Goal: Task Accomplishment & Management: Manage account settings

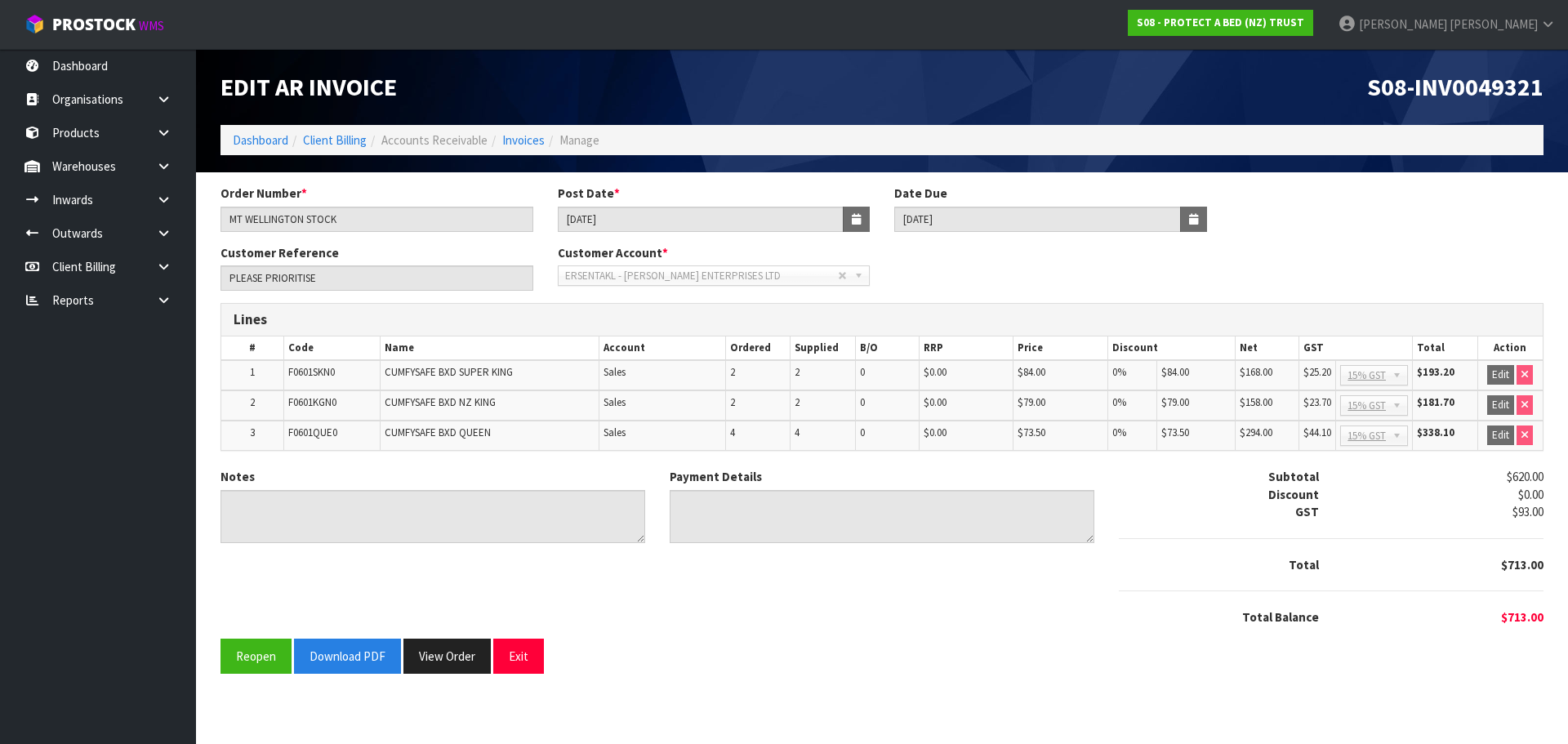
click at [270, 128] on ol "Dashboard Client Billing Accounts Receivable Invoices Manage" at bounding box center [882, 140] width 1323 height 30
click at [266, 137] on link "Dashboard" at bounding box center [260, 140] width 55 height 15
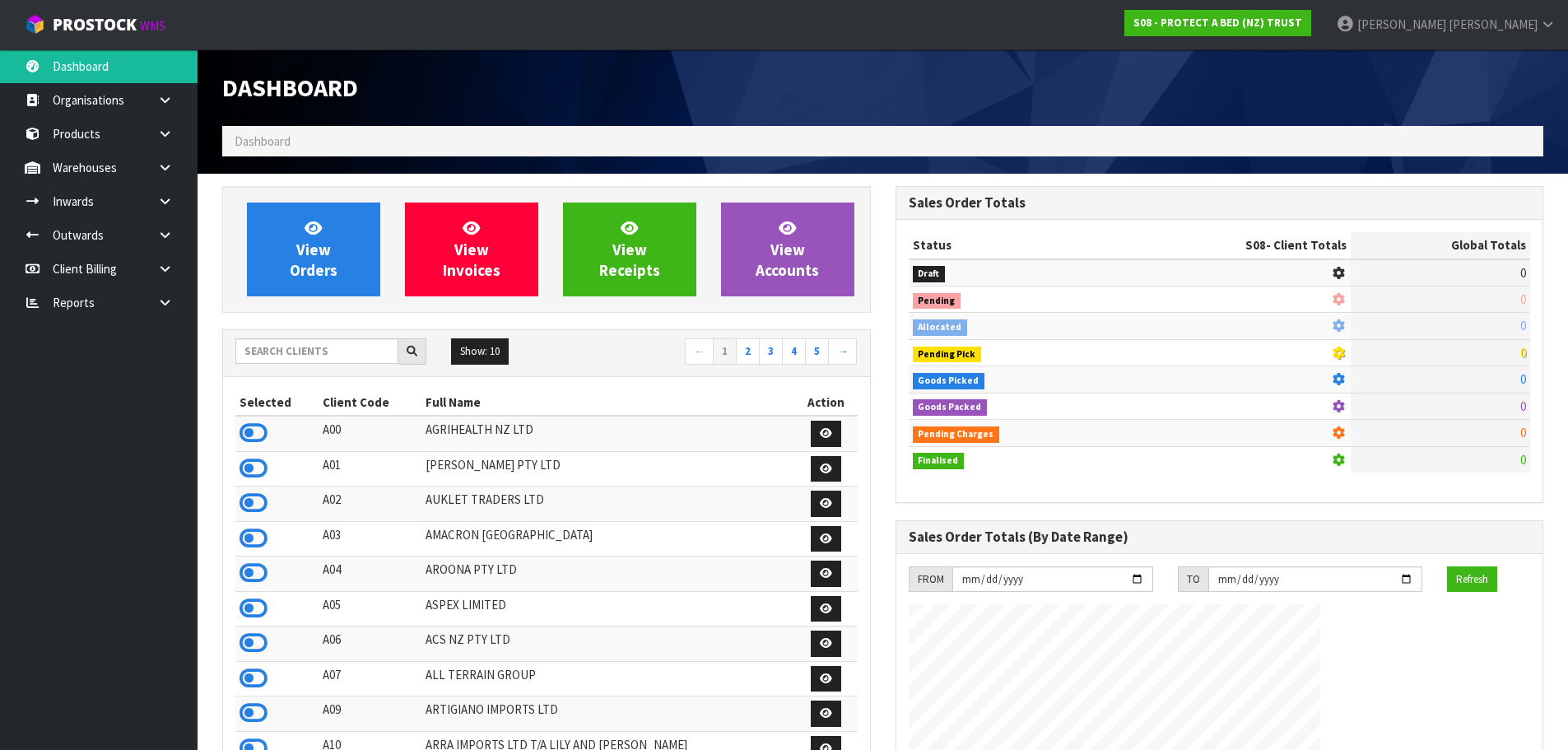
click at [155, 311] on link at bounding box center [171, 302] width 52 height 33
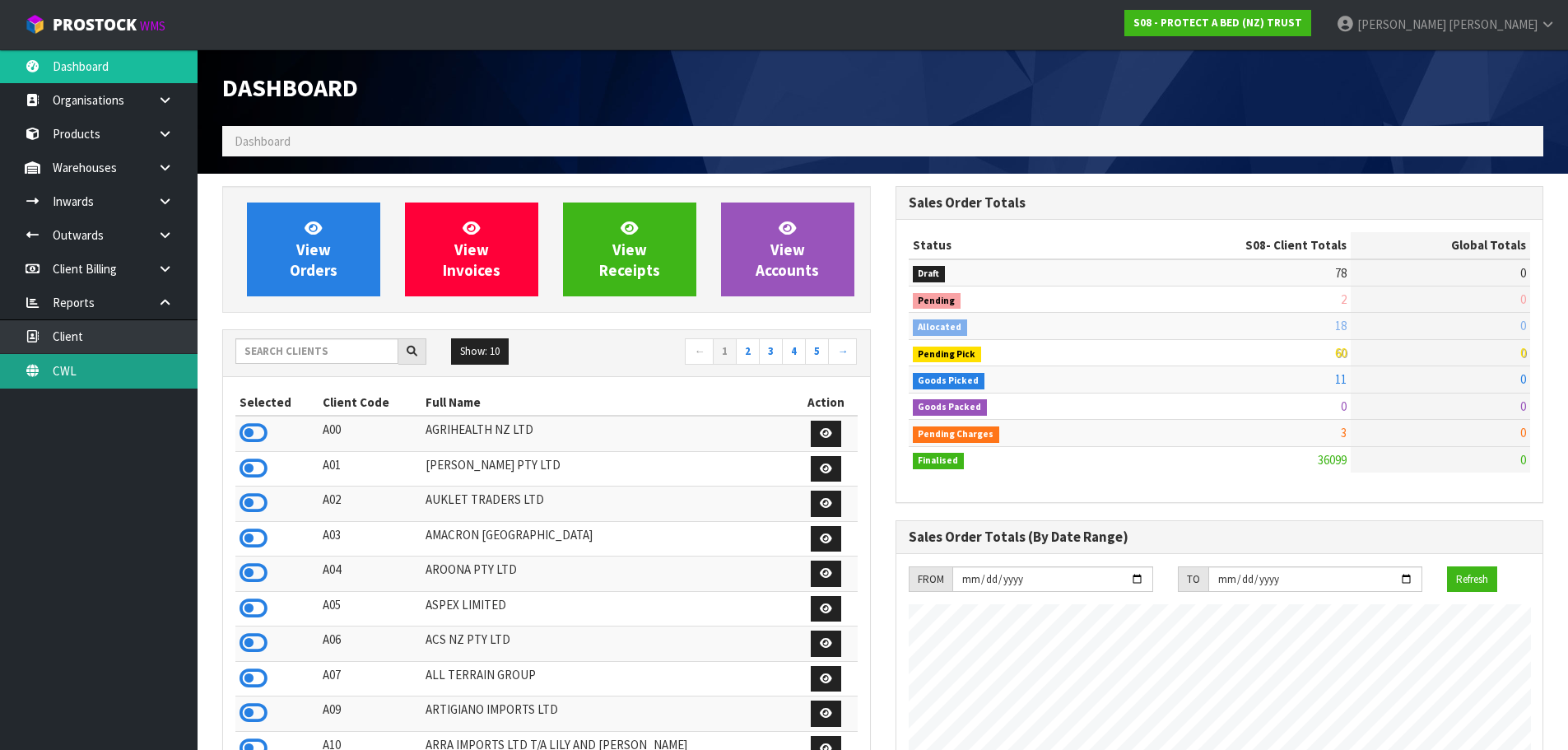
click at [109, 388] on link "CWL" at bounding box center [98, 370] width 197 height 33
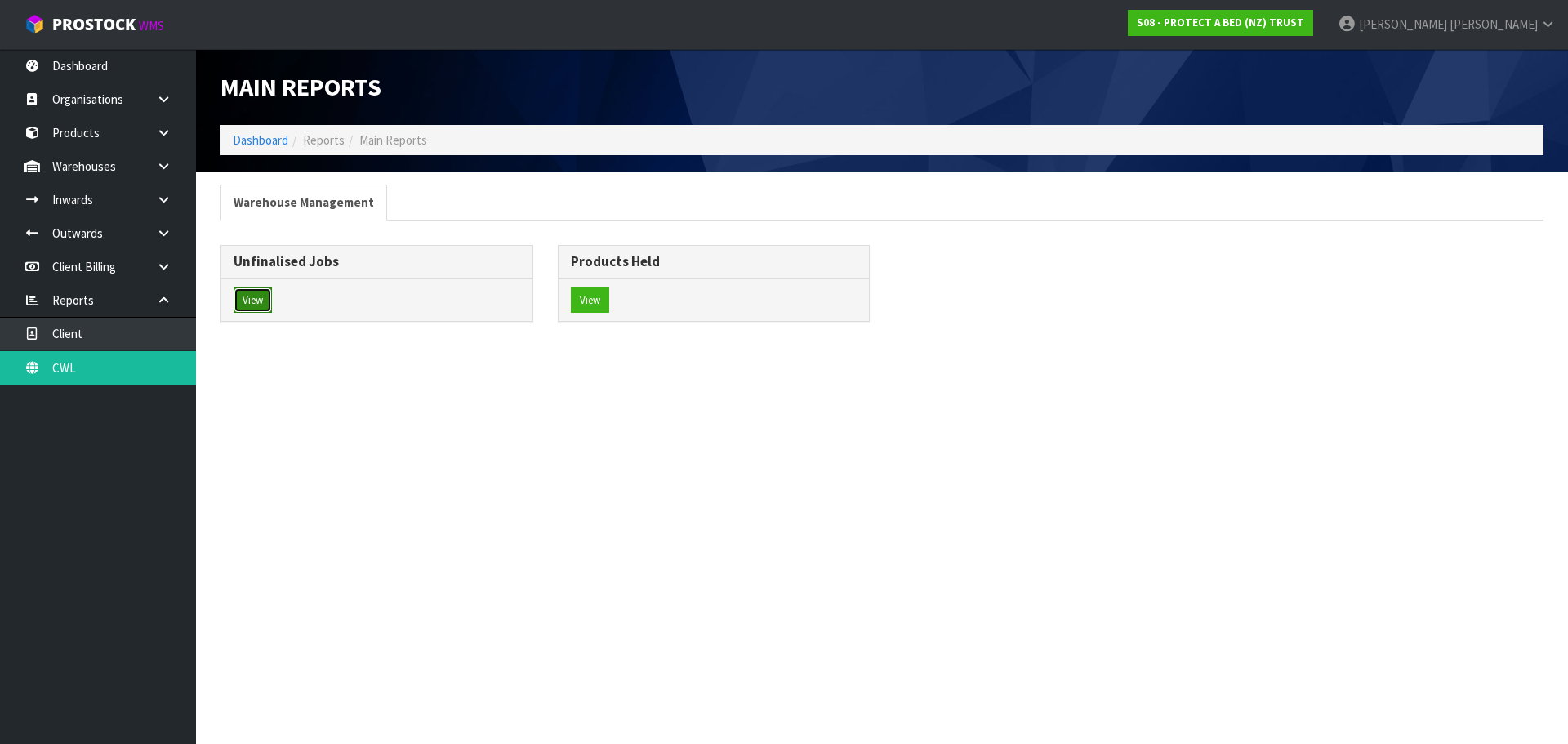
click at [238, 312] on button "View" at bounding box center [252, 300] width 38 height 26
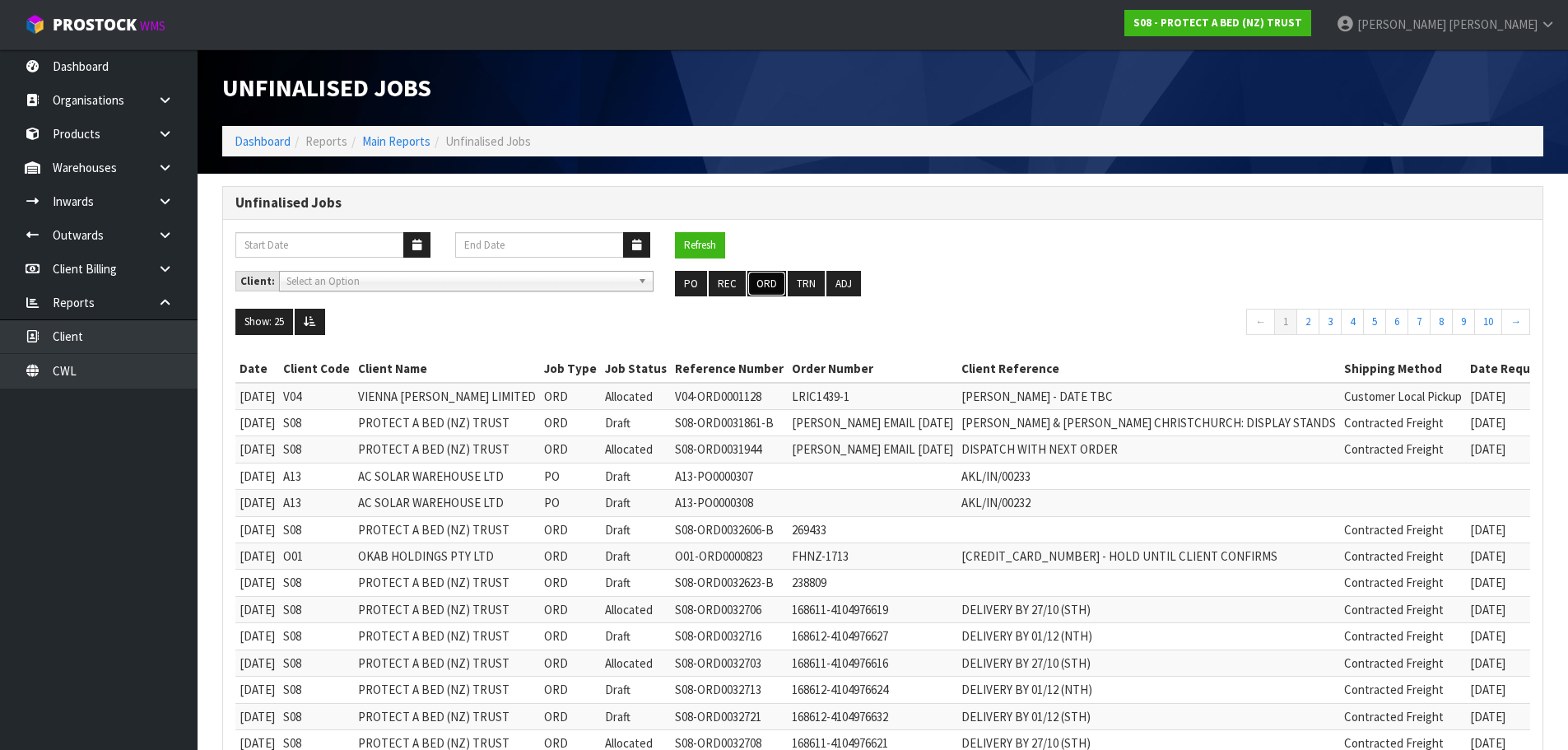
click at [761, 282] on button "ORD" at bounding box center [766, 284] width 39 height 26
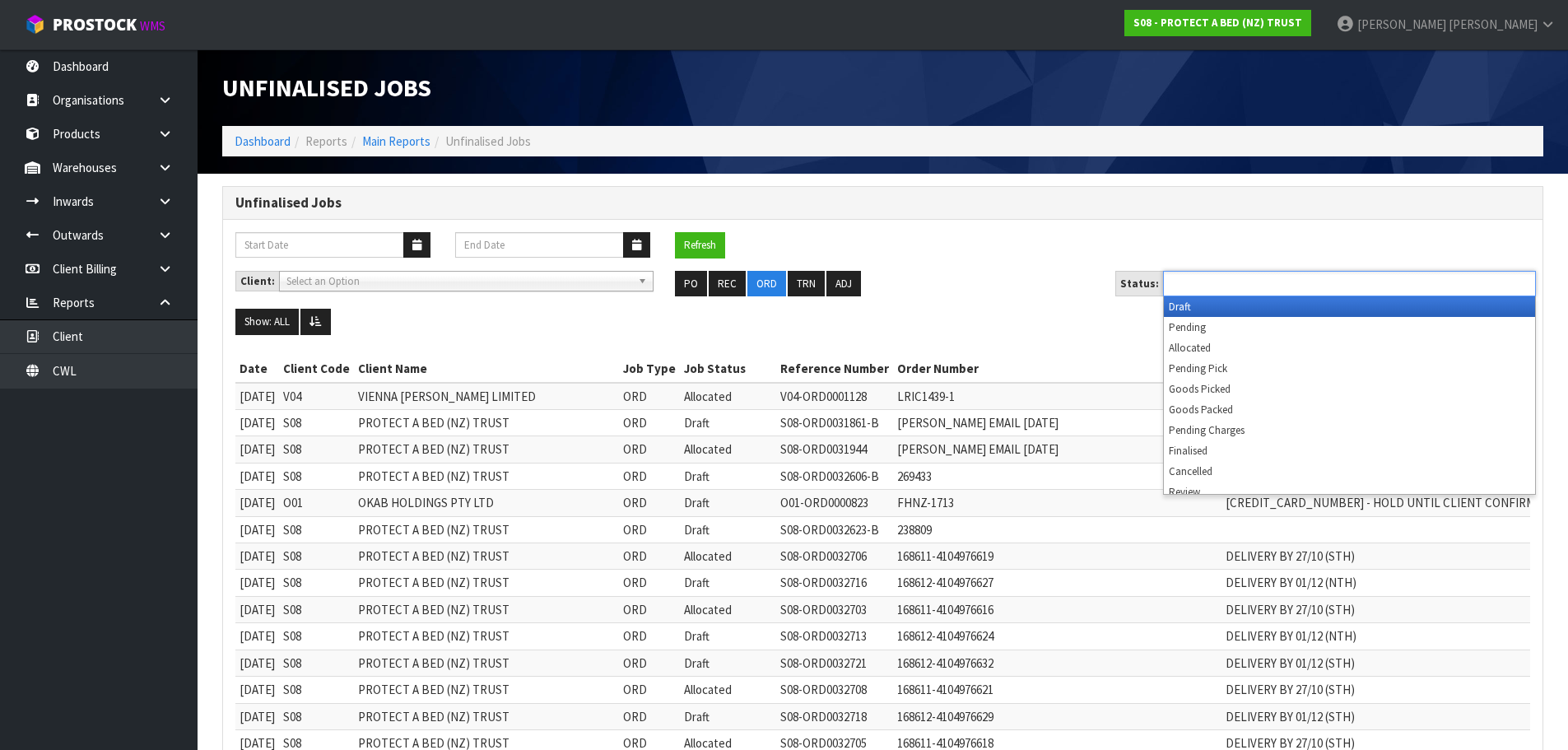
click at [1245, 283] on input "text" at bounding box center [1228, 283] width 121 height 21
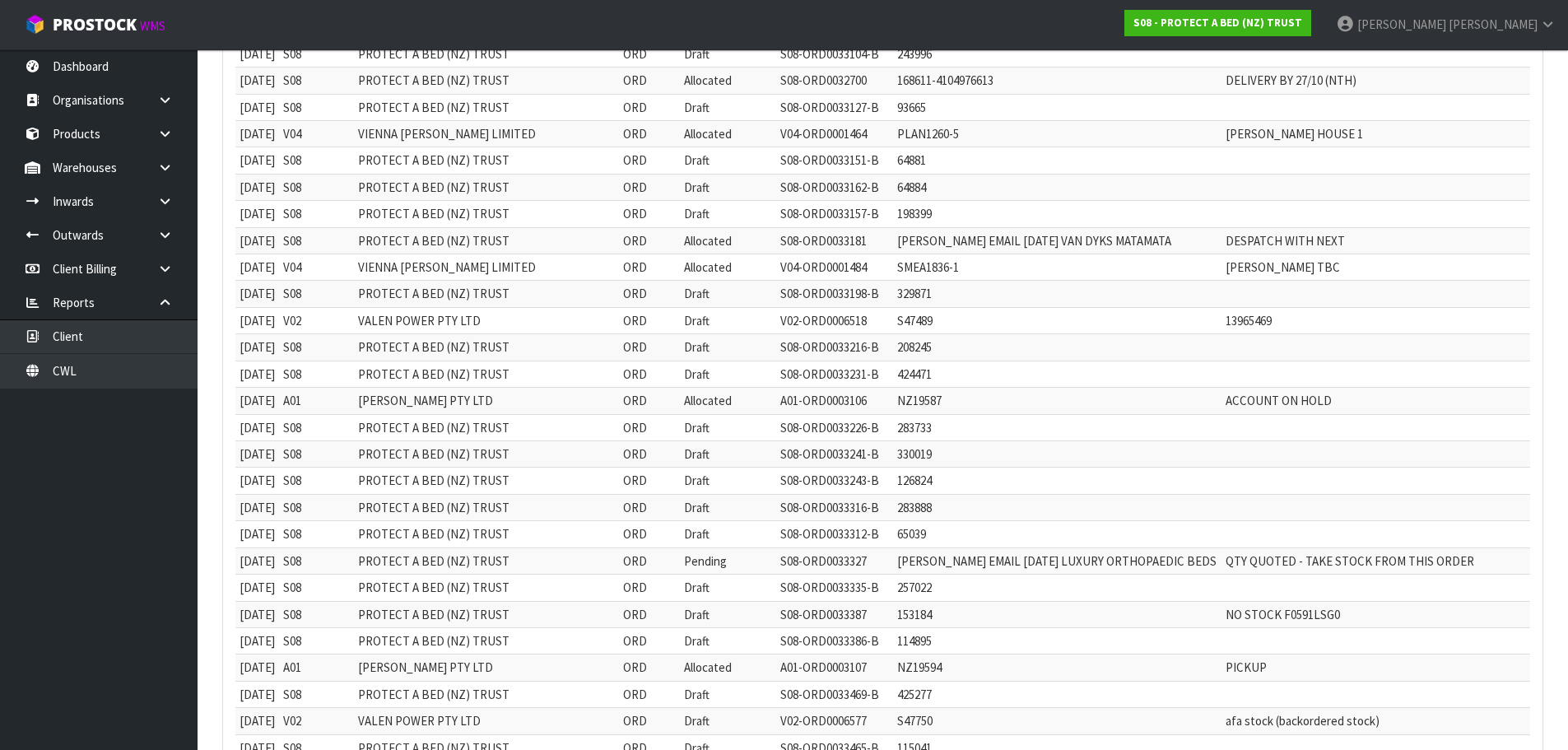
scroll to position [12348, 0]
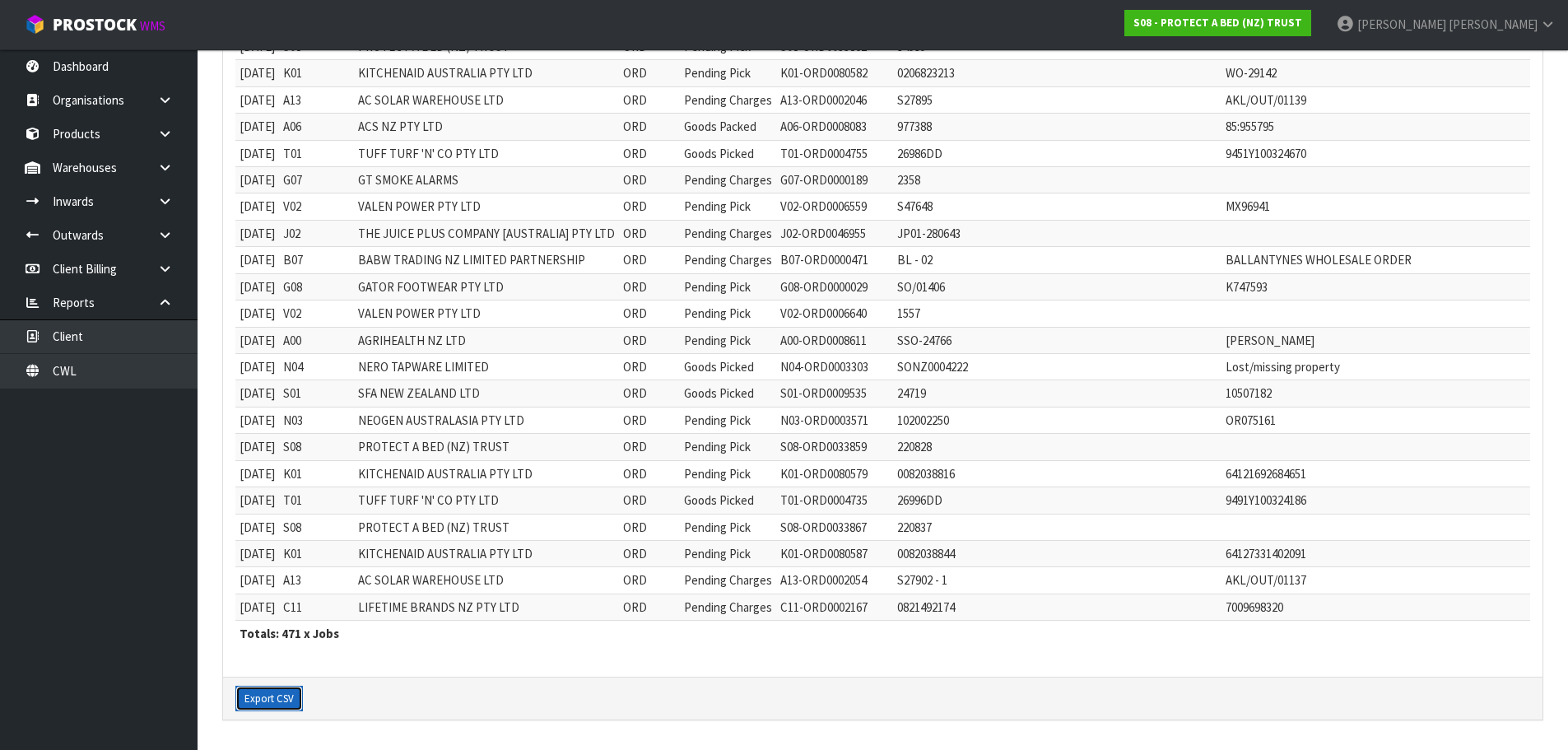
click at [273, 696] on button "Export CSV" at bounding box center [269, 699] width 68 height 26
type input "Select Some Options"
click at [408, 709] on div "Export CSV" at bounding box center [883, 699] width 1319 height 43
click at [275, 702] on button "Export CSV" at bounding box center [269, 699] width 68 height 26
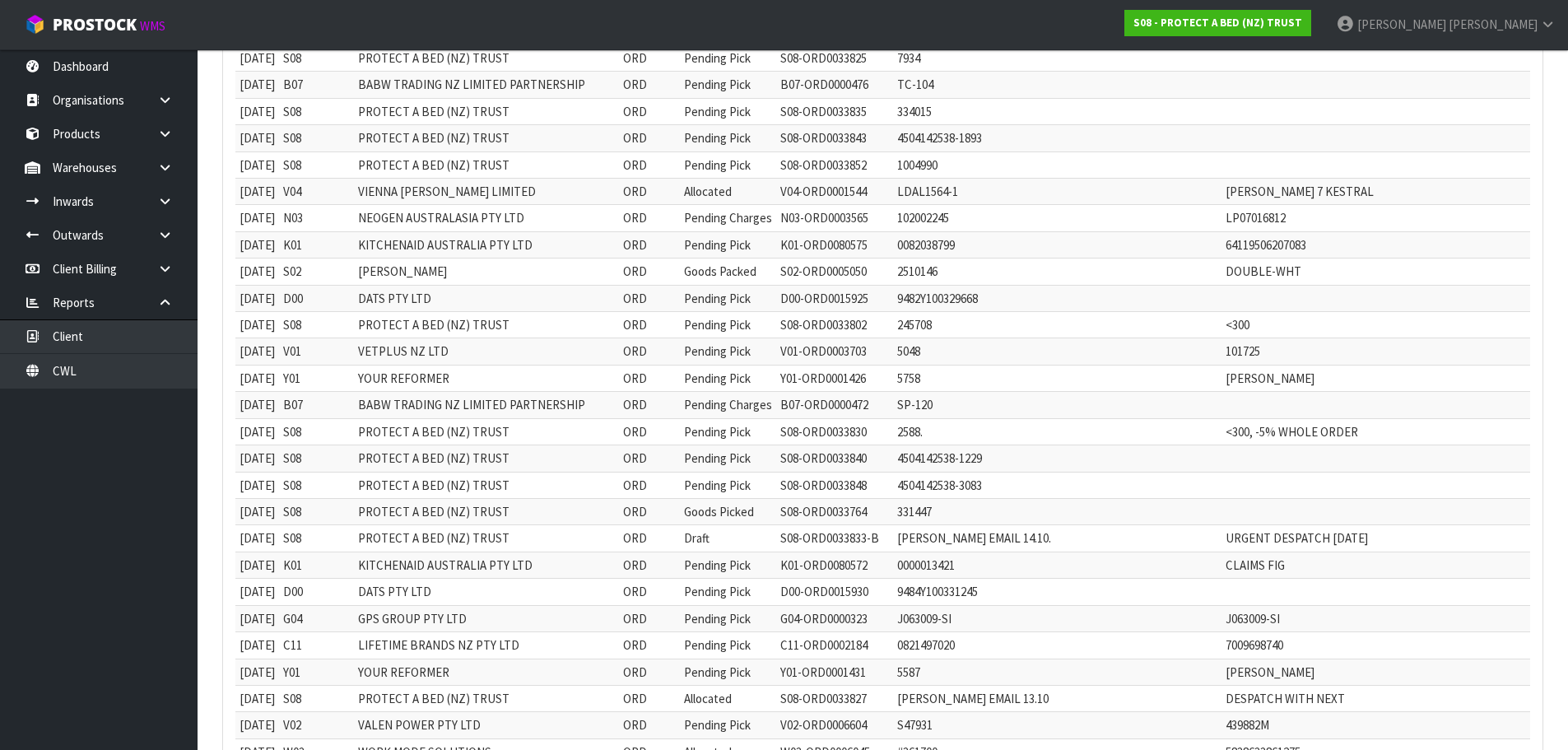
scroll to position [0, 0]
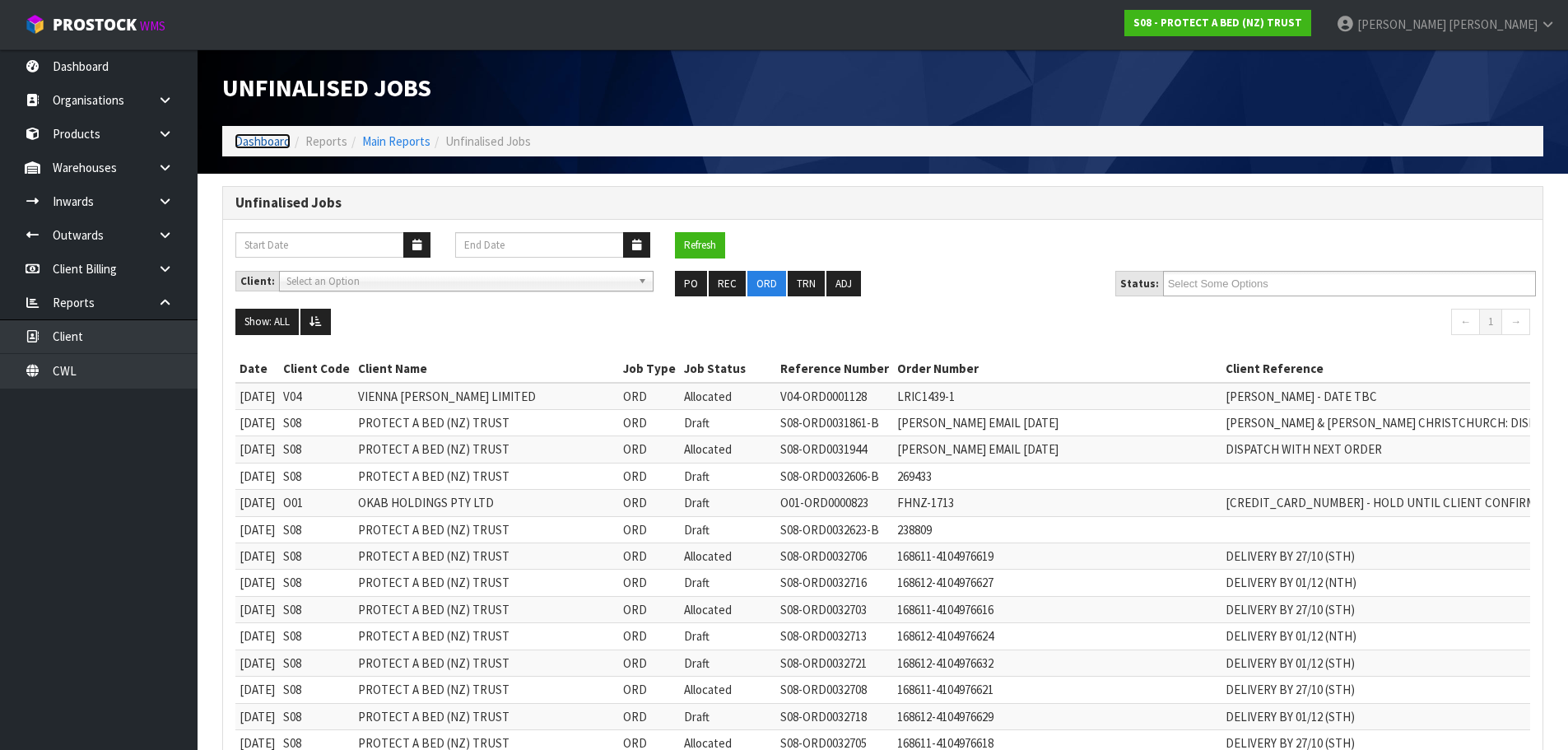
click at [278, 146] on link "Dashboard" at bounding box center [262, 141] width 56 height 15
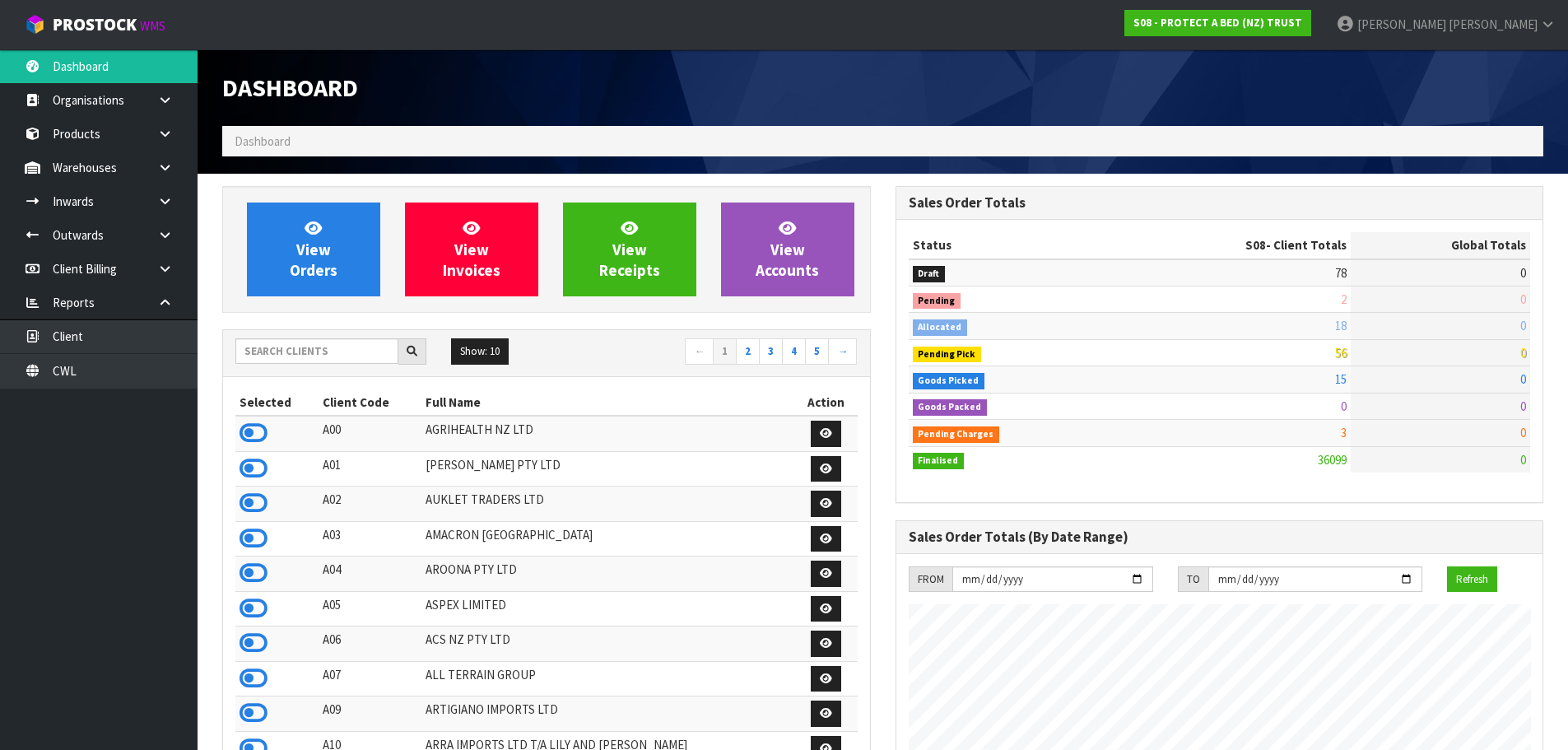
scroll to position [1027, 672]
click at [324, 351] on input "text" at bounding box center [316, 351] width 163 height 25
type input "V05"
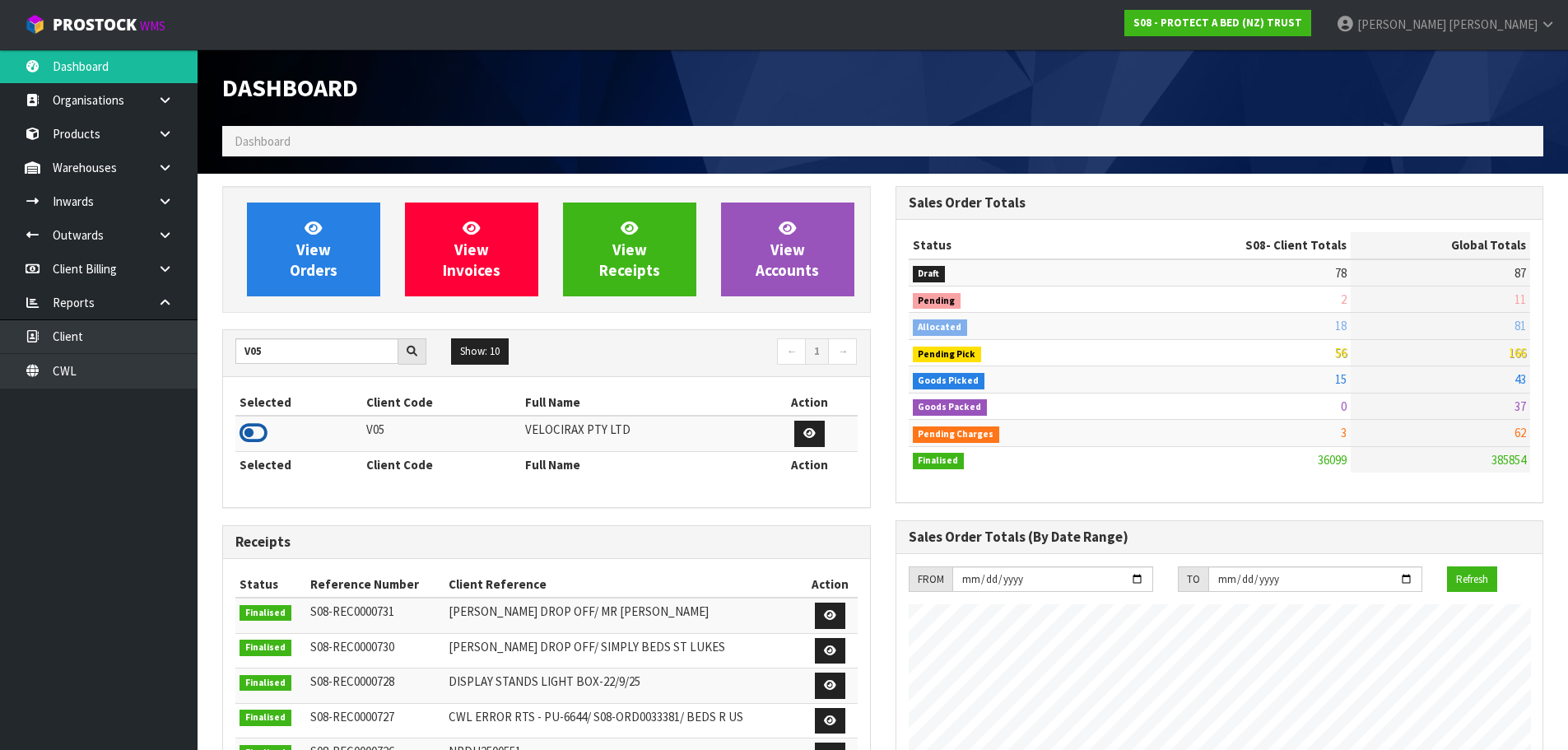
click at [242, 434] on icon at bounding box center [253, 433] width 28 height 24
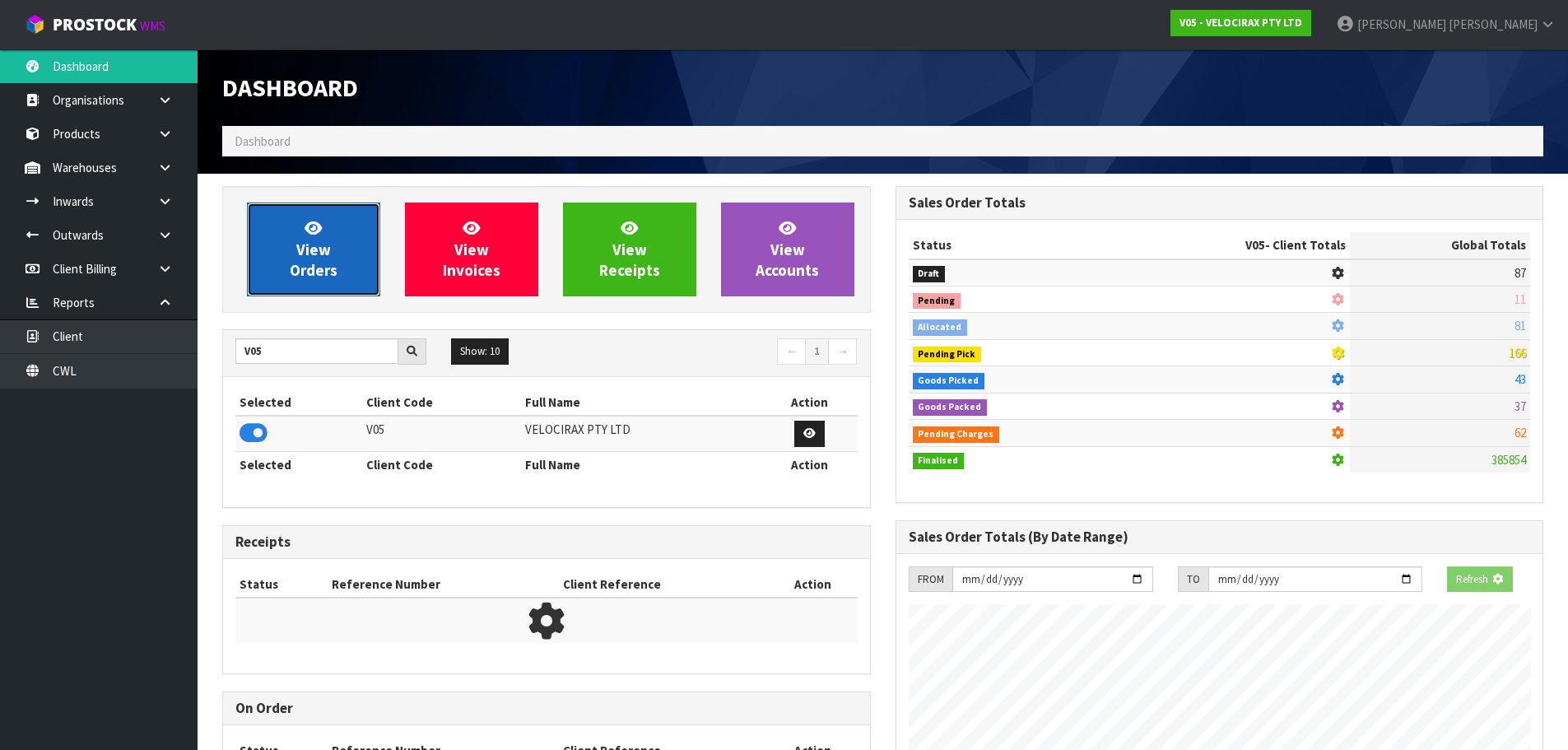
click at [312, 250] on span "View Orders" at bounding box center [314, 249] width 48 height 62
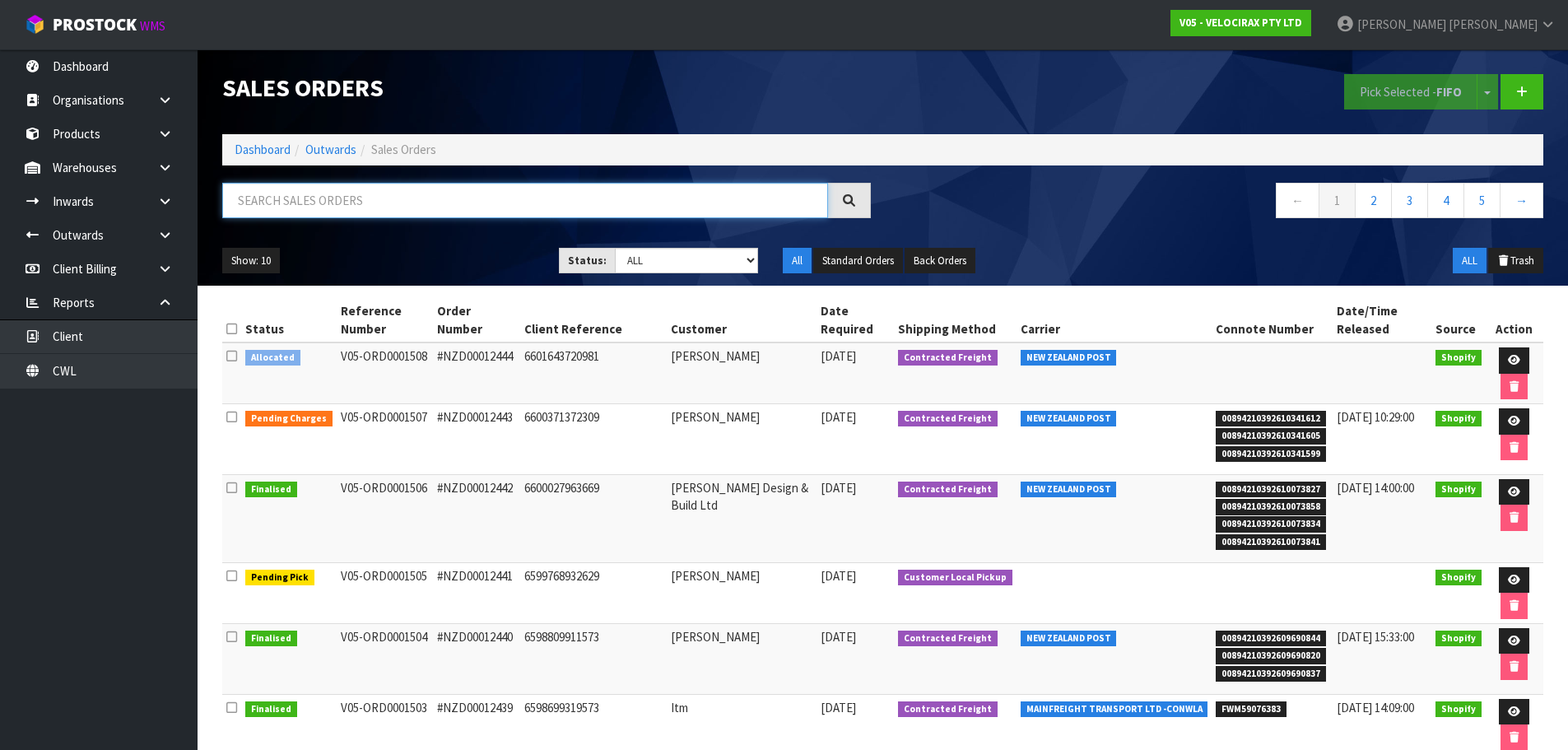
click at [542, 192] on input "text" at bounding box center [525, 200] width 606 height 35
click at [419, 208] on input "text" at bounding box center [525, 200] width 606 height 35
paste input "NZP100002634001"
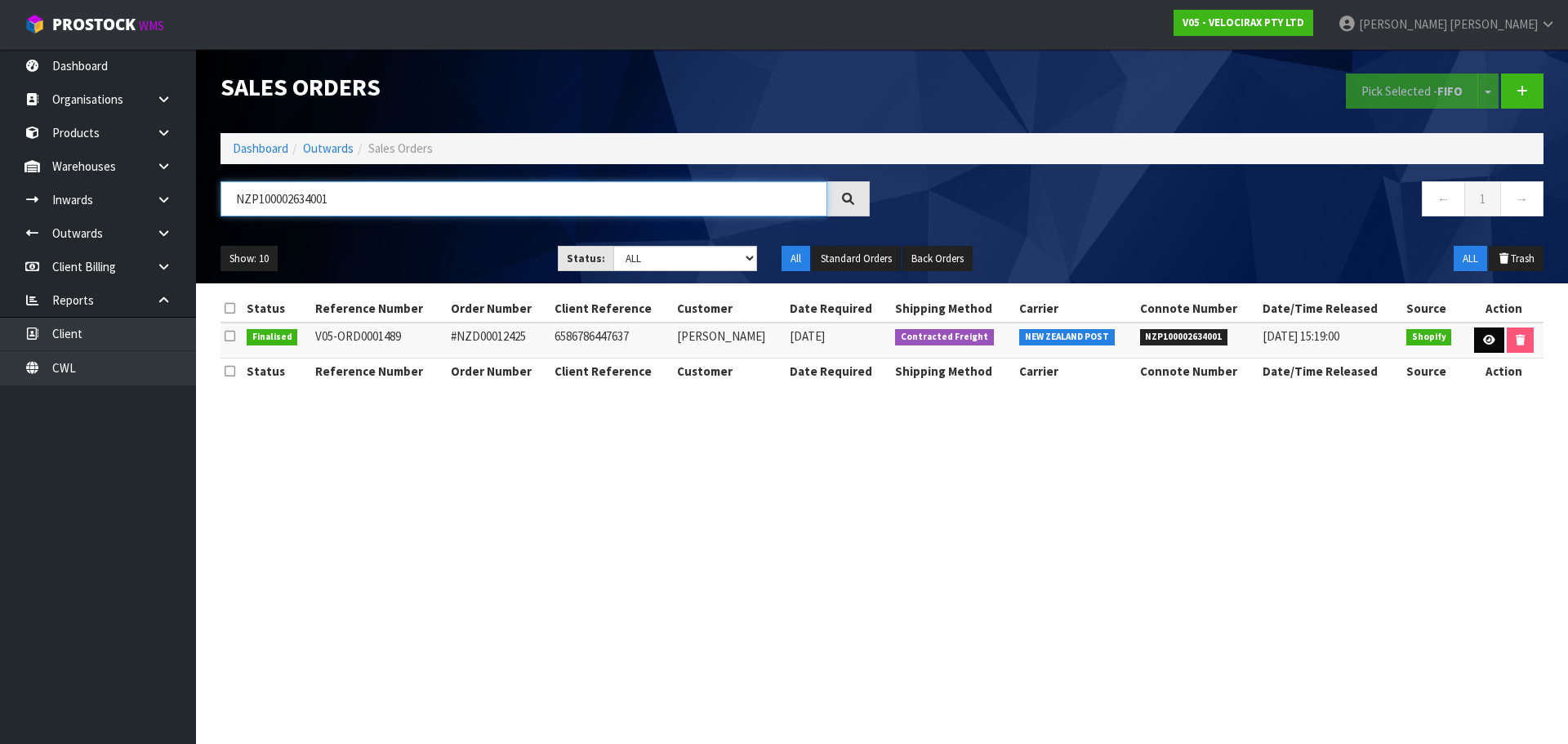
type input "NZP100002634001"
click at [1491, 345] on link at bounding box center [1489, 340] width 30 height 26
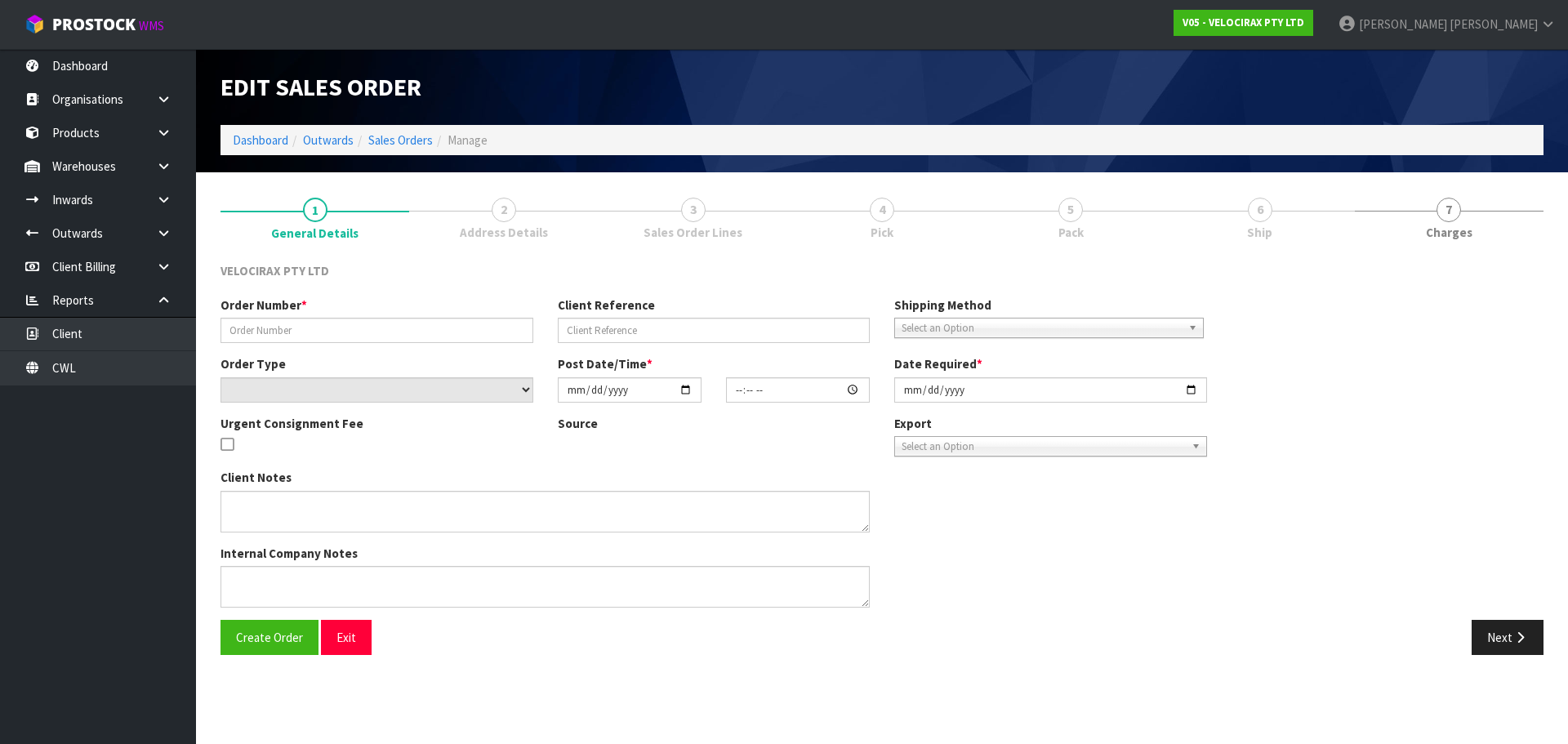
type input "#NZD00012425"
type input "6586786447637"
select select "number:0"
type input "2025-10-05"
type input "11:42:18.000"
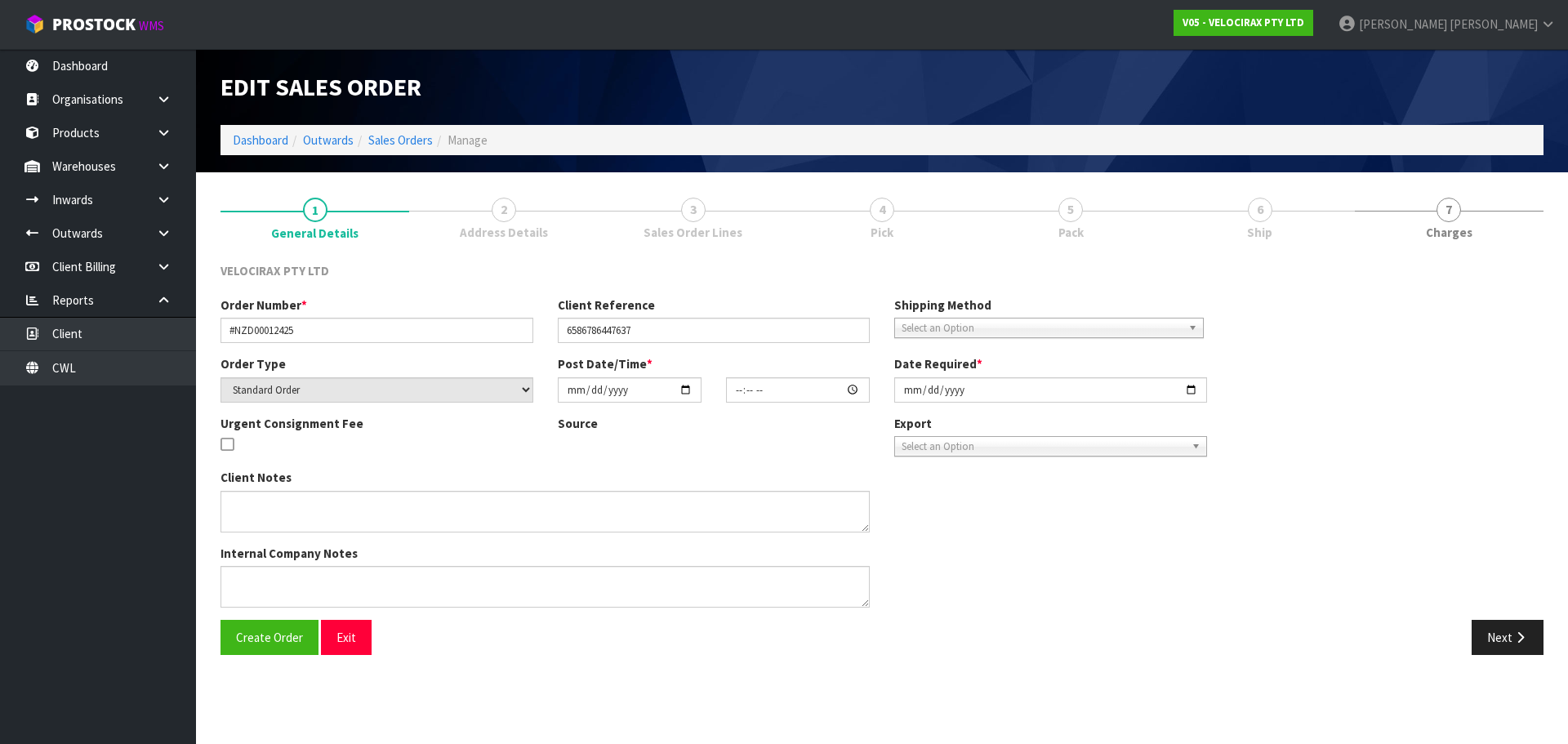
type input "2025-10-06"
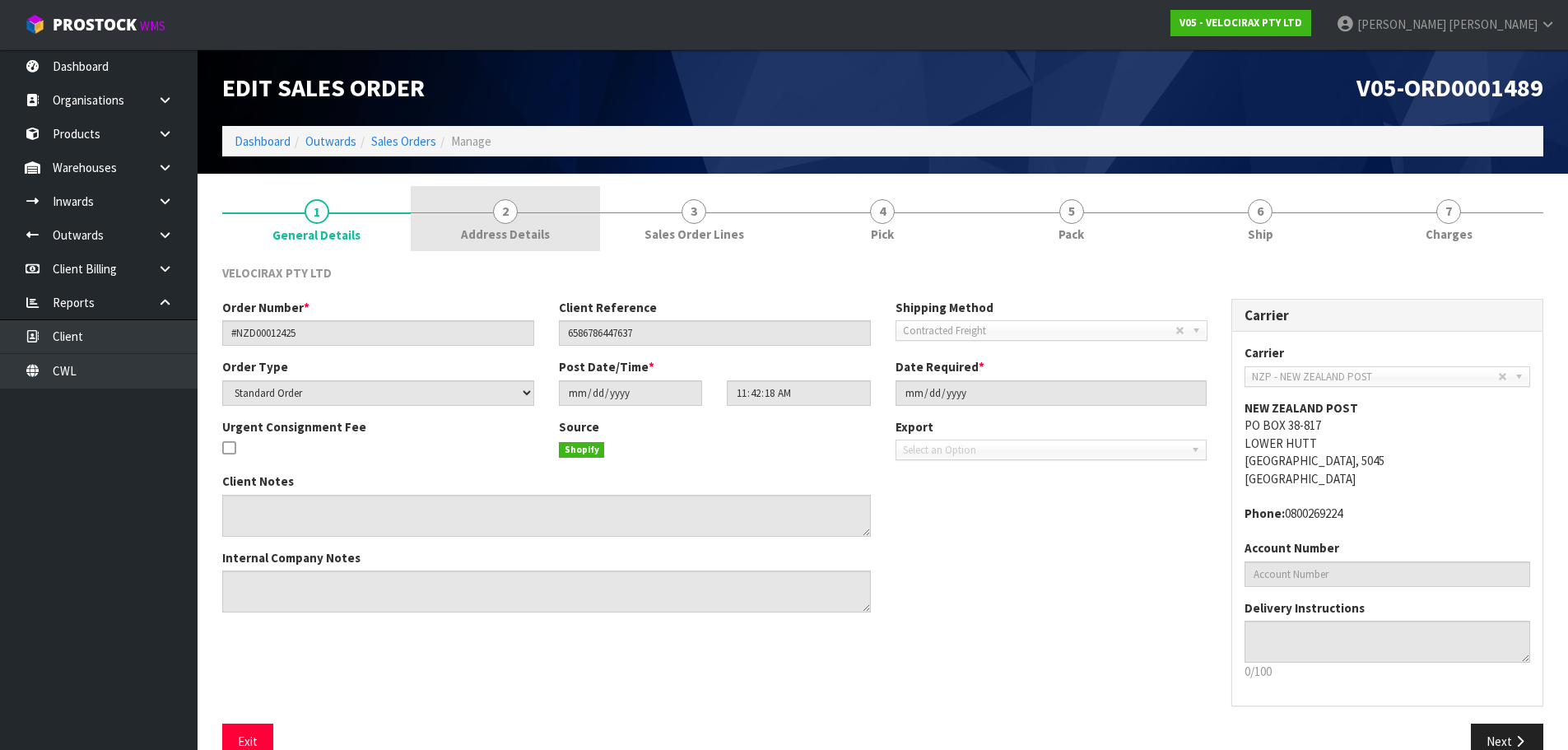
click at [549, 231] on link "2 Address Details" at bounding box center [505, 218] width 188 height 65
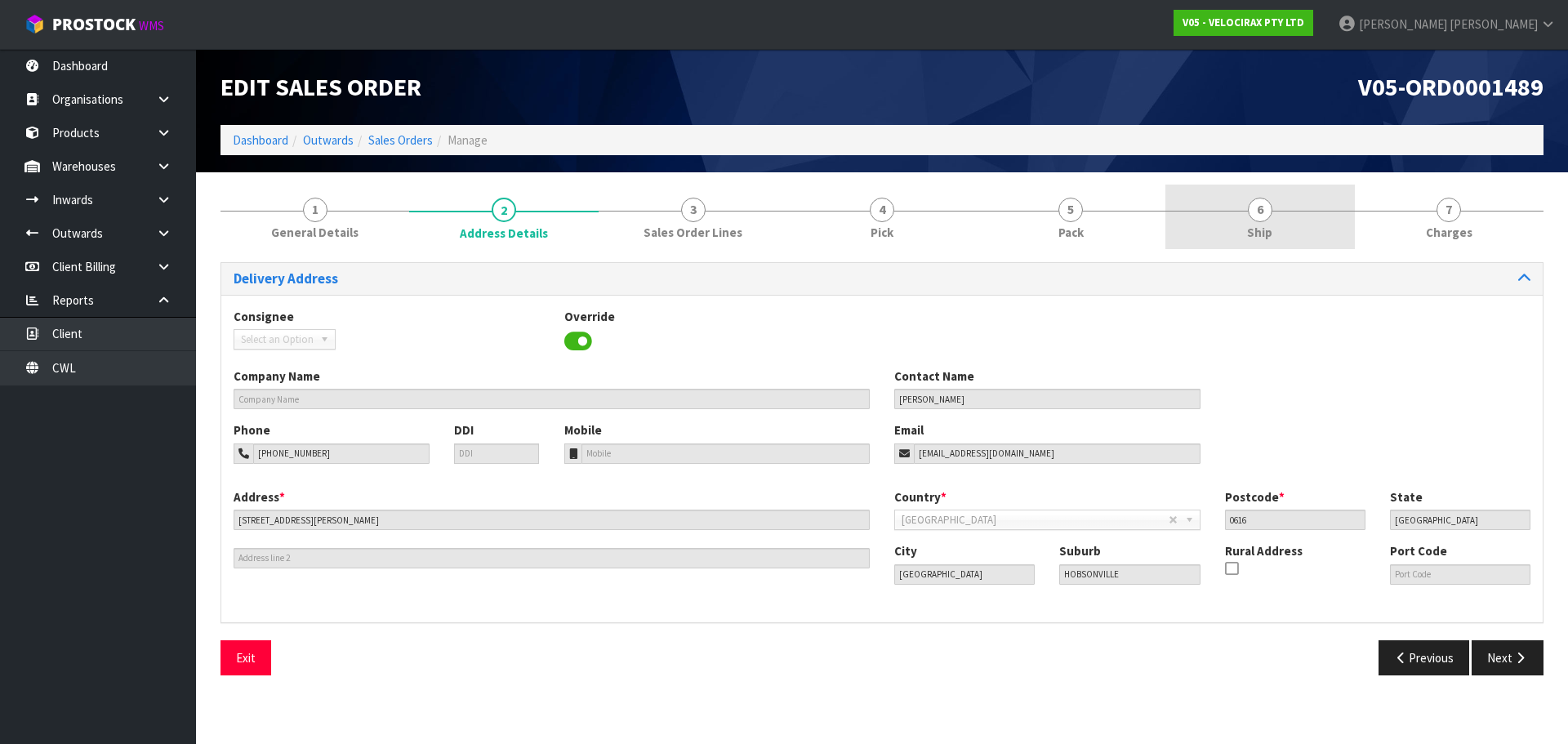
click at [1306, 222] on link "6 Ship" at bounding box center [1259, 216] width 189 height 64
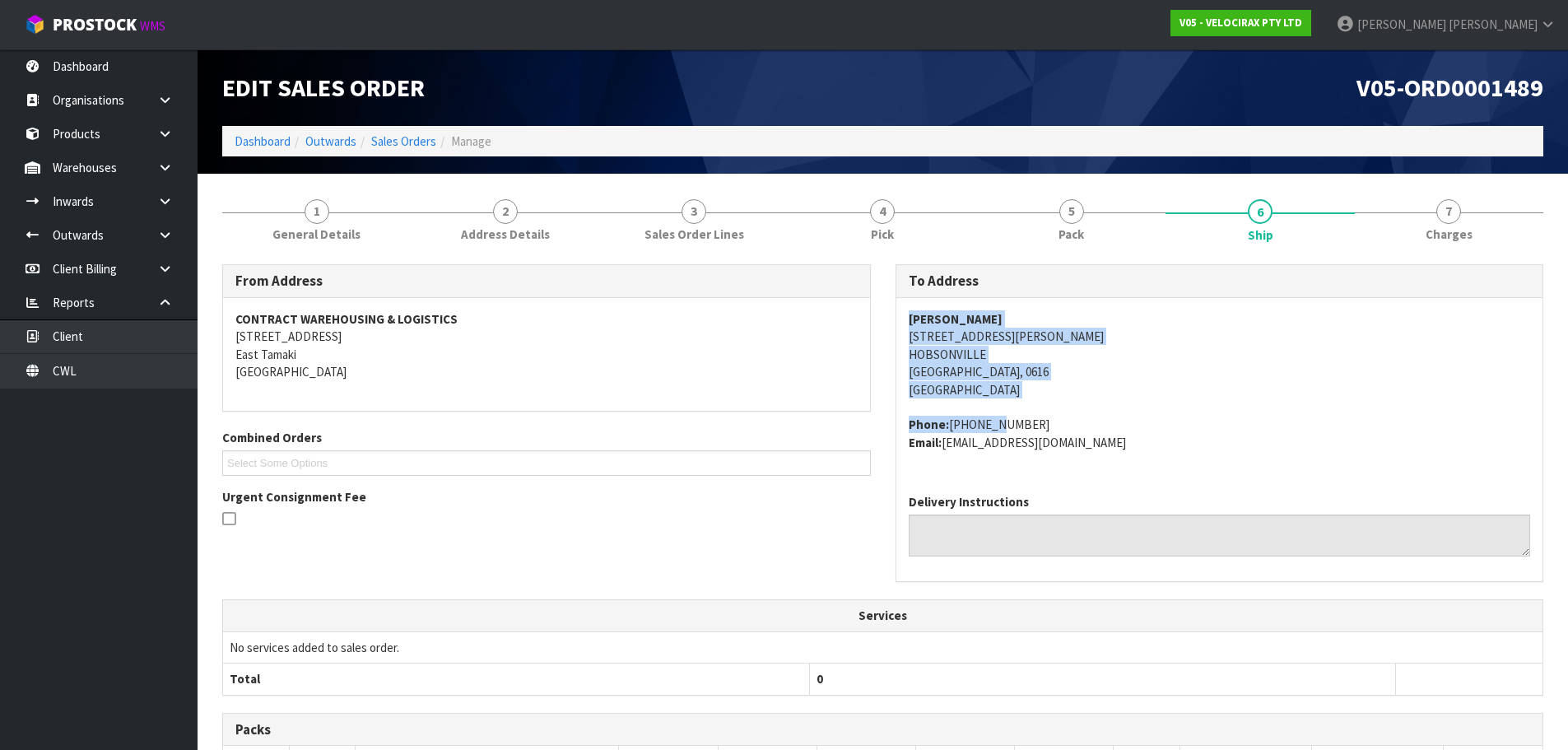
drag, startPoint x: 905, startPoint y: 321, endPoint x: 983, endPoint y: 433, distance: 136.5
click at [983, 433] on div "David Paviell 114 BUCKLEY AVENUE HOBSONVILLE Auckland, 0616 New Zealand Phone: …" at bounding box center [1220, 389] width 647 height 183
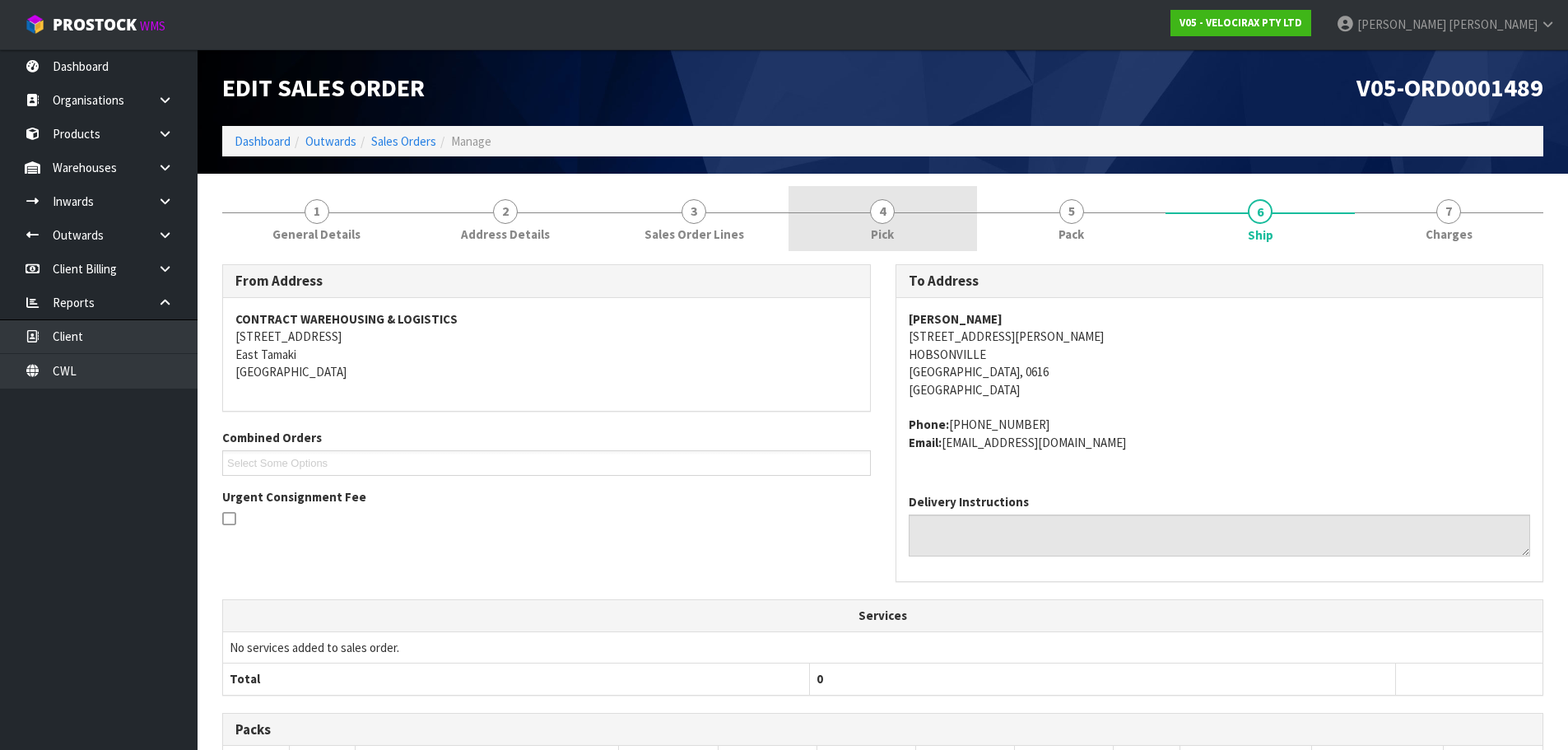
click at [873, 221] on span "4" at bounding box center [881, 211] width 24 height 24
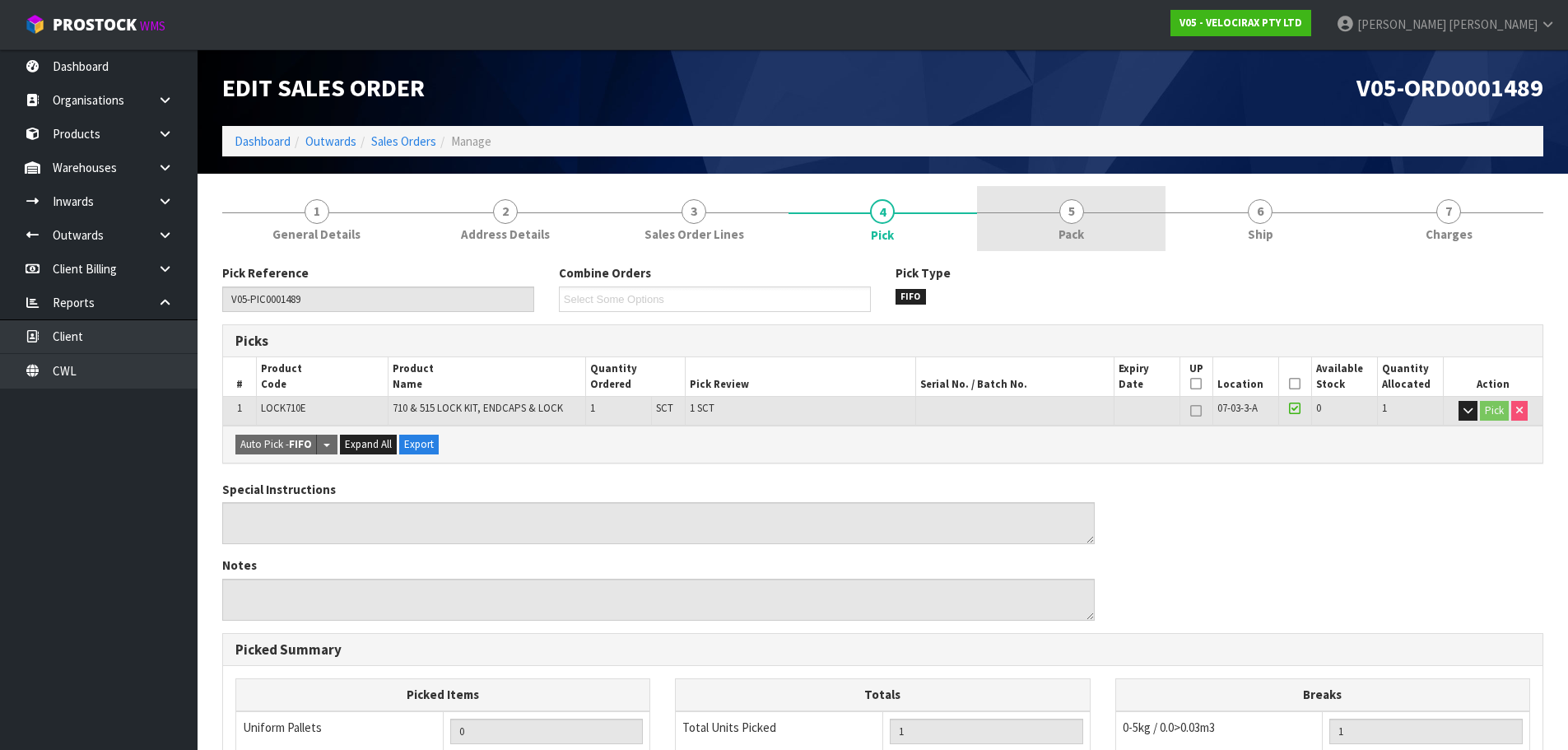
click at [1096, 213] on div at bounding box center [1071, 213] width 188 height 1
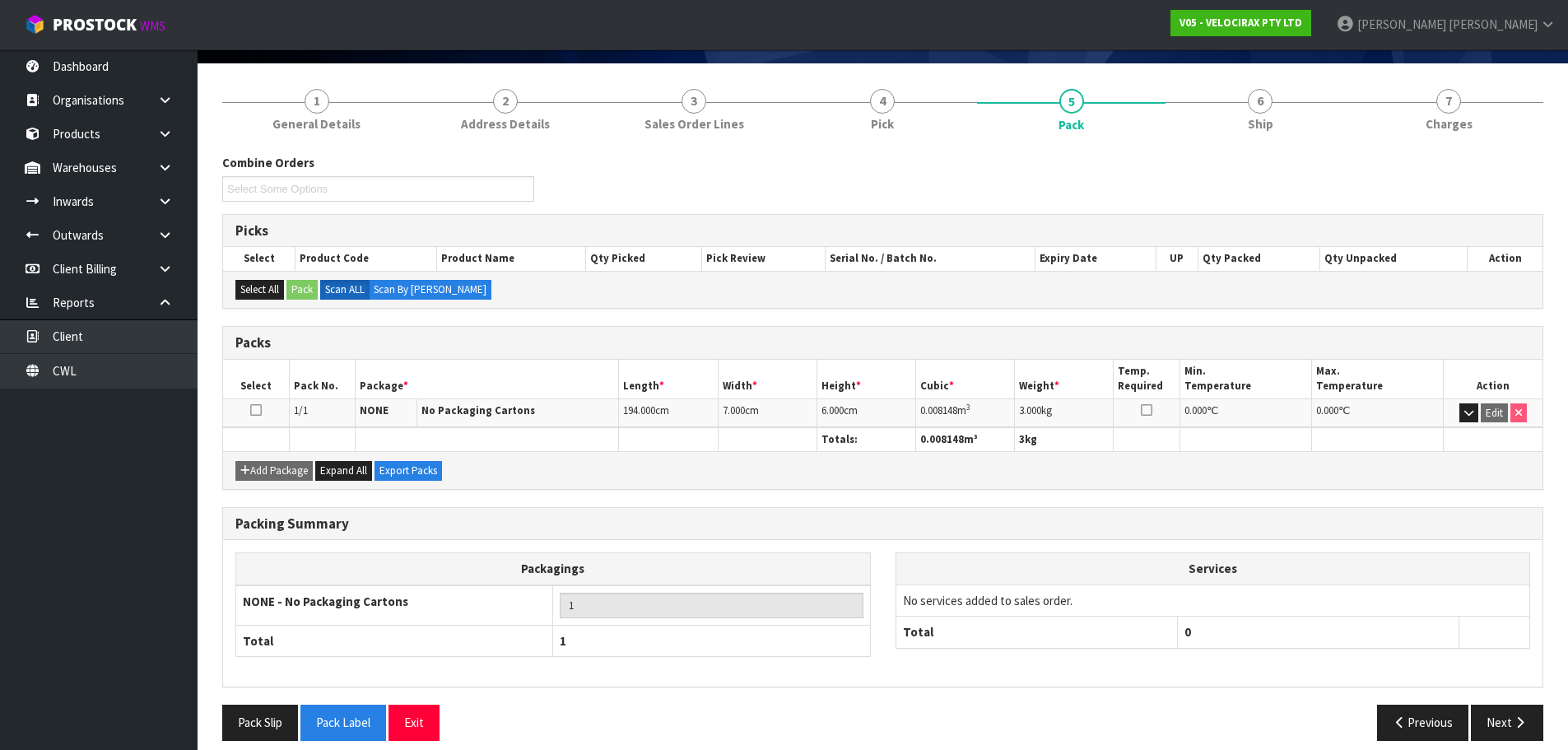
scroll to position [126, 0]
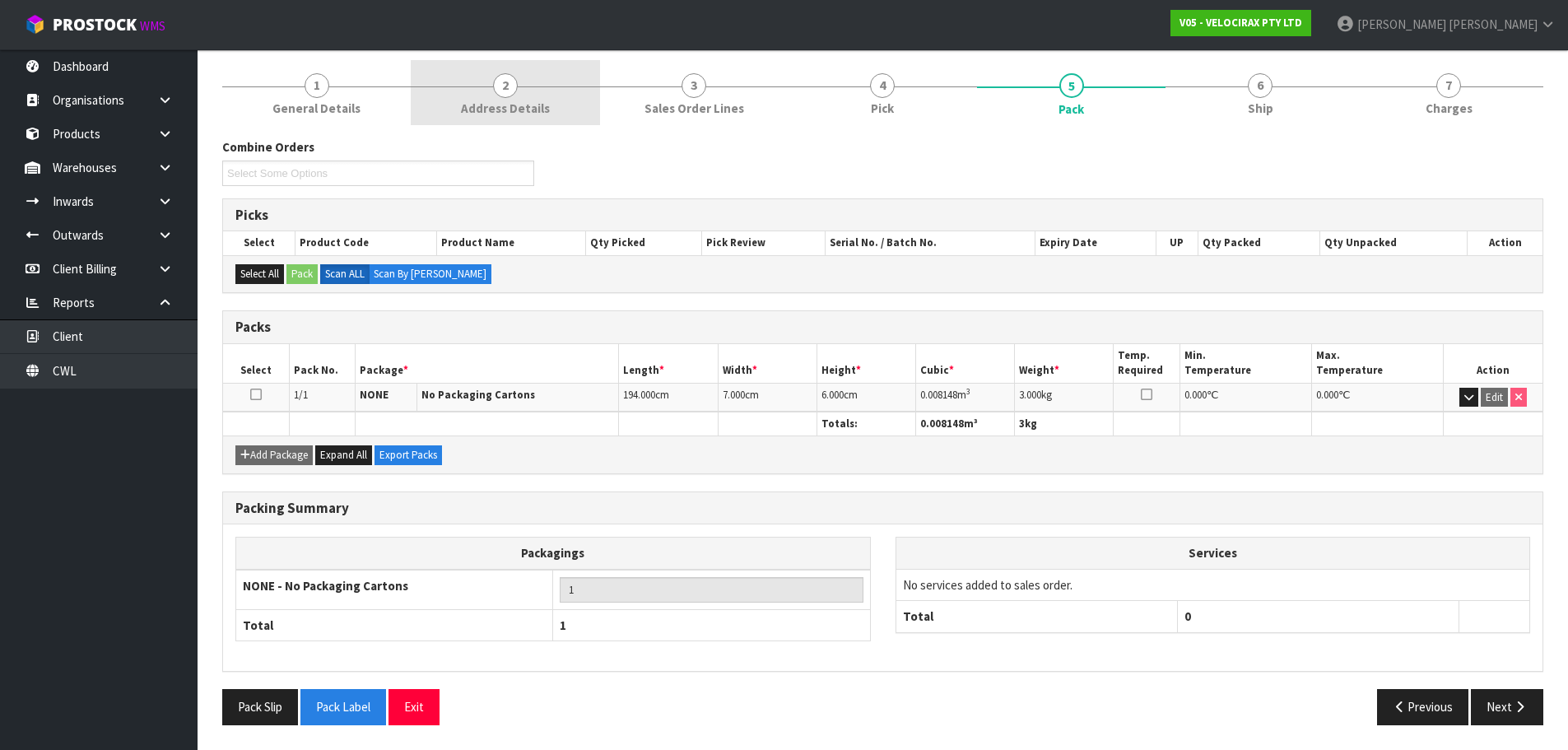
click at [497, 111] on span "Address Details" at bounding box center [505, 108] width 89 height 17
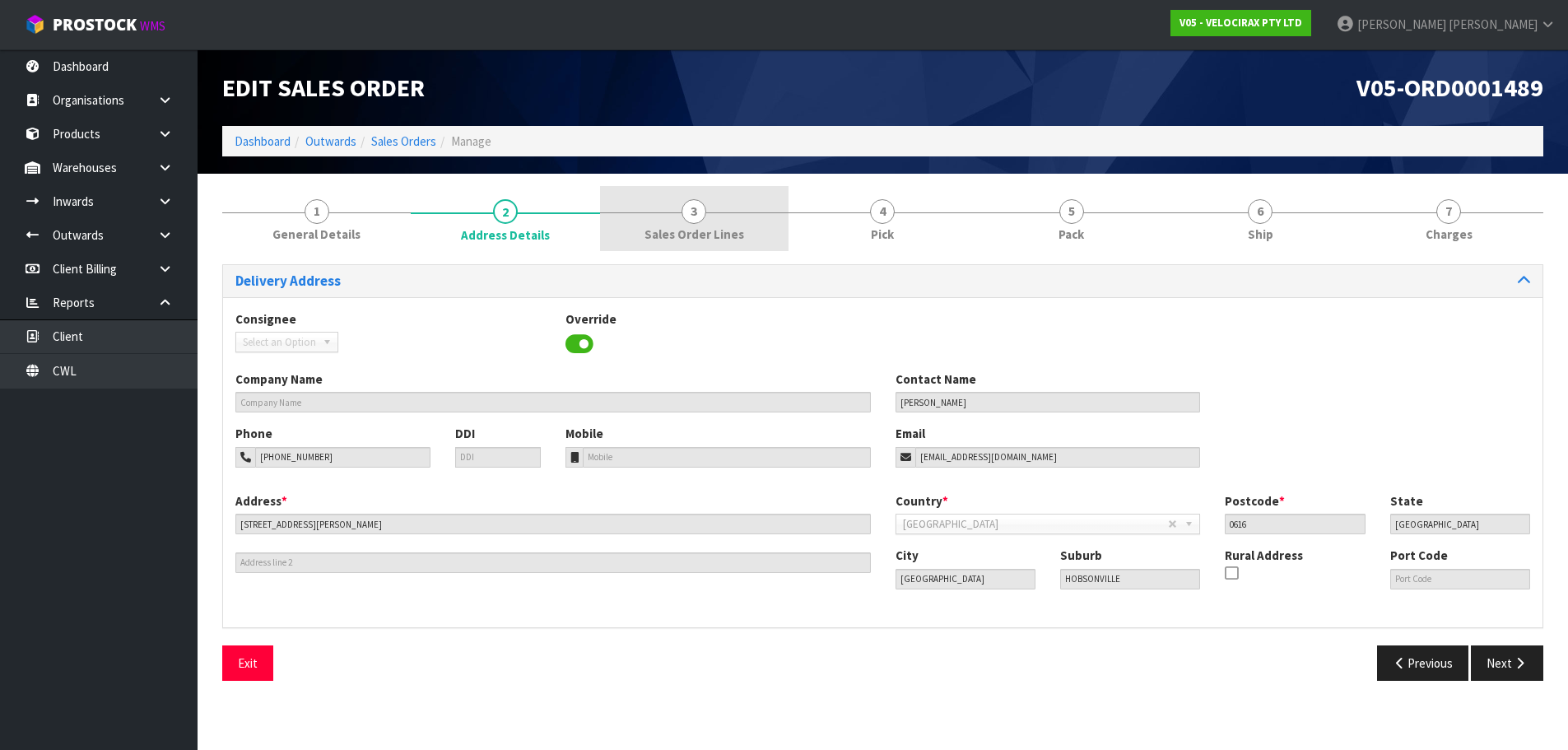
scroll to position [0, 0]
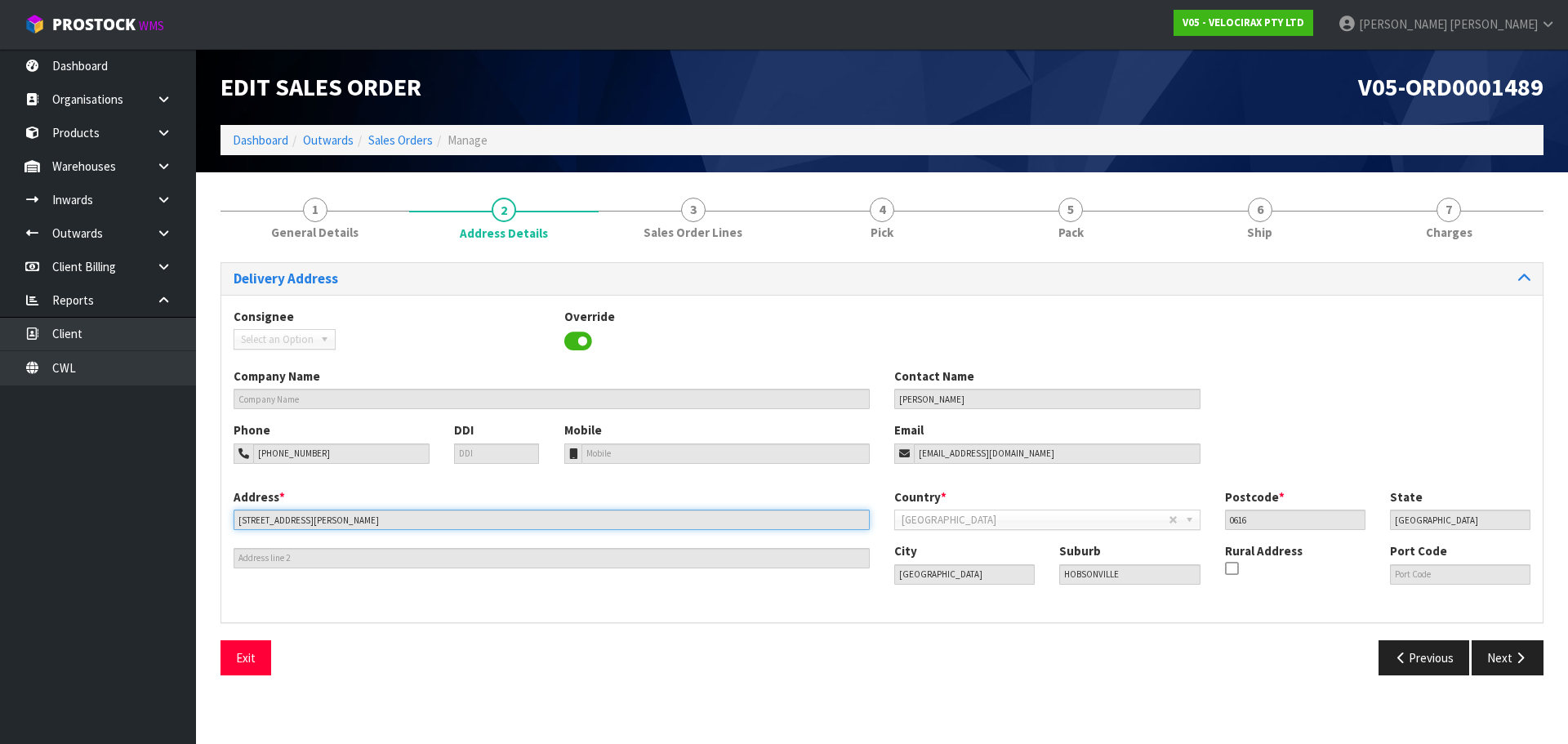
drag, startPoint x: 330, startPoint y: 515, endPoint x: 232, endPoint y: 520, distance: 98.1
click at [232, 520] on div "Address * 114 BUCKLEY AVENUE This address line exceeds the recommended limit of…" at bounding box center [552, 528] width 661 height 80
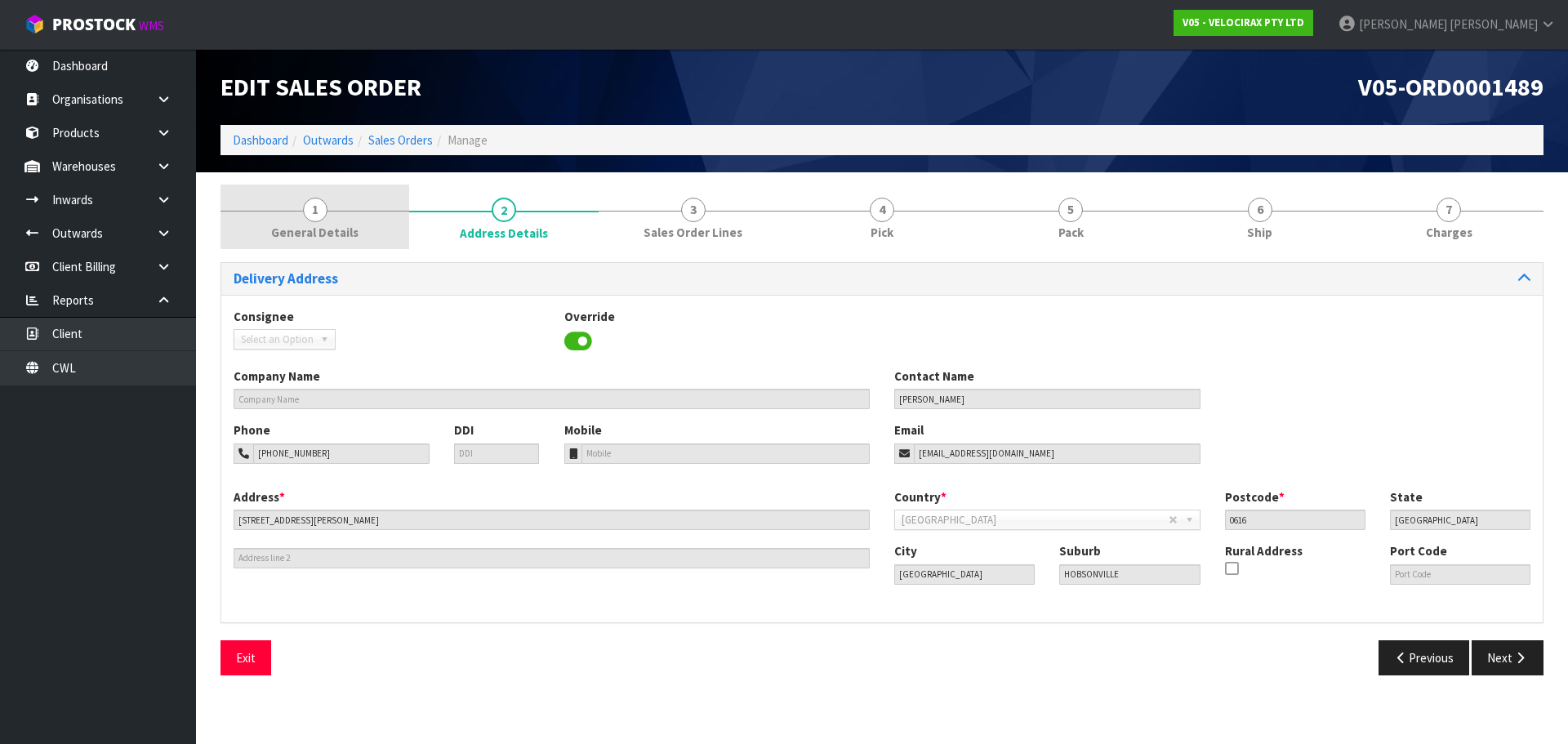
click at [367, 224] on link "1 General Details" at bounding box center [315, 216] width 189 height 64
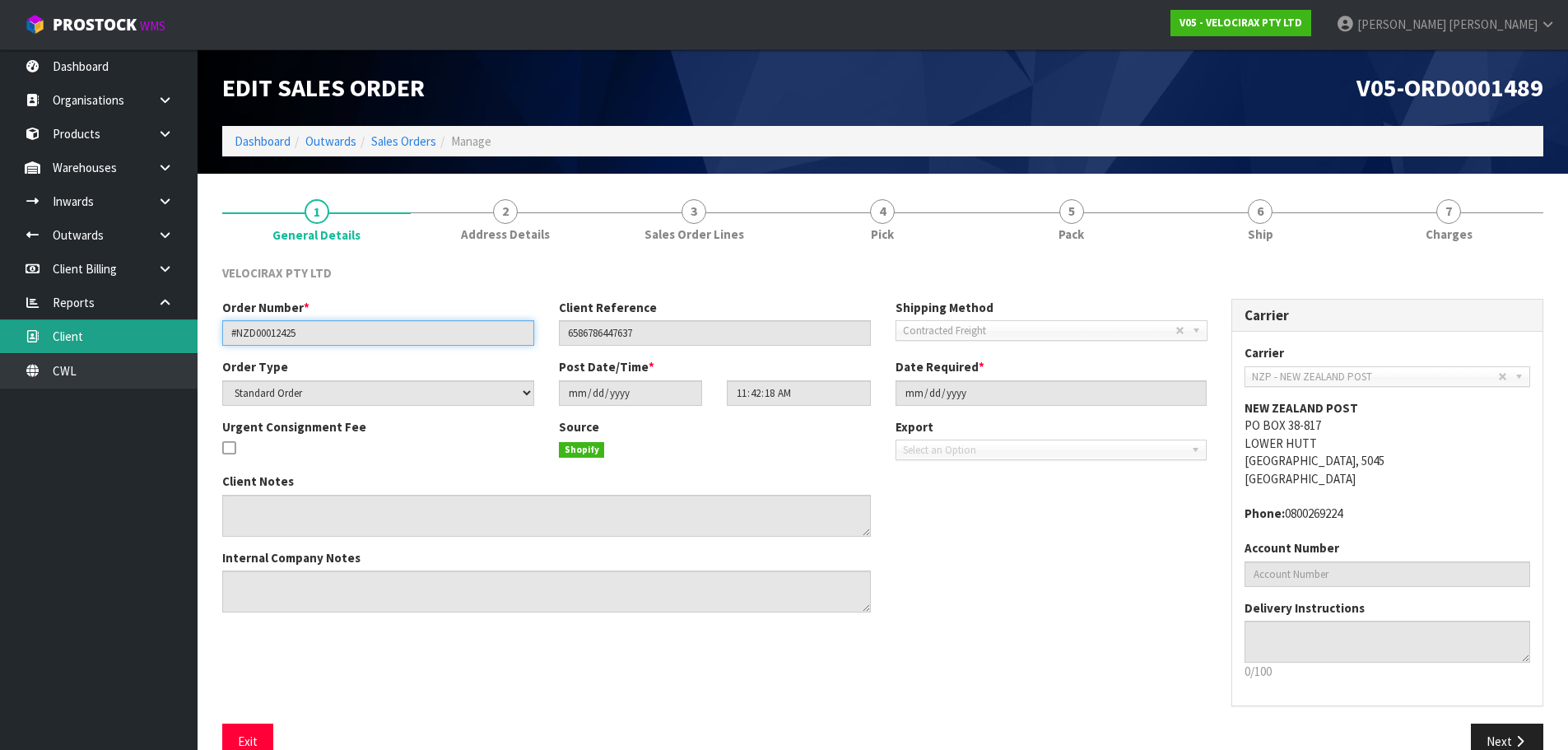
drag, startPoint x: 320, startPoint y: 332, endPoint x: 120, endPoint y: 334, distance: 200.0
click at [137, 339] on body "Toggle navigation ProStock WMS V05 - VELOCIRAX PTY LTD Rocio Lopez Logout Dashb…" at bounding box center [784, 375] width 1568 height 750
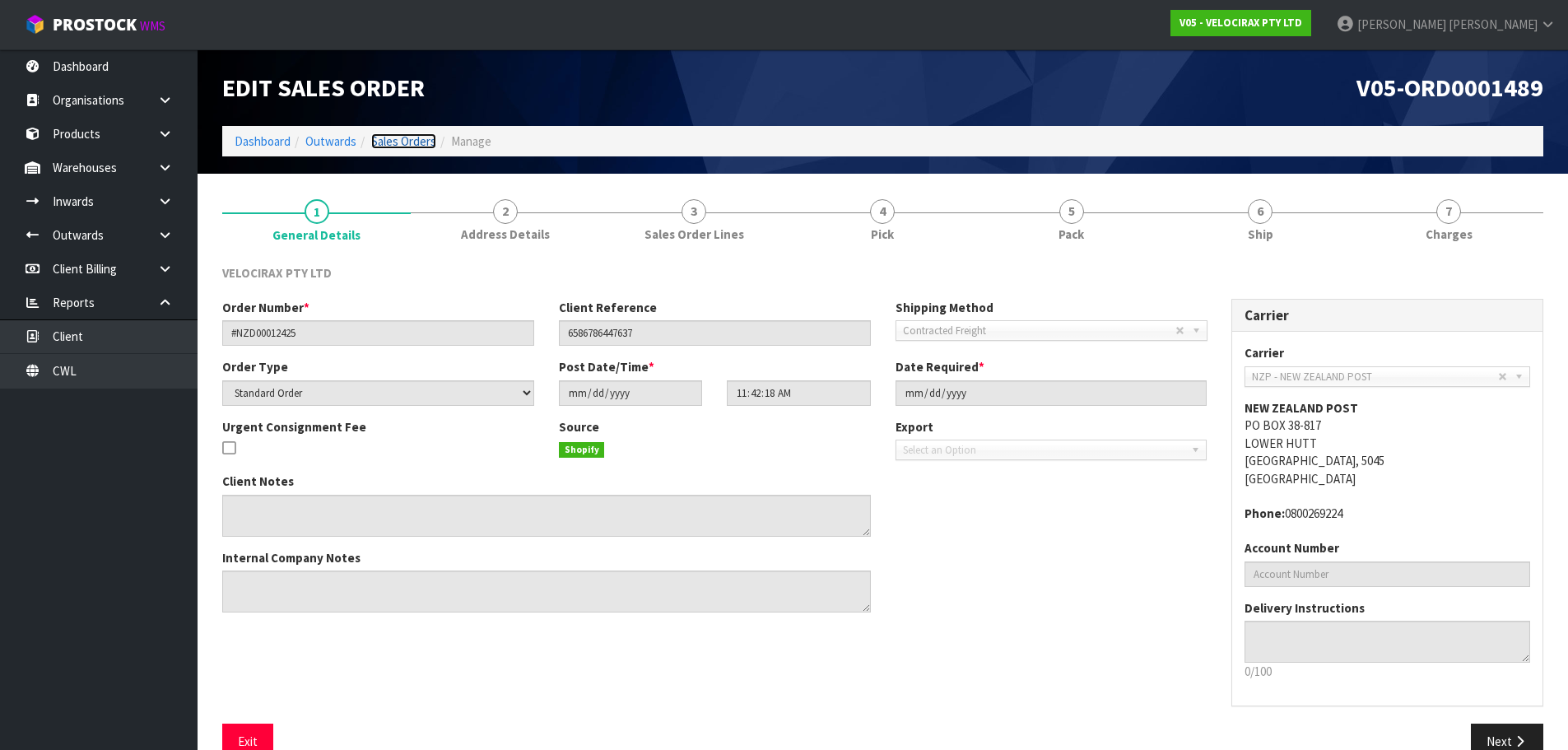
click at [389, 145] on link "Sales Orders" at bounding box center [404, 141] width 65 height 15
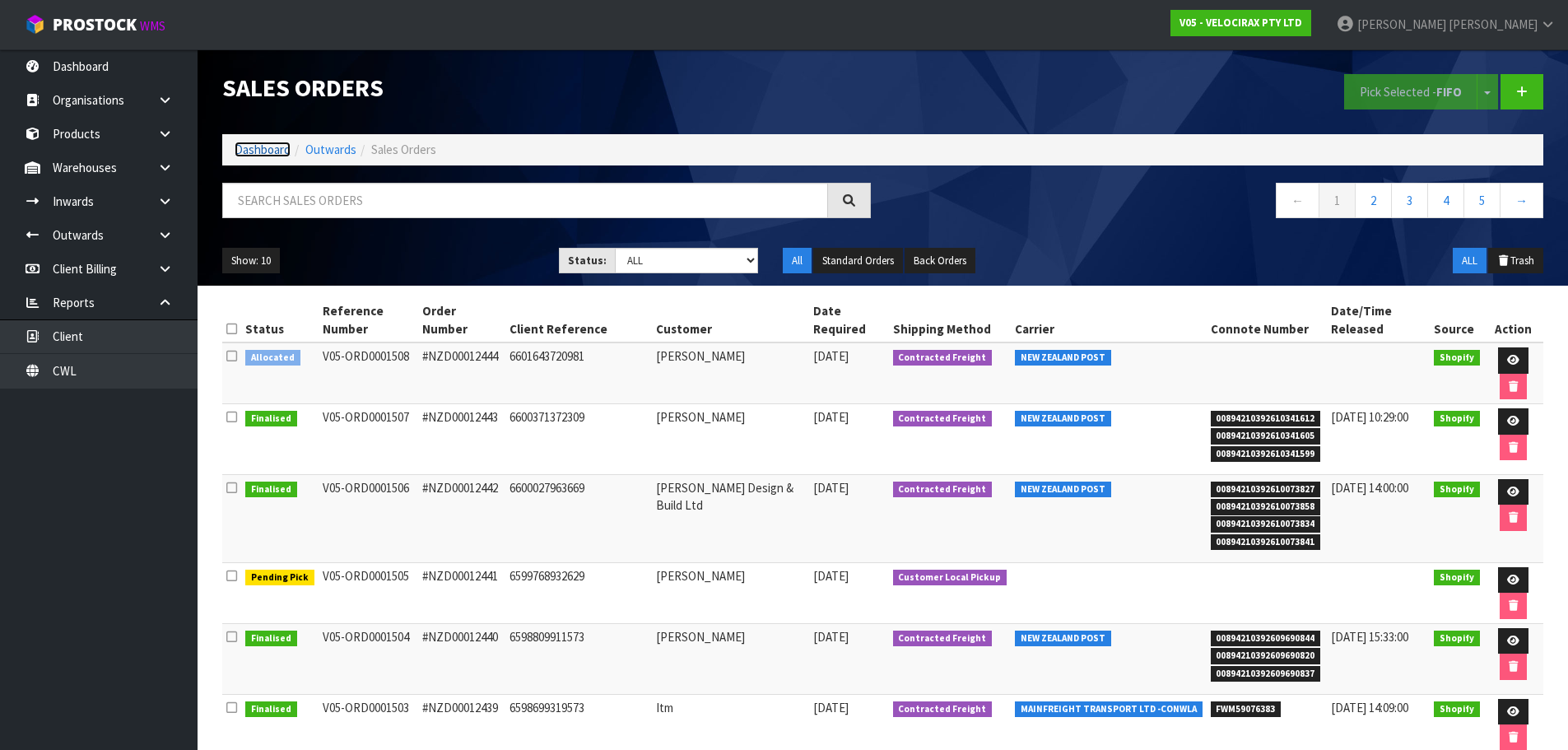
click at [273, 150] on link "Dashboard" at bounding box center [262, 149] width 56 height 15
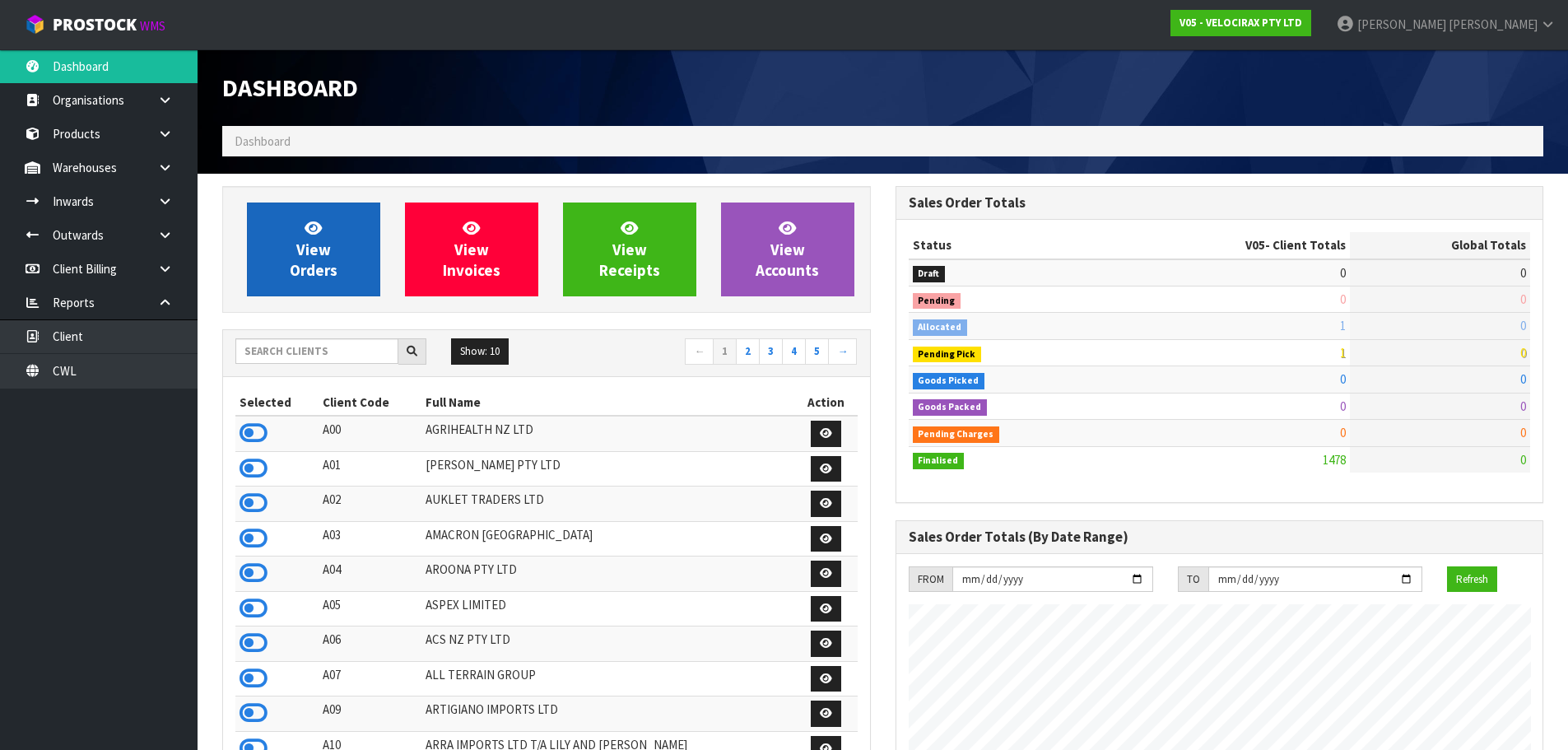
scroll to position [1283, 672]
click at [309, 249] on span "View Orders" at bounding box center [314, 249] width 48 height 62
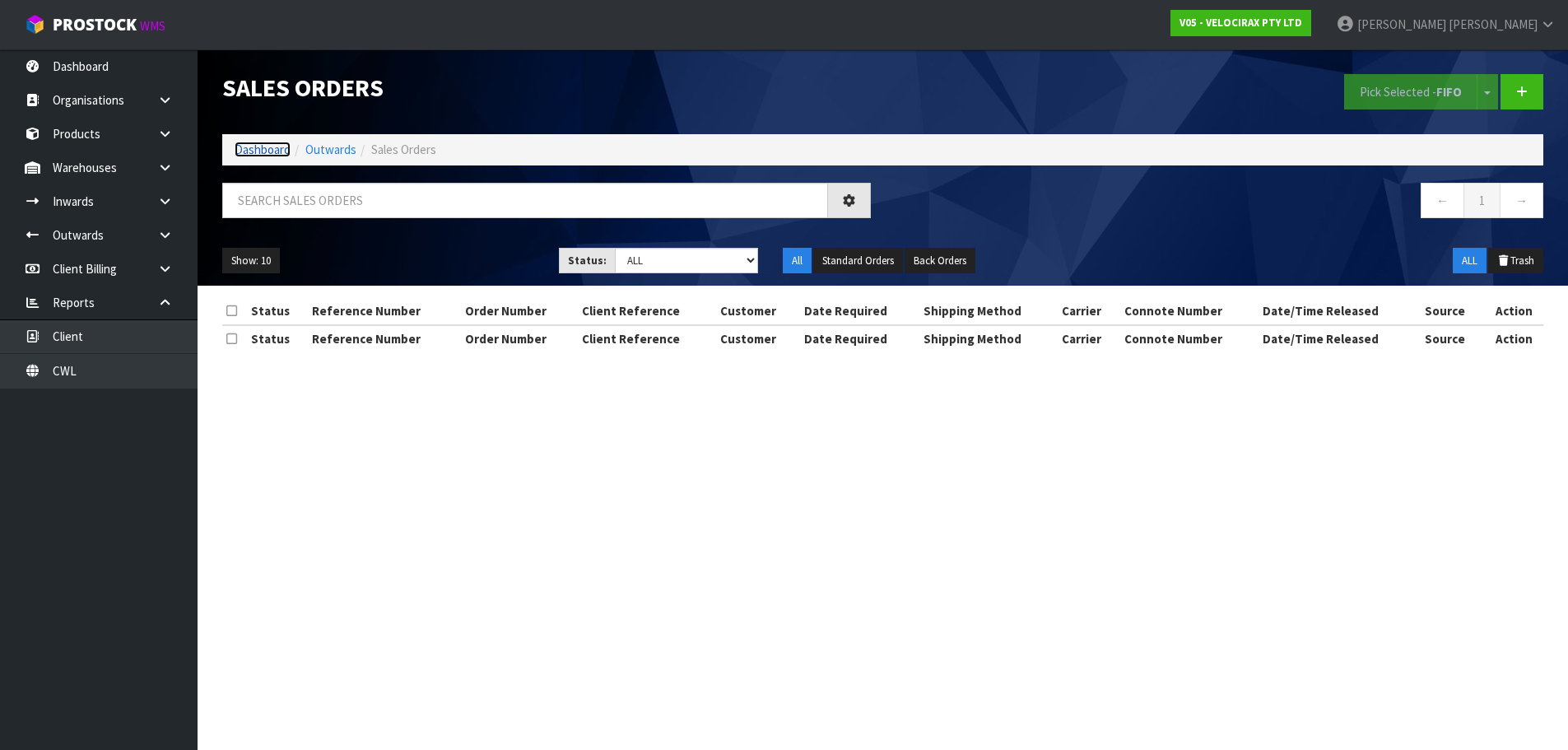
click at [260, 150] on link "Dashboard" at bounding box center [262, 149] width 56 height 15
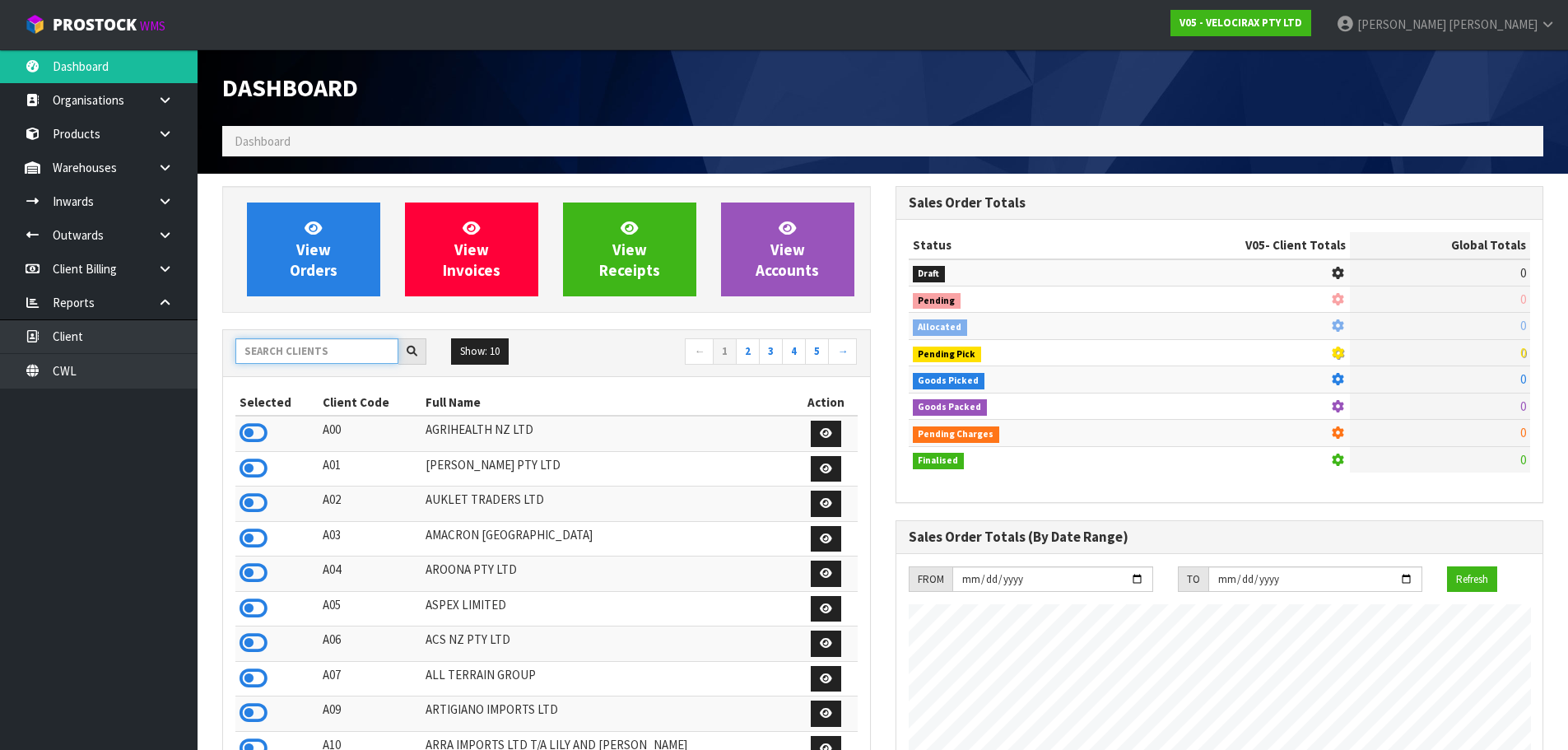
scroll to position [1283, 672]
click at [319, 344] on input "text" at bounding box center [316, 351] width 163 height 25
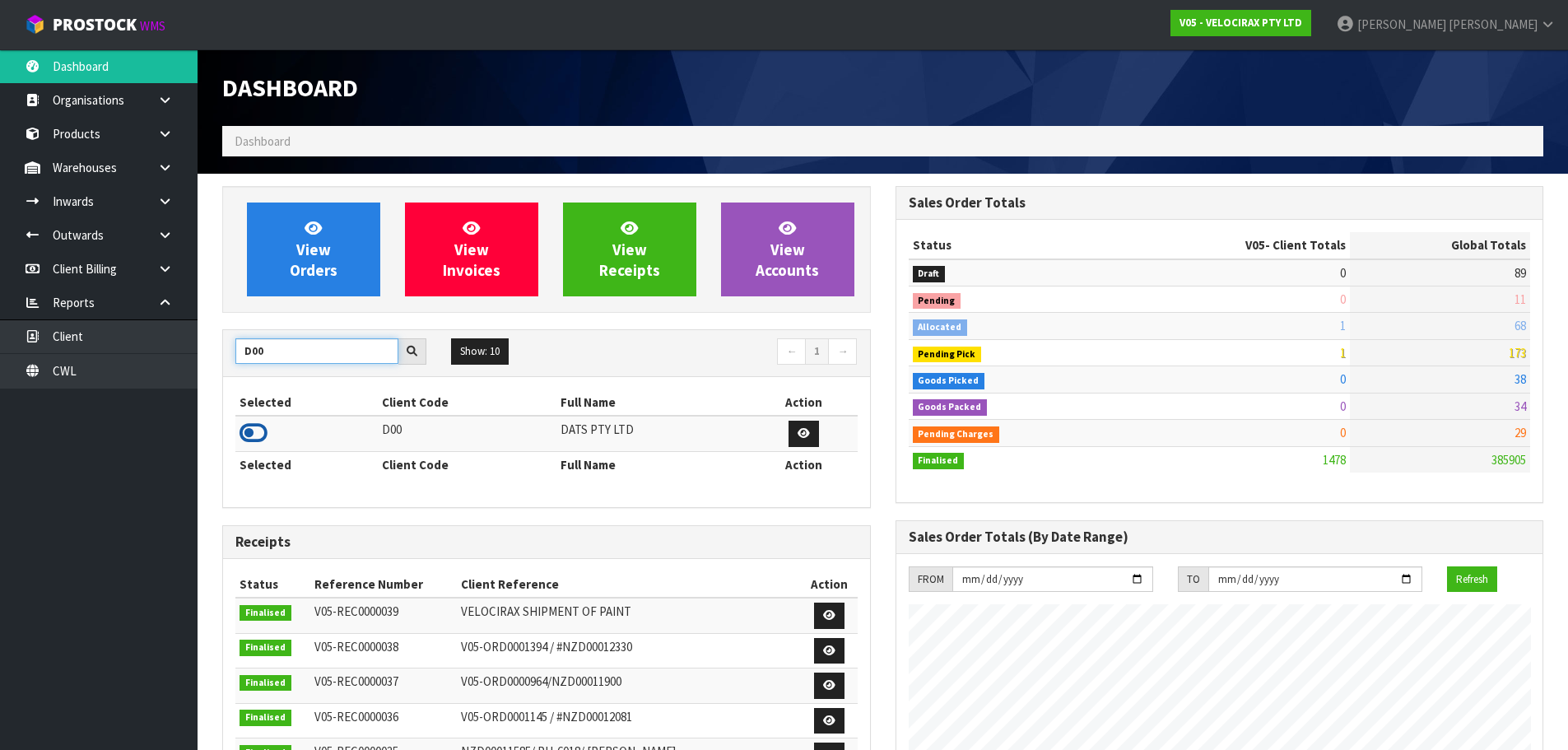
type input "D00"
click at [260, 428] on icon at bounding box center [253, 433] width 28 height 24
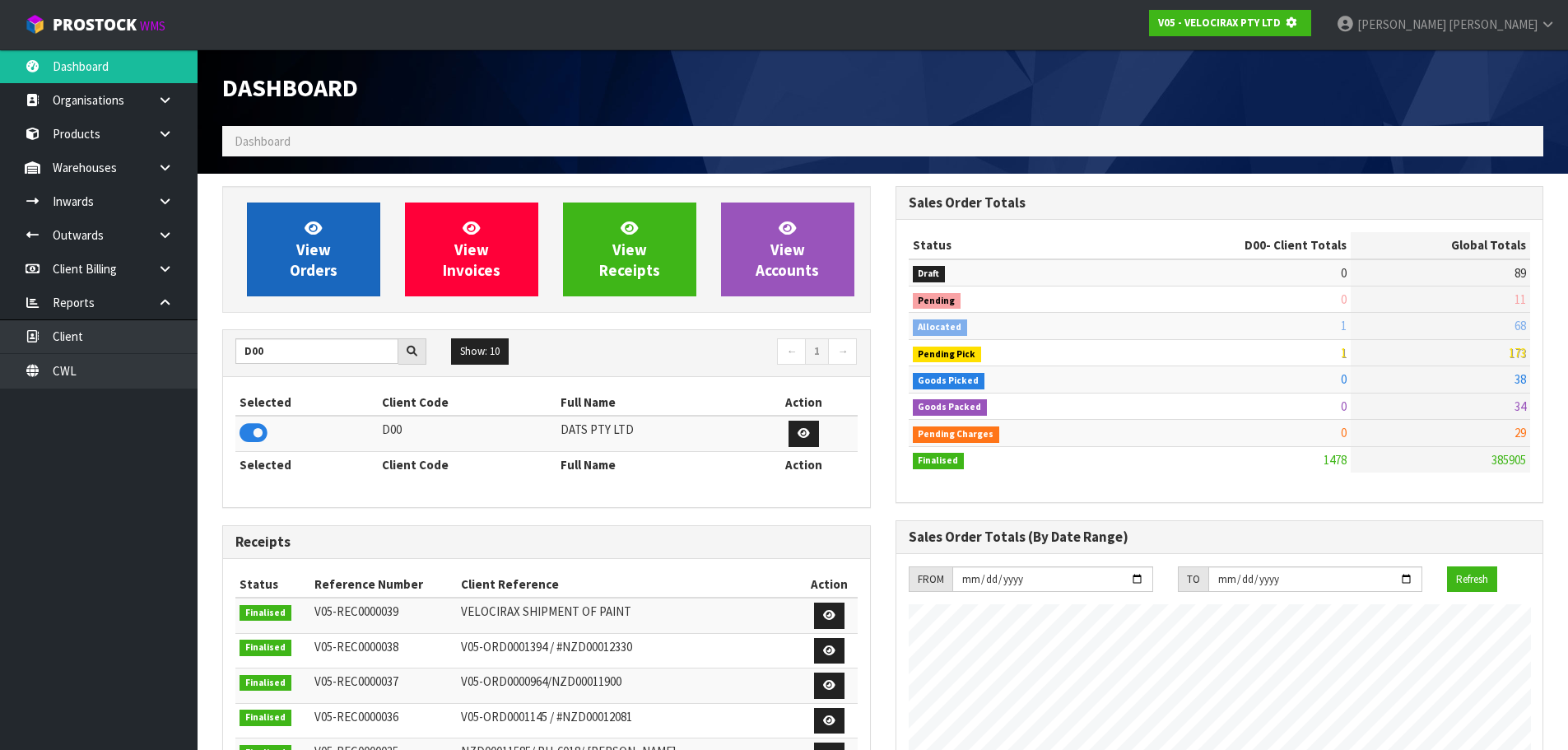
scroll to position [822328, 822413]
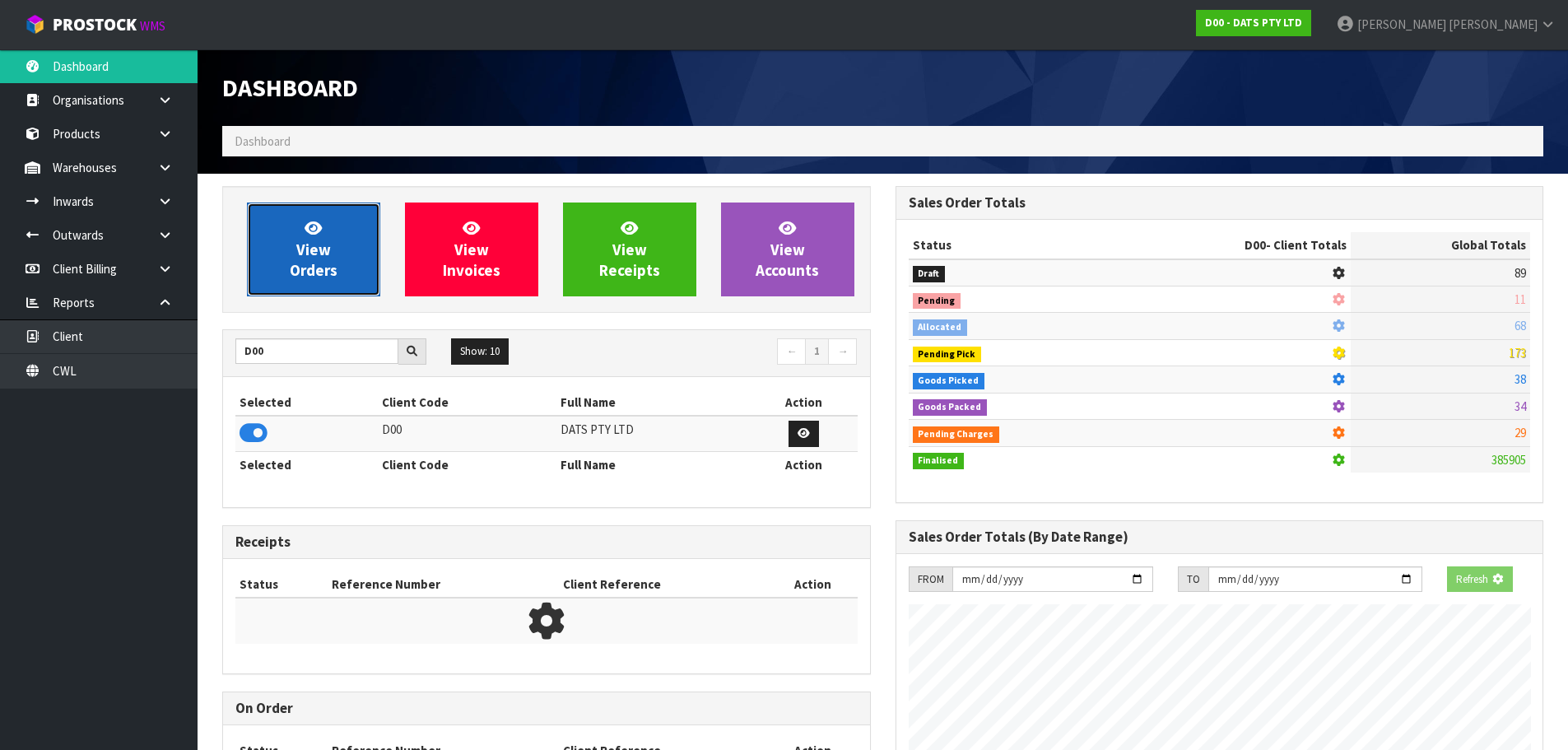
click at [319, 291] on link "View Orders" at bounding box center [314, 250] width 133 height 94
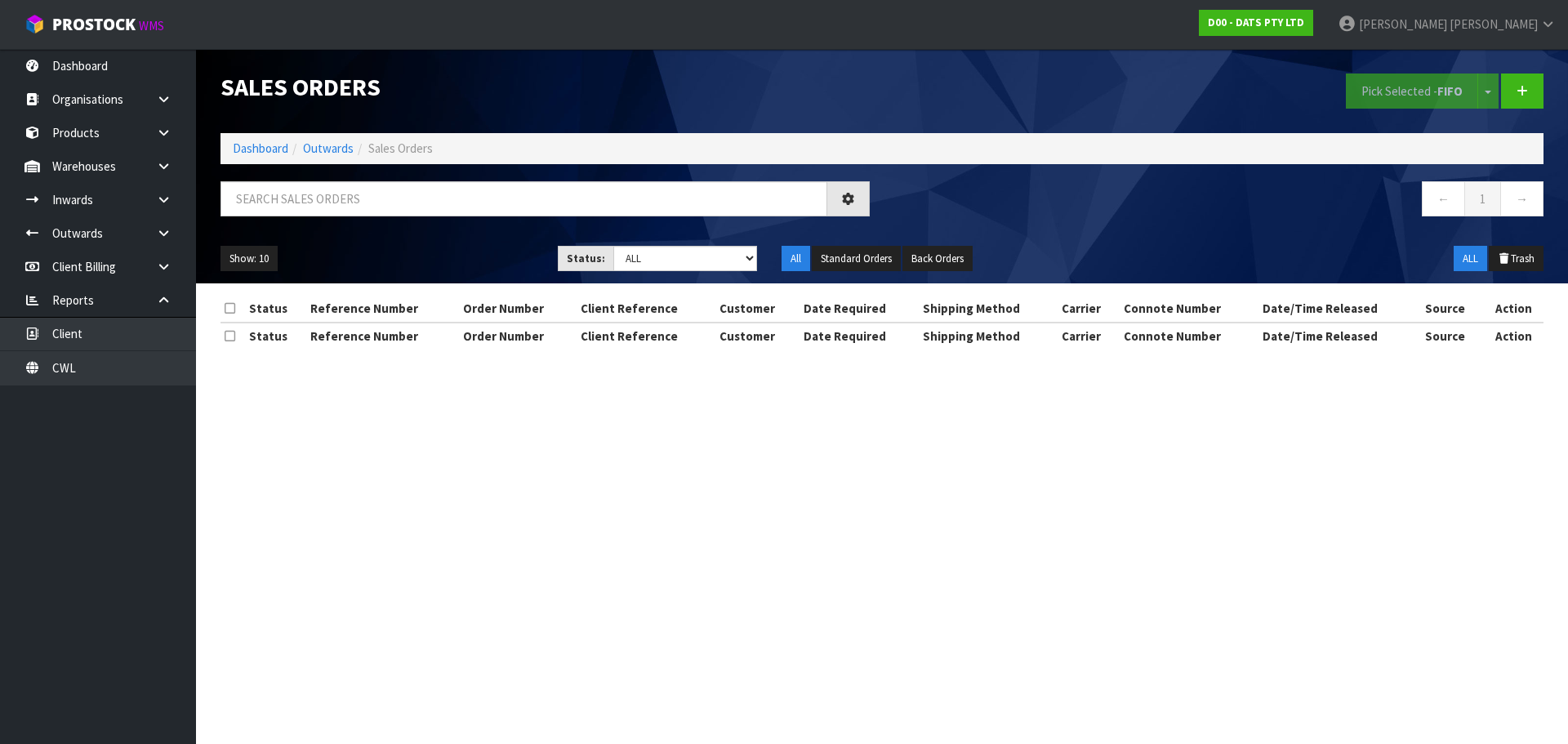
click at [448, 217] on div at bounding box center [545, 205] width 674 height 47
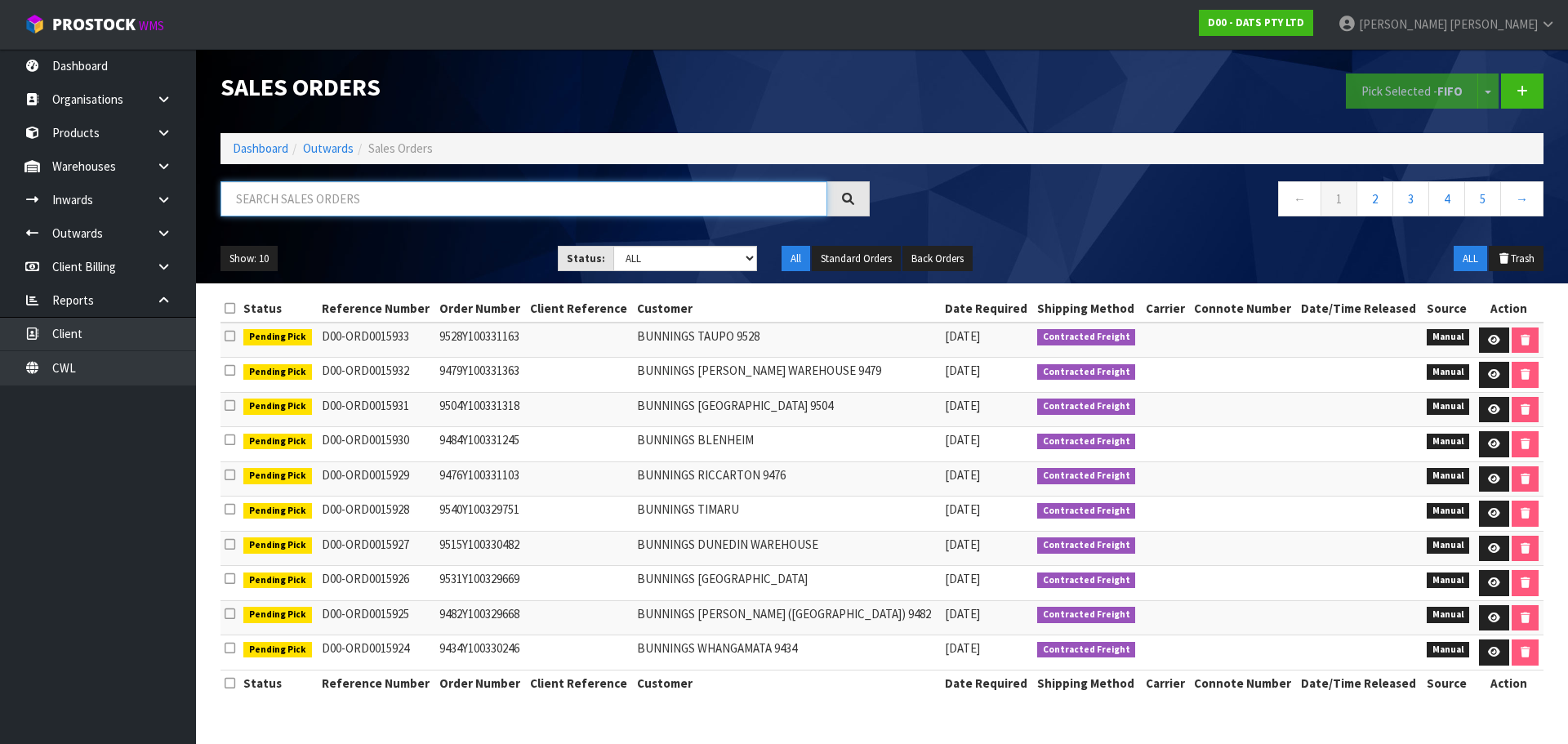
click at [542, 208] on input "text" at bounding box center [524, 199] width 607 height 35
click at [681, 259] on select "Draft Pending Allocated Pending Pick Goods Picked Goods Packed Pending Charges …" at bounding box center [686, 258] width 145 height 25
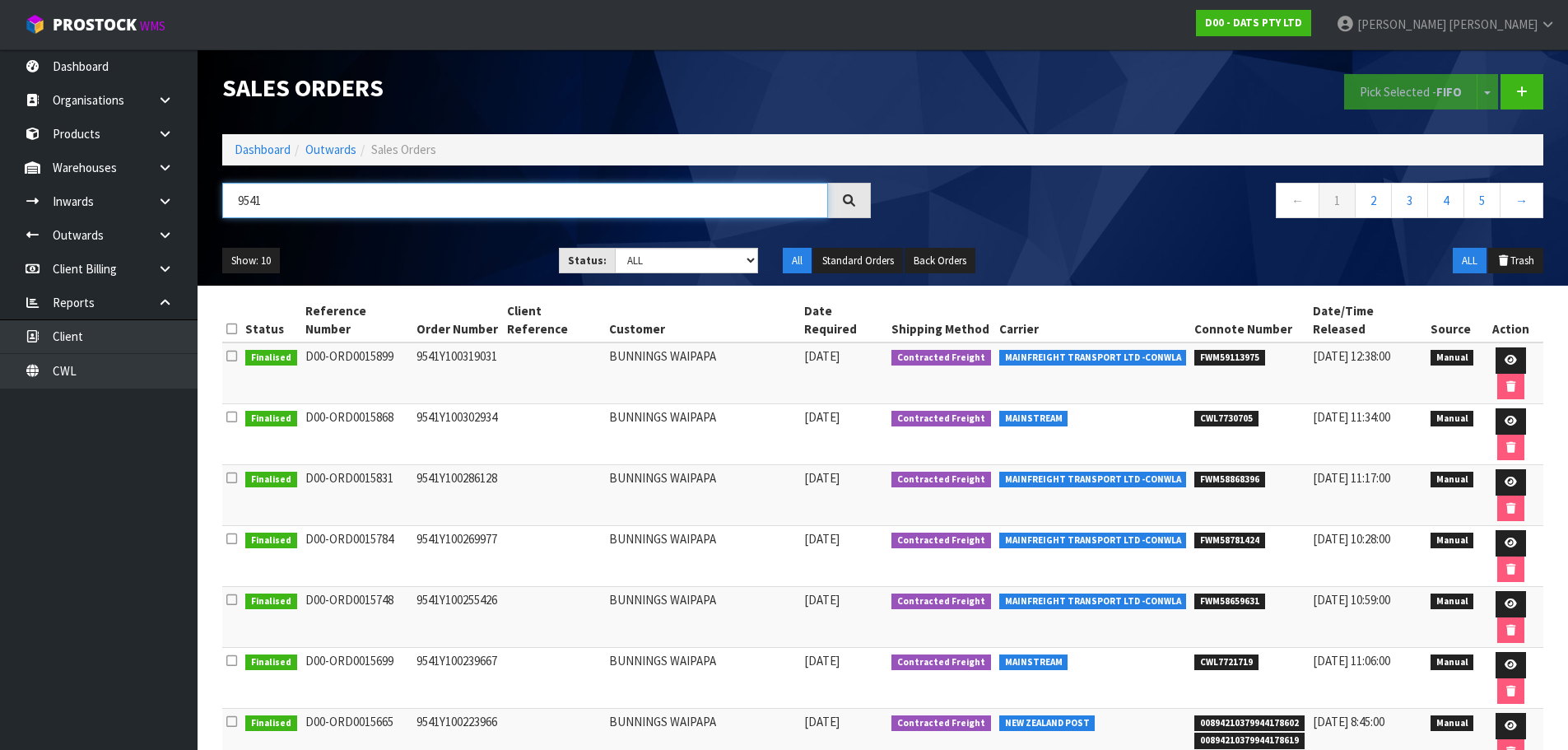
click at [276, 202] on input "9541" at bounding box center [525, 200] width 606 height 35
click at [275, 202] on input "9541" at bounding box center [525, 200] width 606 height 35
paste input "Y100208301"
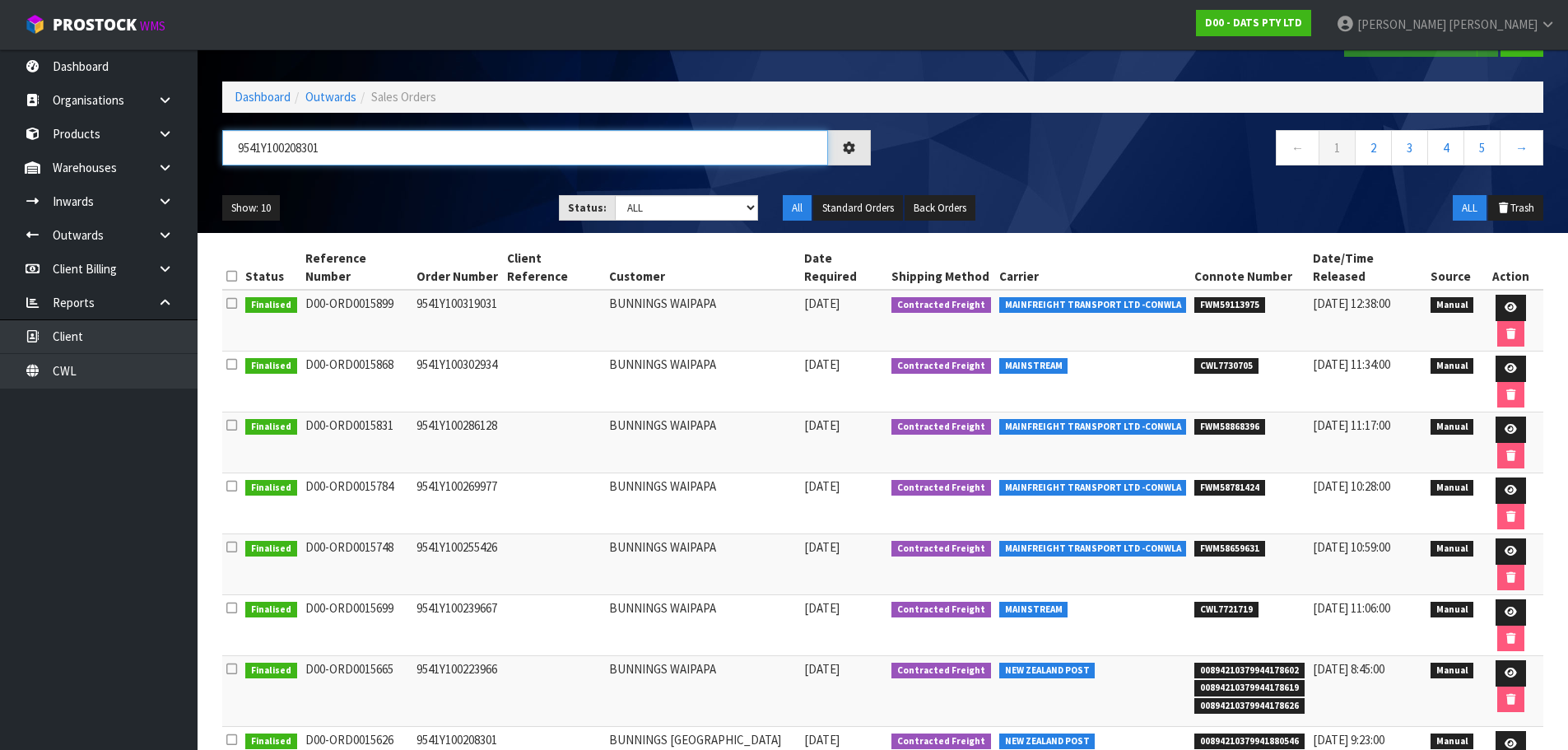
scroll to position [82, 0]
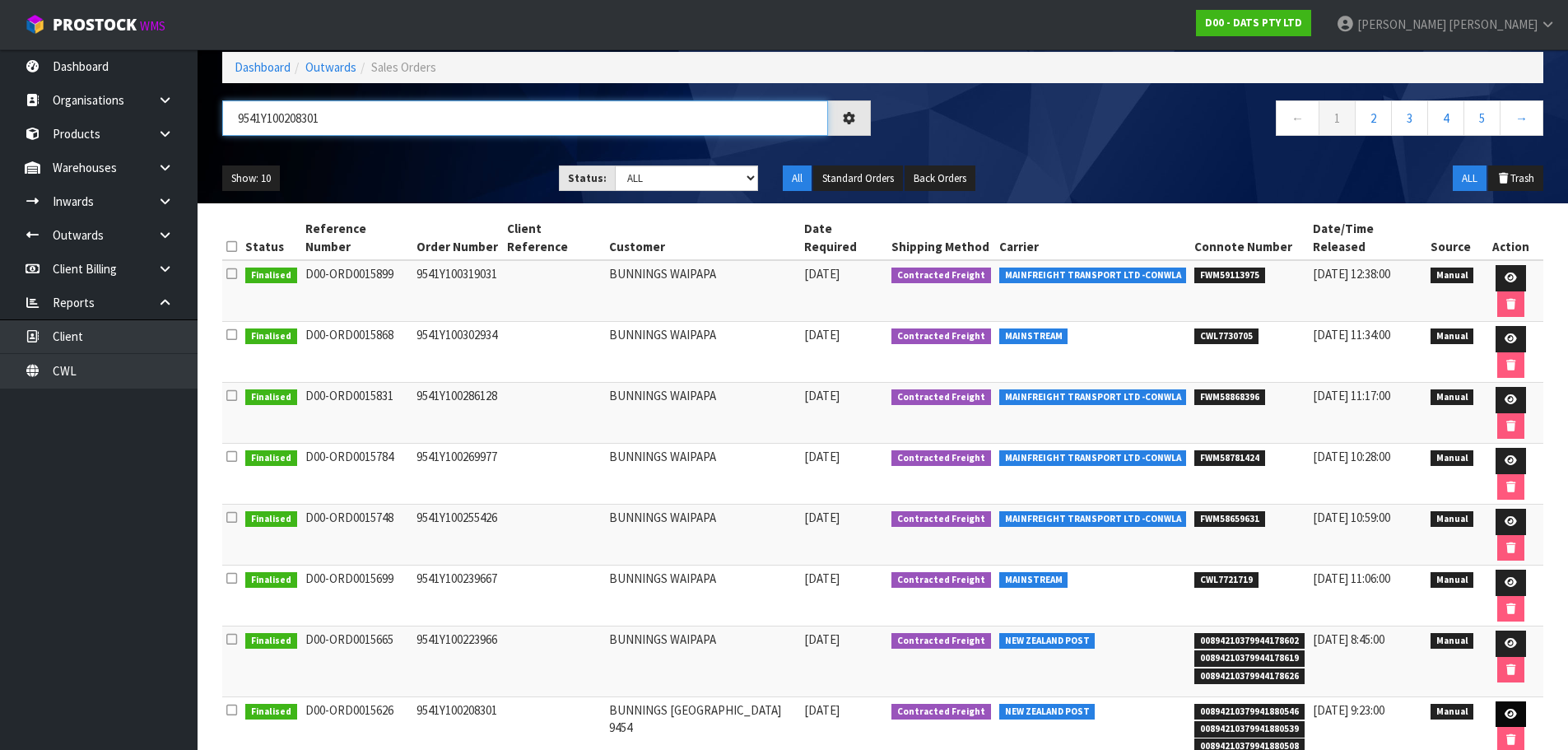
type input "9541Y100208301"
click at [1496, 701] on link at bounding box center [1511, 714] width 31 height 26
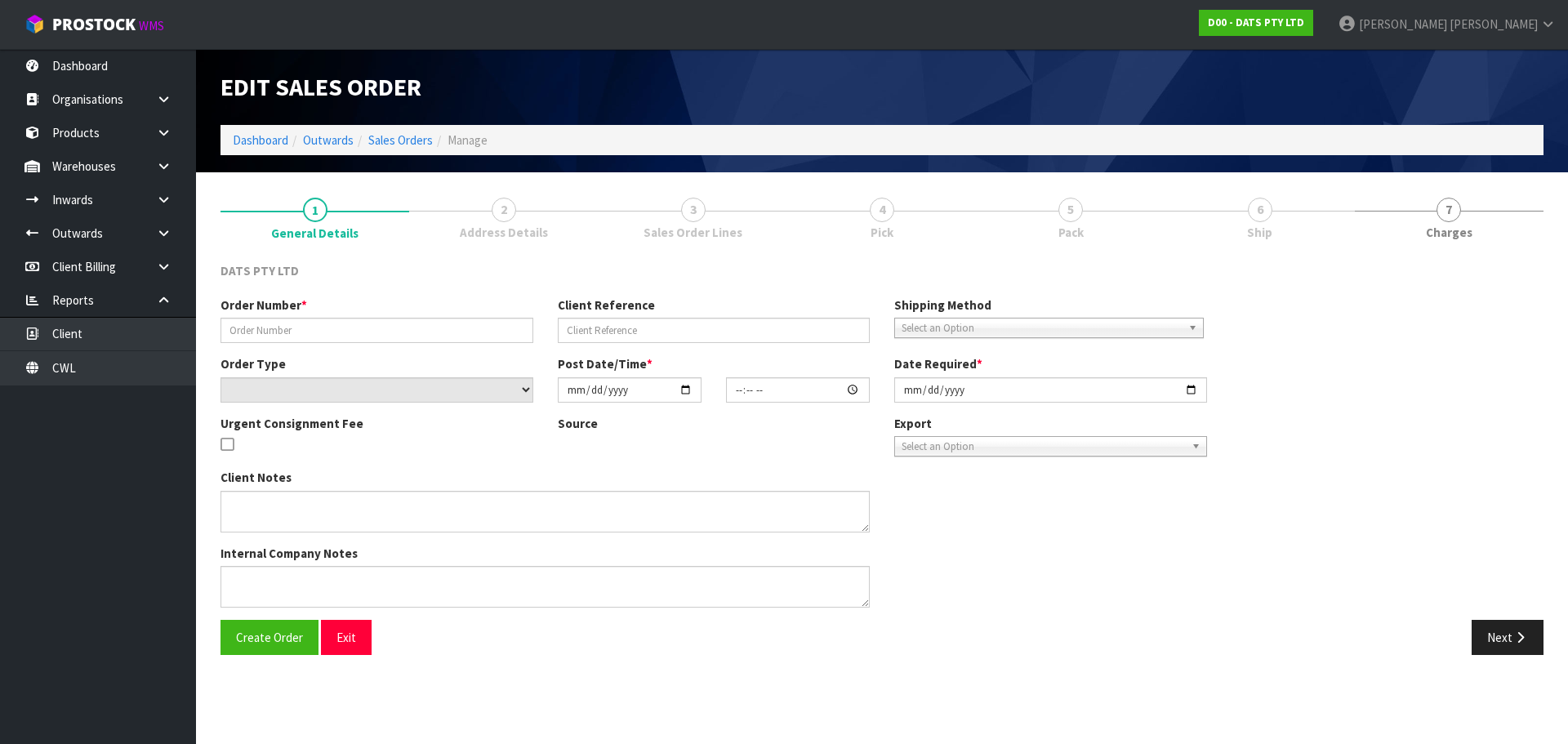
type input "9541Y100208301"
select select "number:0"
type input "2025-08-21"
type input "09:24:00.000"
type input "2025-08-21"
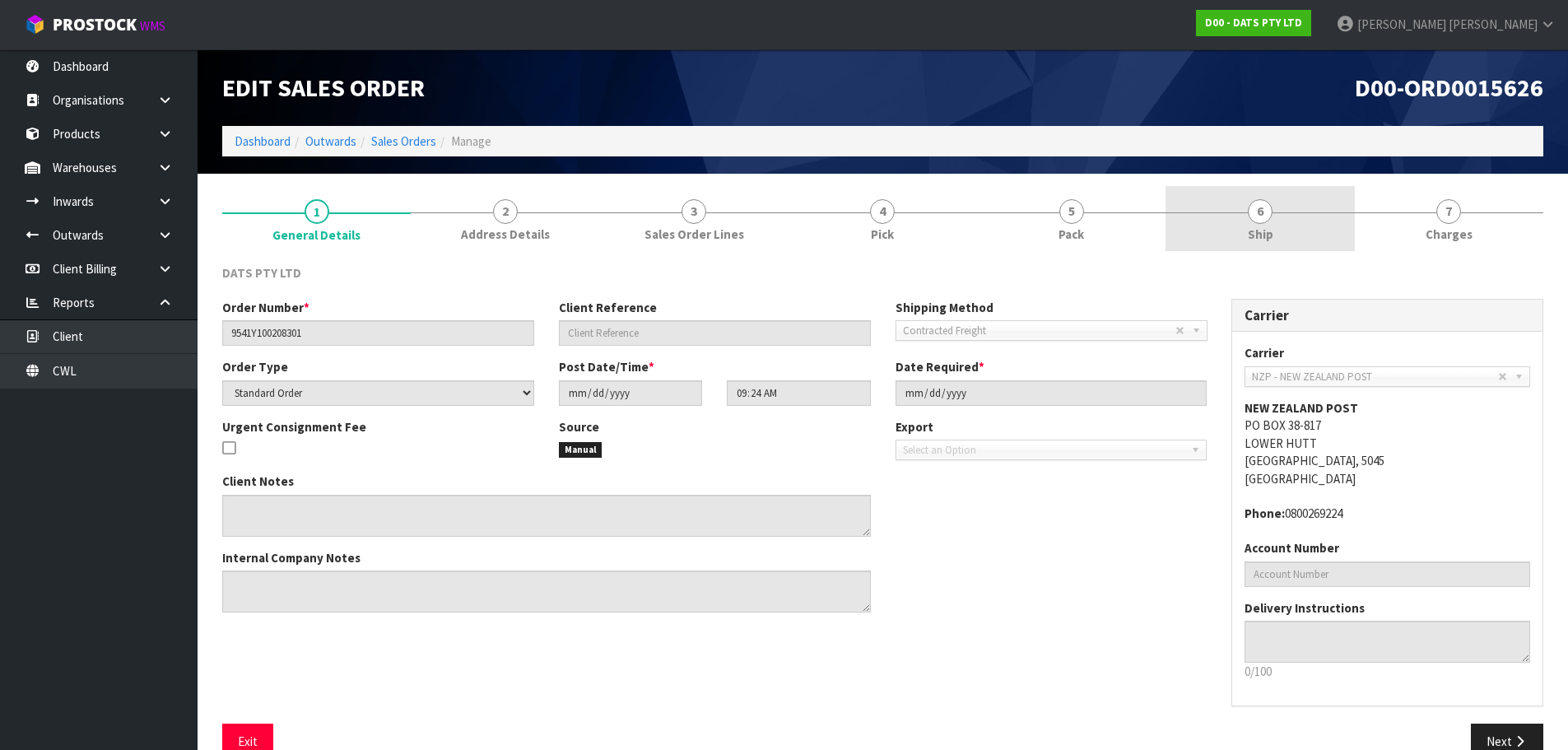
click at [1247, 227] on link "6 Ship" at bounding box center [1259, 218] width 188 height 65
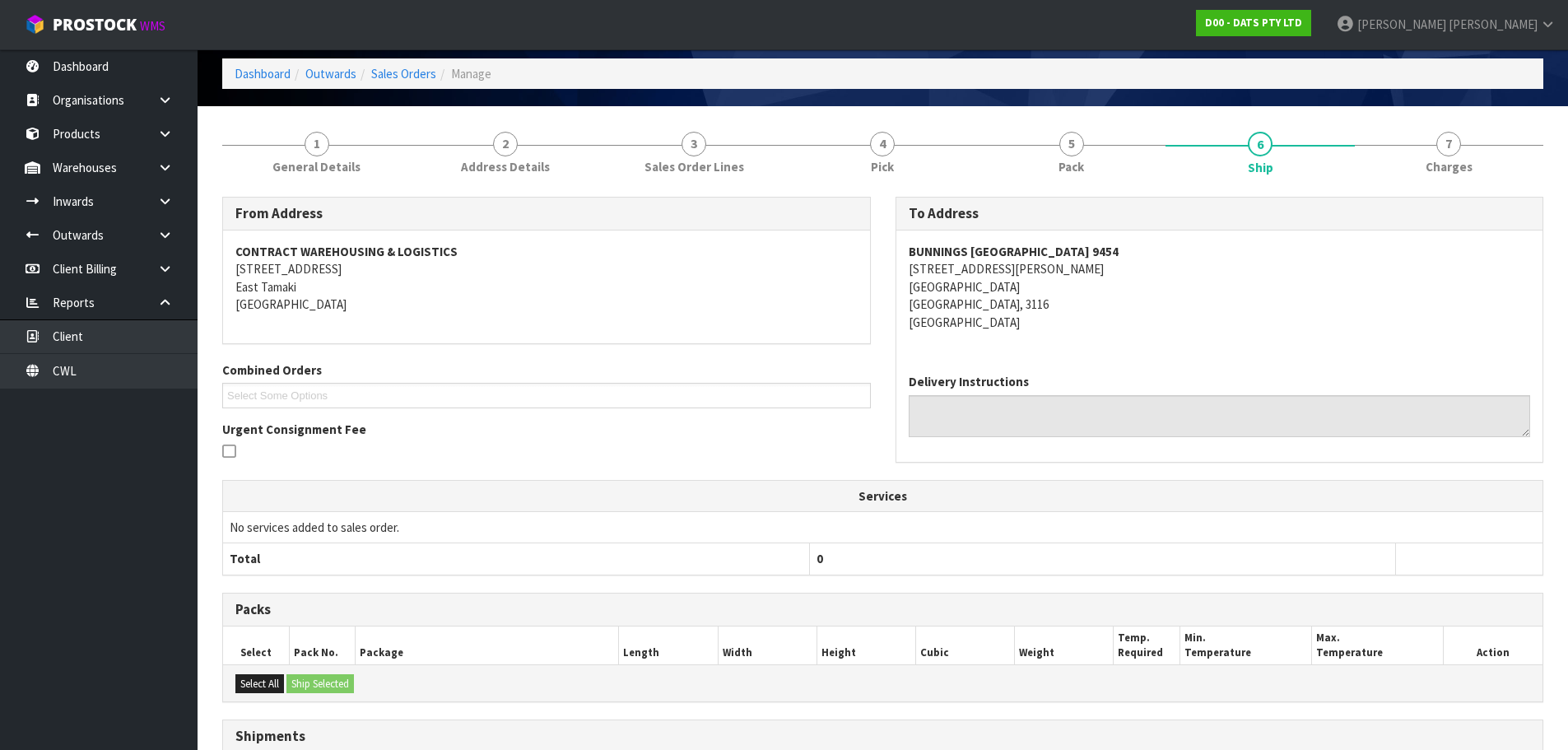
scroll to position [376, 0]
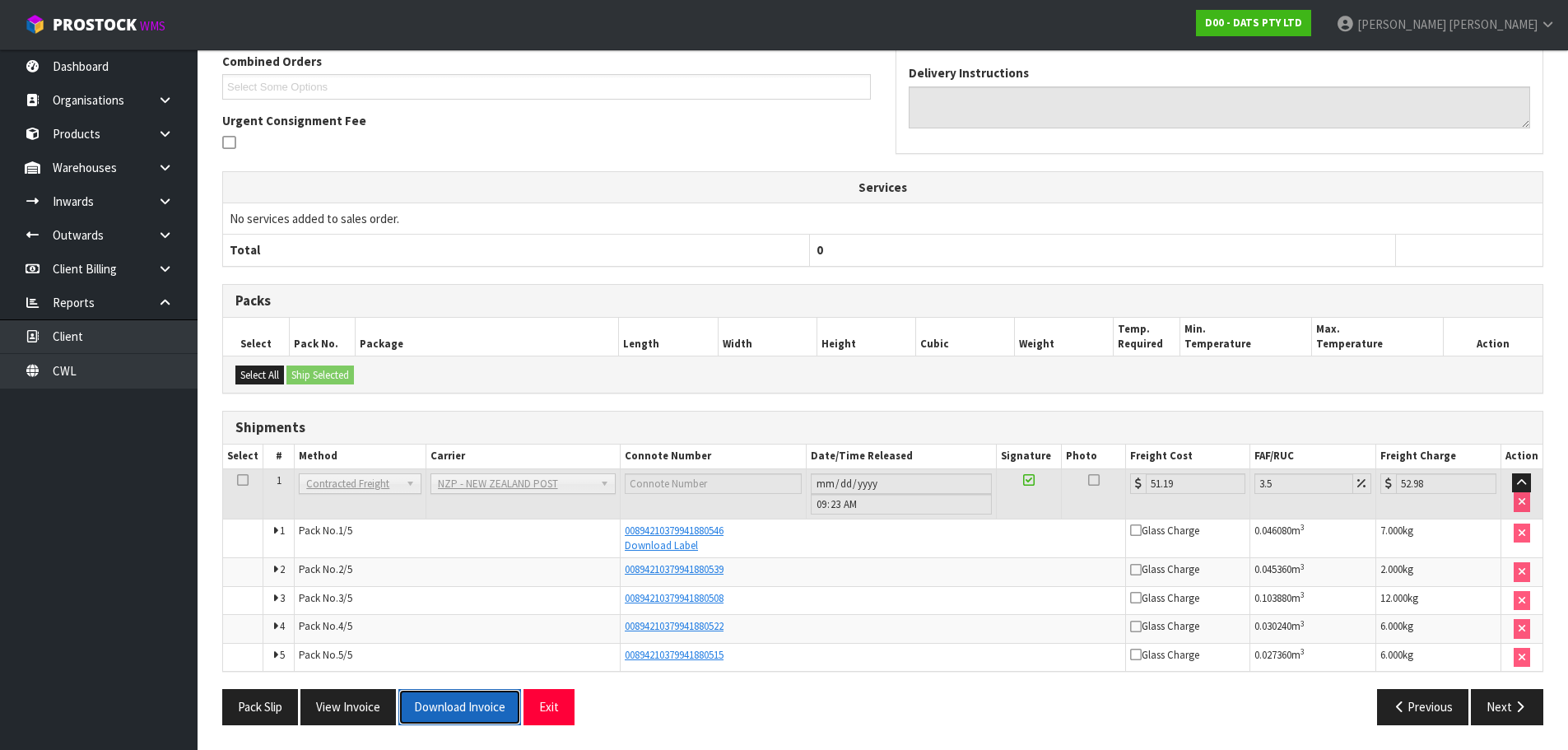
click at [450, 703] on button "Download Invoice" at bounding box center [460, 706] width 123 height 35
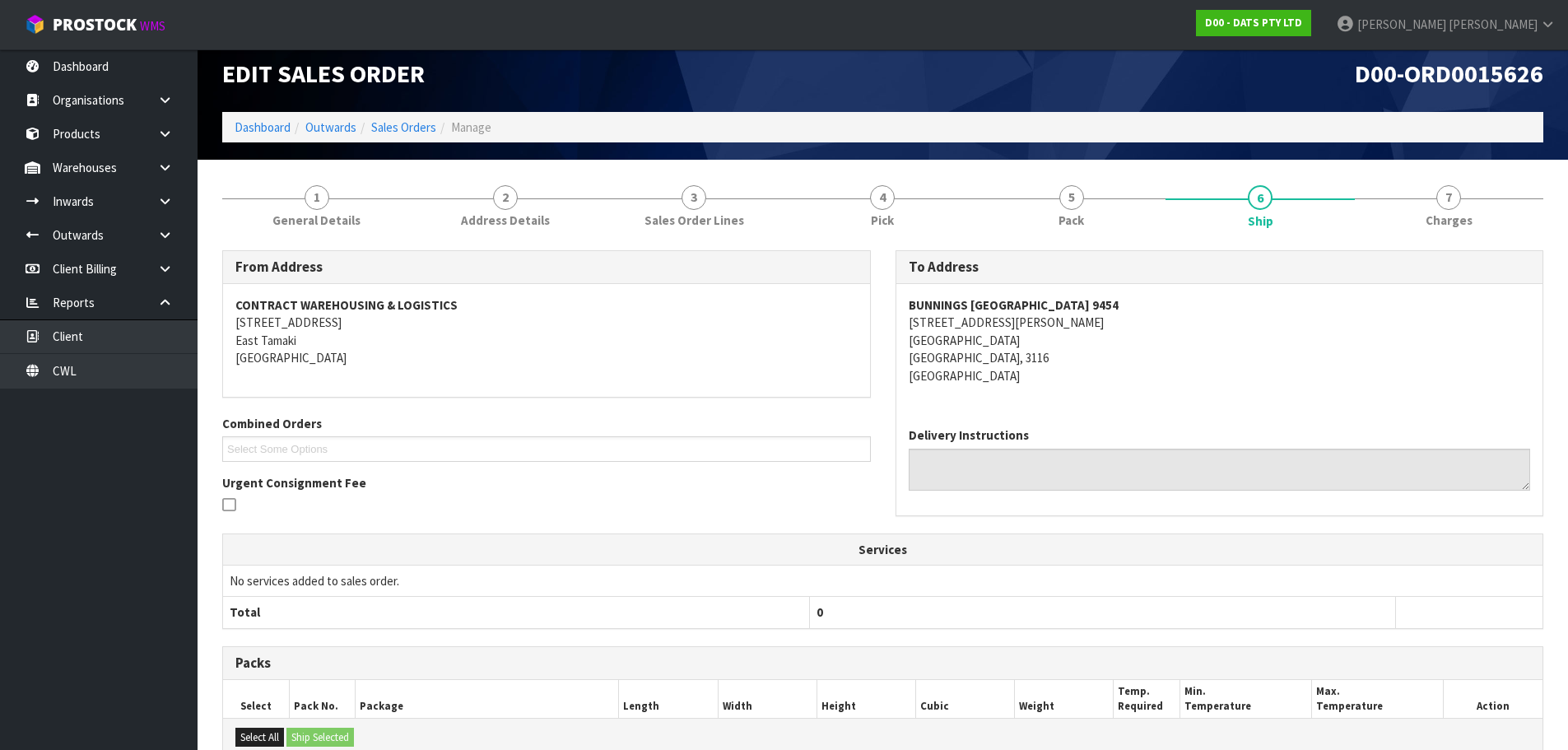
scroll to position [0, 0]
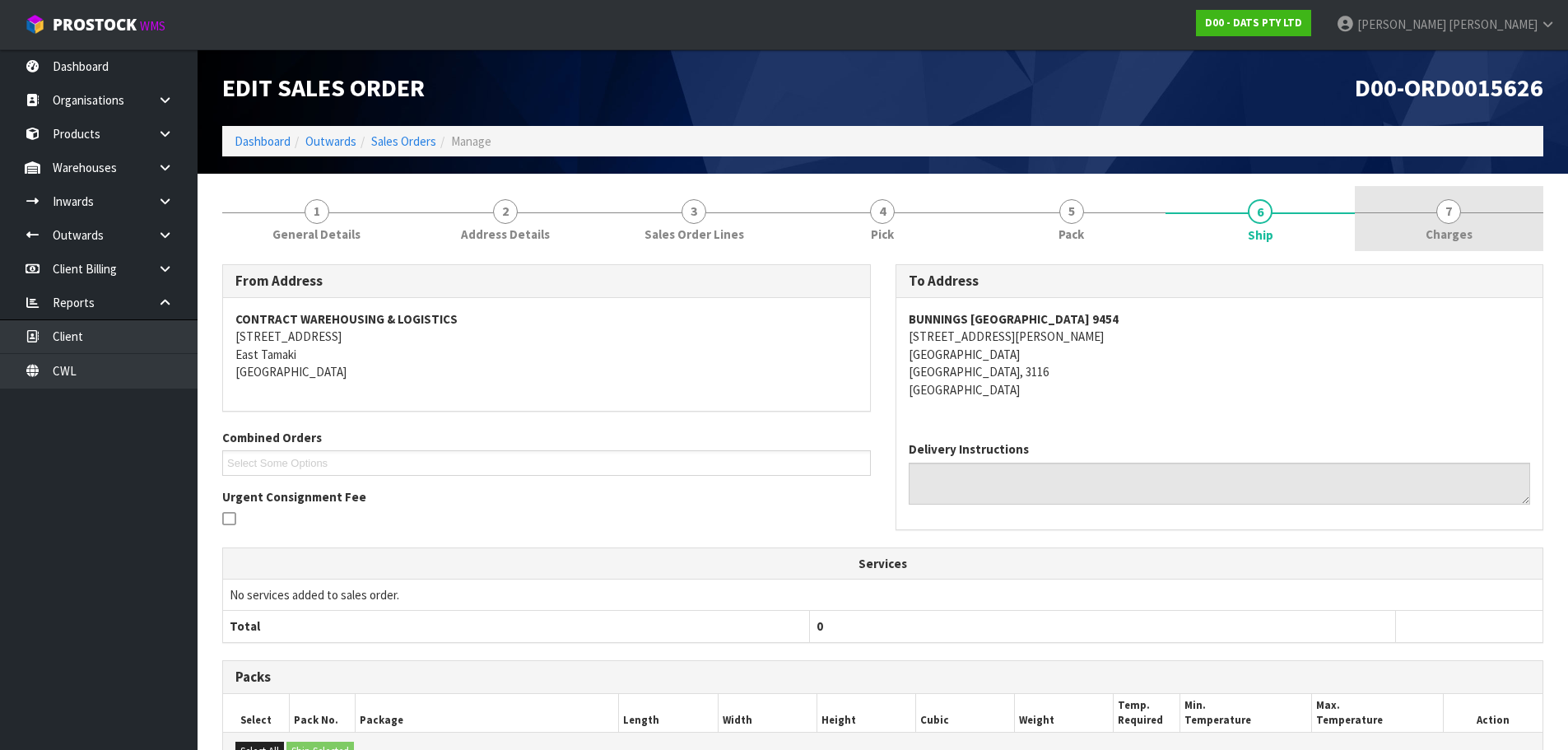
click at [1394, 220] on link "7 Charges" at bounding box center [1448, 218] width 188 height 65
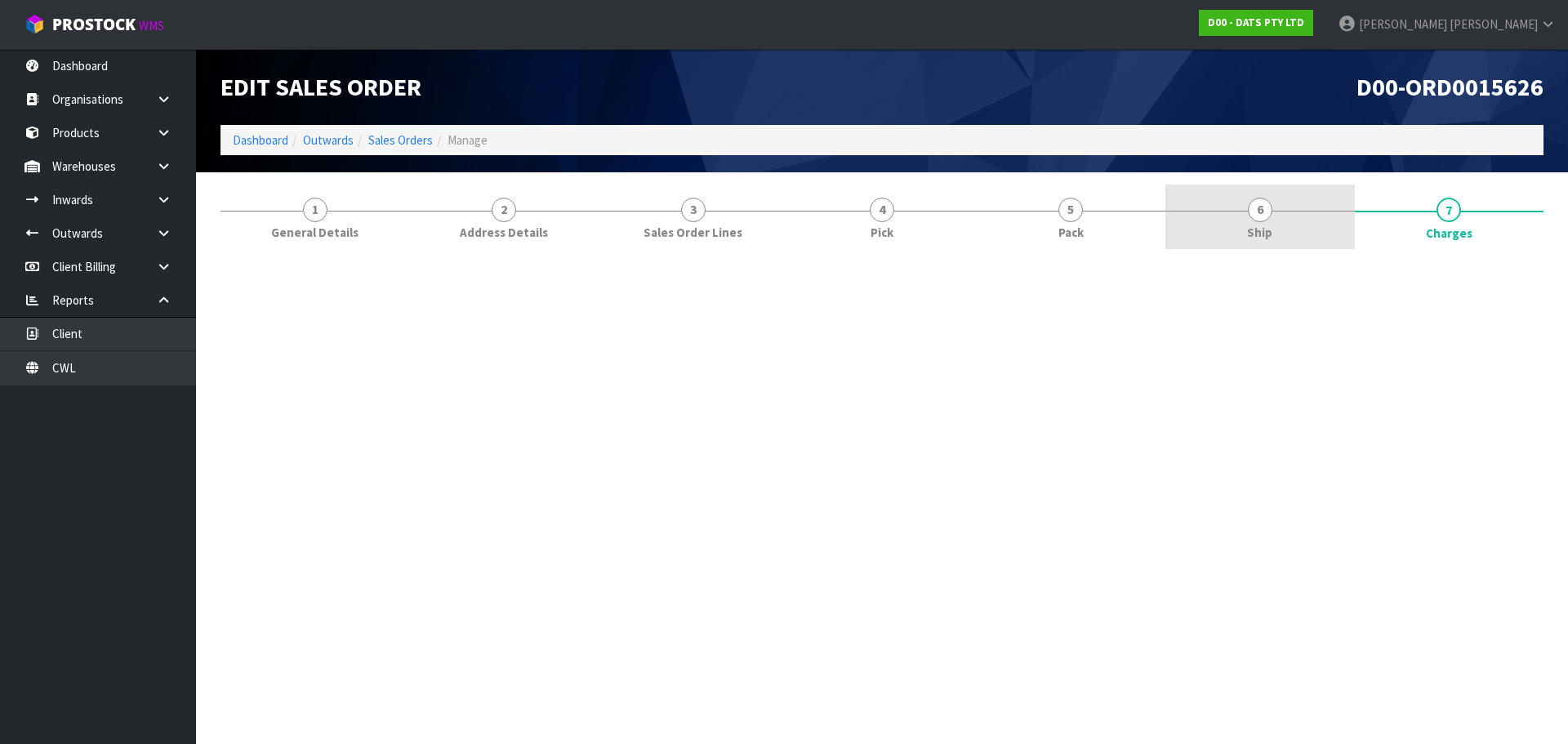
click at [1290, 223] on link "6 Ship" at bounding box center [1259, 216] width 189 height 64
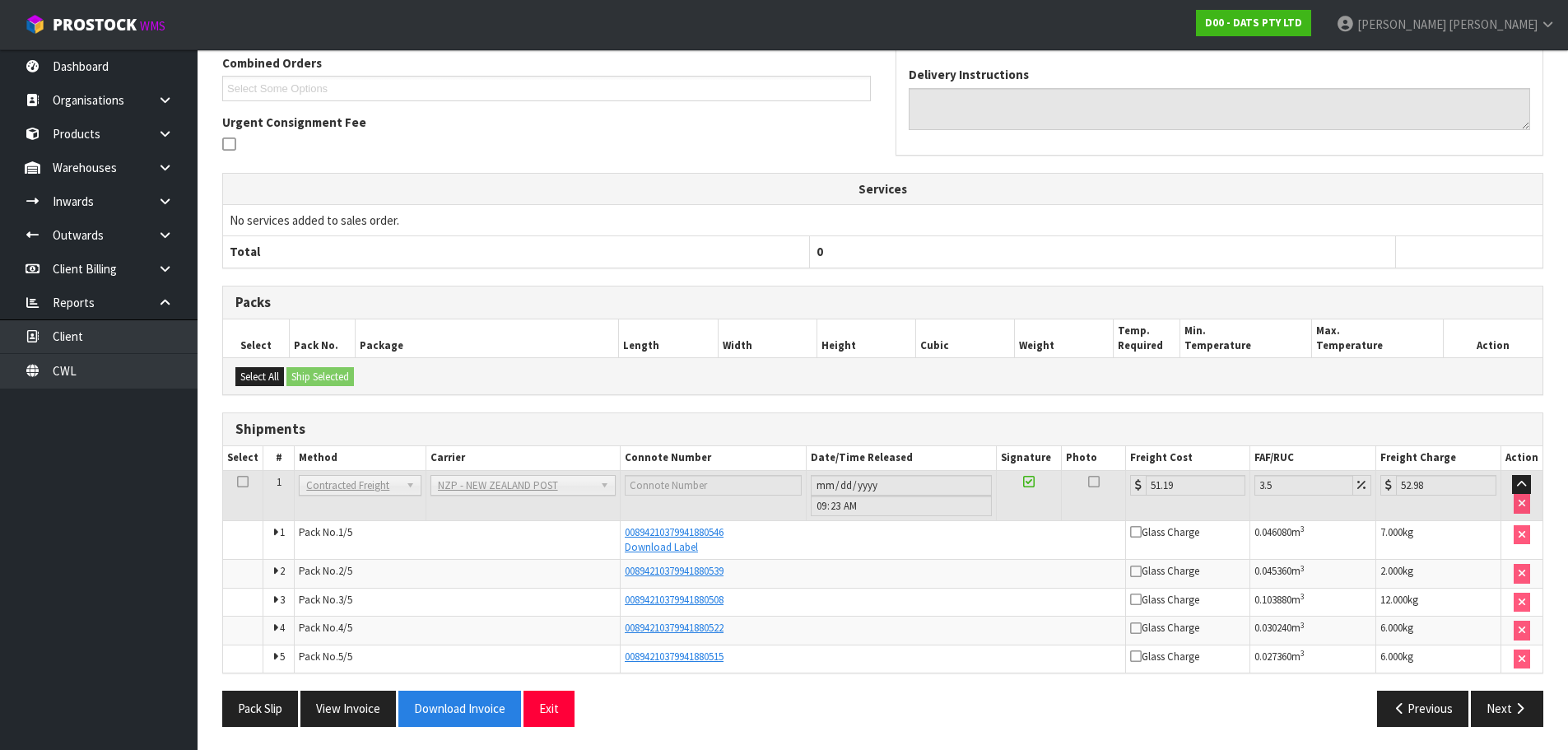
scroll to position [376, 0]
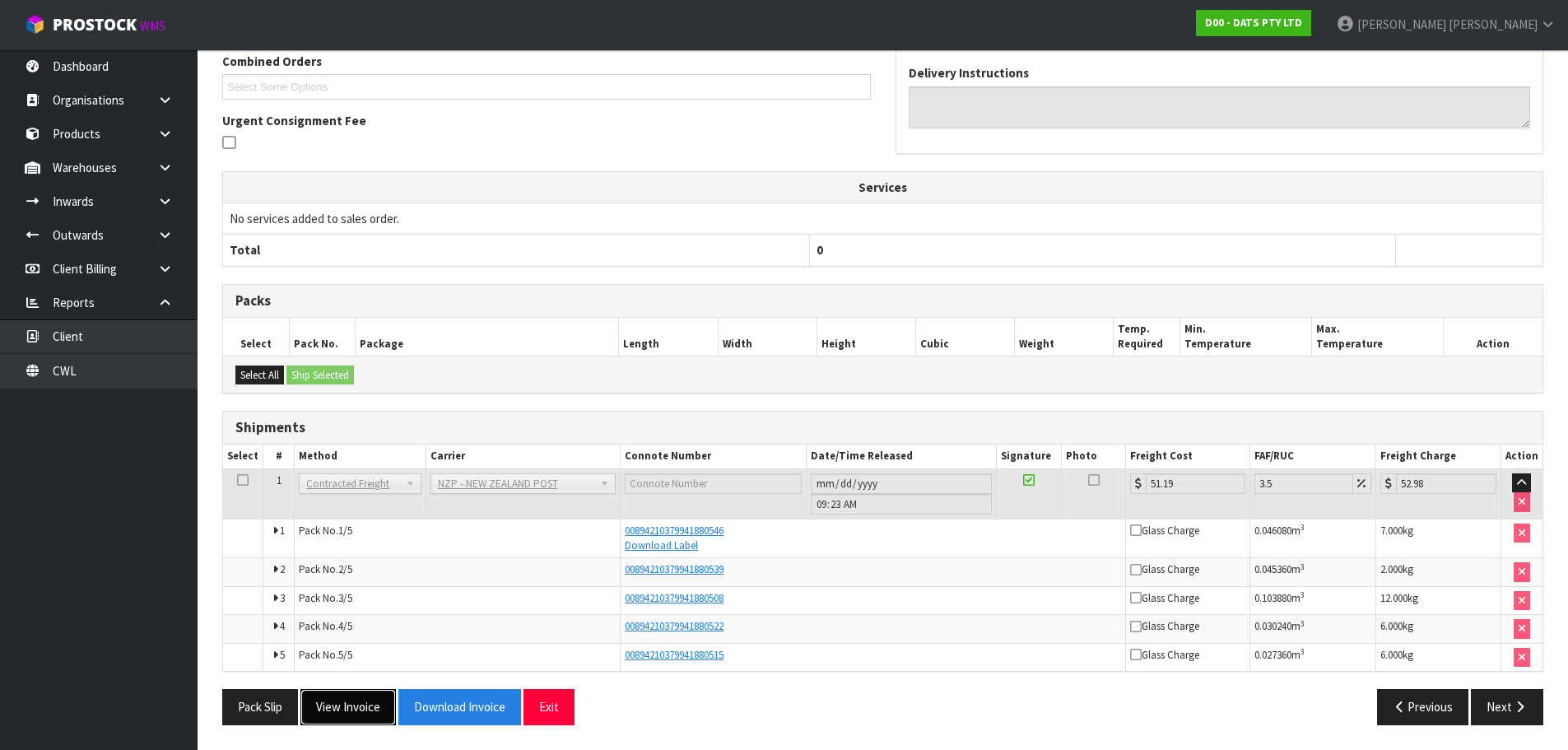
click at [329, 716] on button "View Invoice" at bounding box center [348, 706] width 96 height 35
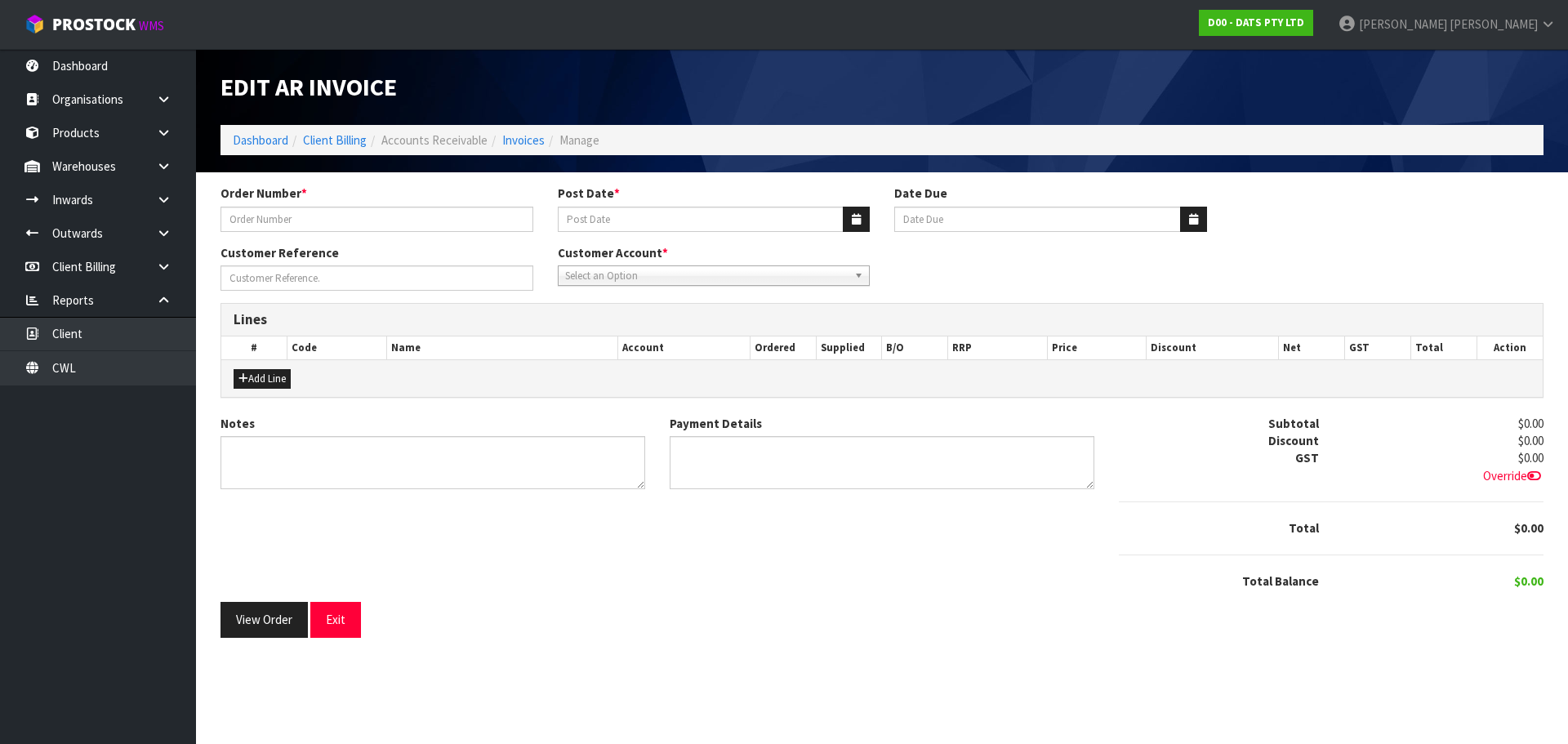
type input "9541Y100208301"
type input "[DATE]"
type input "20/09/2025"
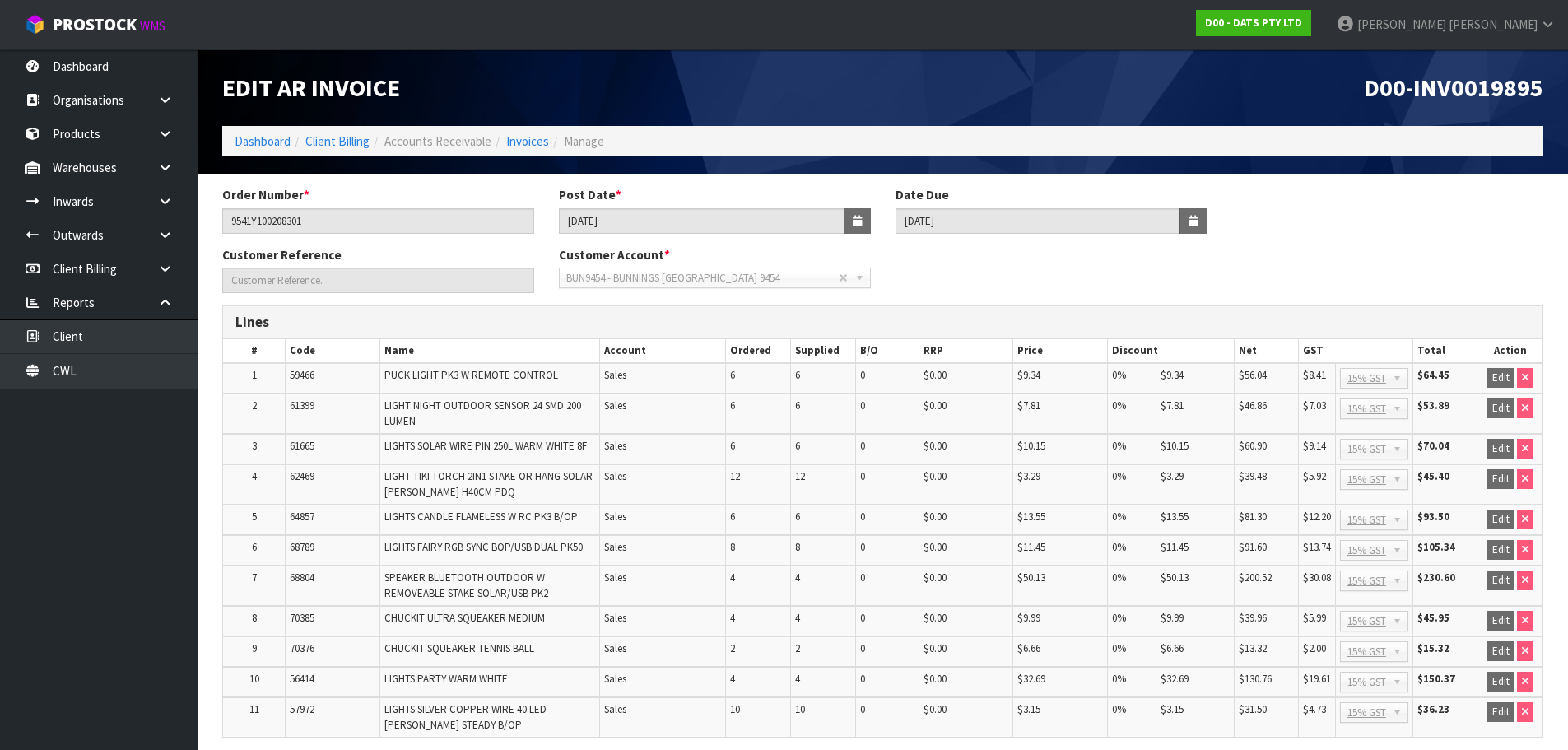
click at [1491, 100] on span "D00-INV0019895" at bounding box center [1453, 87] width 179 height 32
copy span "INV0019895"
click at [252, 142] on link "Dashboard" at bounding box center [262, 141] width 56 height 15
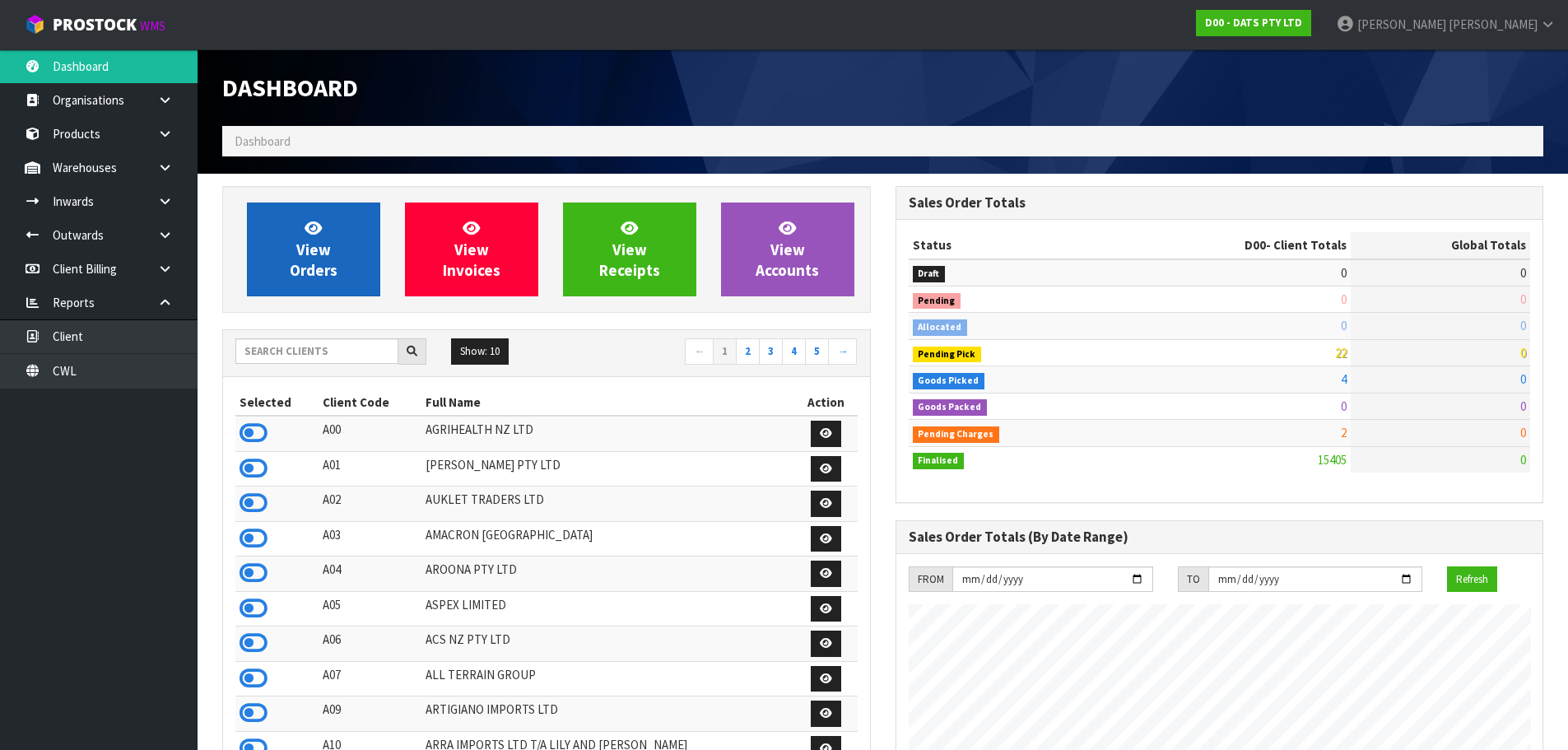
scroll to position [1248, 672]
click at [337, 252] on link "View Orders" at bounding box center [314, 250] width 133 height 94
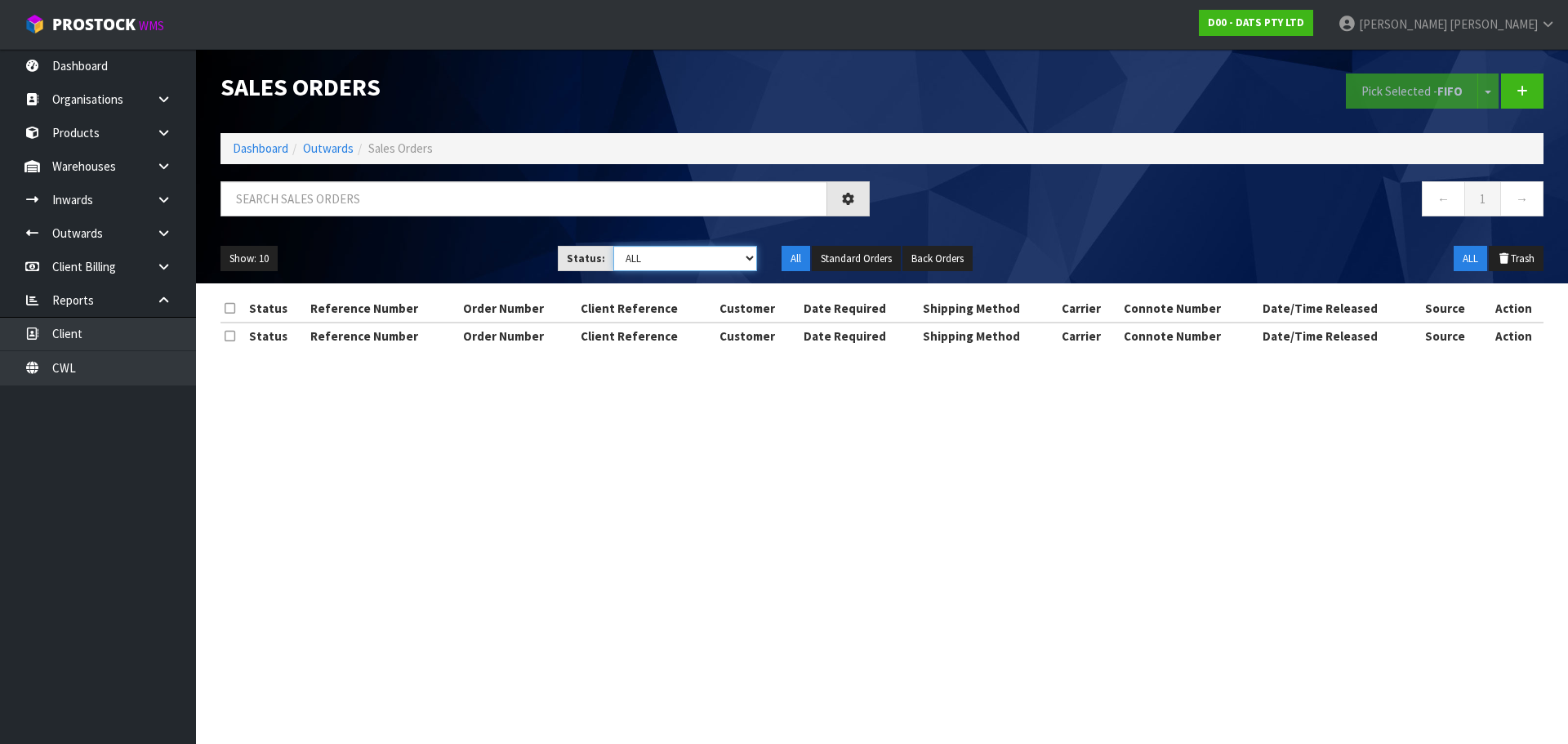
click at [666, 255] on select "Draft Pending Allocated Pending Pick Goods Picked Goods Packed Pending Charges …" at bounding box center [686, 258] width 145 height 25
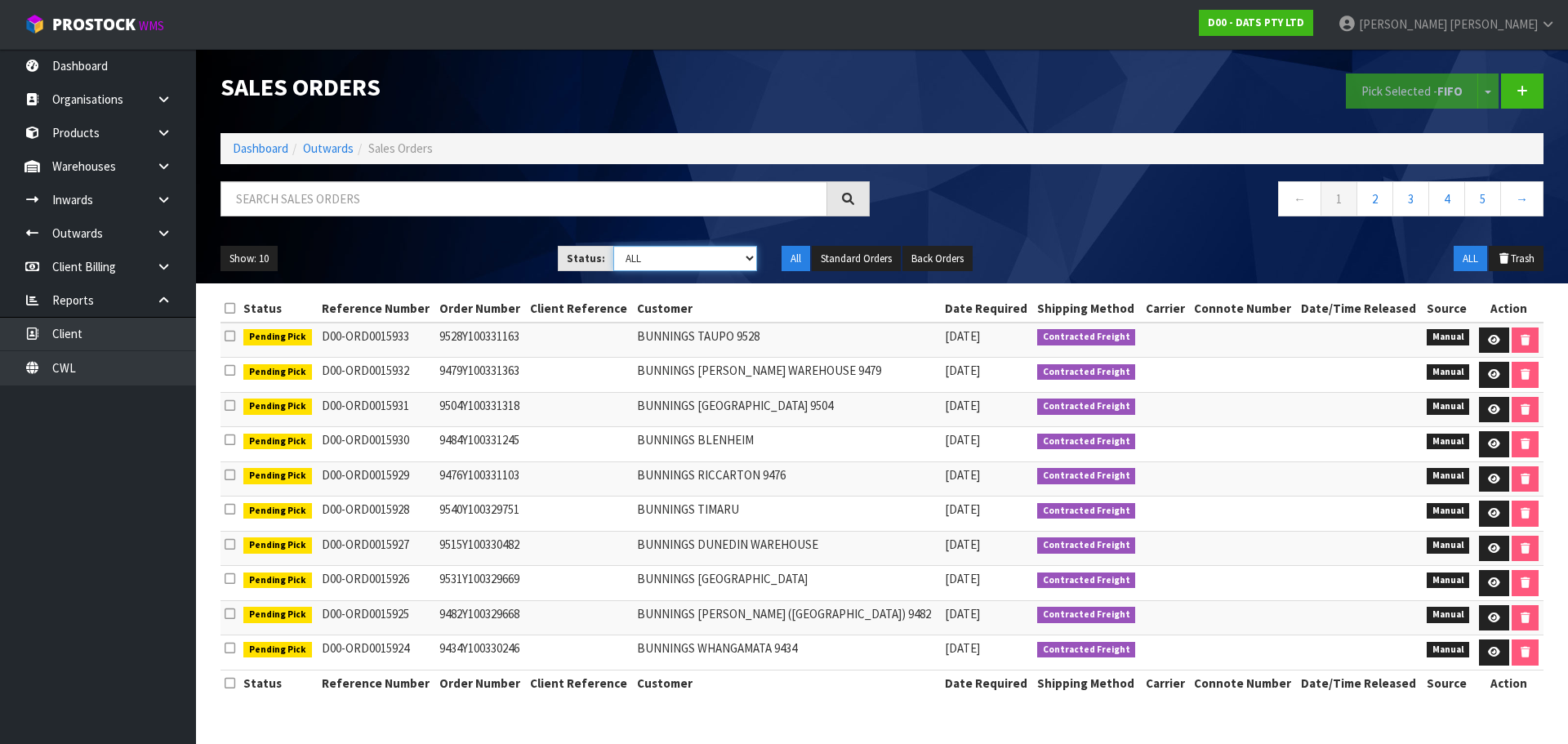
click at [704, 253] on select "Draft Pending Allocated Pending Pick Goods Picked Goods Packed Pending Charges …" at bounding box center [686, 258] width 145 height 25
select select "string:6"
click at [613, 246] on select "Draft Pending Allocated Pending Pick Goods Picked Goods Packed Pending Charges …" at bounding box center [686, 258] width 145 height 25
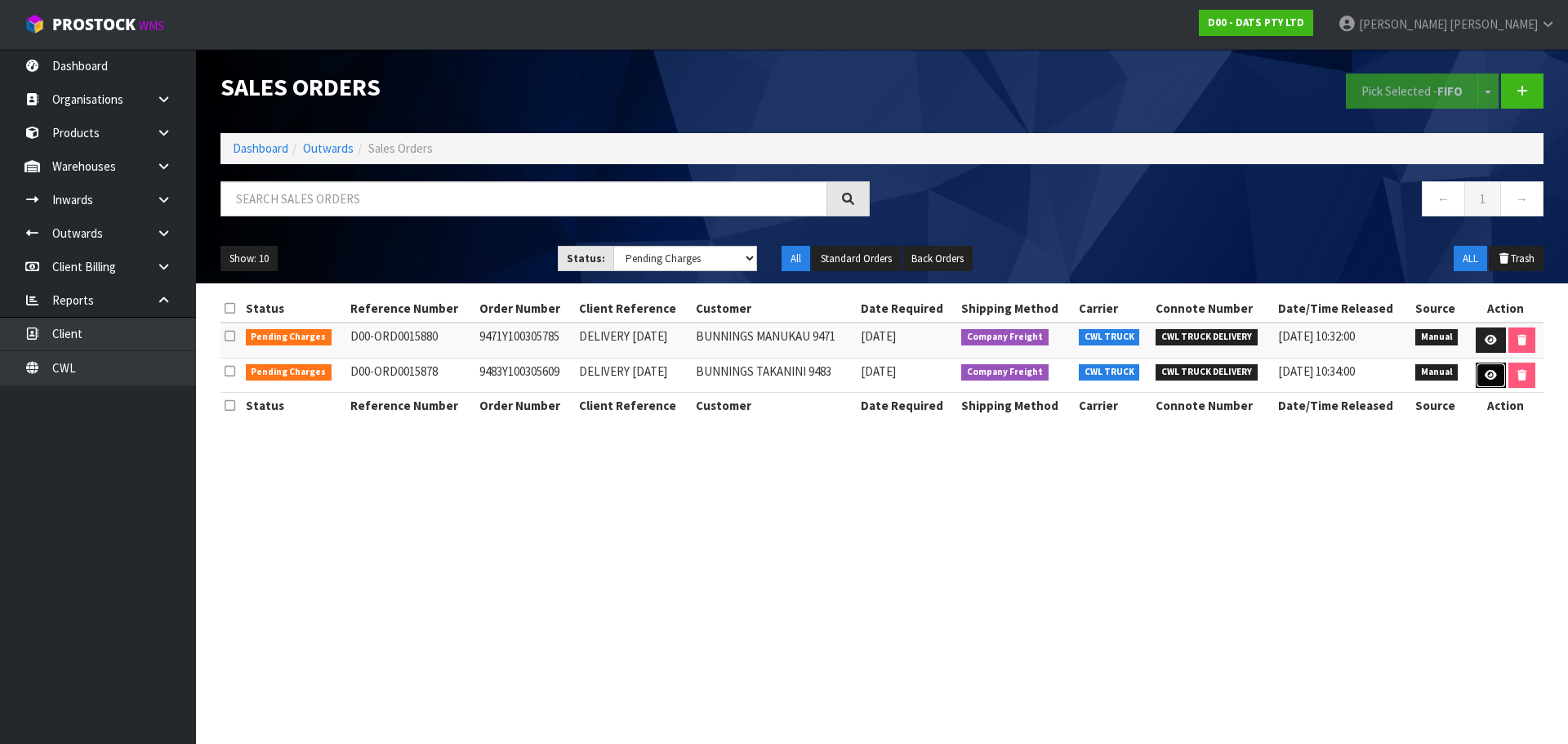
click at [1490, 374] on icon at bounding box center [1491, 376] width 13 height 11
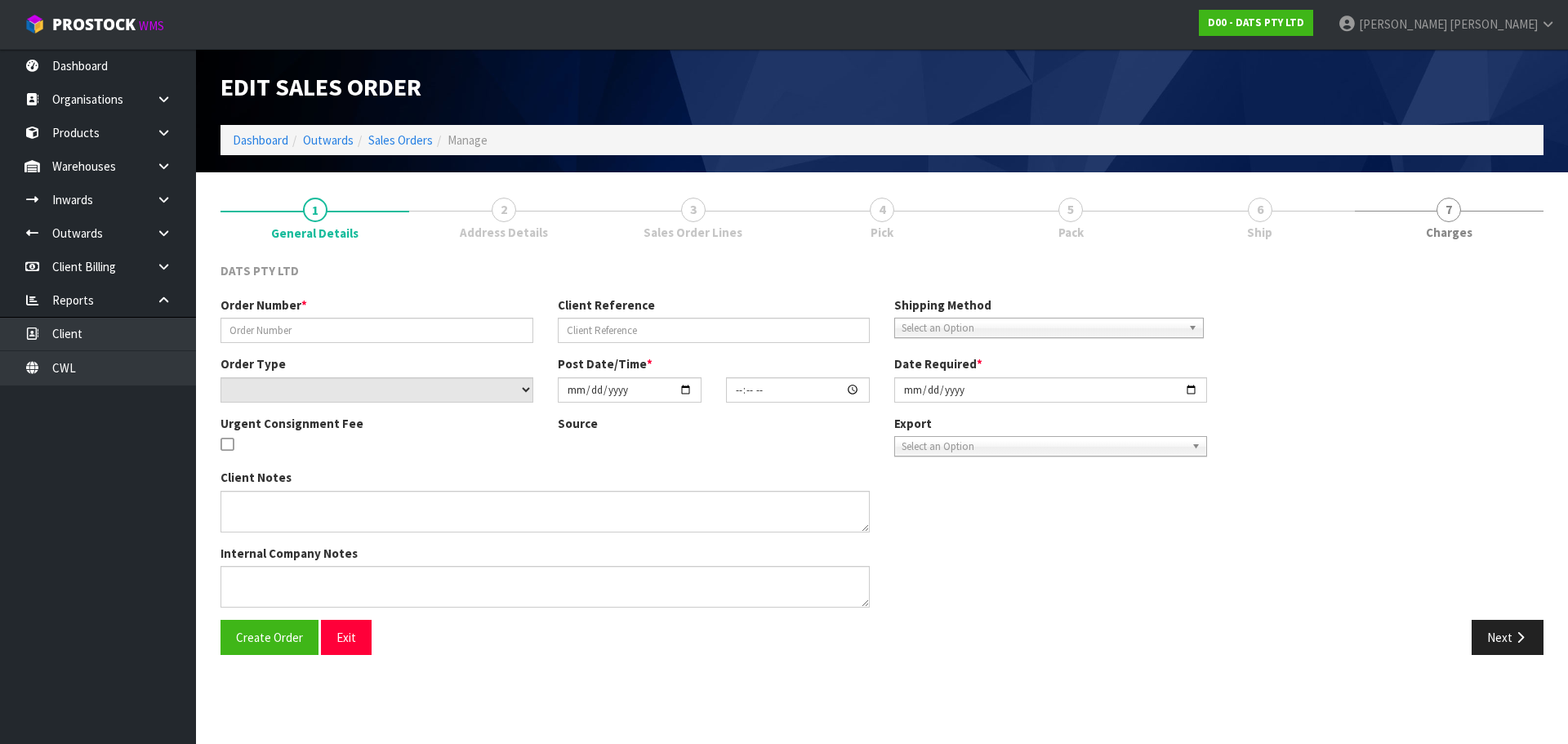
type input "9483Y100305609"
type input "DELIVERY [DATE]"
select select "number:0"
type input "2025-10-03"
type input "09:57:00.000"
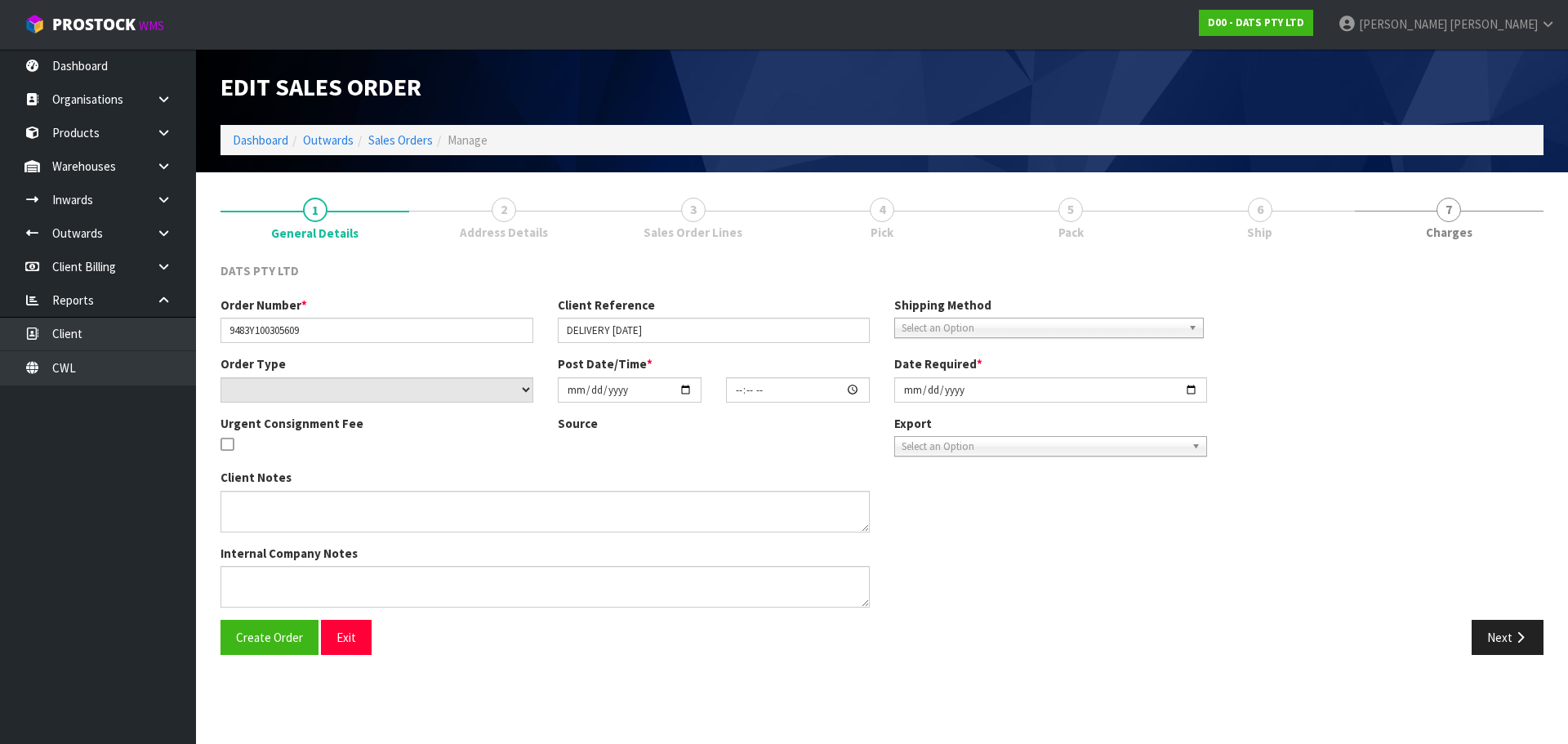
type input "2025-10-03"
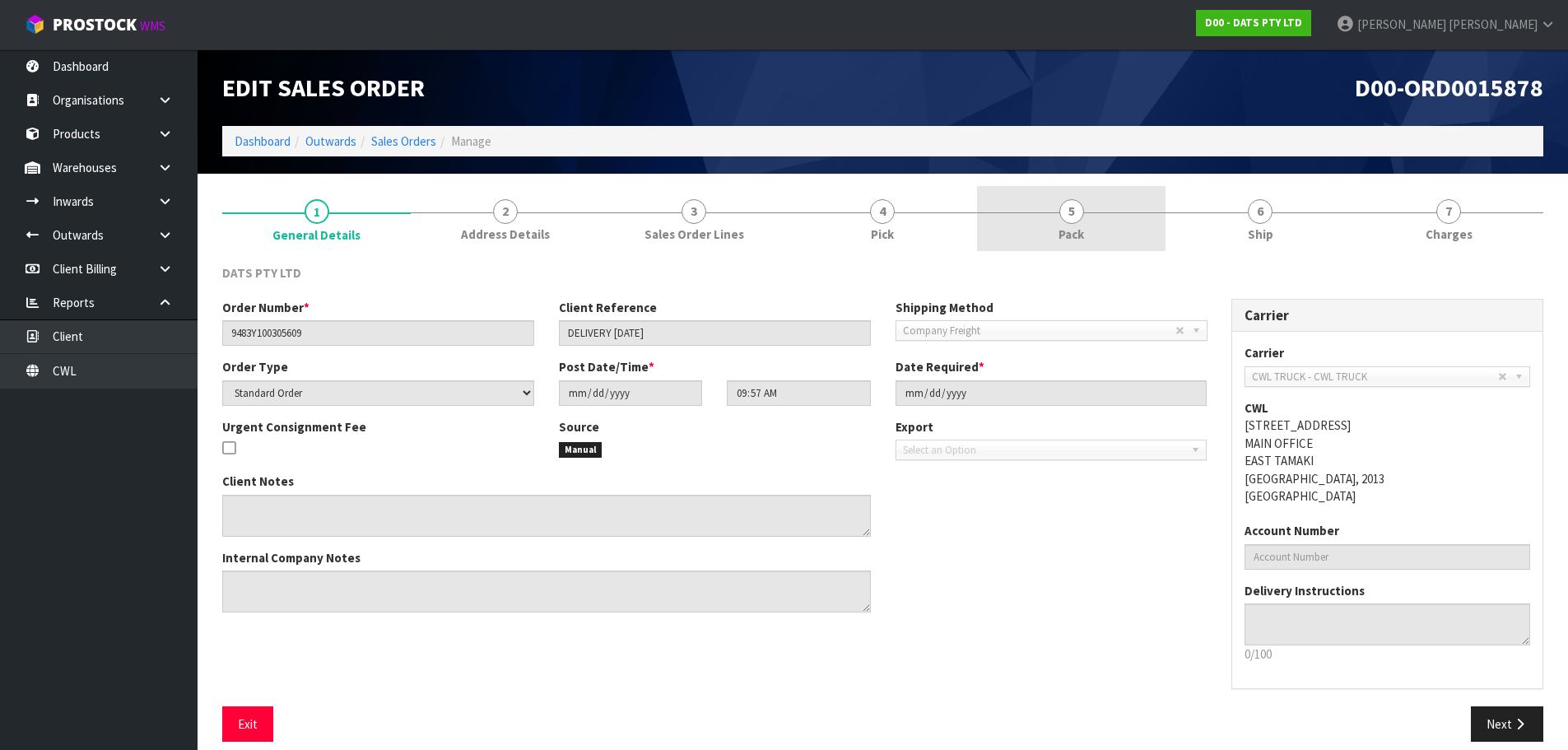
click at [1092, 240] on link "5 Pack" at bounding box center [1071, 218] width 188 height 65
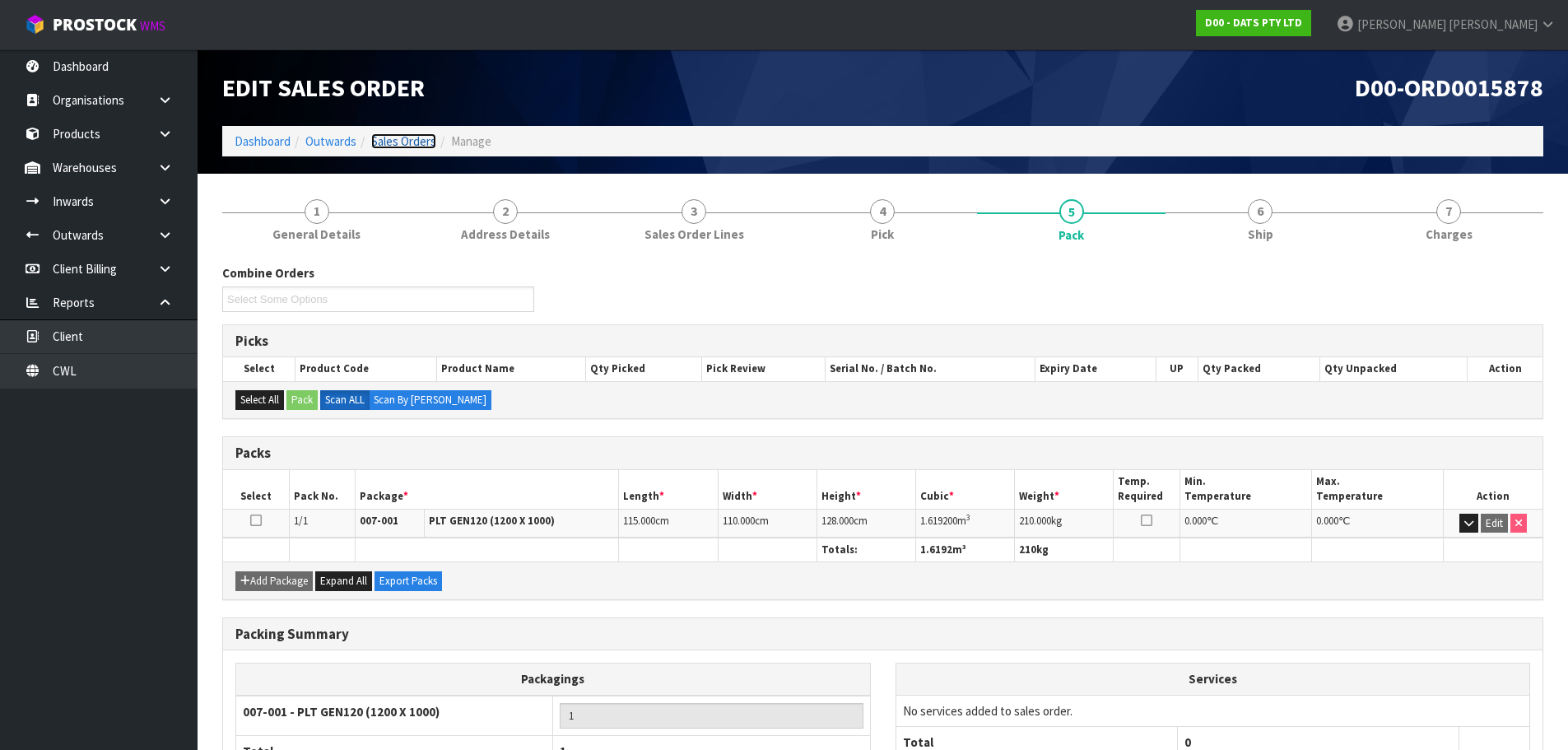
click at [399, 148] on link "Sales Orders" at bounding box center [404, 141] width 65 height 15
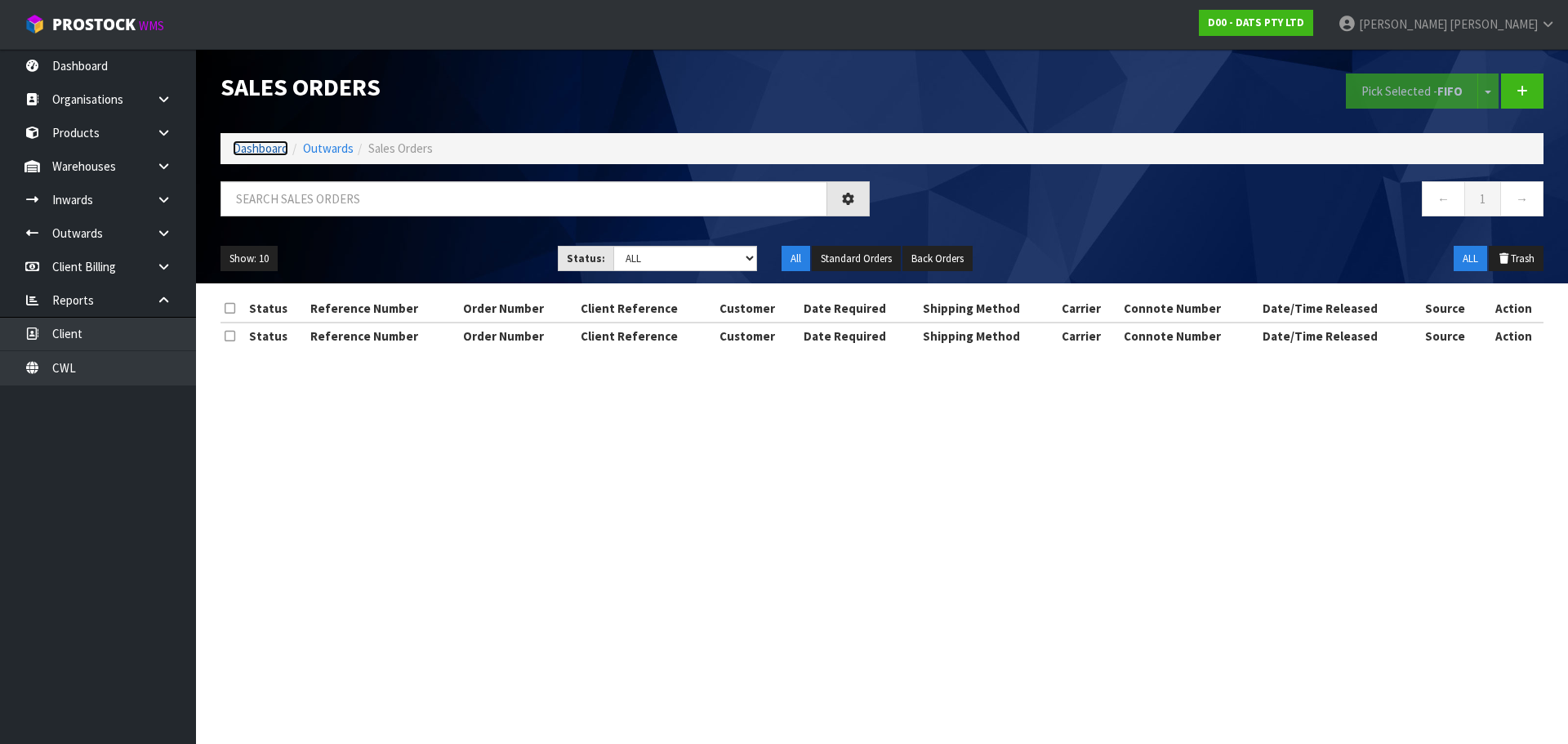
click at [274, 144] on link "Dashboard" at bounding box center [260, 148] width 55 height 15
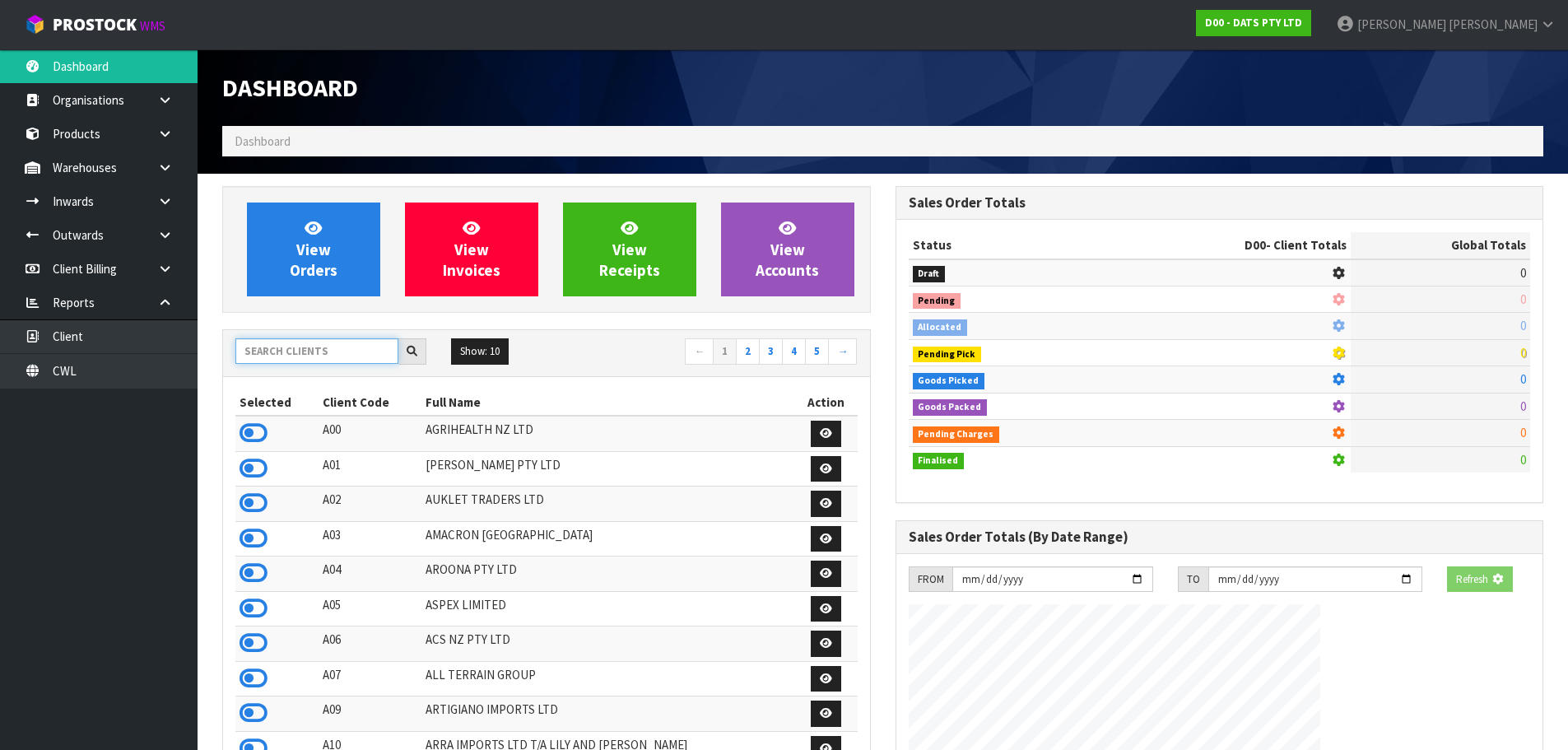
click at [318, 356] on input "text" at bounding box center [316, 351] width 163 height 25
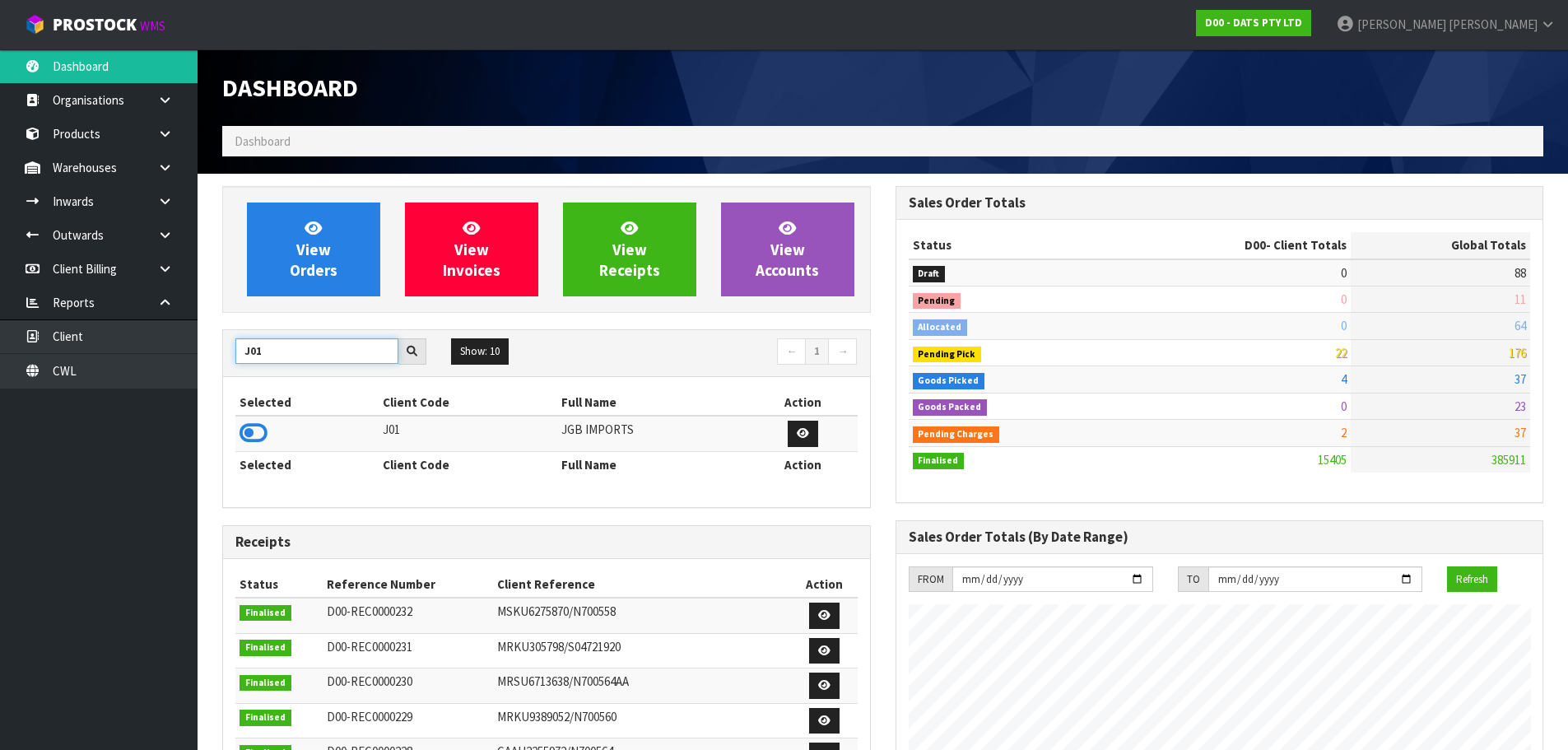
type input "J01"
drag, startPoint x: 260, startPoint y: 418, endPoint x: 252, endPoint y: 427, distance: 12.0
click at [253, 423] on td at bounding box center [306, 433] width 143 height 35
click at [243, 441] on icon at bounding box center [253, 433] width 28 height 24
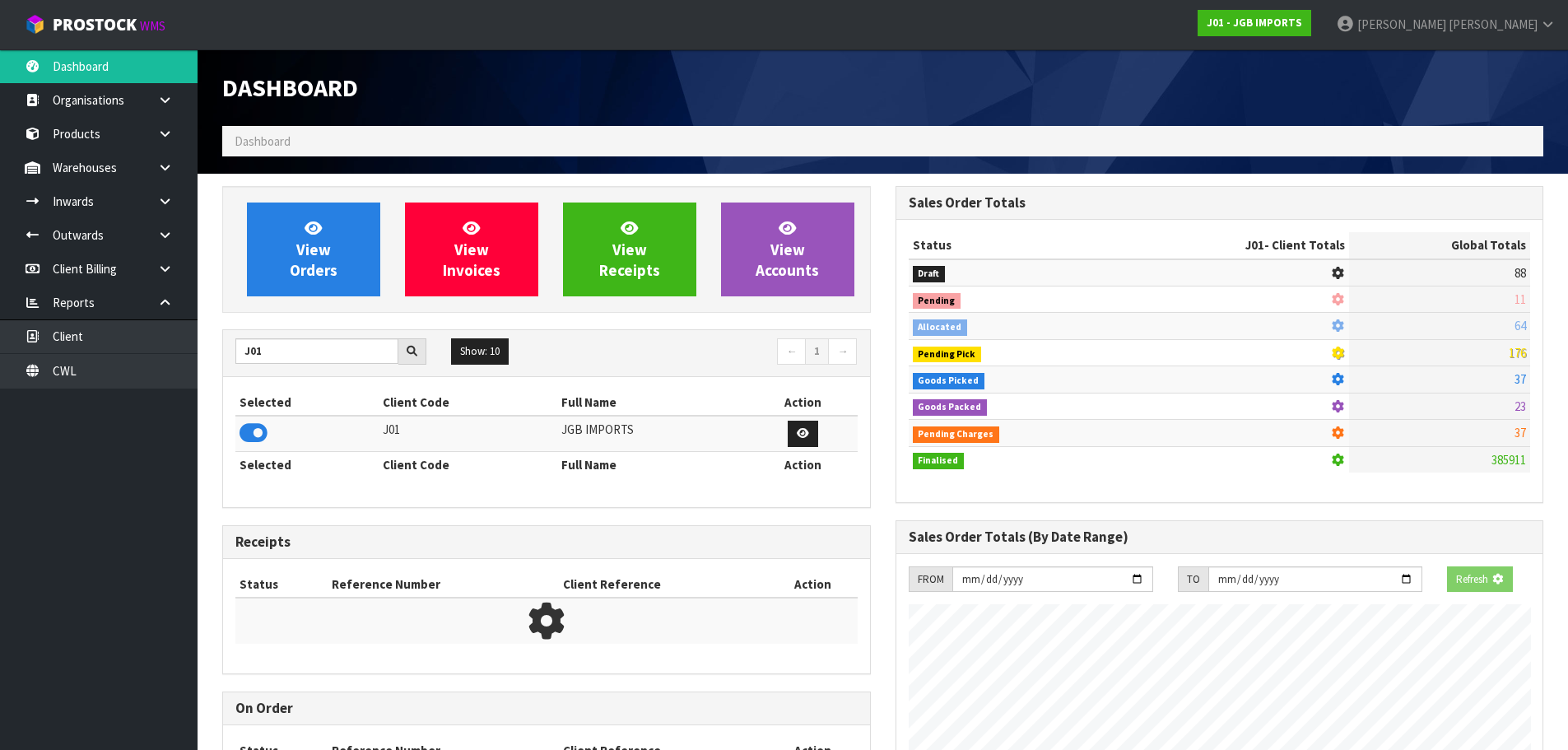
scroll to position [822328, 822413]
click at [127, 380] on link "CWL" at bounding box center [98, 370] width 197 height 33
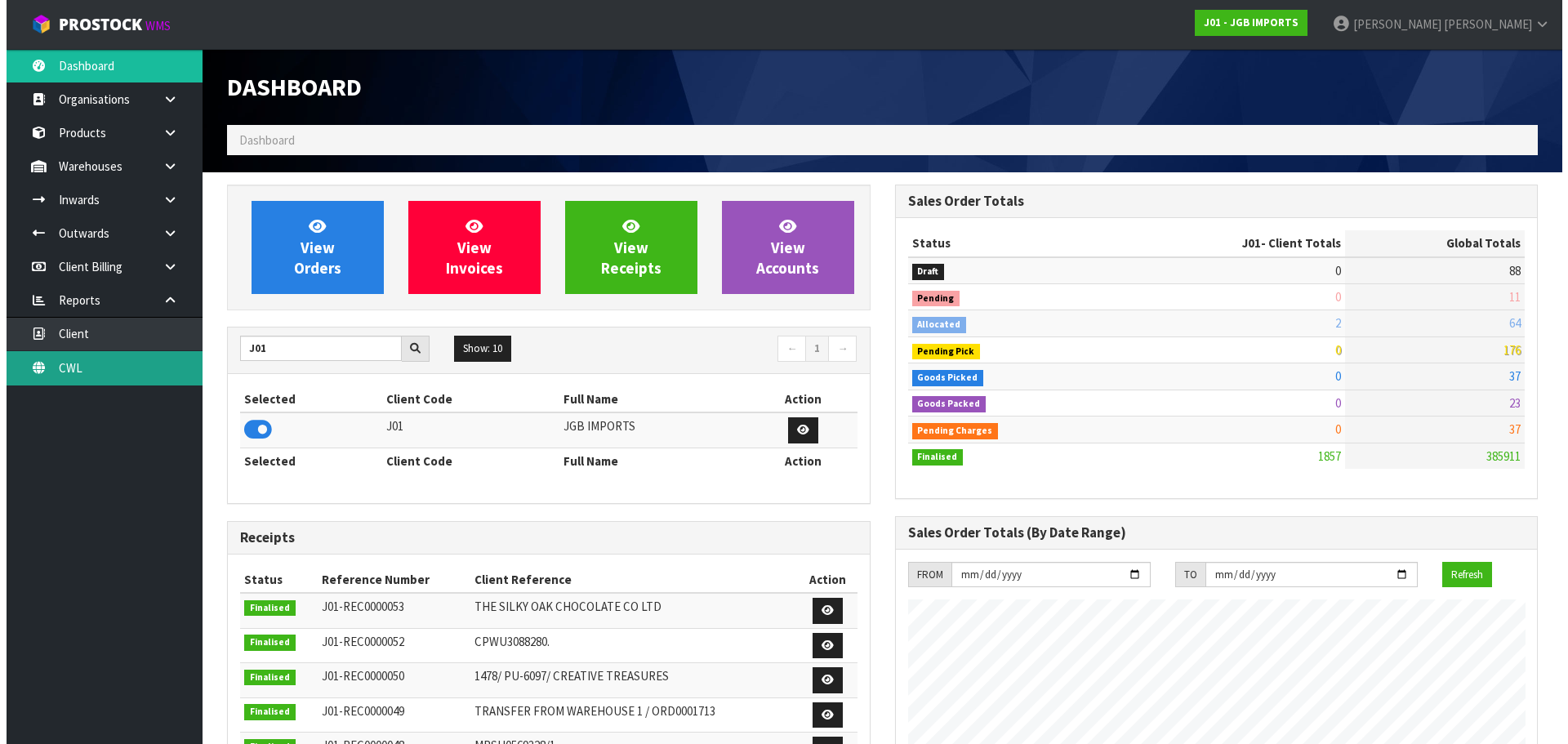
scroll to position [1238, 667]
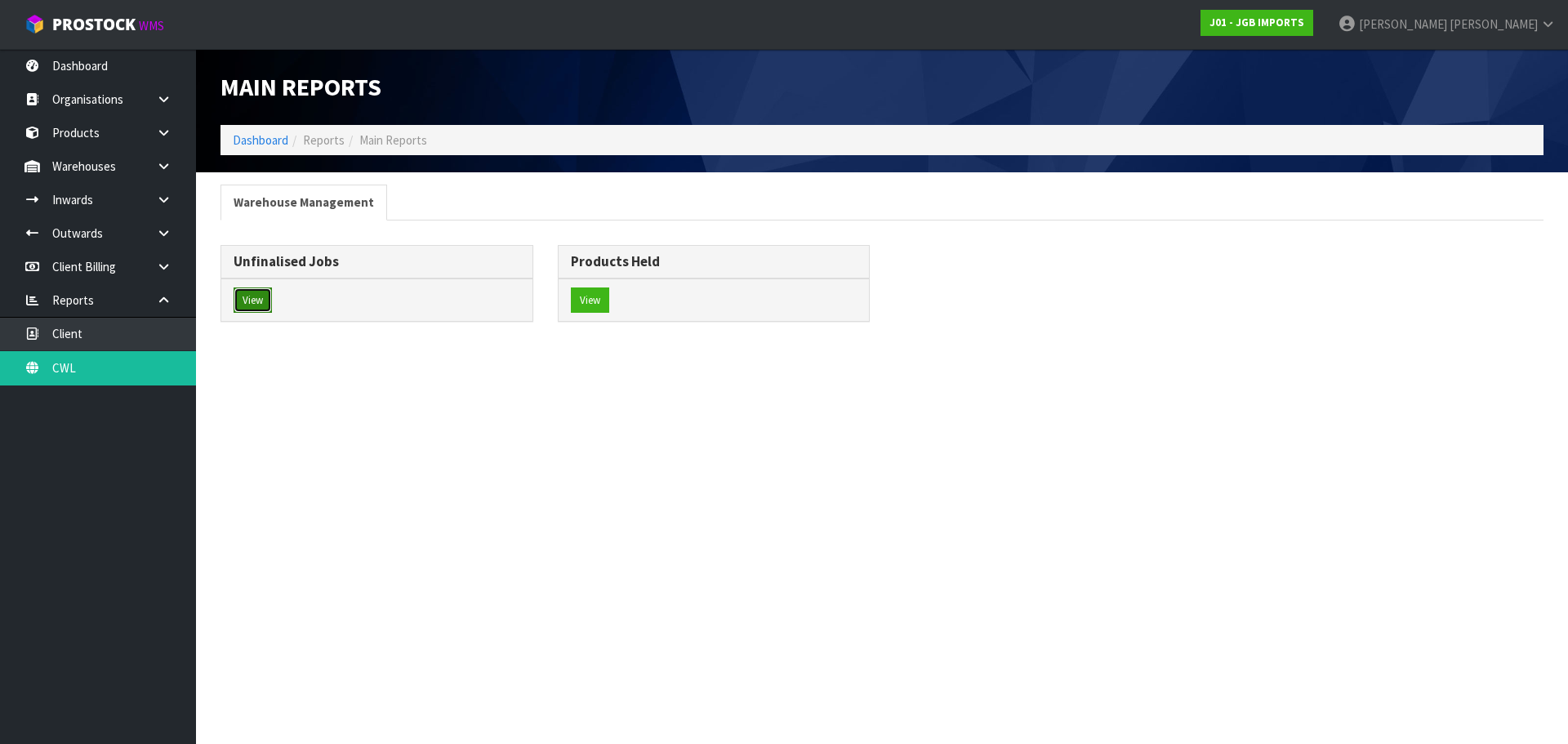
click at [259, 302] on button "View" at bounding box center [252, 300] width 38 height 26
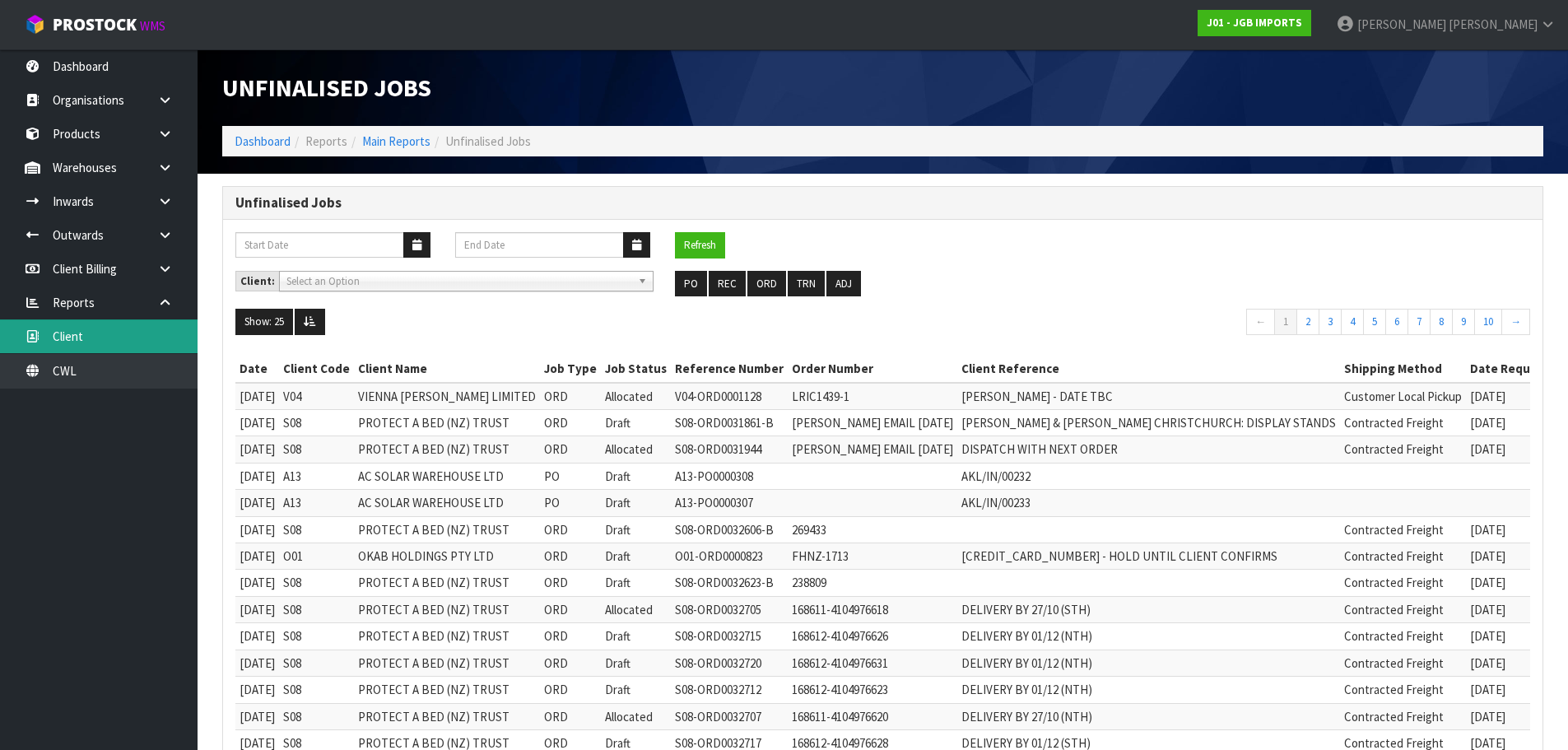
click at [128, 334] on link "Client" at bounding box center [98, 335] width 197 height 33
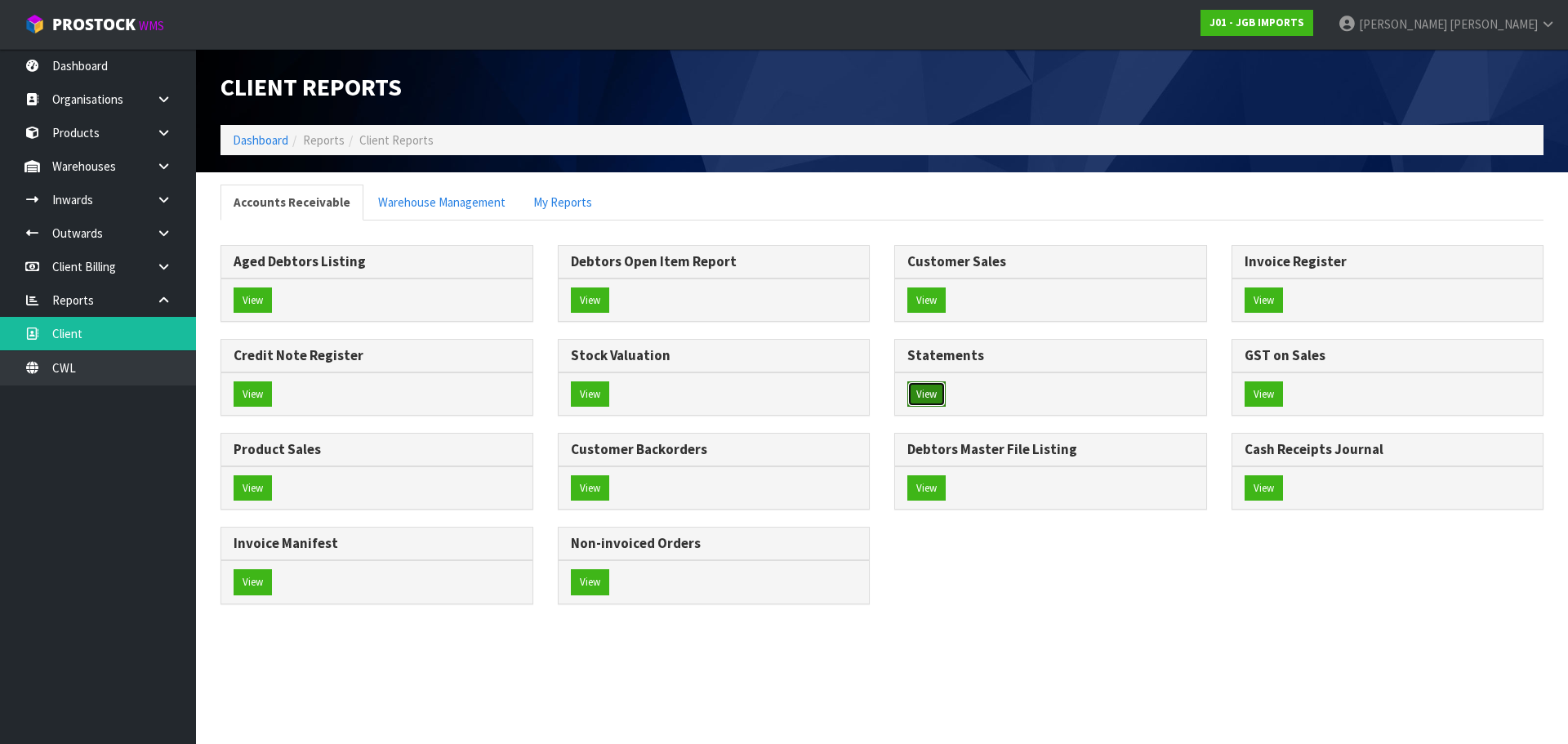
click at [935, 392] on button "View" at bounding box center [926, 394] width 38 height 26
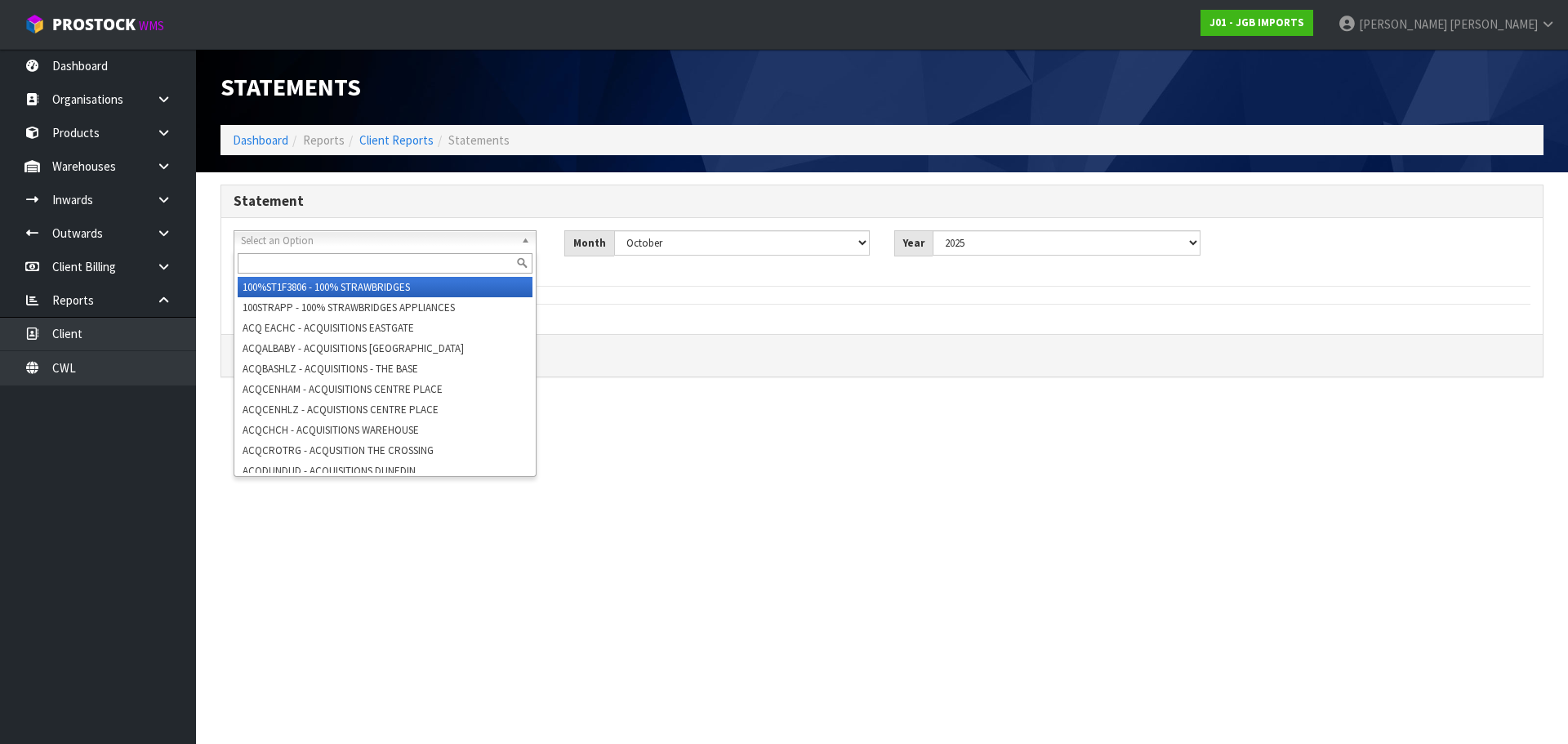
click at [445, 249] on span "Select an Option" at bounding box center [377, 241] width 274 height 20
paste input "Mitre 10 Rotorua"
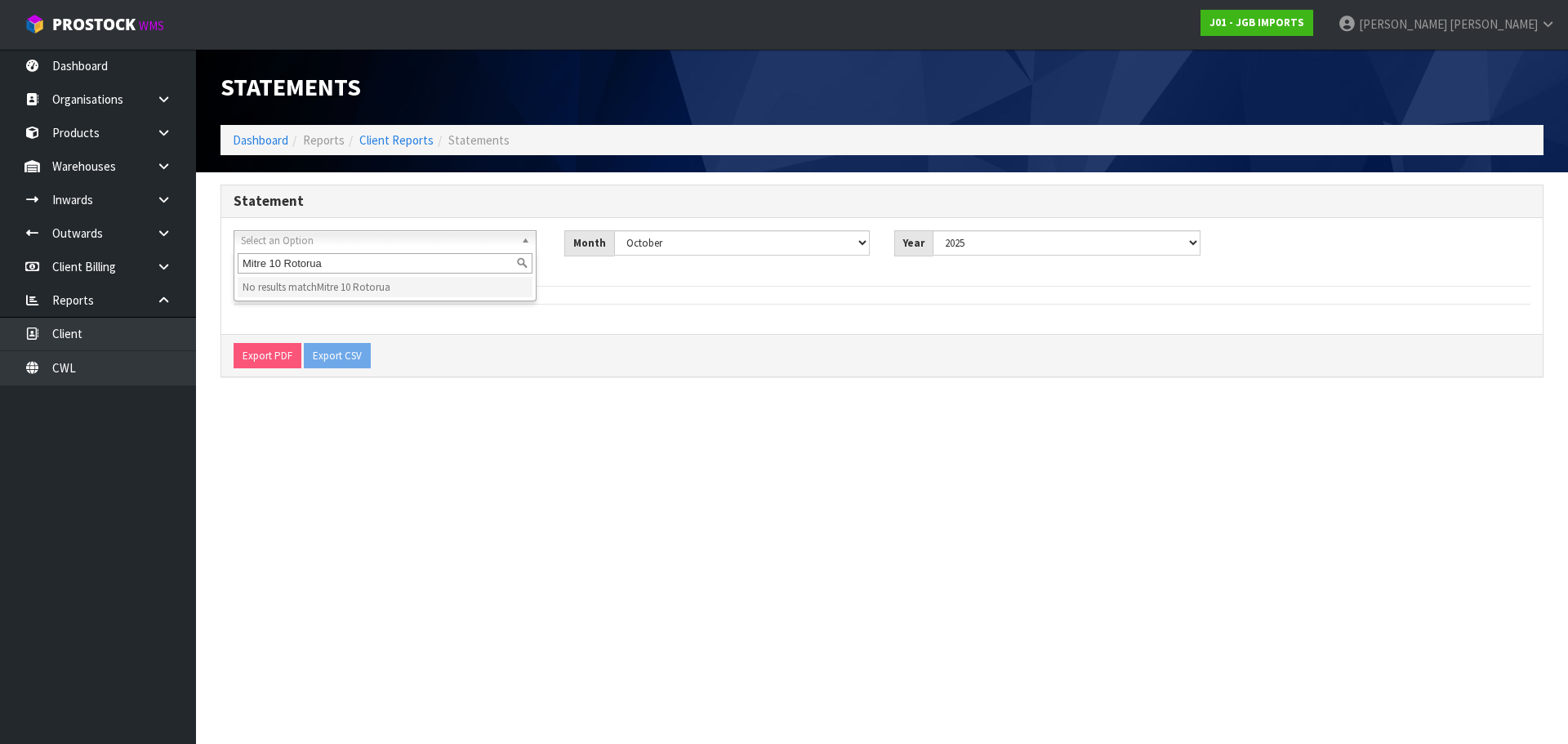
click at [303, 271] on input "Mitre 10 Rotorua" at bounding box center [385, 263] width 295 height 21
type input "Mitre 10 mega ro"
click at [324, 239] on span "Select an Option" at bounding box center [377, 241] width 274 height 20
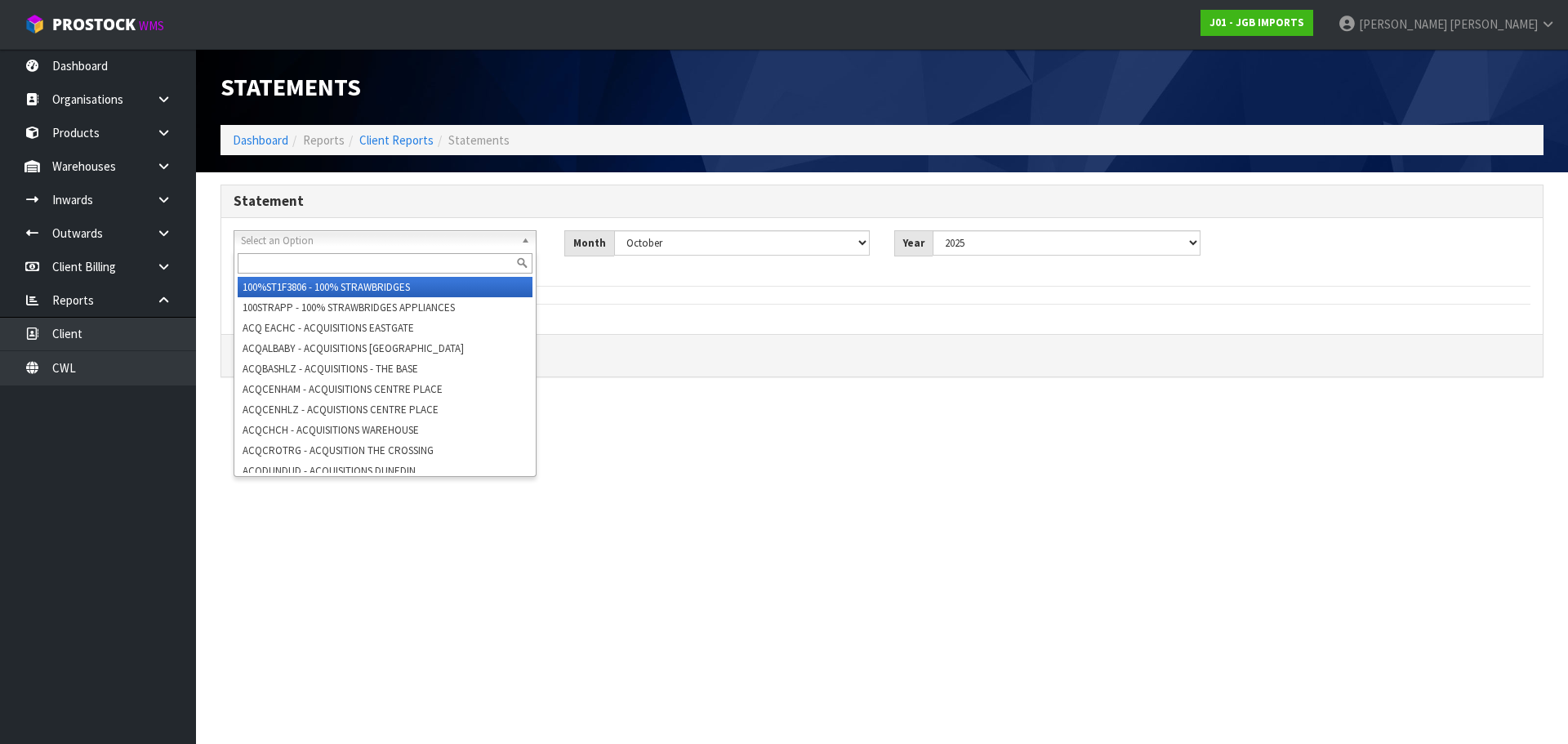
click at [323, 261] on input "text" at bounding box center [385, 263] width 295 height 21
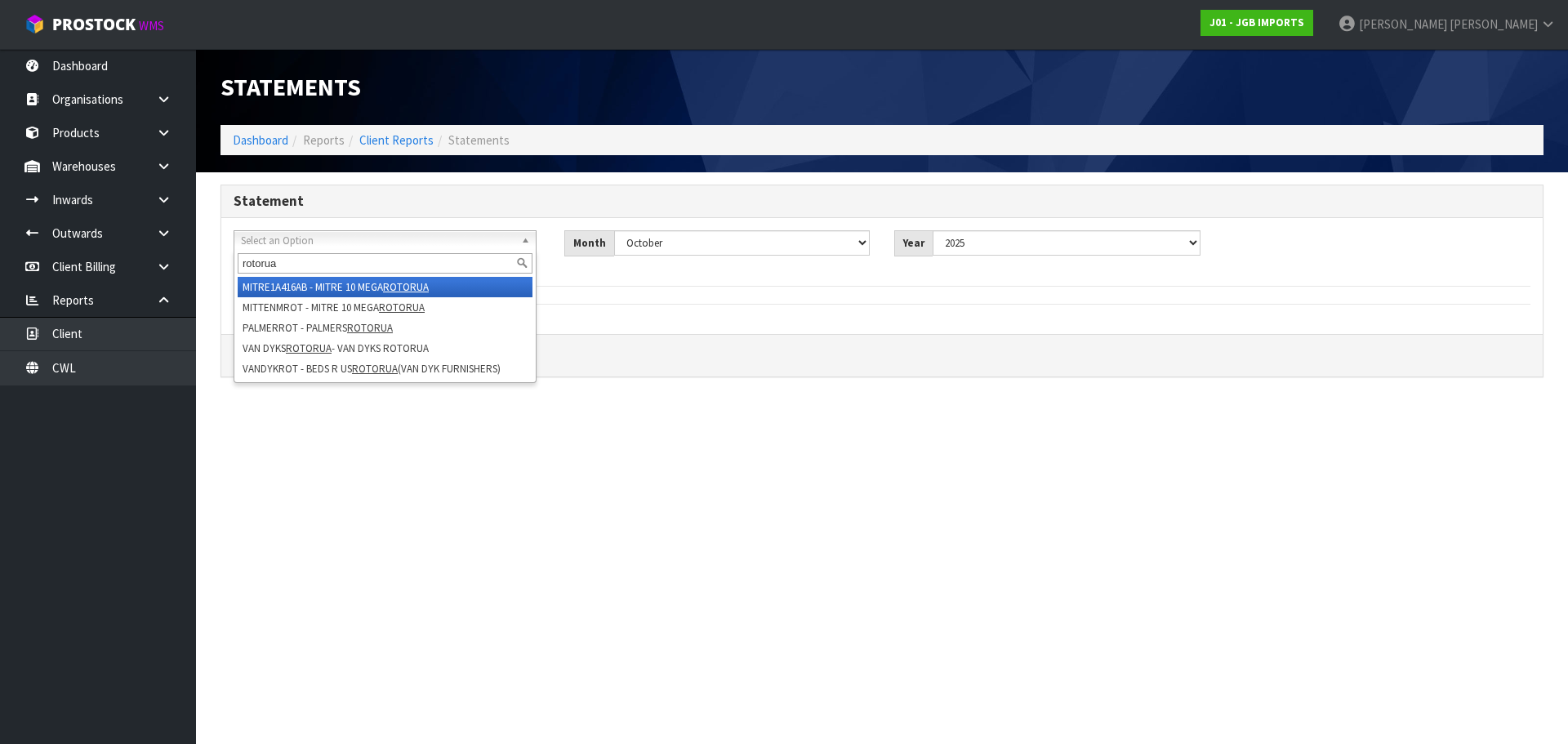
click at [256, 266] on input "rotorua" at bounding box center [385, 263] width 295 height 21
type input "rotorua"
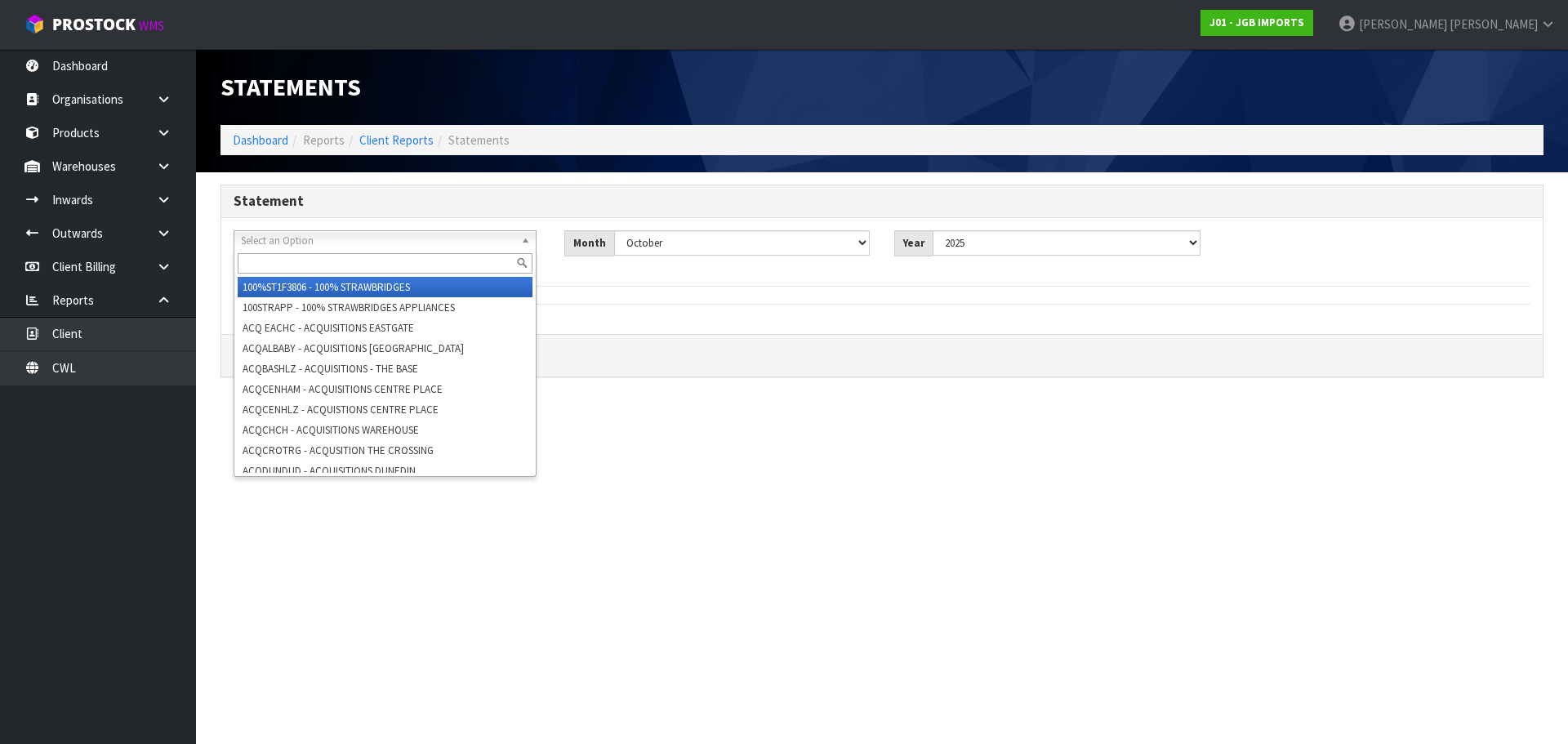
click at [421, 249] on div "Select an Option 100%ST1F3806 - 100% STRAWBRIDGES 100STRAPP - 100% STRAWBRIDGES…" at bounding box center [384, 241] width 303 height 21
paste input "MITRE 10 MEGA TAKANINI"
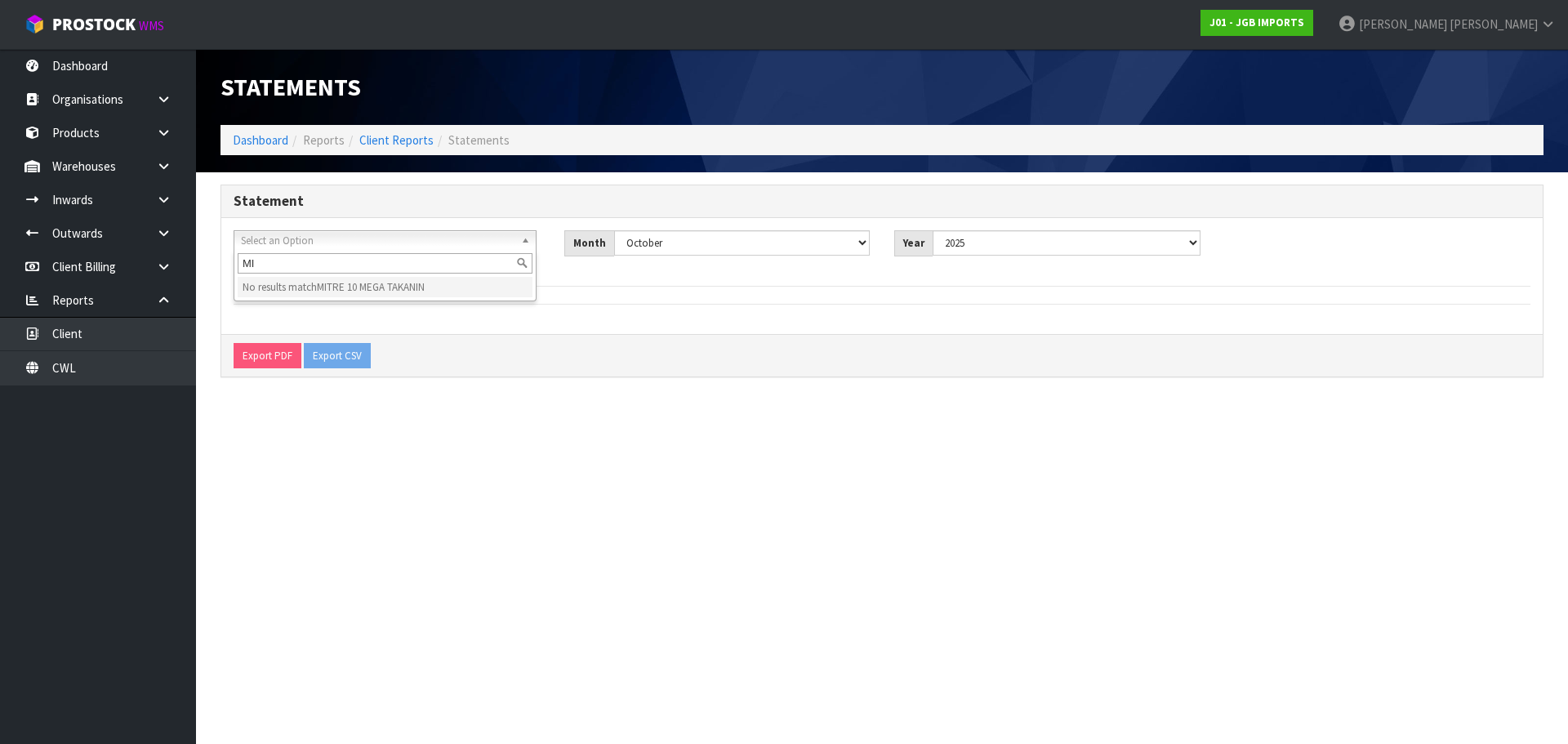
type input "M"
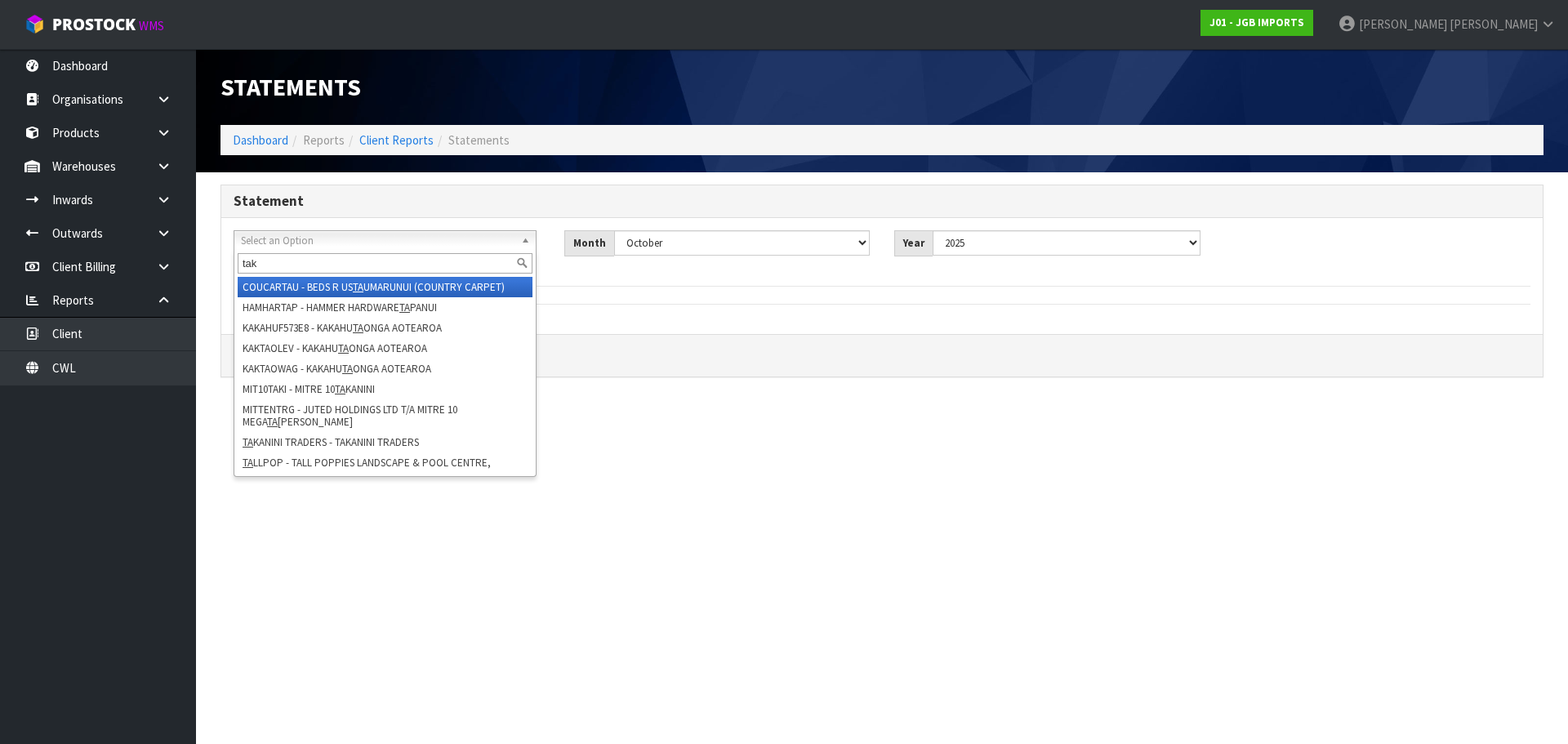
type input "taka"
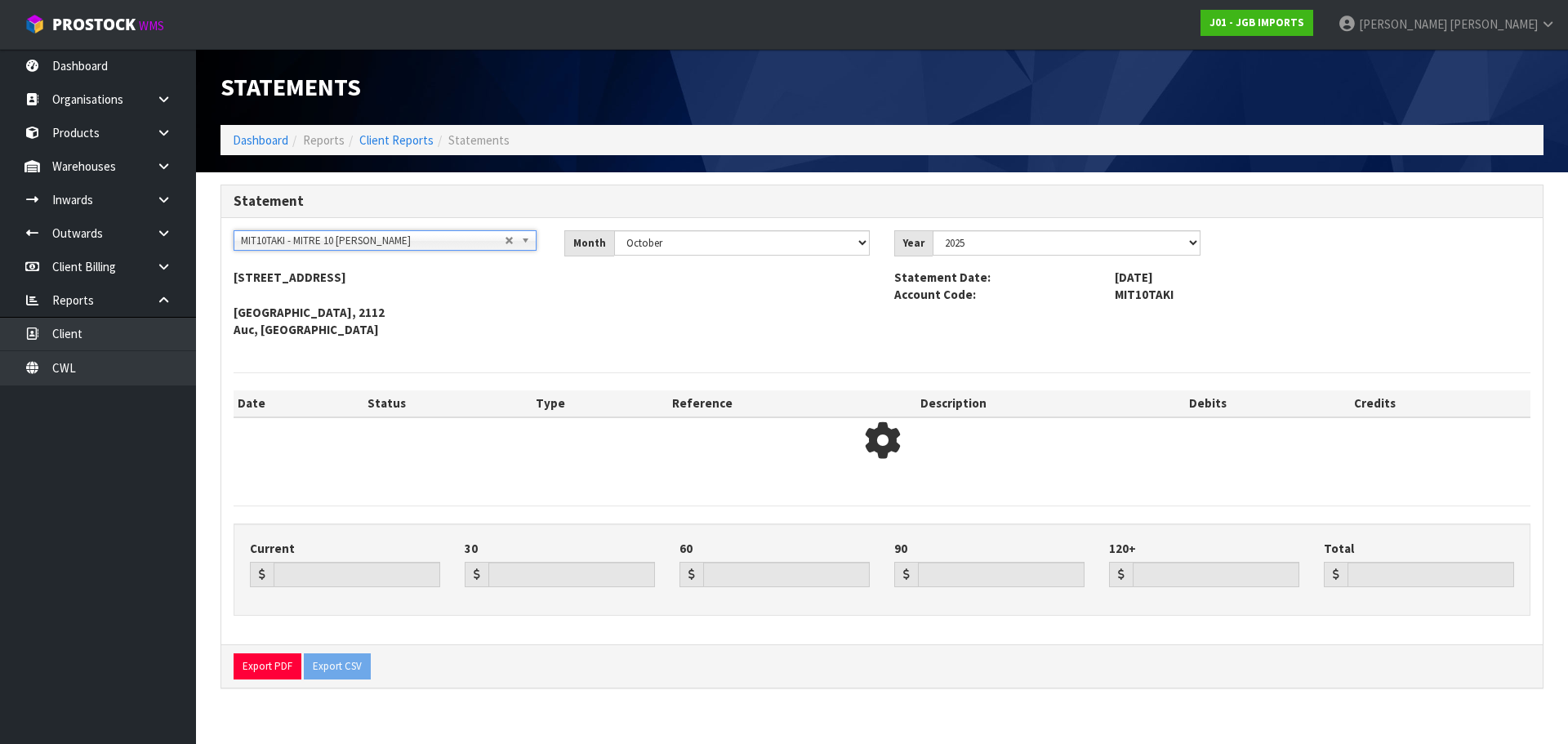
type input "0.00"
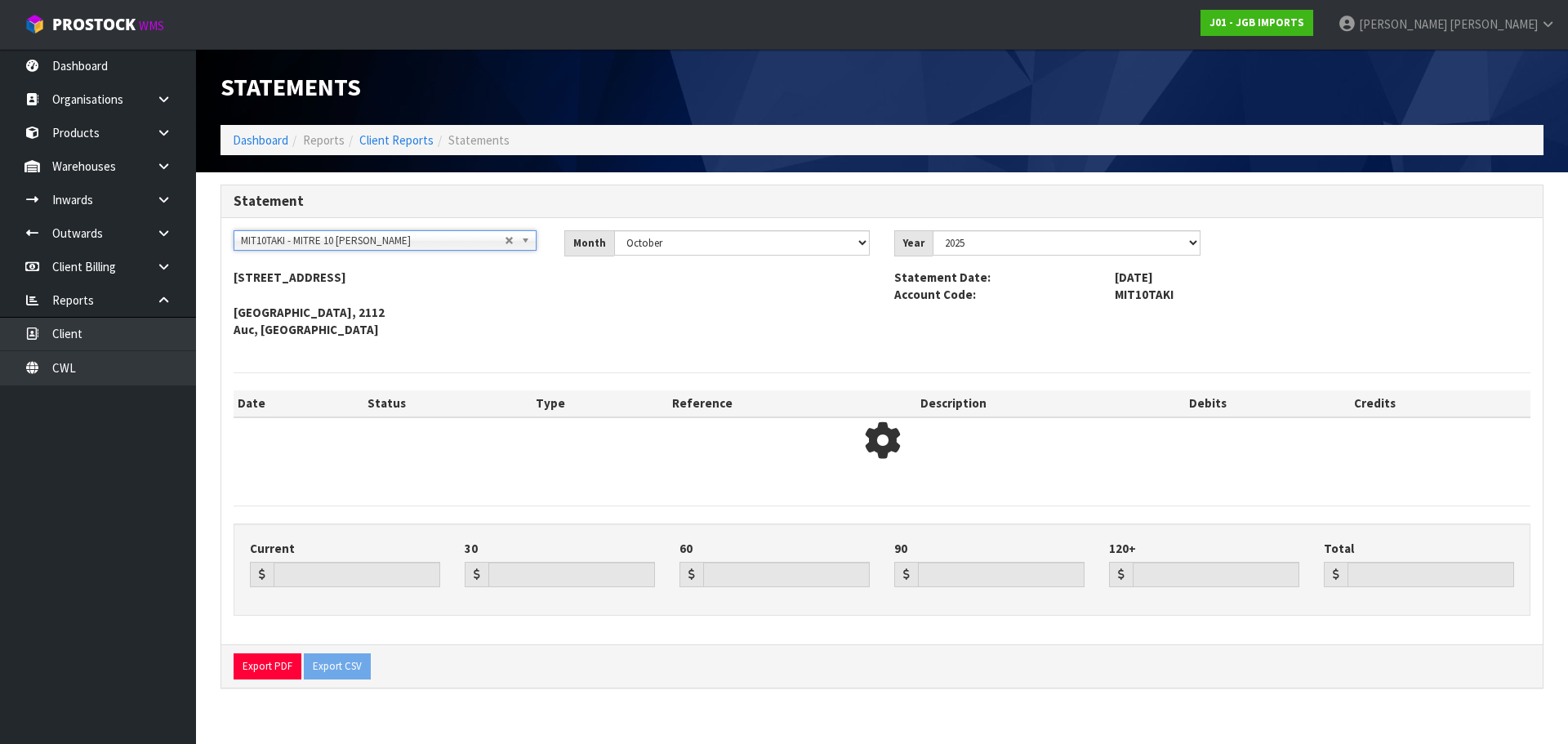
type input "0.00"
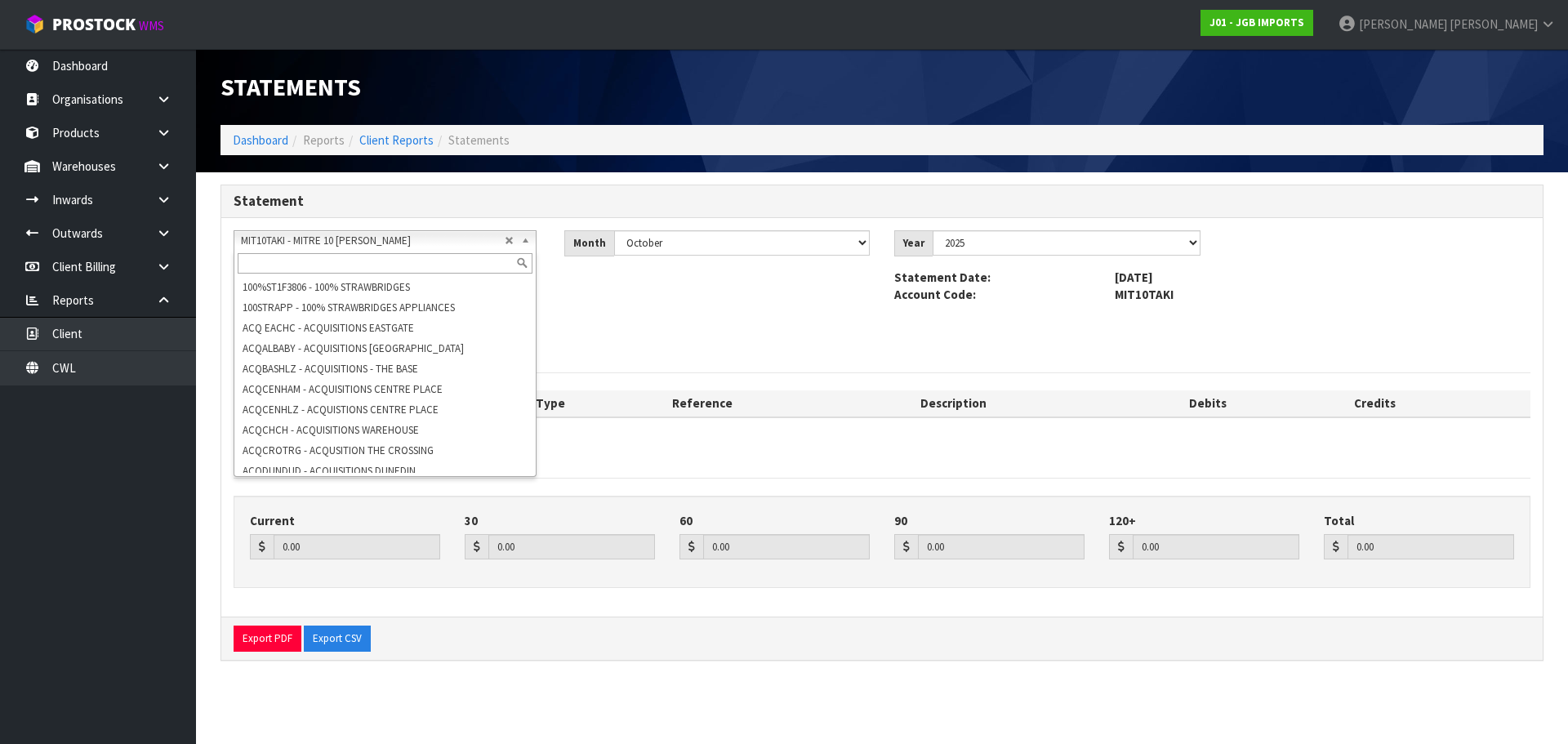
scroll to position [6399, 0]
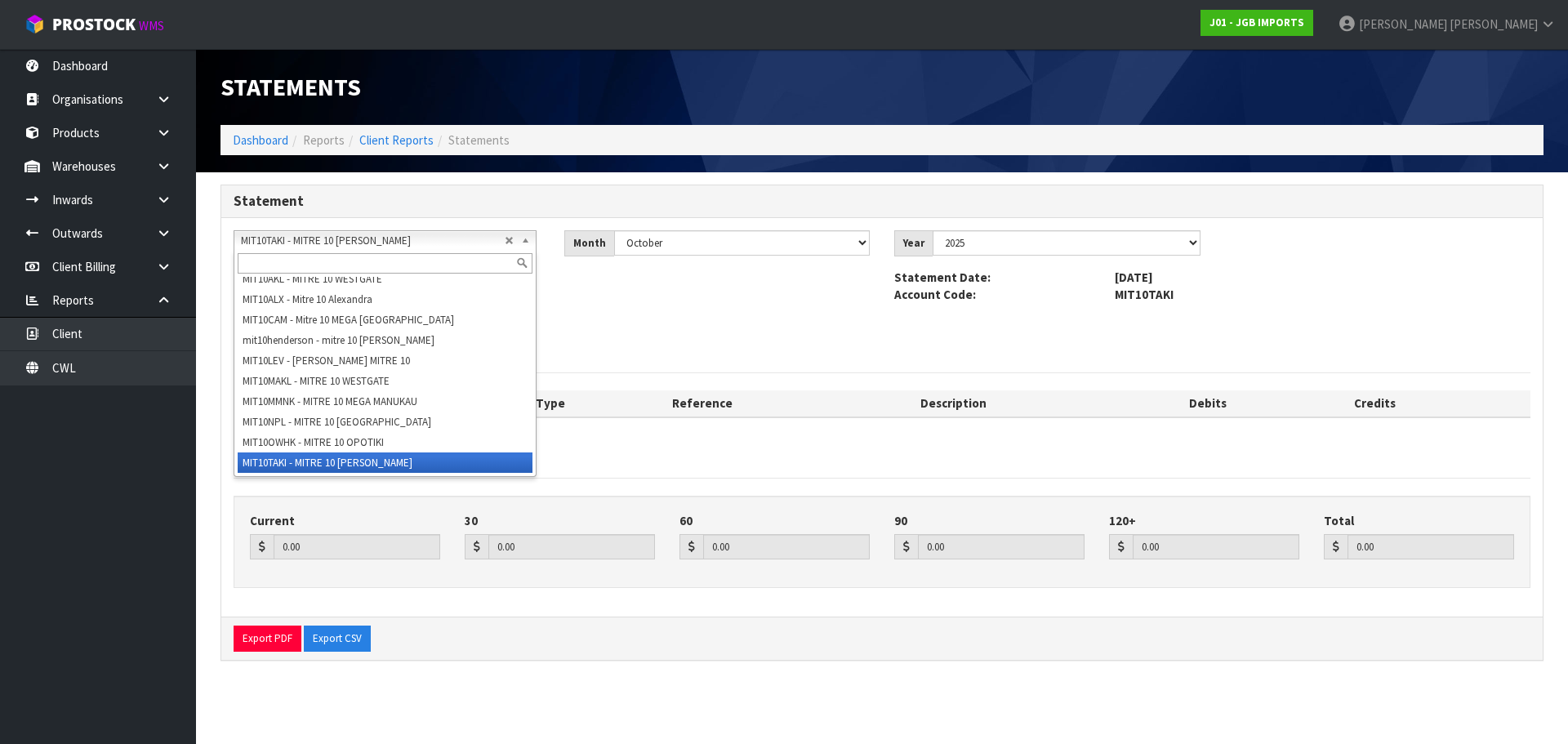
click at [428, 243] on span "MIT10TAKI - MITRE 10 TAKANINI" at bounding box center [372, 241] width 264 height 20
paste input "MIT10TAKI"
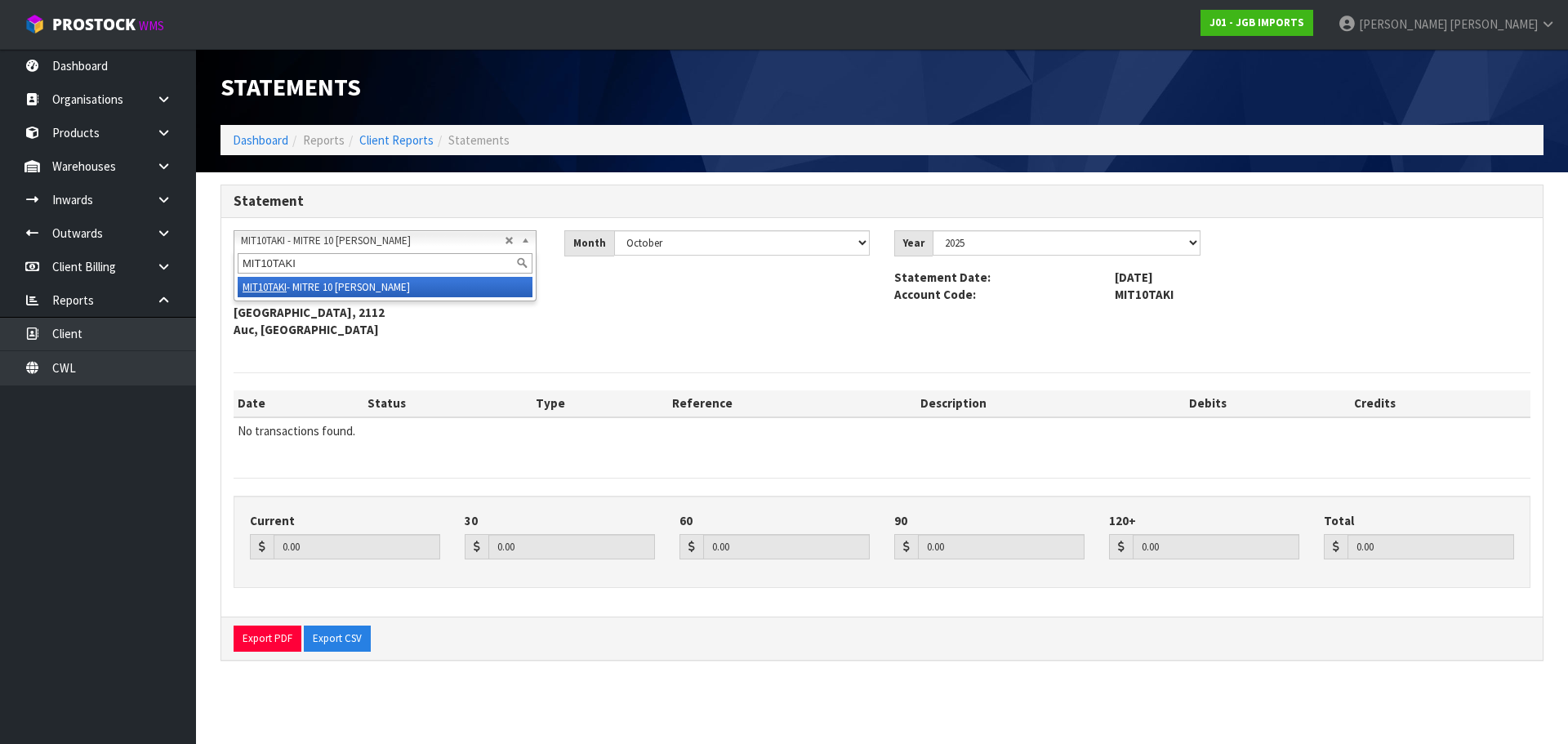
type input "MIT10TAKI"
click at [400, 283] on li "MIT10TAKI - MITRE 10 TAKANINI" at bounding box center [385, 287] width 295 height 21
click at [334, 249] on div "MIT10TAKI - MITRE 10 TAKANINI MIT10TAKI - MITRE 10 TAKANINI" at bounding box center [384, 241] width 303 height 21
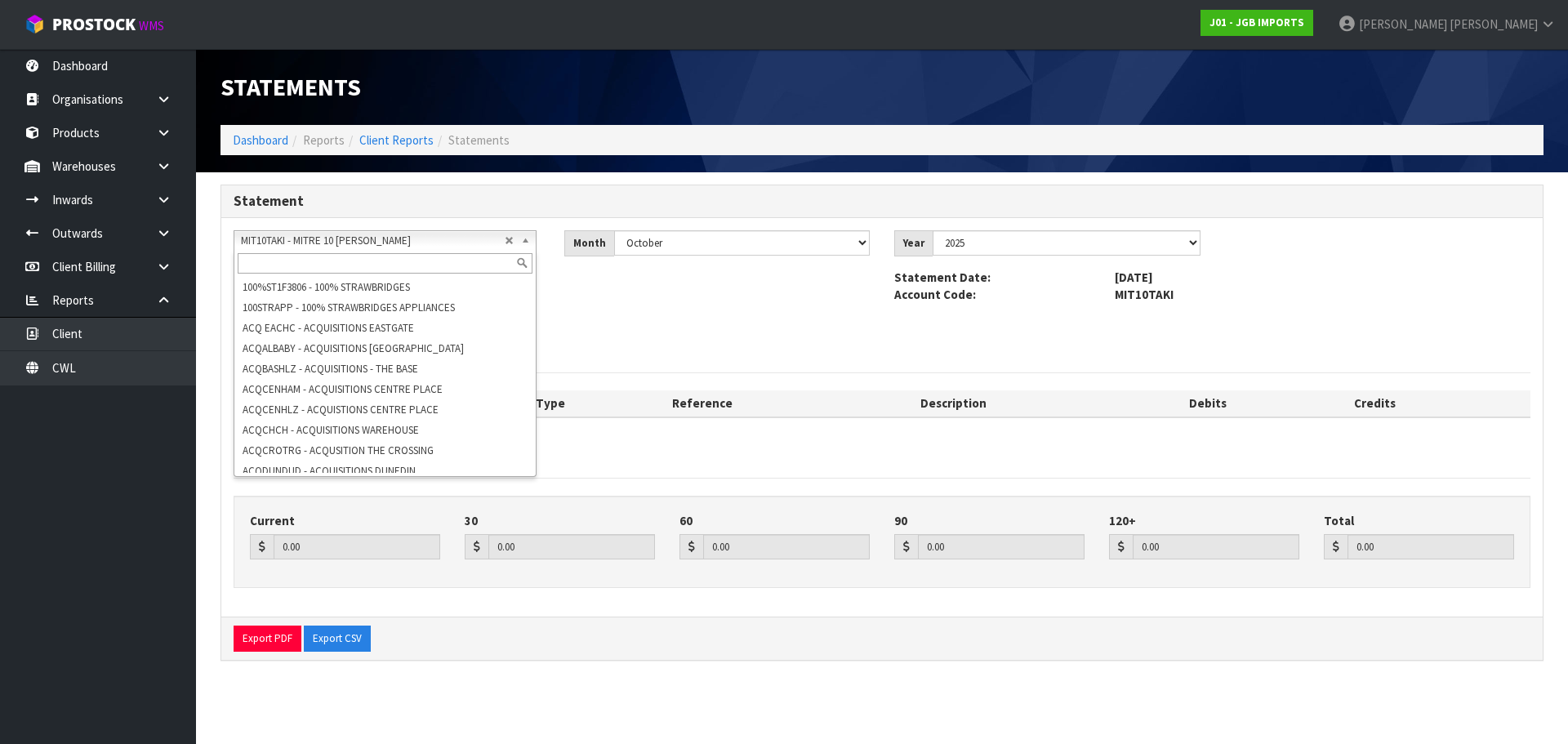
scroll to position [6399, 0]
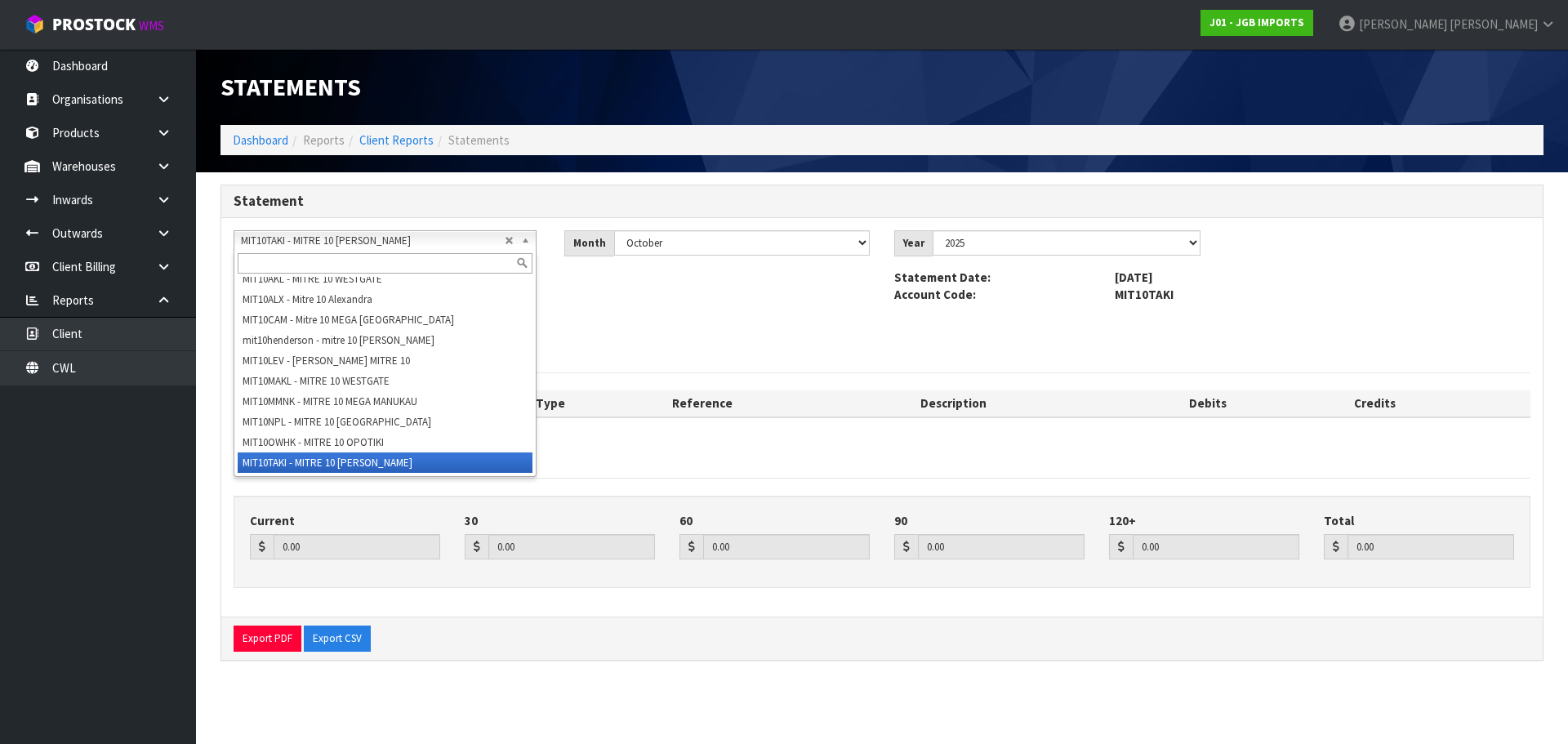
paste input "MITRE 10 MEGA TAKANINI"
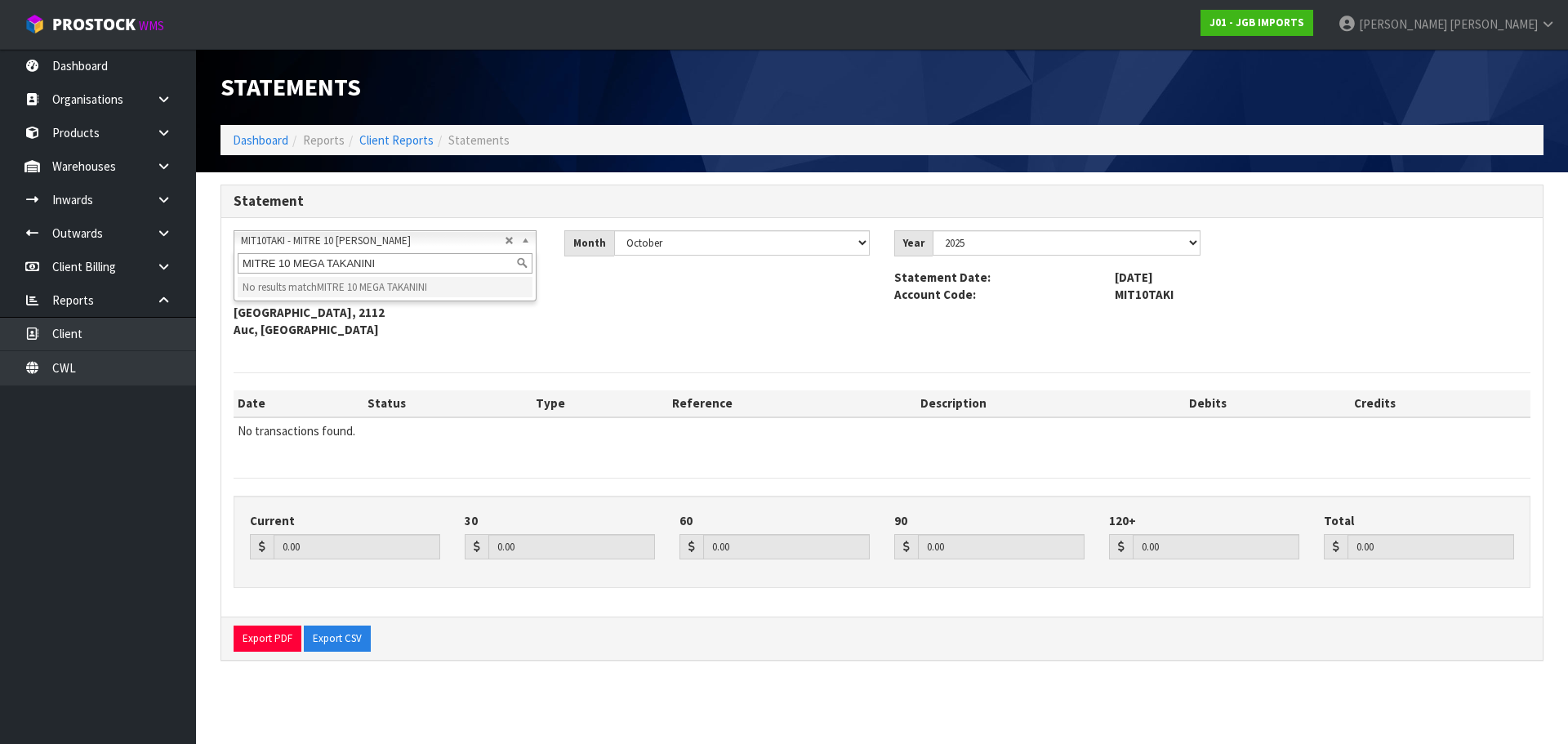
type input "MITRE 10 MEGA TAKANINI"
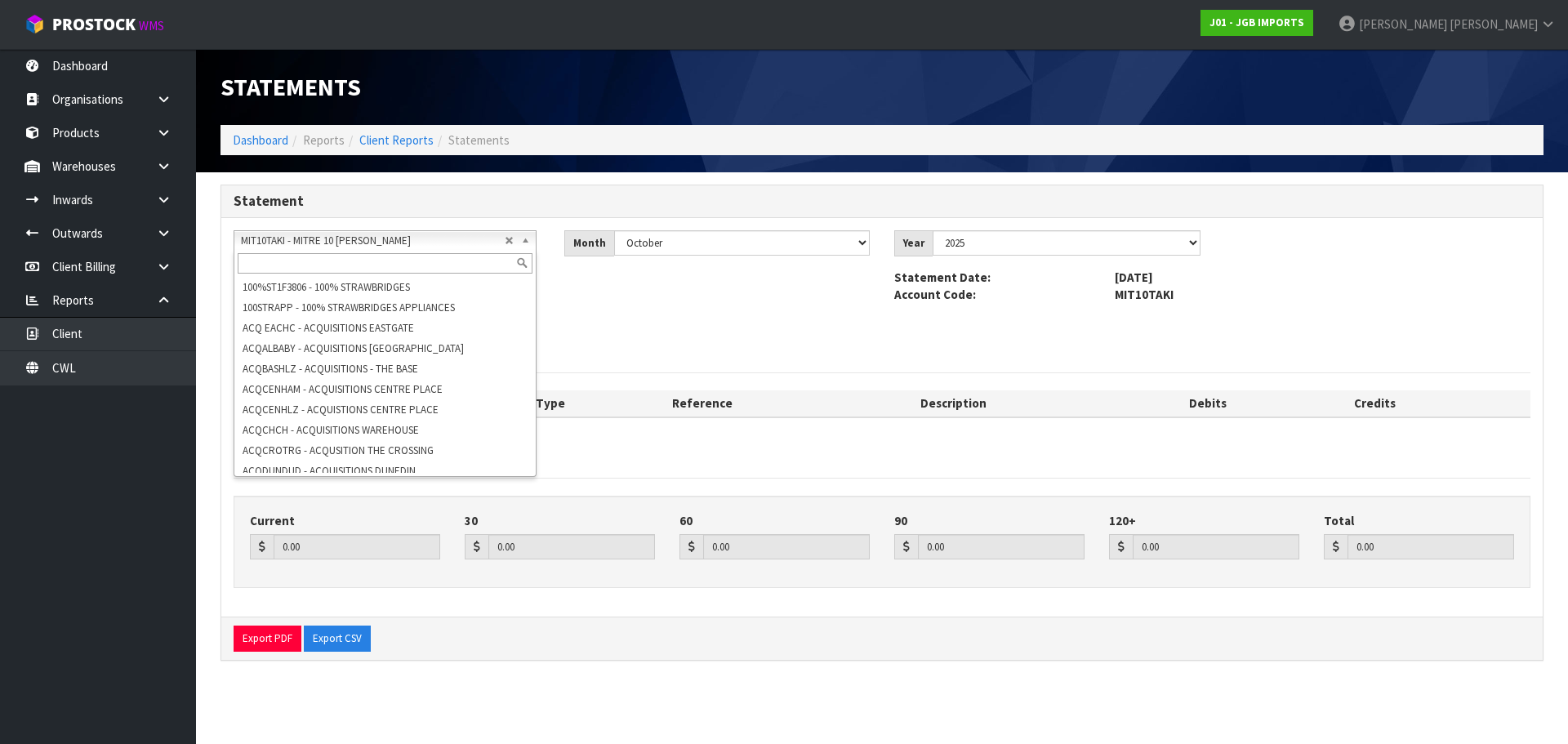
scroll to position [6399, 0]
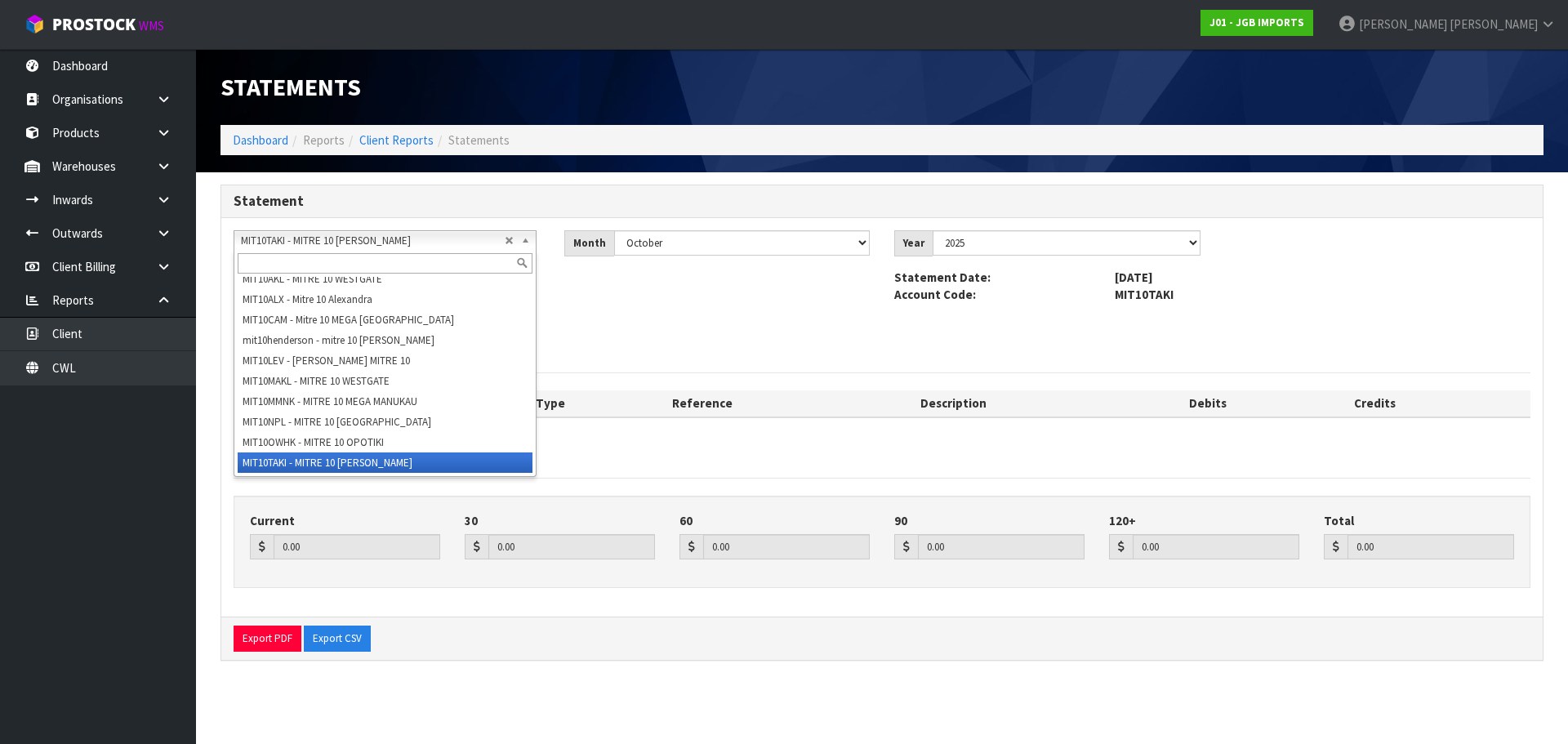
click at [327, 241] on span "MIT10TAKI - MITRE 10 TAKANINI" at bounding box center [372, 241] width 264 height 20
paste input "WHANGAREI"
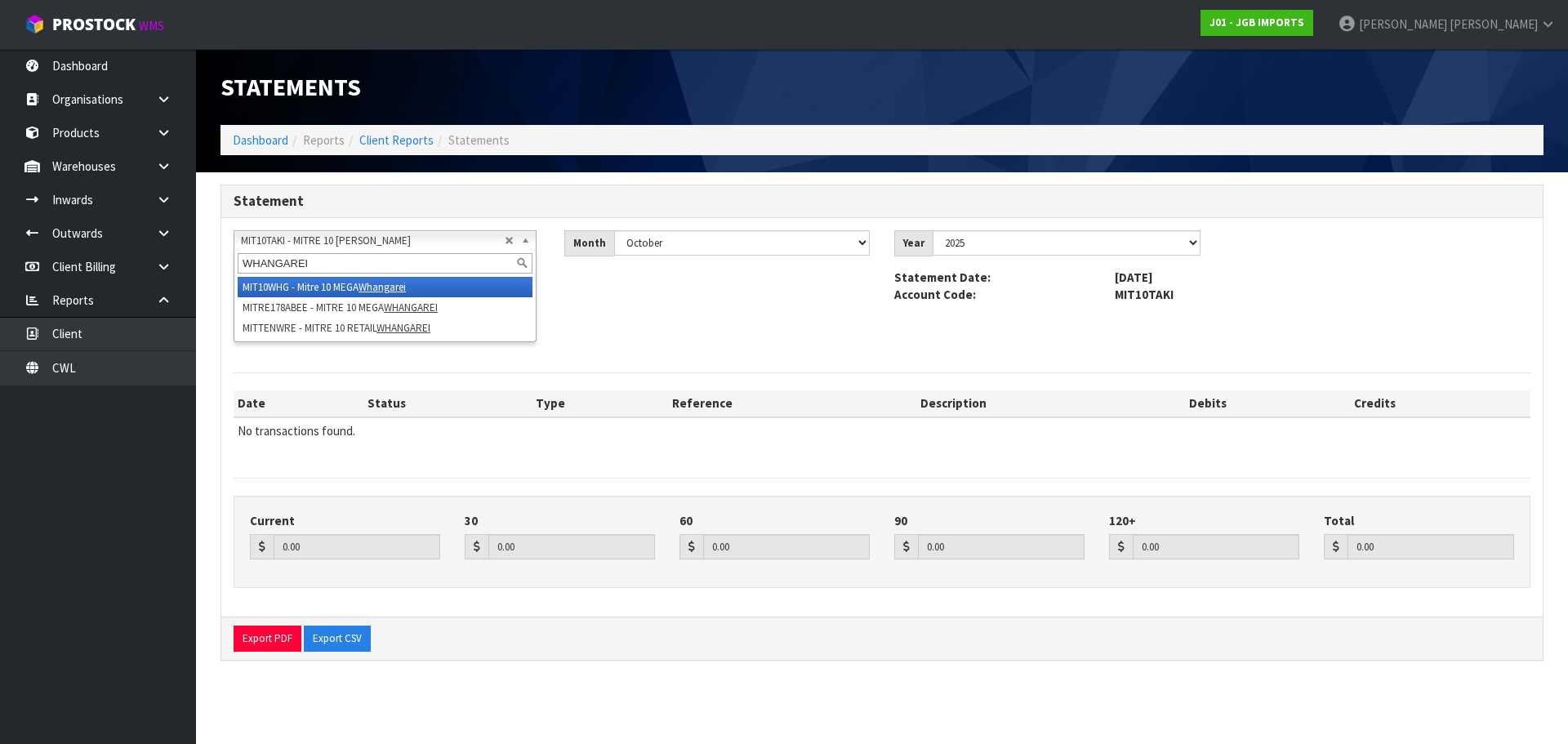
scroll to position [0, 0]
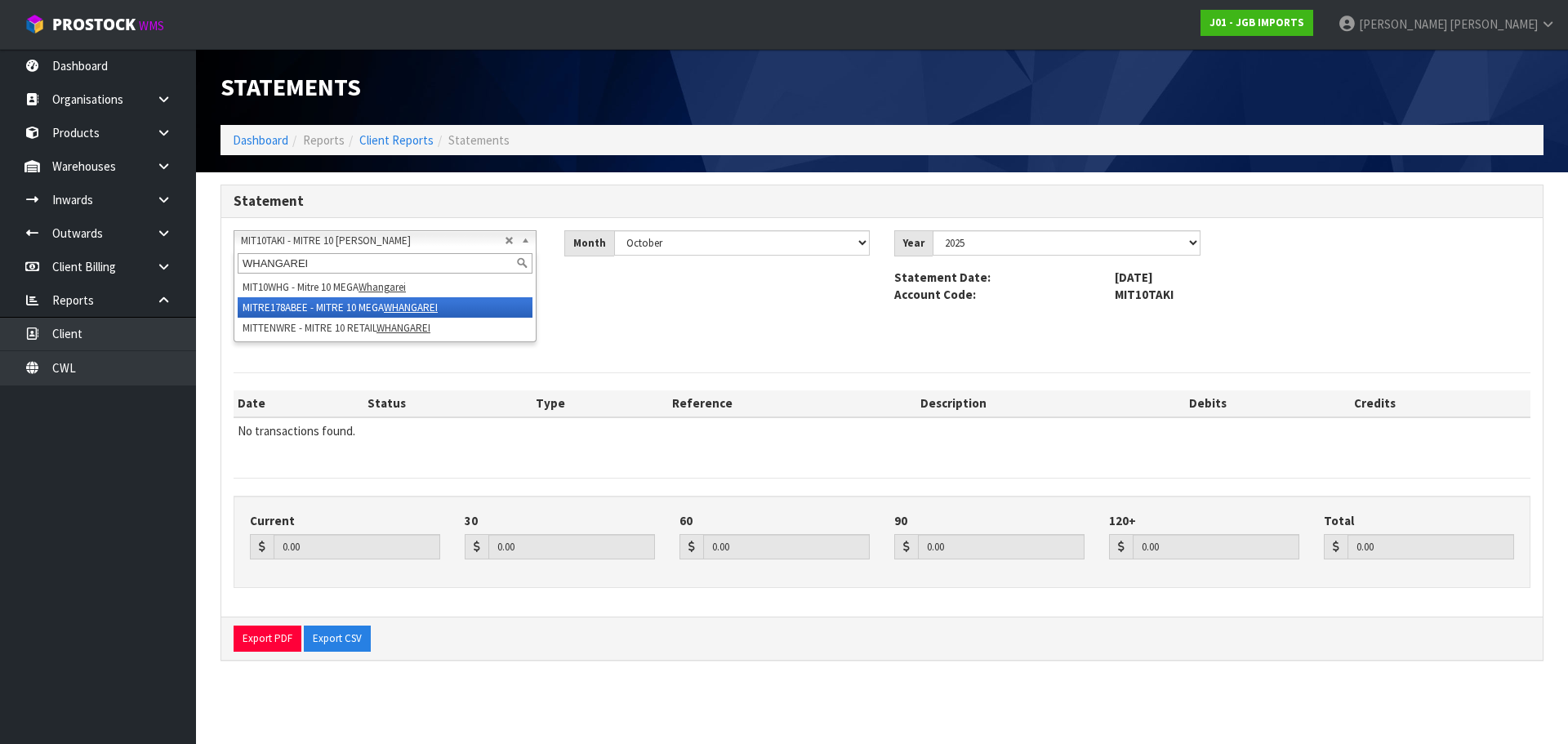
type input "WHANGAREI"
click at [398, 309] on em "WHANGAREI" at bounding box center [410, 308] width 54 height 14
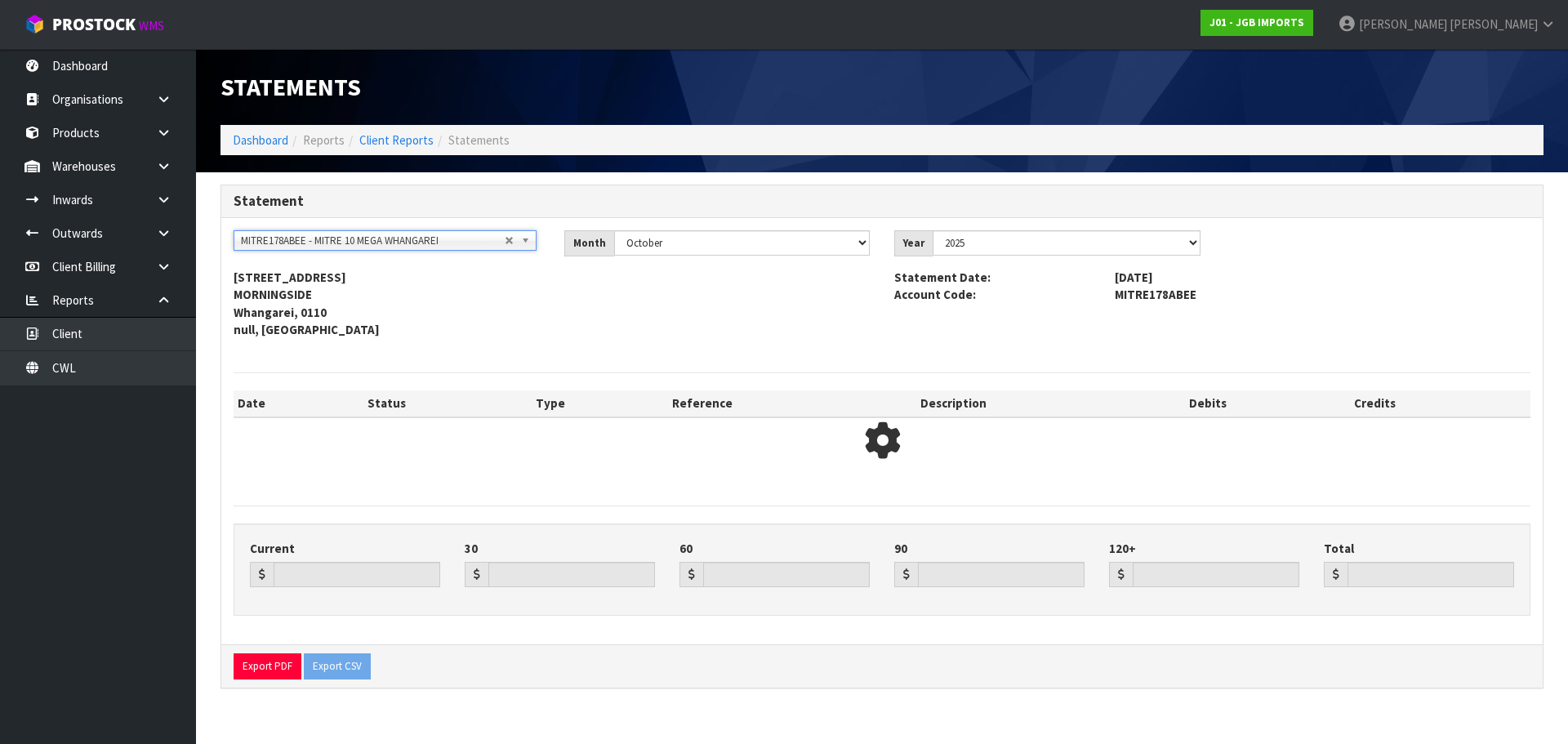
type input "0.00"
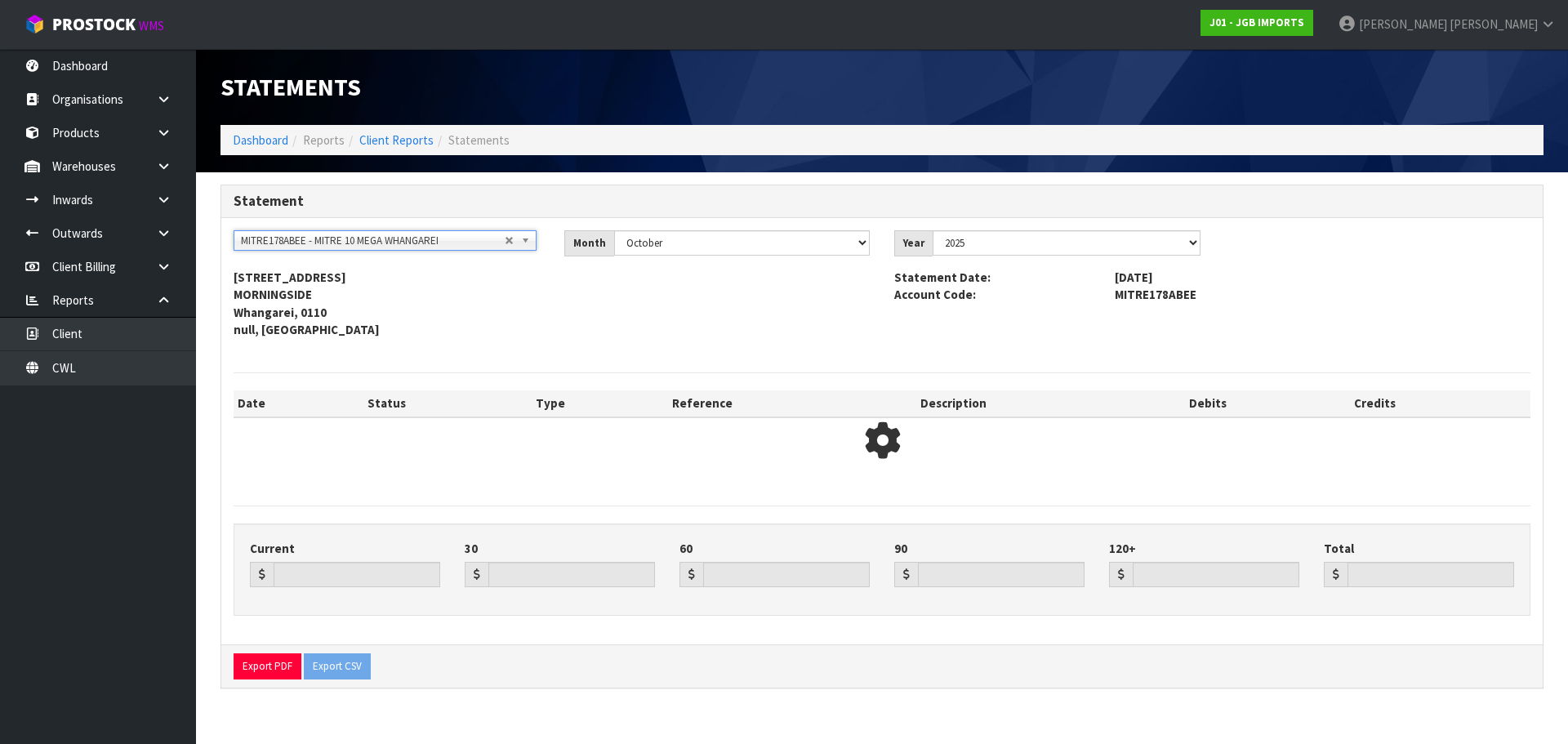
type input "0.00"
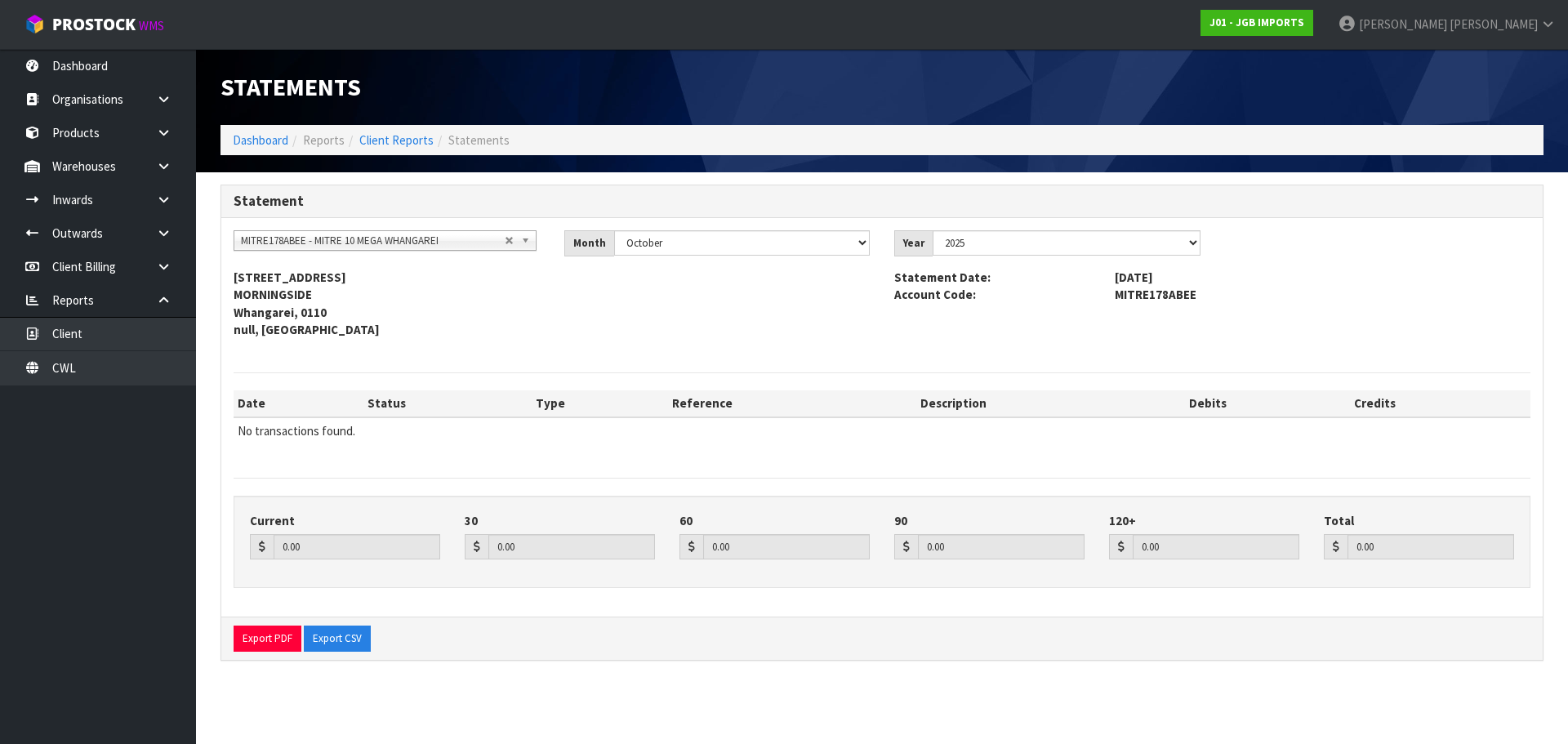
scroll to position [6726, 0]
click at [454, 234] on span "MITRE178ABEE - MITRE 10 MEGA WHANGAREI" at bounding box center [372, 241] width 264 height 20
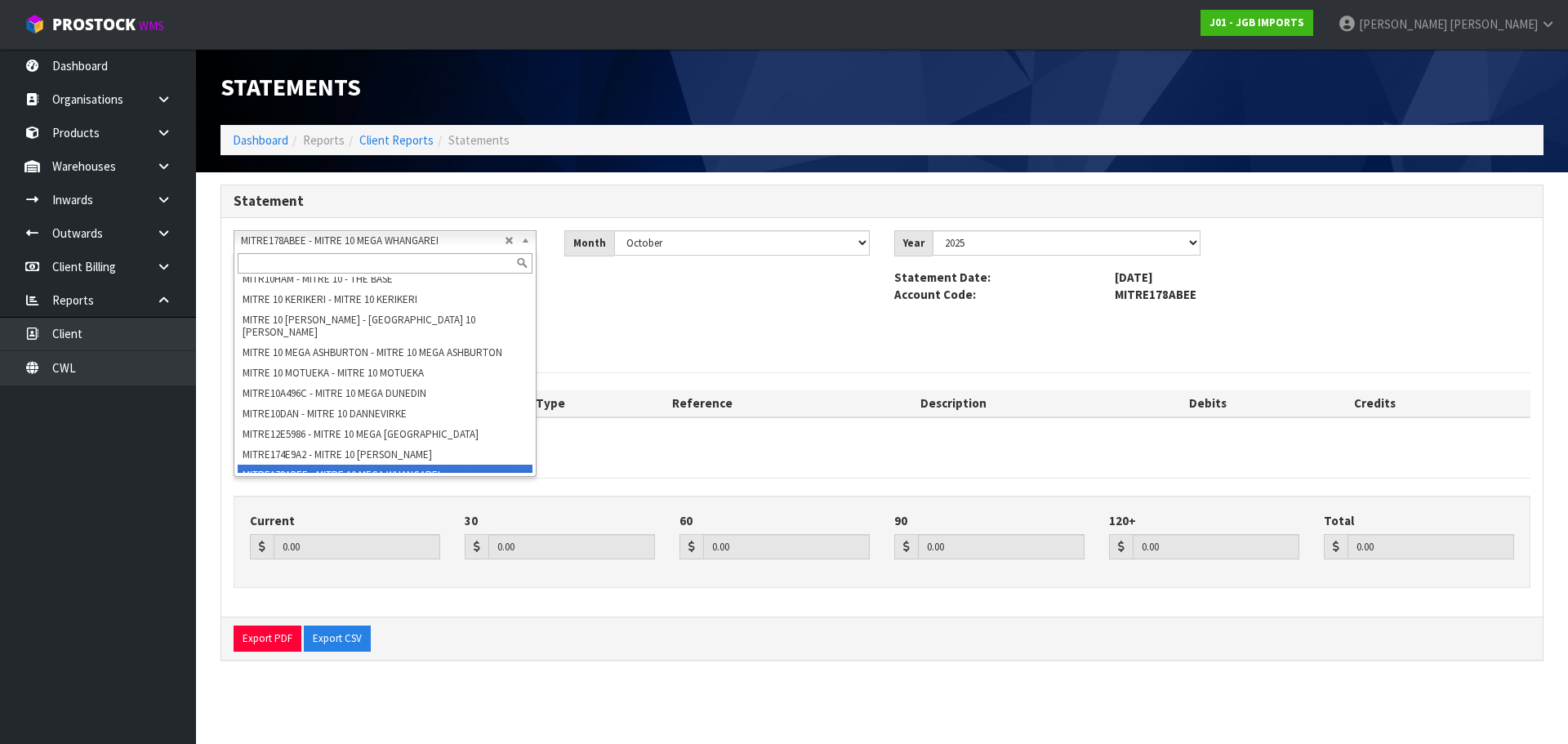
paste input "MITTENWRE"
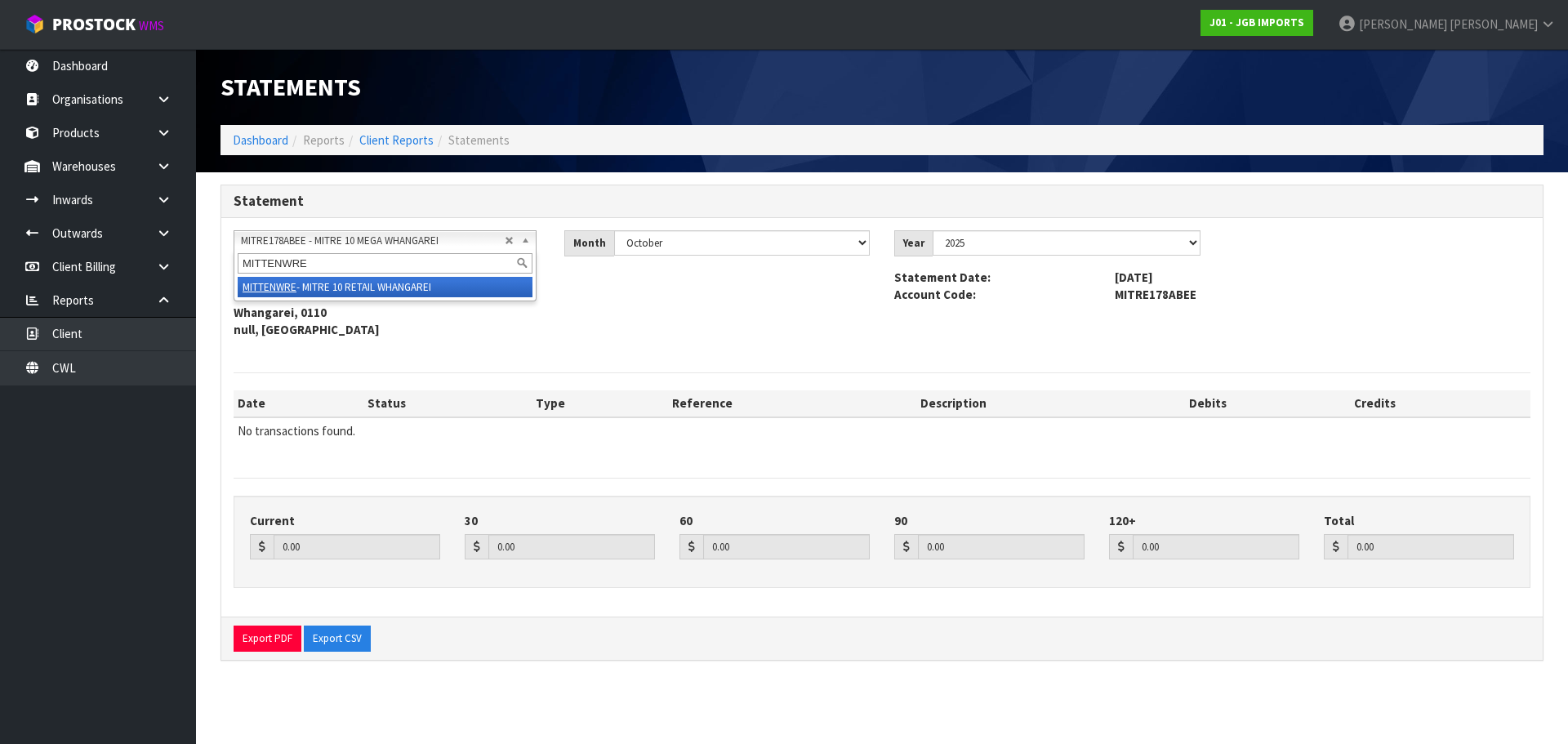
type input "MITTENWRE"
click at [450, 280] on li "MITTENWRE - MITRE 10 RETAIL WHANGAREI" at bounding box center [385, 287] width 295 height 21
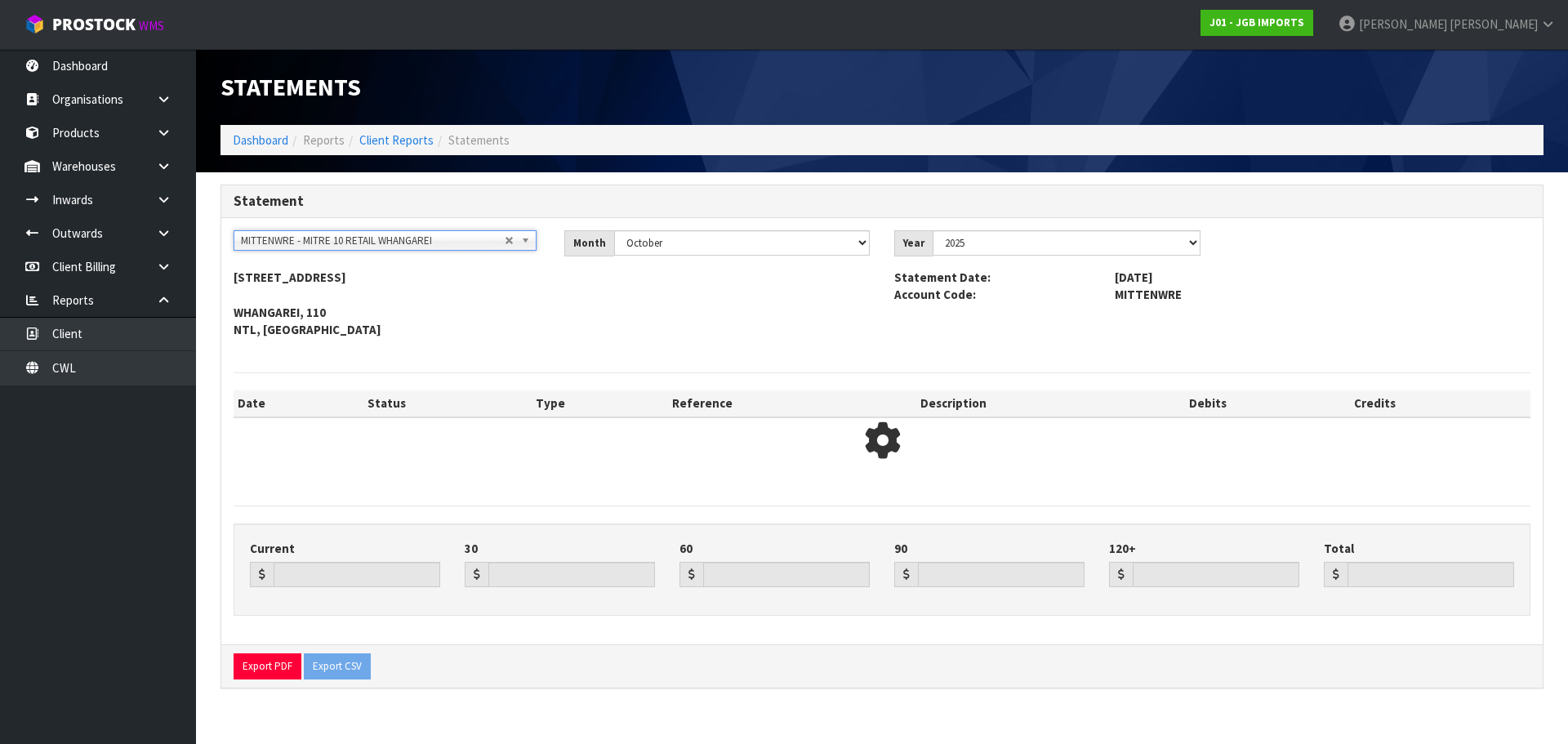
type input "0.00"
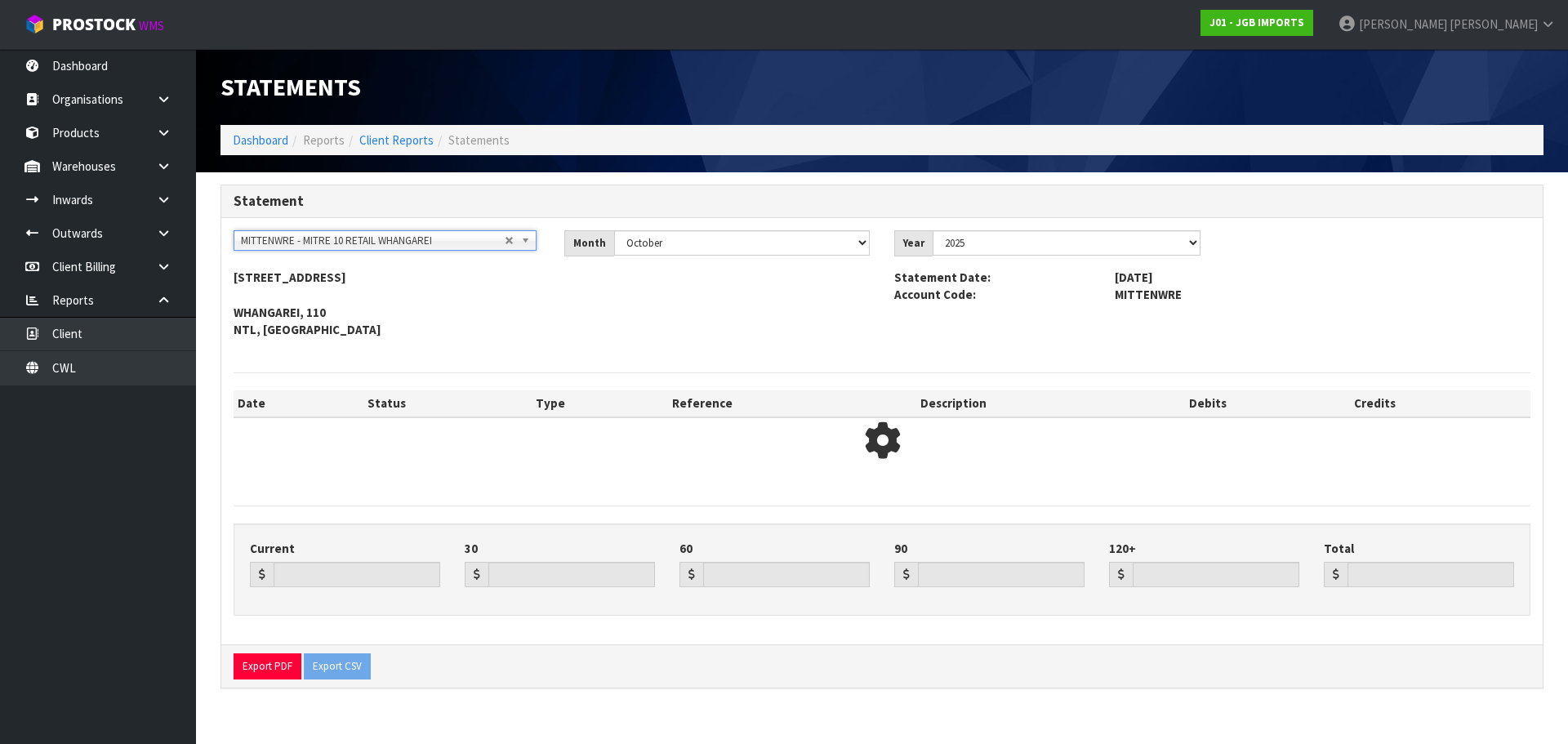
type input "0.00"
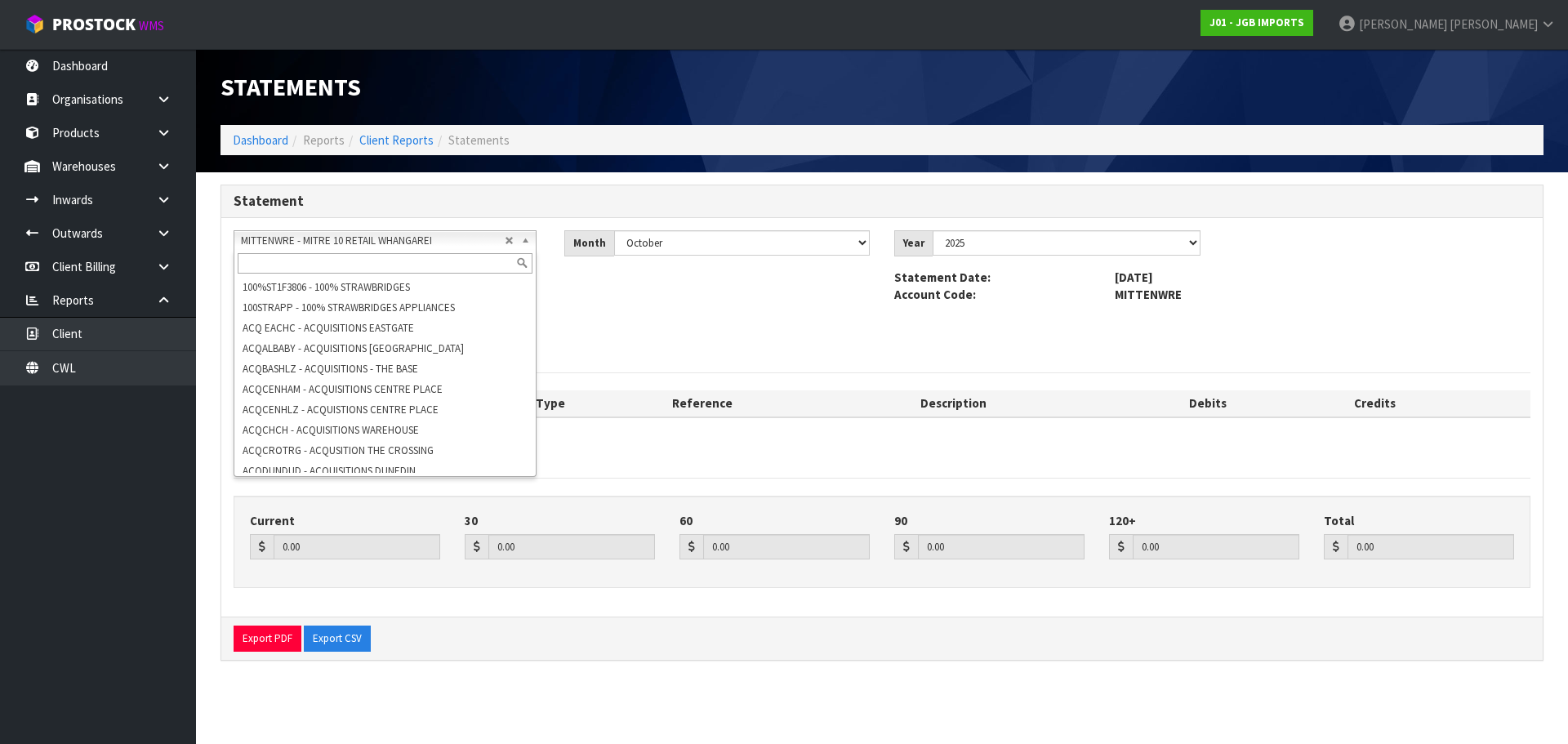
scroll to position [7228, 0]
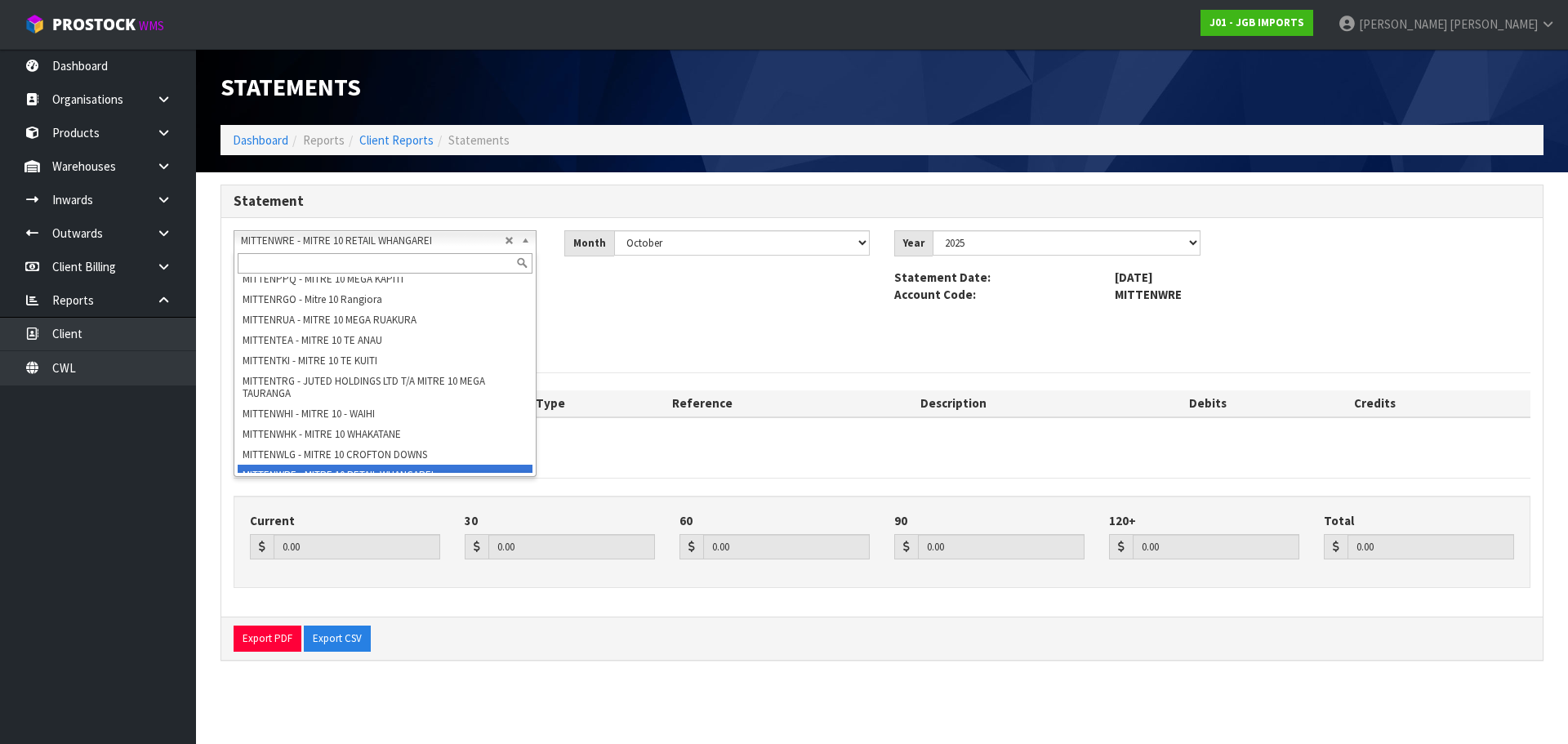
click at [399, 241] on span "MITTENWRE - MITRE 10 RETAIL WHANGAREI" at bounding box center [372, 241] width 264 height 20
click at [345, 259] on input "text" at bounding box center [385, 263] width 295 height 21
paste input "MITRE 10 RETAIL WHANGAREI"
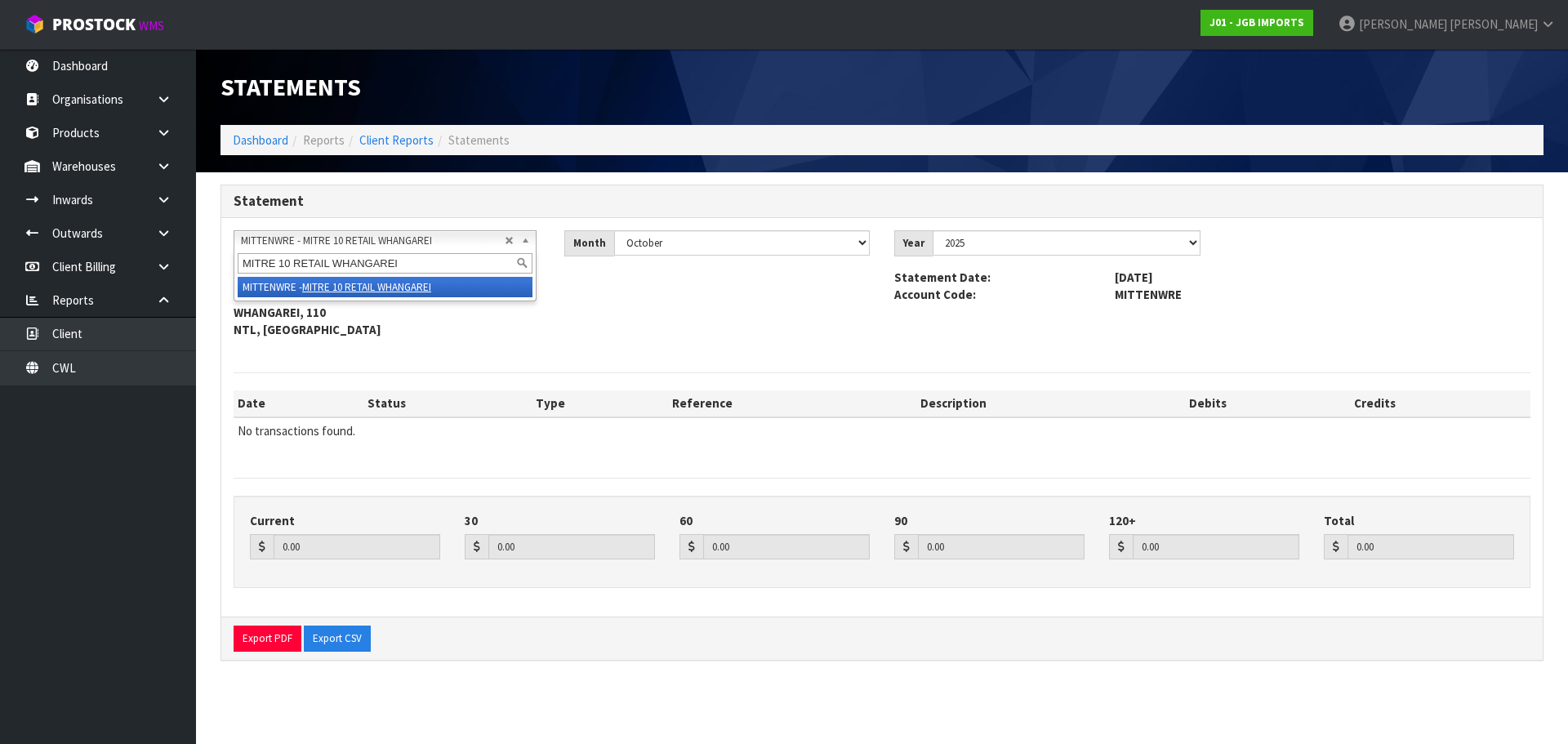
click at [318, 256] on input "MITRE 10 RETAIL WHANGAREI" at bounding box center [385, 263] width 295 height 21
type input "MITRE 10 mega wh"
click at [316, 283] on em "Mitre 10 MEGA Wh" at bounding box center [333, 287] width 78 height 14
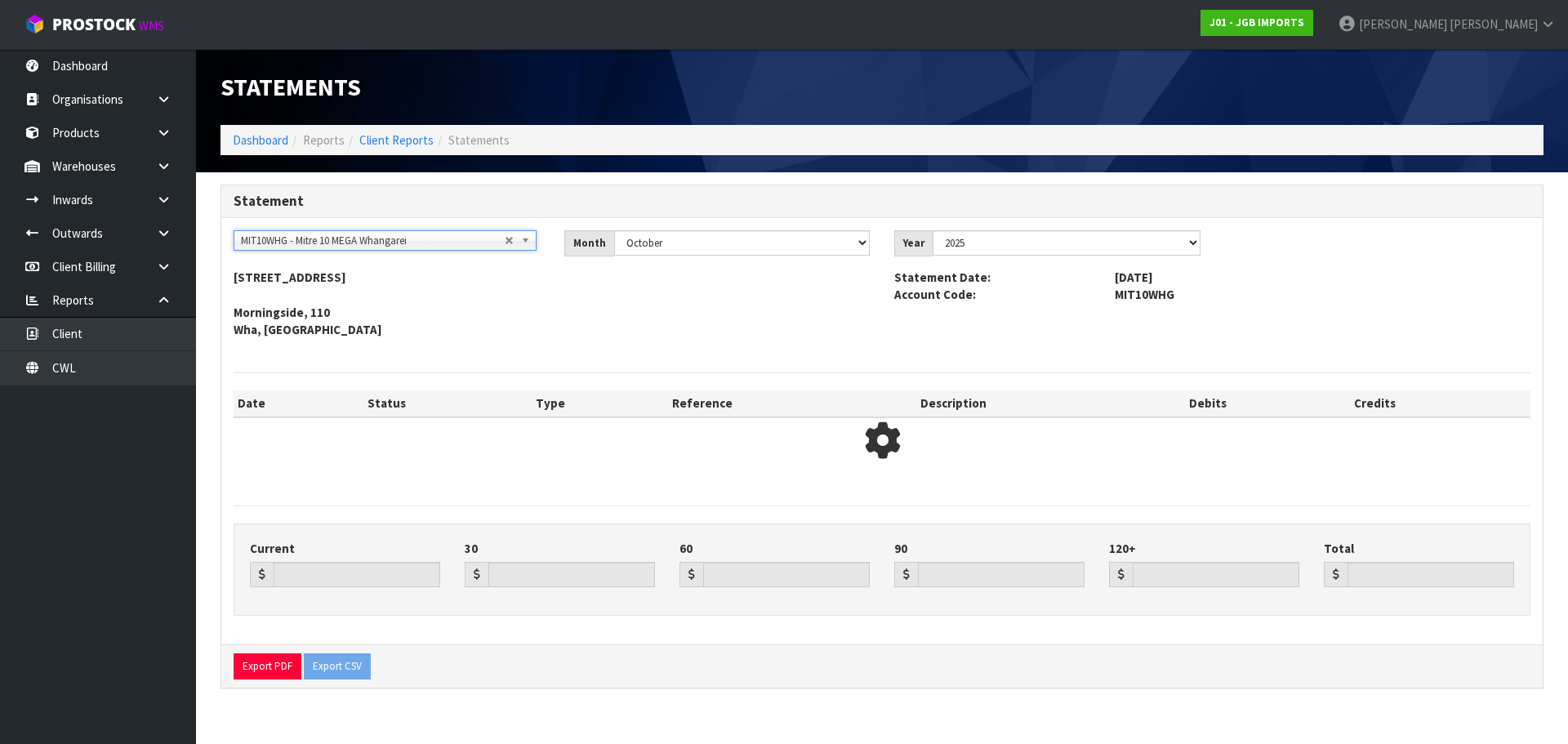
type input "0.00"
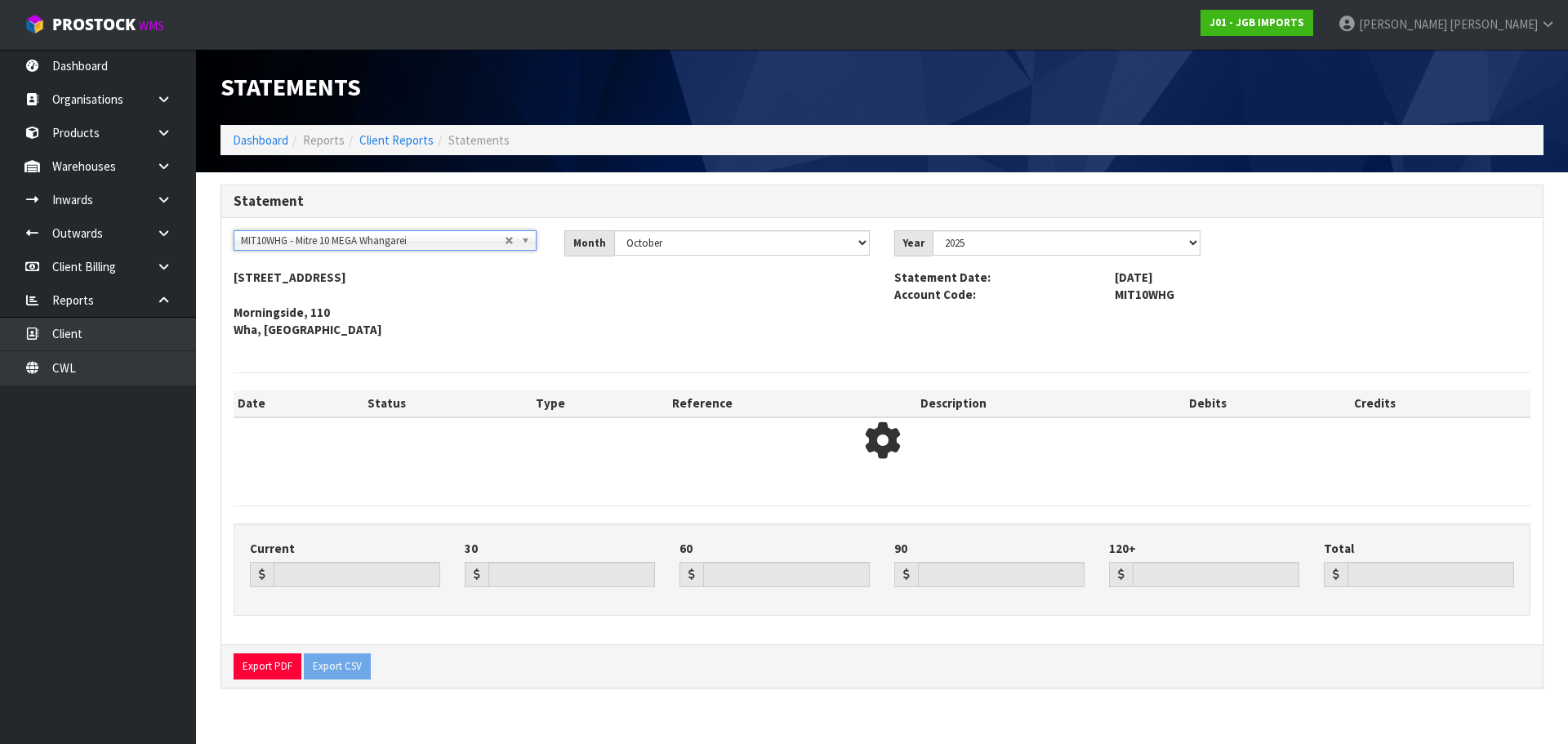
type input "0.00"
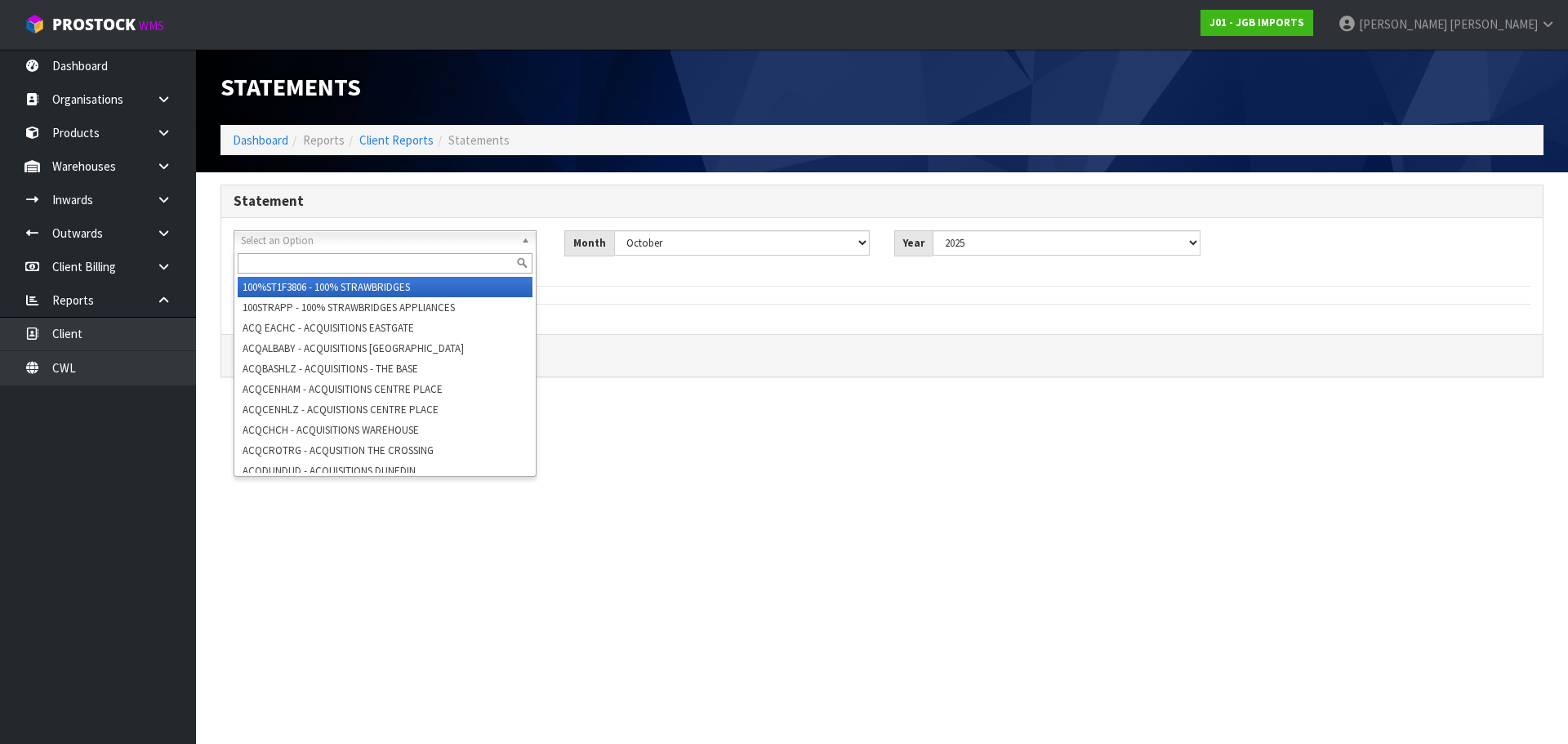
click at [507, 241] on link "Select an Option" at bounding box center [384, 241] width 303 height 21
click at [842, 247] on select "January February March April May June July August September October November De…" at bounding box center [742, 243] width 257 height 25
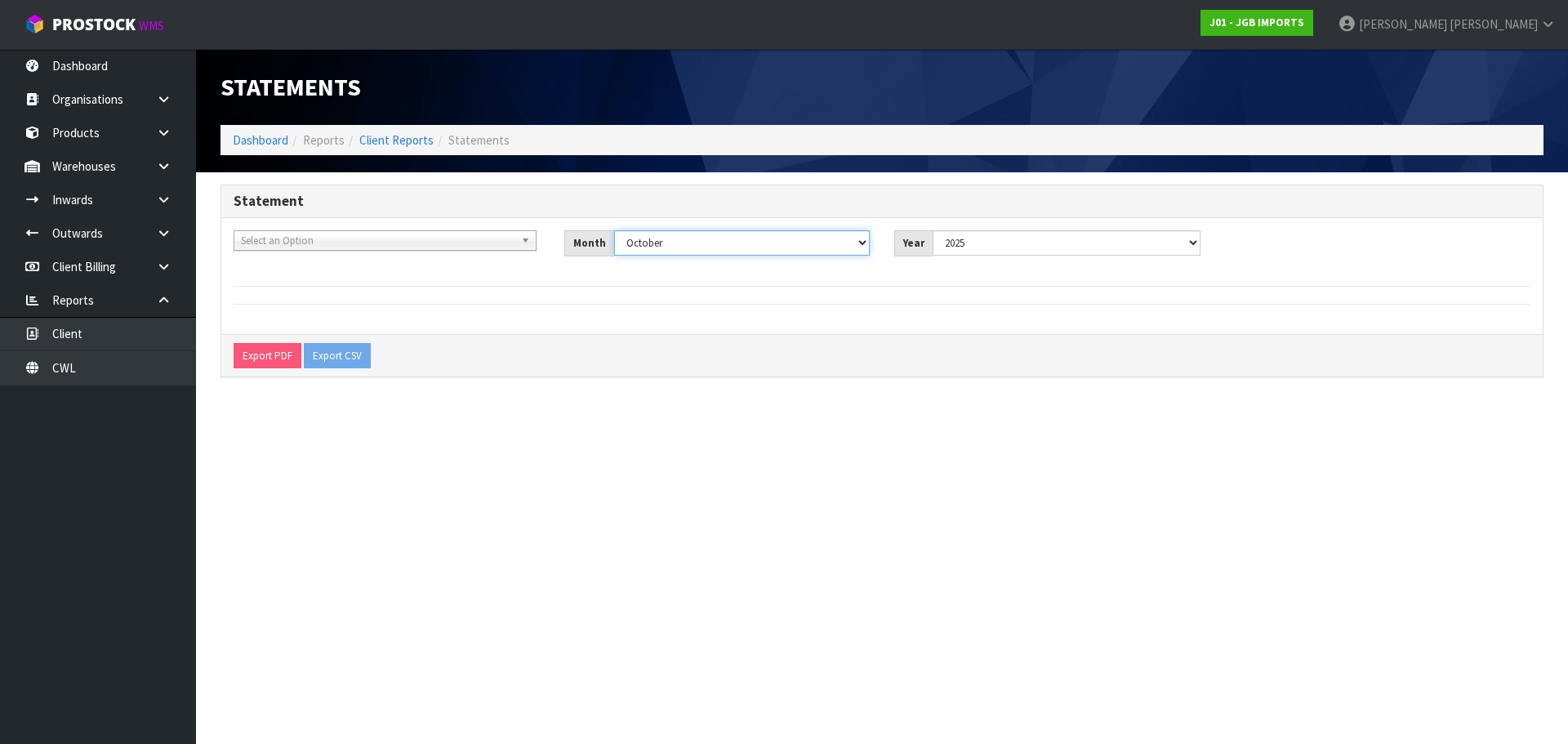
click at [614, 231] on select "January February March April May June July August September October November De…" at bounding box center [742, 243] width 257 height 25
click at [466, 244] on span "Select an Option" at bounding box center [372, 241] width 264 height 20
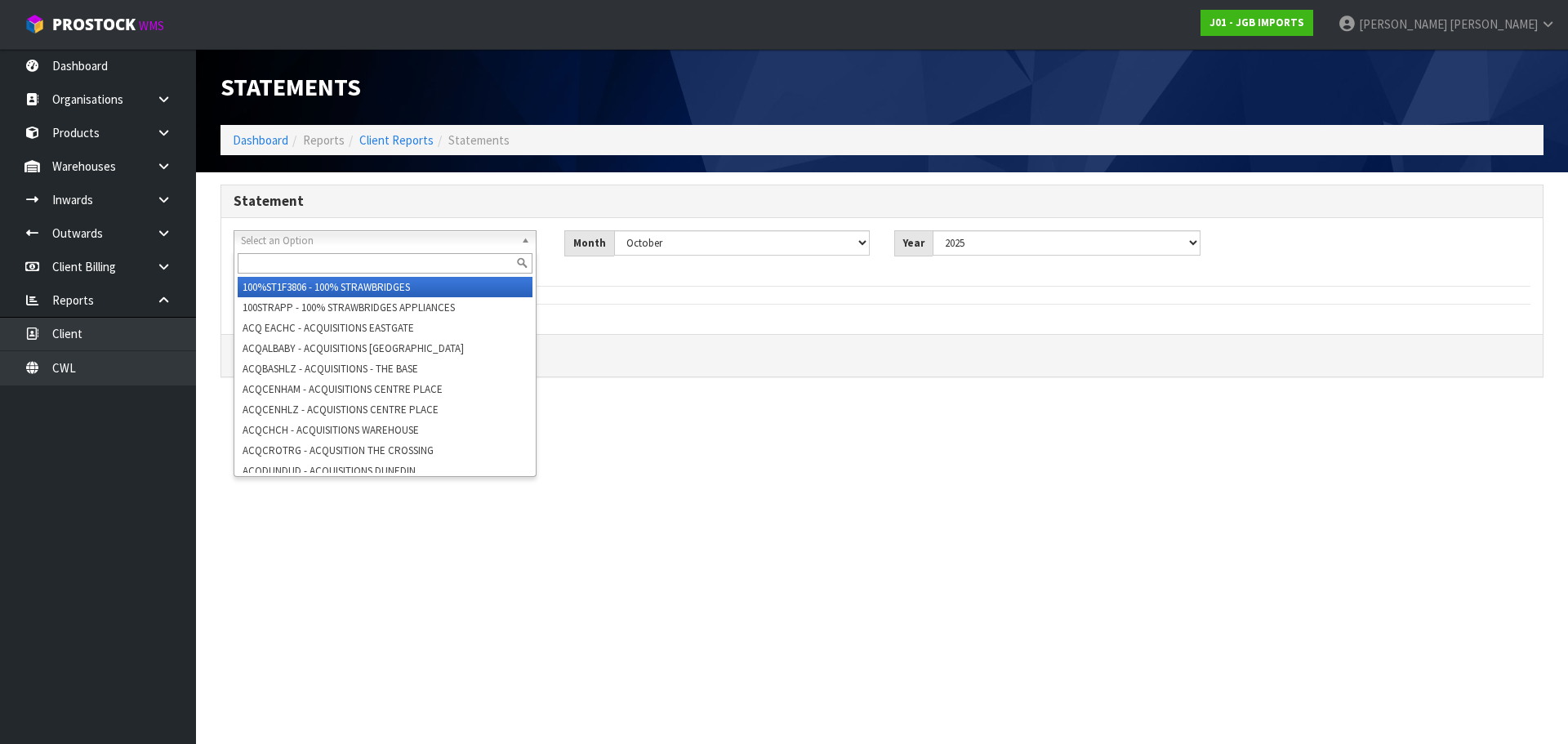
click at [383, 265] on input "text" at bounding box center [385, 263] width 295 height 21
paste input "MITRE 10 RETAIL WHANGAREI"
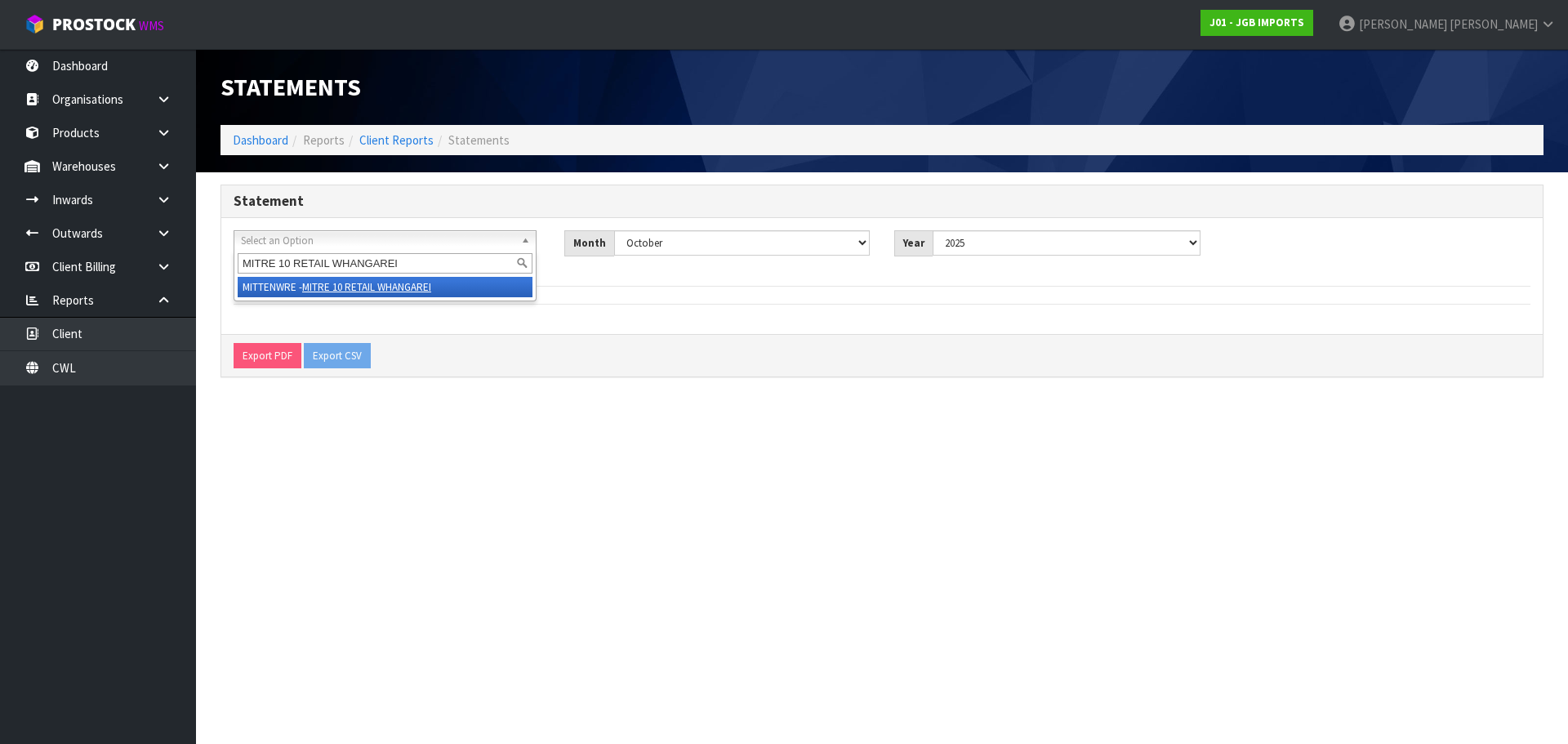
type input "MITRE 10 RETAIL WHANGAREI"
click at [397, 288] on em "MITRE 10 RETAIL WHANGAREI" at bounding box center [367, 287] width 129 height 14
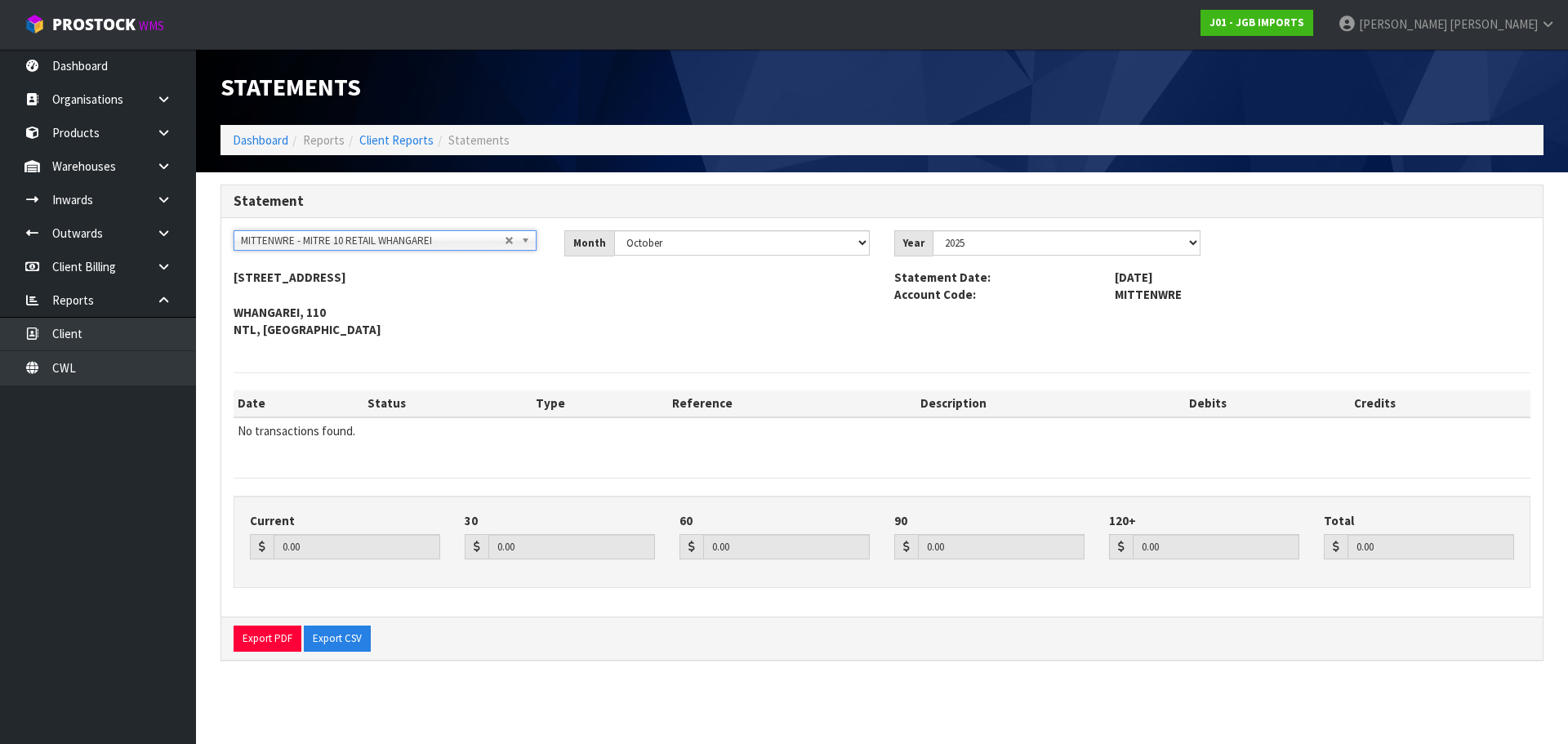
click at [436, 253] on div "100%ST1F3806 - 100% STRAWBRIDGES 100STRAPP - 100% STRAWBRIDGES APPLIANCES ACQ E…" at bounding box center [387, 247] width 331 height 33
click at [518, 238] on link "MITTENWRE - MITRE 10 RETAIL WHANGAREI" at bounding box center [384, 241] width 303 height 21
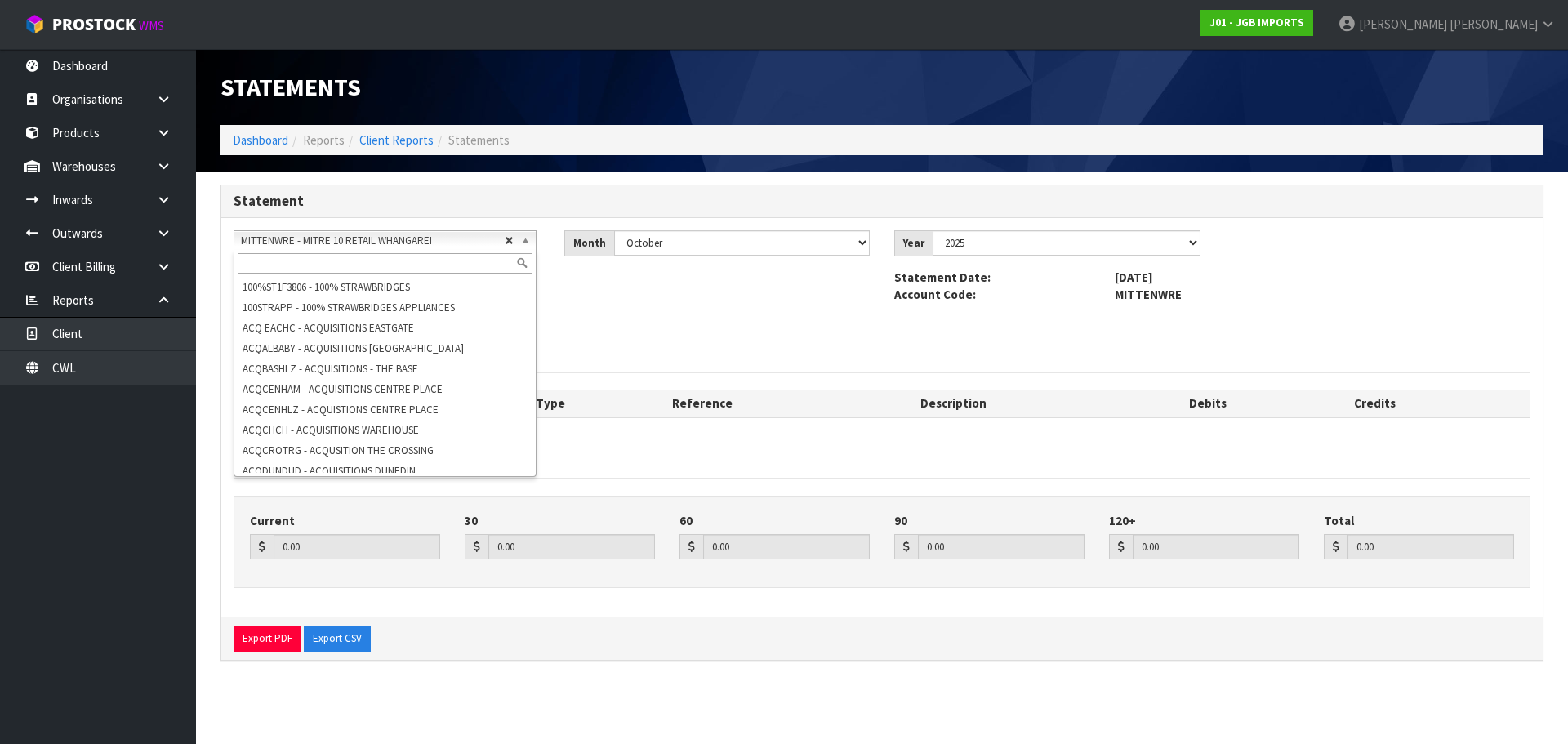
scroll to position [7228, 0]
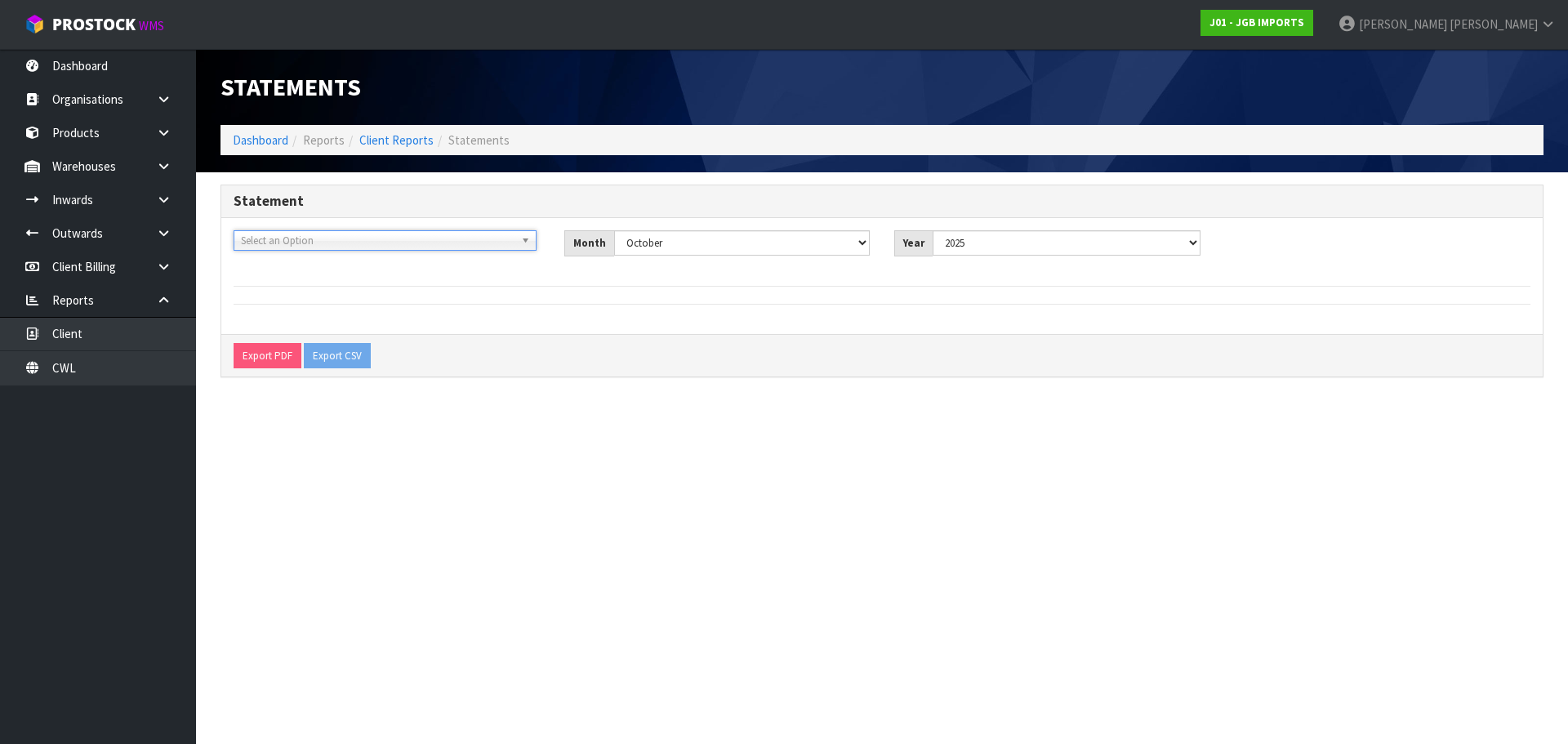
click at [375, 251] on div "100%ST1F3806 - 100% STRAWBRIDGES 100STRAPP - 100% STRAWBRIDGES APPLIANCES ACQ E…" at bounding box center [387, 247] width 331 height 33
click at [356, 241] on span "Select an Option" at bounding box center [372, 241] width 264 height 20
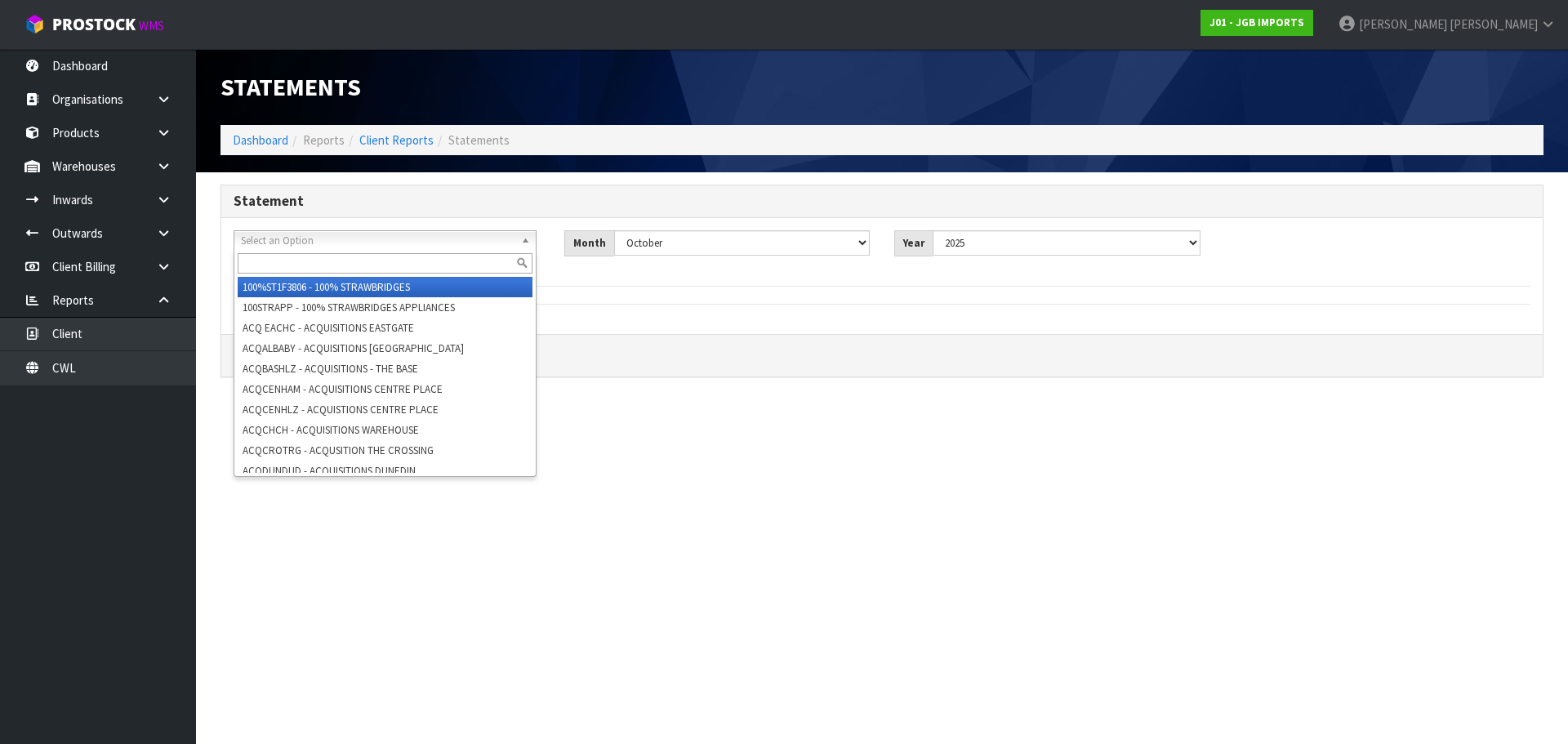
paste input "MITRE 10 RETAIL WHANGAREI"
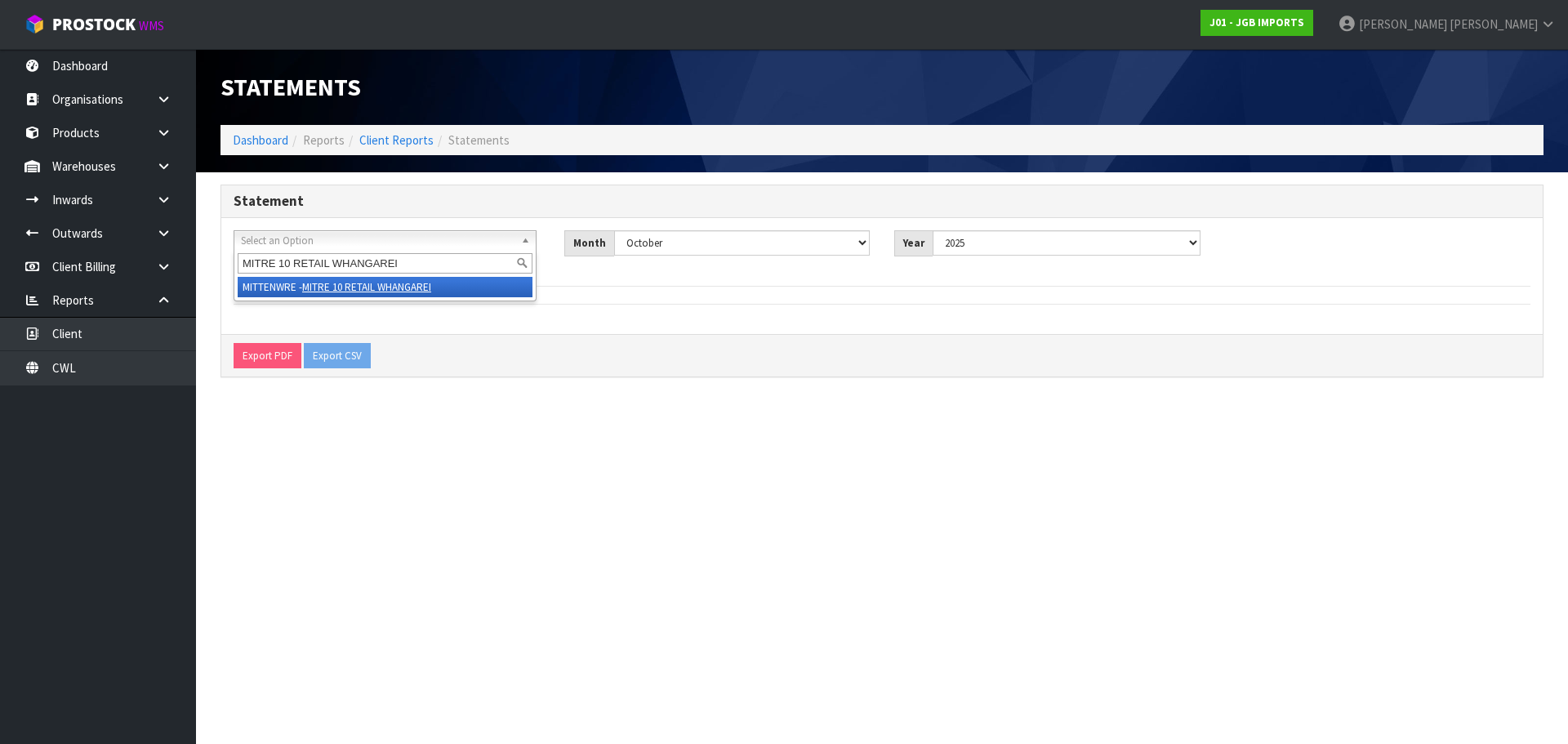
type input "MITRE 10 RETAIL WHANGAREI"
click at [335, 246] on span "Select an Option" at bounding box center [372, 241] width 264 height 20
paste input "Mitre10 Mega Botany"
drag, startPoint x: 308, startPoint y: 266, endPoint x: 278, endPoint y: 263, distance: 30.1
click at [278, 263] on input "Mitre10 Mega Botany" at bounding box center [385, 263] width 295 height 21
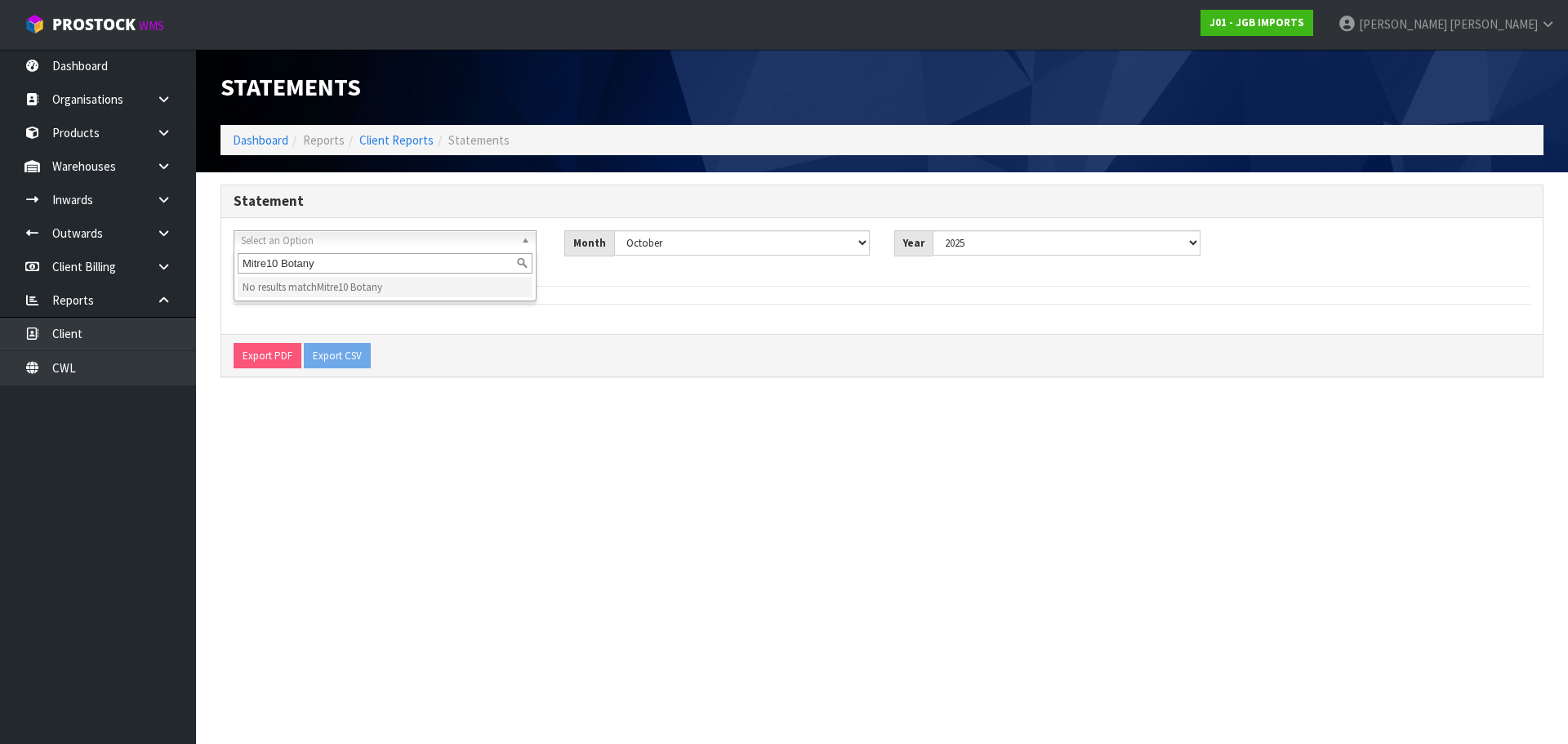
click at [298, 261] on input "Mitre10 Botany" at bounding box center [385, 263] width 295 height 21
drag, startPoint x: 384, startPoint y: 258, endPoint x: 282, endPoint y: 259, distance: 102.0
click at [282, 259] on input "Mitre10 Botany" at bounding box center [385, 263] width 295 height 21
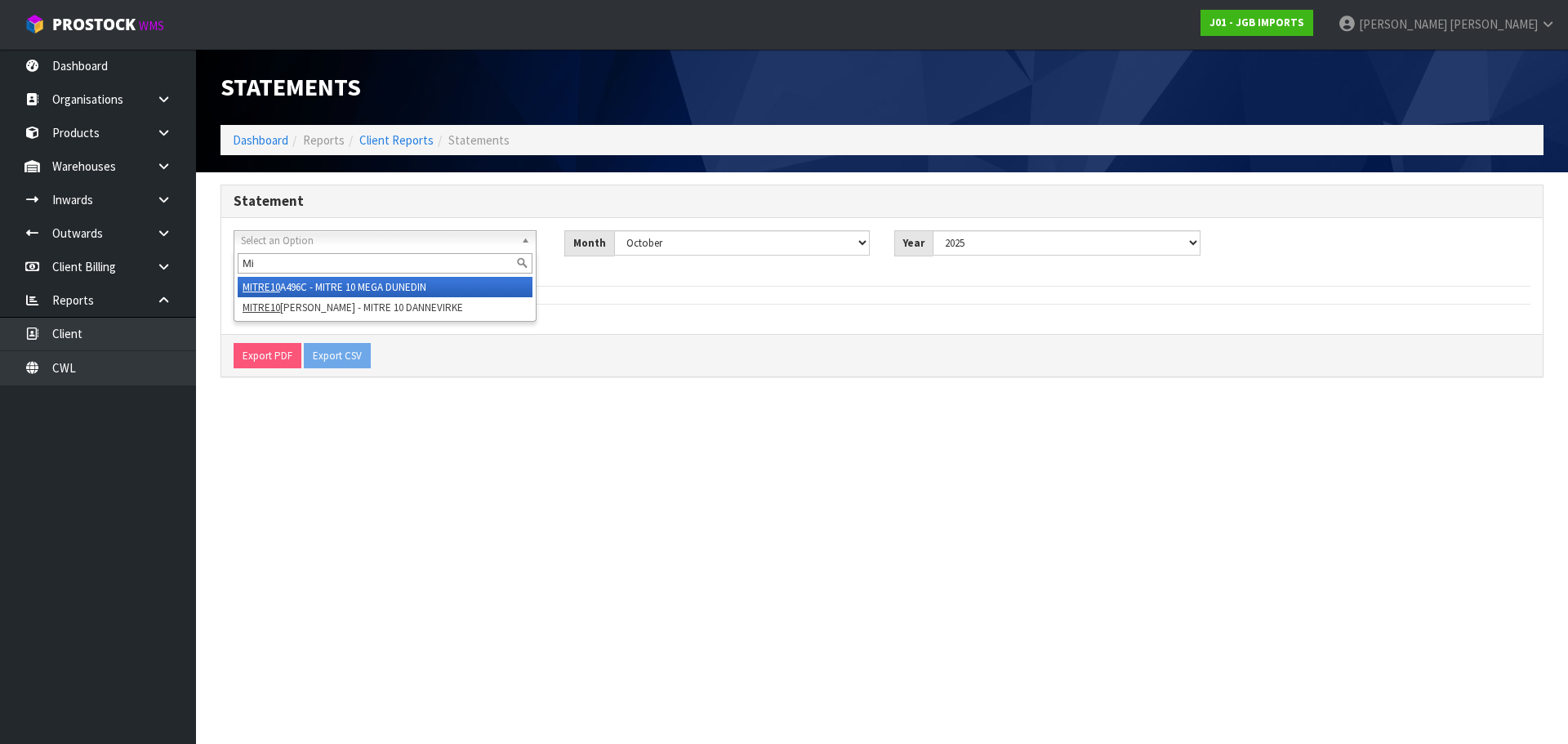
type input "M"
type input "botan"
click at [326, 288] on li "MITTENFTB - MITRE 10 MEGA BOTAN Y" at bounding box center [385, 287] width 295 height 21
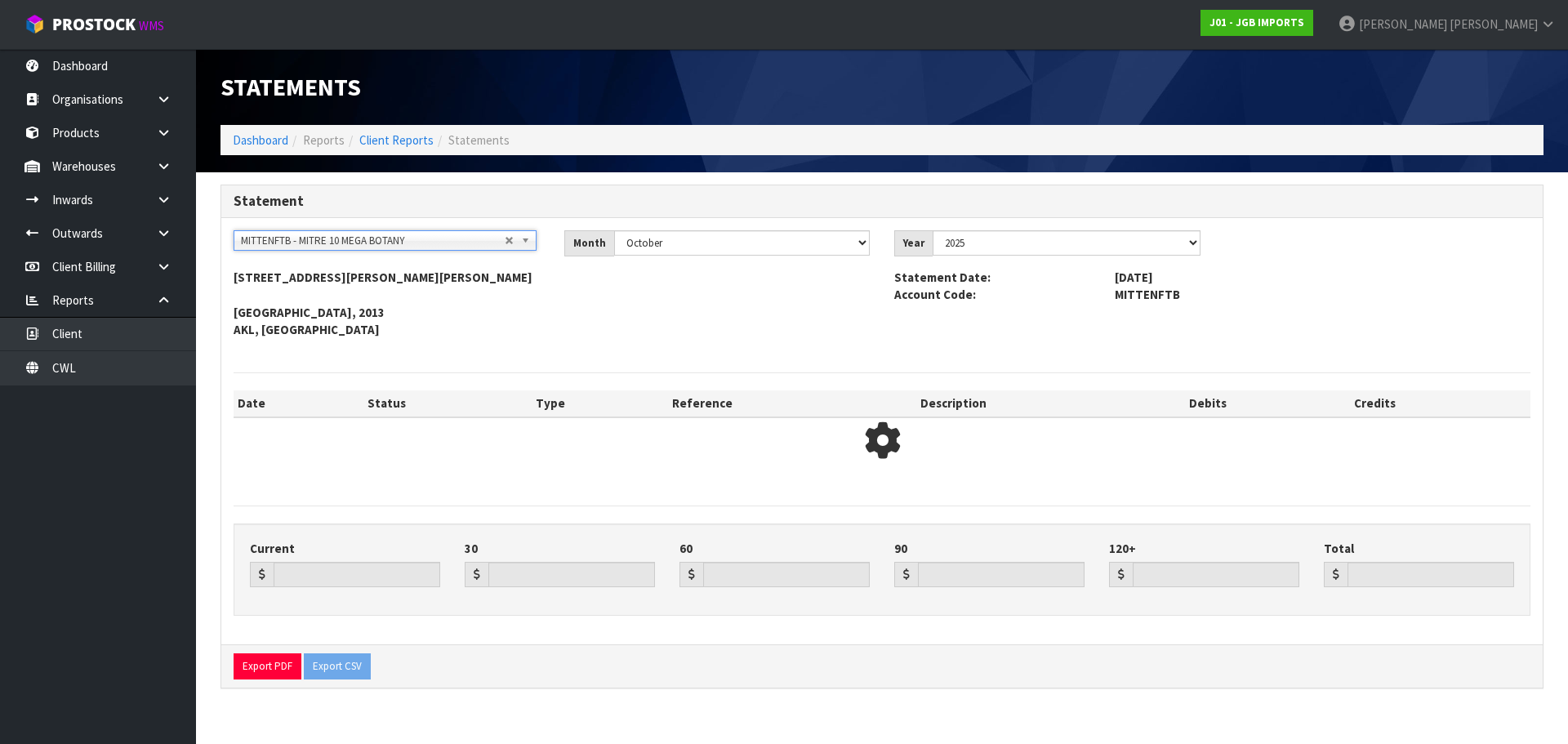
type input "0.00"
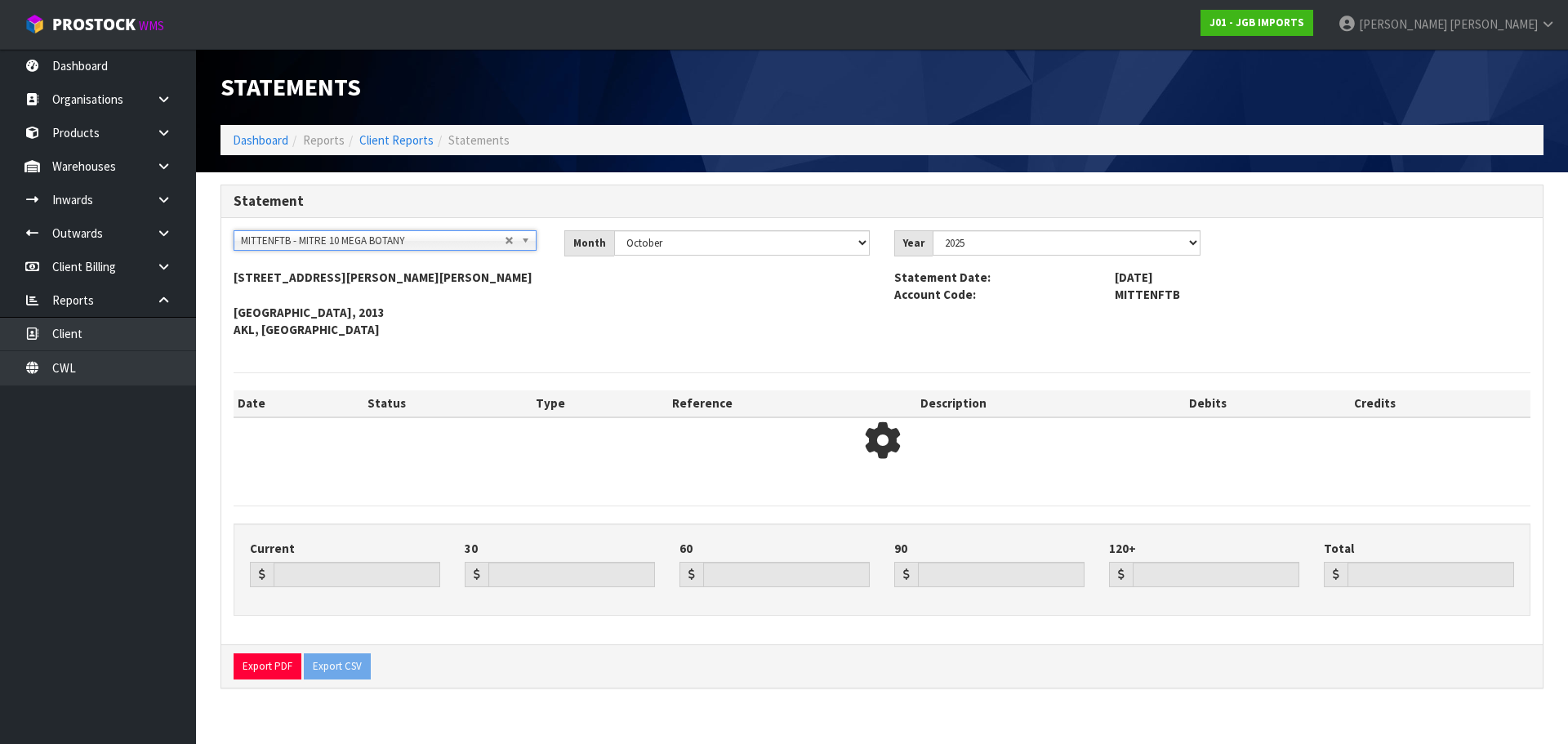
type input "0.00"
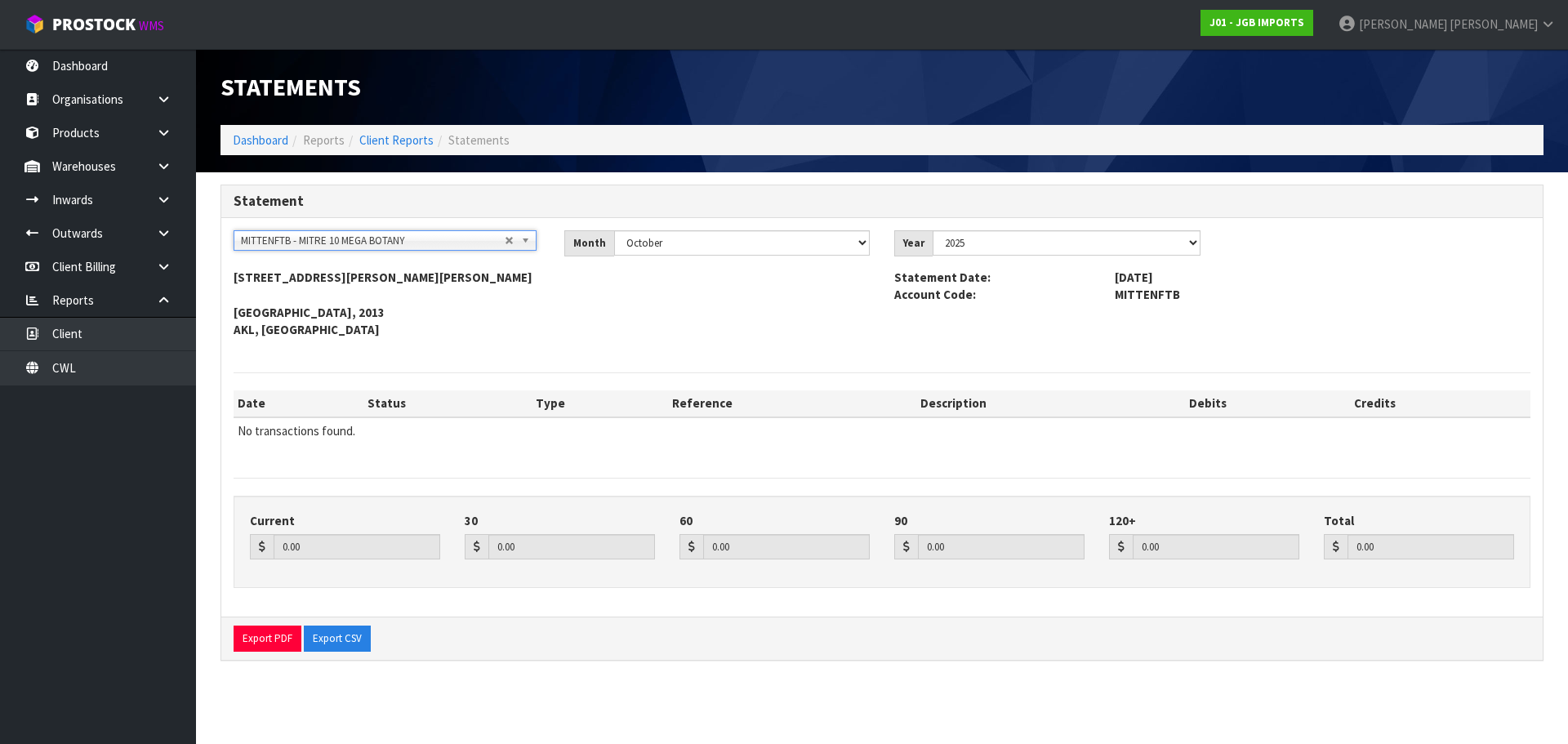
click at [1134, 300] on span "MITTENFTB" at bounding box center [1322, 294] width 440 height 17
copy span "MITTENFTB"
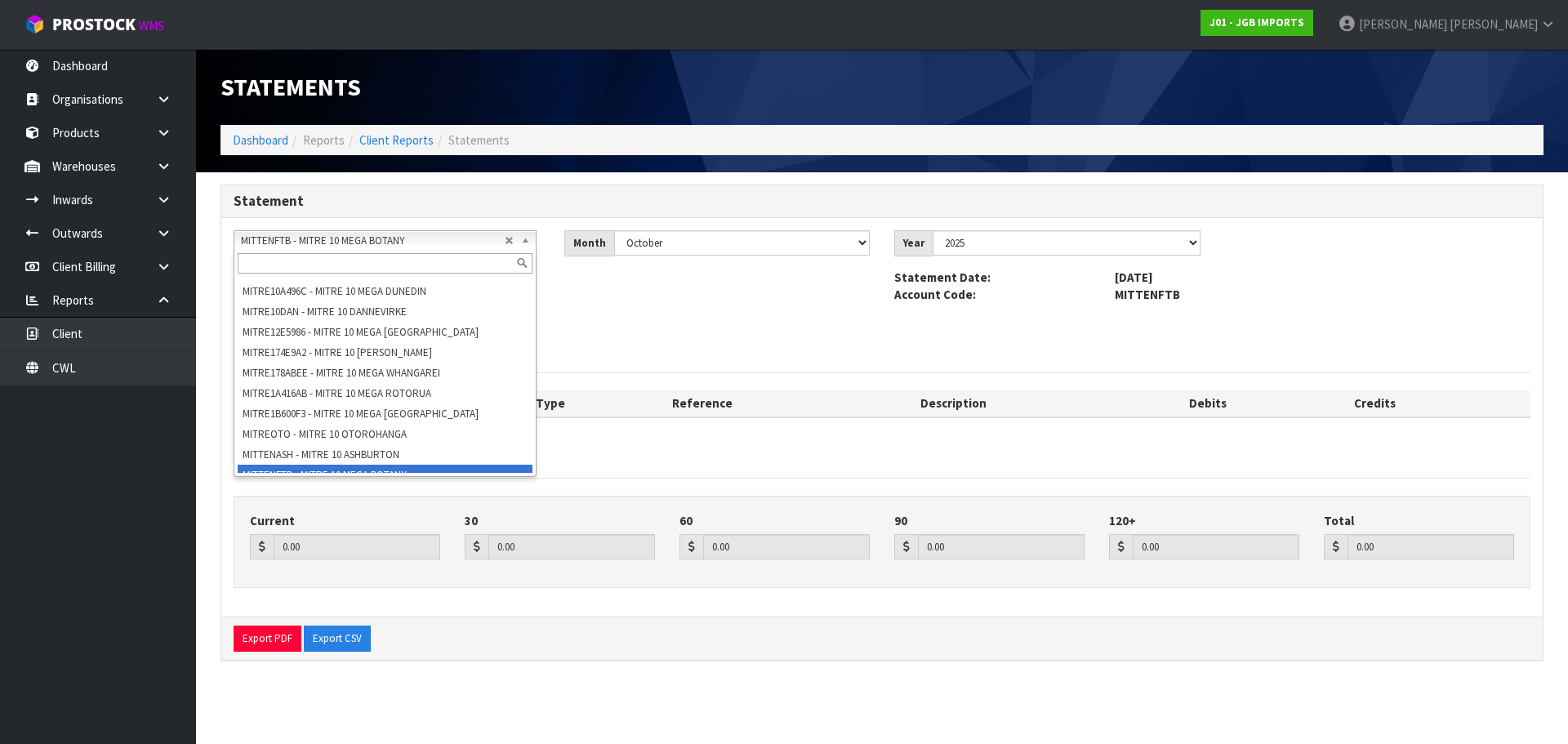
click at [358, 237] on span "MITTENFTB - MITRE 10 MEGA BOTANY" at bounding box center [372, 241] width 264 height 20
paste input "OTAPHAWRE"
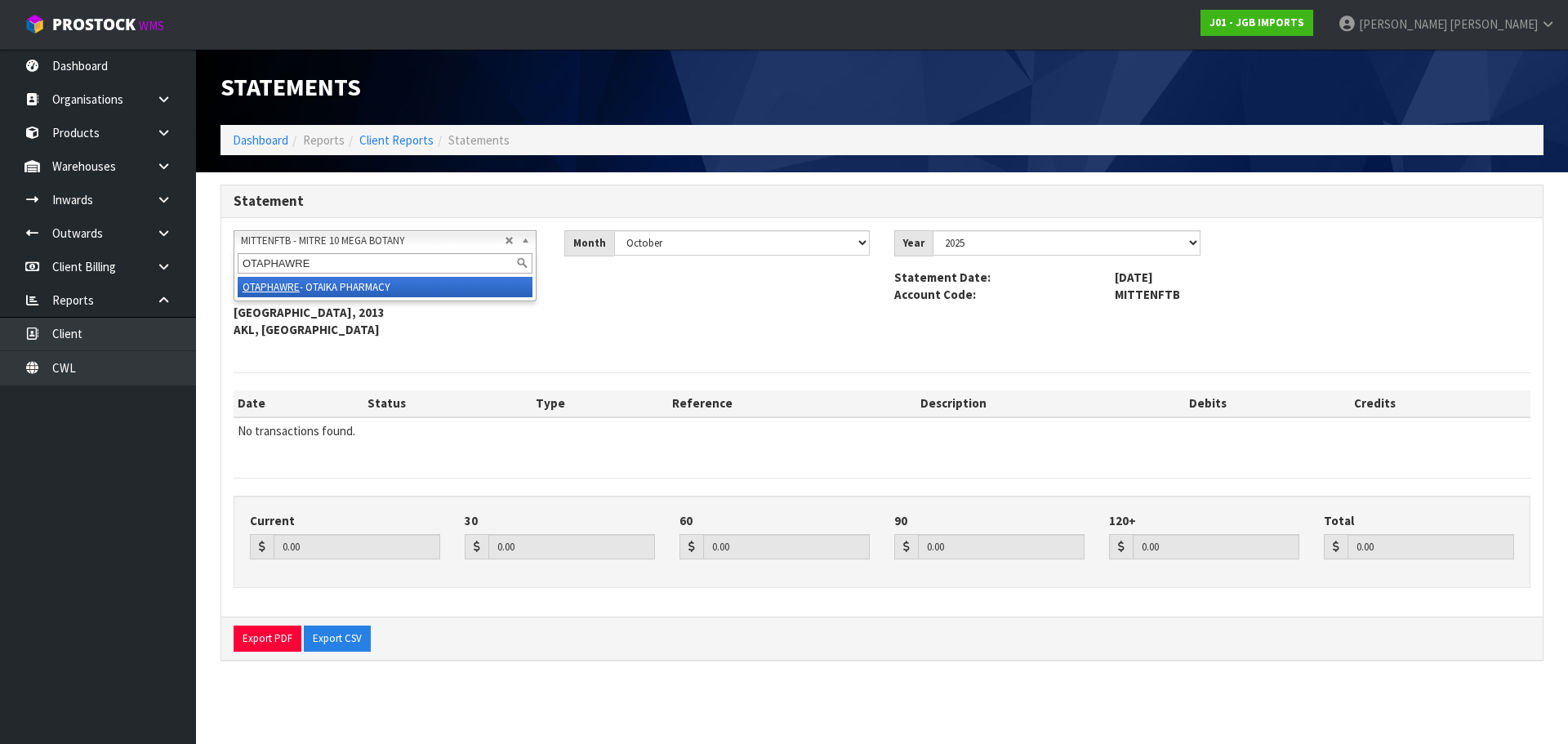
type input "OTAPHAWRE"
click at [386, 288] on li "OTAPHAWRE - OTAIKA PHARMACY" at bounding box center [385, 287] width 295 height 21
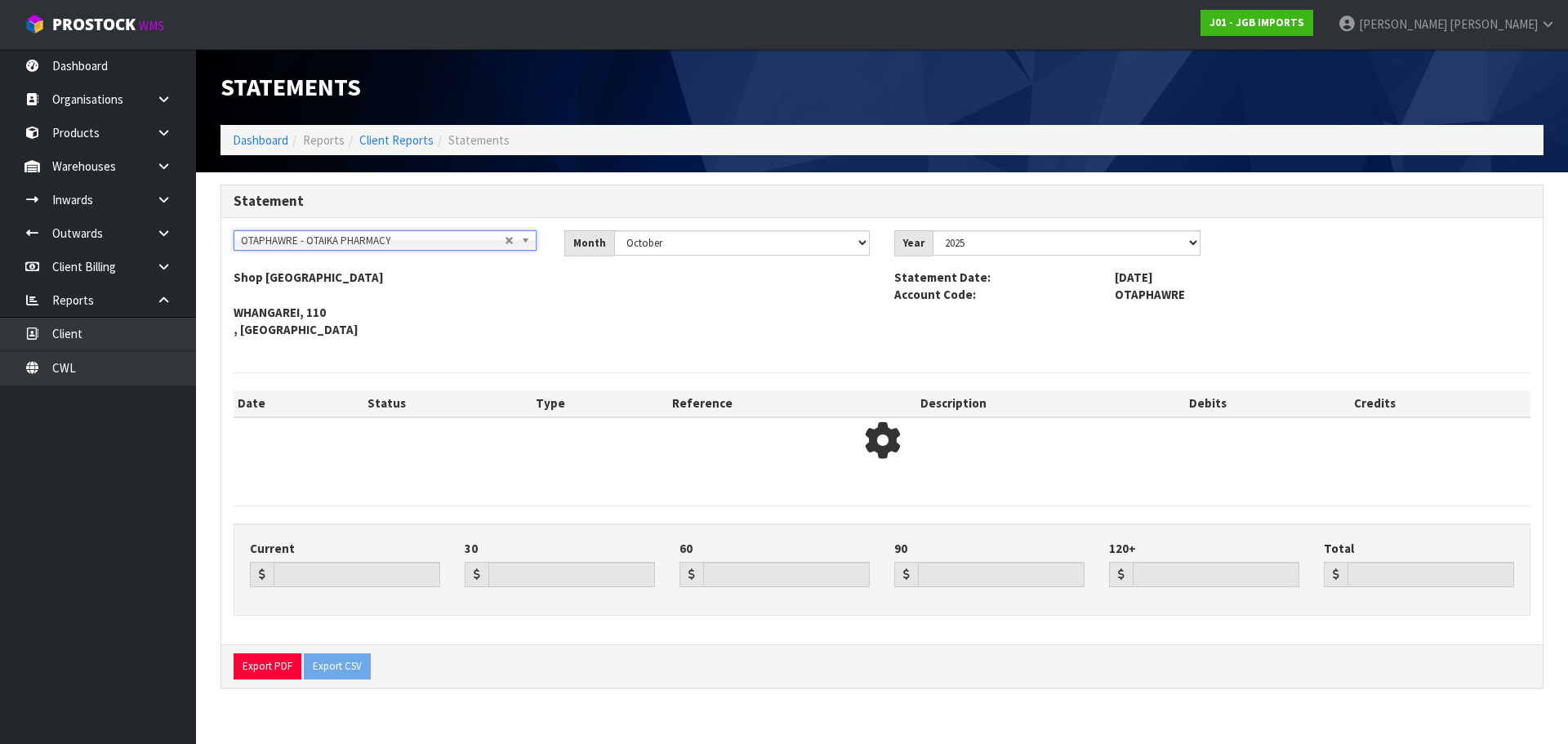
type input "167.72"
type input "0.00"
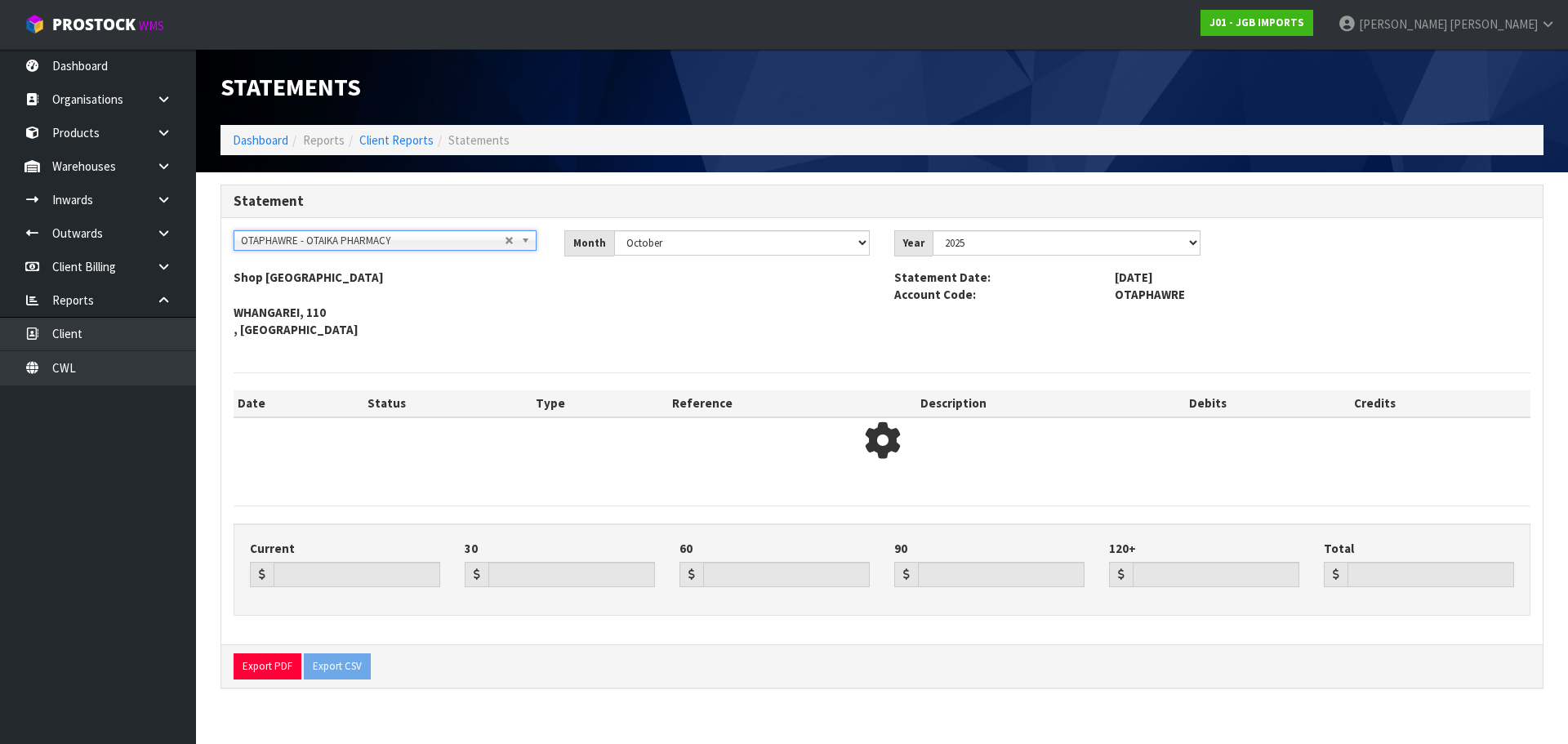
type input "167.72"
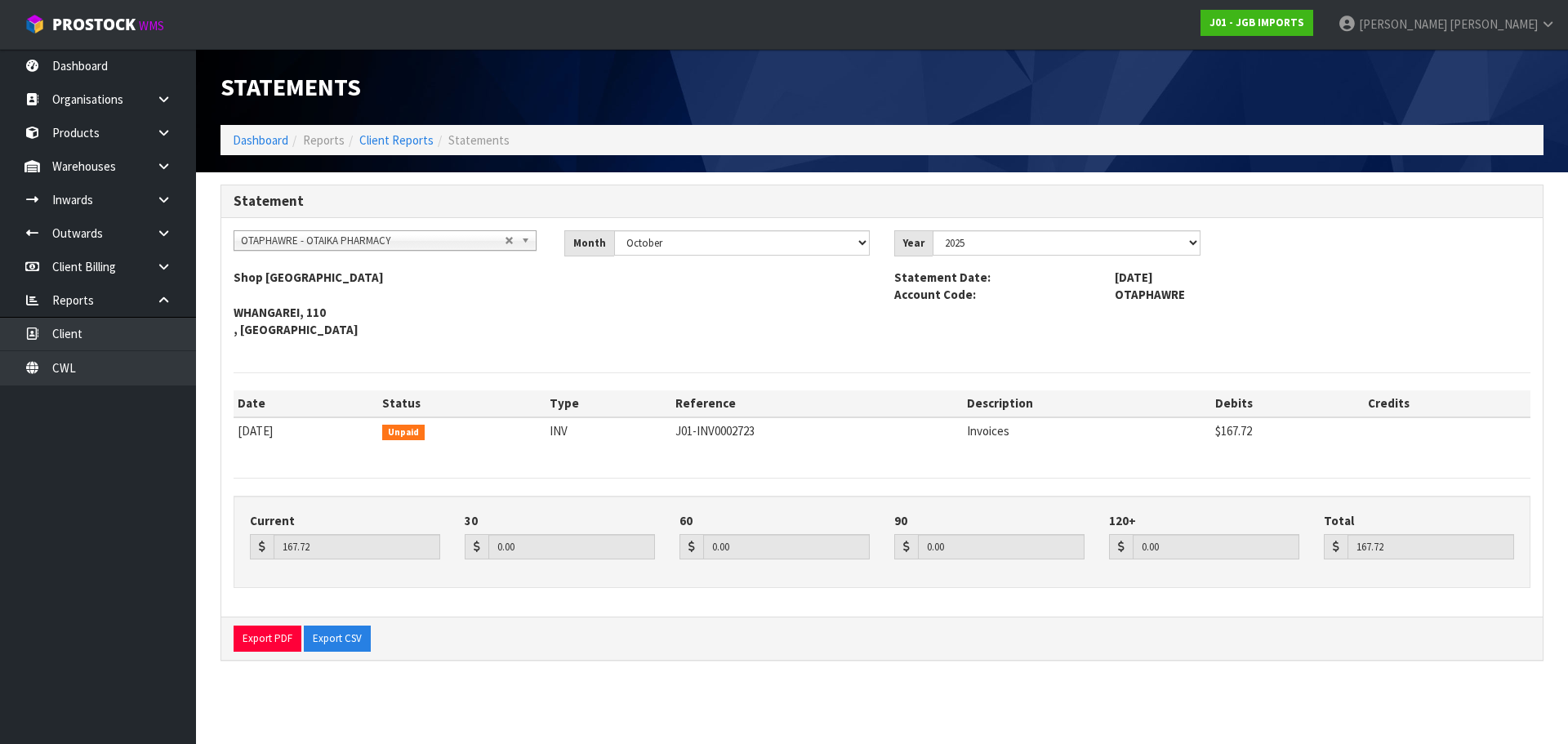
click at [1136, 300] on span "OTAPHAWRE" at bounding box center [1322, 294] width 440 height 17
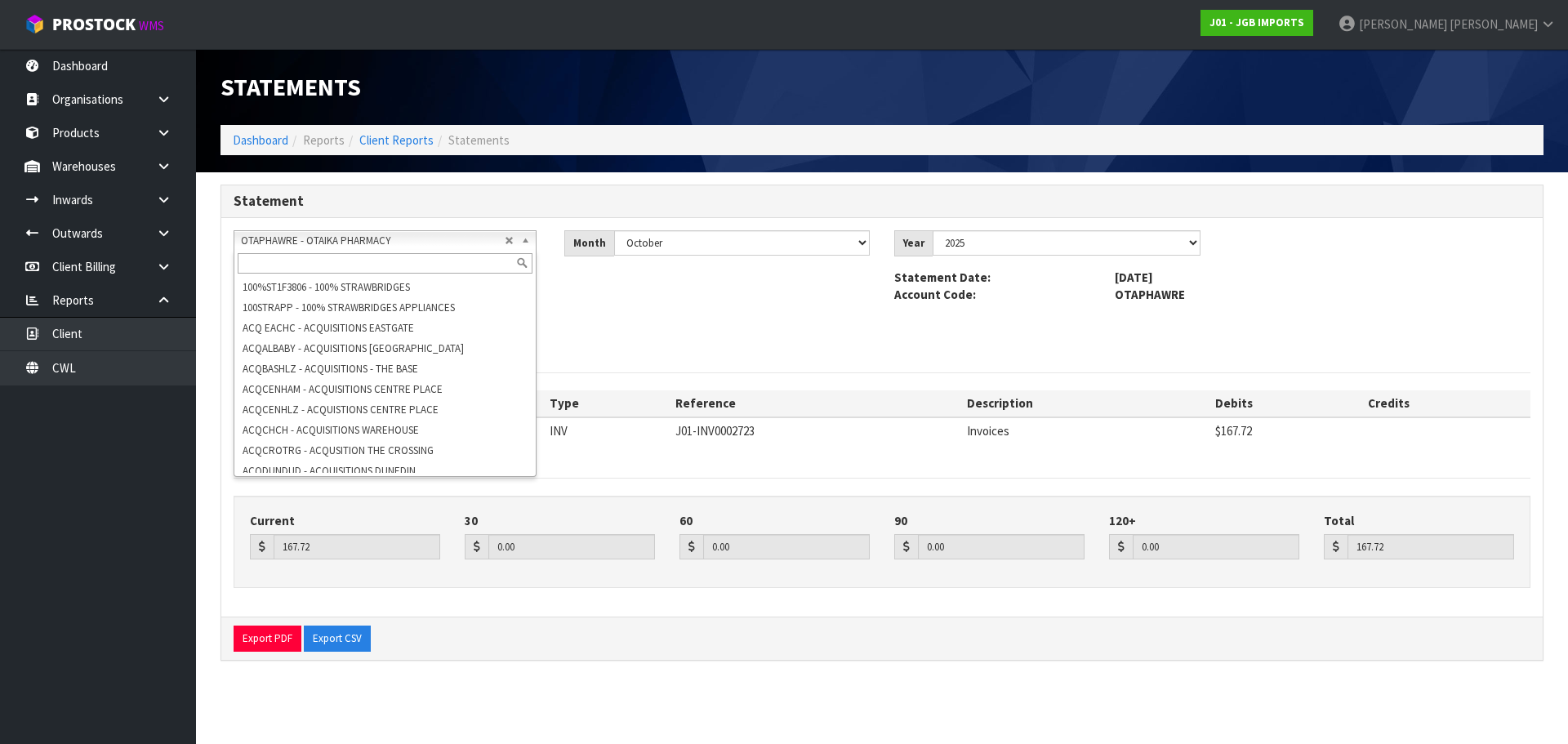
scroll to position [8020, 0]
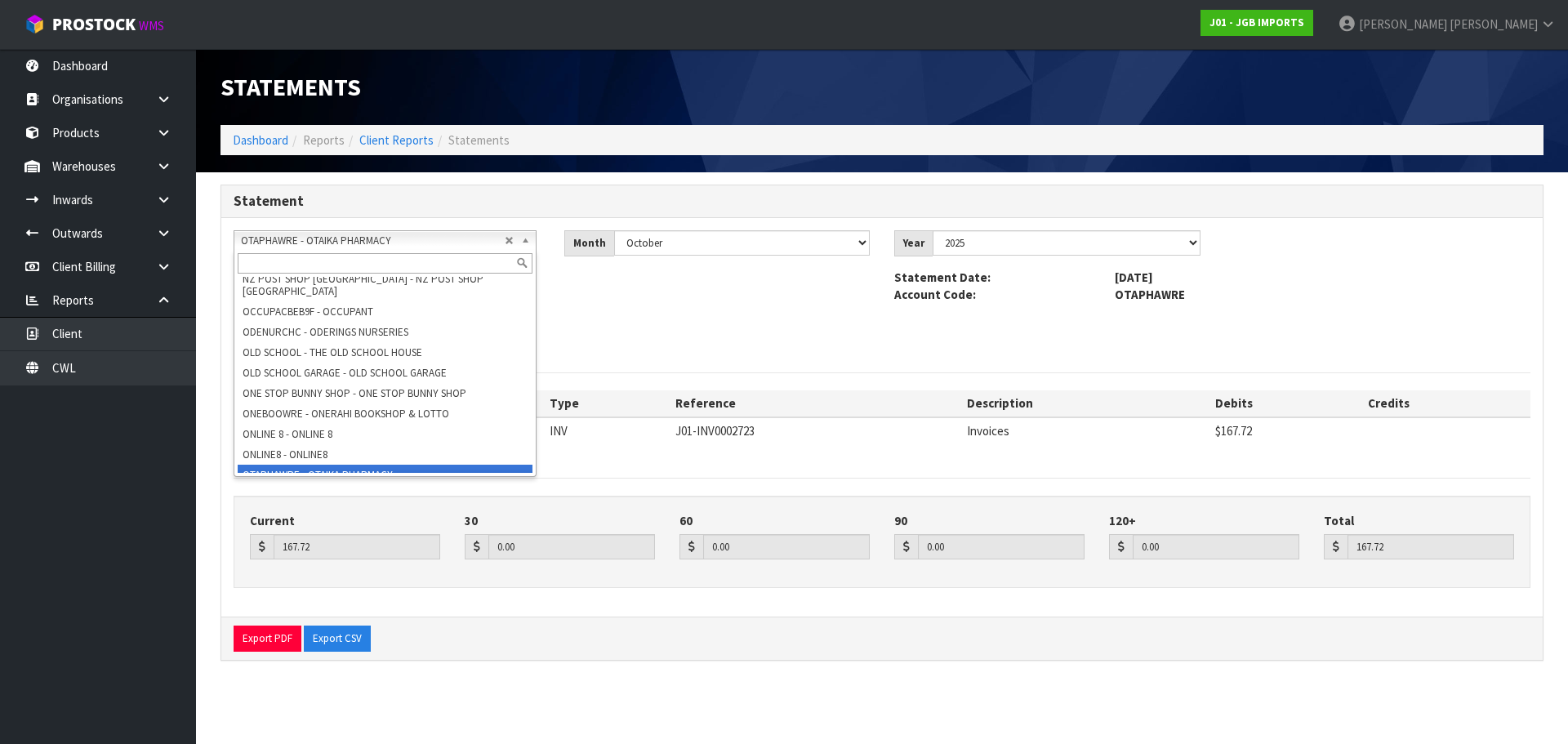
click at [436, 233] on span "OTAPHAWRE - OTAIKA PHARMACY" at bounding box center [372, 241] width 264 height 20
paste input "PALMERS ALBANY"
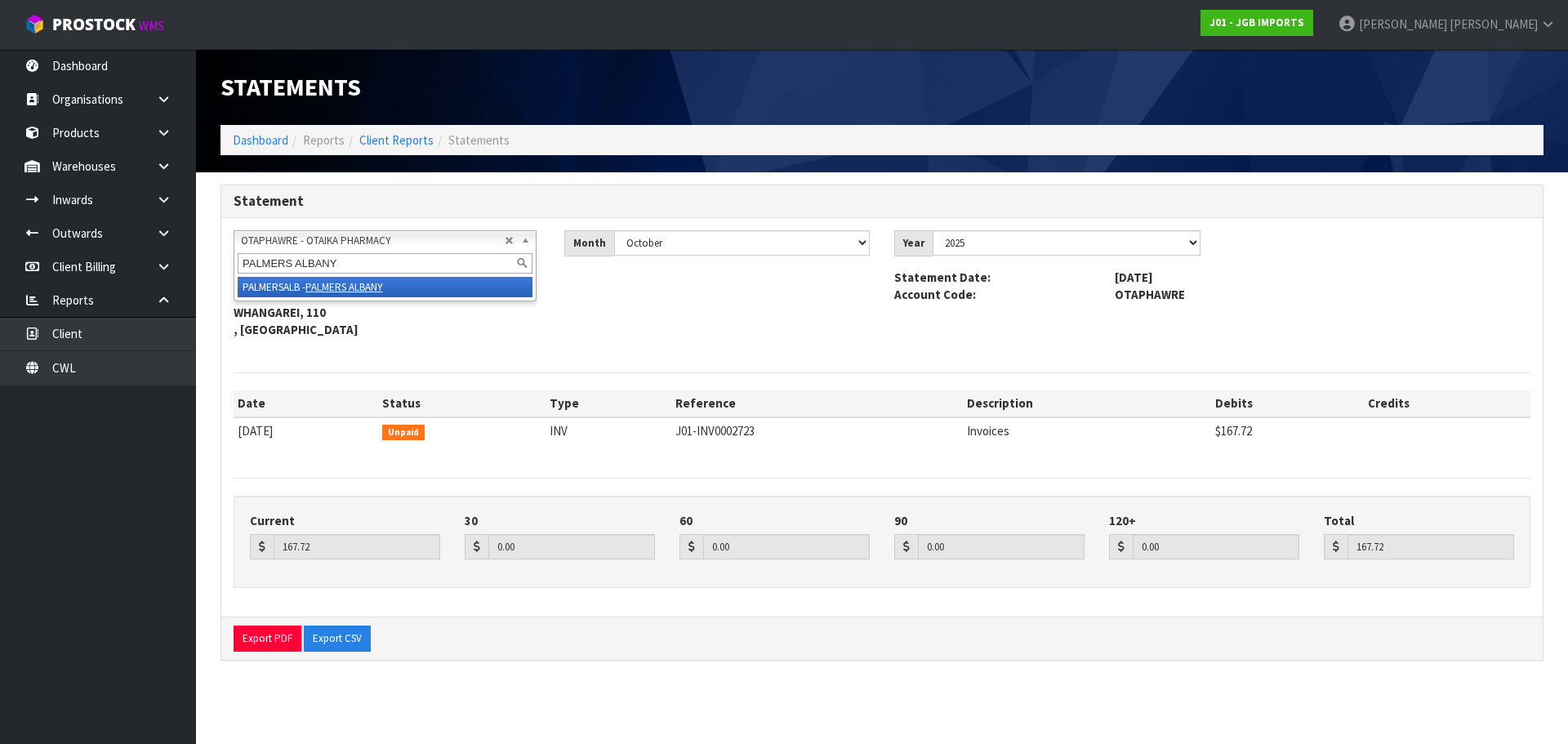
scroll to position [0, 0]
type input "PALMERS ALBANY"
click at [429, 283] on li "PALMERSALB - PALMERS ALBANY" at bounding box center [385, 287] width 295 height 21
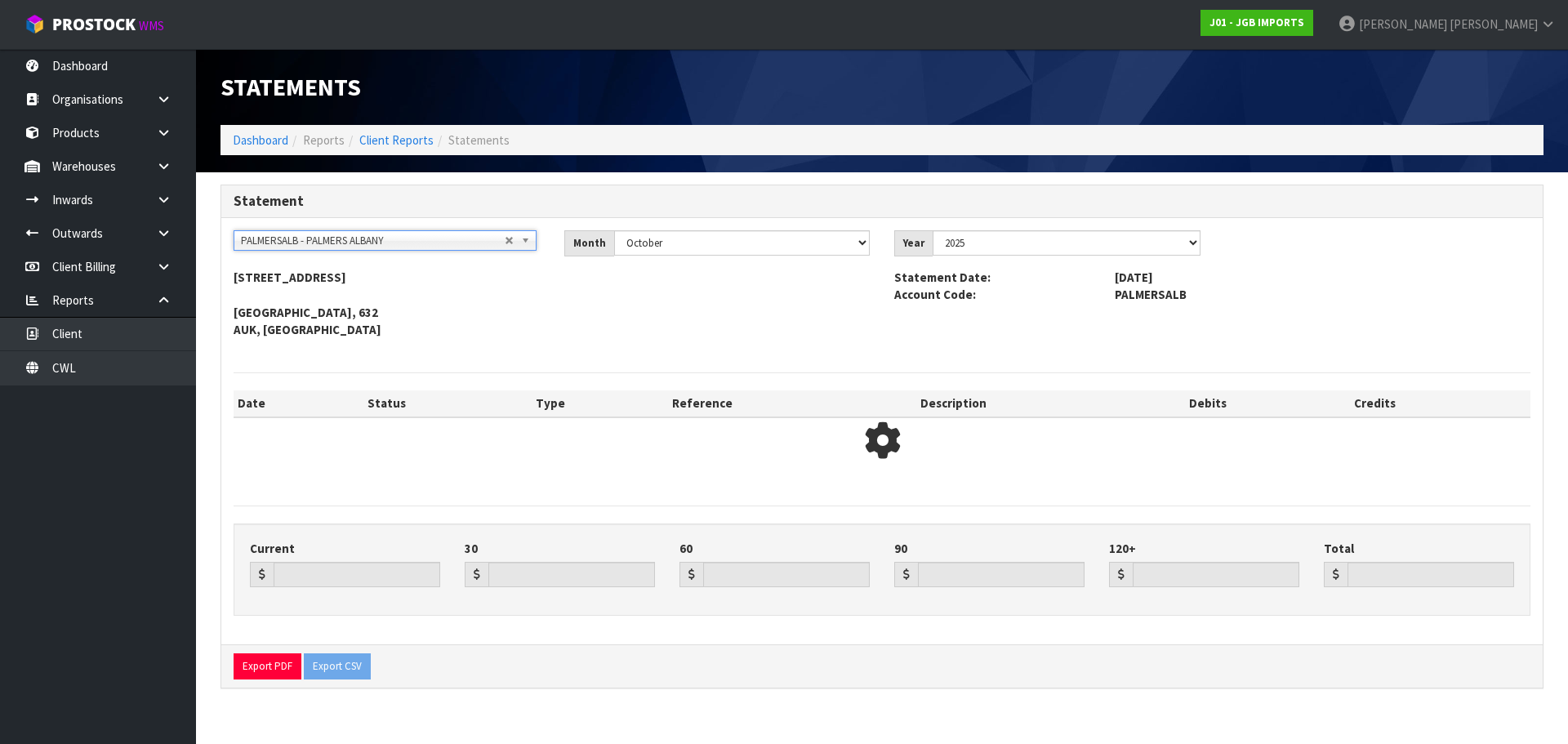
type input "0.00"
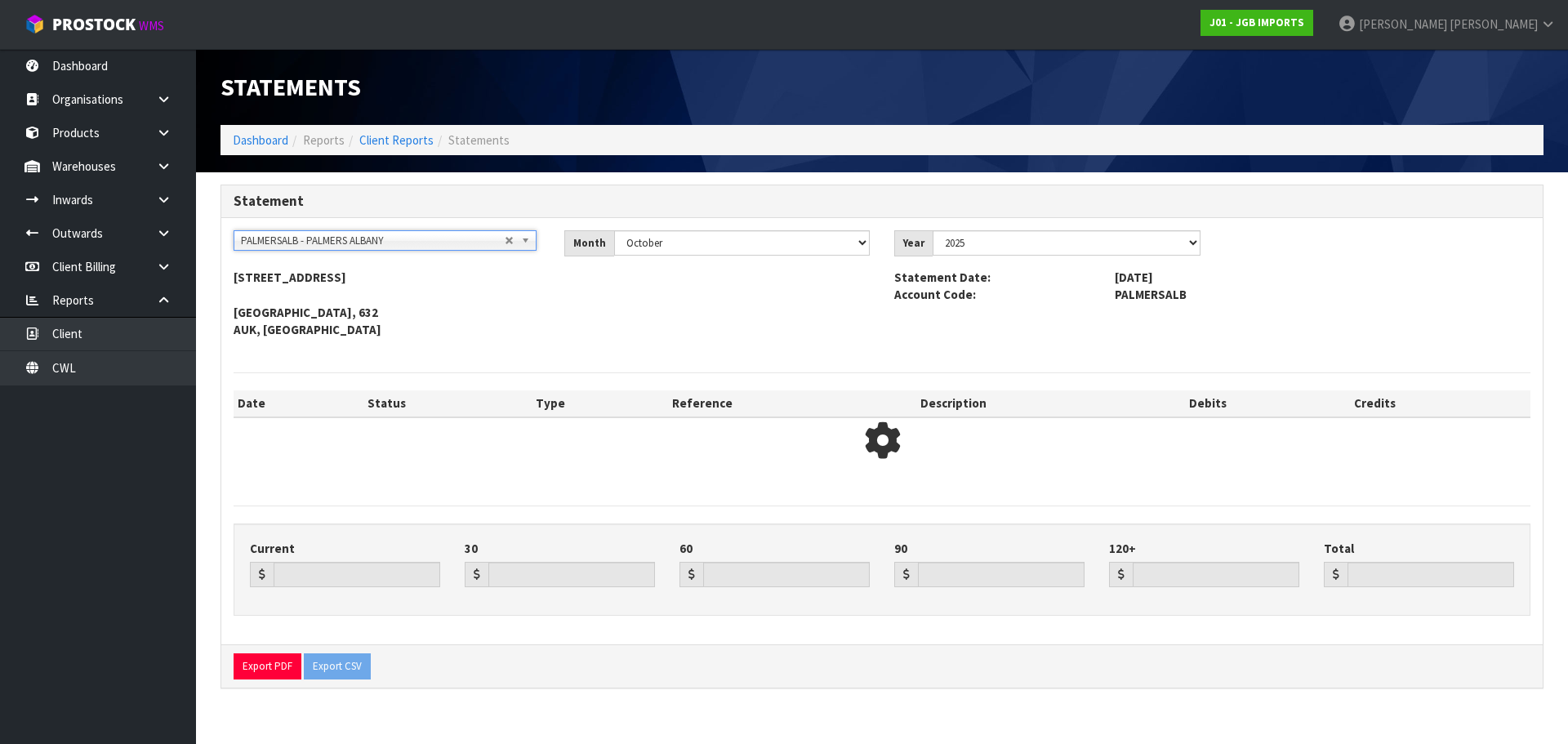
type input "0.00"
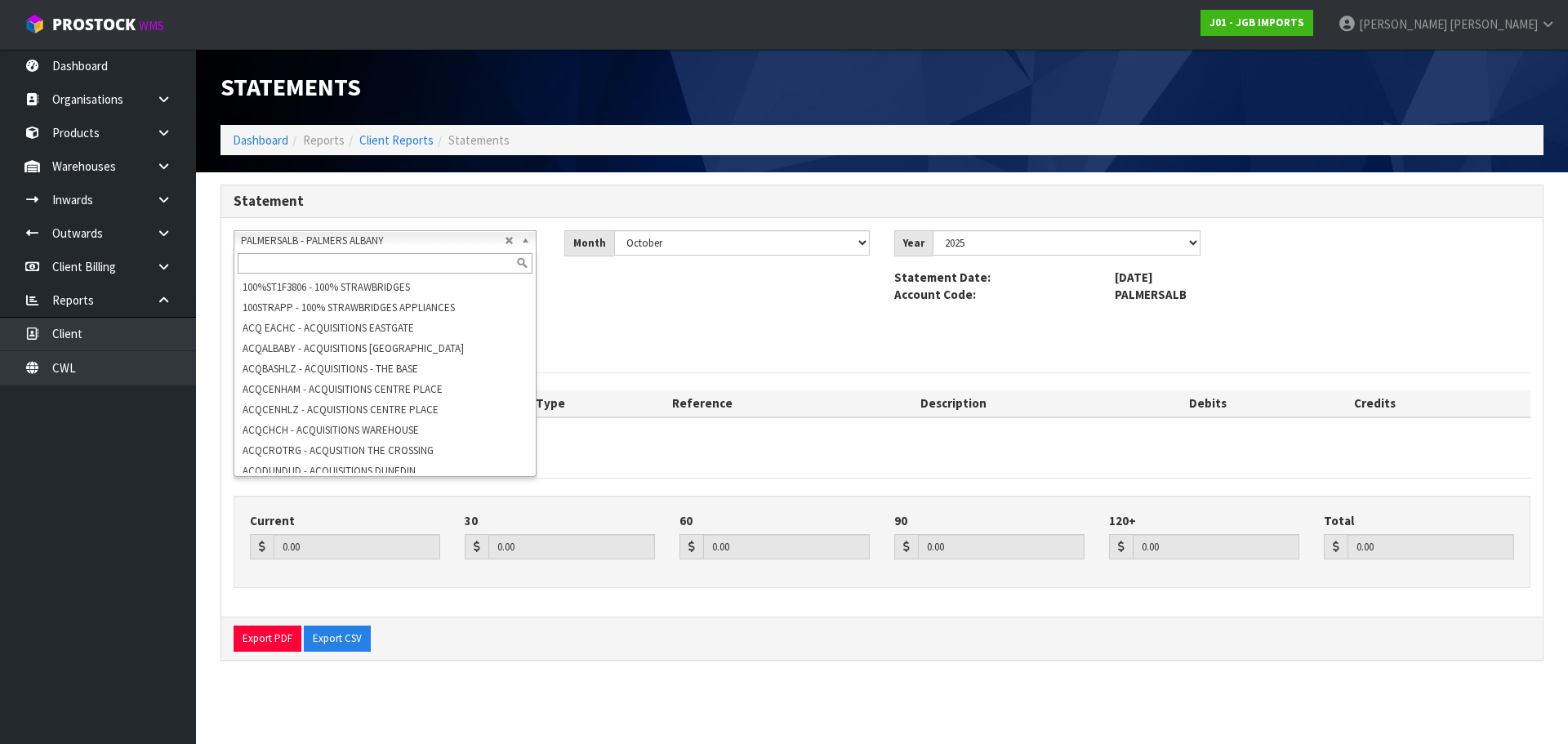
scroll to position [8143, 0]
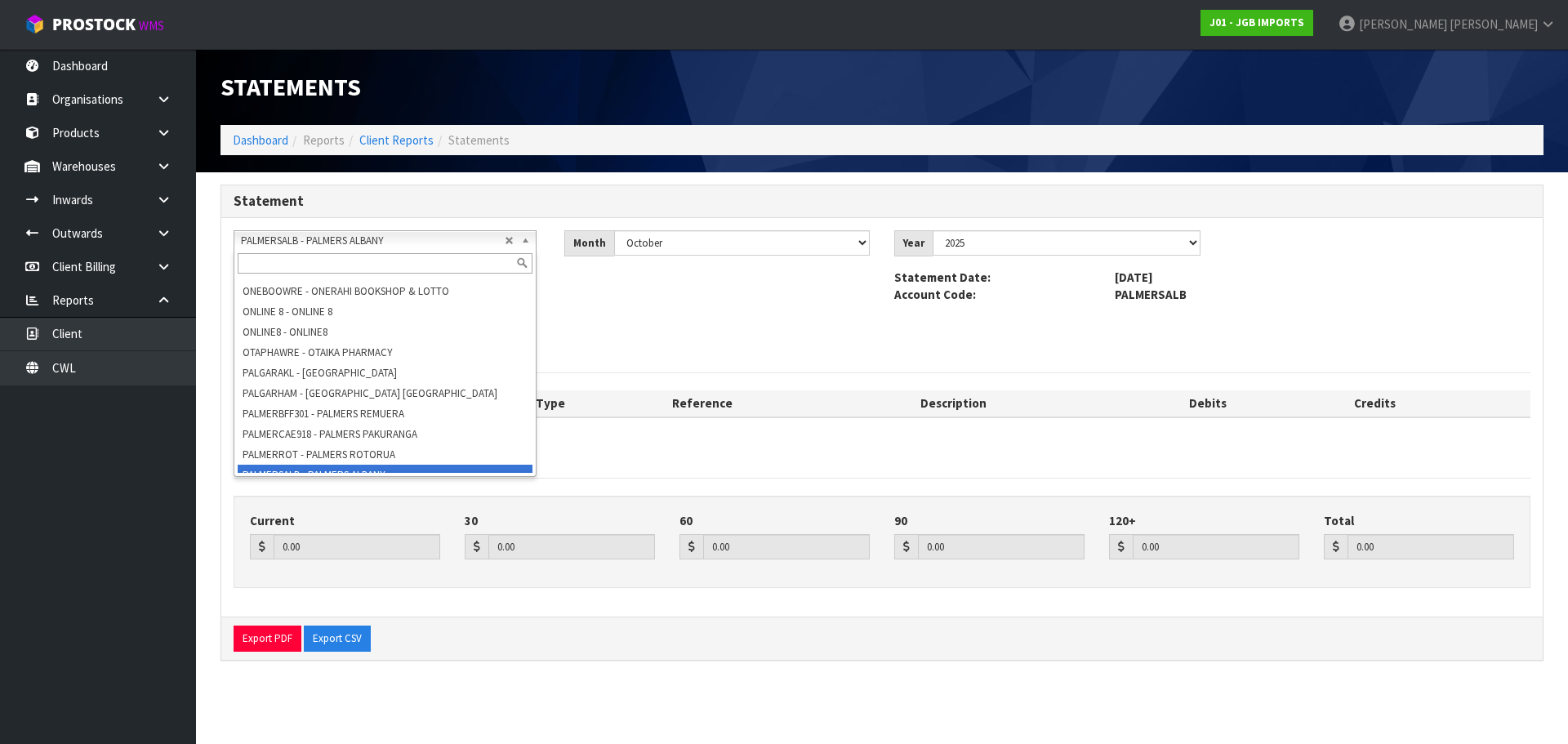
click at [425, 241] on span "PALMERSALB - PALMERS ALBANY" at bounding box center [372, 241] width 264 height 20
paste input "PUKEKOHE TRADERS LTD"
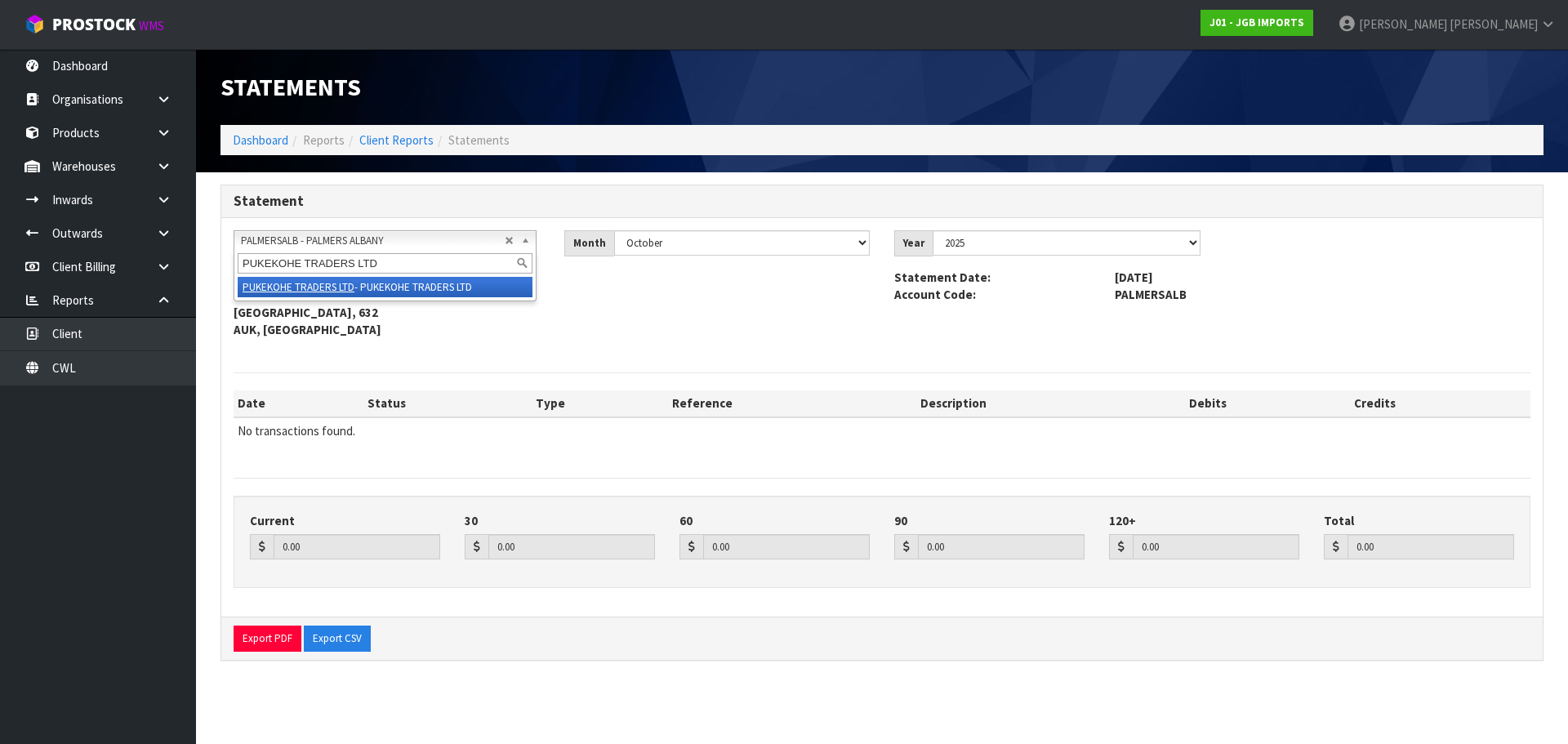
scroll to position [0, 0]
type input "PUKEKOHE TRADERS LTD"
click at [432, 288] on li "PUKEKOHE TRADERS LTD - PUKEKOHE TRADERS LTD" at bounding box center [385, 287] width 295 height 21
type input "0.00"
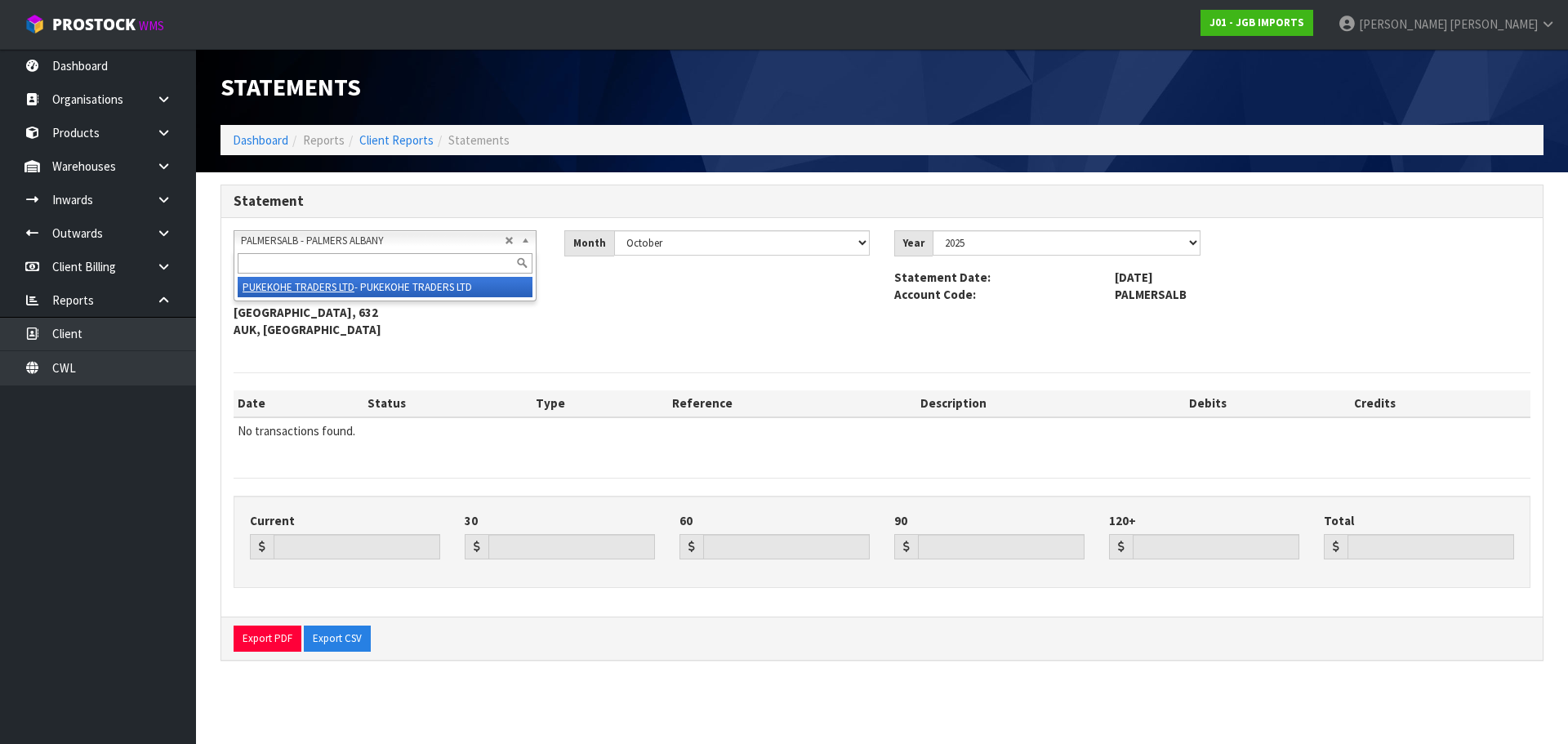
type input "0.00"
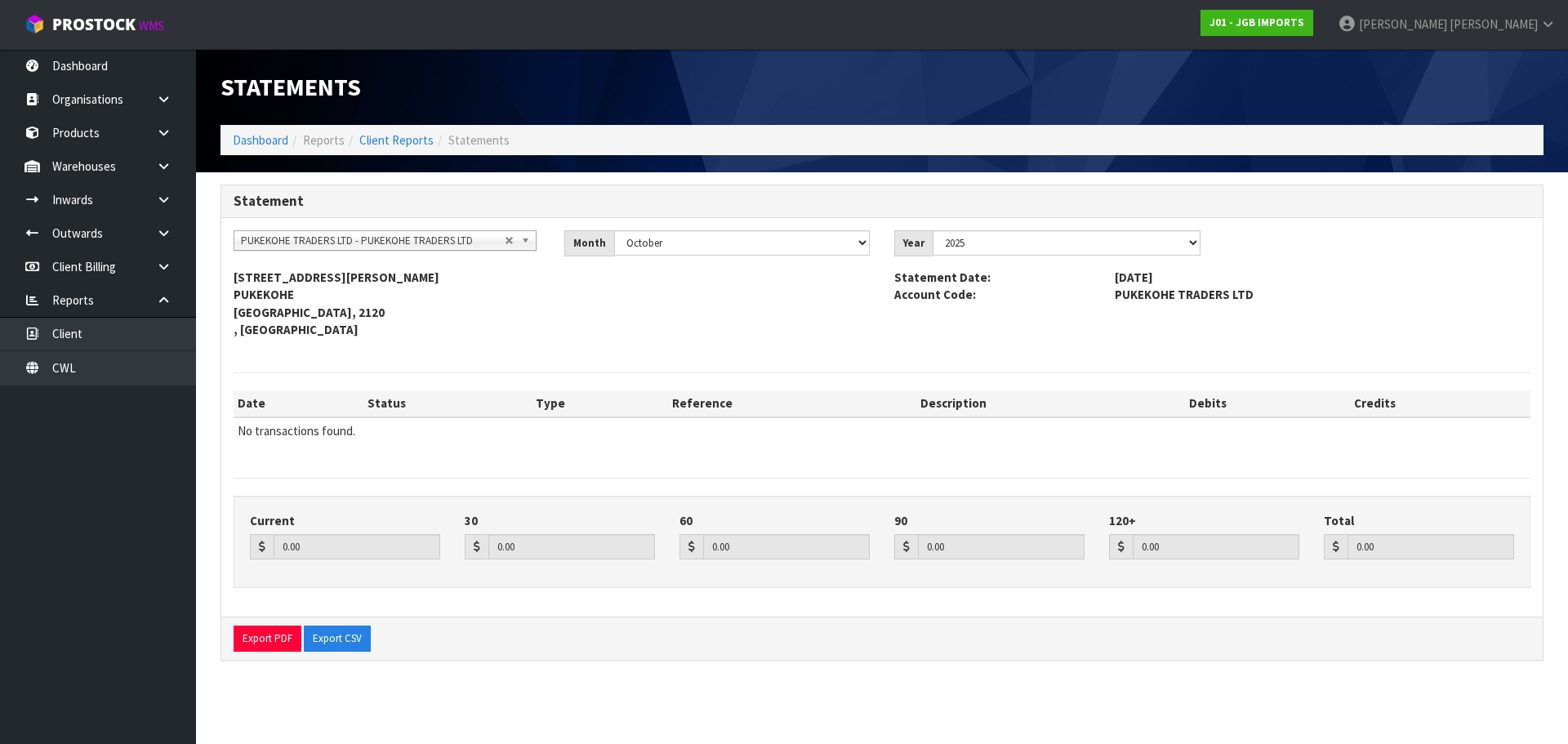
scroll to position [8470, 0]
click at [358, 241] on span "PUKEKOHE TRADERS LTD - PUKEKOHE TRADERS LTD" at bounding box center [372, 241] width 264 height 20
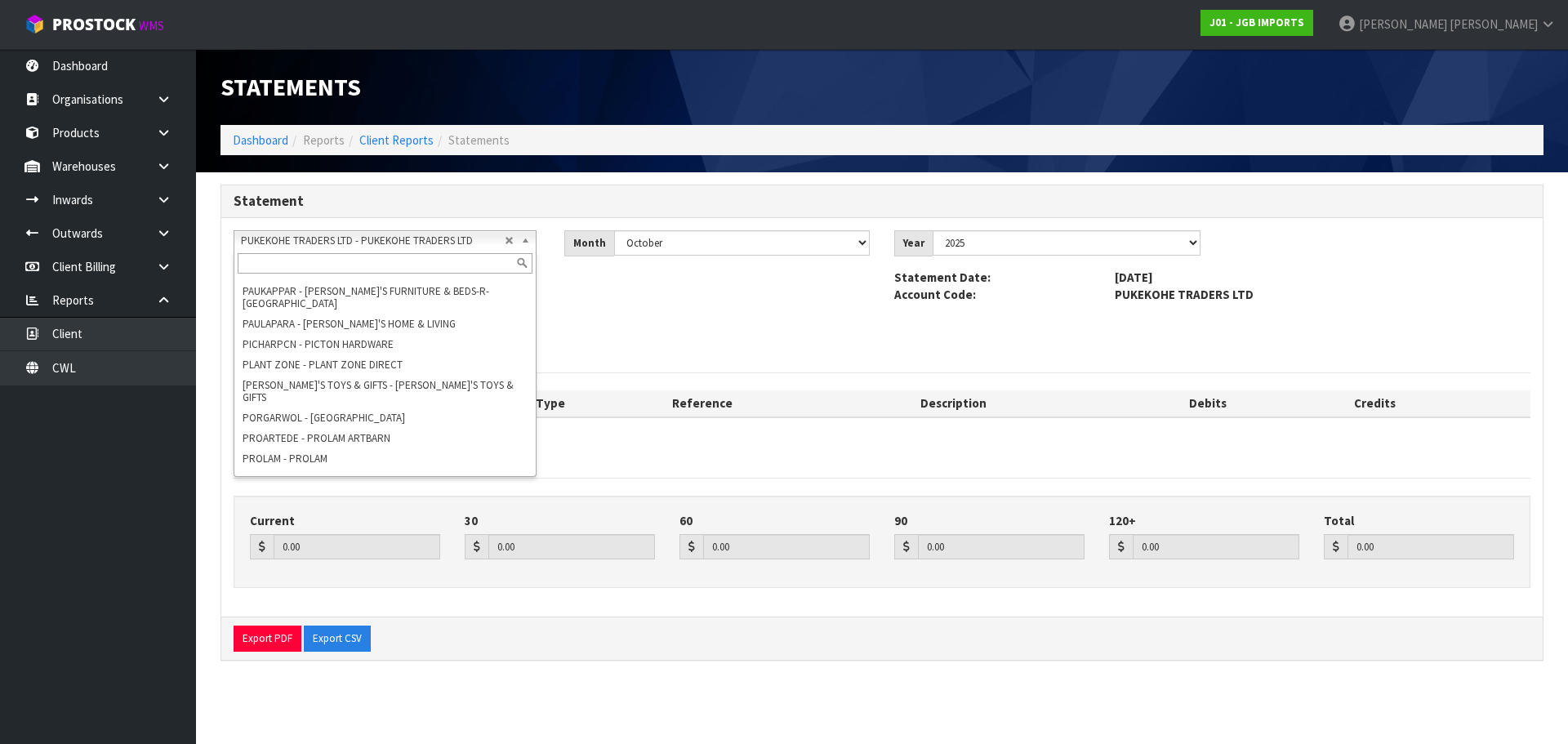
paste input "Riverstone"
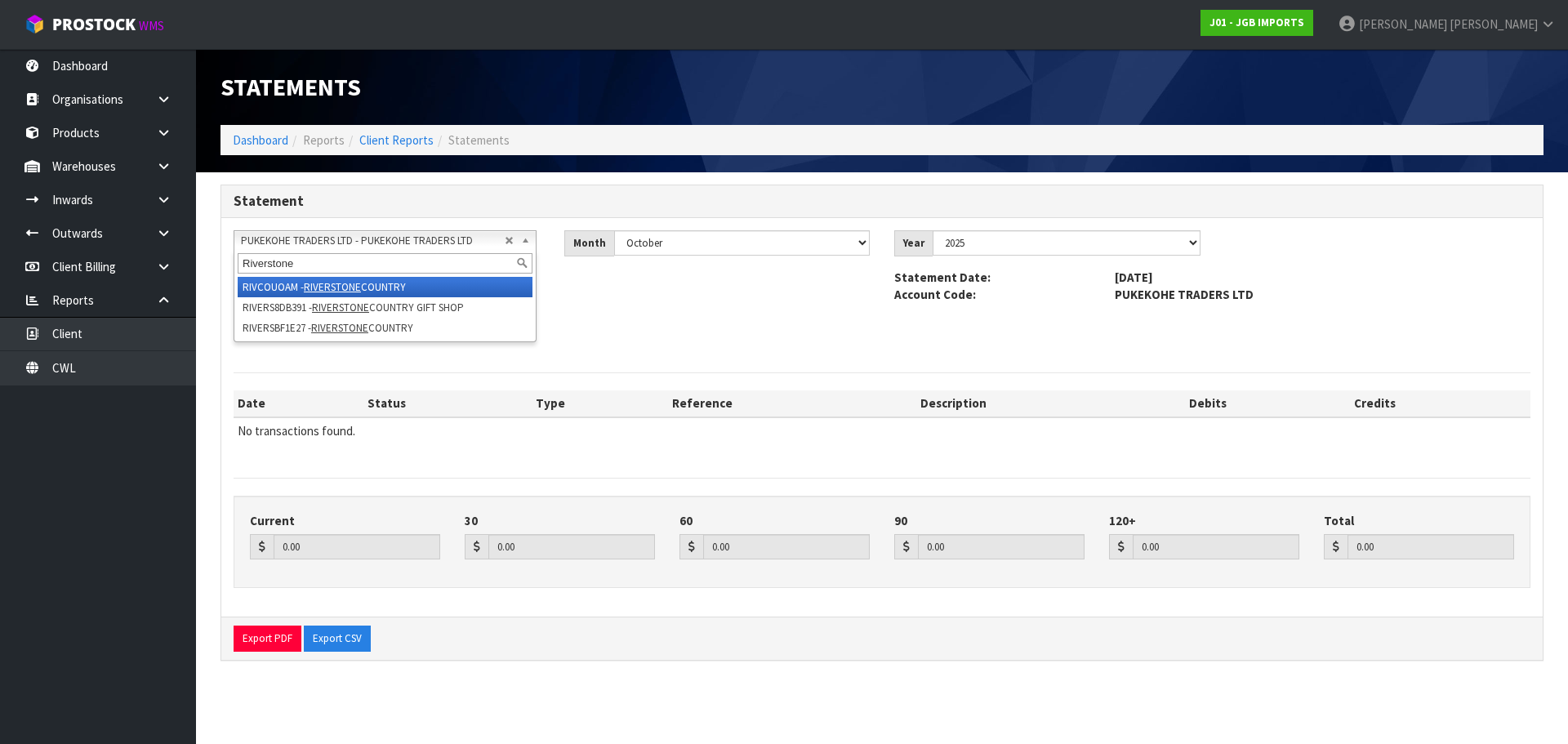
scroll to position [0, 0]
type input "Riverstone"
click at [366, 287] on li "RIVCOUOAM - RIVERSTONE COUNTRY" at bounding box center [385, 287] width 295 height 21
type input "0.00"
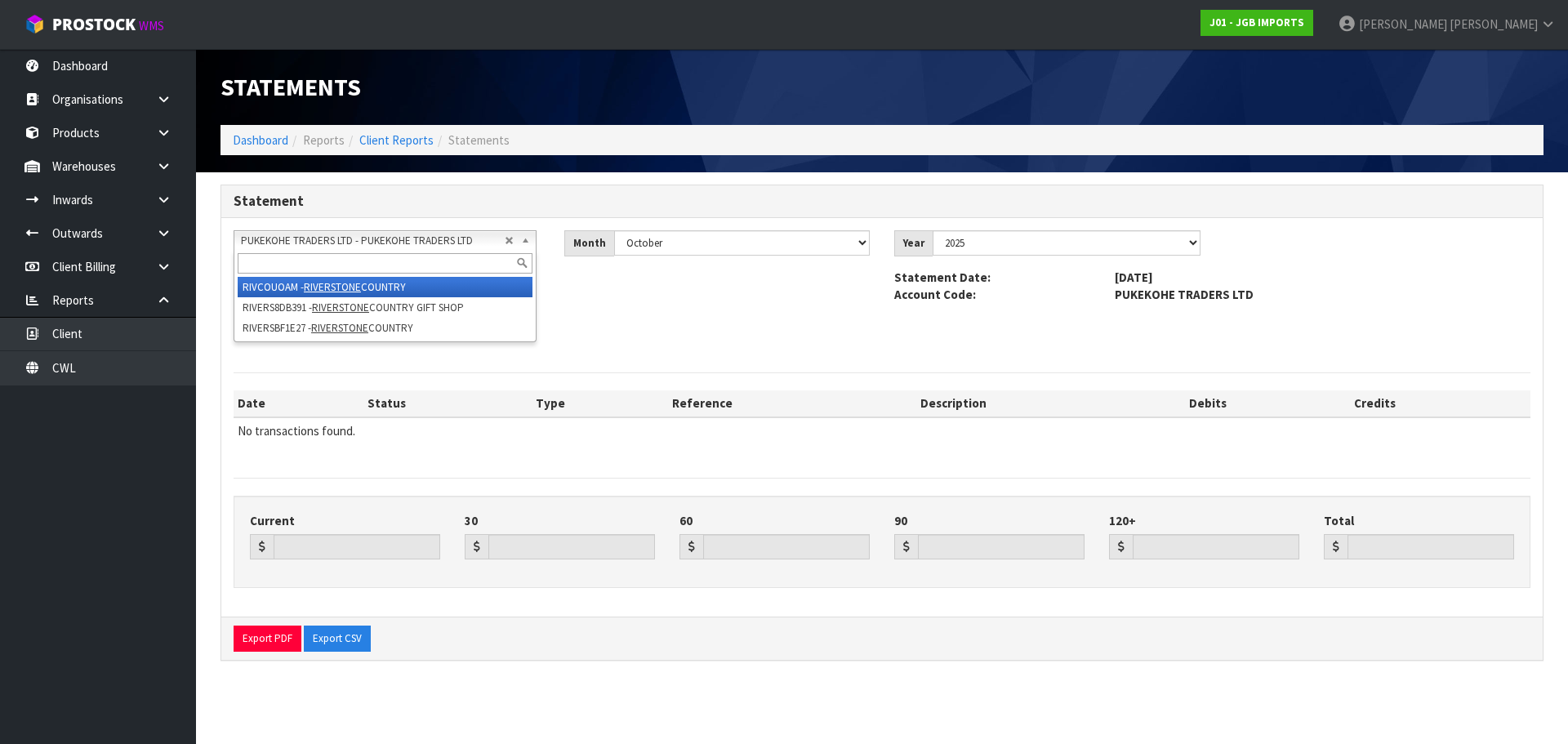
type input "0.00"
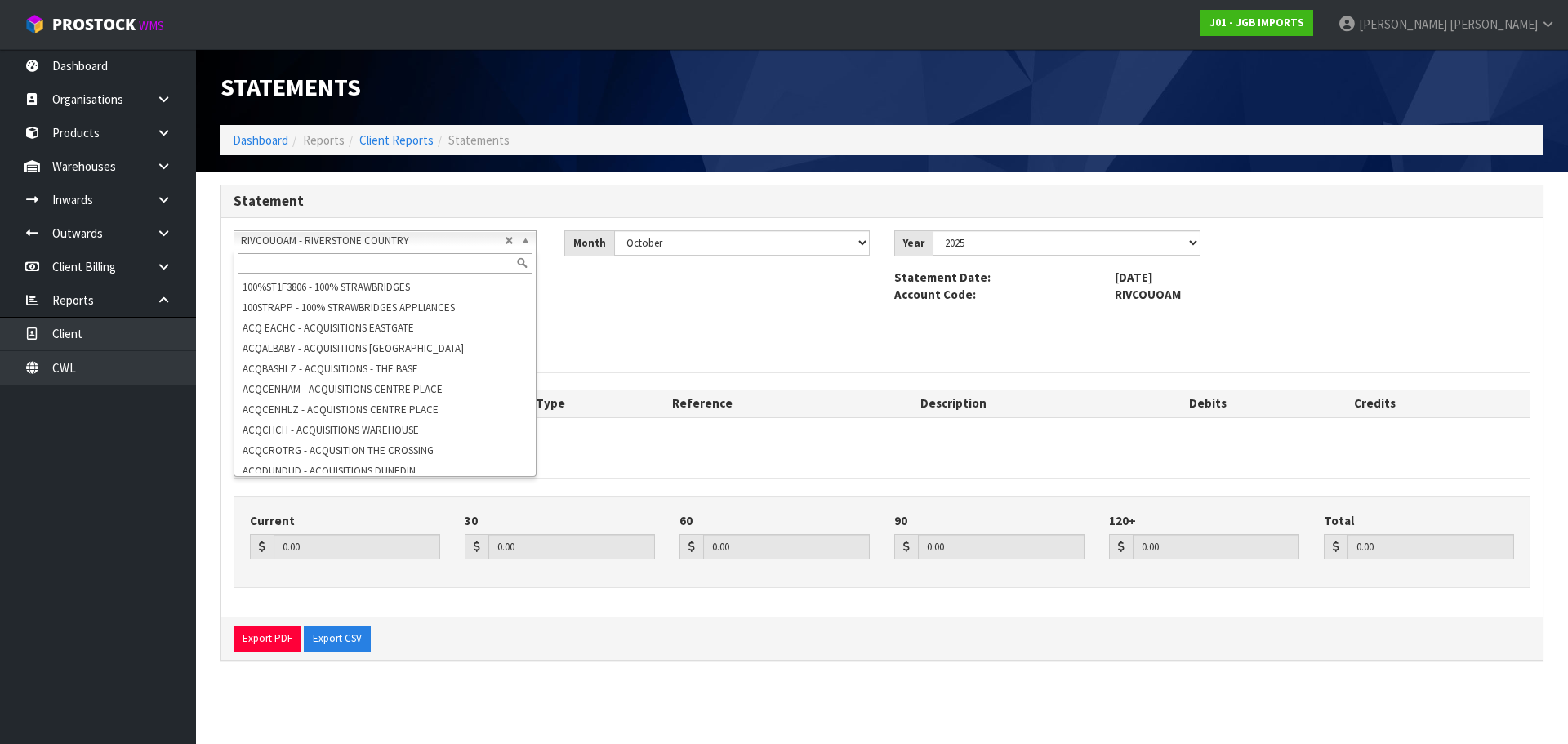
scroll to position [8633, 0]
click at [346, 241] on span "RIVCOUOAM - RIVERSTONE COUNTRY" at bounding box center [372, 241] width 264 height 20
paste input "Rob’s Furniture Warehouse"
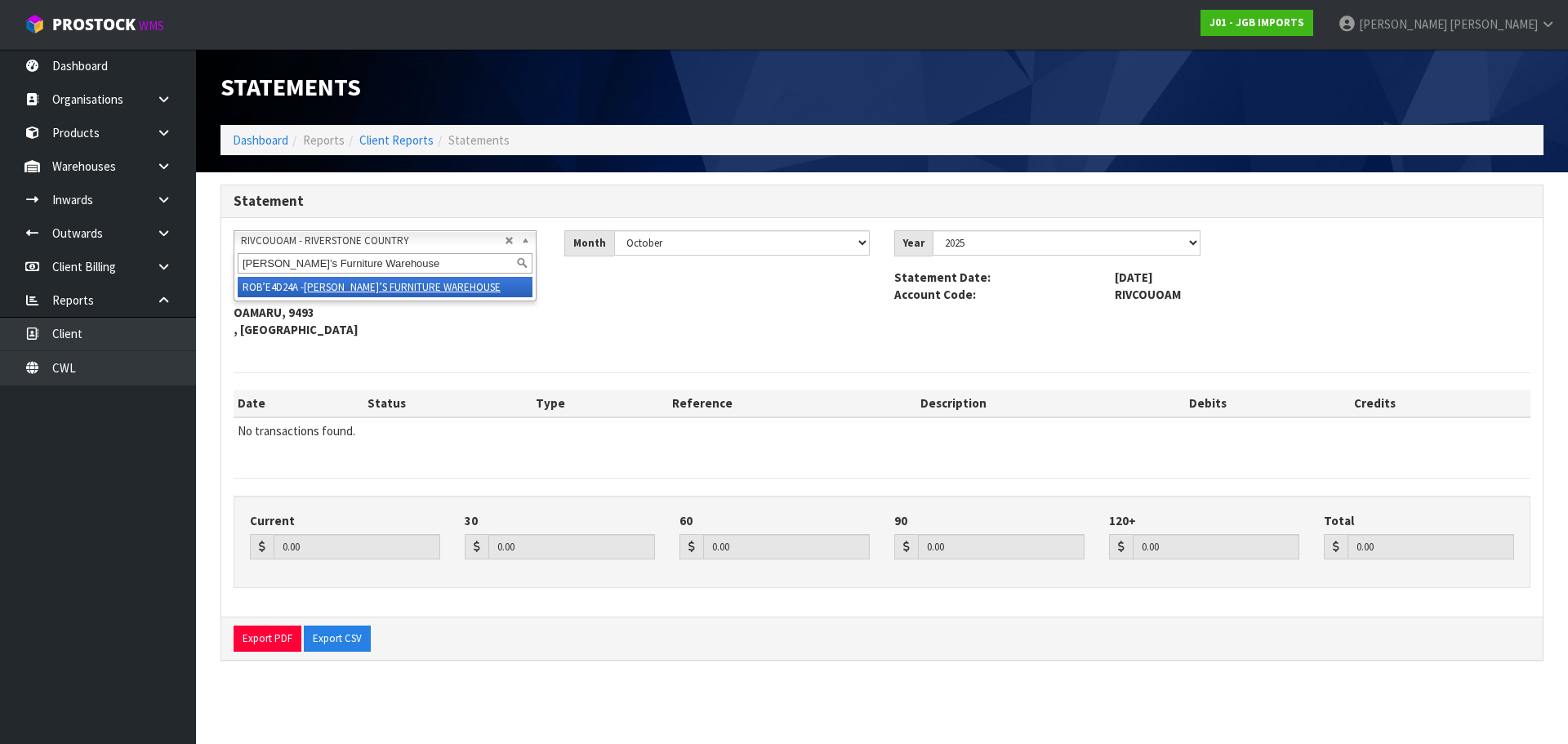
scroll to position [0, 0]
type input "Rob’s Furniture Warehouse"
click at [377, 288] on em "ROB’S FURNITURE WAREHOUSE" at bounding box center [402, 287] width 197 height 14
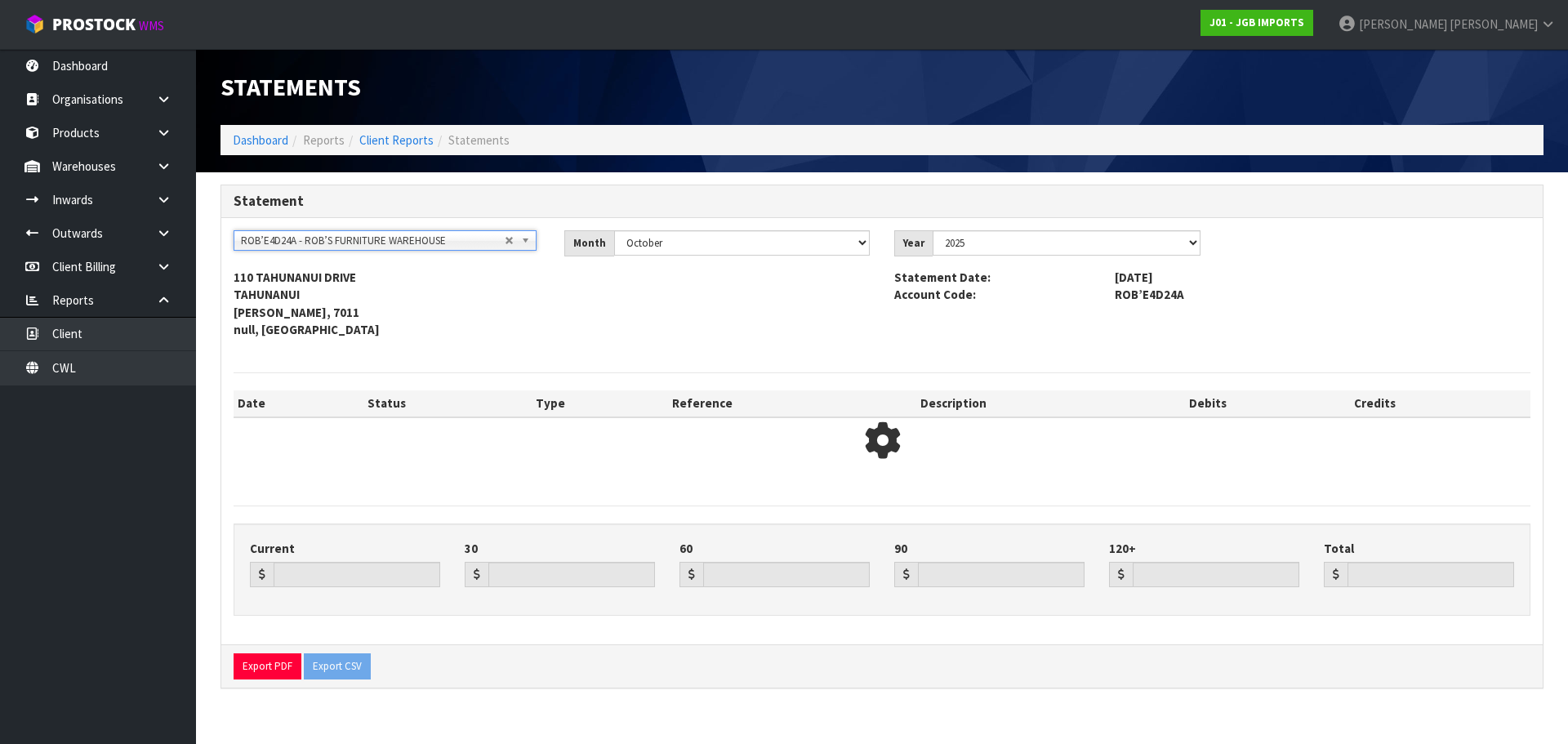
type input "0.00"
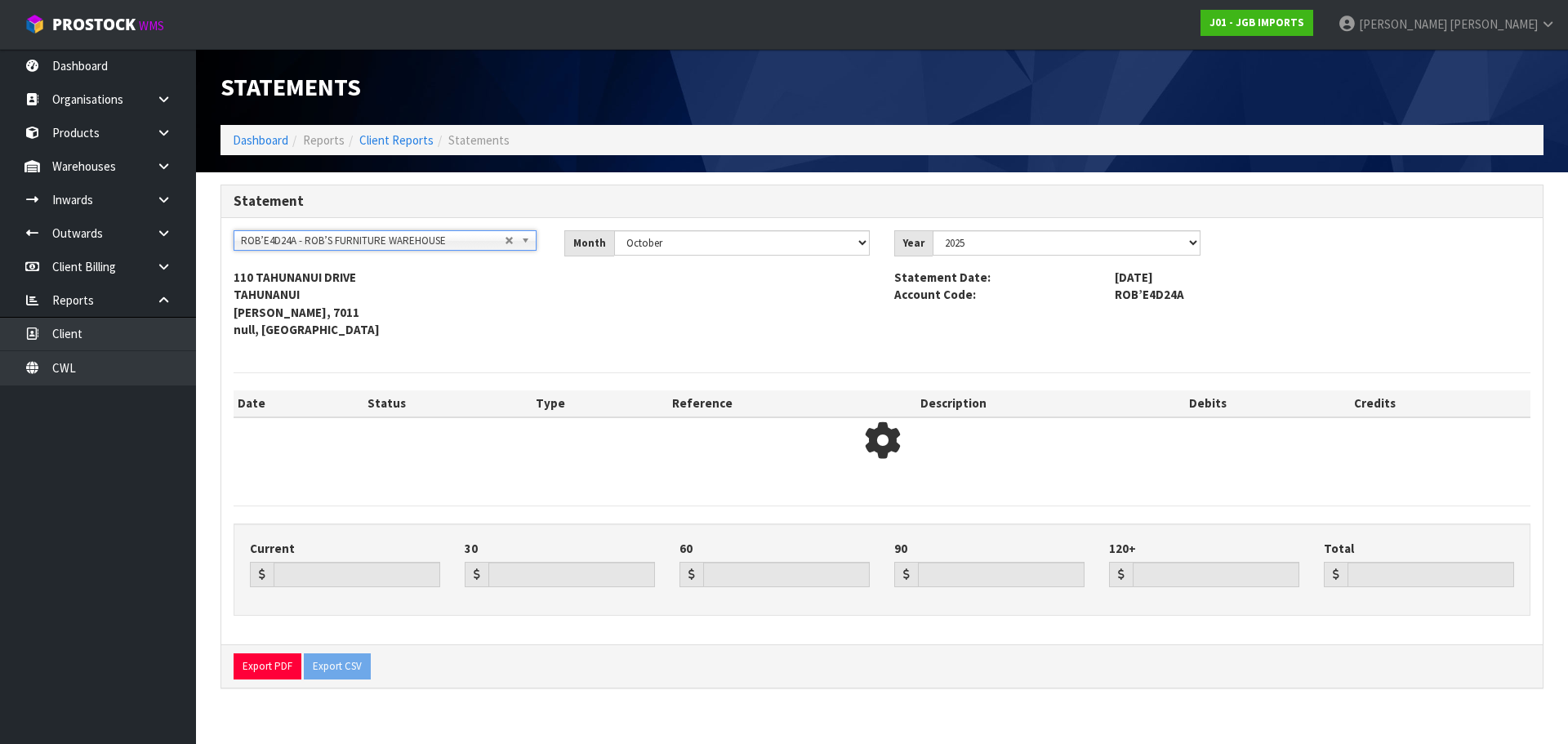
type input "0.00"
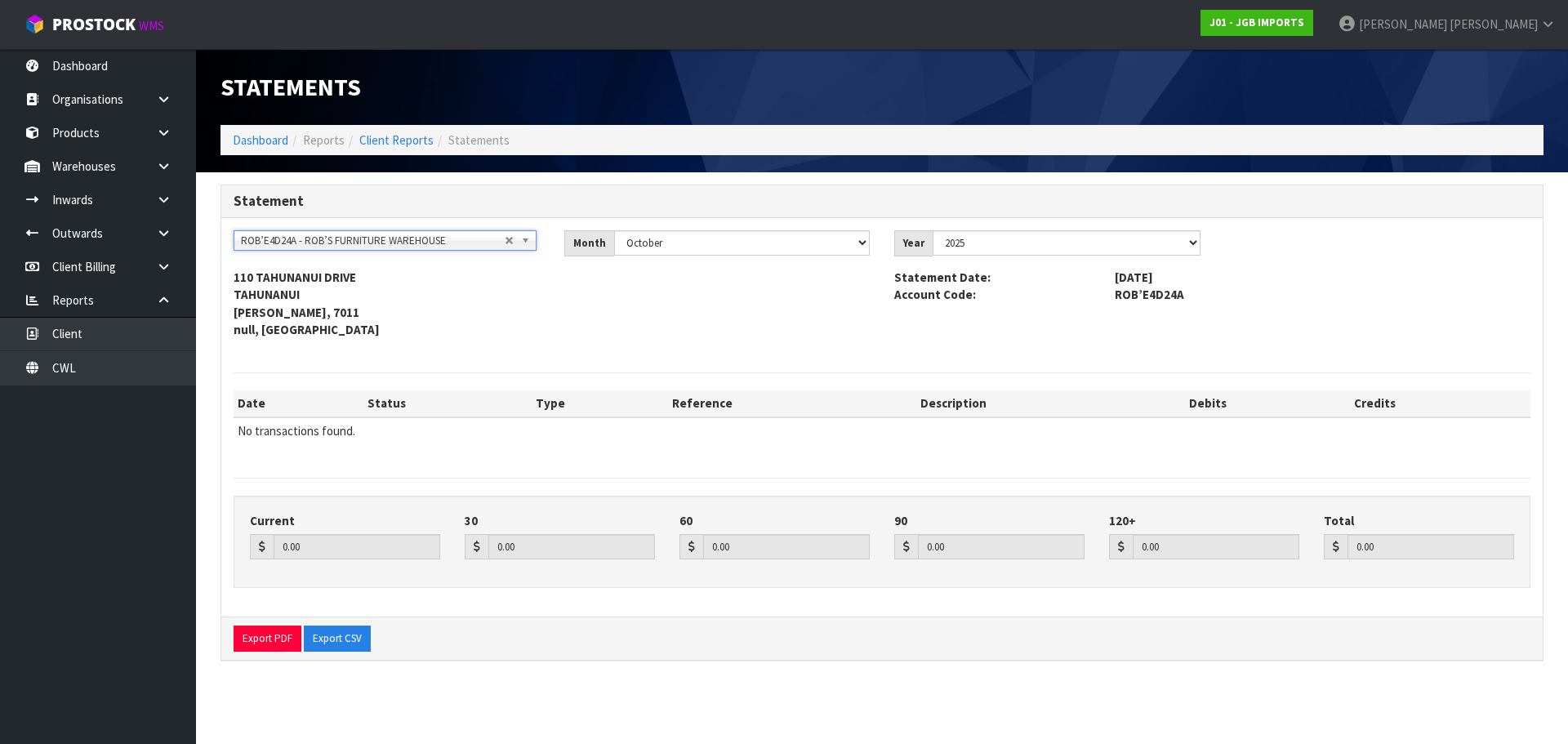
click at [1157, 296] on span "ROB’E4D24A" at bounding box center [1322, 294] width 440 height 17
copy span "ROB’E4D24A"
click at [374, 238] on span "ROB’E4D24A - ROB’S FURNITURE WAREHOUSE" at bounding box center [372, 241] width 264 height 20
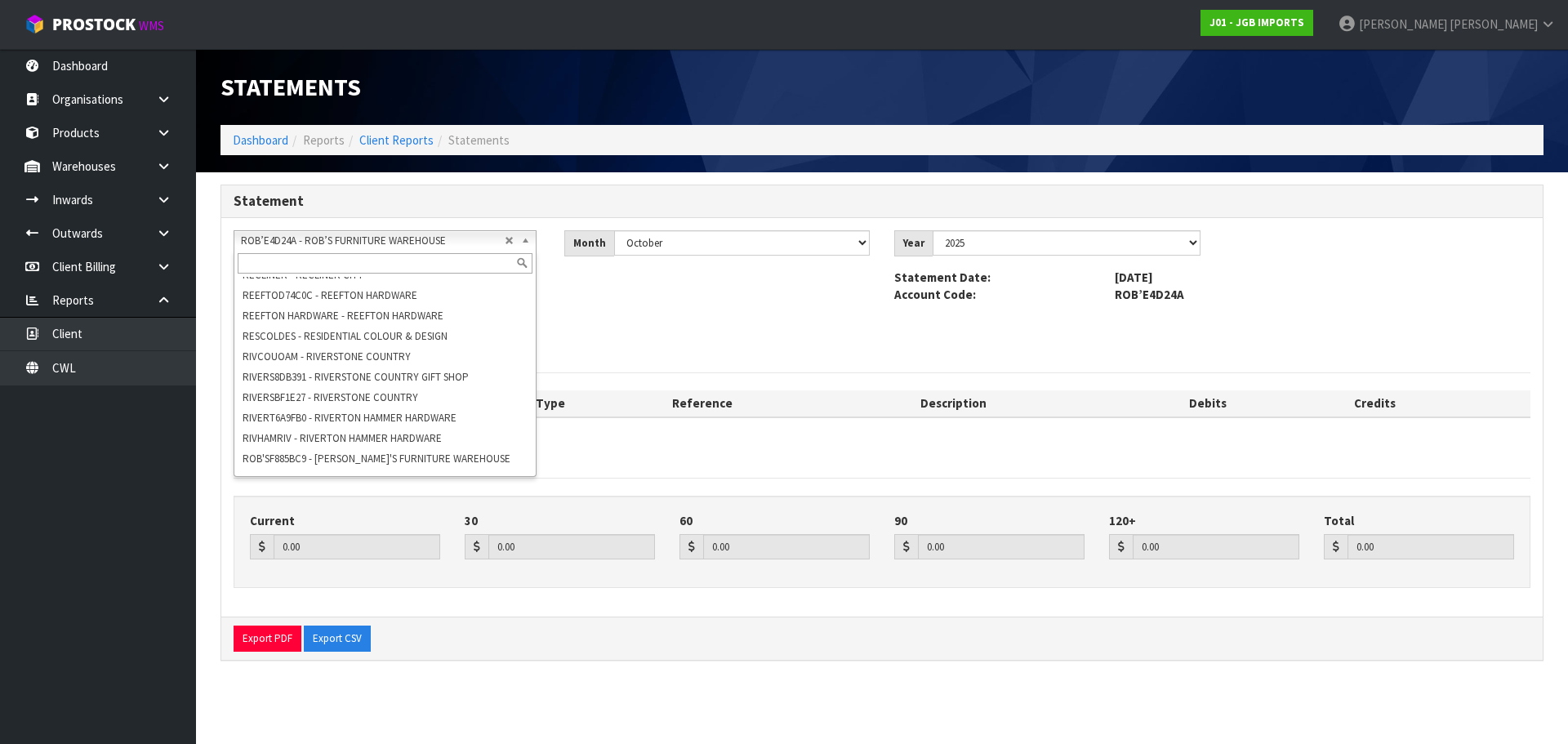
paste input "ROBFURNSN"
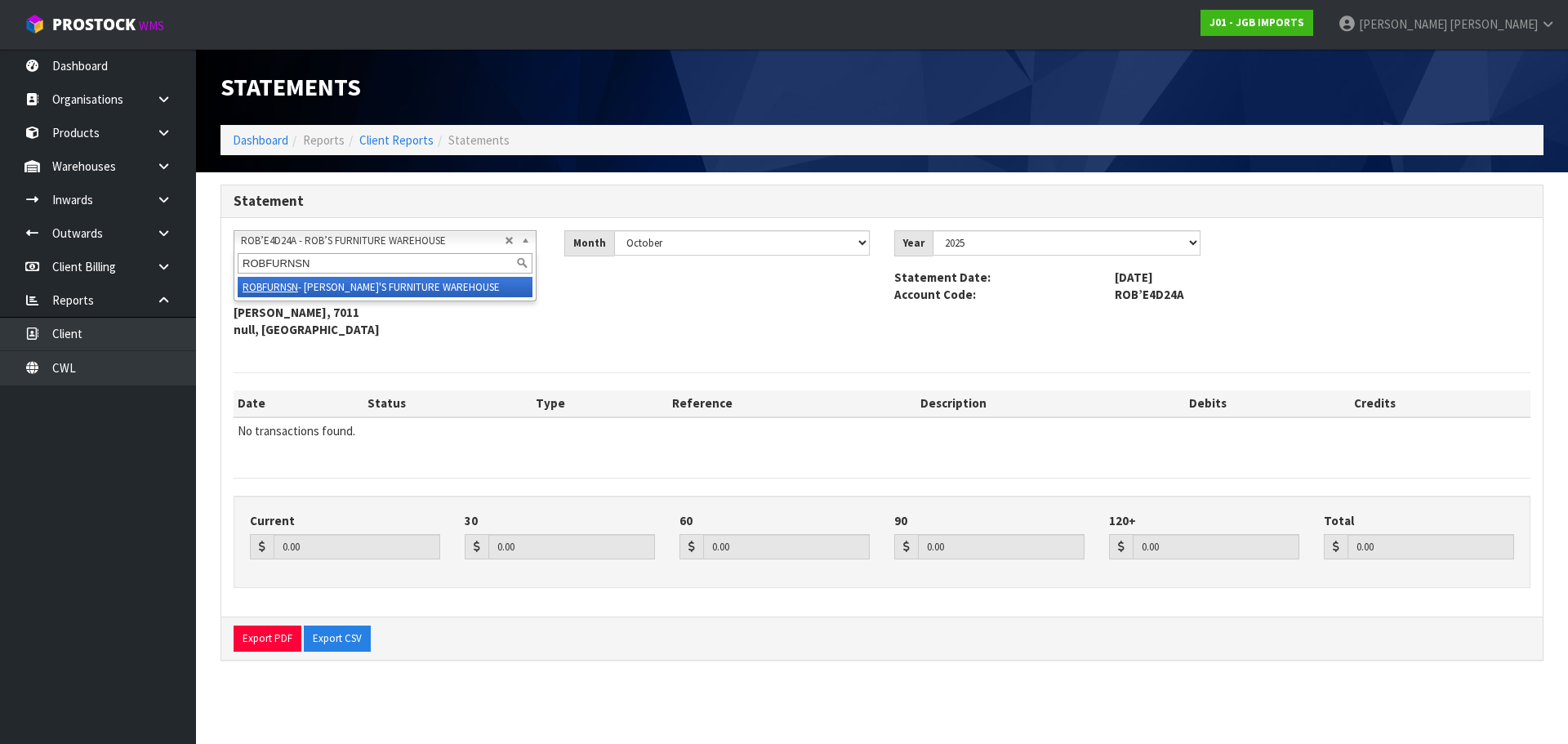
type input "ROBFURNSN"
click at [381, 288] on li "ROBFURNSN - ROB'S FURNITURE WAREHOUSE" at bounding box center [385, 287] width 295 height 21
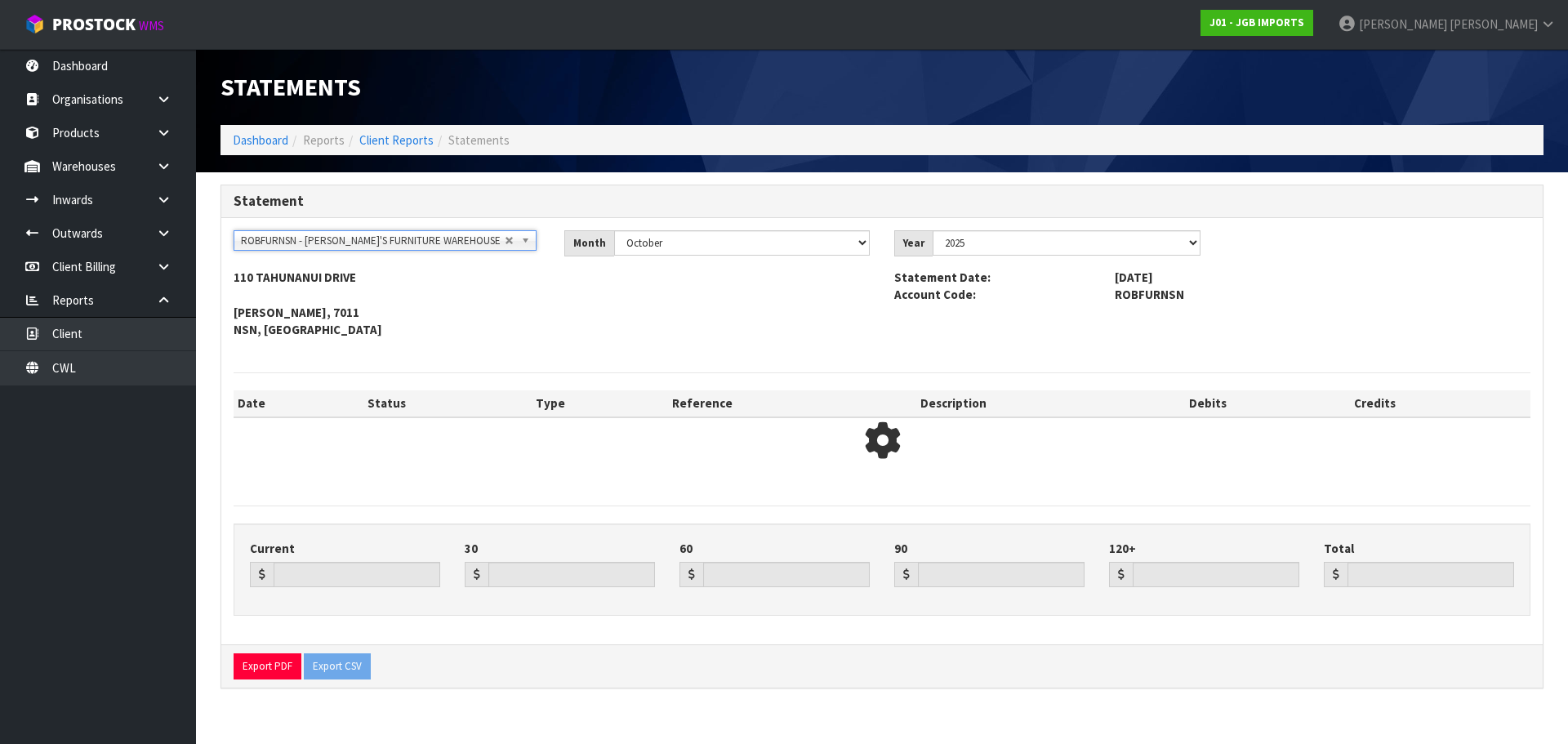
type input "0.00"
type input "497.75"
type input "0.00"
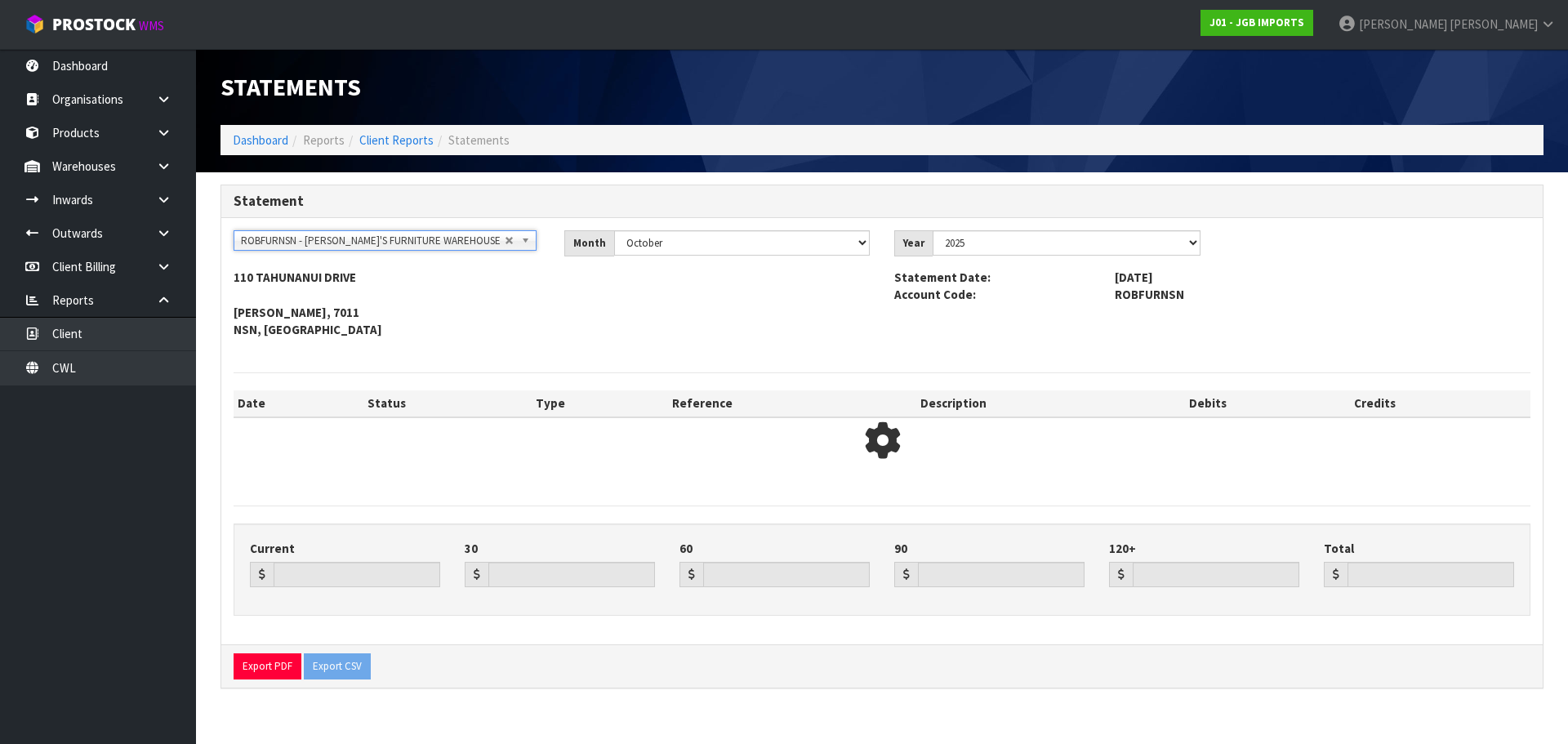
type input "497.75"
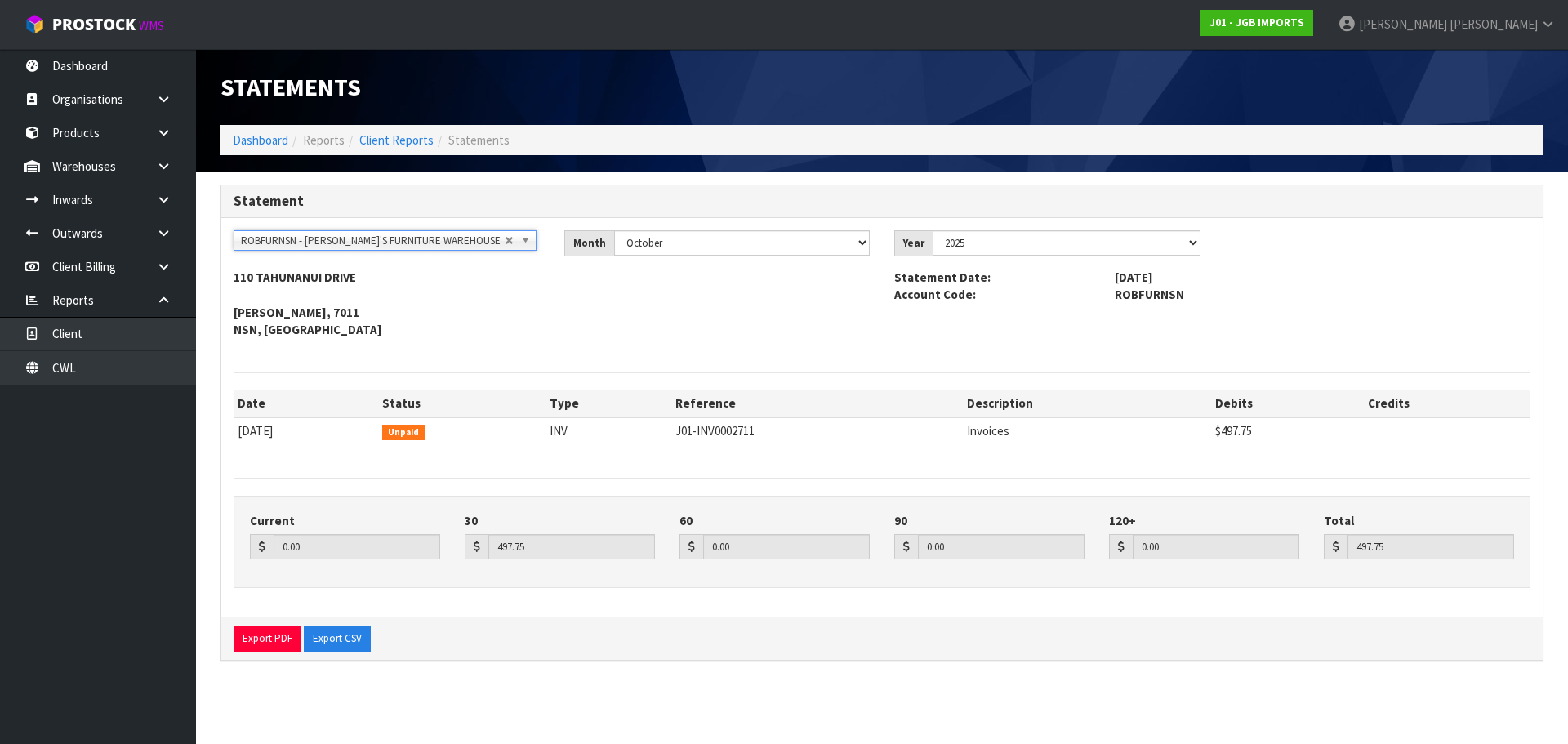
scroll to position [8755, 0]
click at [400, 240] on span "ROBFURNSN - [PERSON_NAME]'S FURNITURE WAREHOUSE" at bounding box center [372, 241] width 264 height 20
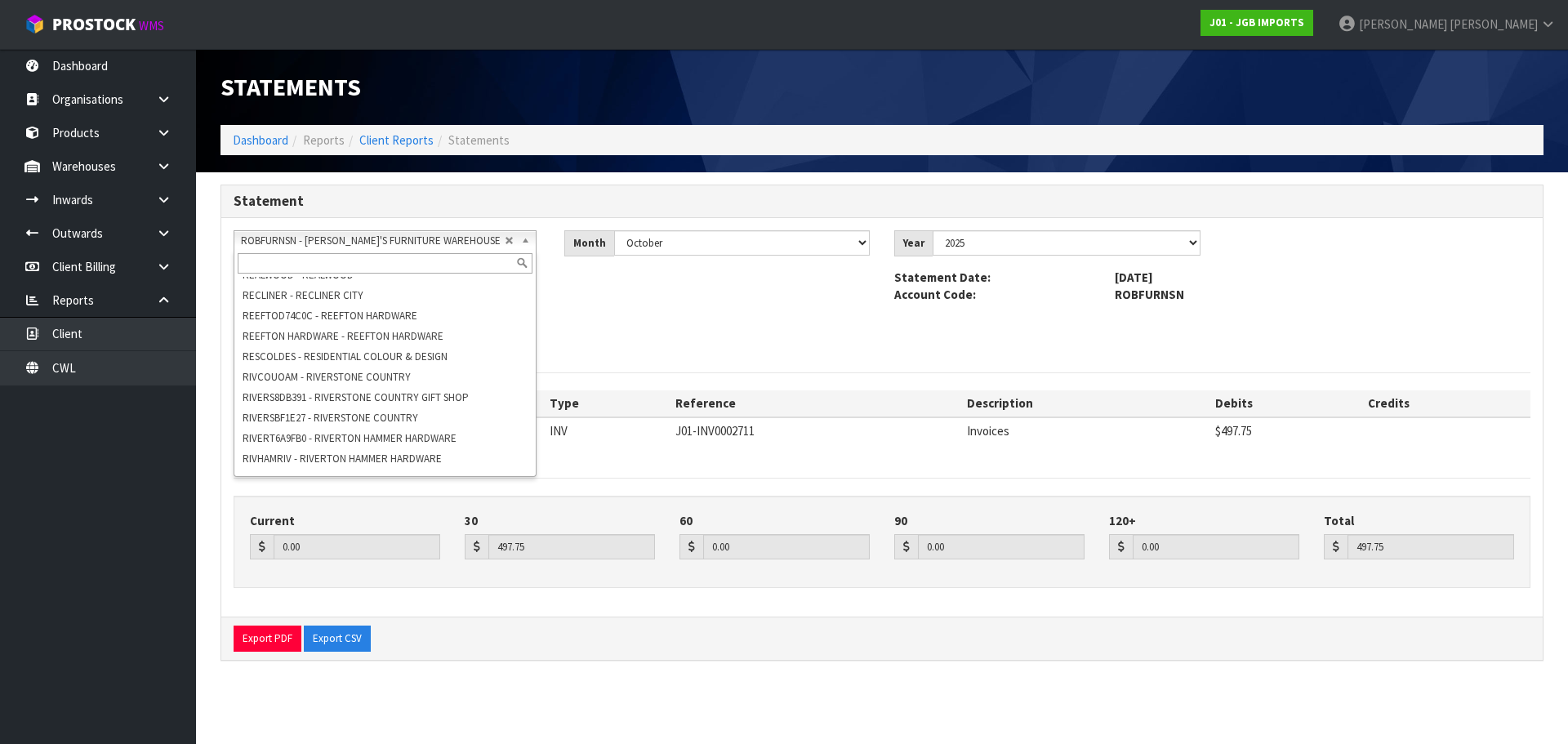
click at [412, 266] on input "text" at bounding box center [385, 263] width 295 height 21
paste input "ROBFURNSN"
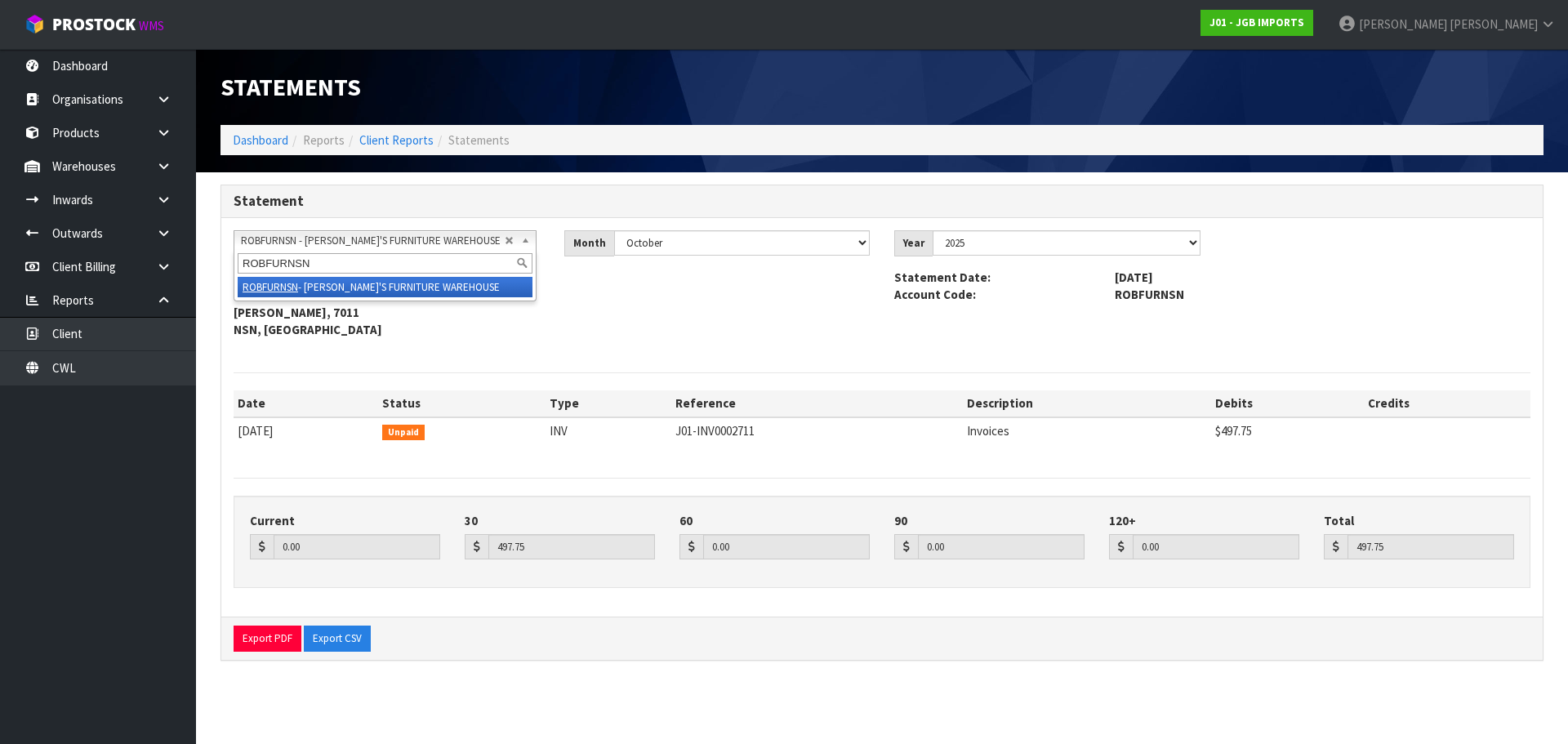
scroll to position [0, 0]
type input "ROBFURNSN"
click at [1139, 291] on span "ROBFURNSN" at bounding box center [1322, 294] width 440 height 17
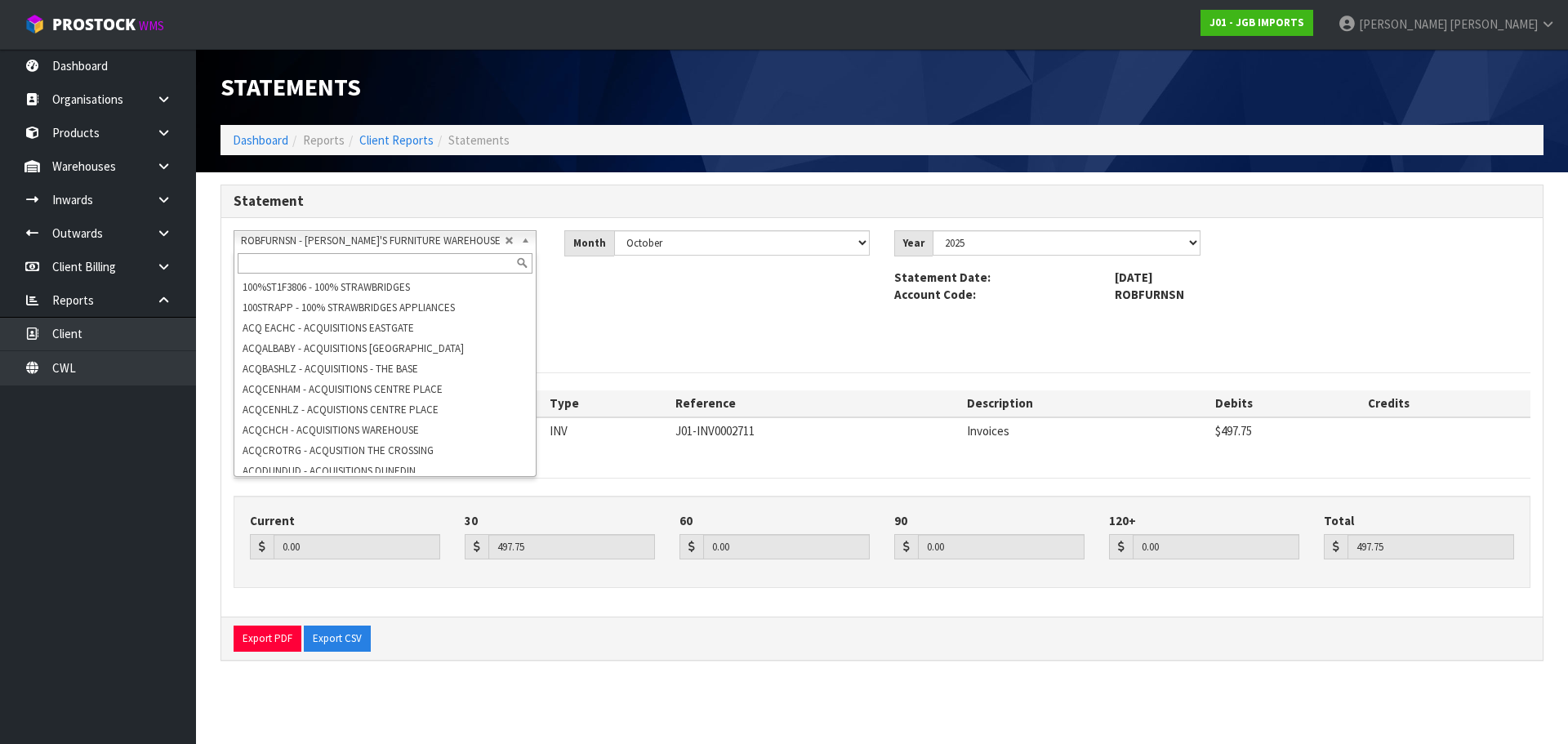
scroll to position [8755, 0]
click at [365, 232] on span "ROBFURNSN - [PERSON_NAME]'S FURNITURE WAREHOUSE" at bounding box center [372, 241] width 264 height 20
paste input "STITCH ONE PURL ONE"
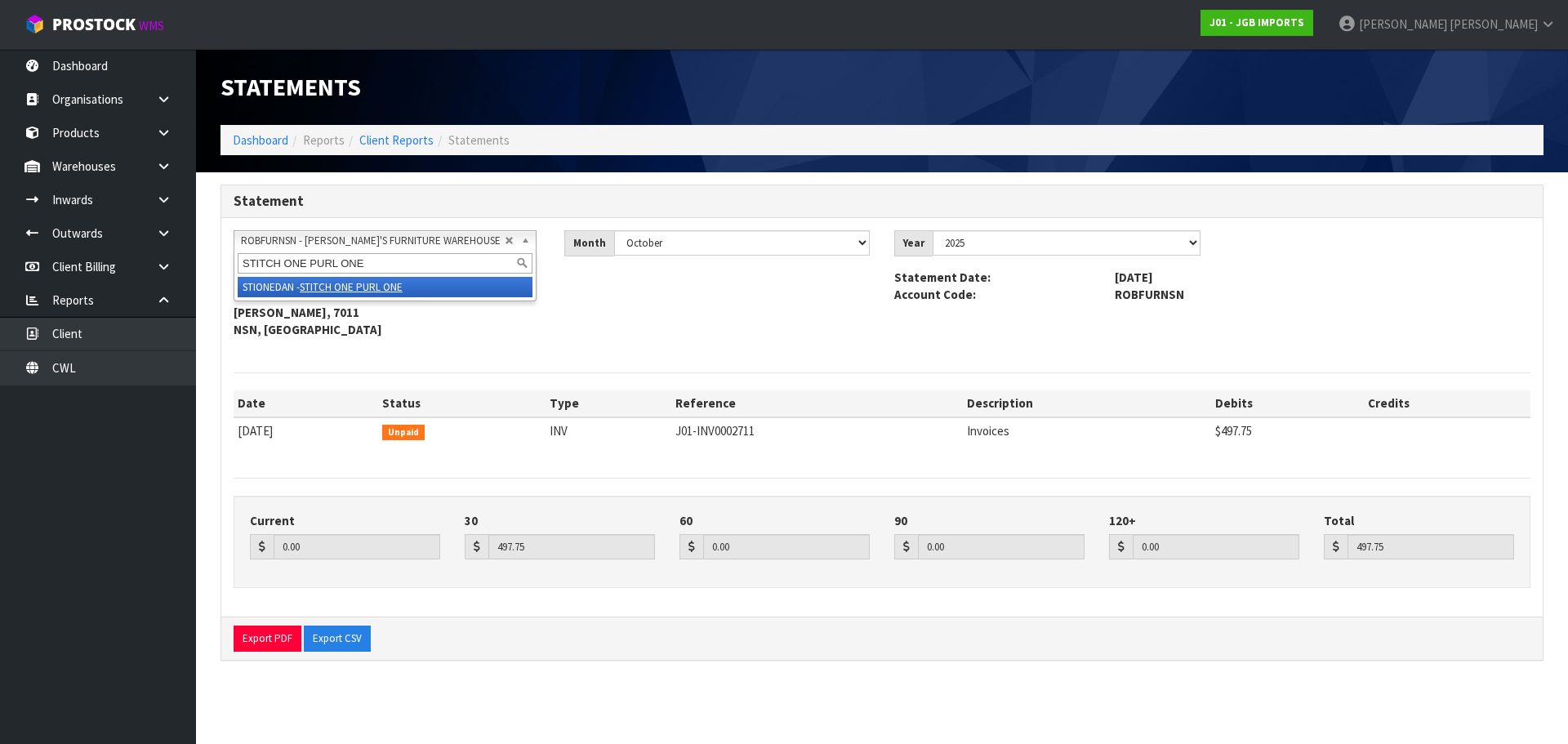
type input "STITCH ONE PURL ONE"
click at [366, 288] on em "STITCH ONE PURL ONE" at bounding box center [350, 287] width 103 height 14
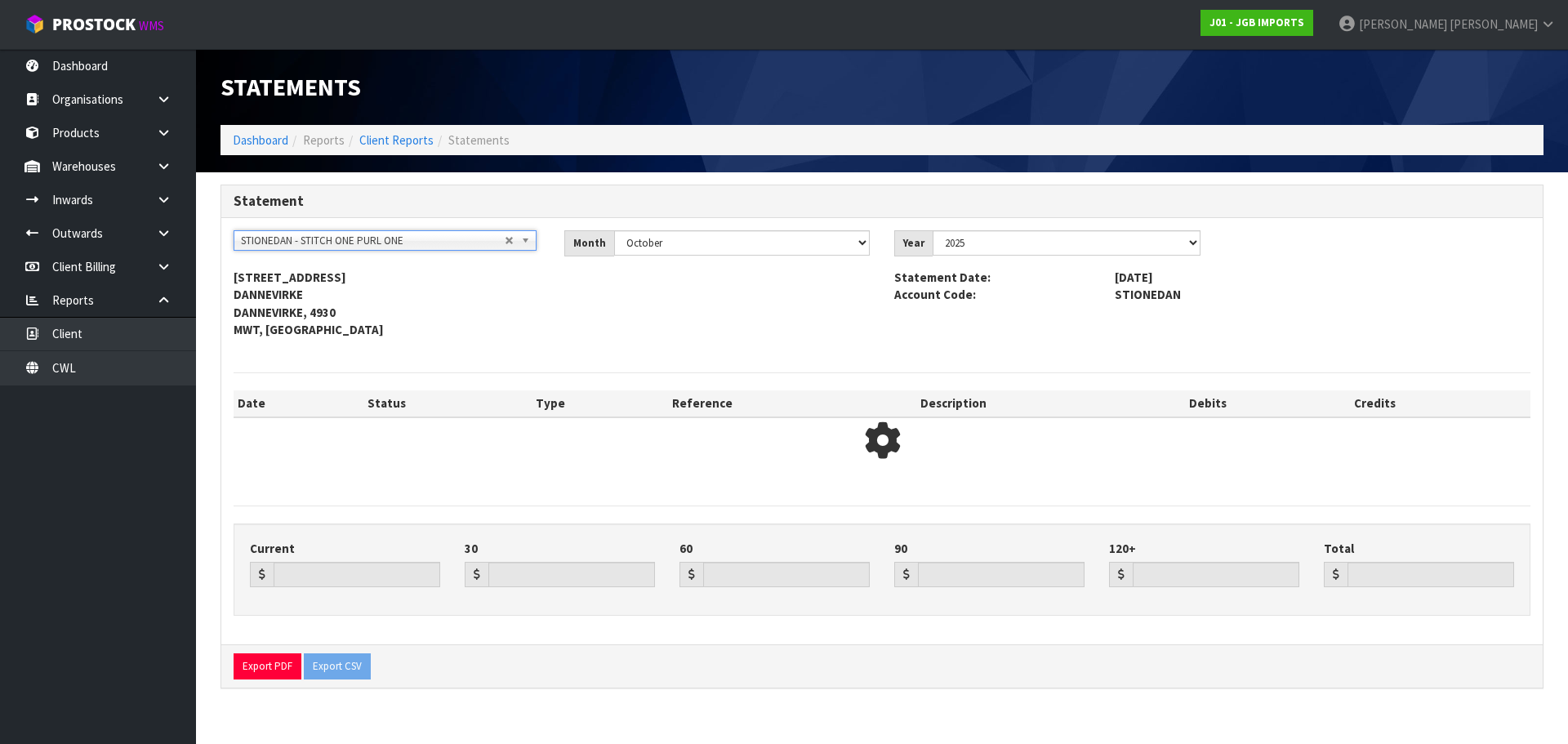
type input "0.00"
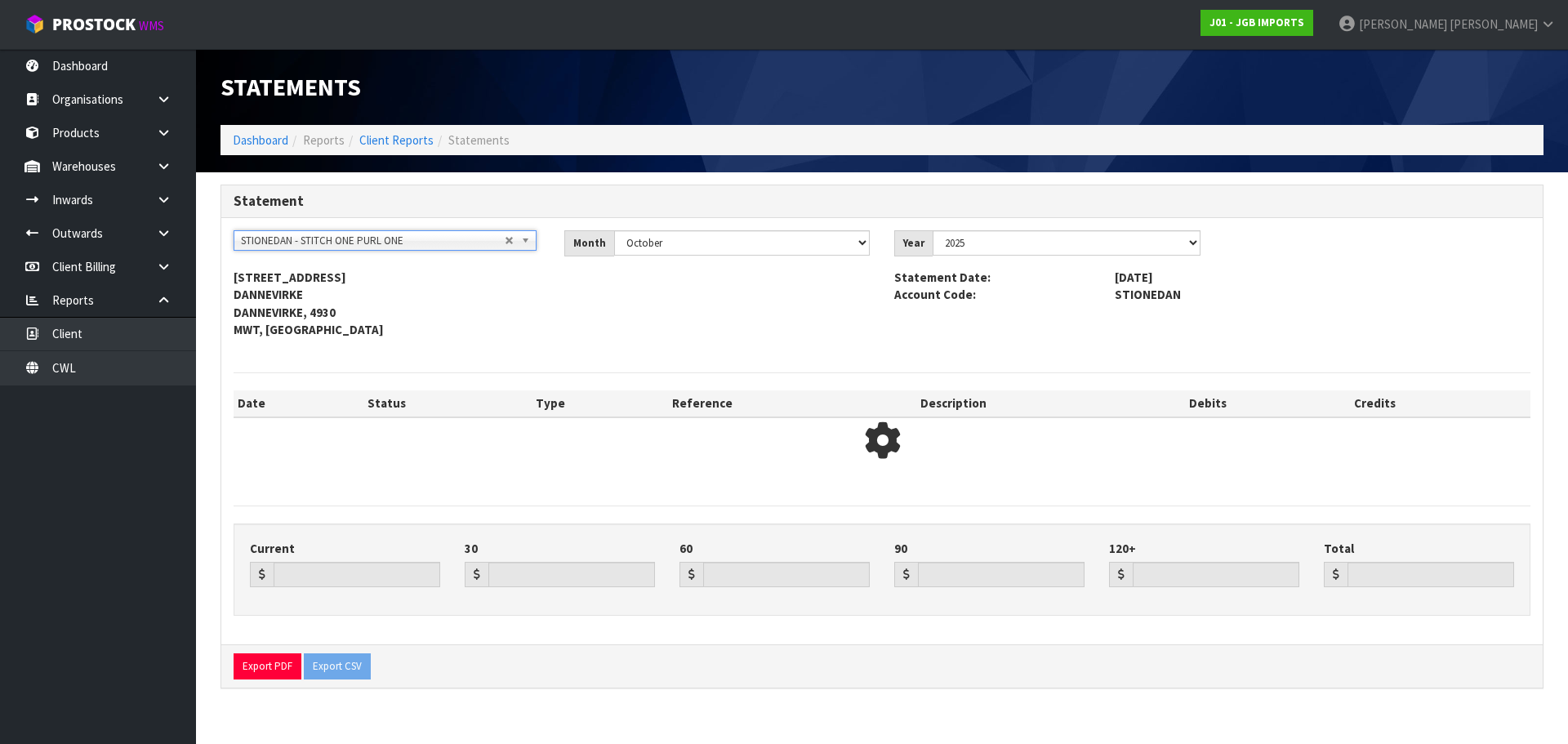
type input "0.00"
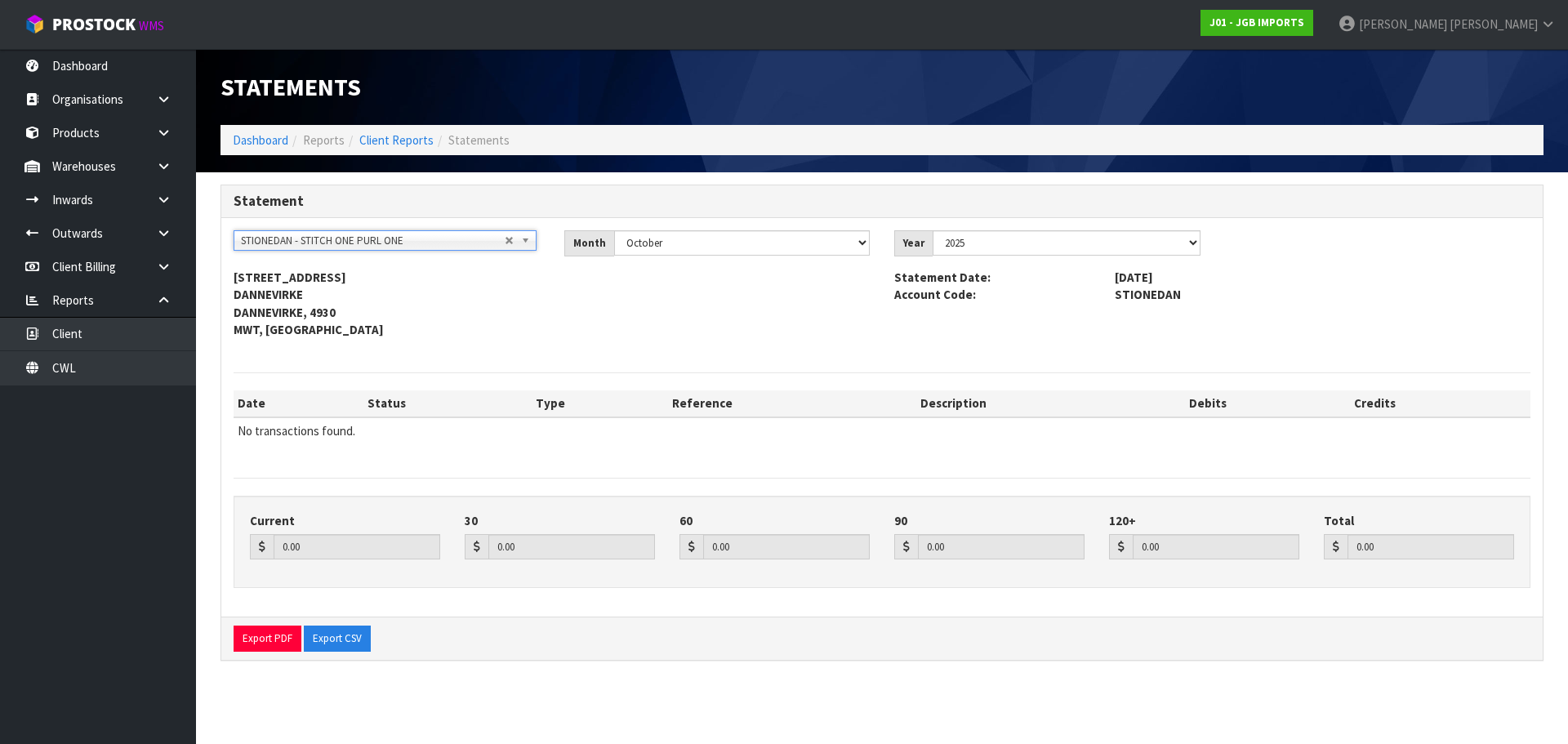
click at [1149, 299] on span "STIONEDAN" at bounding box center [1322, 294] width 440 height 17
copy span "STIONEDAN"
click at [300, 249] on span "STIONEDAN - STITCH ONE PURL ONE" at bounding box center [372, 241] width 264 height 20
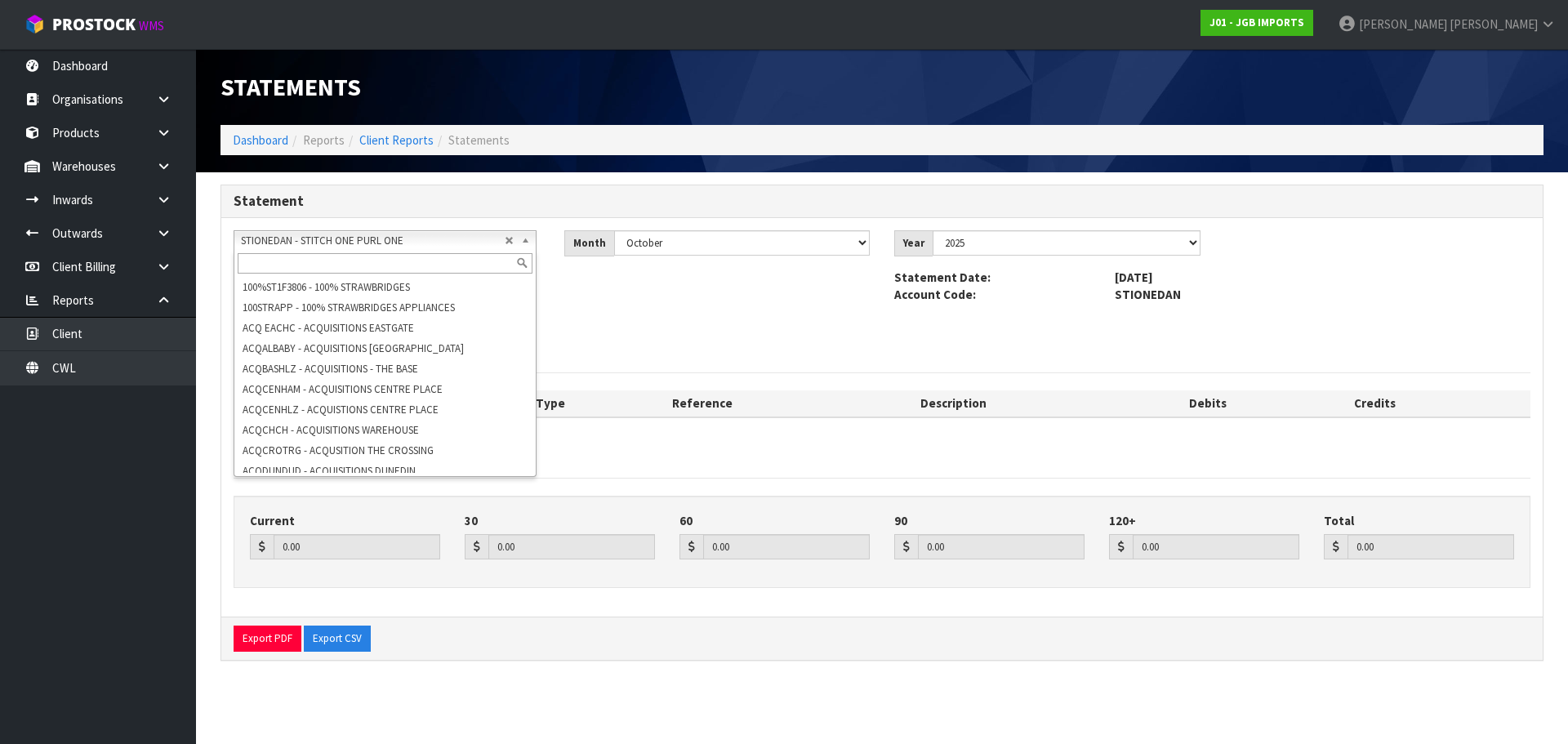
scroll to position [9454, 0]
paste input "TAKANINI TRADERS"
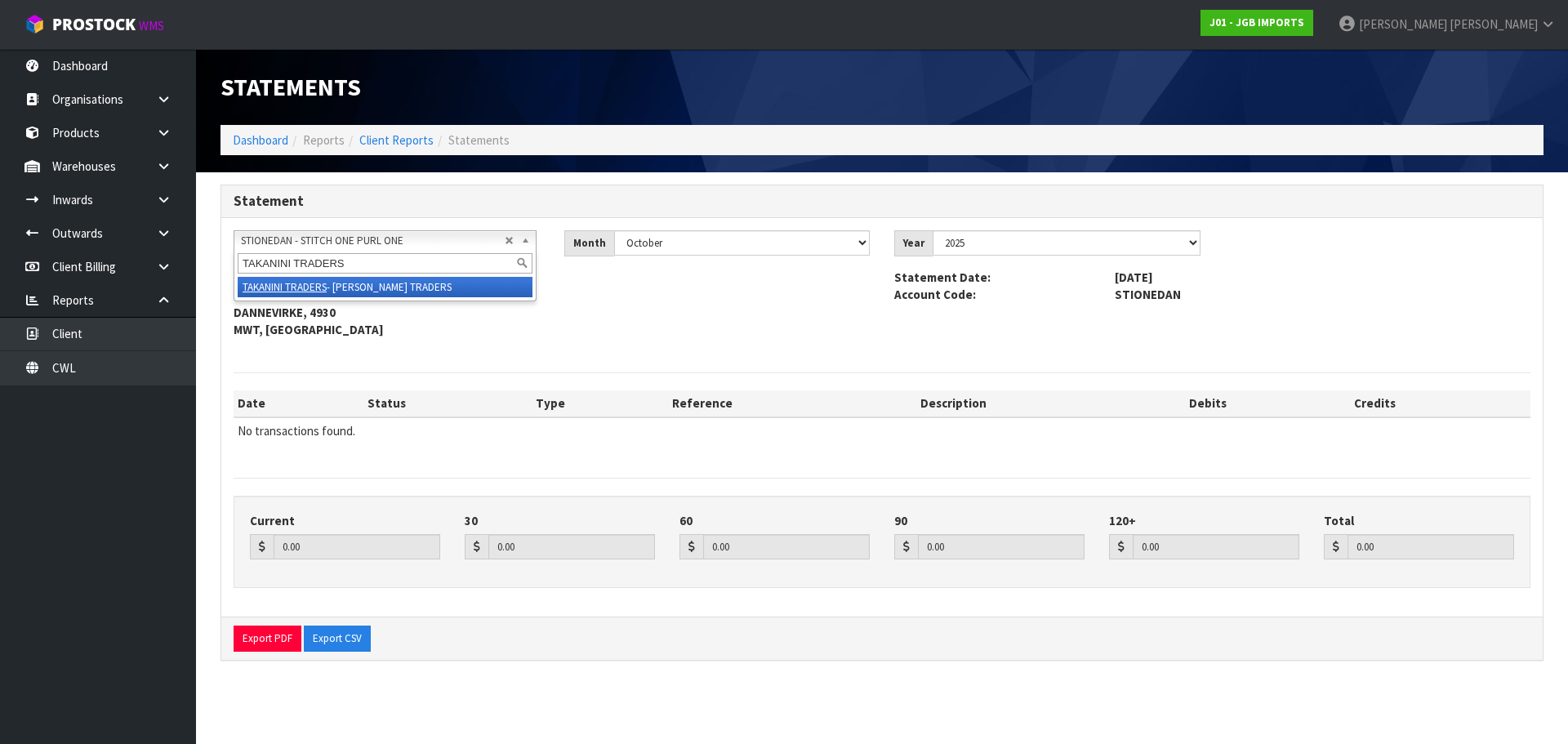
type input "TAKANINI TRADERS"
click at [338, 290] on li "TAKANINI TRADERS - TAKANINI TRADERS" at bounding box center [385, 287] width 295 height 21
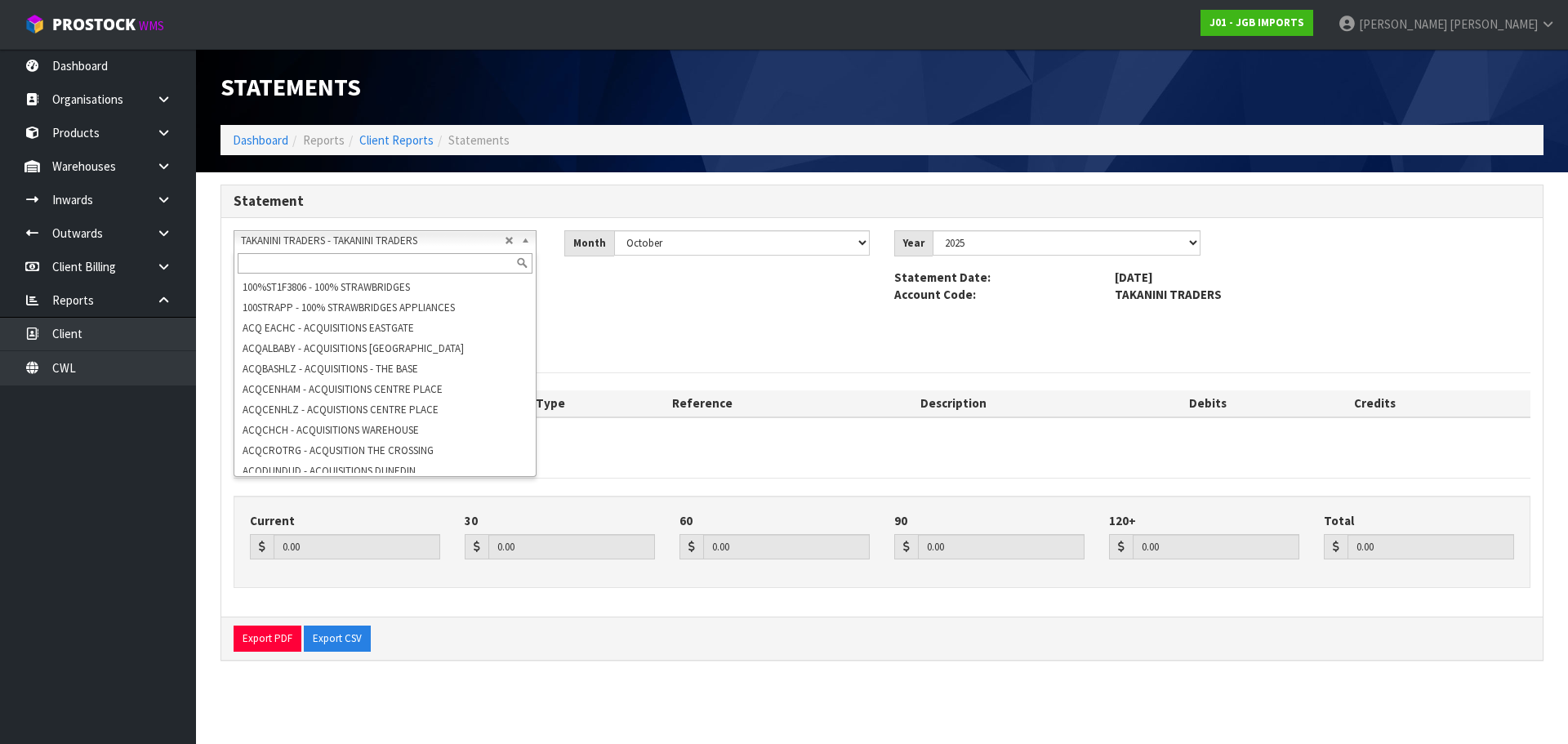
click at [409, 241] on span "TAKANINI TRADERS - TAKANINI TRADERS" at bounding box center [372, 241] width 264 height 20
paste input "TALL POPPIES LANDSCAPE & POOL CENTRE"
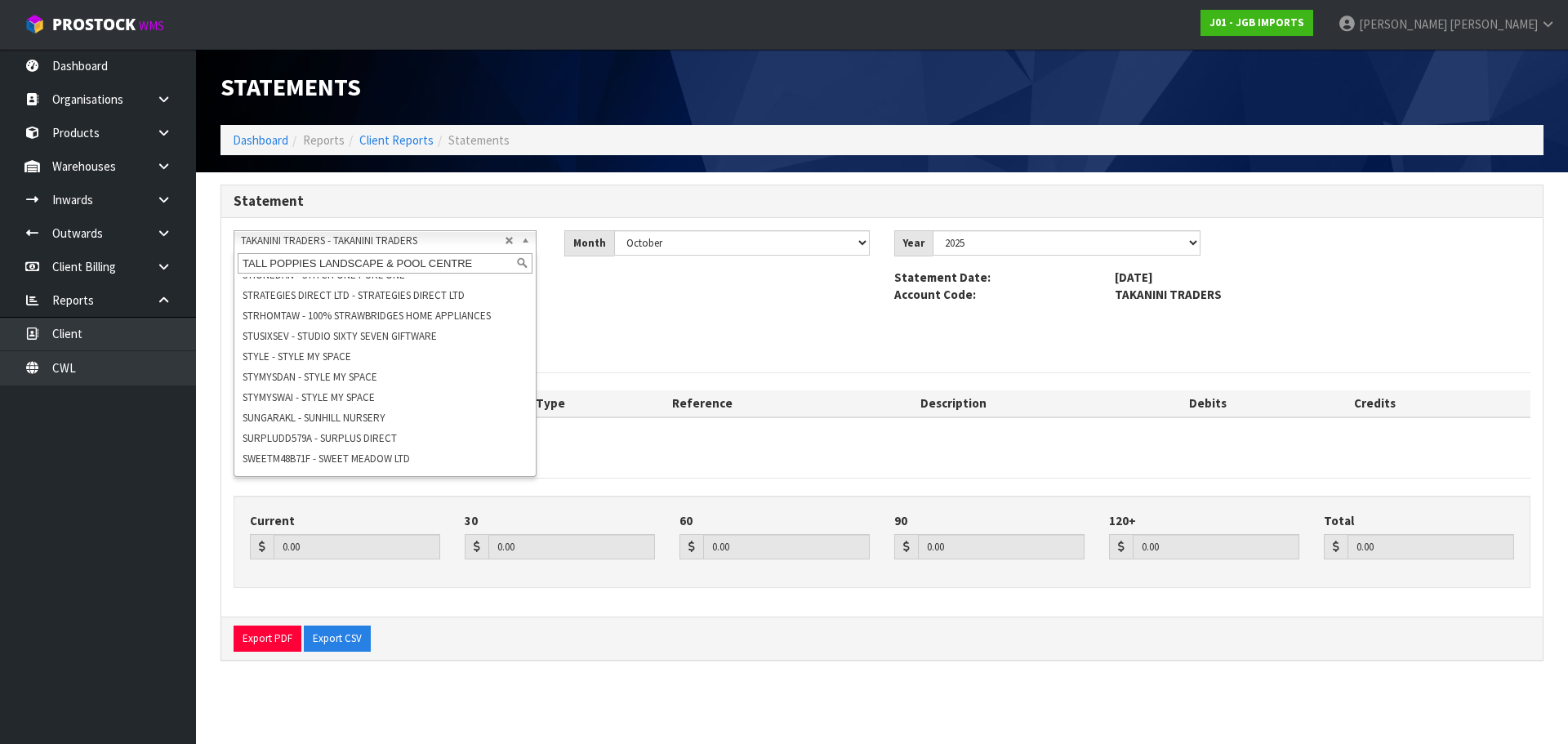
scroll to position [0, 0]
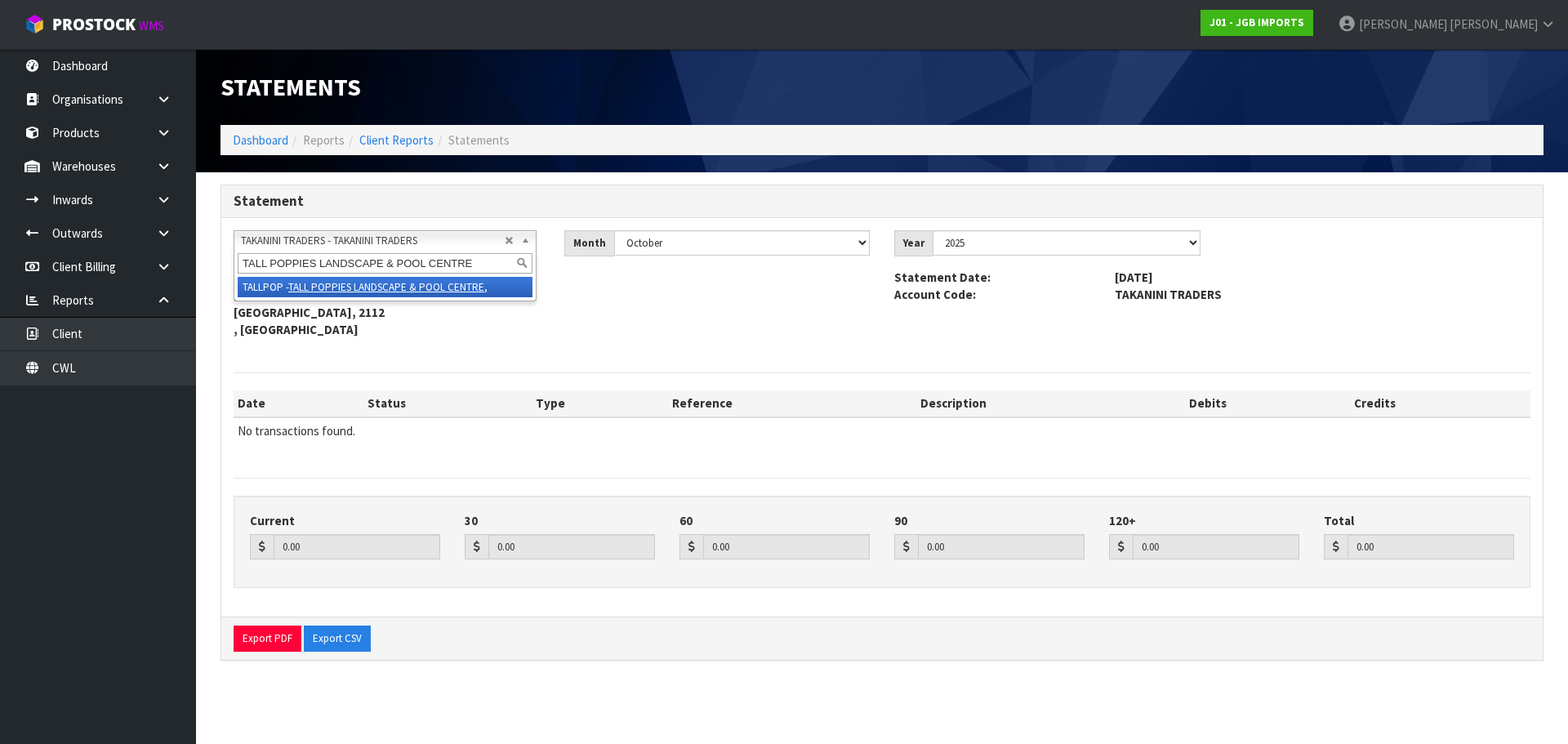
click at [419, 285] on em "TALL POPPIES LANDSCAPE & POOL CENTRE" at bounding box center [385, 287] width 196 height 14
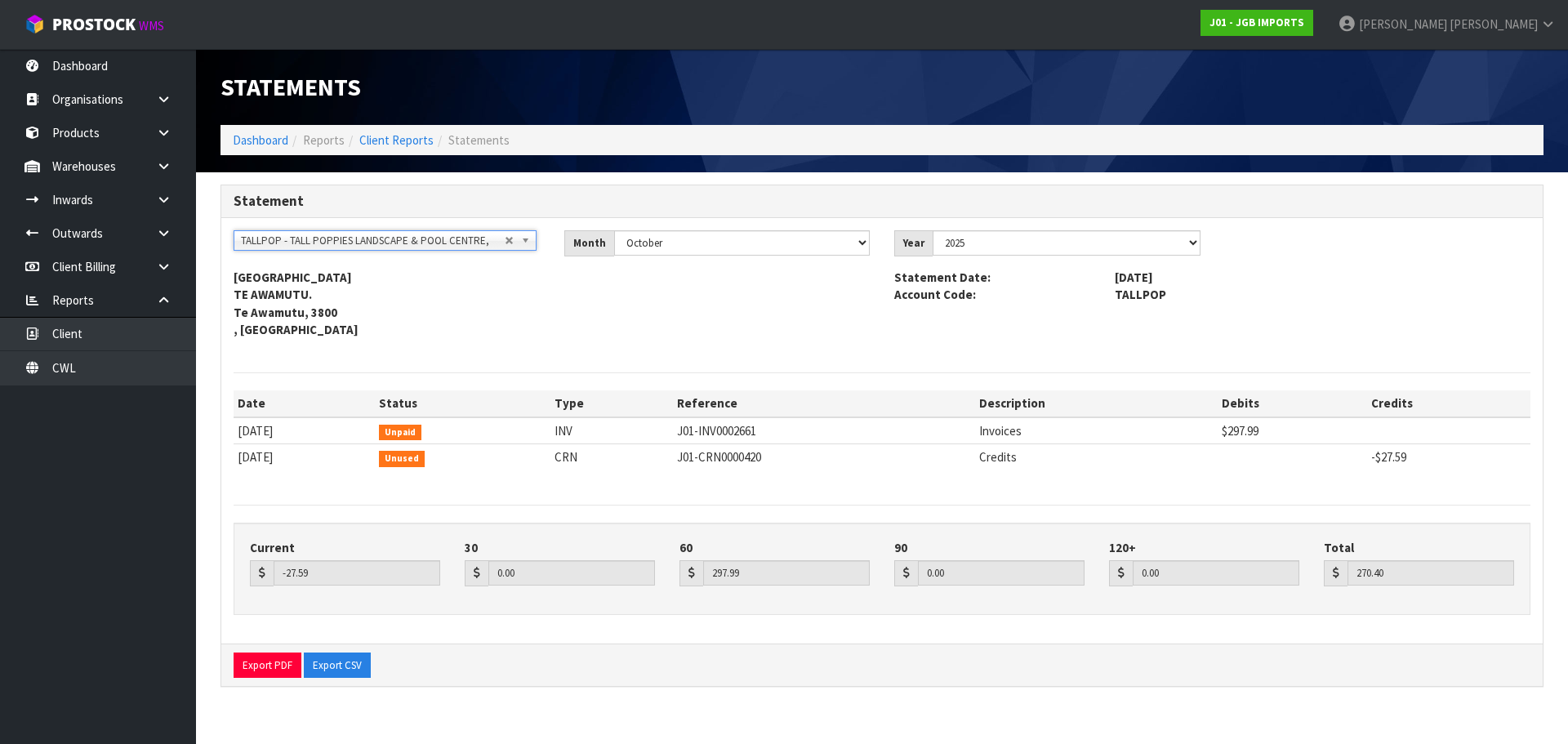
click at [1136, 296] on span "TALLPOP" at bounding box center [1322, 294] width 440 height 17
copy span "TALLPOP"
click at [315, 230] on div "100%ST1F3806 - 100% STRAWBRIDGES 100STRAPP - 100% STRAWBRIDGES APPLIANCES ACQ E…" at bounding box center [882, 430] width 1321 height 425
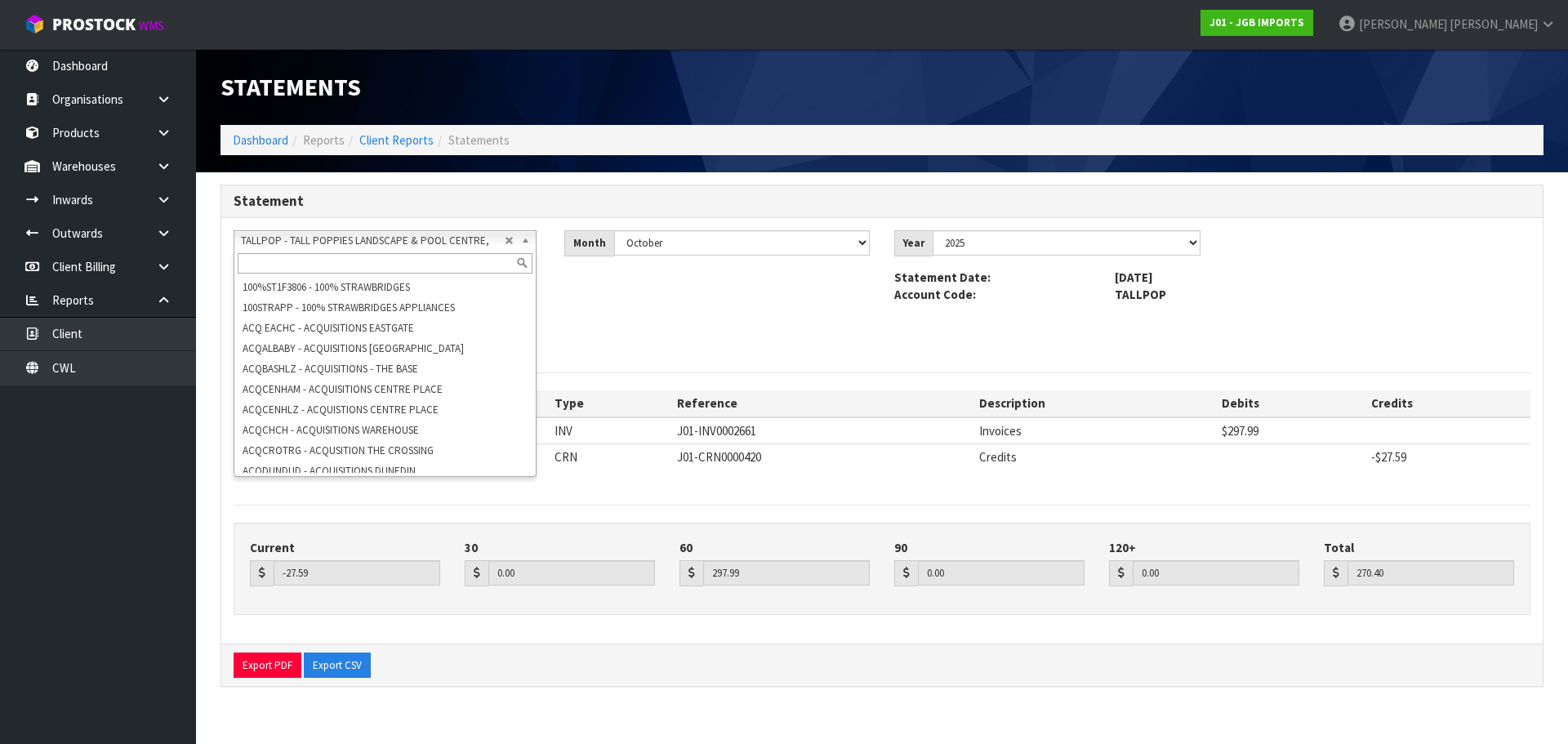
click at [316, 239] on span "TALLPOP - TALL POPPIES LANDSCAPE & POOL CENTRE," at bounding box center [372, 241] width 264 height 20
paste input "TE ANAU PHOTO CENTRE"
click at [369, 238] on span "TALLPOP - TALL POPPIES LANDSCAPE & POOL CENTRE," at bounding box center [372, 241] width 264 height 20
paste input ""TE RAPA LUCKY LOTTO & GIFTS ""
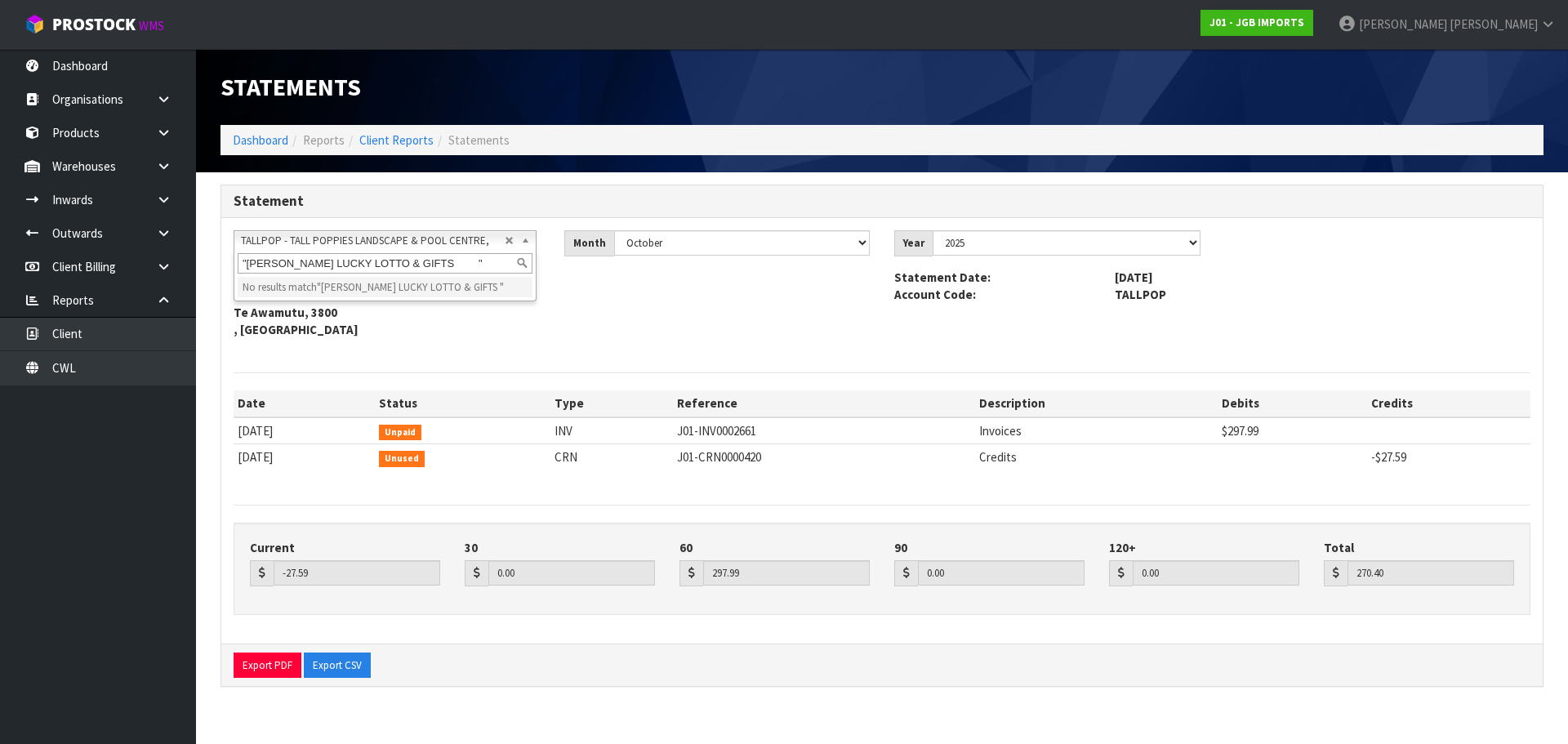
scroll to position [0, 0]
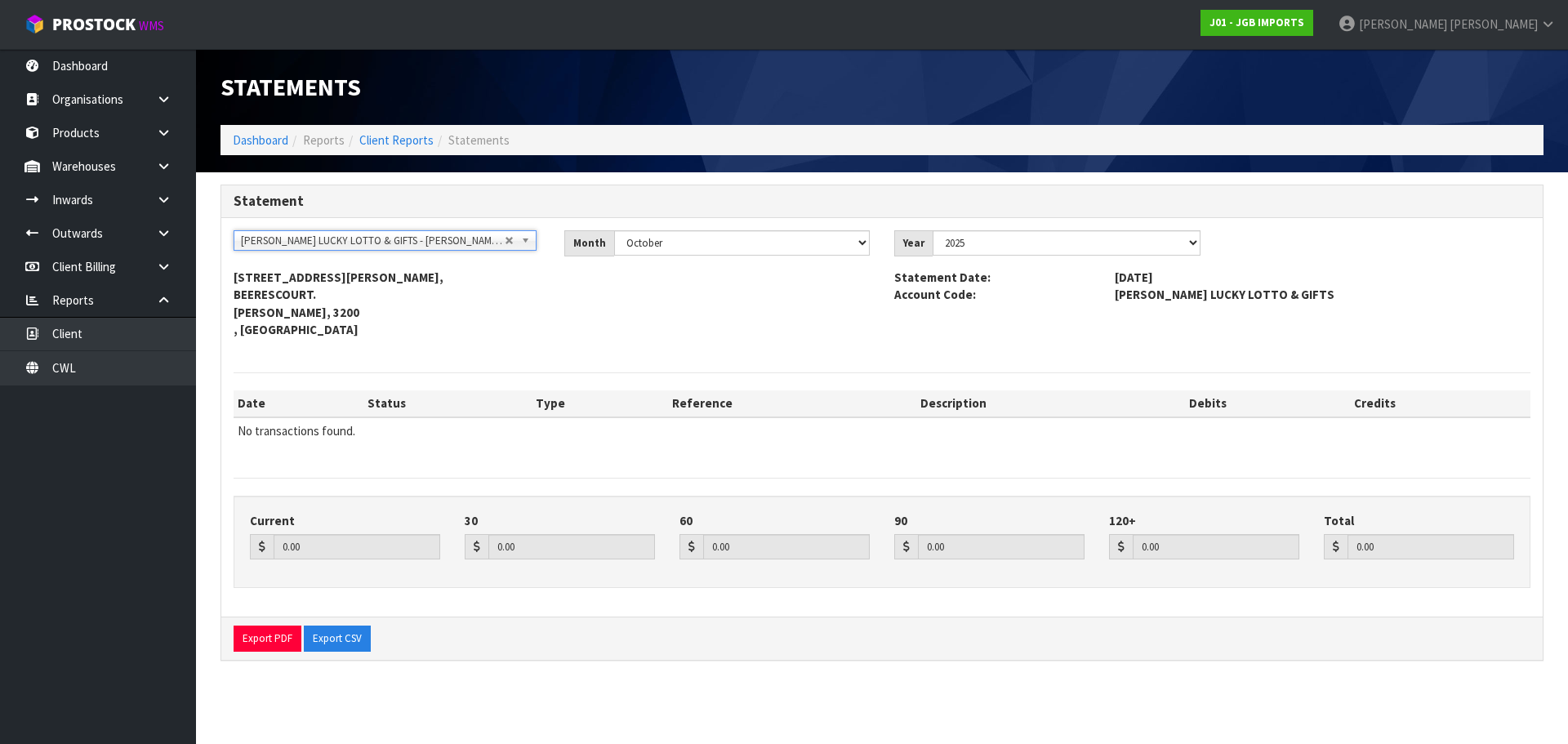
click at [1174, 285] on span "31/10/2025" at bounding box center [1322, 277] width 440 height 17
click at [1181, 298] on span "TE RAPA LUCKY LOTTO & GIFTS" at bounding box center [1322, 294] width 440 height 17
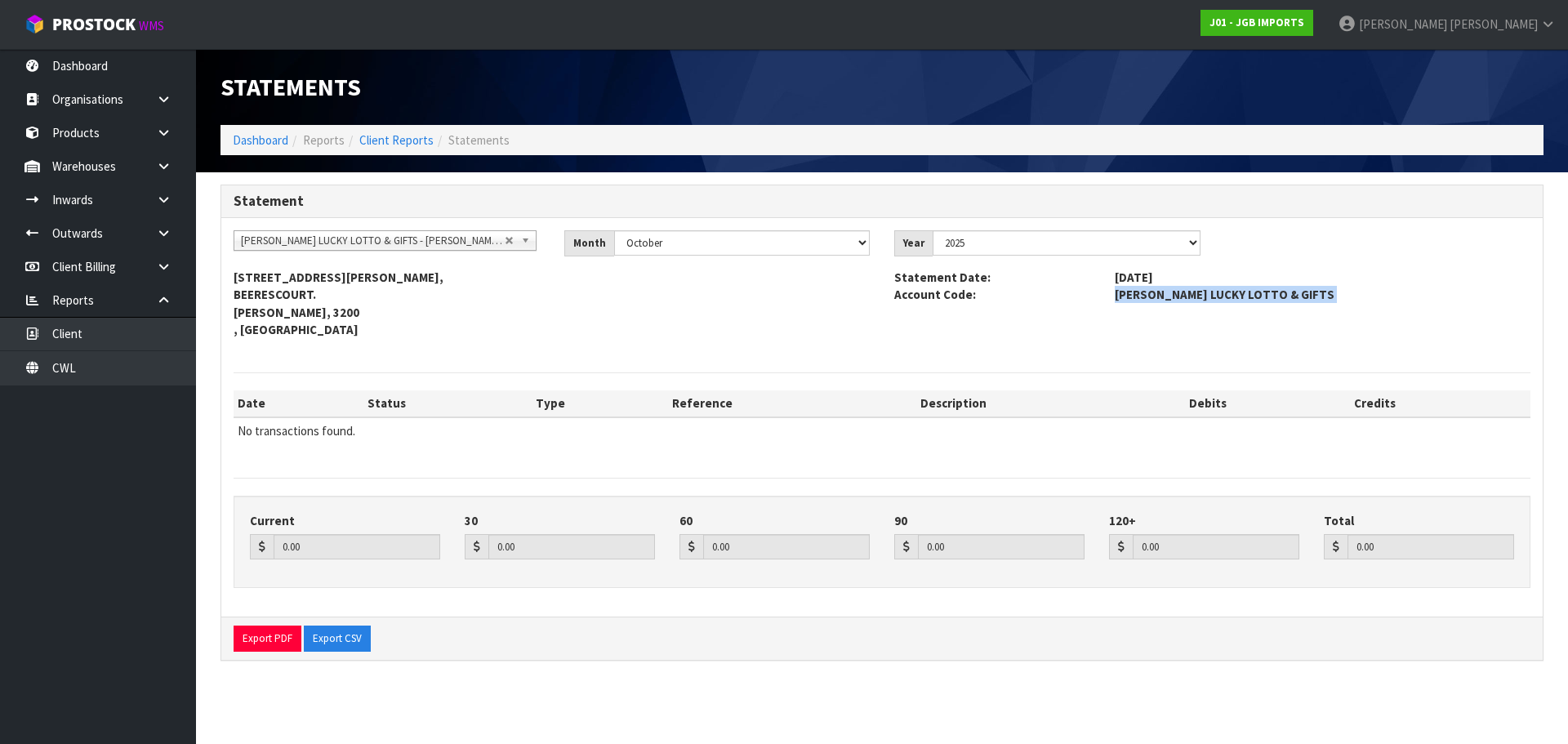
copy div "TE RAPA LUCKY LOTTO & GIFTS"
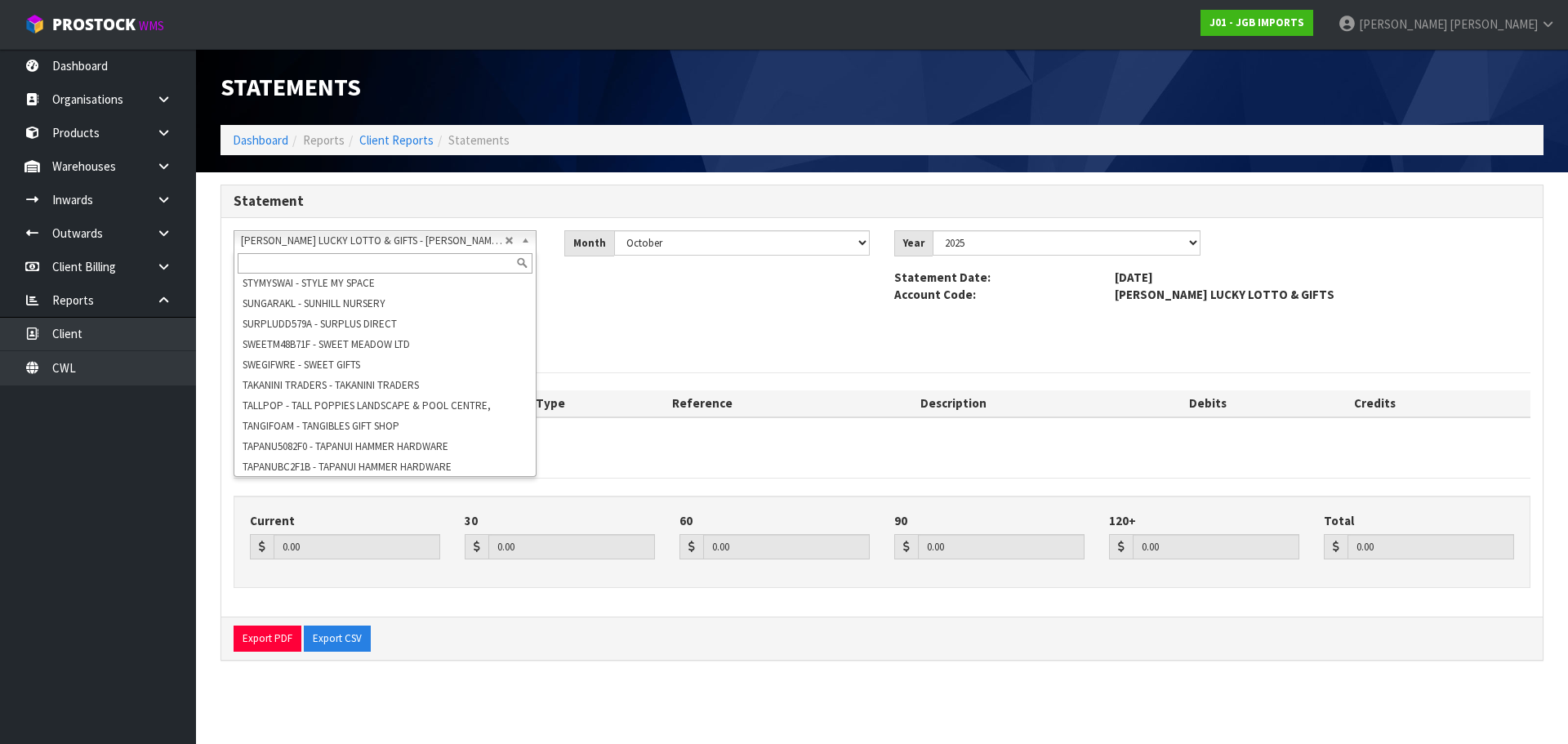
click at [316, 234] on span "[PERSON_NAME] LUCKY LOTTO & GIFTS - [PERSON_NAME] LUCKY LOTTO & GIFTS" at bounding box center [372, 241] width 264 height 20
paste input "TE RAPA LUCKY LOTTO & GIFTS"
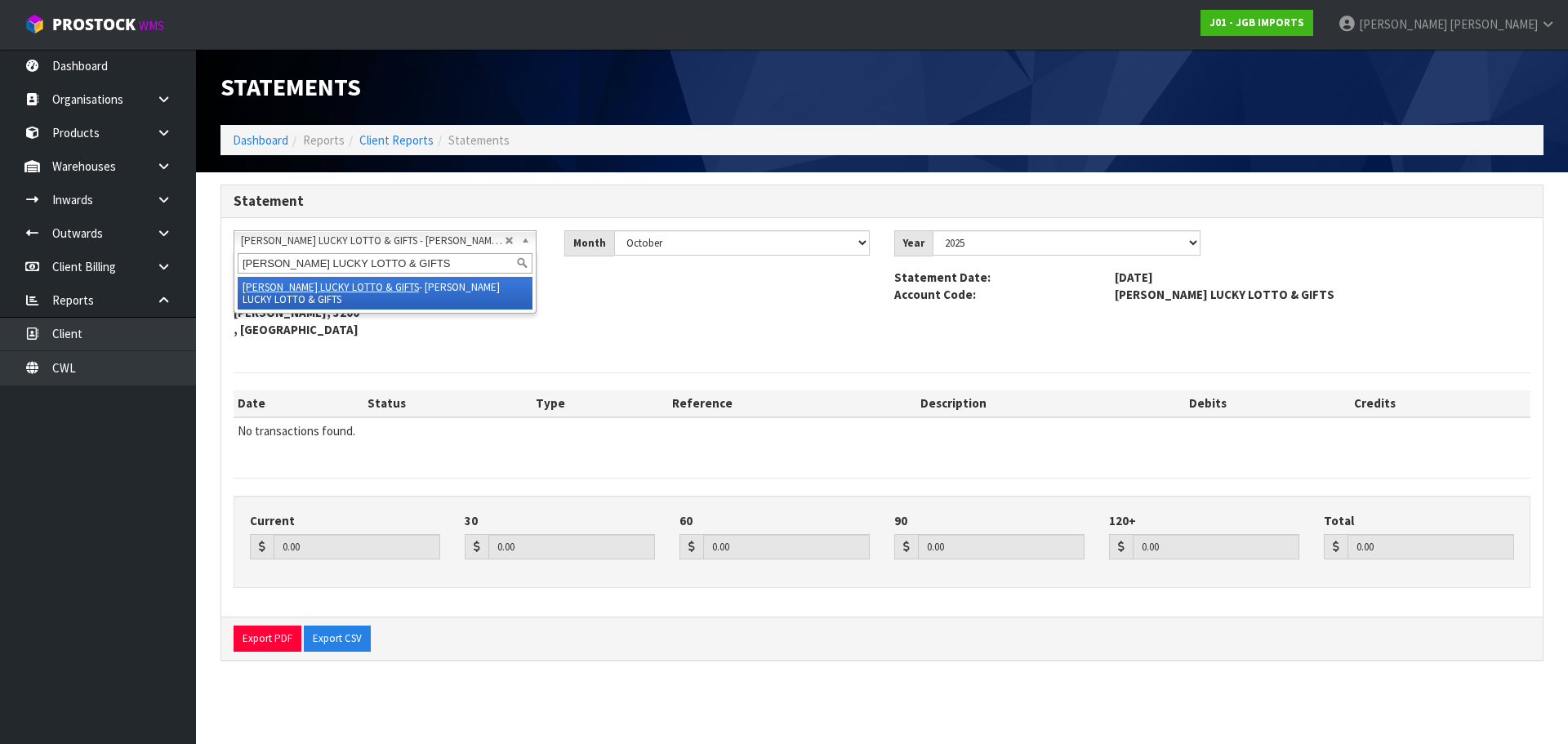
scroll to position [0, 0]
click at [316, 284] on em "TE RAPA LUCKY LOTTO & GIFTS" at bounding box center [330, 287] width 176 height 14
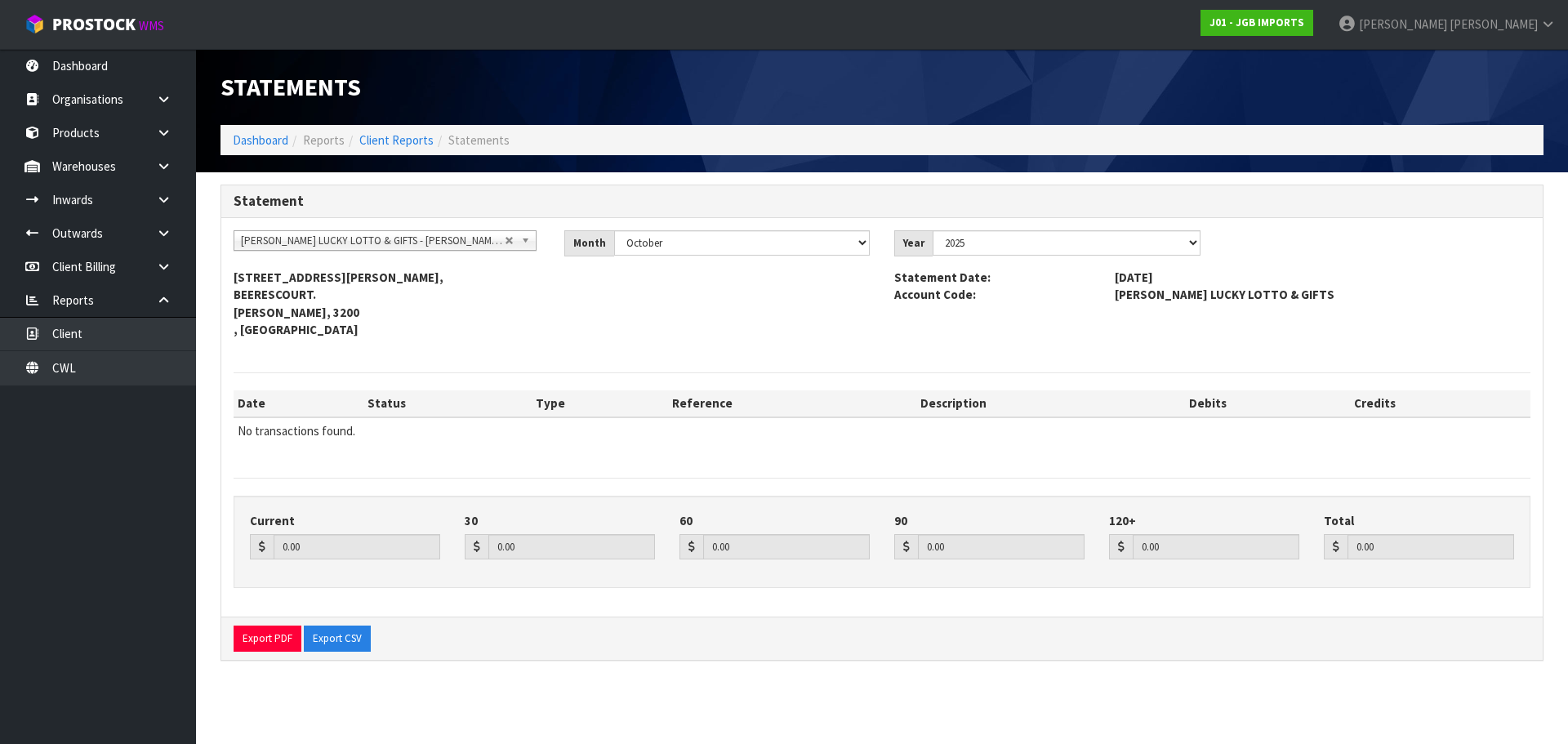
click at [316, 236] on span "[PERSON_NAME] LUCKY LOTTO & GIFTS - [PERSON_NAME] LUCKY LOTTO & GIFTS" at bounding box center [372, 241] width 264 height 20
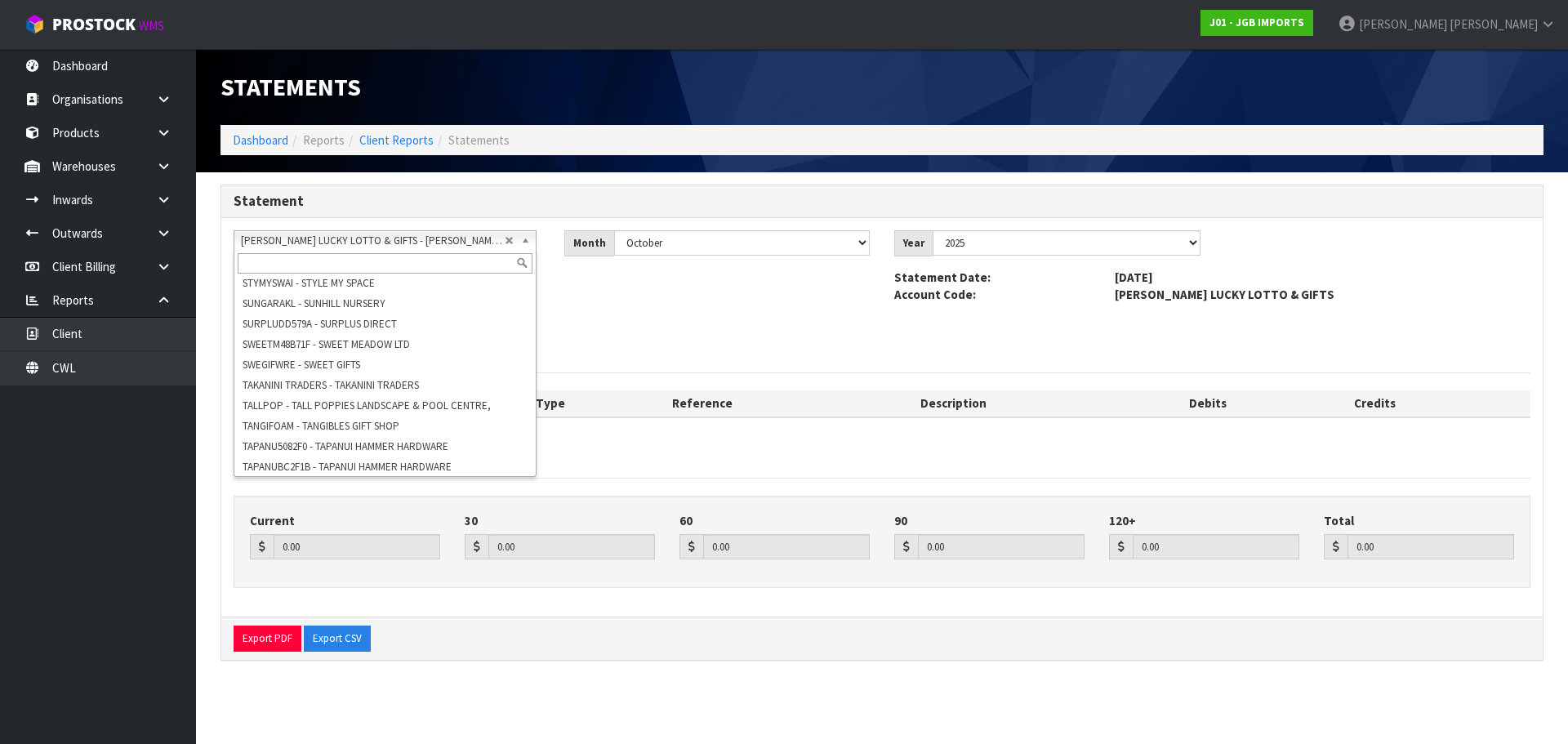
paste input ""THE BESPOKE LIVING ROOM ""
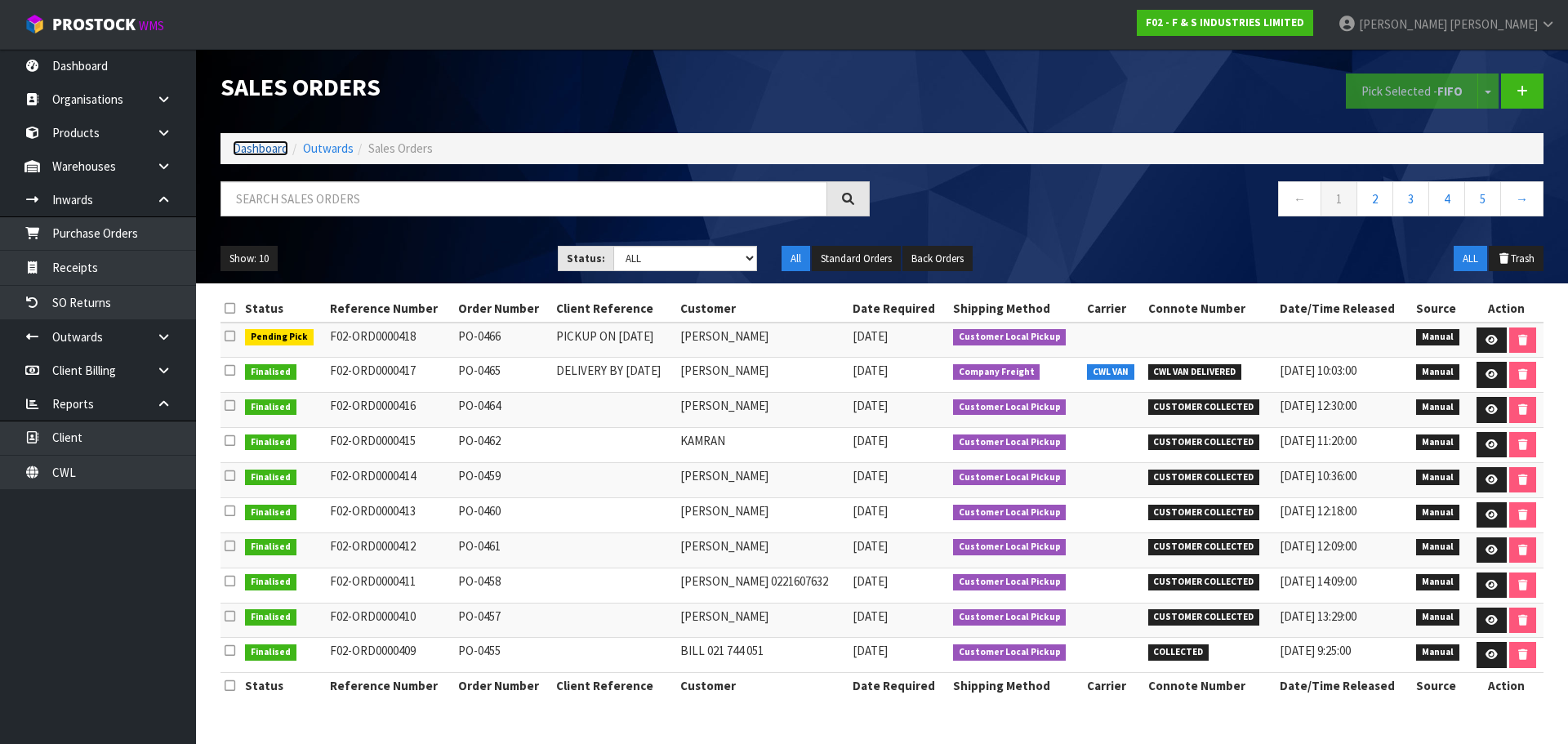
click at [262, 153] on link "Dashboard" at bounding box center [260, 148] width 55 height 15
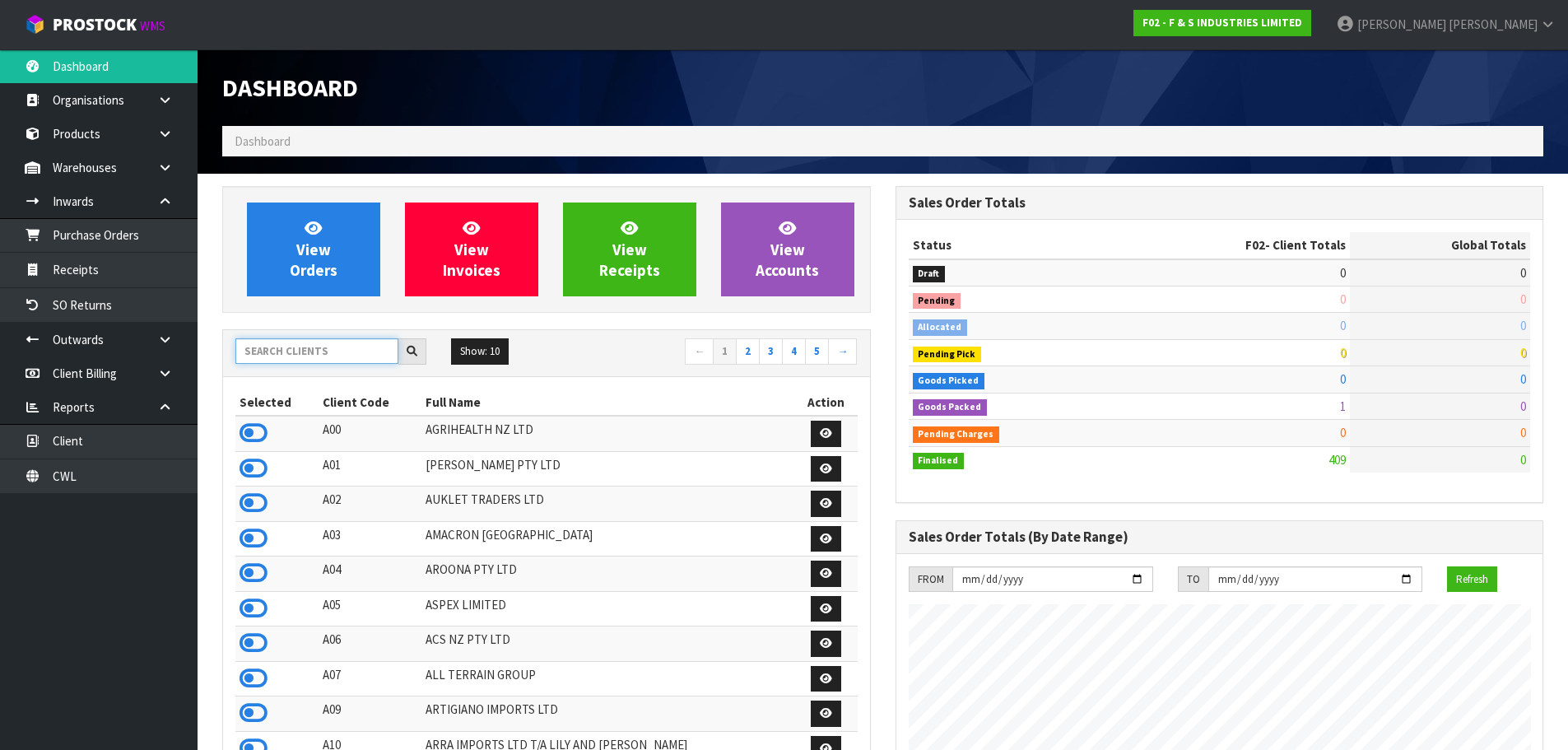
scroll to position [1141, 672]
click at [295, 351] on input "text" at bounding box center [316, 351] width 163 height 25
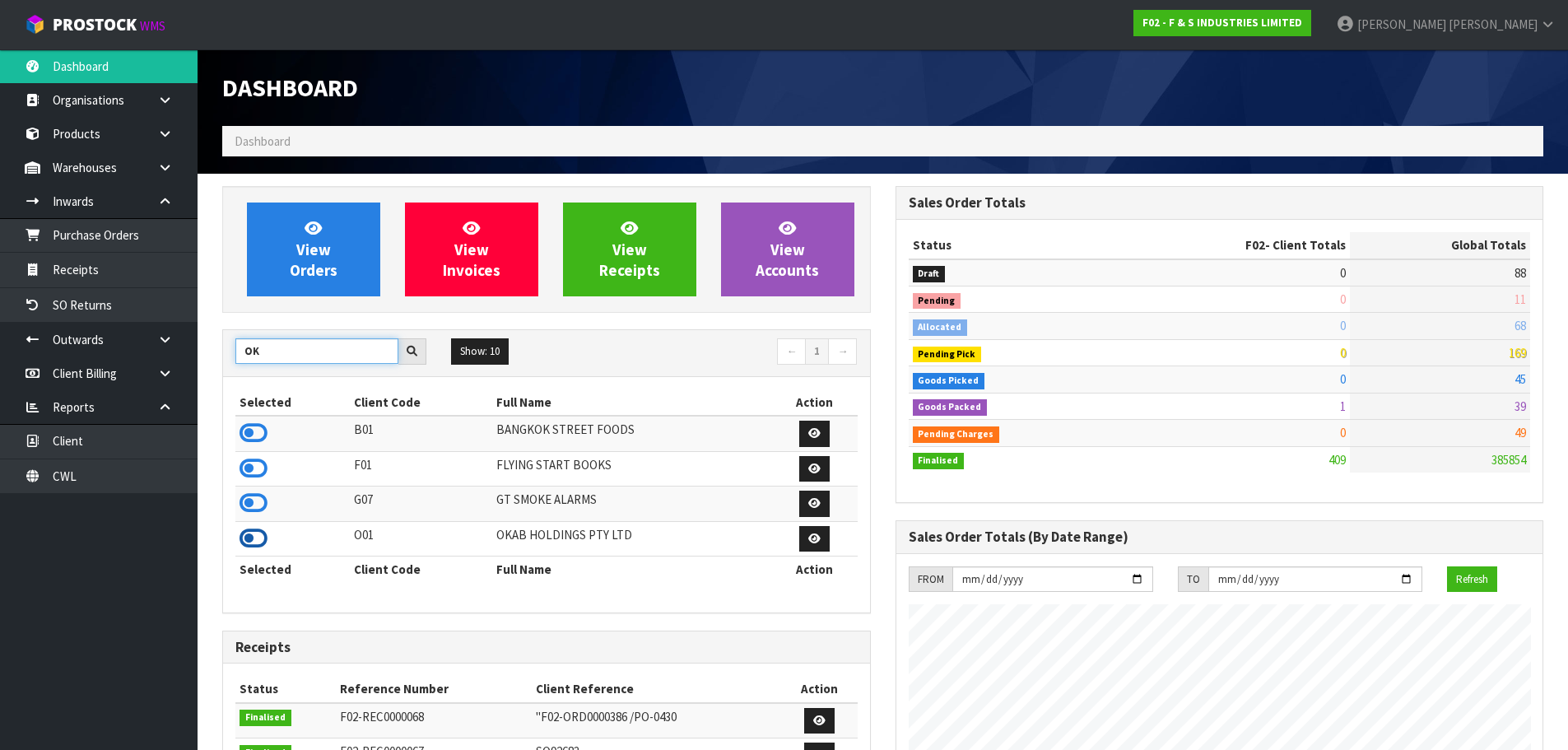
type input "OK"
click at [254, 532] on icon at bounding box center [253, 538] width 28 height 24
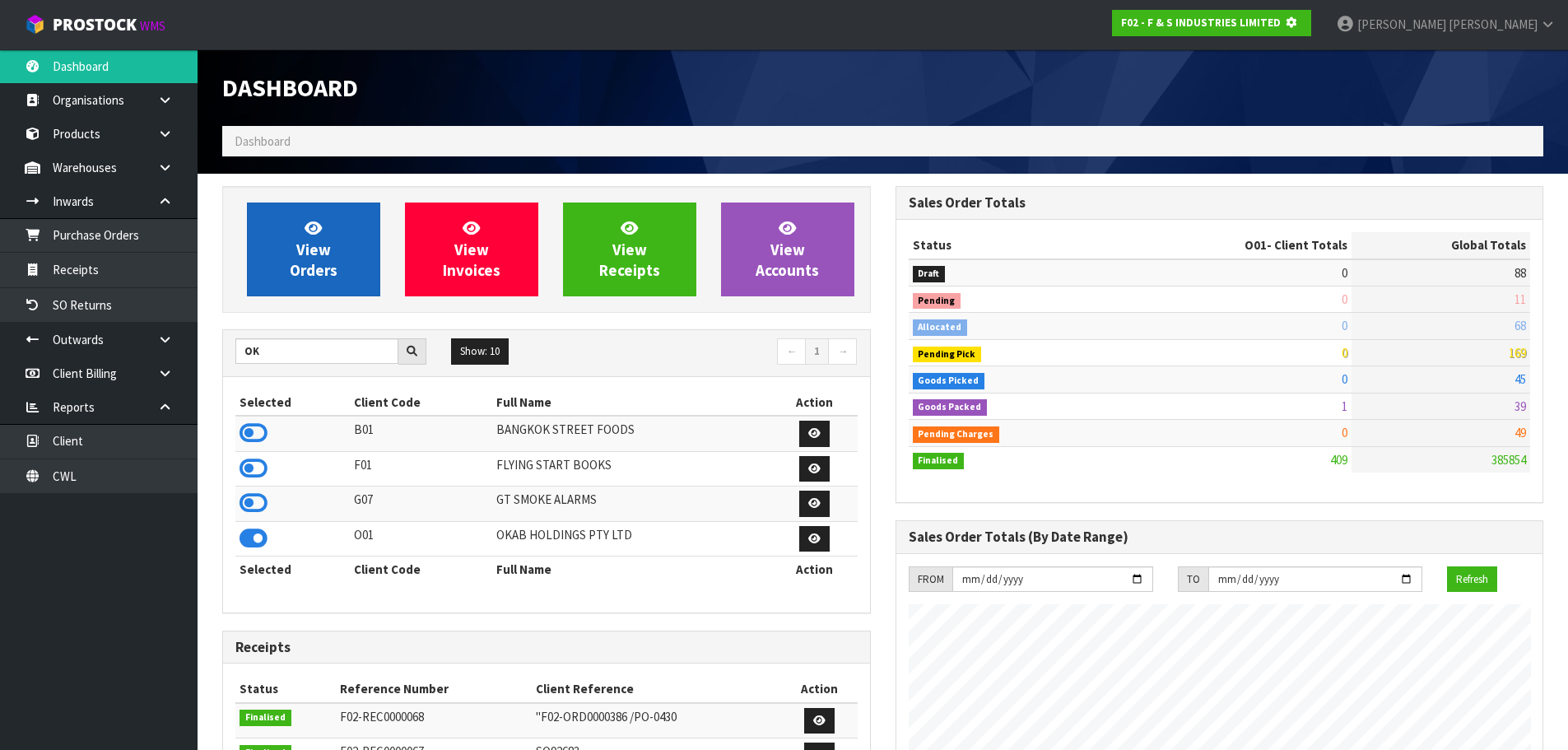
scroll to position [822328, 822413]
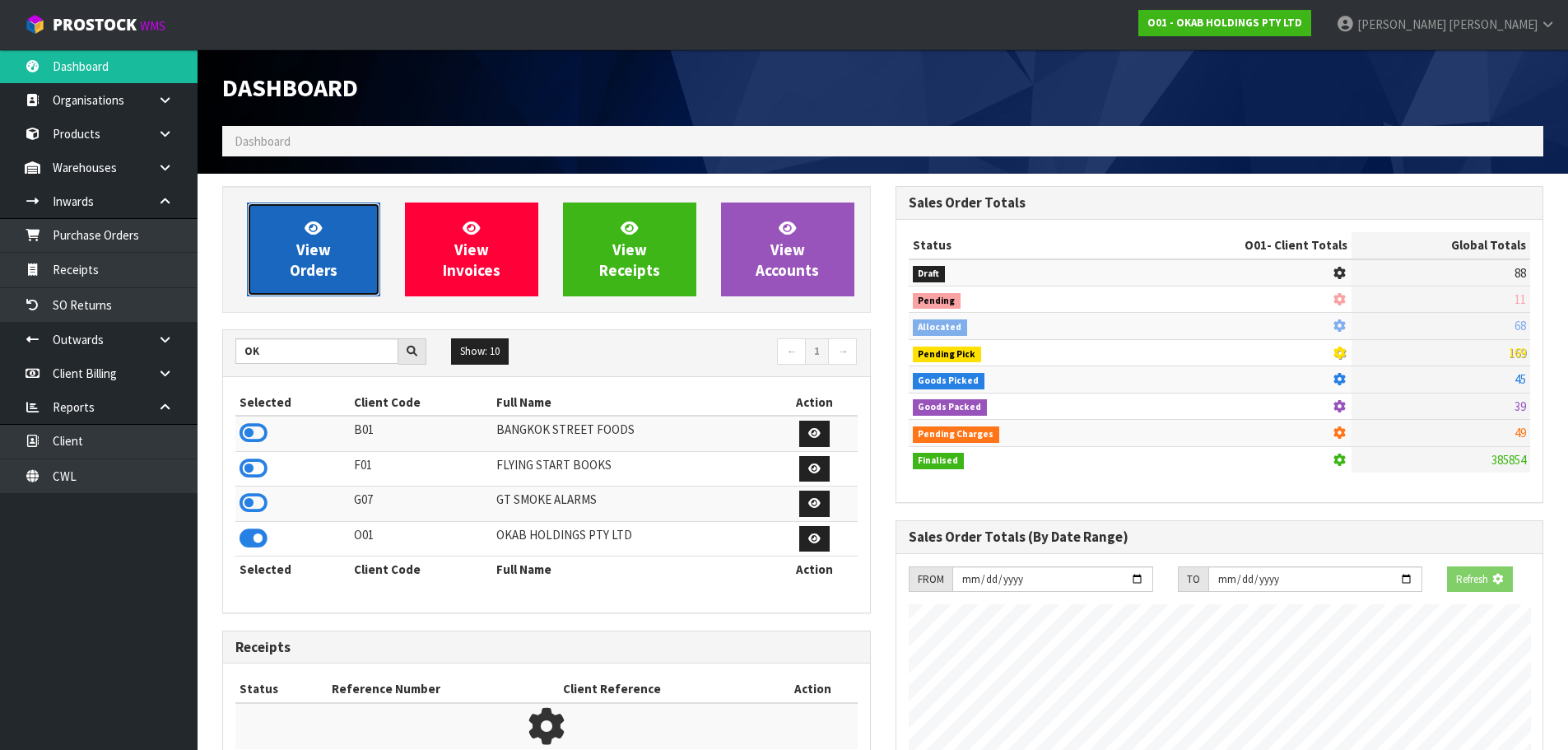
click at [314, 277] on span "View Orders" at bounding box center [314, 249] width 48 height 62
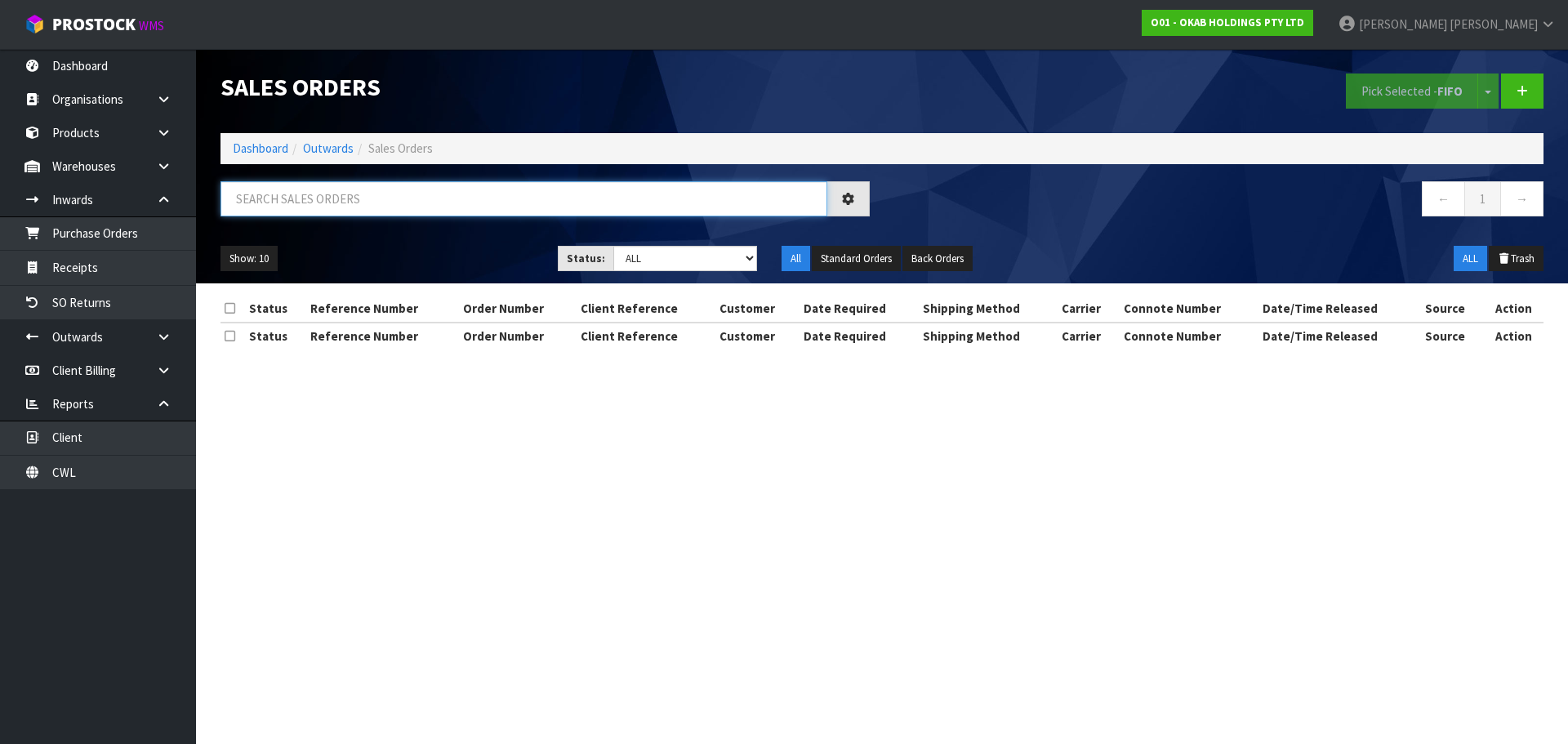
click at [361, 199] on input "text" at bounding box center [524, 199] width 607 height 35
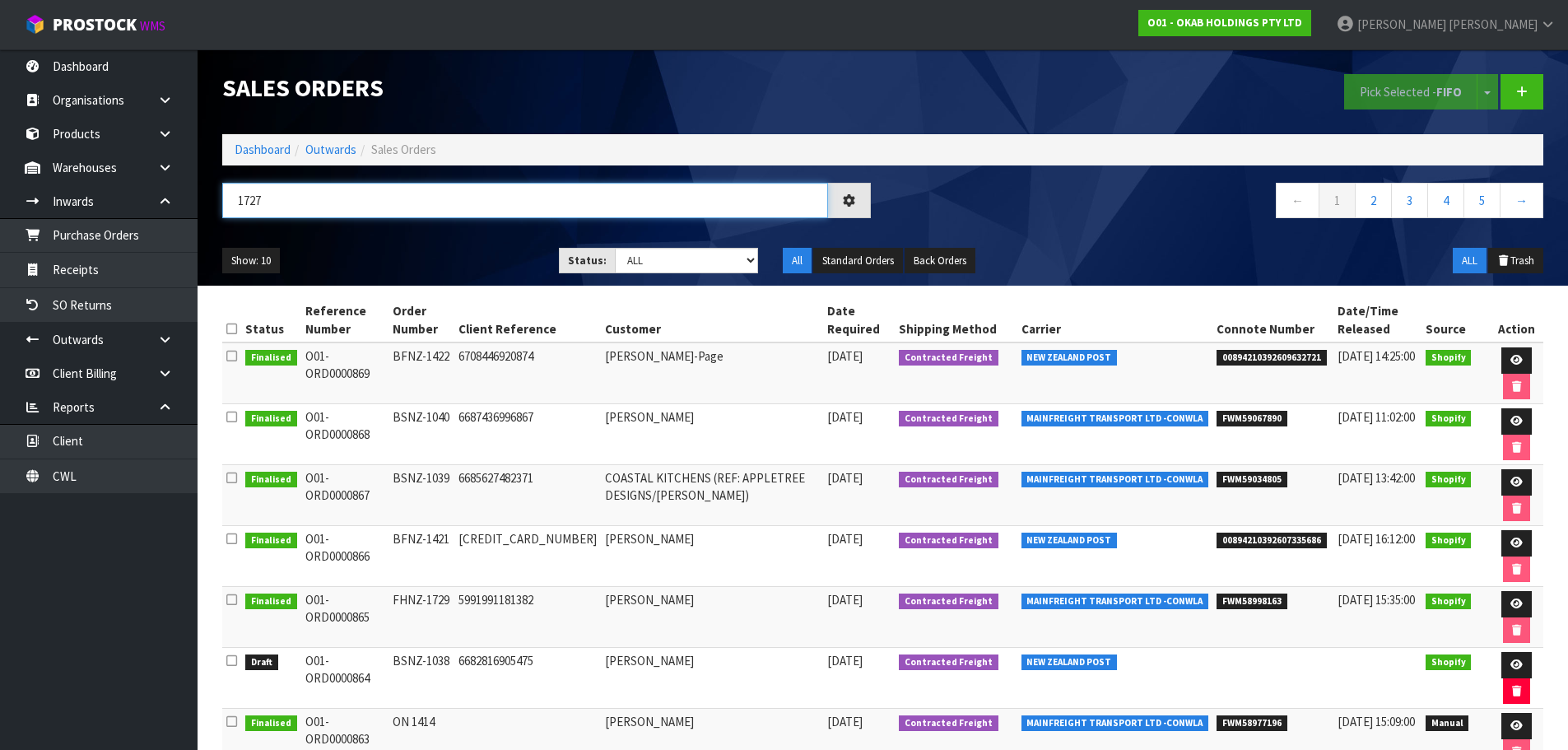
type input "1727"
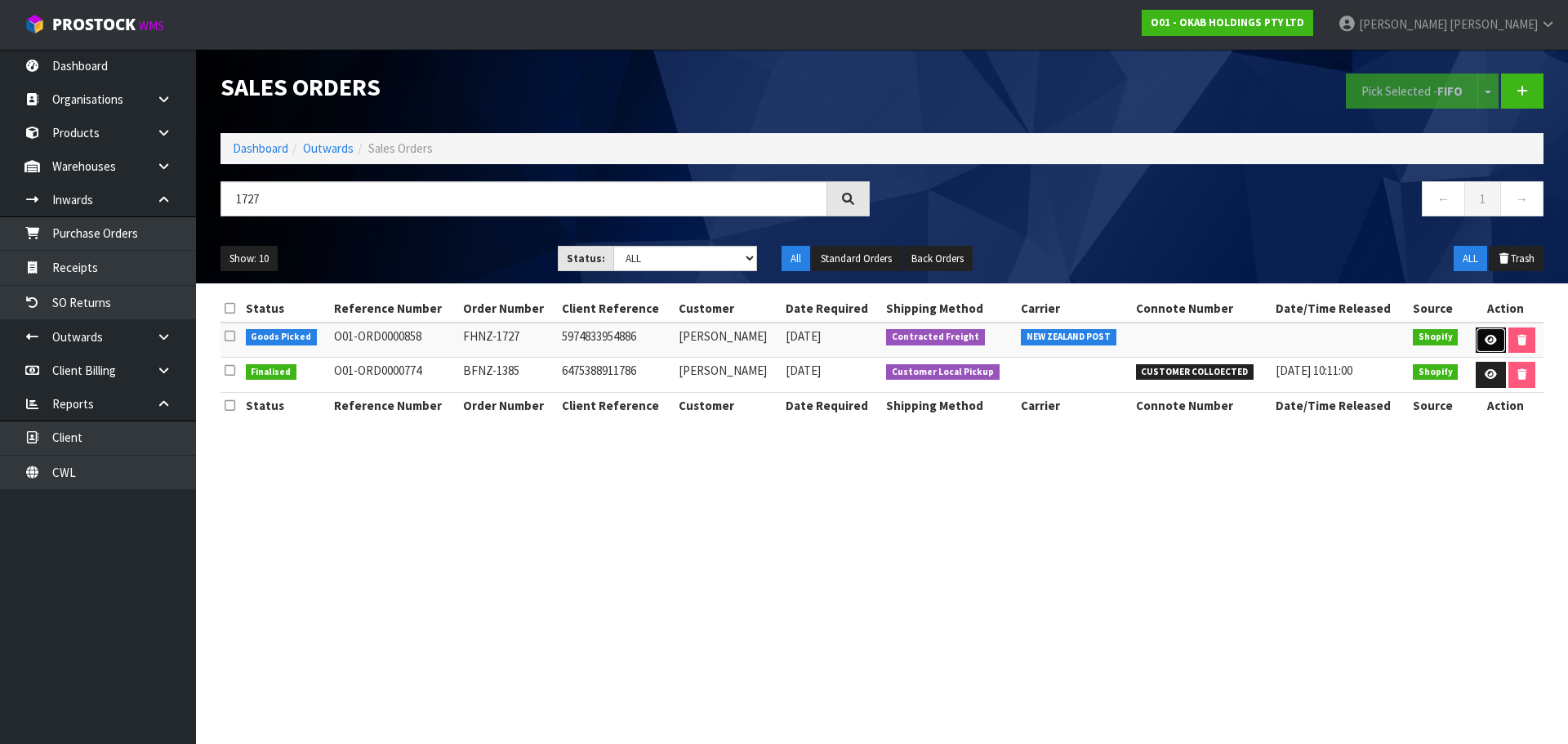
click at [1490, 342] on icon at bounding box center [1491, 340] width 13 height 11
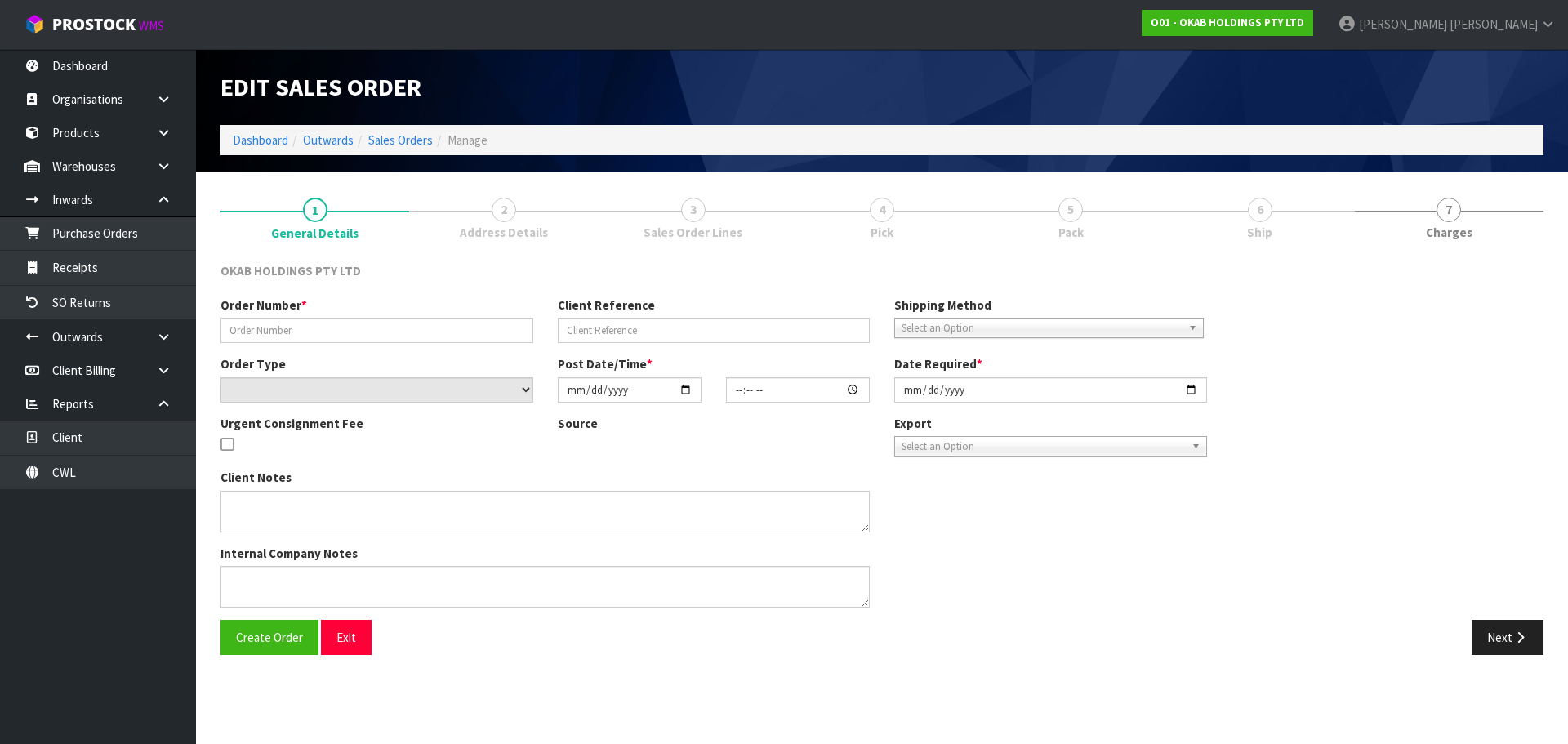
type input "FHNZ-1727"
type input "5974833954886"
select select "number:0"
type input "2025-09-23"
type input "19:04:27.000"
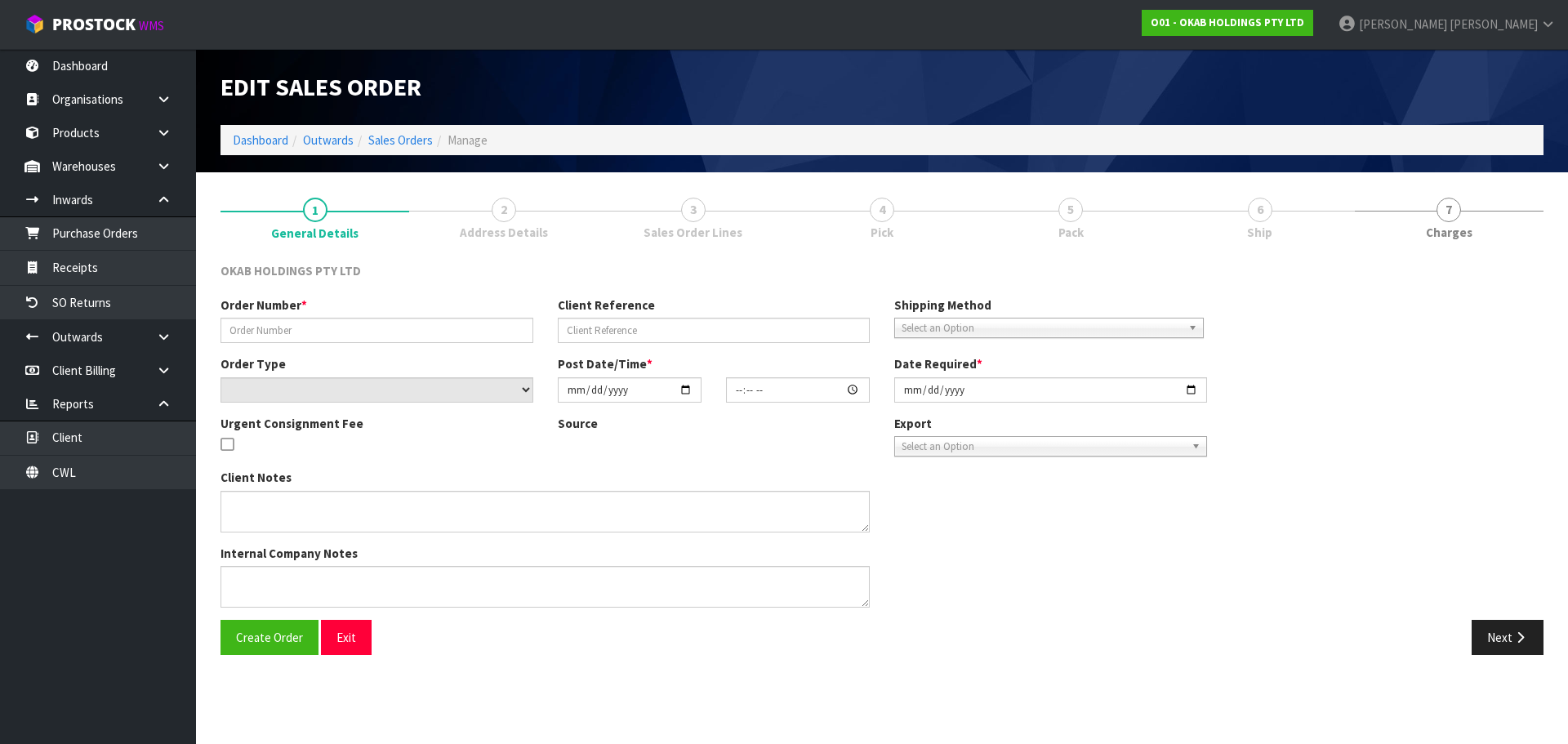
type input "2025-10-13"
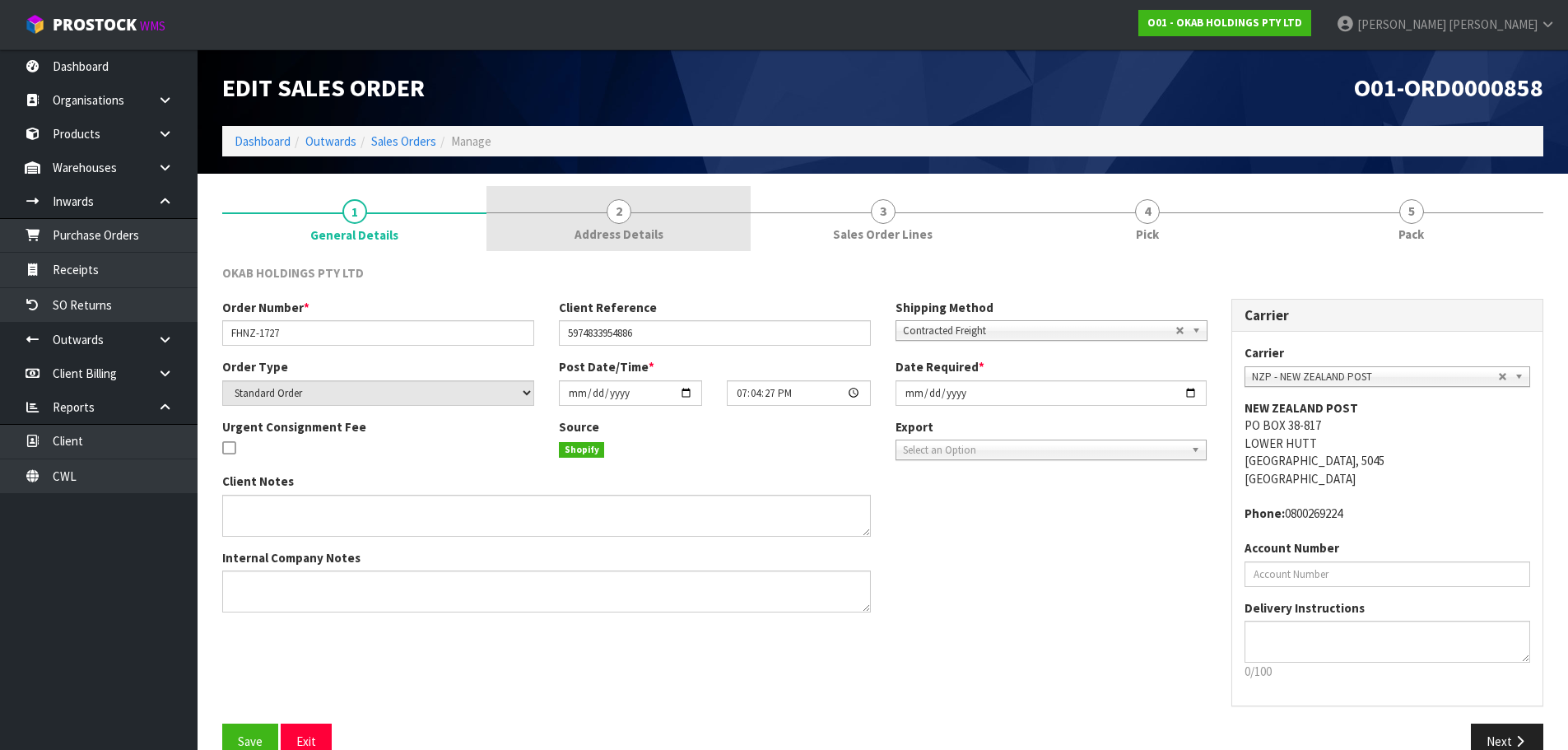
click at [584, 232] on span "Address Details" at bounding box center [619, 233] width 89 height 17
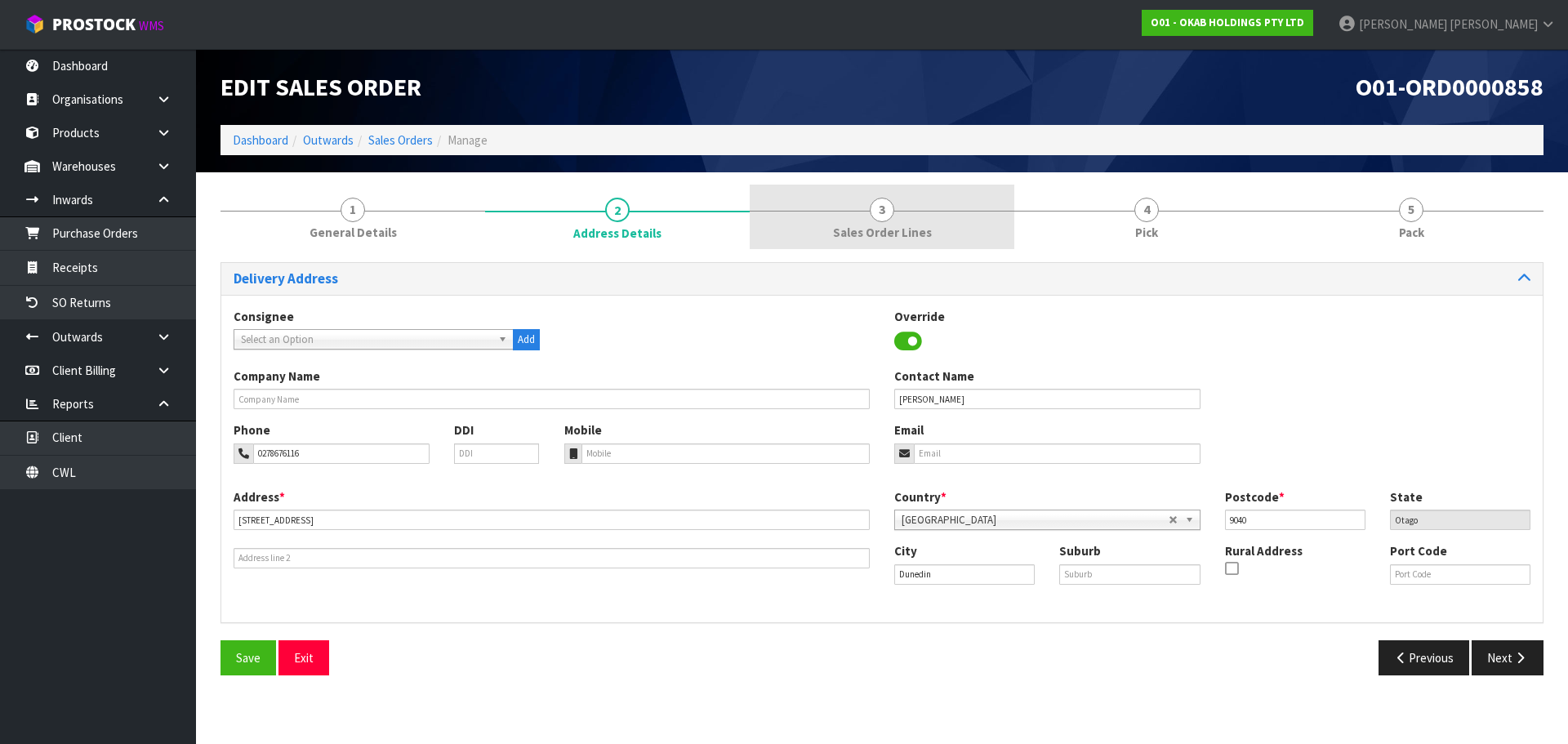
click at [864, 220] on link "3 Sales Order Lines" at bounding box center [881, 216] width 265 height 64
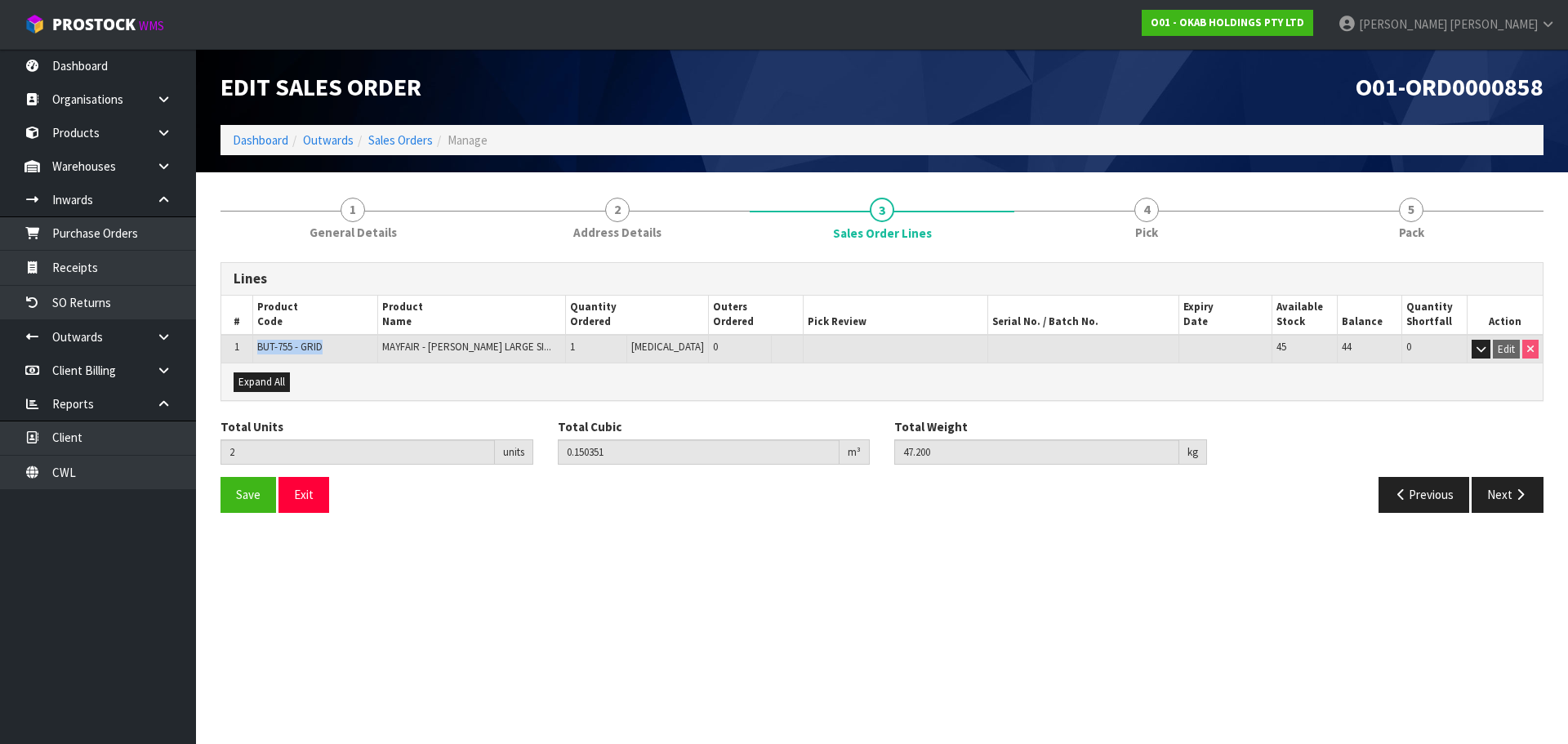
drag, startPoint x: 351, startPoint y: 351, endPoint x: 244, endPoint y: 347, distance: 107.1
click at [244, 347] on tr "1 BUT-755 - GRID MAYFAIR - BUTLER LARGE SI... 1 PCE 0 45 44 0 Edit" at bounding box center [882, 349] width 1321 height 29
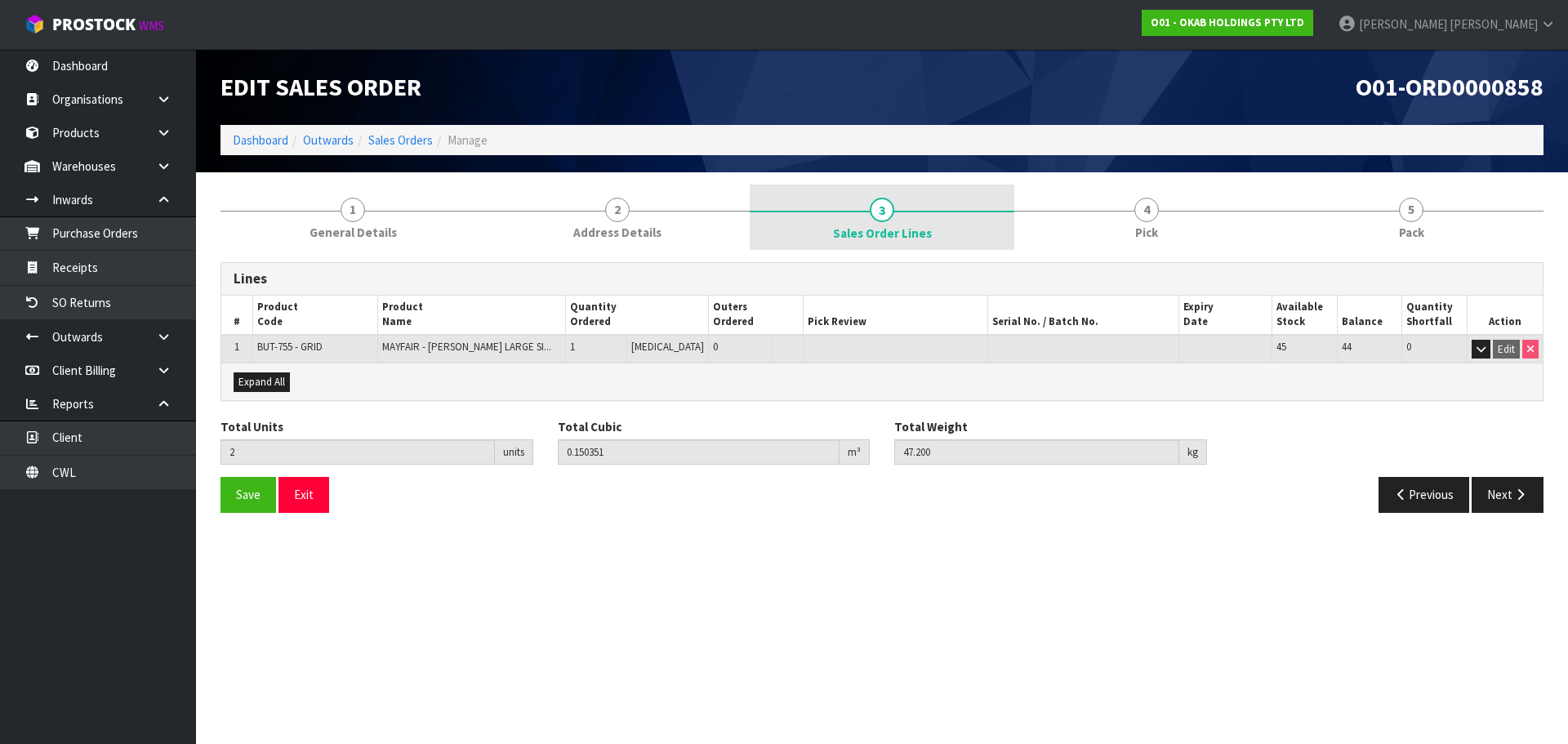
click at [895, 224] on span "Sales Order Lines" at bounding box center [882, 232] width 99 height 17
click at [895, 235] on span "Sales Order Lines" at bounding box center [882, 232] width 99 height 17
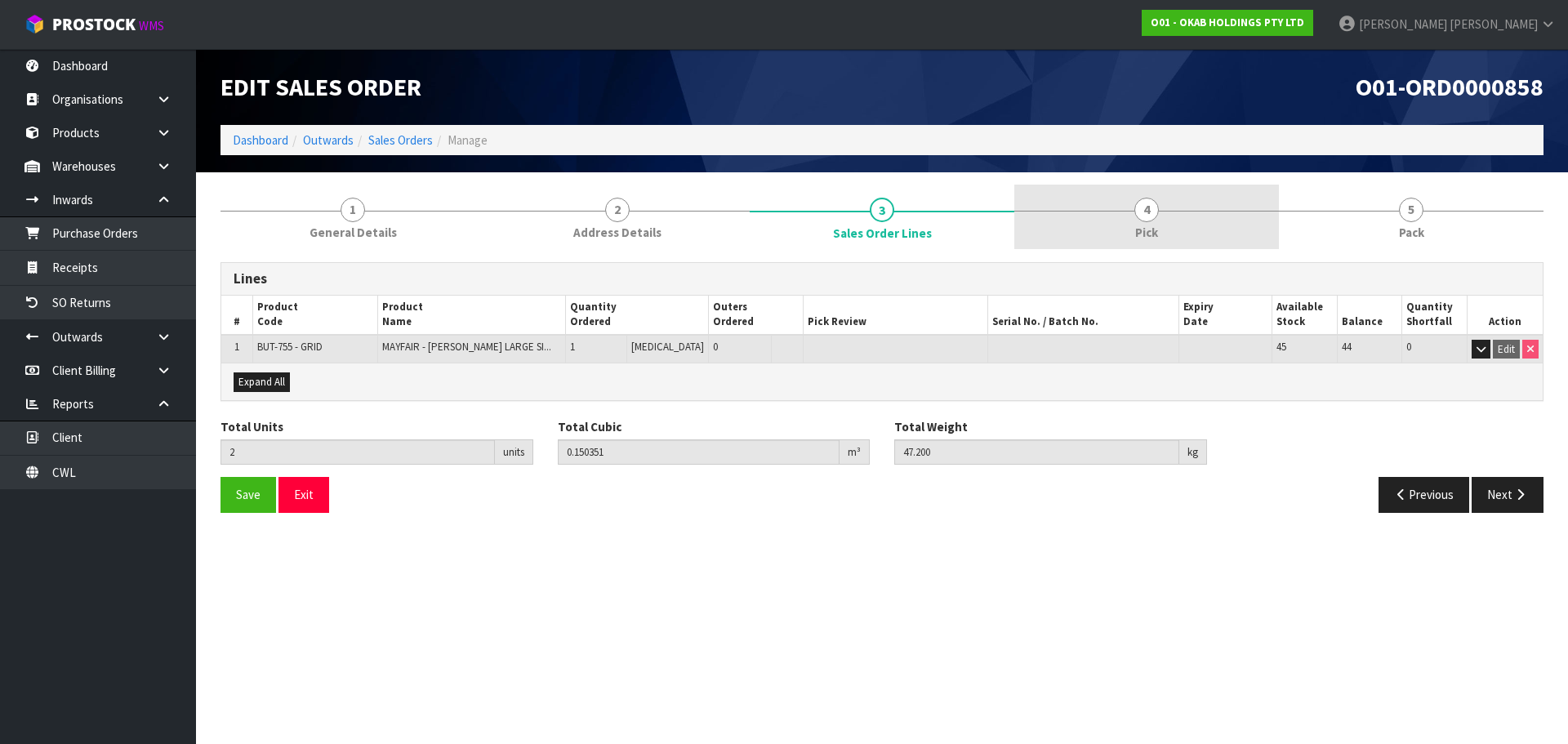
drag, startPoint x: 1148, startPoint y: 216, endPoint x: 1128, endPoint y: 219, distance: 20.2
click at [1147, 216] on span "4" at bounding box center [1146, 209] width 24 height 24
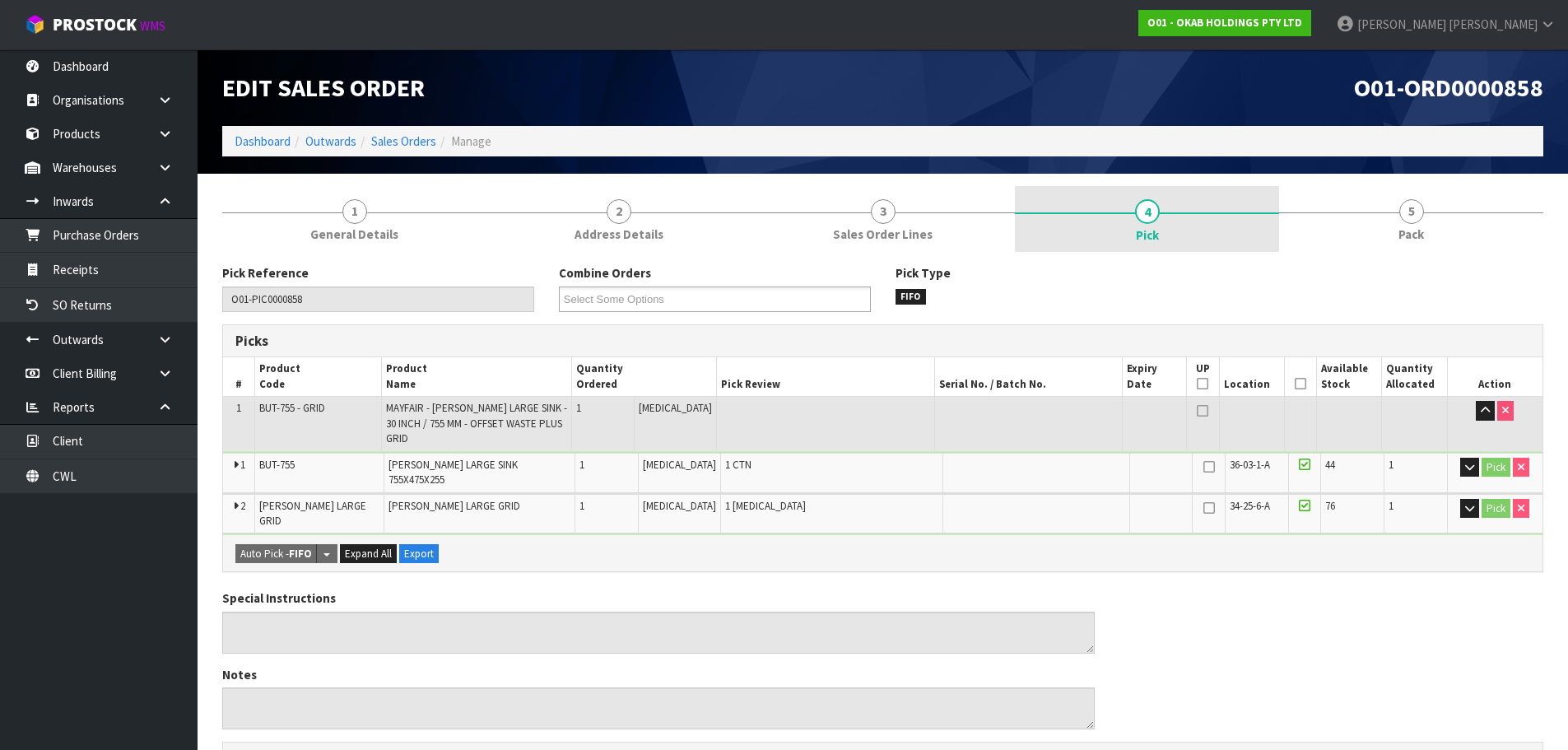
click at [1216, 215] on link "4 Pick" at bounding box center [1146, 218] width 264 height 66
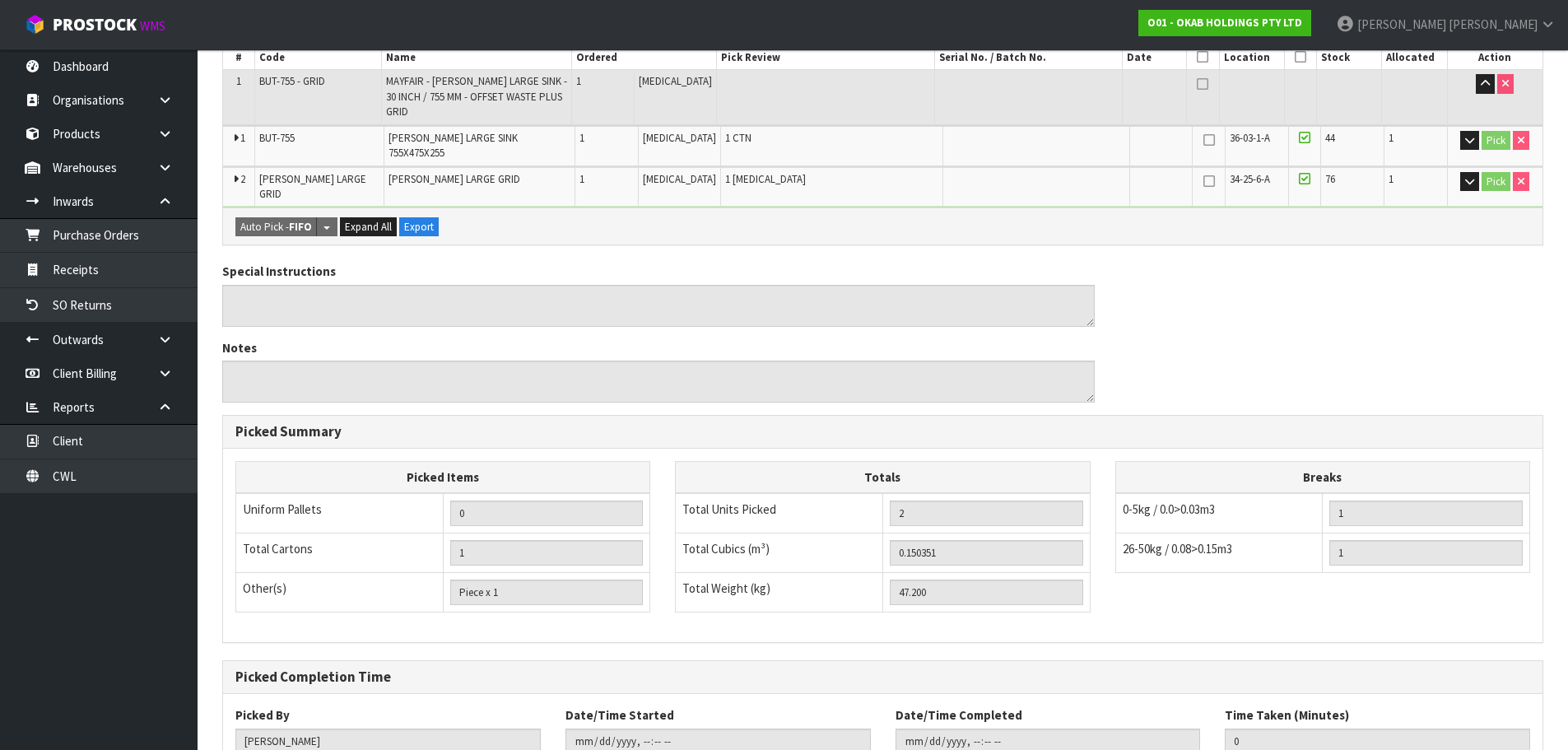
scroll to position [244, 0]
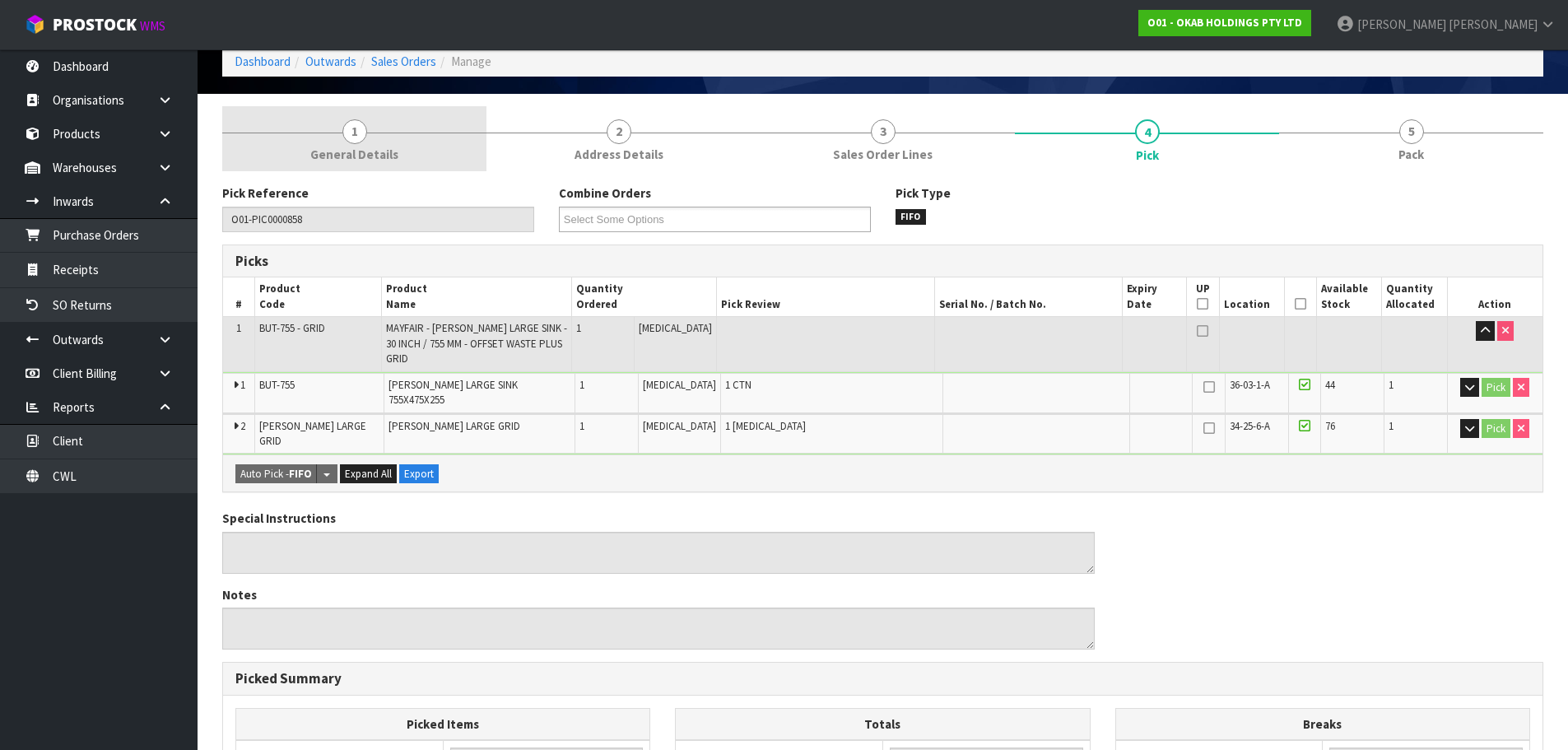
click at [414, 157] on link "1 General Details" at bounding box center [354, 139] width 264 height 65
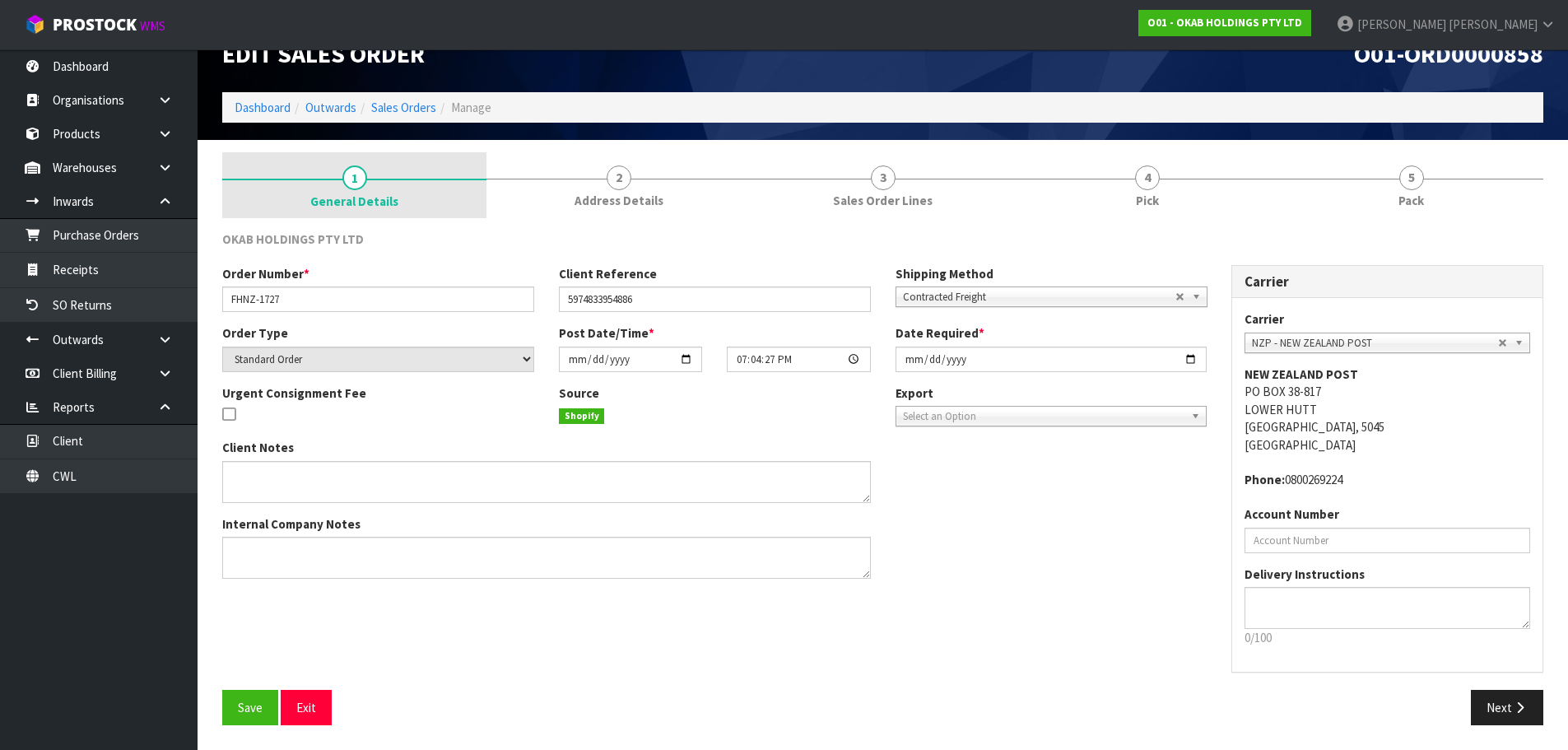
scroll to position [33, 0]
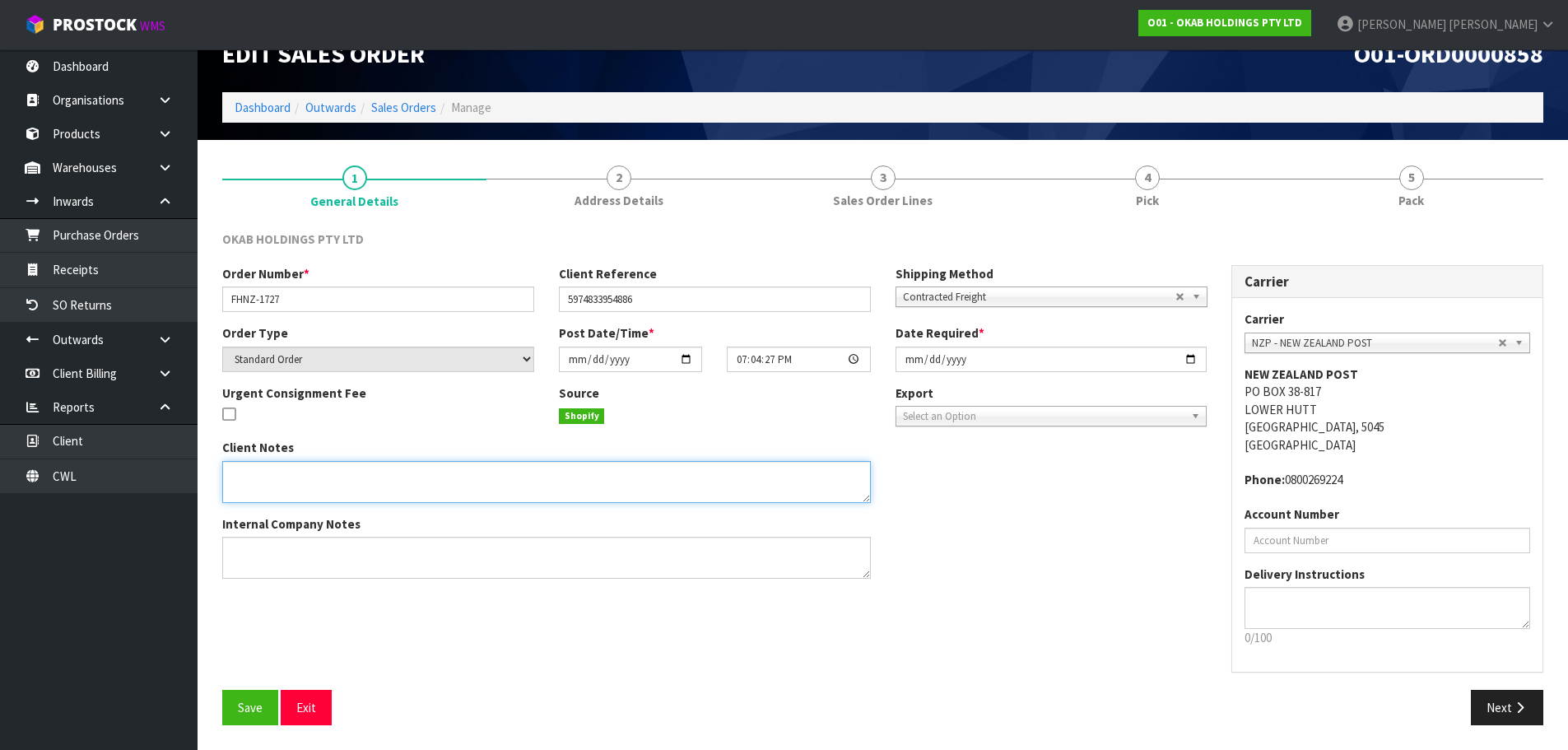
click at [349, 489] on textarea at bounding box center [547, 481] width 649 height 42
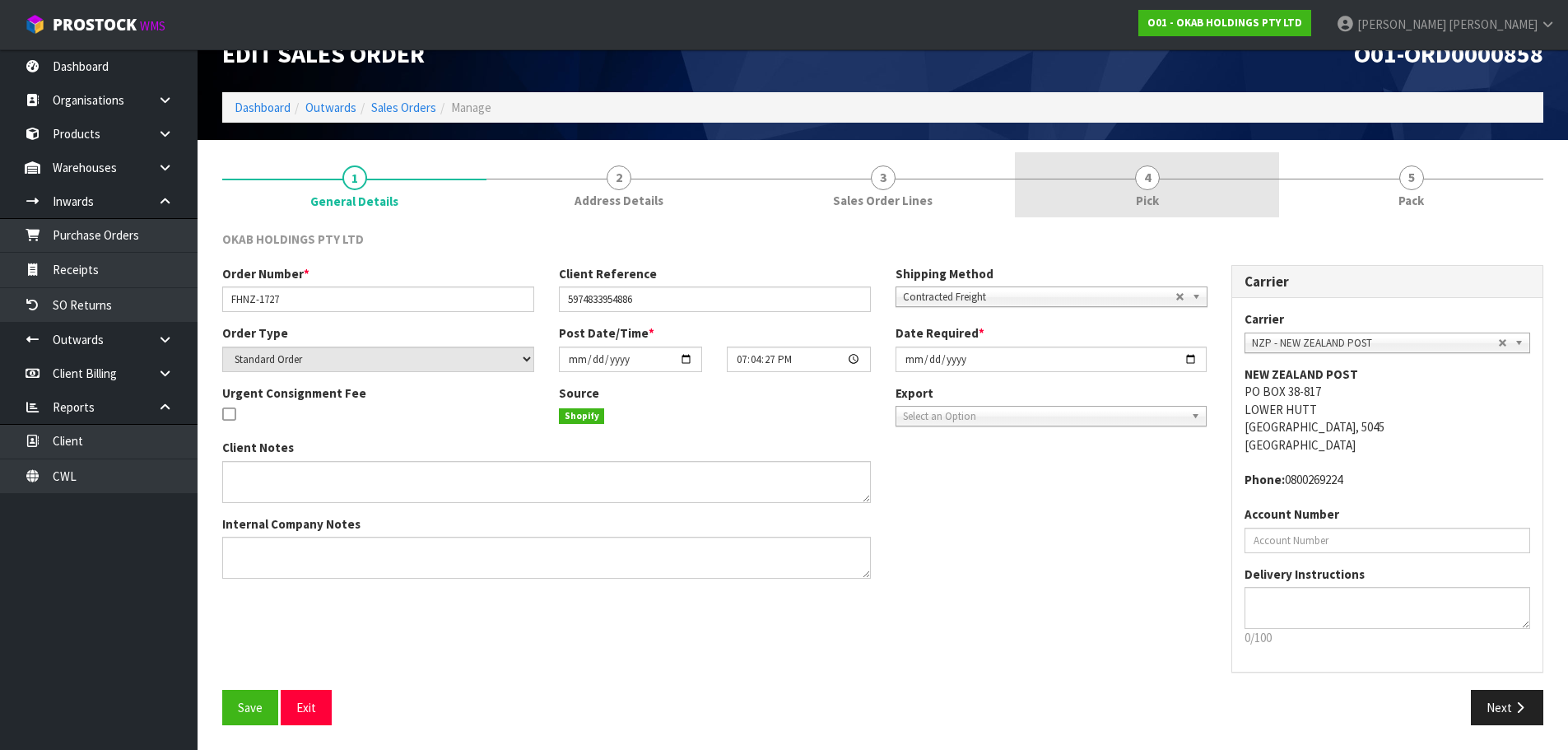
click at [1126, 201] on link "4 Pick" at bounding box center [1146, 185] width 264 height 65
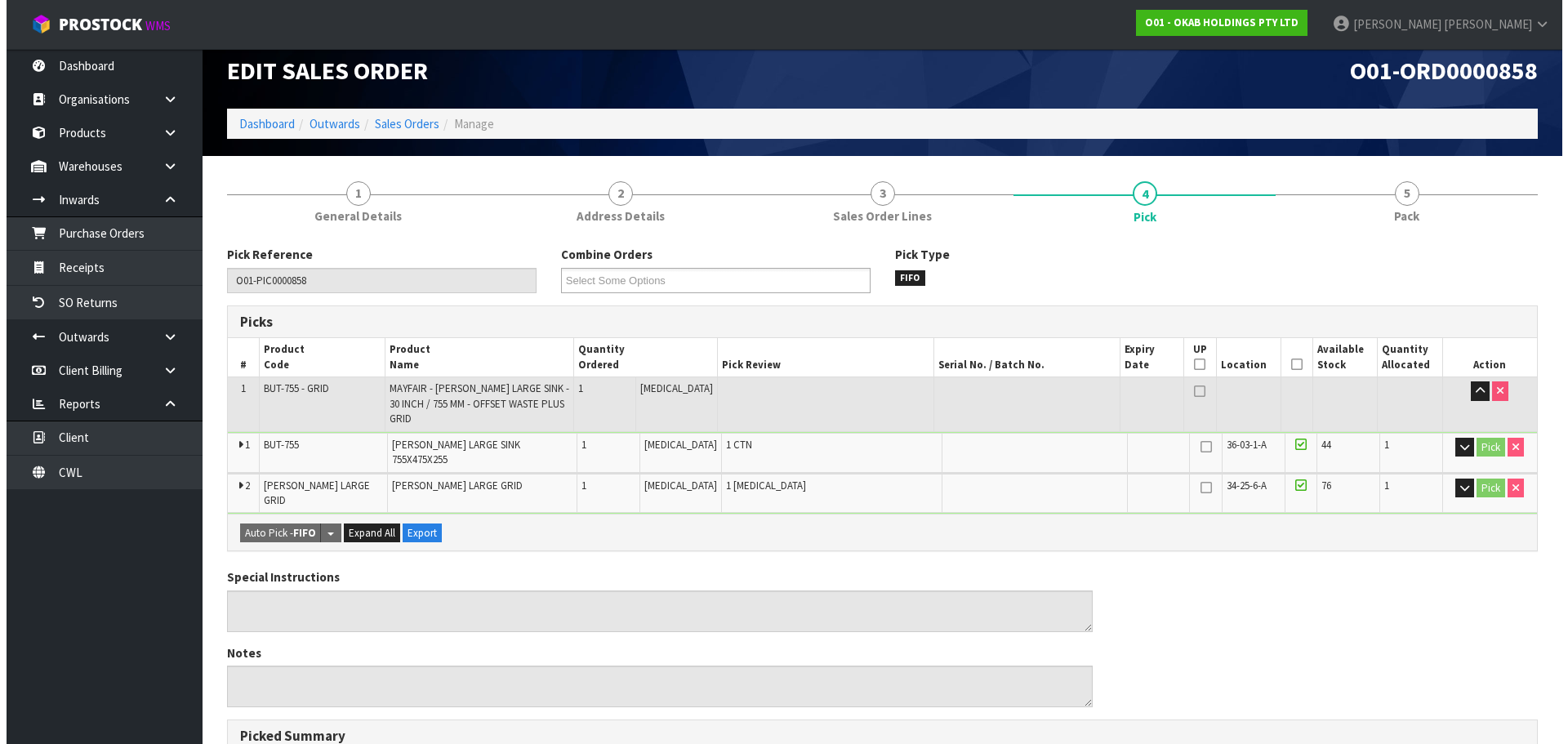
scroll to position [0, 0]
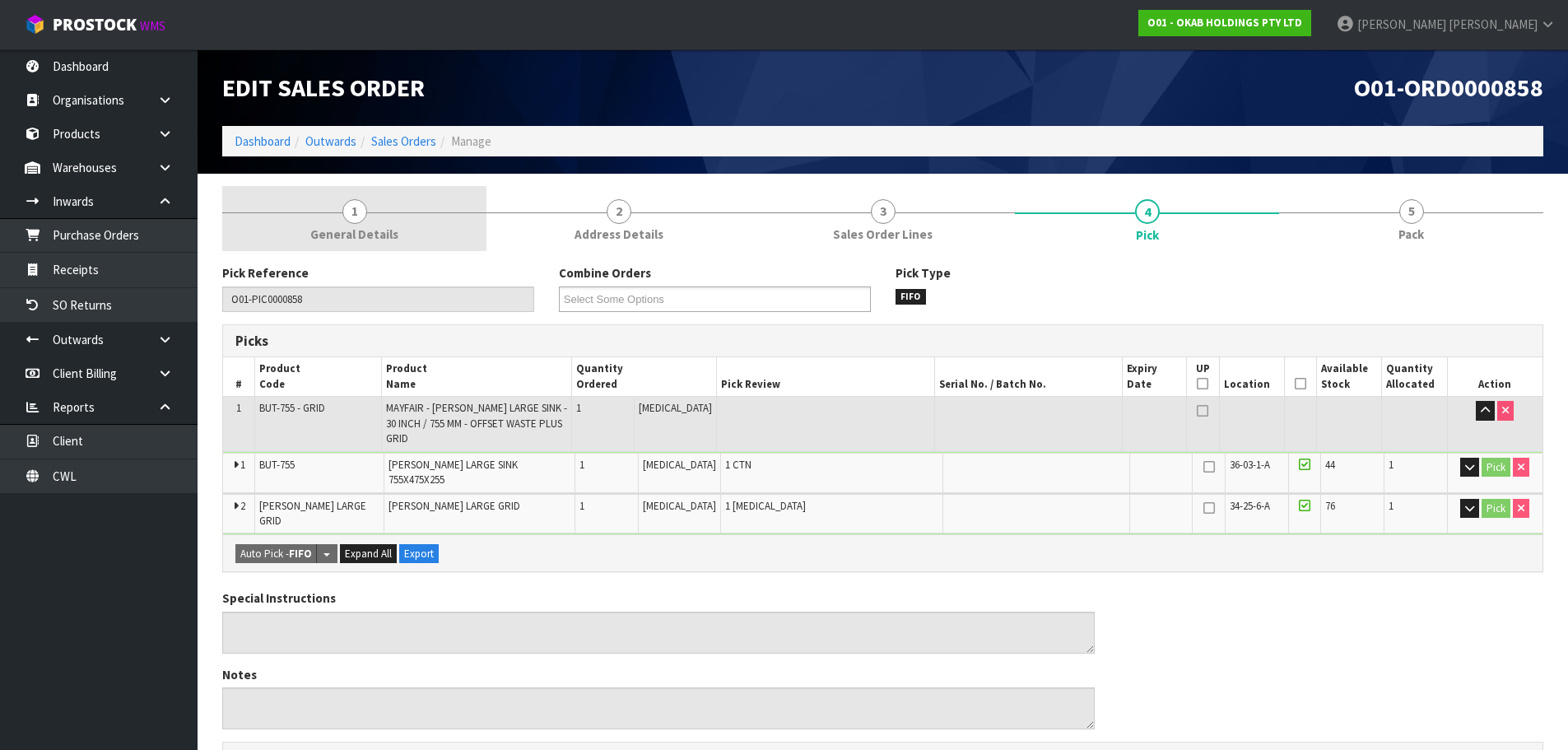
click at [415, 207] on link "1 General Details" at bounding box center [354, 218] width 264 height 65
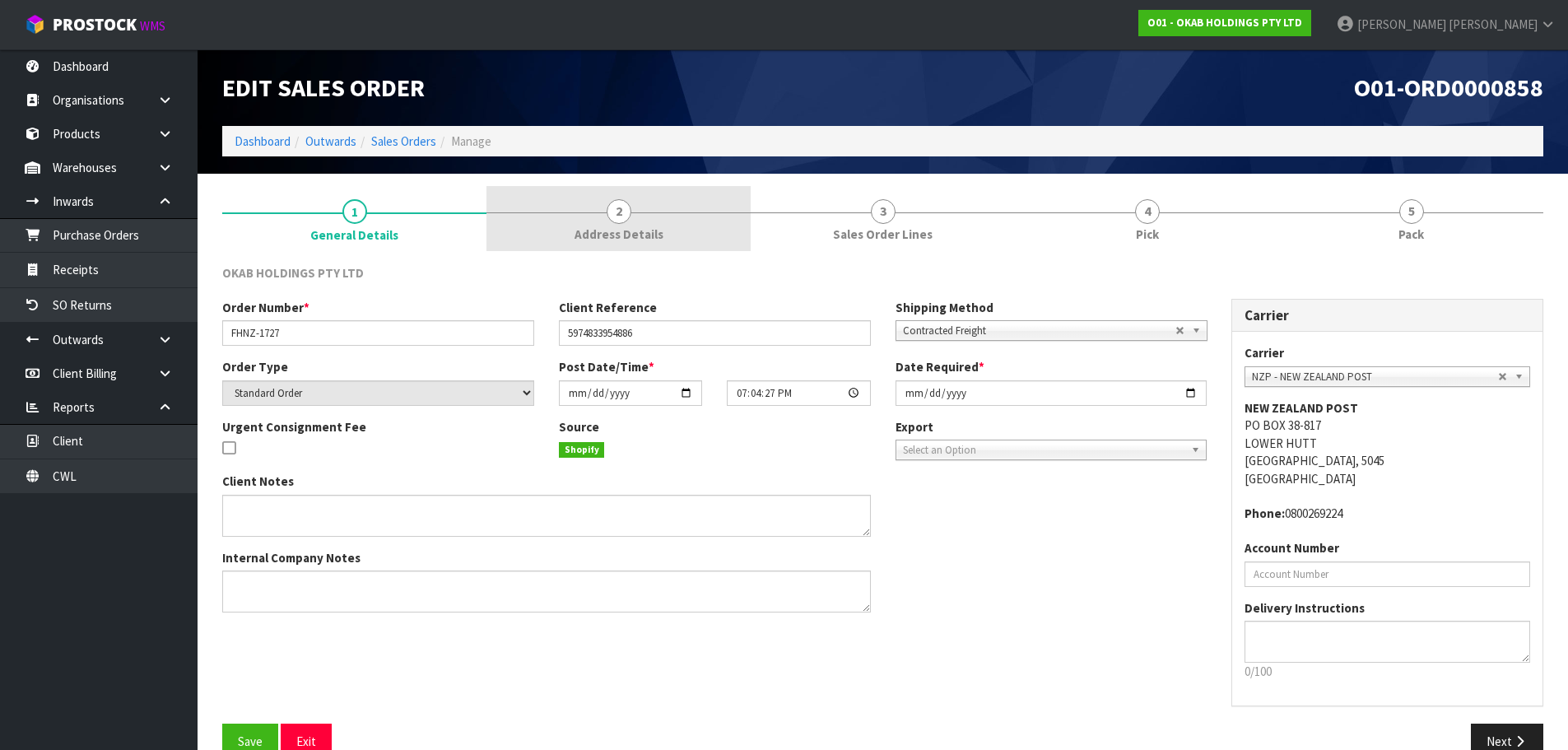
click at [624, 232] on span "Address Details" at bounding box center [619, 233] width 89 height 17
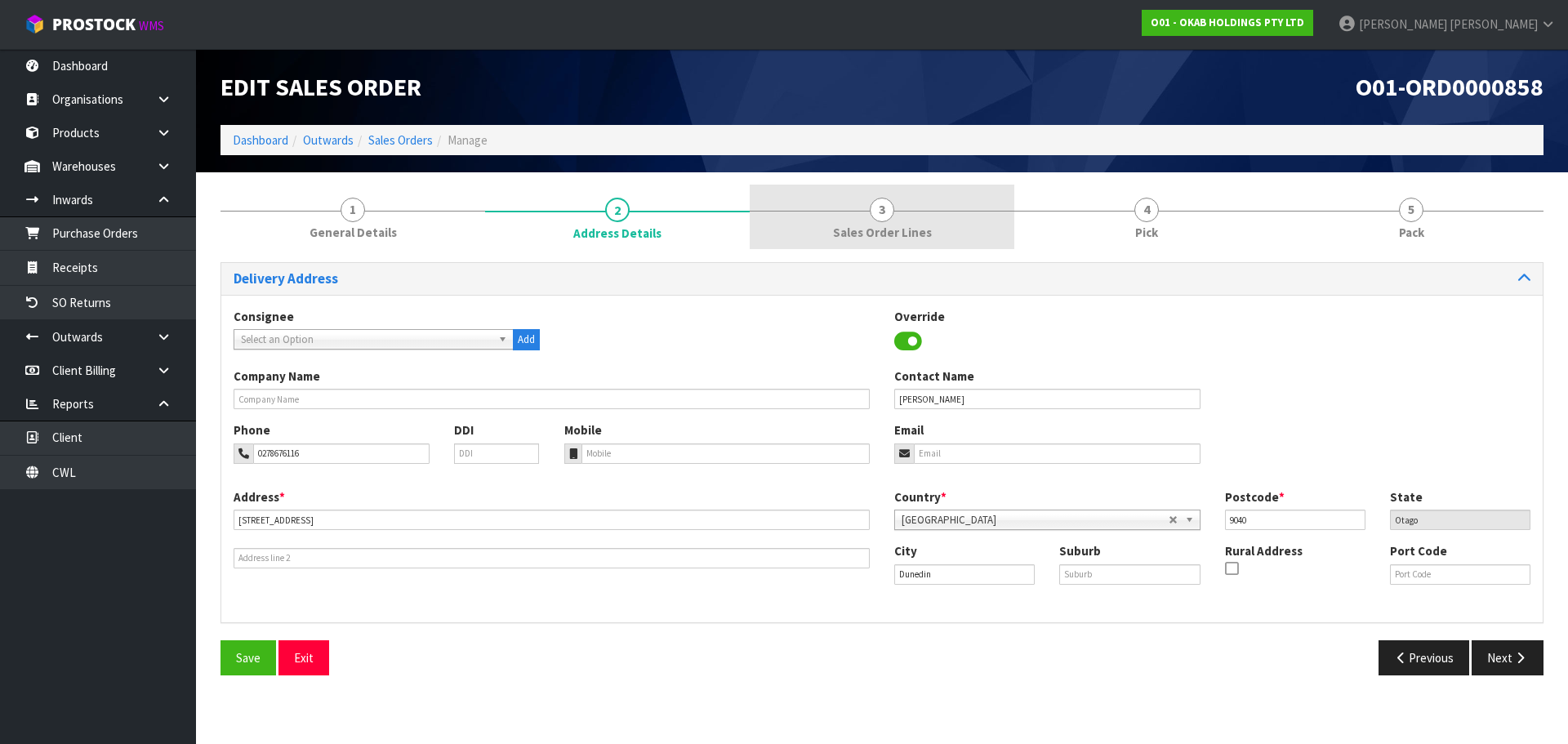
click at [911, 241] on link "3 Sales Order Lines" at bounding box center [881, 216] width 265 height 64
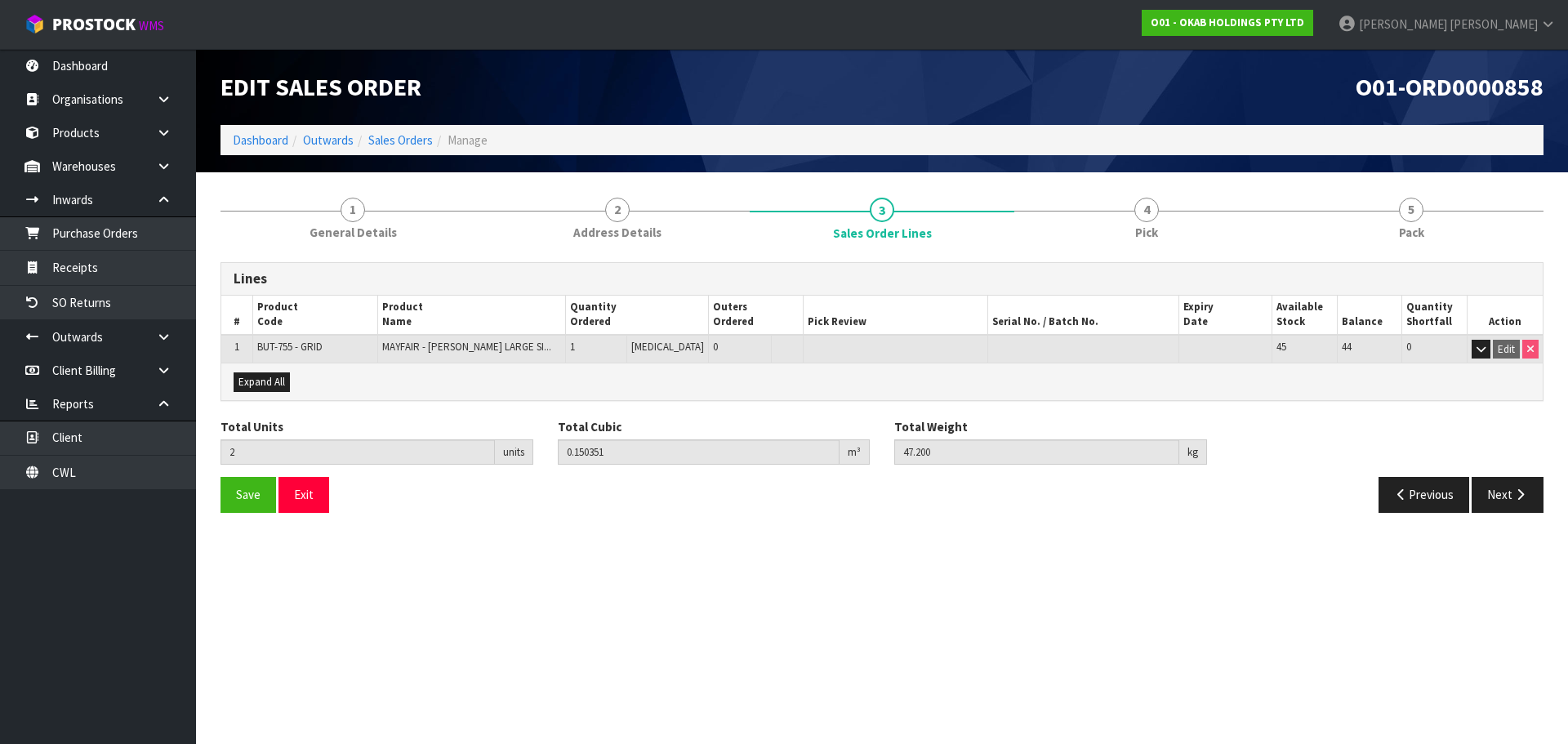
click at [396, 125] on div "Edit Sales Order" at bounding box center [545, 87] width 674 height 76
click at [398, 132] on link "Sales Orders" at bounding box center [400, 140] width 64 height 15
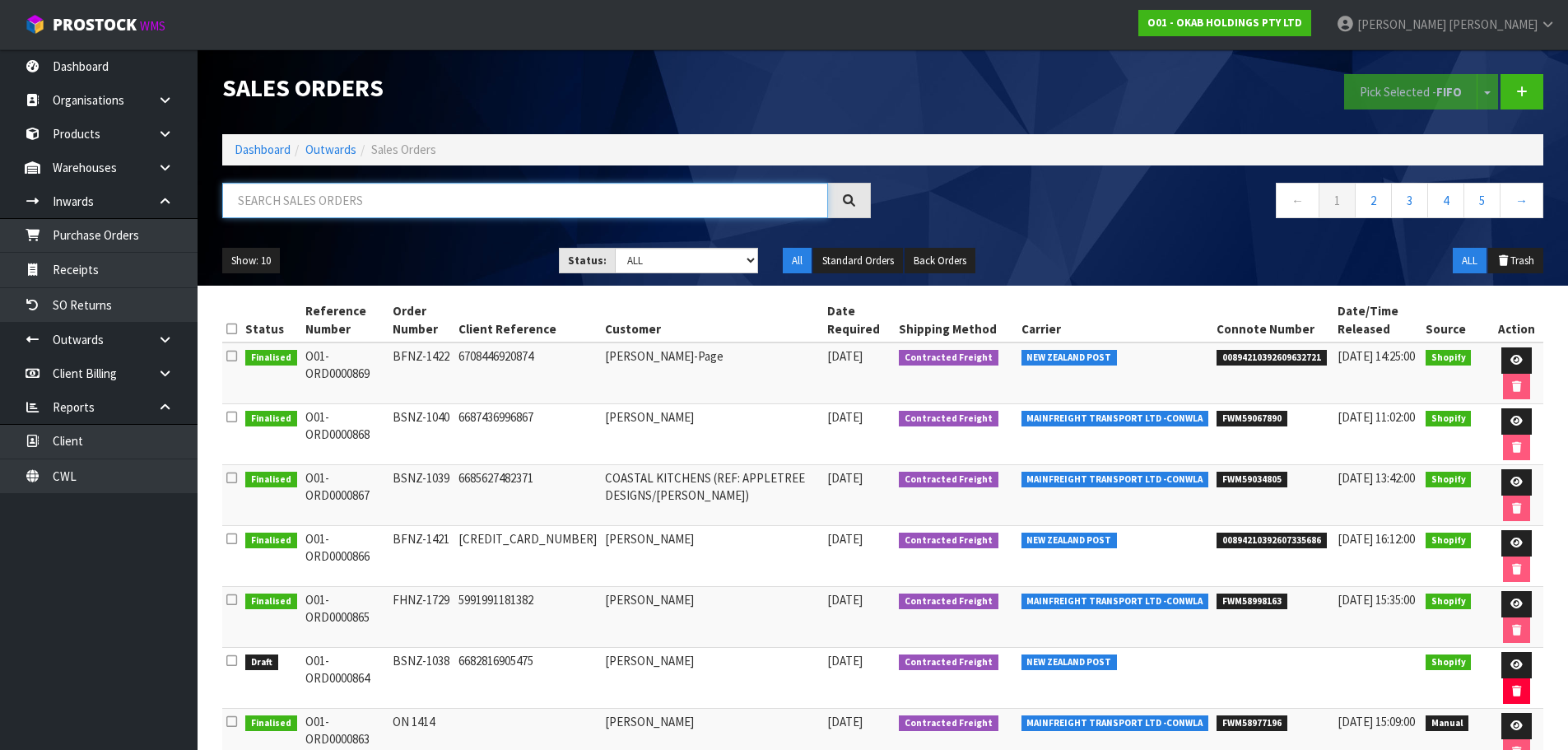
click at [378, 211] on input "text" at bounding box center [525, 200] width 606 height 35
type input "1726"
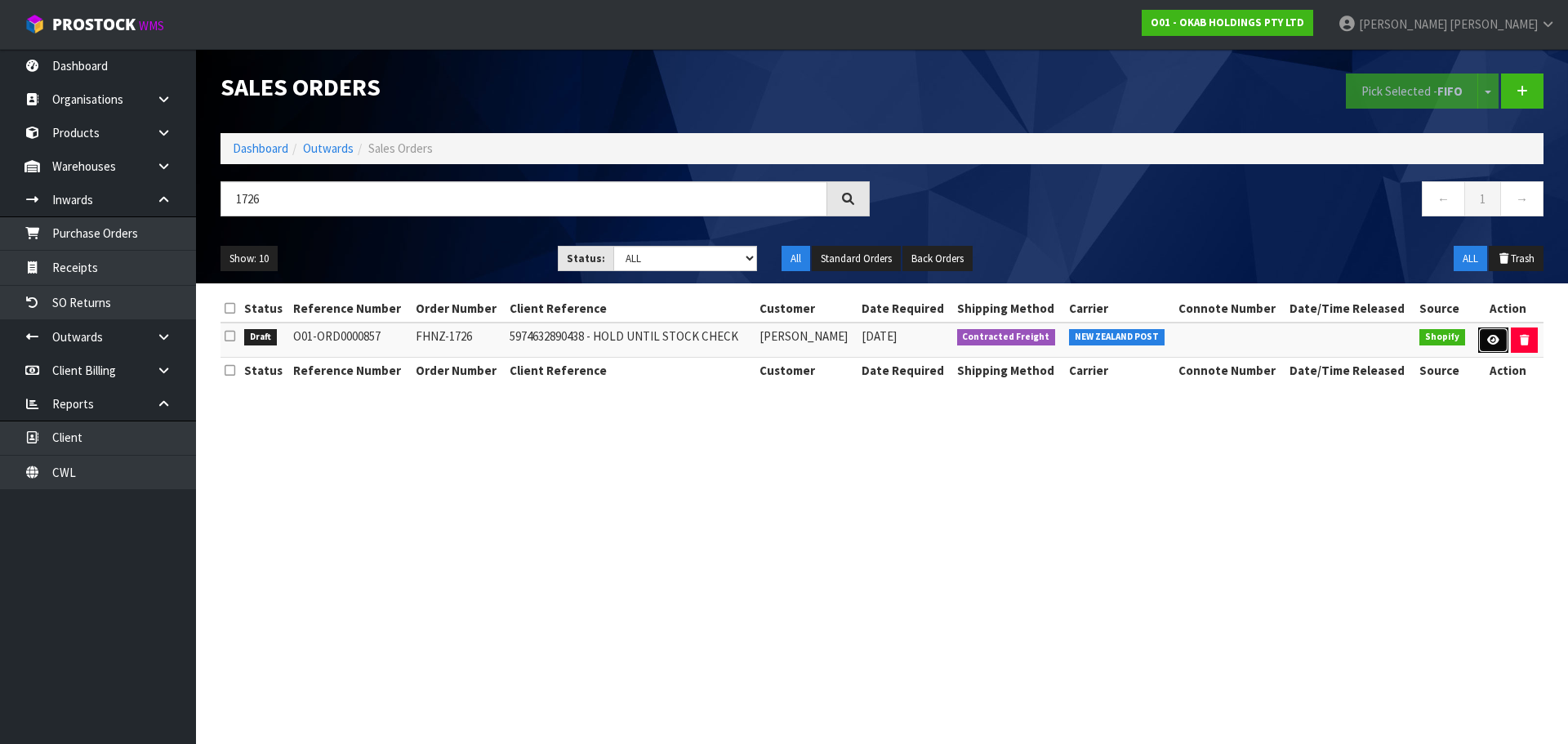
click at [1488, 344] on icon at bounding box center [1493, 340] width 13 height 11
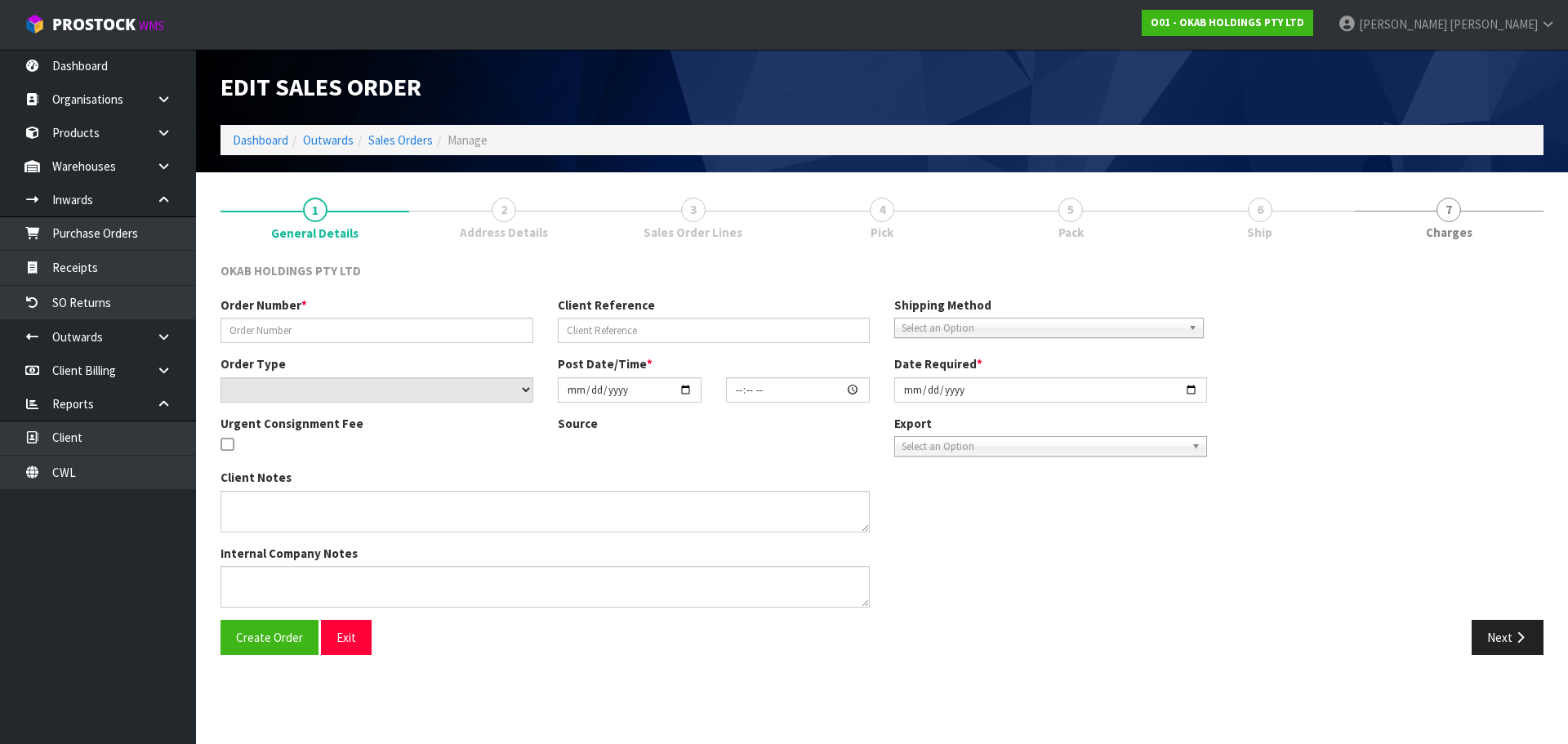
type input "FHNZ-1726"
type input "5974632890438 - HOLD UNTIL STOCK CHECK"
select select "number:0"
type input "2025-09-23"
type input "14:47:46.000"
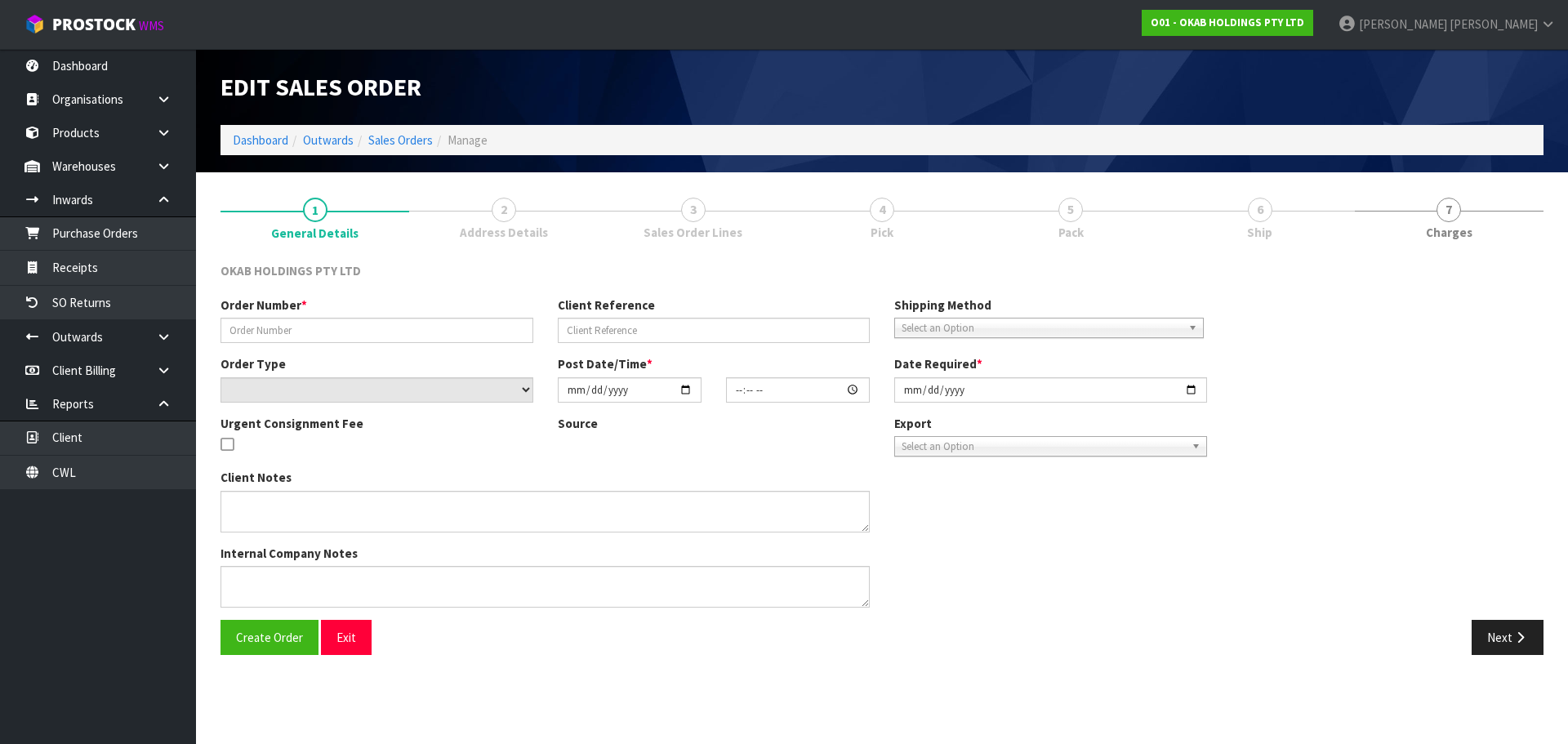
type input "2025-09-23"
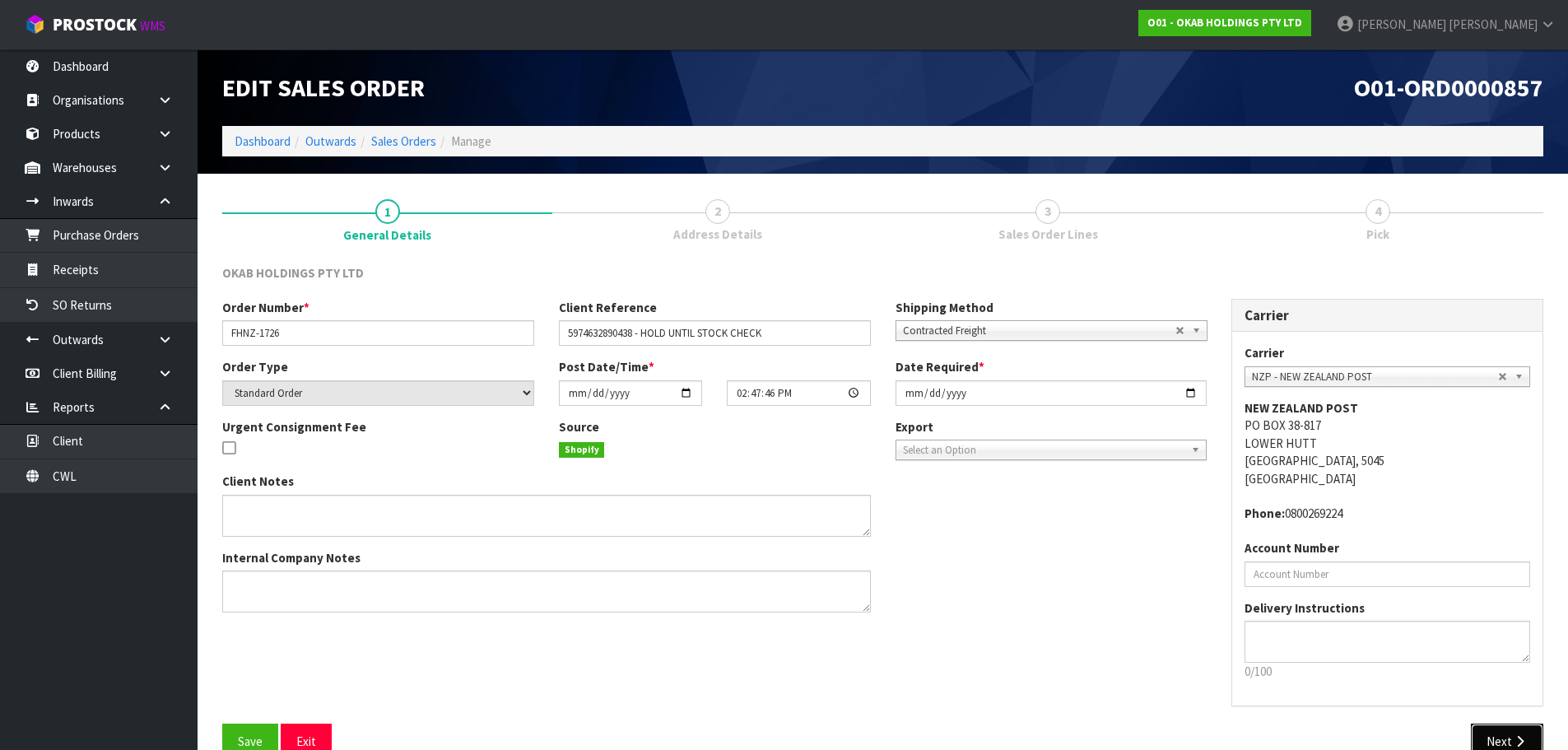
click at [1515, 734] on button "Next" at bounding box center [1507, 741] width 72 height 35
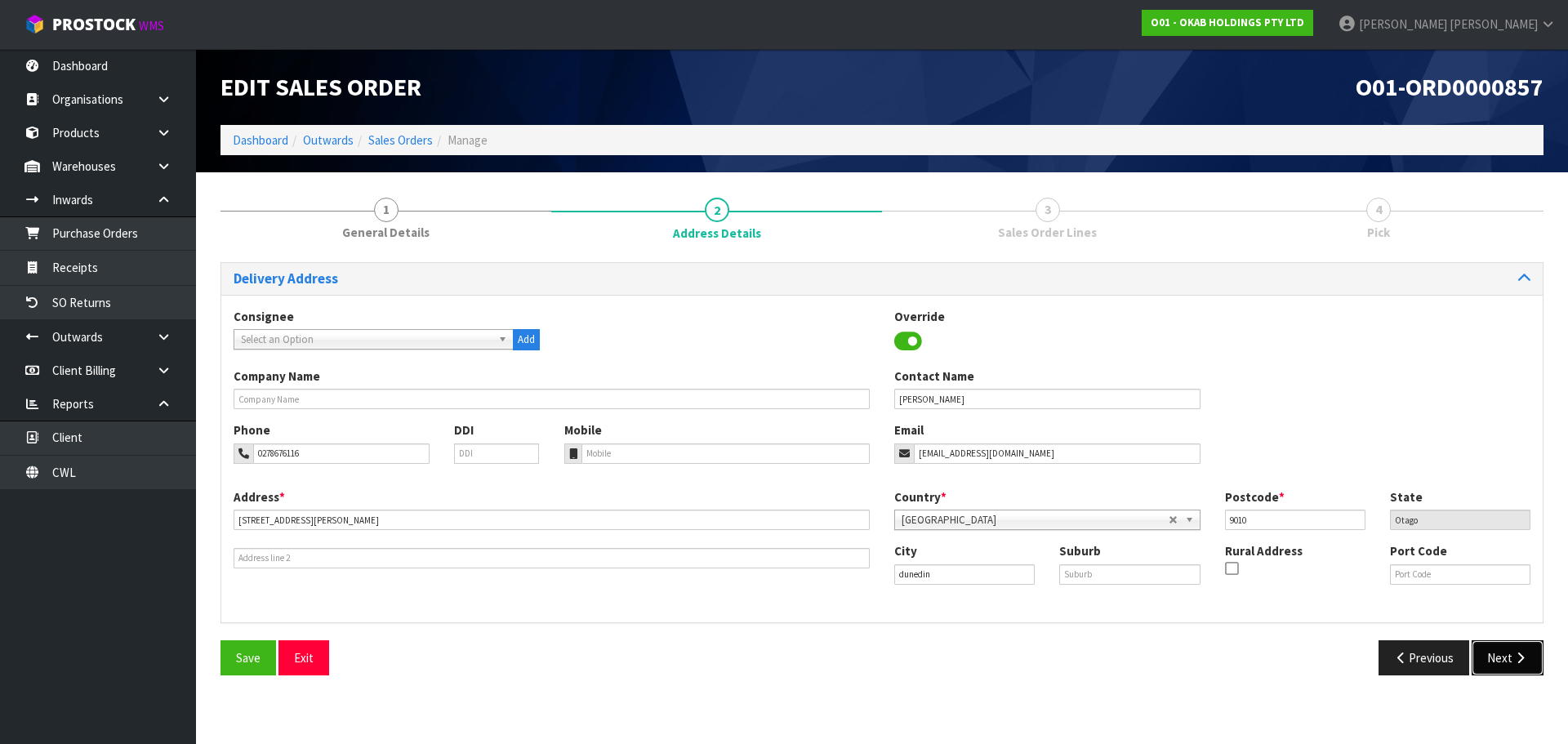
click at [1517, 652] on icon "button" at bounding box center [1520, 658] width 15 height 13
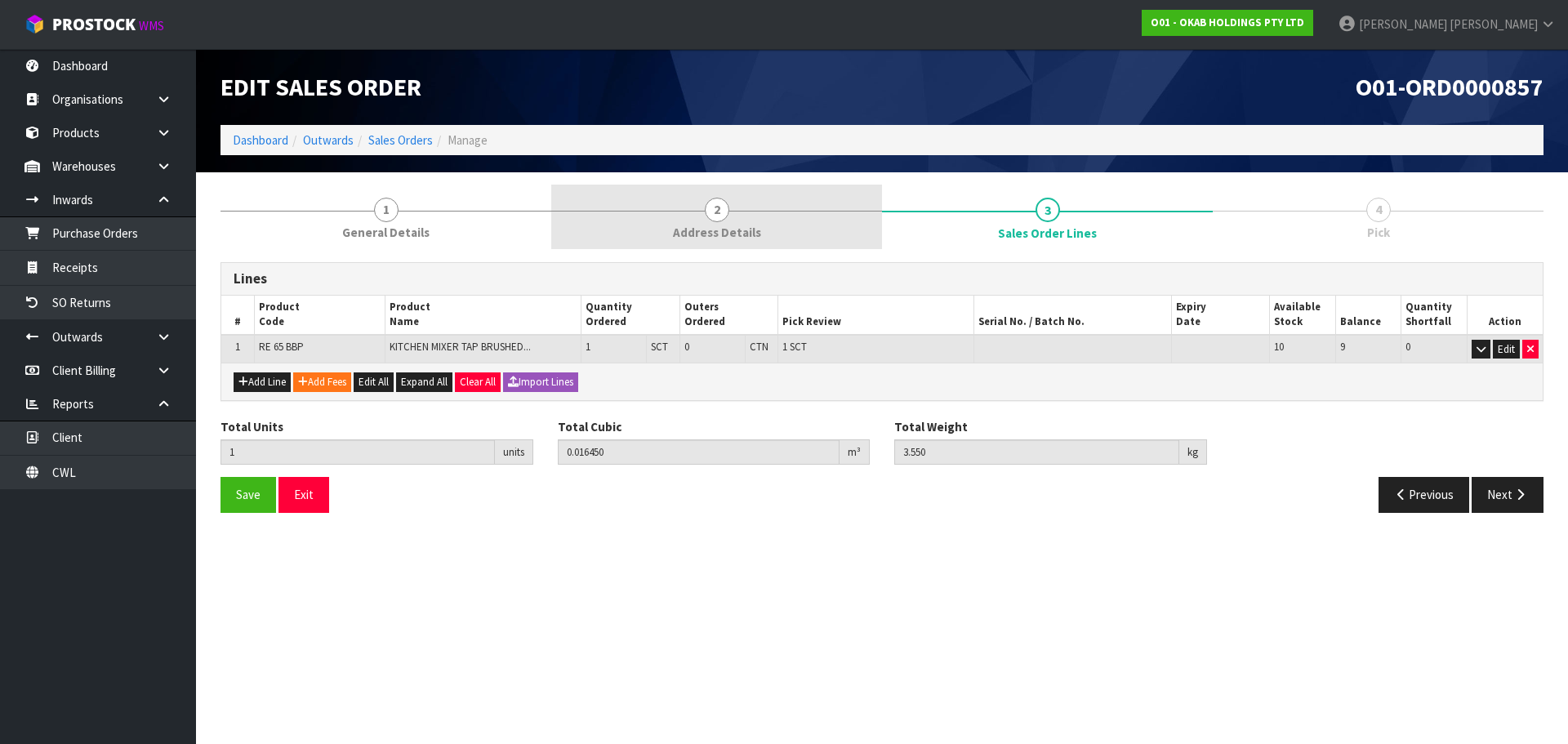
click at [719, 233] on span "Address Details" at bounding box center [717, 232] width 89 height 17
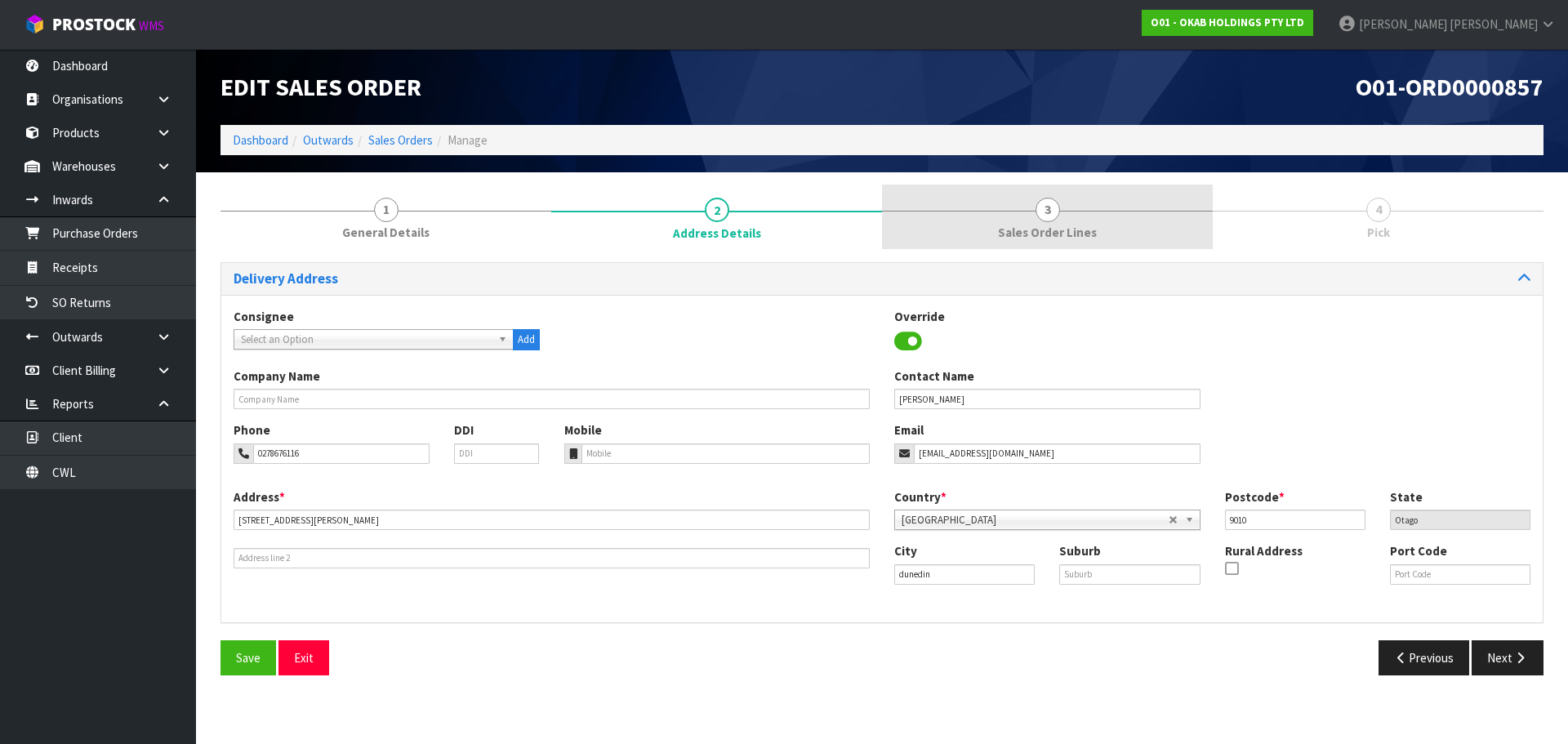
click at [1109, 212] on link "3 Sales Order Lines" at bounding box center [1047, 216] width 331 height 64
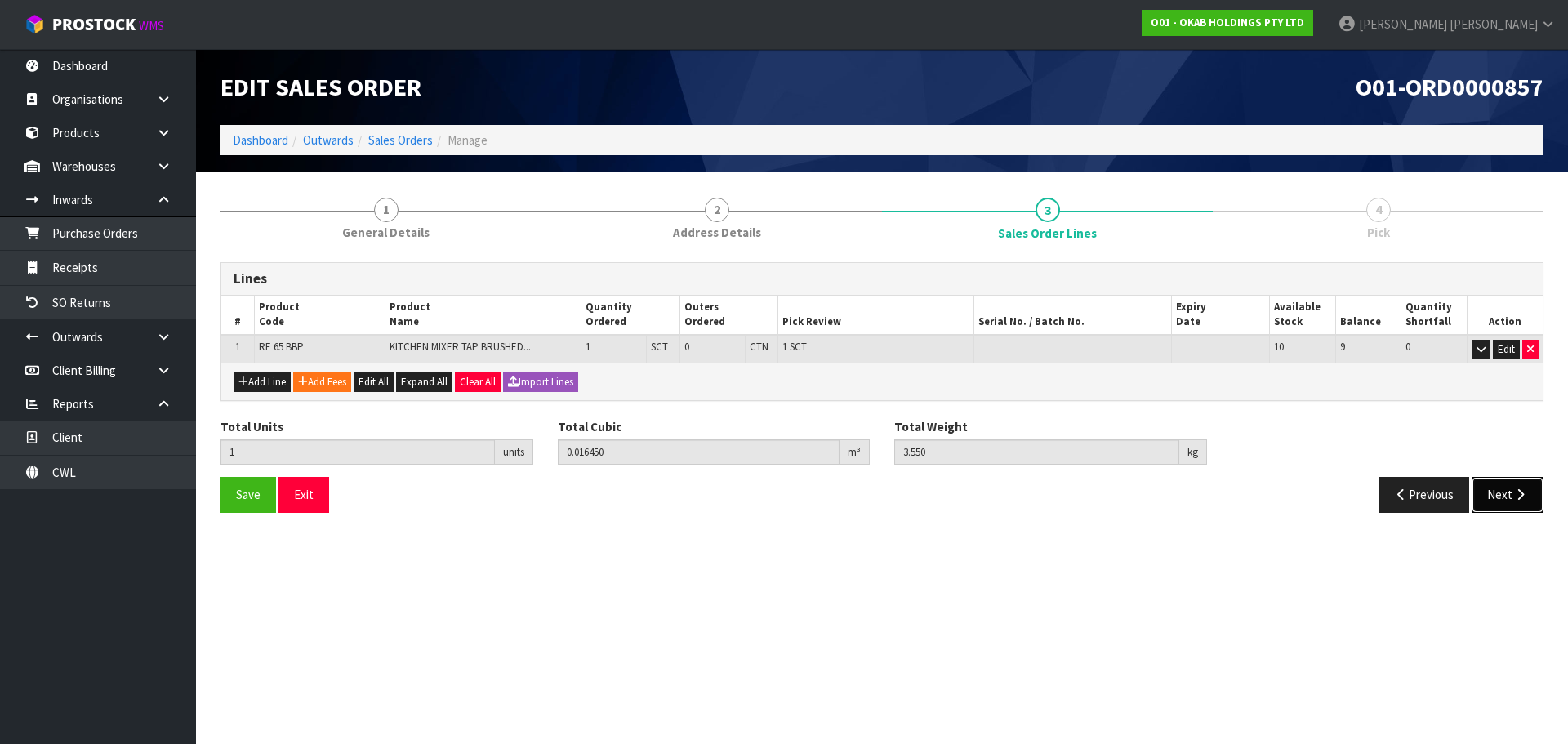
click at [1499, 499] on button "Next" at bounding box center [1507, 494] width 72 height 35
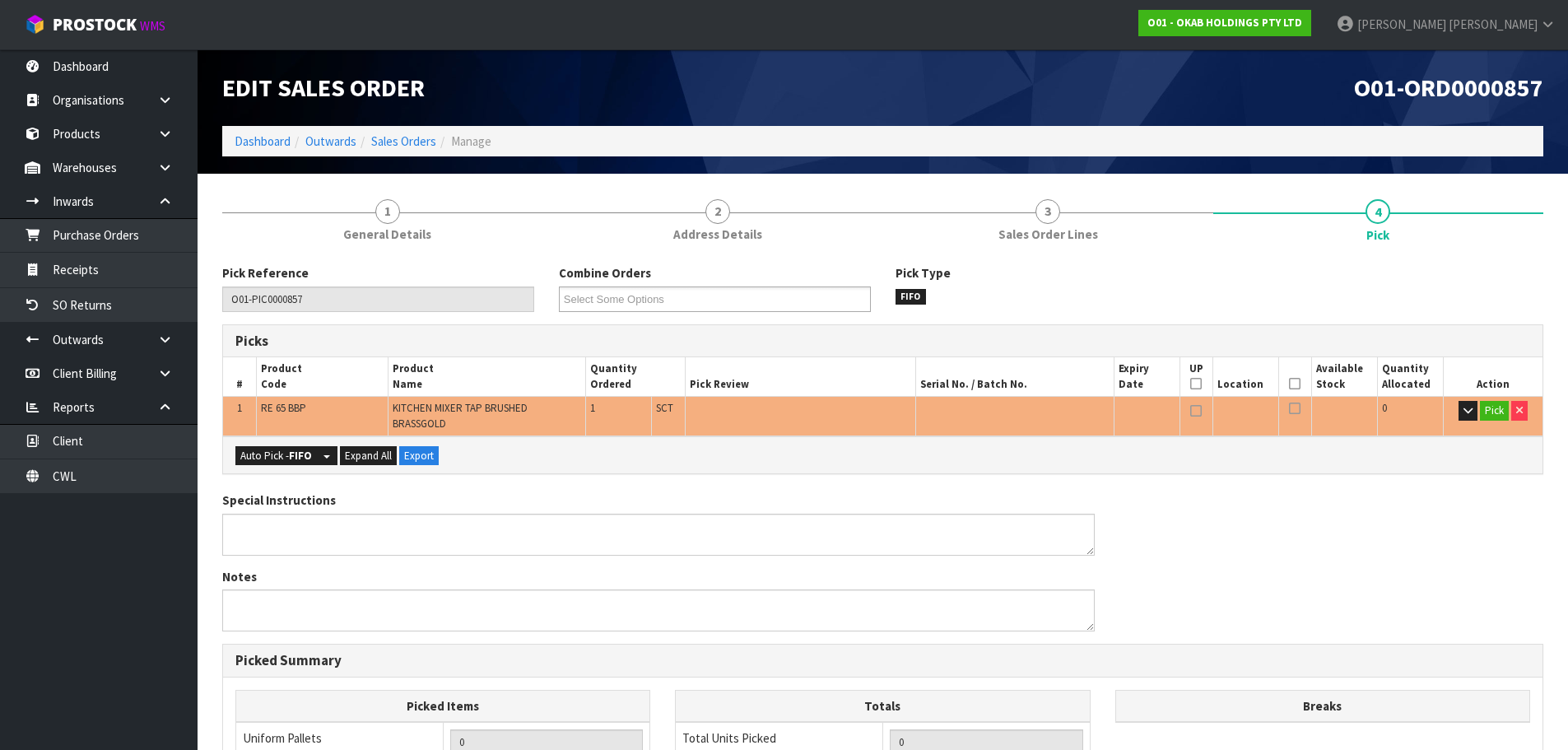
click at [267, 404] on span "RE 65 BBP" at bounding box center [284, 408] width 45 height 14
click at [269, 404] on span "RE 65 BBP" at bounding box center [284, 408] width 45 height 14
copy tr "RE 65 BBP"
click at [109, 169] on link "Warehouses" at bounding box center [98, 167] width 197 height 33
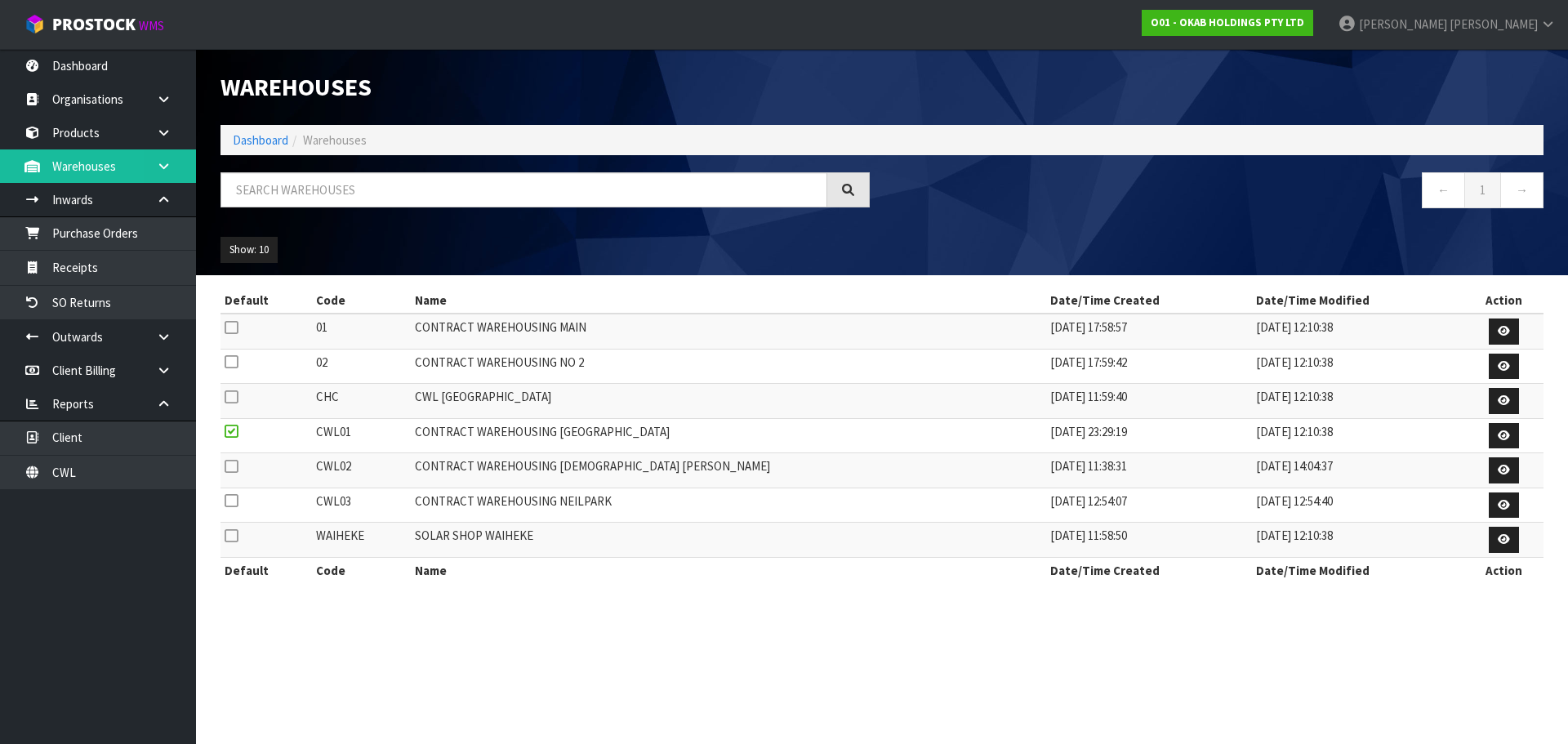
click at [157, 171] on body "Toggle navigation ProStock WMS O01 - OKAB HOLDINGS PTY LTD Rocio Lopez Logout D…" at bounding box center [784, 372] width 1568 height 744
click at [162, 129] on icon at bounding box center [163, 133] width 15 height 13
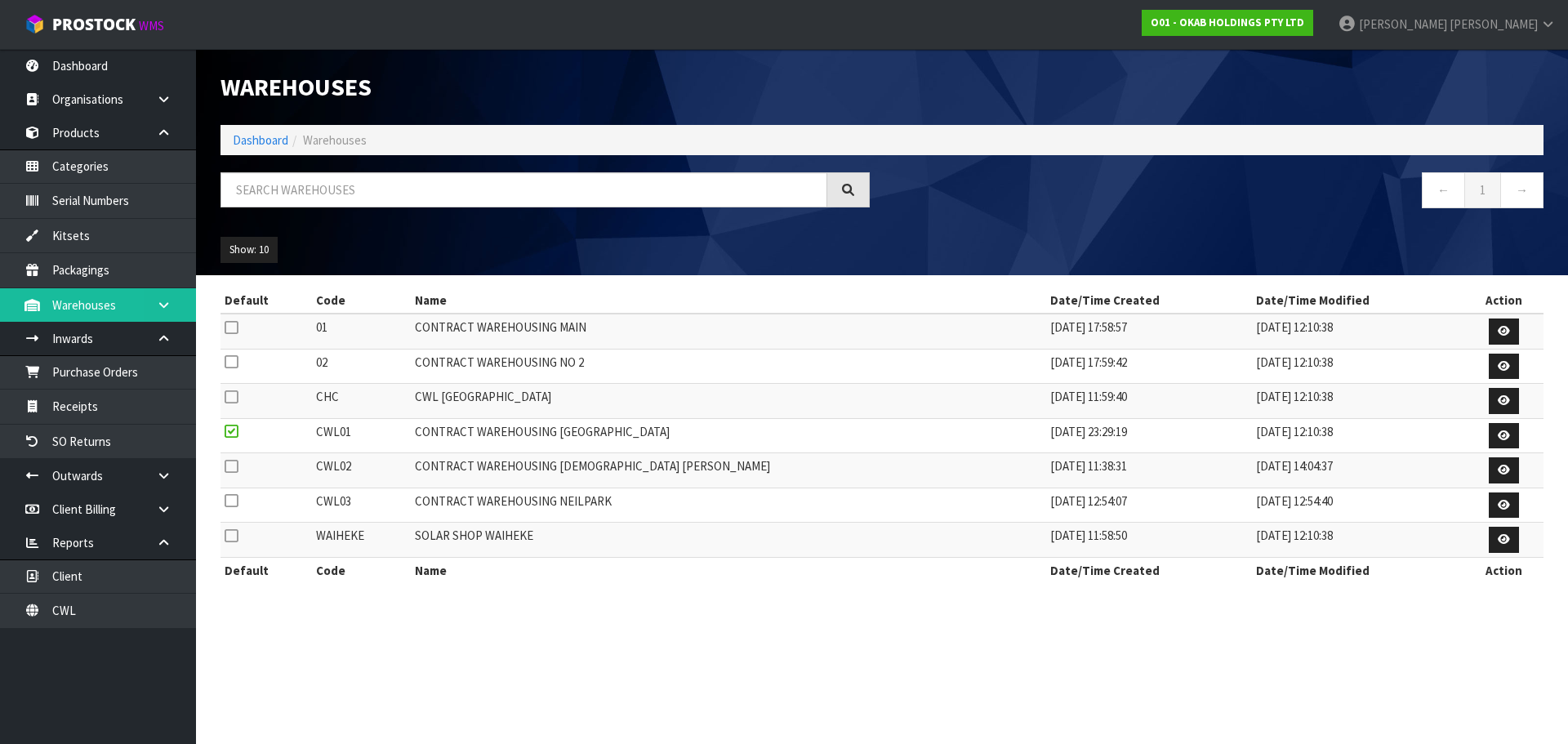
click at [162, 309] on icon at bounding box center [163, 305] width 15 height 13
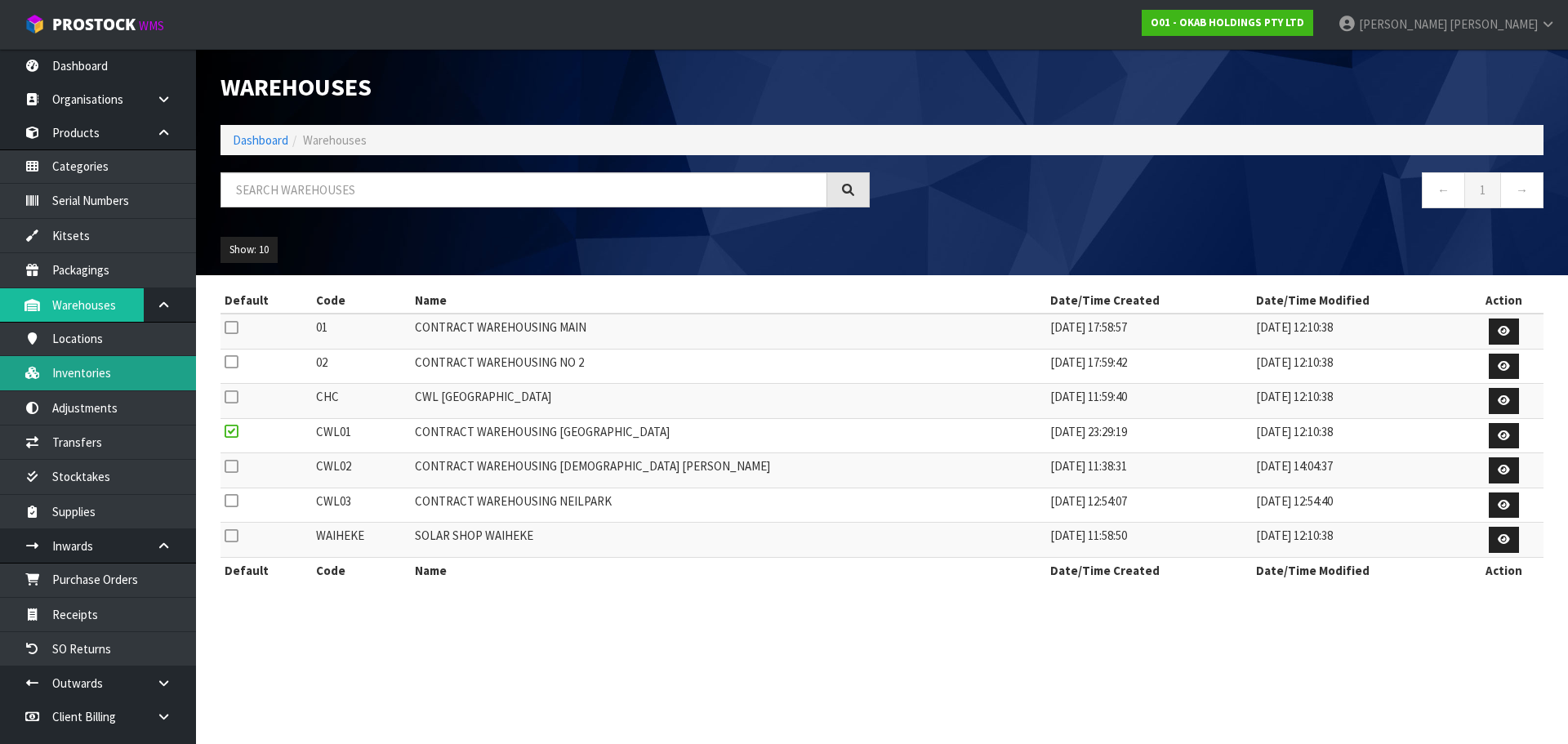
click at [137, 386] on link "Inventories" at bounding box center [97, 372] width 196 height 33
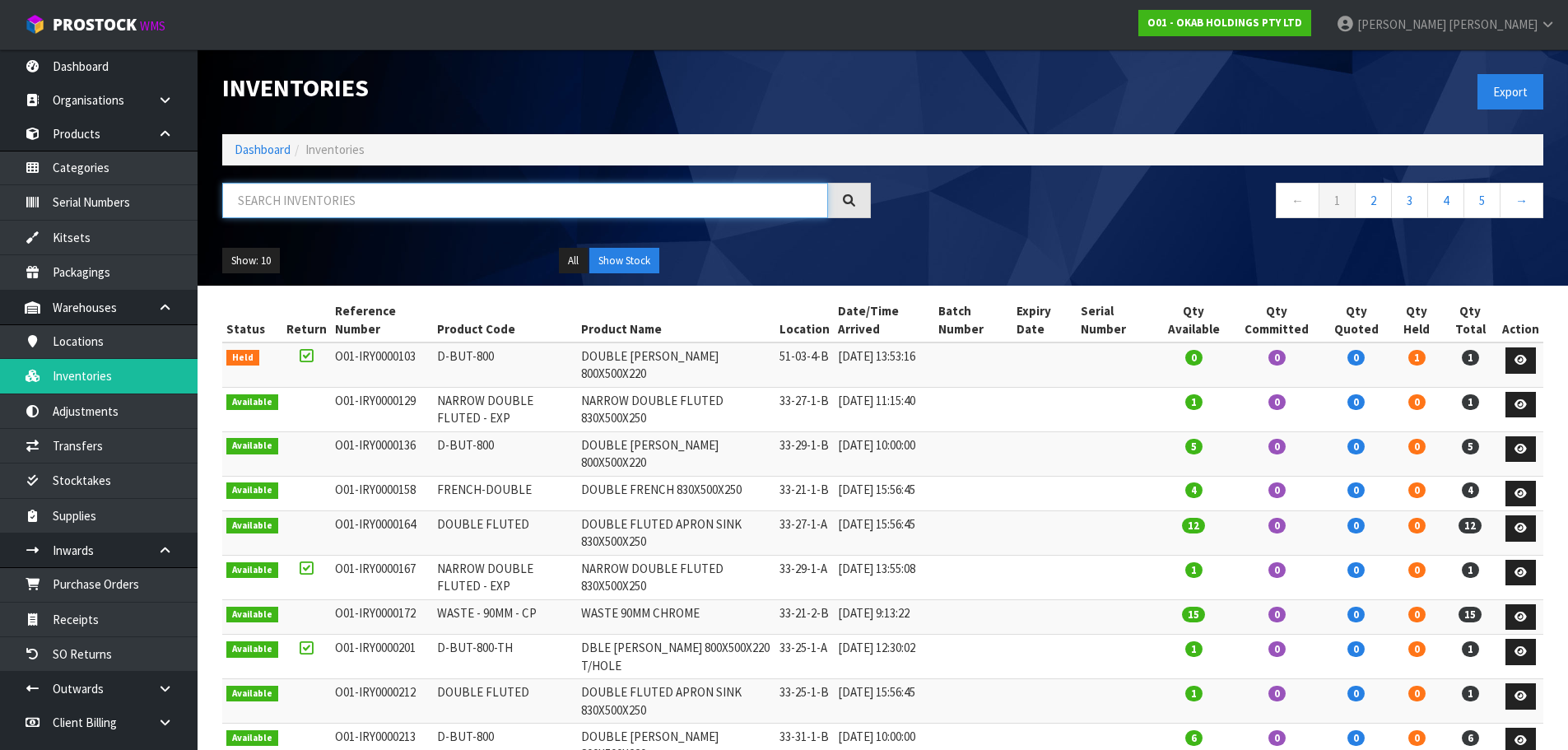
click at [351, 215] on input "text" at bounding box center [525, 200] width 606 height 35
paste input "RE 65 BBP"
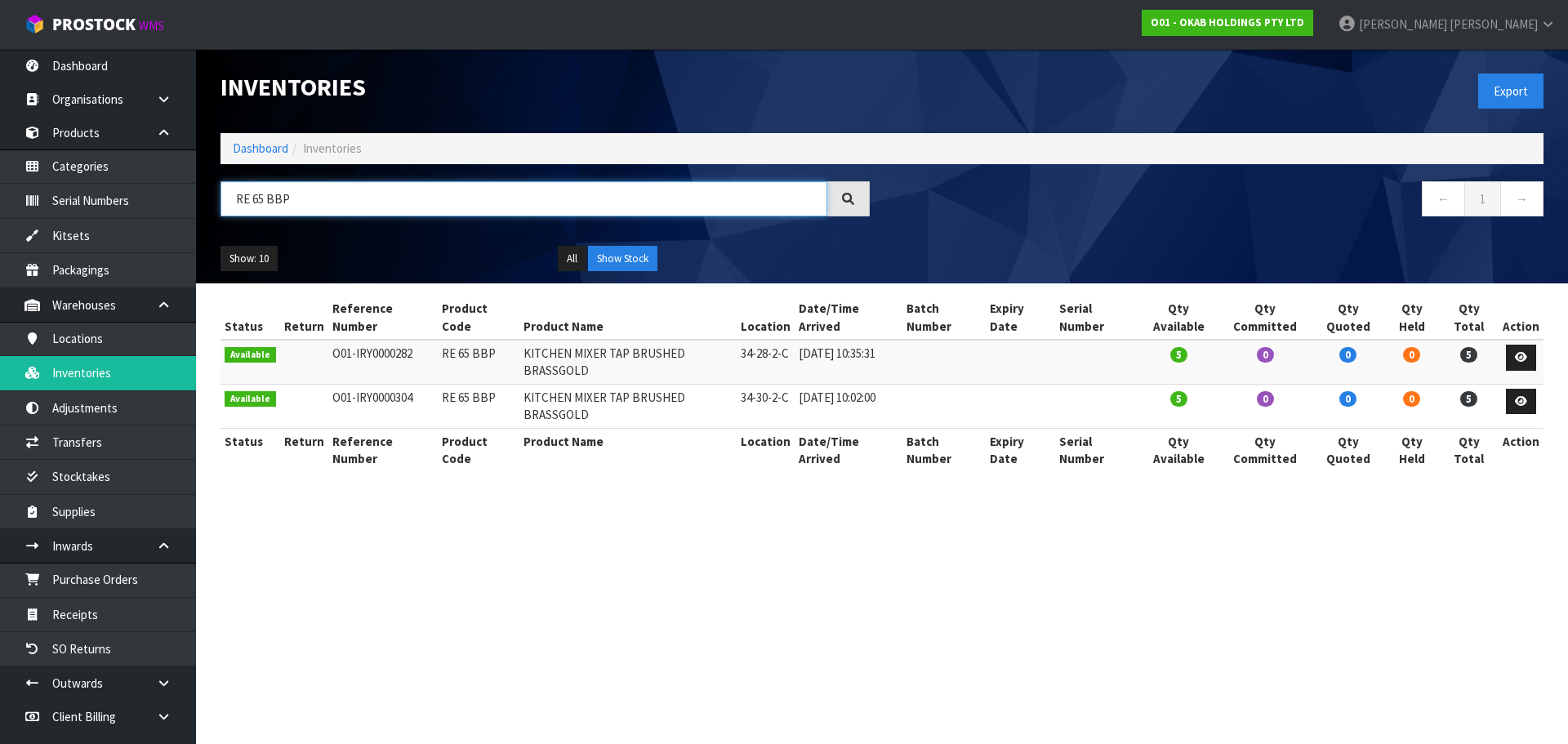
type input "RE 65 BBP"
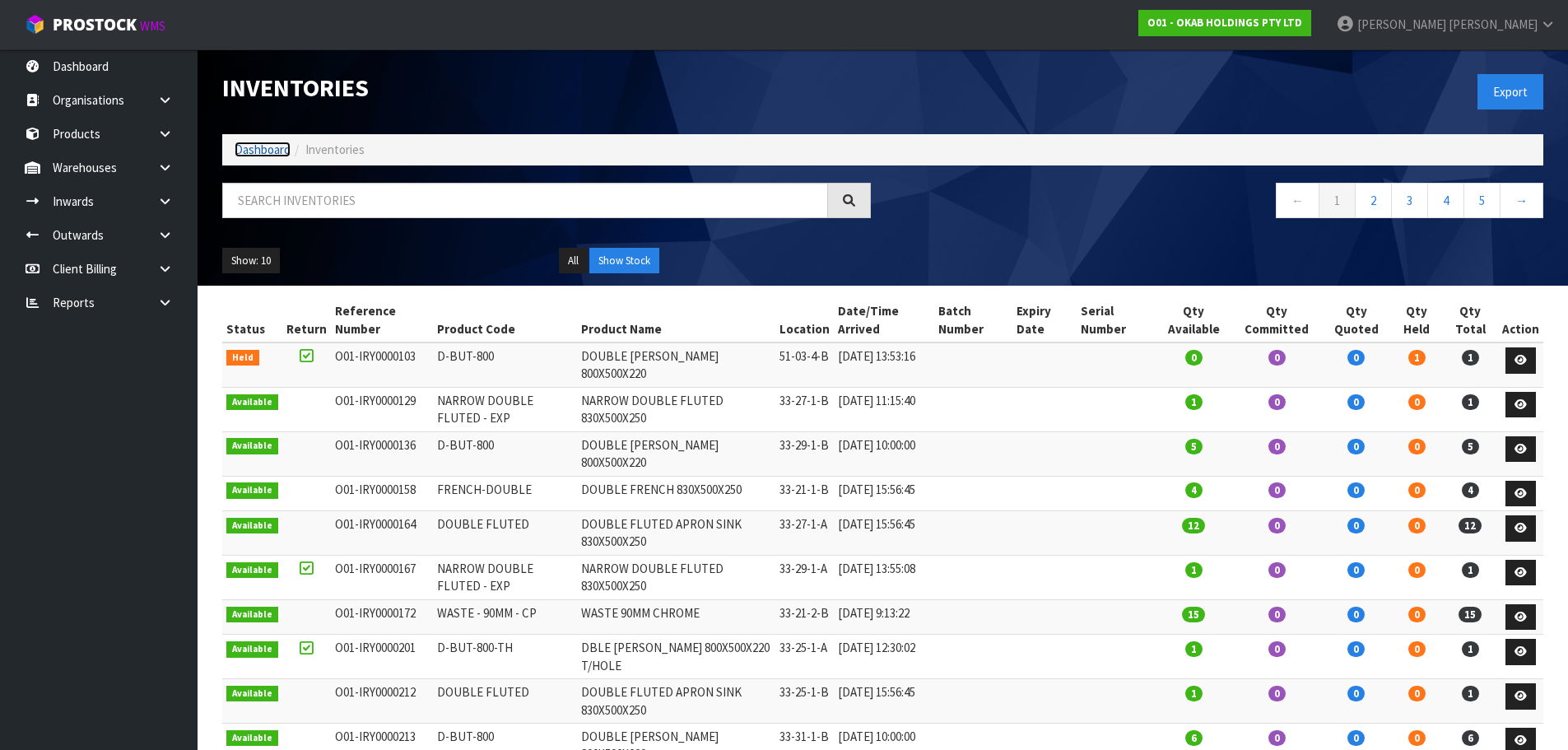
click at [271, 142] on link "Dashboard" at bounding box center [262, 149] width 56 height 15
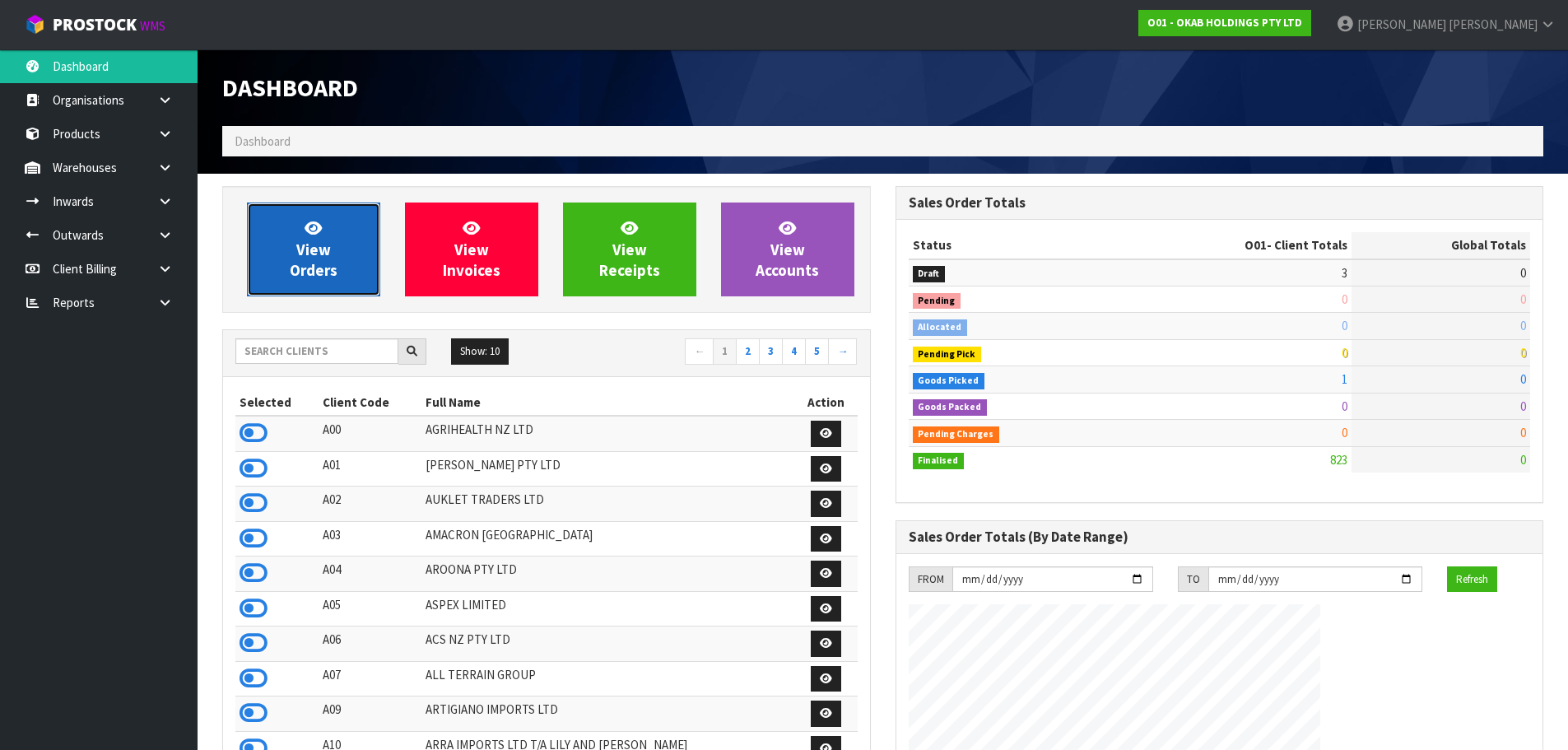
click at [334, 233] on link "View Orders" at bounding box center [314, 250] width 133 height 94
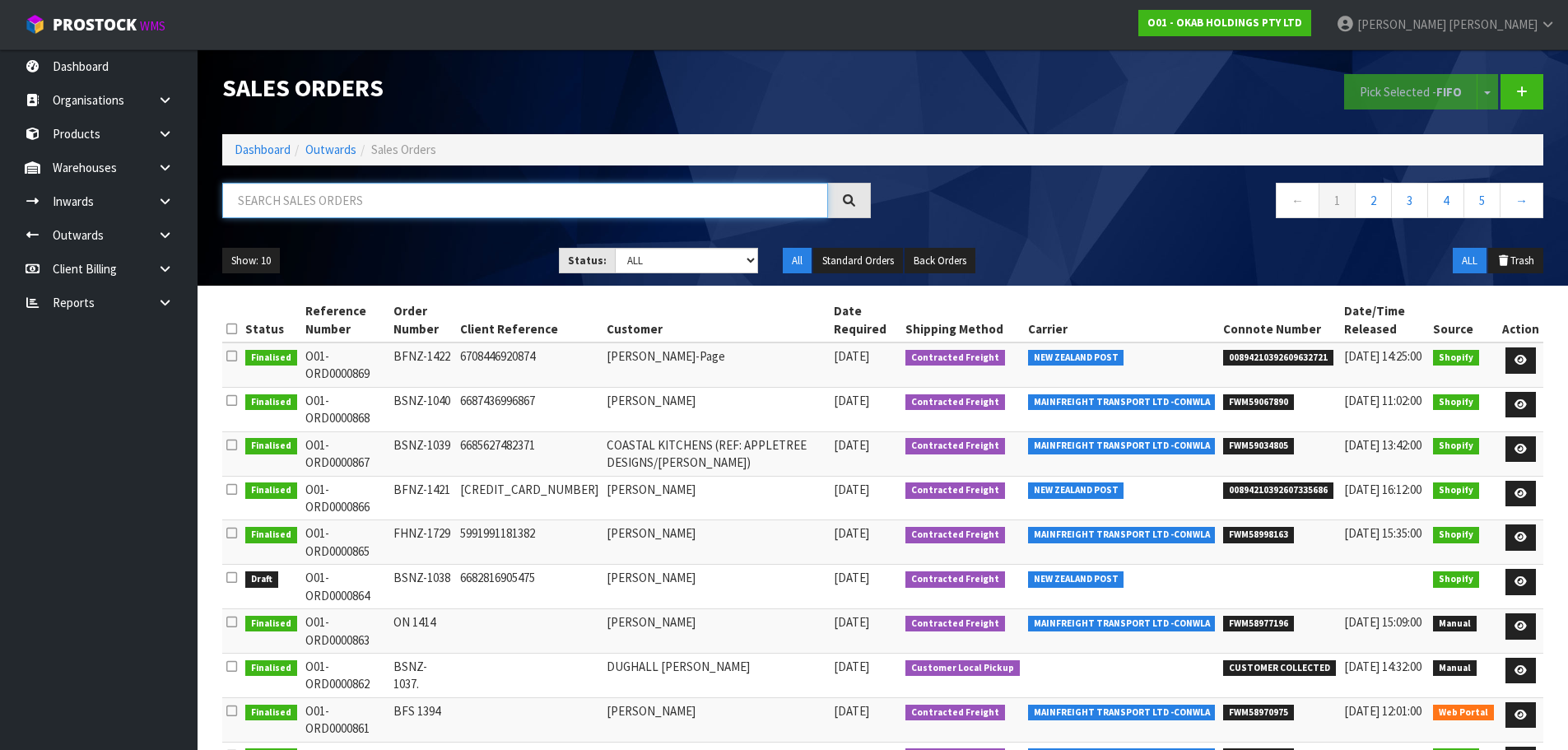
click at [356, 204] on input "text" at bounding box center [525, 200] width 606 height 35
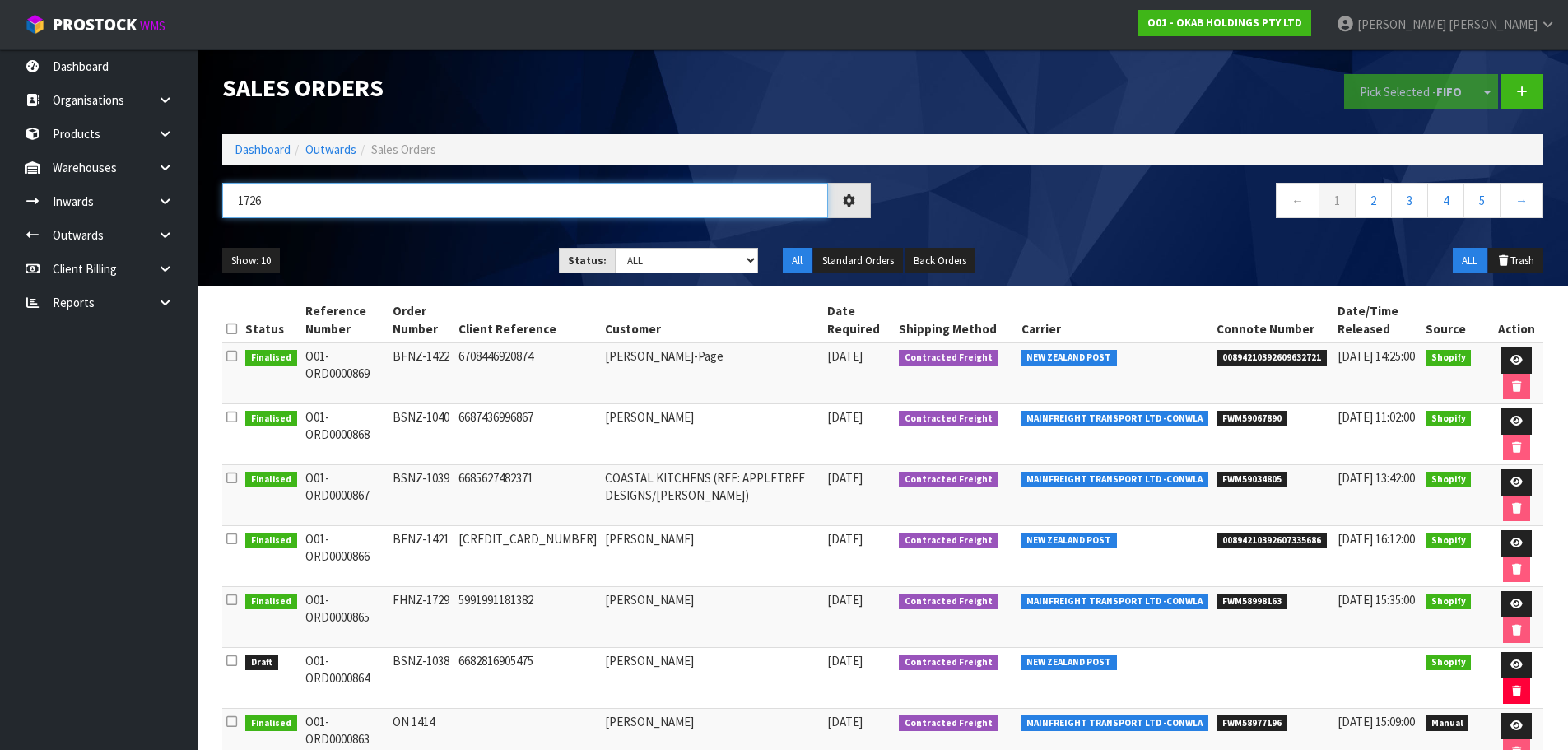
type input "1726"
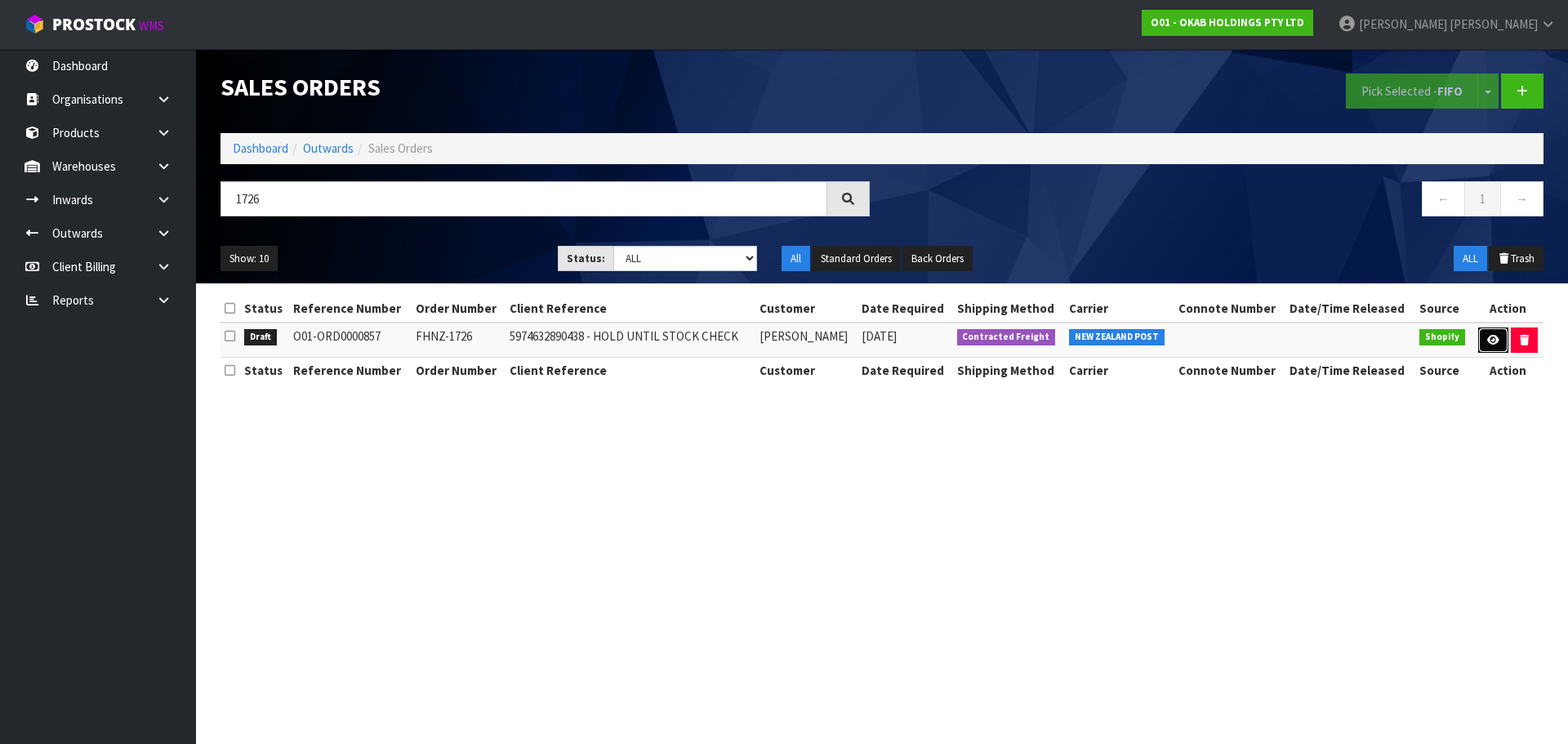
click at [1478, 343] on link at bounding box center [1493, 340] width 30 height 26
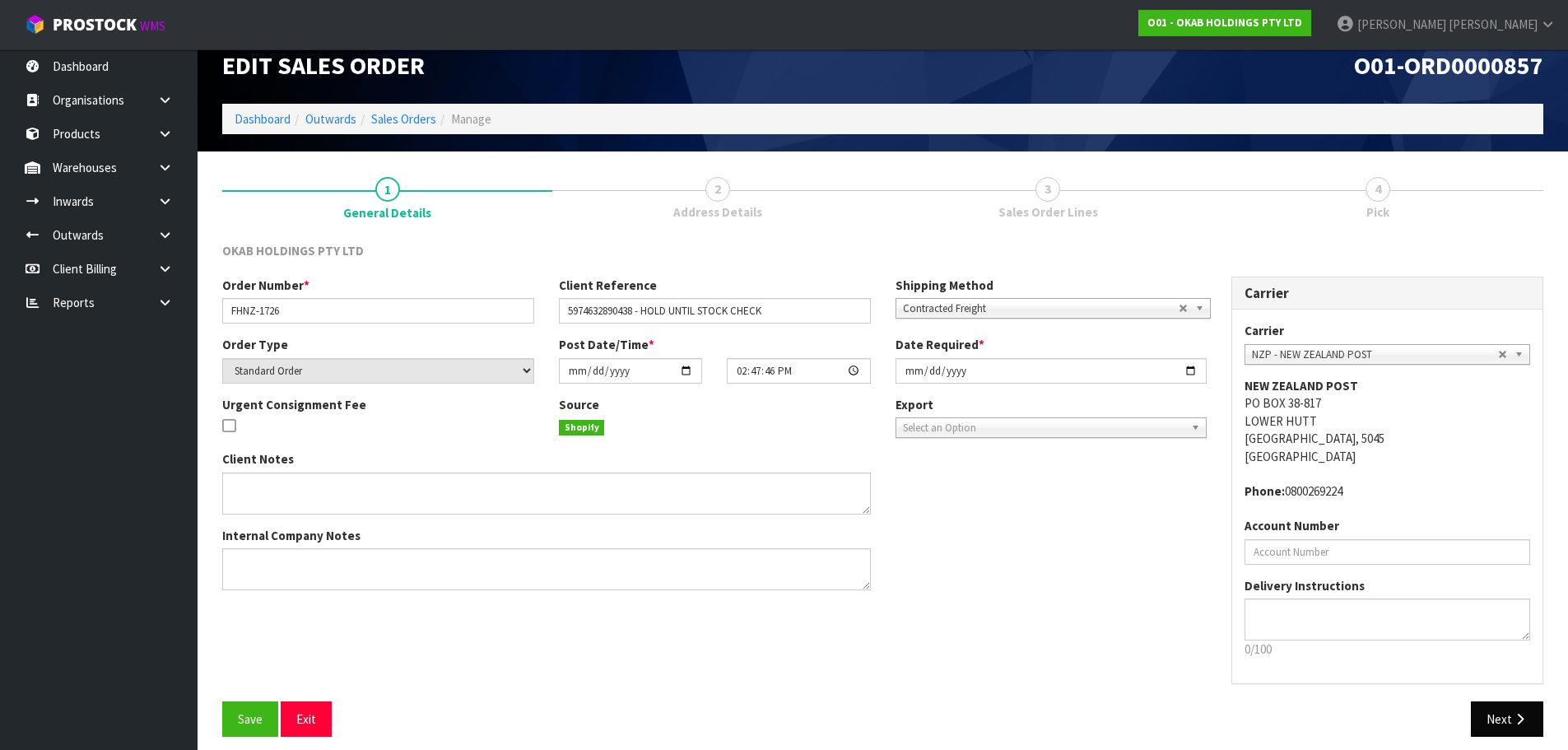
scroll to position [33, 0]
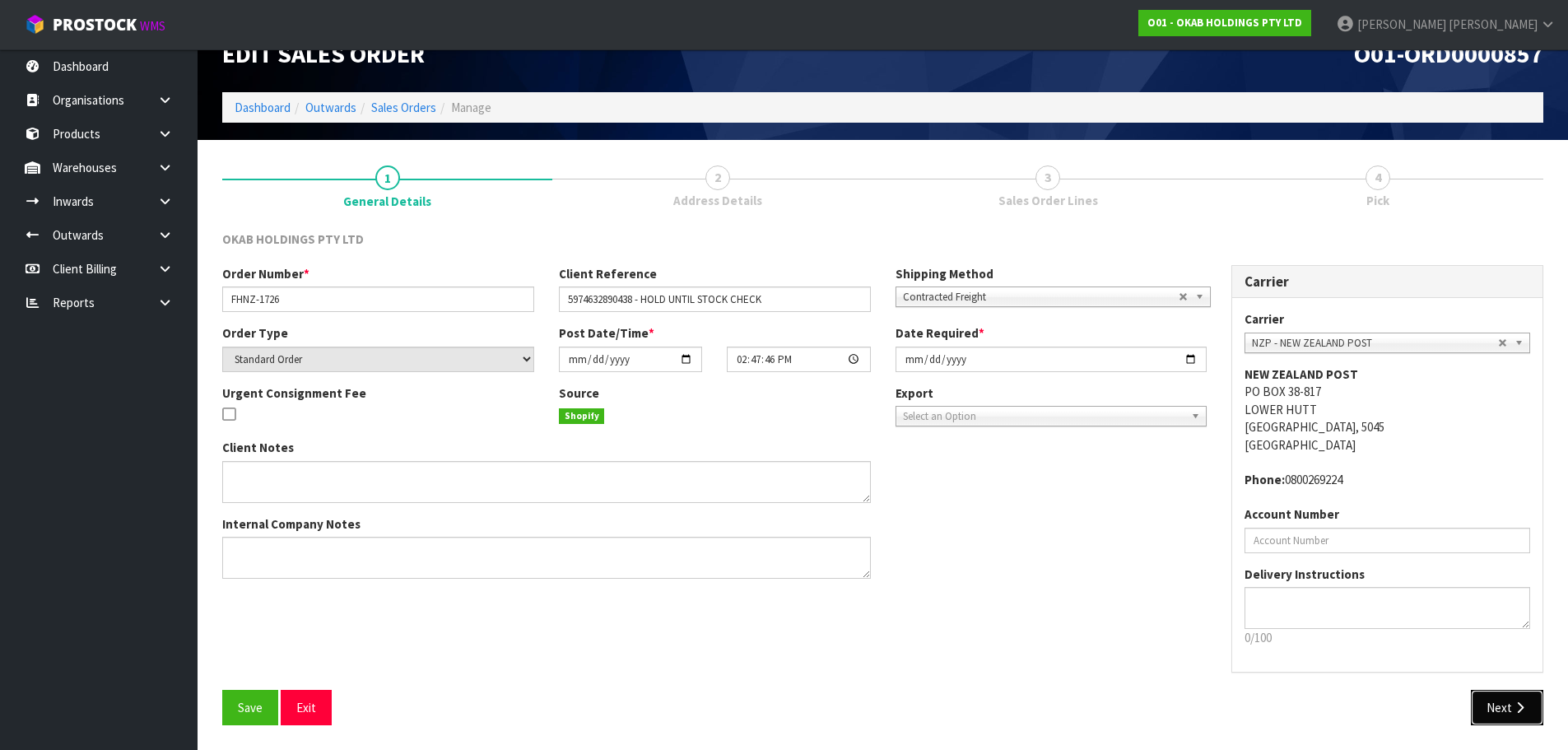
click at [1502, 718] on button "Next" at bounding box center [1507, 707] width 72 height 35
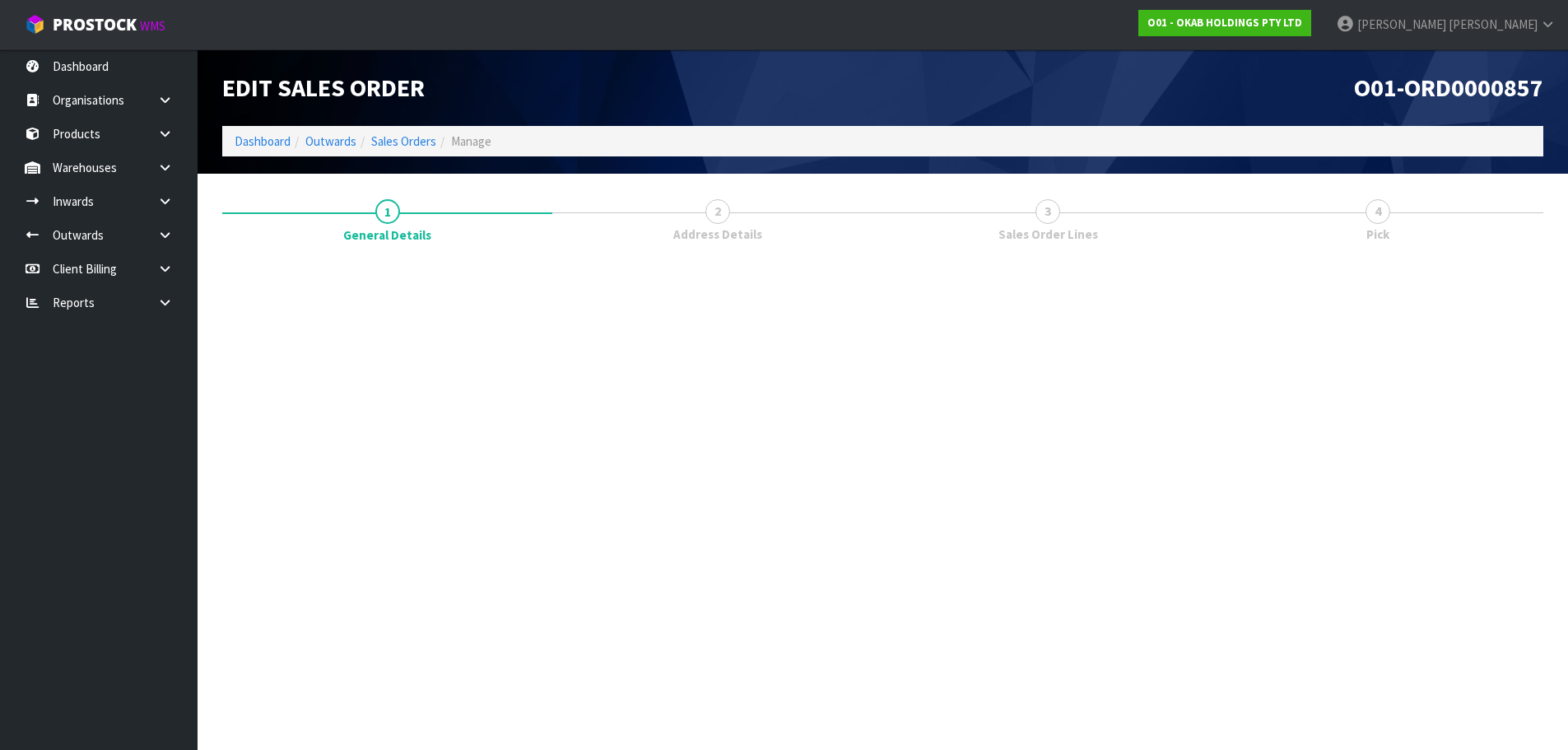
scroll to position [0, 0]
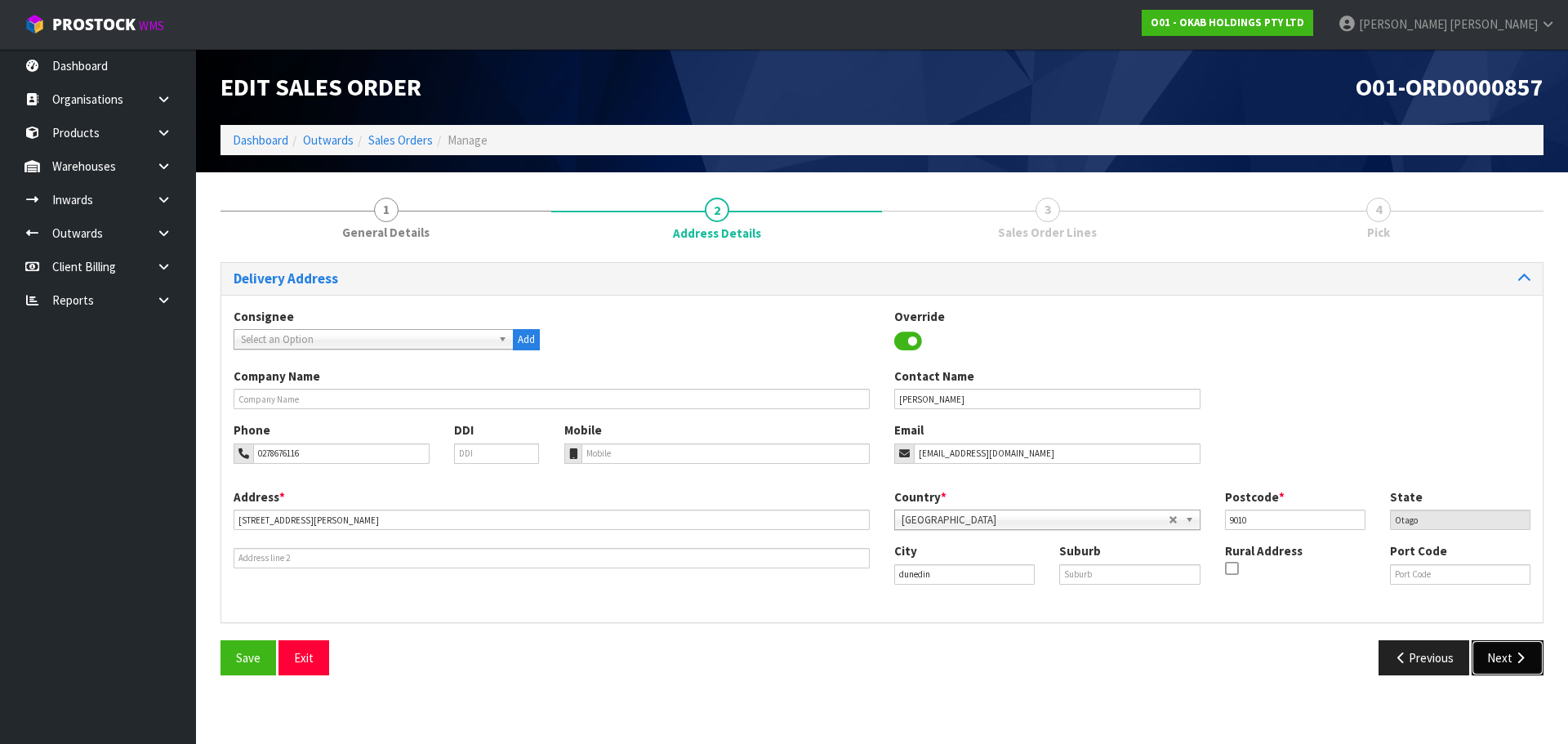
click at [1491, 664] on button "Next" at bounding box center [1507, 657] width 72 height 35
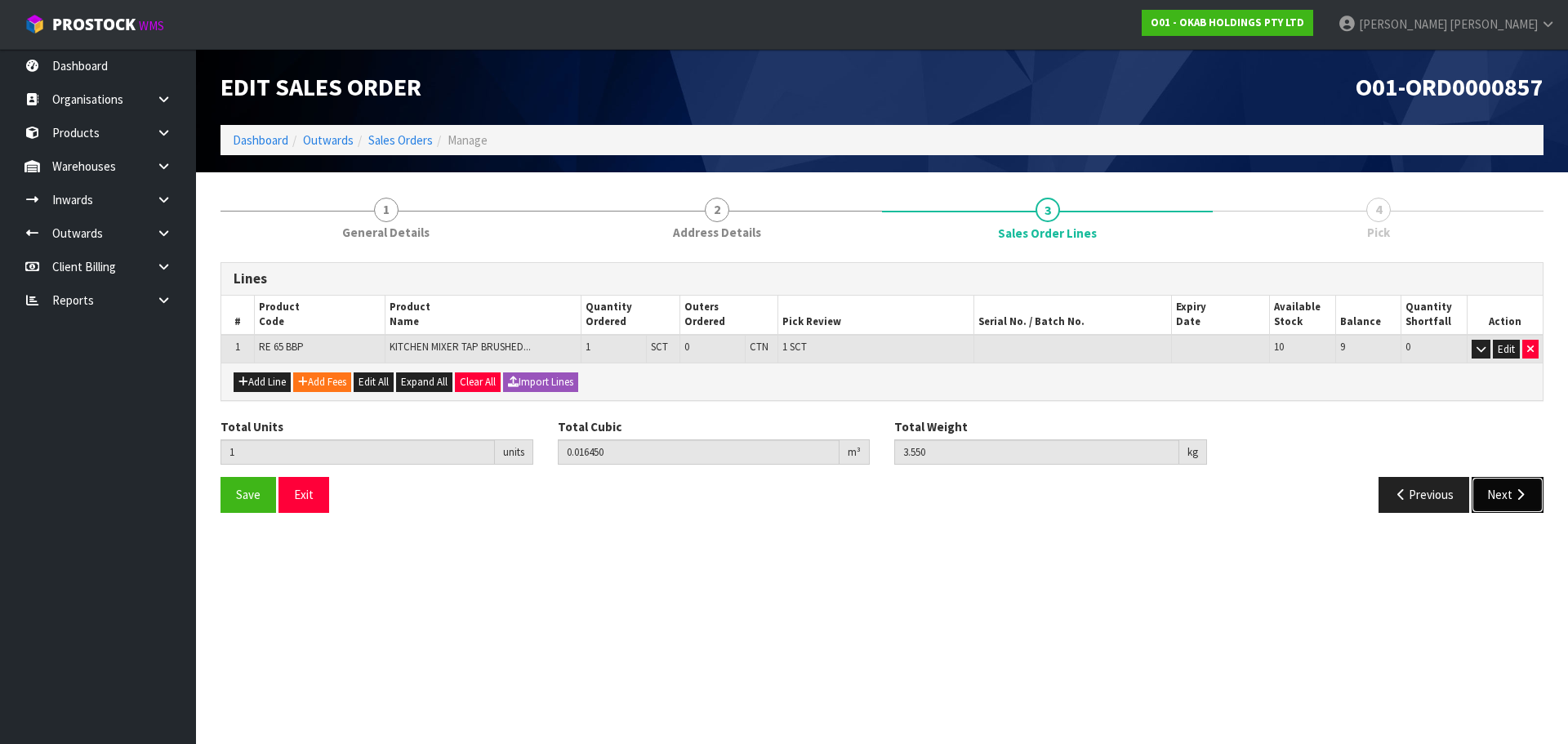
click at [1519, 506] on button "Next" at bounding box center [1507, 494] width 72 height 35
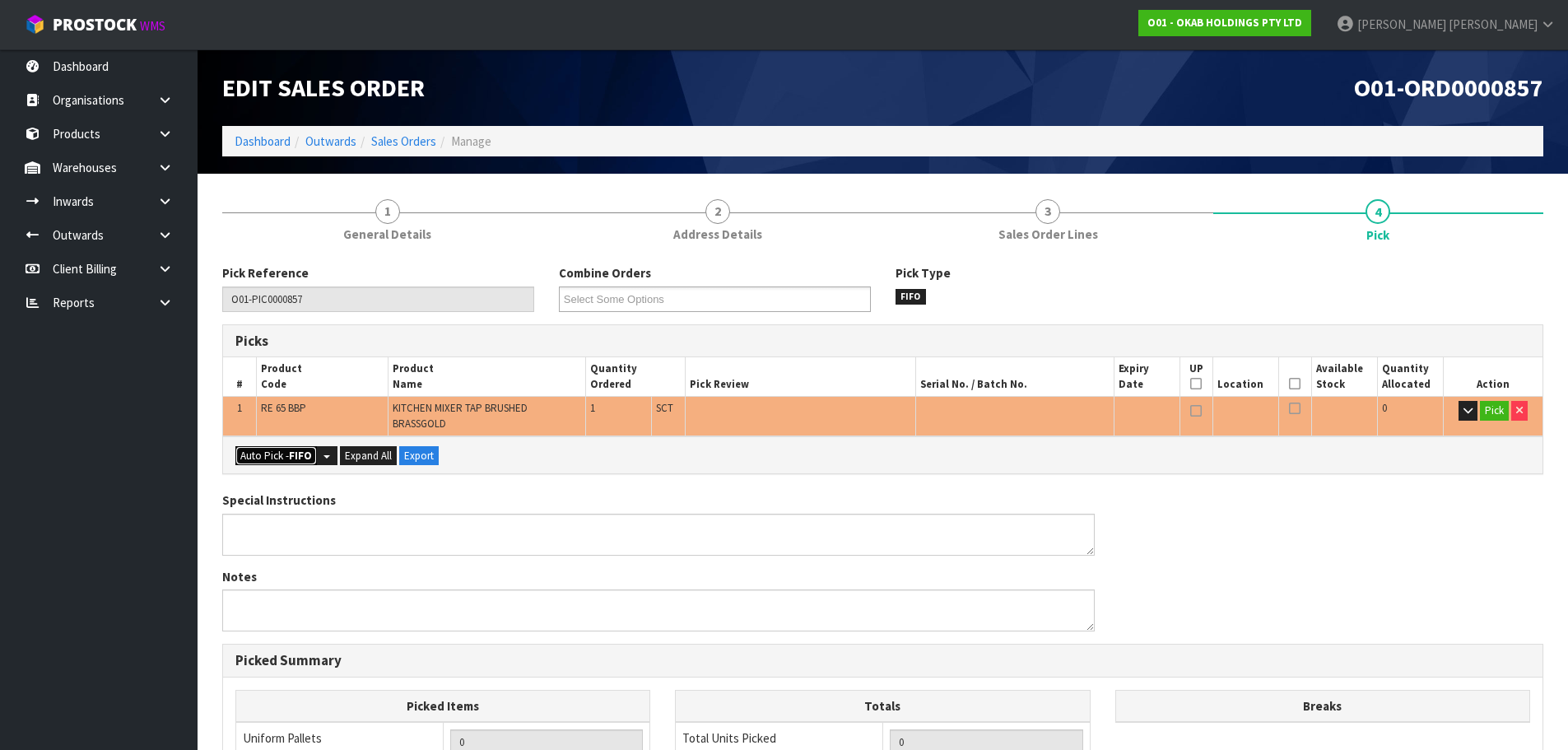
click at [267, 462] on button "Auto Pick - FIFO" at bounding box center [276, 456] width 81 height 20
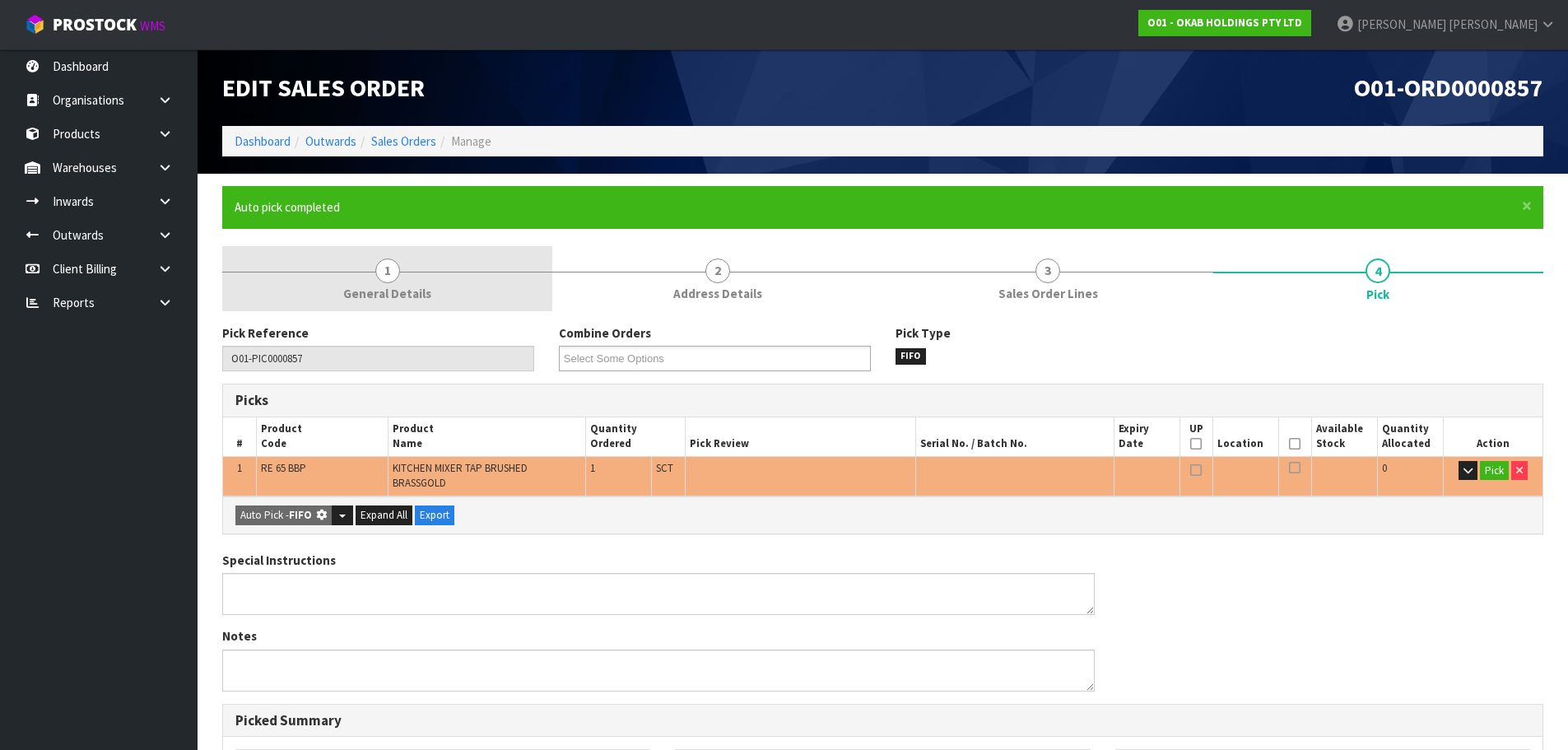
type input "Sub-carton x 1"
type input "1"
type input "0.016450"
type input "3.550"
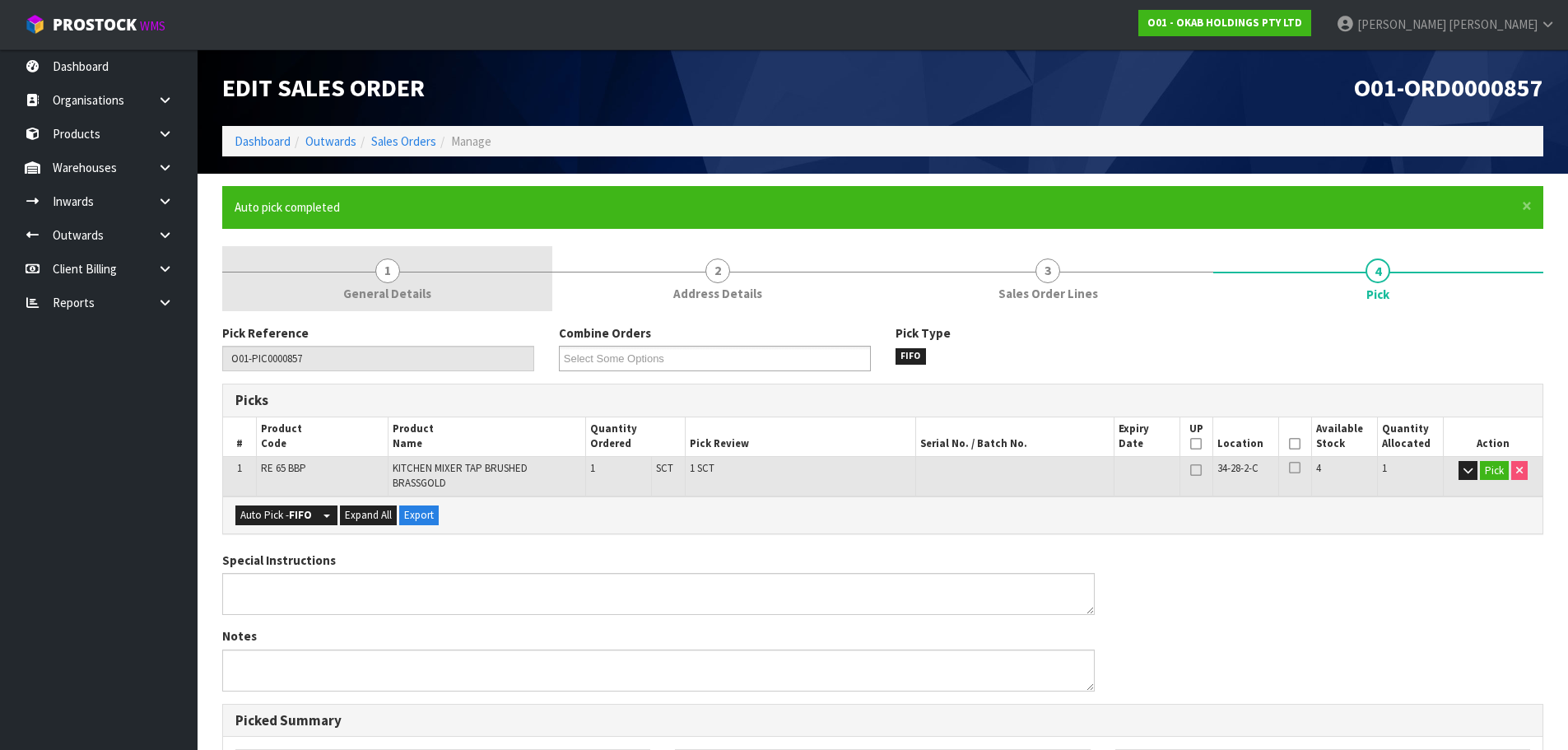
click at [400, 283] on link "1 General Details" at bounding box center [387, 279] width 330 height 65
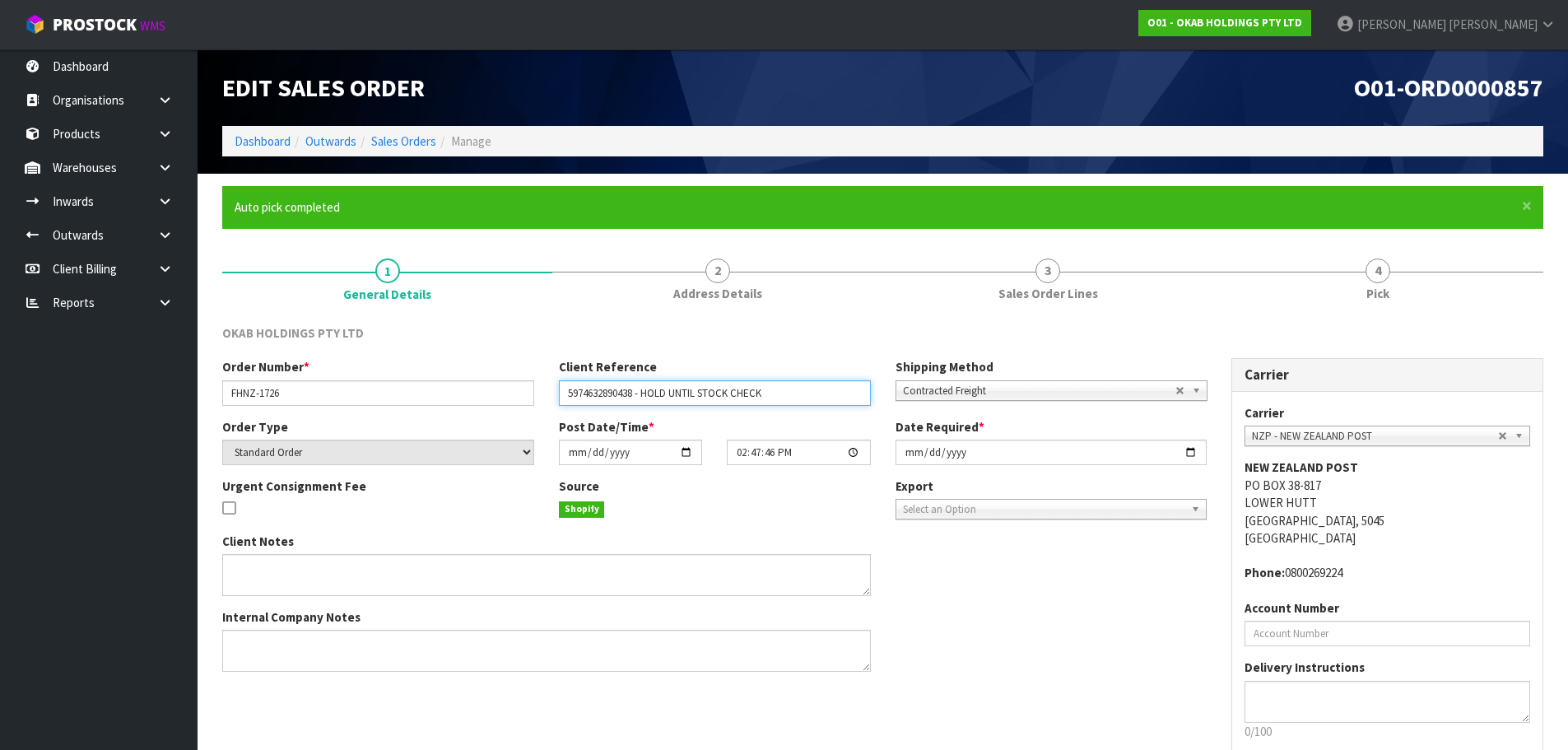
drag, startPoint x: 778, startPoint y: 393, endPoint x: 643, endPoint y: 390, distance: 135.0
click at [643, 390] on input "5974632890438 - HOLD UNTIL STOCK CHECK" at bounding box center [715, 393] width 312 height 25
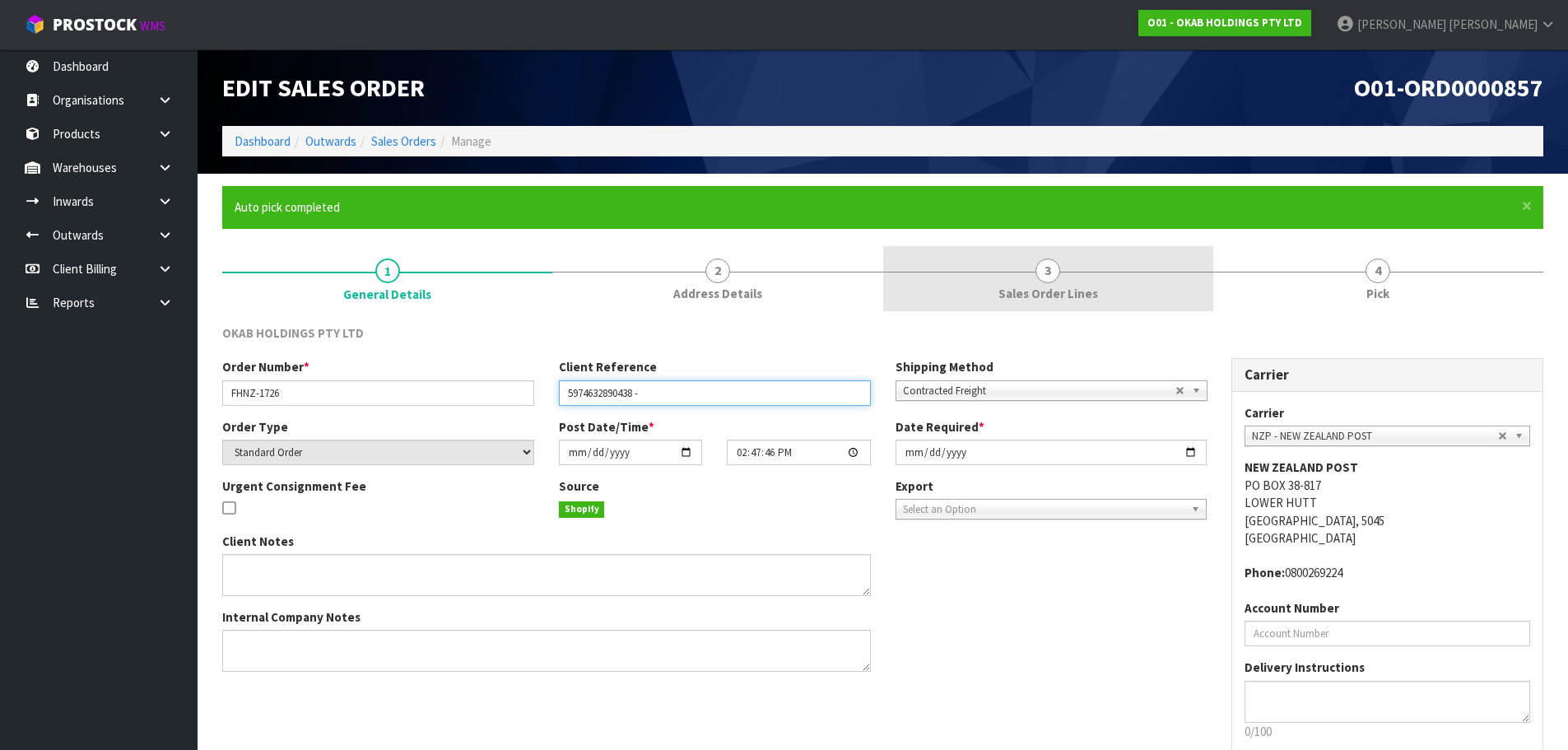
type input "5974632890438 -"
click at [1084, 251] on link "3 Sales Order Lines" at bounding box center [1048, 279] width 330 height 65
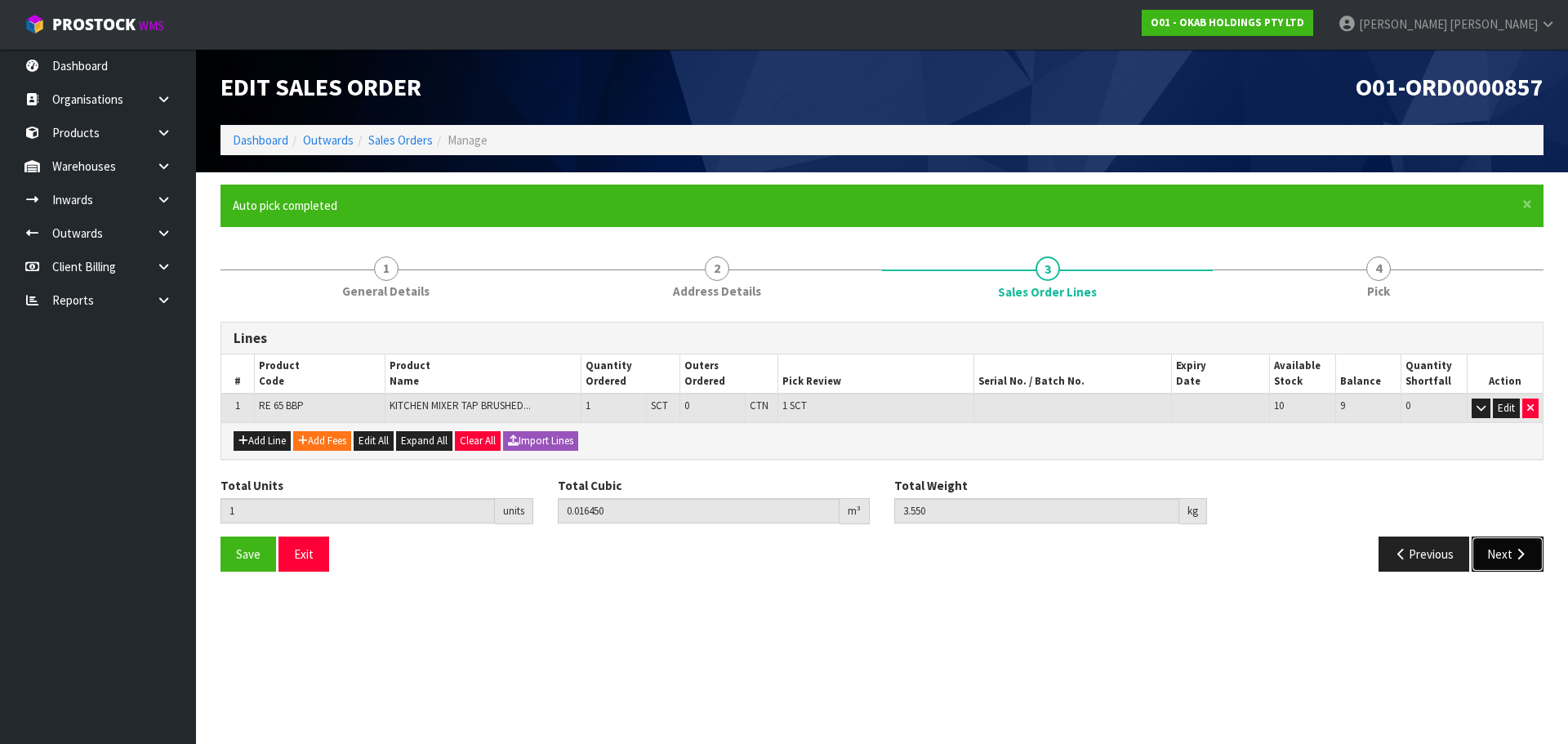
click at [1526, 555] on icon "button" at bounding box center [1520, 554] width 15 height 13
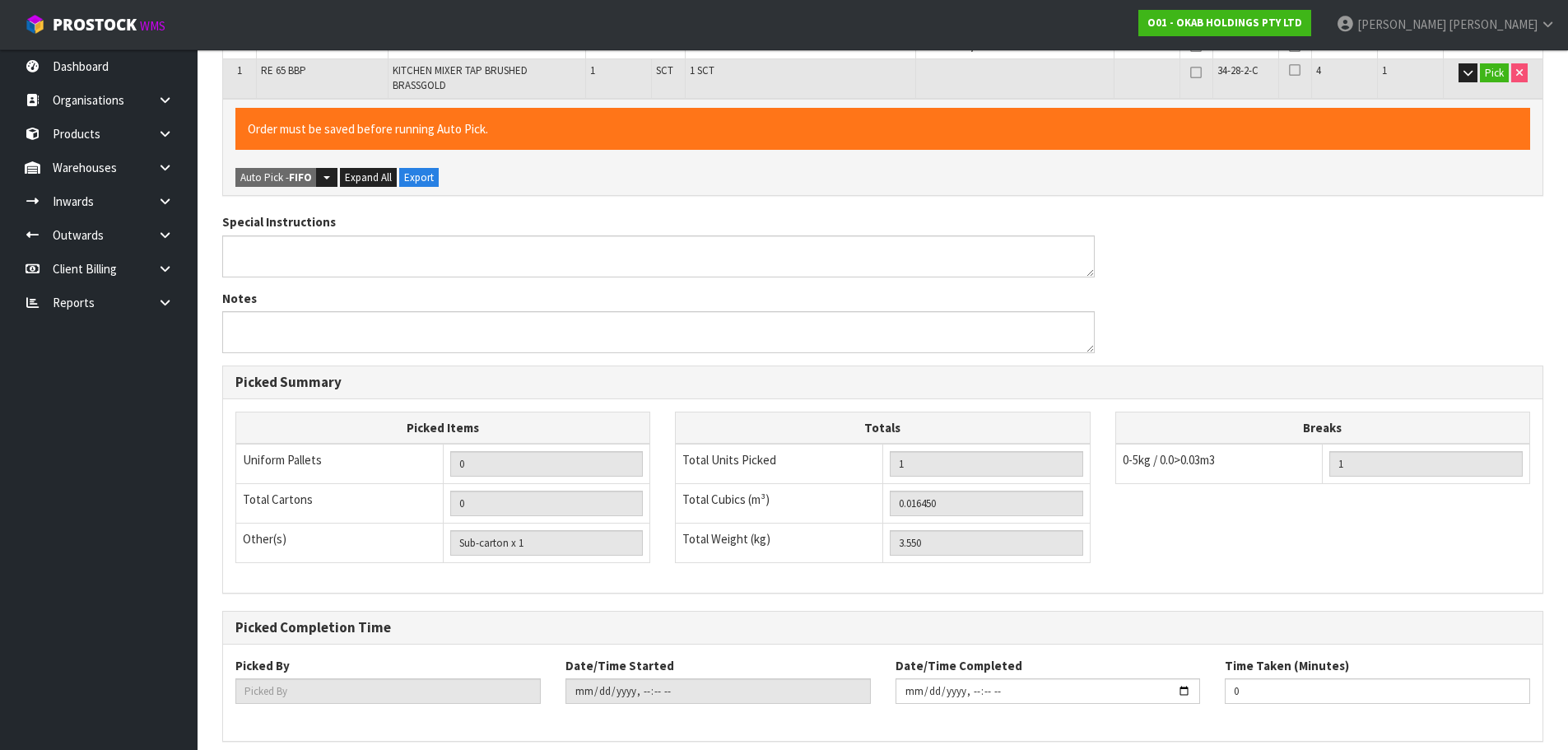
scroll to position [468, 0]
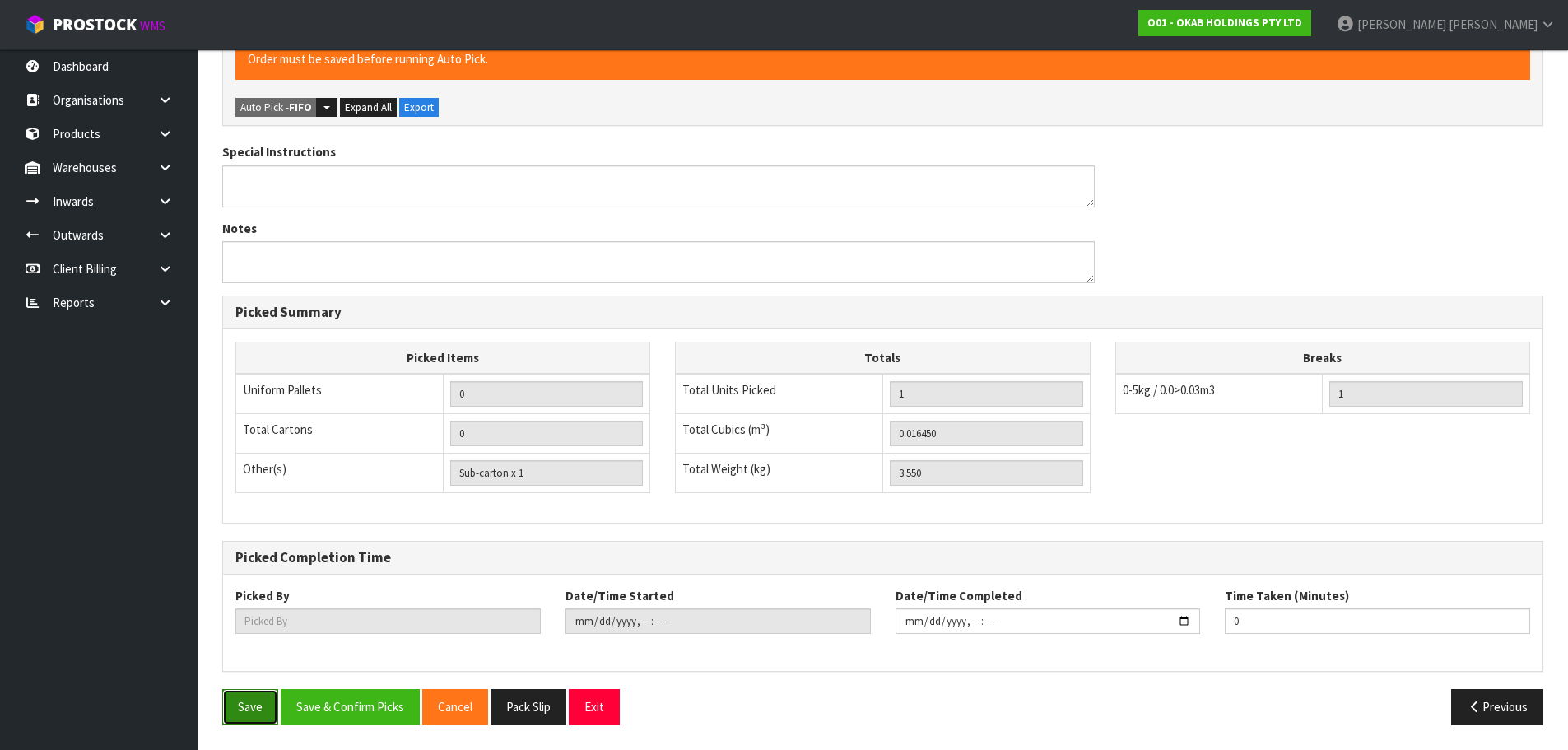
click at [252, 701] on button "Save" at bounding box center [251, 706] width 56 height 35
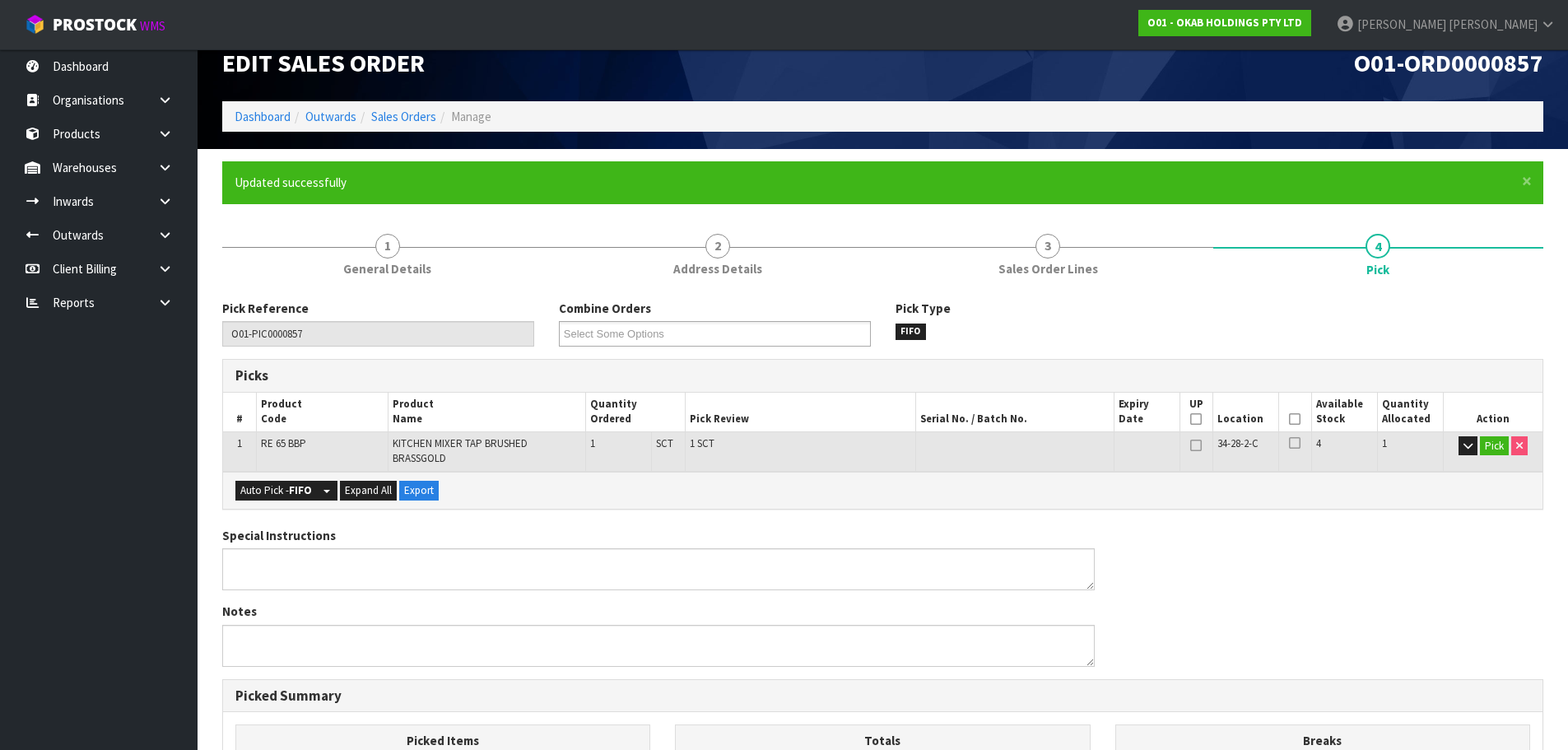
scroll to position [0, 0]
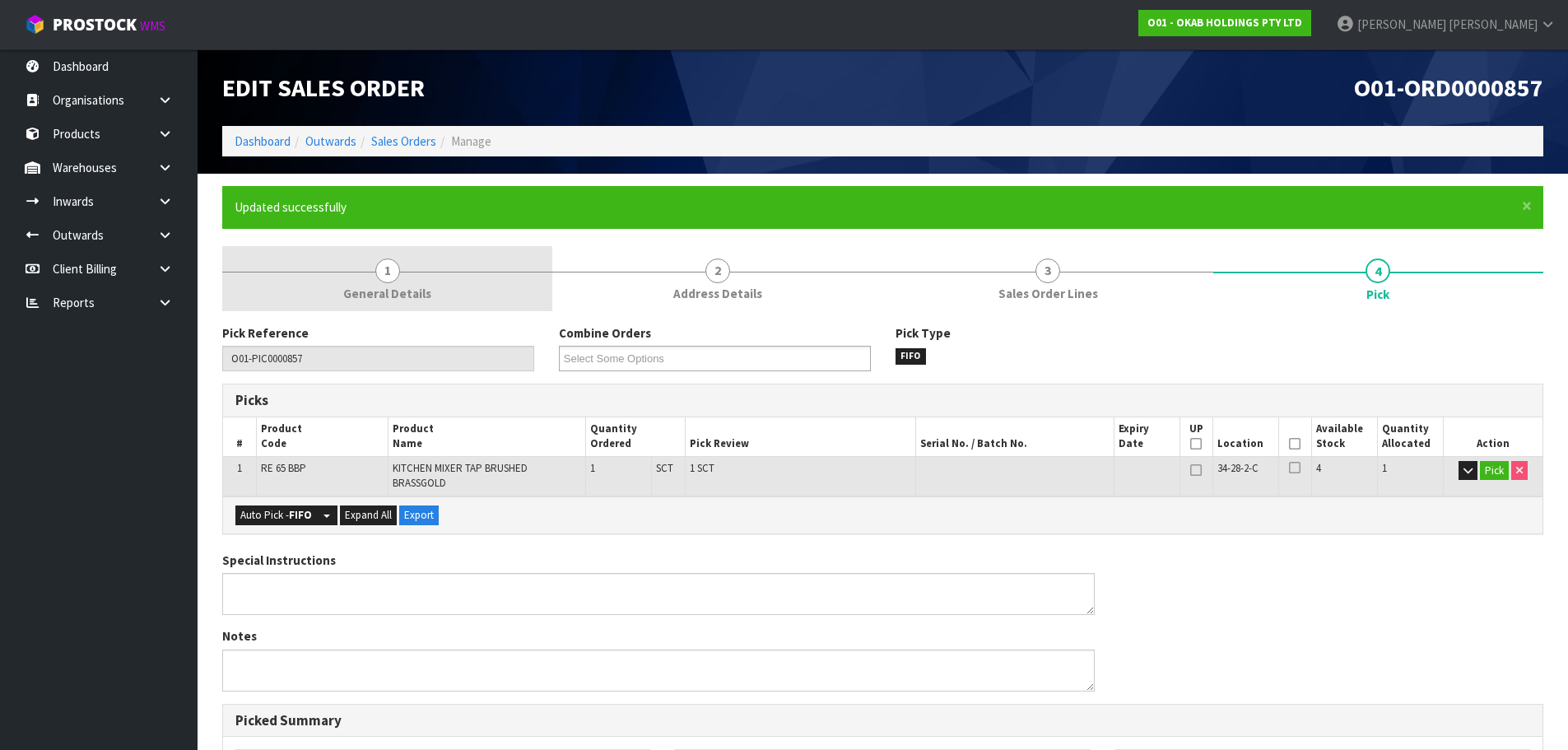
click at [404, 282] on link "1 General Details" at bounding box center [387, 279] width 330 height 65
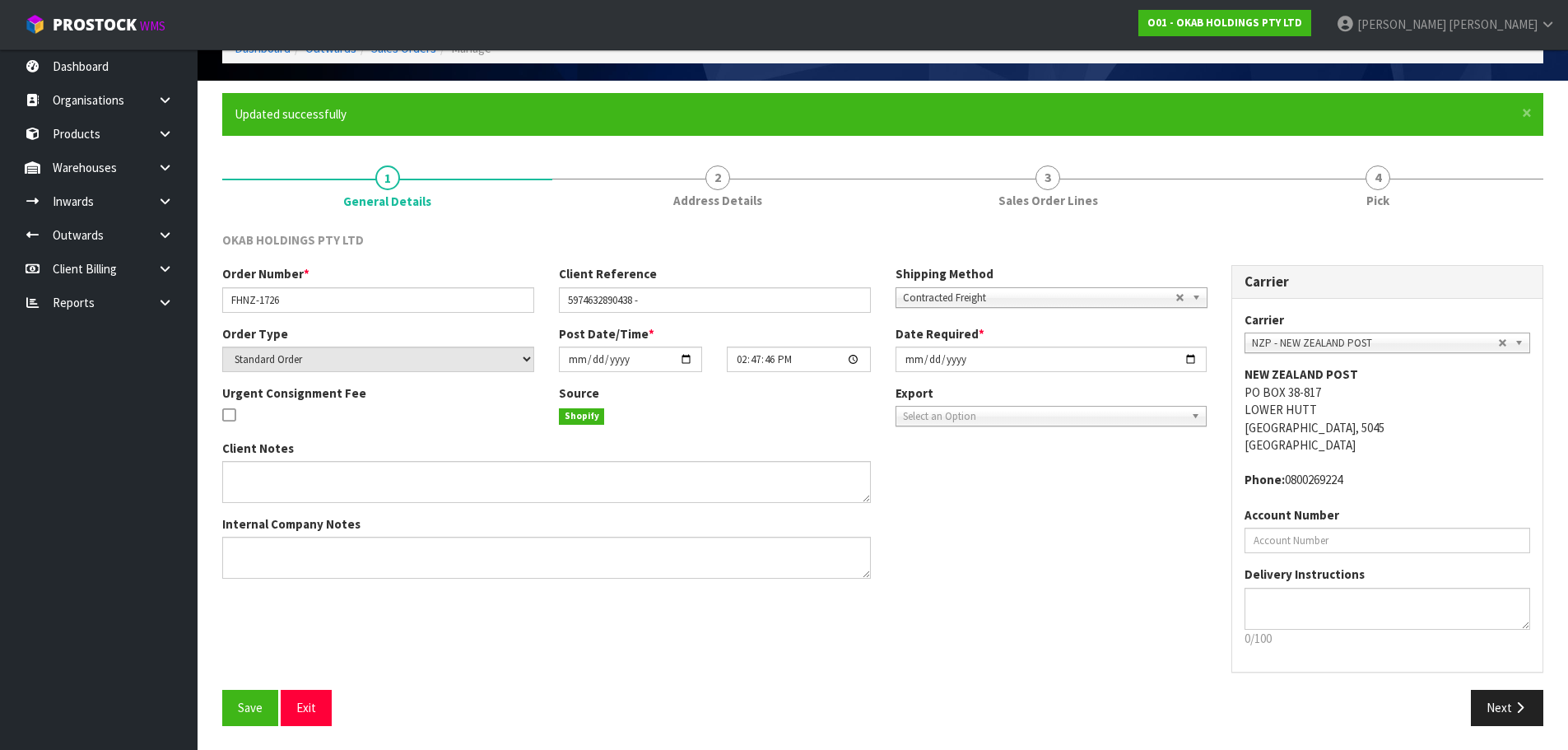
scroll to position [94, 0]
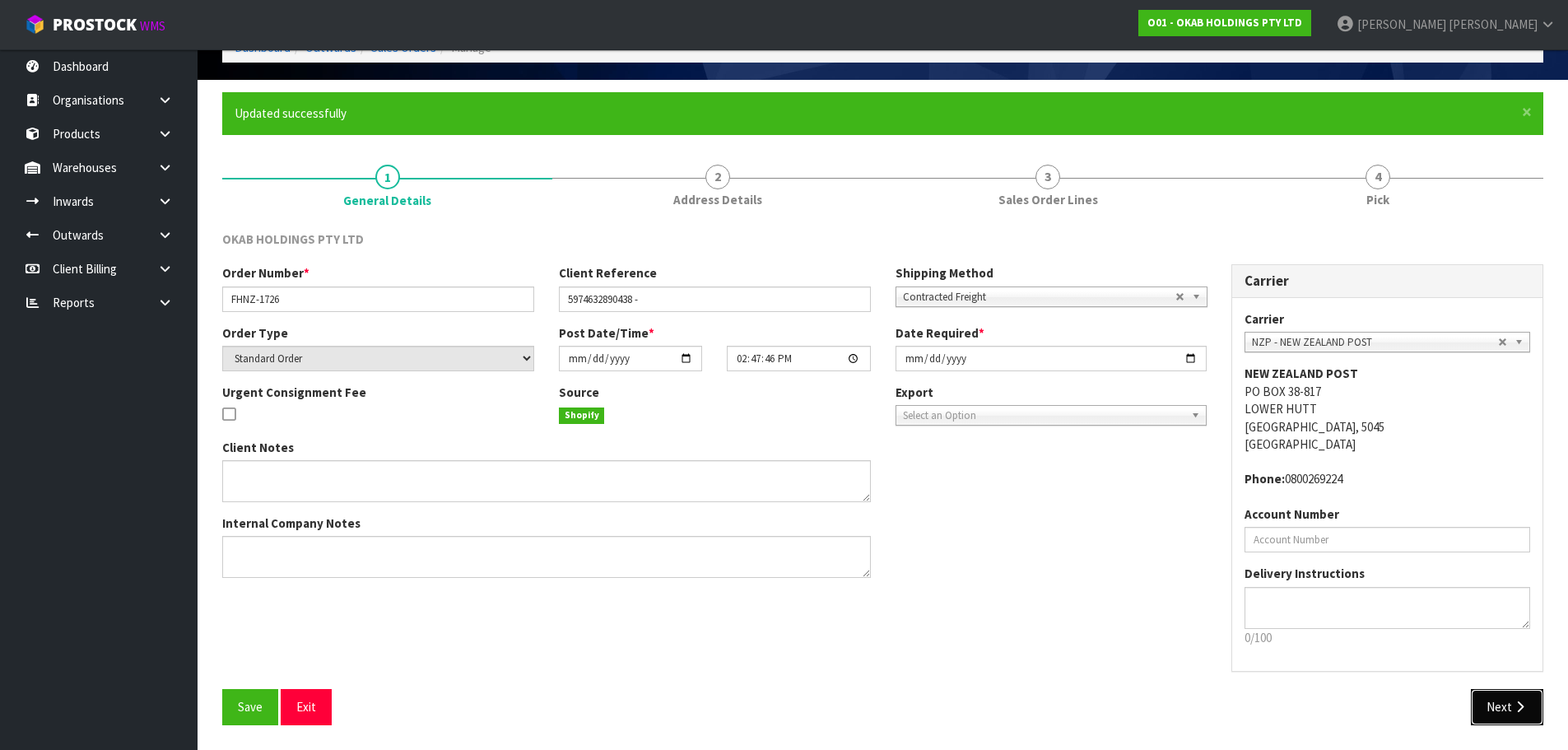
click at [1521, 703] on icon "button" at bounding box center [1519, 707] width 15 height 13
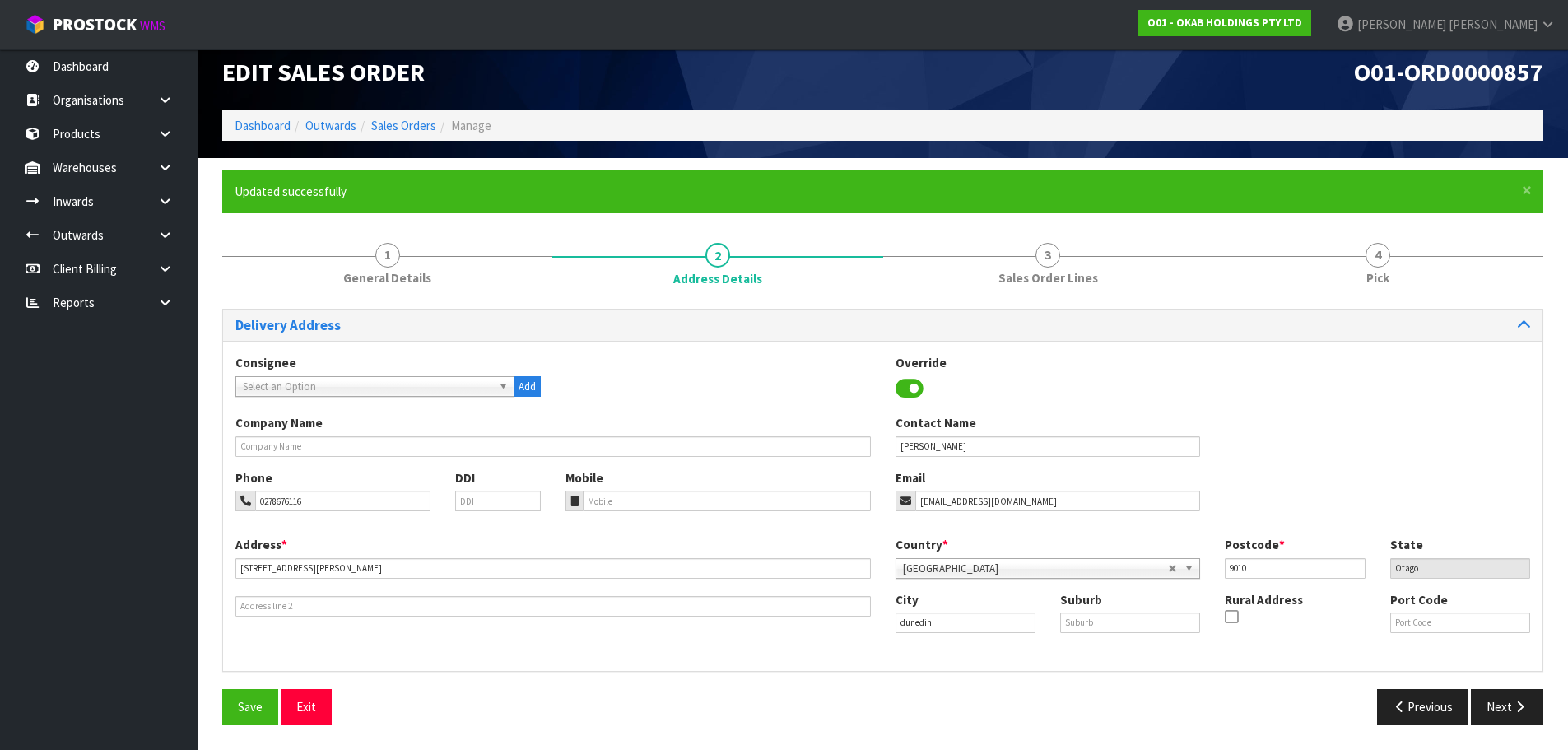
scroll to position [15, 0]
click at [1509, 709] on button "Next" at bounding box center [1507, 706] width 72 height 35
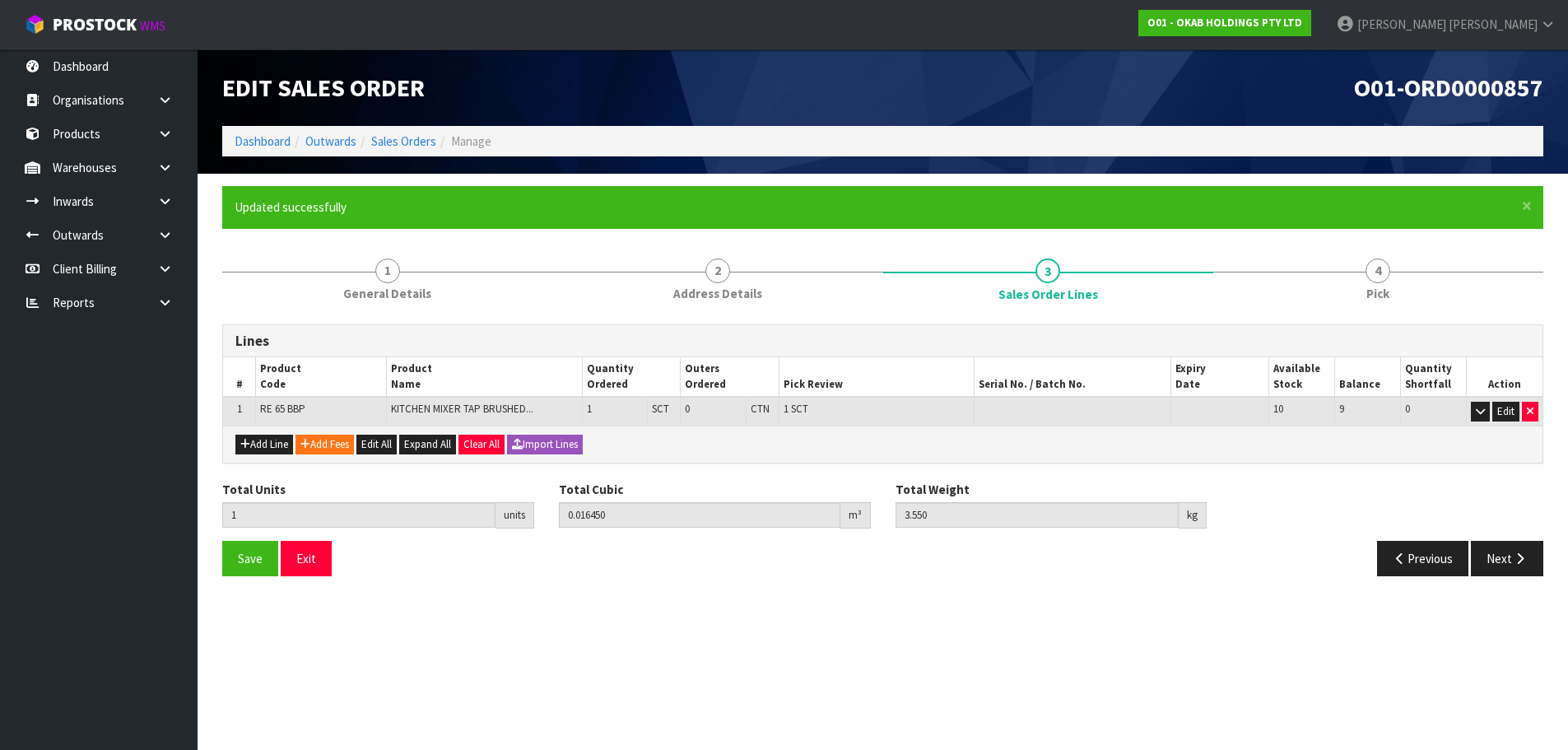
scroll to position [0, 0]
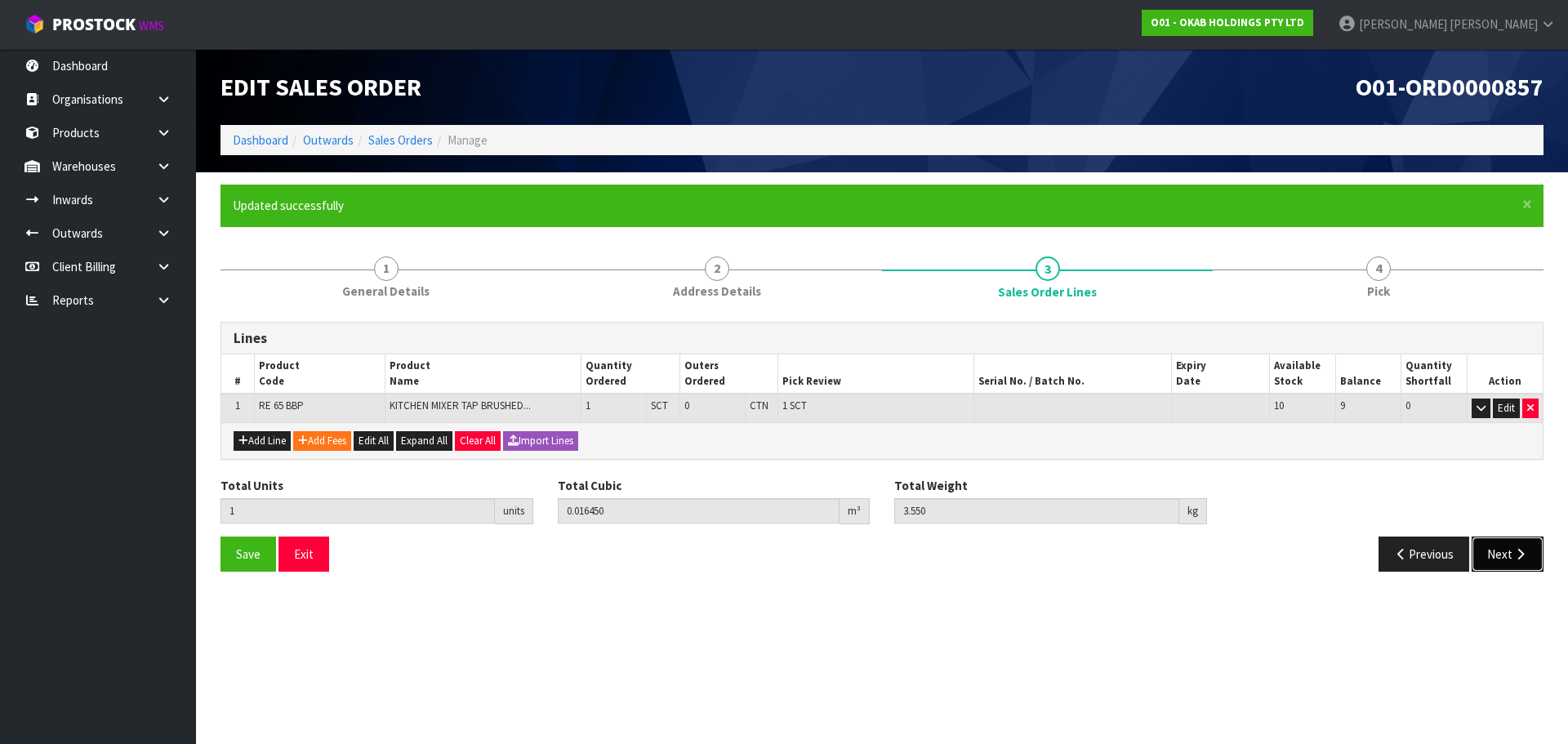
click at [1496, 562] on button "Next" at bounding box center [1507, 554] width 72 height 35
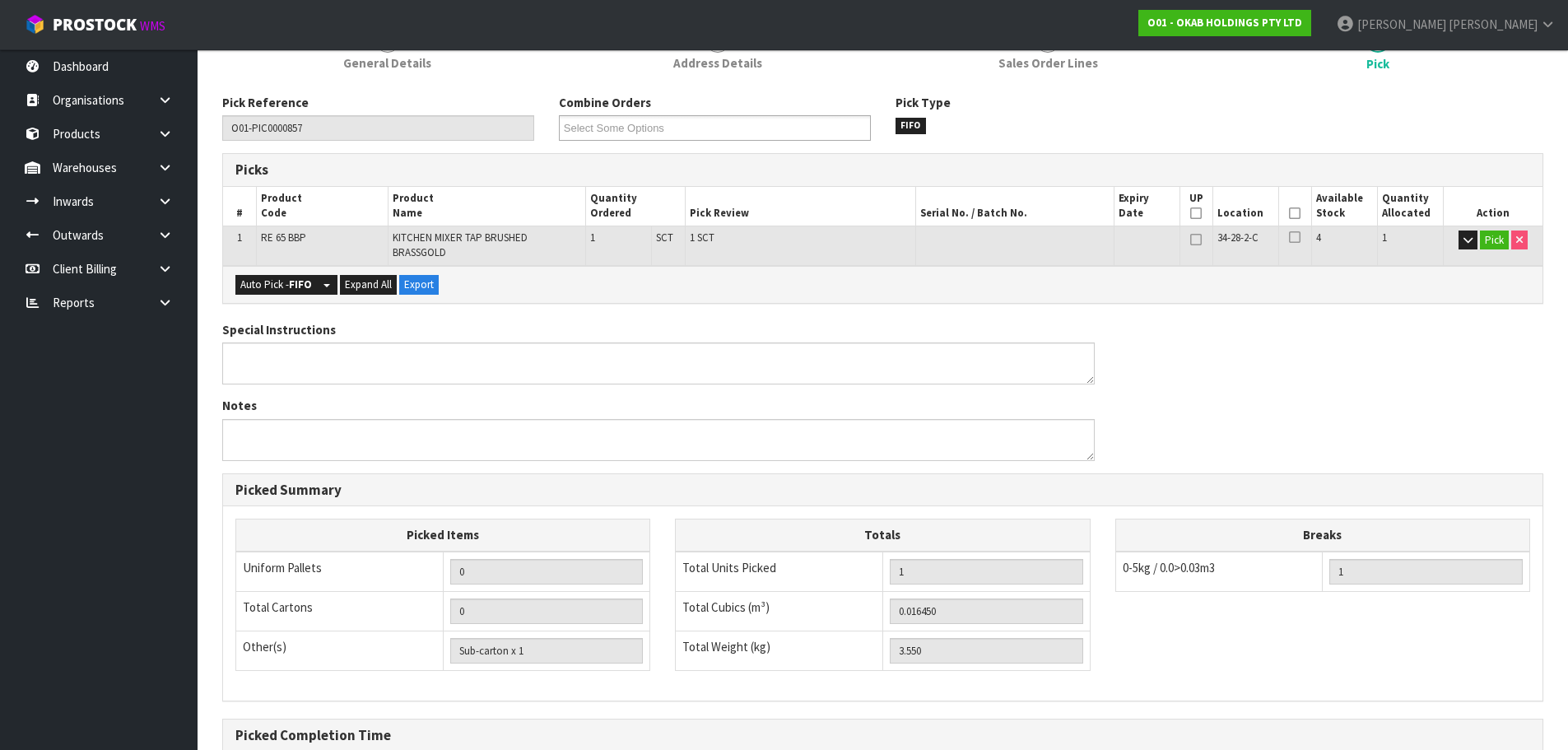
scroll to position [407, 0]
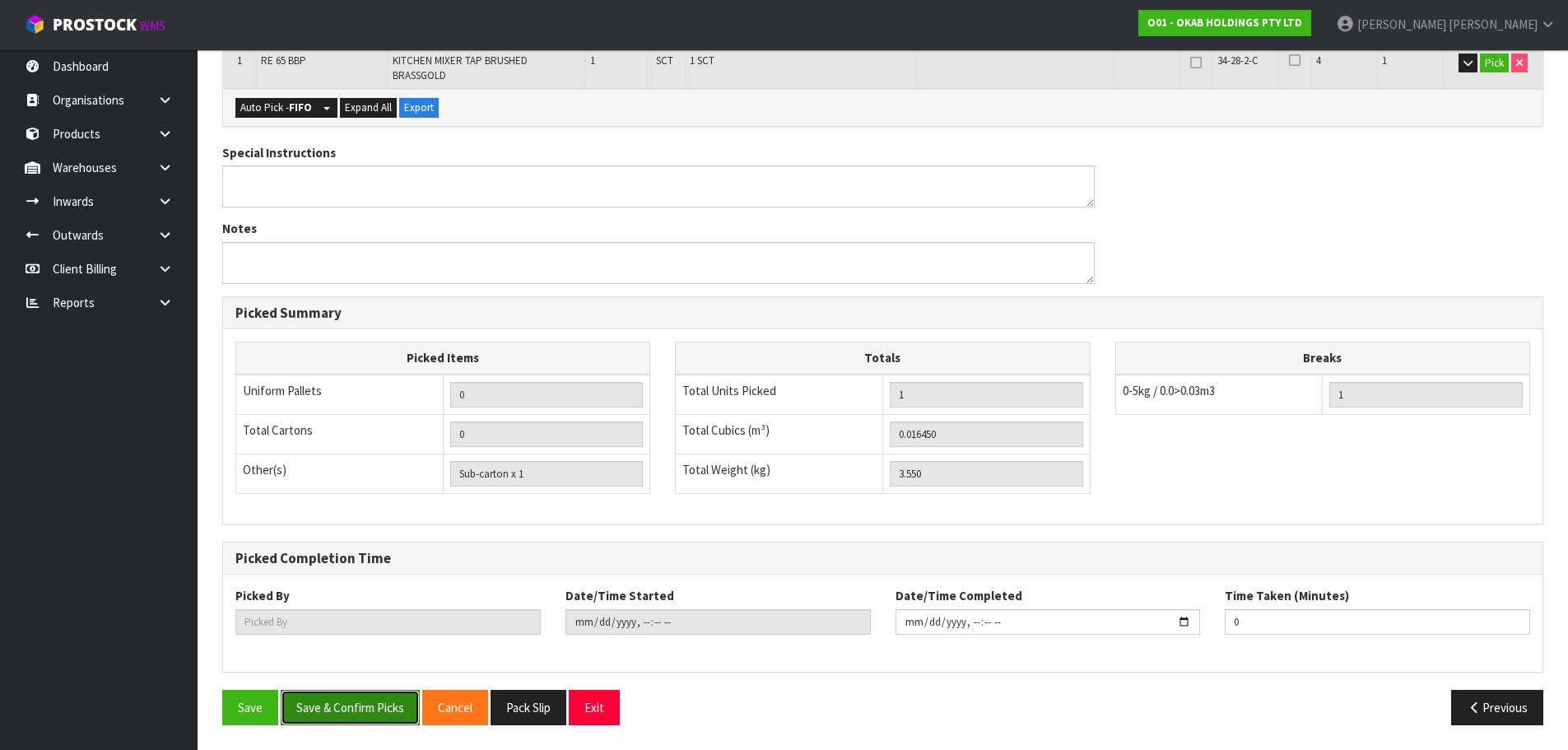
click at [395, 702] on button "Save & Confirm Picks" at bounding box center [350, 707] width 139 height 35
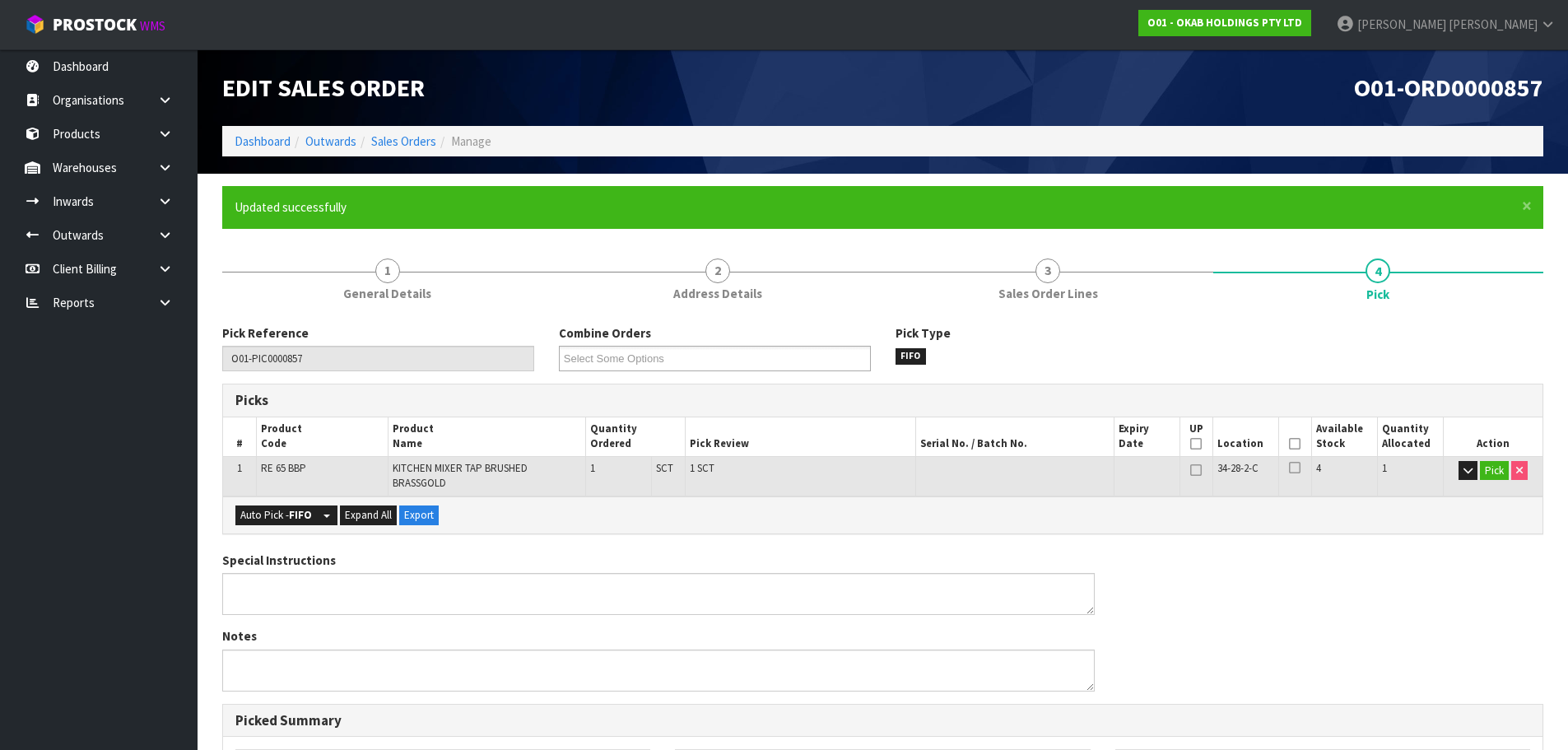
type input "Rocio Lopez"
type input "2025-10-15T14:43:01"
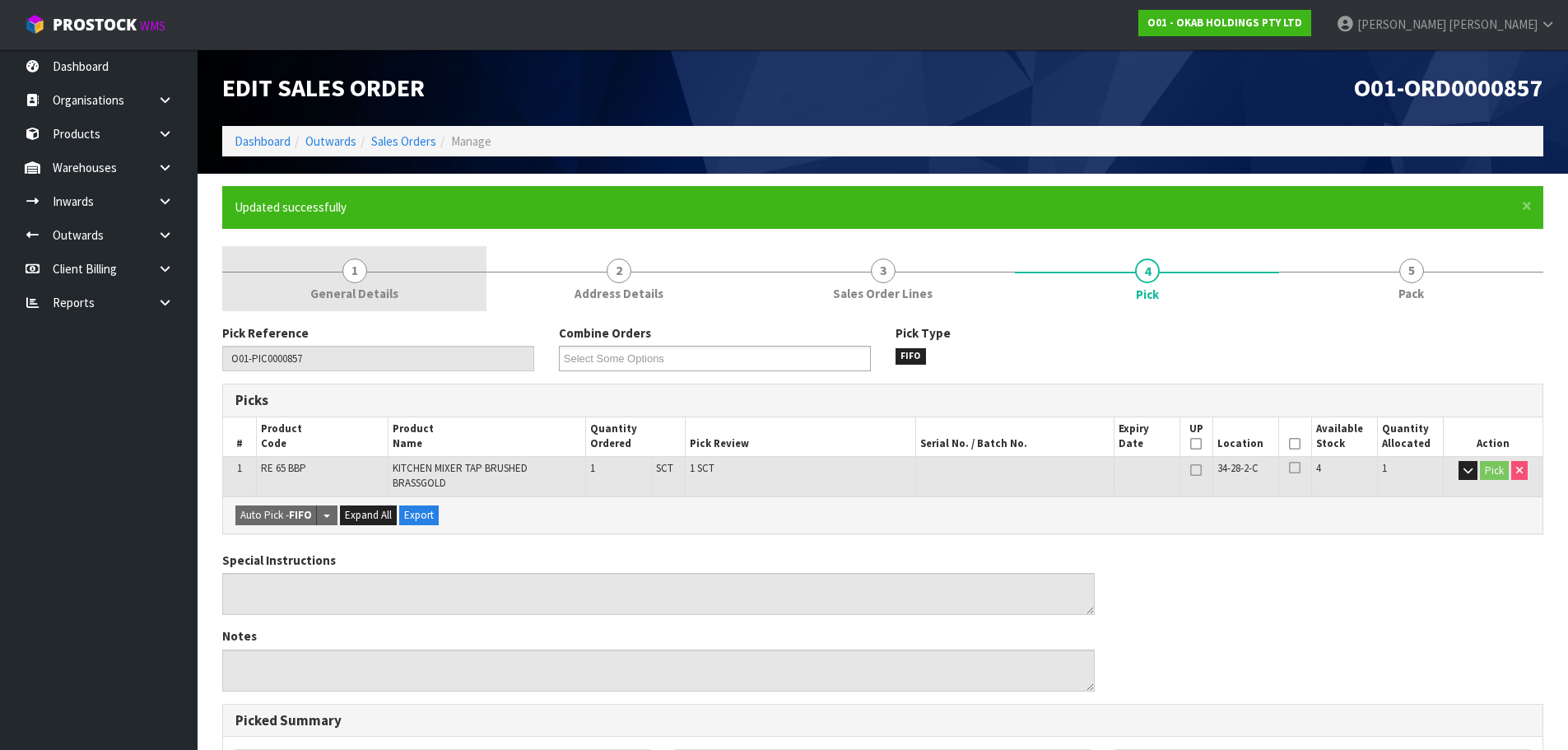
click at [404, 275] on link "1 General Details" at bounding box center [354, 279] width 264 height 65
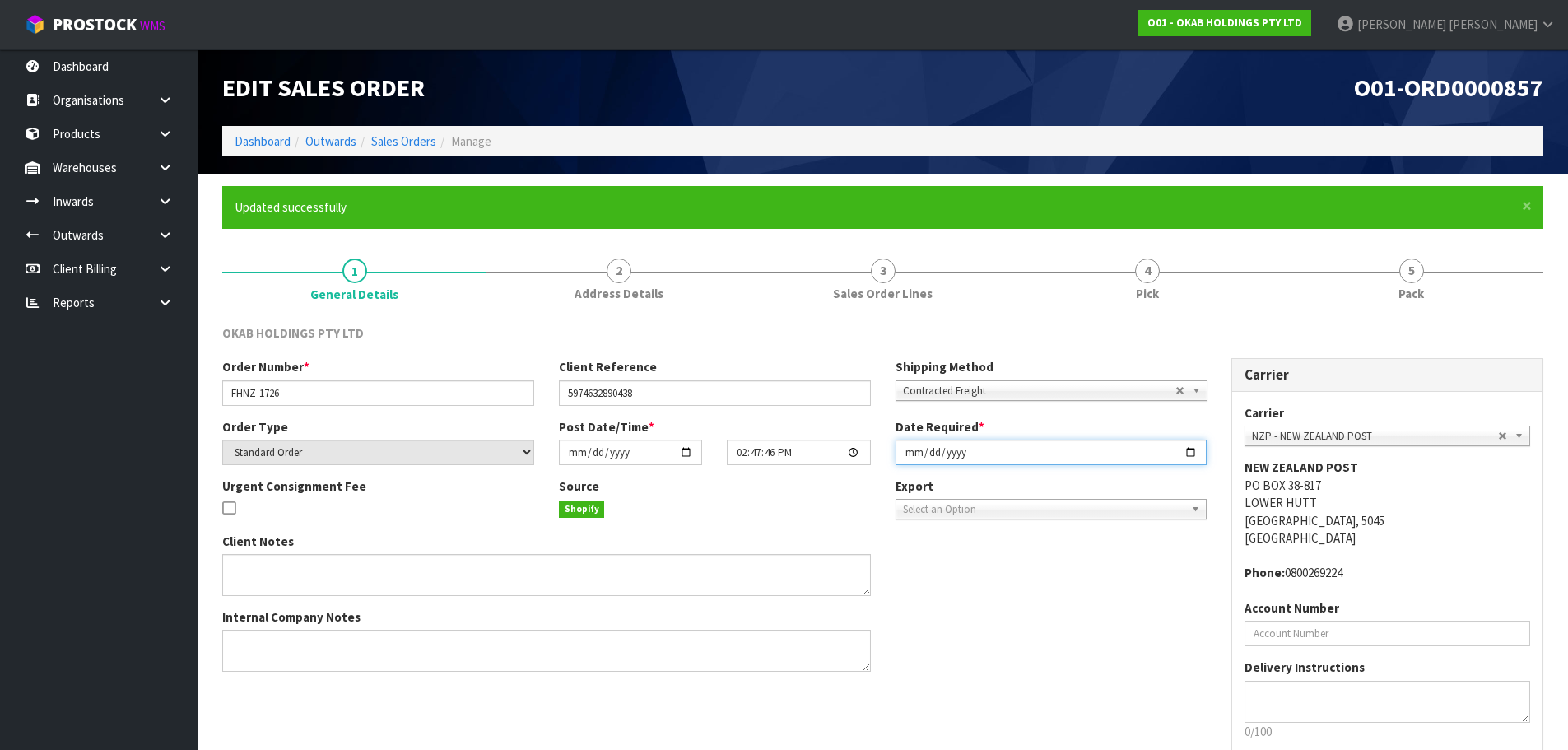
click at [906, 461] on input "2025-09-23" at bounding box center [1052, 453] width 312 height 25
click at [911, 456] on input "2025-09-10" at bounding box center [1052, 453] width 312 height 25
type input "2025-10-15"
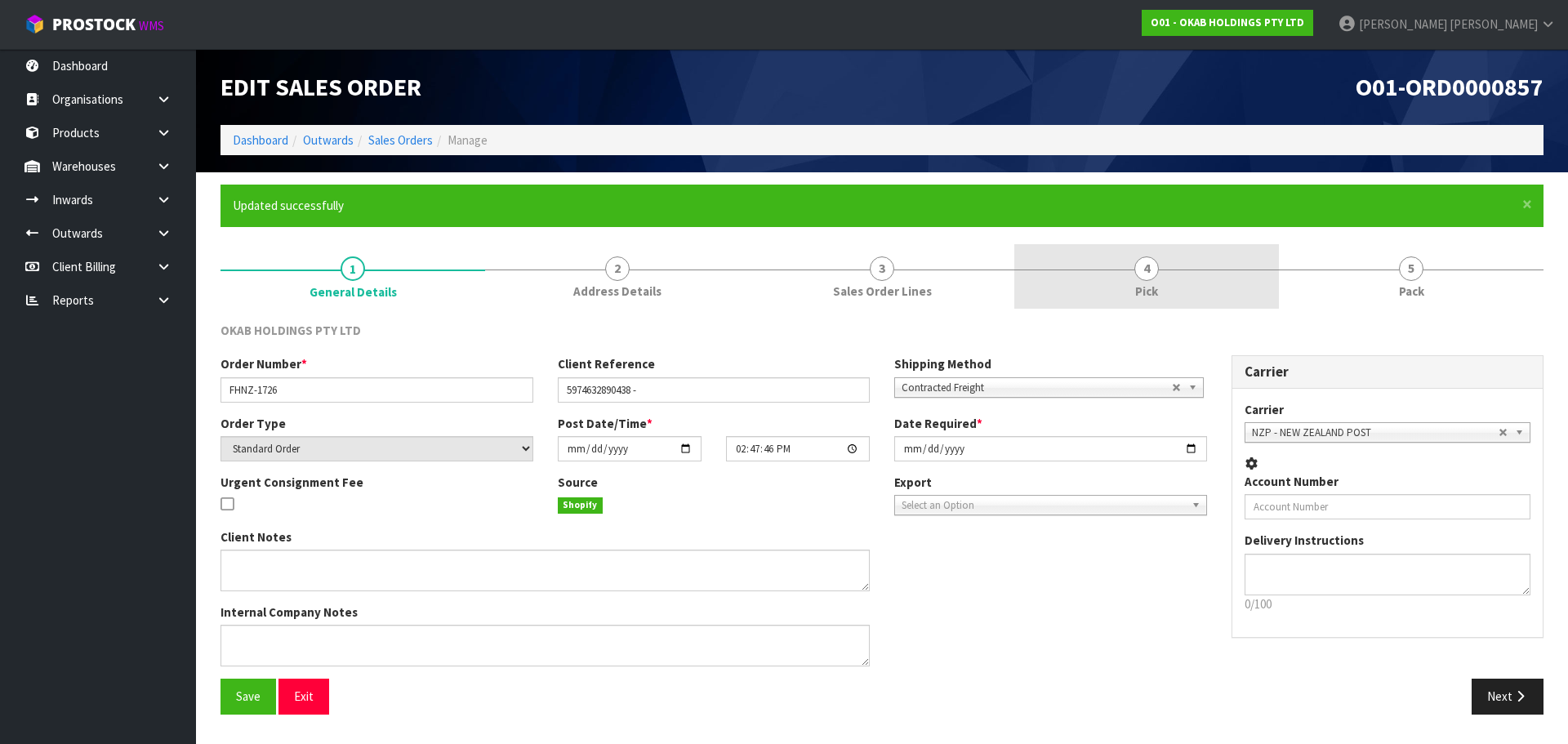
click at [1105, 307] on link "4 Pick" at bounding box center [1146, 276] width 265 height 64
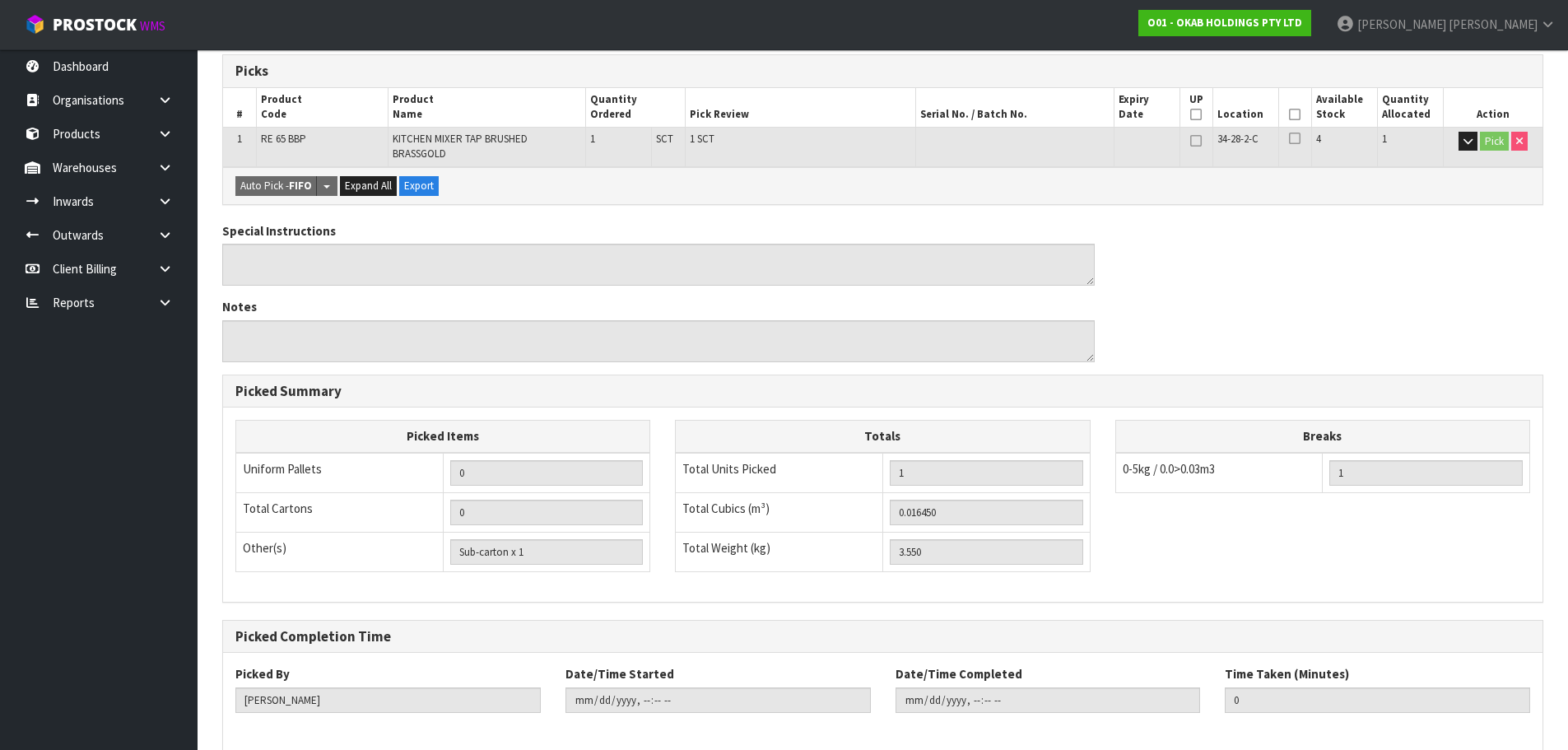
scroll to position [407, 0]
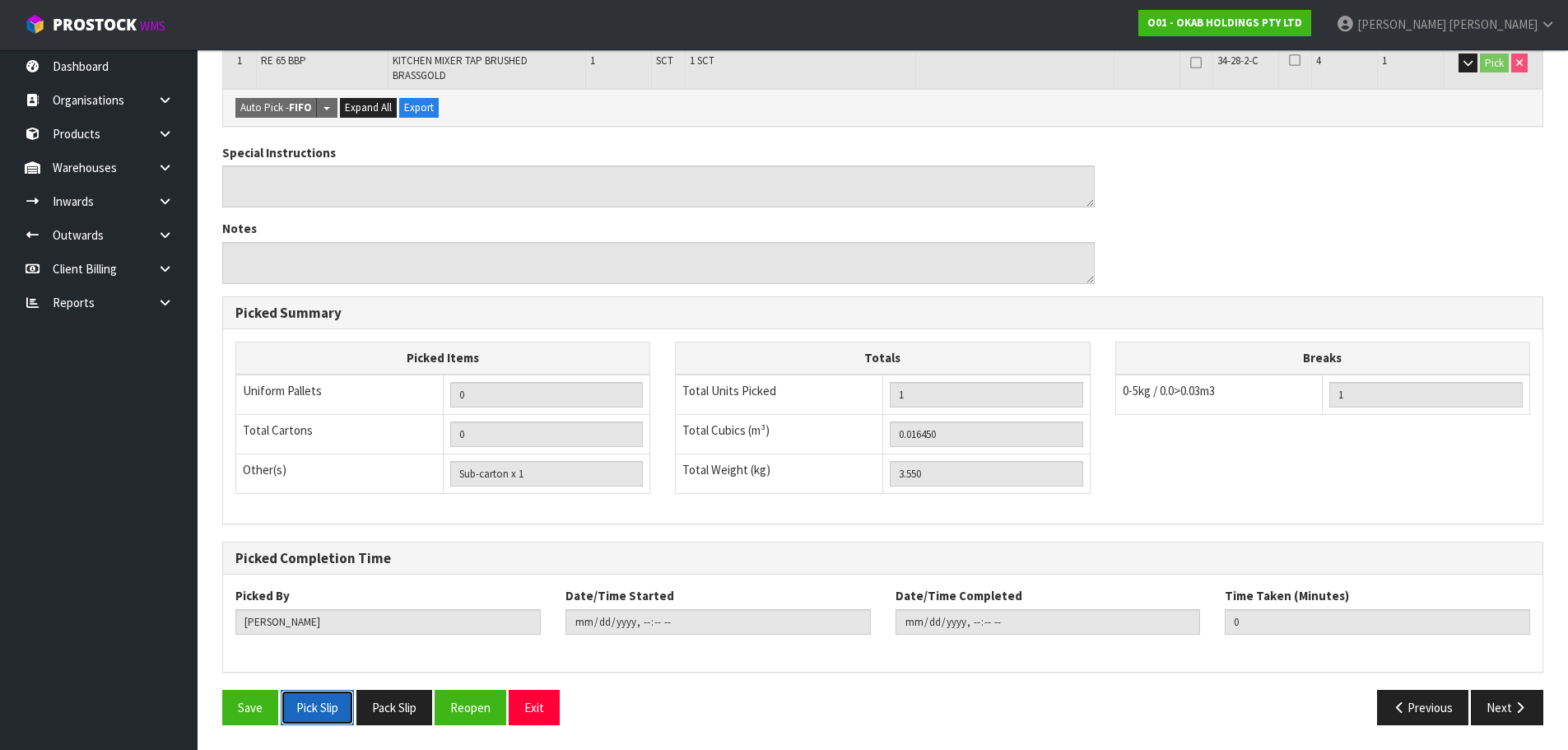
click at [332, 709] on button "Pick Slip" at bounding box center [316, 707] width 73 height 35
click at [418, 712] on button "Pack Slip" at bounding box center [394, 707] width 76 height 35
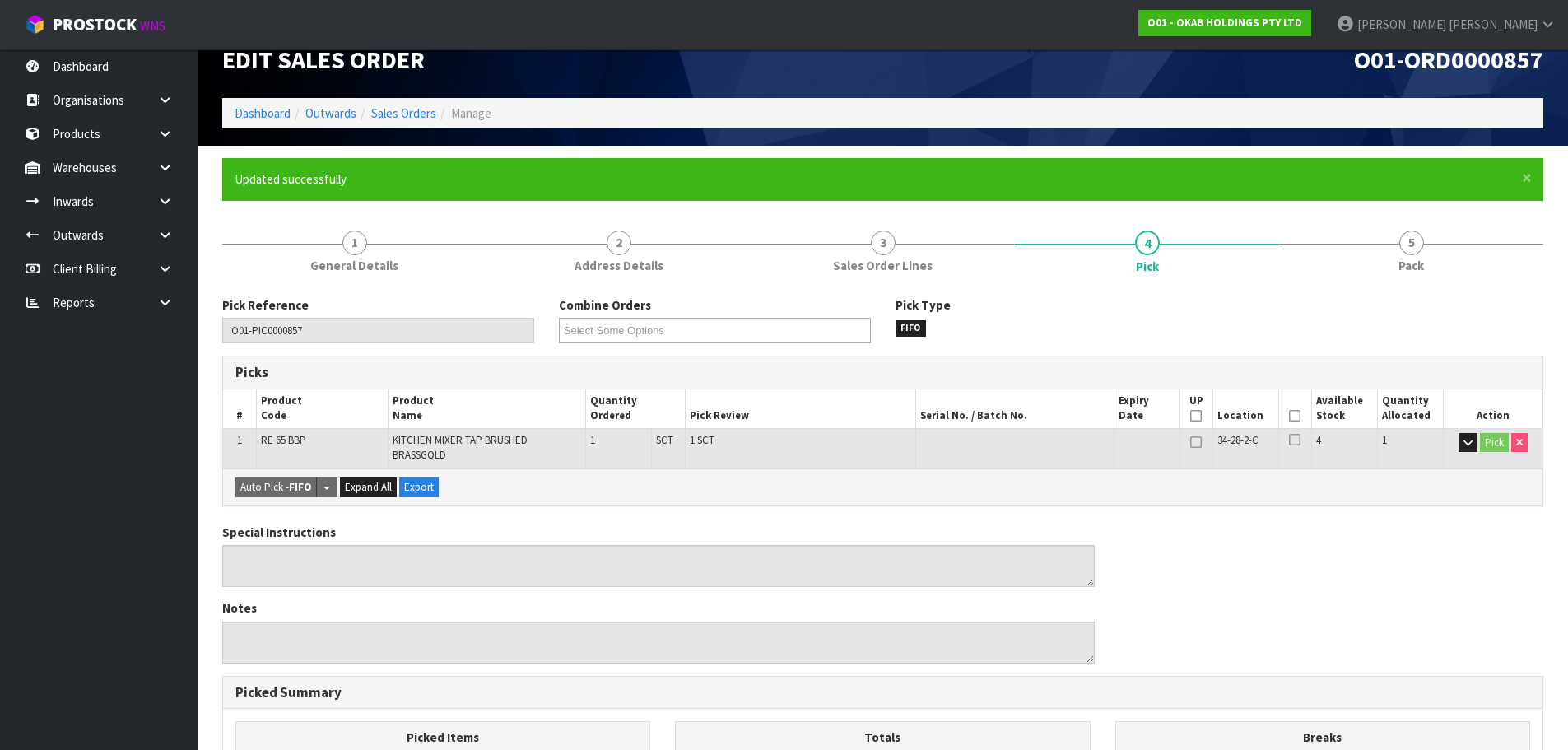
scroll to position [0, 0]
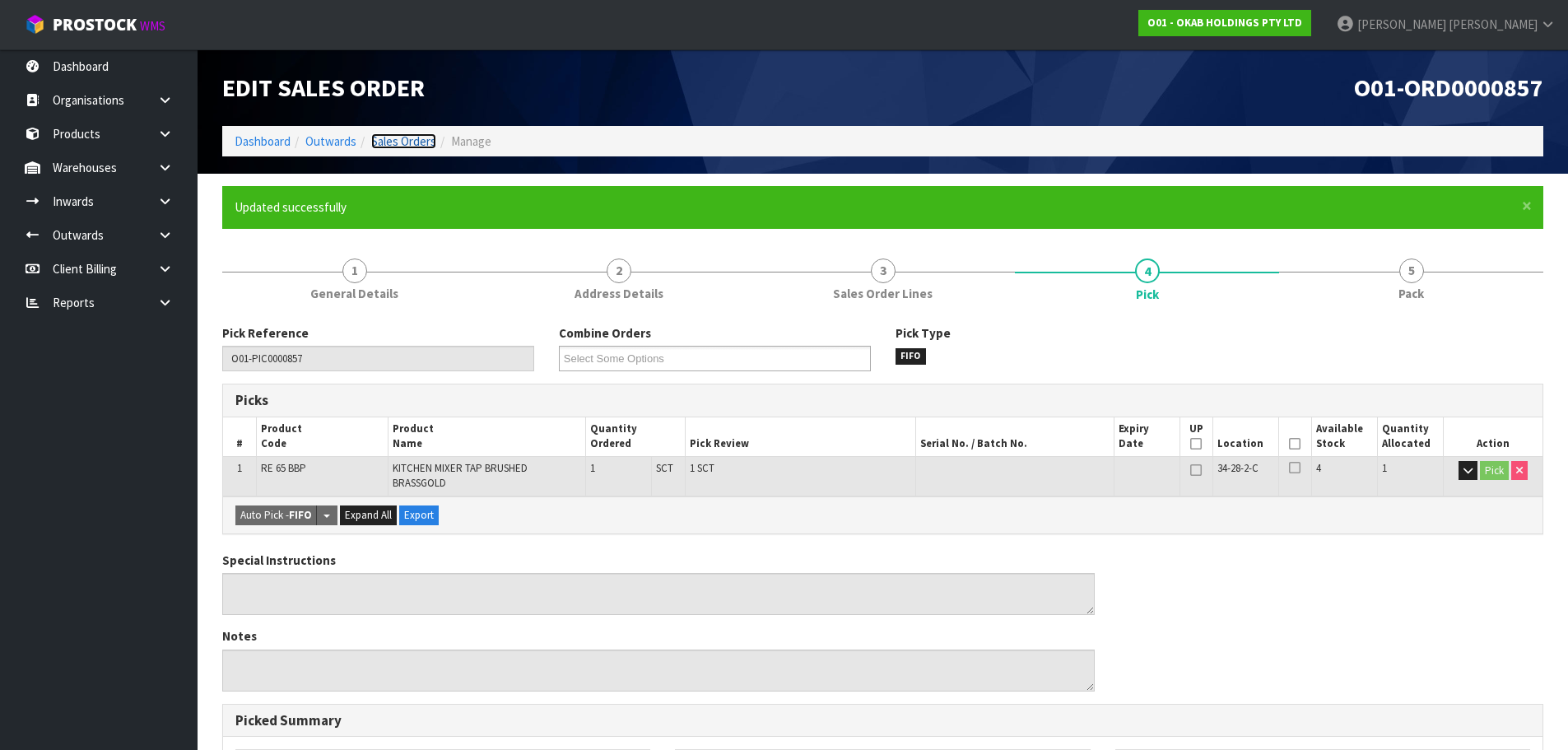
click at [406, 147] on link "Sales Orders" at bounding box center [404, 141] width 65 height 15
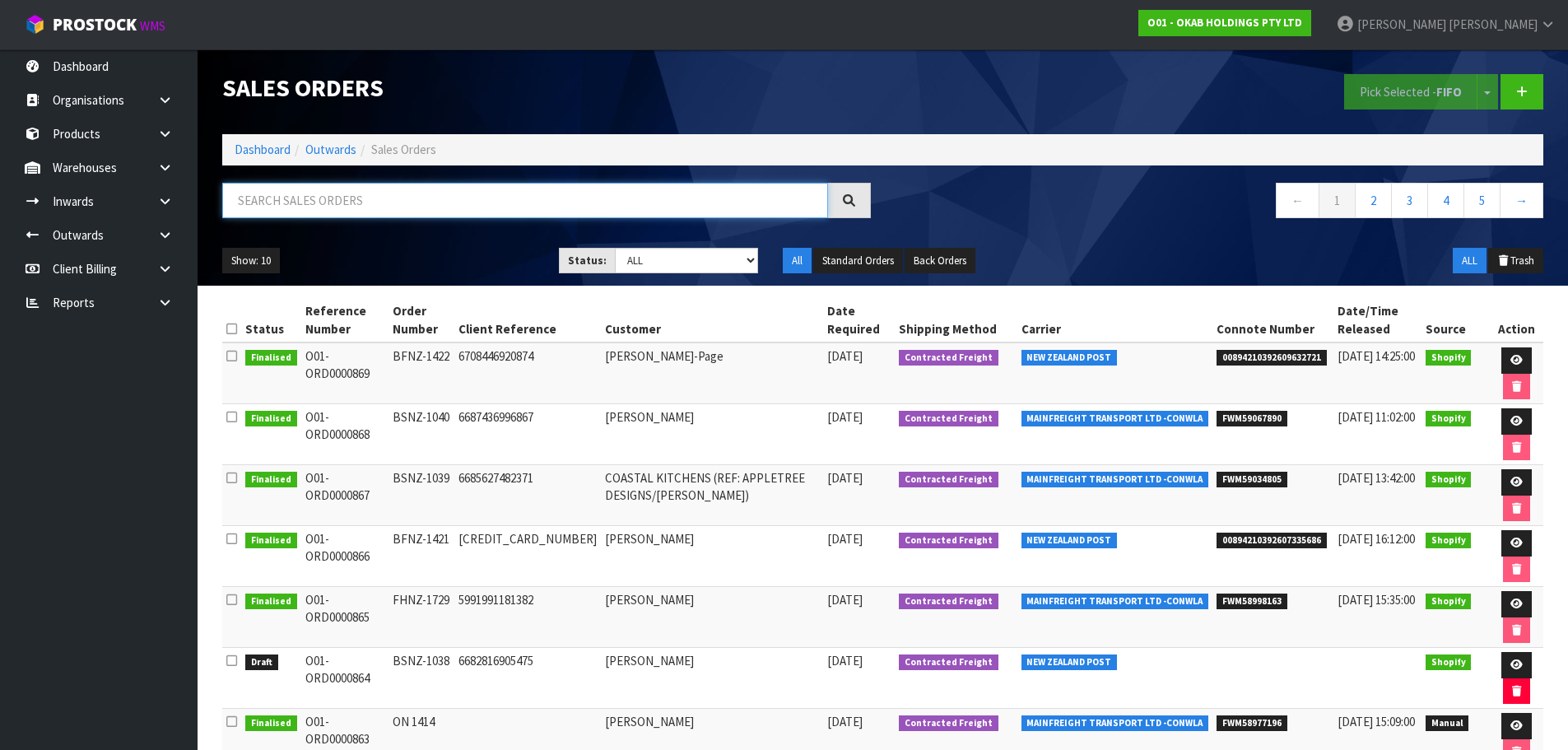
click at [317, 211] on input "text" at bounding box center [525, 200] width 606 height 35
type input "1727"
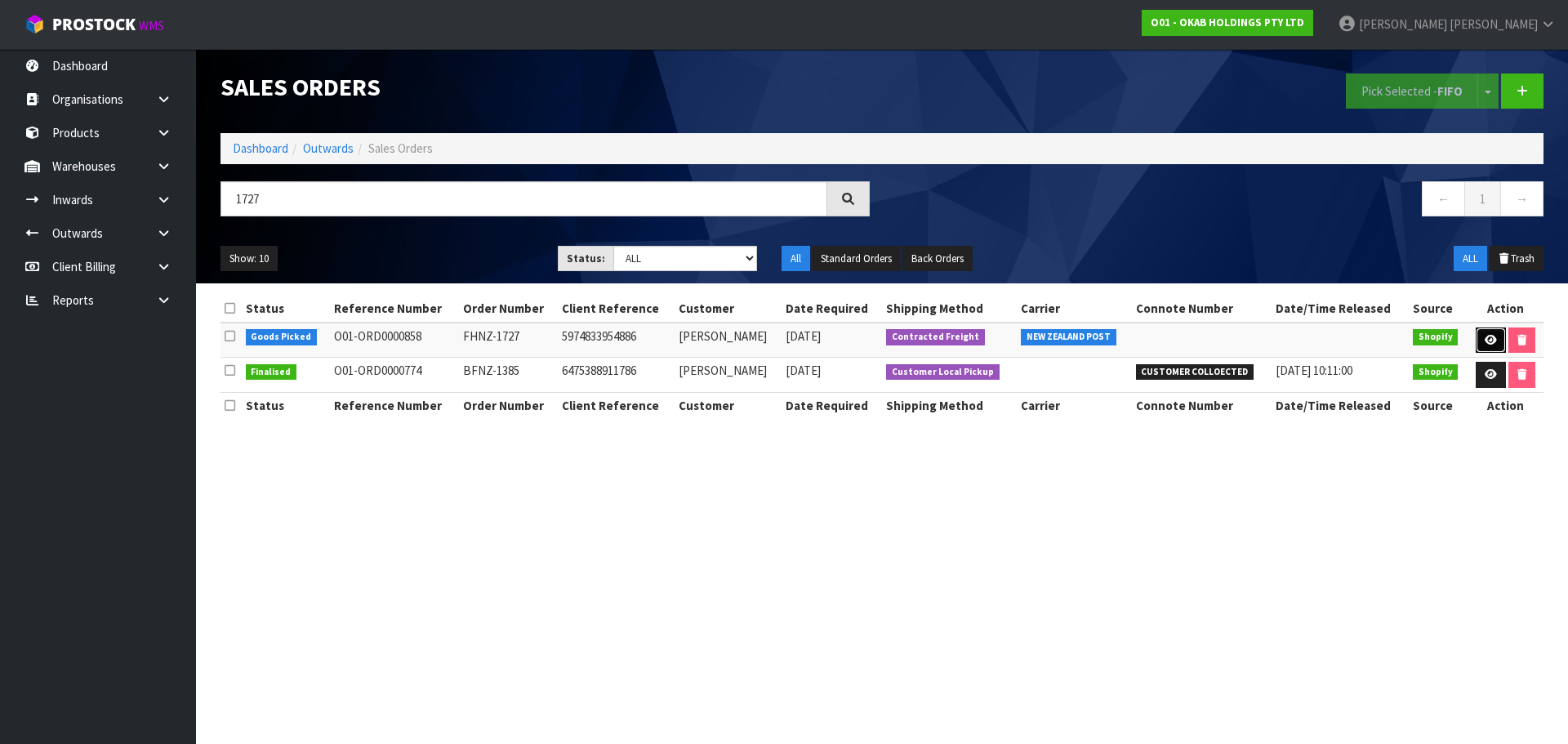
click at [1485, 338] on icon at bounding box center [1491, 340] width 13 height 11
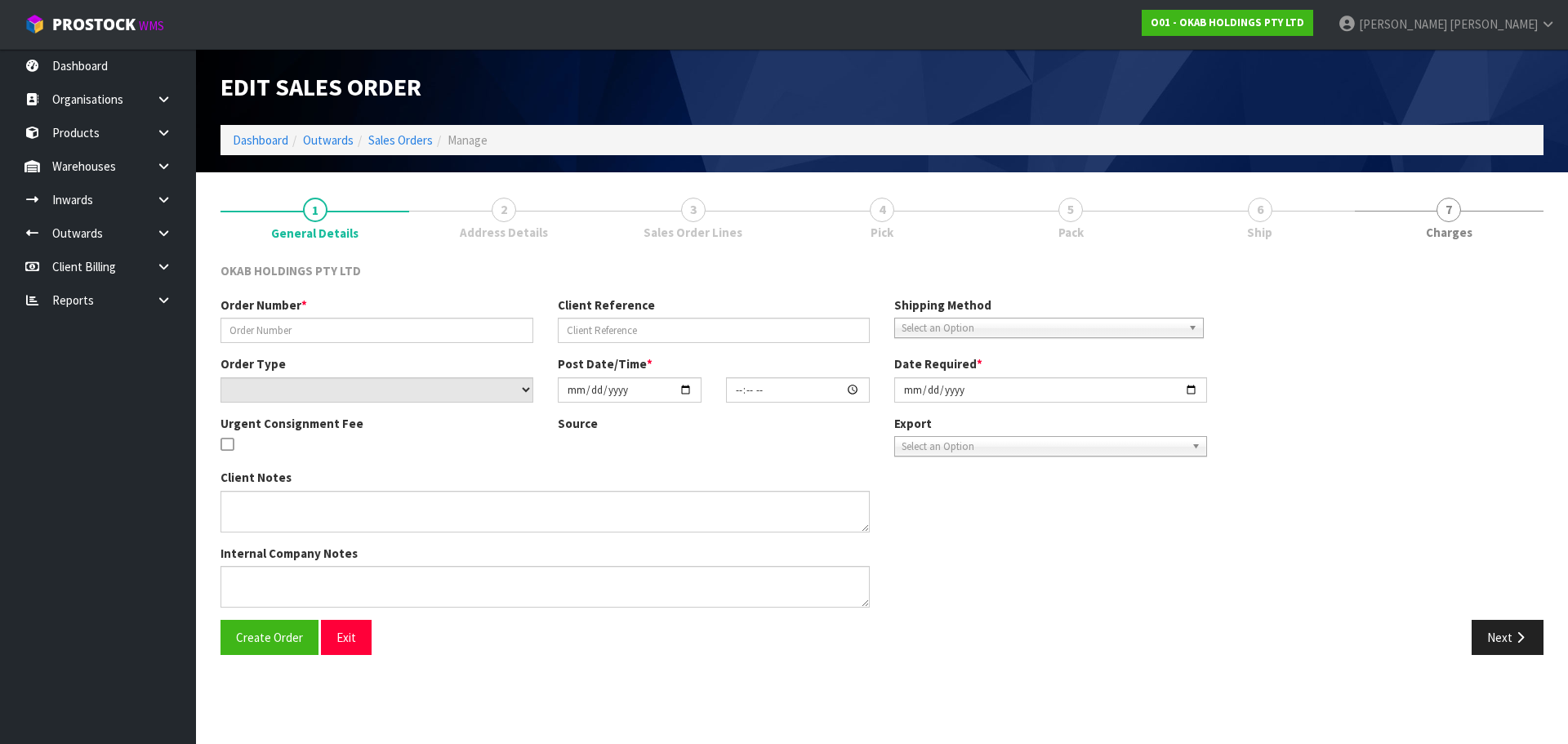
type input "FHNZ-1727"
type input "5974833954886"
select select "number:0"
type input "2025-09-23"
type input "19:04:27.000"
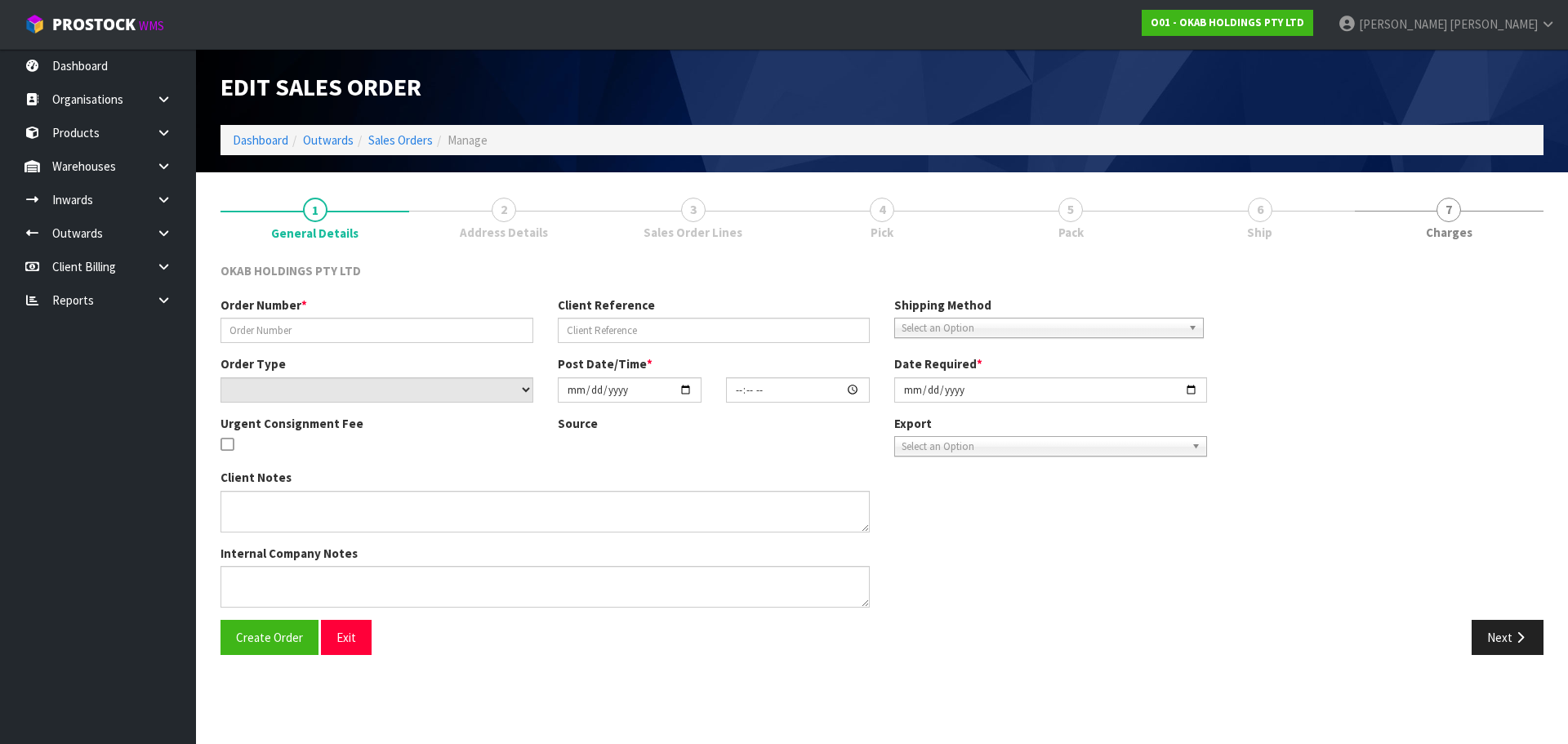
type input "2025-10-13"
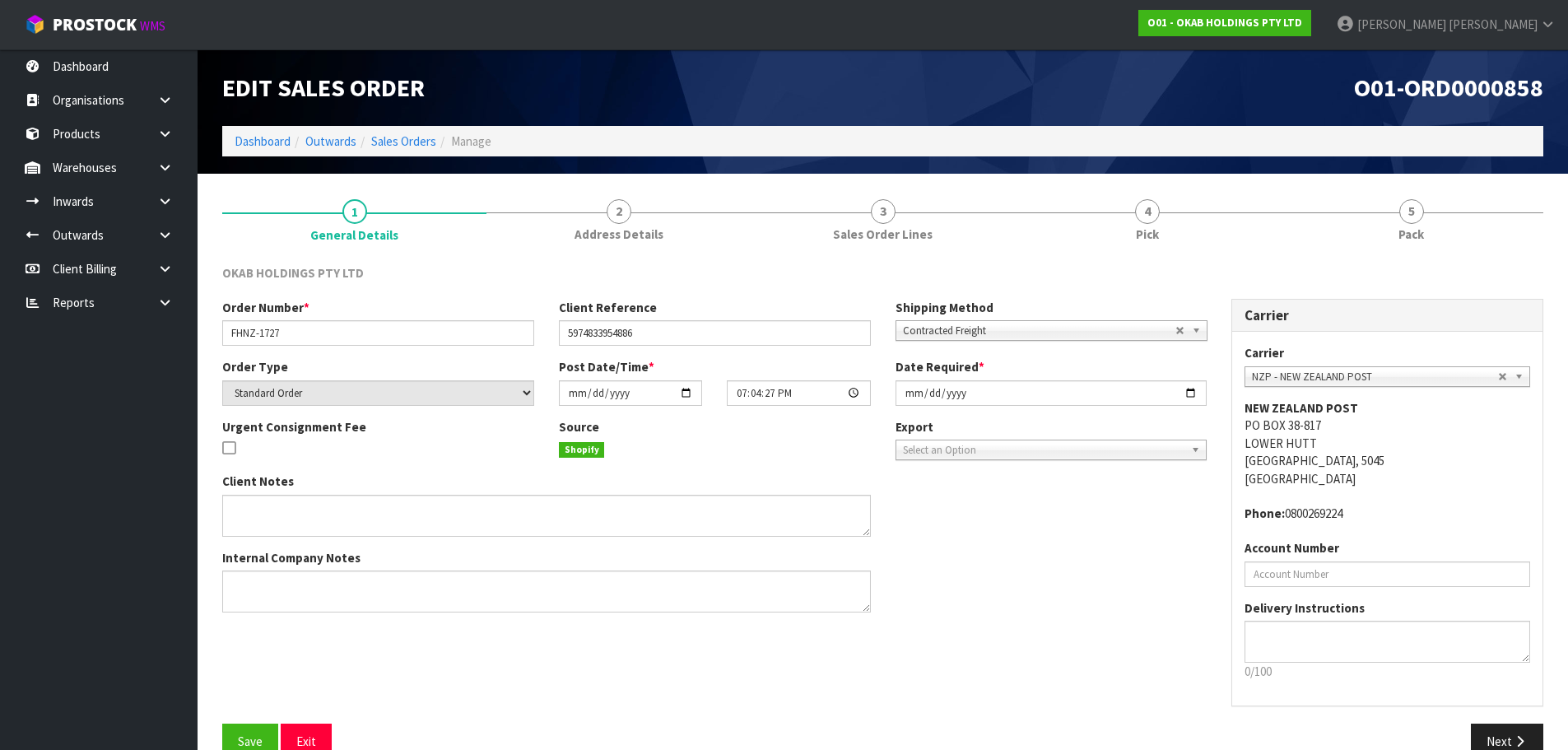
scroll to position [33, 0]
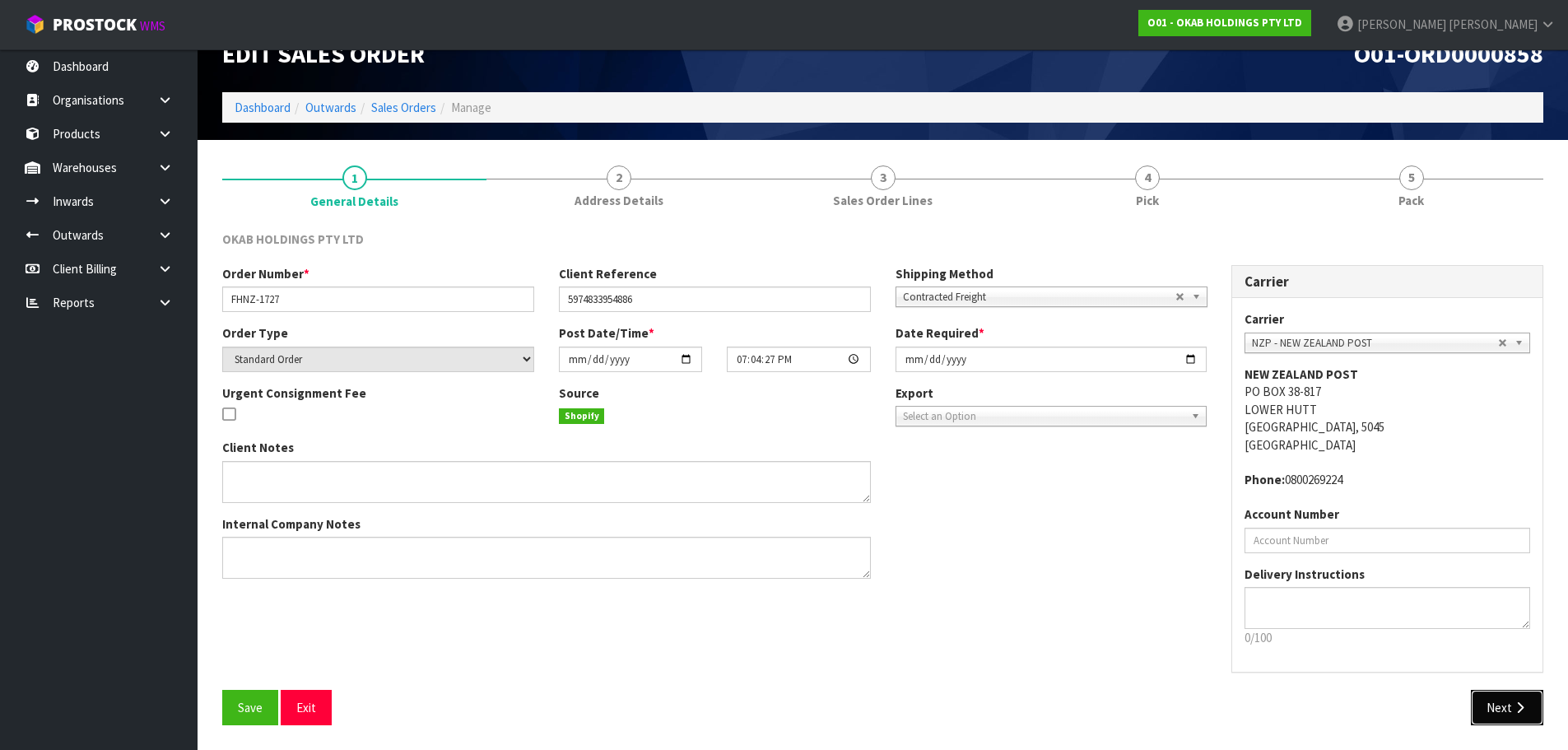
click at [1524, 715] on button "Next" at bounding box center [1507, 707] width 72 height 35
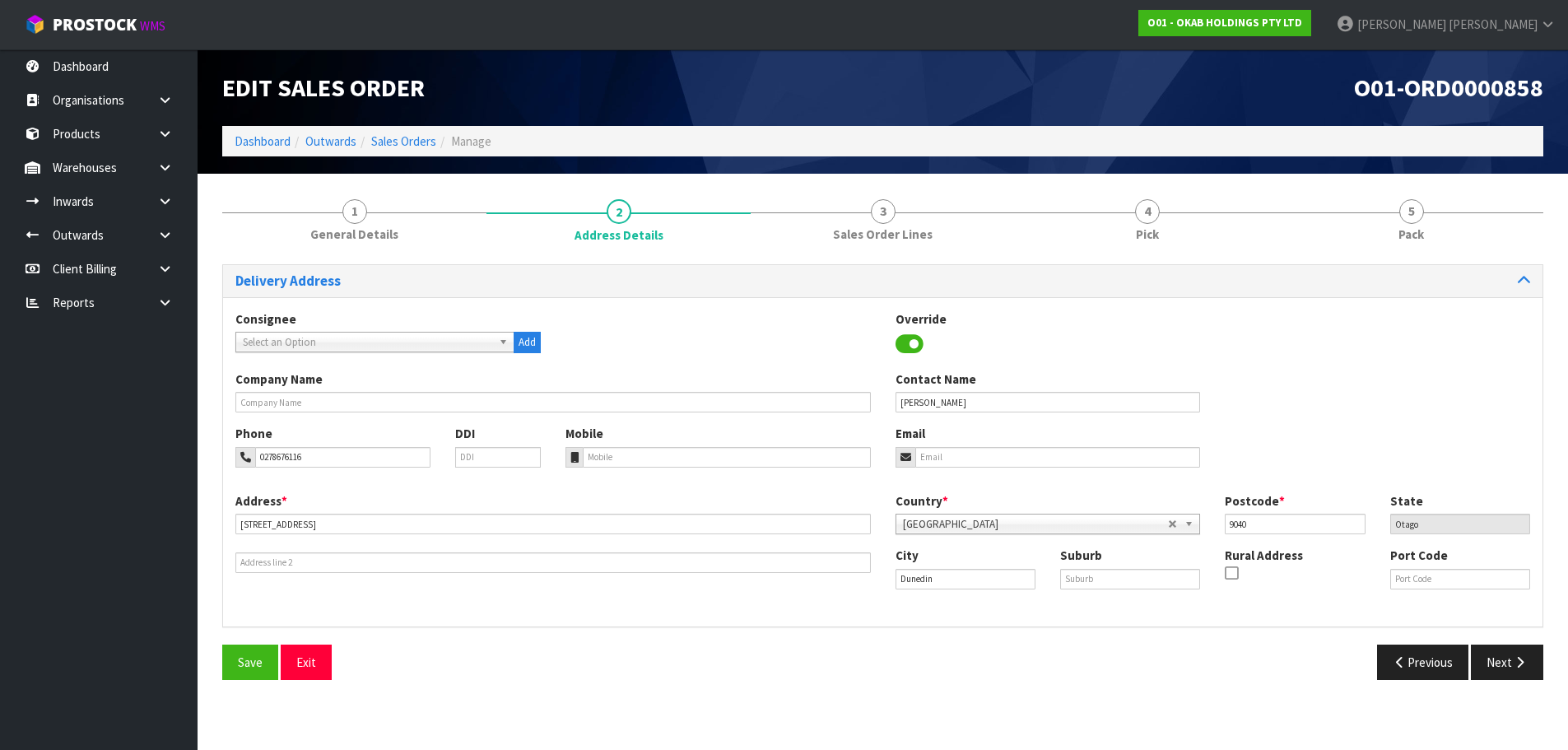
scroll to position [0, 0]
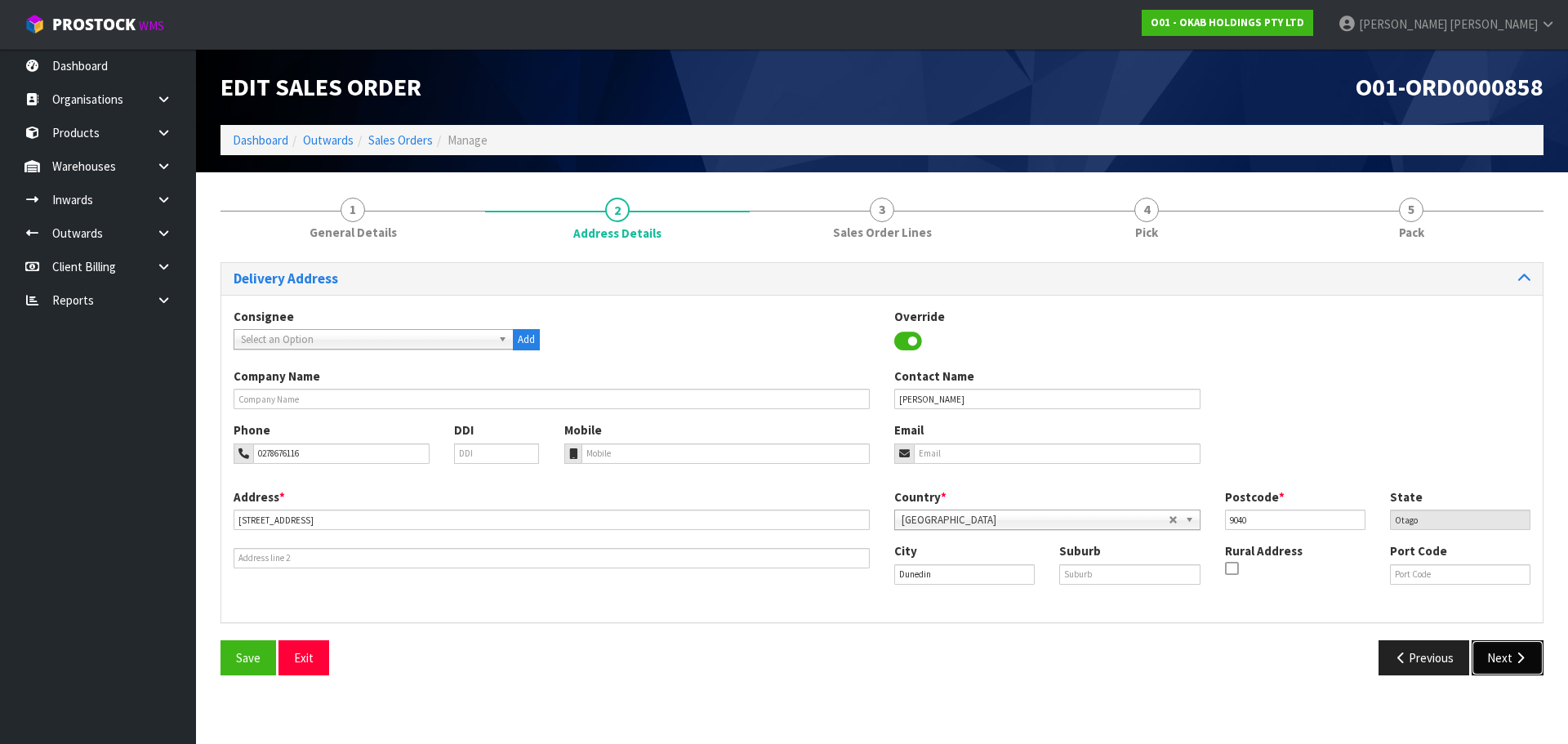
click at [1513, 658] on icon "button" at bounding box center [1520, 658] width 15 height 13
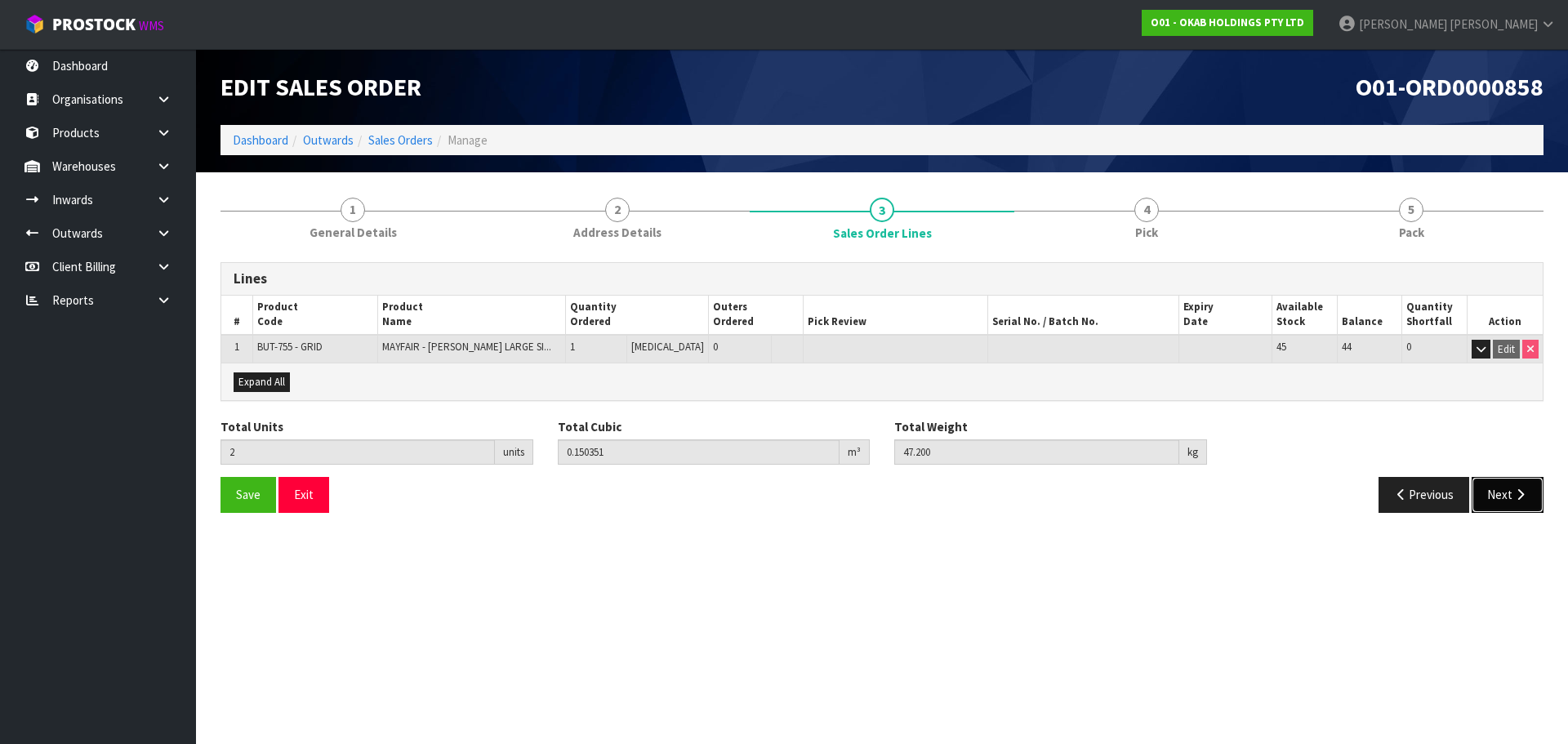
click at [1506, 494] on button "Next" at bounding box center [1507, 494] width 72 height 35
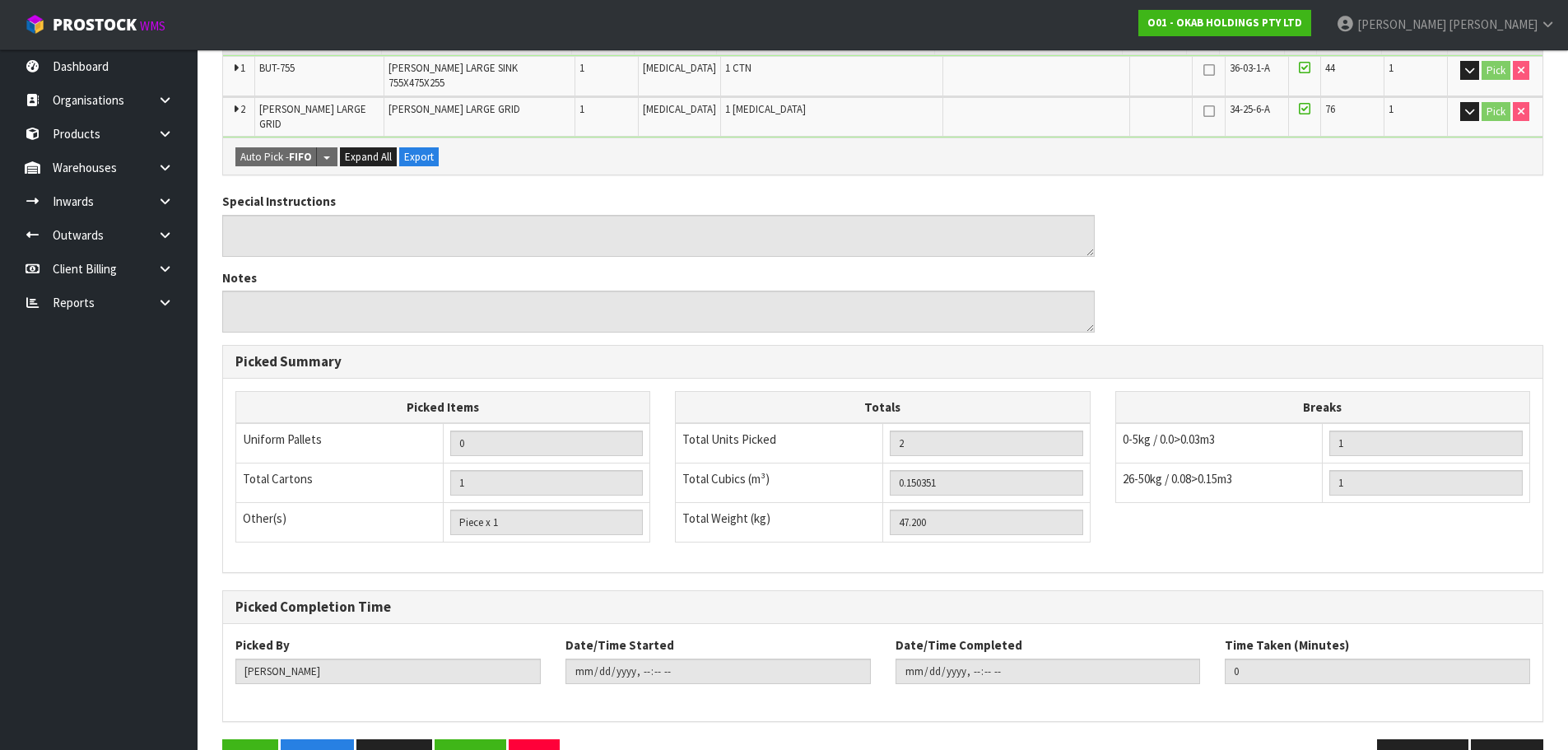
scroll to position [409, 0]
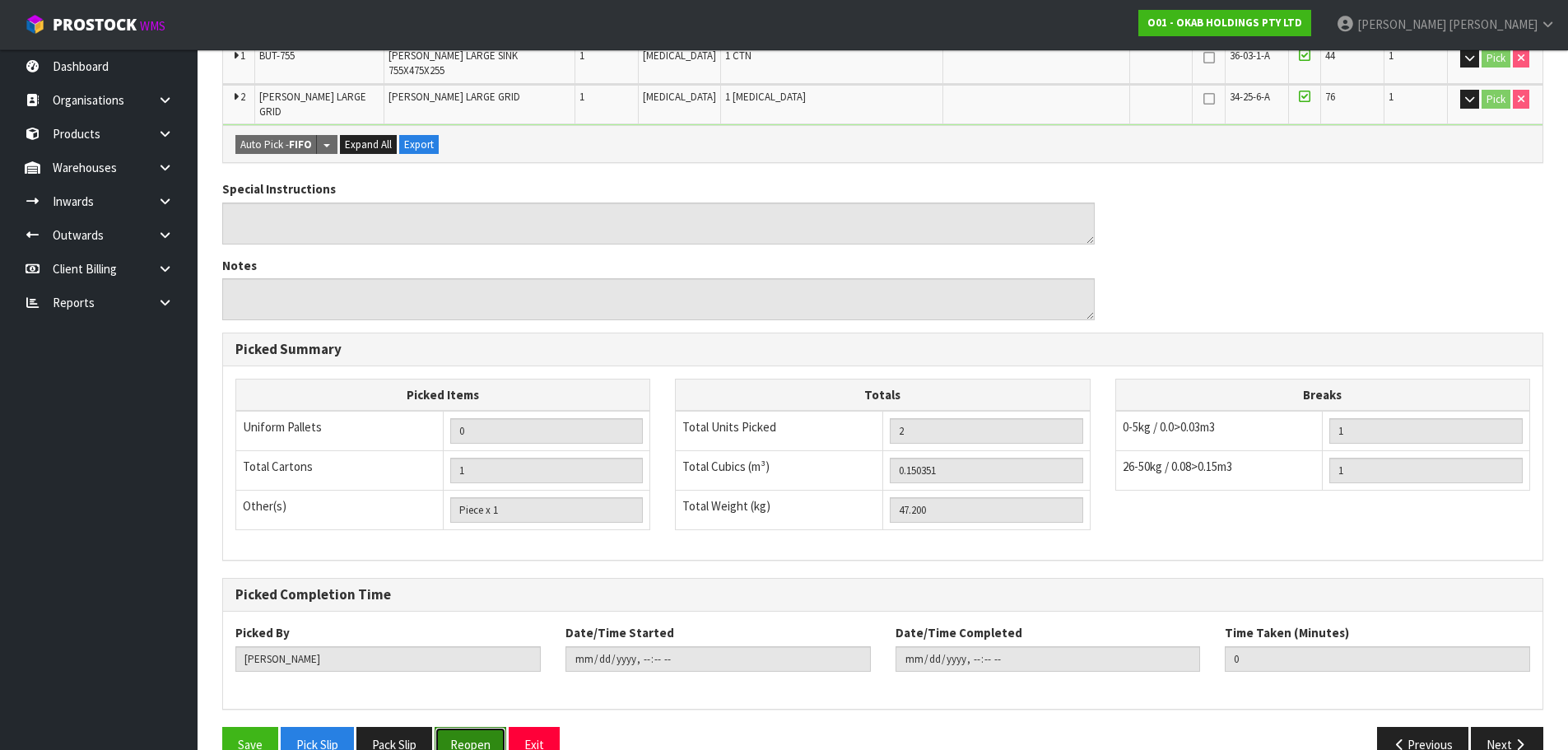
click at [469, 727] on button "Reopen" at bounding box center [469, 745] width 71 height 35
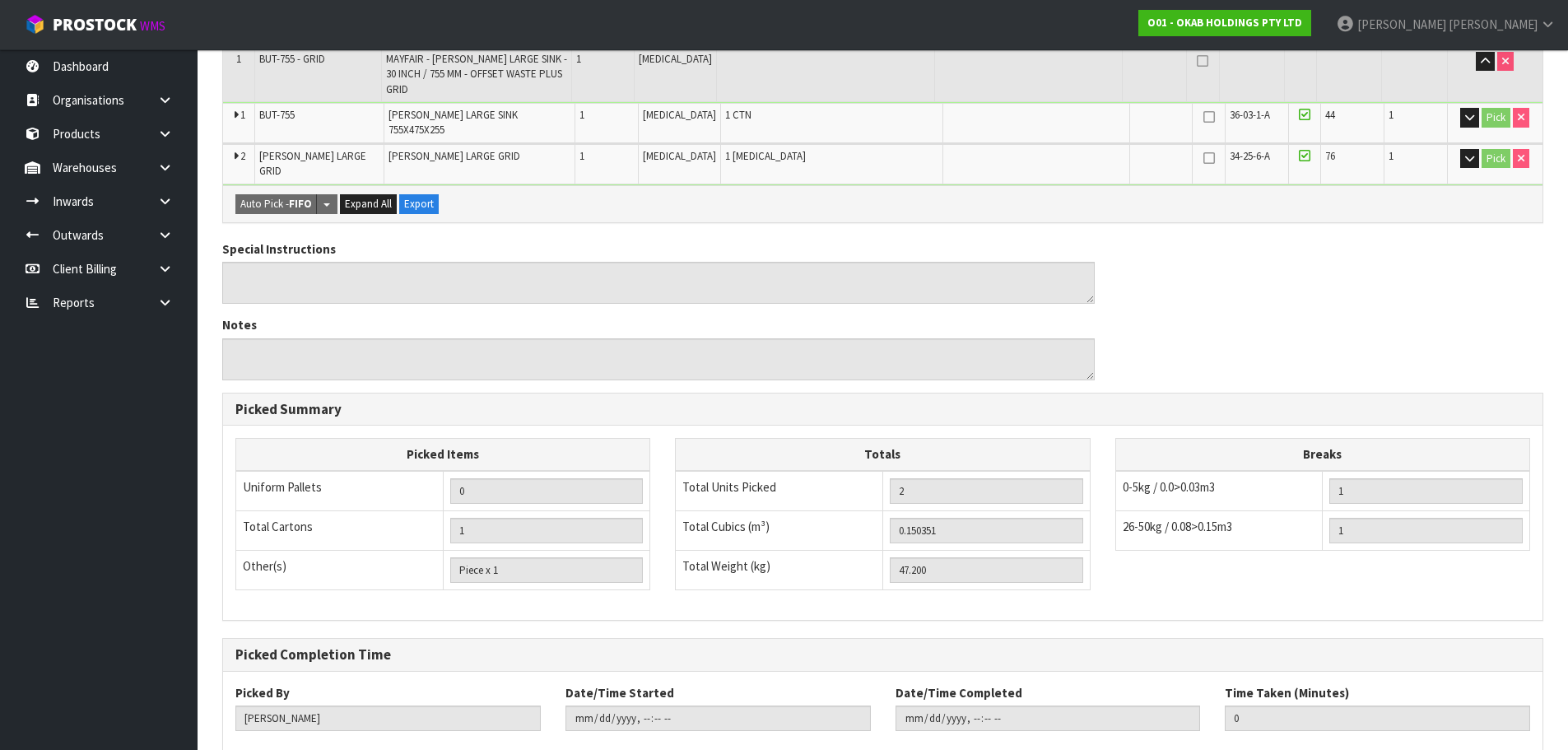
scroll to position [0, 0]
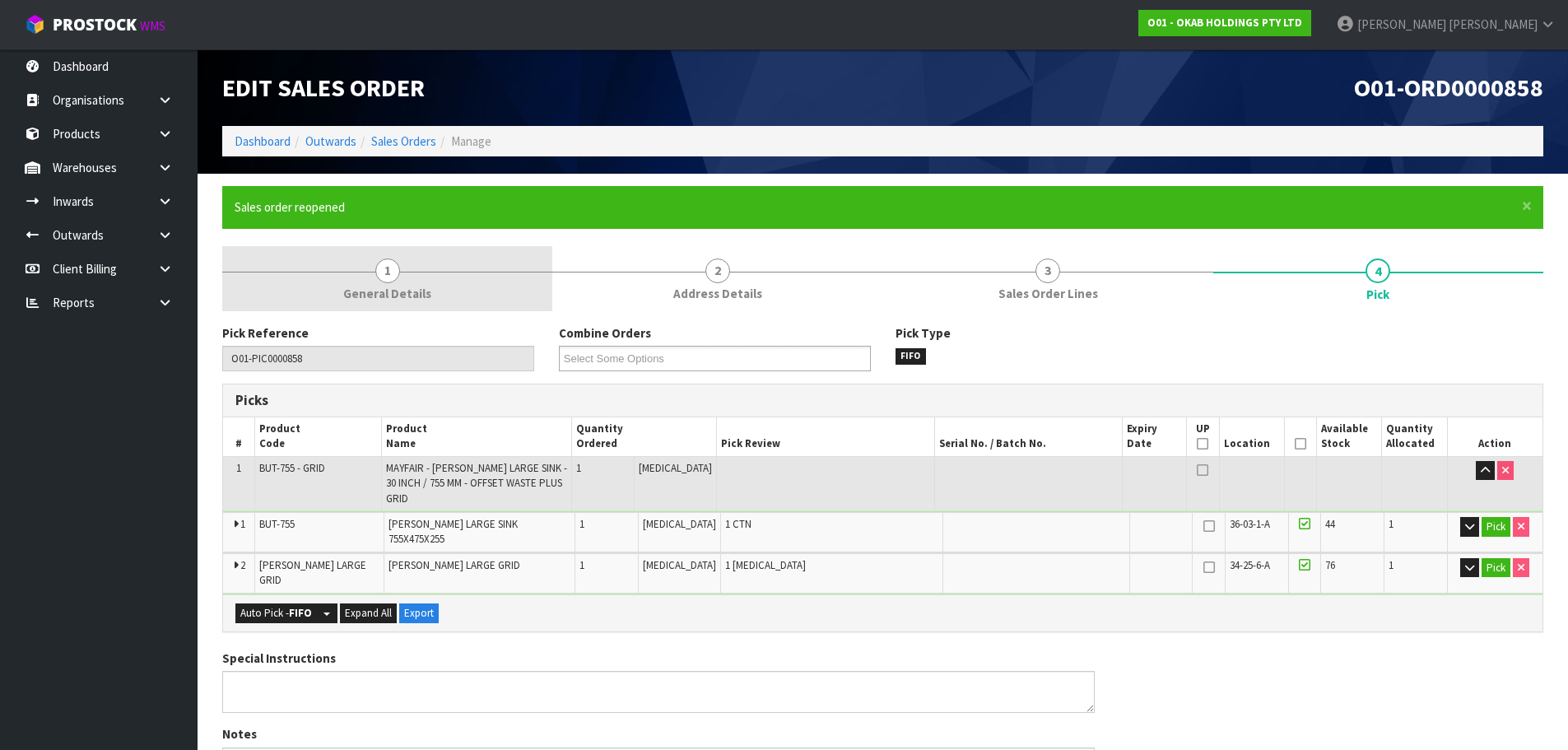
click at [432, 302] on link "1 General Details" at bounding box center [387, 279] width 330 height 65
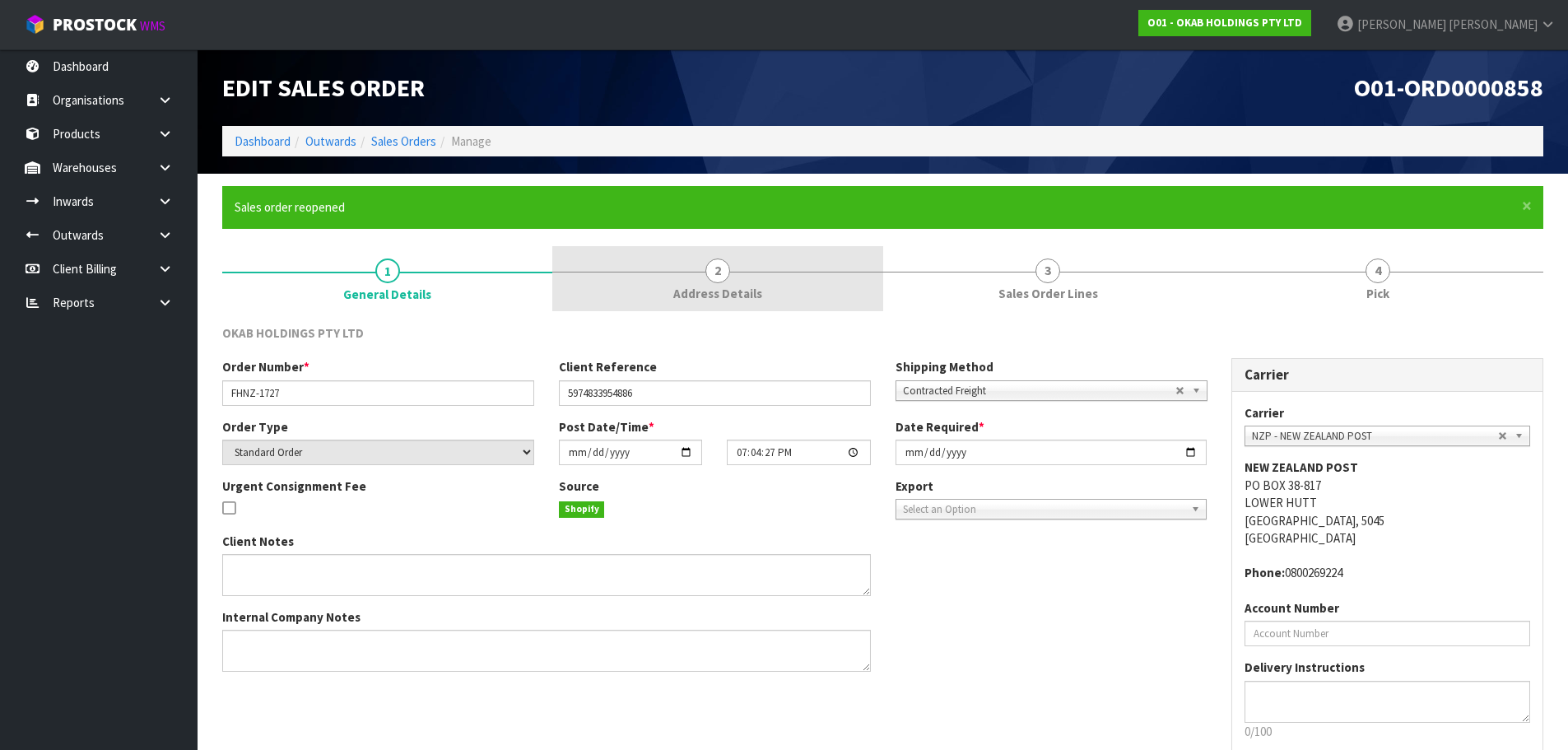
click at [689, 297] on span "Address Details" at bounding box center [717, 293] width 89 height 17
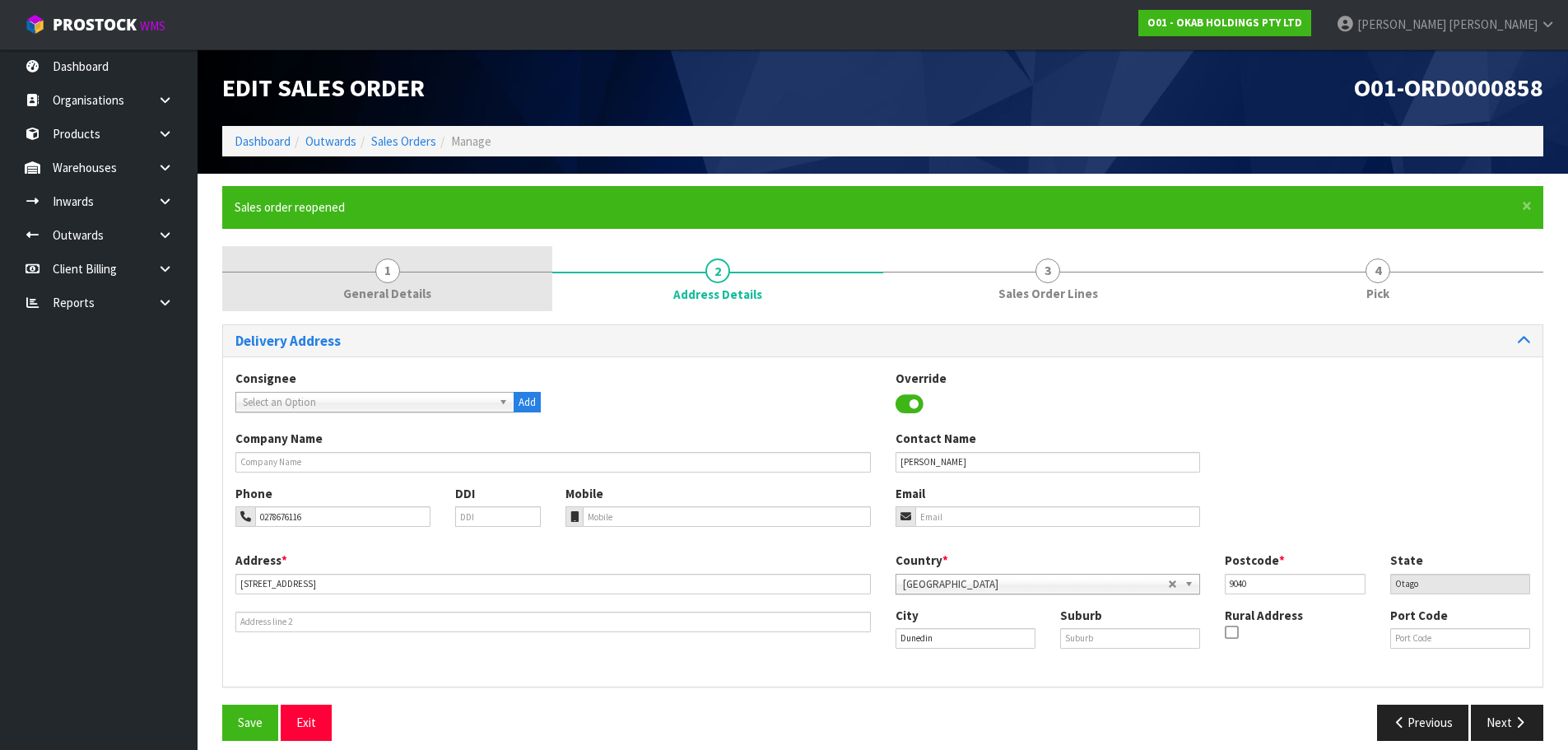
click at [430, 300] on link "1 General Details" at bounding box center [387, 279] width 330 height 65
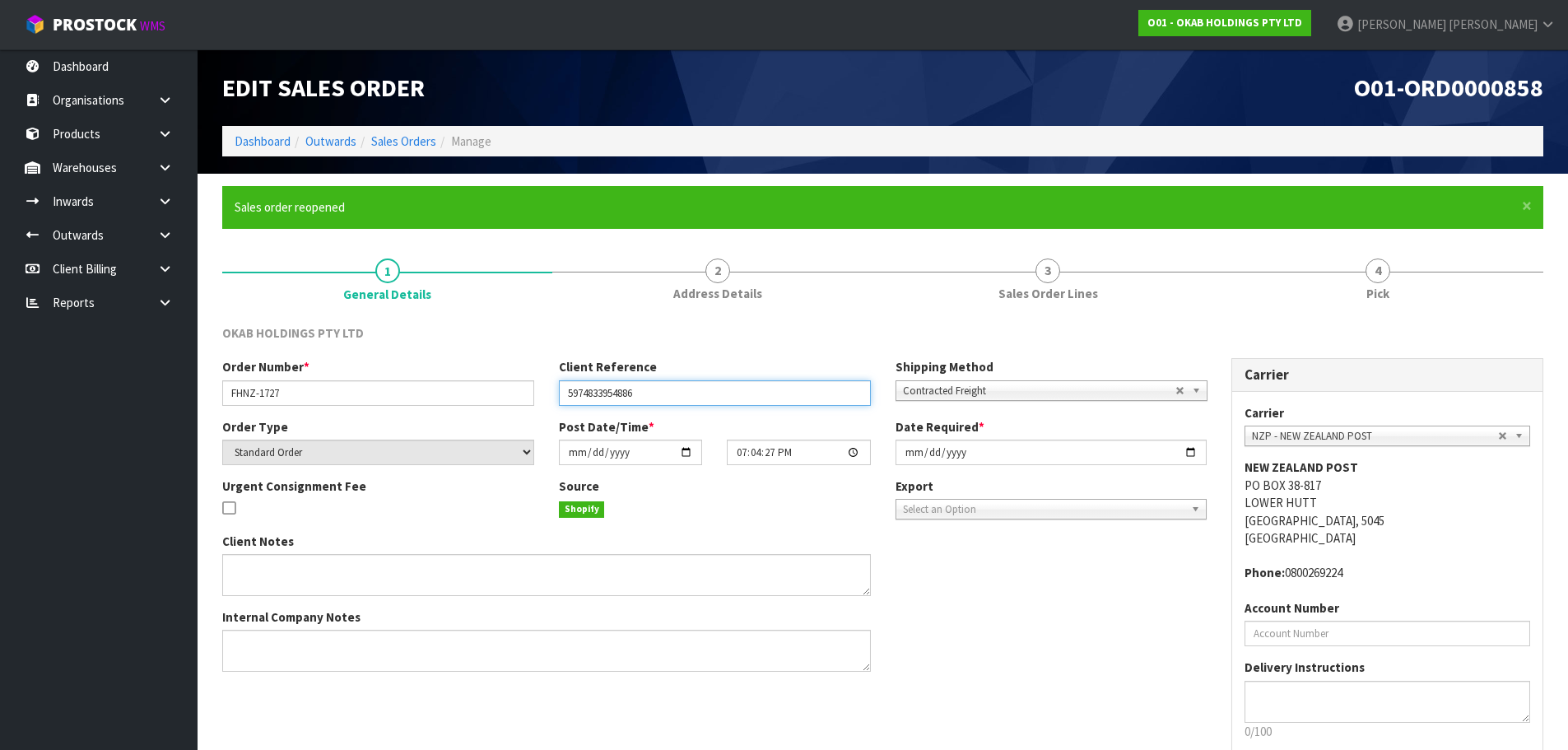
click at [717, 392] on input "5974833954886" at bounding box center [715, 393] width 312 height 25
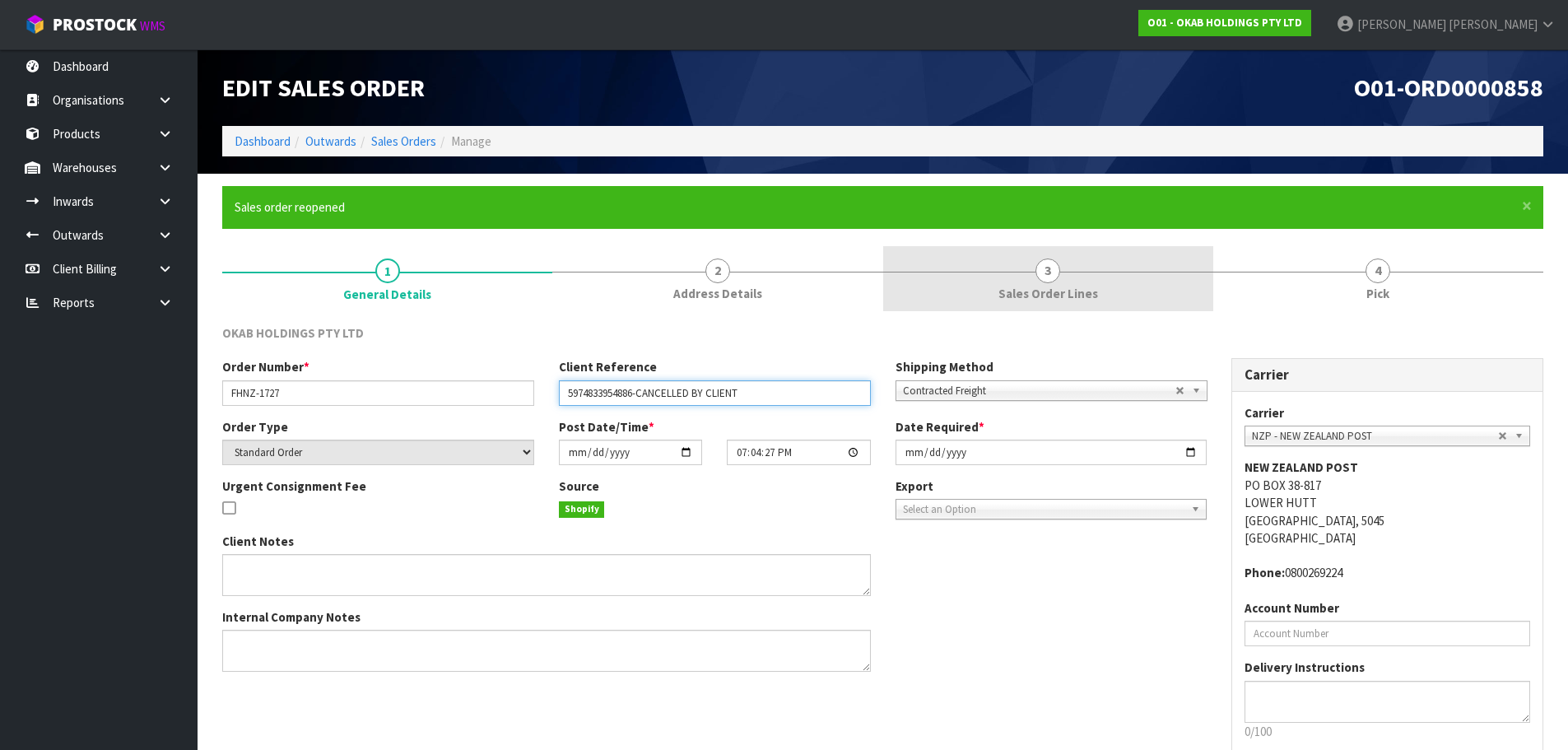
type input "5974833954886-CANCELLED BY CLIENT"
click at [1108, 270] on link "3 Sales Order Lines" at bounding box center [1048, 279] width 330 height 65
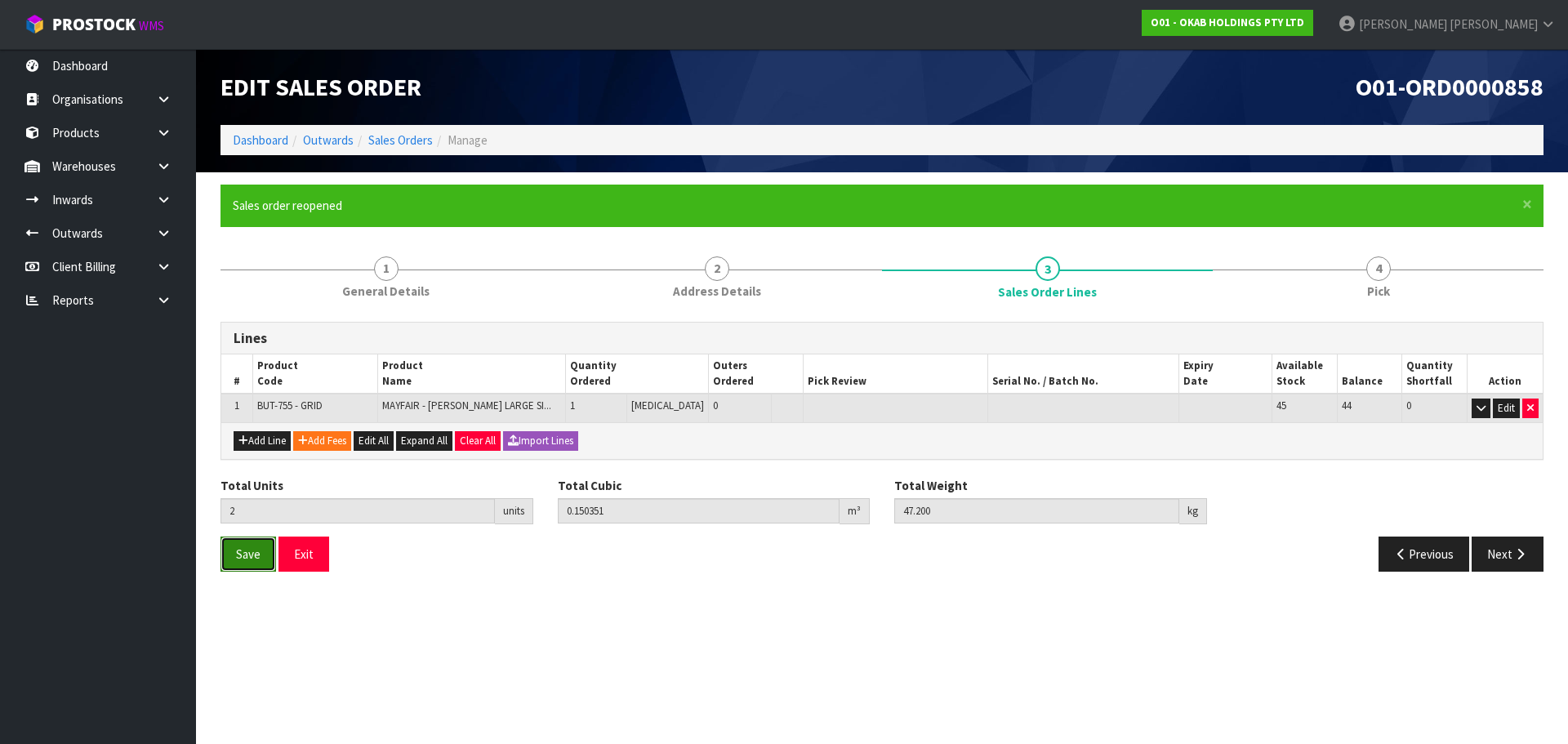
click at [257, 556] on span "Save" at bounding box center [248, 554] width 24 height 15
click at [1506, 569] on button "Next" at bounding box center [1507, 554] width 72 height 35
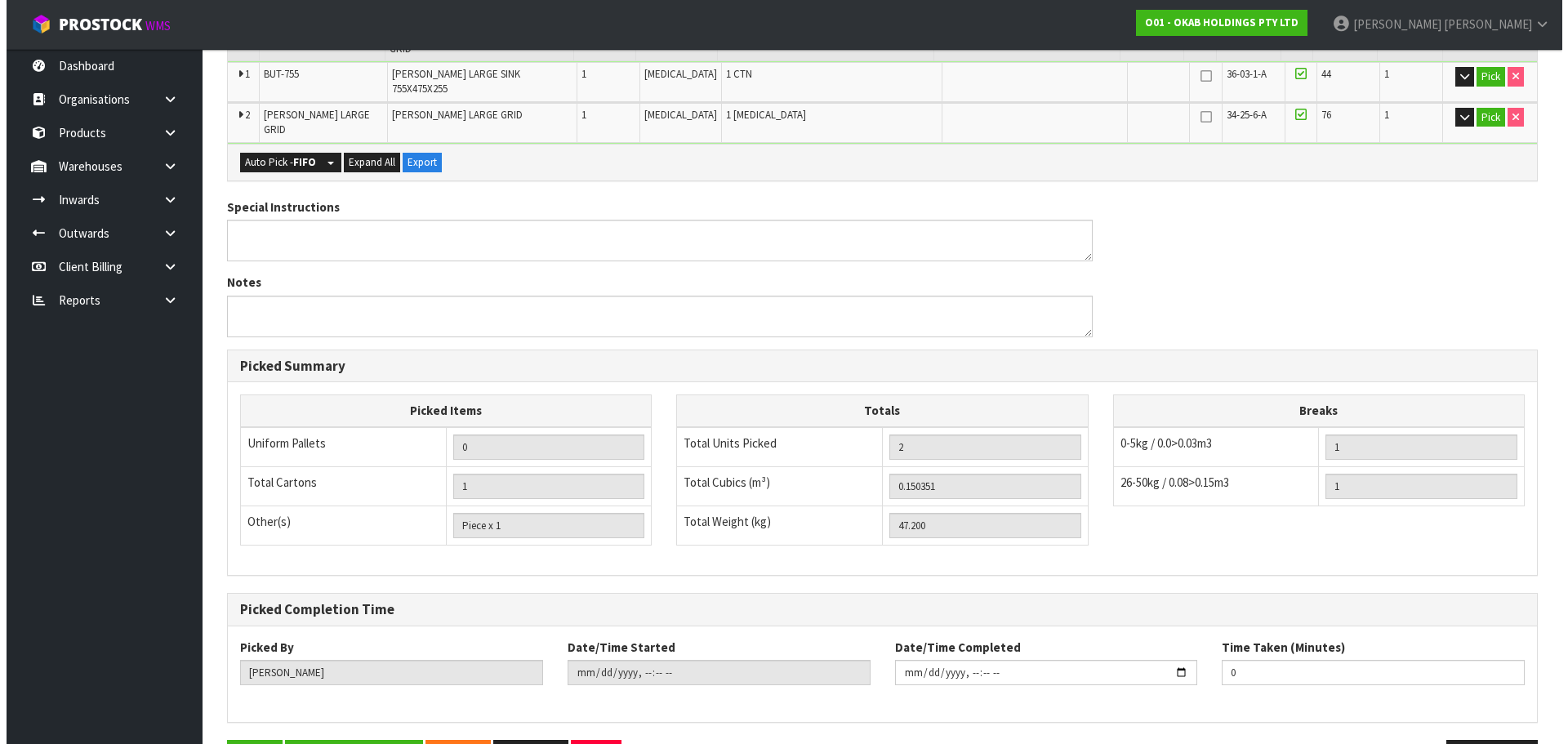
scroll to position [465, 0]
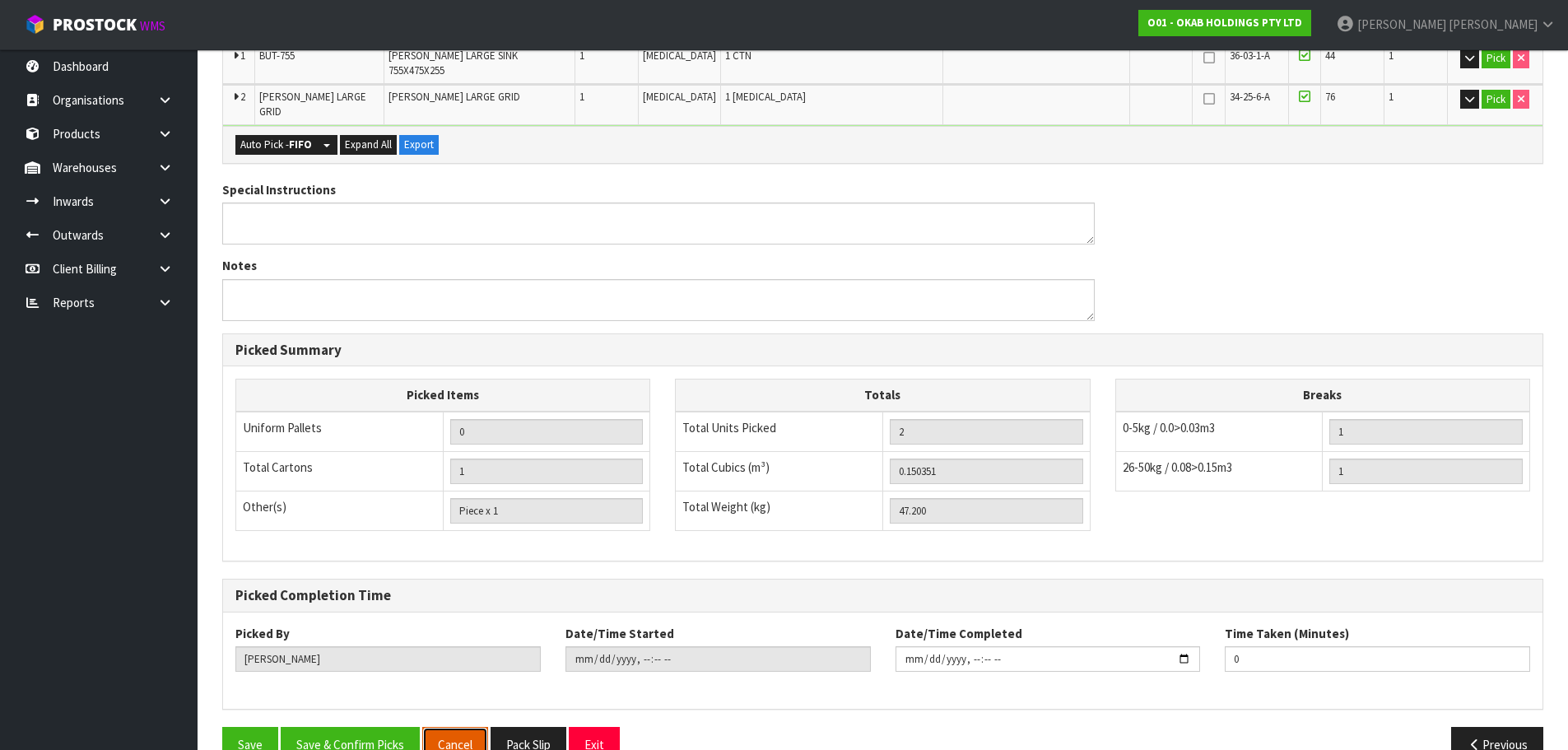
click at [480, 727] on button "Cancel" at bounding box center [455, 745] width 66 height 35
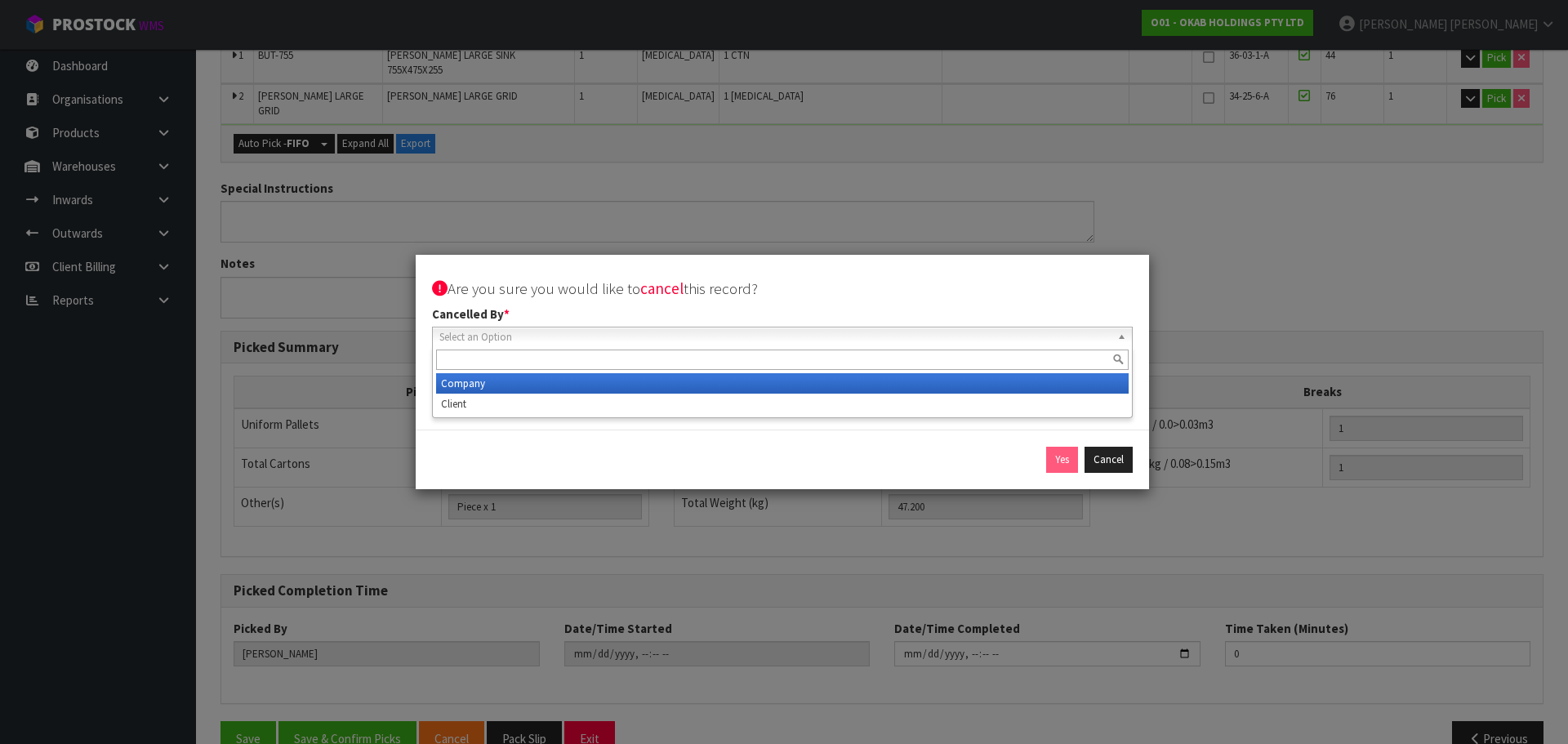
click at [811, 330] on span "Select an Option" at bounding box center [774, 337] width 671 height 20
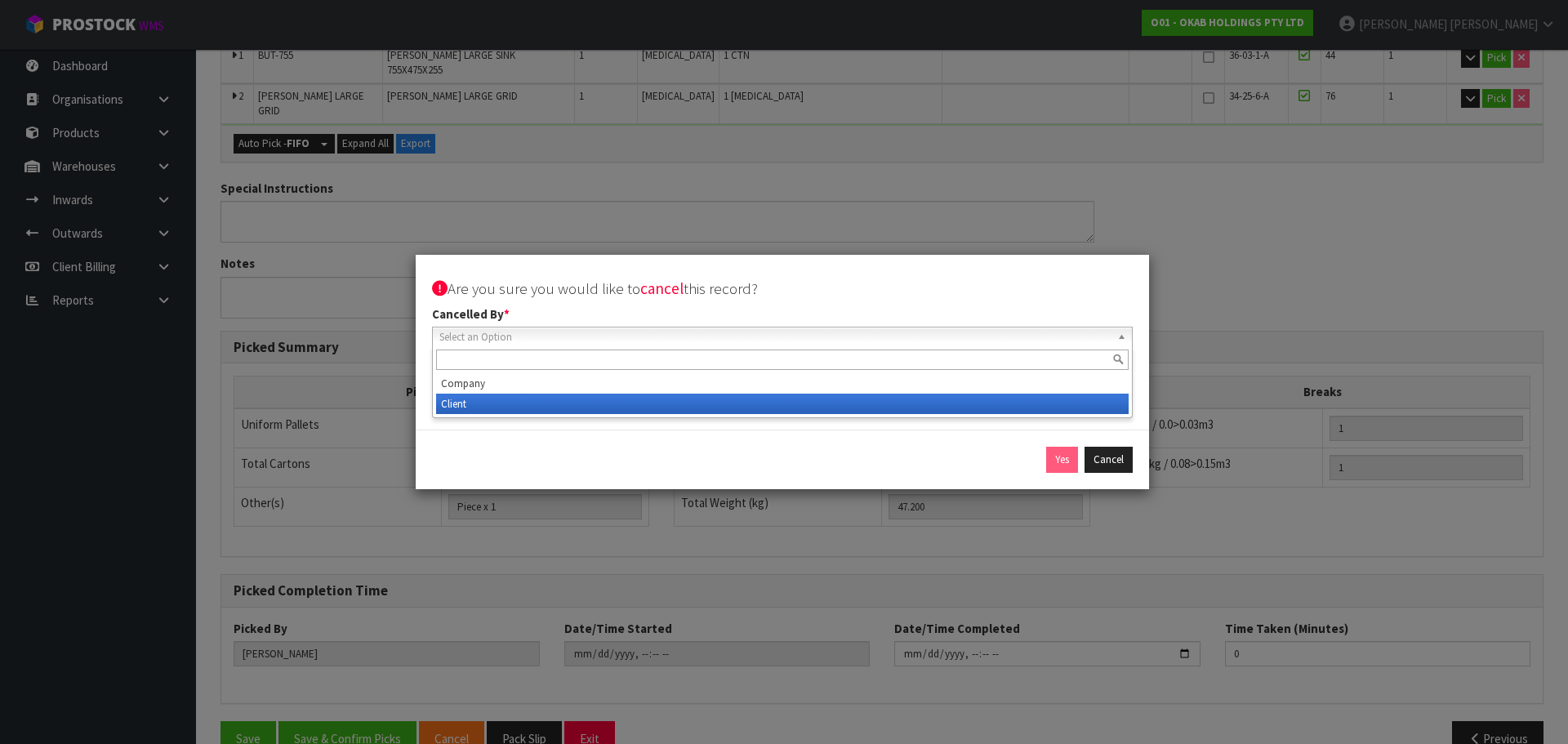
click at [552, 404] on li "Client" at bounding box center [782, 403] width 693 height 21
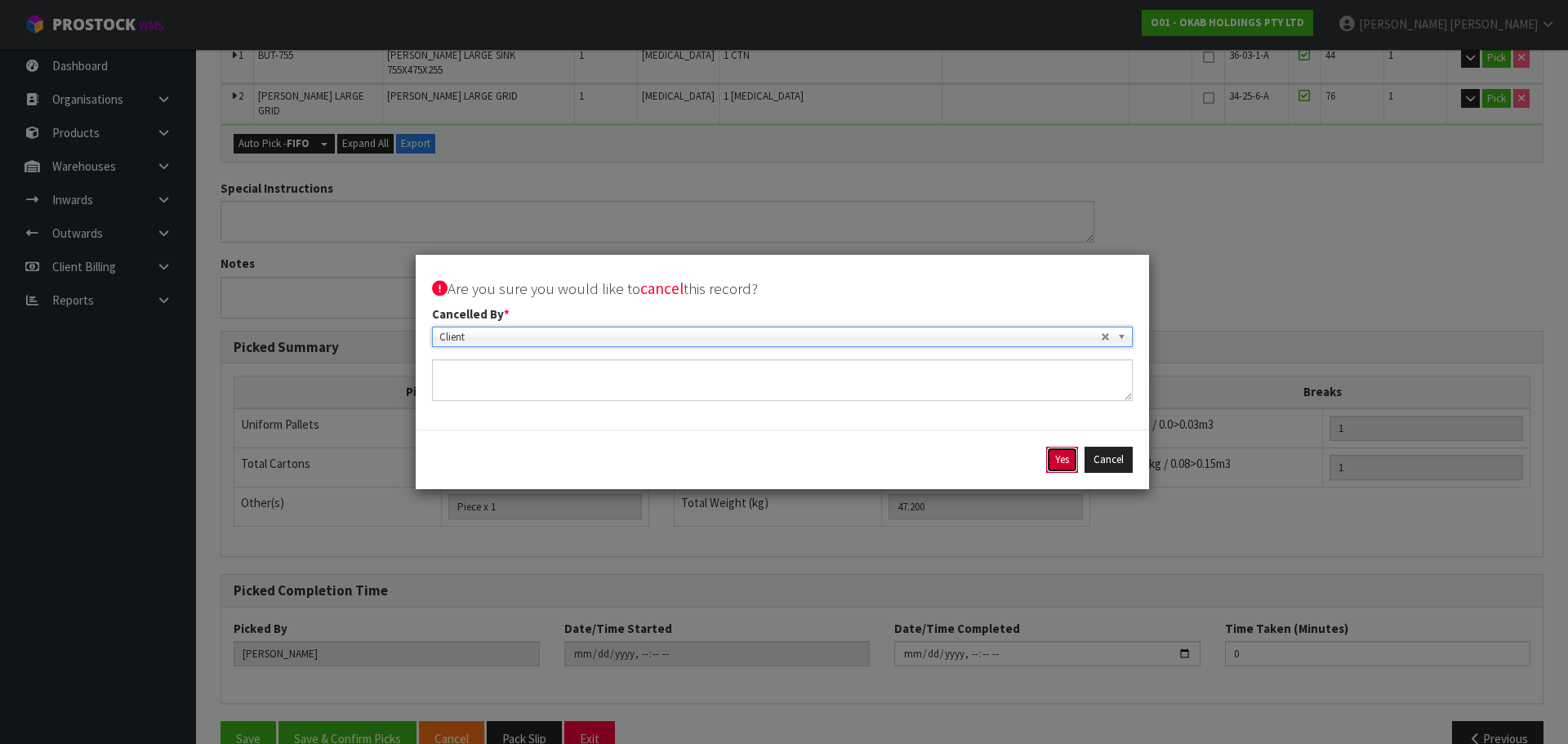
click at [1061, 464] on button "Yes" at bounding box center [1062, 460] width 32 height 26
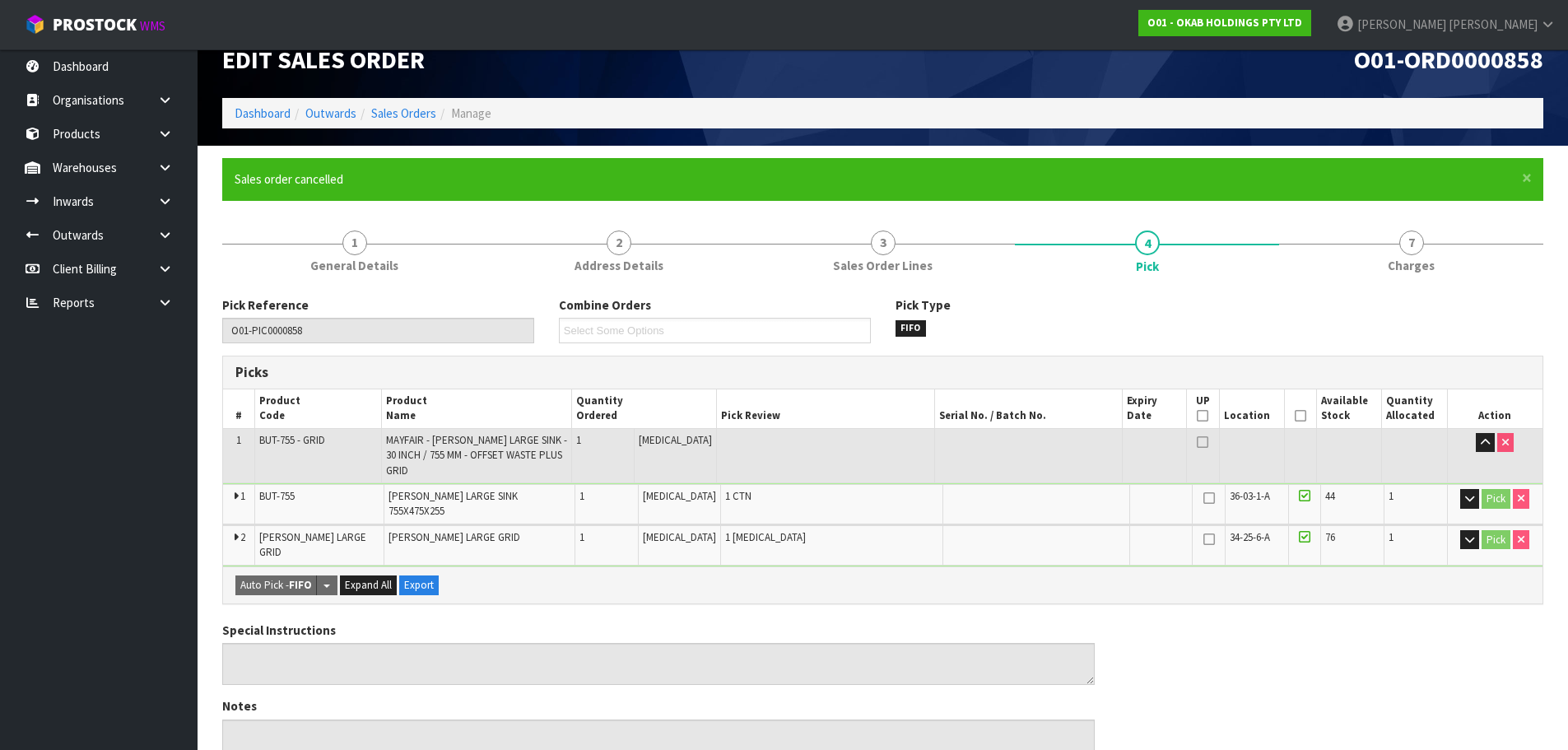
scroll to position [0, 0]
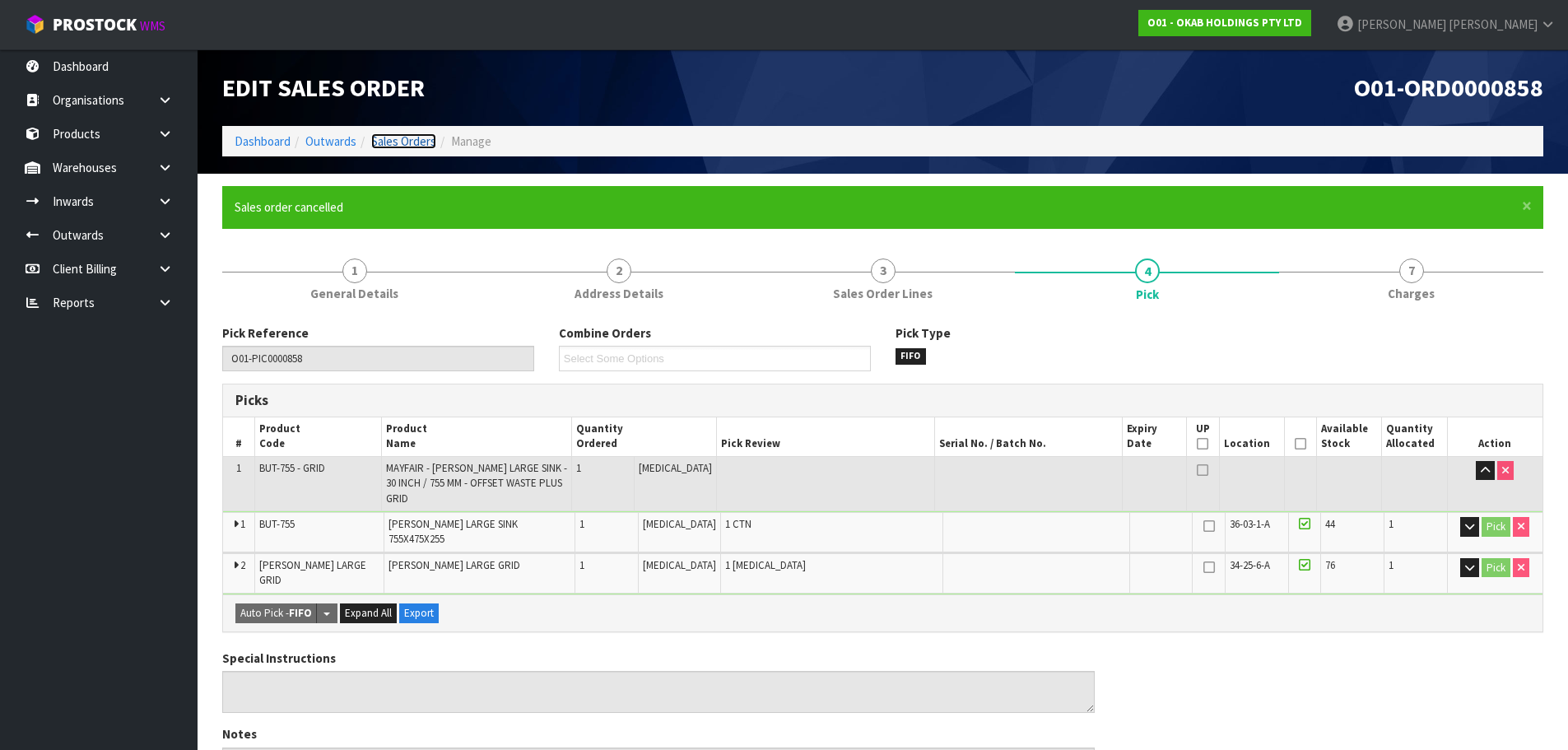
click at [397, 142] on link "Sales Orders" at bounding box center [404, 141] width 65 height 15
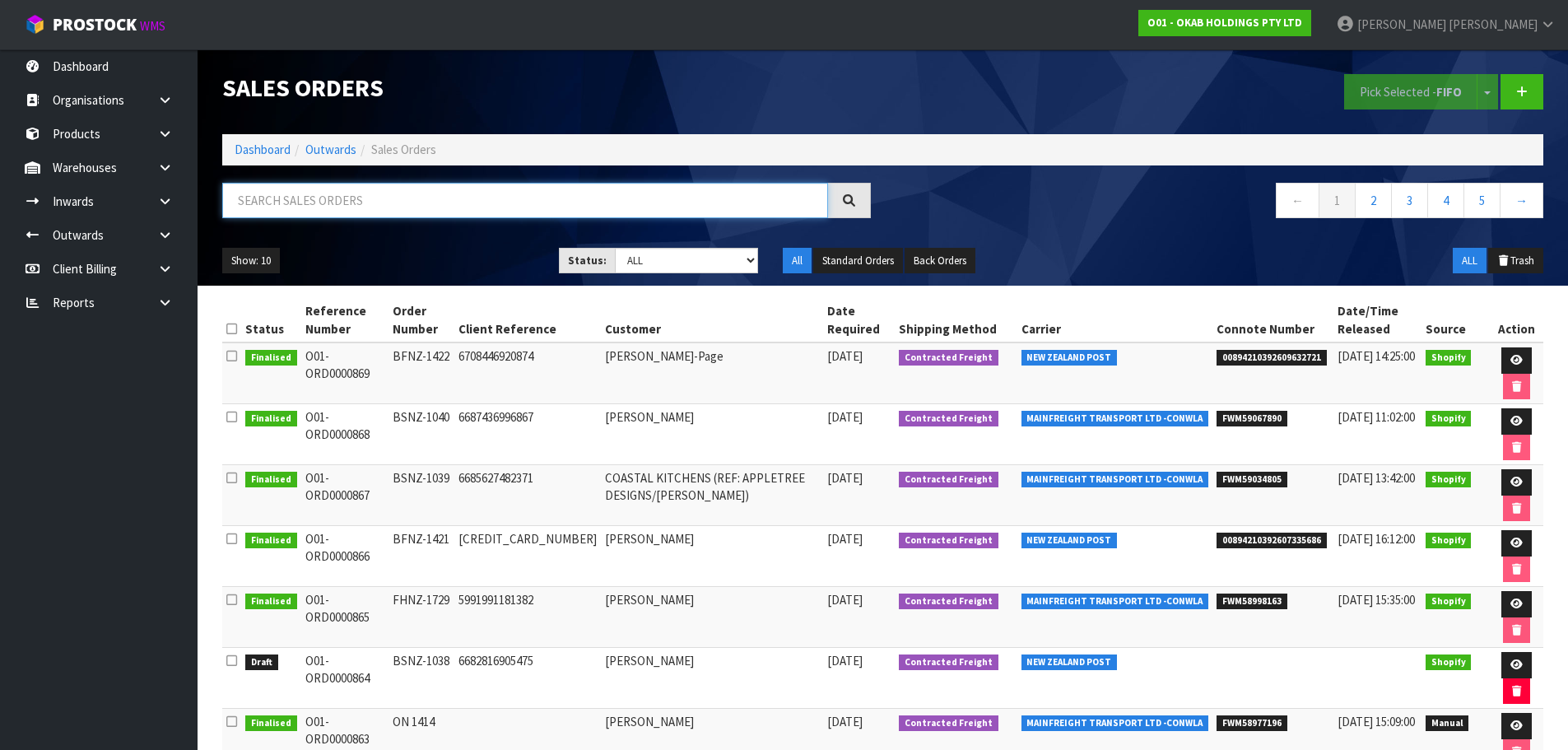
click at [406, 203] on input "text" at bounding box center [525, 200] width 606 height 35
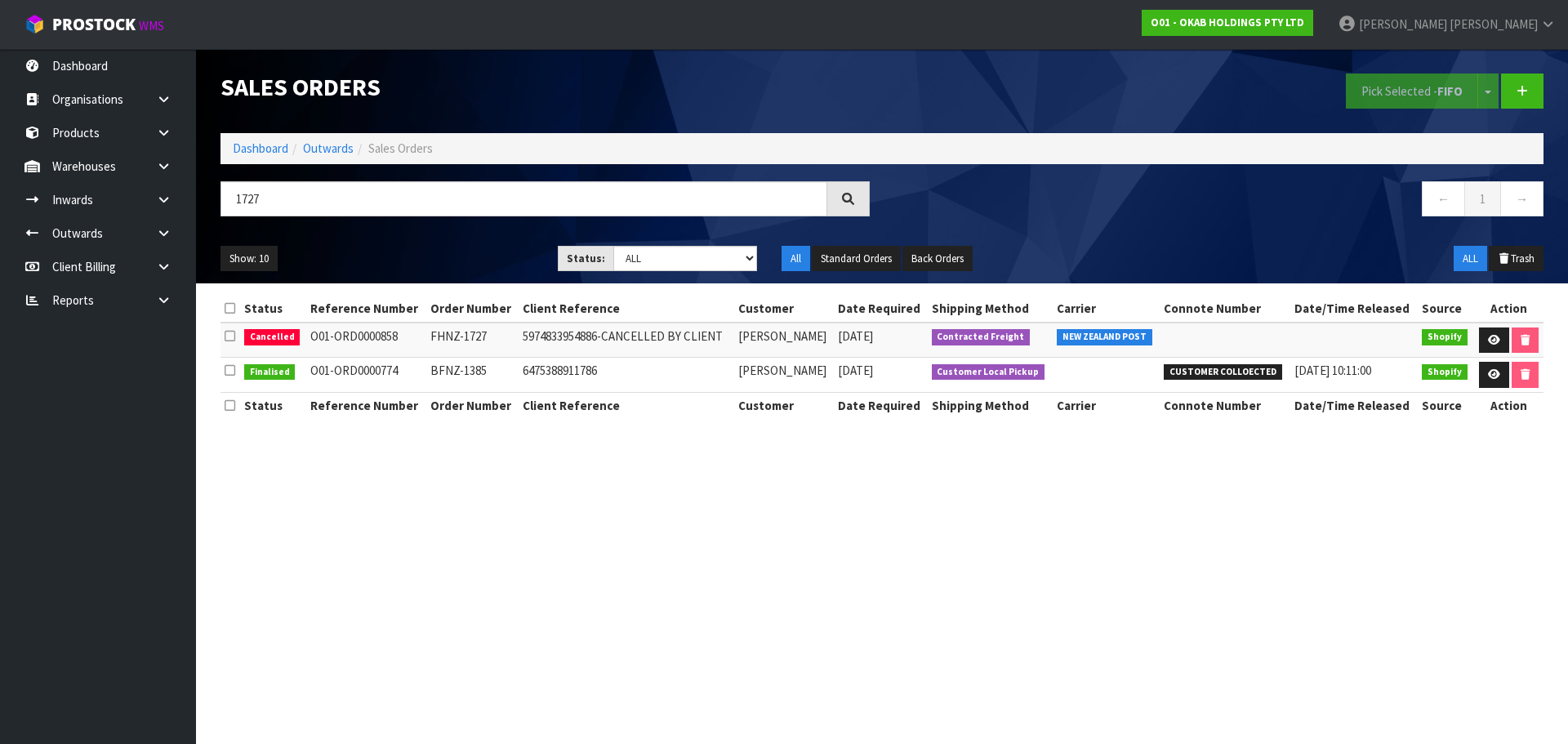
drag, startPoint x: 482, startPoint y: 341, endPoint x: 426, endPoint y: 341, distance: 56.0
click at [426, 341] on td "FHNZ-1727" at bounding box center [472, 340] width 92 height 35
copy td "FHNZ-1727"
click at [342, 344] on td "O01-ORD0000858" at bounding box center [367, 340] width 120 height 35
click at [341, 342] on td "O01-ORD0000858" at bounding box center [367, 340] width 120 height 35
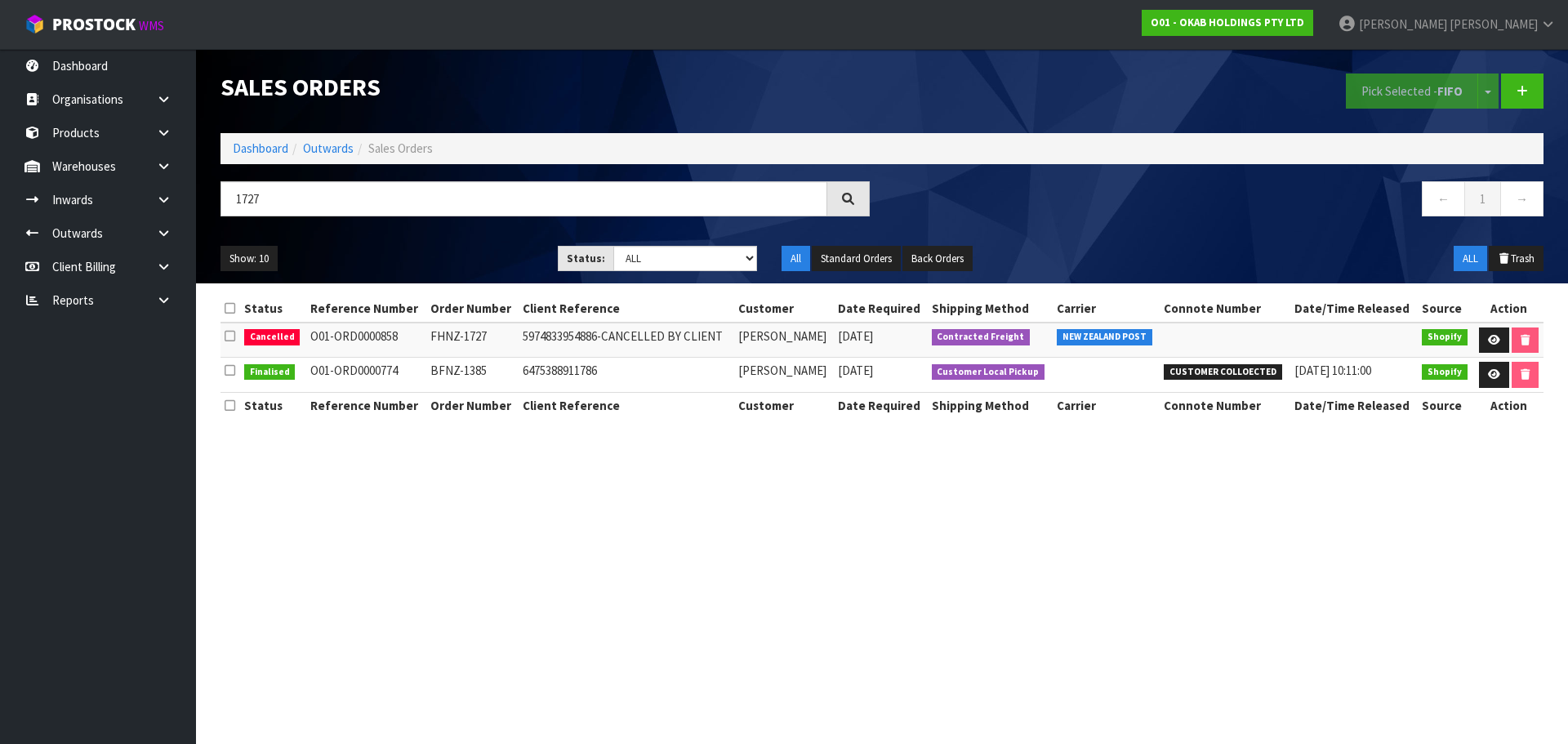
click at [341, 342] on td "O01-ORD0000858" at bounding box center [367, 340] width 120 height 35
copy tr "O01-ORD0000858"
drag, startPoint x: 501, startPoint y: 342, endPoint x: 391, endPoint y: 340, distance: 110.0
click at [410, 330] on tr "Cancelled O01-ORD0000858 FHNZ-1727 5974833954886-CANCELLED BY CLIENT Beth Wooll…" at bounding box center [882, 340] width 1323 height 35
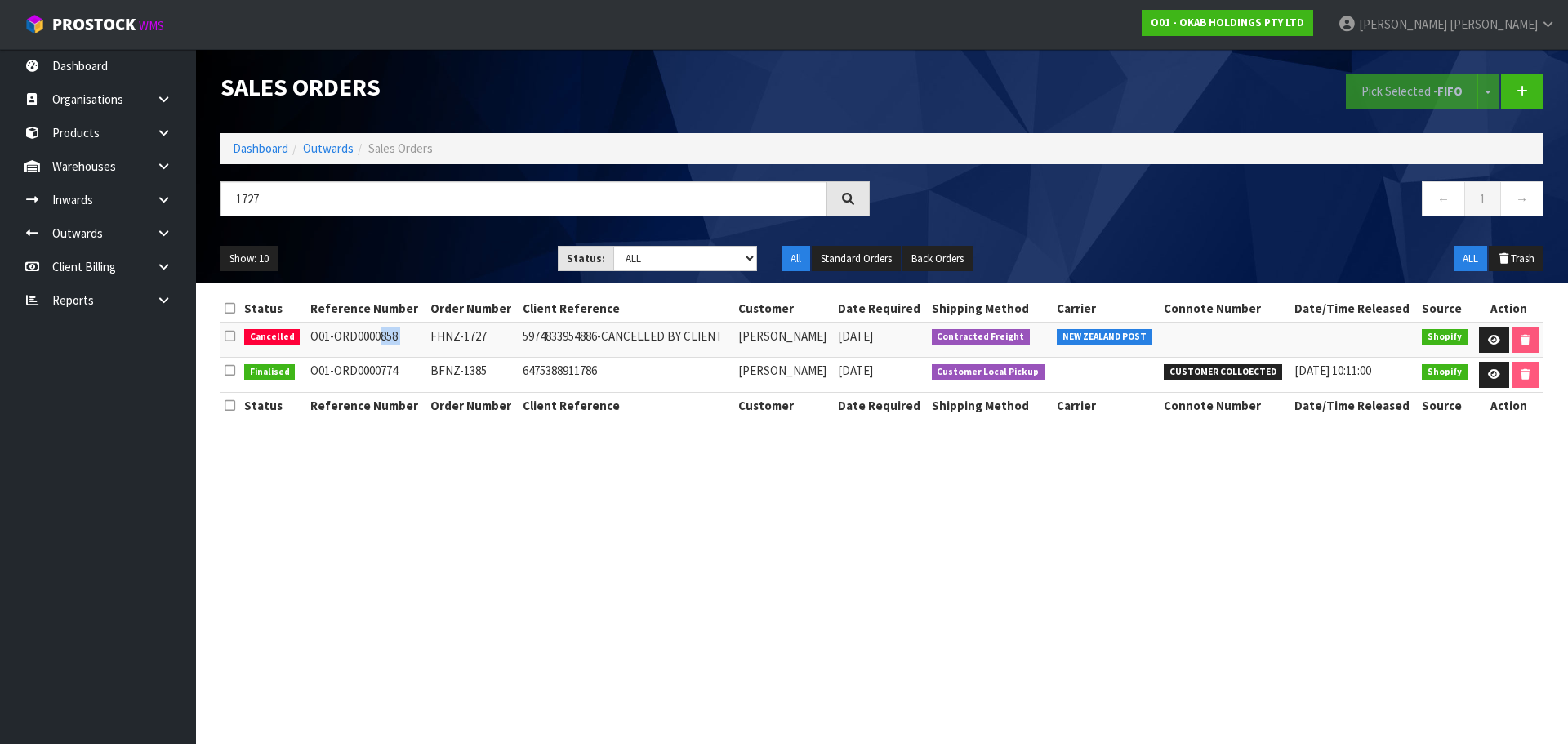
copy tr "FHNZ-1727"
click at [446, 329] on td "FHNZ-1727" at bounding box center [472, 340] width 92 height 35
drag, startPoint x: 485, startPoint y: 341, endPoint x: 432, endPoint y: 339, distance: 53.0
click at [432, 339] on td "FHNZ-1727" at bounding box center [472, 340] width 92 height 35
copy td "FHNZ-1727"
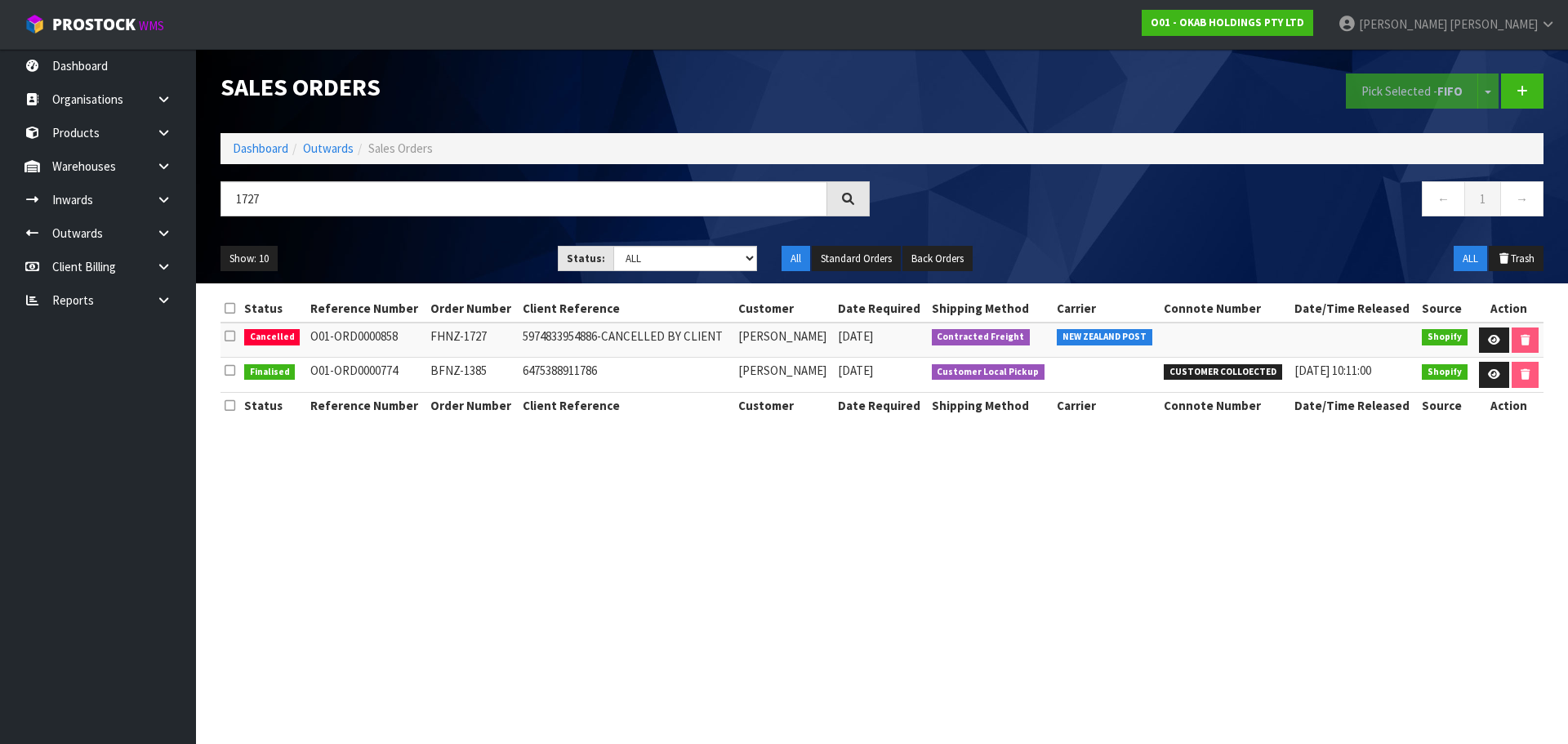
click at [617, 608] on section "Sales Orders Pick Selected - FIFO Split button! FIFO - First In First Out FEFO …" at bounding box center [784, 372] width 1568 height 744
drag, startPoint x: 510, startPoint y: 332, endPoint x: 493, endPoint y: 334, distance: 17.1
click at [509, 332] on td "FHNZ-1727" at bounding box center [472, 340] width 92 height 35
drag, startPoint x: 488, startPoint y: 336, endPoint x: 421, endPoint y: 335, distance: 67.0
click at [430, 334] on td "FHNZ-1727" at bounding box center [472, 340] width 92 height 35
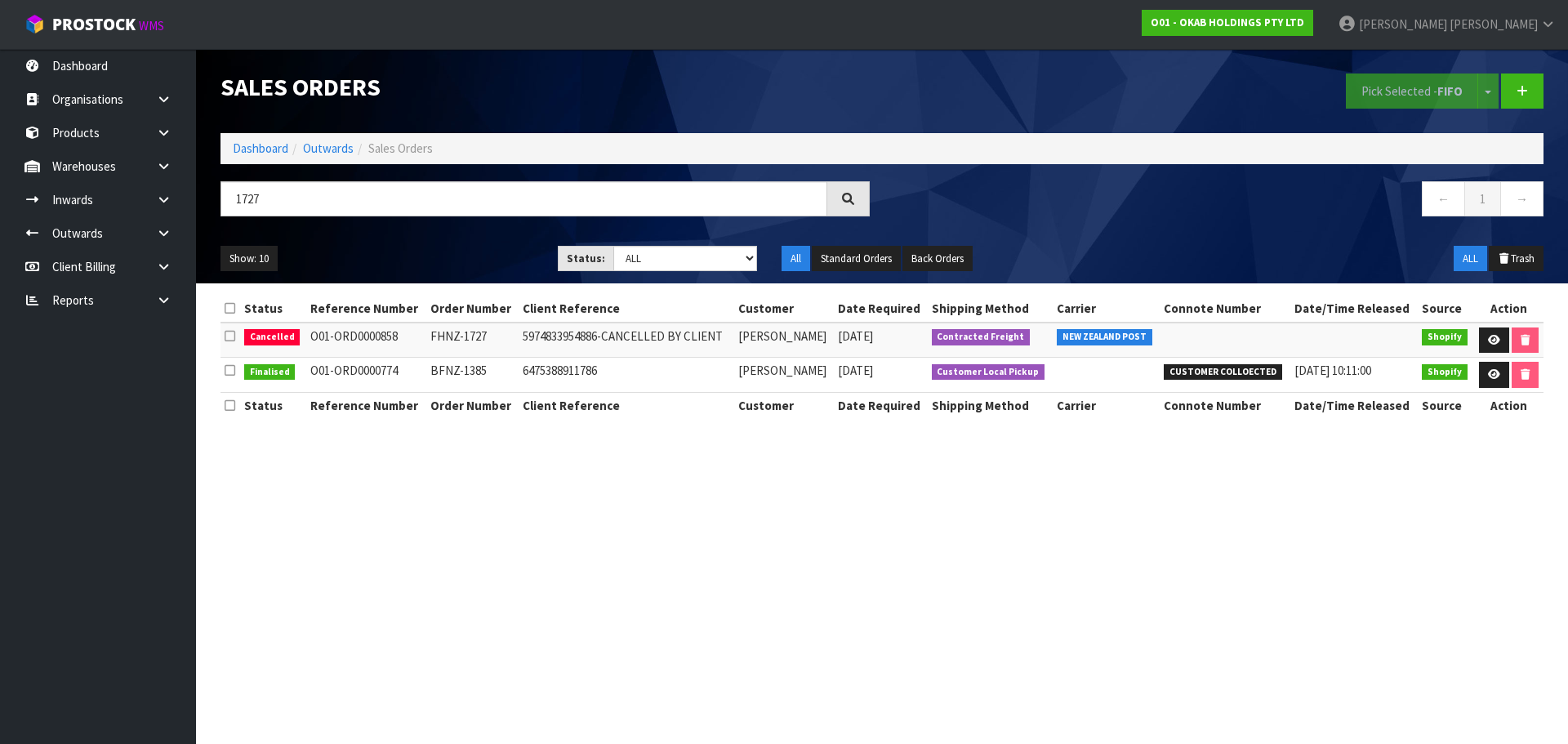
copy td "FHNZ-1727"
click at [293, 205] on input "1727" at bounding box center [524, 199] width 607 height 35
type input "1726"
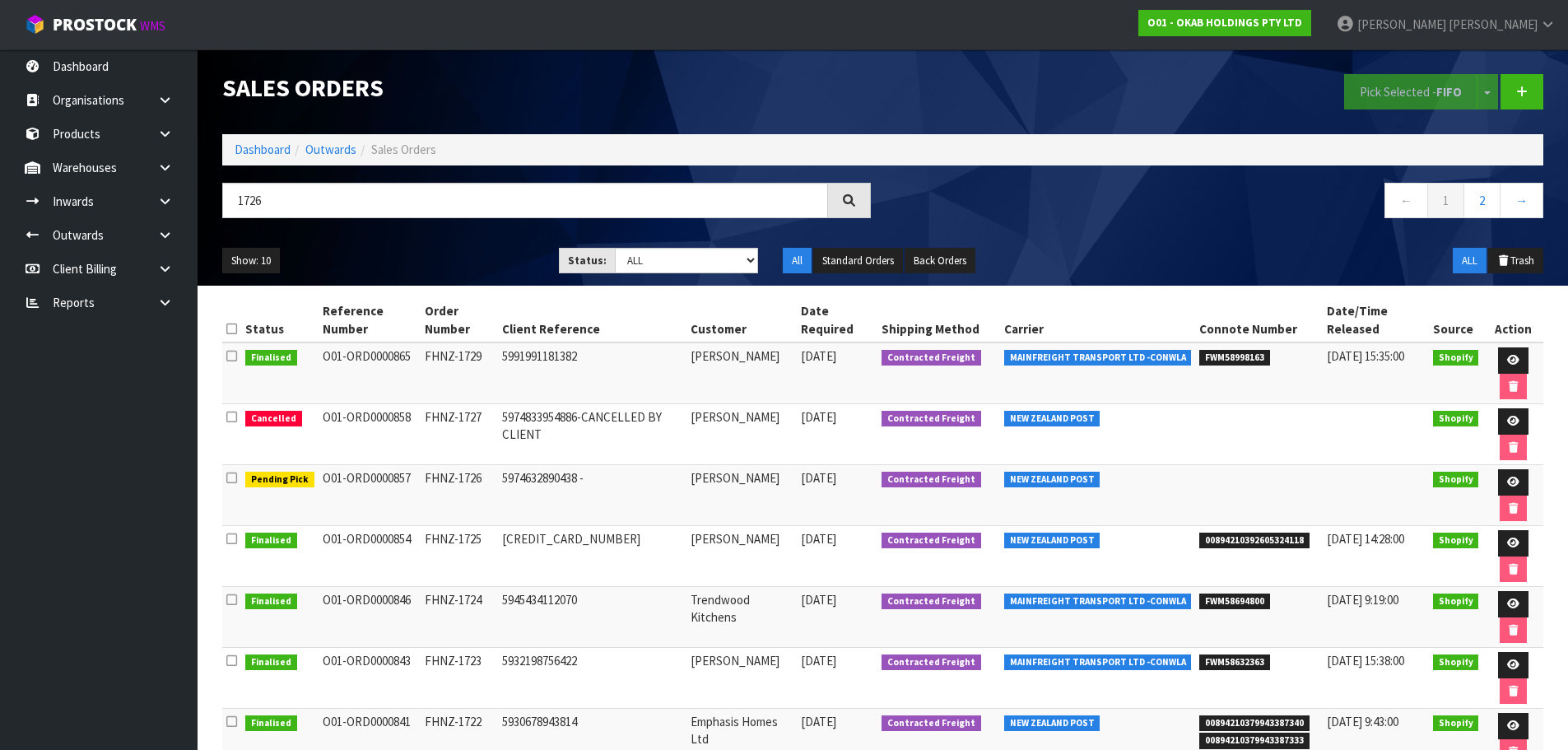
click at [486, 497] on td "FHNZ-1726" at bounding box center [460, 496] width 77 height 61
drag, startPoint x: 486, startPoint y: 487, endPoint x: 71, endPoint y: 490, distance: 415.0
click at [422, 487] on td "FHNZ-1726" at bounding box center [460, 496] width 77 height 61
copy td "FHNZ-1726"
drag, startPoint x: 1510, startPoint y: 487, endPoint x: 1500, endPoint y: 481, distance: 11.7
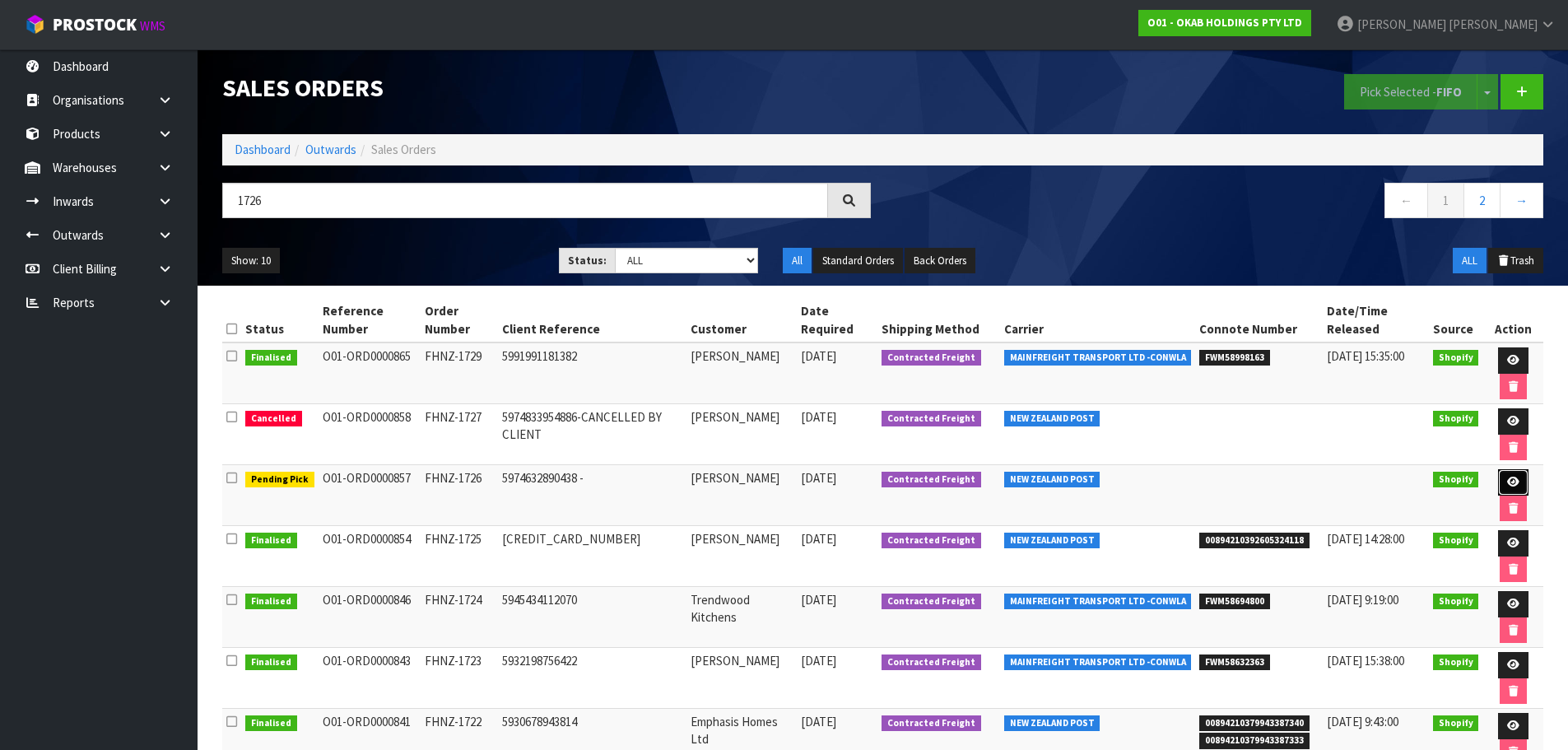
click at [1510, 487] on icon at bounding box center [1513, 482] width 13 height 11
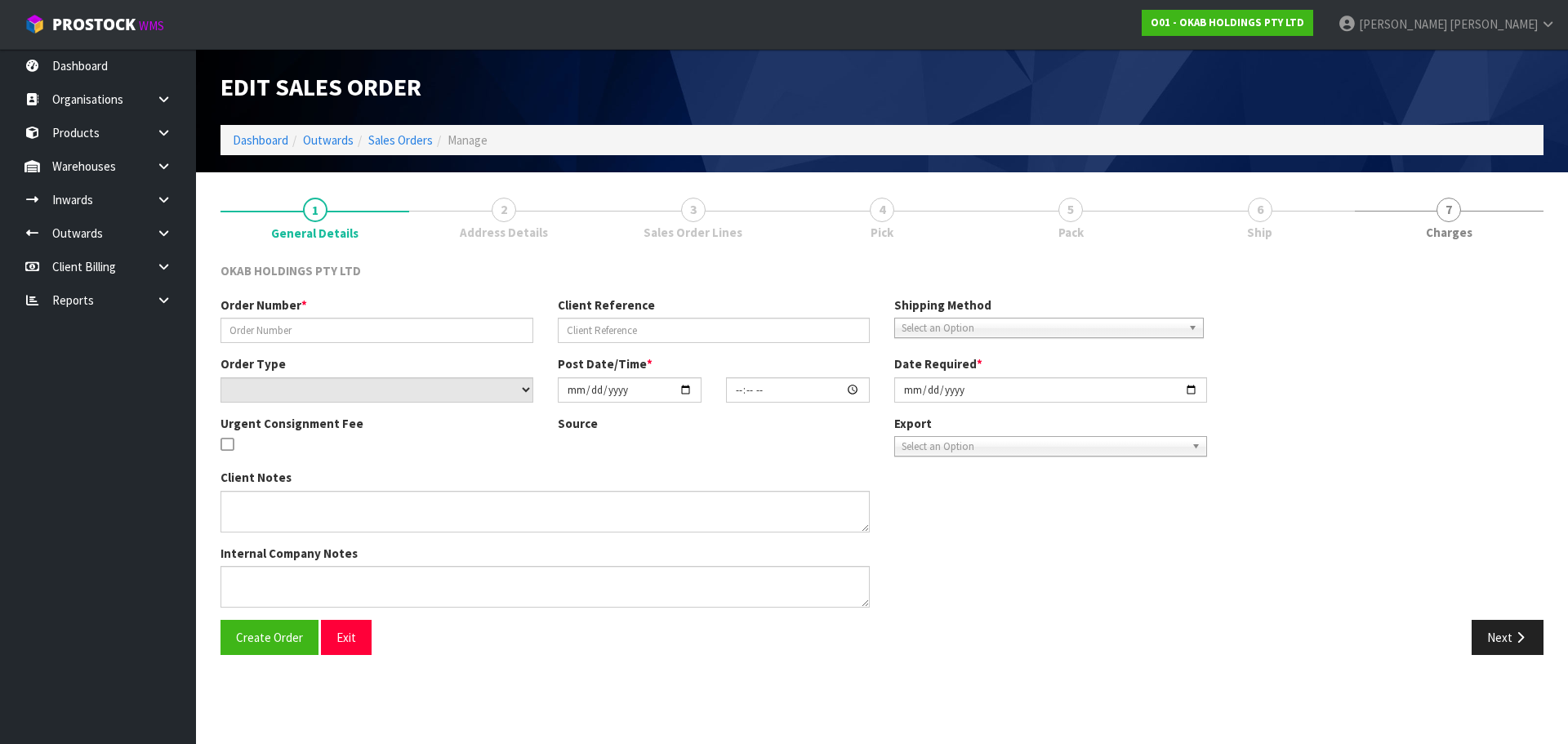
type input "FHNZ-1726"
type input "5974632890438 -"
select select "number:0"
type input "2025-09-23"
type input "14:47:46.000"
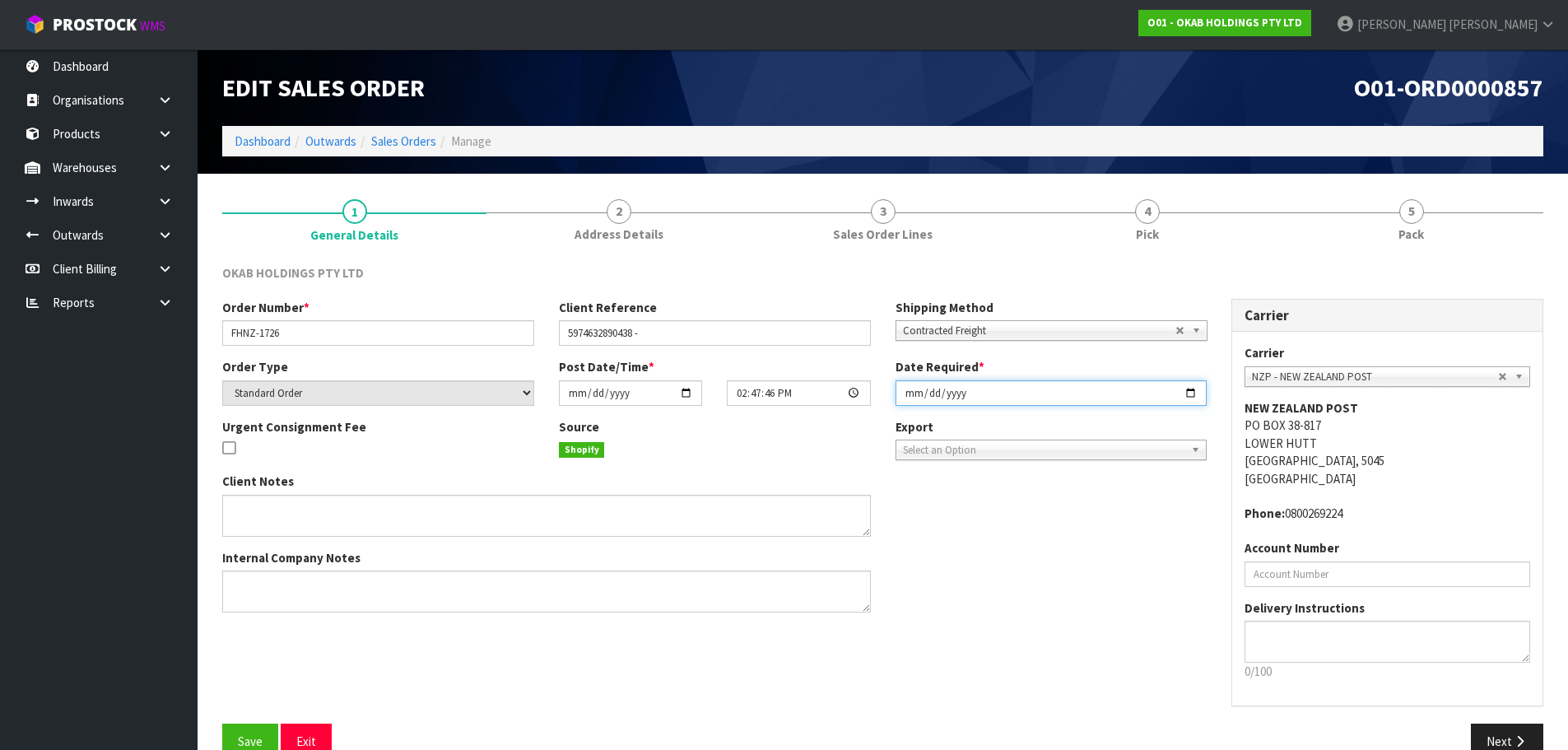
click at [913, 397] on input "2025-10-15" at bounding box center [1052, 393] width 312 height 25
type input "2025-10-16"
click at [223, 724] on button "Save" at bounding box center [251, 741] width 56 height 35
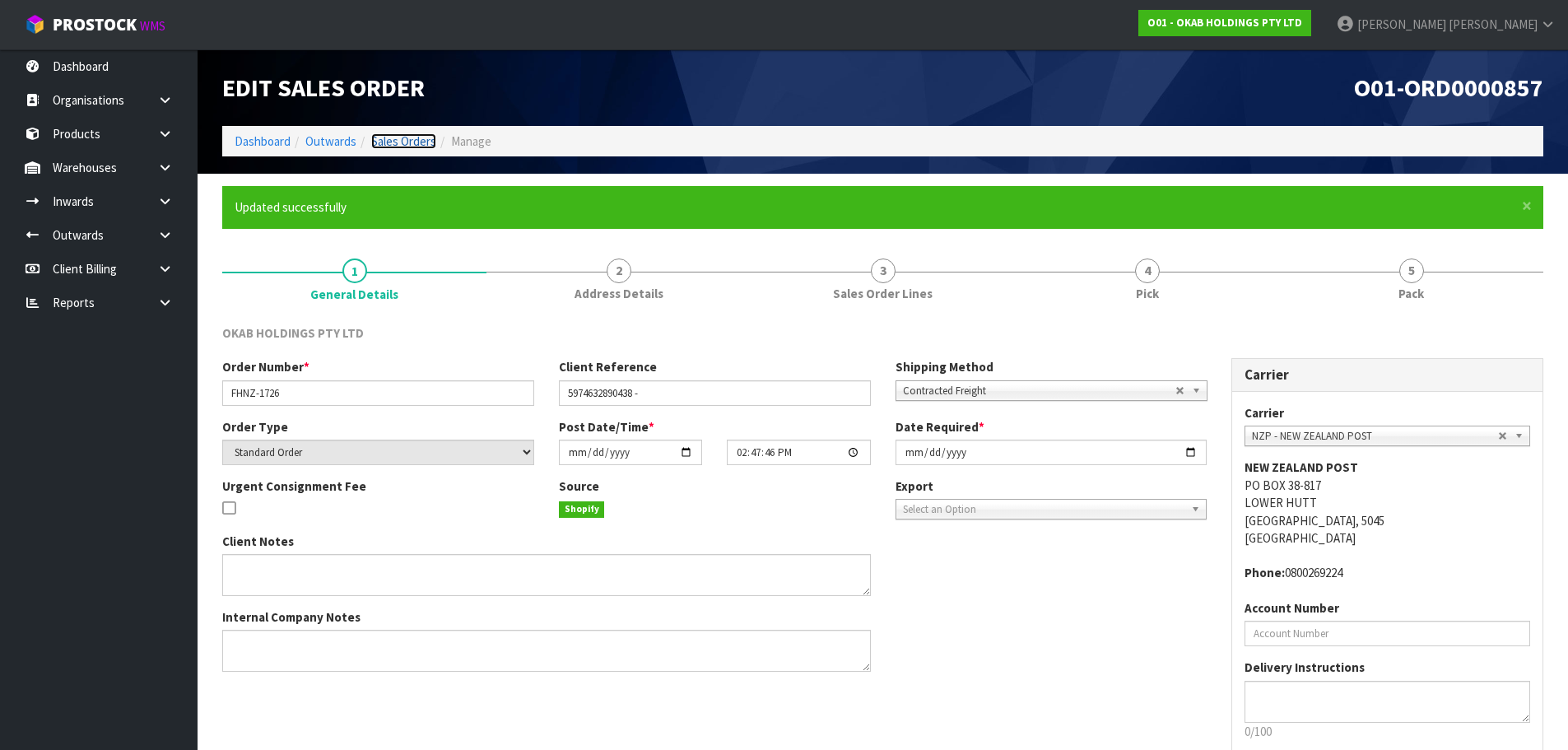
click at [432, 141] on link "Sales Orders" at bounding box center [404, 141] width 65 height 15
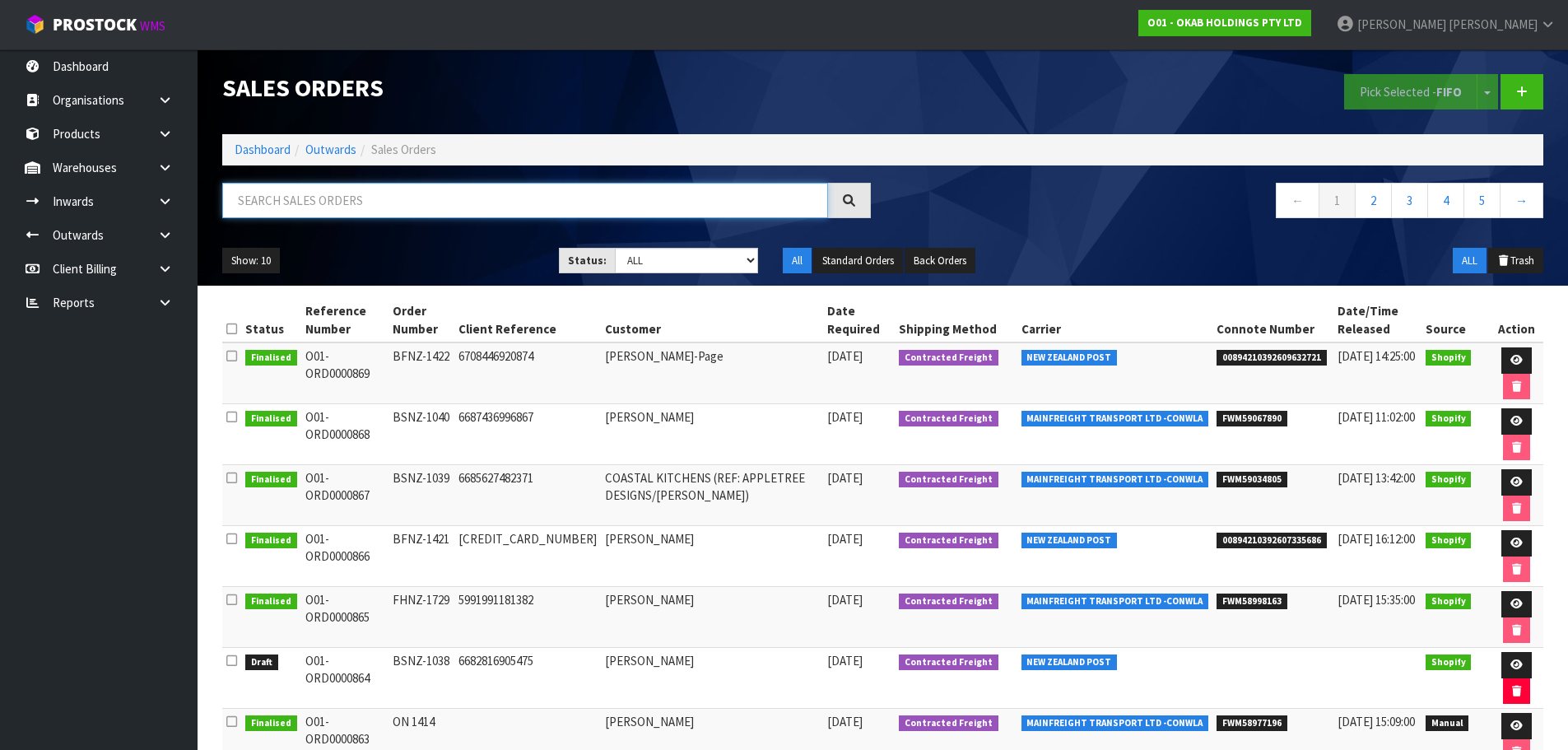
click at [385, 215] on input "text" at bounding box center [525, 200] width 606 height 35
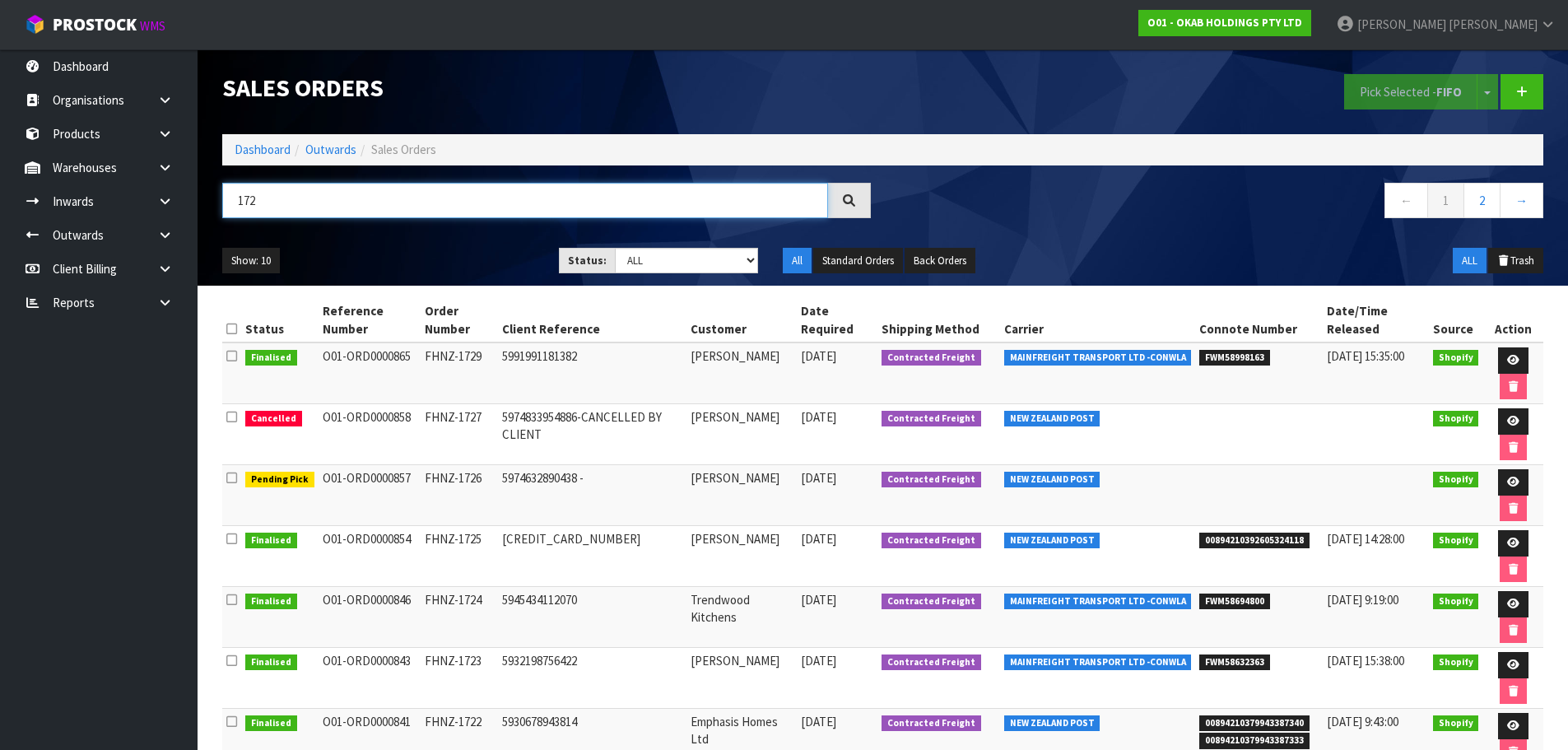
type input "172"
click at [276, 153] on link "Dashboard" at bounding box center [262, 149] width 56 height 15
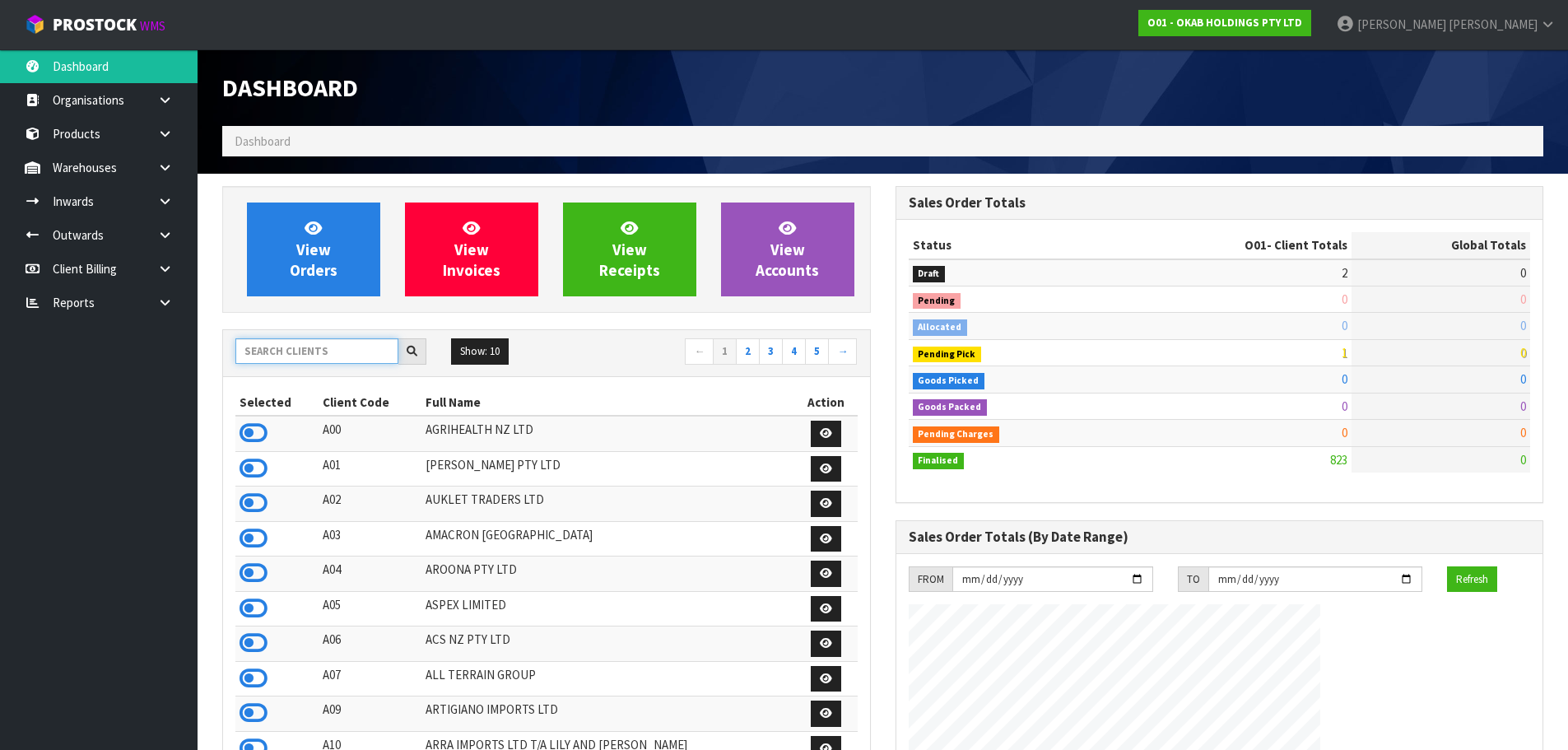
click at [351, 356] on input "text" at bounding box center [316, 351] width 163 height 25
type input "J02"
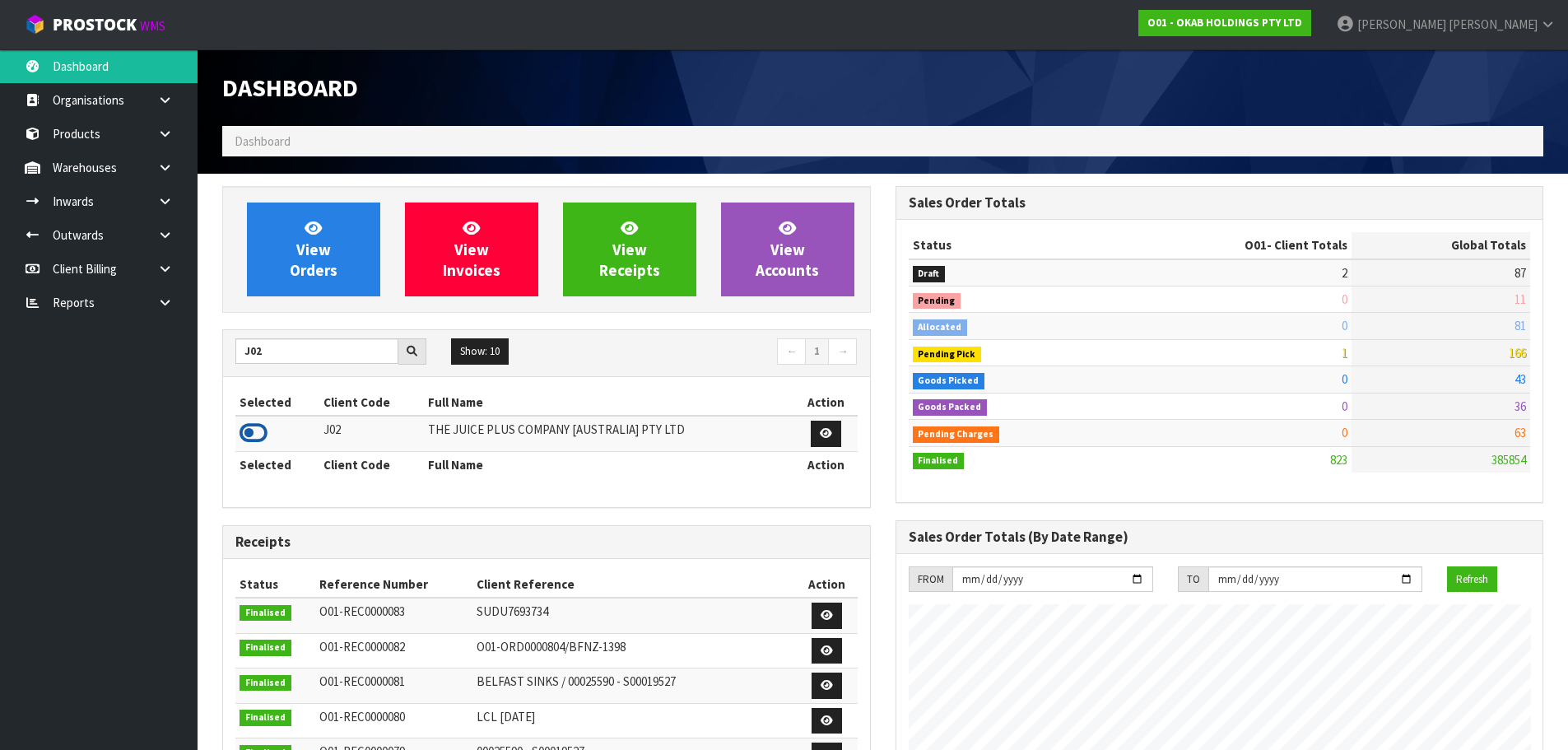
click at [246, 434] on icon at bounding box center [253, 433] width 28 height 24
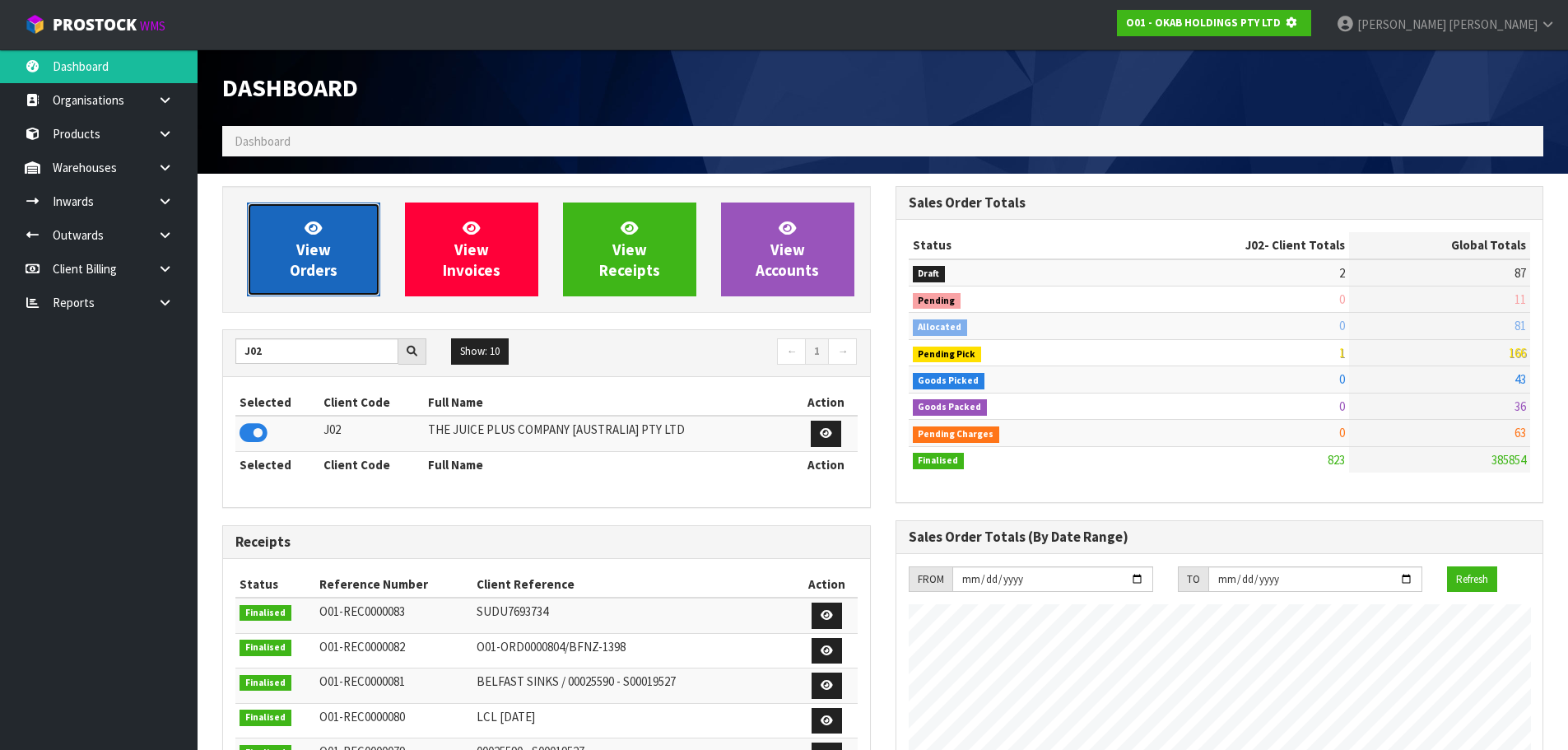
scroll to position [822328, 822413]
click at [282, 295] on link "View Orders" at bounding box center [314, 250] width 133 height 94
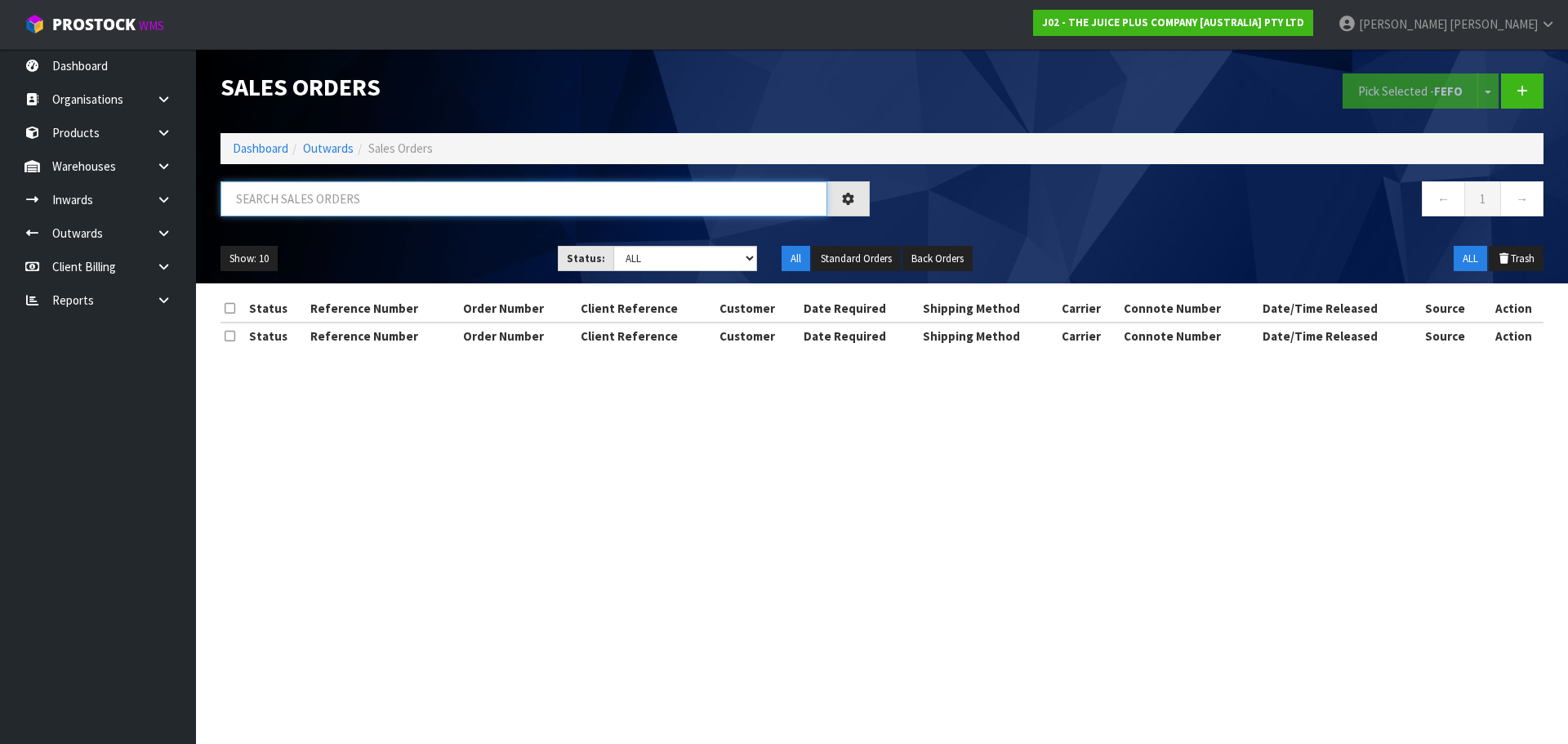
paste input "JP01-280581"
click at [392, 202] on input "text" at bounding box center [524, 199] width 607 height 35
type input "JP01-280581"
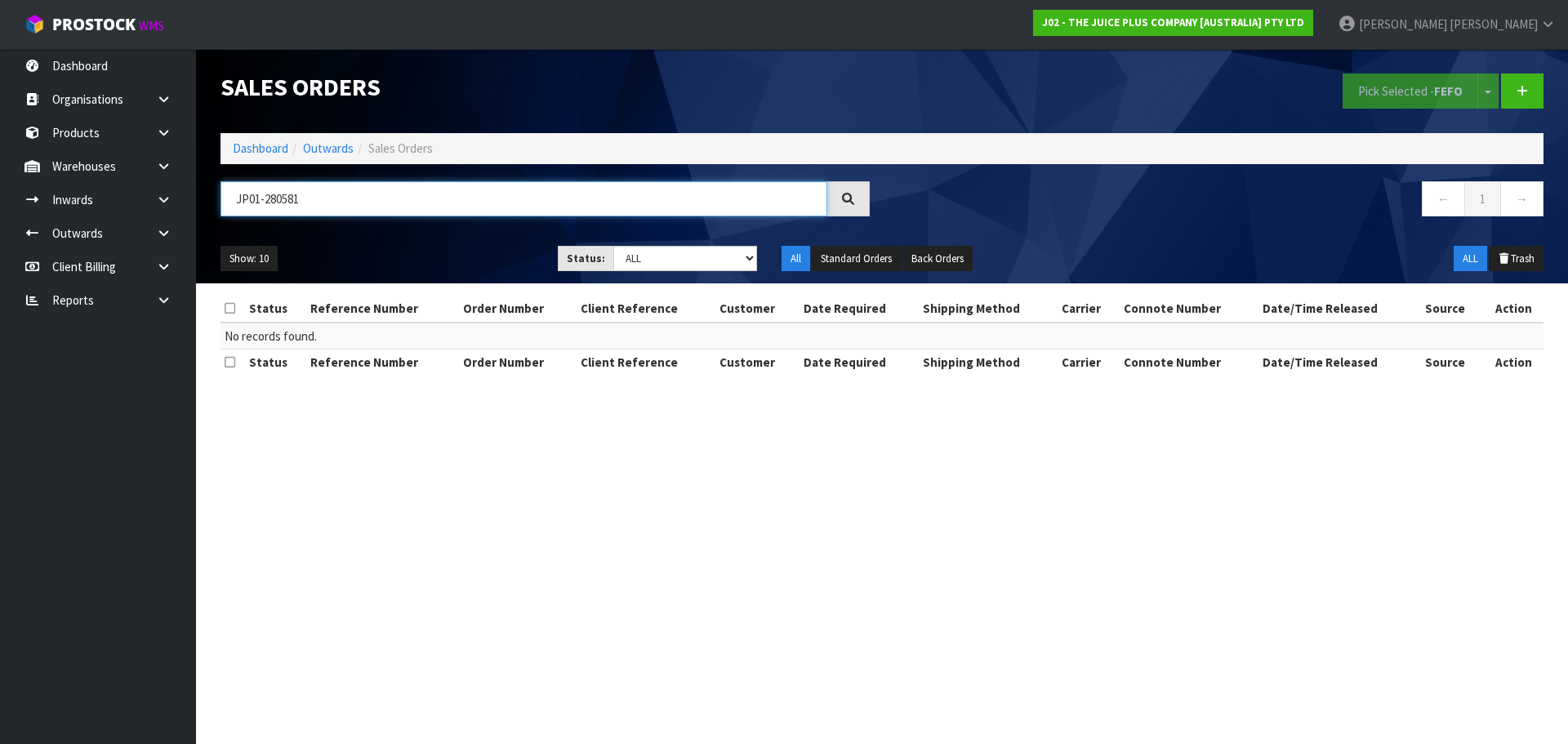
drag, startPoint x: 355, startPoint y: 200, endPoint x: 202, endPoint y: 234, distance: 156.7
click at [203, 233] on header "Sales Orders Pick Selected - FEFO Split button! FIFO - First In First Out FEFO …" at bounding box center [881, 166] width 1371 height 234
click at [274, 158] on ol "Dashboard Outwards Sales Orders" at bounding box center [882, 148] width 1323 height 30
click at [266, 148] on link "Dashboard" at bounding box center [260, 148] width 55 height 15
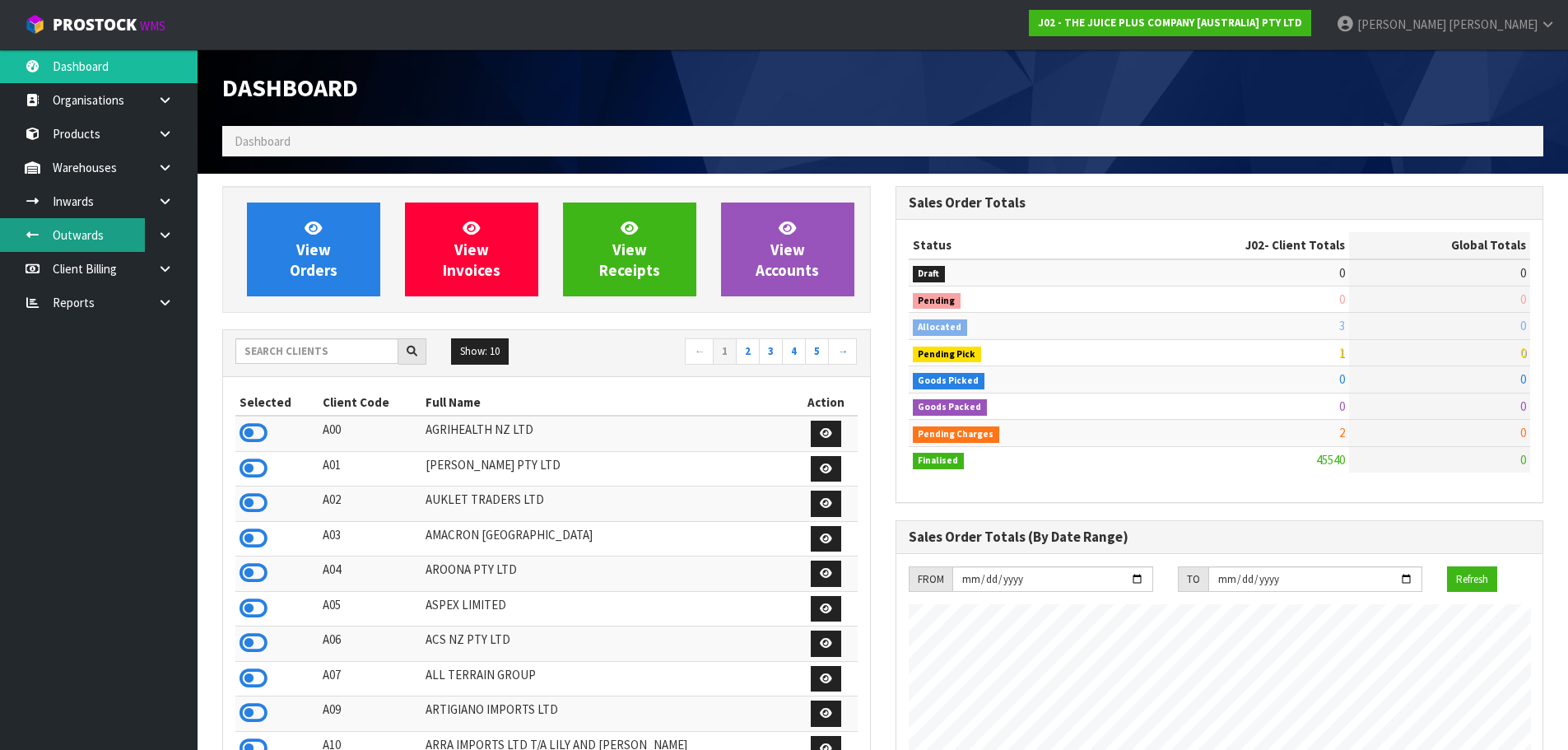
scroll to position [1248, 672]
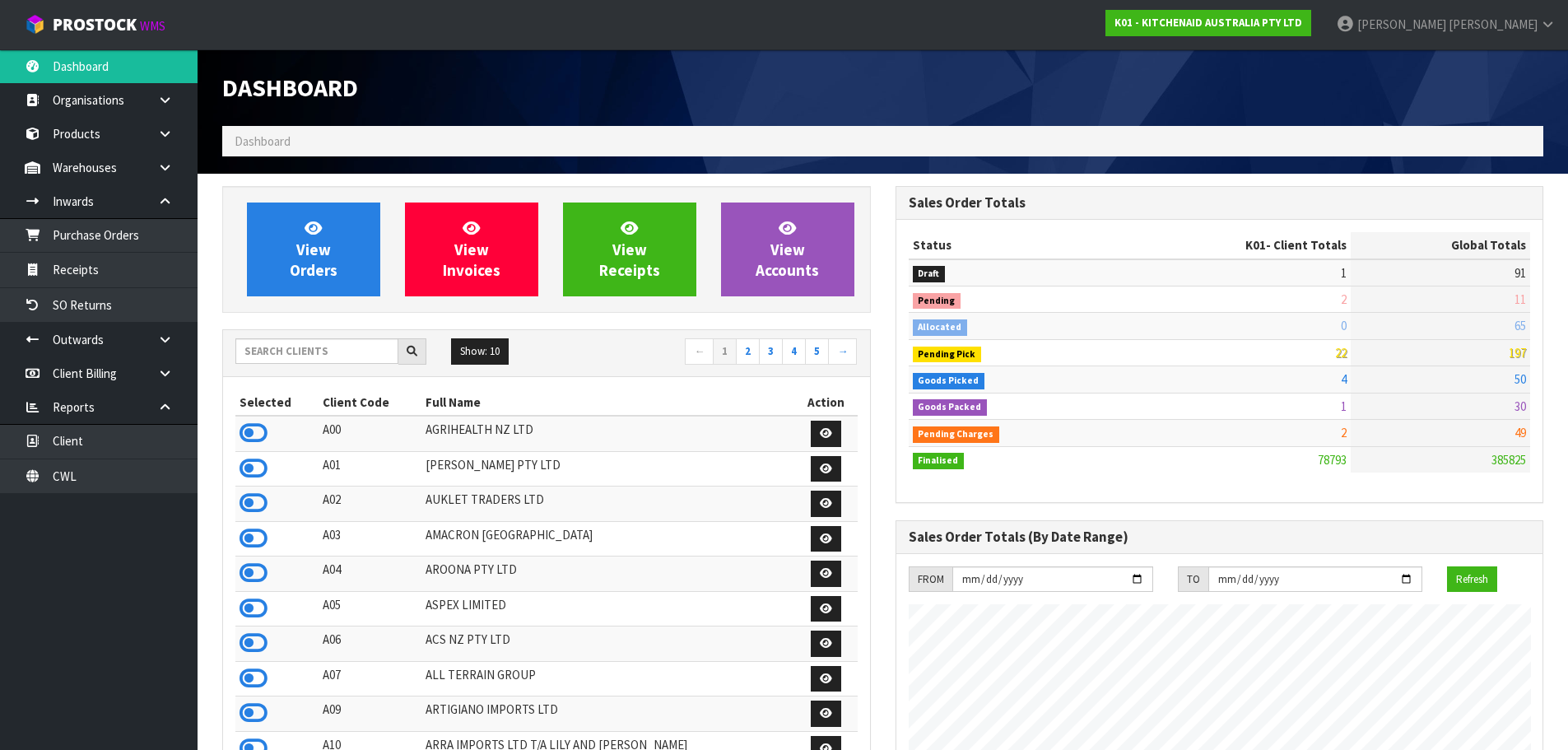
scroll to position [1248, 672]
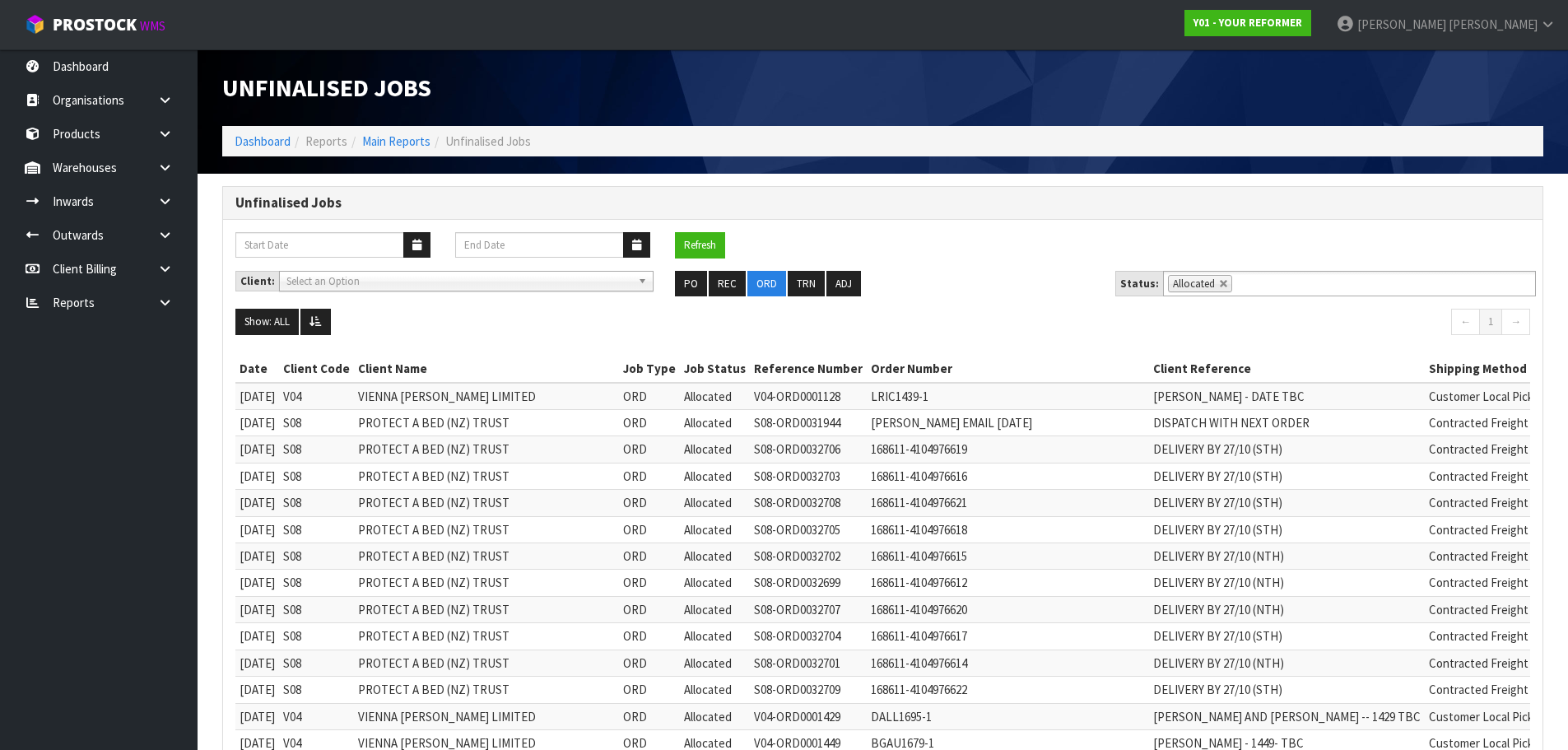
scroll to position [110, 0]
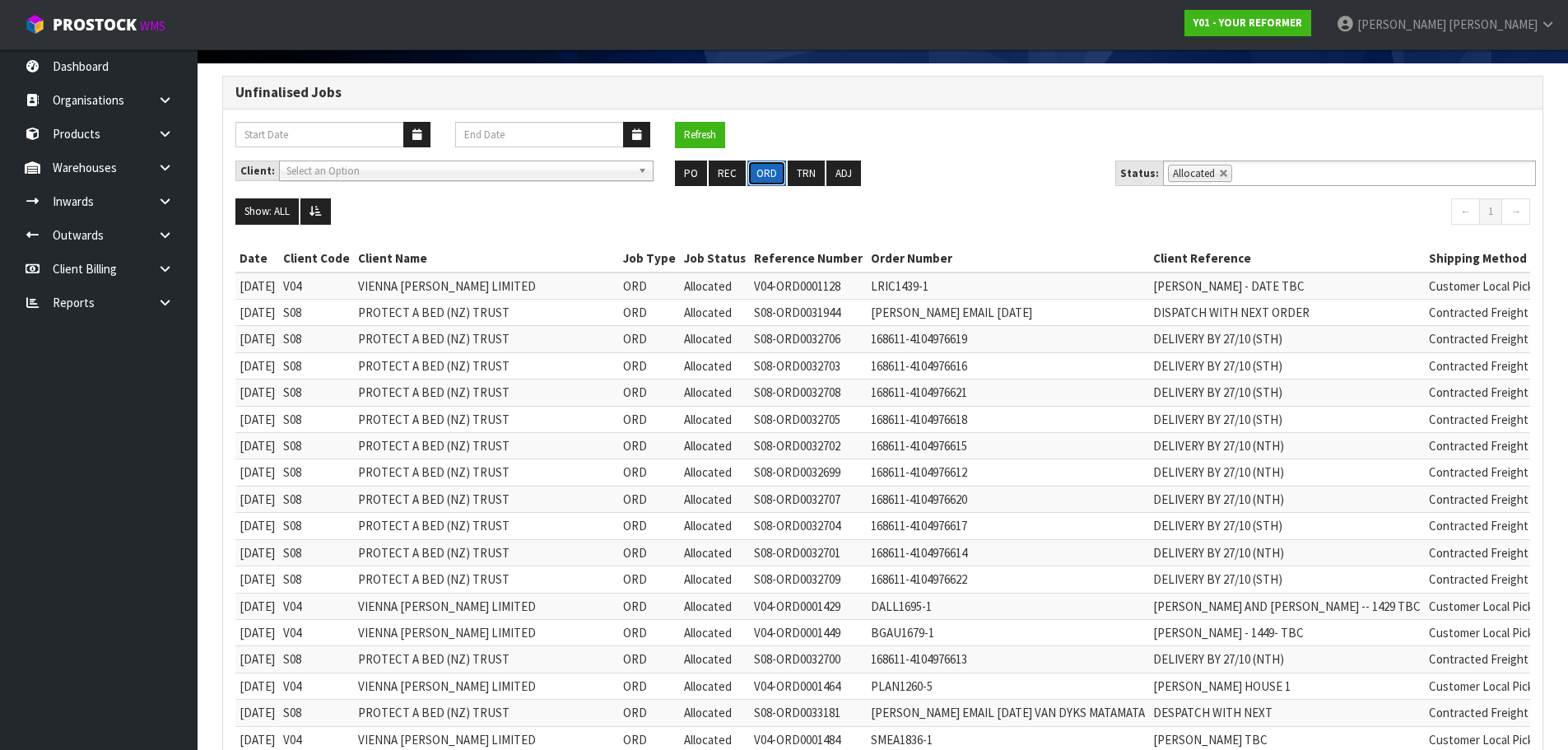
click at [763, 179] on button "ORD" at bounding box center [766, 173] width 39 height 26
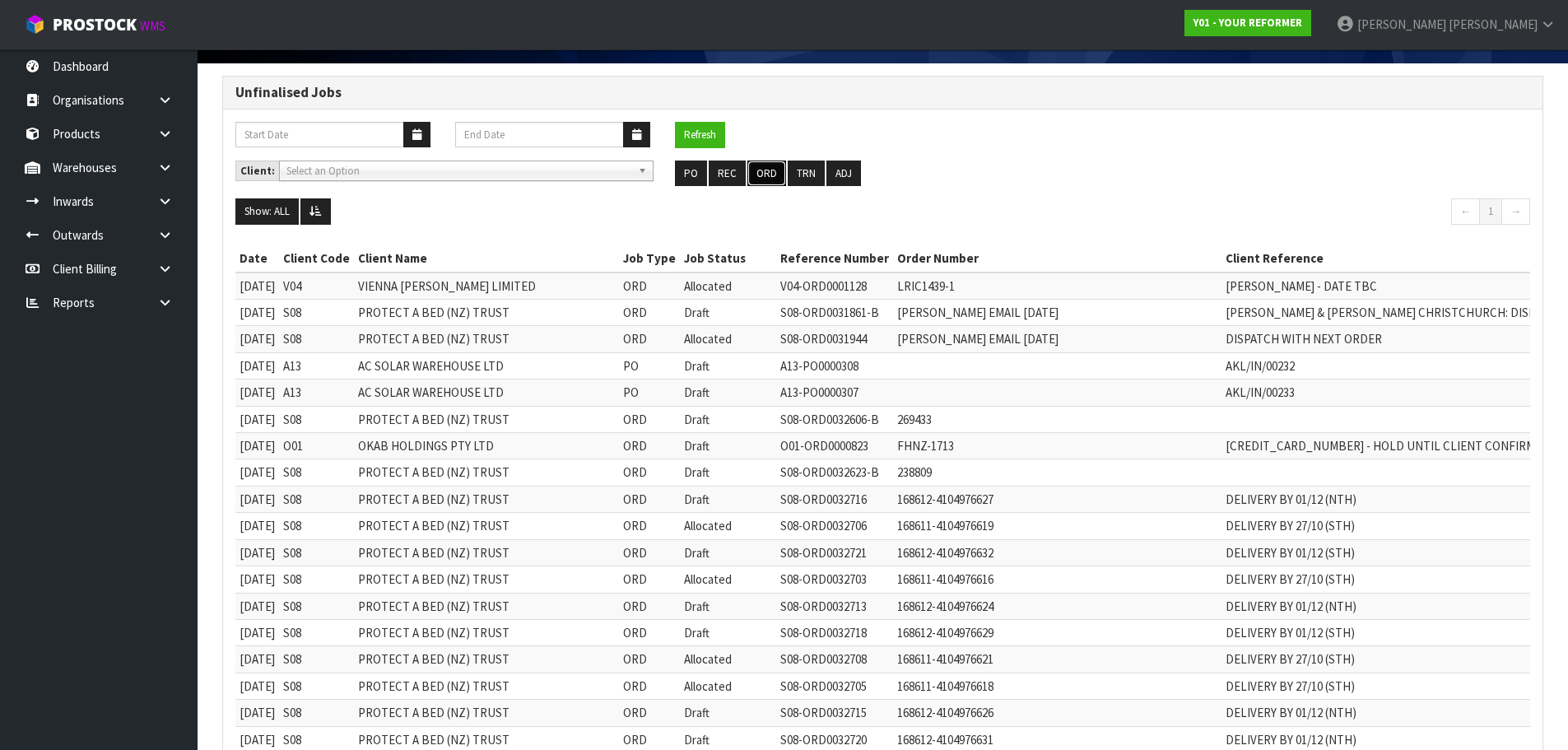
click at [766, 170] on button "ORD" at bounding box center [766, 173] width 39 height 26
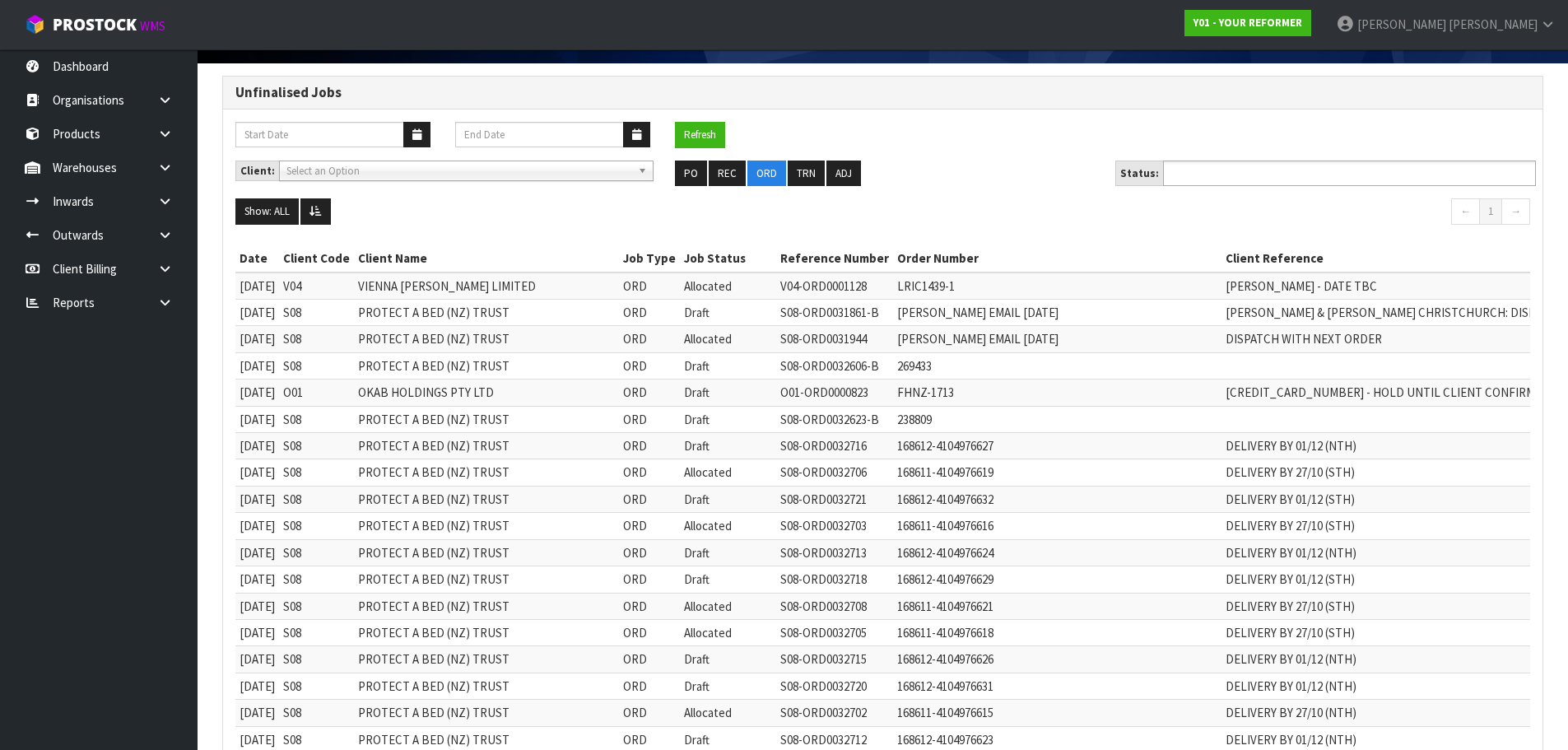
click at [1253, 178] on input "text" at bounding box center [1228, 173] width 121 height 21
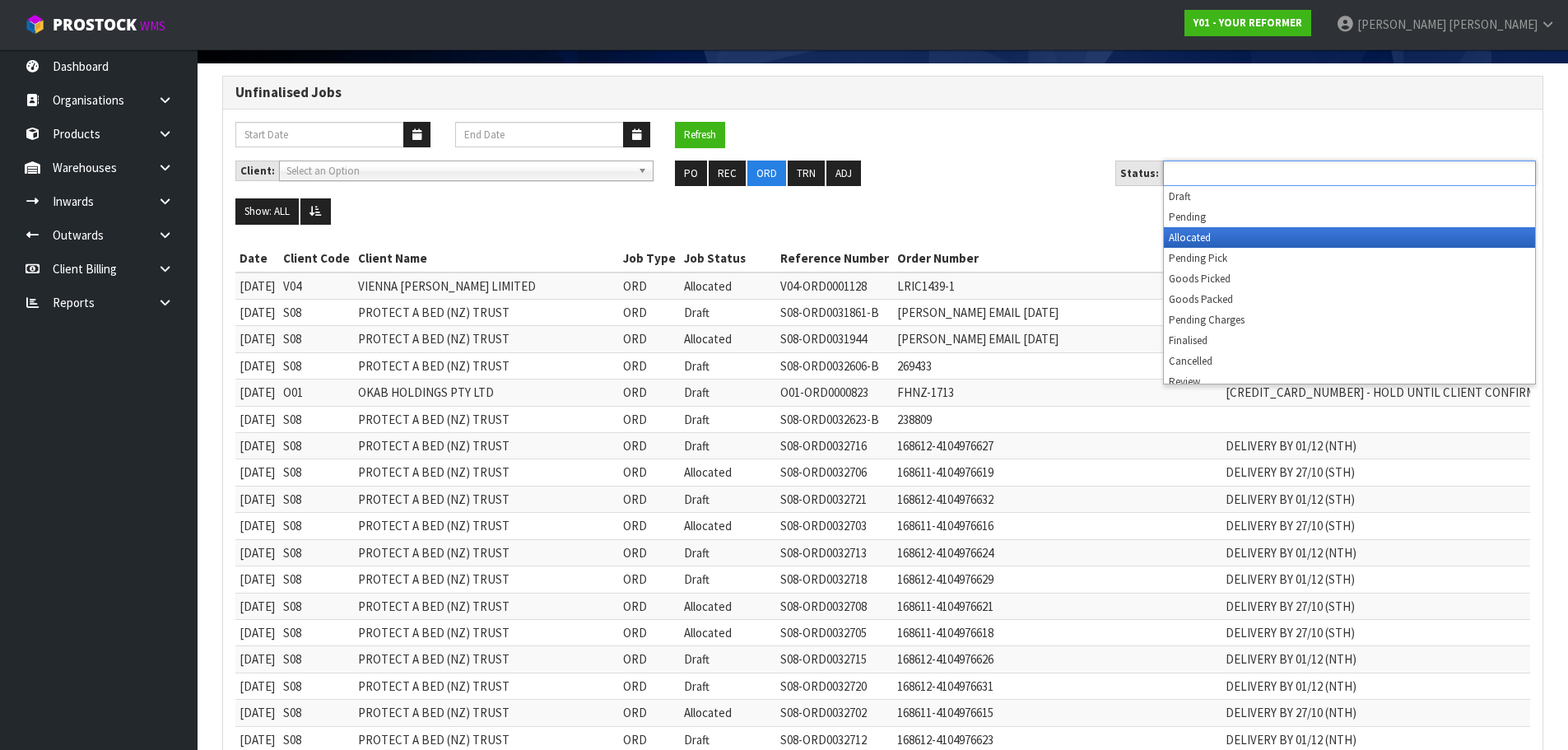
drag, startPoint x: 1240, startPoint y: 241, endPoint x: 1167, endPoint y: 288, distance: 86.8
click at [1239, 241] on li "Allocated" at bounding box center [1350, 237] width 371 height 21
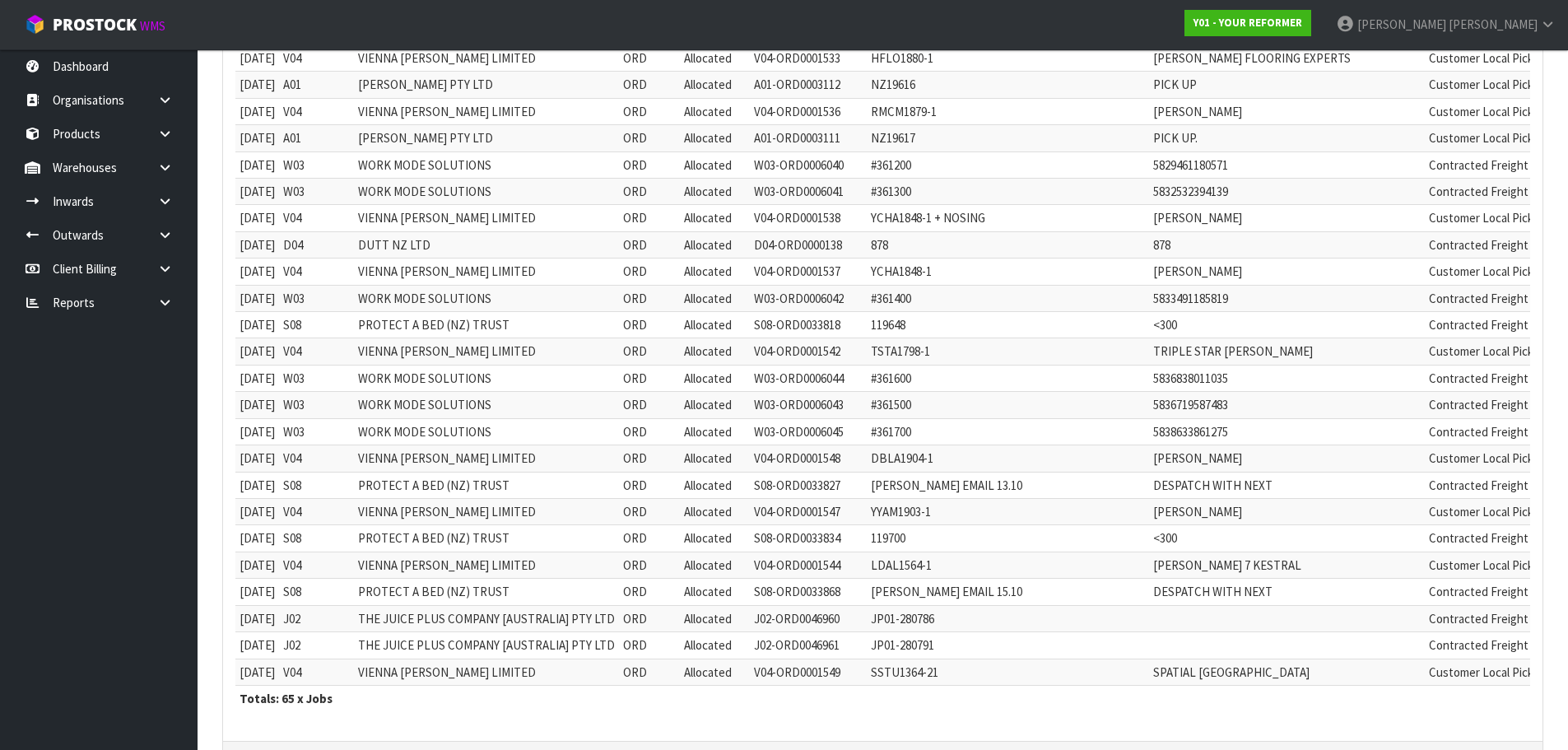
scroll to position [1510, 0]
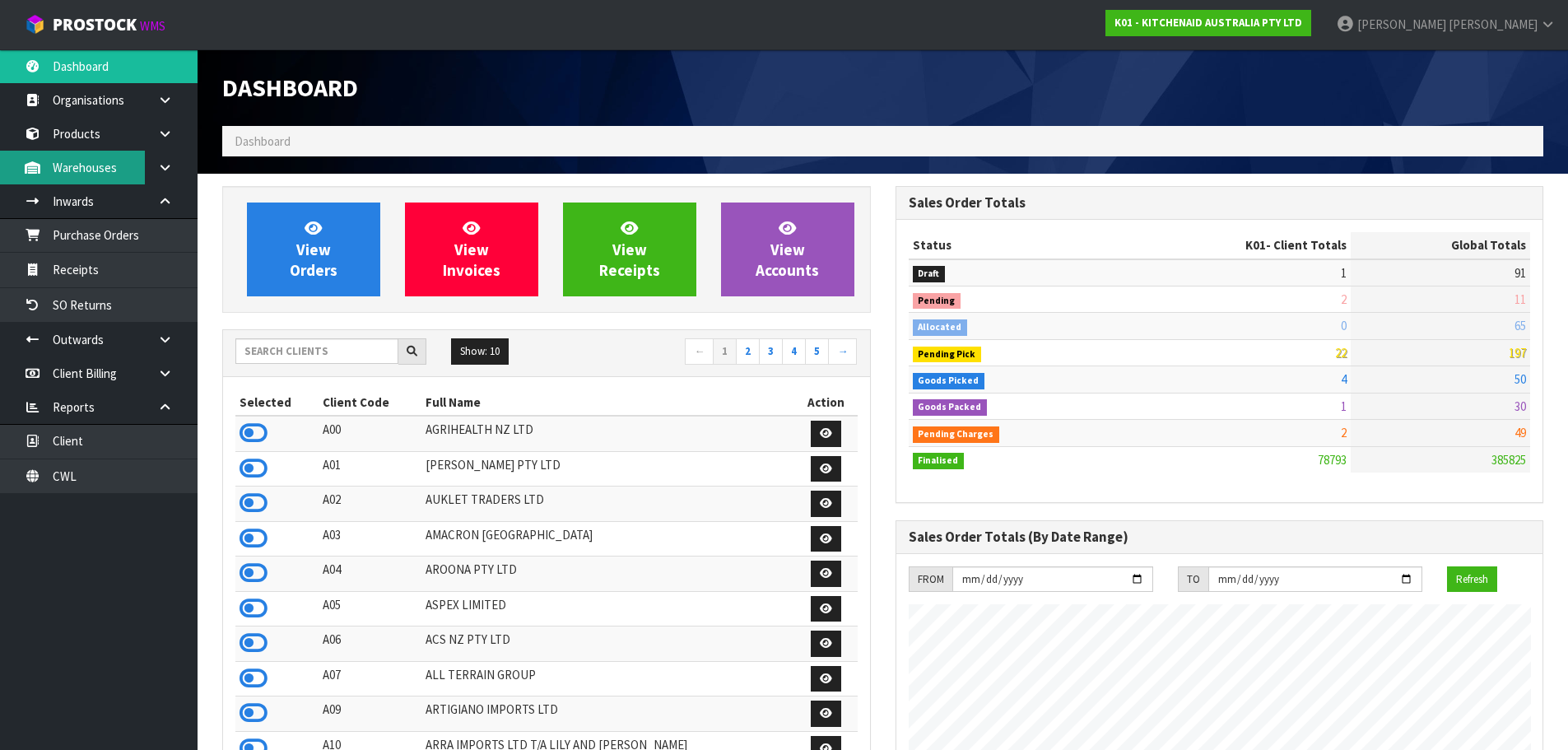
scroll to position [1248, 672]
click at [307, 358] on input "text" at bounding box center [316, 351] width 163 height 25
click at [308, 359] on input "text" at bounding box center [316, 351] width 163 height 25
click at [105, 496] on ul "Dashboard Organisations Clients Consignees Carriers Products Categories Serial …" at bounding box center [98, 399] width 197 height 700
click at [103, 477] on link "CWL" at bounding box center [98, 476] width 197 height 33
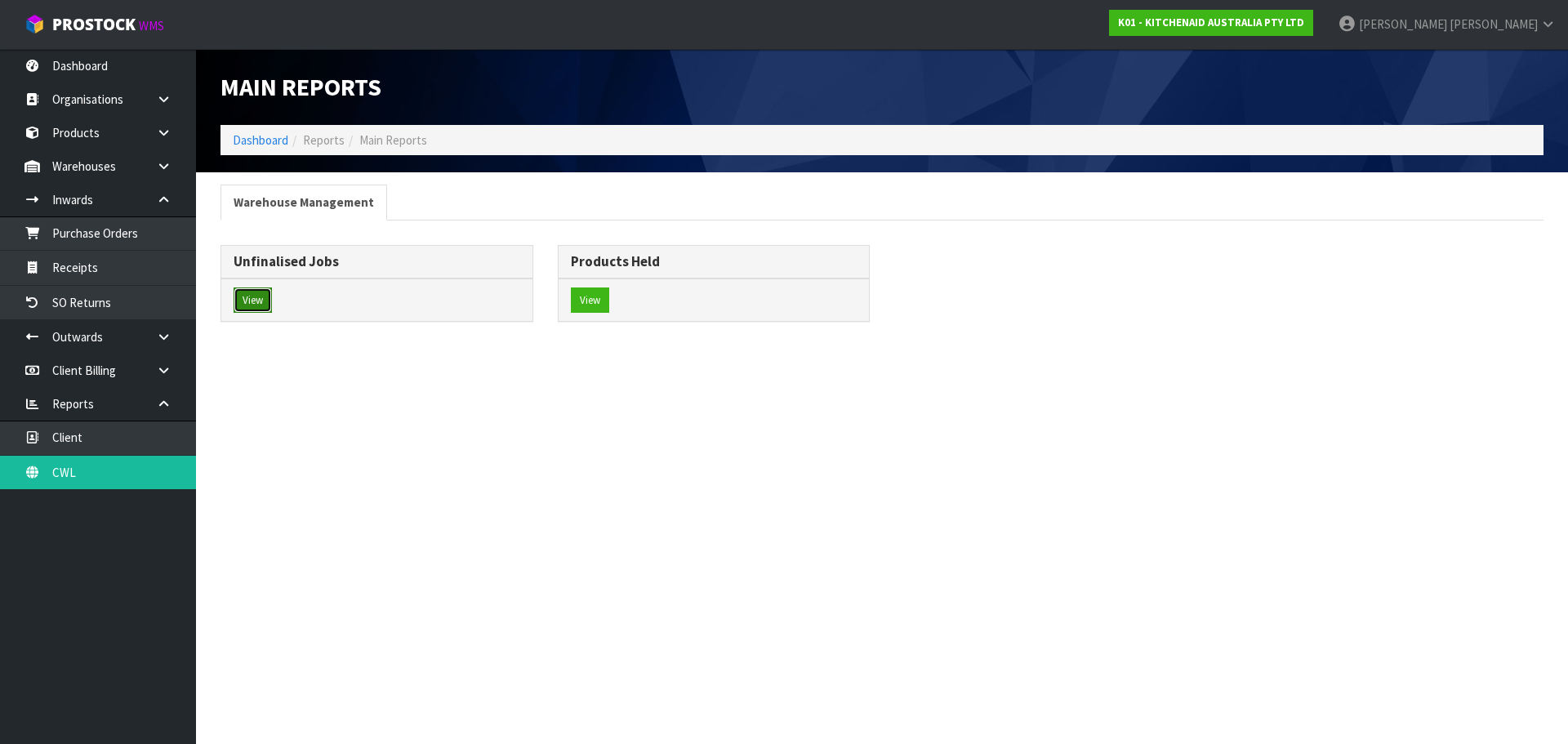
click at [266, 297] on button "View" at bounding box center [252, 300] width 38 height 26
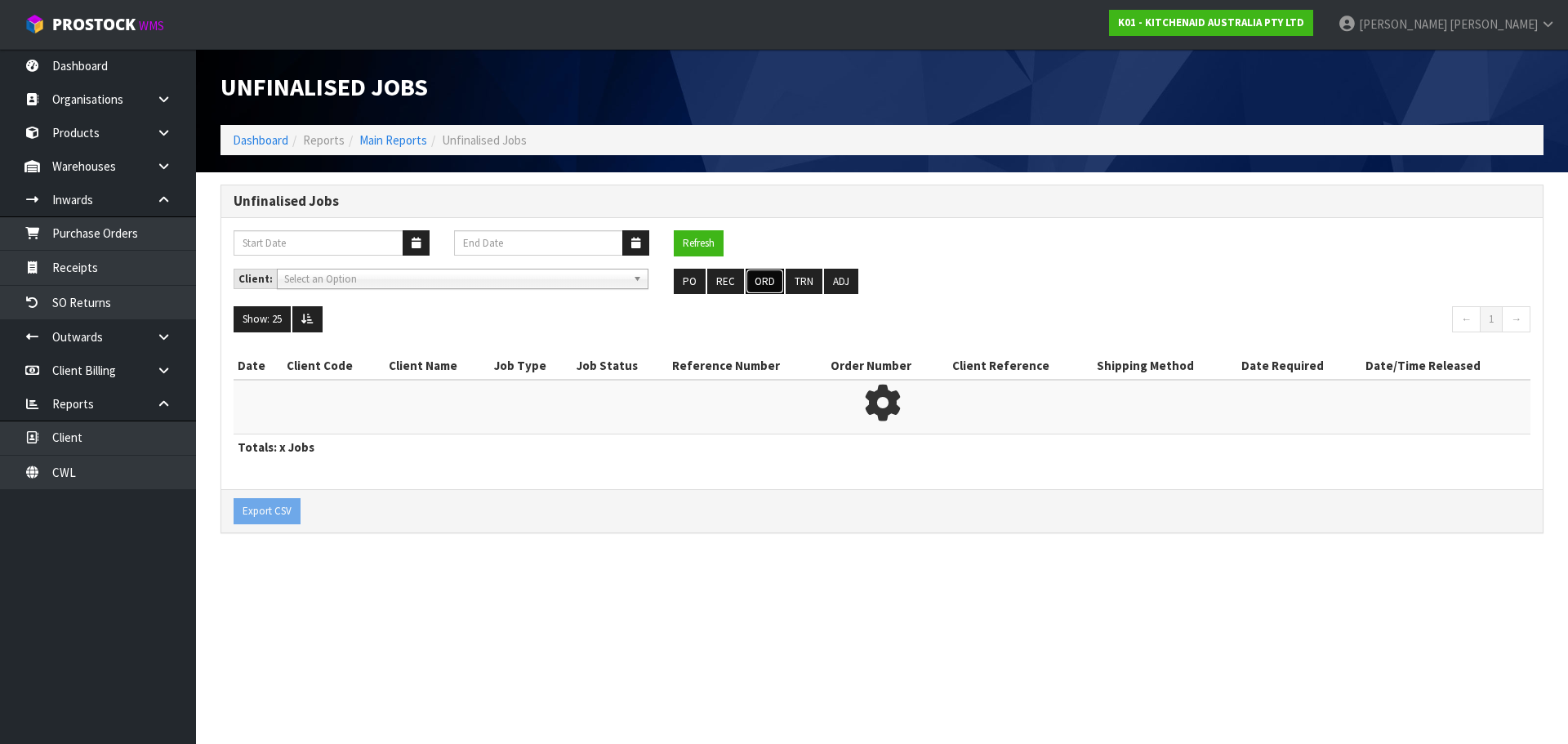
click at [766, 283] on button "ORD" at bounding box center [764, 282] width 38 height 26
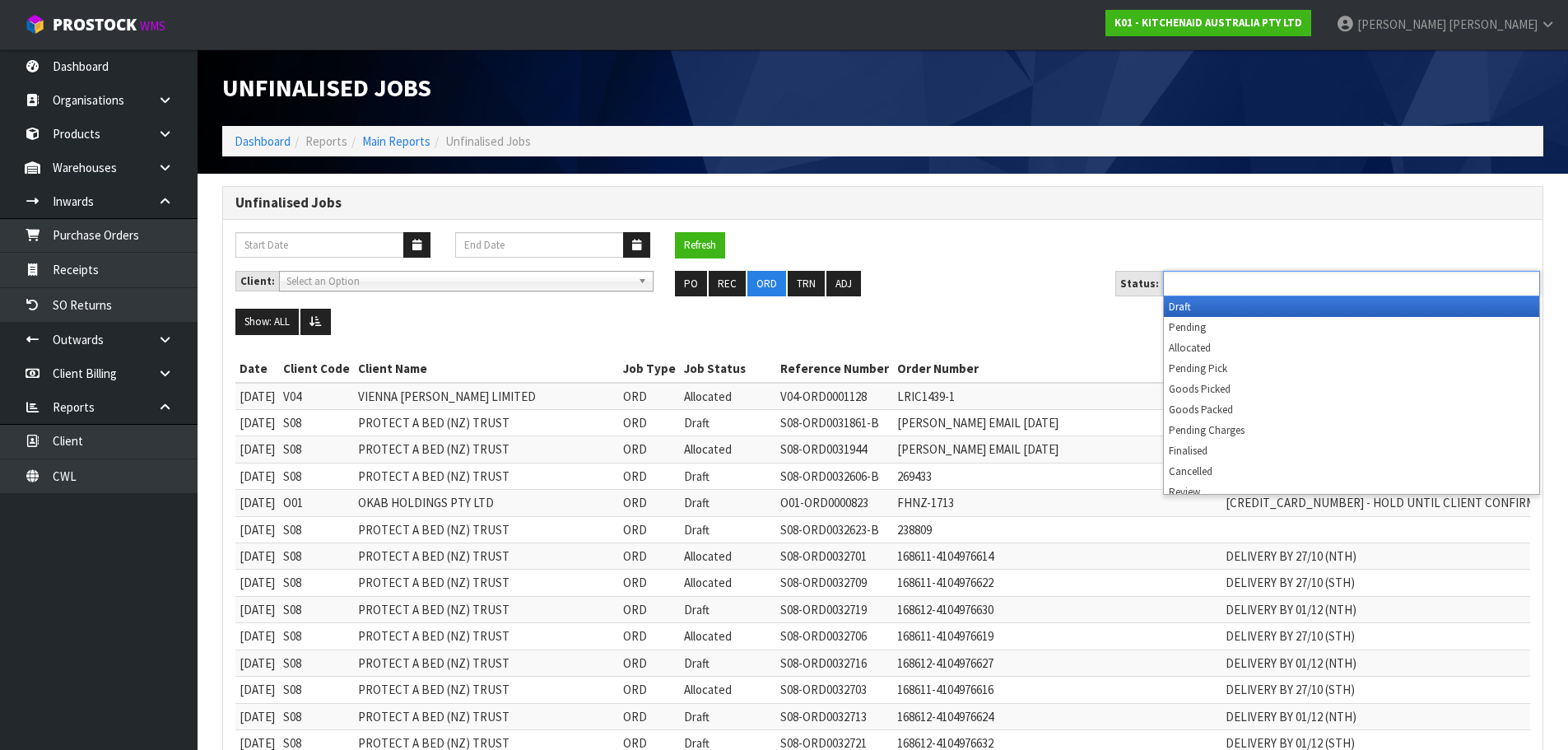
click at [1199, 288] on input "text" at bounding box center [1228, 283] width 121 height 21
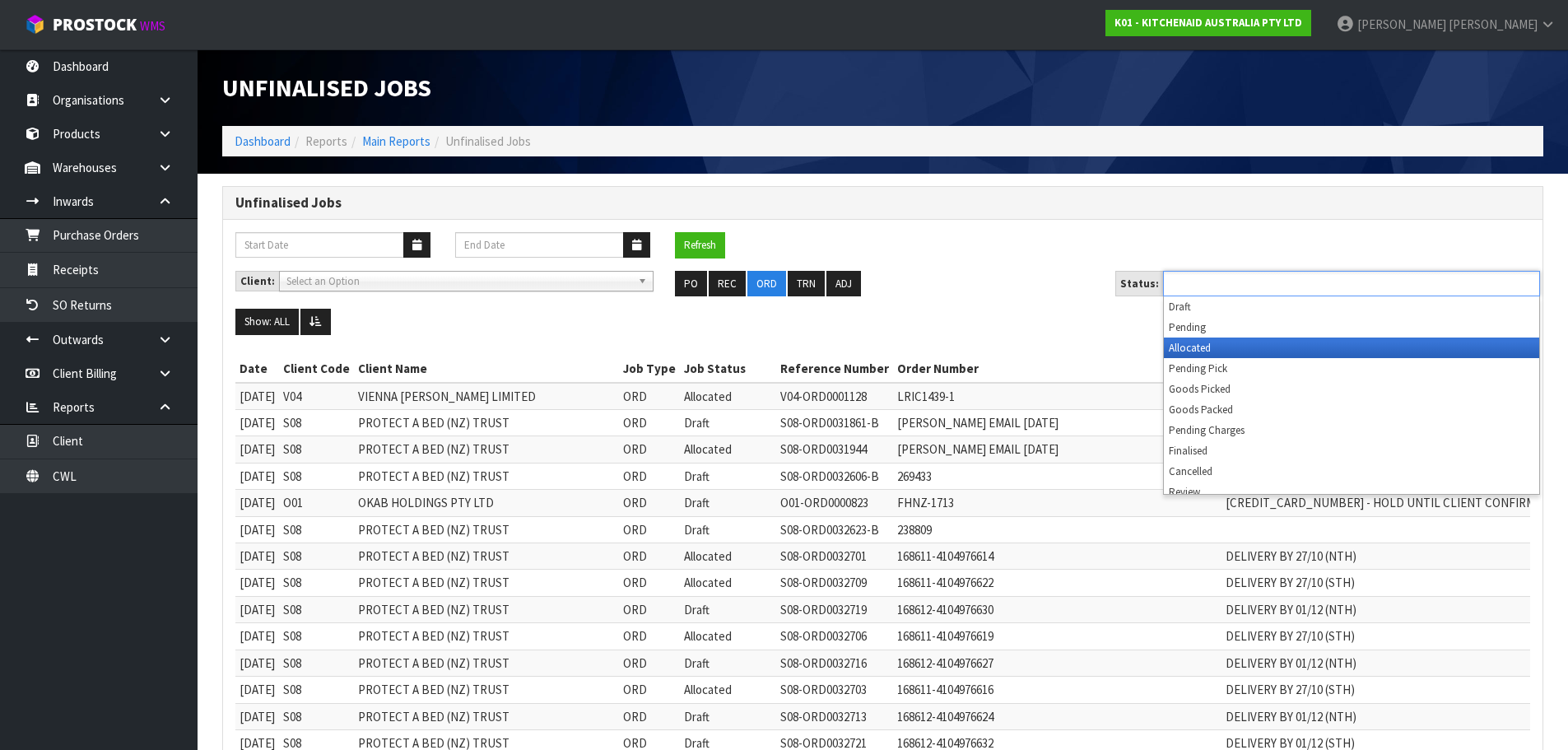
click at [1192, 350] on li "Allocated" at bounding box center [1352, 347] width 375 height 21
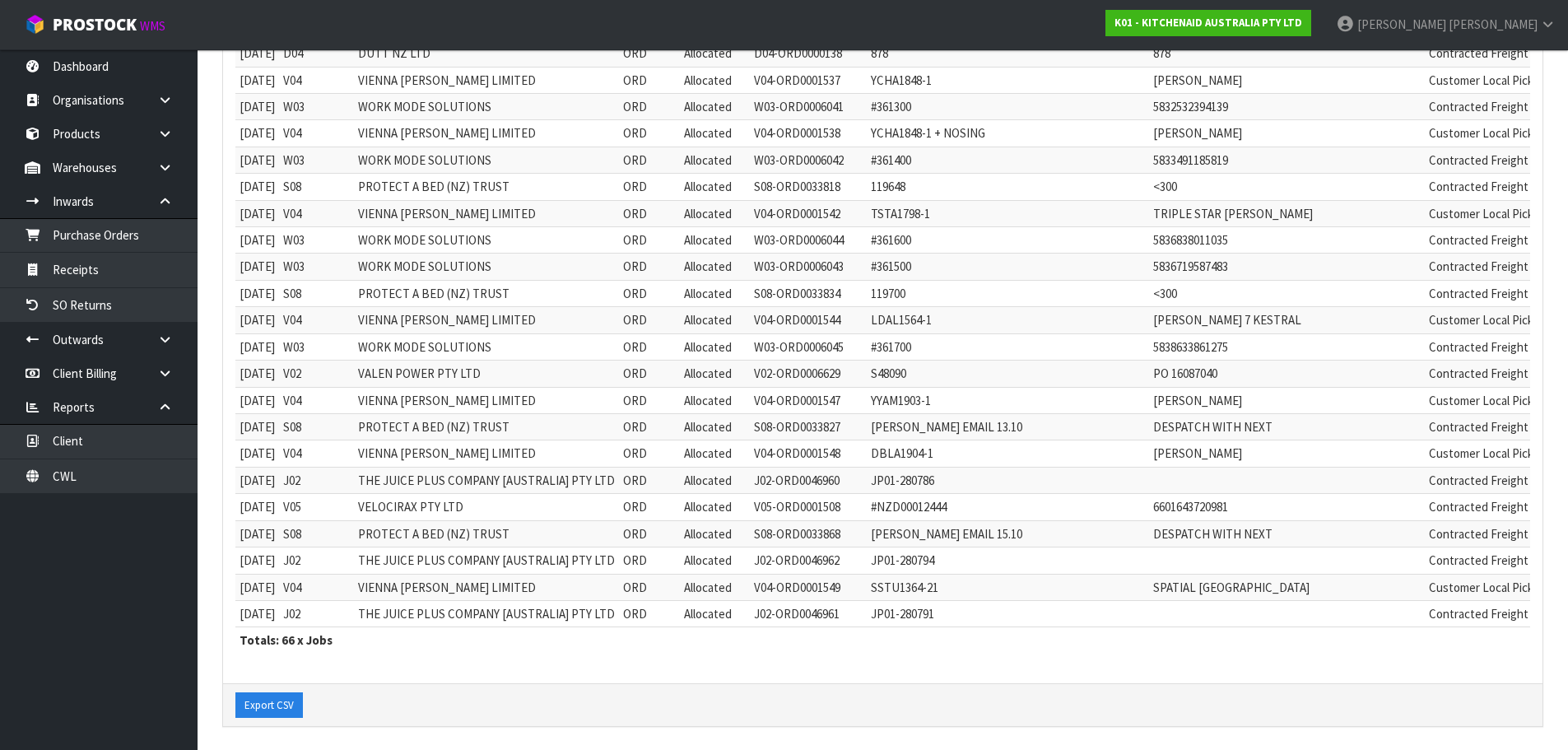
scroll to position [1536, 0]
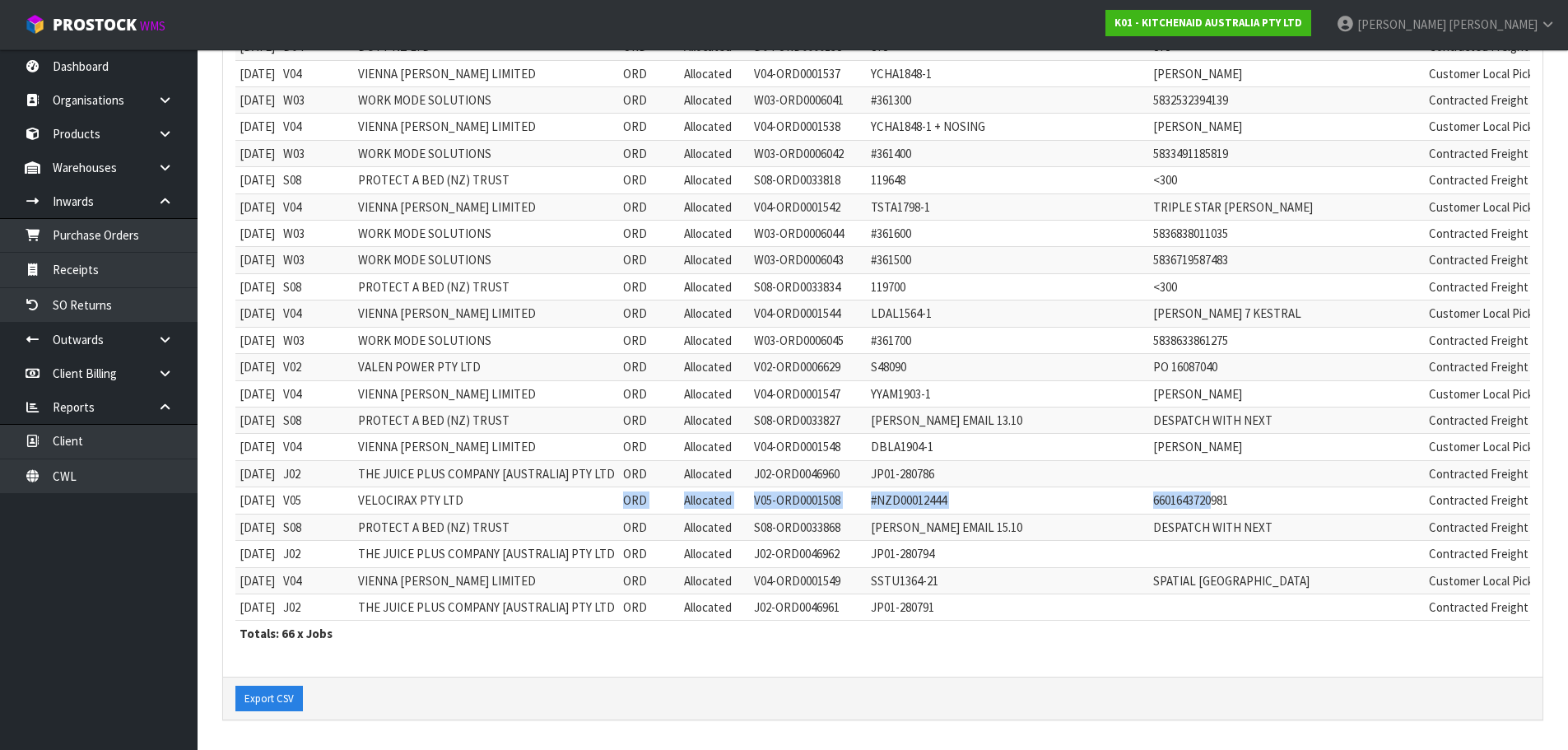
drag, startPoint x: 630, startPoint y: 496, endPoint x: 1156, endPoint y: 496, distance: 526.0
click at [1156, 496] on tr "[DATE] V05 VELOCIRAX PTY LTD ORD Allocated V05-ORD0001508 #NZD00012444 66016437…" at bounding box center [1000, 500] width 1531 height 26
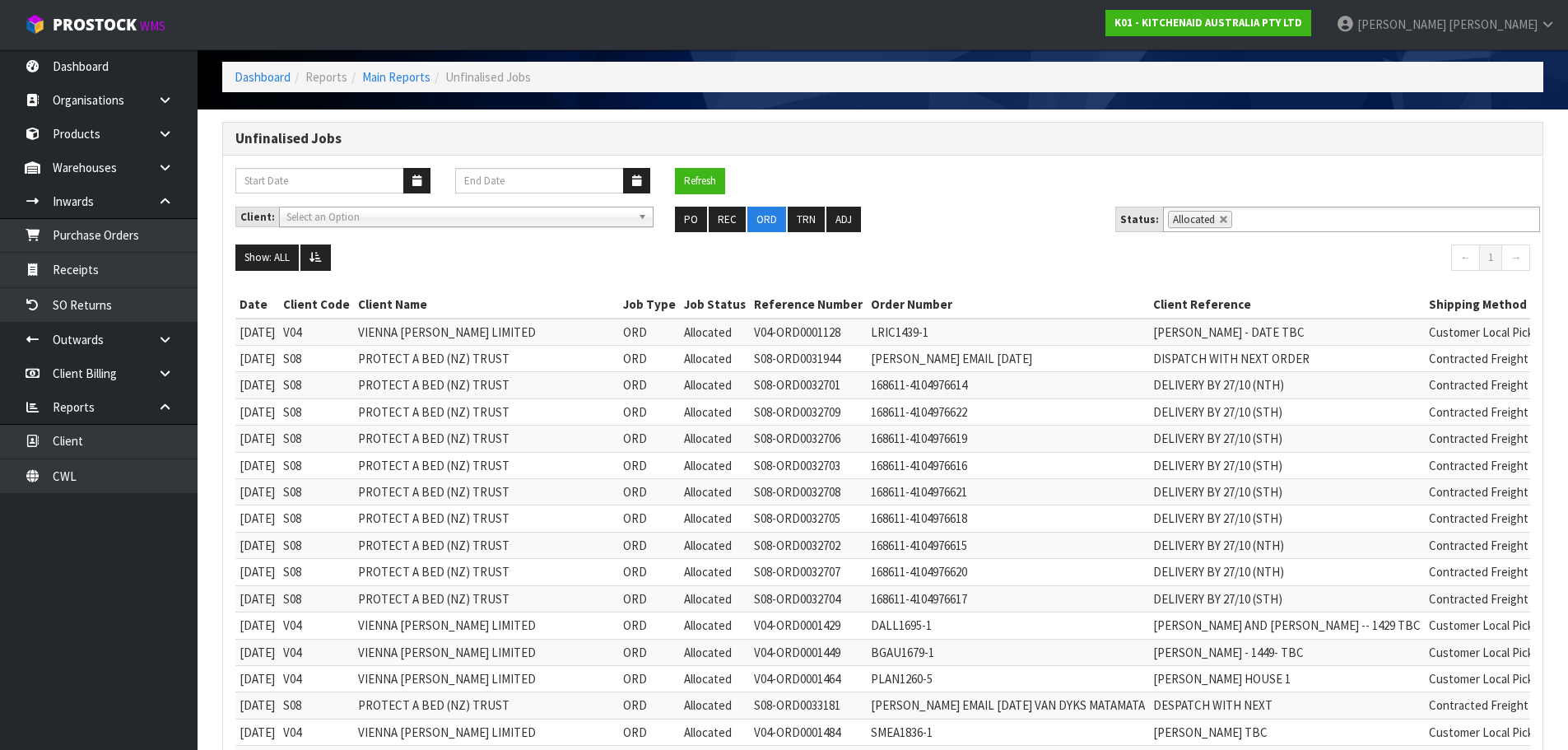
scroll to position [0, 0]
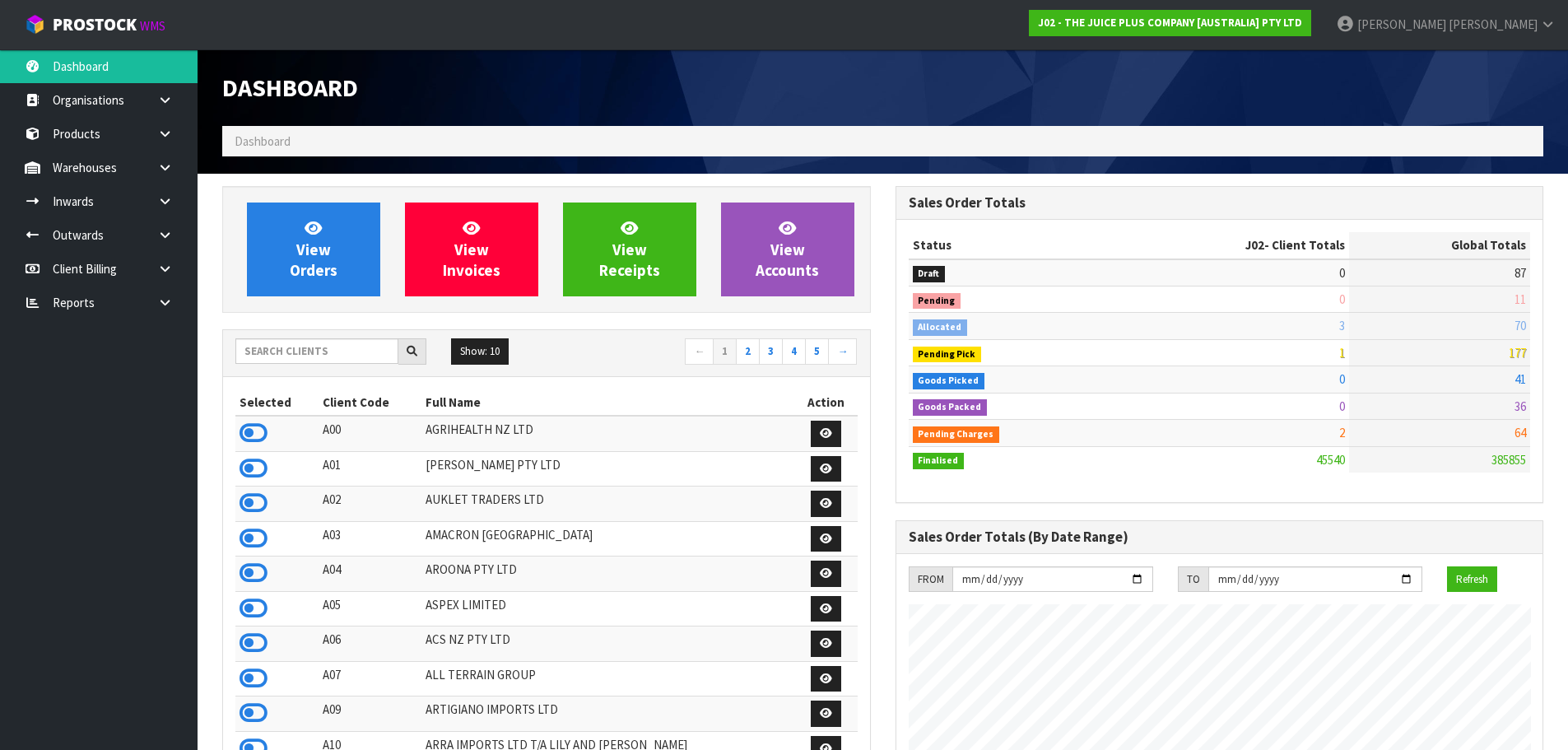
scroll to position [1248, 672]
click at [297, 355] on input "text" at bounding box center [316, 351] width 163 height 25
type input "J01"
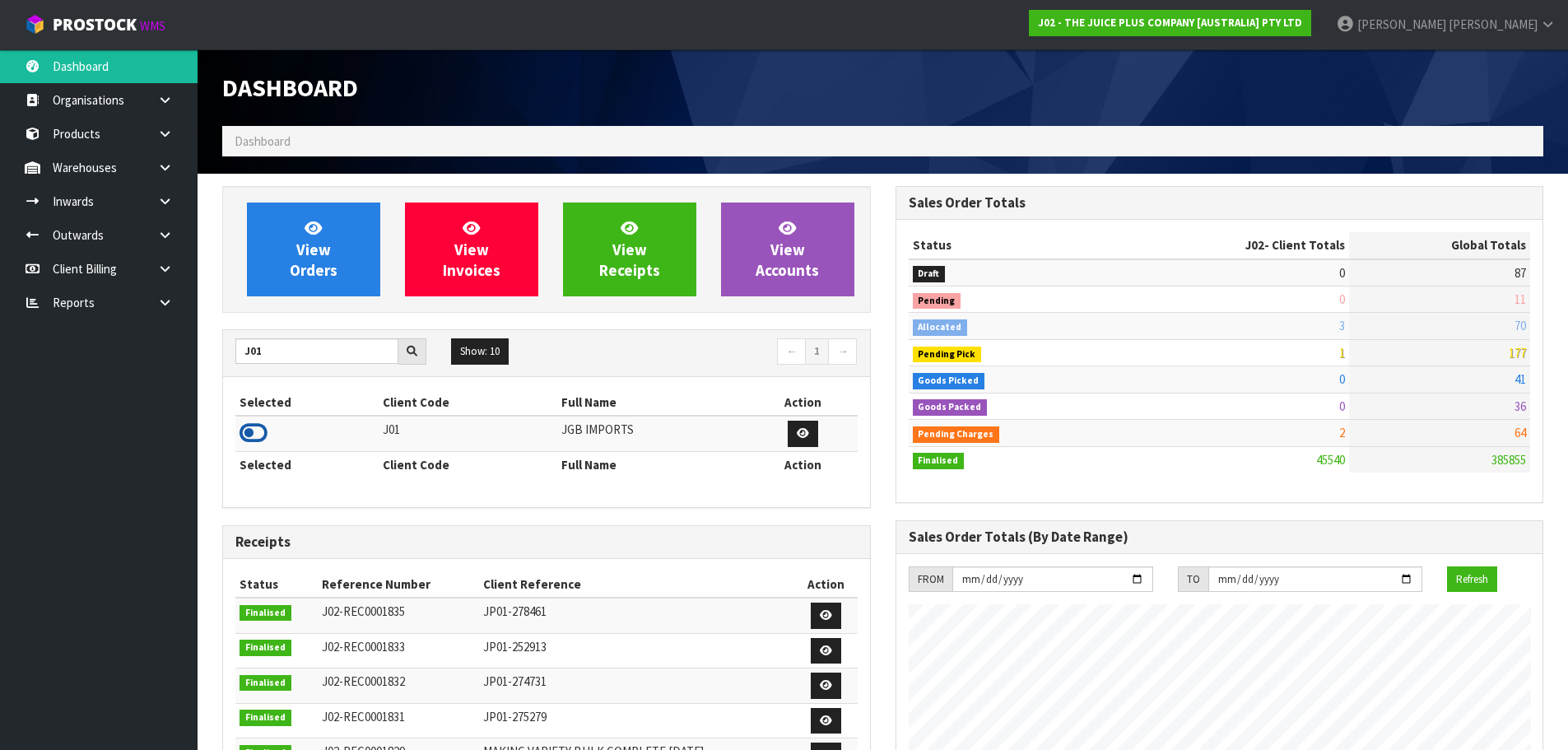
click at [243, 429] on icon at bounding box center [253, 433] width 28 height 24
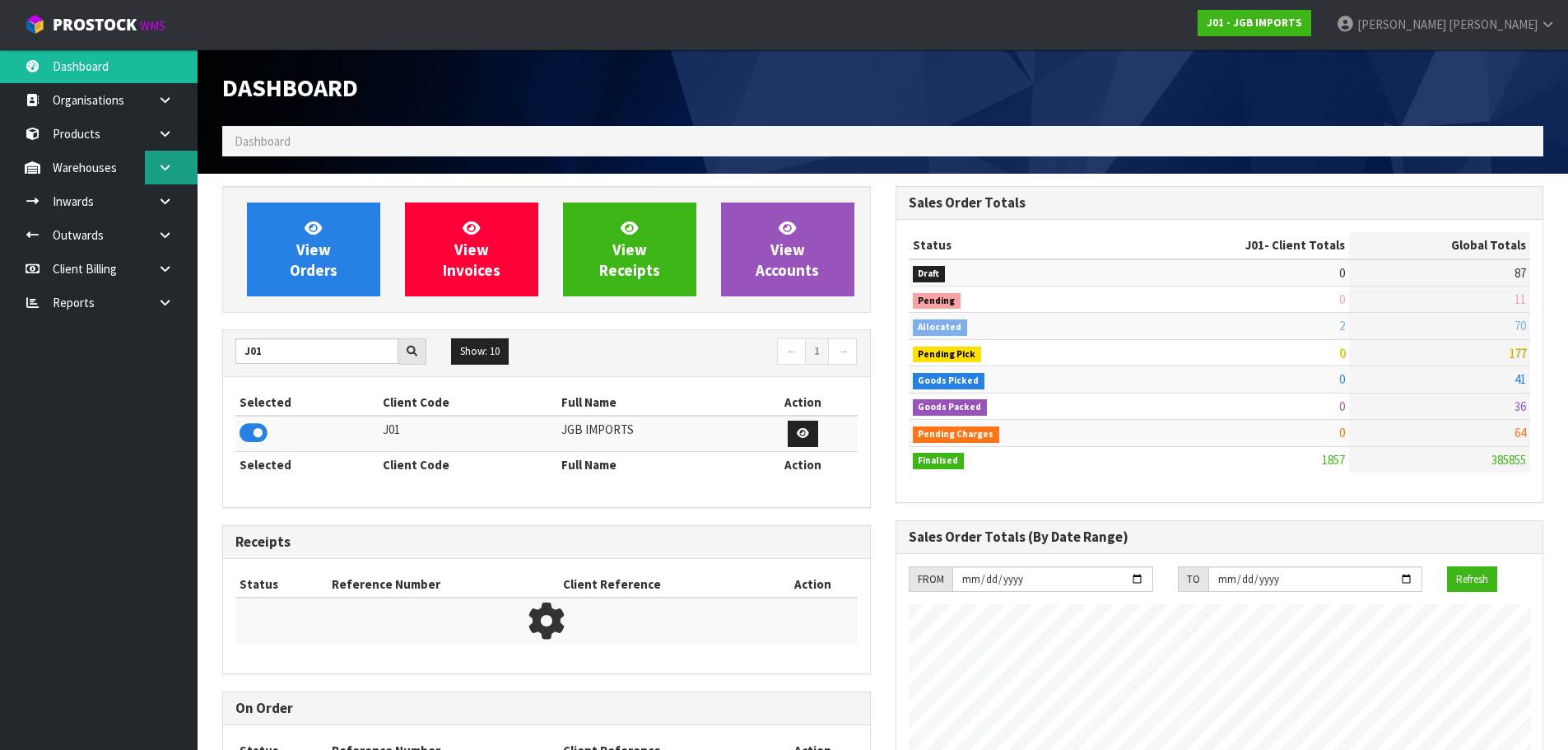
click at [177, 165] on link at bounding box center [171, 167] width 52 height 33
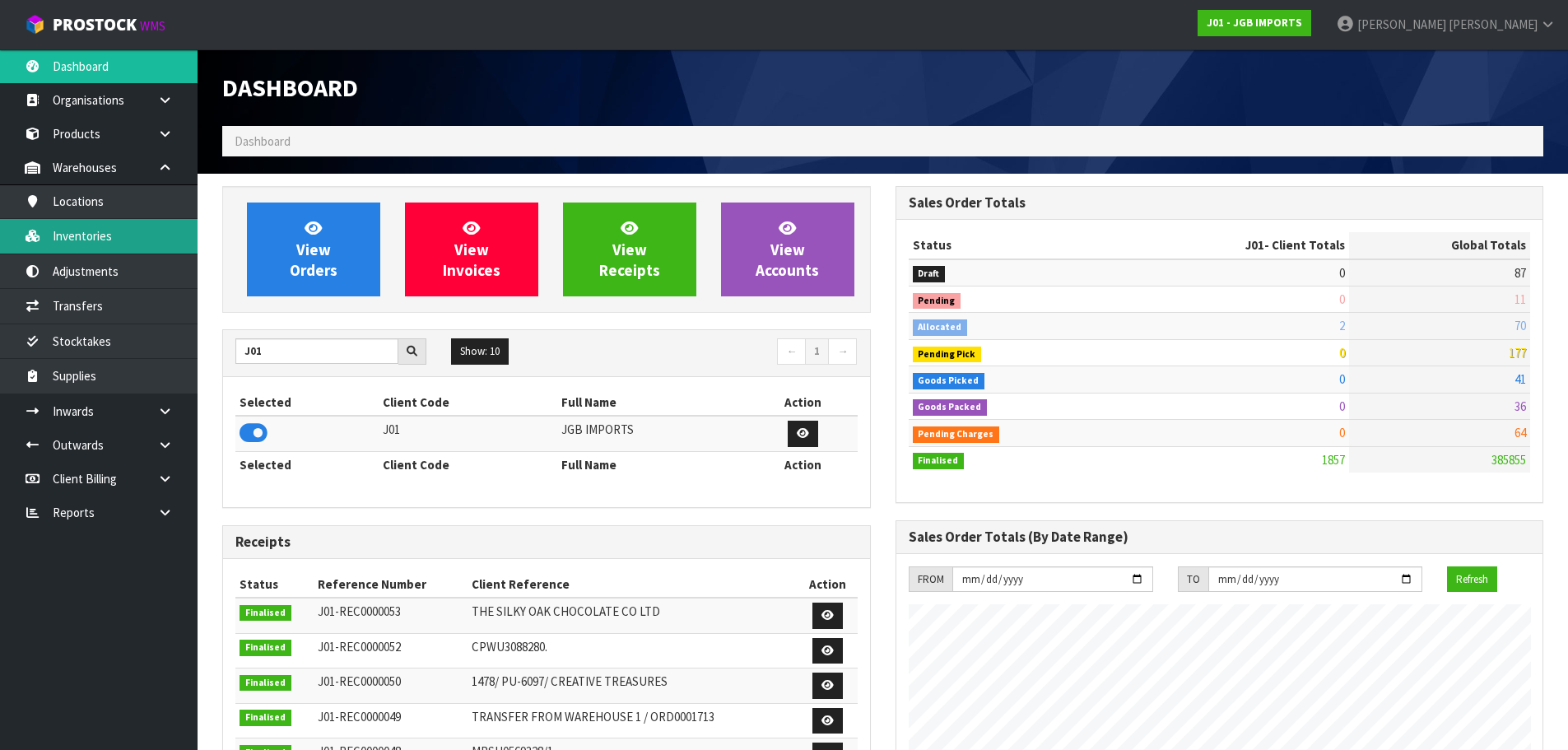
click at [117, 232] on link "Inventories" at bounding box center [98, 235] width 197 height 33
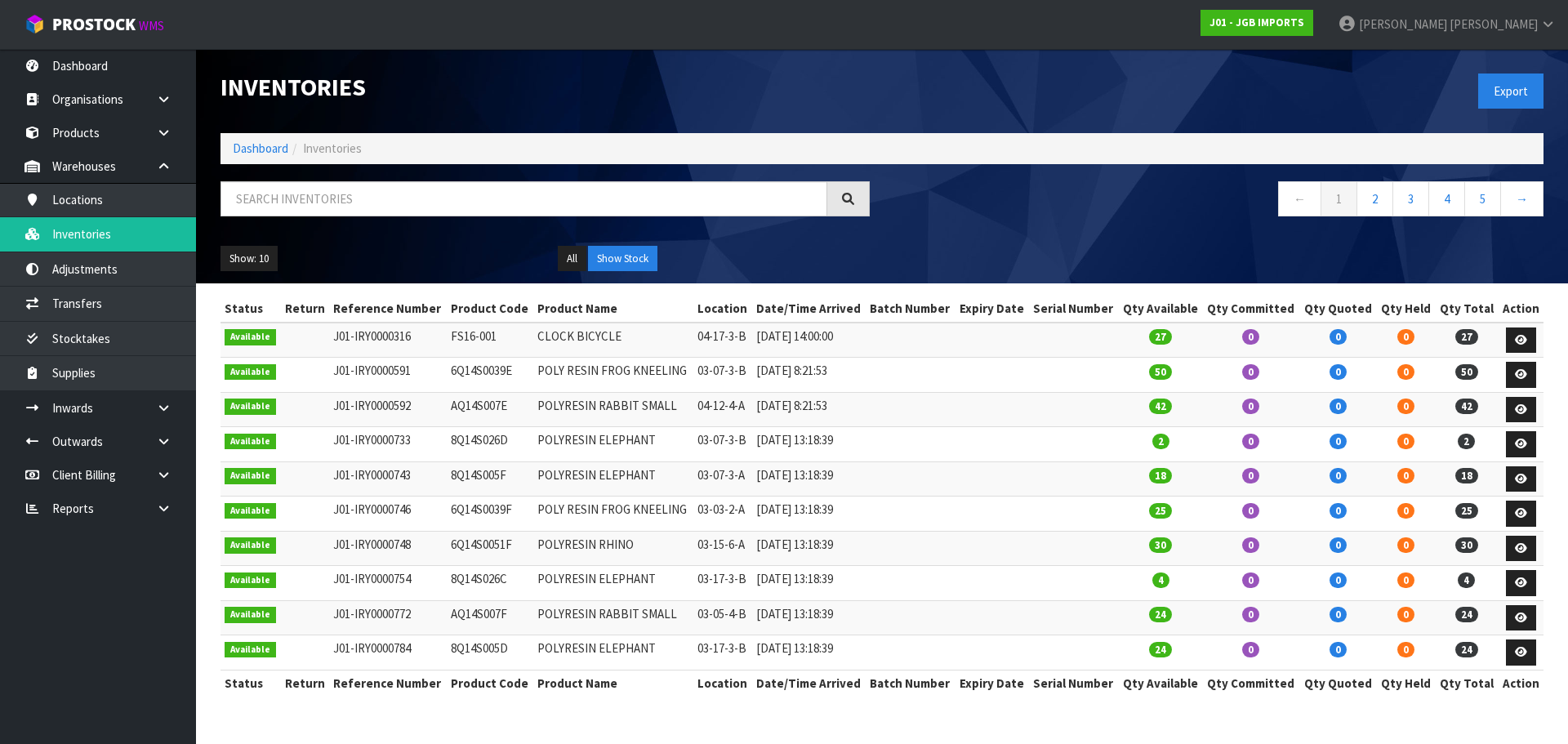
click at [383, 216] on div at bounding box center [545, 205] width 674 height 47
click at [350, 202] on input "text" at bounding box center [524, 199] width 607 height 35
paste input "Mitre 10 Napier & Hastings"
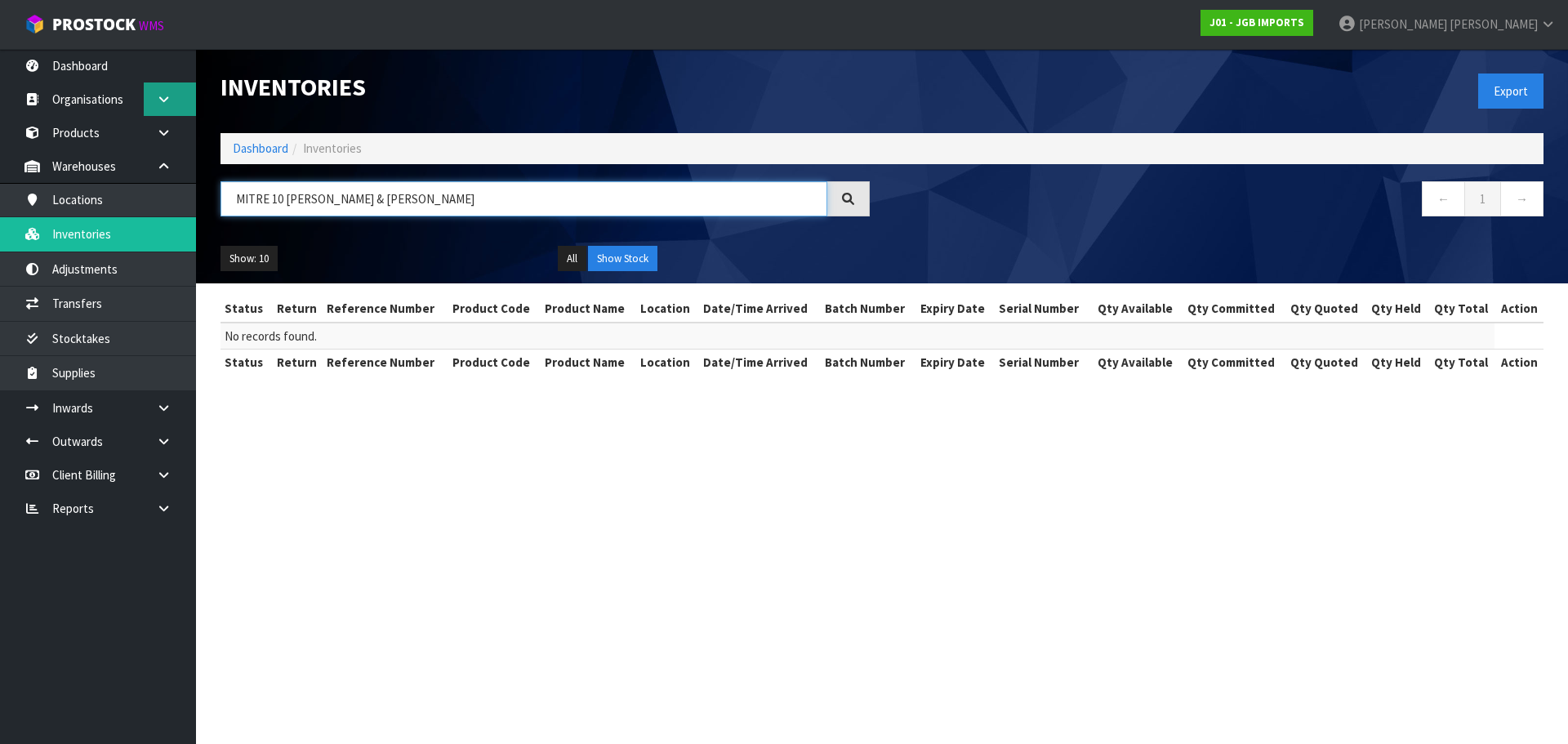
type input "MITRE 10 NAPIER & HASTINGS"
click at [164, 106] on link at bounding box center [170, 98] width 52 height 33
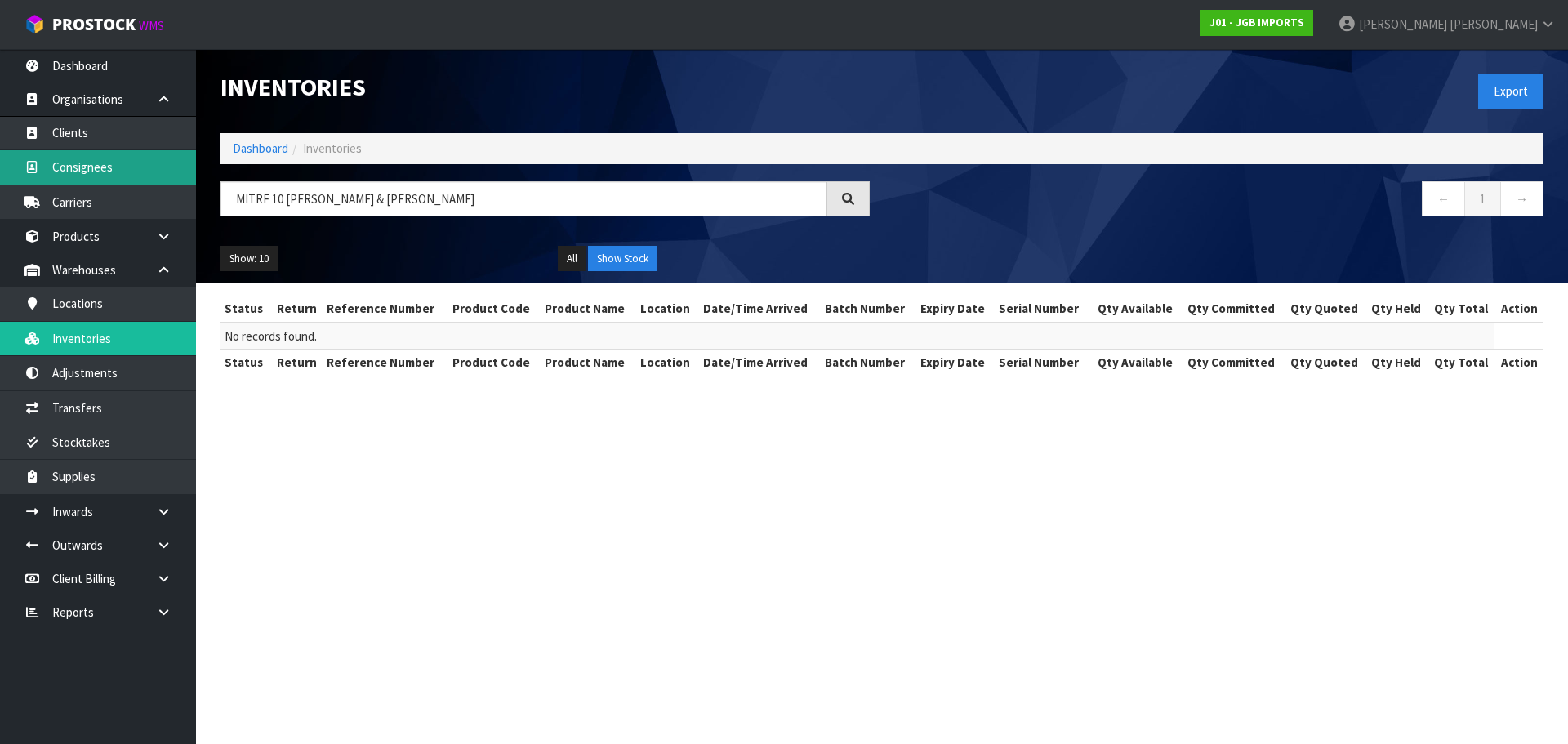
drag, startPoint x: 123, startPoint y: 160, endPoint x: 347, endPoint y: 178, distance: 224.7
click at [123, 161] on link "Consignees" at bounding box center [97, 166] width 196 height 33
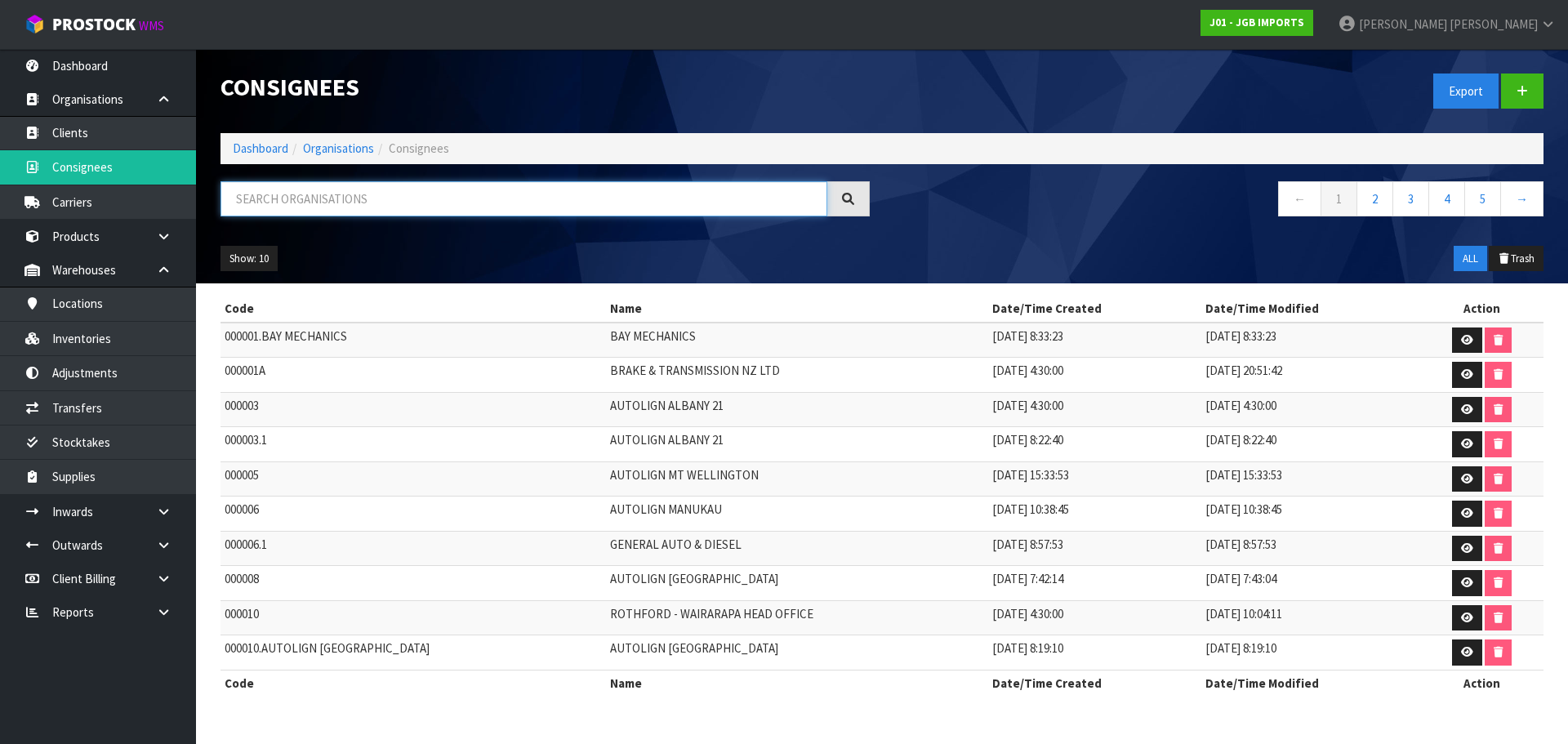
click at [383, 207] on input "text" at bounding box center [524, 199] width 607 height 35
paste input "Mitre 10 Napier & Hastings"
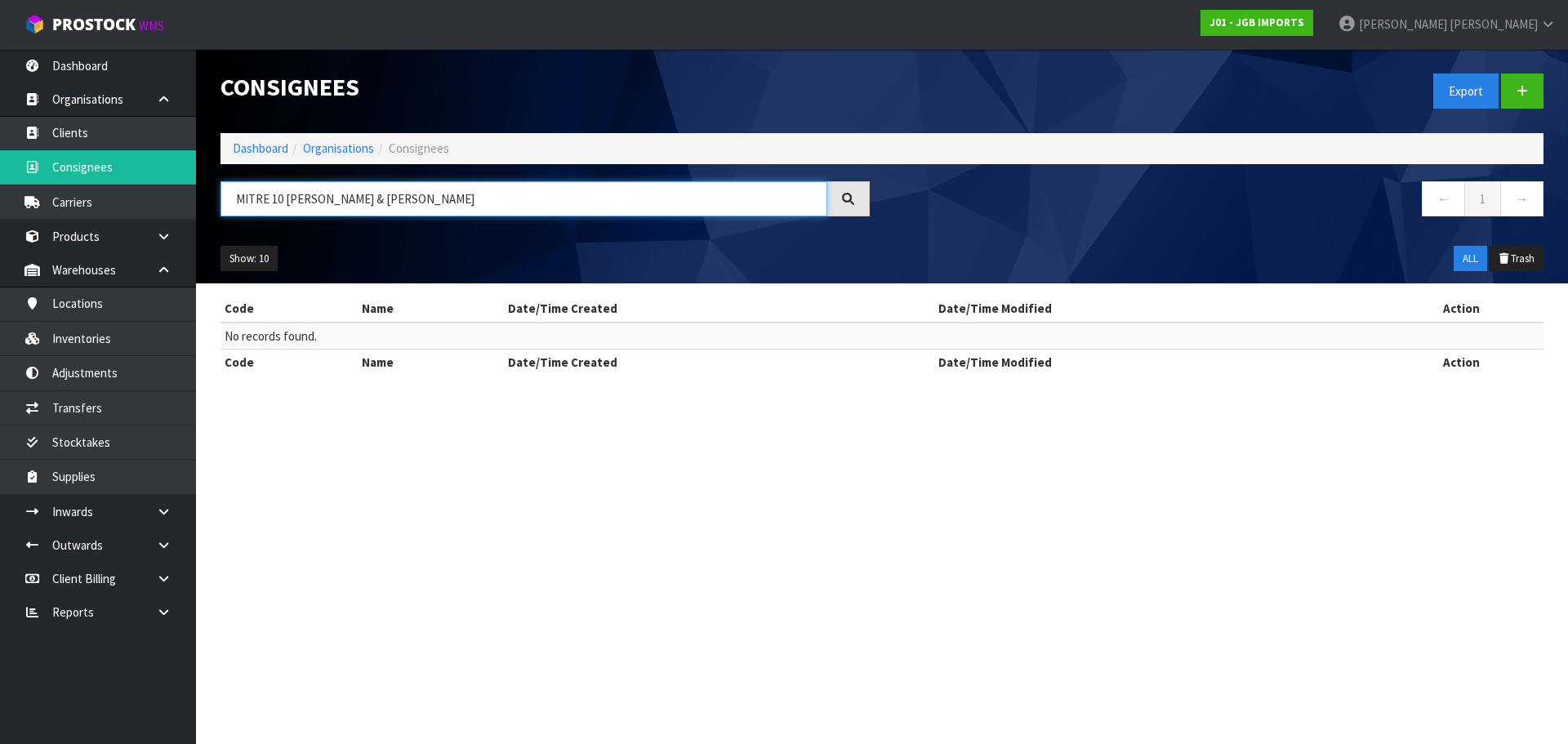
drag, startPoint x: 324, startPoint y: 199, endPoint x: 443, endPoint y: 204, distance: 119.1
click at [443, 204] on input "MITRE 10 NAPIER & HASTINGS" at bounding box center [524, 199] width 607 height 35
click at [308, 199] on input "MITRE 10 NAPIER" at bounding box center [524, 199] width 607 height 35
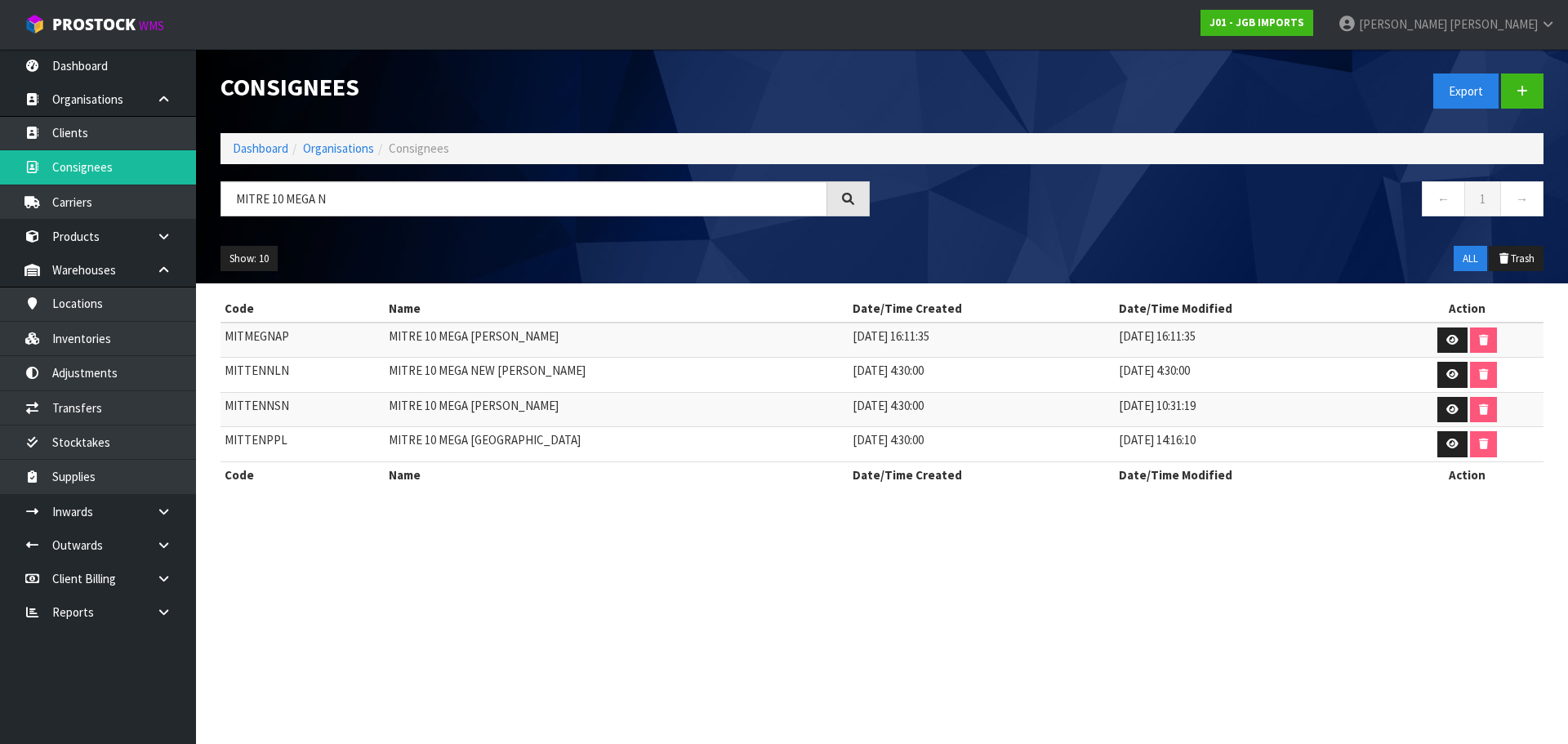
click at [249, 334] on td "MITMEGNAP" at bounding box center [303, 340] width 164 height 35
copy td "MITMEGNAP"
click at [493, 334] on td "MITRE 10 MEGA [PERSON_NAME]" at bounding box center [616, 340] width 464 height 35
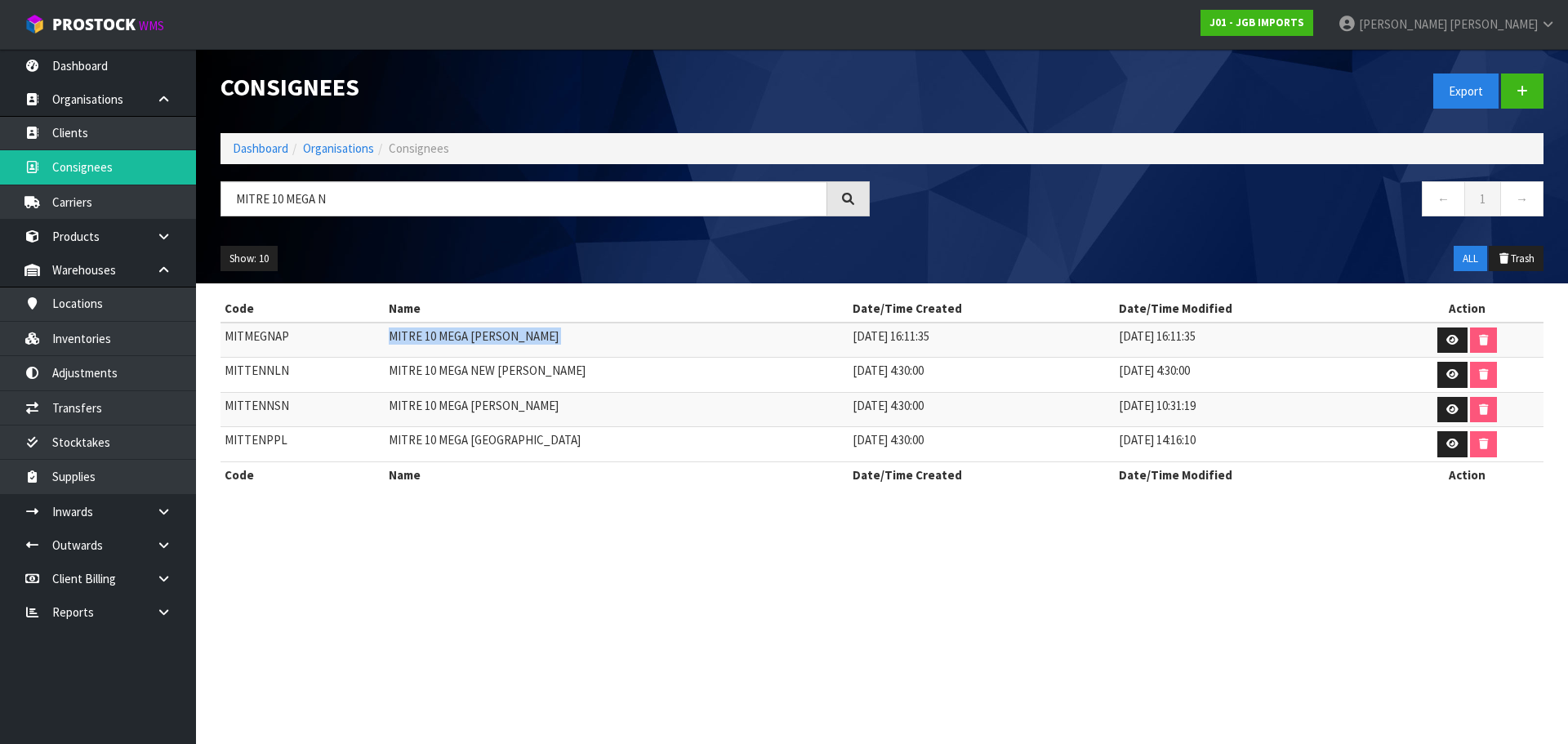
click at [493, 334] on td "MITRE 10 MEGA [PERSON_NAME]" at bounding box center [616, 340] width 464 height 35
copy tr "MITRE 10 MEGA [PERSON_NAME]"
click at [334, 197] on input "MITRE 10 MEGA N" at bounding box center [524, 199] width 607 height 35
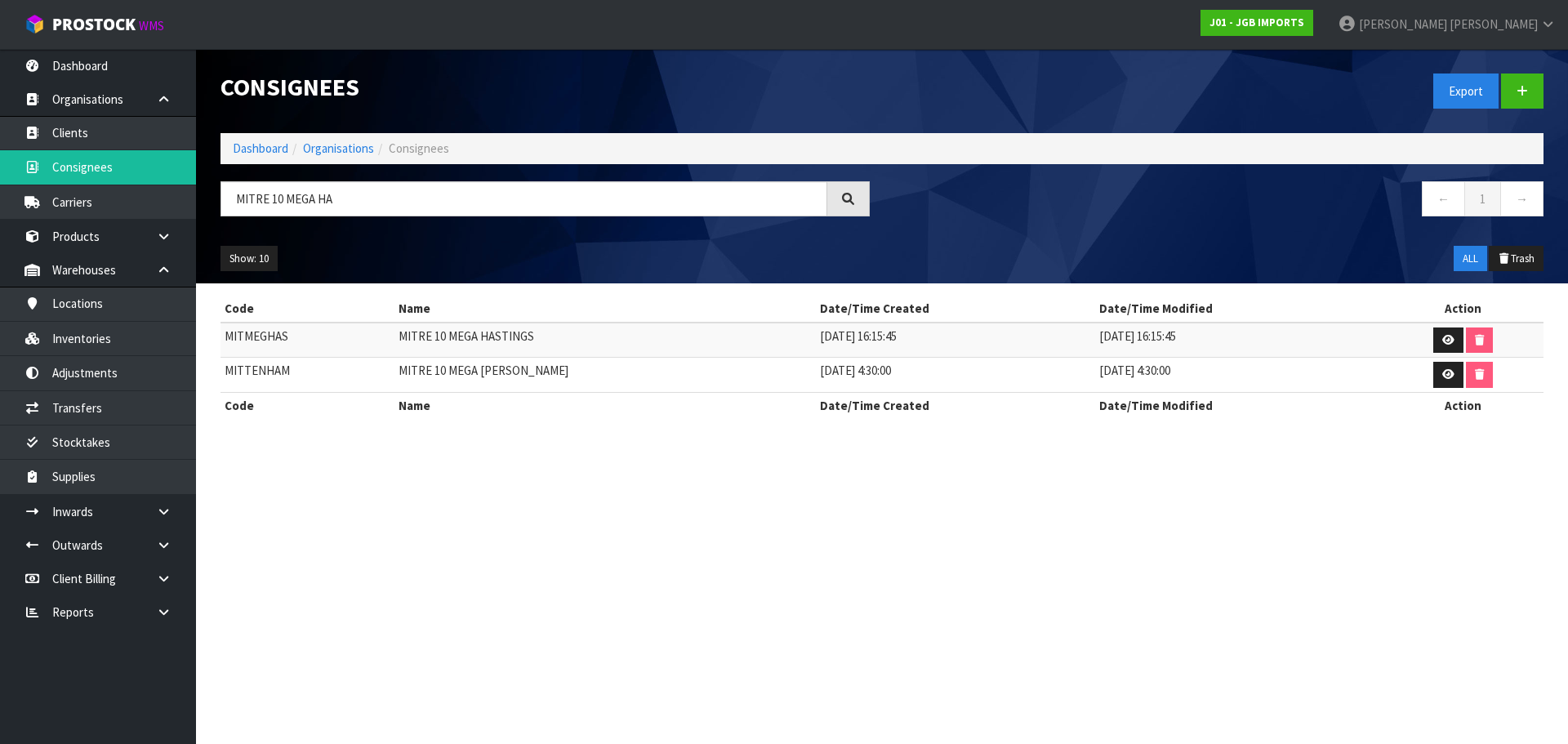
click at [240, 344] on td "MITMEGHAS" at bounding box center [308, 340] width 174 height 35
copy td "MITMEGHAS"
click at [498, 320] on th "Name" at bounding box center [604, 309] width 421 height 26
drag, startPoint x: 549, startPoint y: 342, endPoint x: 411, endPoint y: 351, distance: 138.3
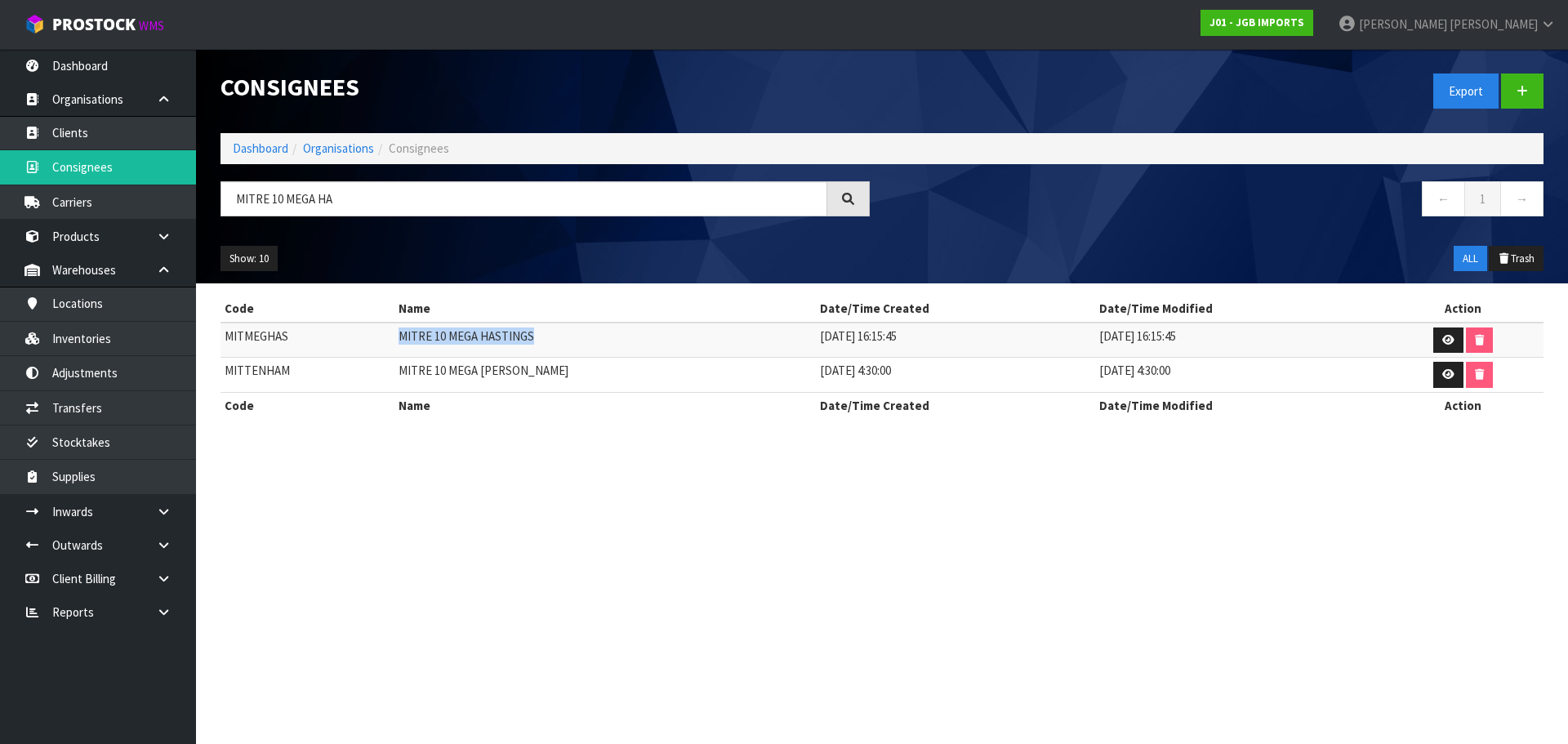
click at [411, 351] on td "MITRE 10 MEGA HASTINGS" at bounding box center [604, 340] width 421 height 35
copy td "MITRE 10 MEGA HASTINGS"
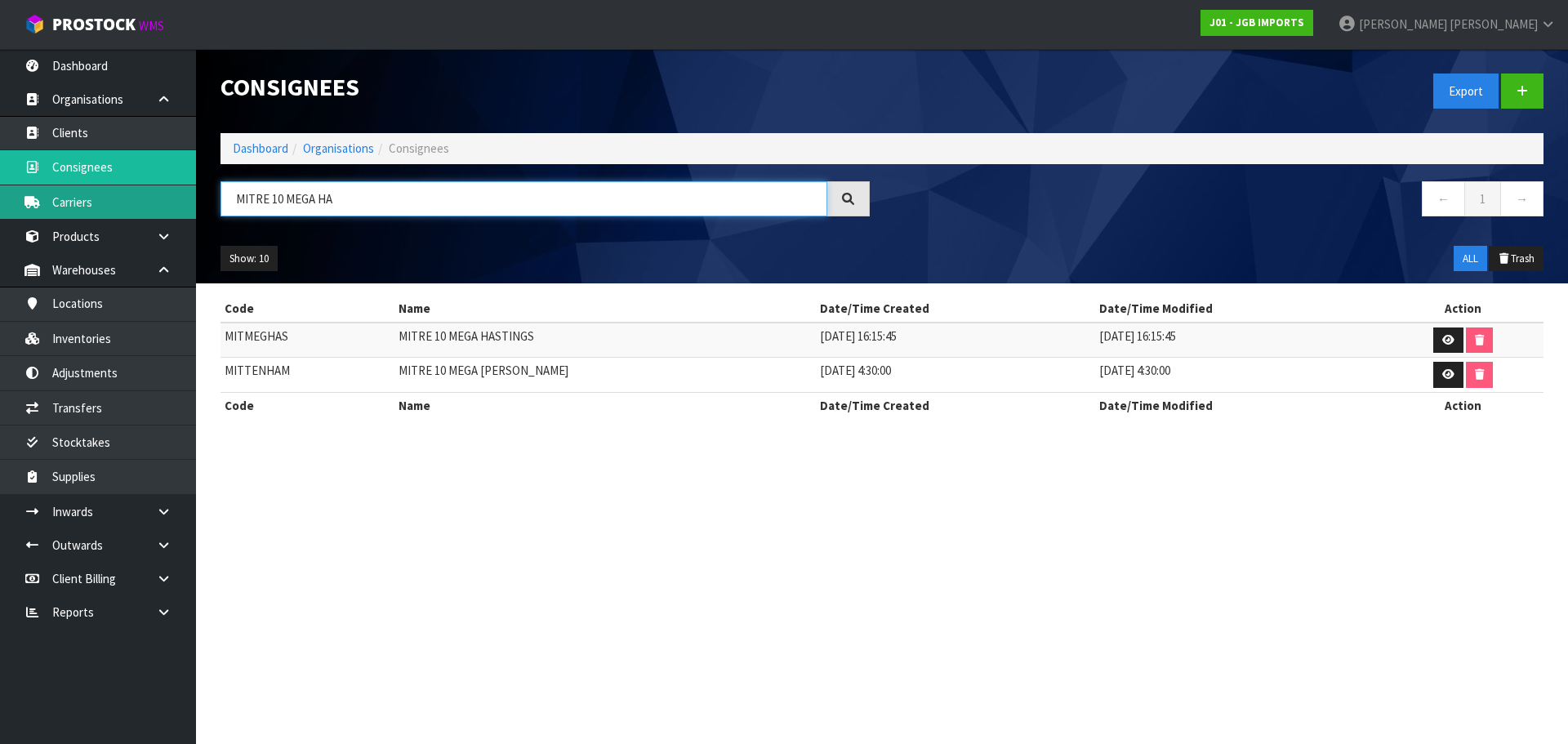
drag, startPoint x: 419, startPoint y: 211, endPoint x: 187, endPoint y: 210, distance: 232.0
click at [187, 209] on body "Toggle navigation ProStock WMS J01 - JGB IMPORTS [PERSON_NAME] Logout Dashboard…" at bounding box center [784, 372] width 1568 height 744
paste input "itre 10 Rotorua"
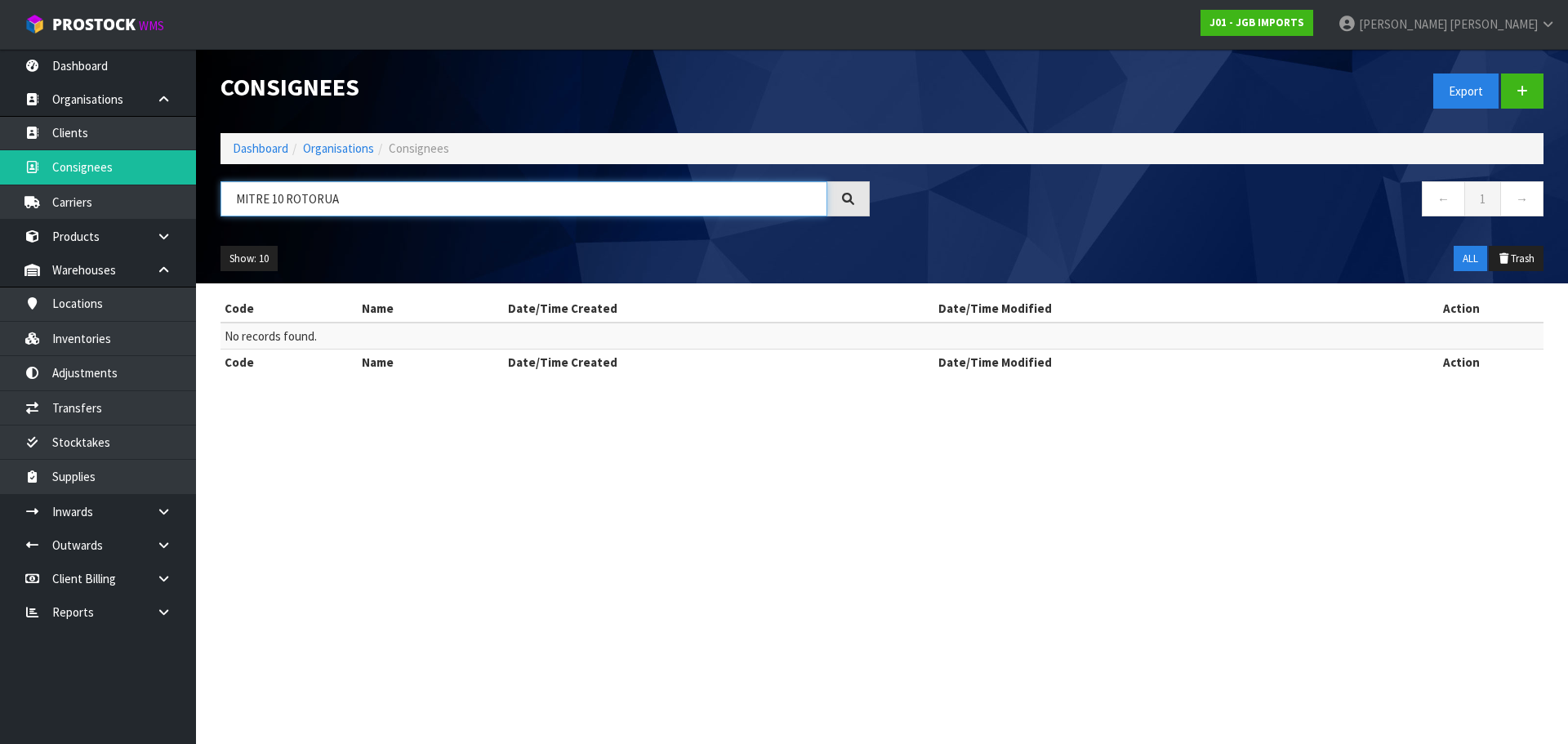
click at [314, 206] on input "MITRE 10 ROTORUA" at bounding box center [524, 199] width 607 height 35
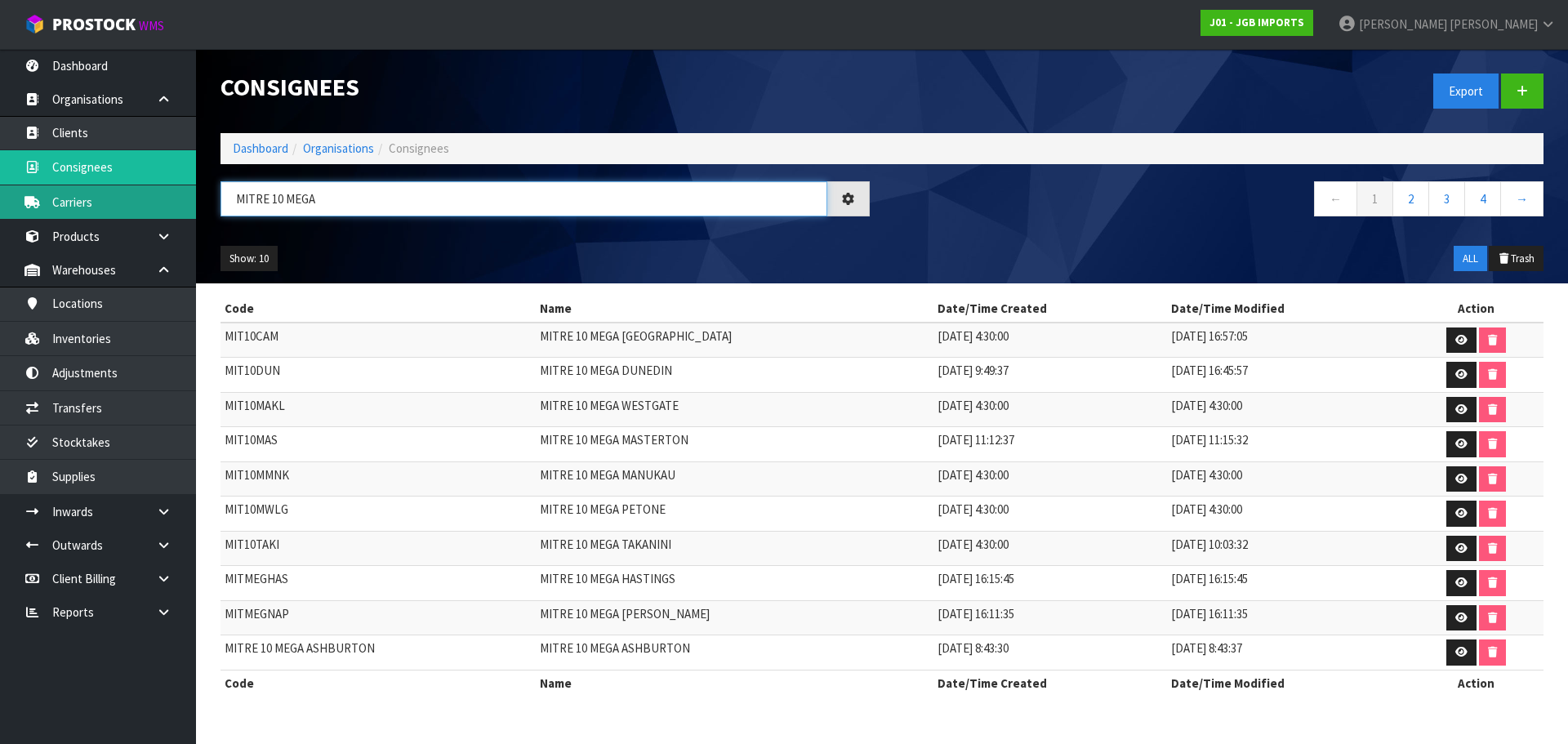
drag, startPoint x: 329, startPoint y: 195, endPoint x: 173, endPoint y: 209, distance: 156.6
click at [177, 207] on body "Toggle navigation ProStock WMS J01 - JGB IMPORTS [PERSON_NAME] Logout Dashboard…" at bounding box center [784, 372] width 1568 height 744
paste input "rotorua"
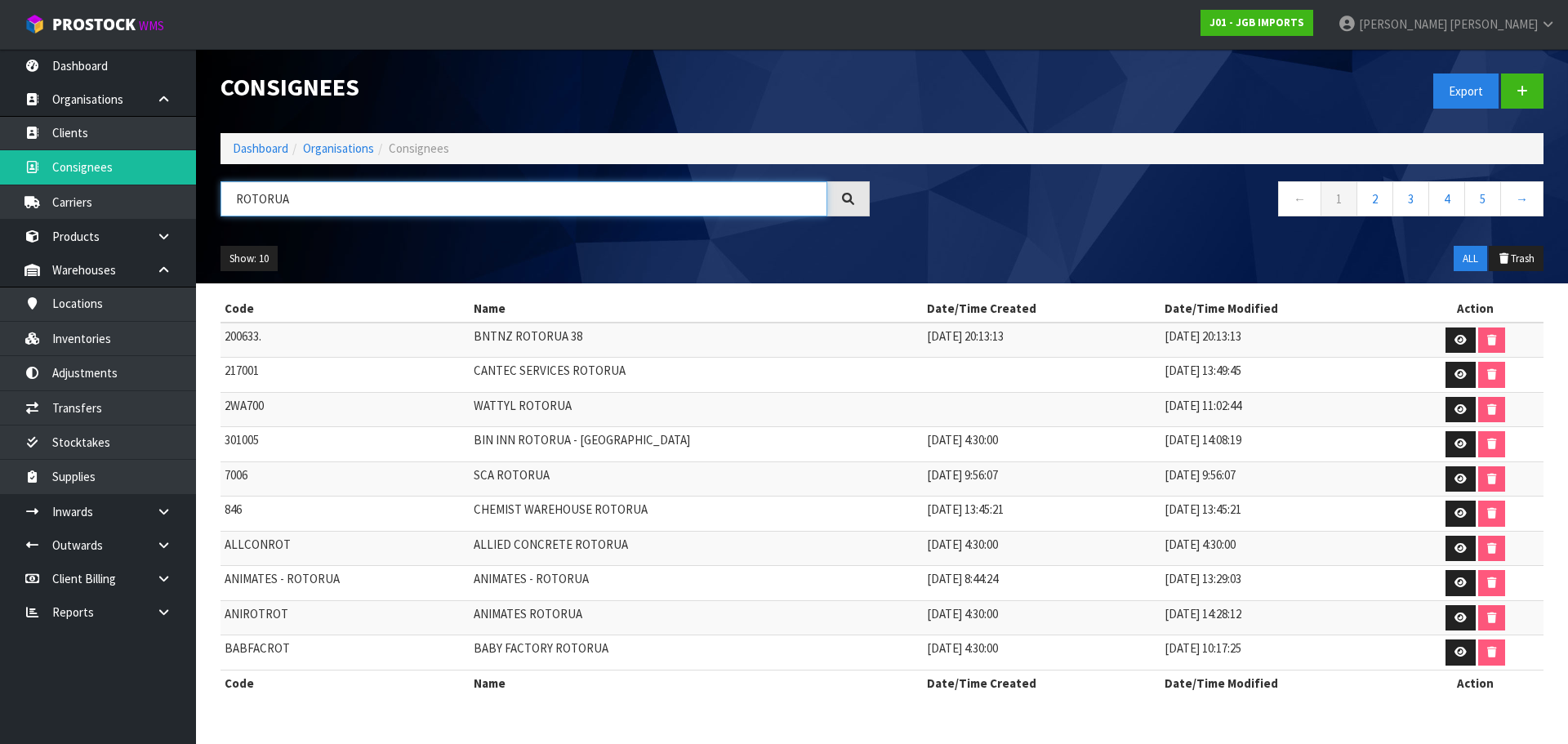
drag, startPoint x: 418, startPoint y: 198, endPoint x: 199, endPoint y: 203, distance: 219.1
click at [199, 203] on header "Consignees Export Dashboard Organisations Consignees ROTORUA ← 1 2 3 4 5 → Show…" at bounding box center [881, 166] width 1371 height 234
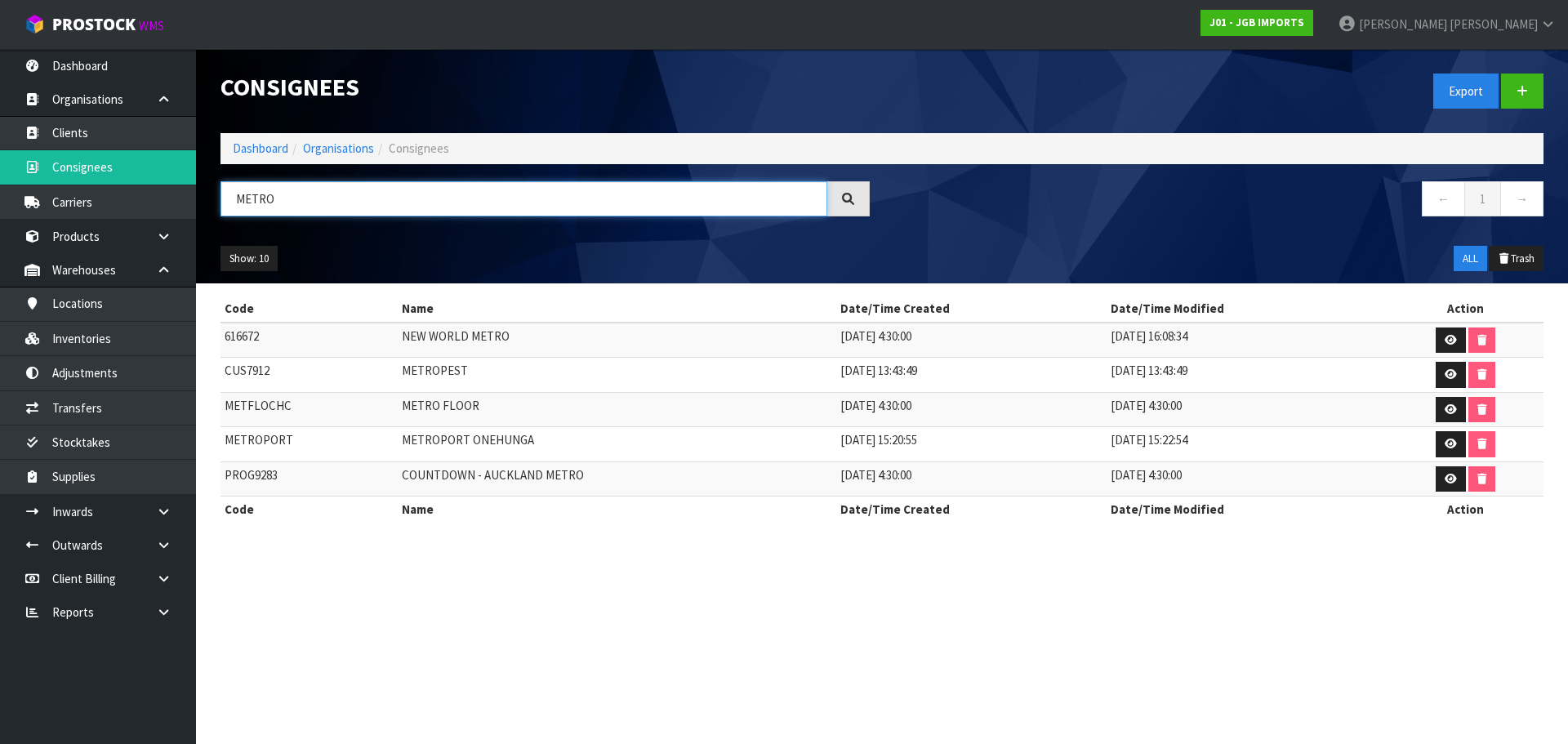
click at [249, 195] on input "METRO" at bounding box center [524, 199] width 607 height 35
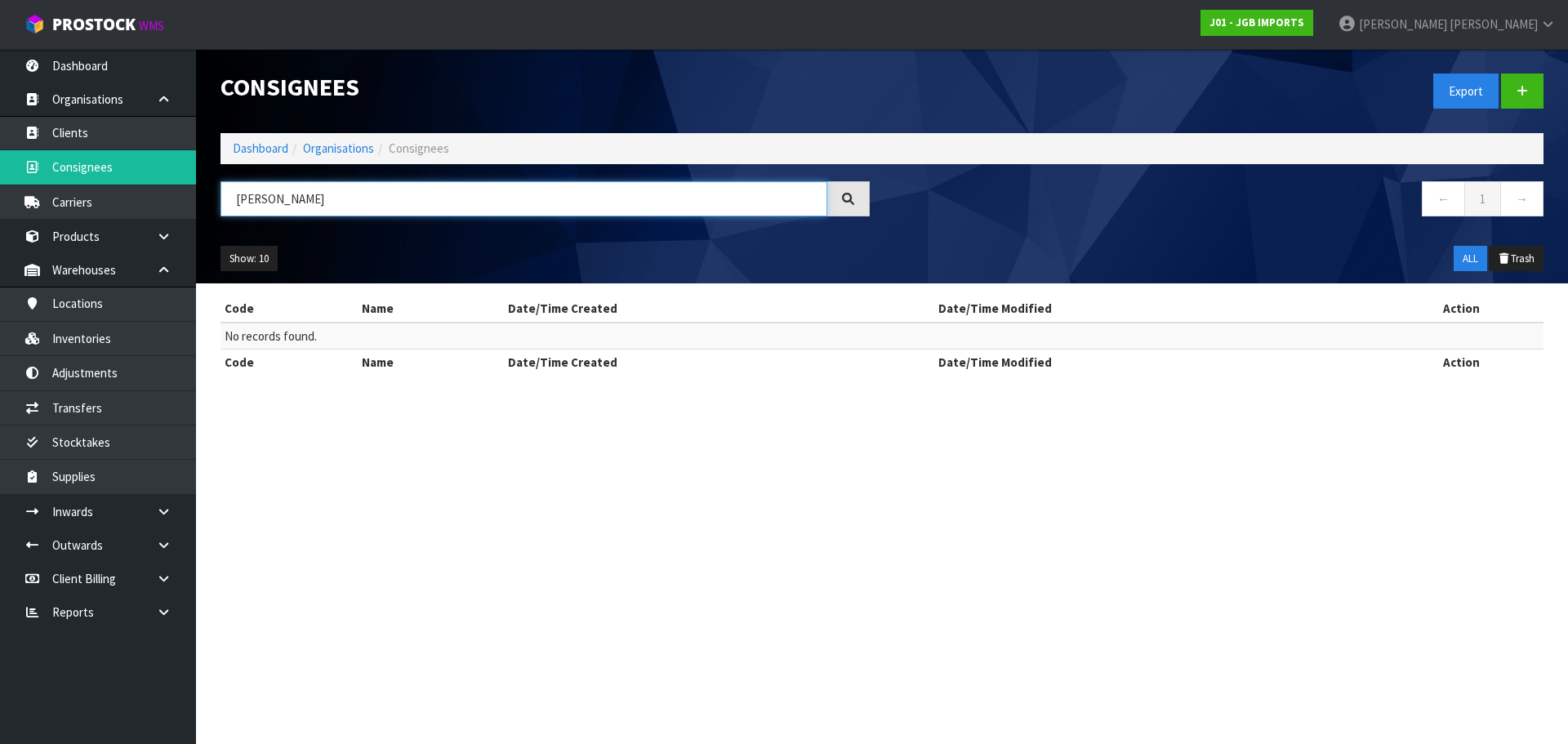
click at [349, 206] on input "MITRO" at bounding box center [524, 199] width 607 height 35
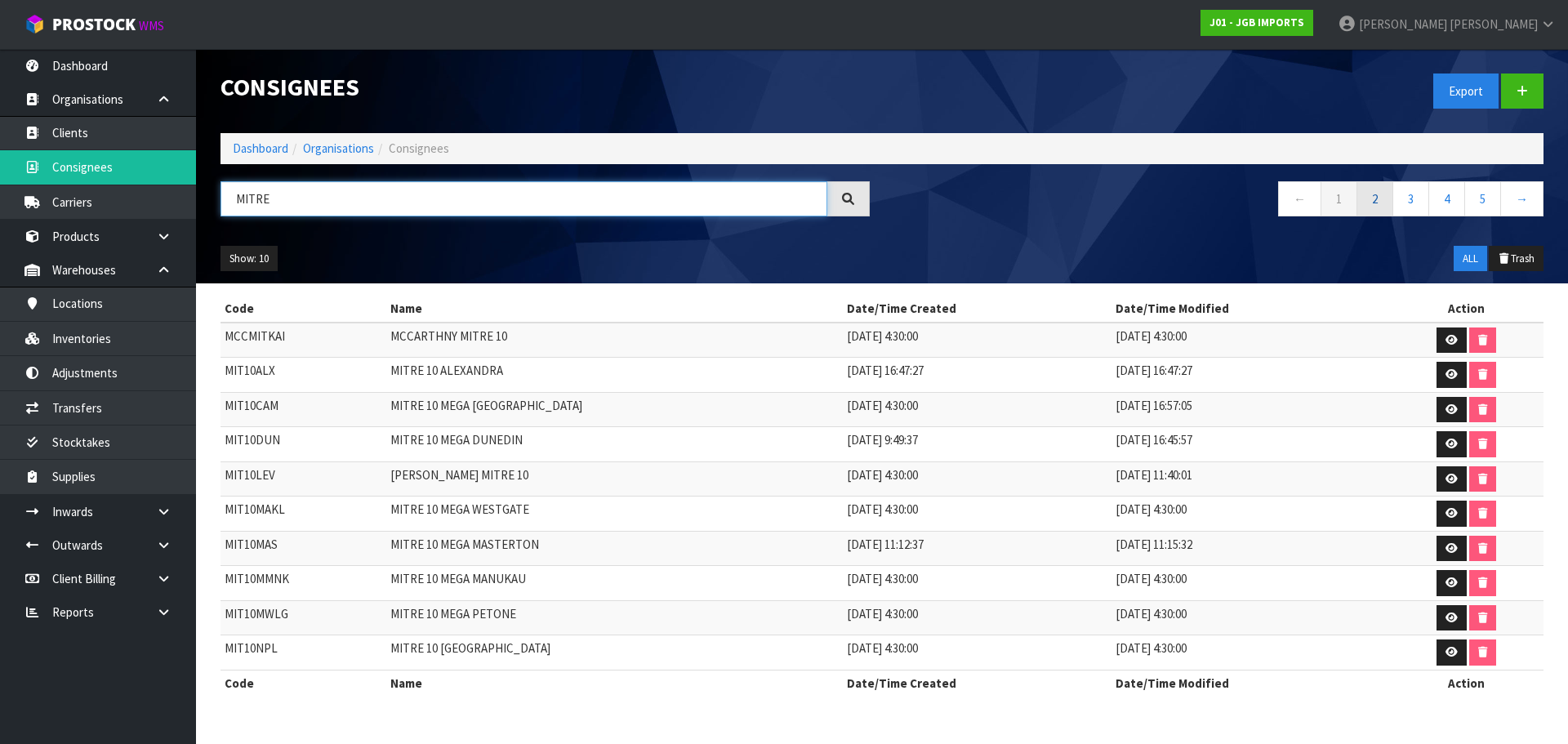
type input "MITRE"
click at [1377, 204] on link "2" at bounding box center [1374, 199] width 37 height 35
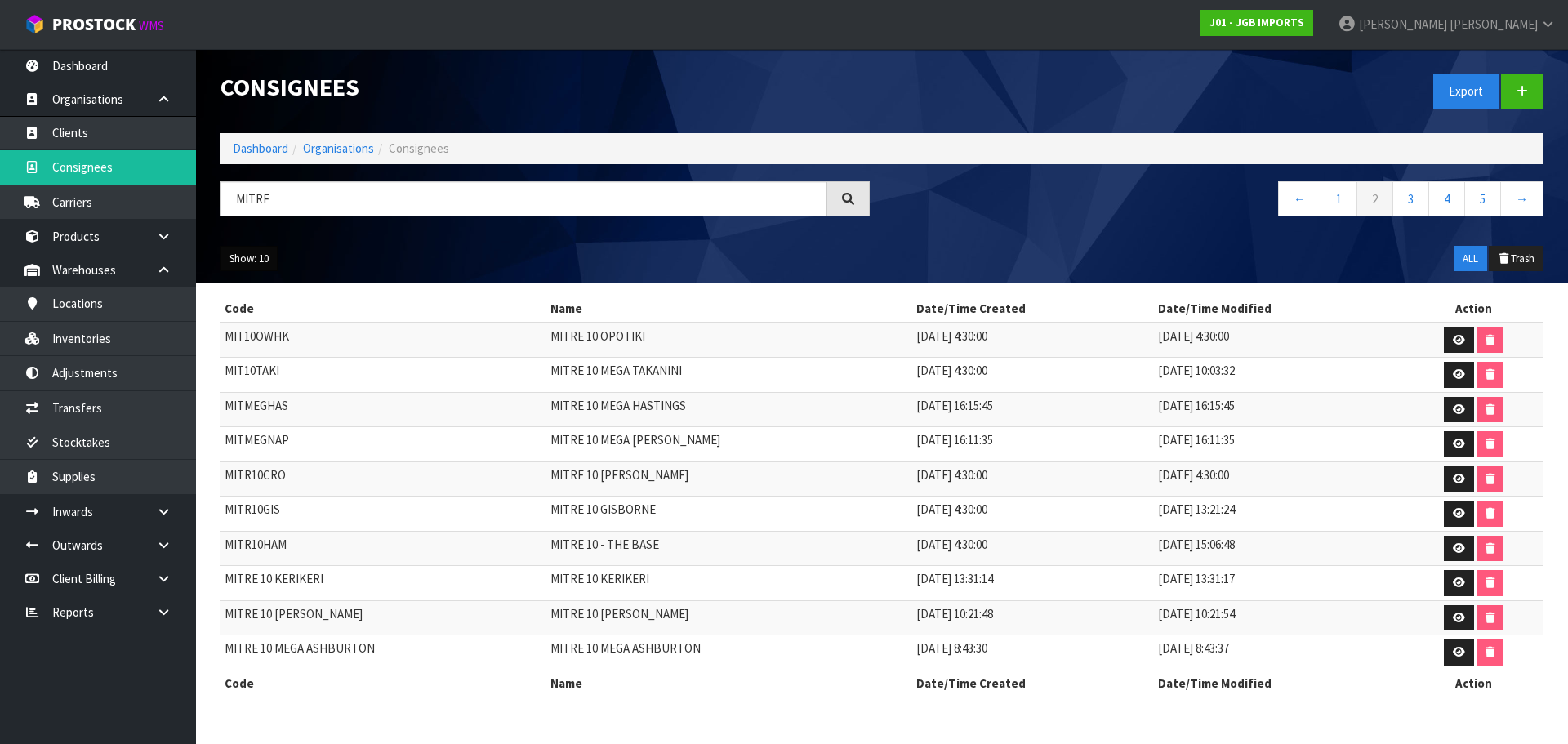
click at [240, 262] on button "Show: 10" at bounding box center [249, 258] width 57 height 26
click at [247, 338] on link "25" at bounding box center [286, 334] width 129 height 22
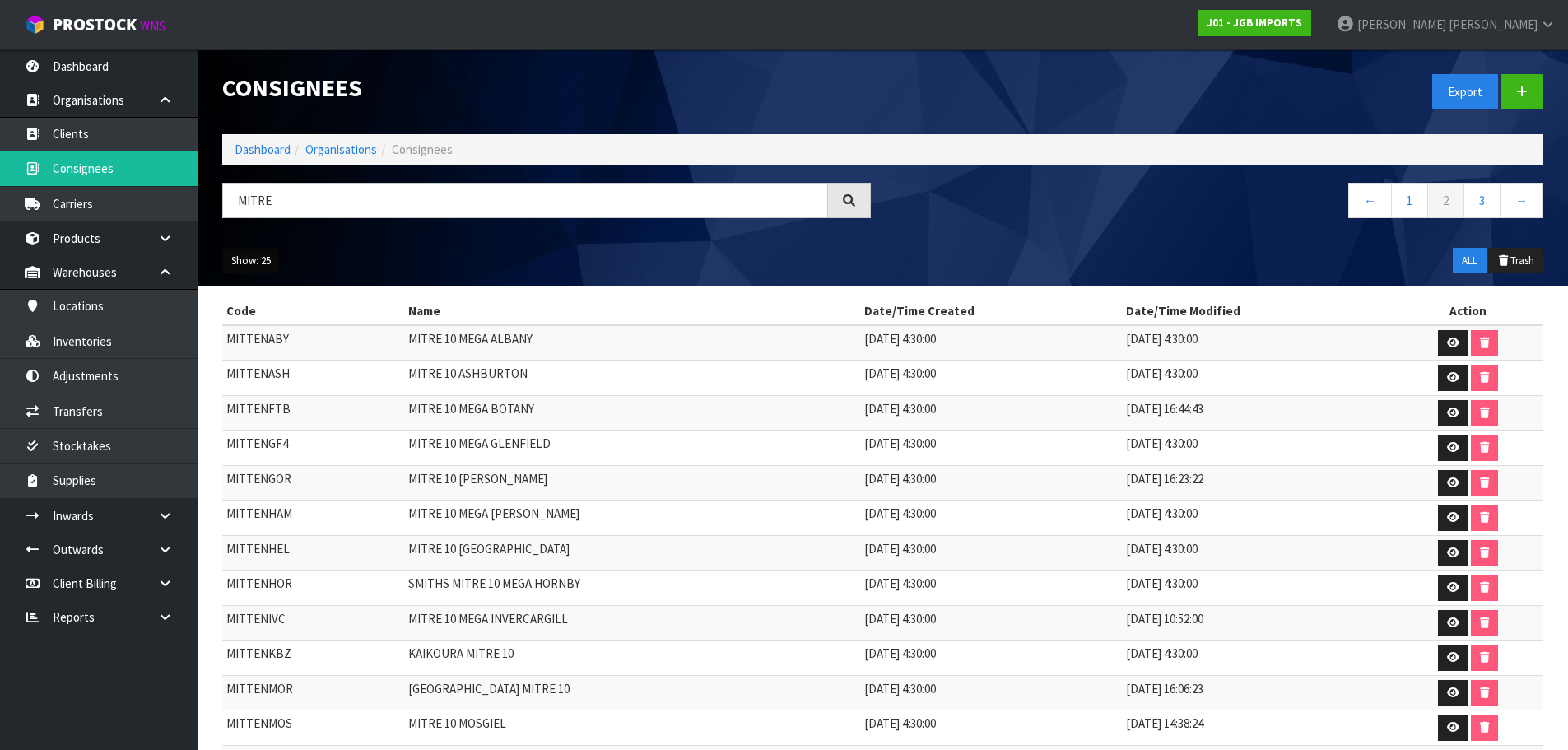
click at [242, 255] on button "Show: 25" at bounding box center [251, 261] width 58 height 26
click at [280, 354] on link "50" at bounding box center [288, 358] width 130 height 23
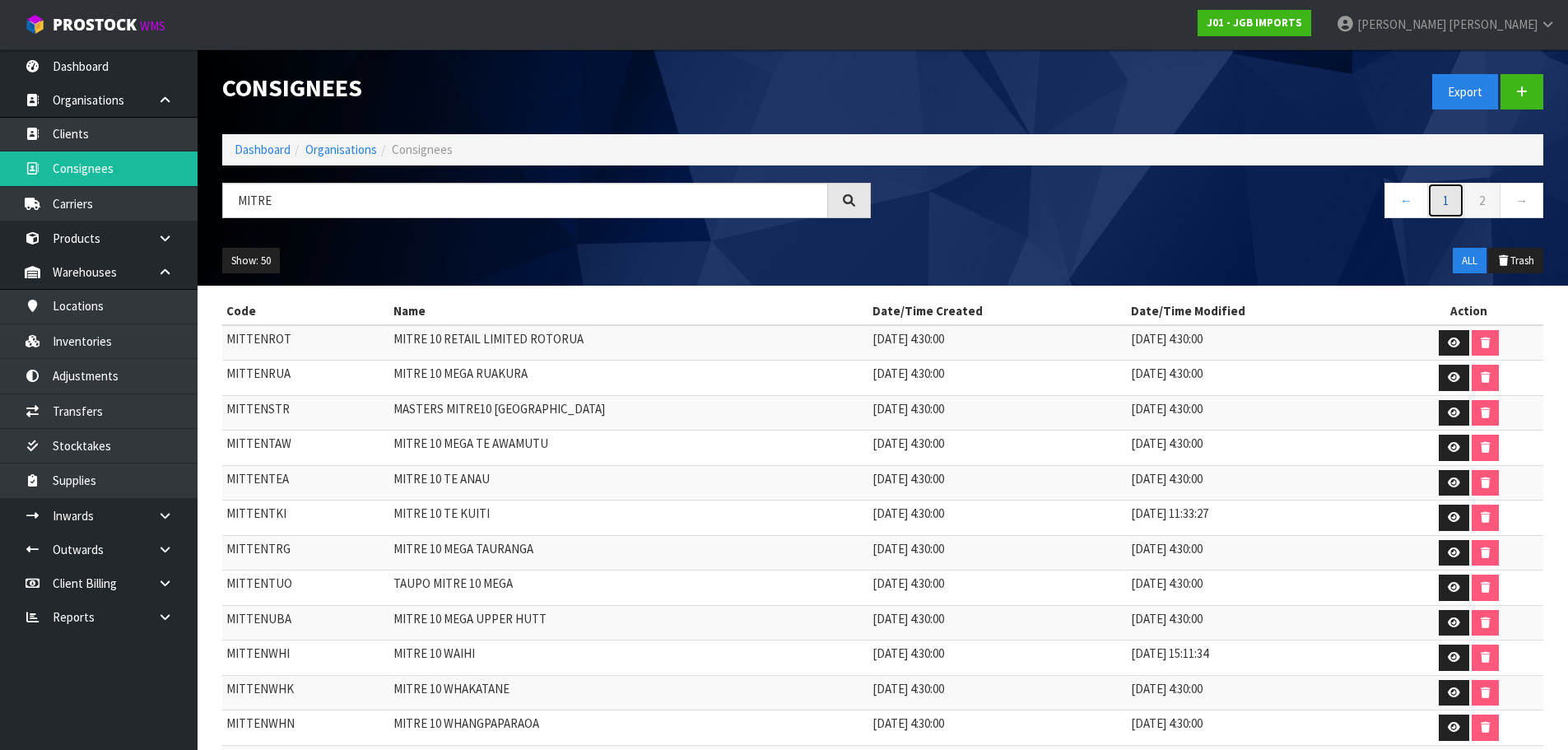
click at [1442, 207] on link "1" at bounding box center [1445, 200] width 37 height 35
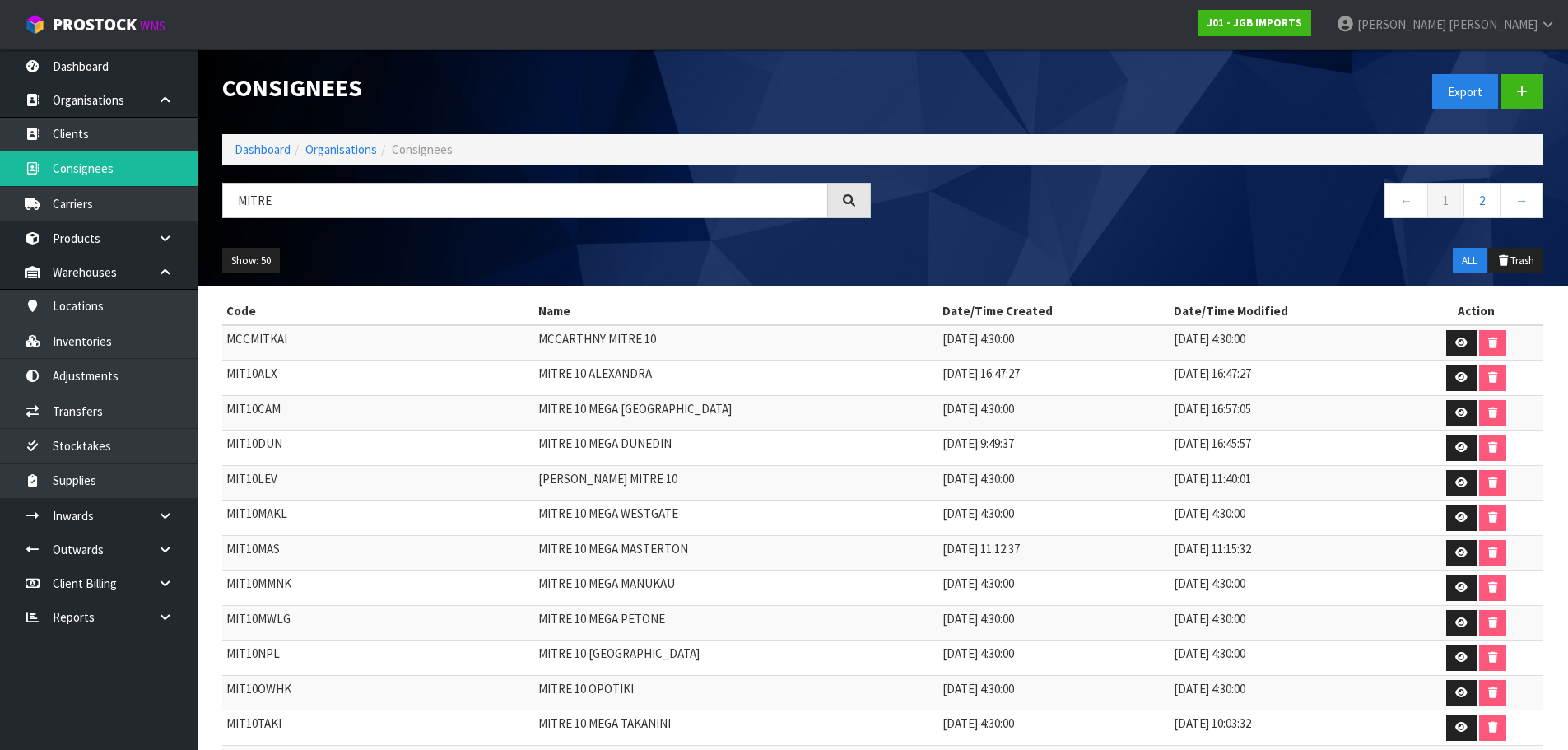
click at [1095, 230] on div "← 1 2 →" at bounding box center [1219, 209] width 673 height 52
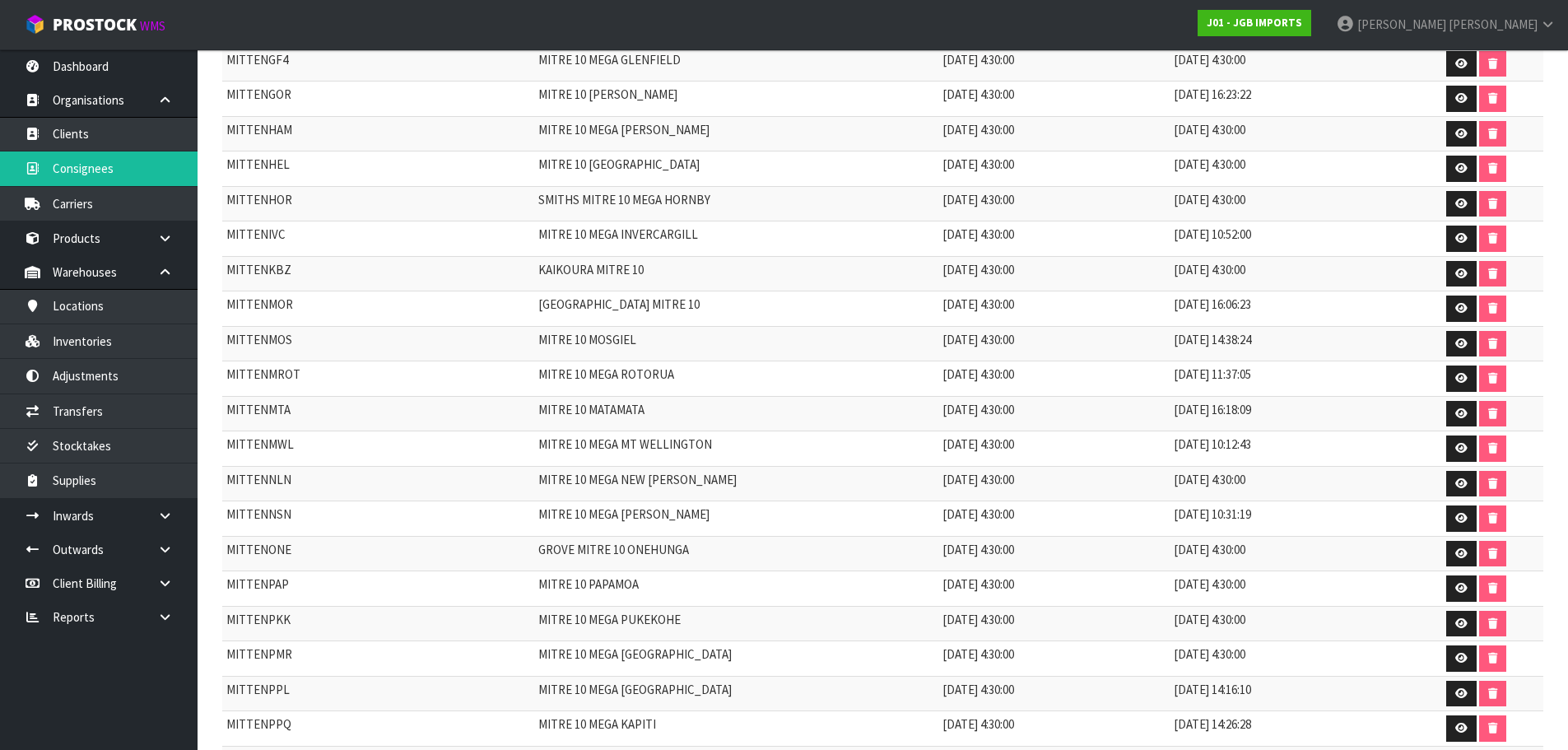
click at [646, 373] on td "MITRE 10 MEGA ROTORUA" at bounding box center [736, 379] width 404 height 35
copy td "ROTORUA"
click at [735, 274] on td "KAIKOURA MITRE 10" at bounding box center [736, 273] width 404 height 35
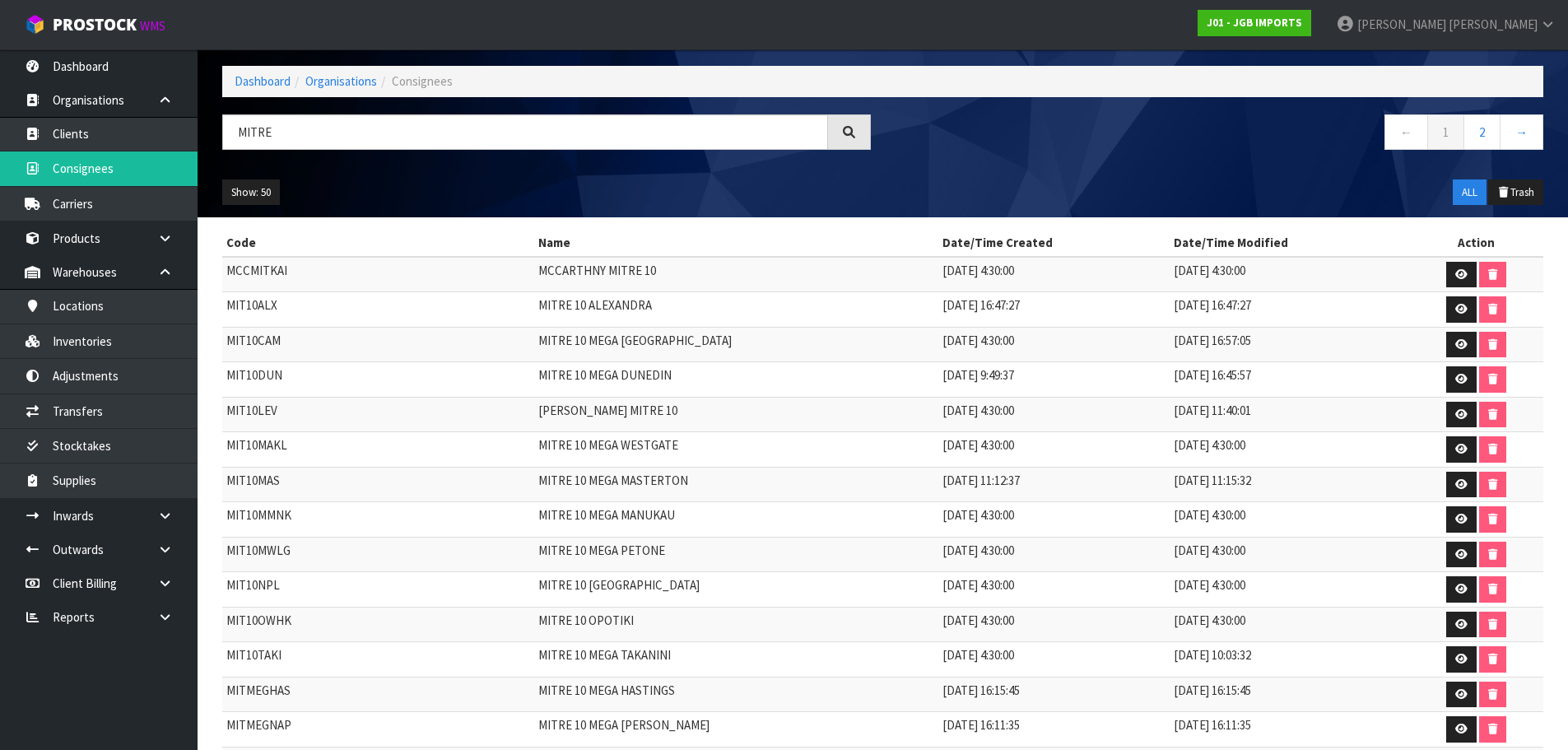
scroll to position [0, 0]
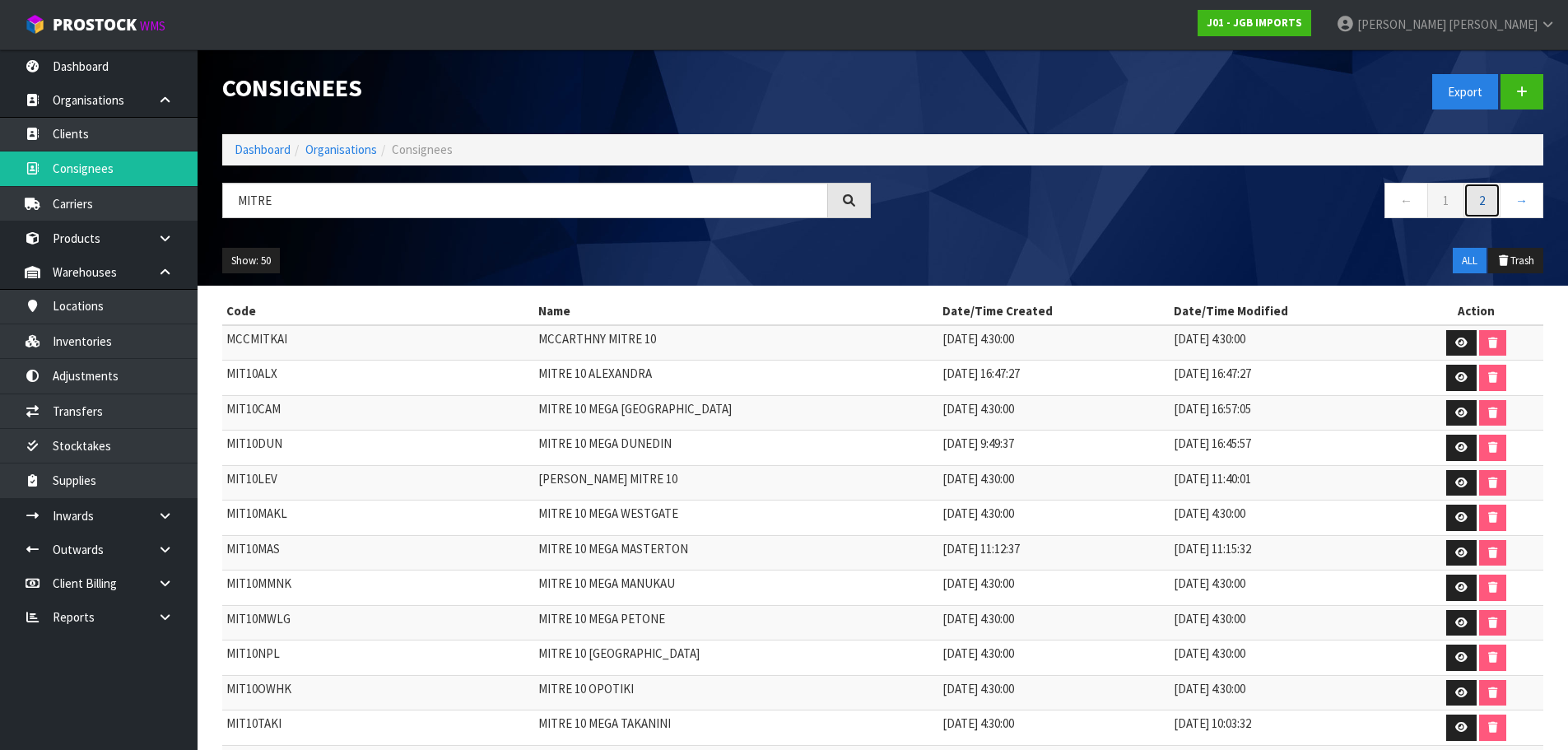
click at [1477, 198] on link "2" at bounding box center [1481, 200] width 37 height 35
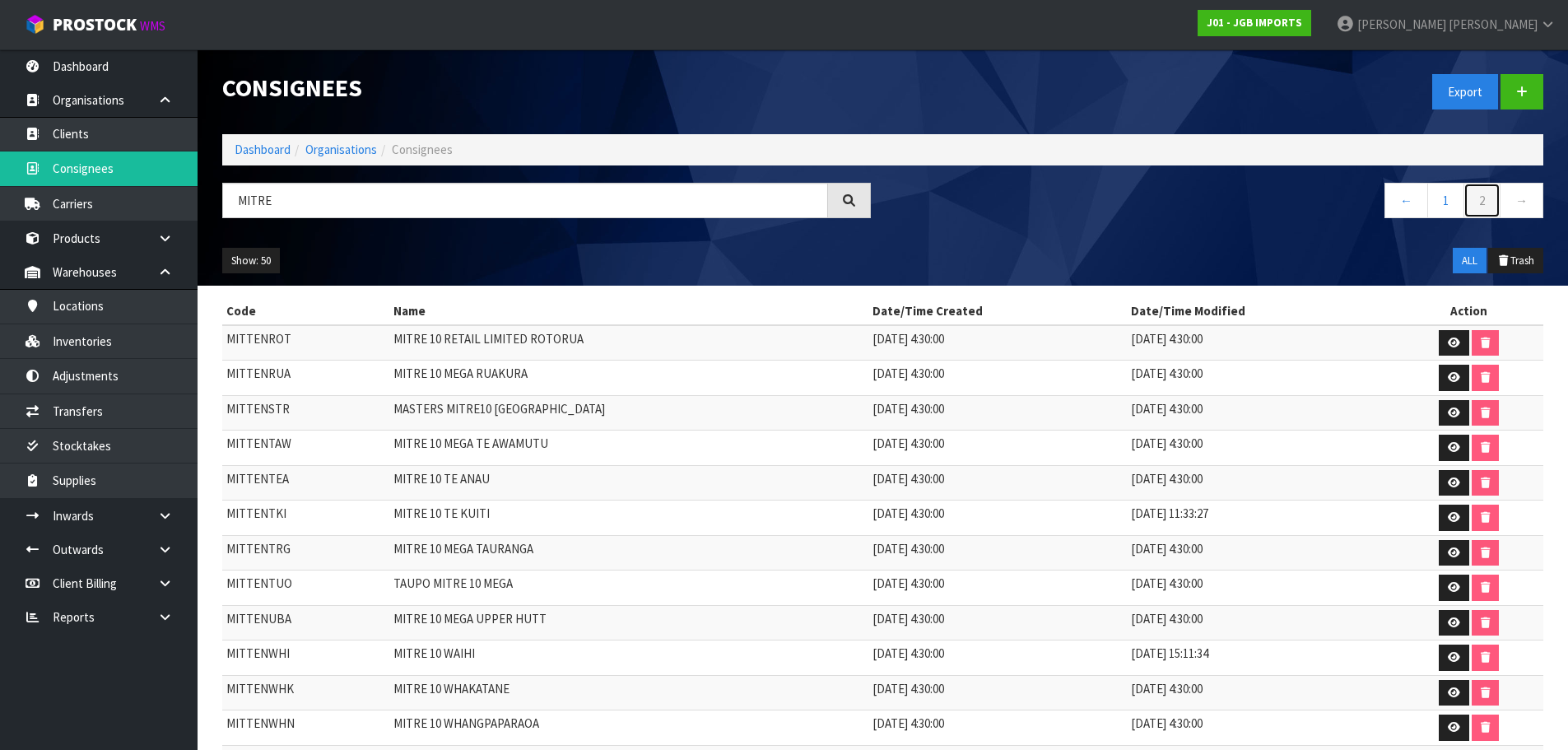
click at [1464, 195] on link "2" at bounding box center [1481, 200] width 37 height 35
click at [1452, 195] on link "1" at bounding box center [1445, 200] width 37 height 35
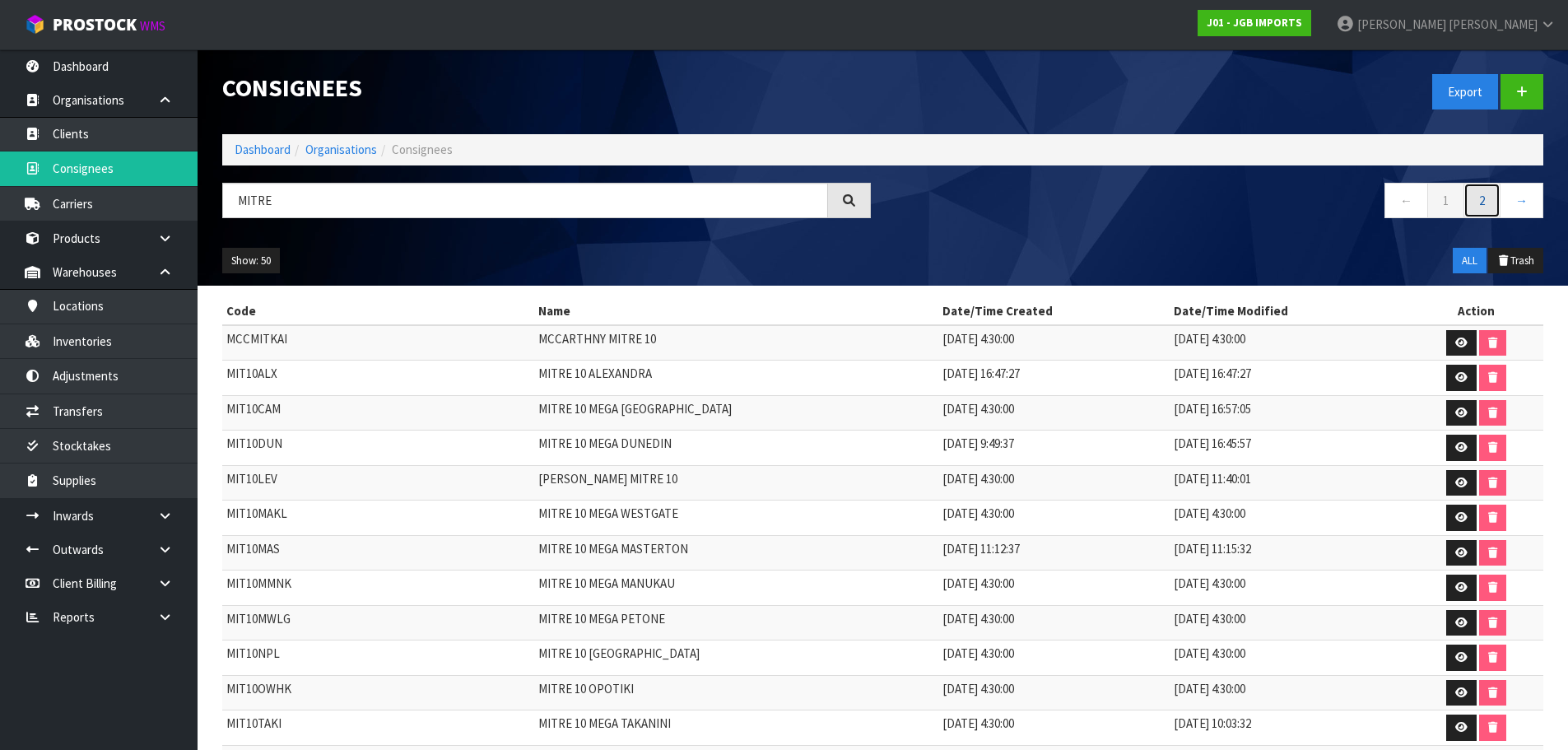
click at [1480, 197] on link "2" at bounding box center [1481, 200] width 37 height 35
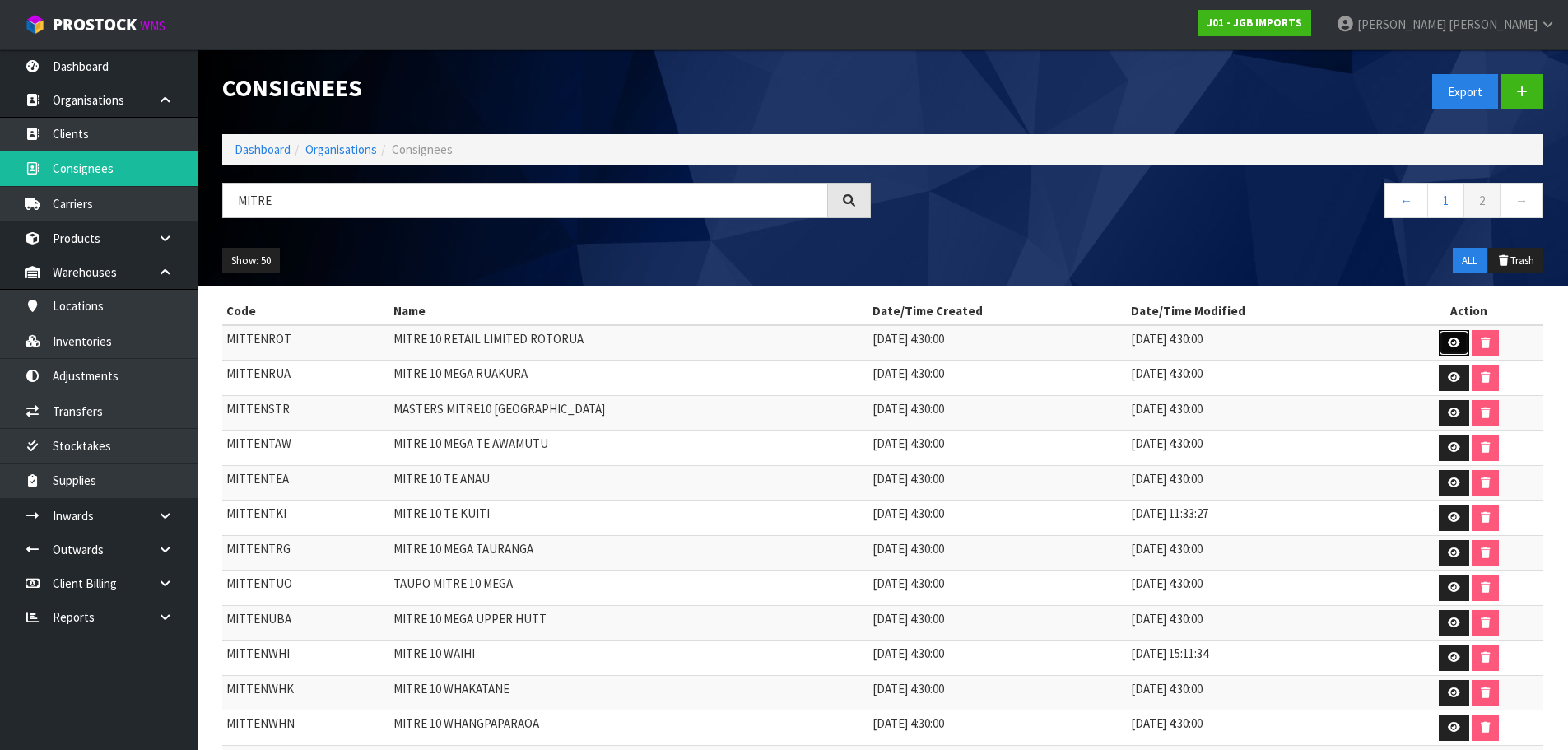
click at [1448, 338] on icon at bounding box center [1454, 343] width 13 height 11
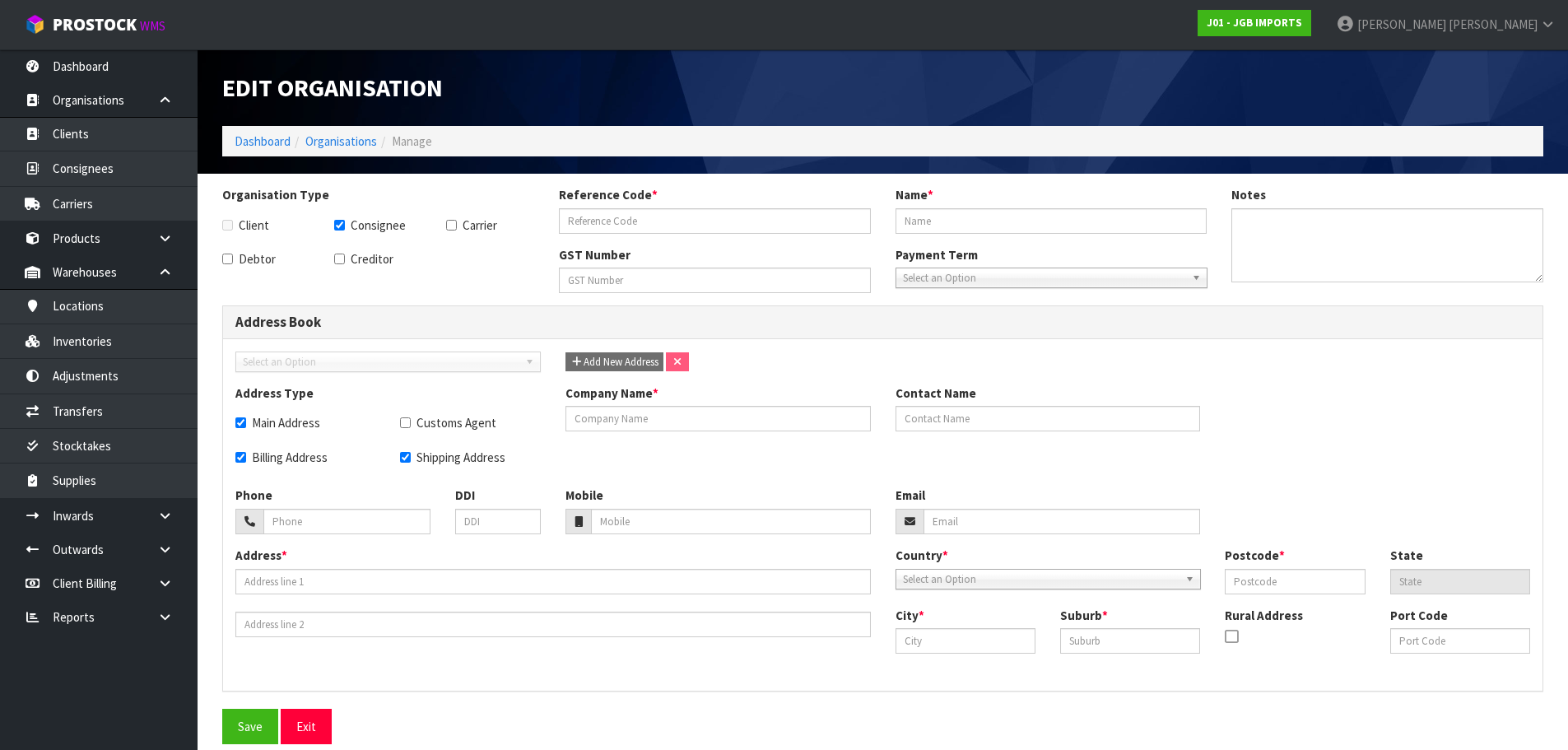
checkbox input "true"
type input "MITTENROT"
type input "MITRE 10 RETAIL LIMITED ROTORUA"
checkbox input "true"
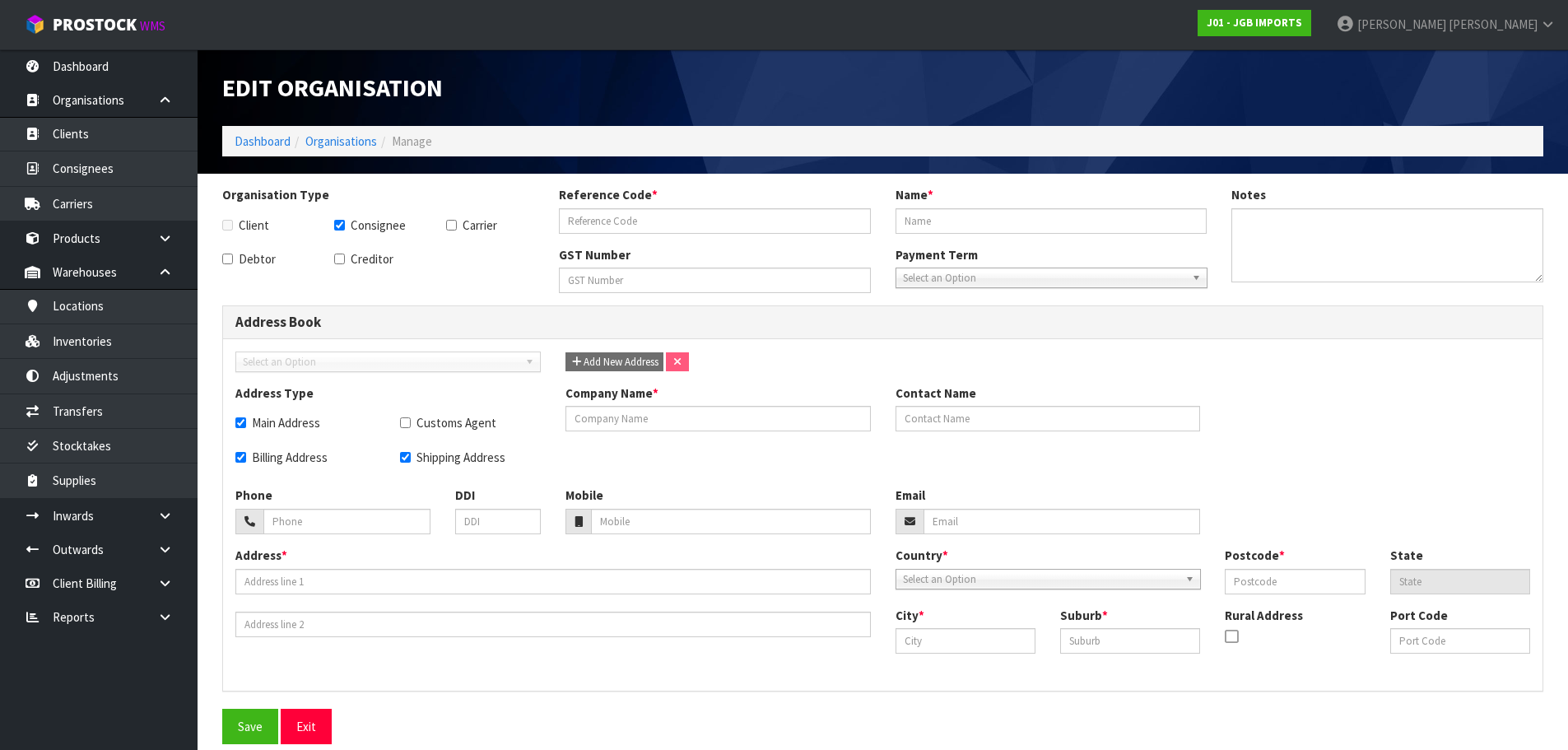
checkbox input "true"
type input "07-343-6060"
type input "ROTORUA CENTRAL MALL SHOP"
type input "3010"
type input "BOP"
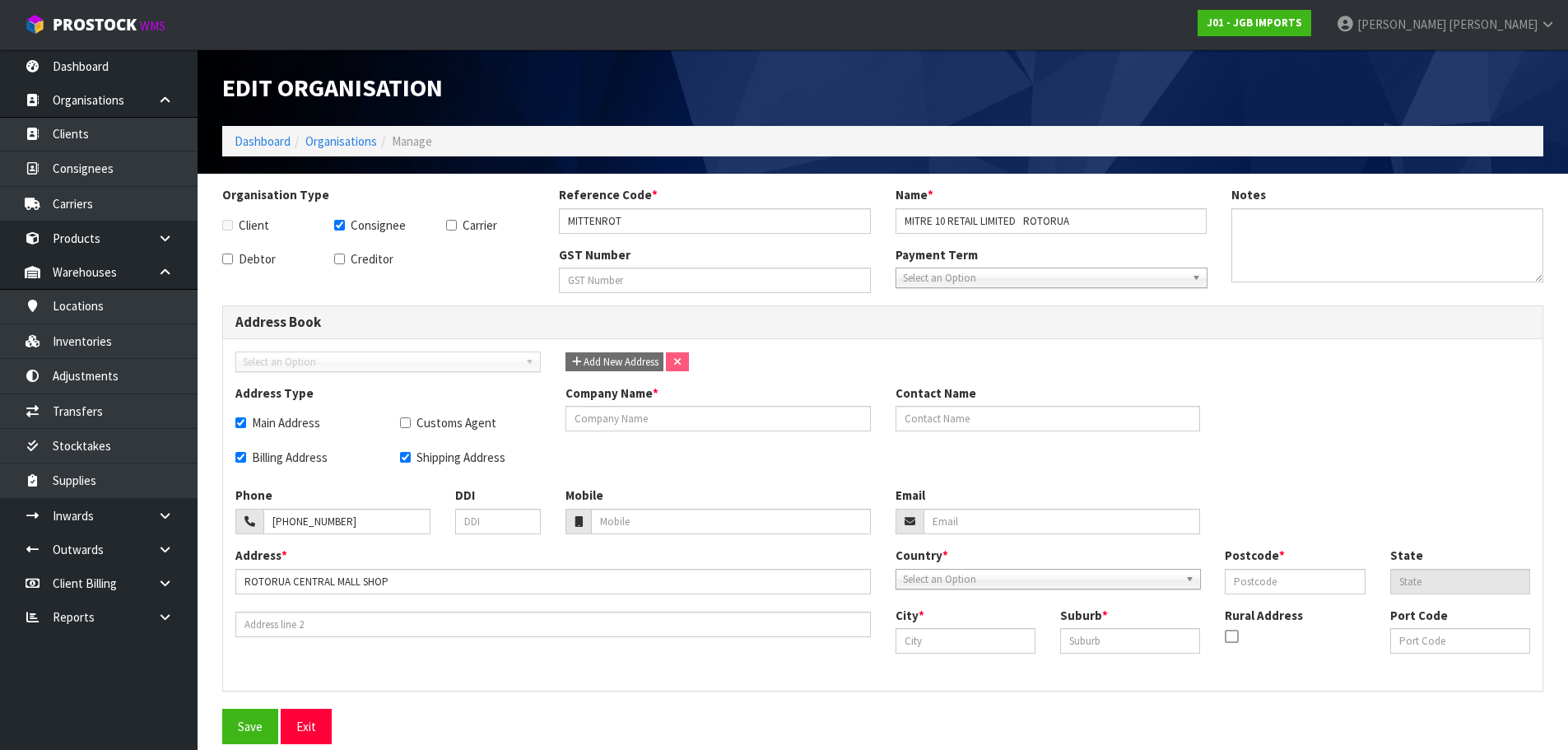
type input "ROTORUA"
type input "1542 AMOHAU ST"
type input "NZROT"
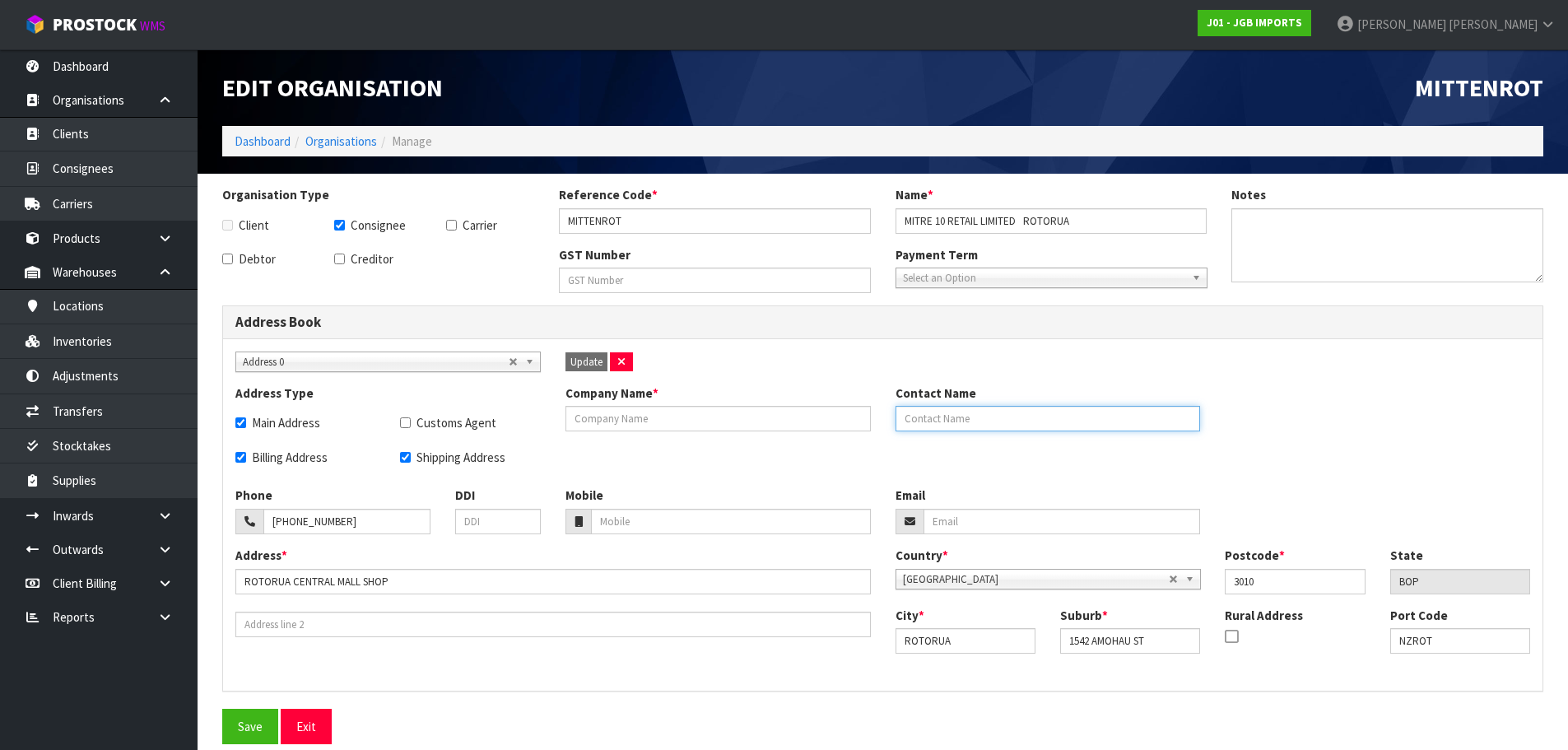
click at [1112, 416] on input "text" at bounding box center [1048, 418] width 305 height 25
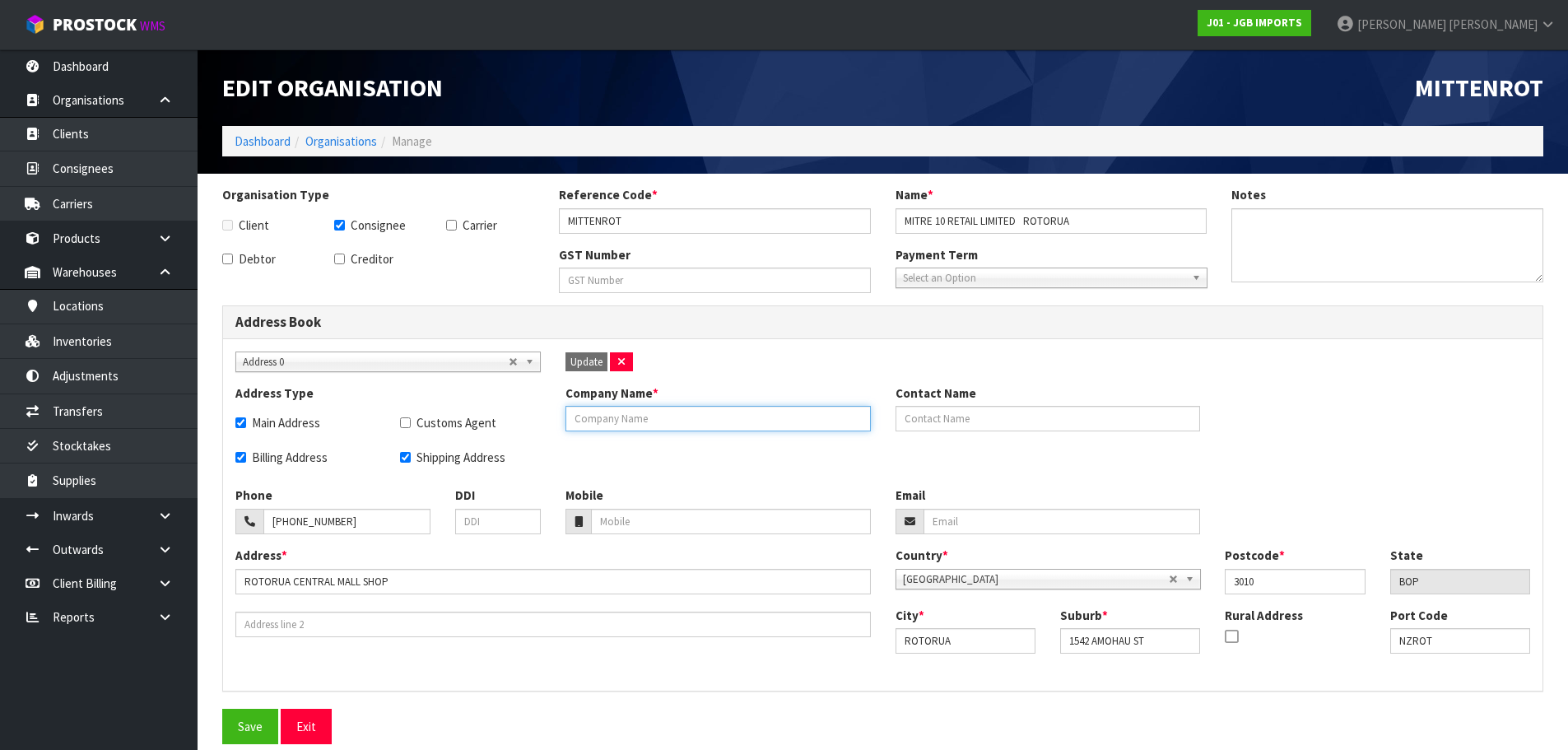
click at [783, 426] on input "text" at bounding box center [717, 418] width 305 height 25
type input "NO USE"
click at [580, 357] on span "Update" at bounding box center [587, 362] width 32 height 14
checkbox input "false"
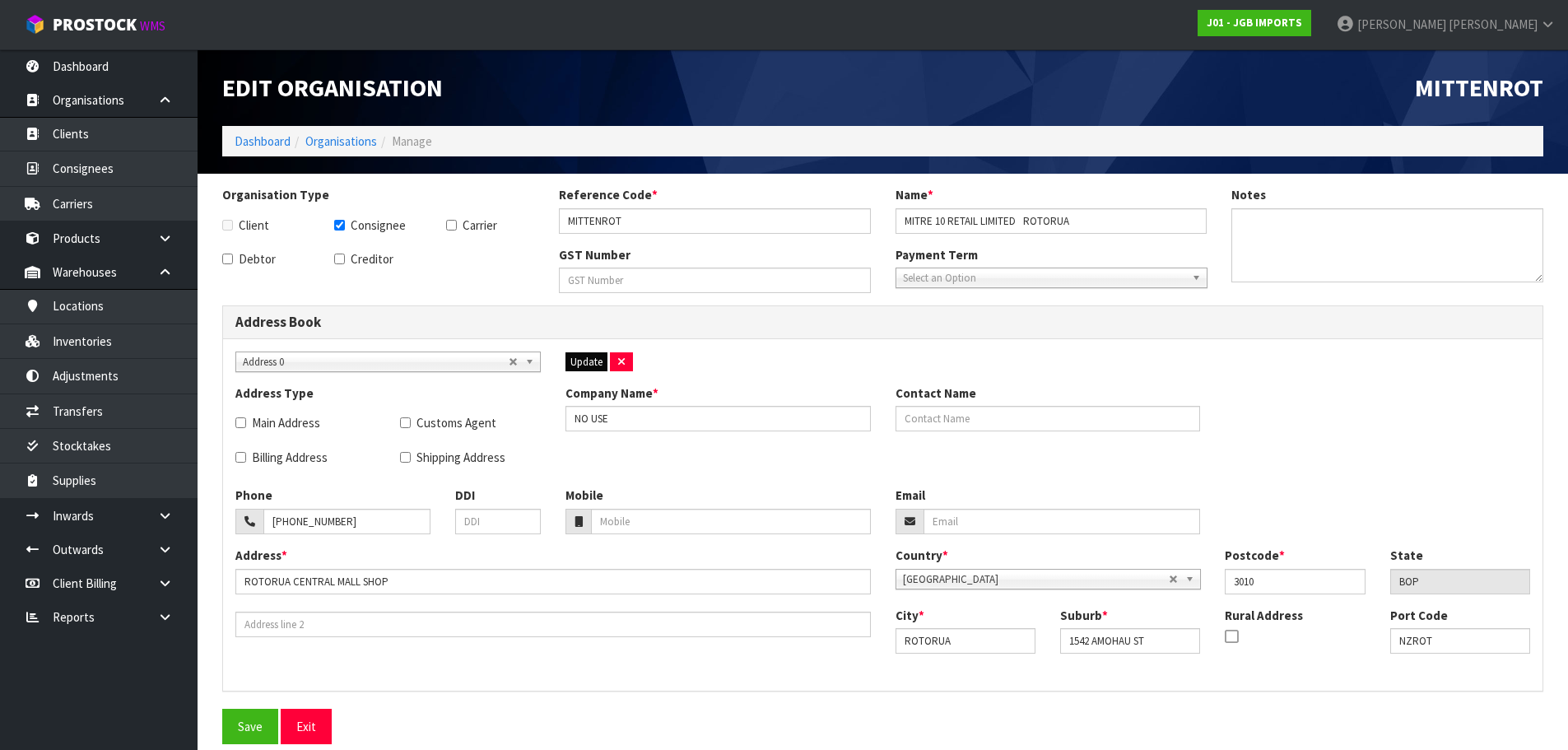
checkbox input "false"
click at [252, 718] on button "Save" at bounding box center [251, 726] width 56 height 35
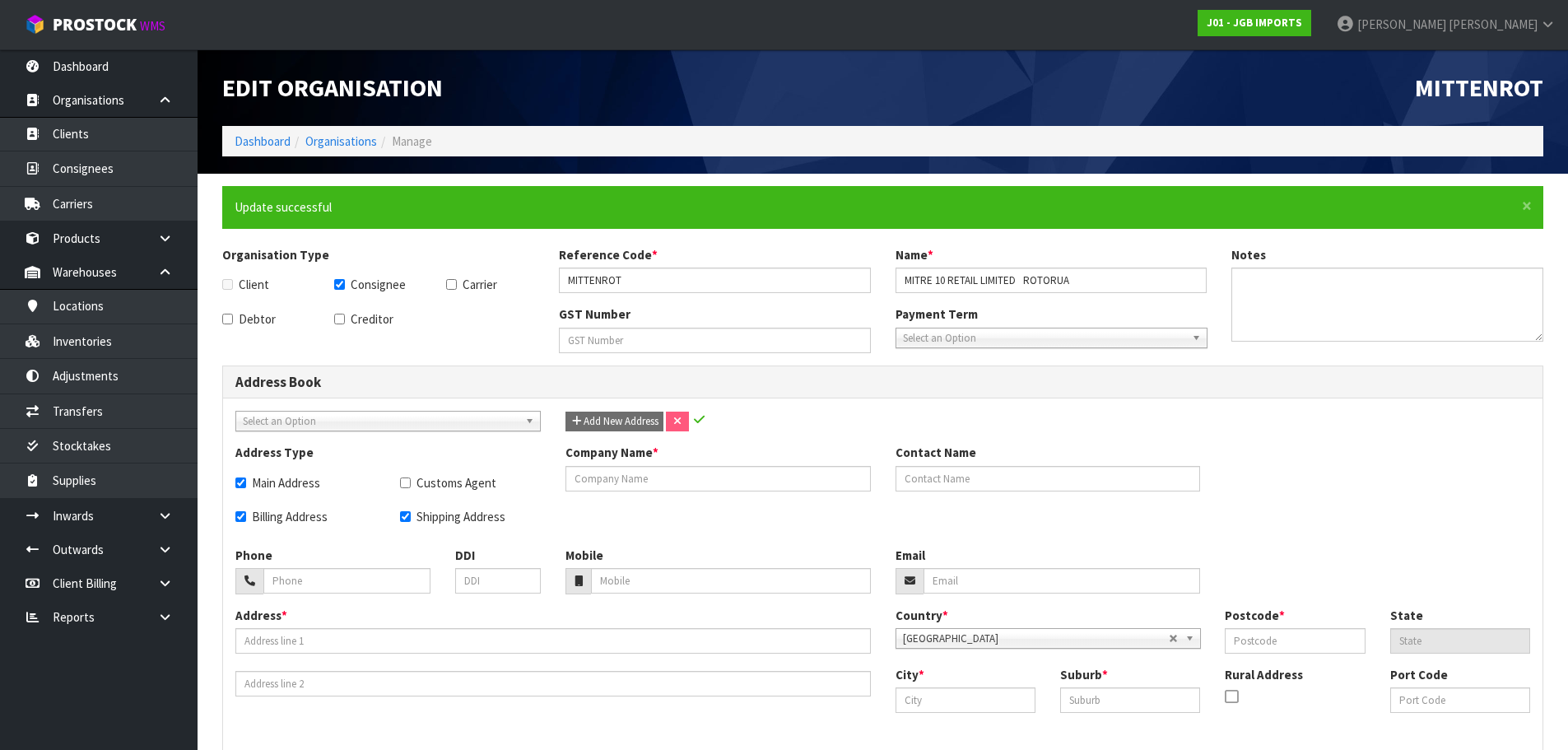
checkbox input "true"
type input "NO USE"
type input "07-343-6060"
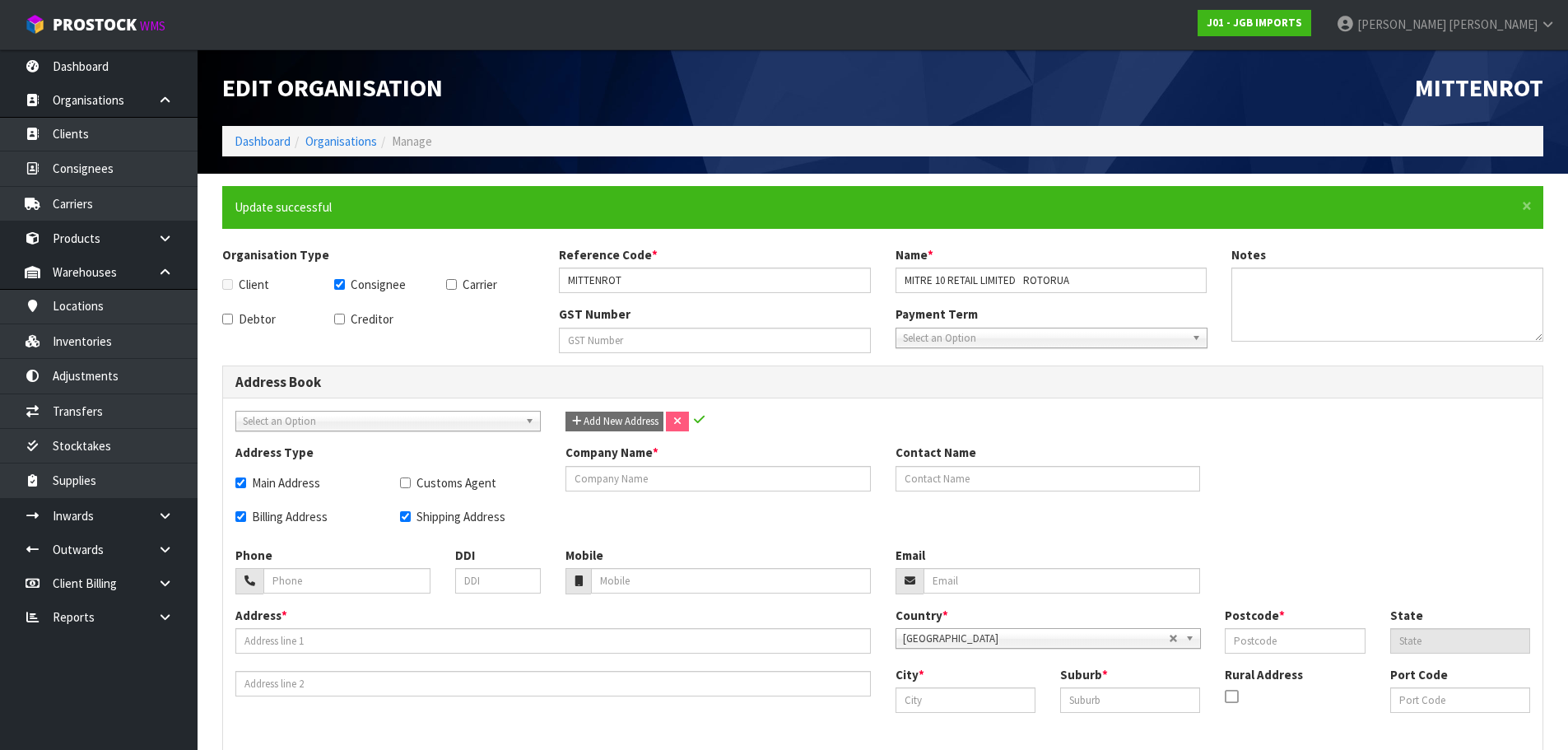
type input "ROTORUA CENTRAL MALL SHOP"
type input "3010"
type input "BOP"
type input "ROTORUA"
type input "1542 AMOHAU ST"
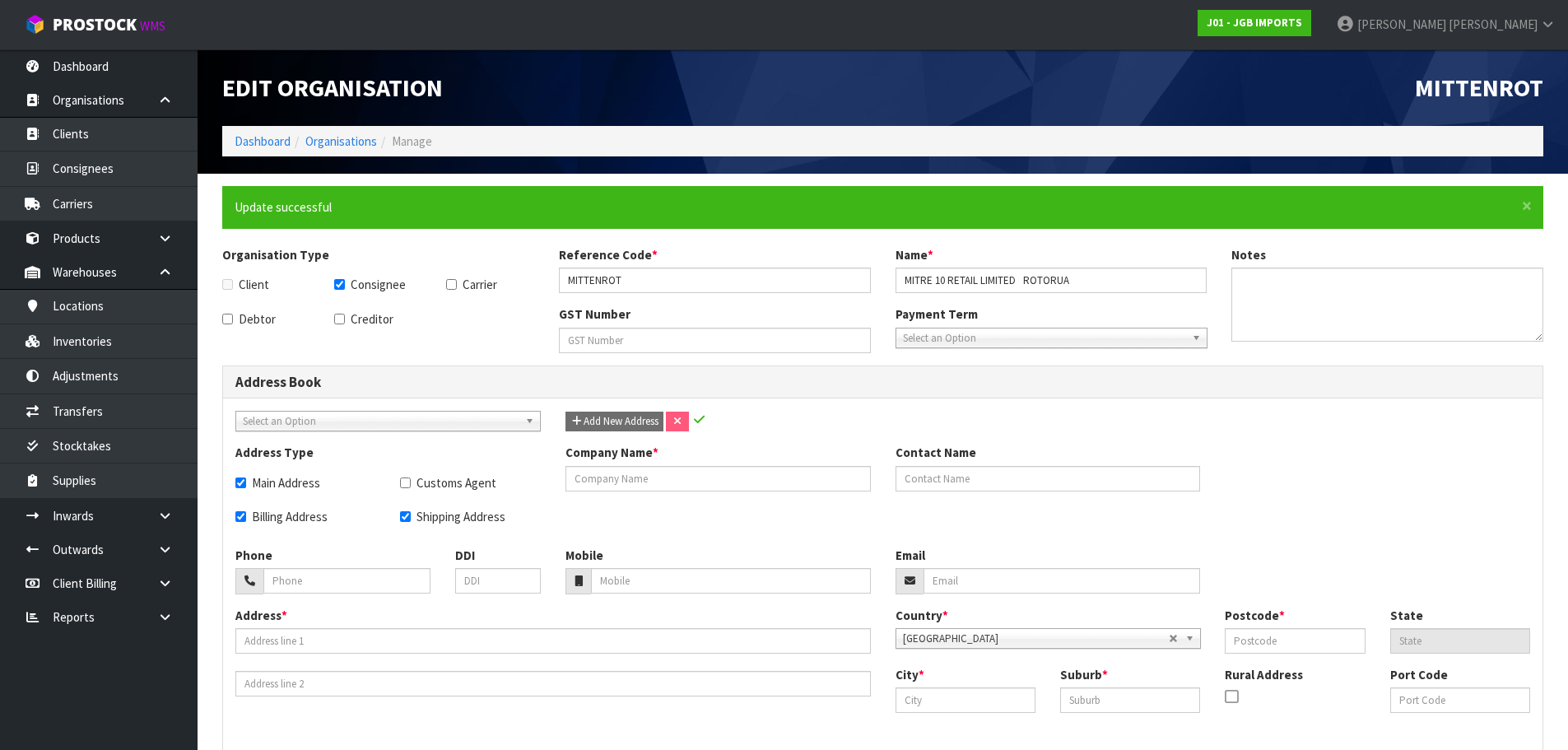
type input "NZROT"
click at [347, 139] on link "Organisations" at bounding box center [341, 141] width 71 height 15
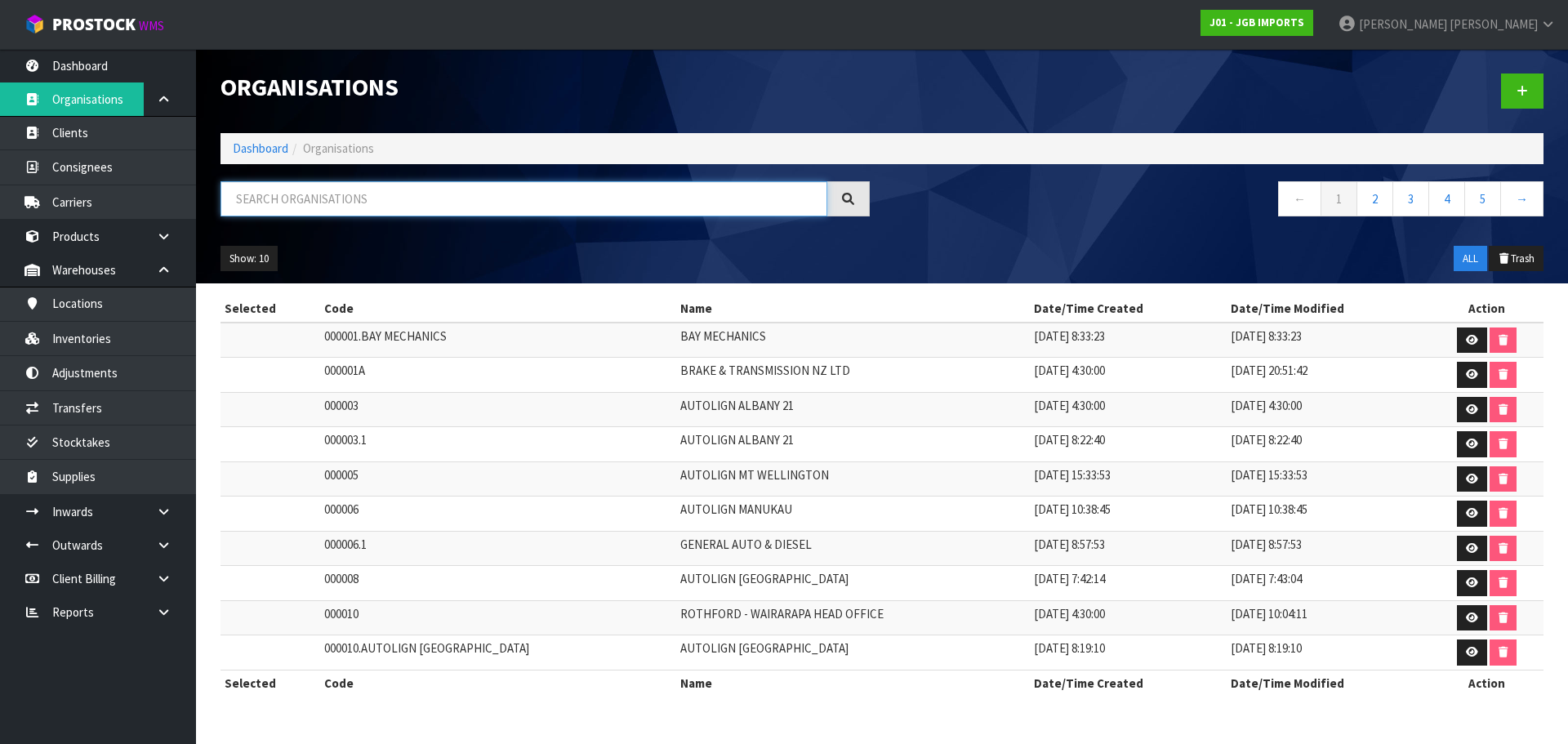
click at [469, 207] on input "text" at bounding box center [524, 199] width 607 height 35
paste input "ROTORUA"
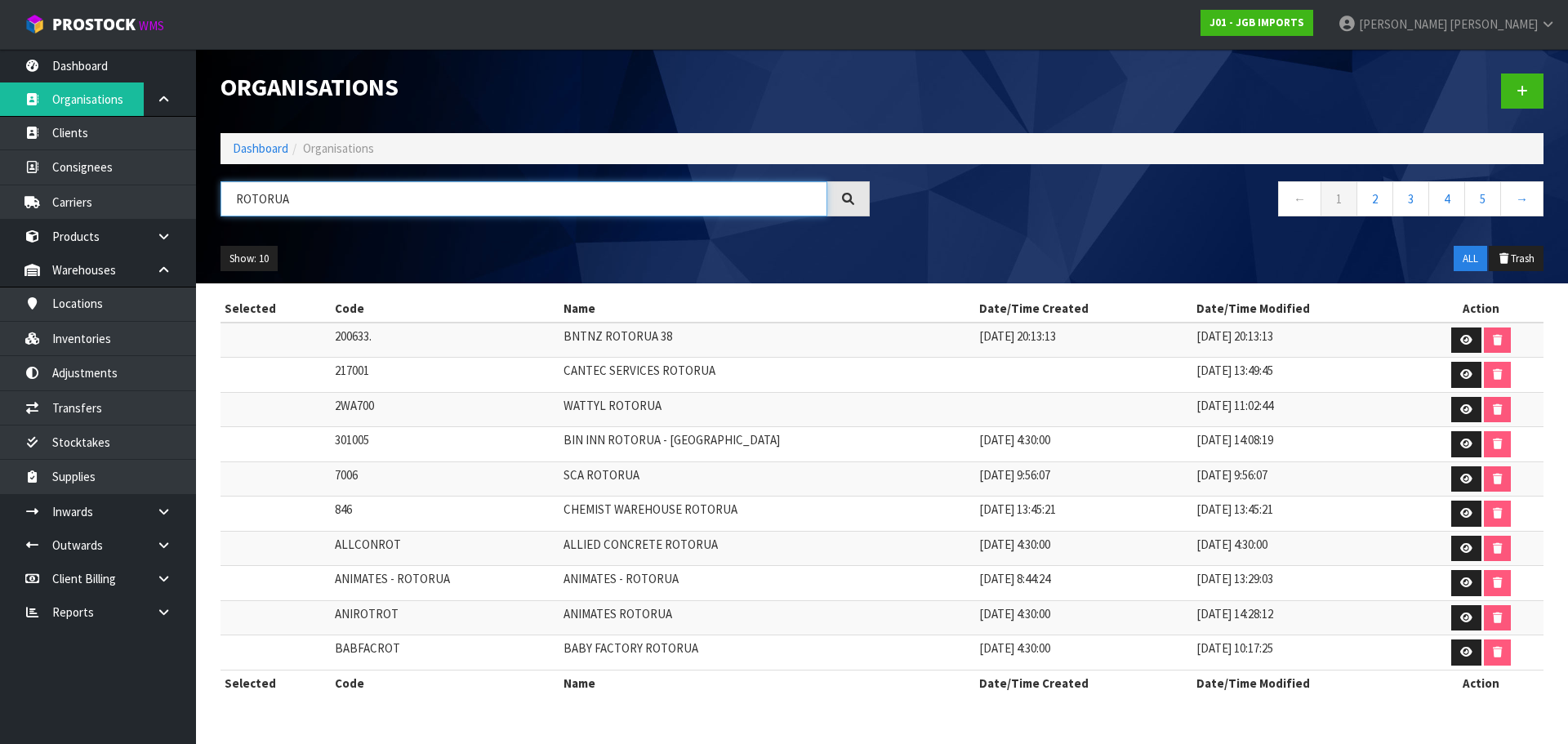
drag, startPoint x: 404, startPoint y: 206, endPoint x: 206, endPoint y: 212, distance: 198.1
click at [206, 212] on header "Organisations Dashboard Organisations ROTORUA ← 1 2 3 4 5 → Show: 10 5 10 25 50…" at bounding box center [881, 166] width 1371 height 234
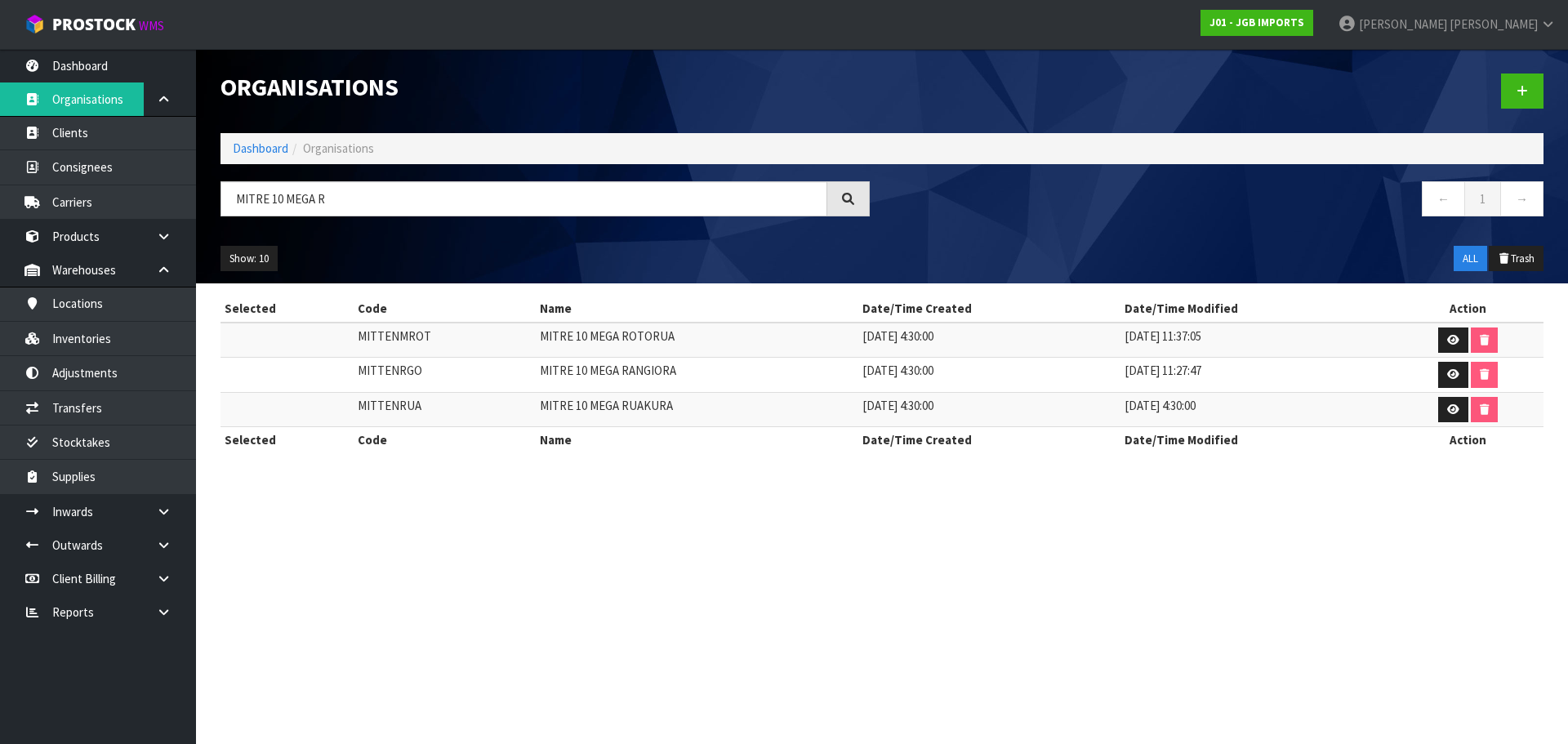
click at [610, 337] on td "MITRE 10 MEGA ROTORUA" at bounding box center [696, 340] width 323 height 35
click at [387, 345] on td "MITTENMROT" at bounding box center [444, 340] width 182 height 35
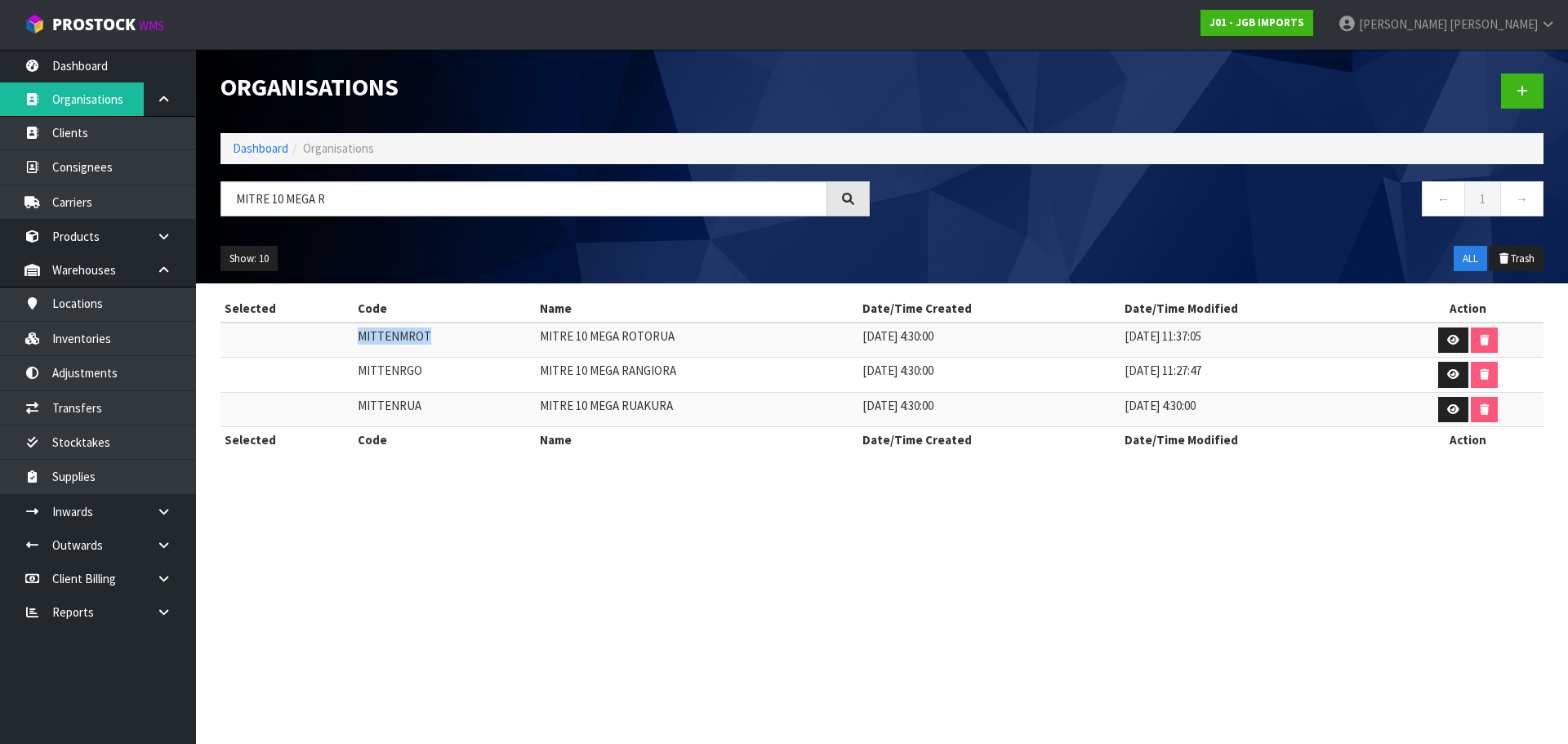
copy td "MITTENMROT"
click at [621, 333] on td "MITRE 10 MEGA ROTORUA" at bounding box center [696, 340] width 323 height 35
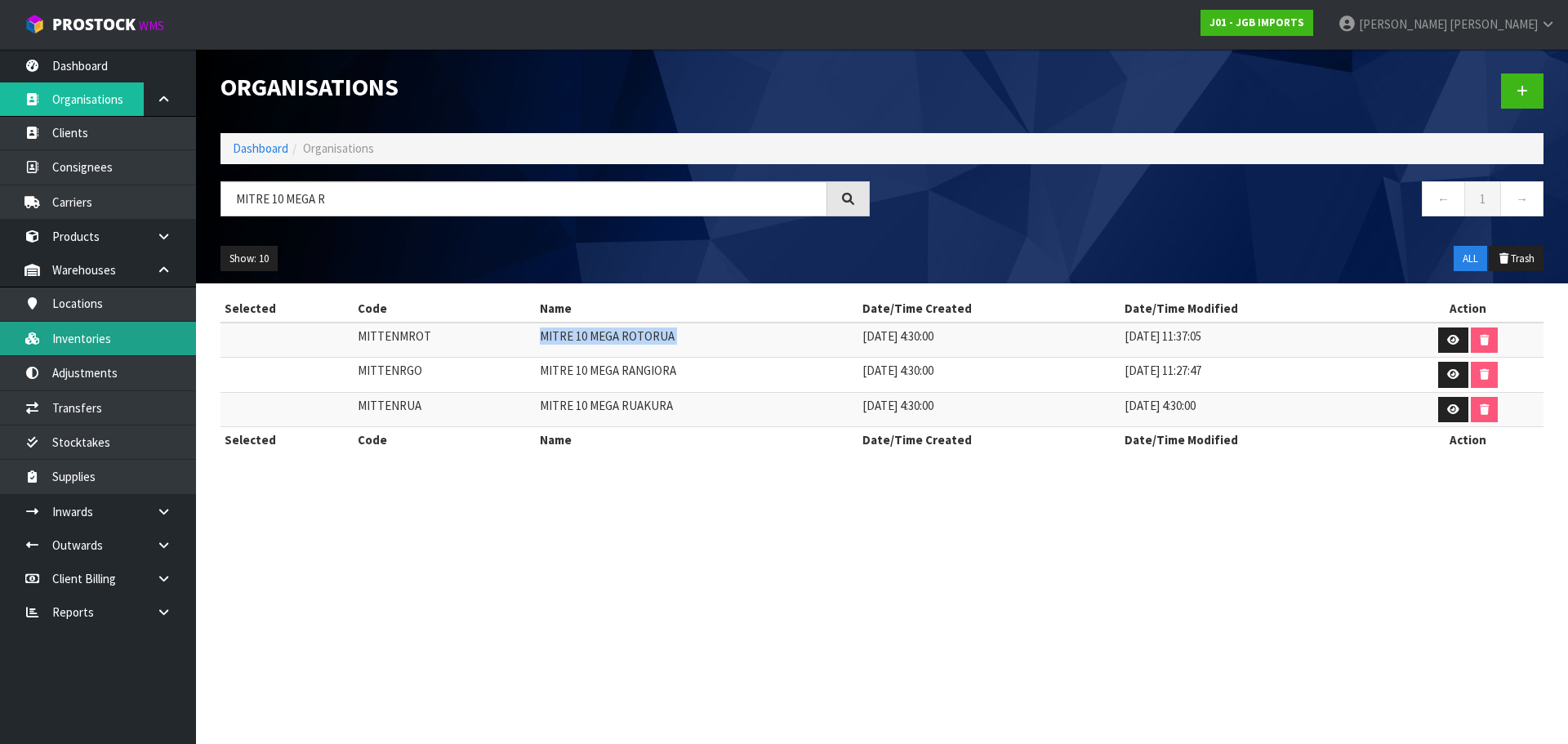
copy tr "MITRE 10 MEGA ROTORUA"
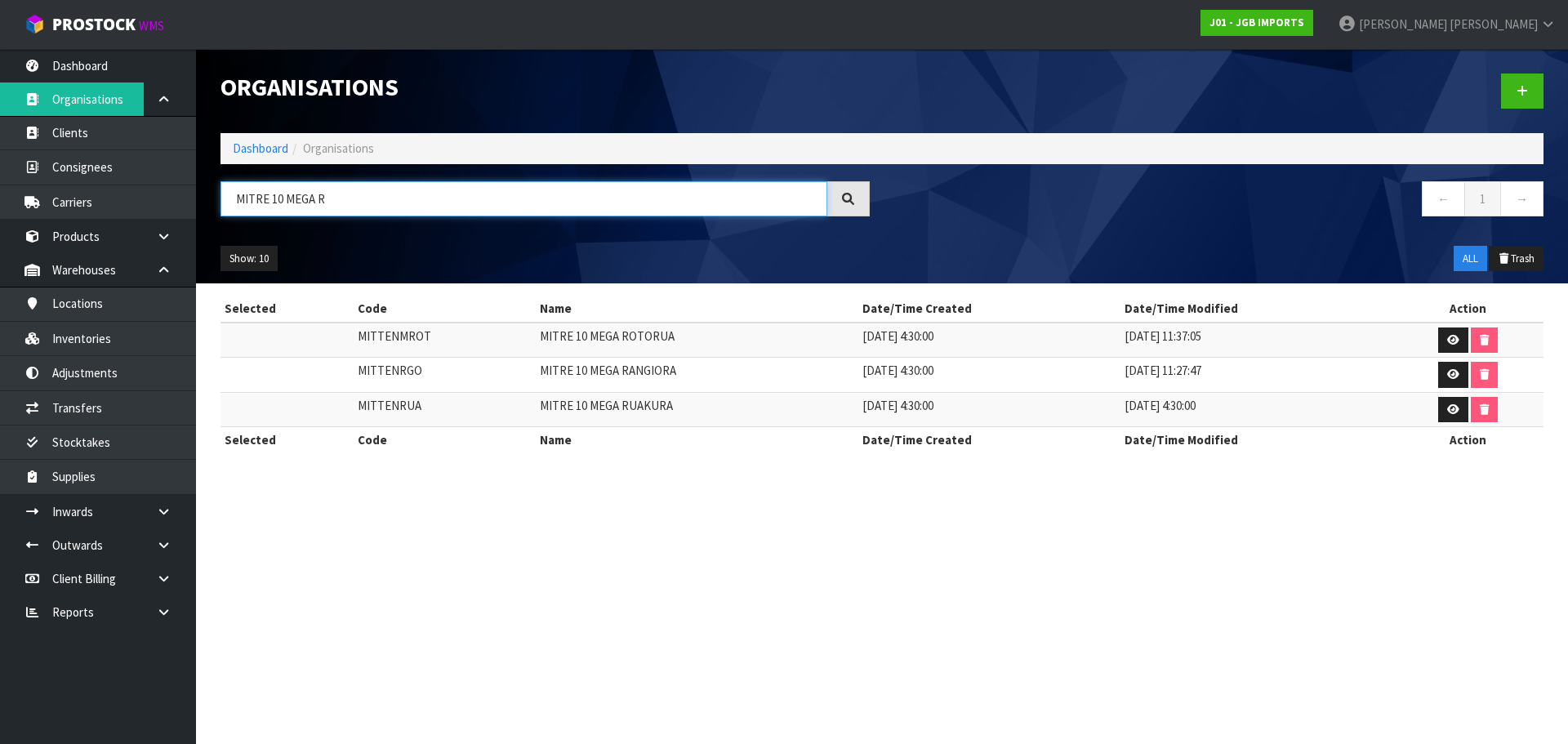
click at [307, 198] on input "MITRE 10 MEGA R" at bounding box center [524, 199] width 607 height 35
click at [314, 198] on input "MITRE 10 MEGA R" at bounding box center [524, 199] width 607 height 35
paste input "itre 10 Takanini"
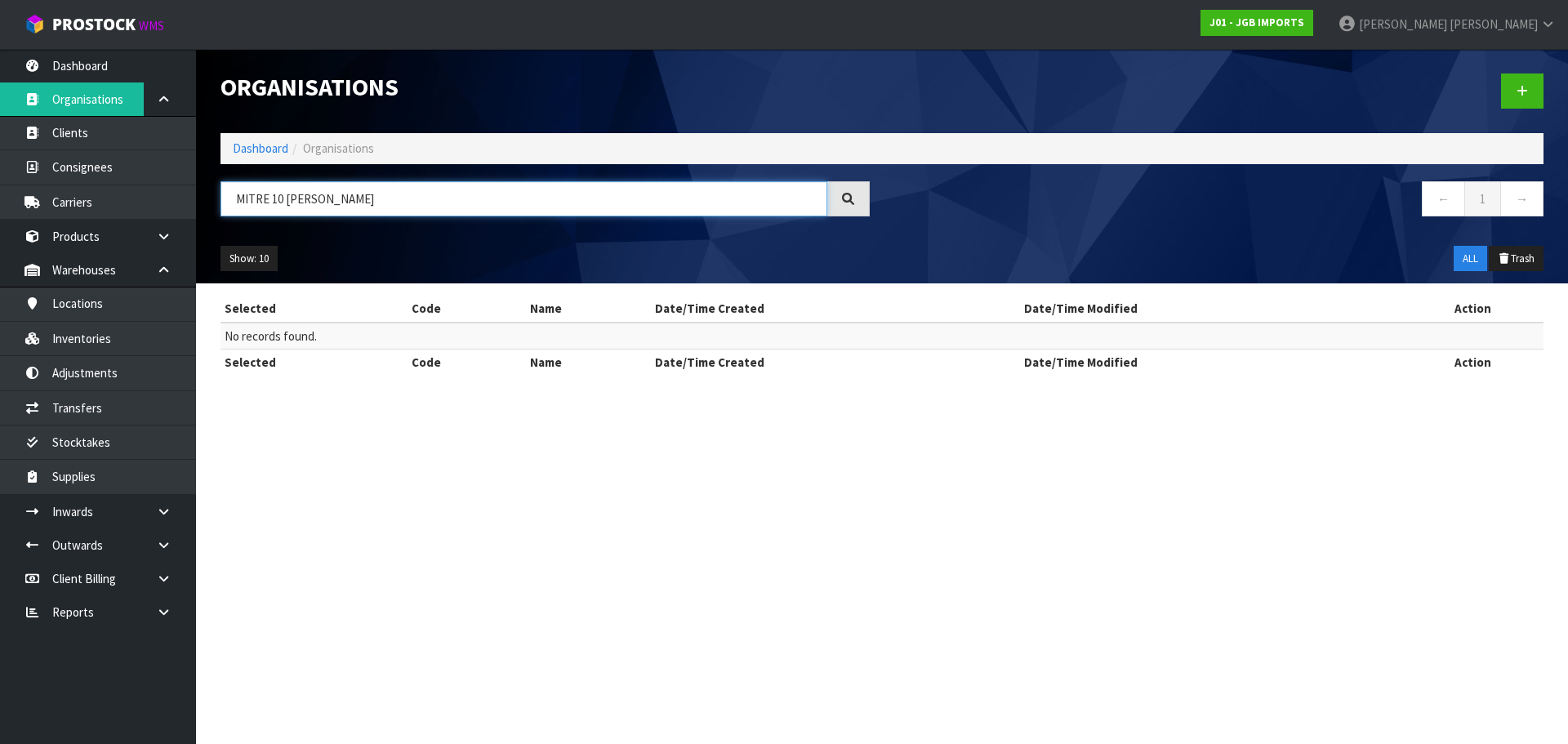
click at [298, 199] on input "MITRE 10 TAKANINI" at bounding box center [524, 199] width 607 height 35
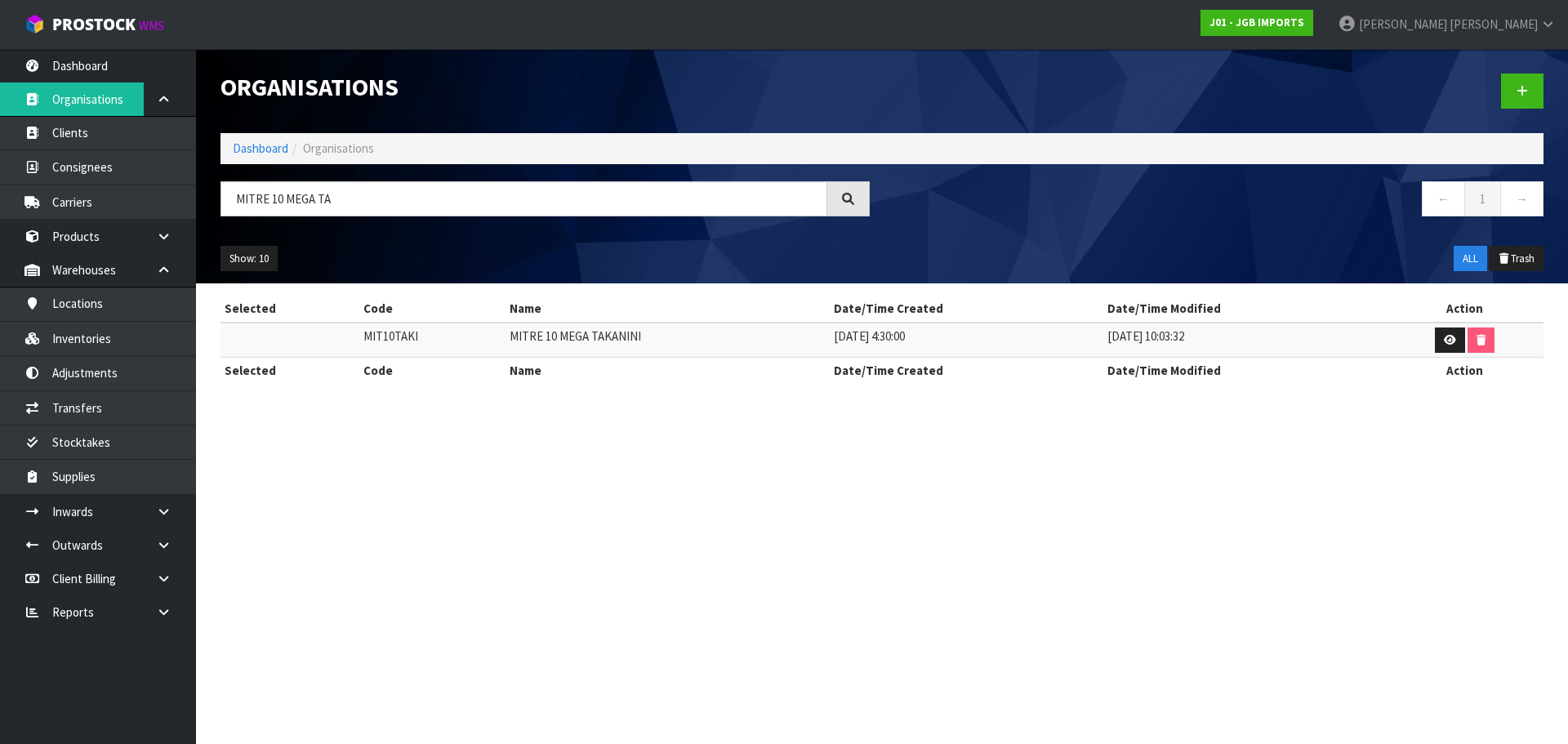
click at [556, 339] on td "MITRE 10 MEGA TAKANINI" at bounding box center [667, 340] width 325 height 35
click at [555, 339] on td "MITRE 10 MEGA TAKANINI" at bounding box center [667, 340] width 325 height 35
copy tr "MITRE 10 MEGA TAKANINI"
click at [365, 342] on td "MIT10TAKI" at bounding box center [432, 340] width 146 height 35
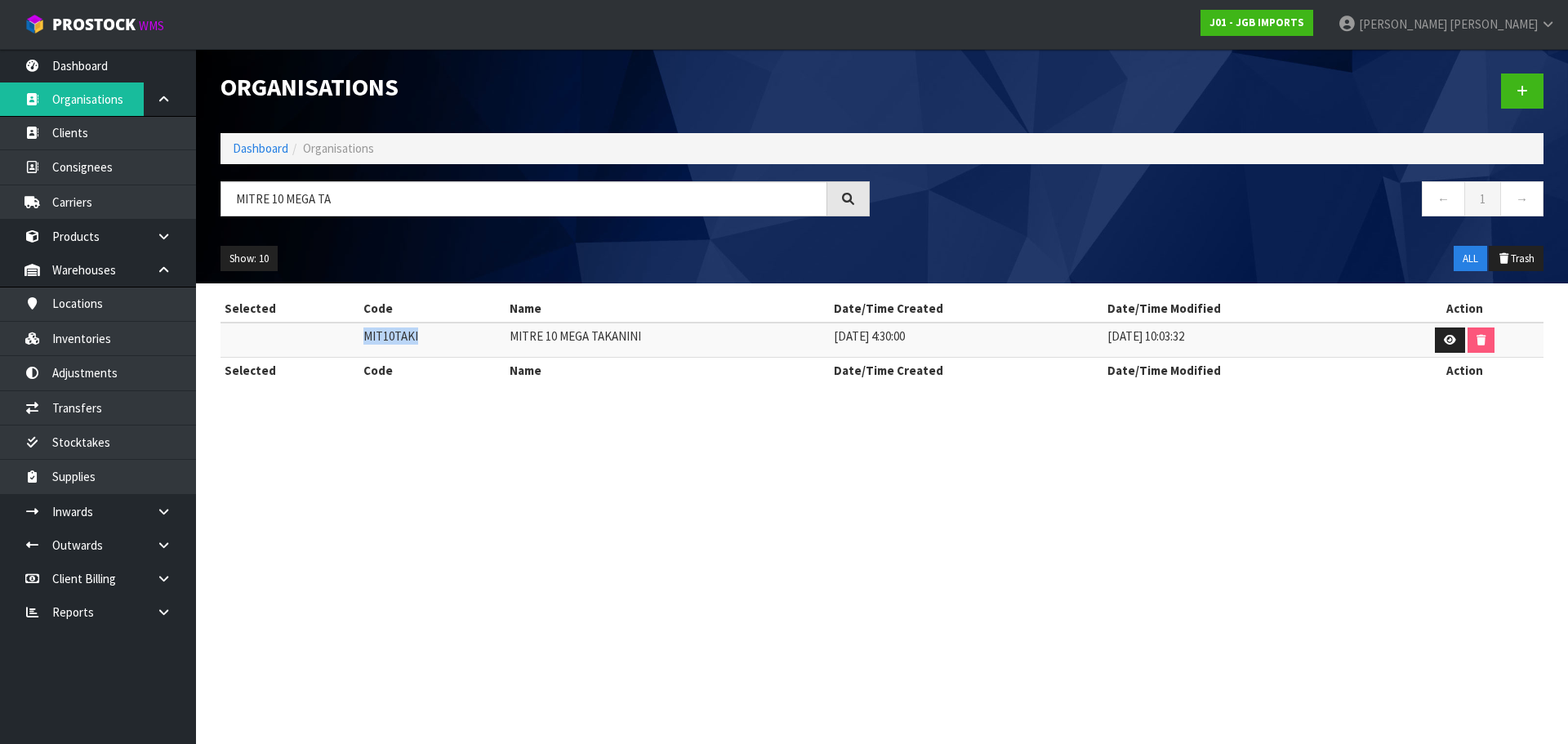
click at [365, 342] on td "MIT10TAKI" at bounding box center [432, 340] width 146 height 35
copy td "MIT10TAKI"
click at [543, 327] on td "MITRE 10 MEGA TAKANINI" at bounding box center [667, 340] width 325 height 35
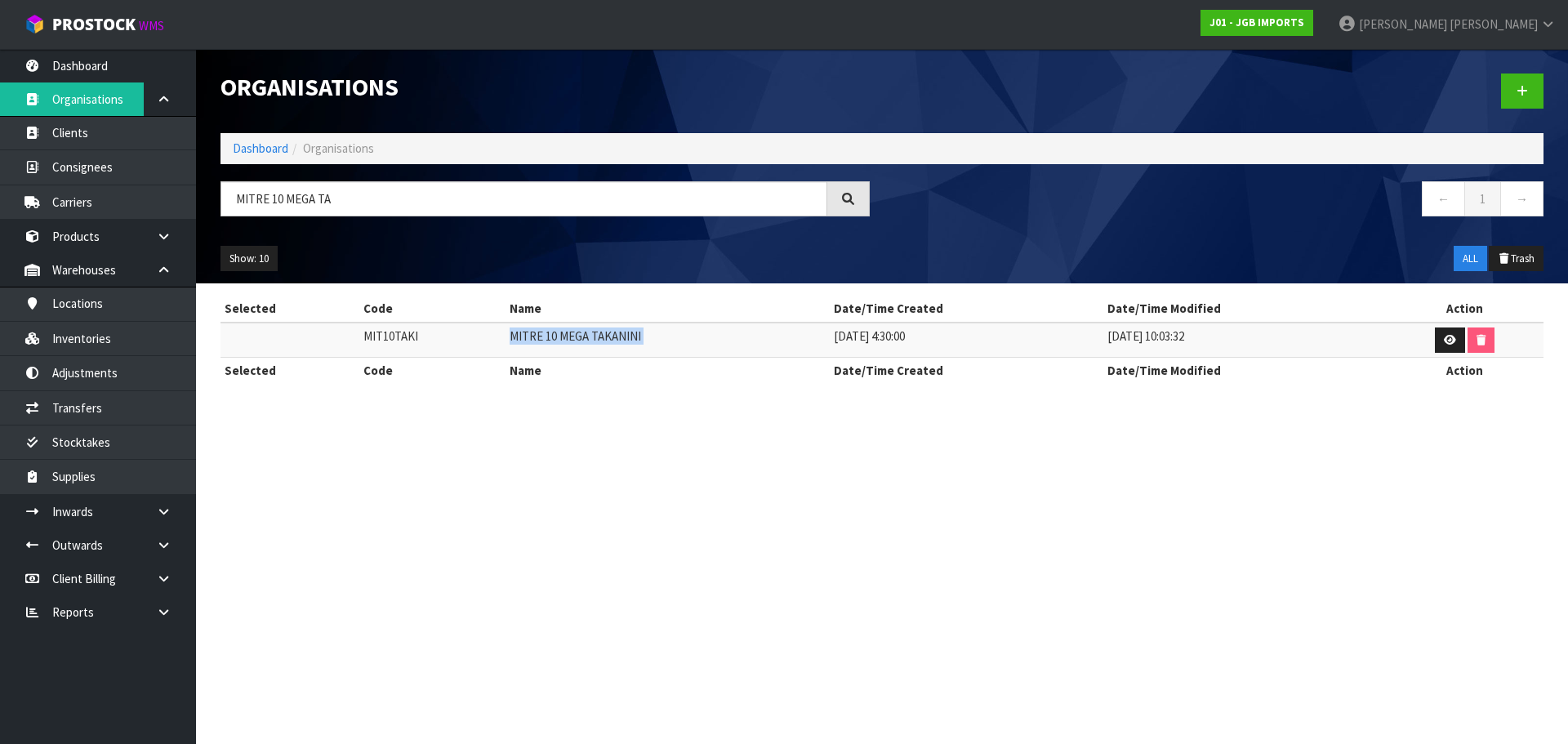
copy tr "MITRE 10 MEGA TAKANINI"
click at [386, 332] on td "MIT10TAKI" at bounding box center [432, 340] width 146 height 35
click at [382, 331] on td "MIT10TAKI" at bounding box center [432, 340] width 146 height 35
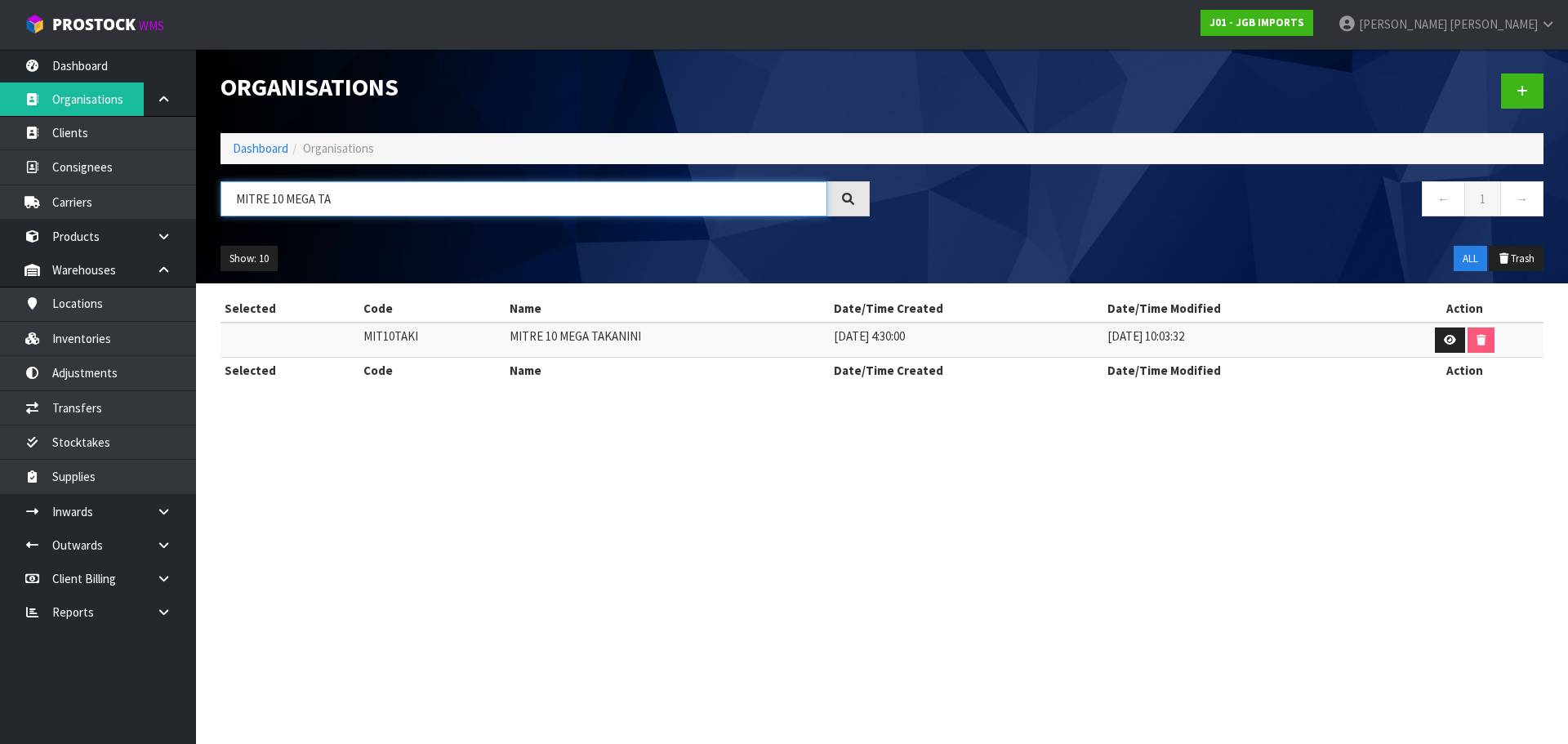
drag, startPoint x: 348, startPoint y: 194, endPoint x: 204, endPoint y: 197, distance: 144.0
click at [212, 197] on div "MITRE 10 MEGA TA" at bounding box center [545, 205] width 674 height 47
paste input "itre 10 Whangarei"
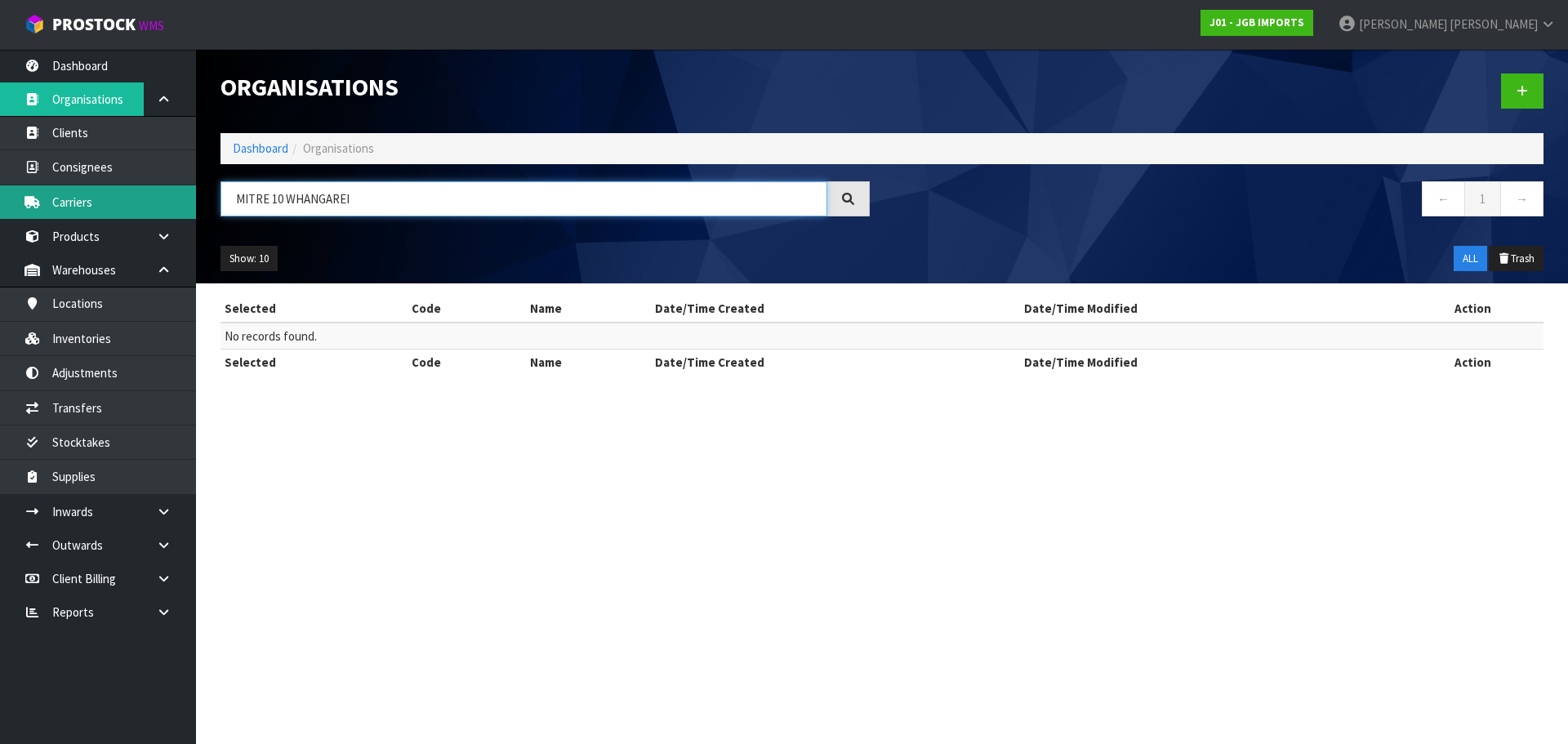
drag, startPoint x: 278, startPoint y: 197, endPoint x: 194, endPoint y: 203, distance: 84.2
click at [194, 202] on body "Toggle navigation ProStock WMS J01 - JGB IMPORTS [PERSON_NAME] Logout Dashboard…" at bounding box center [784, 372] width 1568 height 744
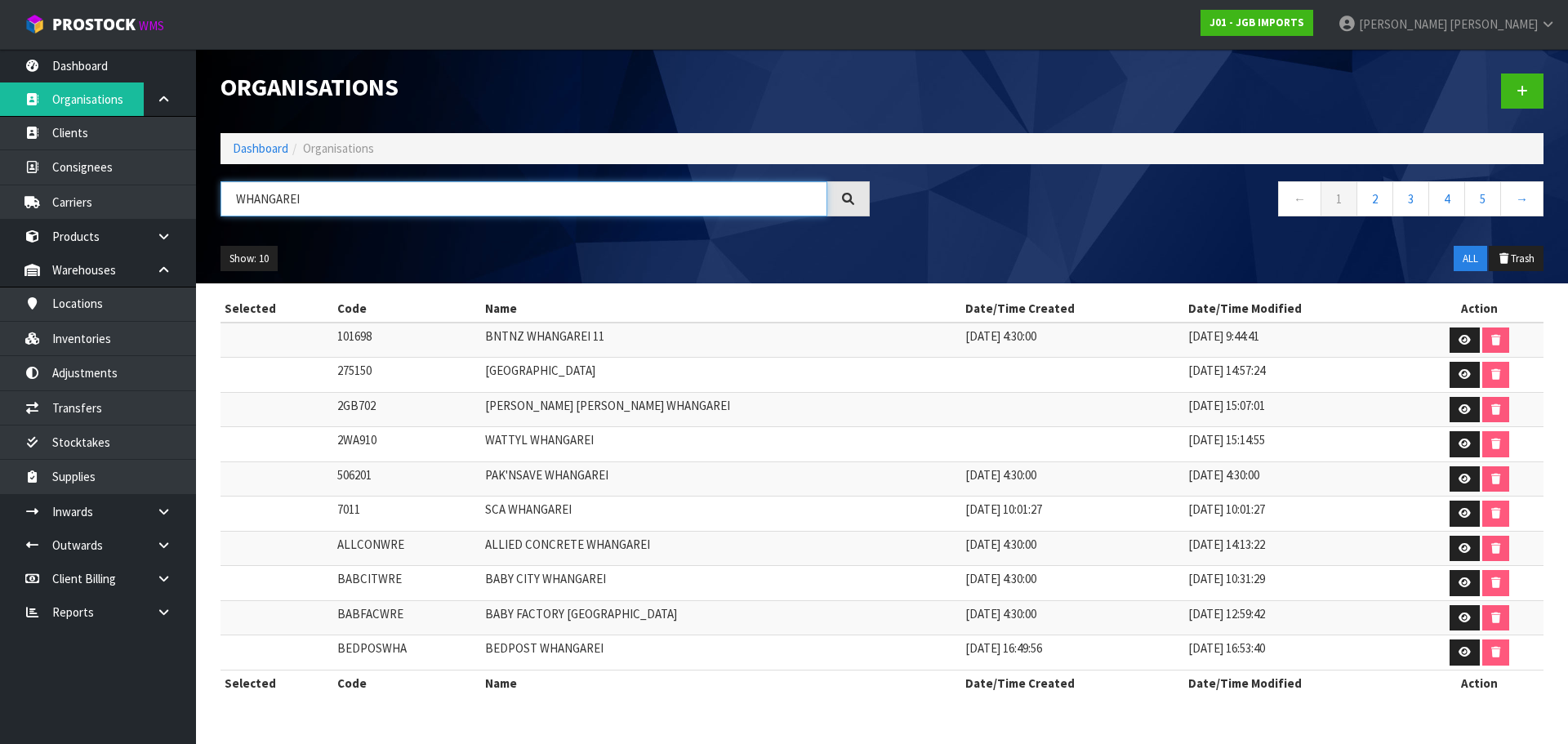
click at [264, 199] on input "WHANGAREI" at bounding box center [524, 199] width 607 height 35
drag, startPoint x: 264, startPoint y: 199, endPoint x: 166, endPoint y: 4, distance: 218.2
click at [261, 198] on input "WHANGAREI" at bounding box center [524, 199] width 607 height 35
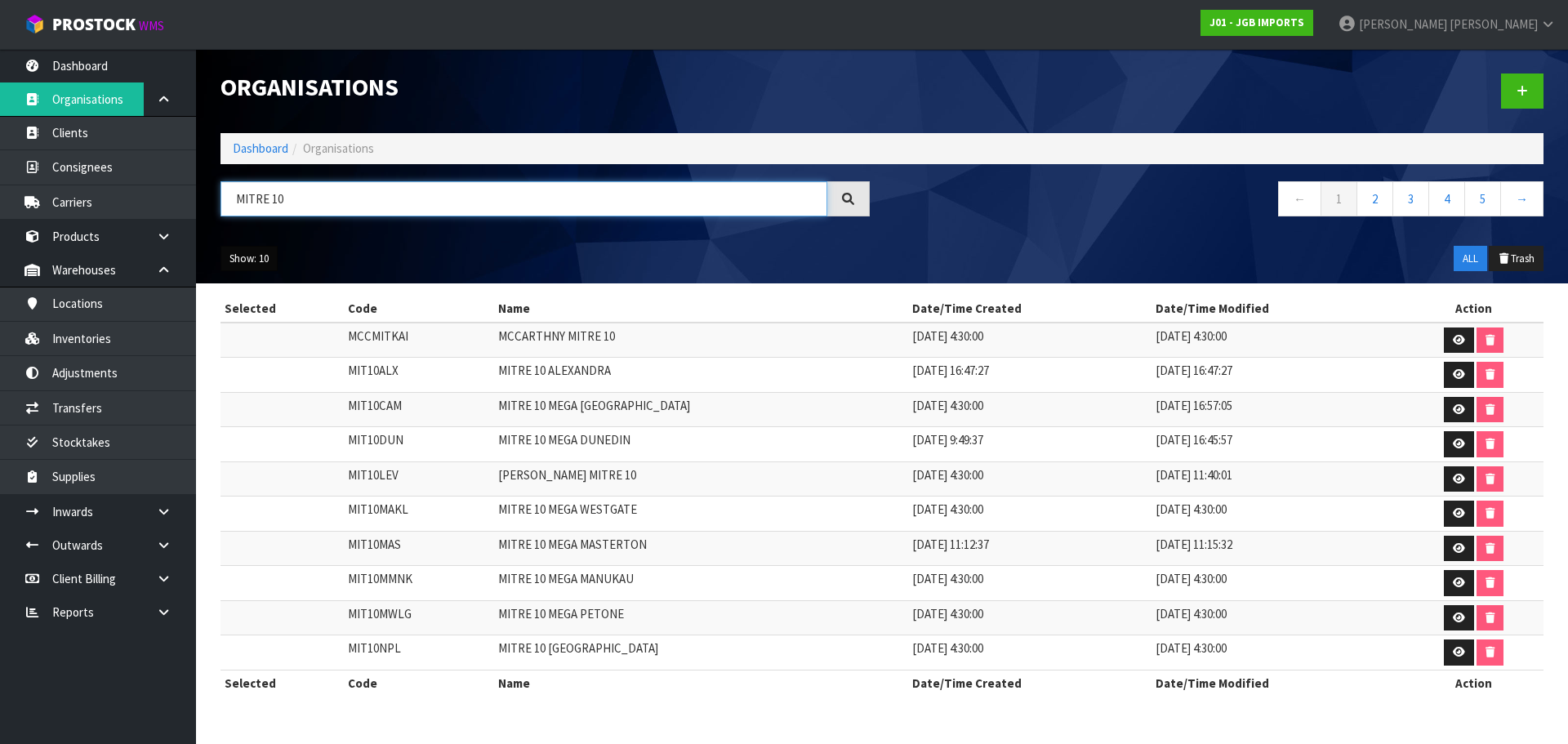
type input "MITRE 10"
click at [260, 266] on button "Show: 10" at bounding box center [249, 258] width 57 height 26
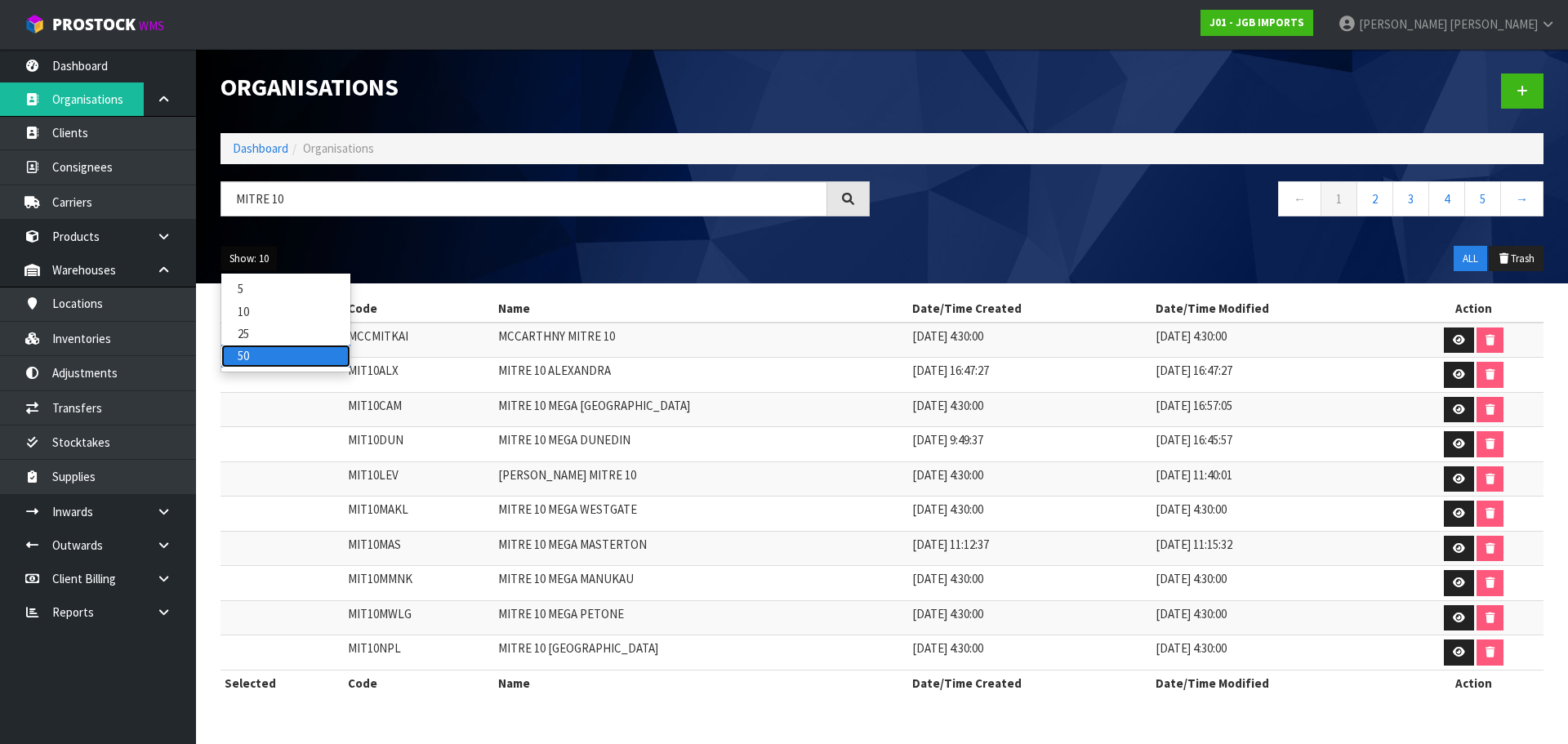
click at [270, 353] on link "50" at bounding box center [286, 355] width 129 height 22
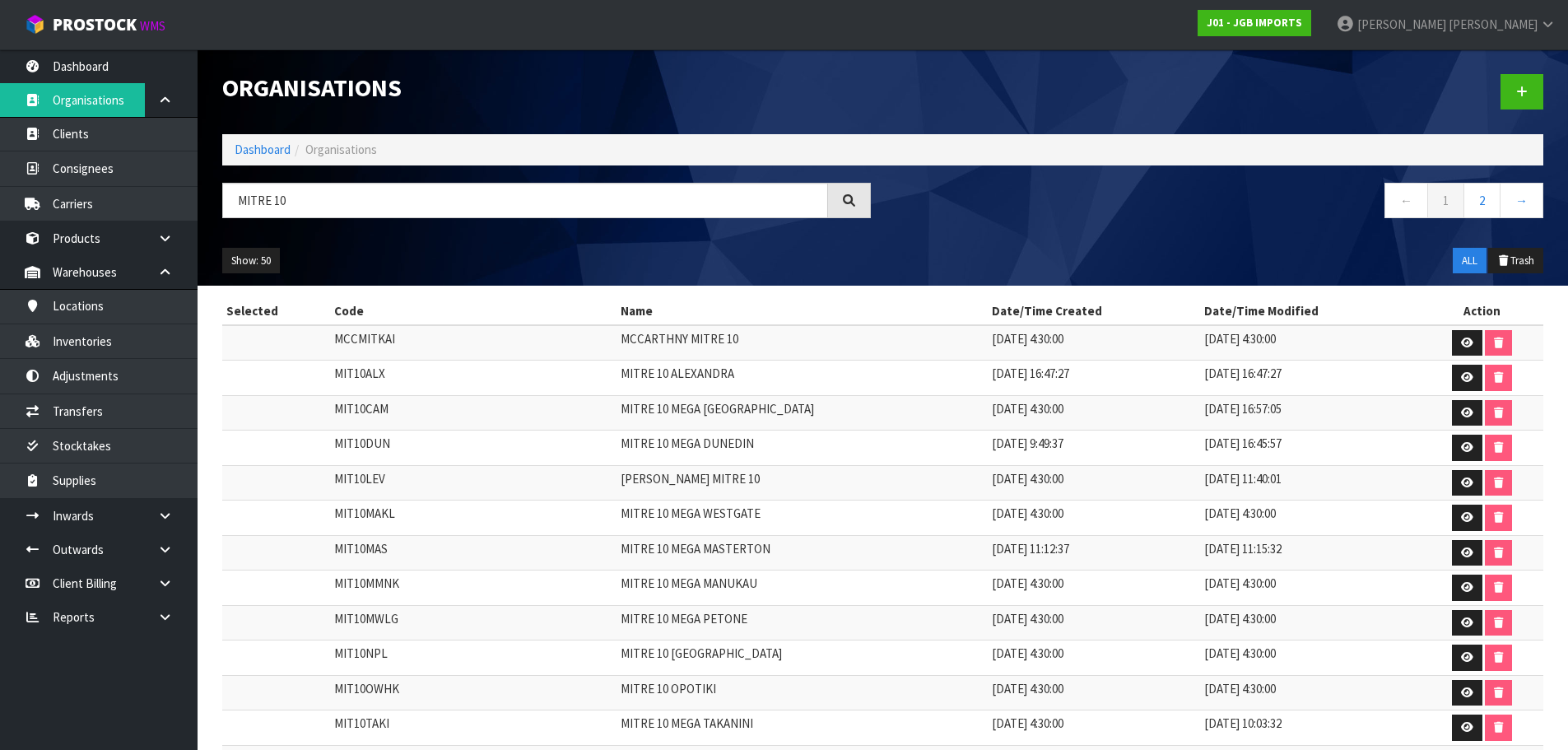
click at [1032, 237] on div "Show: 50 5 10 25 50 ALL Trash" at bounding box center [882, 261] width 1345 height 51
click at [1492, 203] on link "2" at bounding box center [1481, 200] width 37 height 35
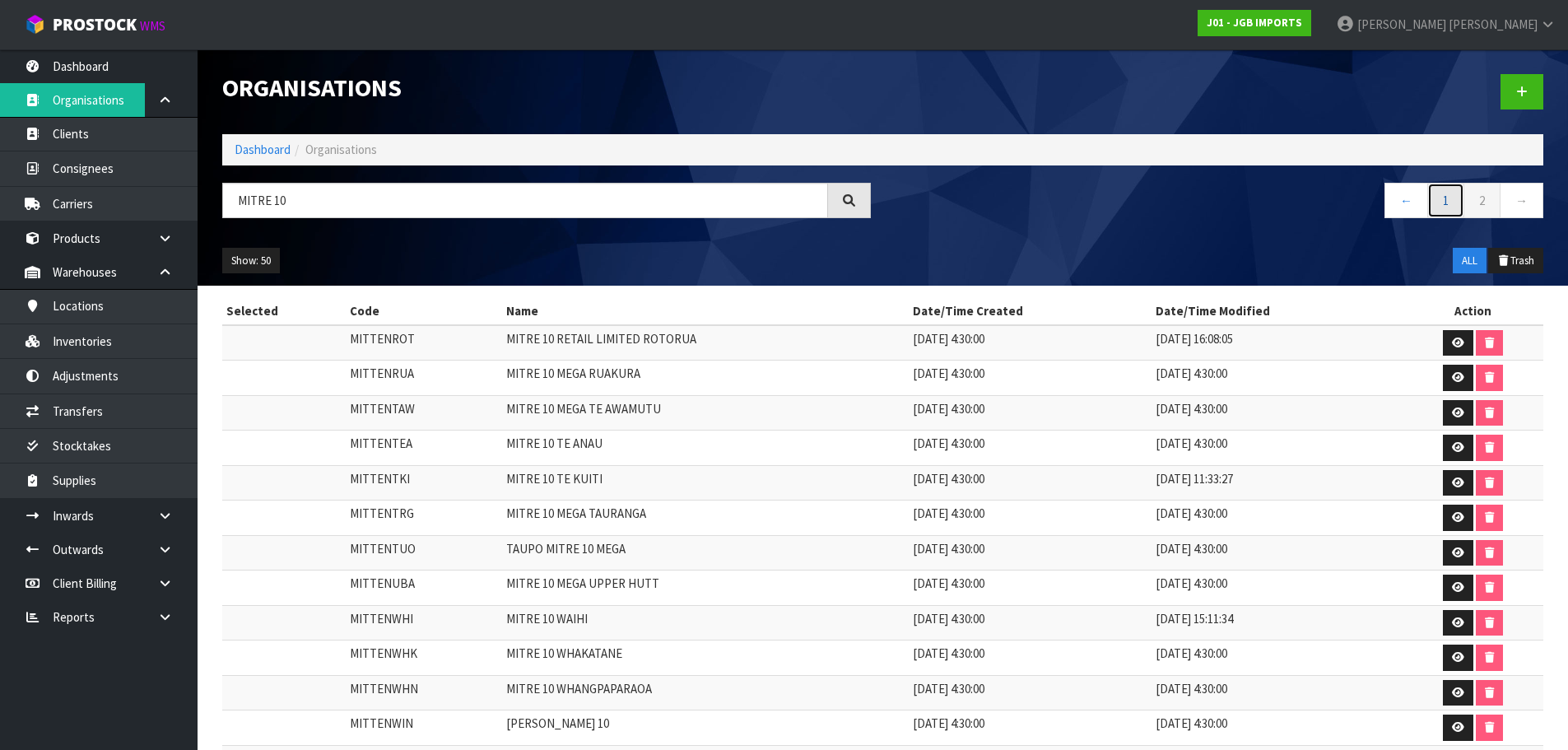
click at [1443, 200] on link "1" at bounding box center [1445, 200] width 37 height 35
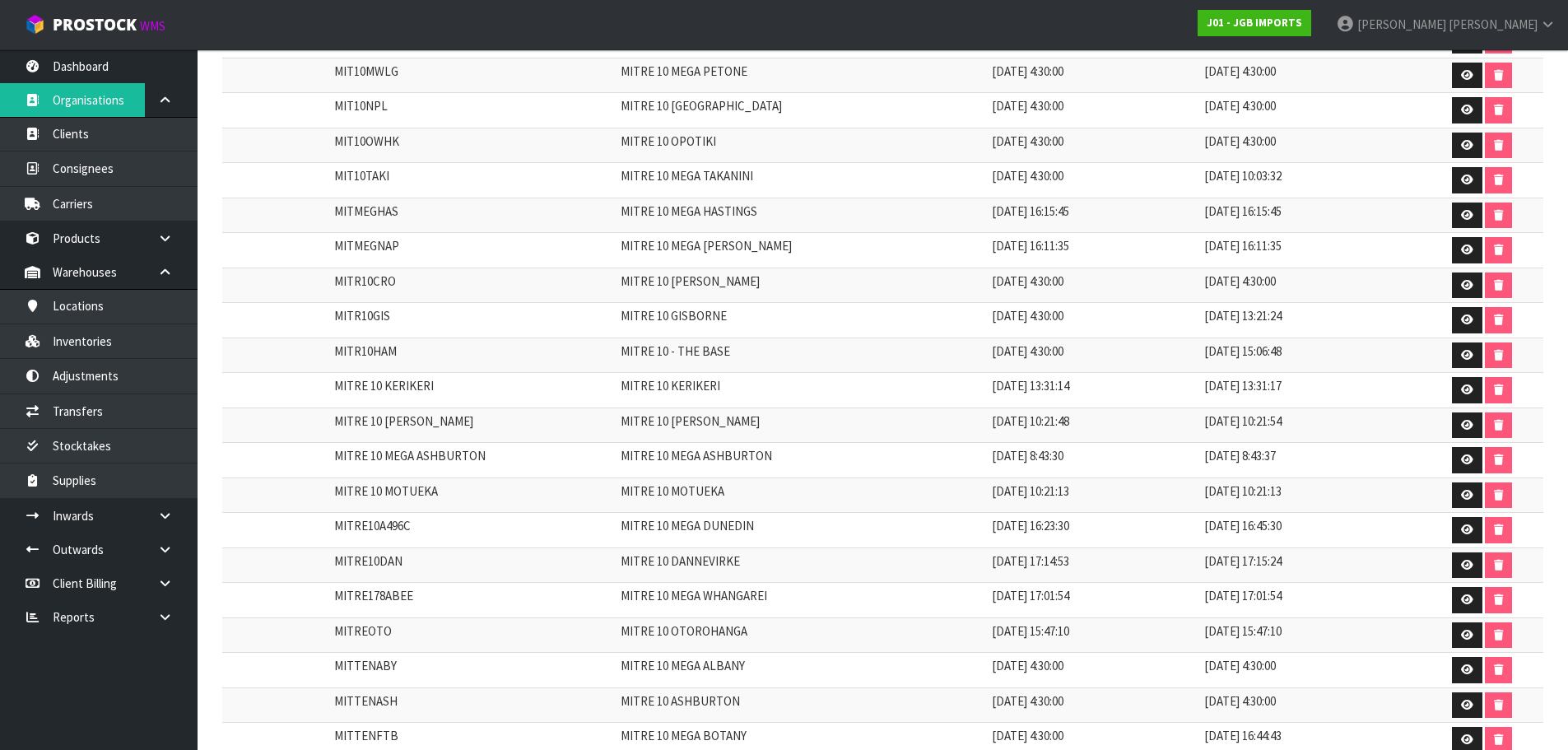
scroll to position [576, 0]
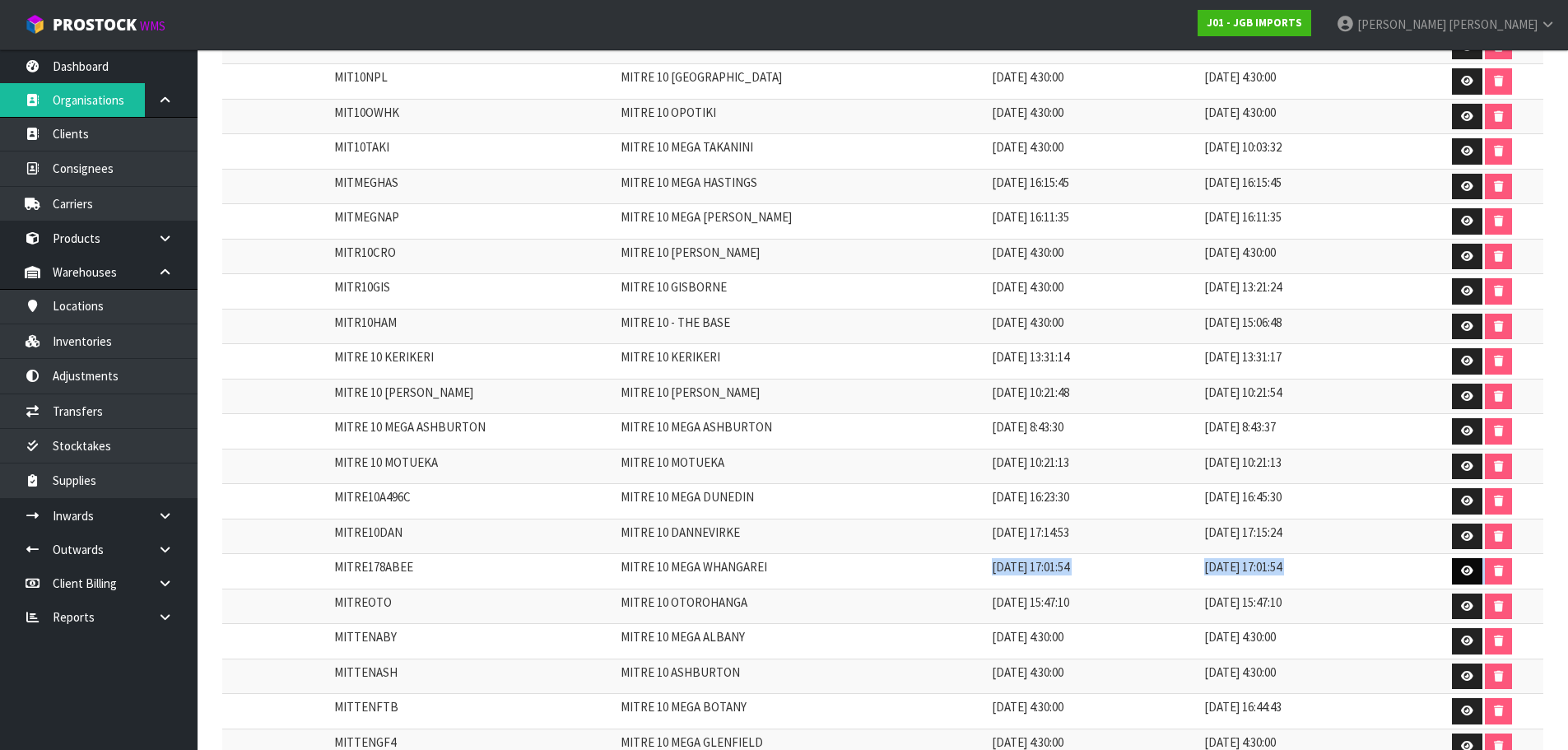
click at [1507, 567] on tr "MITRE178ABEE MITRE 10 MEGA WHANGAREI 06/06/2024 17:01:54 06/06/2024 17:01:54" at bounding box center [883, 572] width 1321 height 35
click at [1465, 574] on icon at bounding box center [1467, 571] width 13 height 11
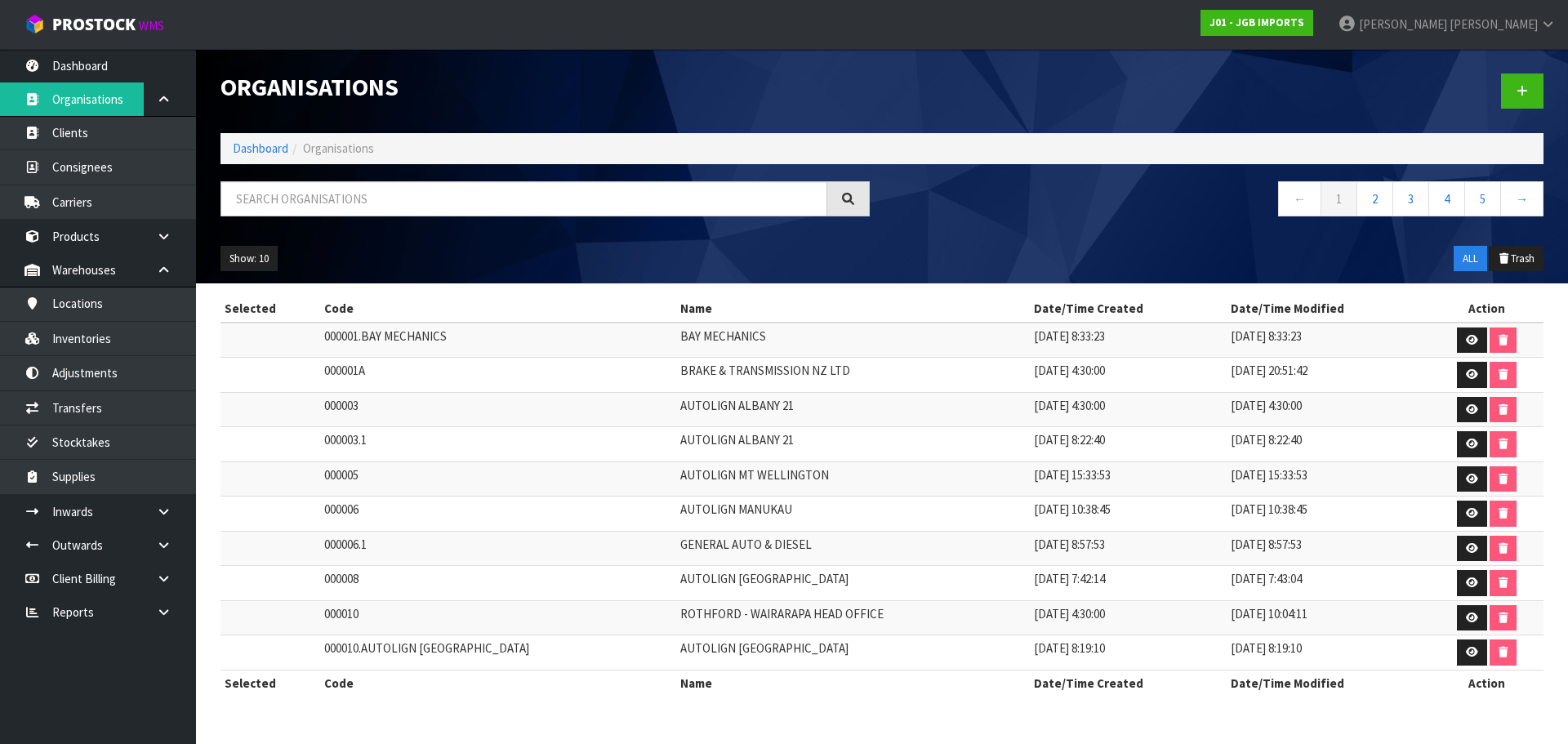
click at [974, 249] on div "Show: 10 5 10 25 50 ALL Trash" at bounding box center [881, 258] width 1347 height 51
click at [544, 202] on input "text" at bounding box center [524, 199] width 607 height 35
paste input "Whangarei"
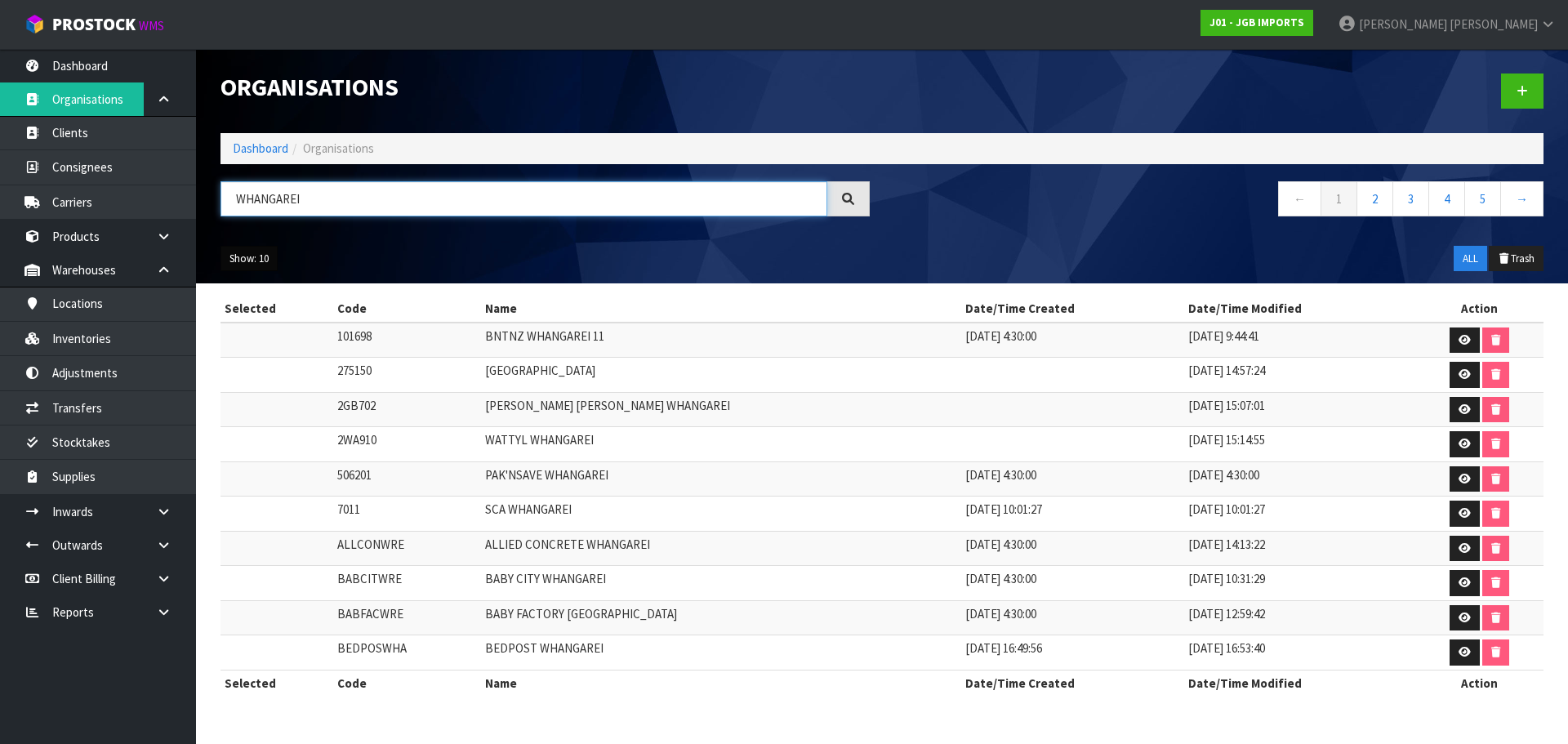
type input "WHANGAREI"
click at [260, 260] on button "Show: 10" at bounding box center [249, 258] width 57 height 26
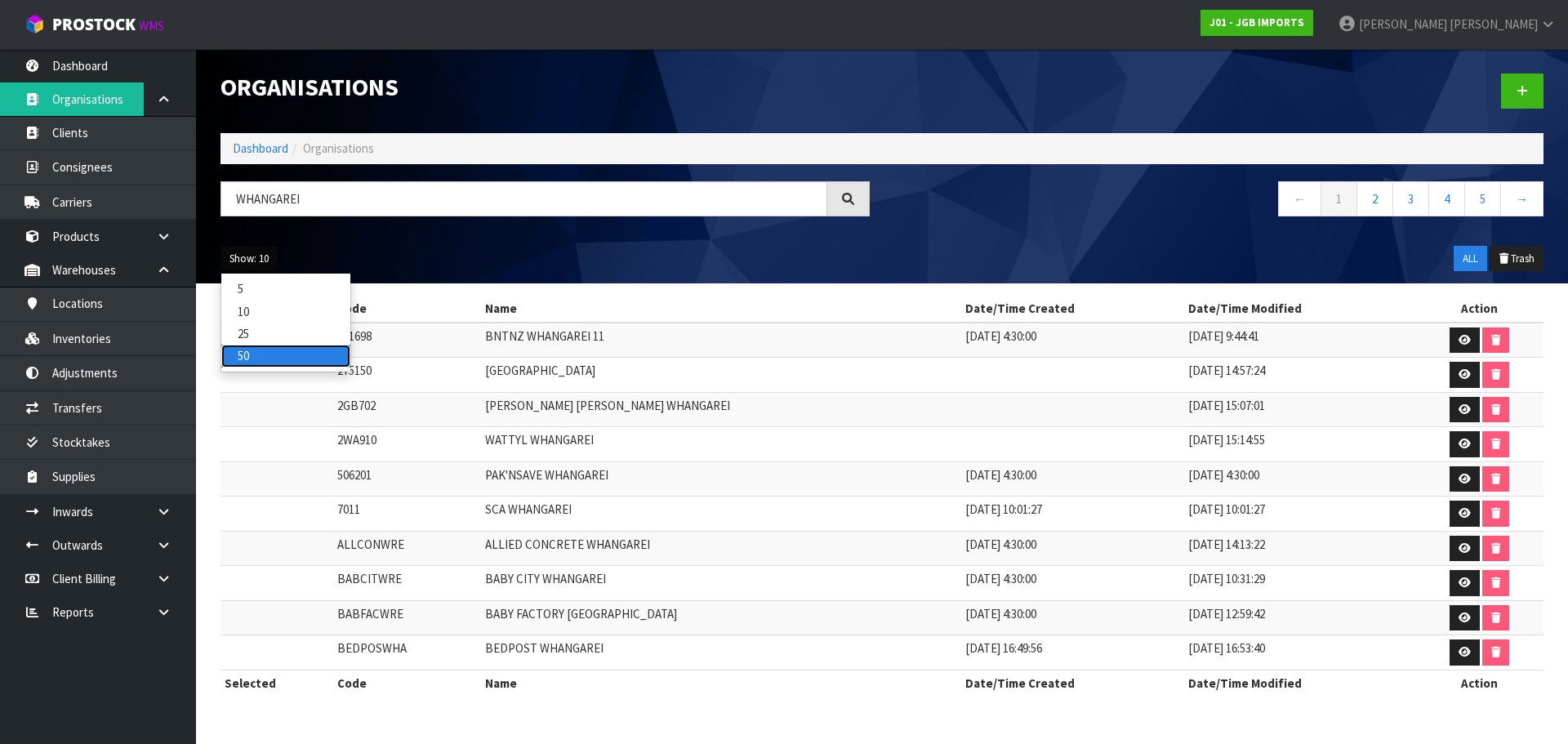
click at [260, 345] on link "50" at bounding box center [286, 355] width 129 height 22
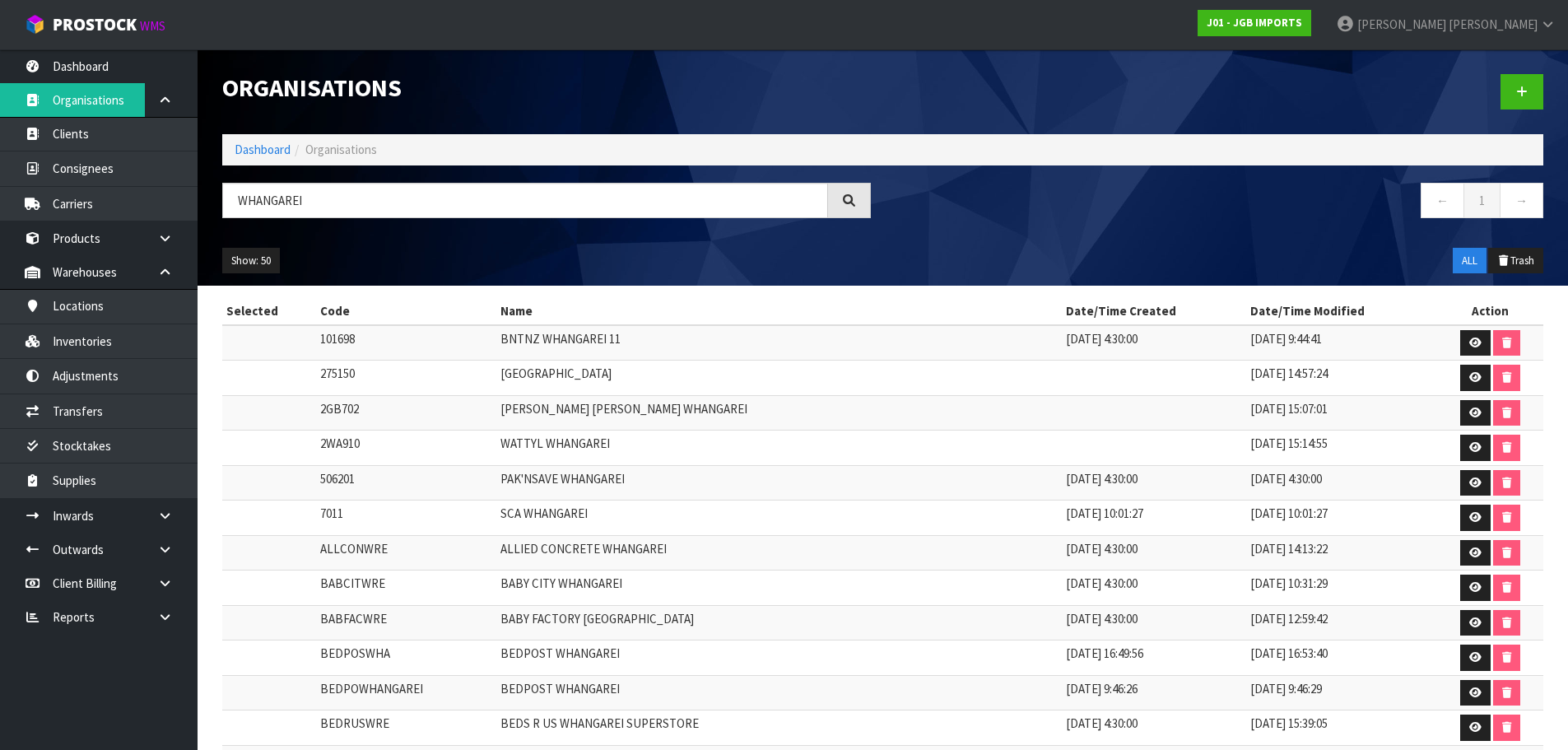
click at [750, 253] on div "Show: 50 5 10 25 50 ALL Trash" at bounding box center [882, 261] width 1345 height 51
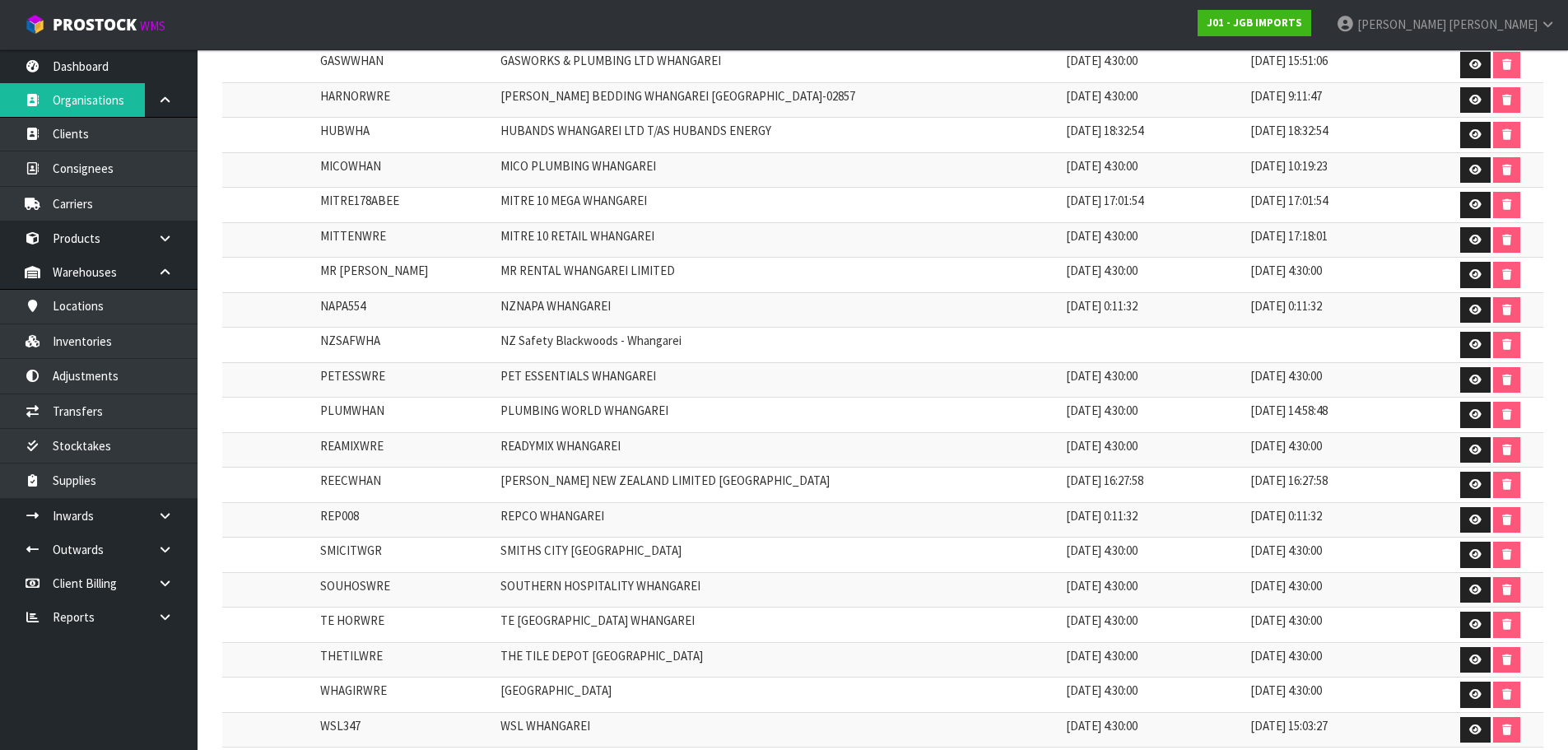
scroll to position [1054, 0]
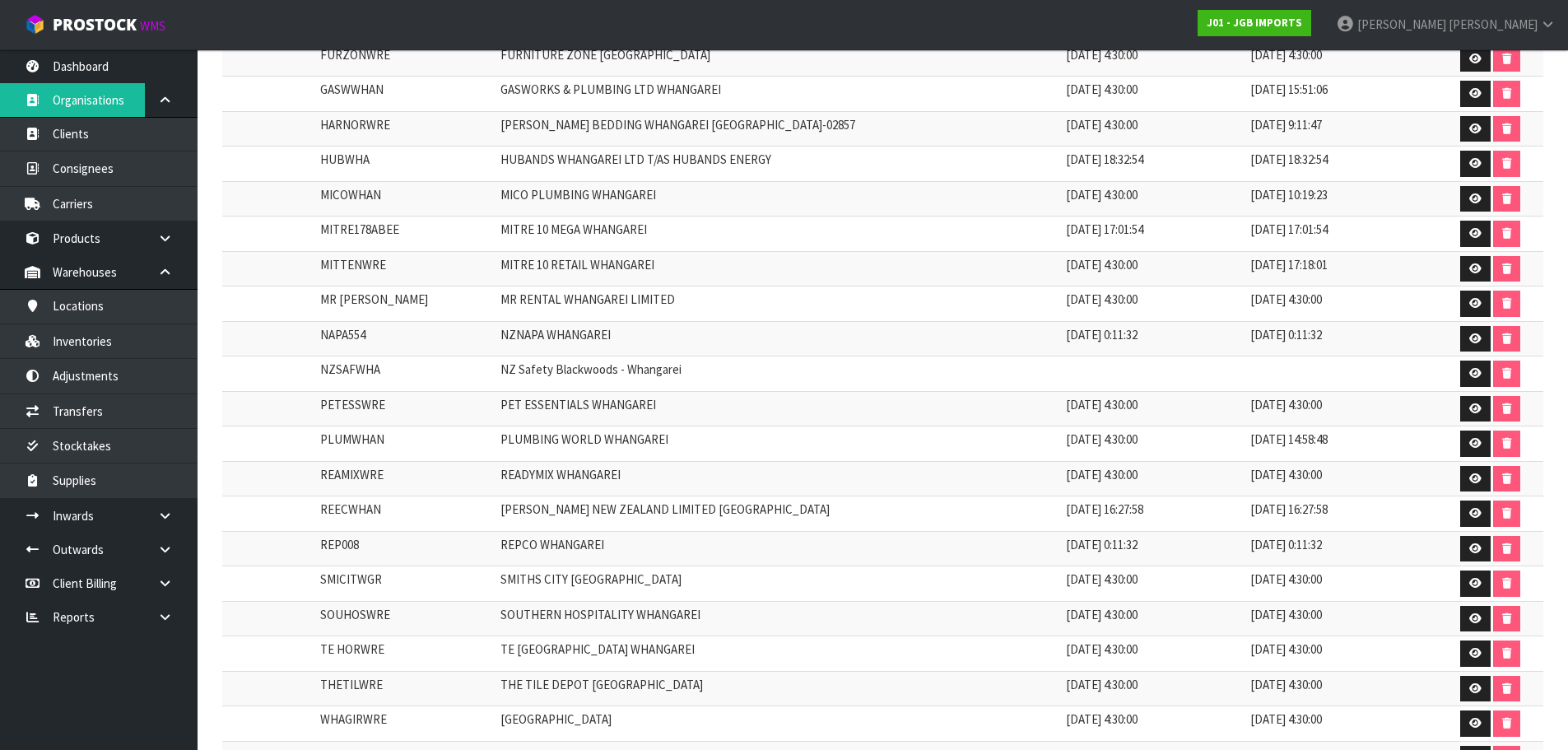
click at [615, 275] on td "MITRE 10 RETAIL WHANGAREI" at bounding box center [779, 269] width 565 height 35
drag, startPoint x: 556, startPoint y: 267, endPoint x: 1458, endPoint y: 267, distance: 902.0
click at [1458, 267] on tr "MITTENWRE MITRE 10 RETAIL WHANGAREI 04/08/2019 4:30:00 27/03/2024 17:18:01" at bounding box center [883, 269] width 1321 height 35
click at [1460, 267] on link at bounding box center [1475, 269] width 31 height 26
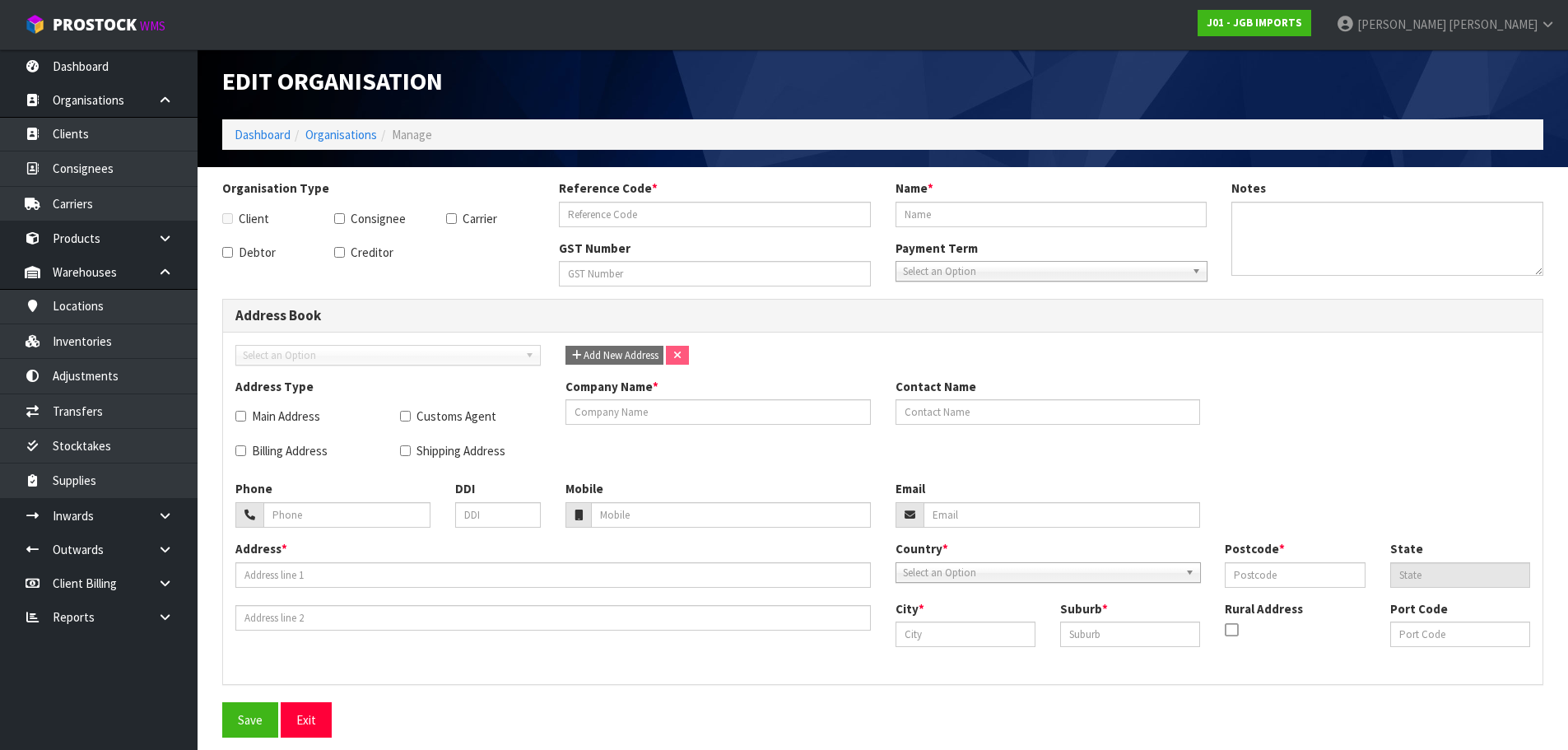
scroll to position [6, 0]
checkbox input "true"
type input "MITTENWRE"
type input "MITRE 10 RETAIL WHANGAREI"
checkbox input "true"
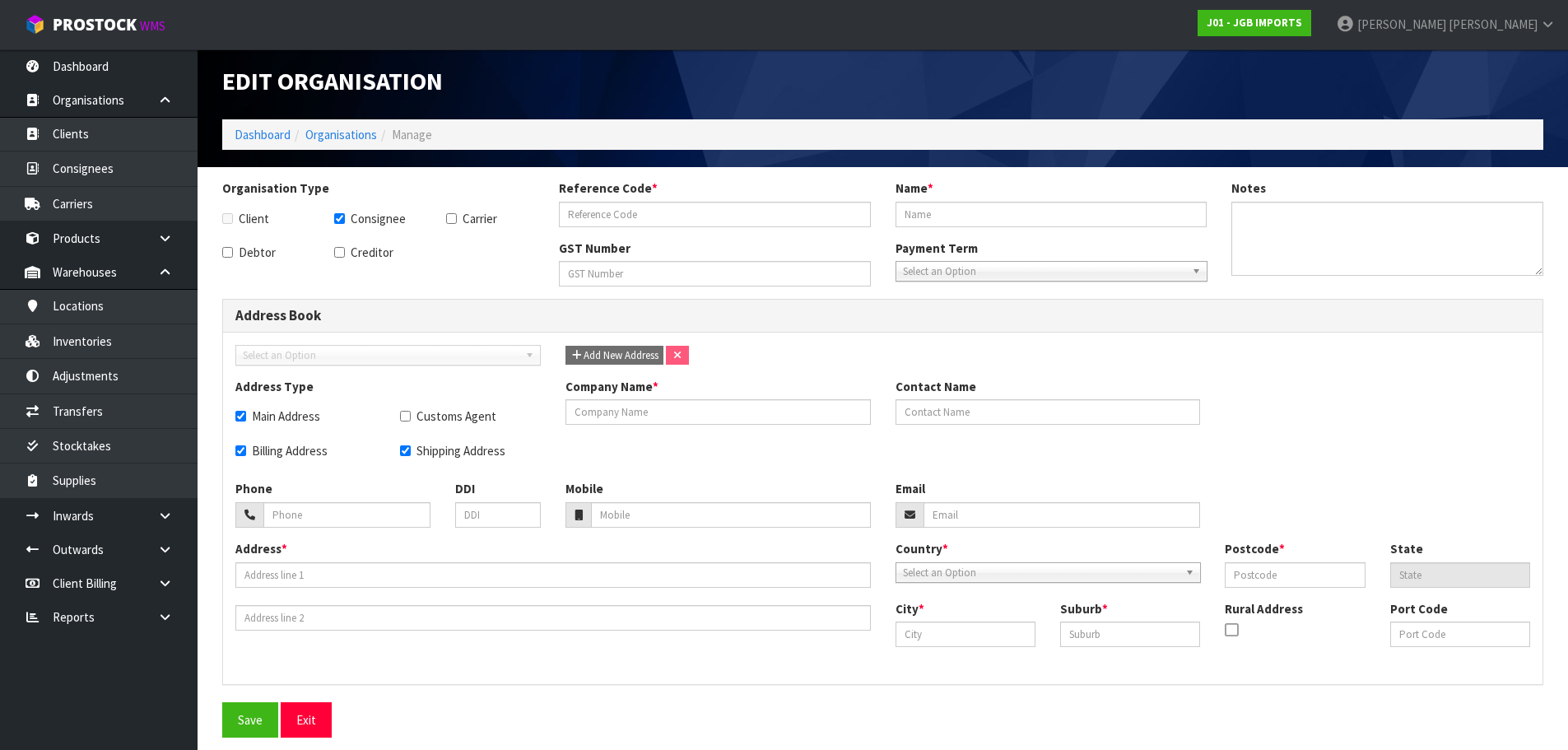
checkbox input "true"
type input "MITRE 10 MEGA WHANGAREI - STORE CODE X57"
type input "WELLSCOTT HARDWARE WHANGAREI LIMITED"
type input "094304009"
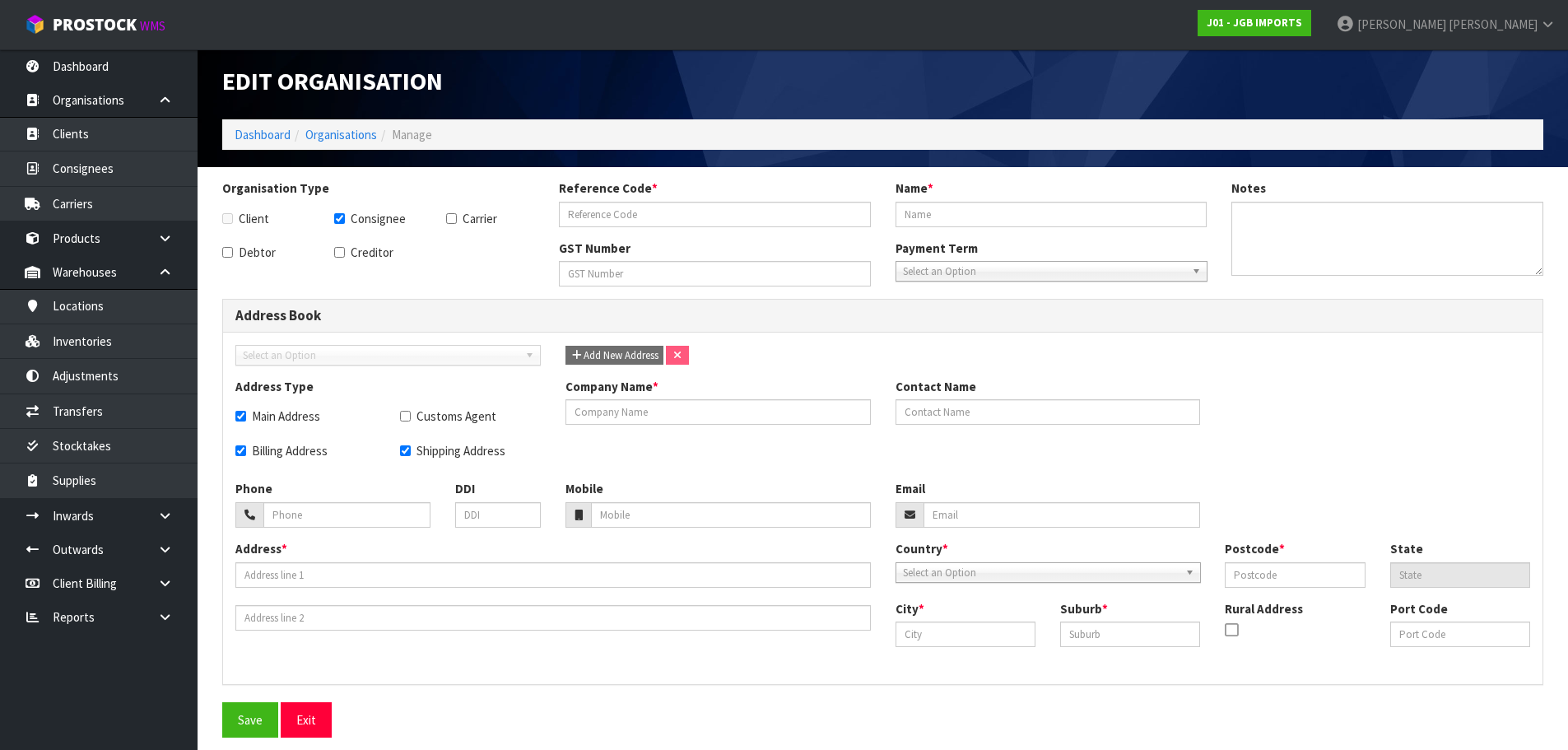
type input "46 POROWINI AVENUE"
type input "0110"
type input "NTL"
type input "WHANGAREI"
type input "MORNINGSIDE"
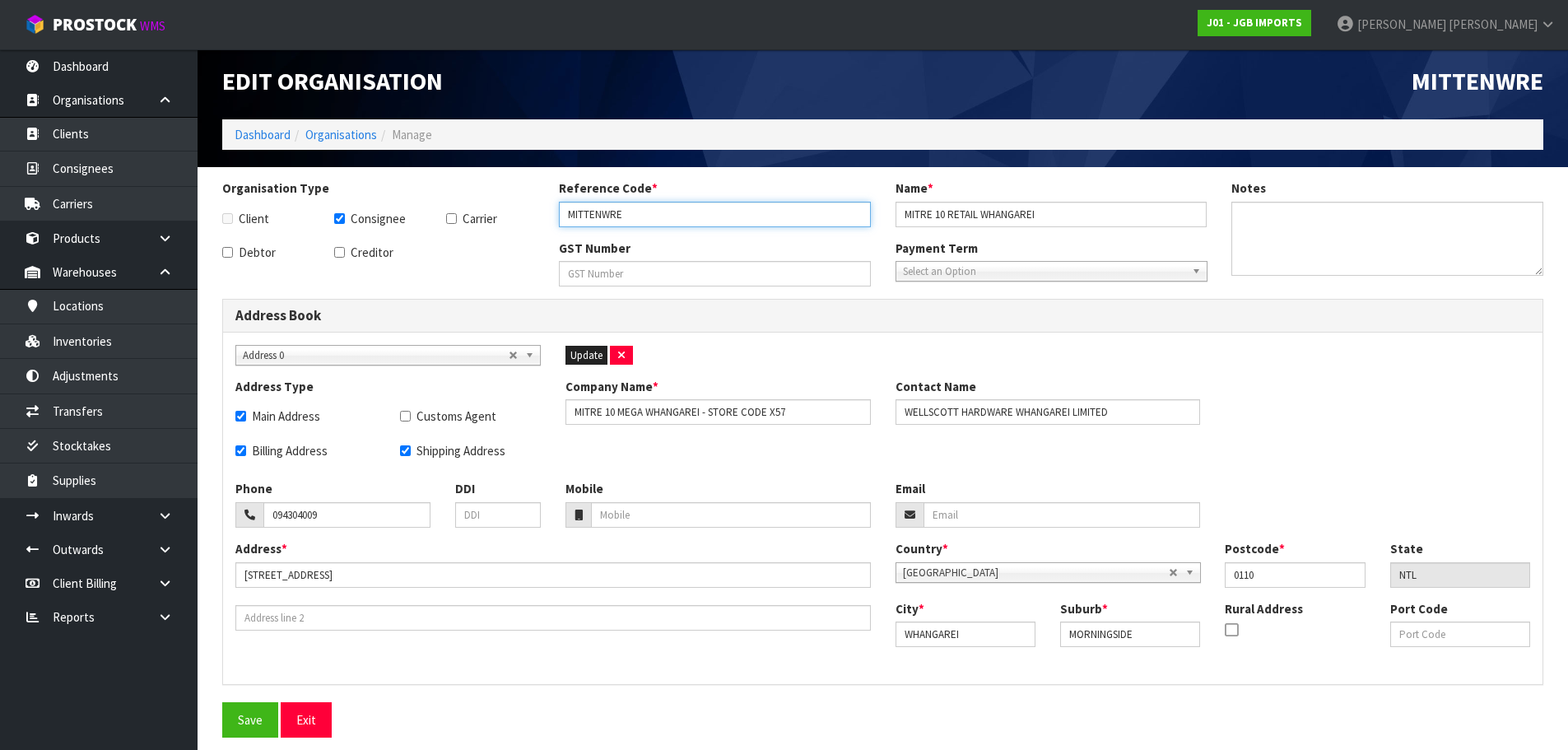
click at [587, 220] on input "MITTENWRE" at bounding box center [715, 215] width 312 height 25
click at [972, 214] on input "MITRE 10 RETAIL WHANGAREI" at bounding box center [1052, 215] width 312 height 25
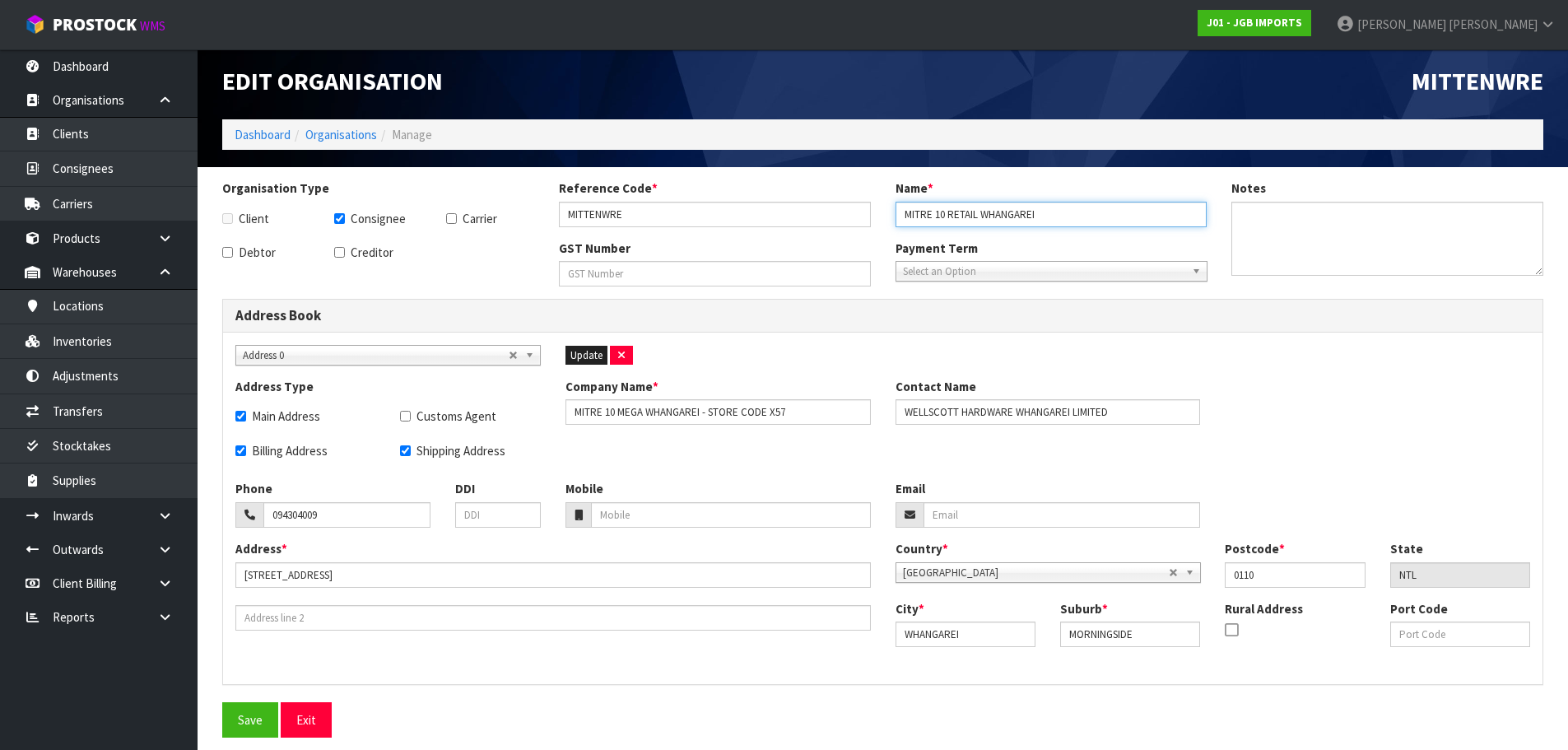
click at [1064, 205] on input "MITRE 10 RETAIL WHANGAREI" at bounding box center [1052, 215] width 312 height 25
click at [830, 403] on input "MITRE 10 MEGA WHANGAREI - STORE CODE X57" at bounding box center [717, 412] width 305 height 25
type input "MITRE 10 MEGA WHANGAREI - STORE CODE X57"
click at [1153, 414] on input "WELLSCOTT HARDWARE WHANGAREI LIMITED" at bounding box center [1048, 412] width 305 height 25
type input "WELLSCOTT HARDWARE WHANGAREI LIMITED -"
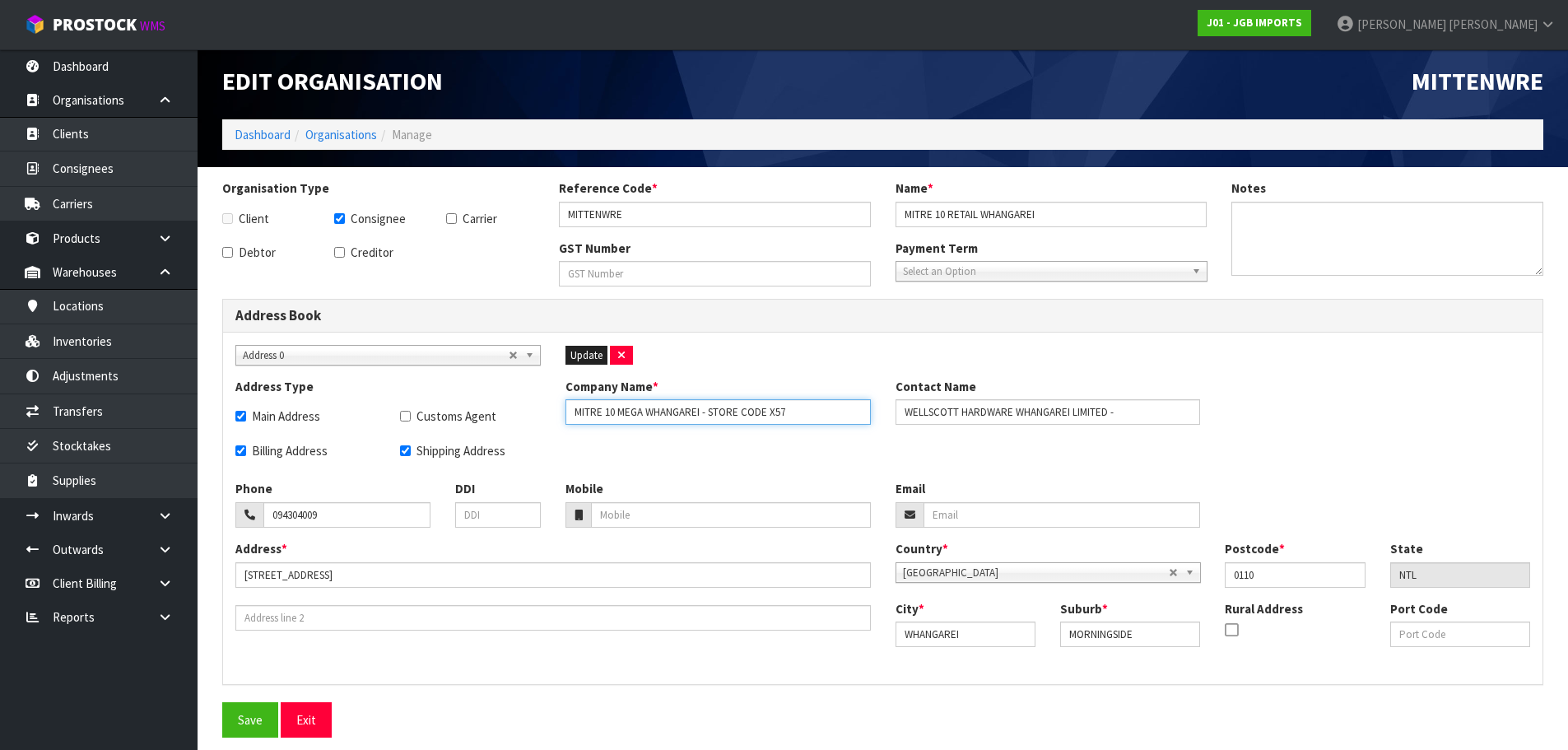
click at [816, 410] on input "MITRE 10 MEGA WHANGAREI - STORE CODE X57" at bounding box center [717, 412] width 305 height 25
click at [804, 414] on input "MITRE 10 MEGA WHANGAREI - STORE CODE X57 -NOT USE" at bounding box center [717, 412] width 305 height 25
click at [245, 709] on button "Save" at bounding box center [251, 719] width 56 height 35
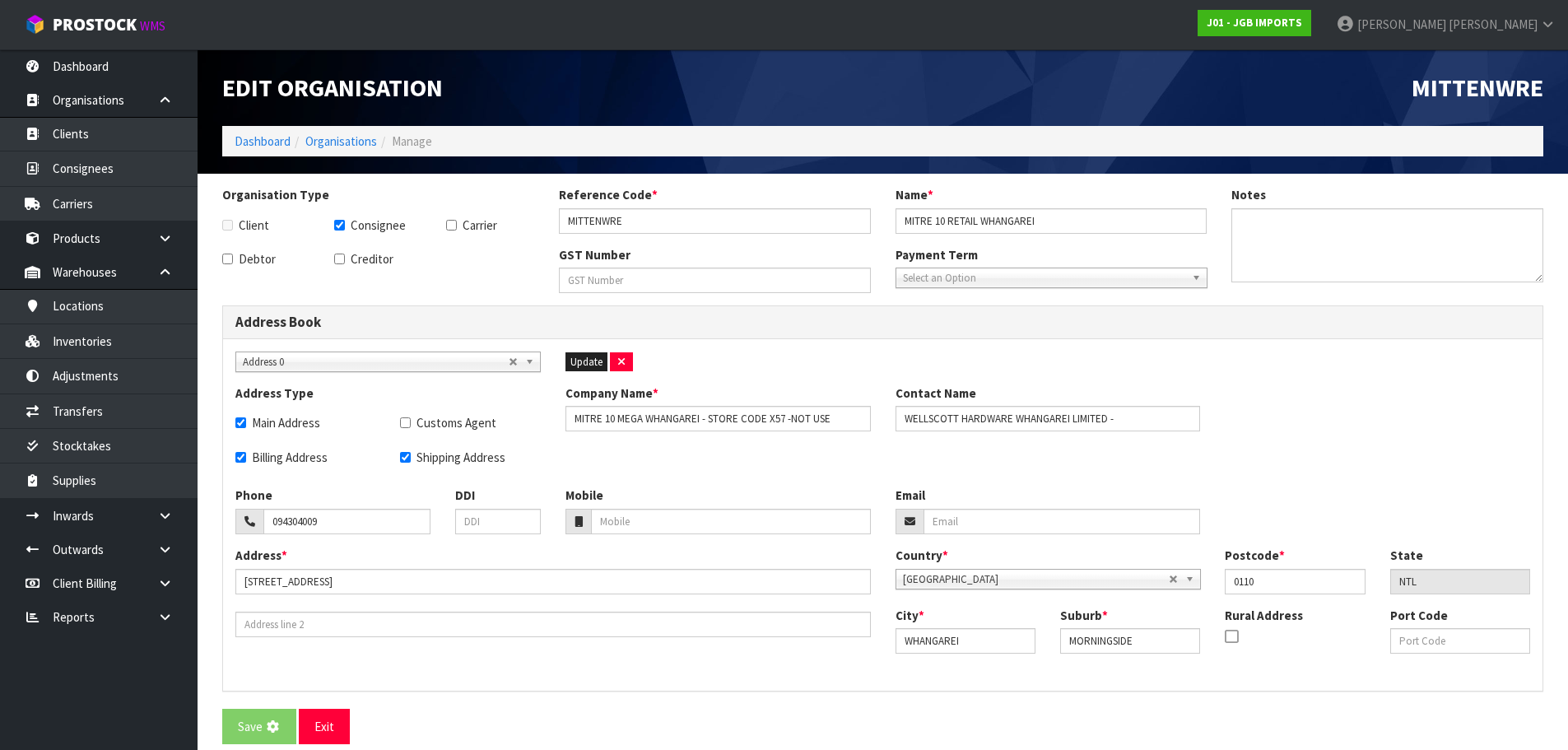
type input "MITRE 10 MEGA WHANGAREI - STORE CODE X57"
type input "WELLSCOTT HARDWARE WHANGAREI LIMITED"
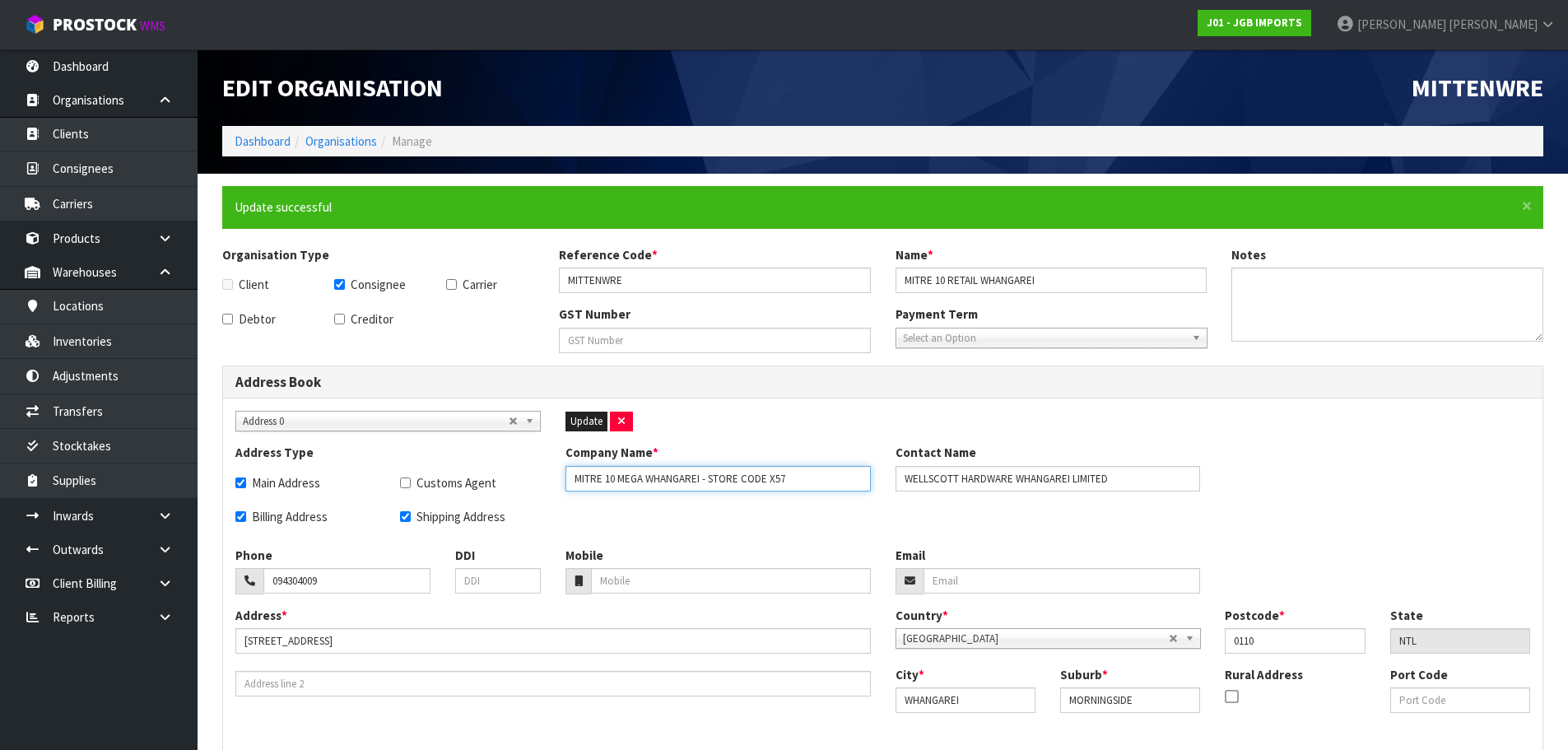
click at [801, 480] on input "MITRE 10 MEGA WHANGAREI - STORE CODE X57" at bounding box center [717, 479] width 305 height 25
type input "MITRE 10 MEGA WHANGAREI - STORE CODE X57-NOT USE"
click at [578, 434] on div "Address 0 Address 0 Update" at bounding box center [883, 427] width 1319 height 33
click at [584, 420] on span "Update" at bounding box center [587, 421] width 32 height 14
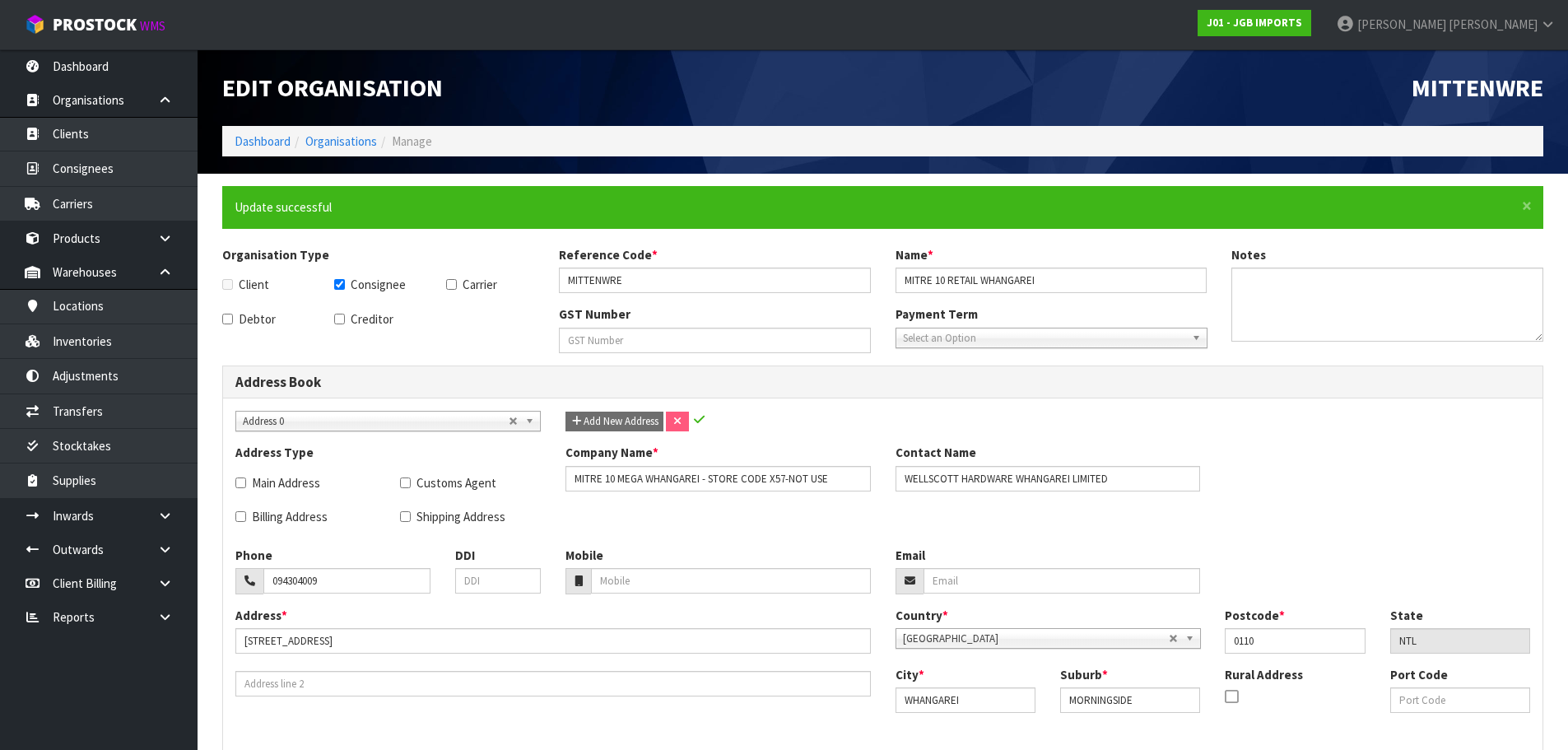
checkbox input "false"
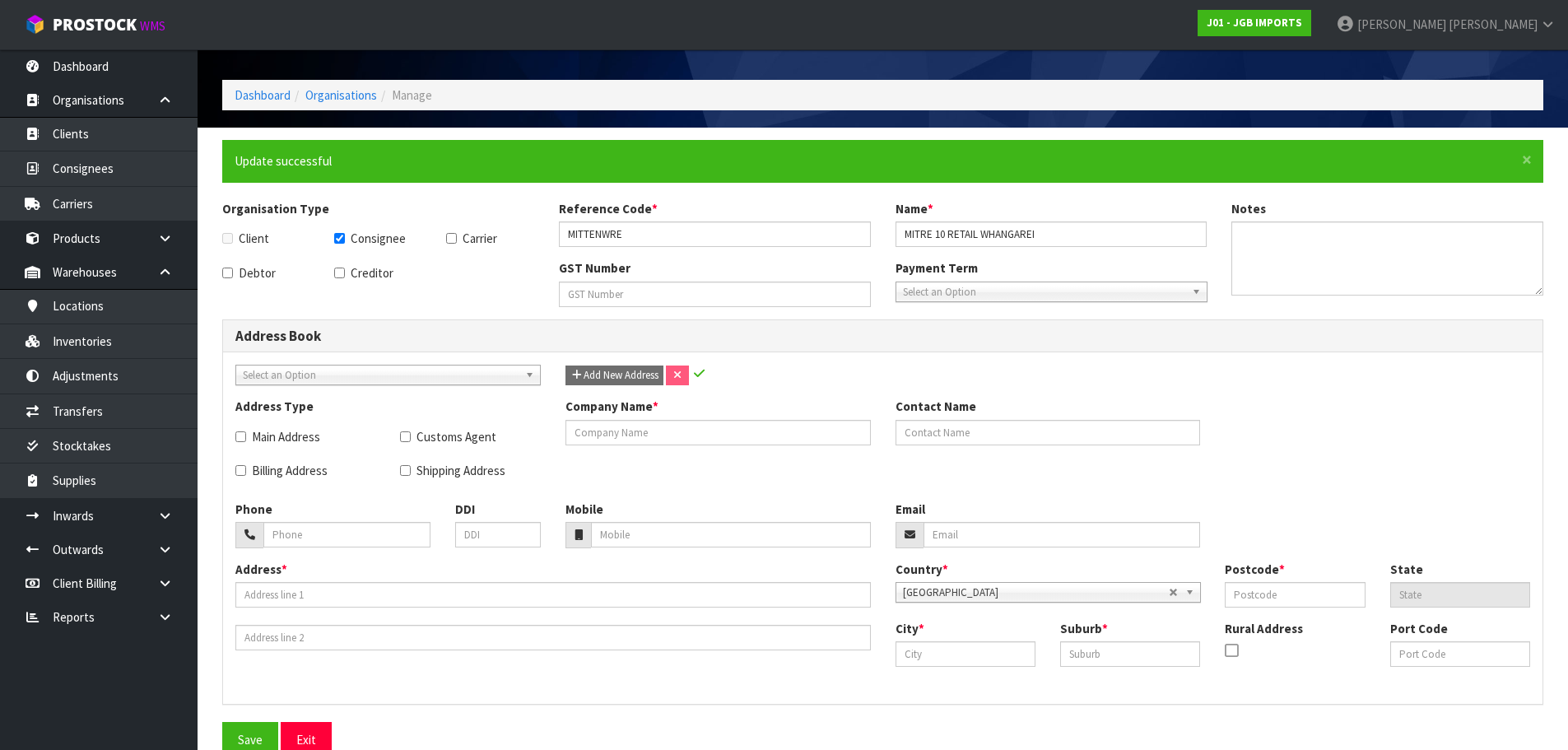
scroll to position [67, 0]
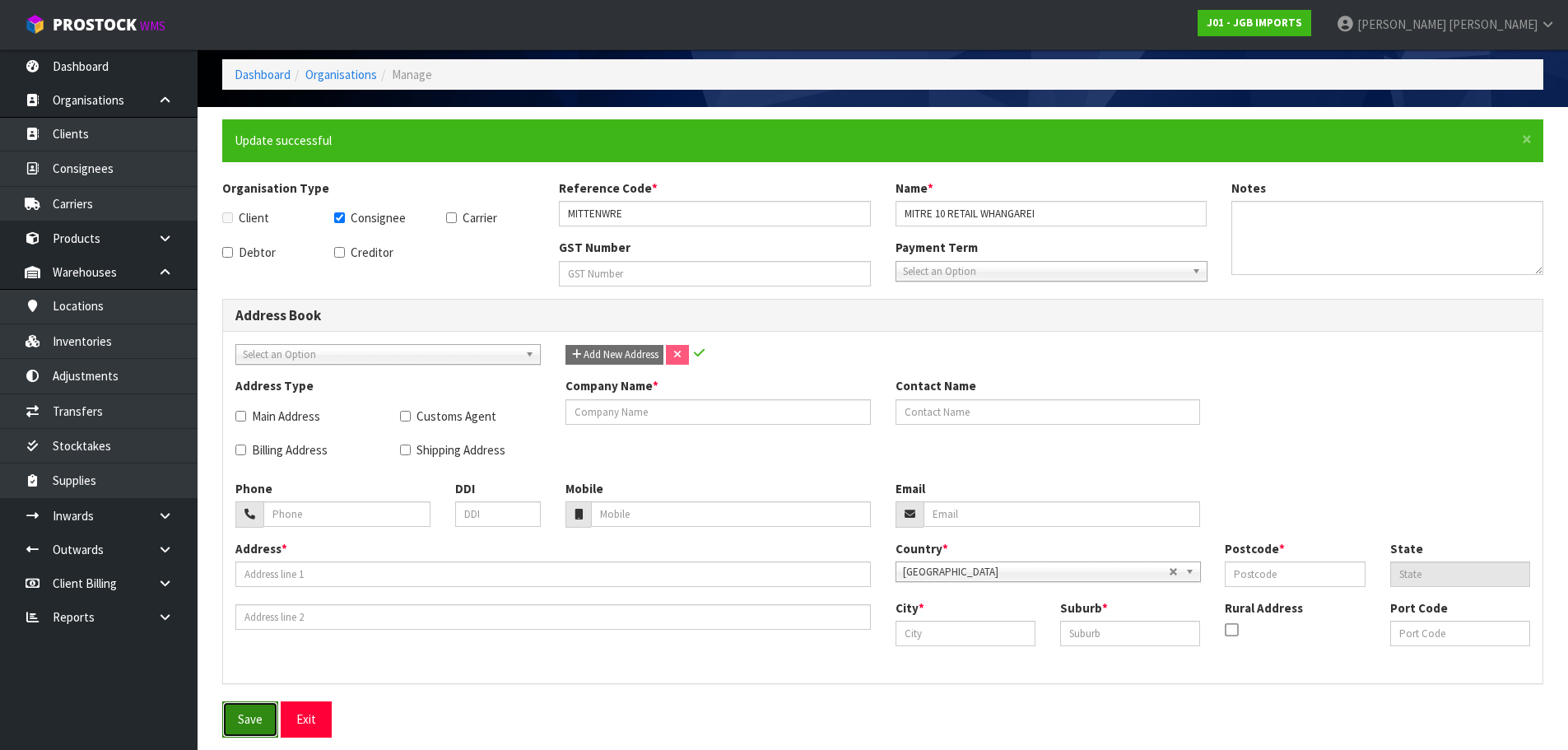
click at [266, 718] on button "Save" at bounding box center [251, 718] width 56 height 35
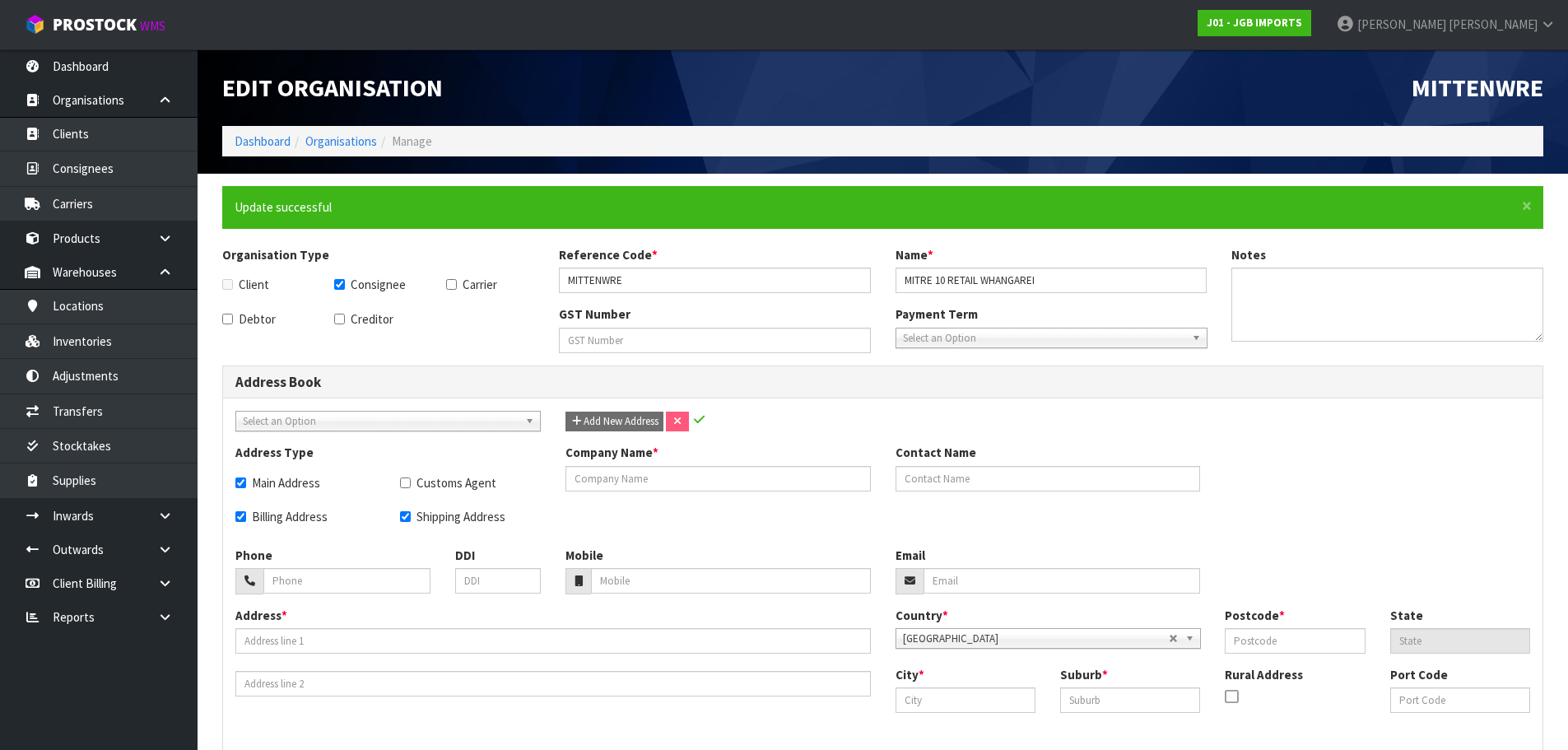
checkbox input "true"
type input "MITRE 10 MEGA WHANGAREI - STORE CODE X57-NOT USE"
type input "WELLSCOTT HARDWARE WHANGAREI LIMITED"
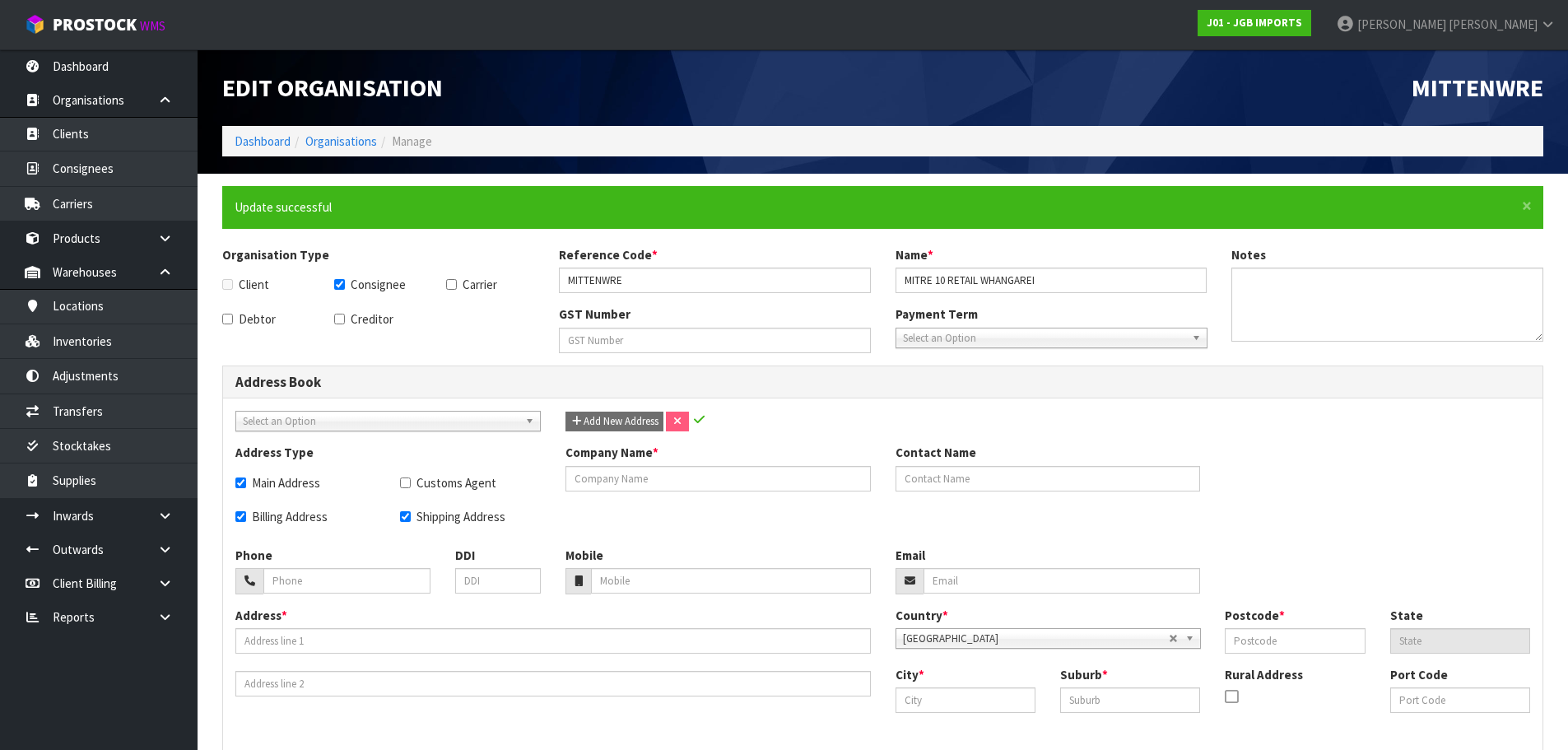
type input "094304009"
type input "46 POROWINI AVENUE"
type input "0110"
type input "NTL"
type input "WHANGAREI"
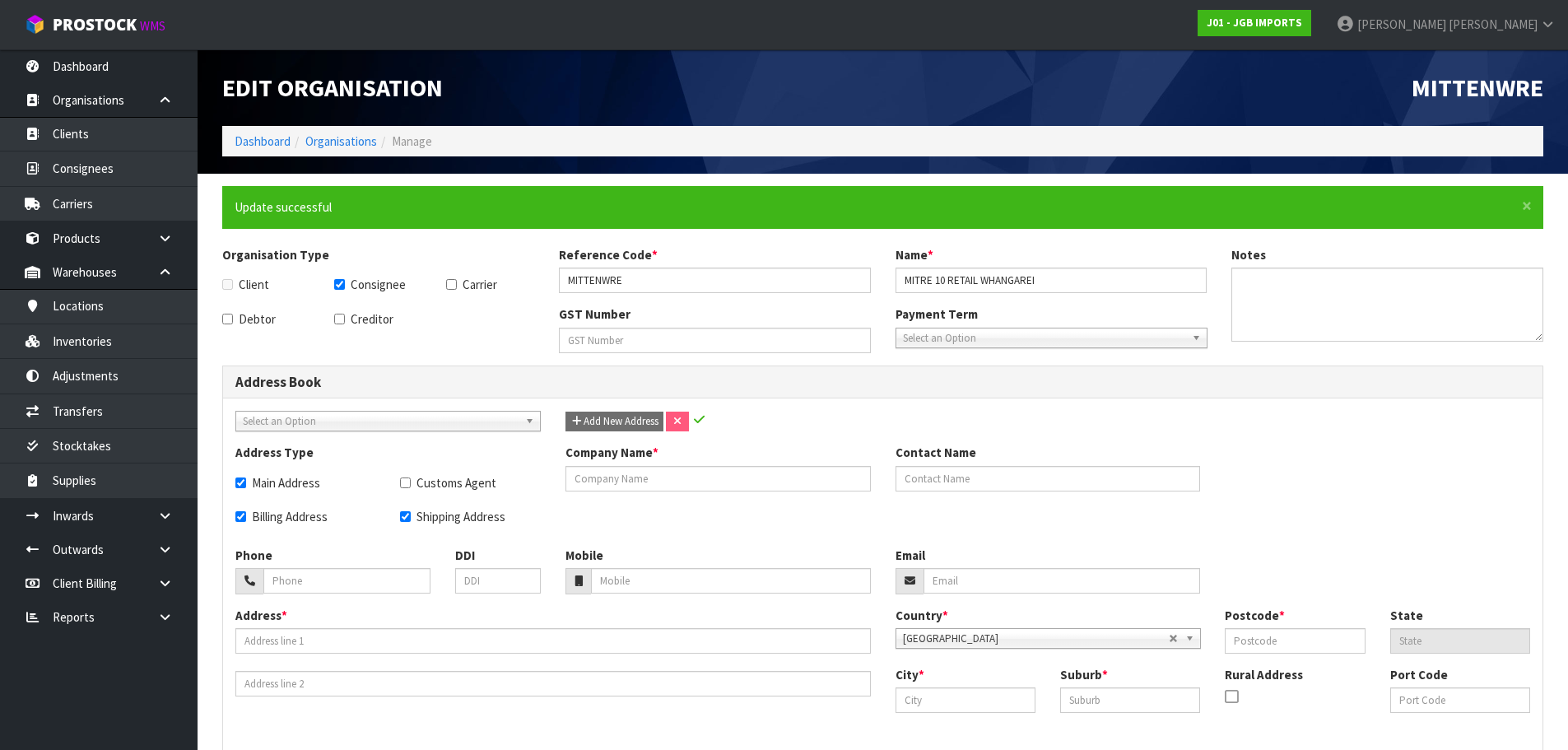
type input "MORNINGSIDE"
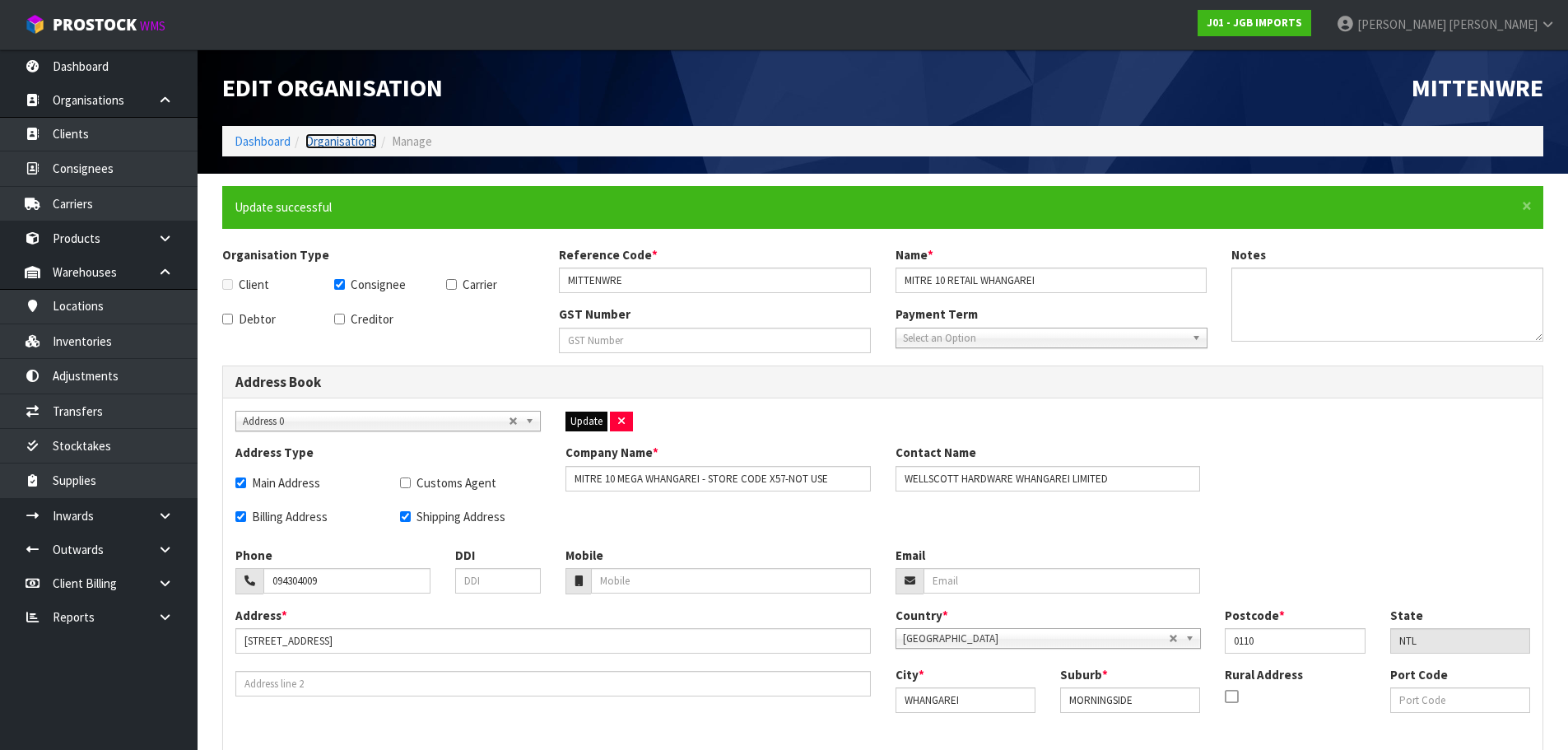
click at [333, 138] on link "Organisations" at bounding box center [341, 141] width 71 height 15
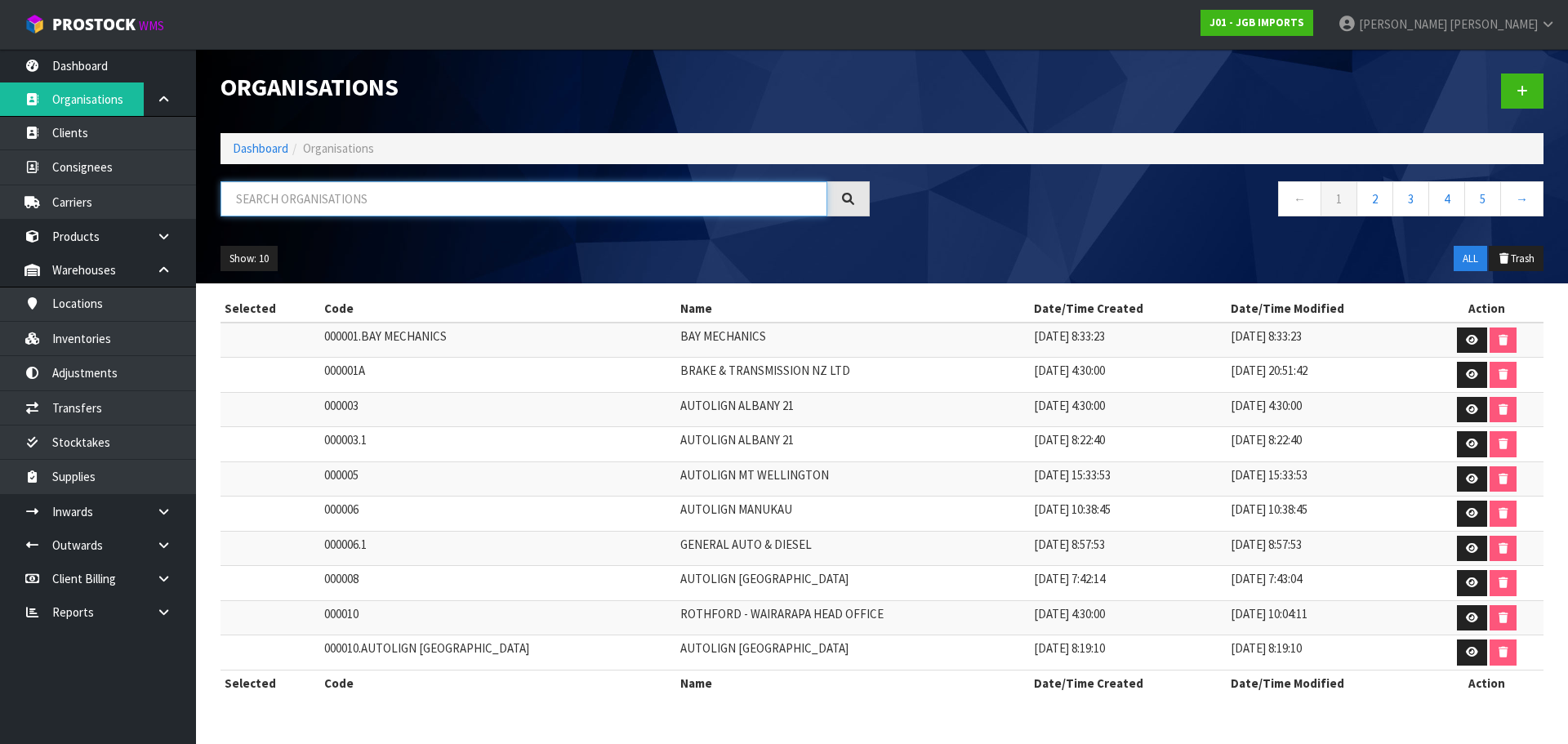
click at [276, 211] on input "text" at bounding box center [524, 199] width 607 height 35
paste input "MIT10MAKL"
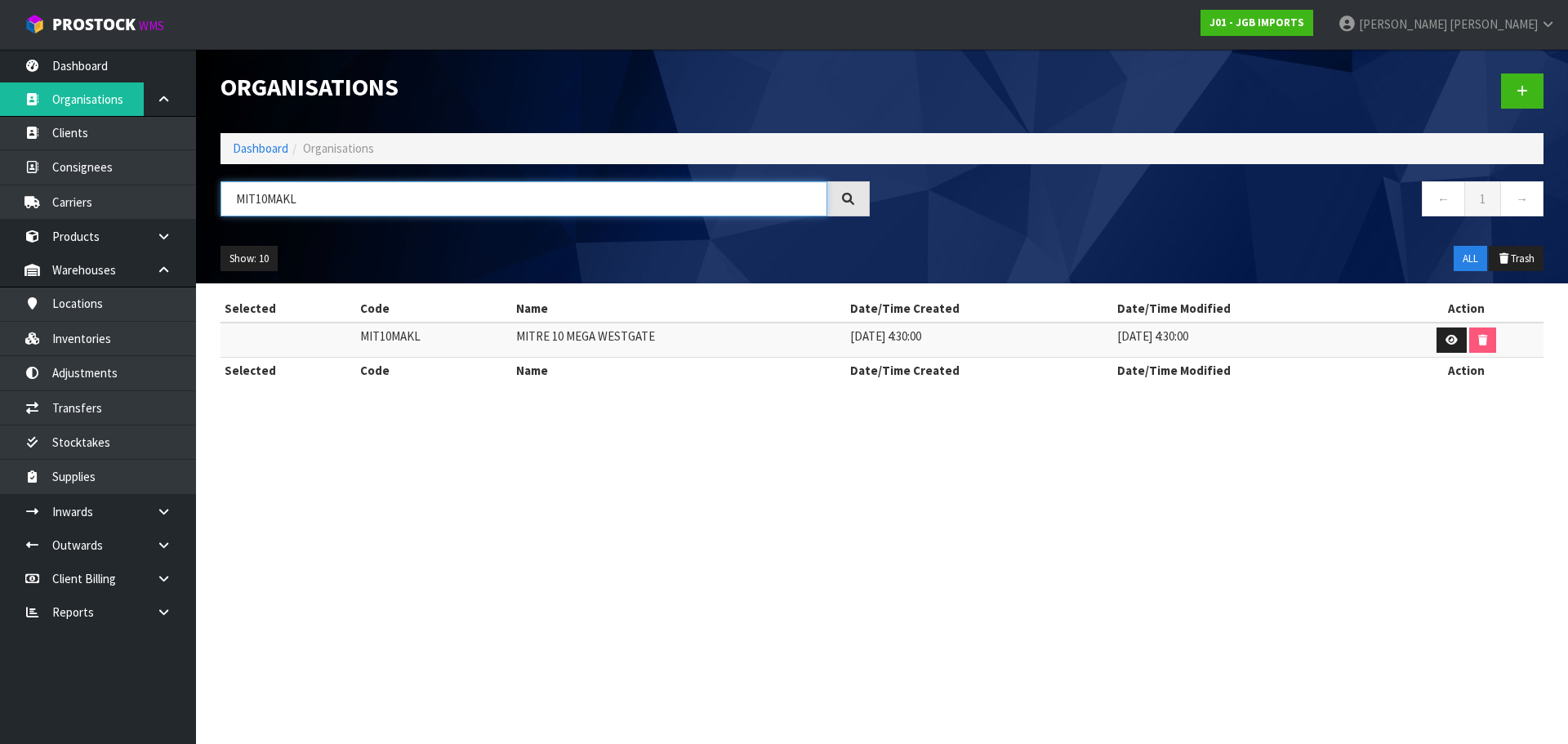
drag, startPoint x: 295, startPoint y: 199, endPoint x: 204, endPoint y: 210, distance: 91.7
click at [205, 210] on header "Organisations Dashboard Organisations MIT10MAKL ← 1 → Show: 10 5 10 25 50 ALL T…" at bounding box center [881, 166] width 1371 height 234
paste input "Otaika Pharmacy"
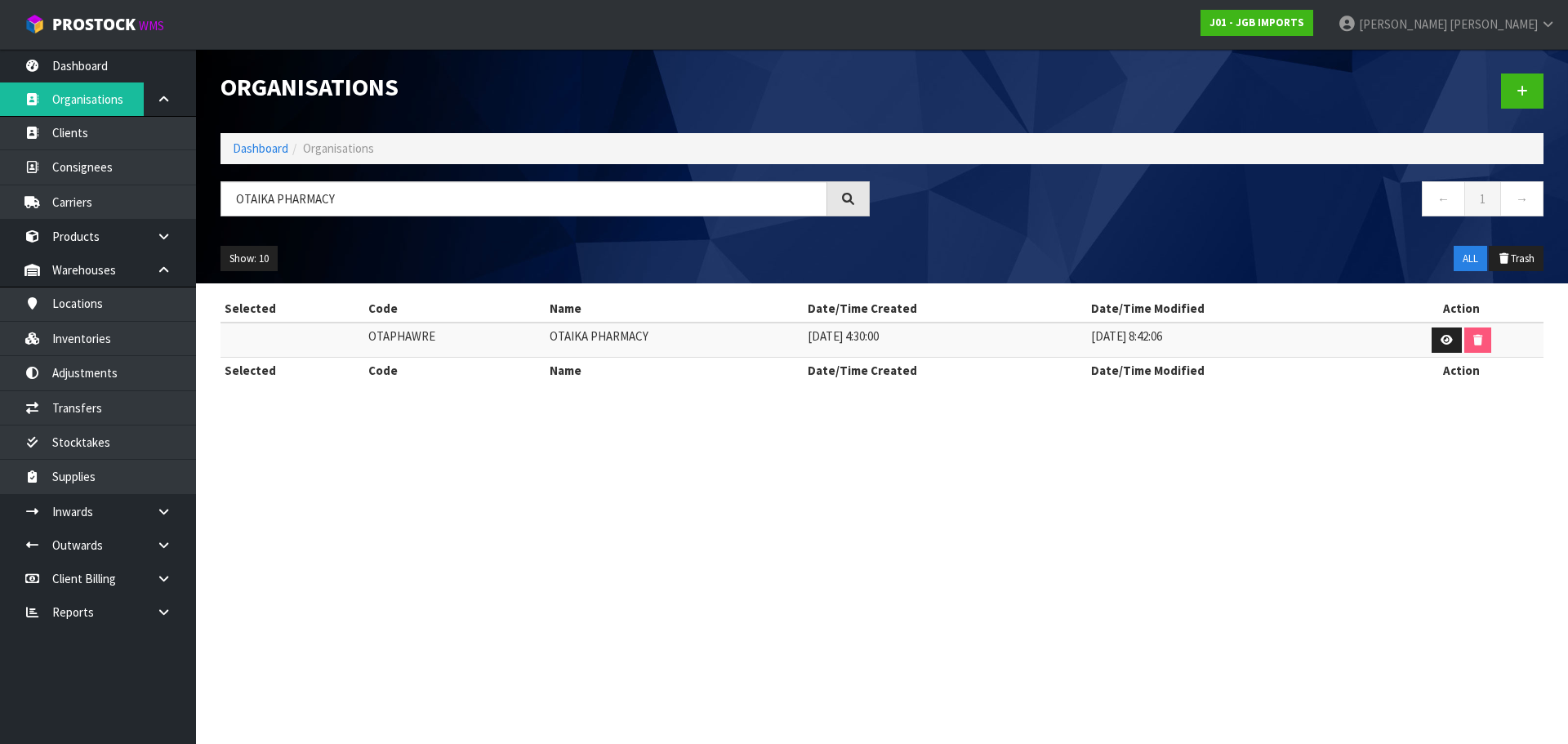
click at [419, 337] on td "OTAPHAWRE" at bounding box center [454, 340] width 181 height 35
click at [599, 344] on td "OTAIKA PHARMACY" at bounding box center [674, 340] width 258 height 35
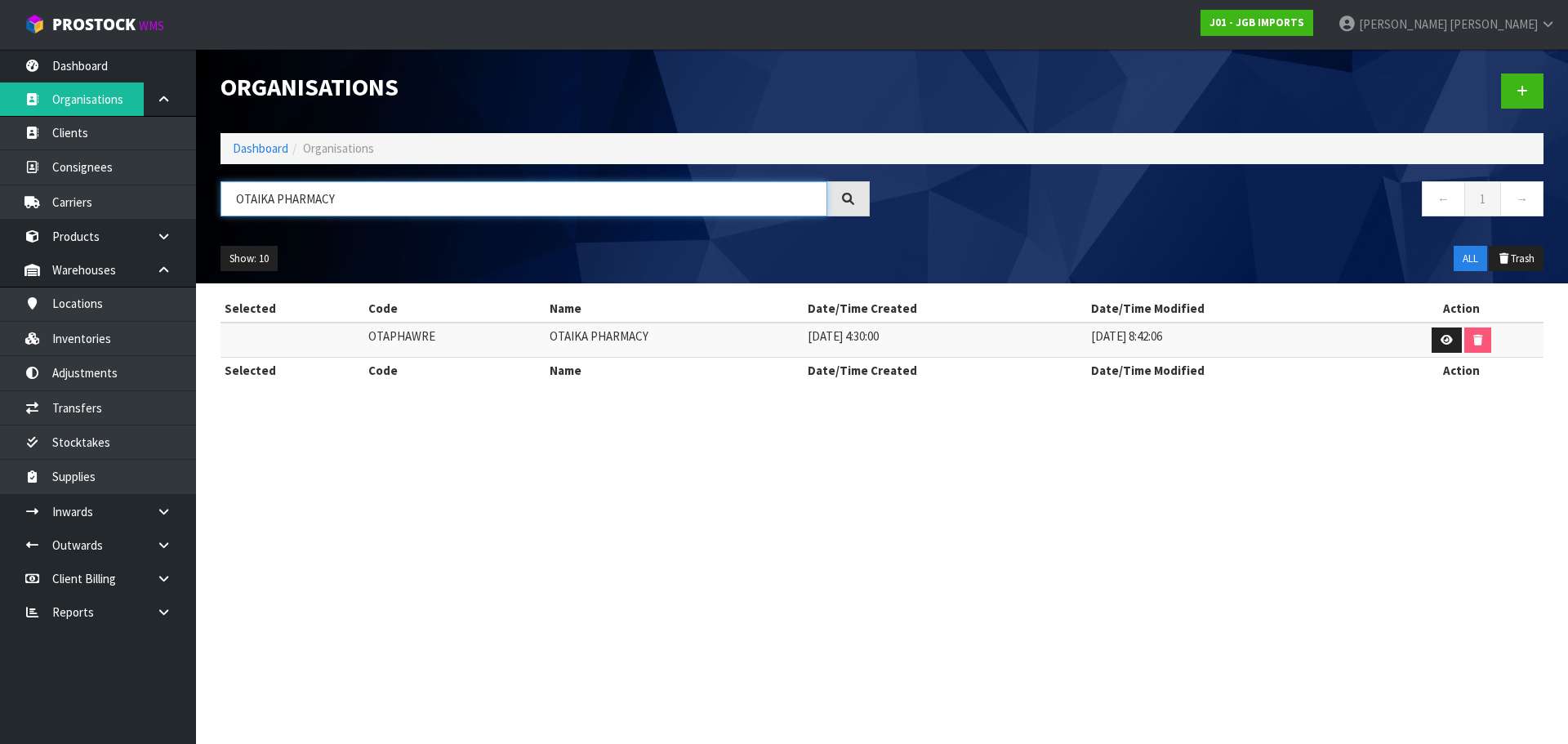
click at [320, 204] on input "OTAIKA PHARMACY" at bounding box center [524, 199] width 607 height 35
drag, startPoint x: 341, startPoint y: 204, endPoint x: 142, endPoint y: 223, distance: 199.9
click at [142, 223] on body "Toggle navigation ProStock WMS J01 - JGB IMPORTS Rocio Lopez Logout Dashboard O…" at bounding box center [784, 372] width 1568 height 744
paste input "PALMERS ALBAN"
click at [403, 343] on td "PALMERSALB" at bounding box center [459, 340] width 190 height 35
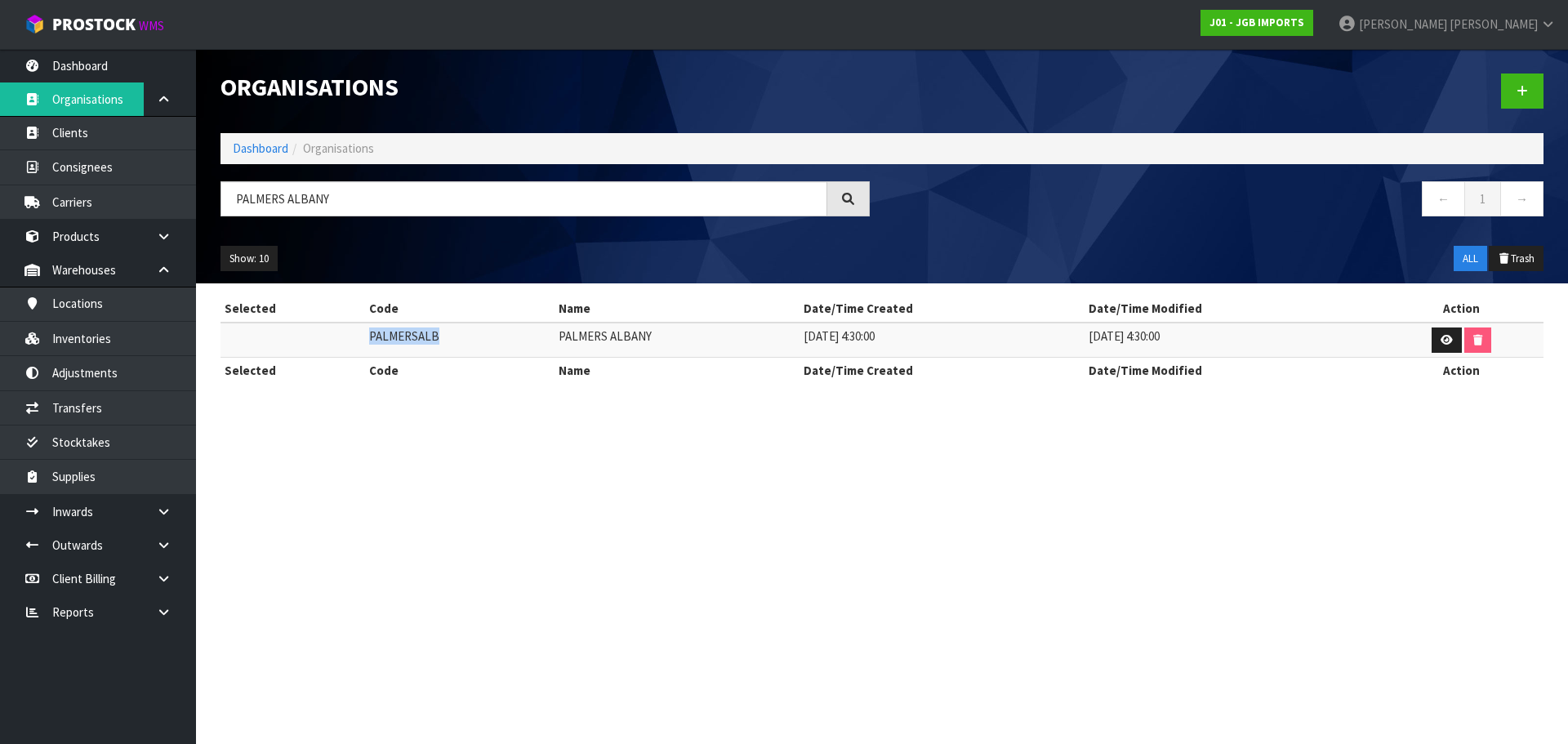
click at [403, 343] on td "PALMERSALB" at bounding box center [459, 340] width 190 height 35
click at [585, 336] on td "PALMERS ALBANY" at bounding box center [677, 340] width 245 height 35
drag, startPoint x: 293, startPoint y: 196, endPoint x: 207, endPoint y: 203, distance: 86.3
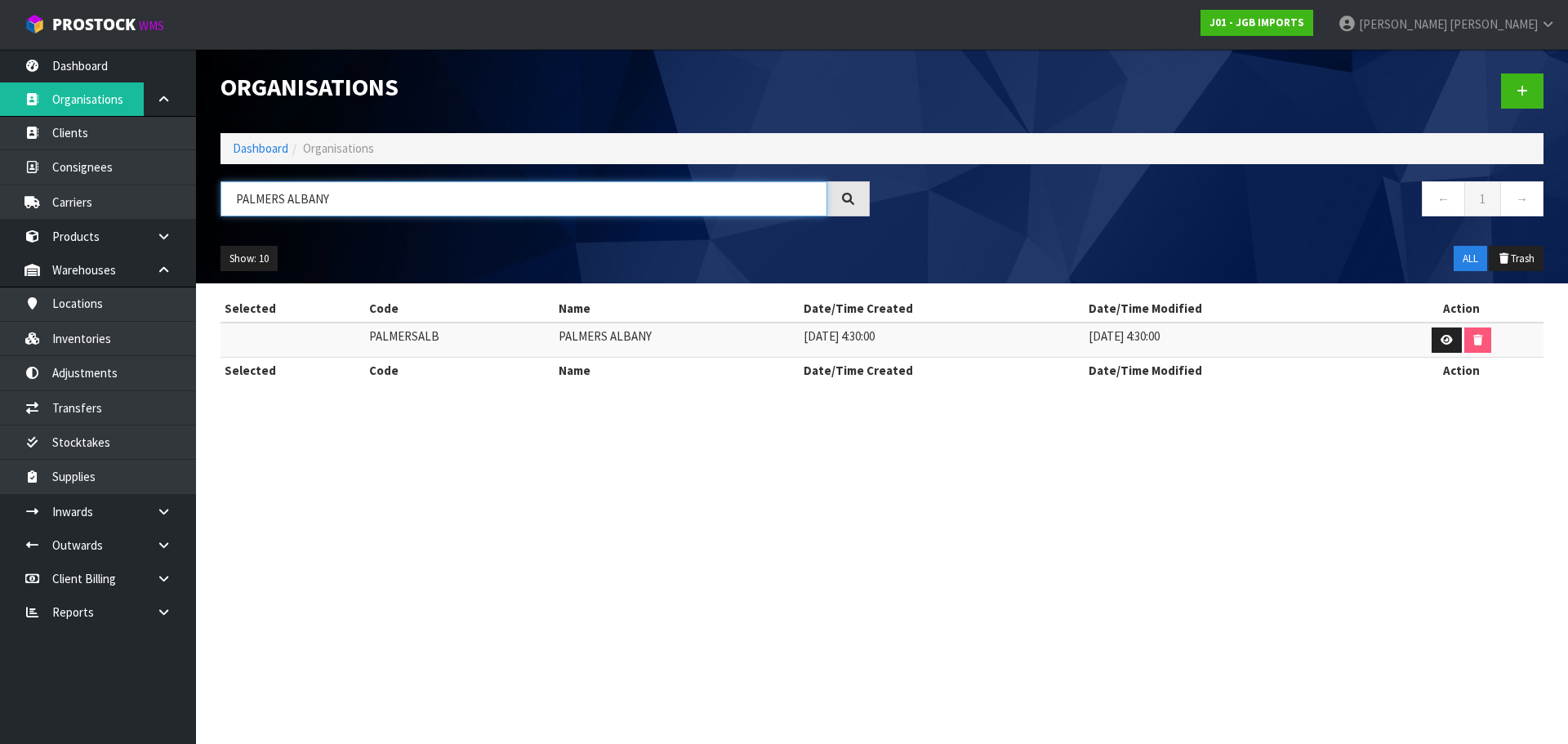
click at [207, 203] on header "Organisations Dashboard Organisations PALMERS ALBANY ← 1 → Show: 10 5 10 25 50 …" at bounding box center [881, 166] width 1371 height 234
paste input "almers Remuera"
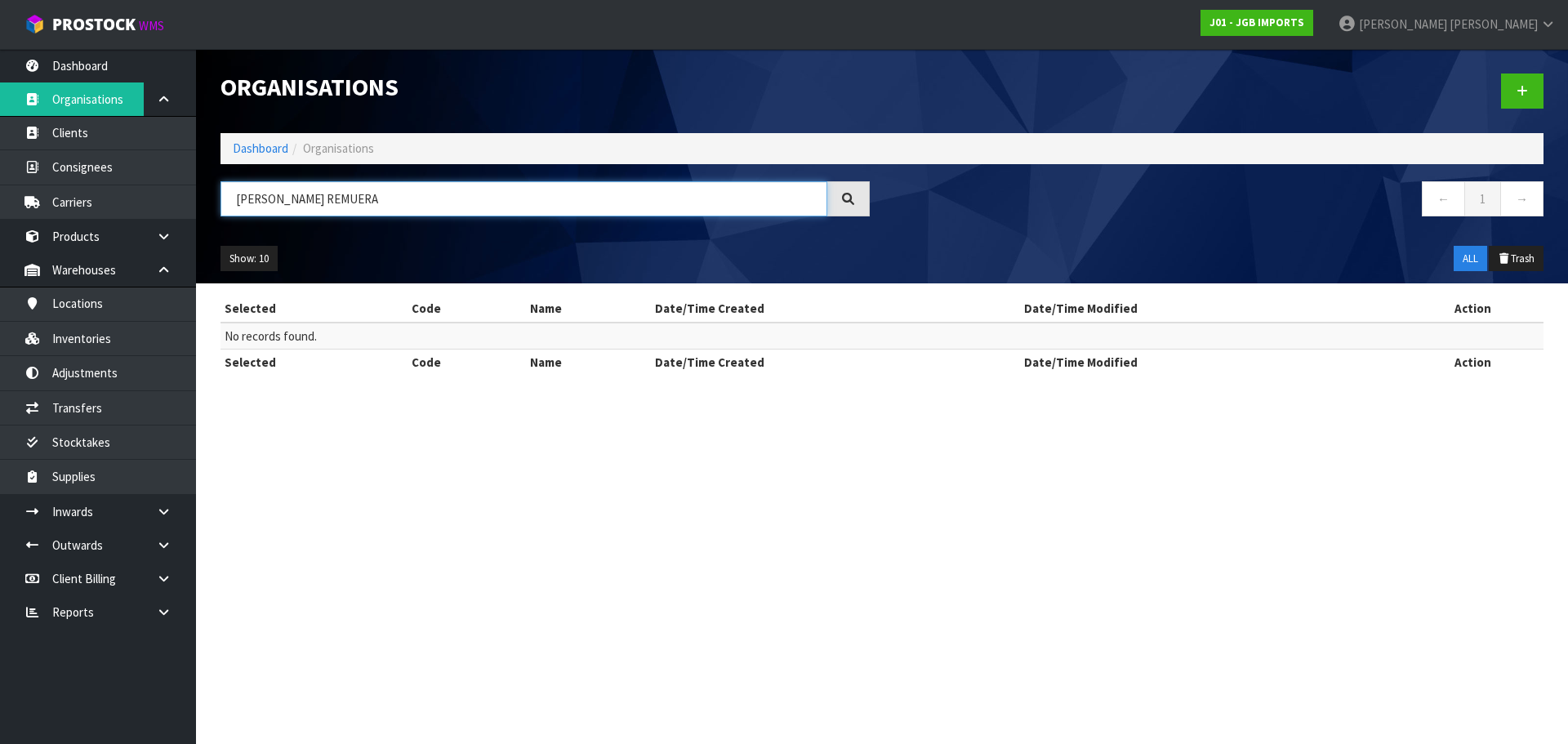
click at [273, 199] on input "PALMERS REMUERA" at bounding box center [524, 199] width 607 height 35
click at [325, 209] on input "PALMERS REMUERA" at bounding box center [524, 199] width 607 height 35
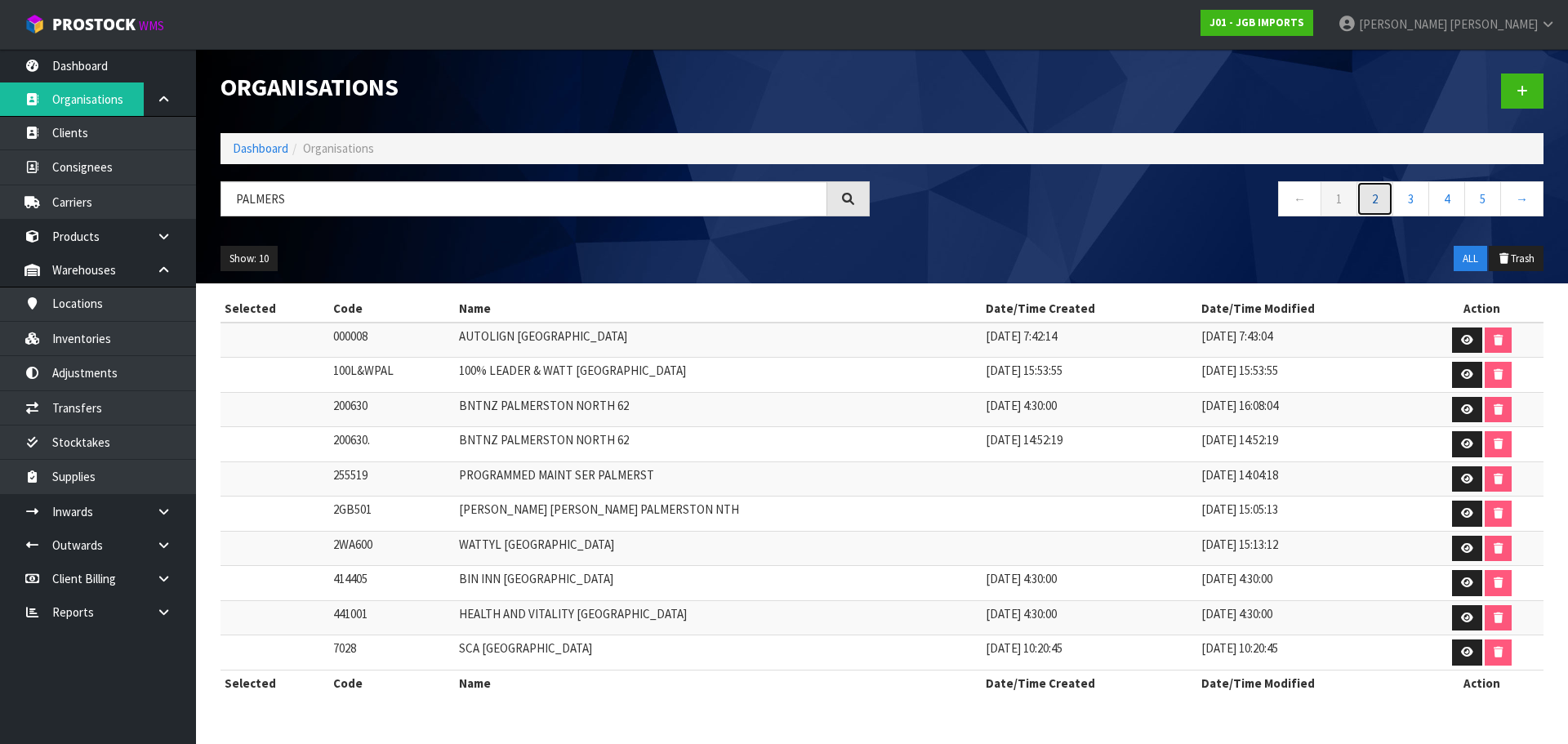
click at [1364, 212] on link "2" at bounding box center [1374, 199] width 37 height 35
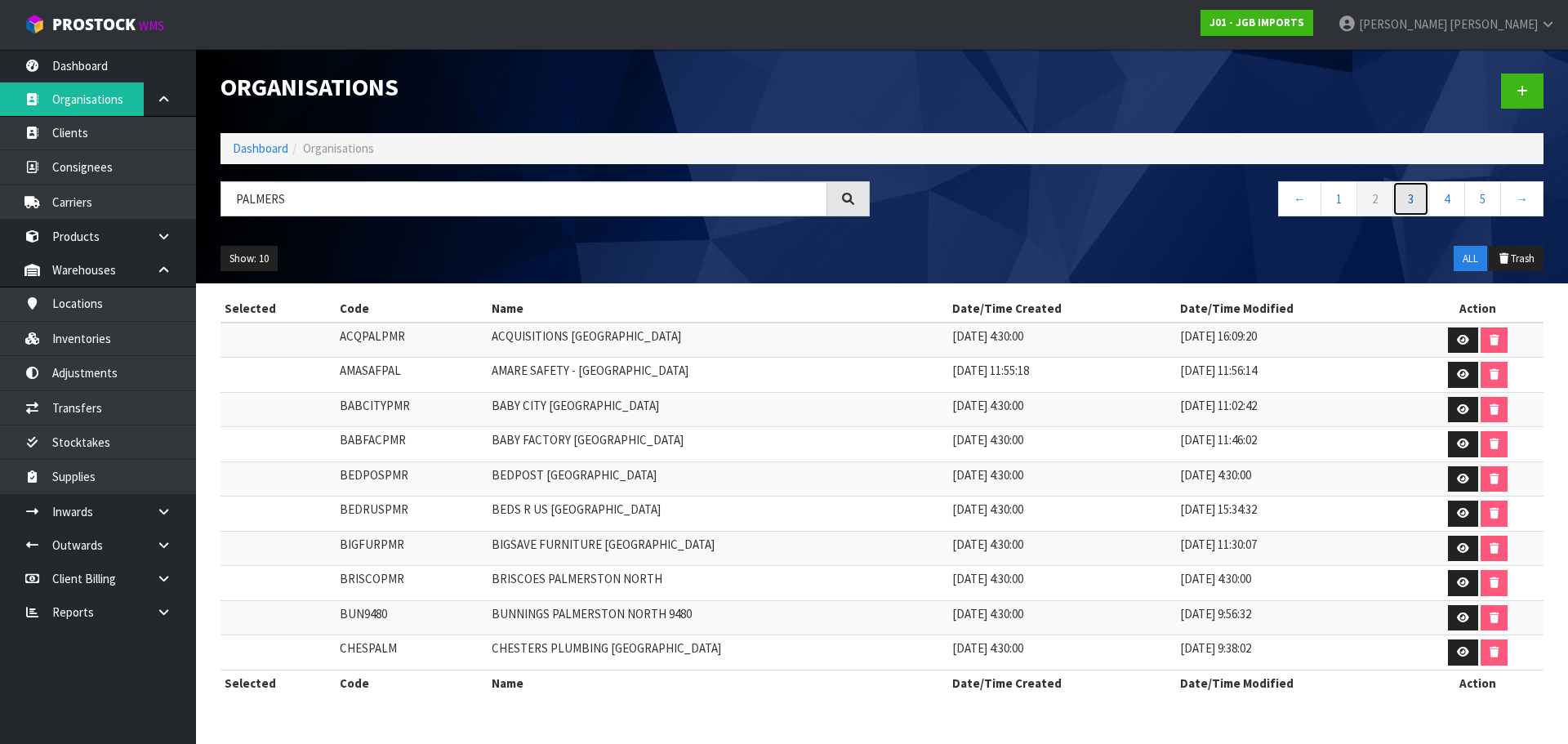
click at [1415, 203] on link "3" at bounding box center [1410, 199] width 37 height 35
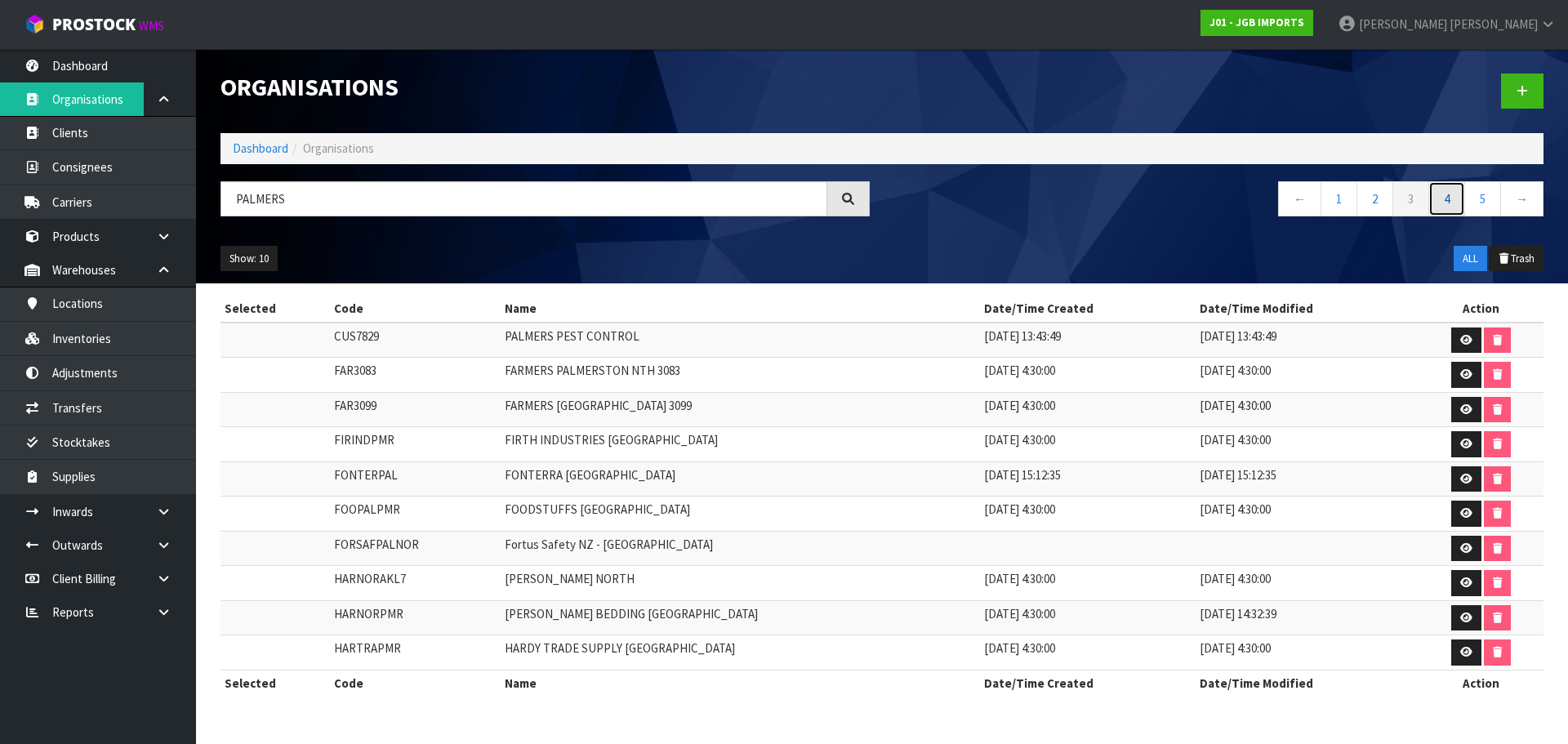
click at [1458, 198] on link "4" at bounding box center [1446, 199] width 37 height 35
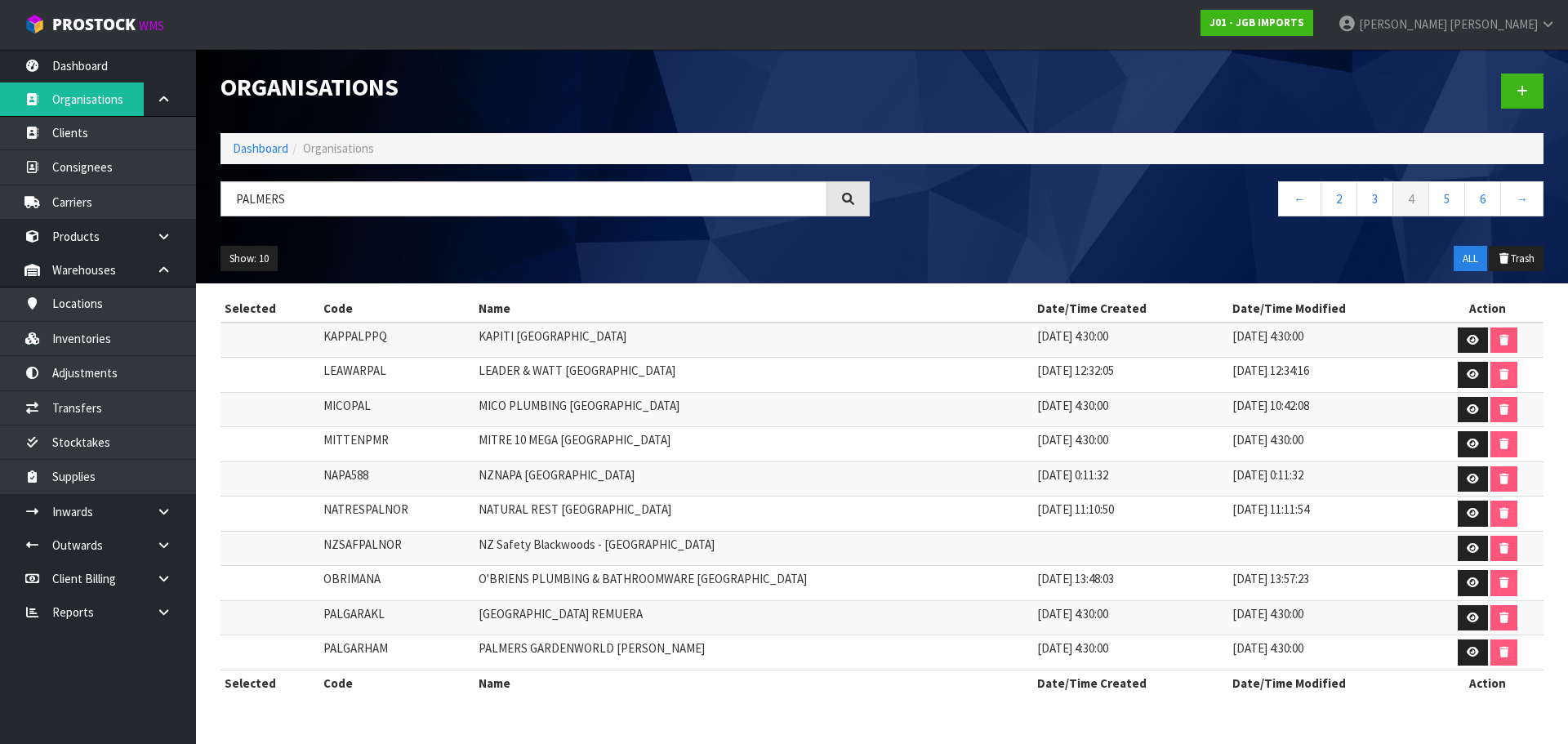
click at [645, 621] on td "PALMERS GARDENWORLD REMUERA" at bounding box center [754, 617] width 560 height 35
click at [486, 618] on td "PALMERS GARDENWORLD REMUERA" at bounding box center [754, 617] width 560 height 35
click at [262, 256] on button "Show: 10" at bounding box center [249, 258] width 57 height 26
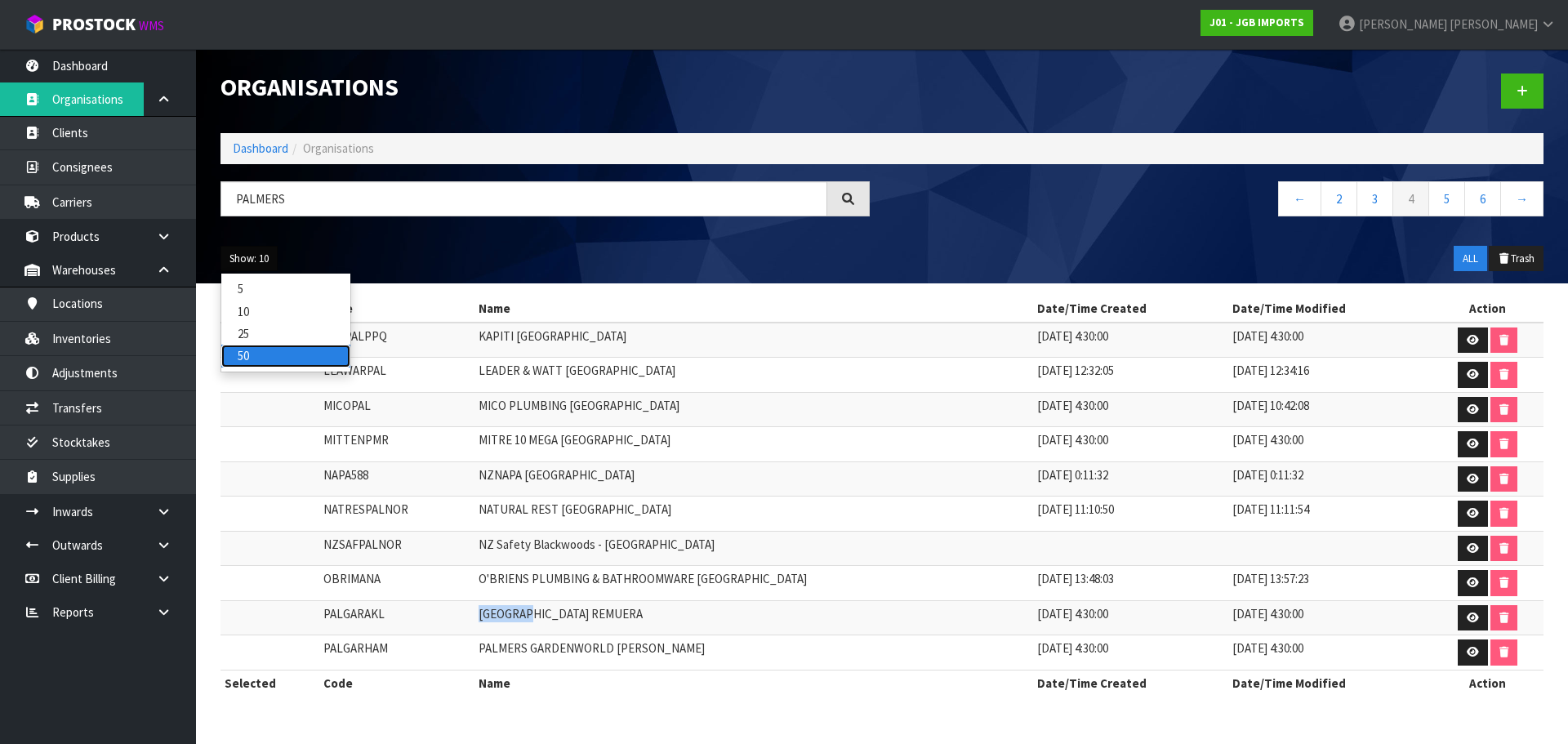
click at [272, 359] on link "50" at bounding box center [286, 355] width 129 height 22
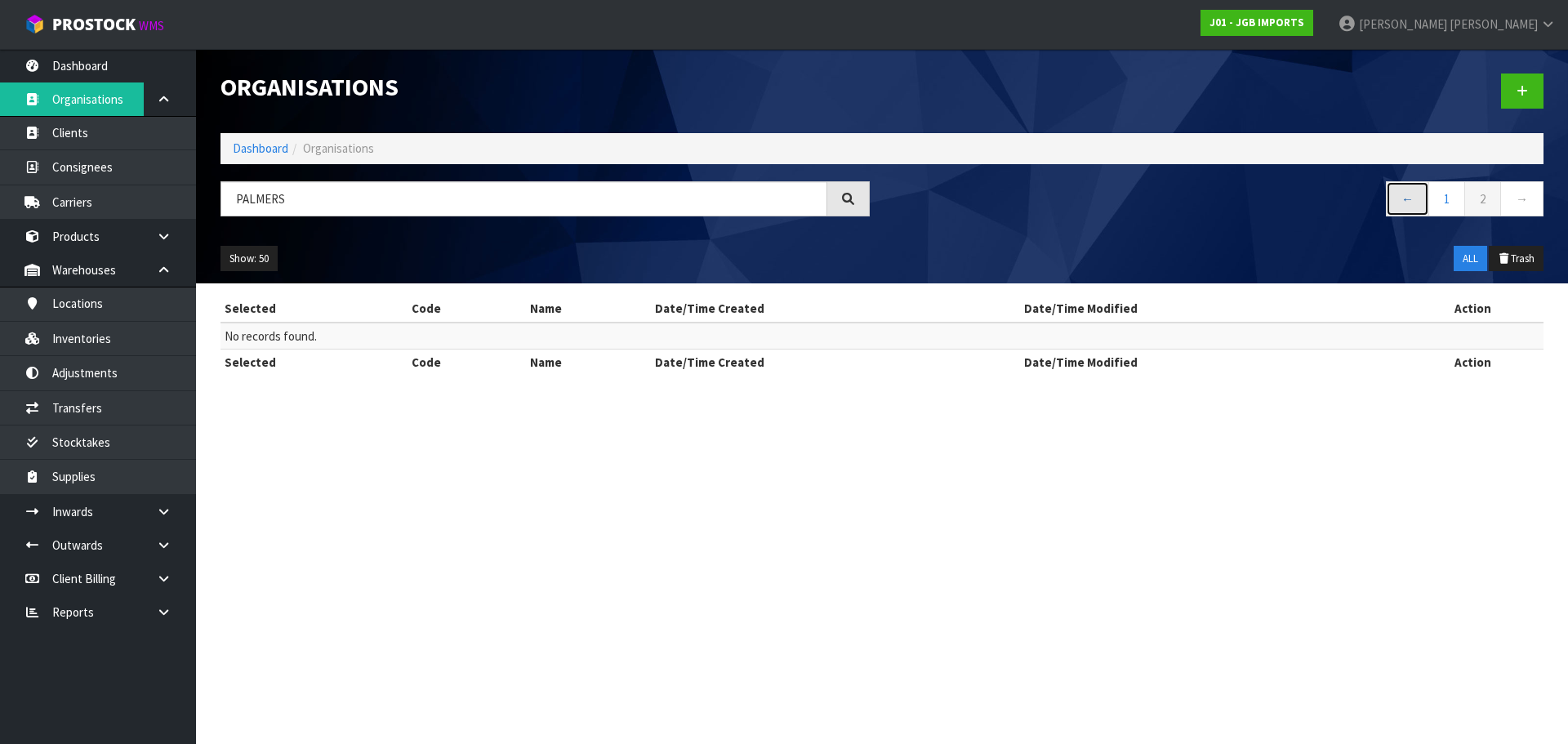
click at [1428, 201] on link "←" at bounding box center [1407, 199] width 43 height 35
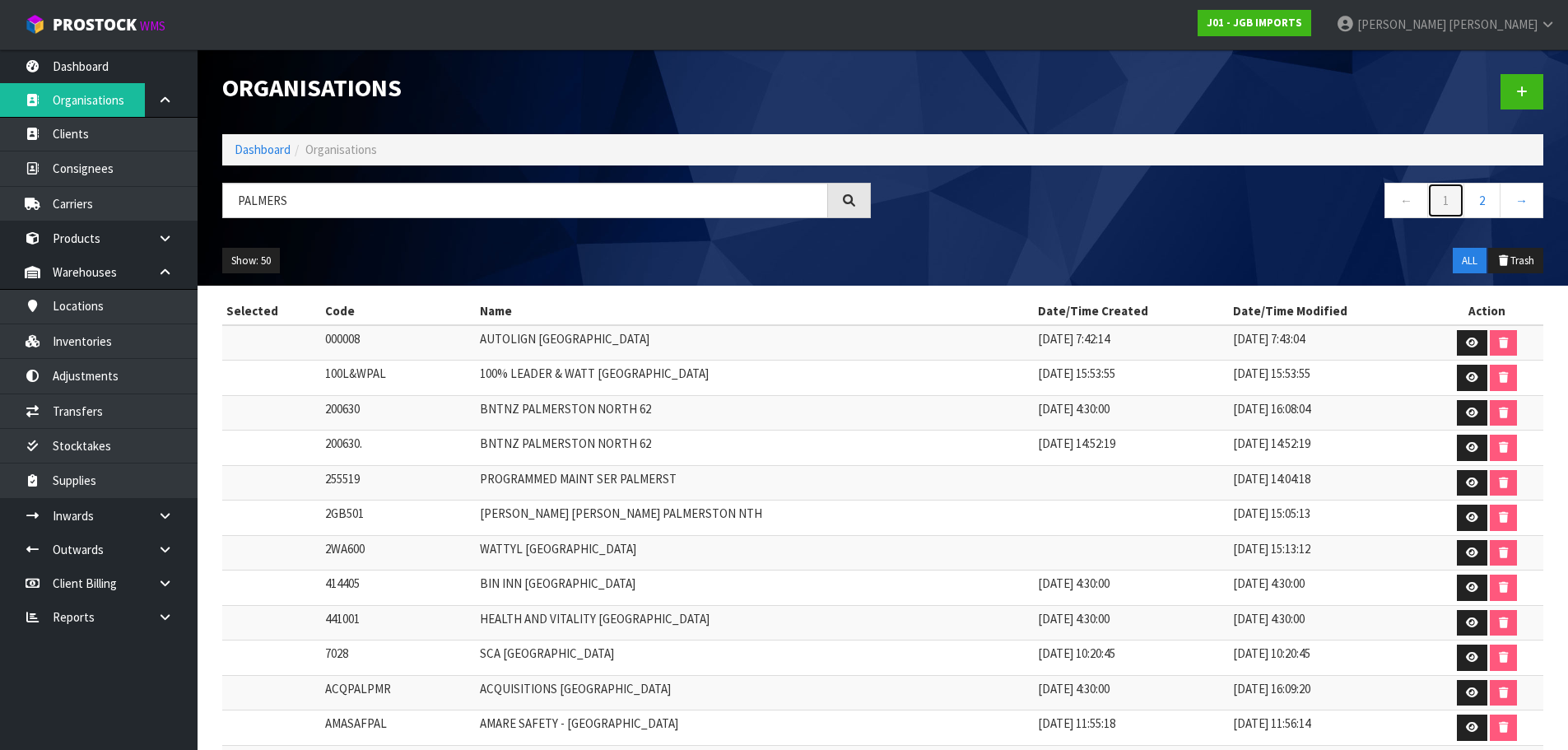
click at [1459, 205] on link "1" at bounding box center [1445, 200] width 37 height 35
click at [1047, 207] on nav "← 1 2 →" at bounding box center [1220, 203] width 649 height 41
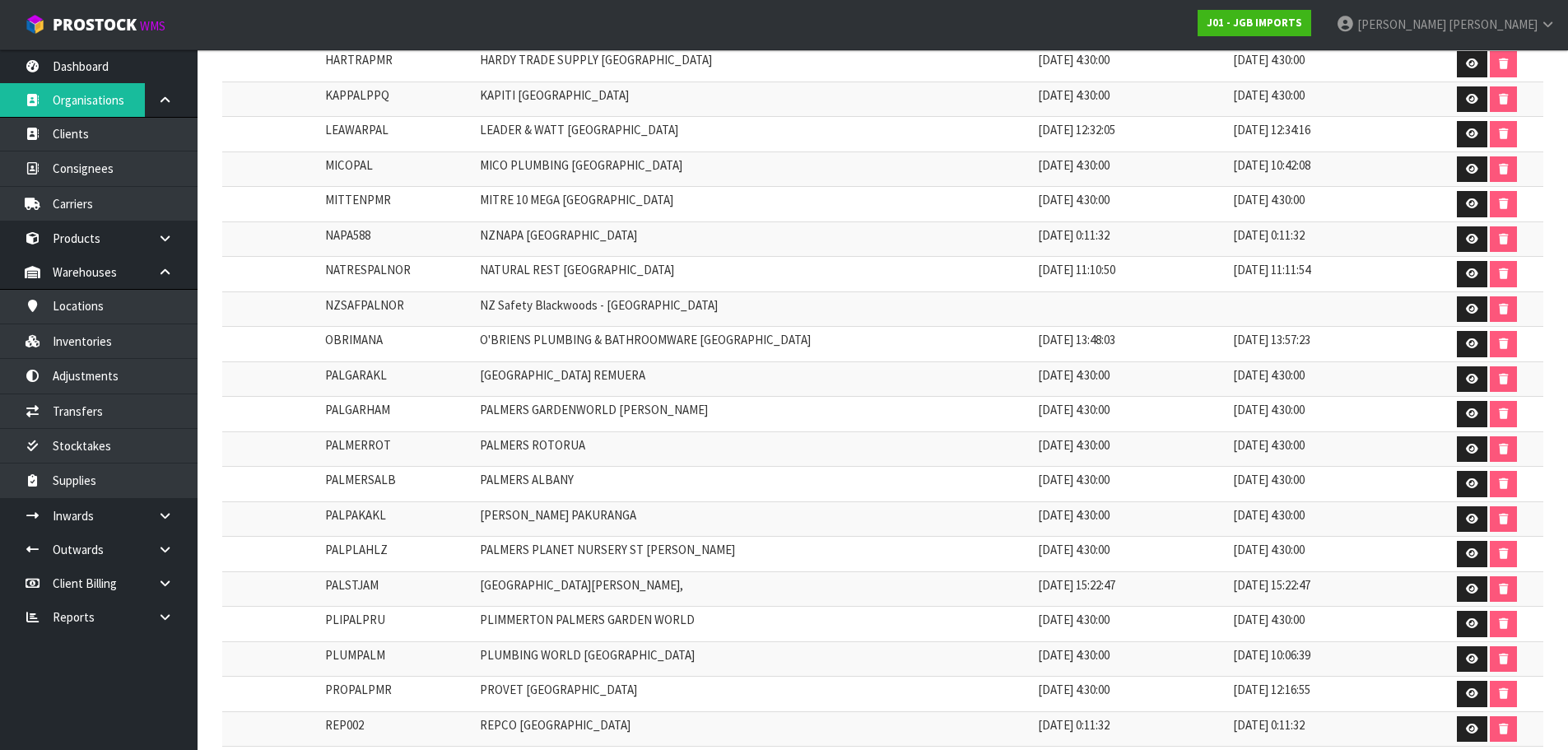
click at [521, 381] on td "PALMERS GARDENWORLD REMUERA" at bounding box center [754, 379] width 558 height 35
click at [321, 382] on td "PALGARAKL" at bounding box center [398, 379] width 155 height 35
click at [333, 377] on td "PALGARAKL" at bounding box center [398, 379] width 155 height 35
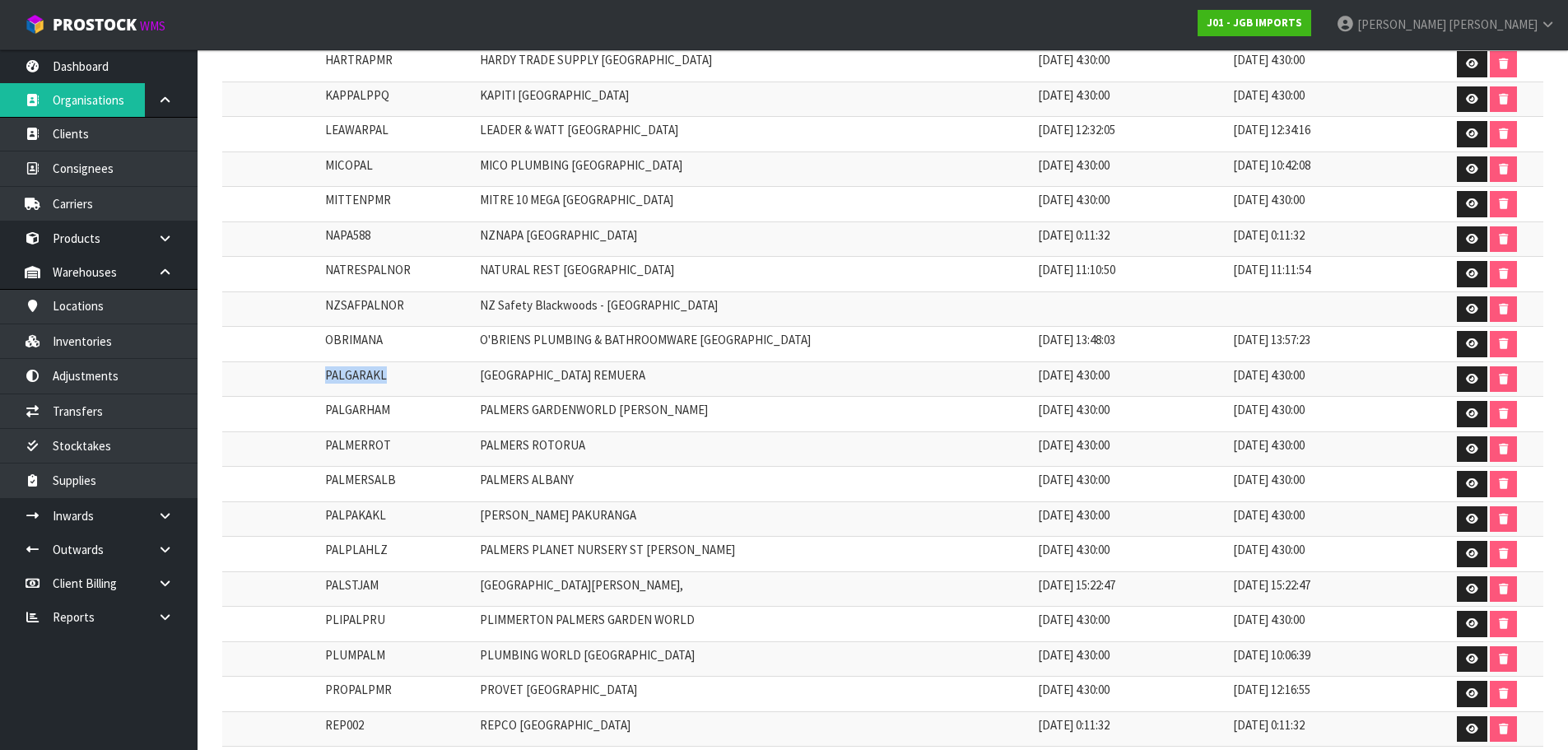
click at [333, 377] on td "PALGARAKL" at bounding box center [398, 379] width 155 height 35
click at [411, 407] on td "PALGARHAM" at bounding box center [398, 414] width 155 height 35
click at [520, 408] on td "PALMERS GARDENWORLD HAMILTON" at bounding box center [754, 414] width 558 height 35
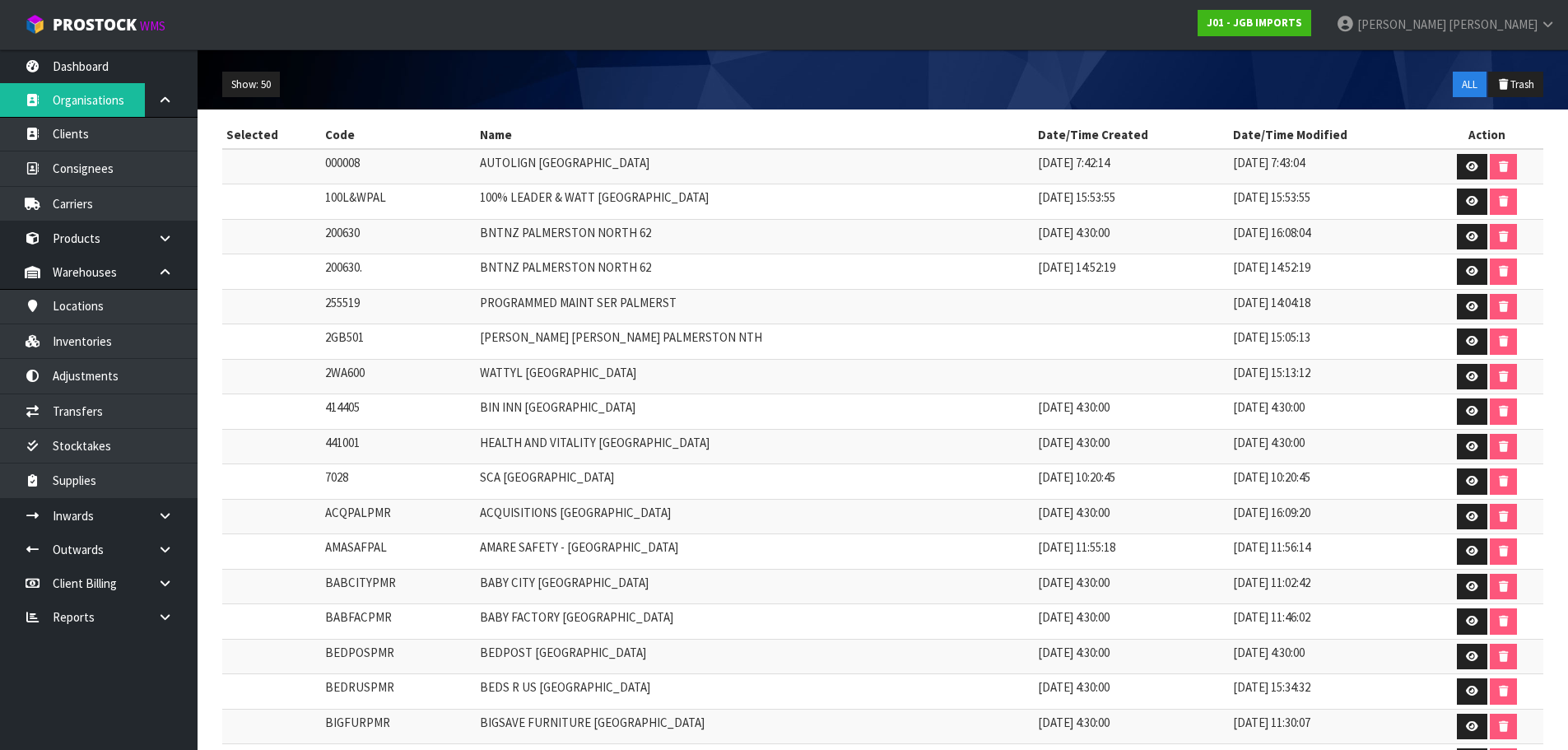
scroll to position [0, 0]
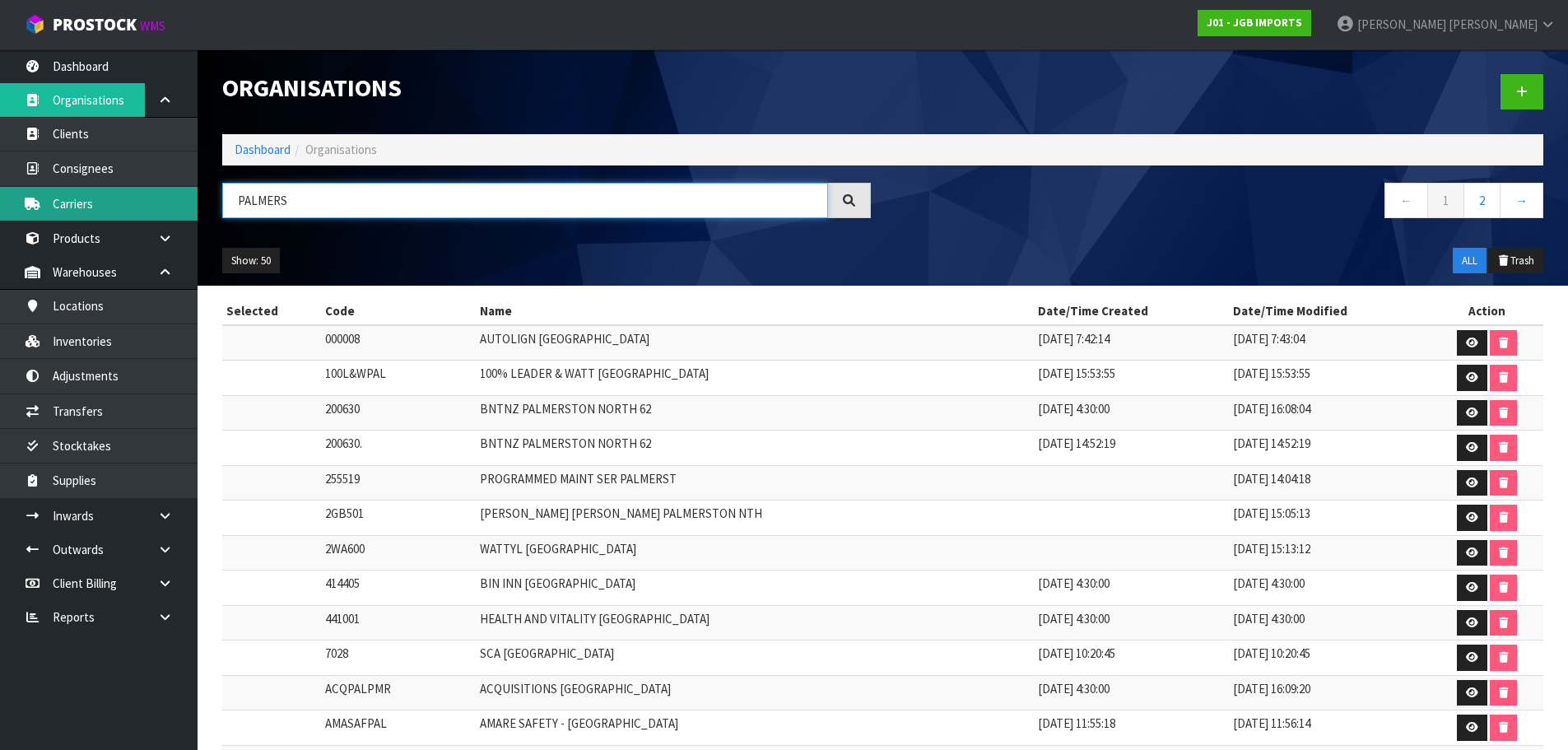
drag, startPoint x: 272, startPoint y: 213, endPoint x: 123, endPoint y: 217, distance: 149.1
click at [133, 215] on body "Toggle navigation ProStock WMS J01 - JGB IMPORTS Rocio Lopez Logout Dashboard O…" at bounding box center [784, 375] width 1568 height 750
paste input "Reefton Hardware"
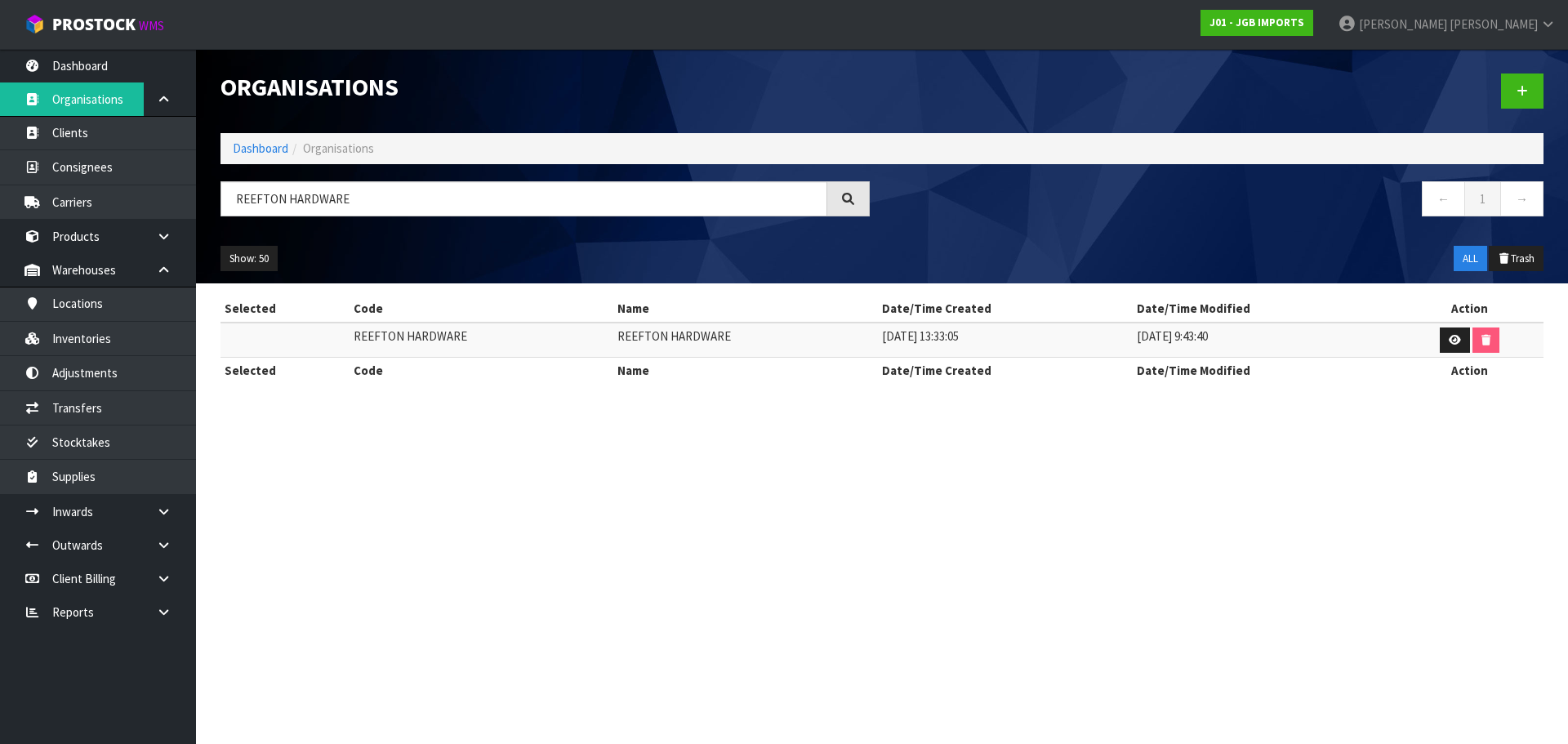
click at [598, 334] on td "REEFTON HARDWARE" at bounding box center [481, 340] width 264 height 35
click at [636, 341] on td "REEFTON HARDWARE" at bounding box center [745, 340] width 264 height 35
click at [415, 340] on td "REEFTON HARDWARE" at bounding box center [481, 340] width 264 height 35
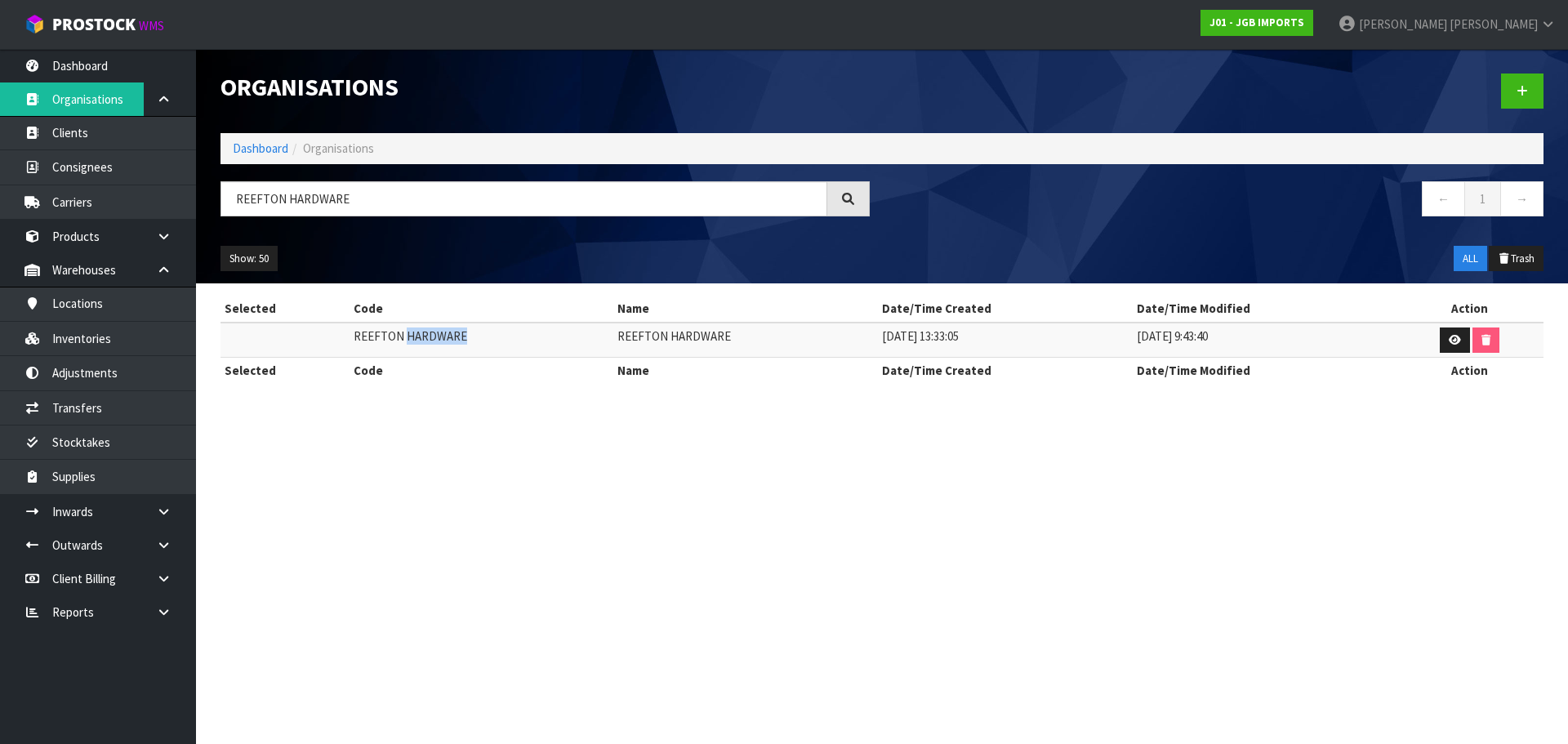
click at [415, 340] on td "REEFTON HARDWARE" at bounding box center [481, 340] width 264 height 35
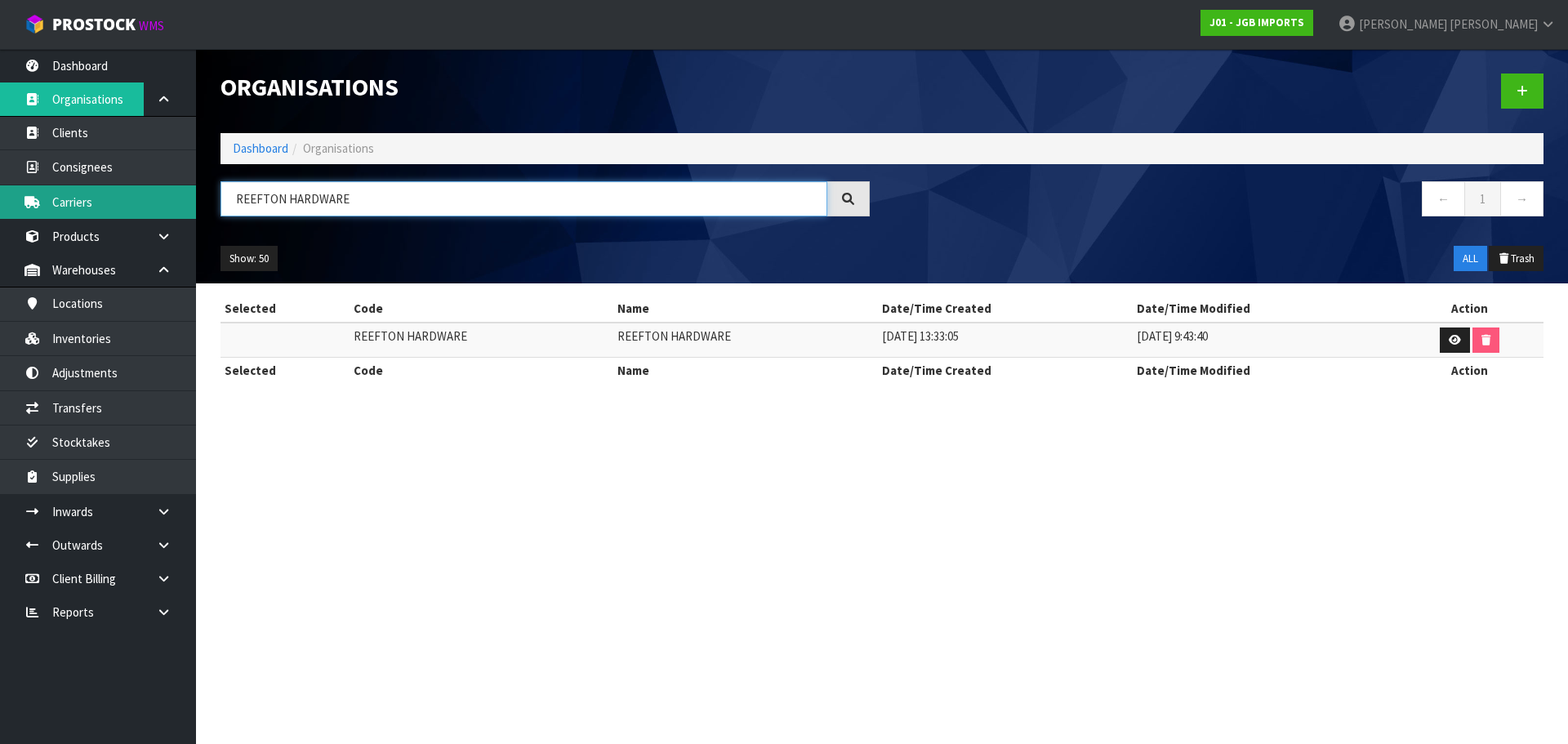
drag, startPoint x: 358, startPoint y: 203, endPoint x: 165, endPoint y: 212, distance: 193.2
click at [167, 212] on body "Toggle navigation ProStock WMS J01 - JGB IMPORTS Rocio Lopez Logout Dashboard O…" at bounding box center [784, 372] width 1568 height 744
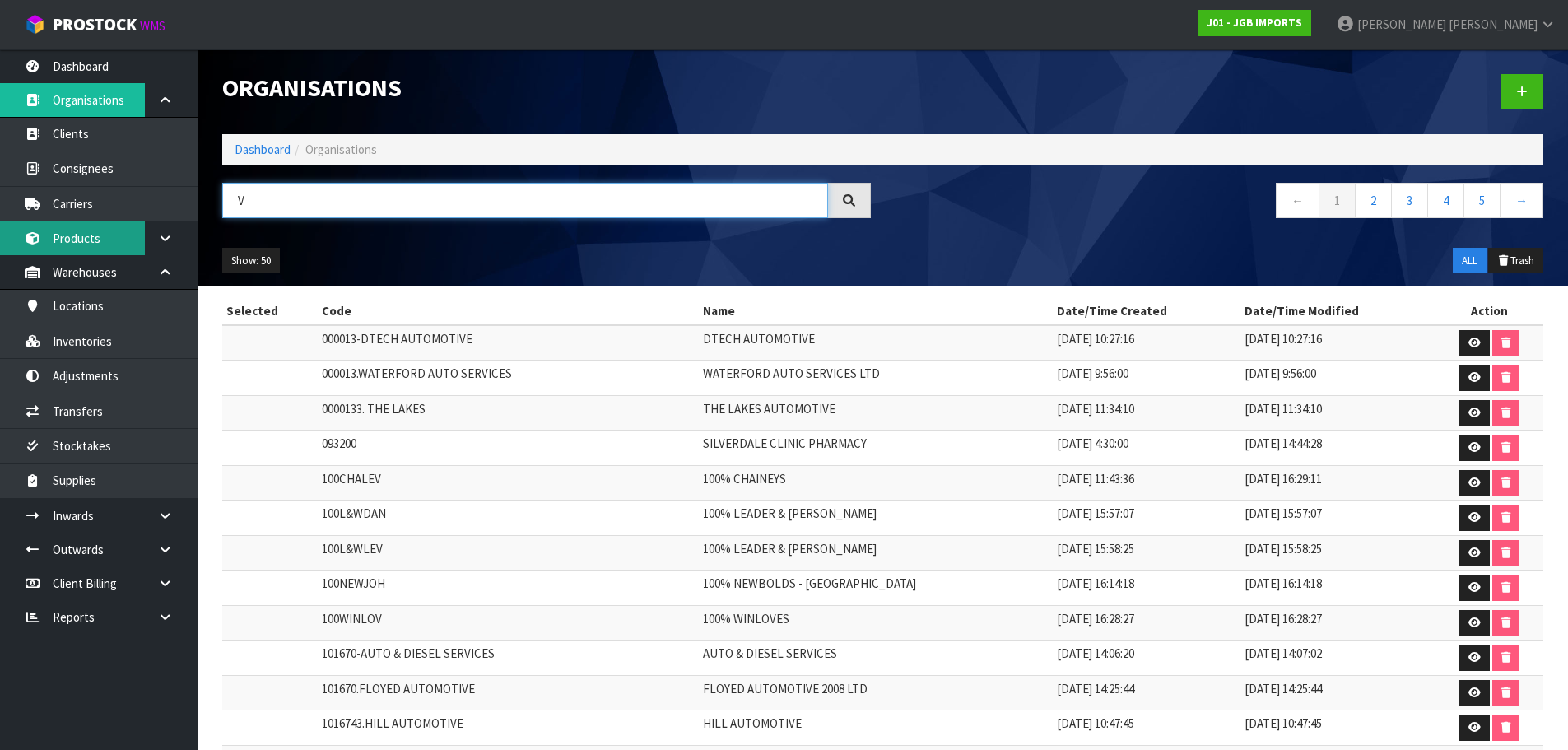
paste input "Riverstone"
drag, startPoint x: 287, startPoint y: 204, endPoint x: 128, endPoint y: 224, distance: 160.3
click at [131, 221] on body "Toggle navigation ProStock WMS J01 - JGB IMPORTS Rocio Lopez Logout Dashboard O…" at bounding box center [784, 375] width 1568 height 750
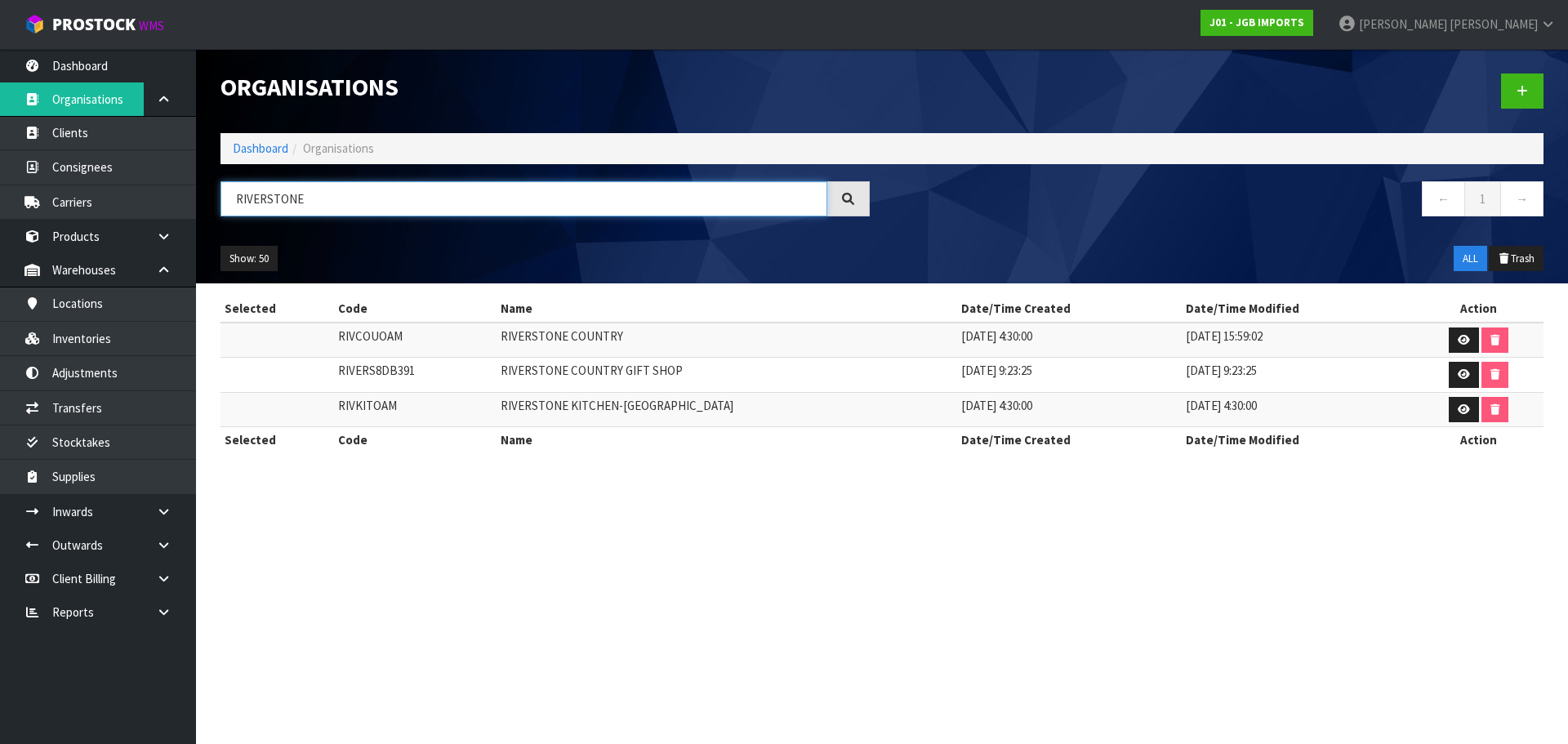
type input "RIVERSTONE"
click at [1448, 381] on link at bounding box center [1463, 375] width 30 height 26
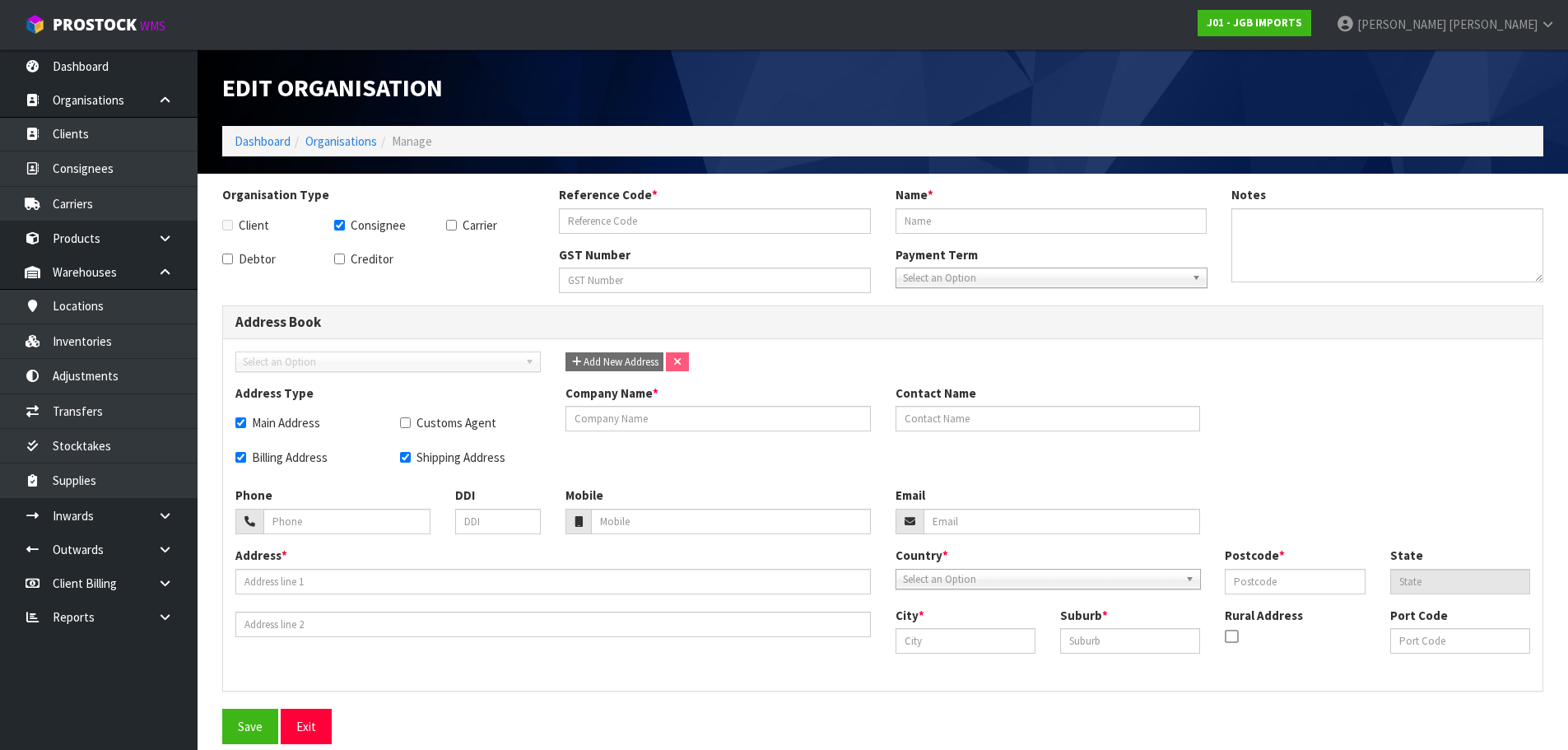
checkbox input "true"
type input "RIVERS8DB391"
type input "RIVERSTONE COUNTRY GIFT SHOP"
checkbox input "true"
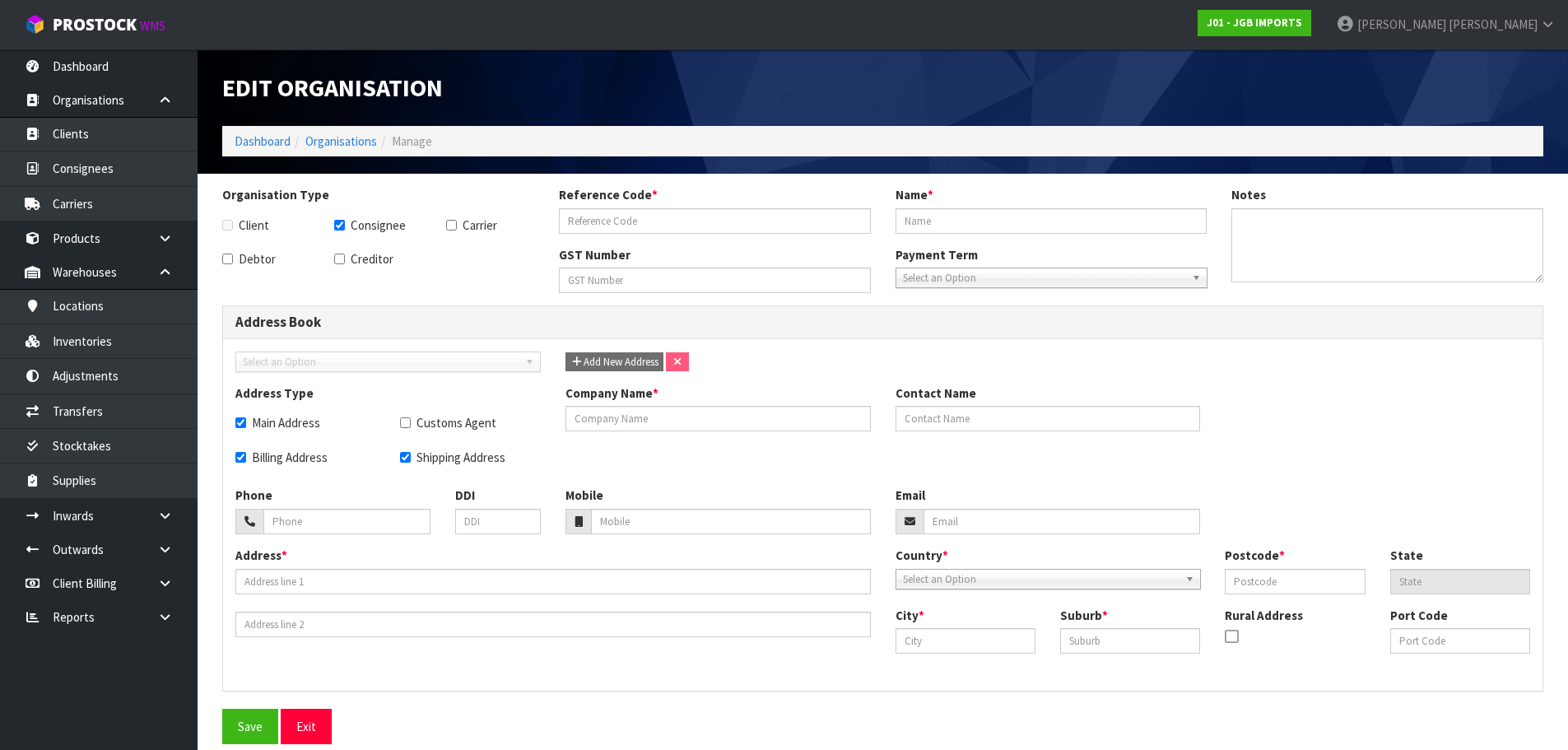
checkbox input "true"
type input "RIVERSTONE COUNTRY GIFT SHOP"
type input "1431 GLENAVY-HILDERTHORPE ROAD,"
type input "WAITAKI BRIDGE"
type input "9493"
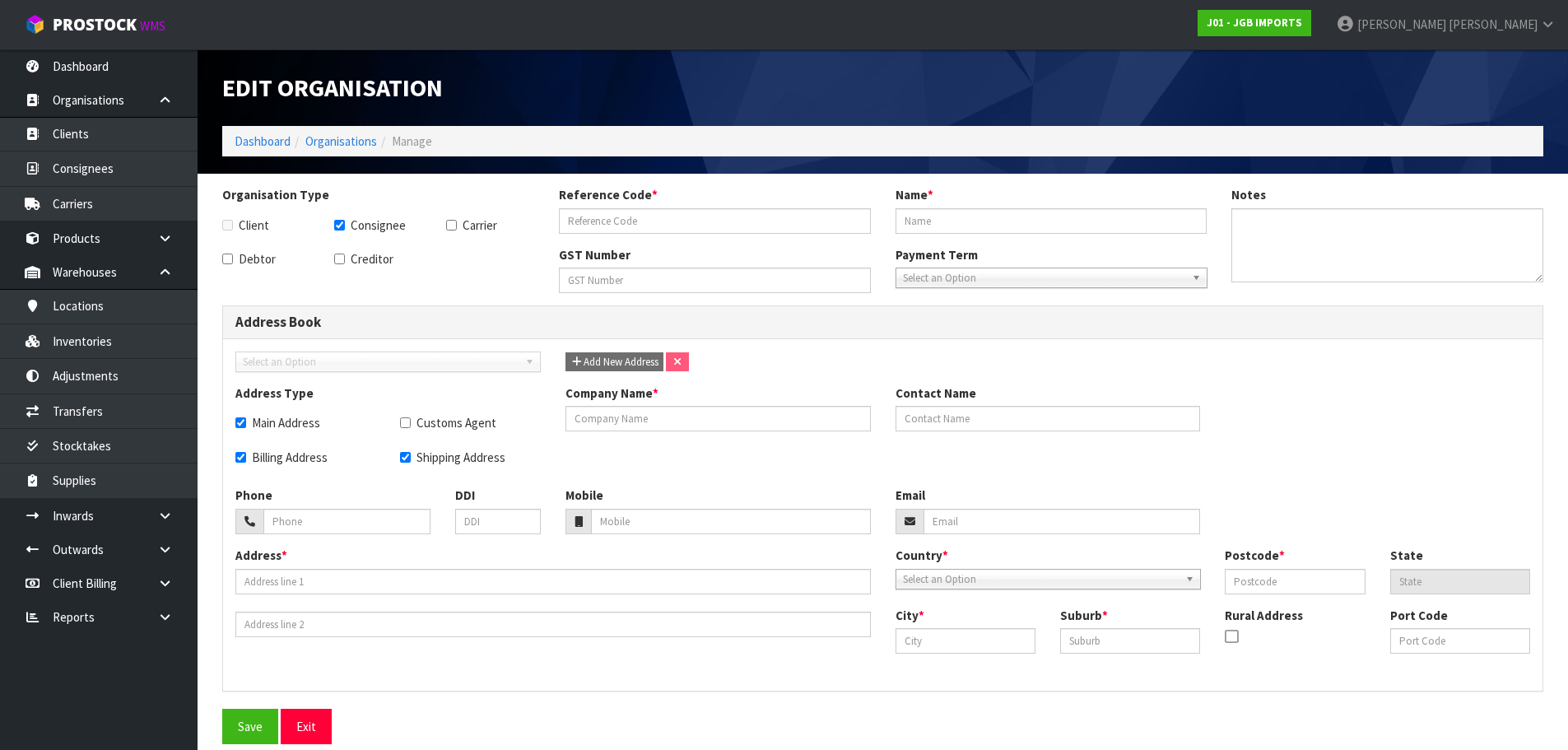
type input "Oamaru"
type input "WAITAKI"
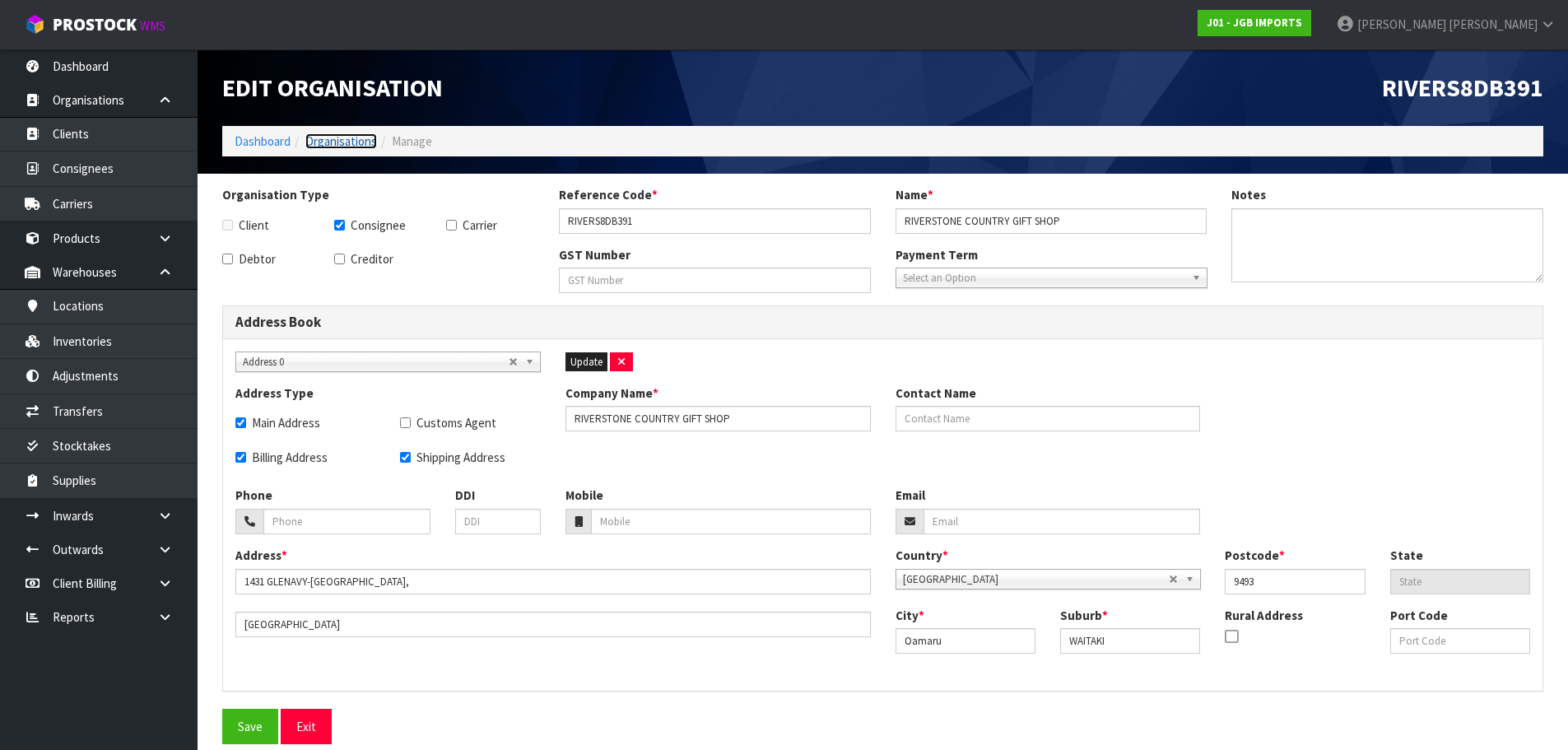
click at [355, 147] on link "Organisations" at bounding box center [341, 141] width 71 height 15
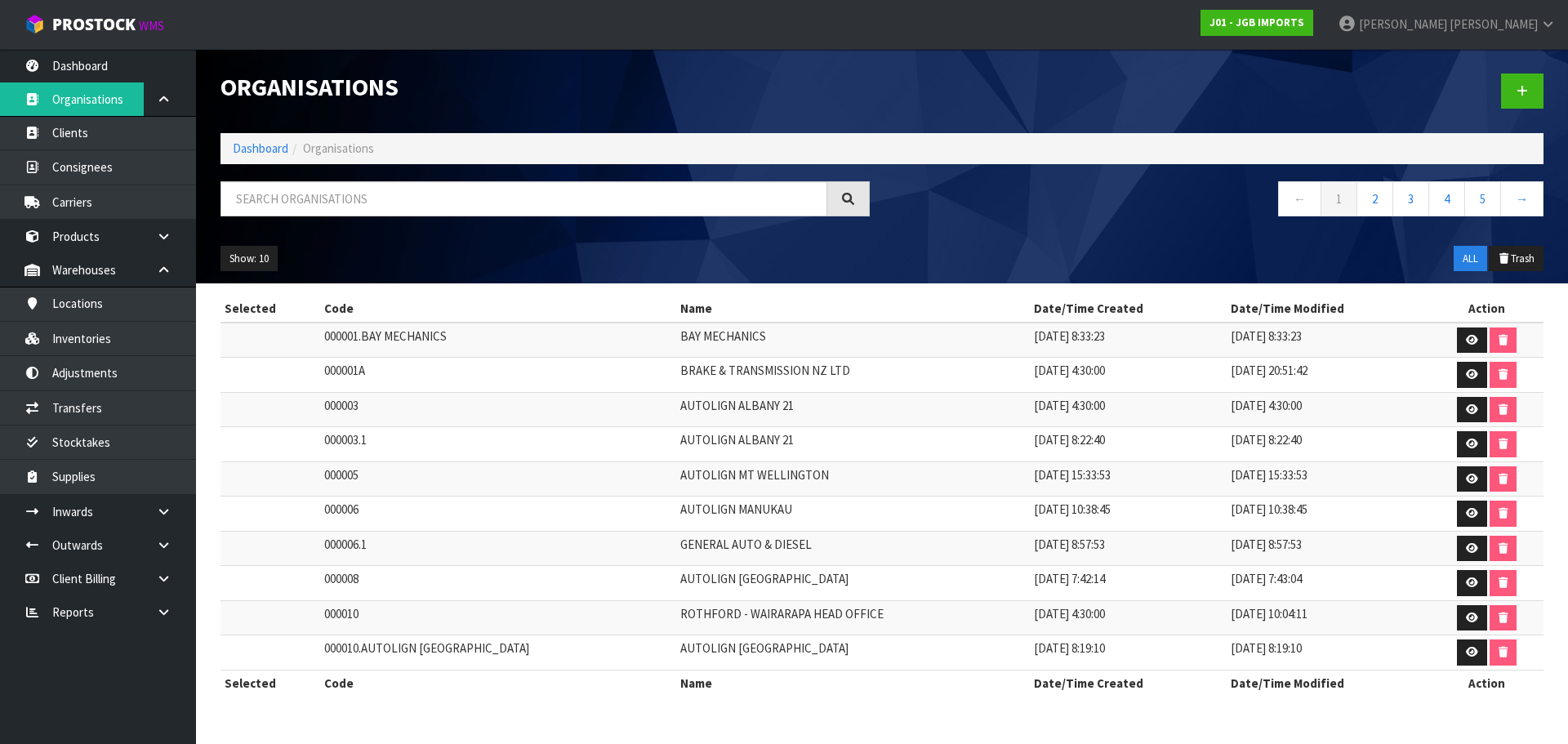
drag, startPoint x: 384, startPoint y: 174, endPoint x: 378, endPoint y: 184, distance: 11.7
click at [379, 184] on div "Organisations Dashboard Organisations ← 1 2 3 4 5 → Show: 10 5 10 25 50 ALL Tra…" at bounding box center [881, 166] width 1347 height 234
click at [372, 202] on input "text" at bounding box center [524, 199] width 607 height 35
paste input "Riverstone"
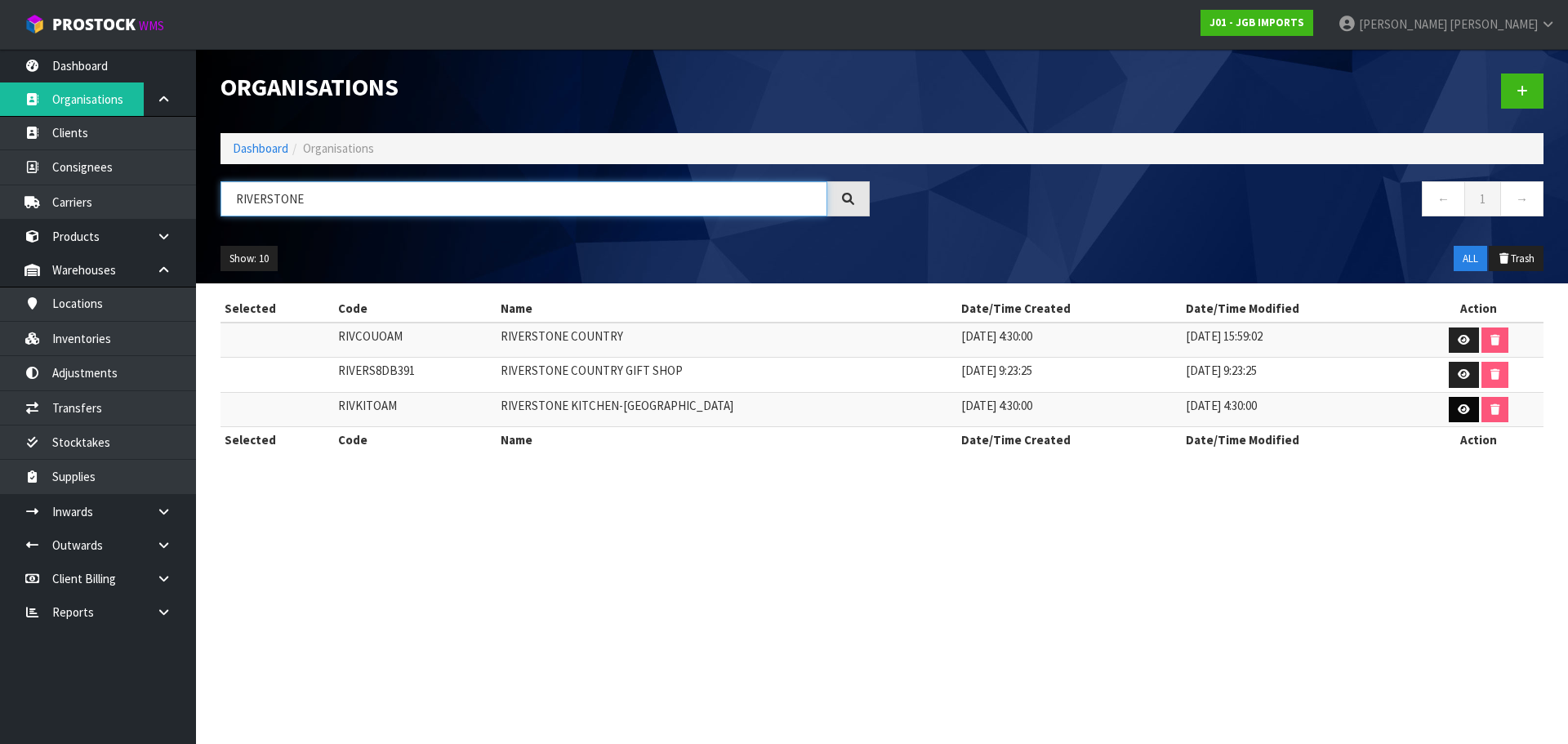
type input "RIVERSTONE"
click at [1463, 411] on link at bounding box center [1463, 410] width 30 height 26
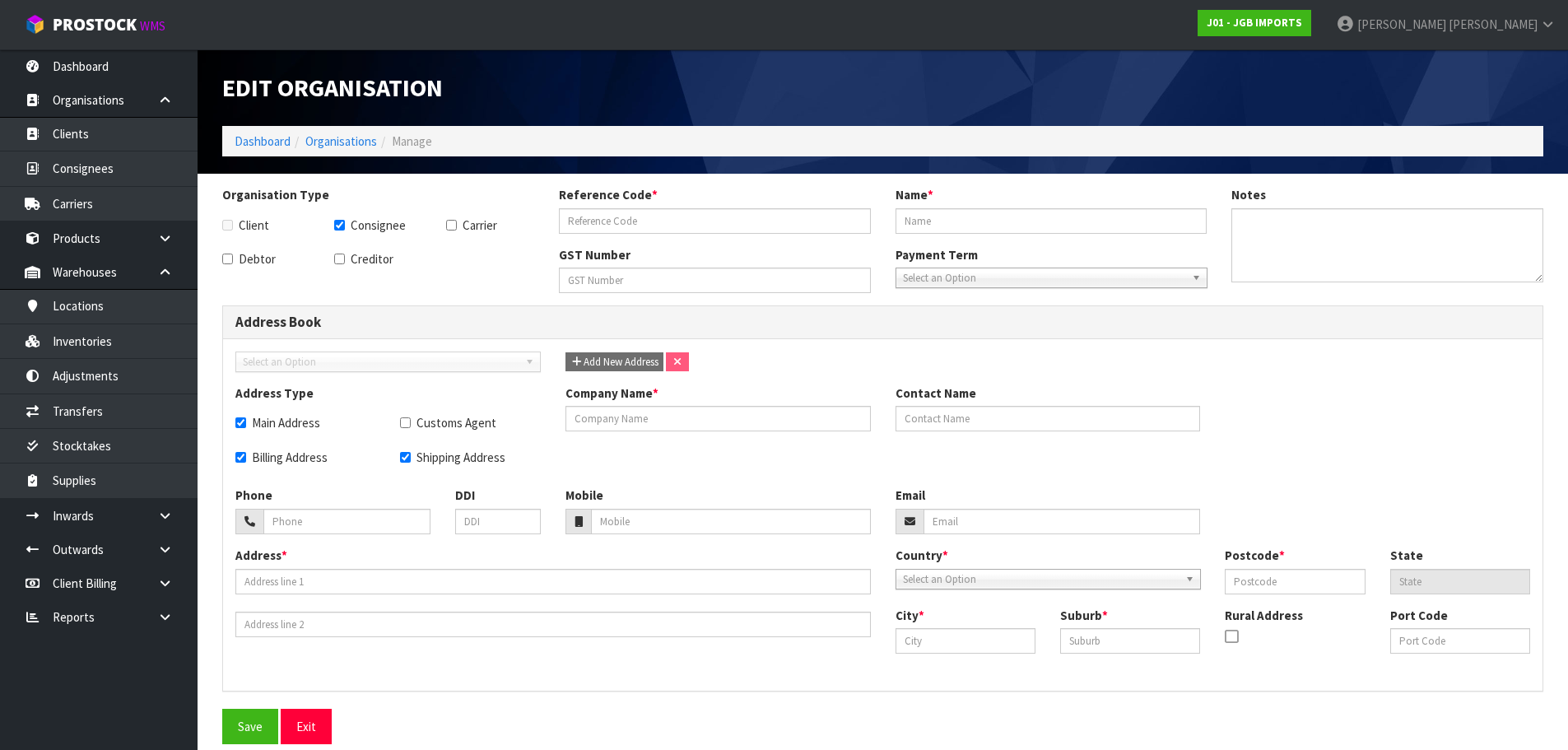
checkbox input "true"
type input "RIVKITOAM"
type input "RIVERSTONE KITCHEN-NZ"
checkbox input "true"
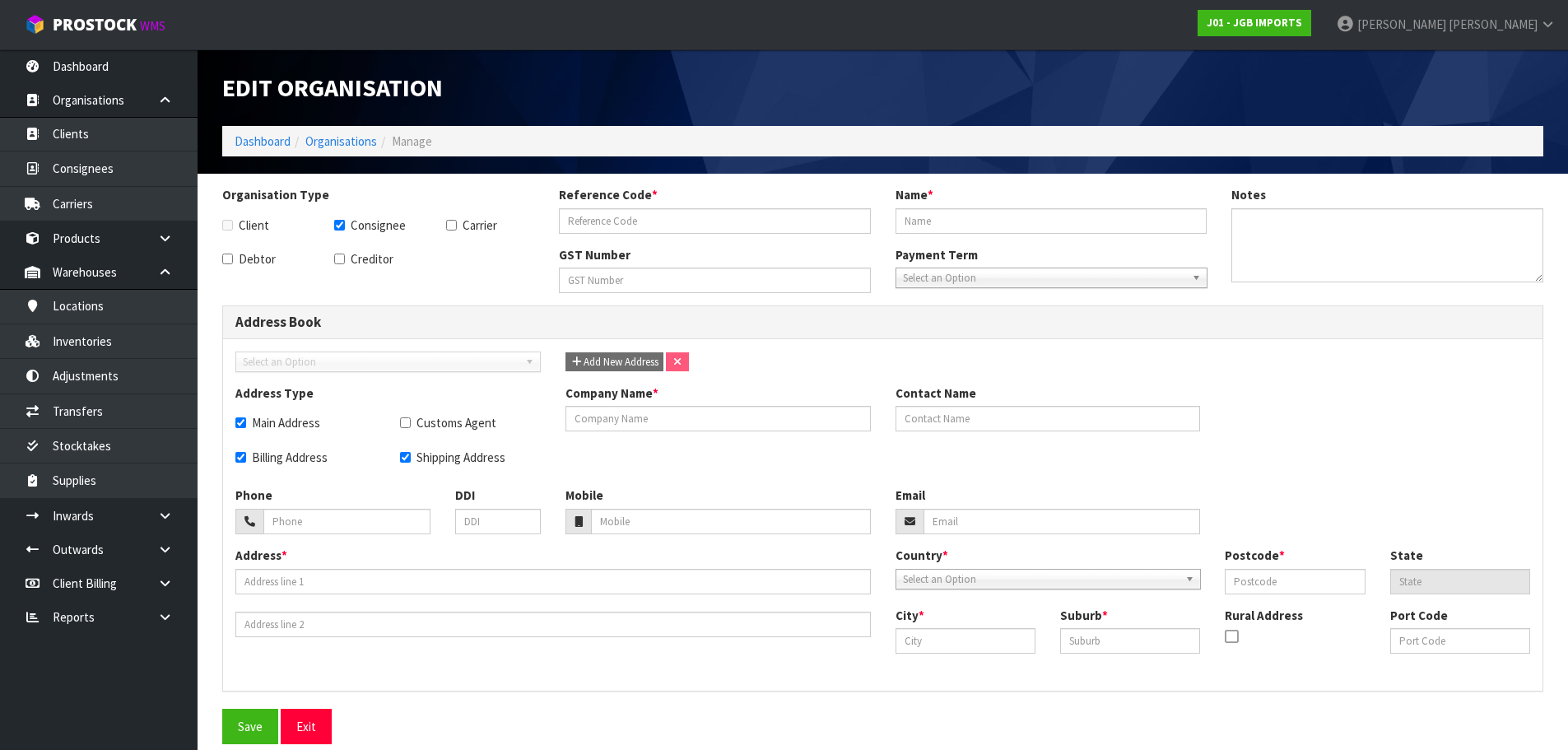
checkbox input "true"
type input "1431 STATE HIGHWAY 1 RD 5H"
type input "9400"
type input "OTG"
type input "OAMARU"
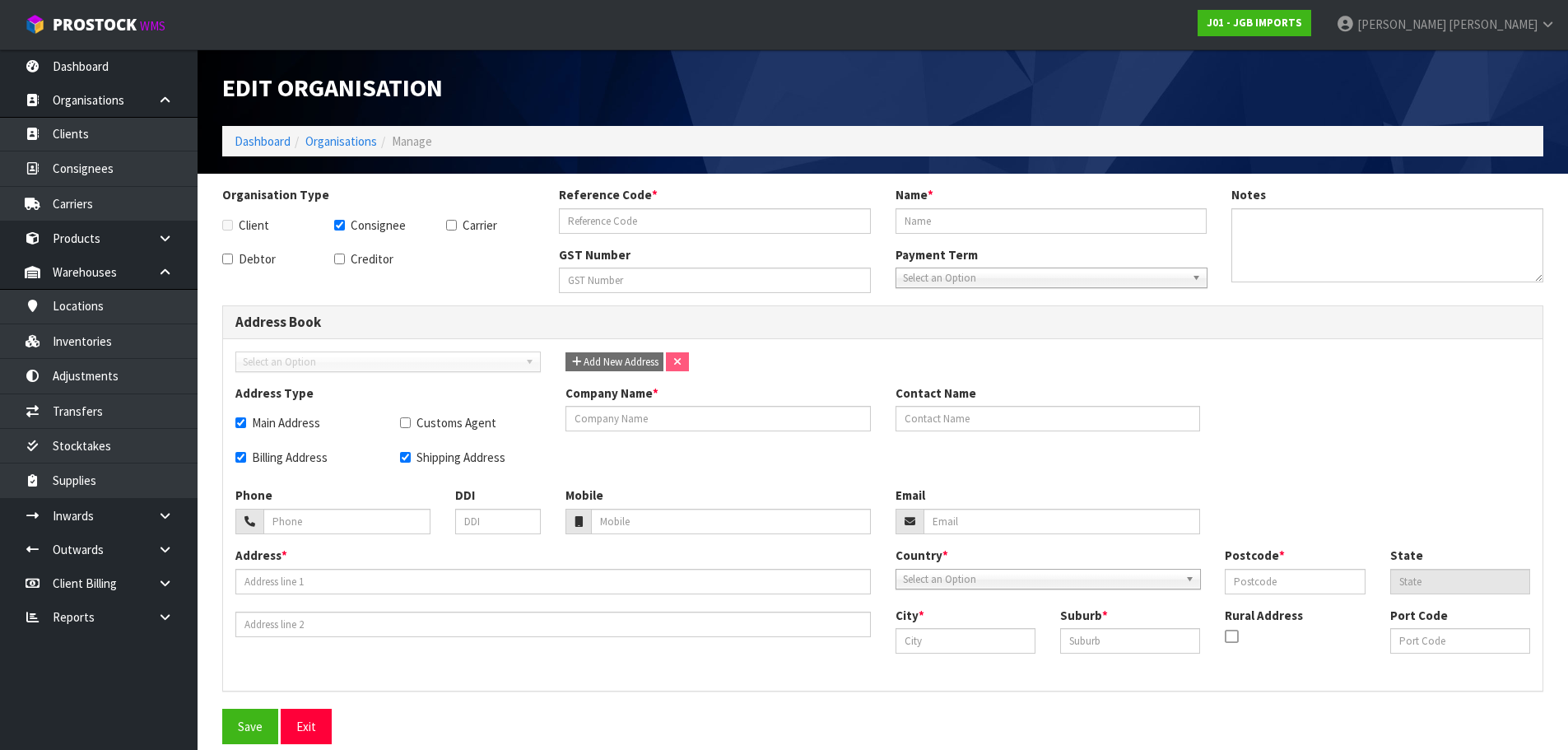
type input "NZOAM"
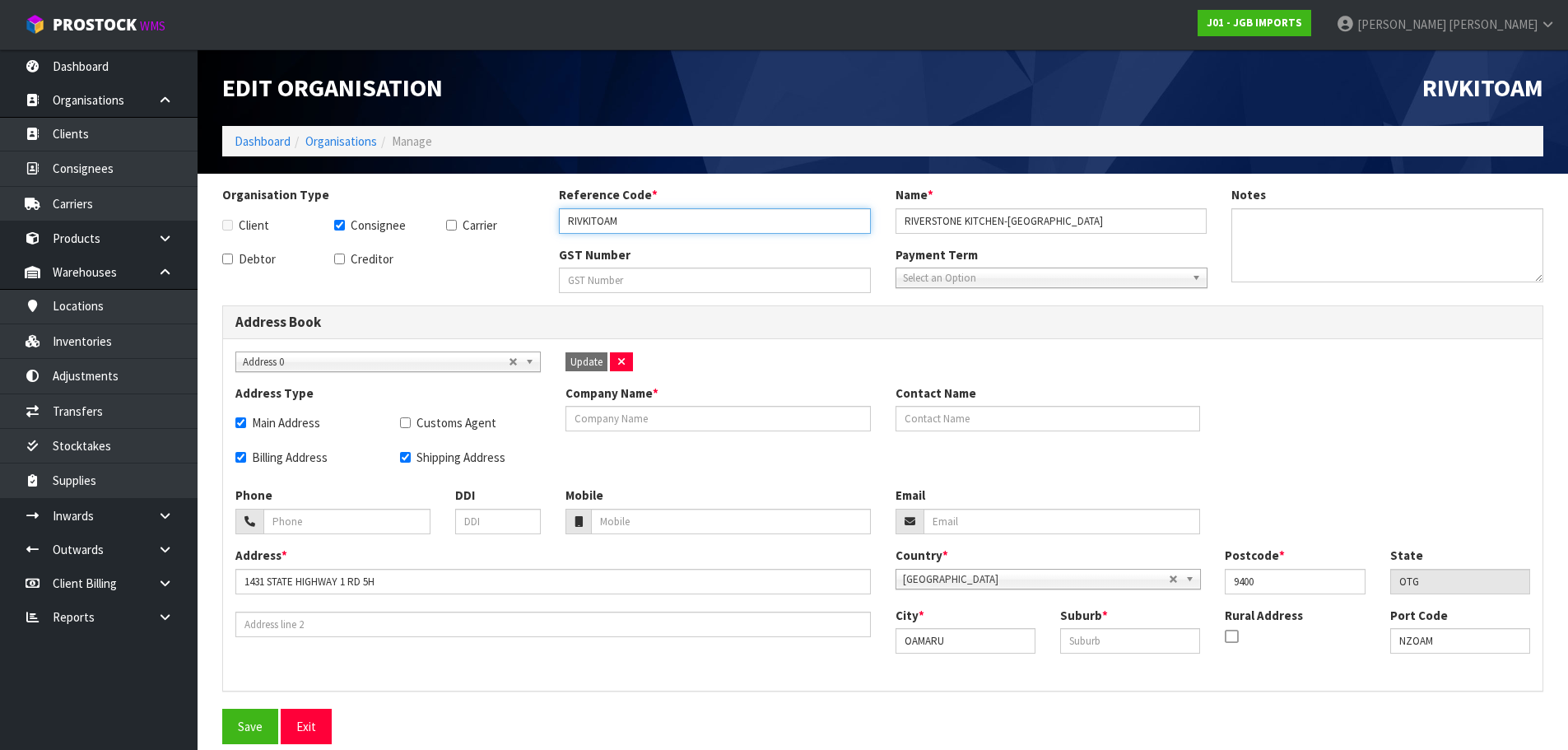
click at [751, 229] on input "RIVKITOAM" at bounding box center [715, 221] width 312 height 25
type input "RIVKITOAM"
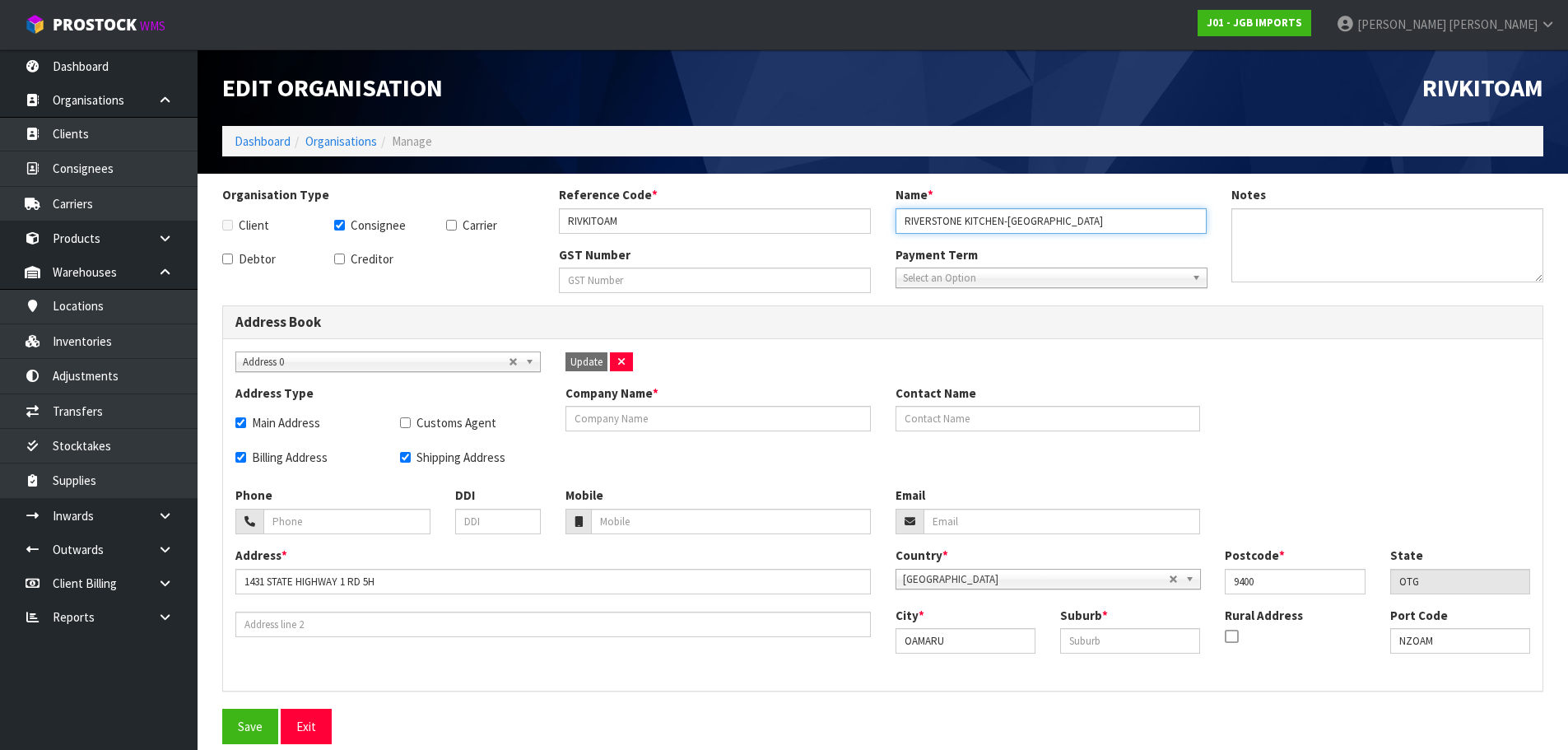
click at [1154, 227] on input "RIVERSTONE KITCHEN-NZ" at bounding box center [1052, 221] width 312 height 25
type input "RIVERSTONE KITCHEN-NZ-NOT USE"
click at [605, 653] on div "Address * 1431 STATE HIGHWAY 1 RD 5H Country * Afghanistan Aland Islands Albani…" at bounding box center [883, 612] width 1319 height 132
click at [252, 716] on button "Save" at bounding box center [251, 726] width 56 height 35
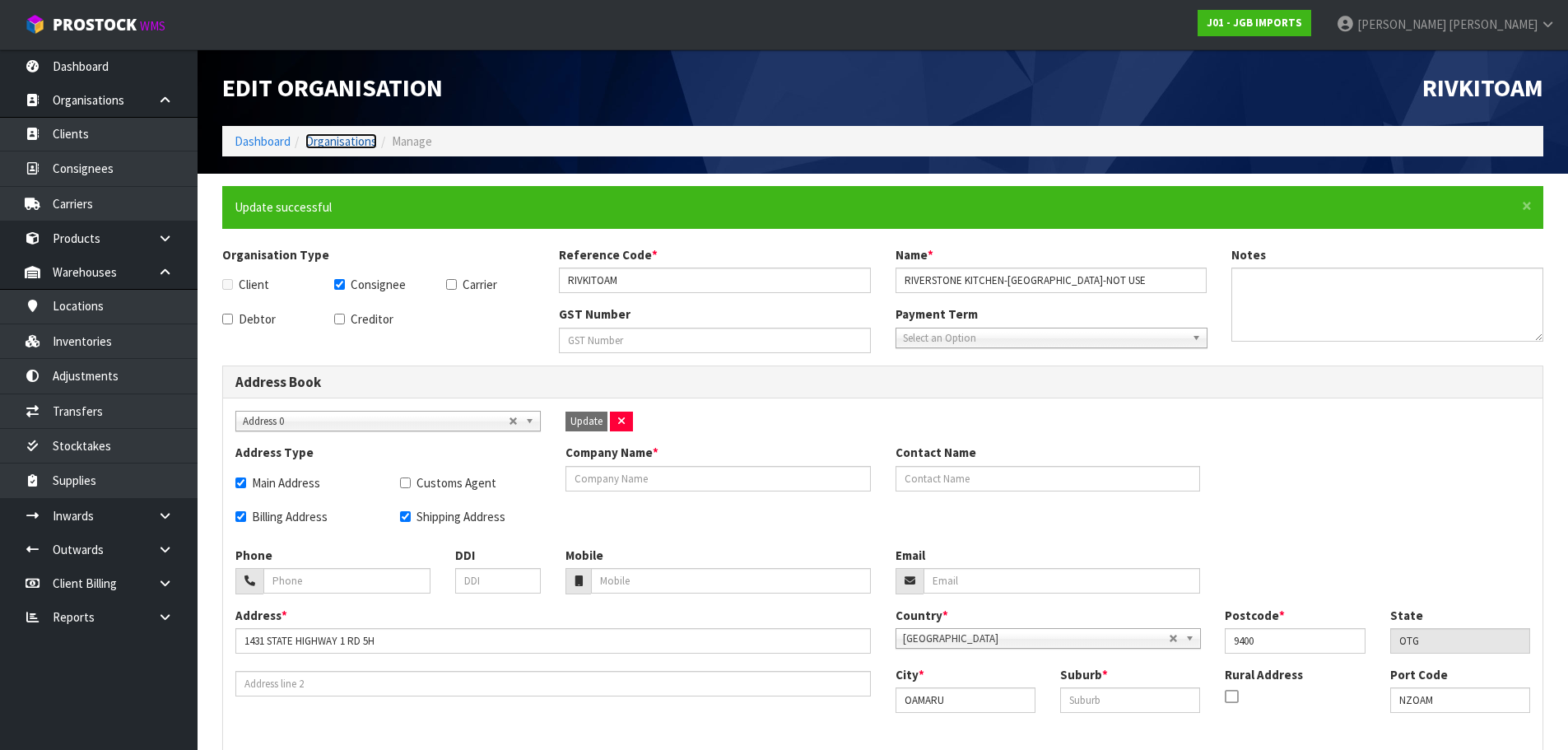
click at [347, 146] on link "Organisations" at bounding box center [341, 141] width 71 height 15
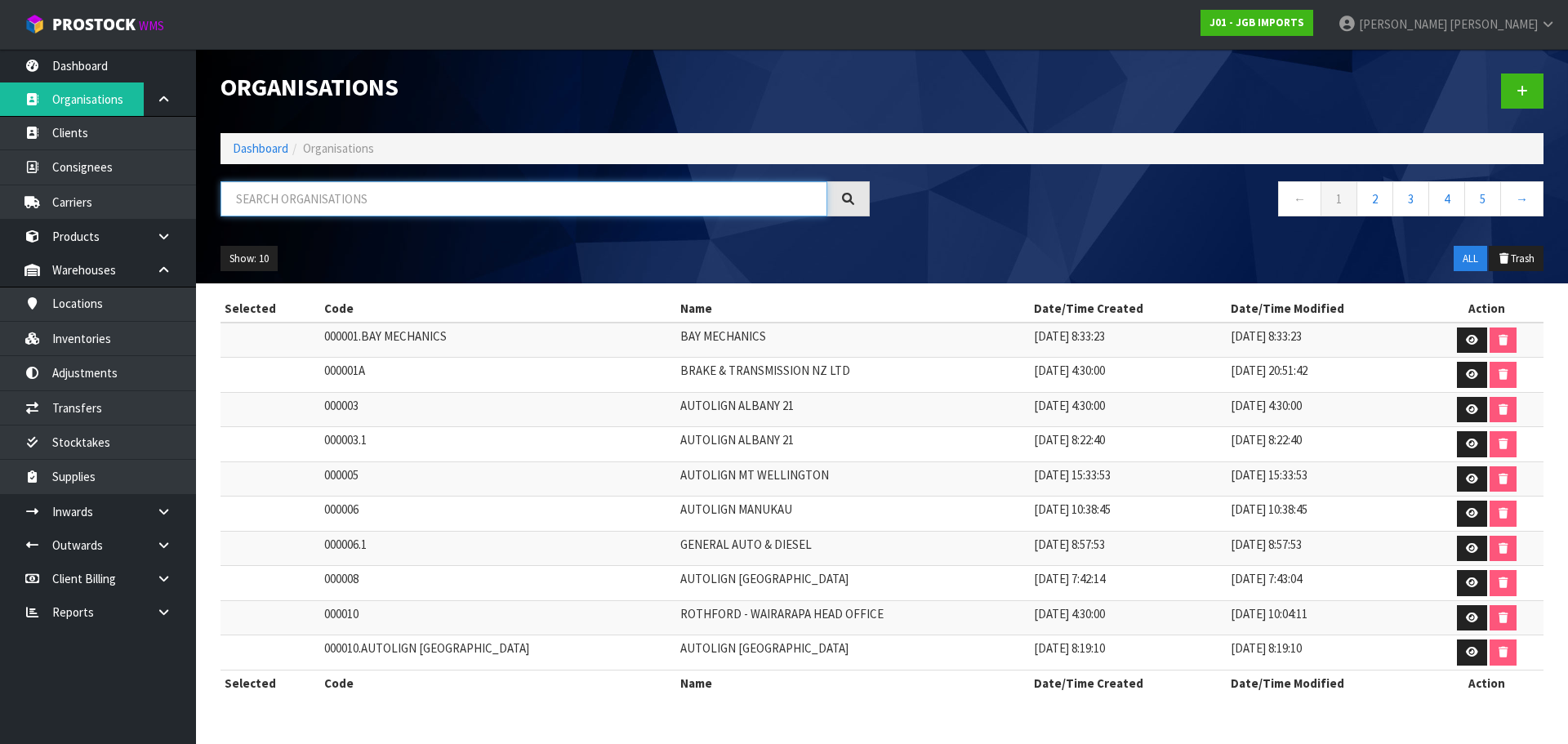
click at [357, 203] on input "text" at bounding box center [524, 199] width 607 height 35
paste input "Riverstone"
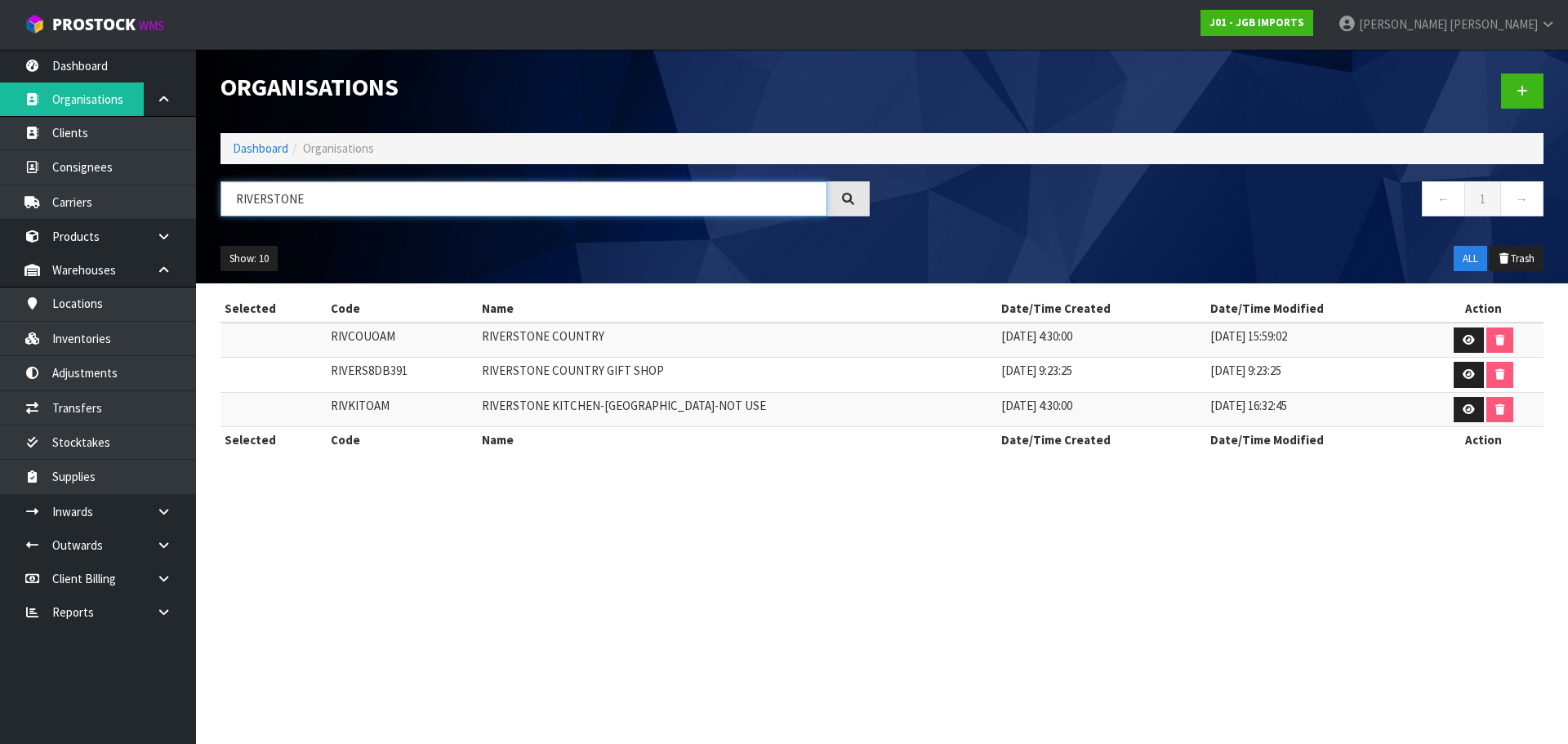
type input "RIVERSTONE"
click at [1454, 345] on link at bounding box center [1469, 340] width 30 height 26
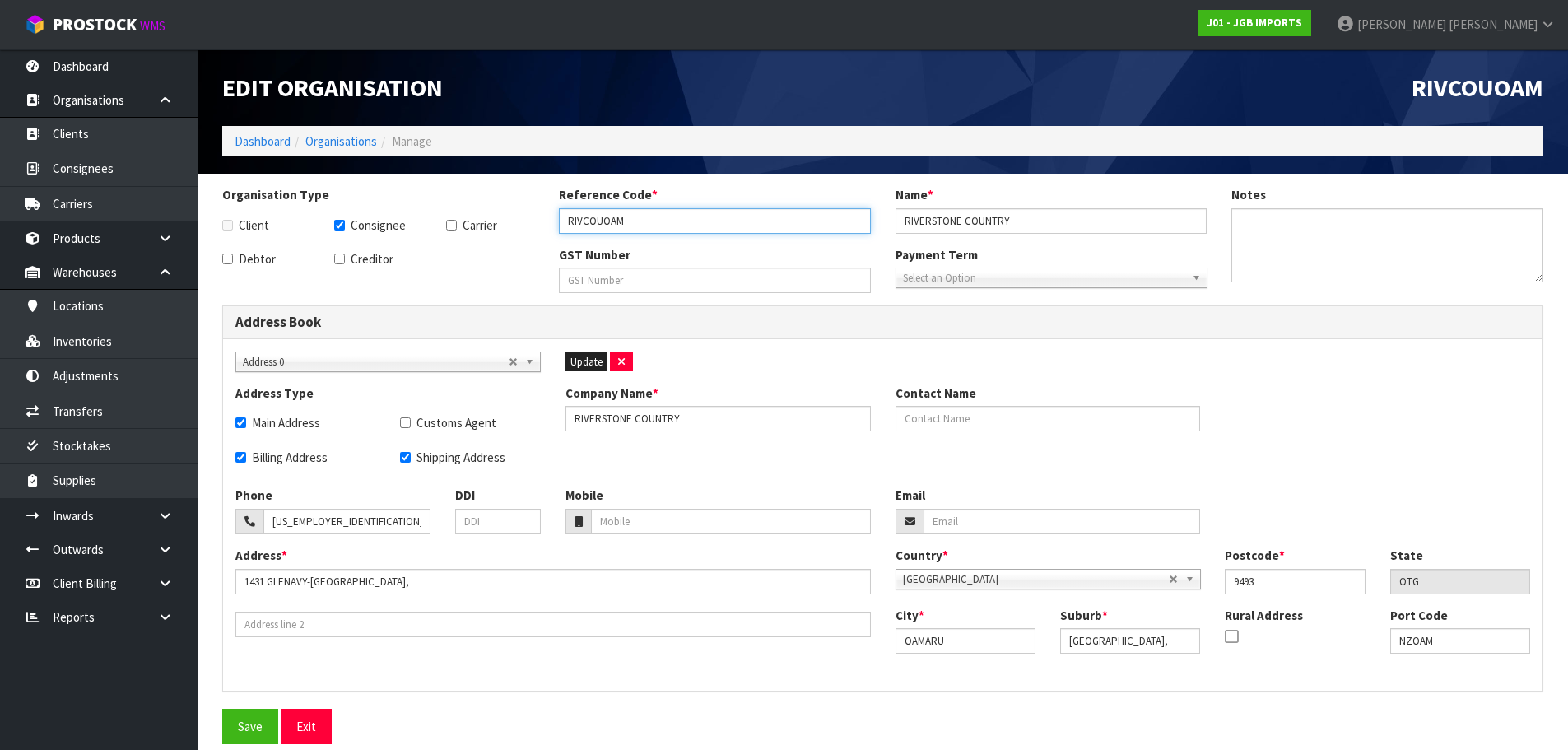
click at [670, 216] on input "RIVCOUOAM" at bounding box center [715, 221] width 312 height 25
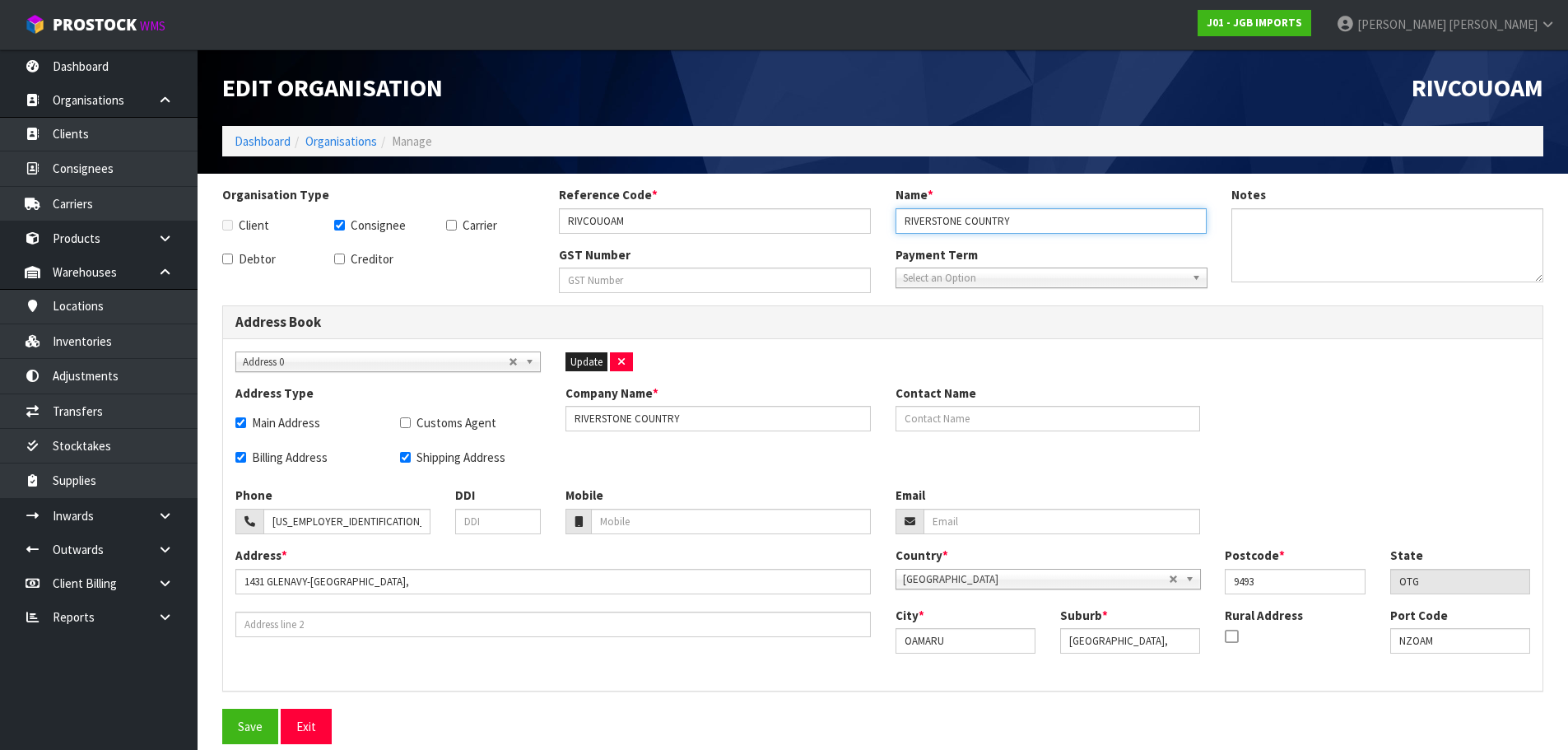
click at [1083, 211] on input "RIVERSTONE COUNTRY" at bounding box center [1052, 221] width 312 height 25
type input "RIVERSTONE COUNTRY-NOT USE"
click at [269, 710] on button "Save" at bounding box center [251, 726] width 56 height 35
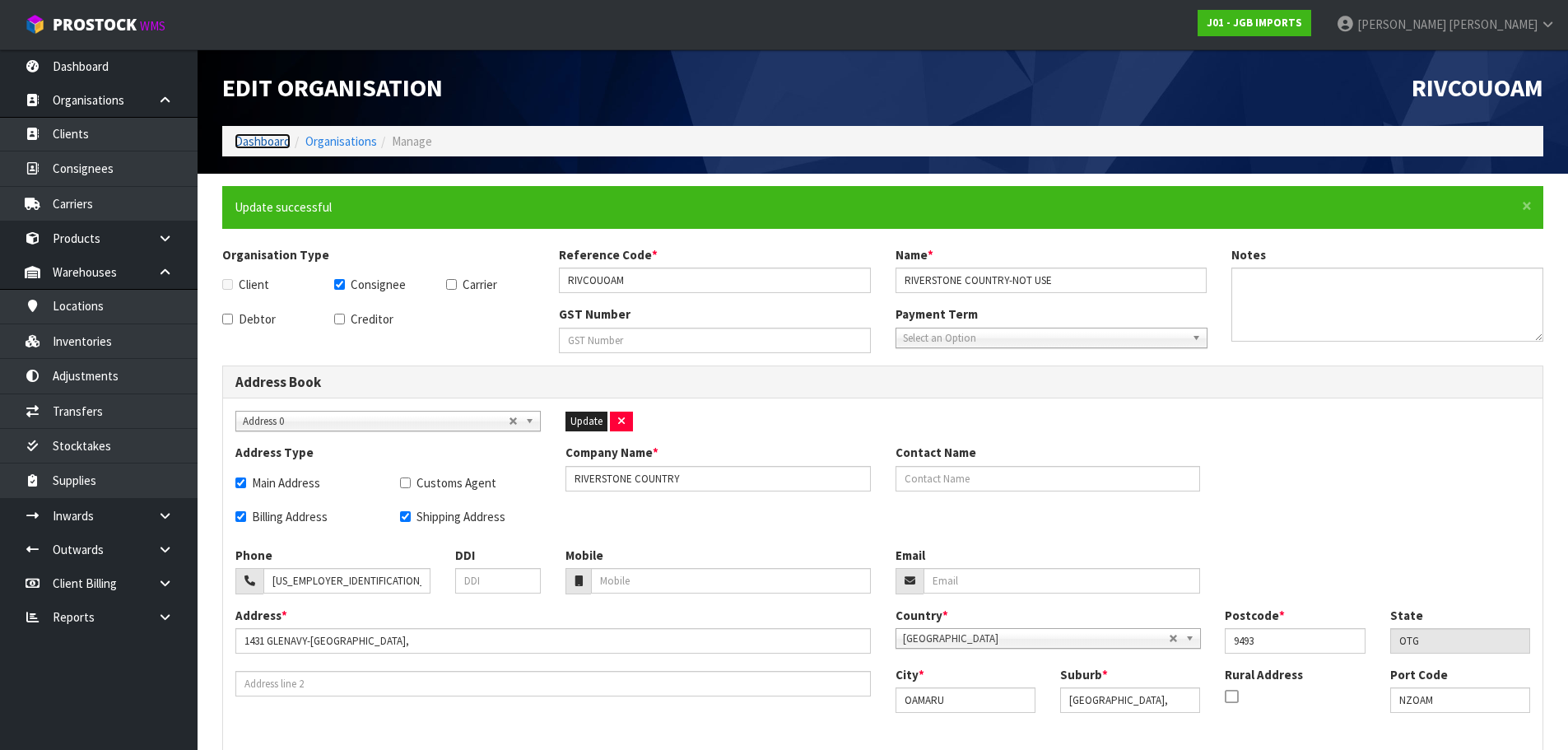
click at [280, 135] on link "Dashboard" at bounding box center [262, 141] width 56 height 15
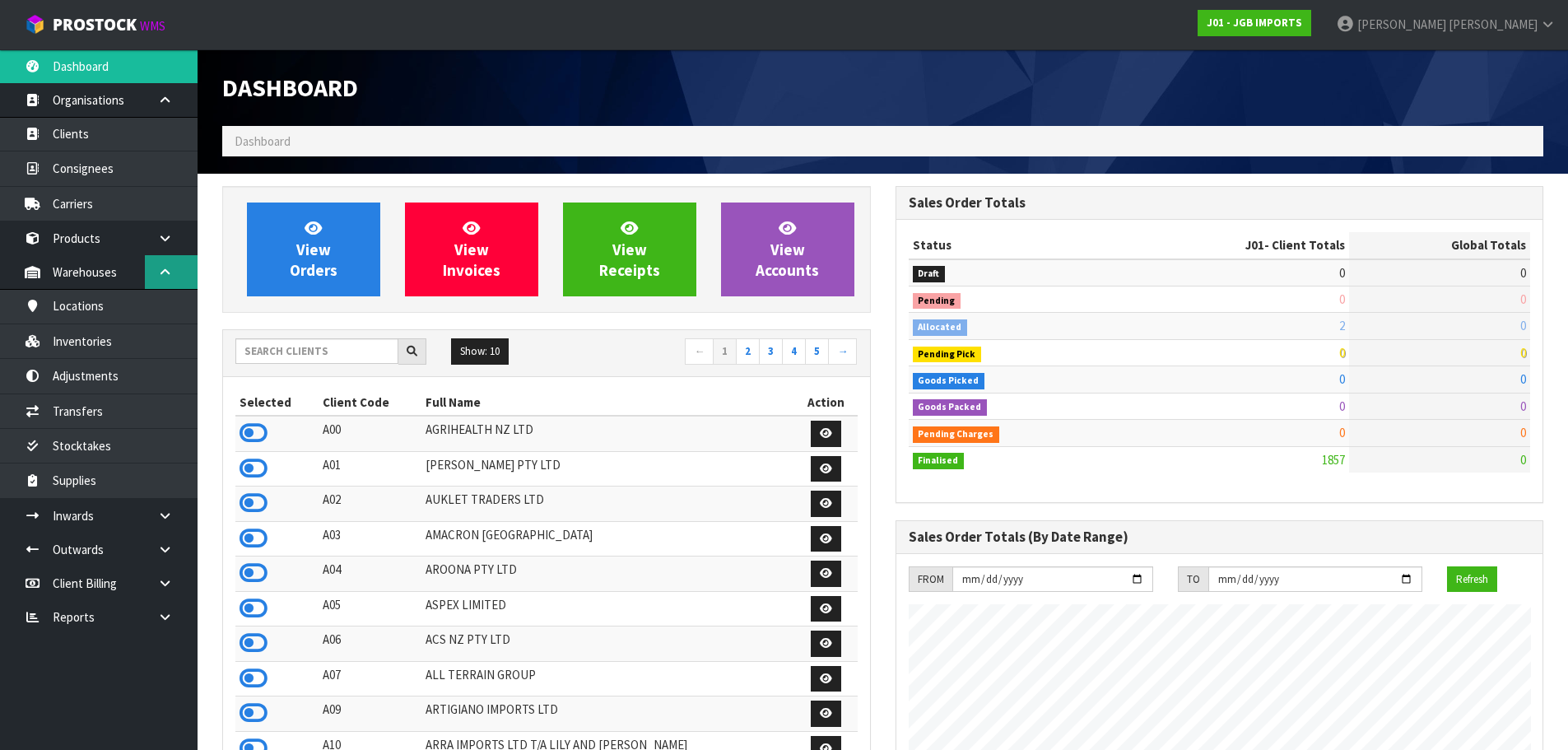
scroll to position [1248, 672]
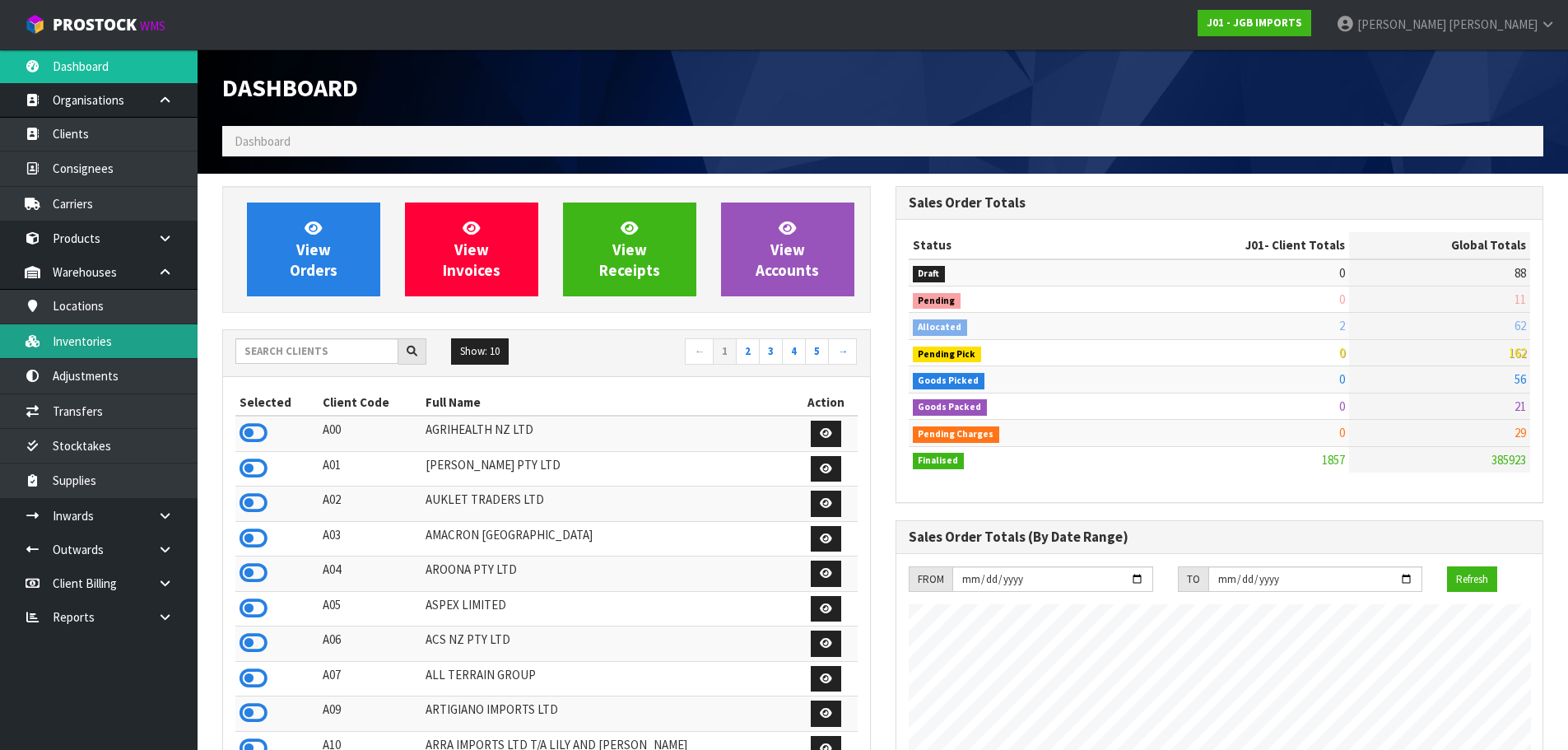
click at [98, 341] on link "Inventories" at bounding box center [98, 341] width 197 height 33
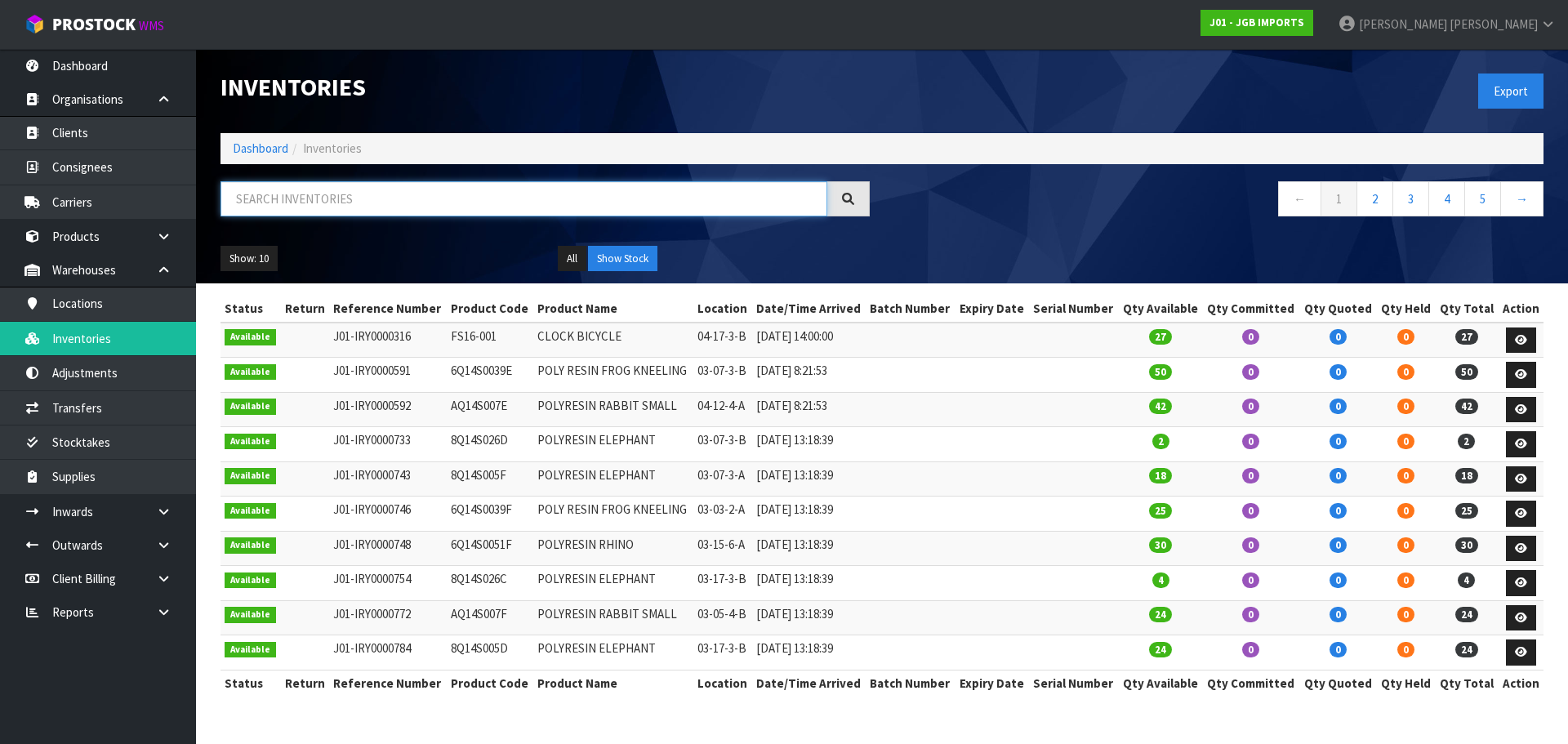
click at [316, 195] on input "text" at bounding box center [524, 199] width 607 height 35
paste input "Riverstone"
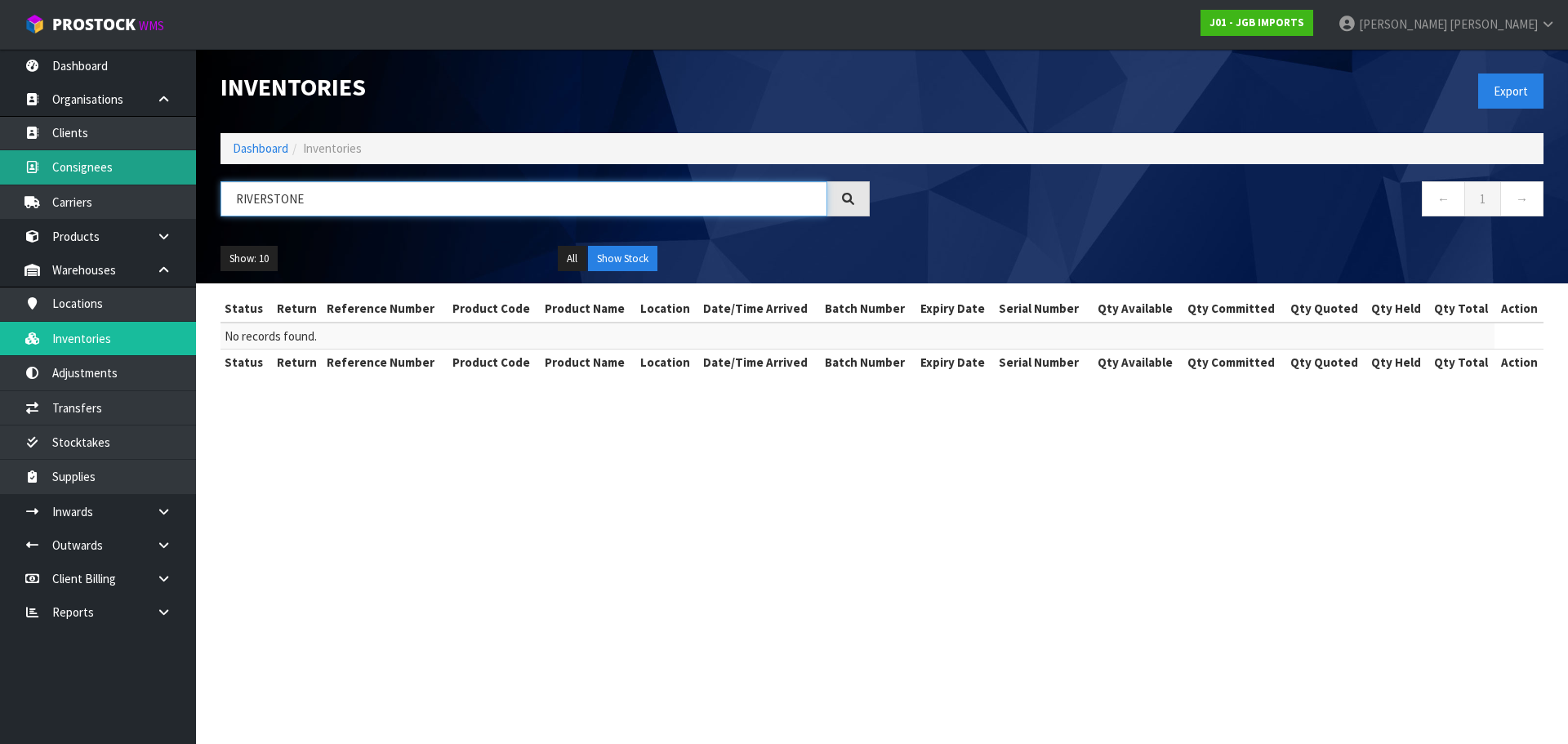
type input "RIVERSTONE"
click at [82, 156] on link "Consignees" at bounding box center [97, 166] width 196 height 33
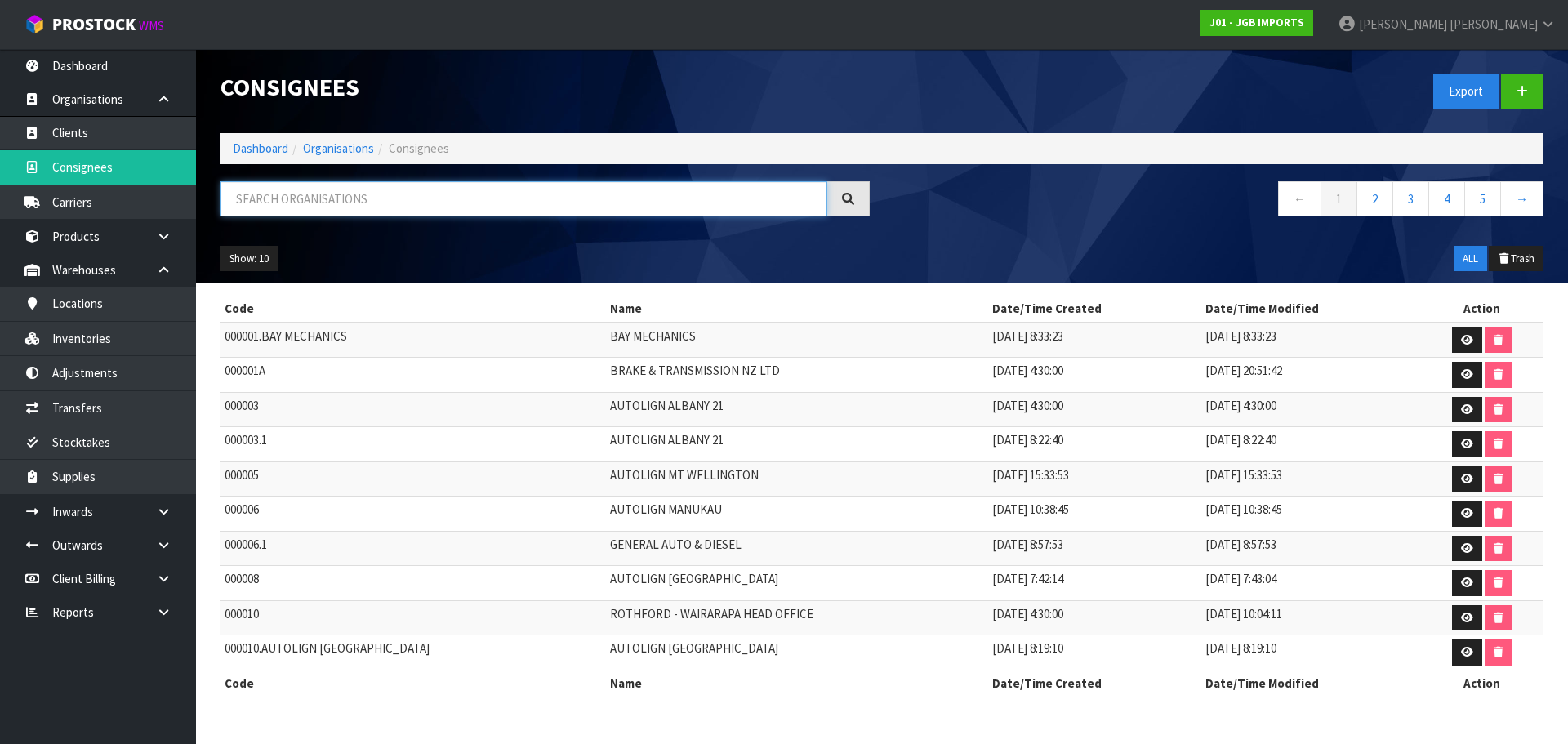
click at [326, 203] on input "text" at bounding box center [524, 199] width 607 height 35
paste input "Riverstone"
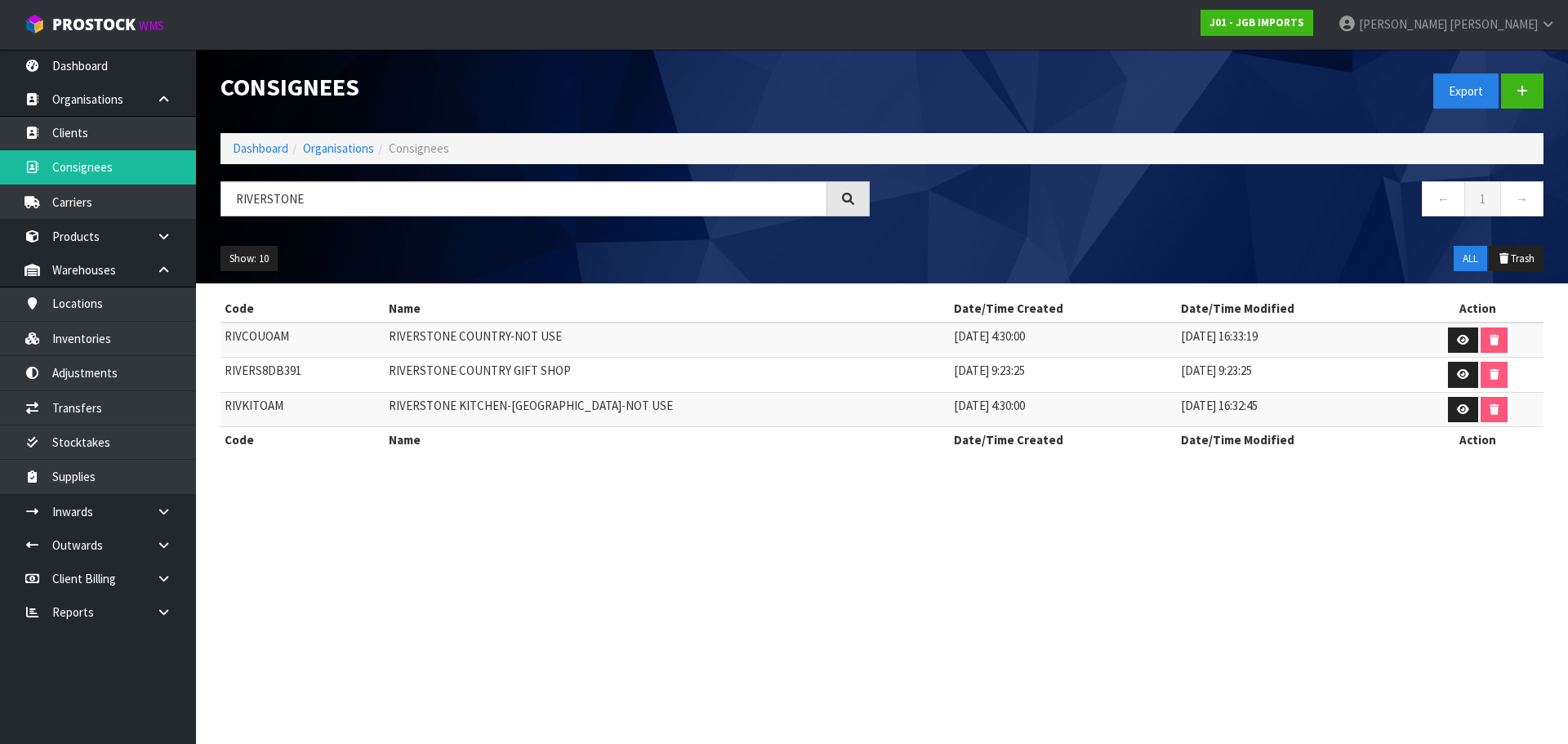
click at [261, 368] on td "RIVERS8DB391" at bounding box center [303, 375] width 164 height 35
click at [586, 372] on td "RIVERSTONE COUNTRY GIFT SHOP" at bounding box center [667, 375] width 565 height 35
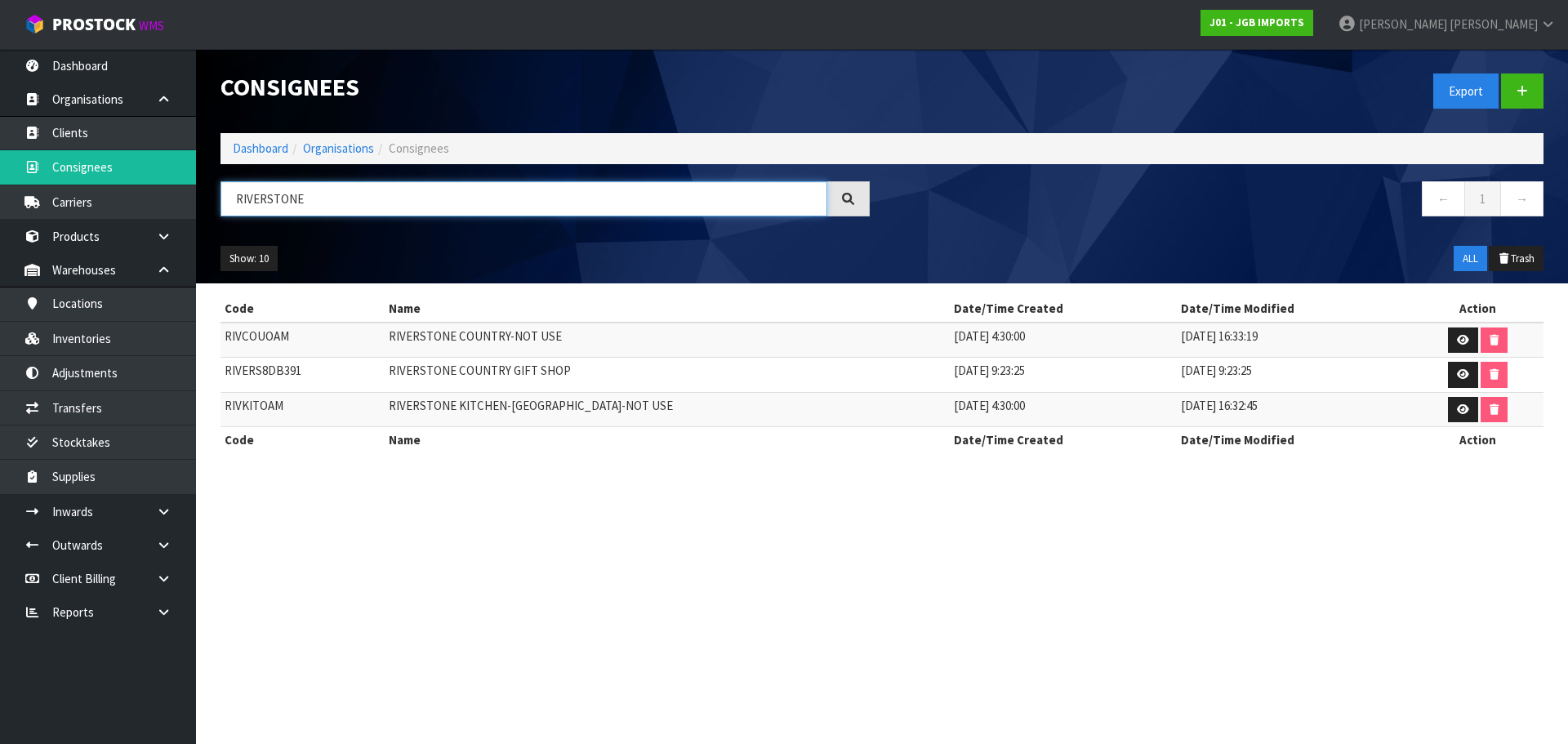
click at [237, 205] on input "RIVERSTONE" at bounding box center [524, 199] width 607 height 35
paste input "ob’s Furniture Warehouse"
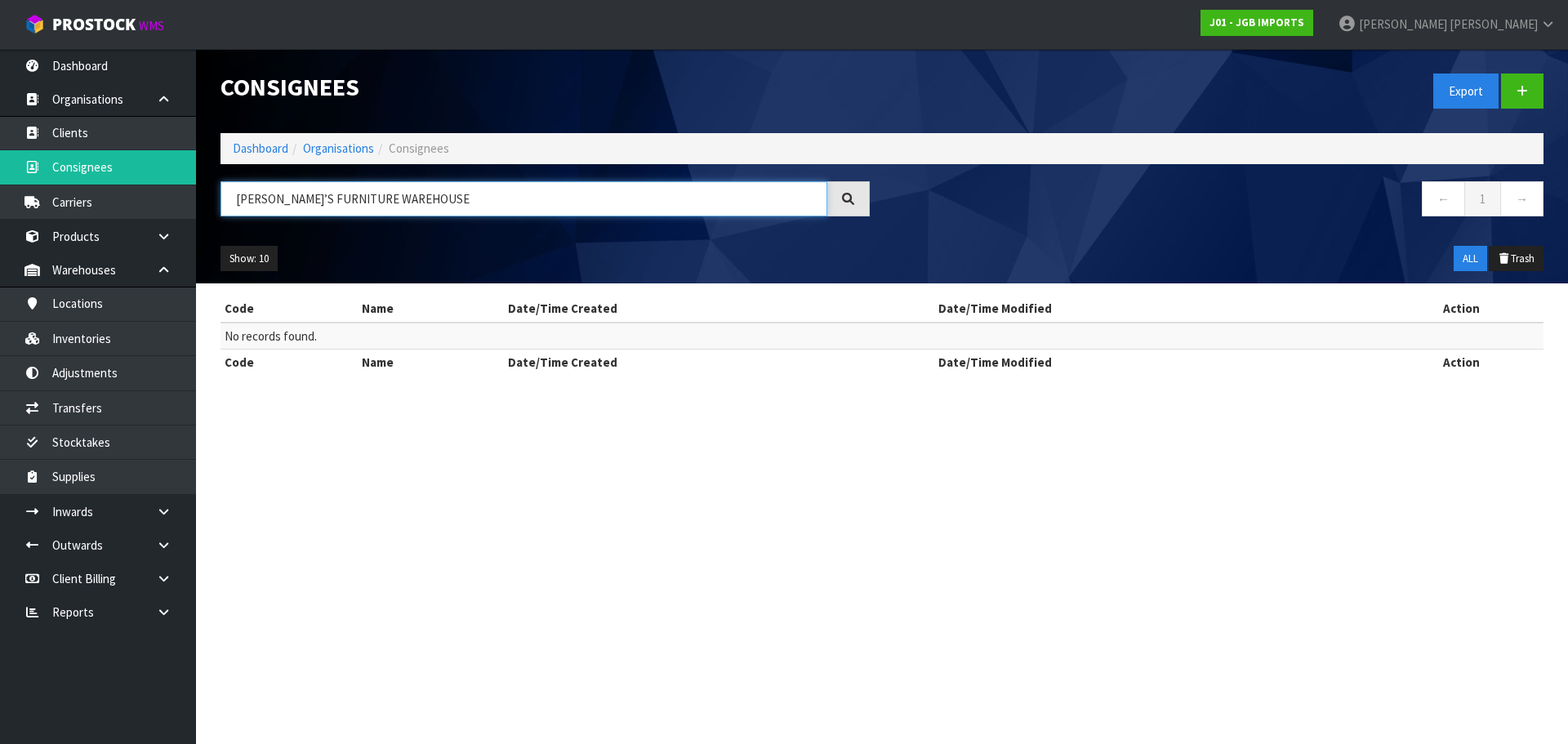
click at [275, 202] on input "ROB’S FURNITURE WAREHOUSE" at bounding box center [524, 199] width 607 height 35
click at [269, 199] on input "ROB’S FURNITURE WAREHOUSE" at bounding box center [524, 199] width 607 height 35
click at [459, 206] on input "ROB’S FURNITURE WAREHOUSE" at bounding box center [524, 199] width 607 height 35
drag, startPoint x: 273, startPoint y: 197, endPoint x: 237, endPoint y: 195, distance: 36.1
click at [237, 195] on input "ROB’S FURNITURE WAREHOUSE" at bounding box center [524, 199] width 607 height 35
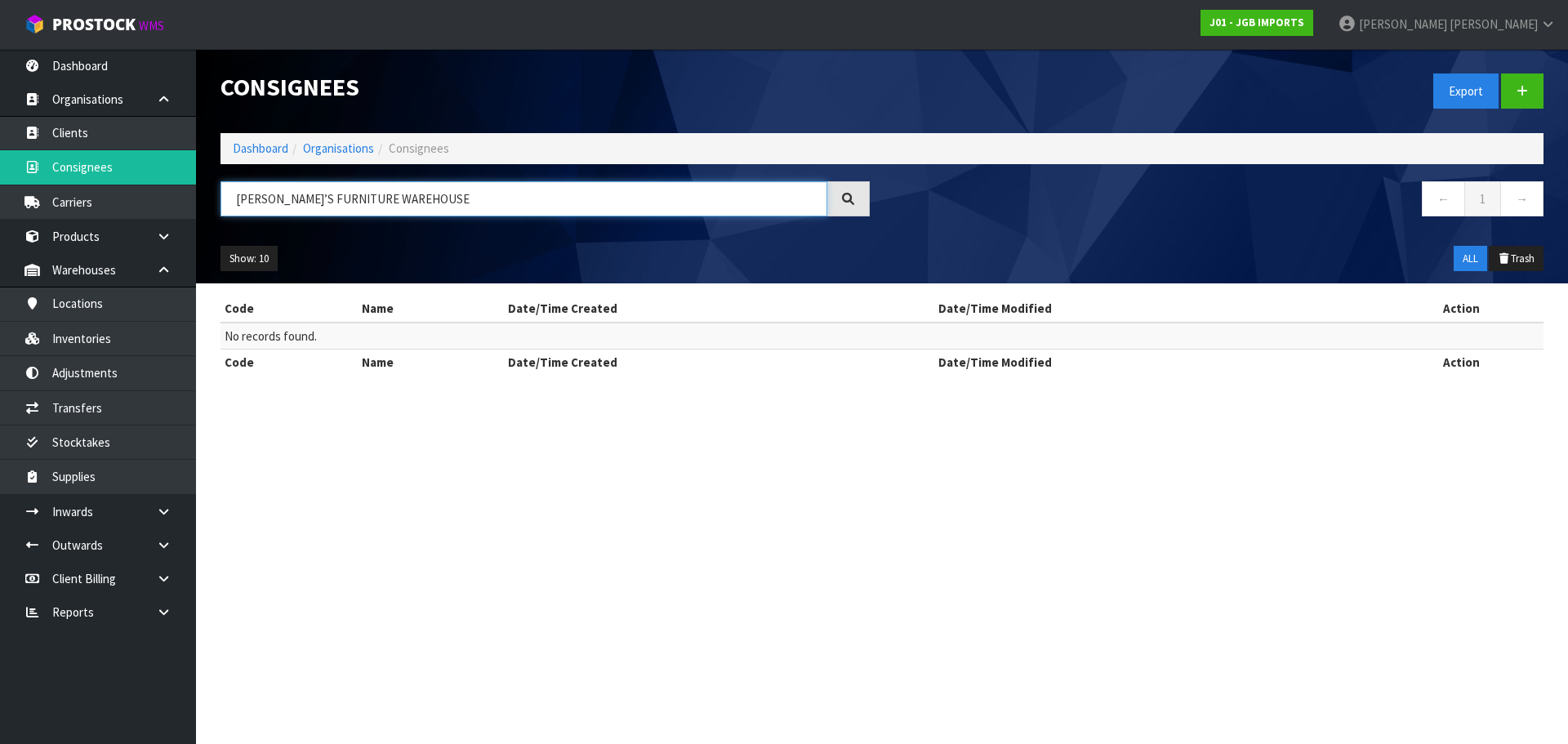
click at [350, 197] on input "ROB’S FURNITURE WAREHOUSE" at bounding box center [524, 199] width 607 height 35
click at [350, 197] on input "ROB’S FURNITURE WAREHOUSE" at bounding box center [524, 199] width 607 height 35
type input "R"
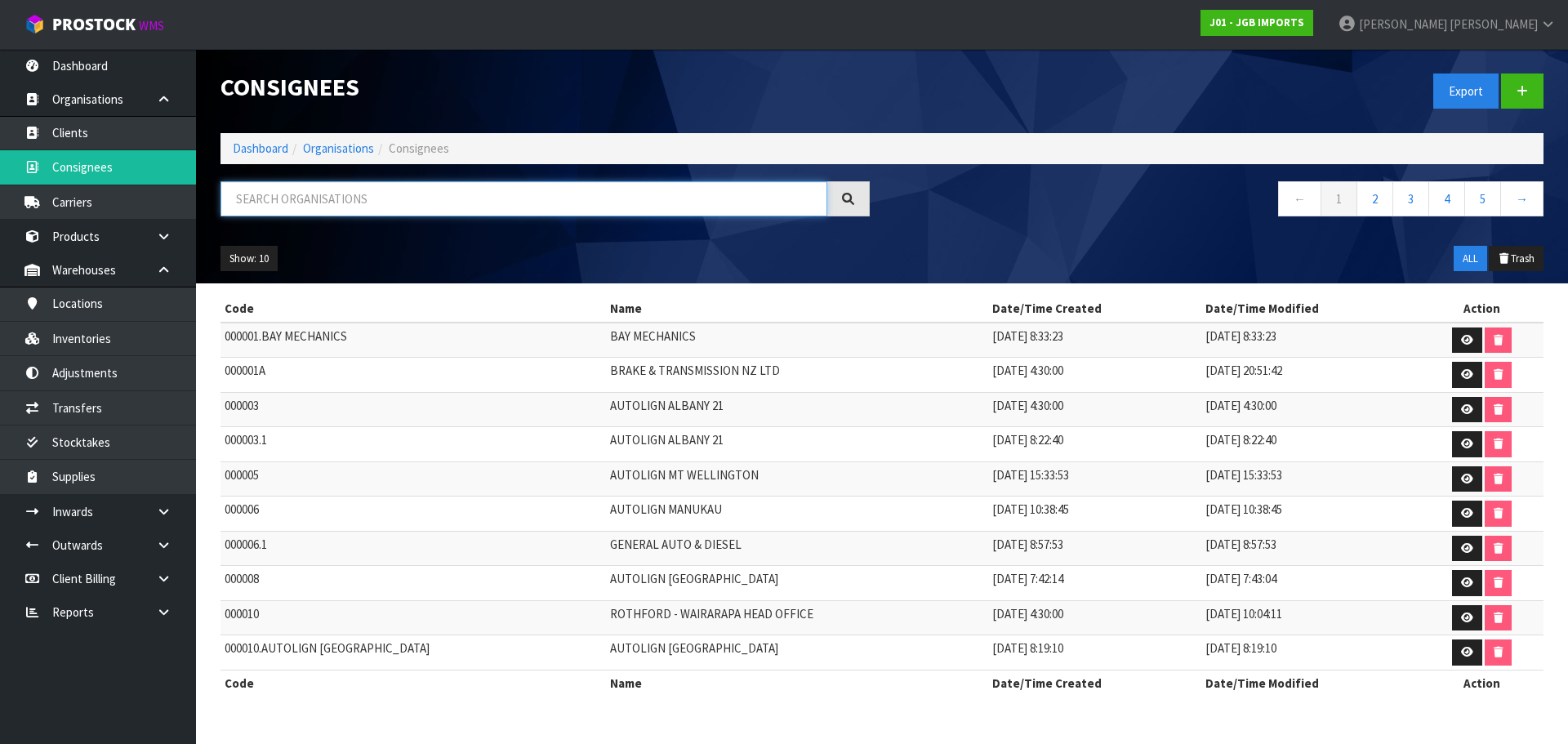
click at [331, 199] on input "text" at bounding box center [524, 199] width 607 height 35
paste input "ROB’E4D24A"
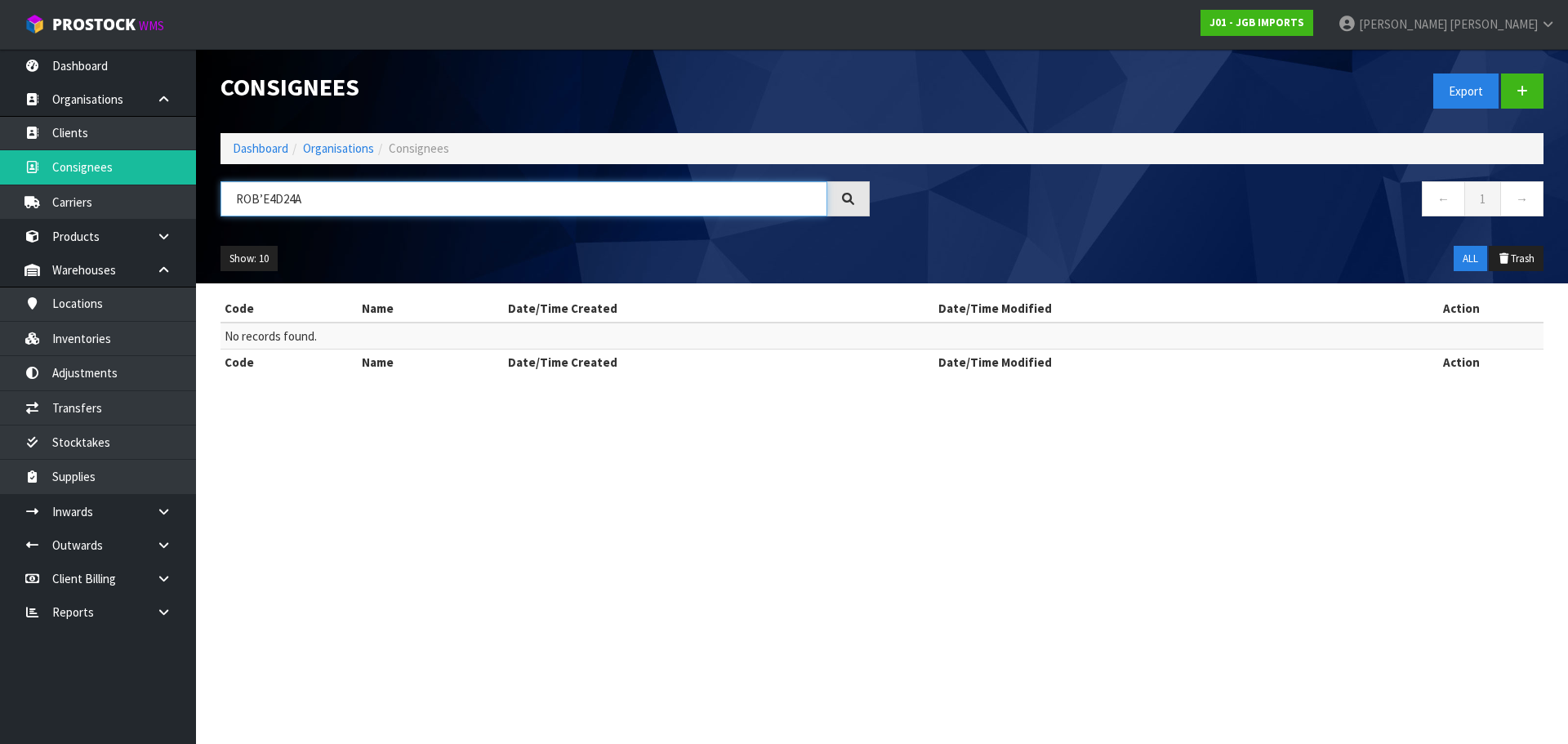
drag, startPoint x: 255, startPoint y: 202, endPoint x: 578, endPoint y: 191, distance: 323.2
click at [574, 192] on input "ROB’E4D24A" at bounding box center [524, 199] width 607 height 35
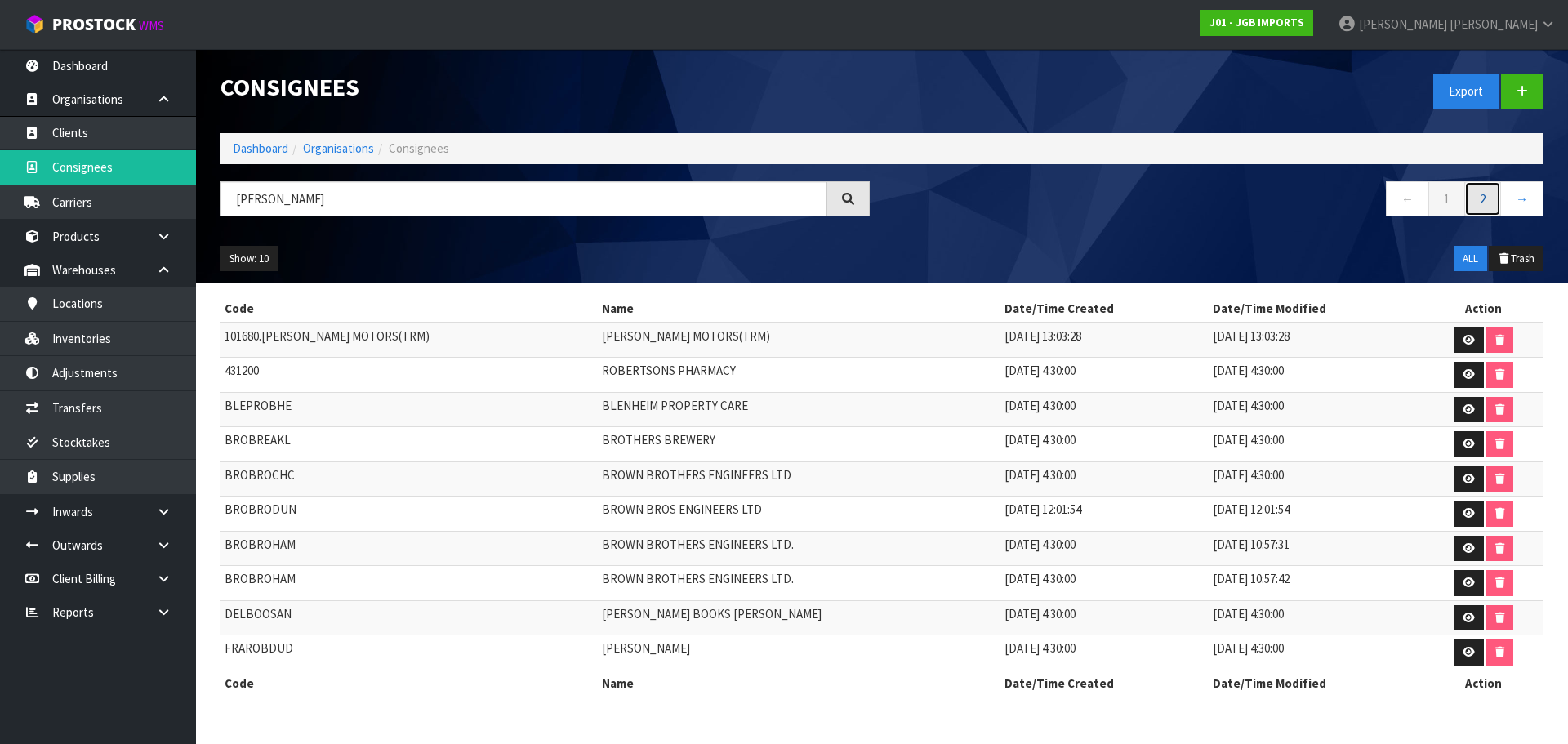
click at [1485, 203] on link "2" at bounding box center [1482, 199] width 37 height 35
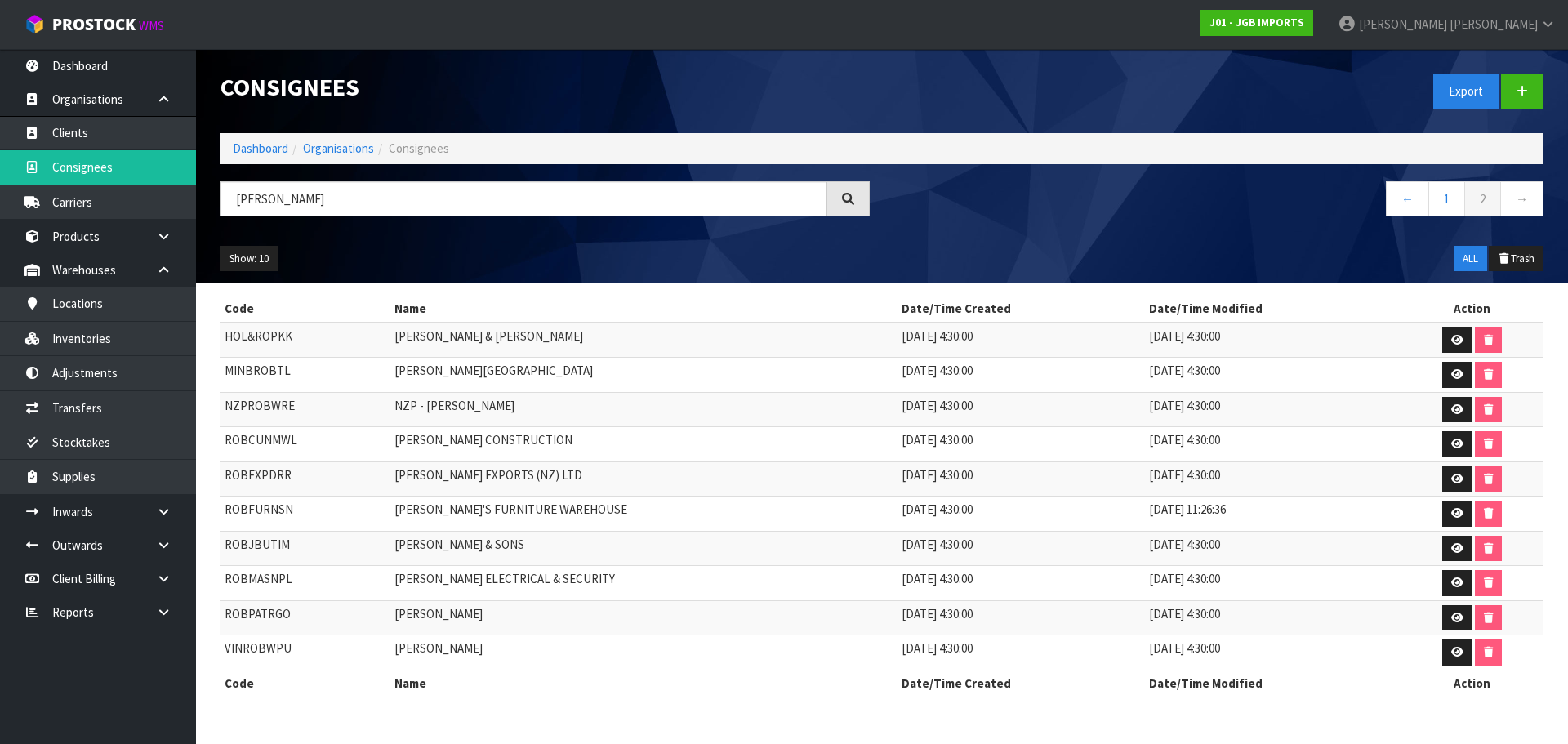
click at [240, 500] on td "ROBFURNSN" at bounding box center [306, 513] width 170 height 35
click at [1461, 208] on link "1" at bounding box center [1446, 199] width 37 height 35
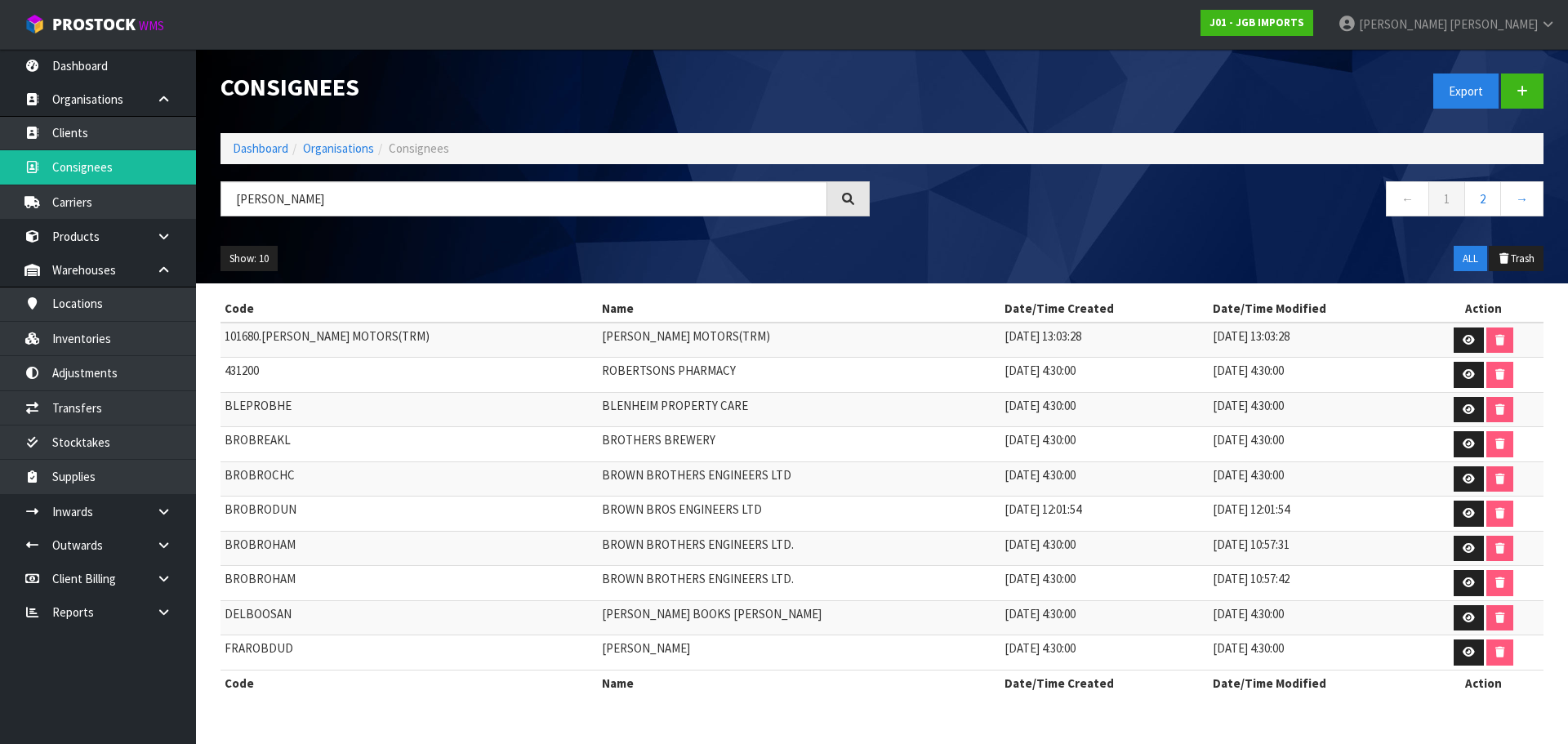
drag, startPoint x: 661, startPoint y: 357, endPoint x: 801, endPoint y: 655, distance: 329.2
click at [801, 655] on tbody "101680.TONY ROBINSON MOTORS(TRM) TONY ROBINSON MOTORS(TRM) 14/02/2020 13:03:28 …" at bounding box center [882, 496] width 1323 height 348
click at [1486, 205] on link "2" at bounding box center [1482, 199] width 37 height 35
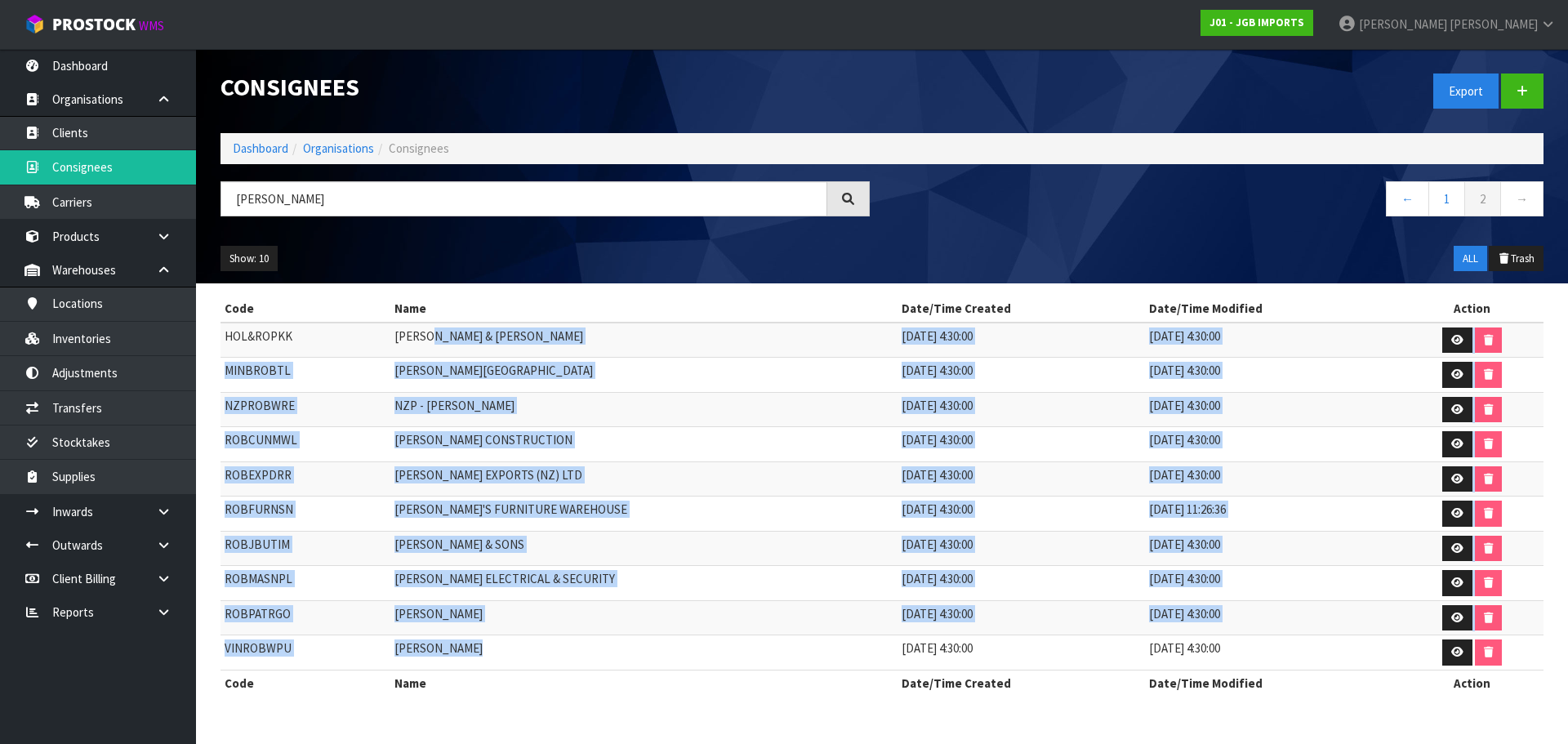
drag, startPoint x: 438, startPoint y: 331, endPoint x: 511, endPoint y: 645, distance: 322.4
click at [511, 645] on tbody "HOL&ROPKK HOLLIS & ROBERSTON 04/08/2019 4:30:00 04/08/2019 4:30:00 MINBROBTL MI…" at bounding box center [882, 496] width 1323 height 348
click at [1445, 207] on link "1" at bounding box center [1446, 199] width 37 height 35
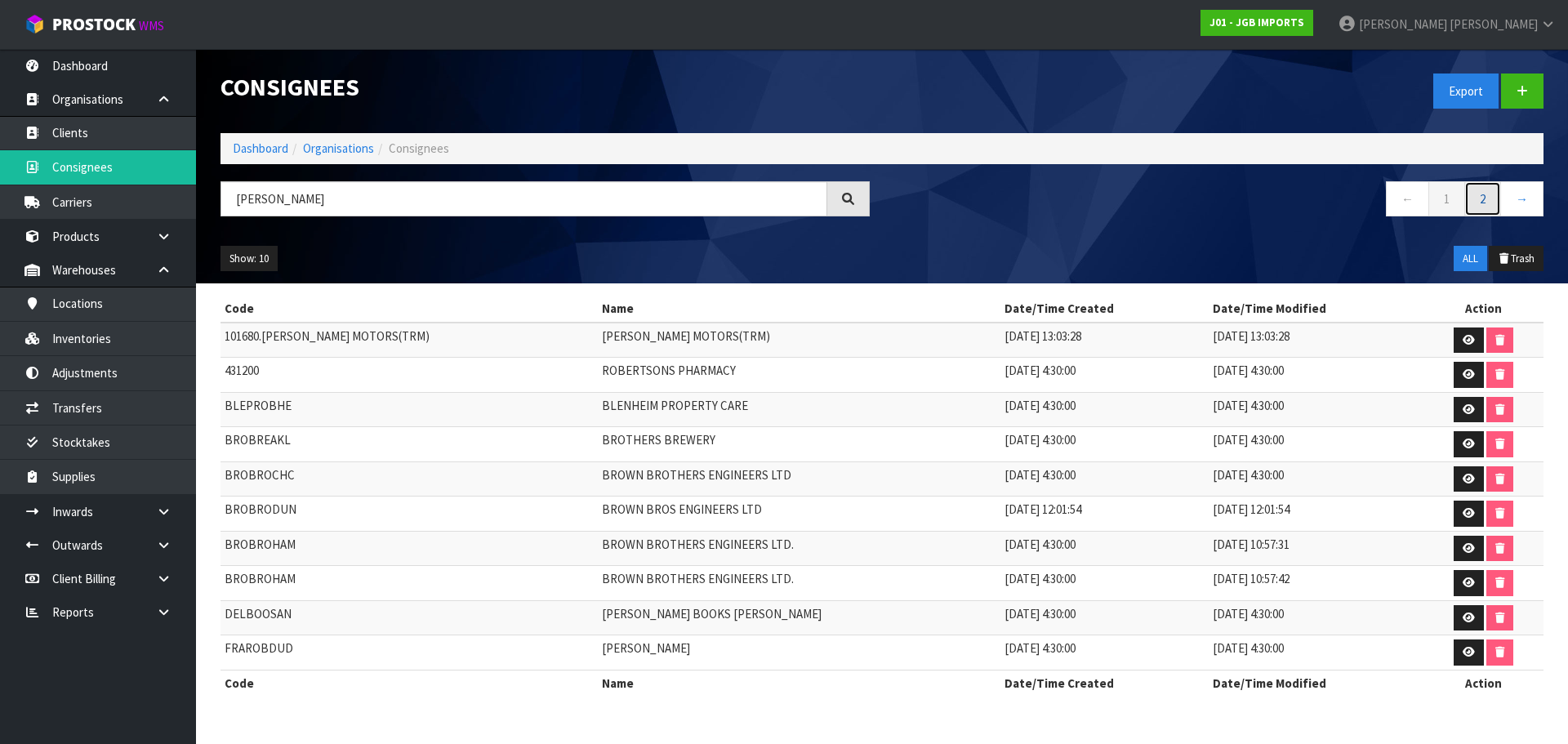
click at [1472, 201] on link "2" at bounding box center [1482, 199] width 37 height 35
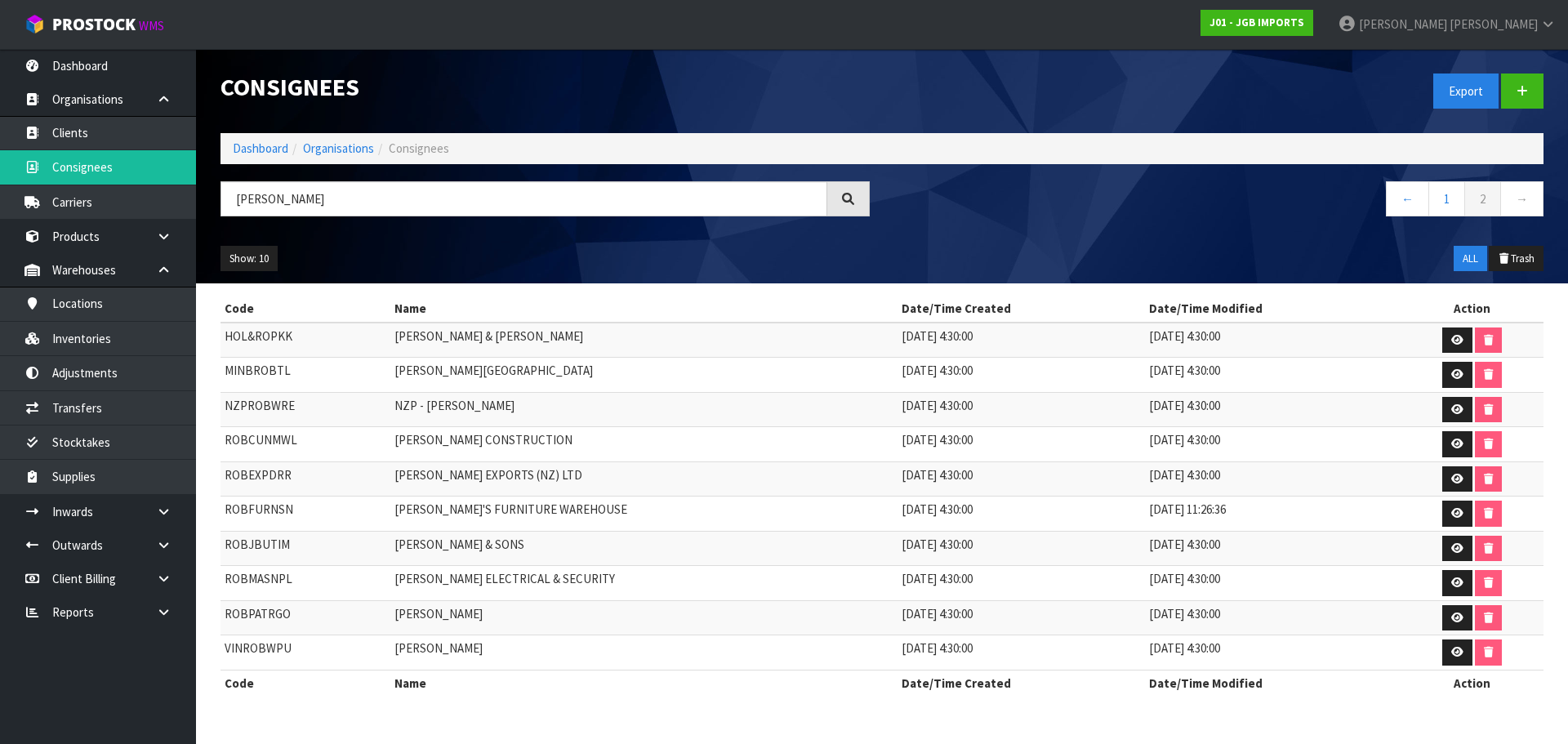
click at [291, 509] on td "ROBFURNSN" at bounding box center [306, 513] width 170 height 35
click at [263, 516] on td "ROBFURNSN" at bounding box center [306, 513] width 170 height 35
click at [458, 511] on td "ROB'S FURNITURE WAREHOUSE" at bounding box center [644, 513] width 507 height 35
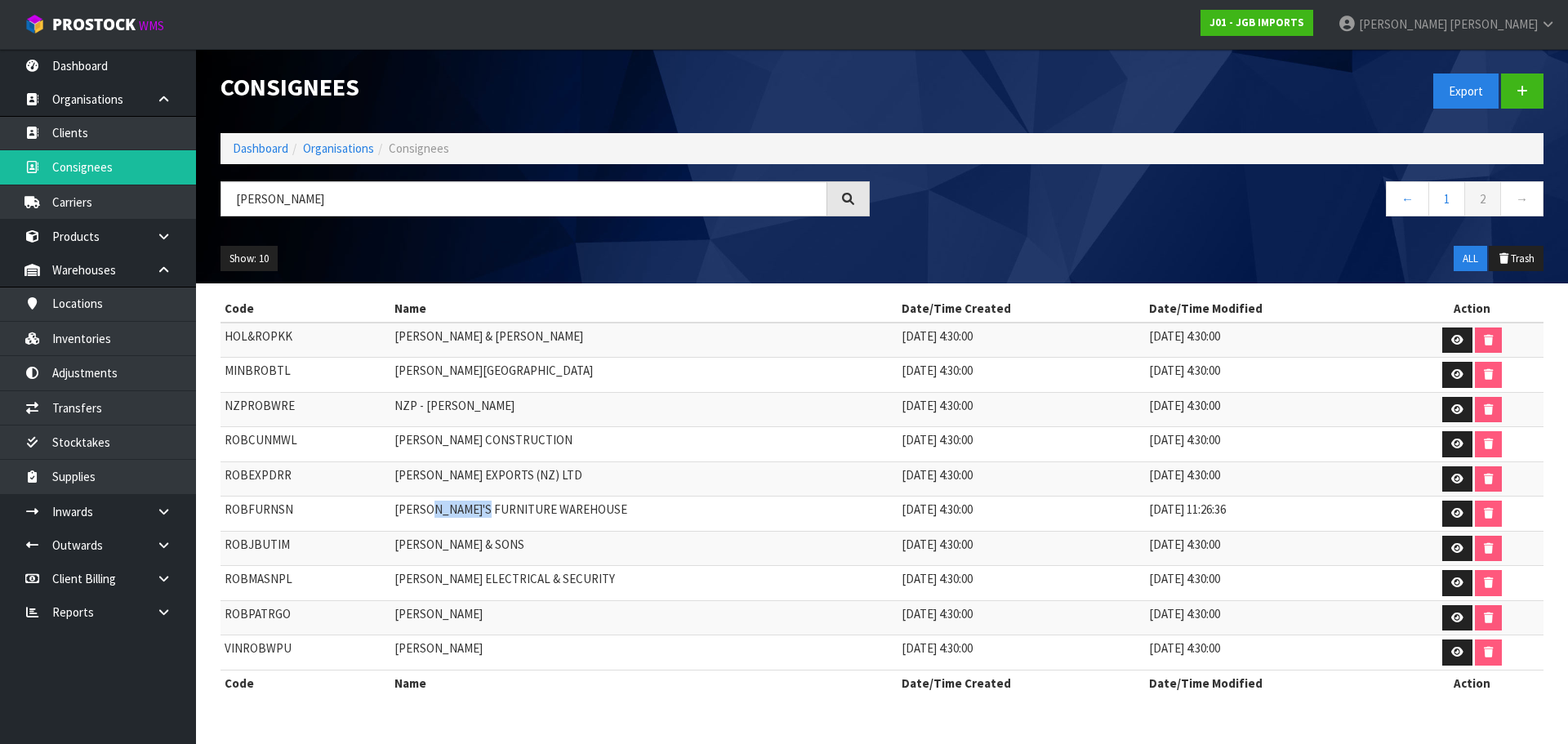
click at [458, 514] on td "ROB'S FURNITURE WAREHOUSE" at bounding box center [644, 513] width 507 height 35
click at [459, 514] on td "ROB'S FURNITURE WAREHOUSE" at bounding box center [644, 513] width 507 height 35
click at [457, 514] on td "ROB'S FURNITURE WAREHOUSE" at bounding box center [644, 513] width 507 height 35
click at [456, 514] on td "ROB'S FURNITURE WAREHOUSE" at bounding box center [644, 513] width 507 height 35
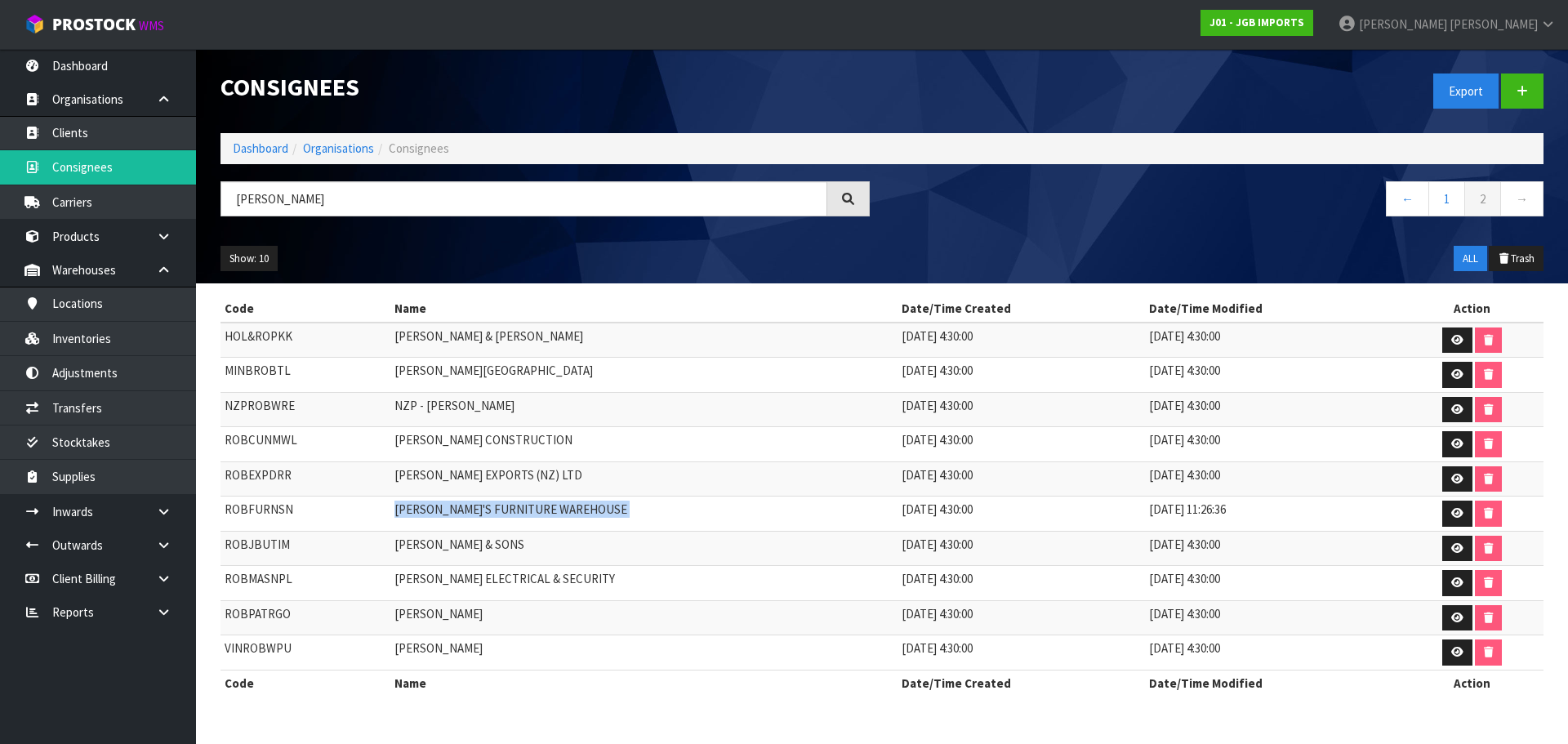
click at [456, 514] on td "ROB'S FURNITURE WAREHOUSE" at bounding box center [644, 513] width 507 height 35
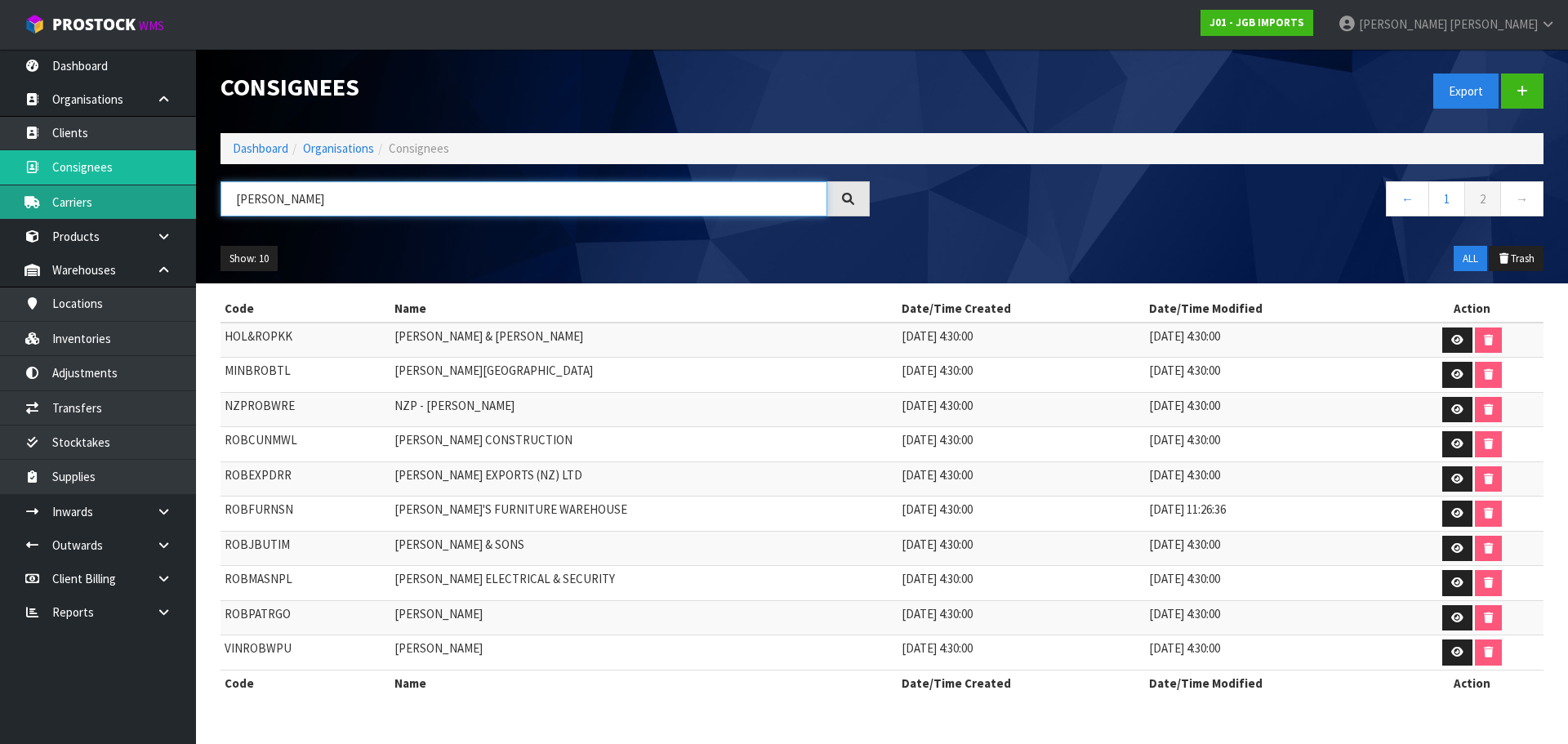
drag, startPoint x: 431, startPoint y: 193, endPoint x: 191, endPoint y: 209, distance: 240.5
click at [194, 207] on body "Toggle navigation ProStock WMS J01 - JGB IMPORTS Rocio Lopez Logout Dashboard O…" at bounding box center [784, 372] width 1568 height 744
paste input "LLESTON FLORIST & GIFTS"
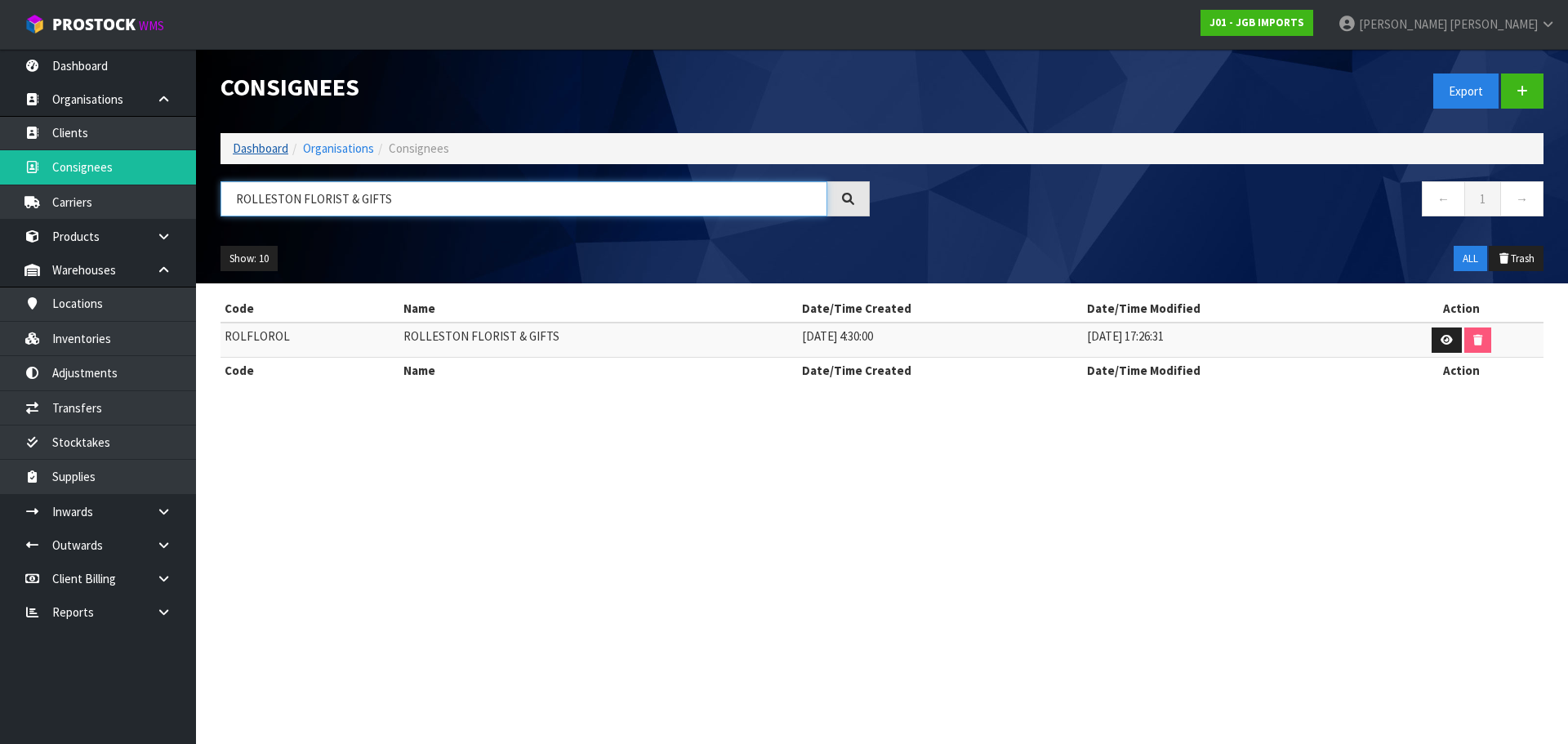
type input "ROLLESTON FLORIST & GIFTS"
click at [242, 154] on link "Dashboard" at bounding box center [260, 148] width 55 height 15
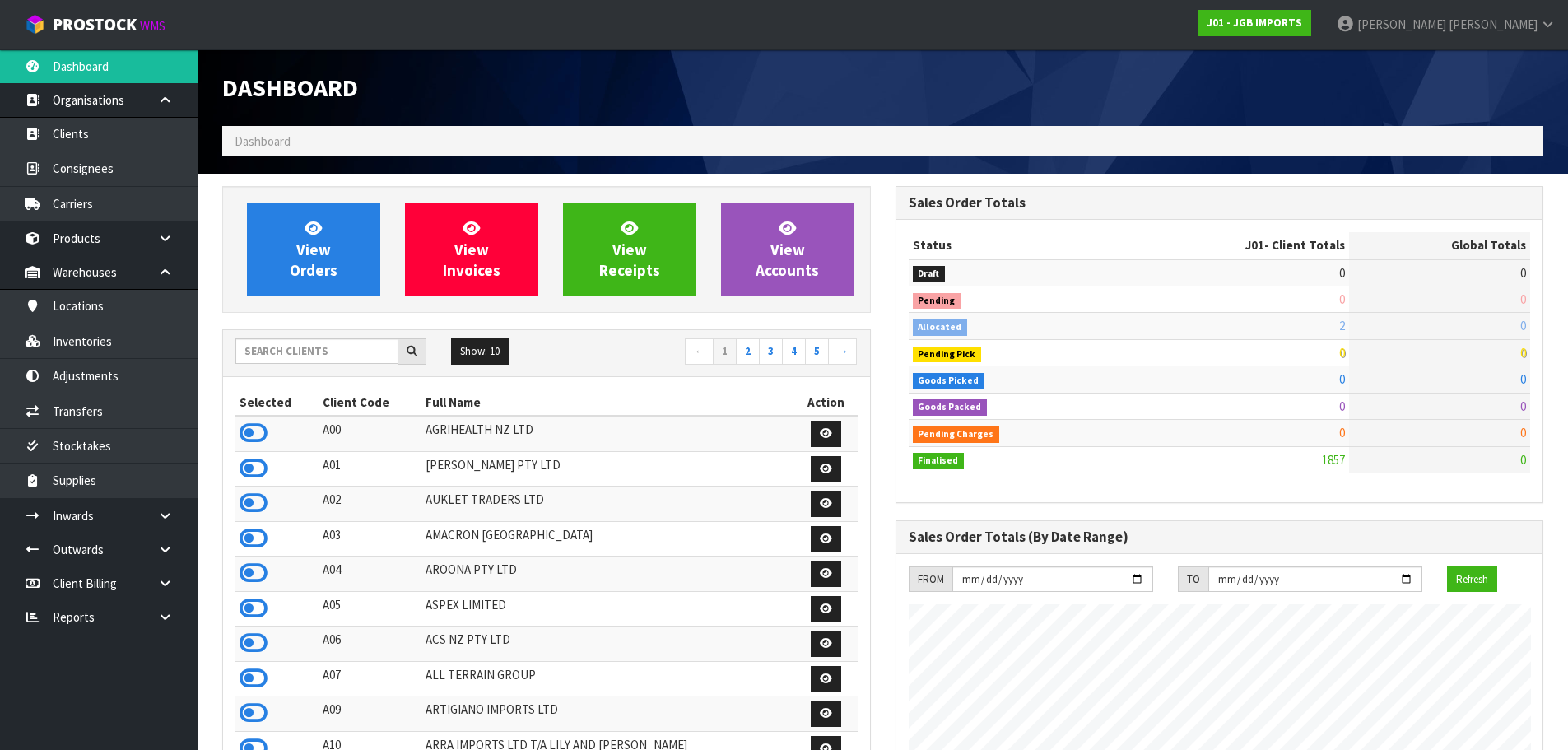
scroll to position [1248, 672]
click at [252, 364] on input "text" at bounding box center [316, 351] width 163 height 25
type input "F01"
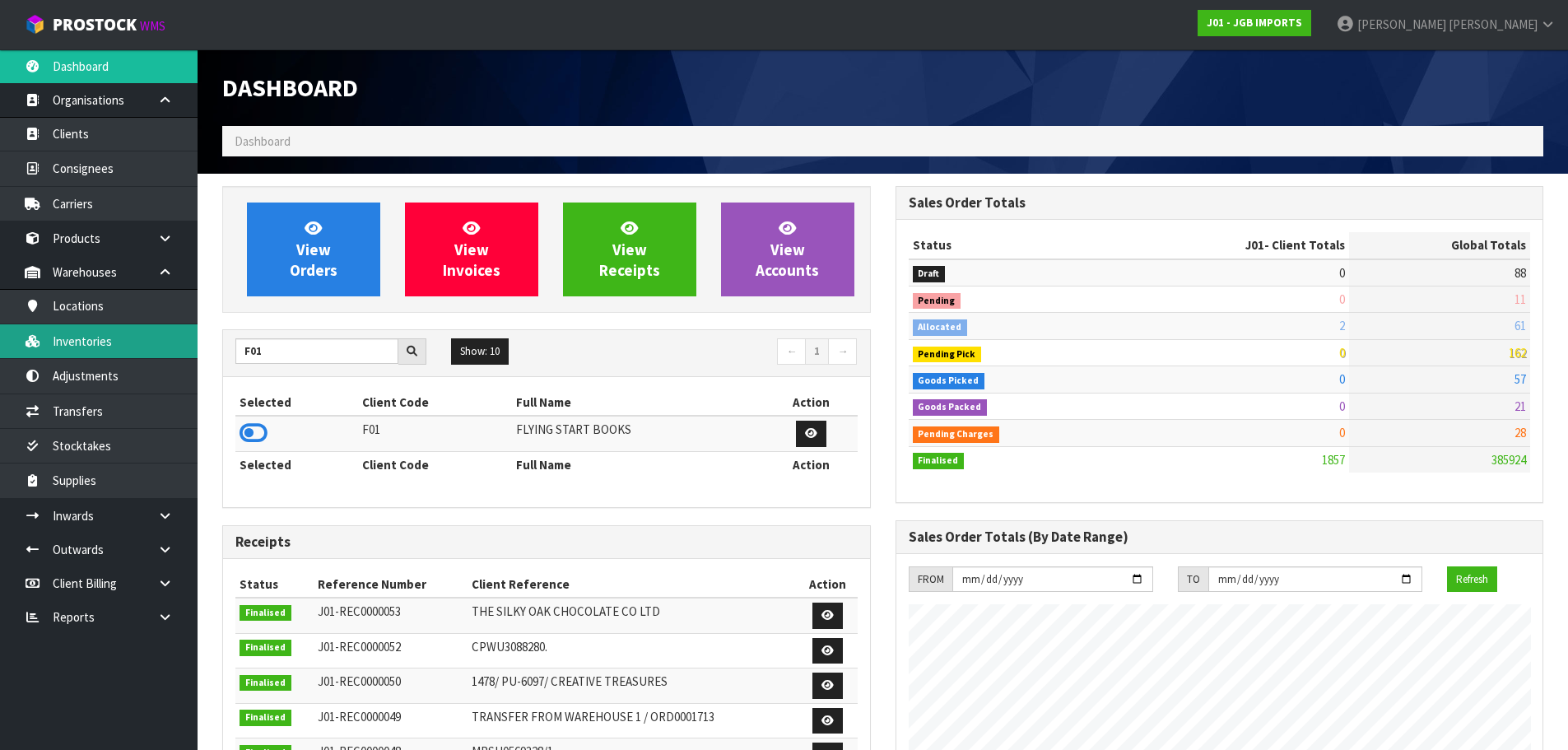
click at [95, 345] on link "Inventories" at bounding box center [98, 341] width 197 height 33
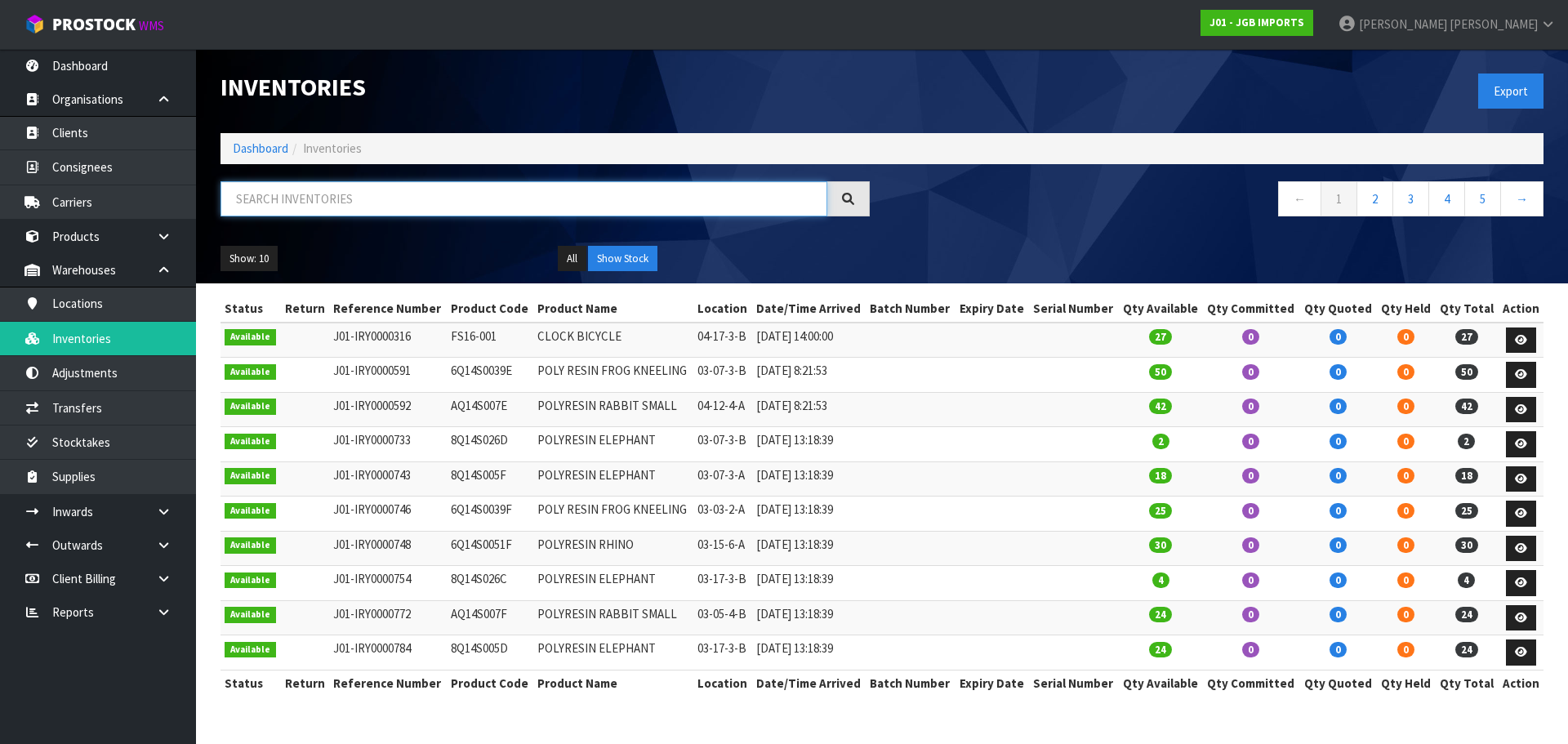
click at [272, 203] on input "text" at bounding box center [524, 199] width 607 height 35
paste input "9781877506932"
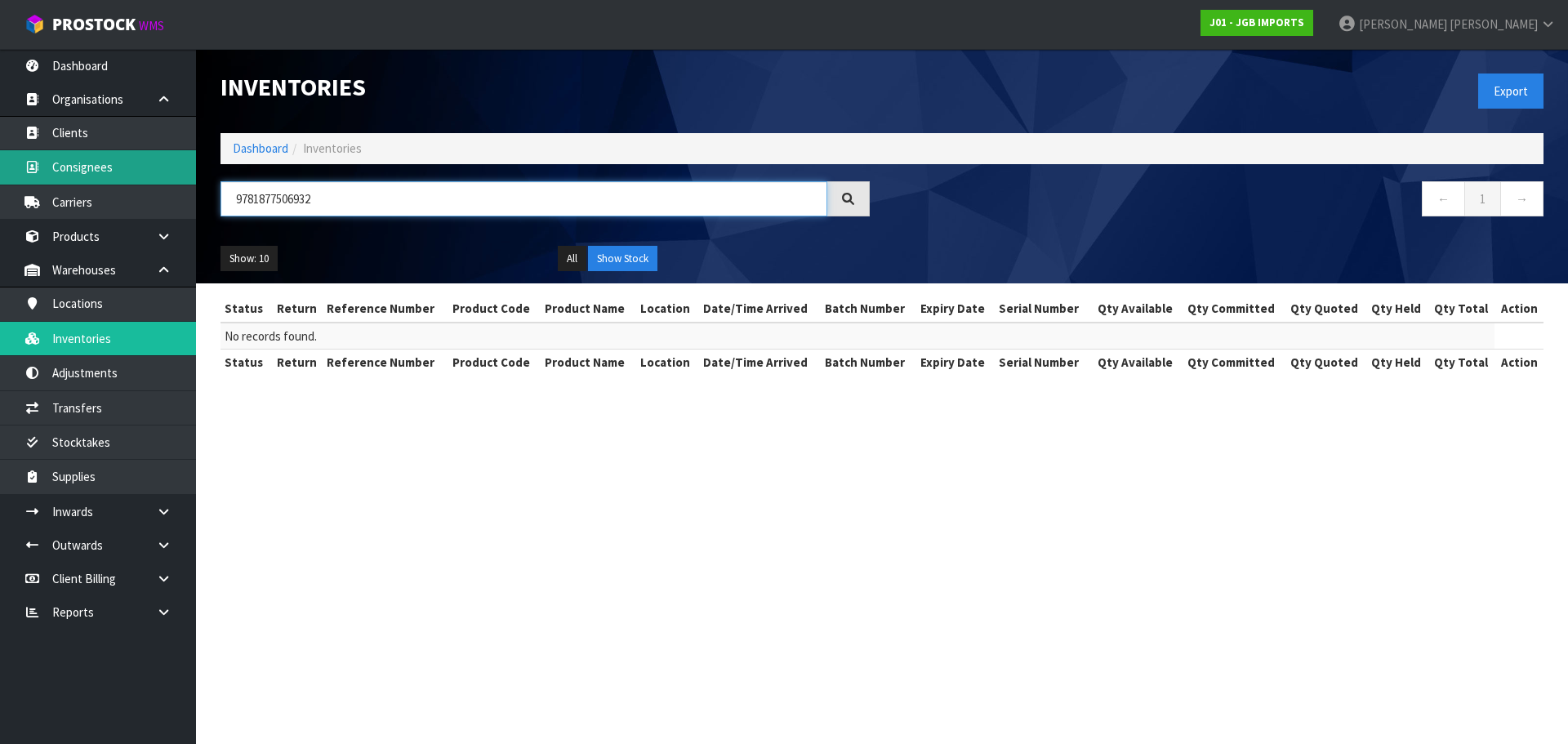
type input "9781877506932"
click at [80, 165] on link "Consignees" at bounding box center [97, 166] width 196 height 33
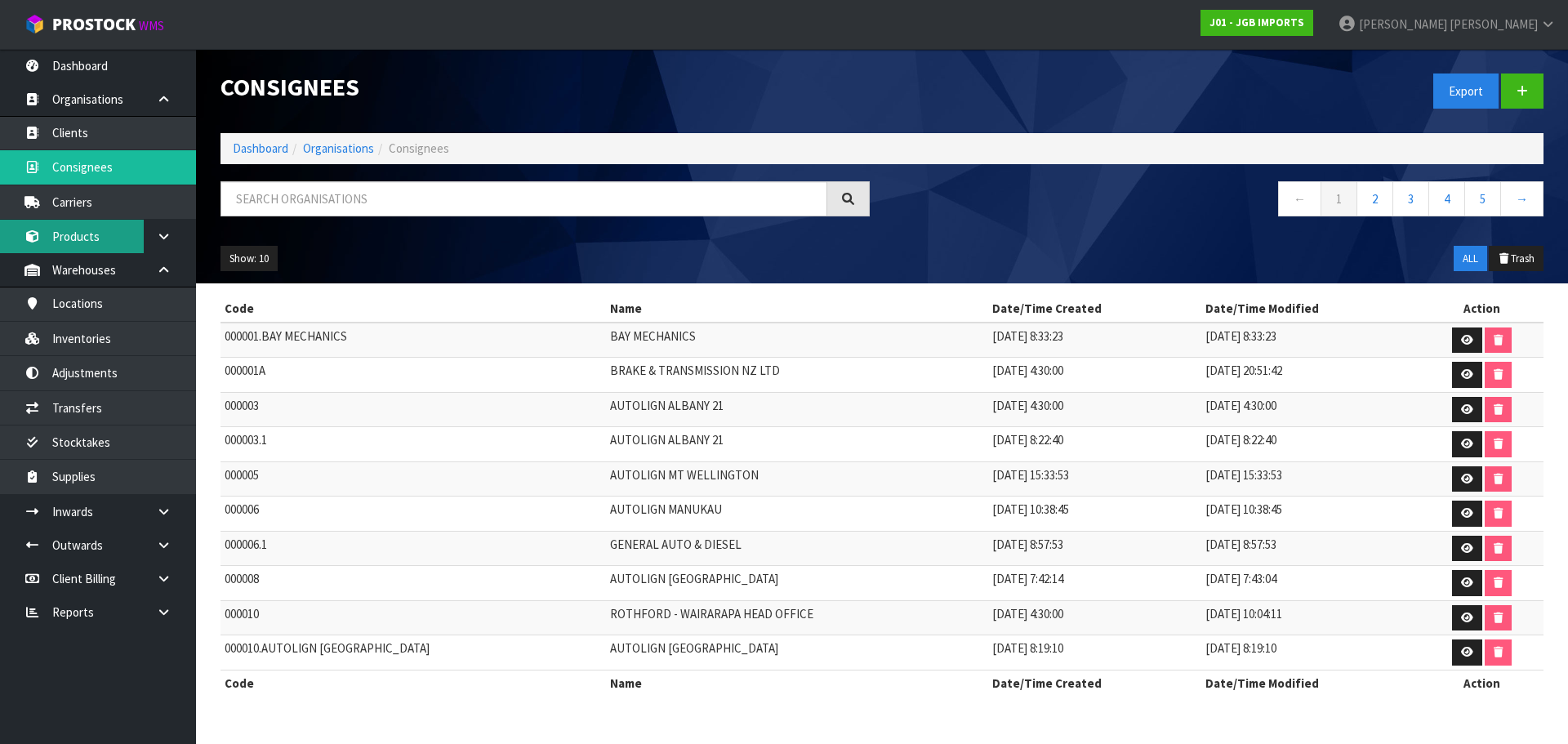
click at [93, 240] on link "Products" at bounding box center [97, 236] width 196 height 33
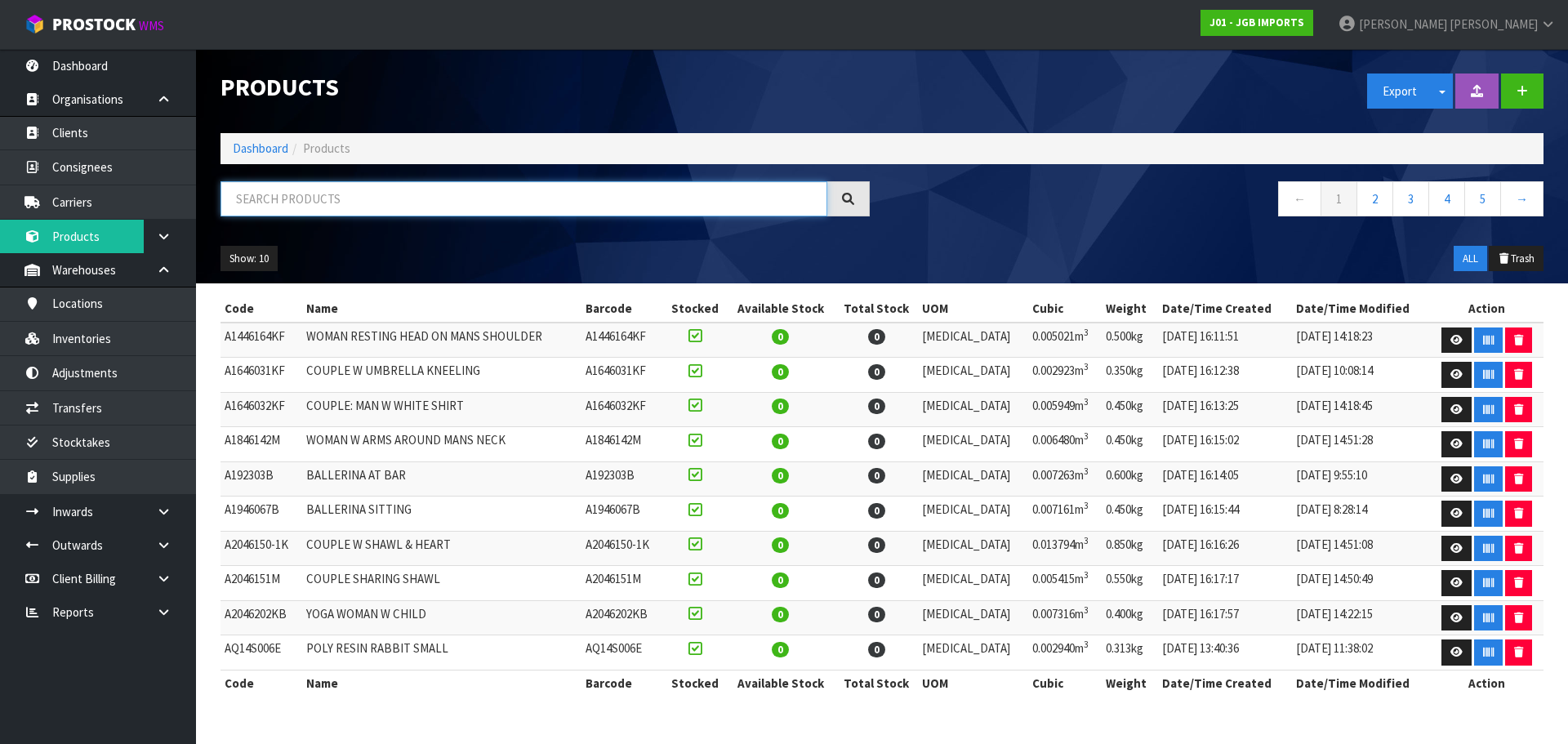
click at [305, 201] on input "text" at bounding box center [524, 199] width 607 height 35
paste input "9781877506932"
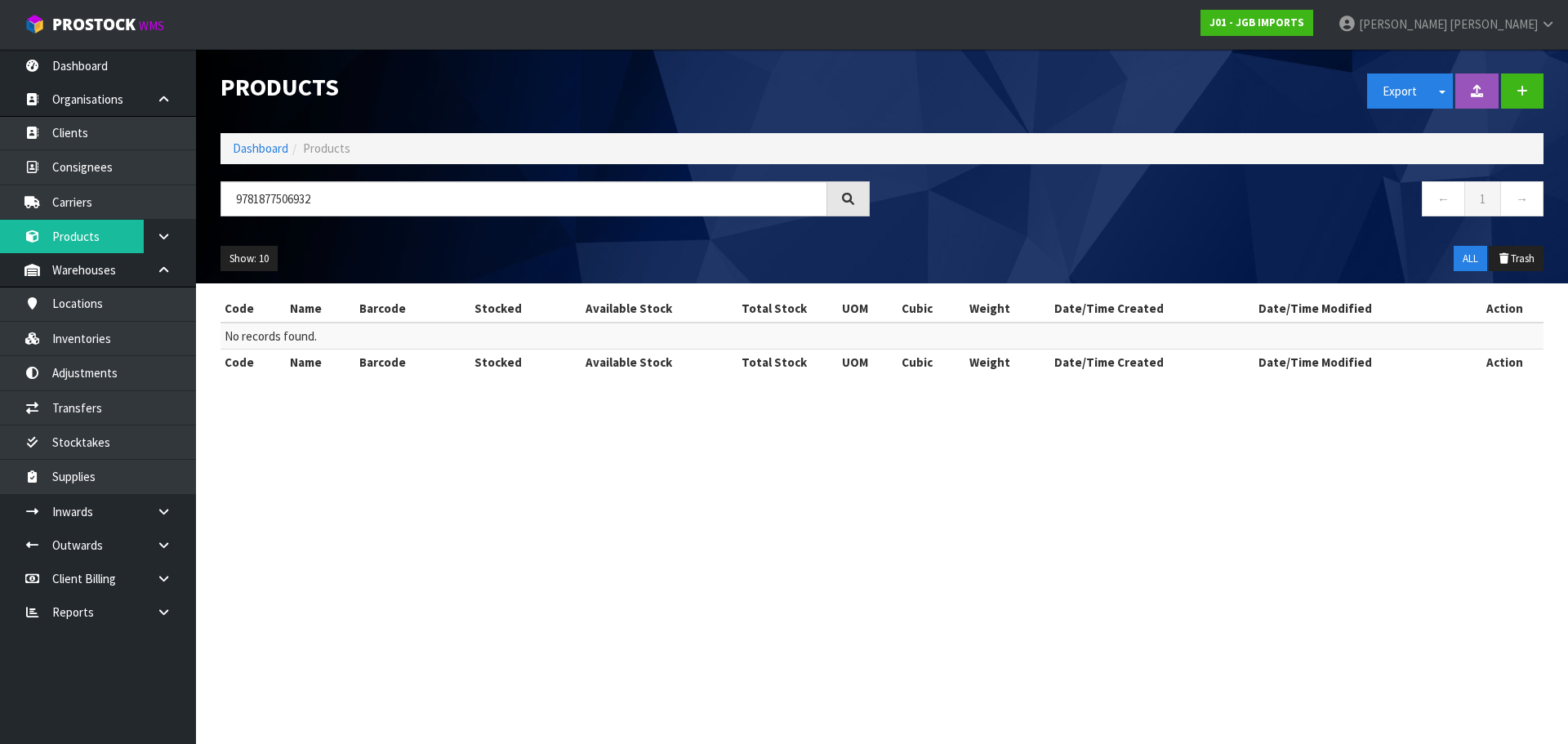
click at [357, 217] on div "9781877506932" at bounding box center [545, 205] width 674 height 47
click at [297, 195] on input "9781877506932" at bounding box center [524, 199] width 607 height 35
type input "ME GUSTA PINTAR"
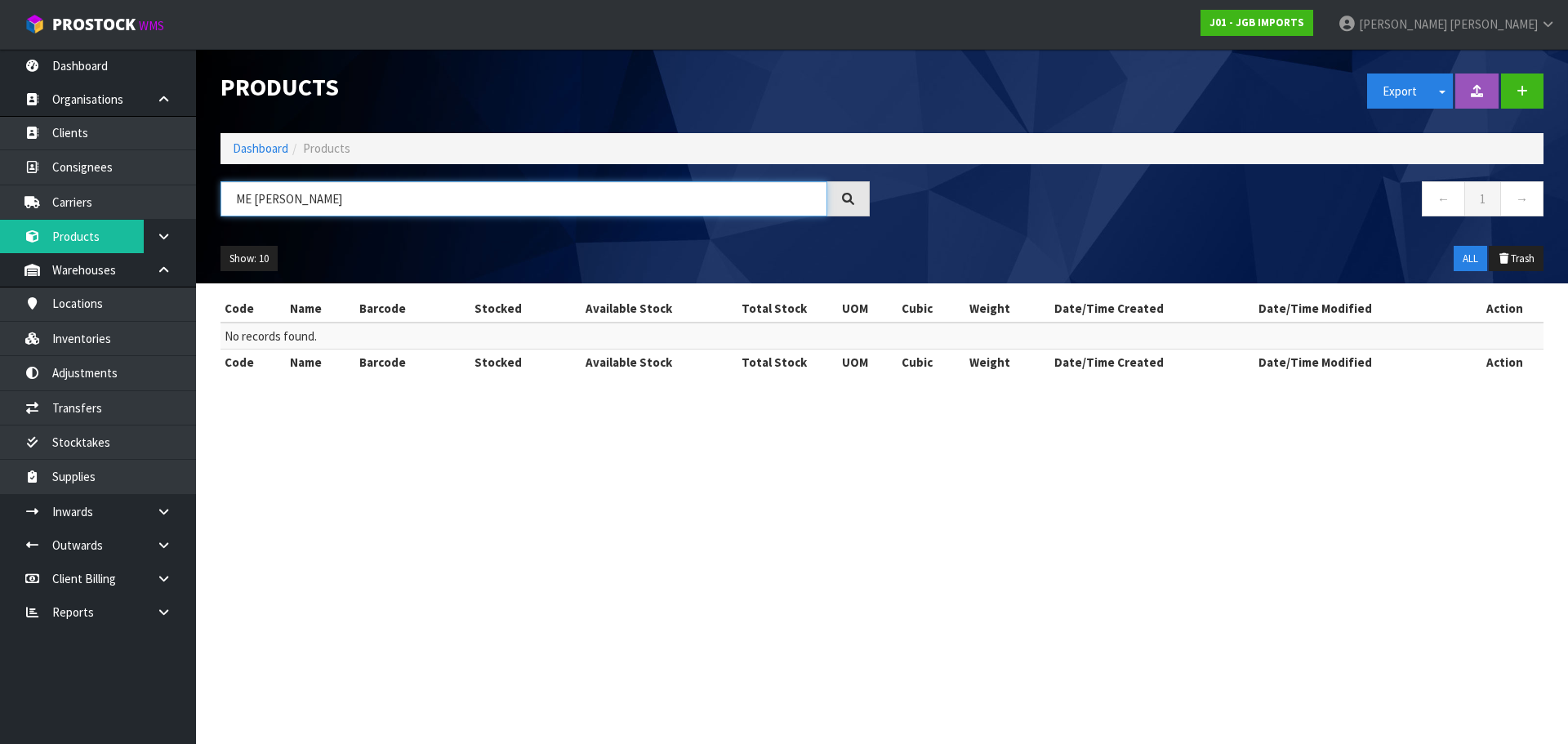
click at [358, 198] on input "ME GUSTA PINTAR" at bounding box center [524, 199] width 607 height 35
click at [369, 209] on input "ME GUSTA PINTAR" at bounding box center [524, 199] width 607 height 35
click at [369, 208] on input "ME GUSTA PINTAR" at bounding box center [524, 199] width 607 height 35
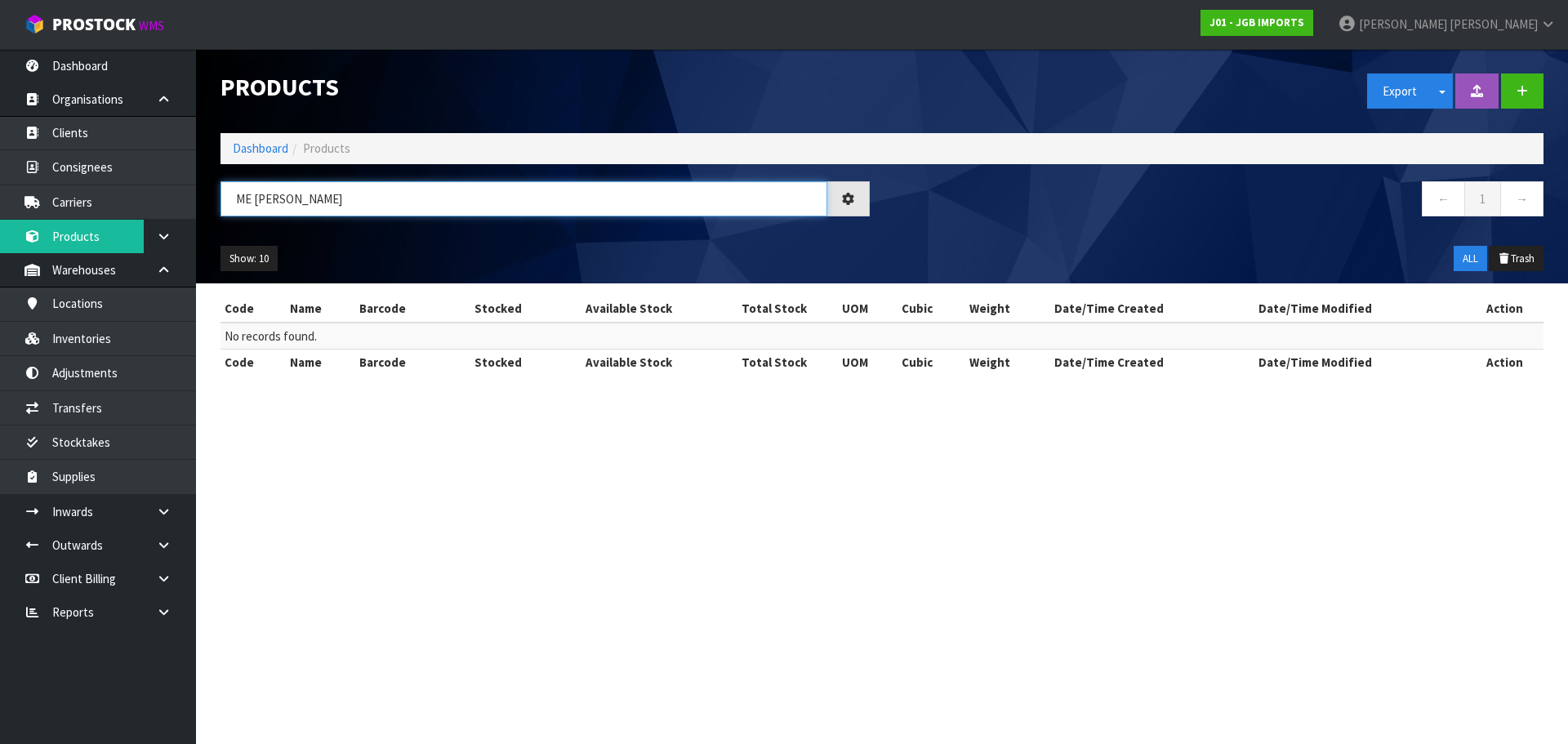
click at [369, 208] on input "ME GUSTA PINTAR" at bounding box center [524, 199] width 607 height 35
click at [247, 149] on link "Dashboard" at bounding box center [260, 148] width 55 height 15
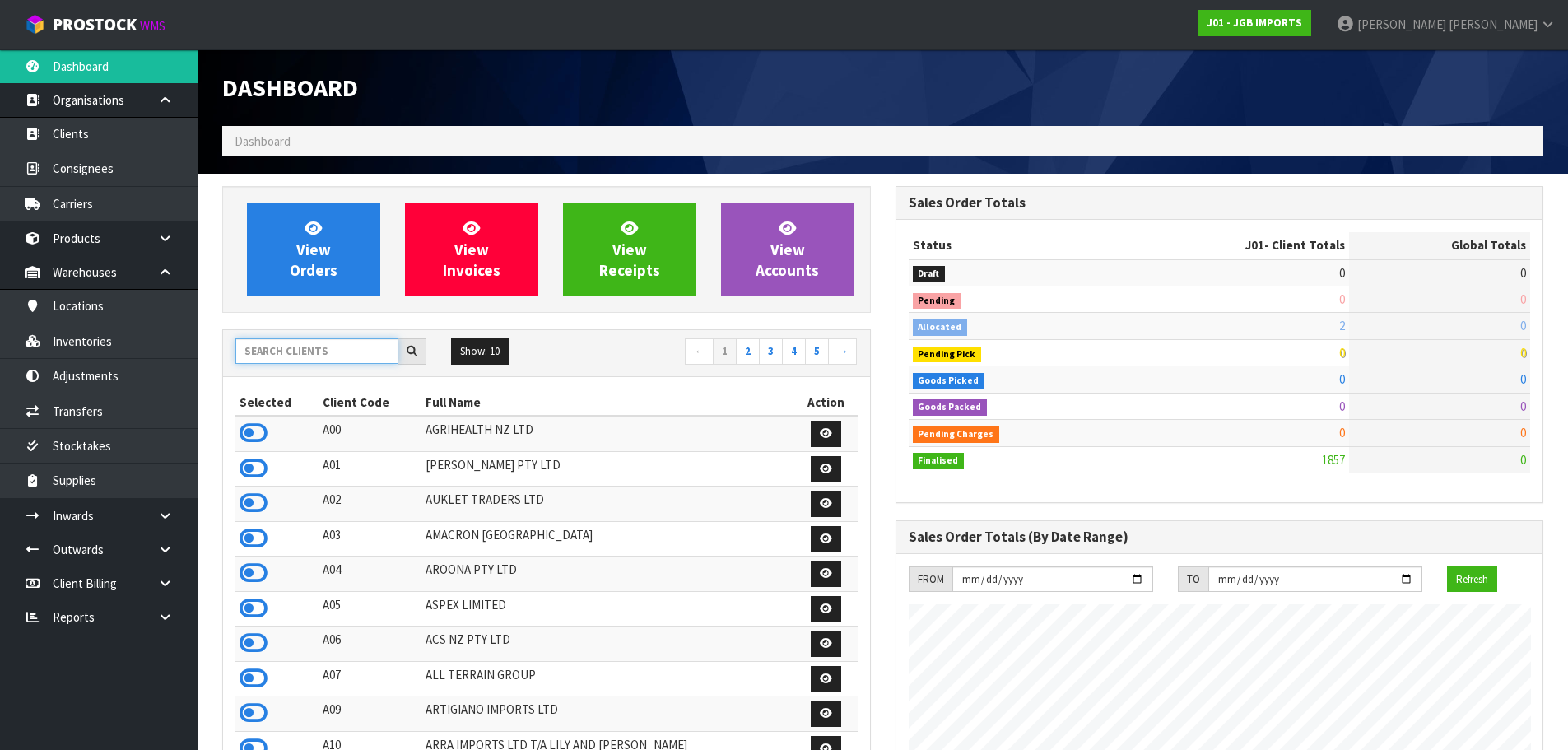
click at [320, 352] on input "text" at bounding box center [316, 351] width 163 height 25
type input "G"
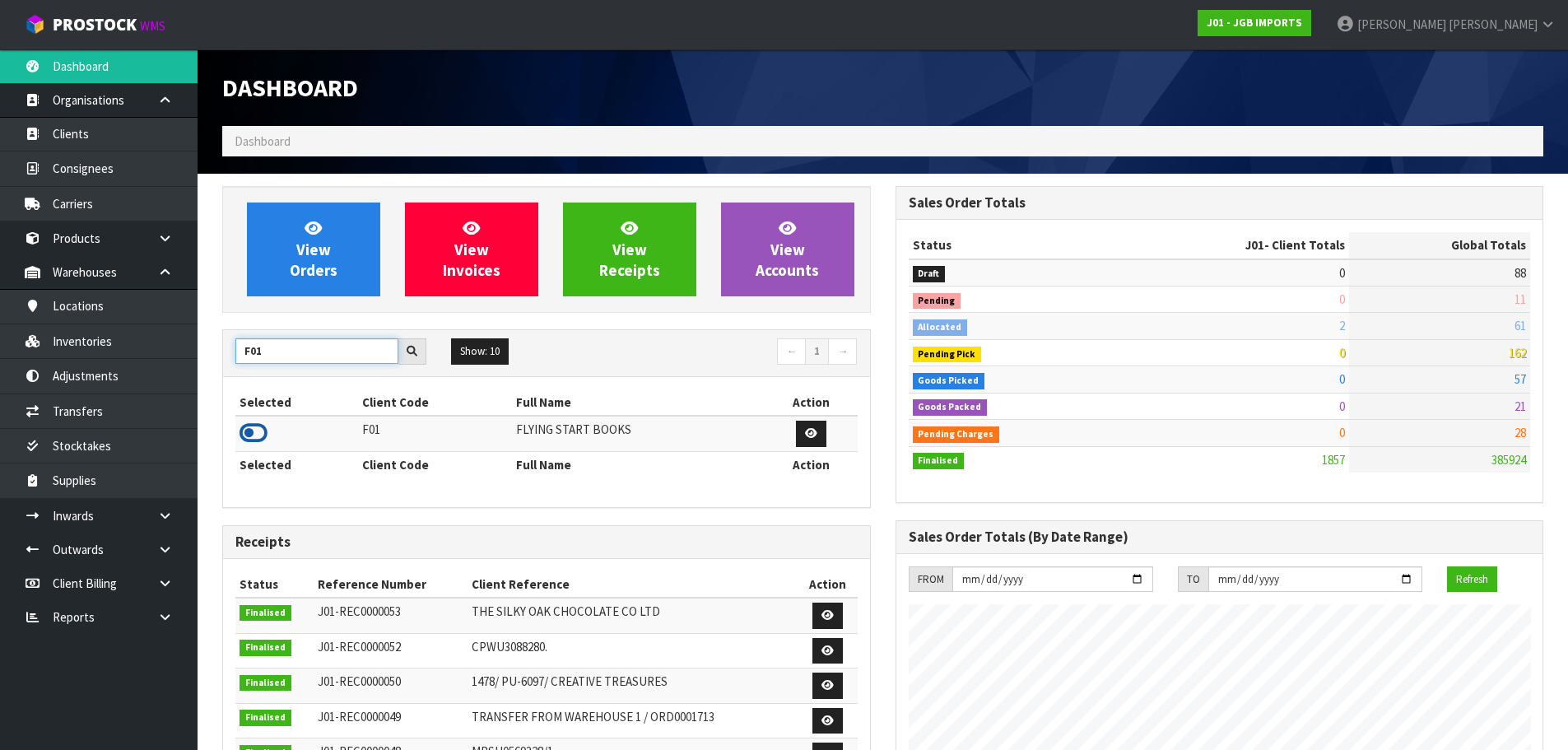
type input "F01"
click at [260, 430] on icon at bounding box center [253, 433] width 28 height 24
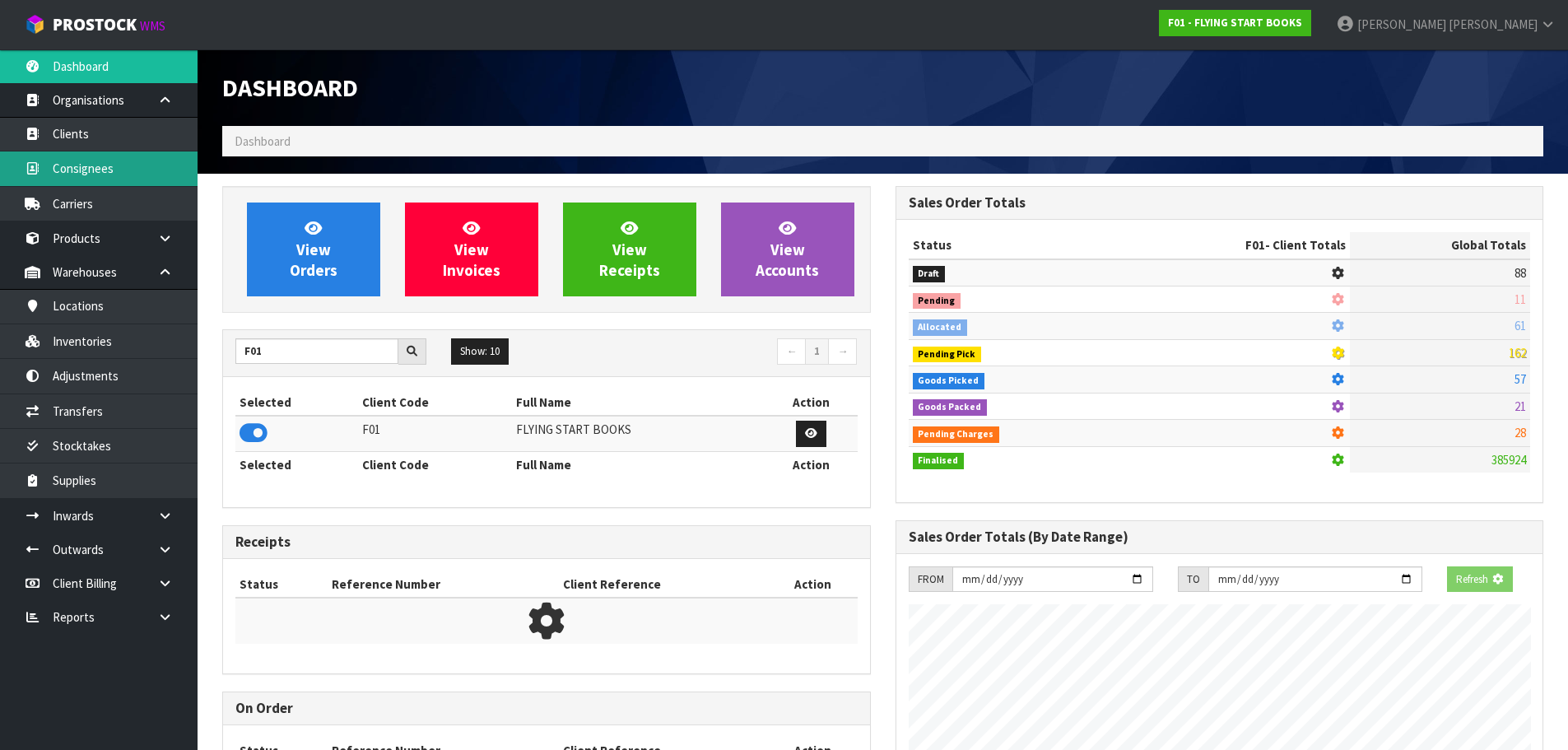
click at [80, 178] on link "Consignees" at bounding box center [98, 168] width 197 height 33
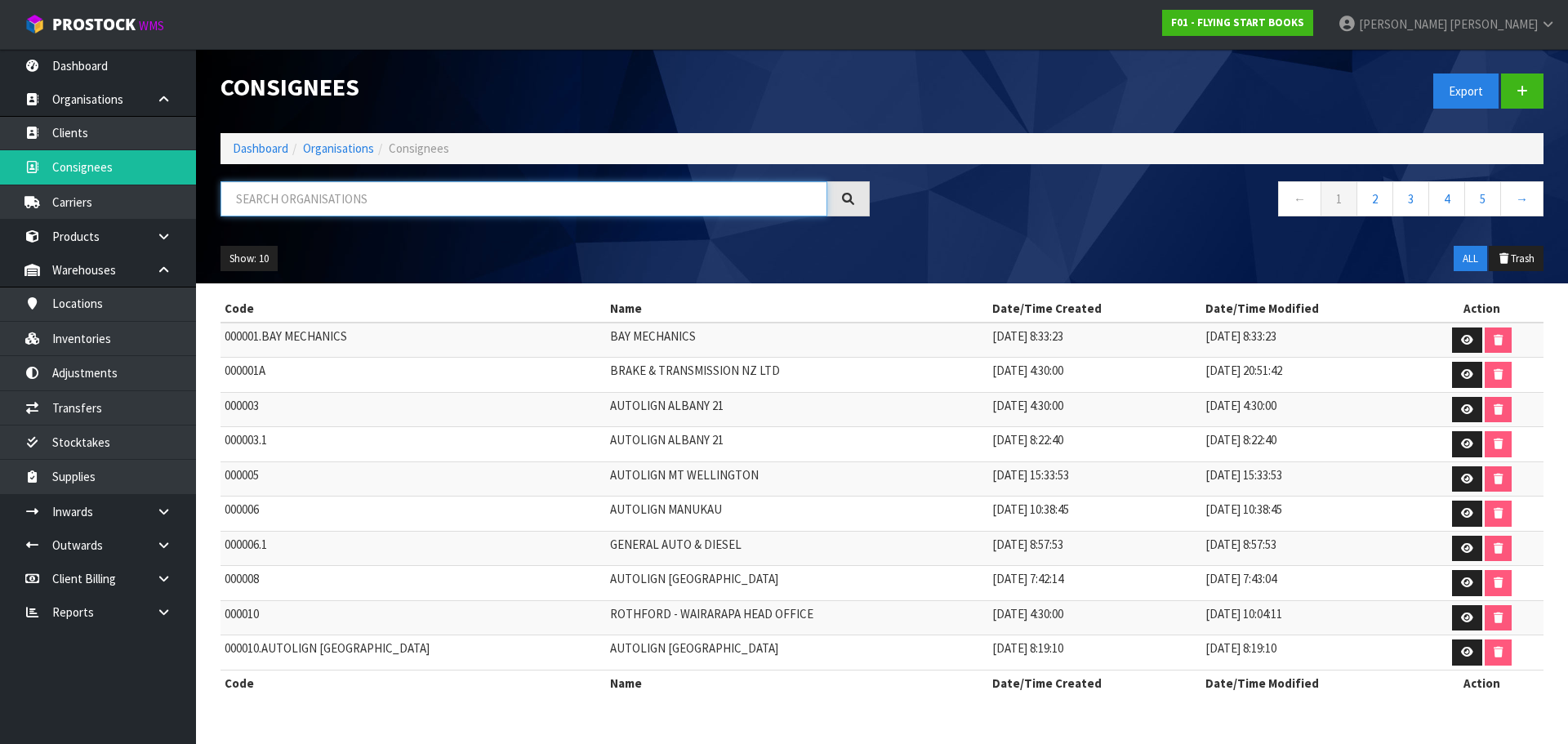
click at [384, 200] on input "text" at bounding box center [524, 199] width 607 height 35
paste input "ME GUSTA PINTAR"
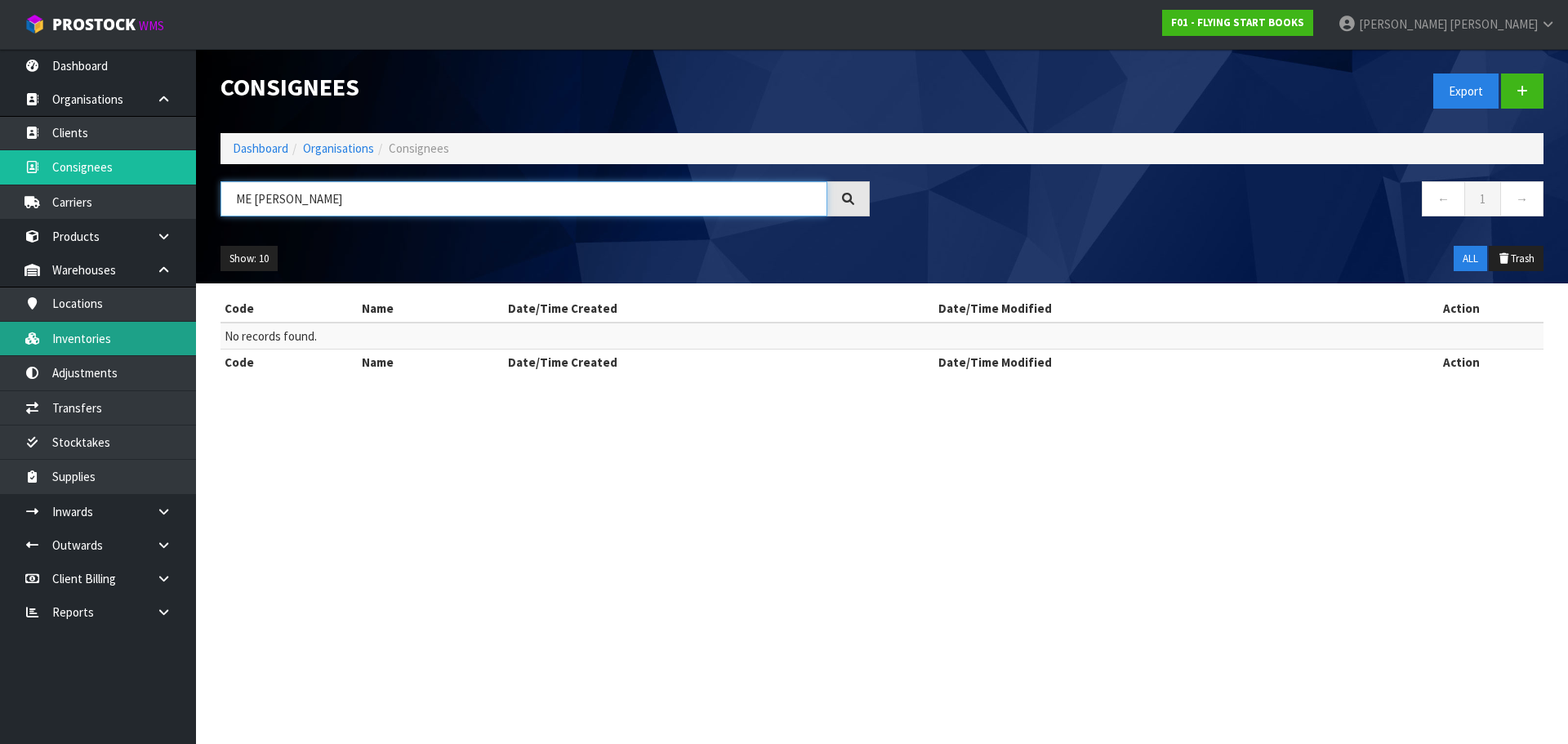
type input "ME GUSTA PINTAR"
click at [89, 336] on link "Inventories" at bounding box center [97, 338] width 196 height 33
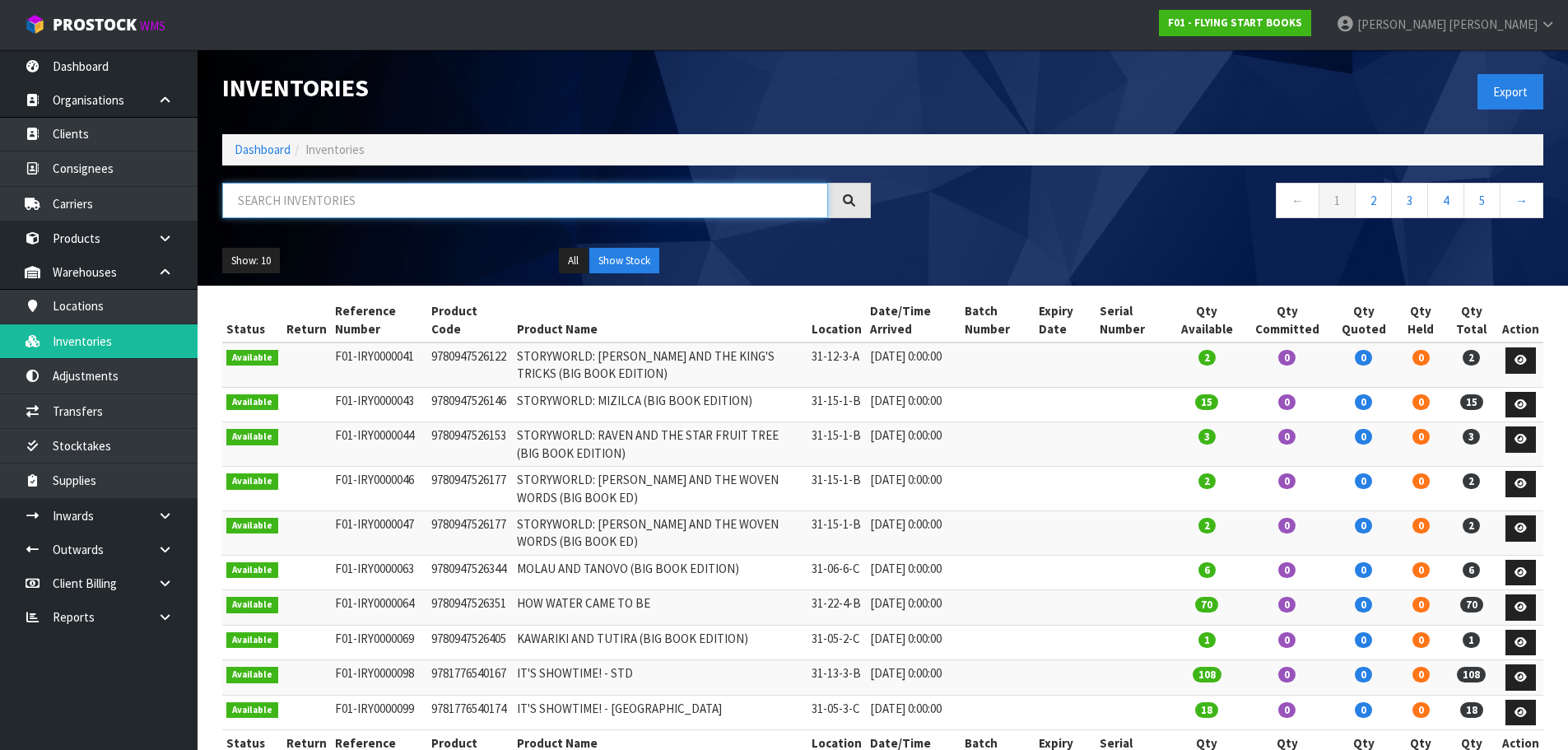
click at [413, 197] on input "text" at bounding box center [525, 200] width 606 height 35
paste input "ME GUSTA PINTAR"
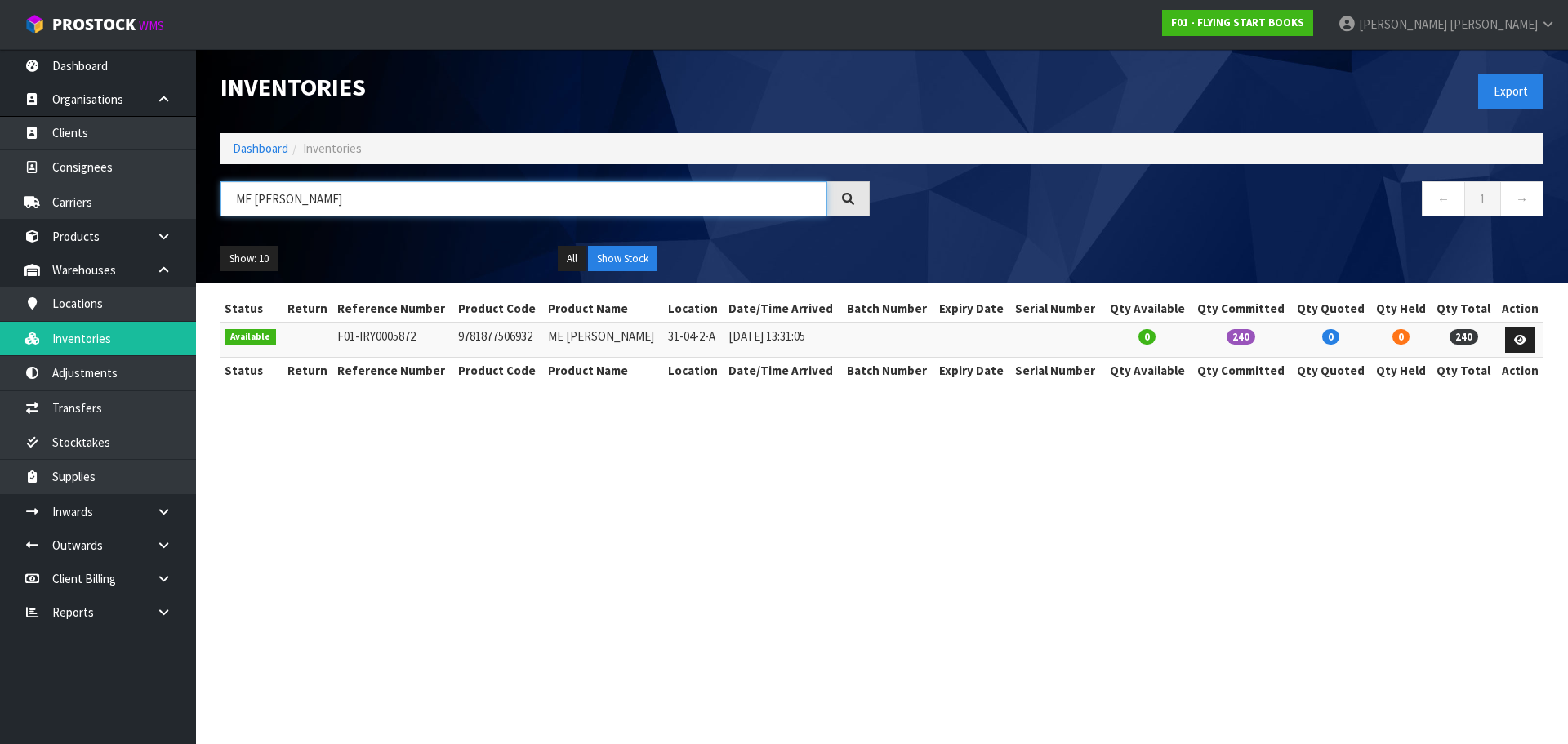
type input "ME GUSTA PINTAR"
click at [514, 339] on td "9781877506932" at bounding box center [499, 340] width 89 height 35
click at [671, 330] on td "31-04-2-A" at bounding box center [695, 340] width 61 height 35
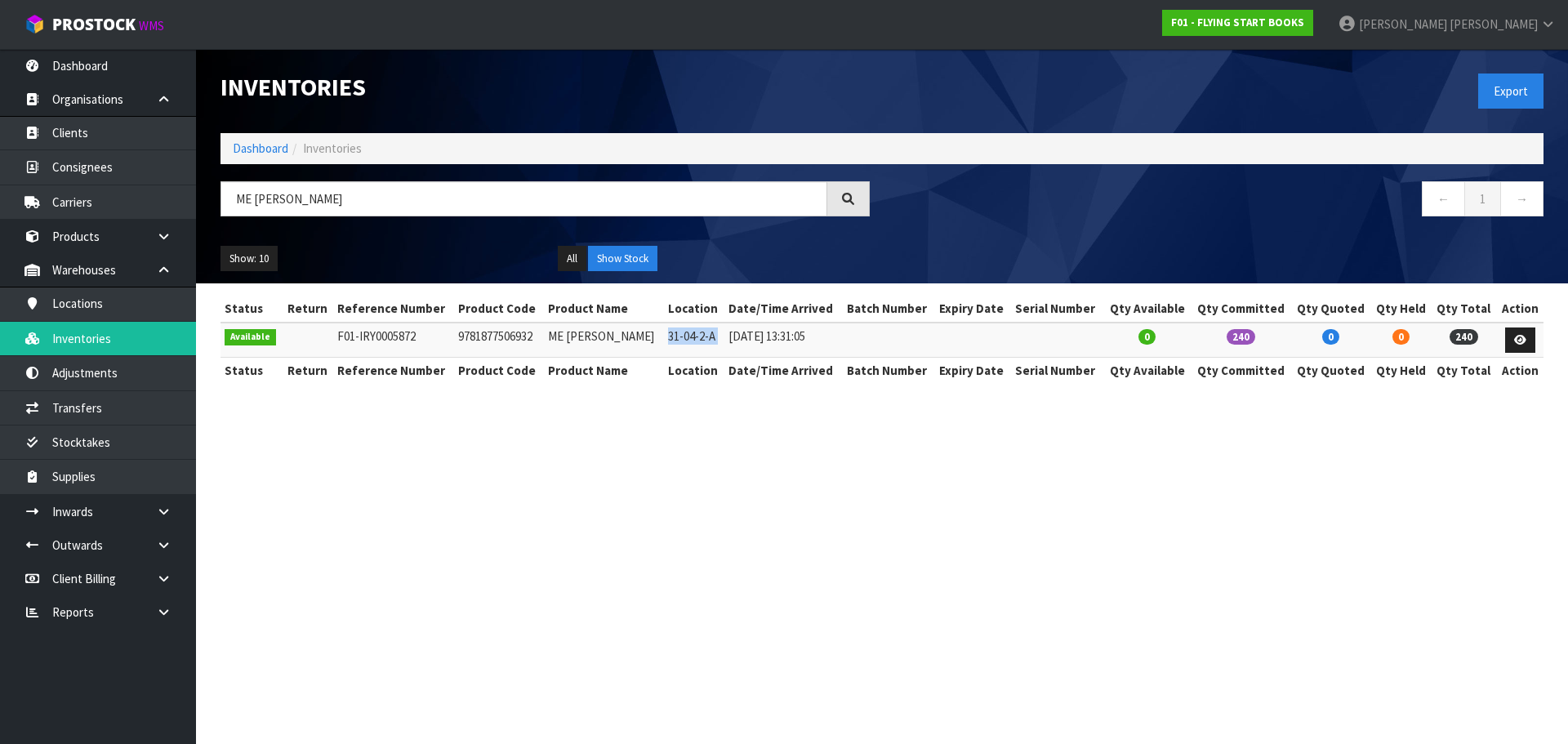
click at [671, 330] on td "31-04-2-A" at bounding box center [695, 340] width 61 height 35
click at [494, 341] on td "9781877506932" at bounding box center [499, 340] width 89 height 35
click at [628, 326] on td "ME GUSTA PINTAR" at bounding box center [603, 340] width 120 height 35
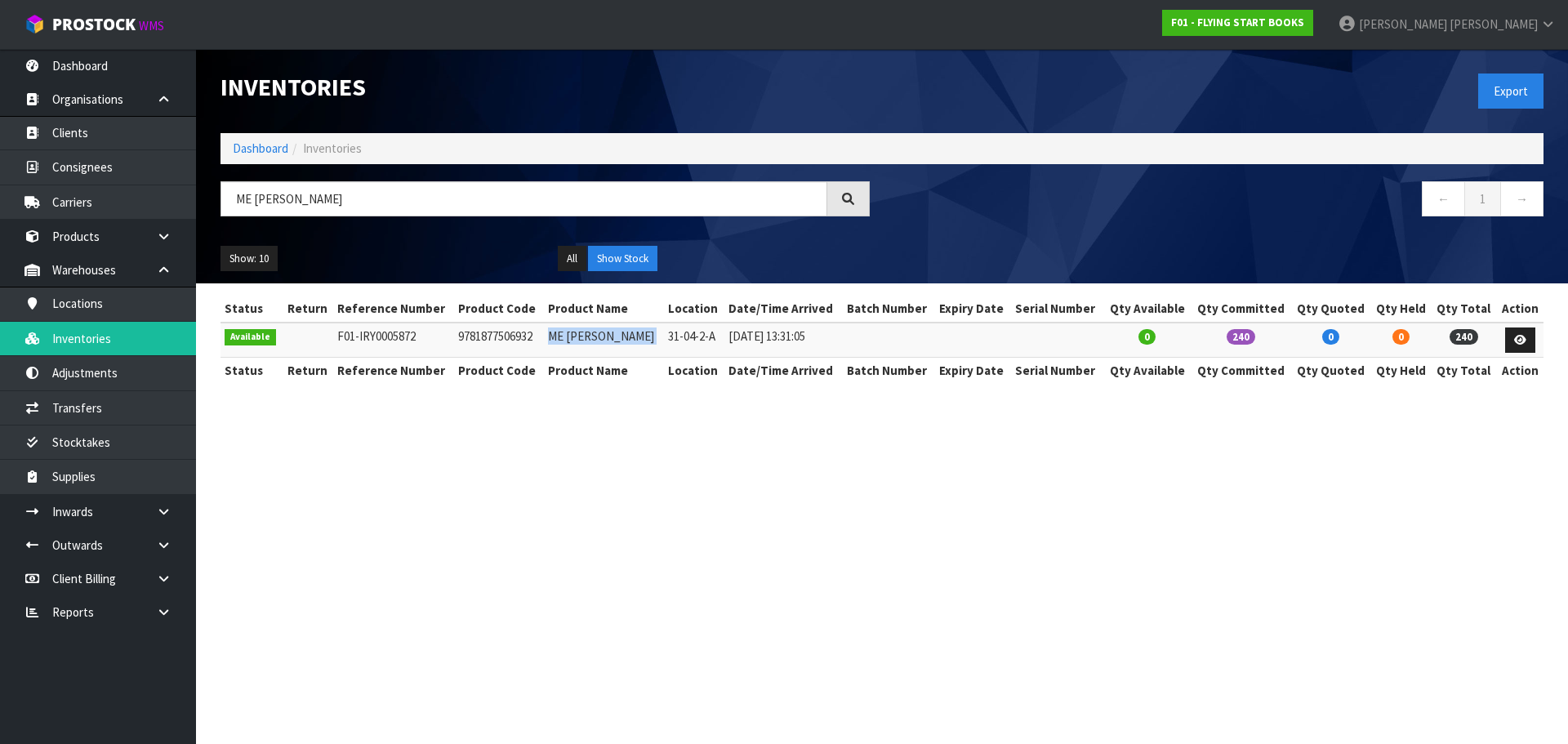
click at [628, 326] on td "ME GUSTA PINTAR" at bounding box center [603, 340] width 120 height 35
drag, startPoint x: 721, startPoint y: 342, endPoint x: 659, endPoint y: 337, distance: 62.2
click at [664, 337] on td "31-04-2-A" at bounding box center [695, 340] width 61 height 35
click at [254, 145] on link "Dashboard" at bounding box center [260, 148] width 55 height 15
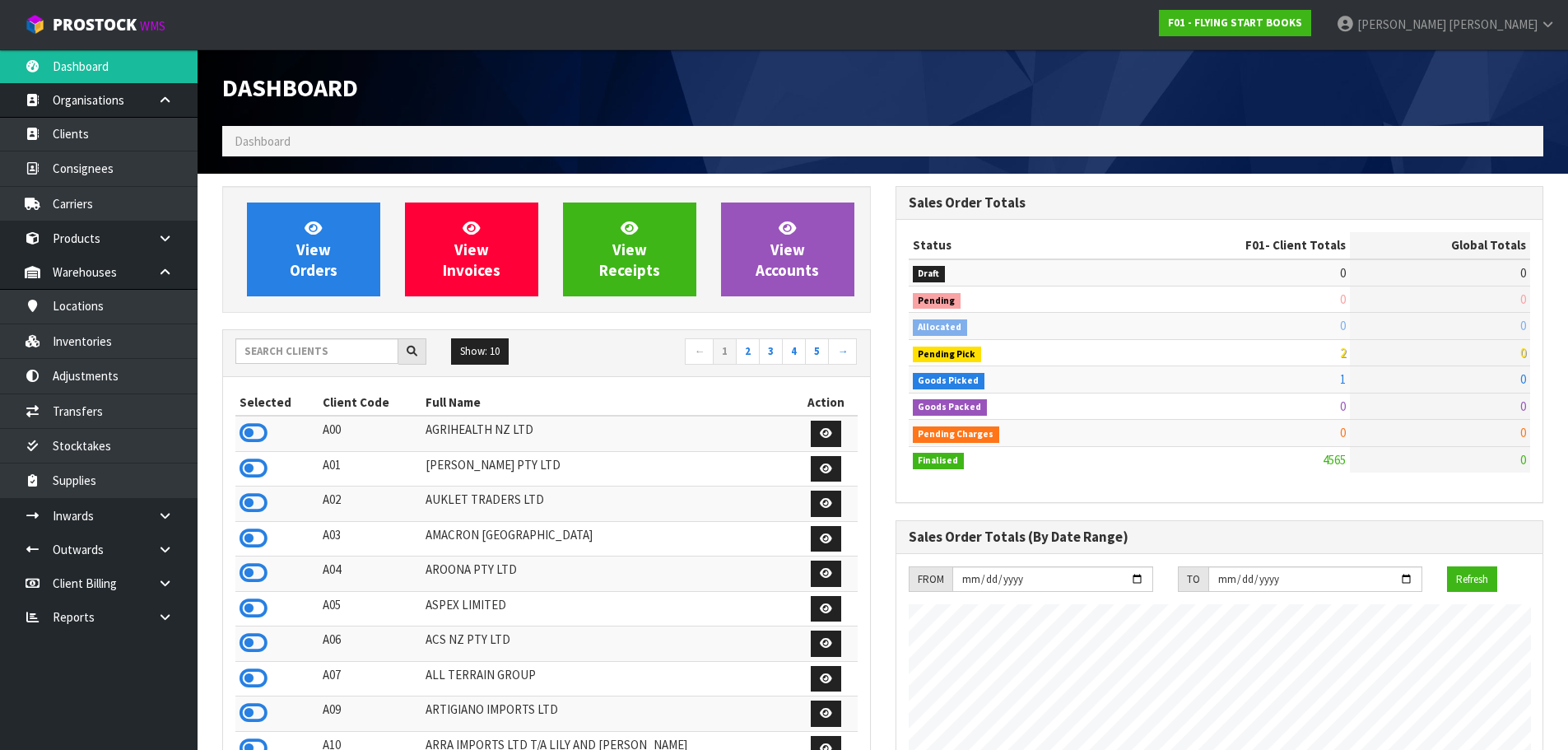
scroll to position [1248, 672]
click at [288, 352] on input "text" at bounding box center [316, 351] width 163 height 25
click at [105, 334] on link "Inventories" at bounding box center [98, 341] width 197 height 33
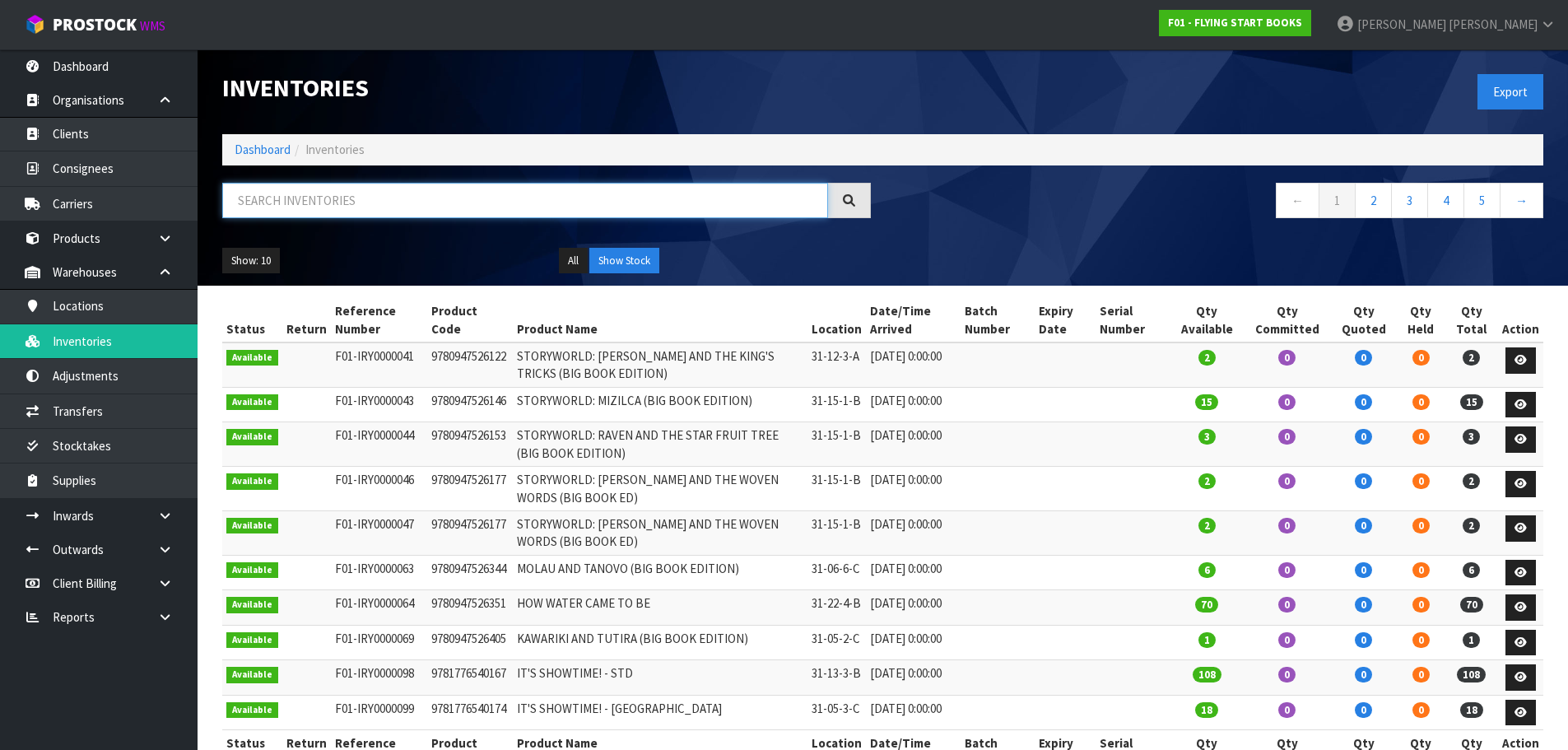
click at [311, 200] on input "text" at bounding box center [525, 200] width 606 height 35
paste input "Could you please check the stock for code 9781877506932 – ME GUSTA PINTAR? The …"
click at [315, 203] on input "COULD YOU PLEASE CHECK THE STOCK FOR CODE 9781877506932 – ME GUSTA PINTAR? THE …" at bounding box center [525, 200] width 606 height 35
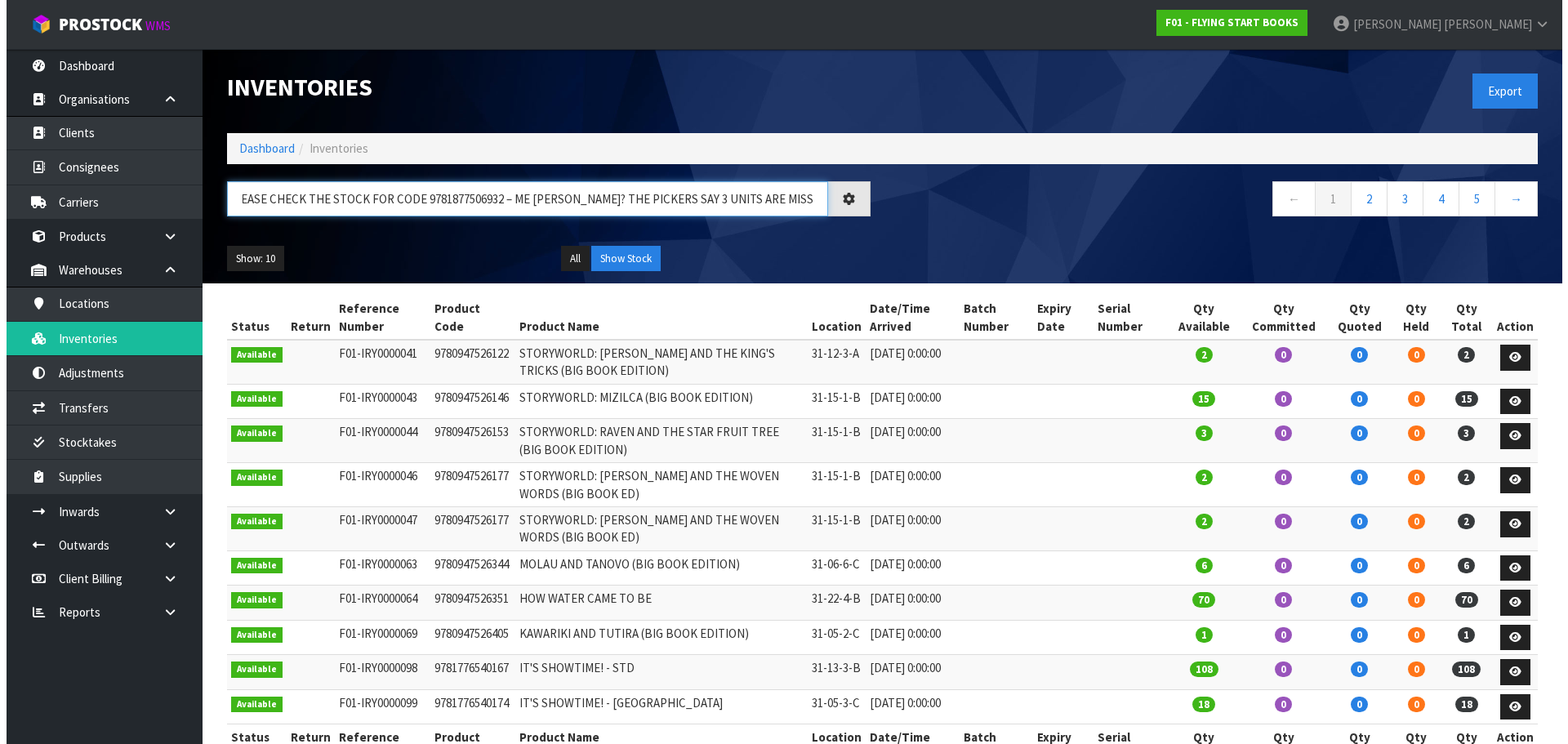
scroll to position [0, 75]
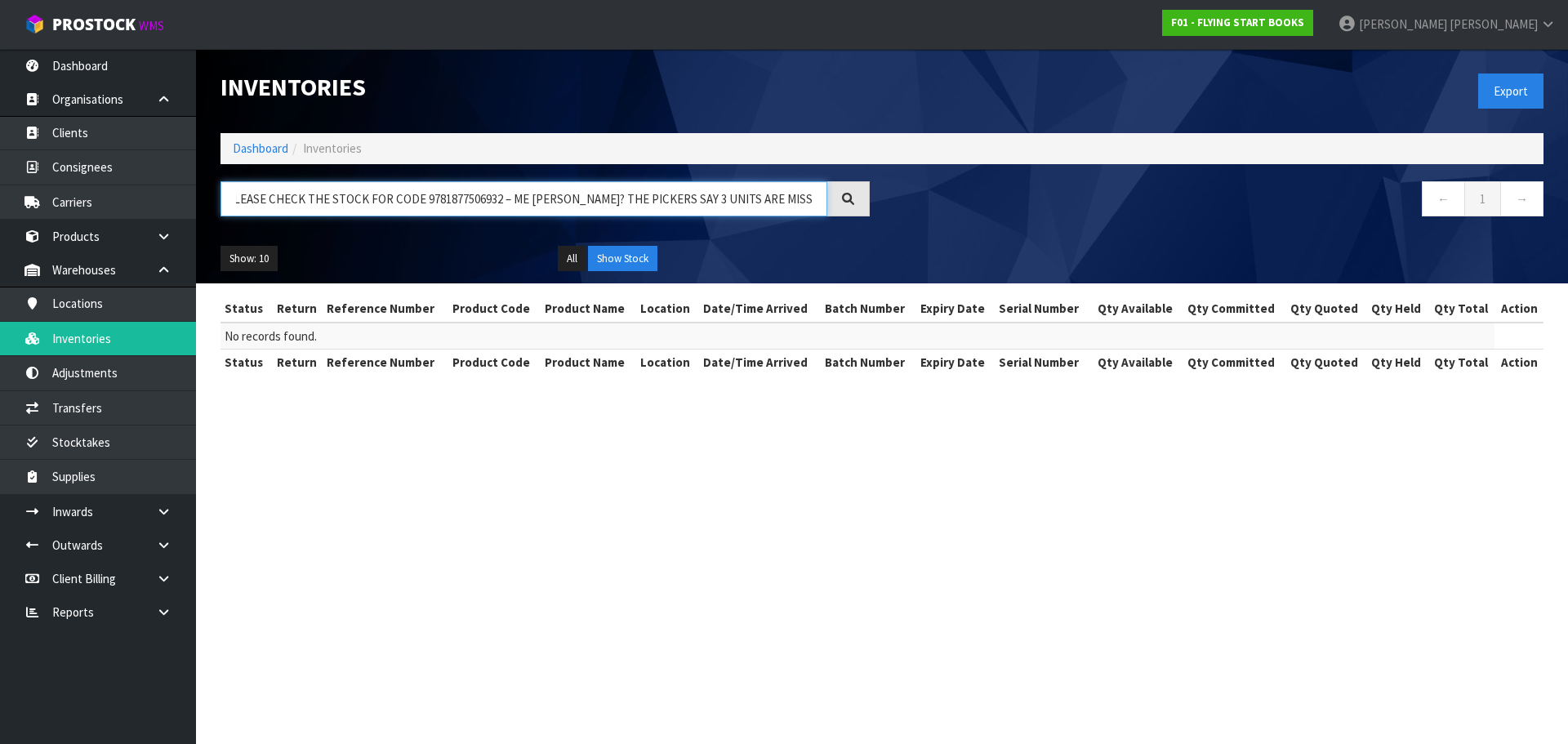
click at [375, 189] on input "COULD YOU PLEASE CHECK THE STOCK FOR CODE 9781877506932 – ME GUSTA PINTAR? THE …" at bounding box center [524, 199] width 607 height 35
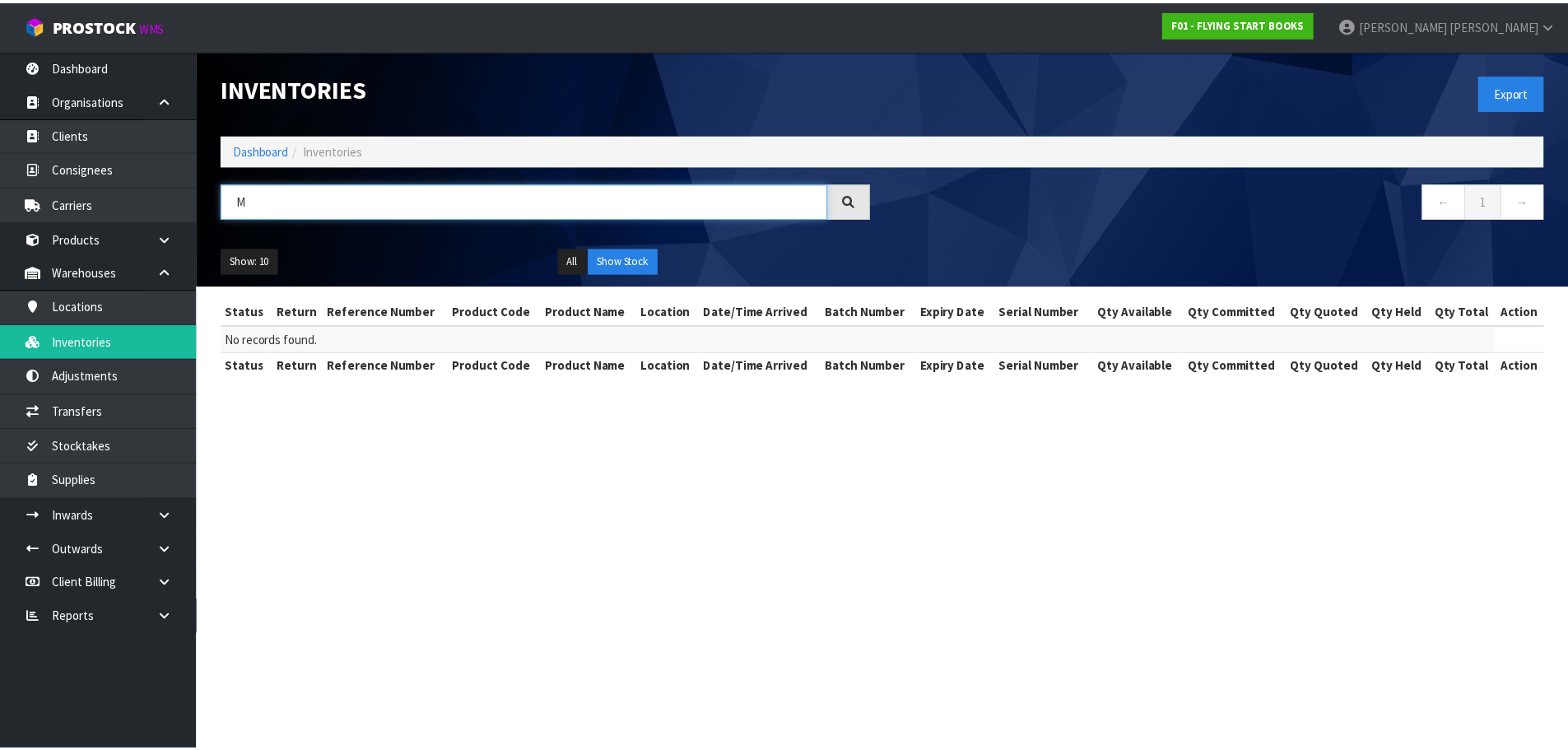
scroll to position [0, 0]
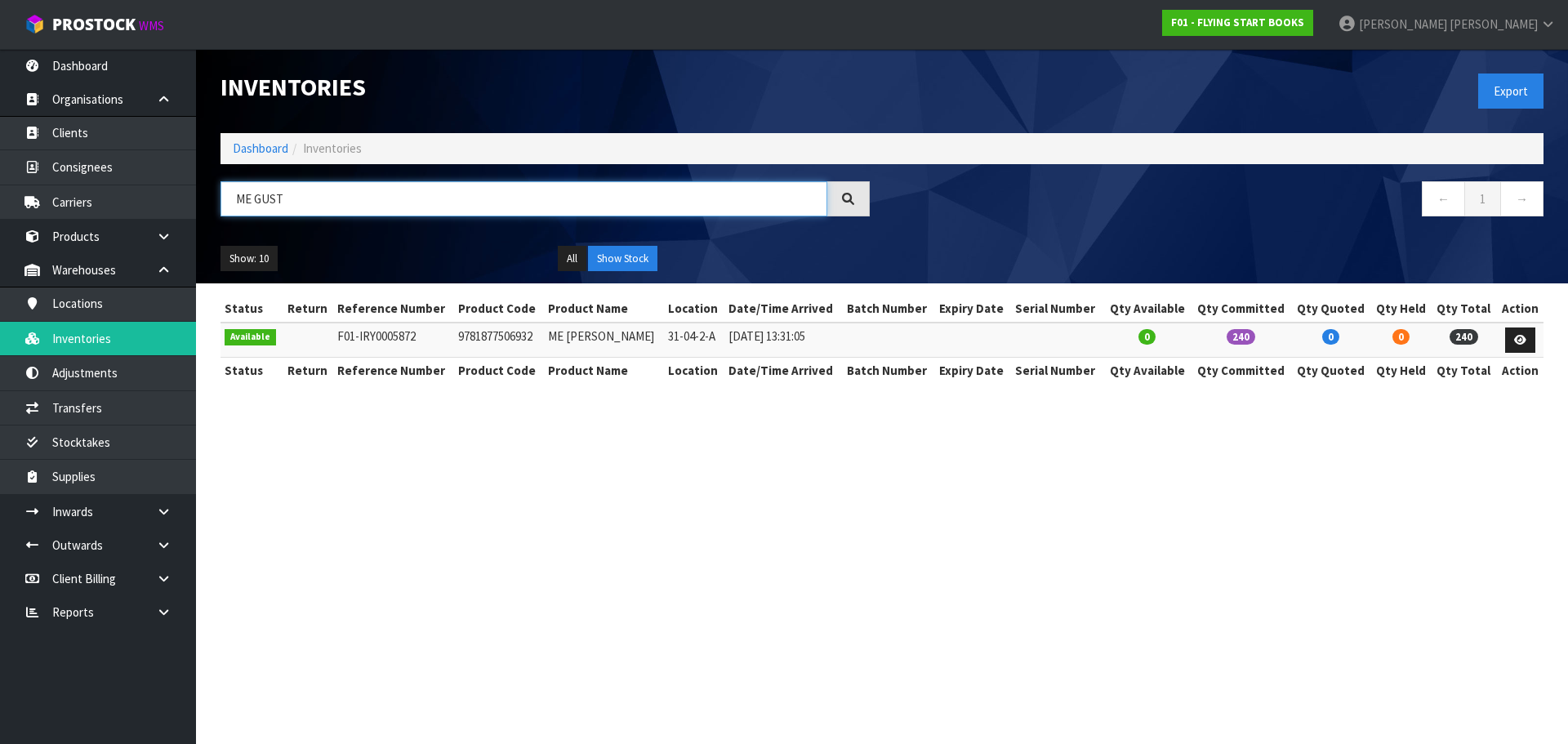
type input "ME GUST"
click at [562, 509] on section "Inventories Export Dashboard Inventories ME GUST ← 1 → Show: 10 5 10 25 50 All …" at bounding box center [784, 372] width 1568 height 744
click at [259, 146] on link "Dashboard" at bounding box center [260, 148] width 55 height 15
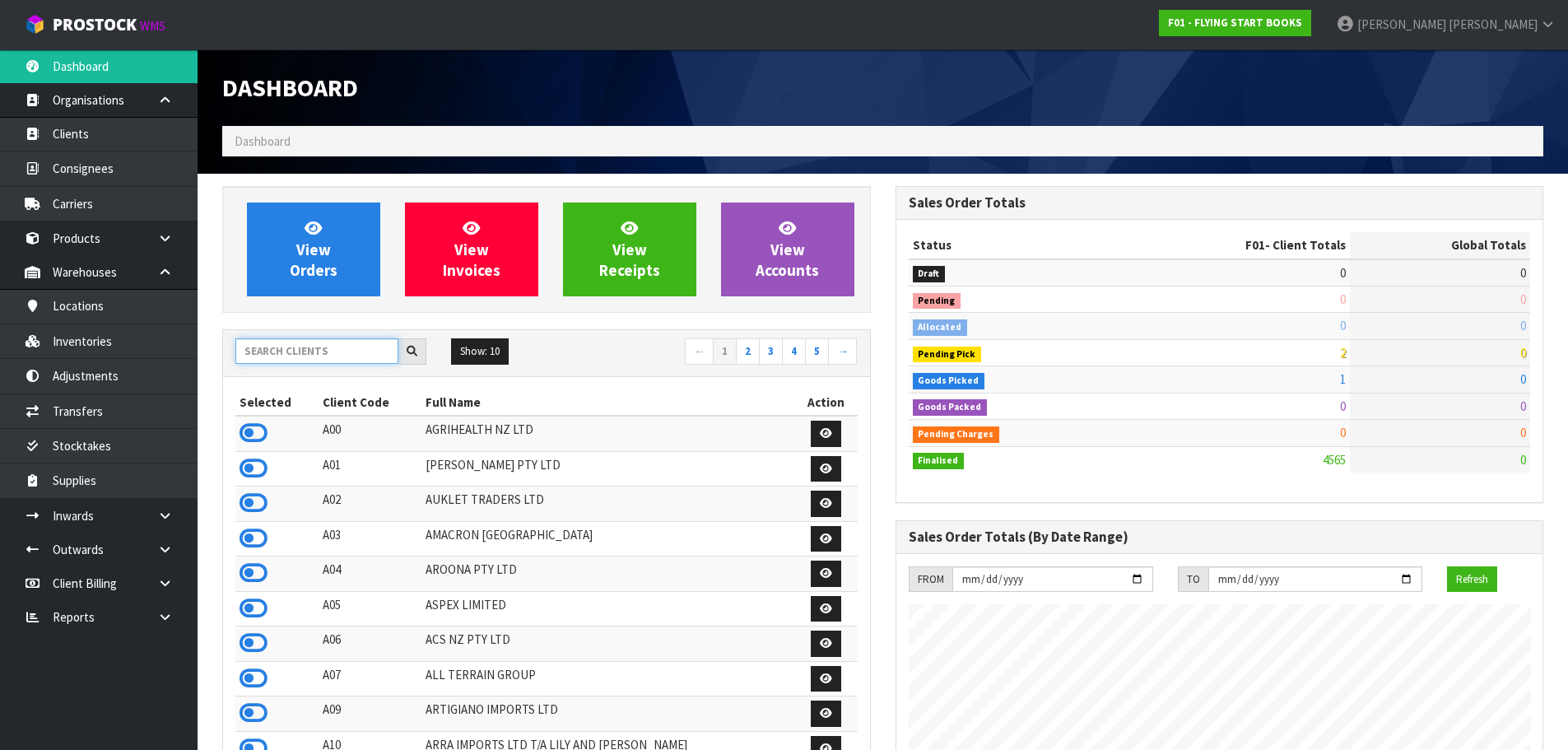
click at [304, 347] on input "text" at bounding box center [316, 351] width 163 height 25
type input "J01"
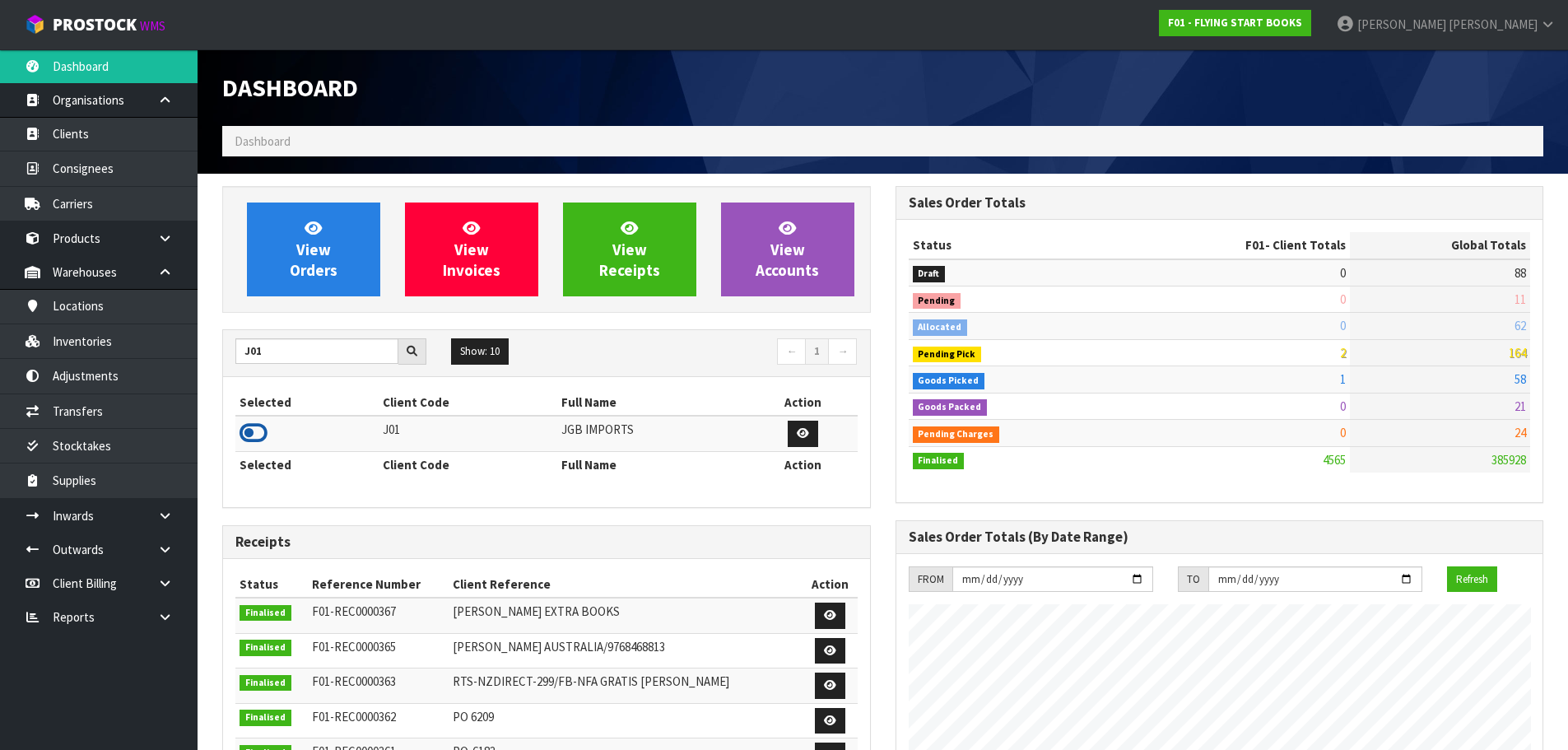
click at [253, 439] on icon at bounding box center [253, 433] width 28 height 24
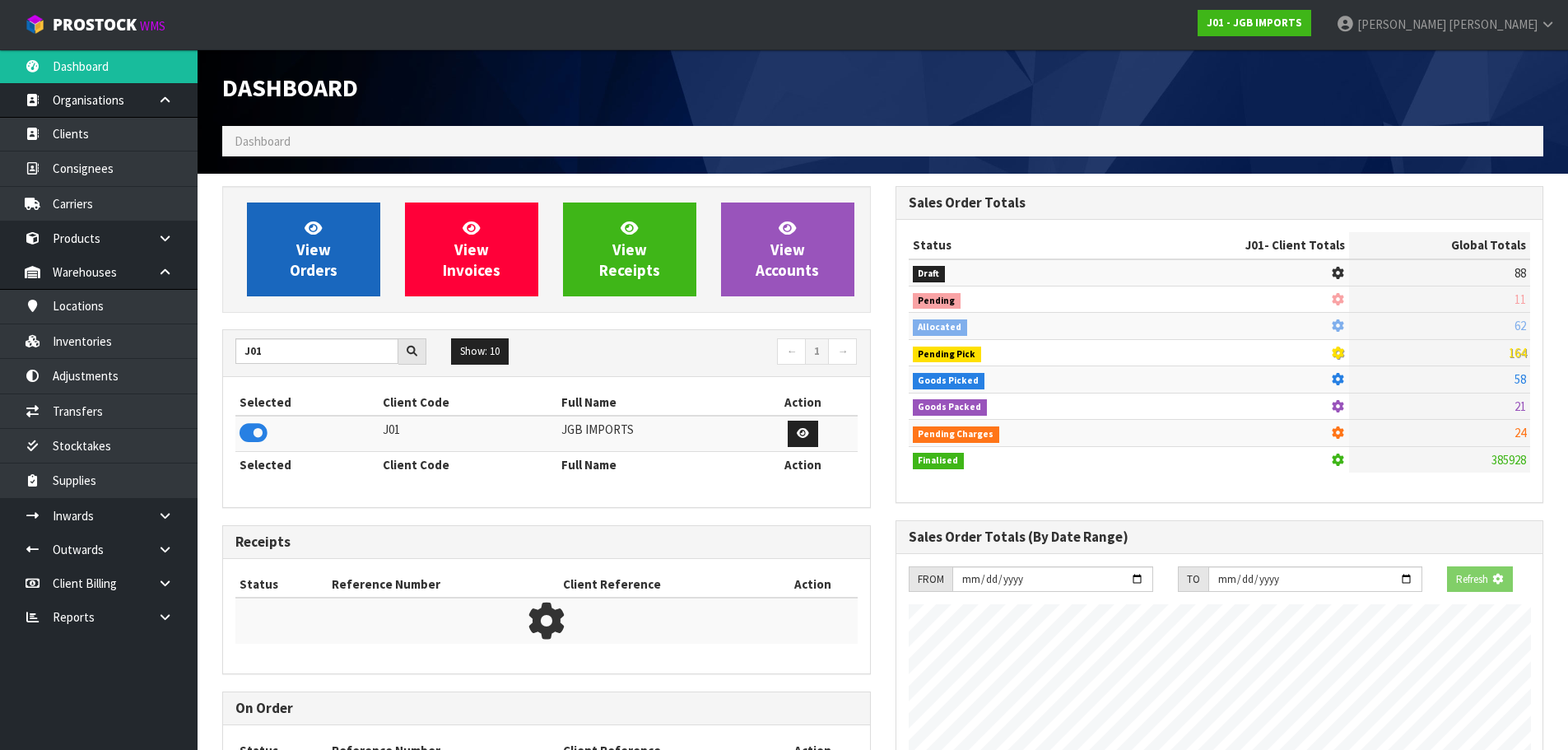
scroll to position [822328, 822413]
click at [318, 286] on link "View Orders" at bounding box center [314, 250] width 133 height 94
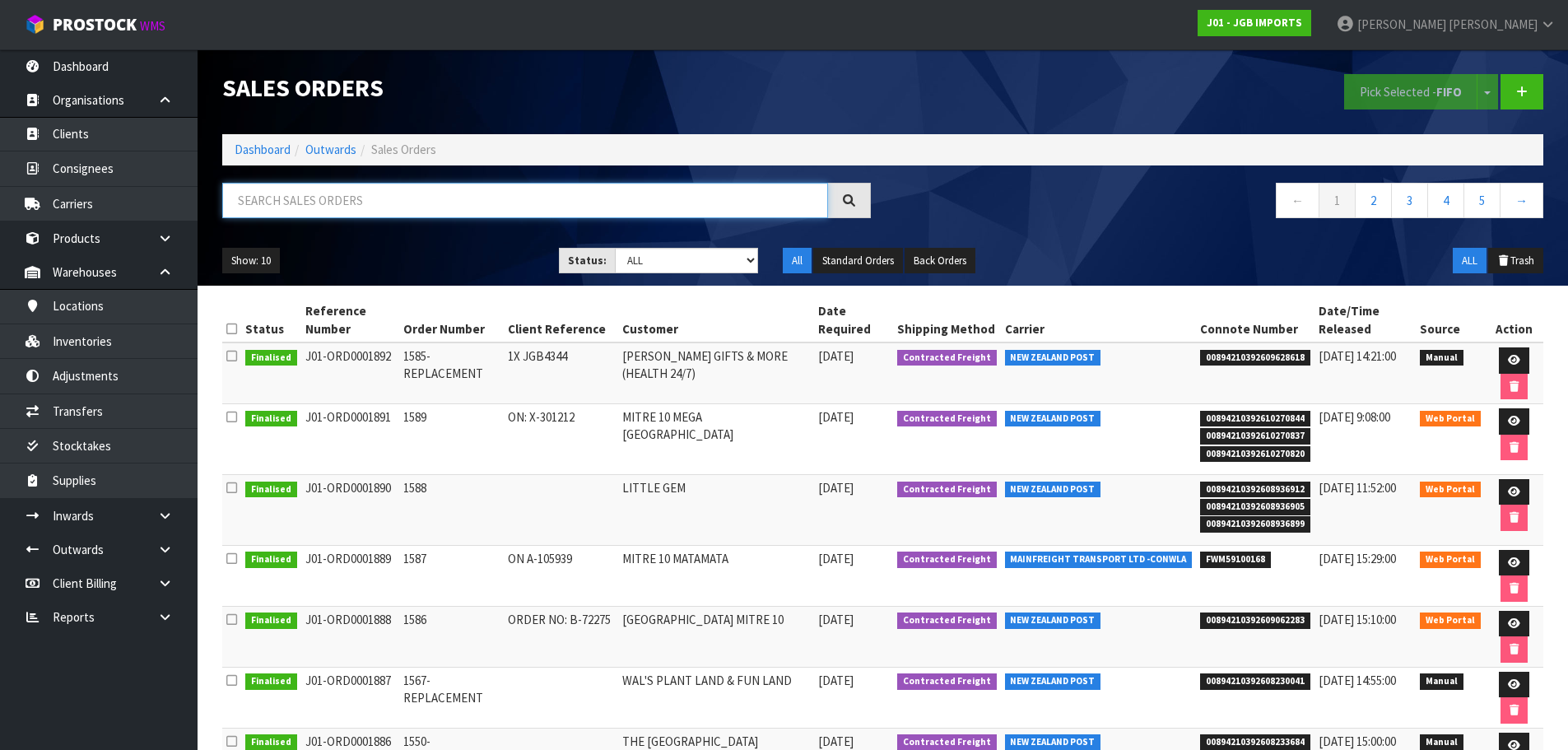
click at [381, 194] on input "text" at bounding box center [525, 200] width 606 height 35
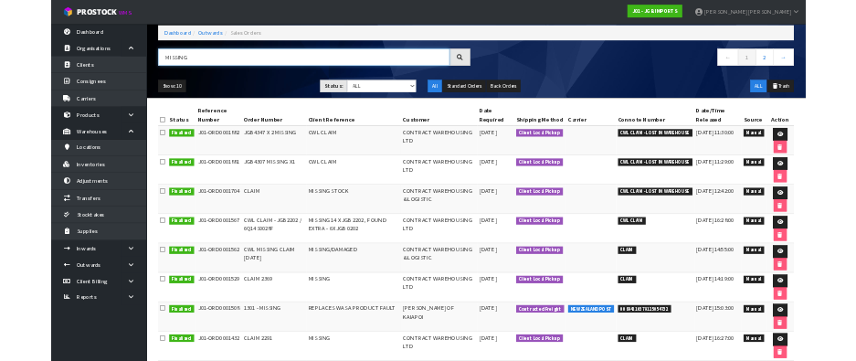
scroll to position [183, 0]
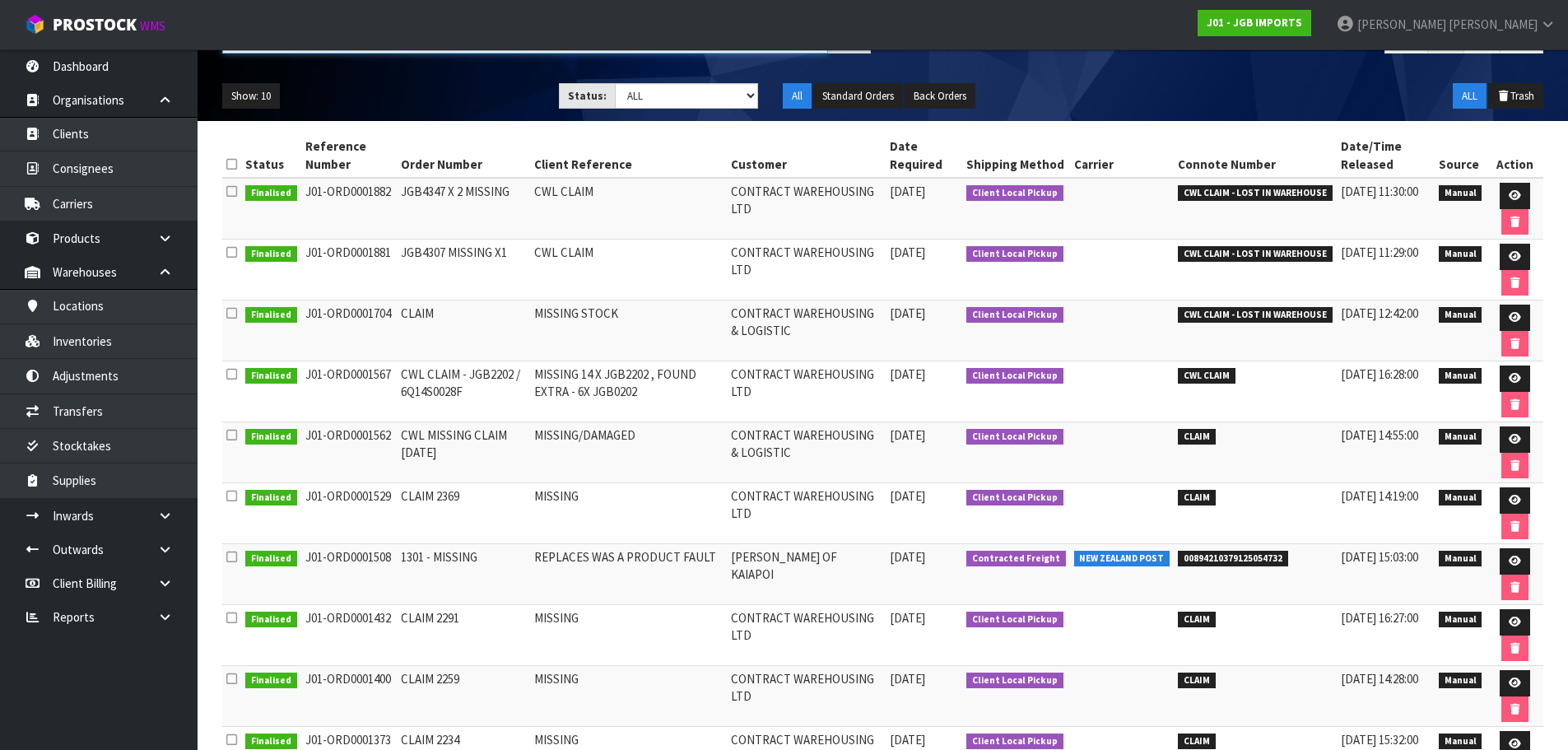
type input "MISSING"
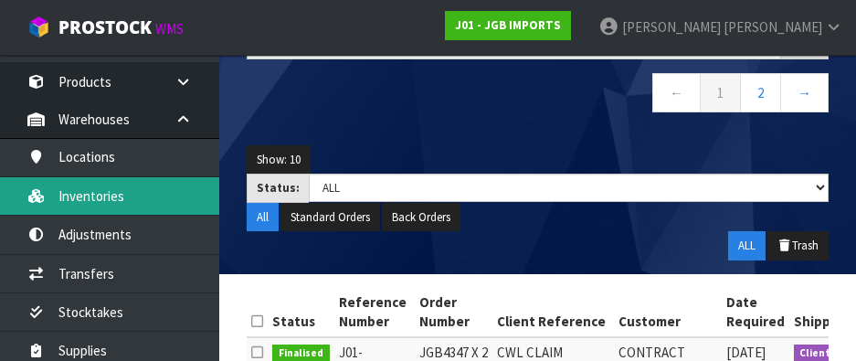
click at [108, 188] on link "Inventories" at bounding box center [109, 195] width 219 height 37
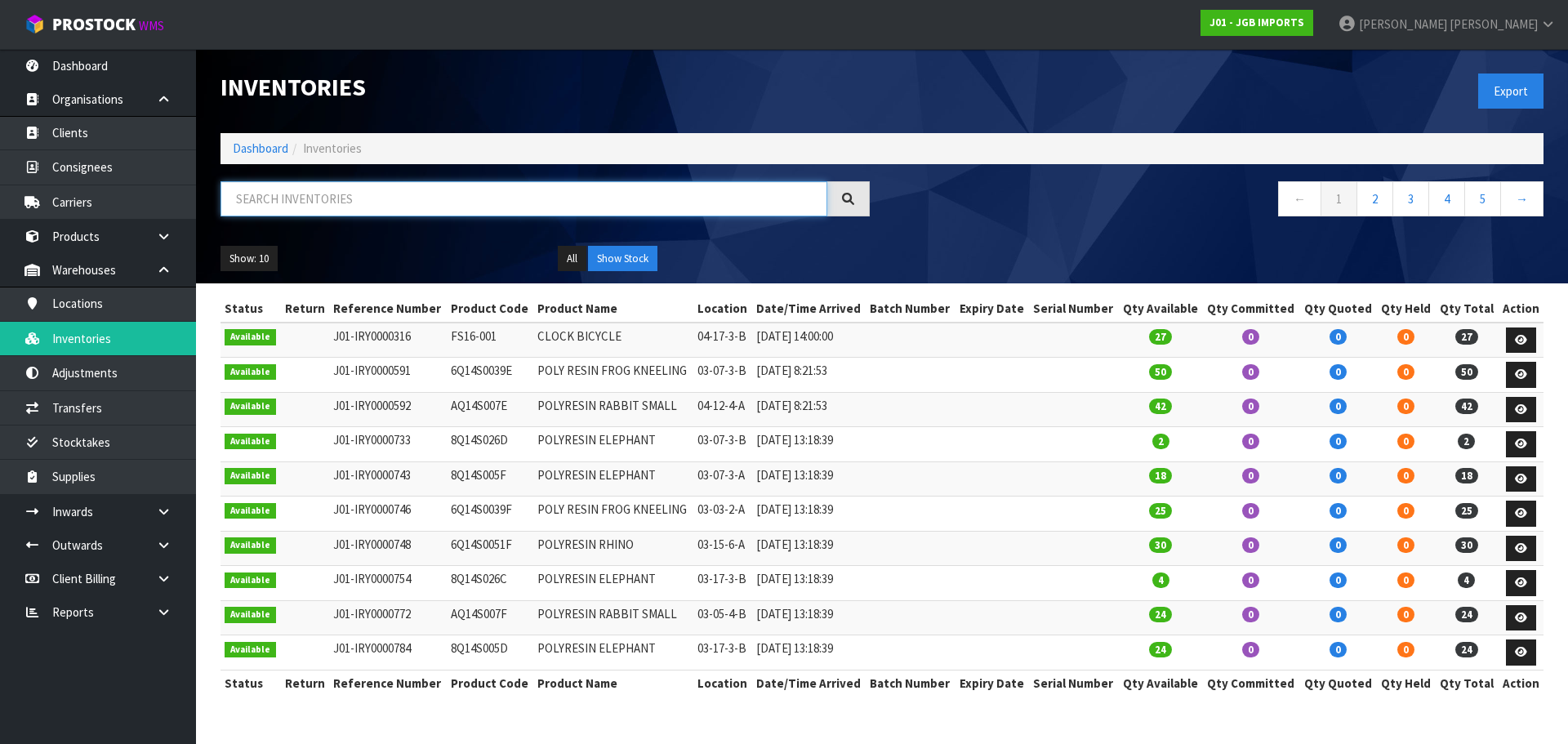
click at [680, 209] on input "text" at bounding box center [524, 199] width 607 height 35
paste input "JGB4901"
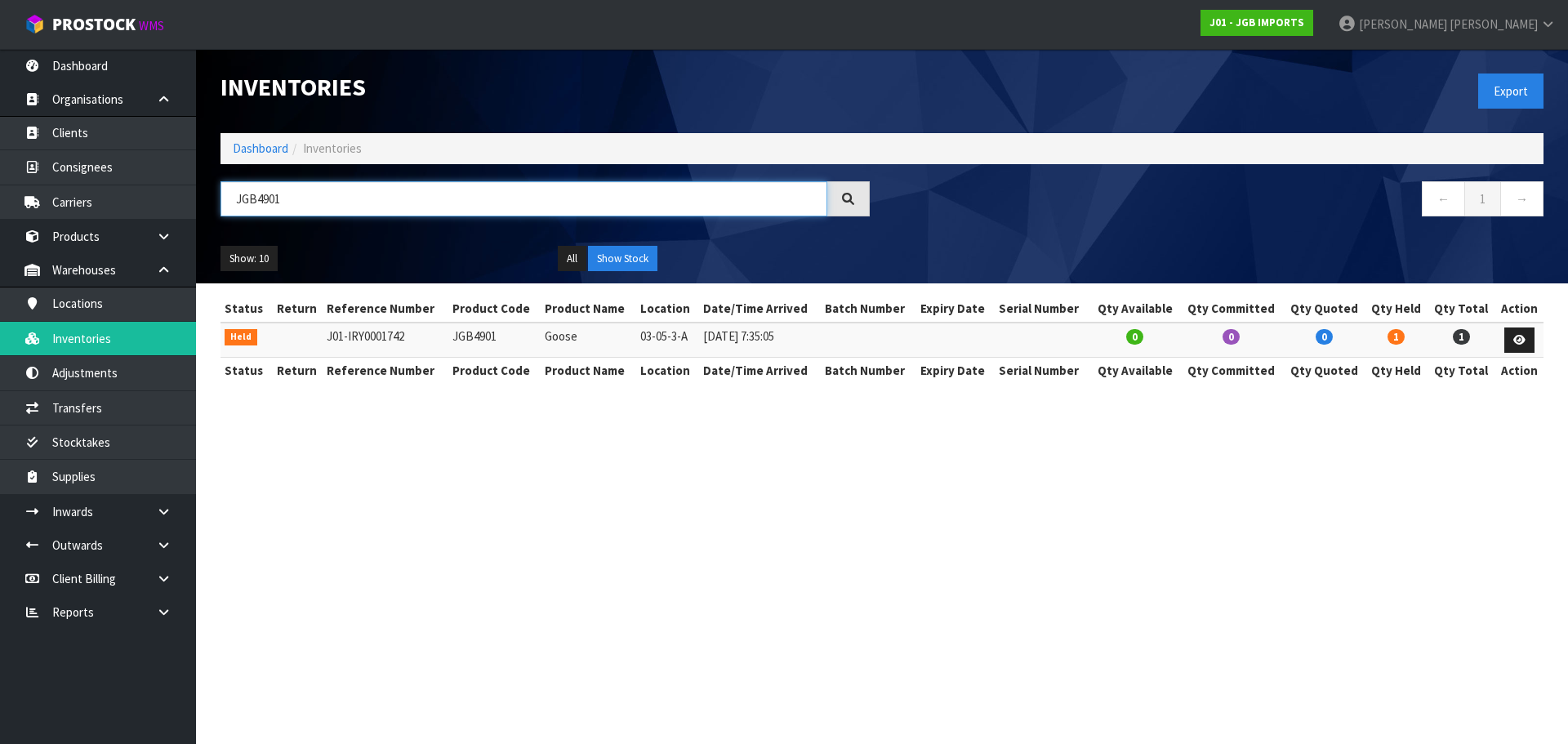
type input "JGB4901"
click at [467, 338] on td "JGB4901" at bounding box center [493, 340] width 92 height 35
click at [1510, 340] on link at bounding box center [1519, 340] width 30 height 26
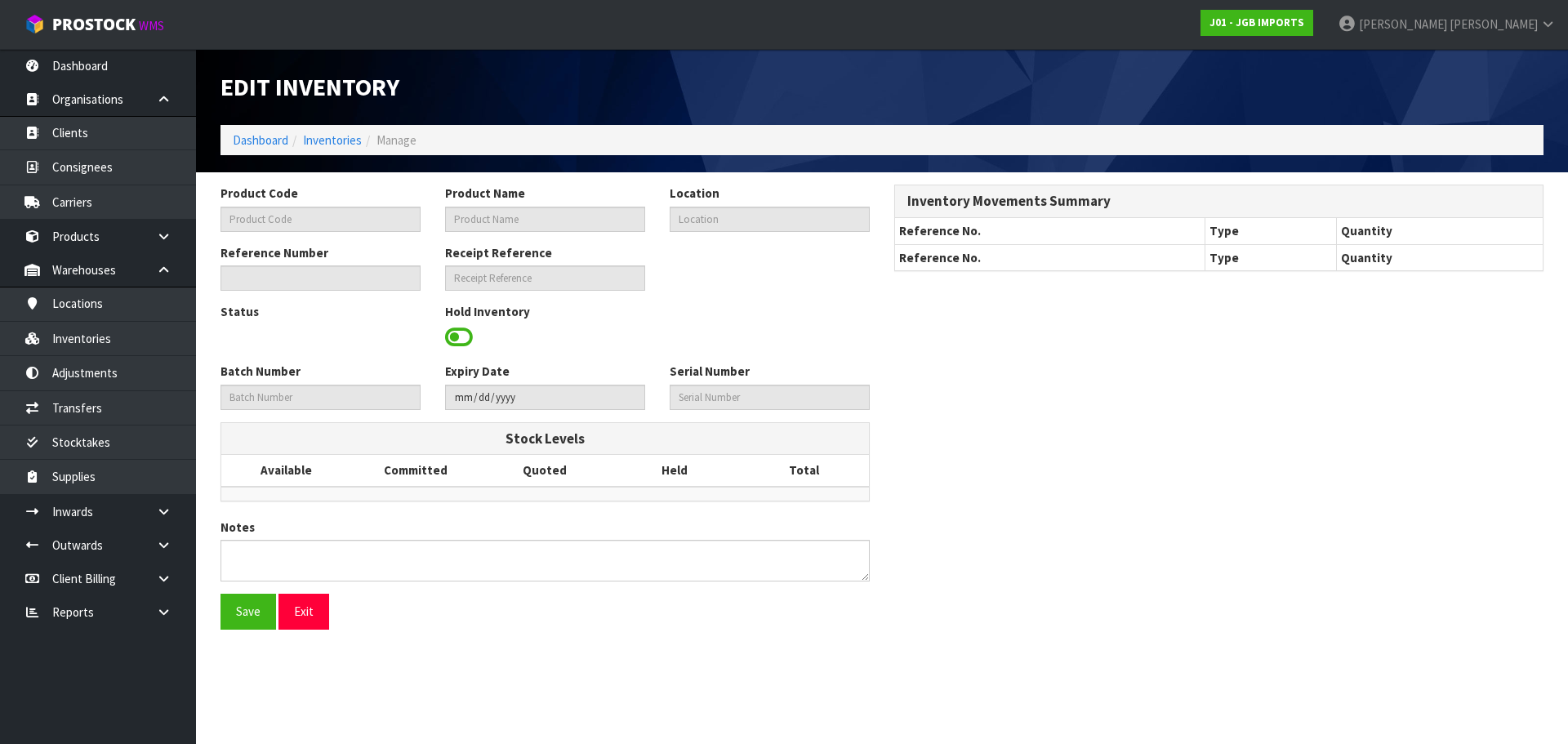
type input "JGB4901"
type input "Goose"
type input "03-05-3-A"
type input "J01-IRY0001742"
type input "J01-REC0000052"
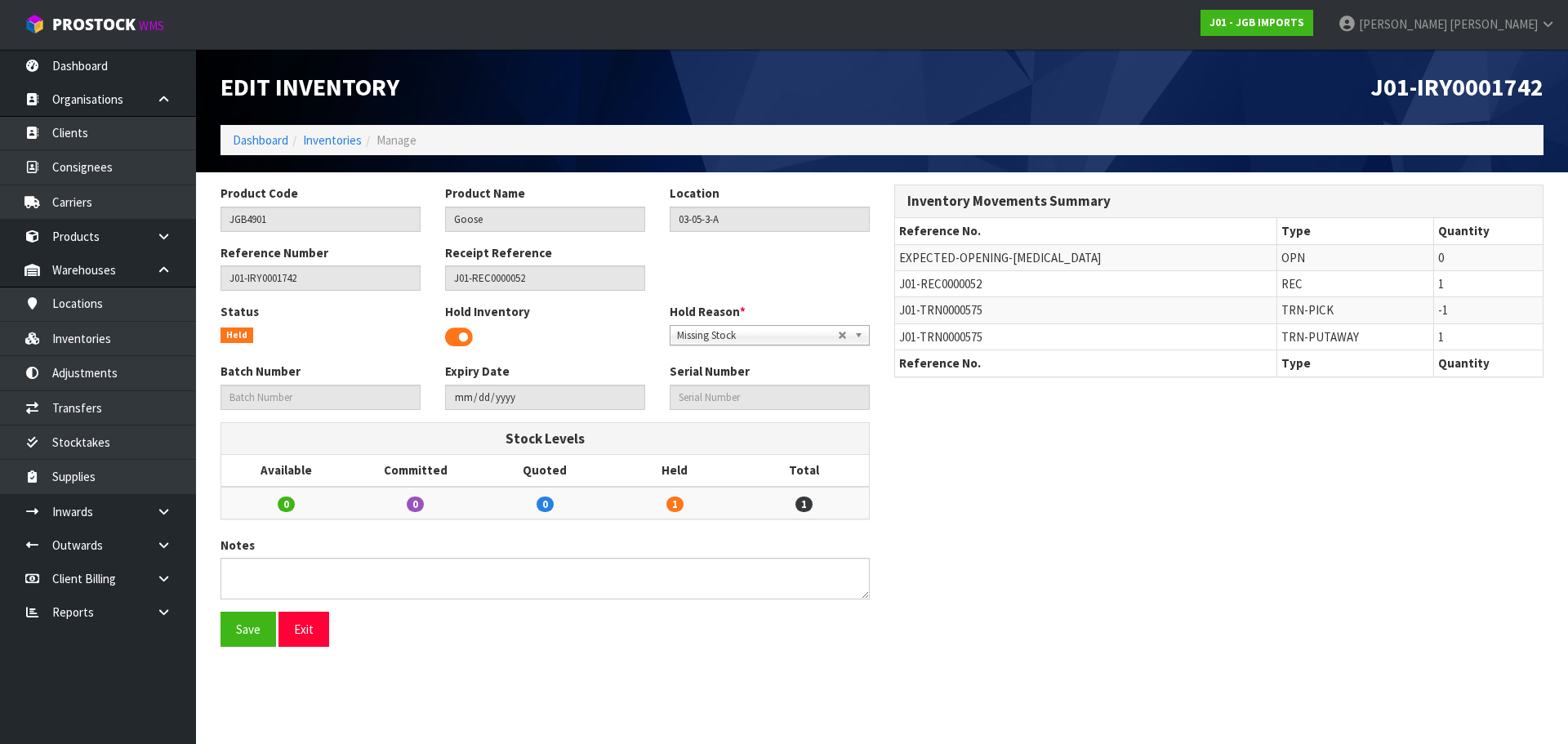
click at [457, 329] on span at bounding box center [459, 337] width 28 height 24
click at [240, 630] on button "Save" at bounding box center [249, 629] width 55 height 35
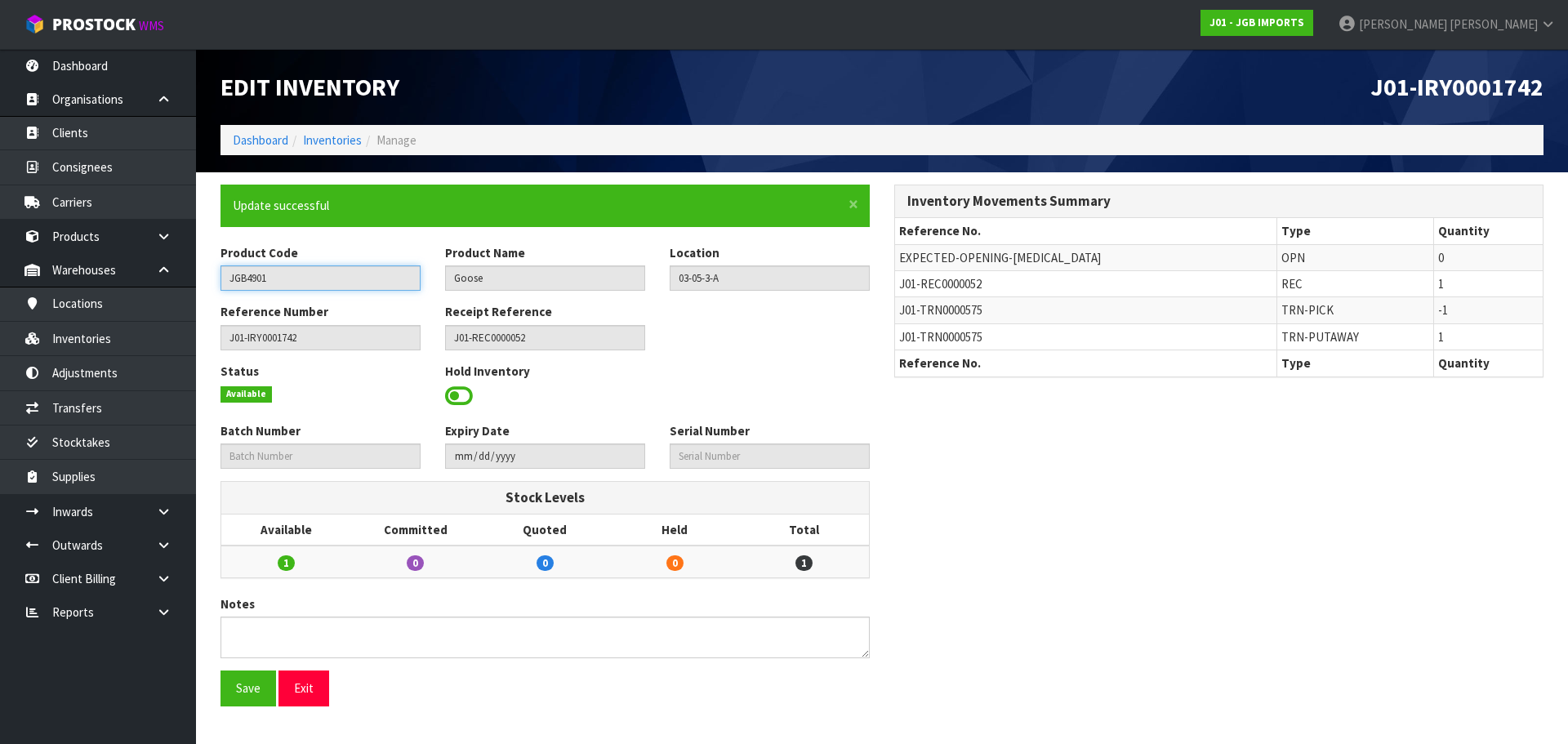
click at [242, 269] on input "JGB4901" at bounding box center [321, 278] width 200 height 25
click at [246, 274] on input "JGB4901" at bounding box center [321, 278] width 200 height 25
click at [320, 150] on ol "Dashboard Inventories Manage" at bounding box center [882, 140] width 1323 height 30
click at [317, 144] on link "Inventories" at bounding box center [333, 140] width 59 height 15
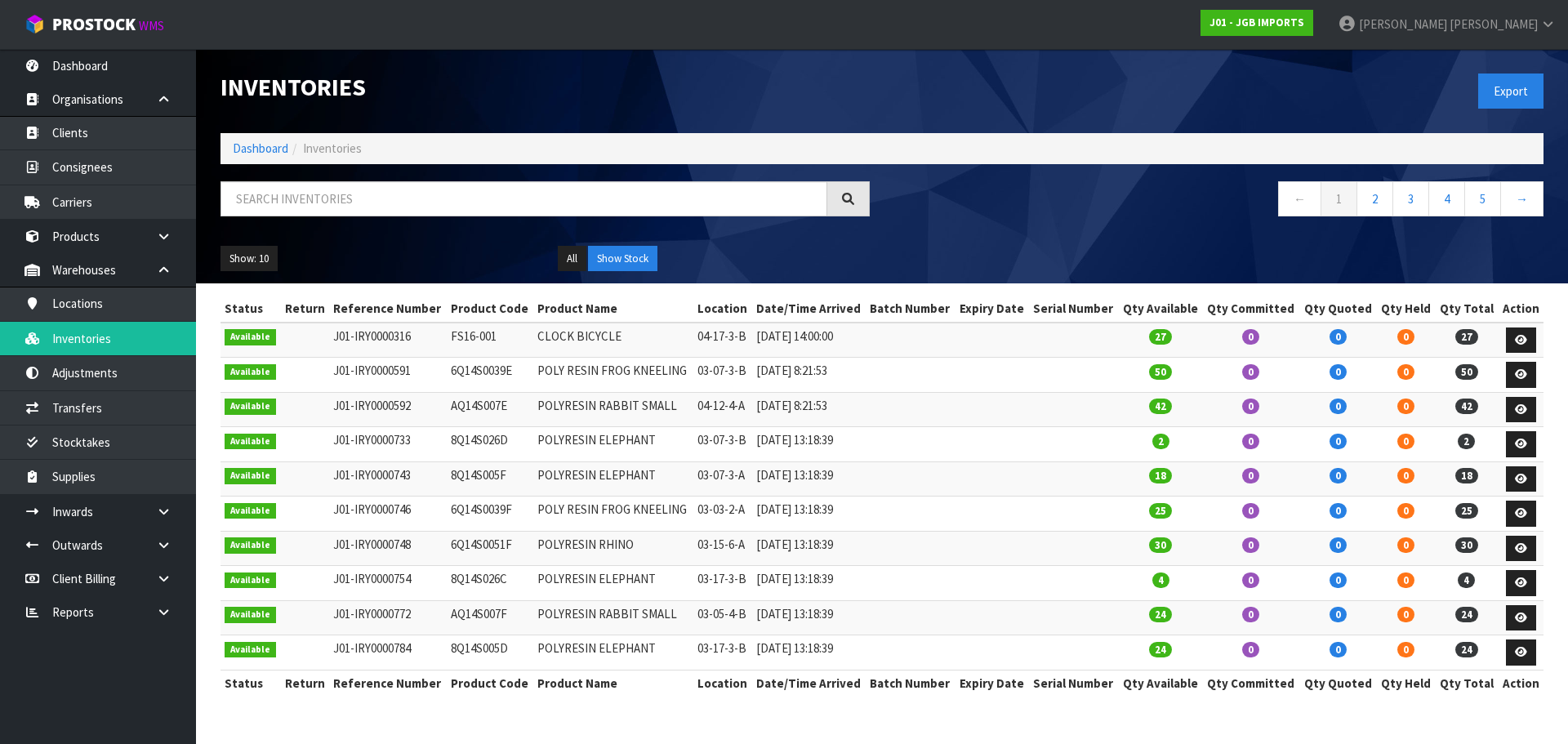
drag, startPoint x: 485, startPoint y: 166, endPoint x: 496, endPoint y: 183, distance: 20.2
click at [485, 169] on div "Inventories Export Dashboard Inventories ← 1 2 3 4 5 → Show: 10 5 10 25 50 All …" at bounding box center [881, 166] width 1347 height 234
click at [505, 196] on input "text" at bounding box center [524, 199] width 607 height 35
paste input "JGB4902"
type input "JGB4902"
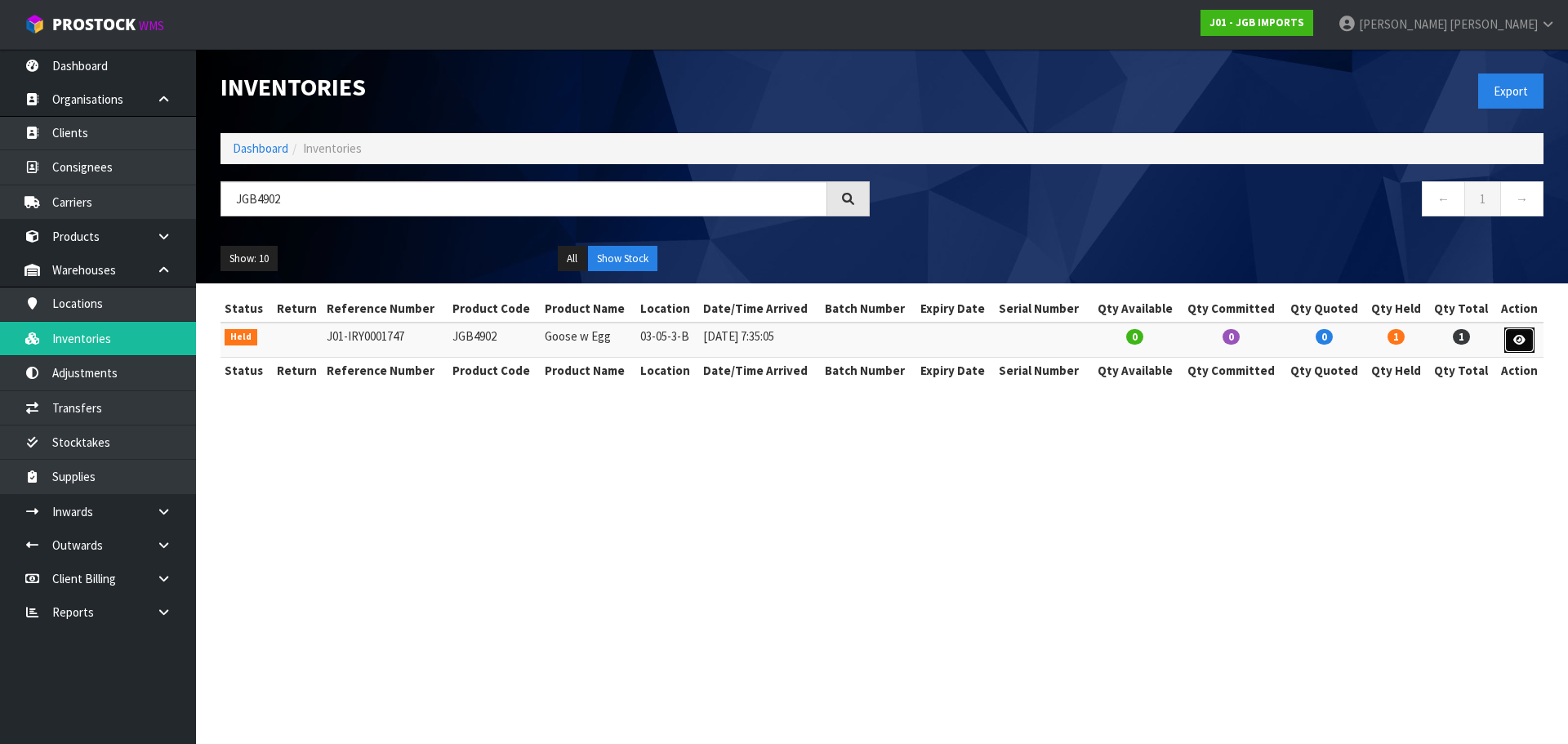
click at [1519, 347] on link at bounding box center [1519, 340] width 30 height 26
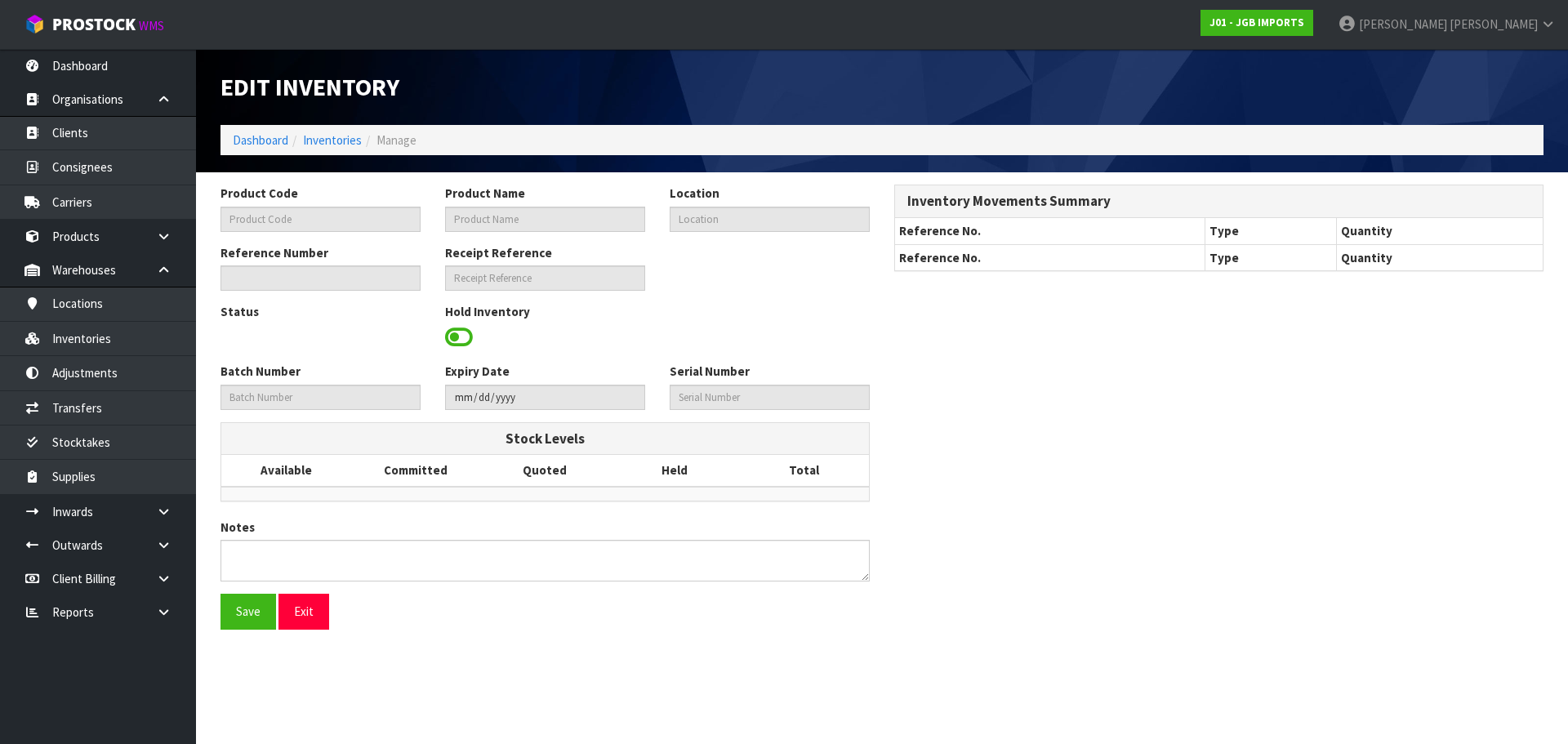
type input "JGB4902"
type input "Goose w Egg"
type input "03-05-3-B"
type input "J01-IRY0001747"
type input "J01-REC0000052"
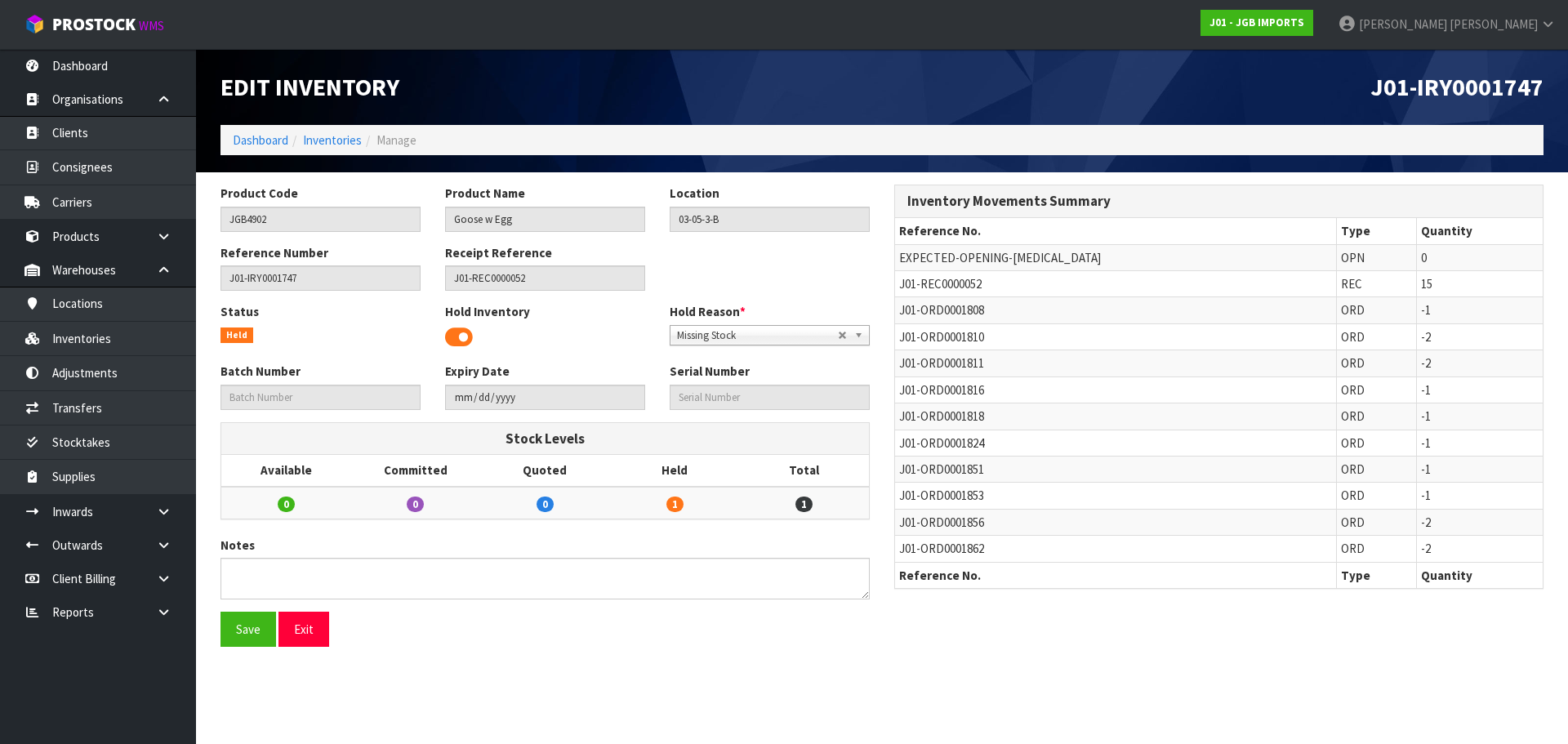
click at [460, 339] on span at bounding box center [459, 337] width 28 height 24
click at [215, 629] on div "Save Exit" at bounding box center [545, 629] width 674 height 35
click at [246, 626] on button "Save" at bounding box center [249, 629] width 55 height 35
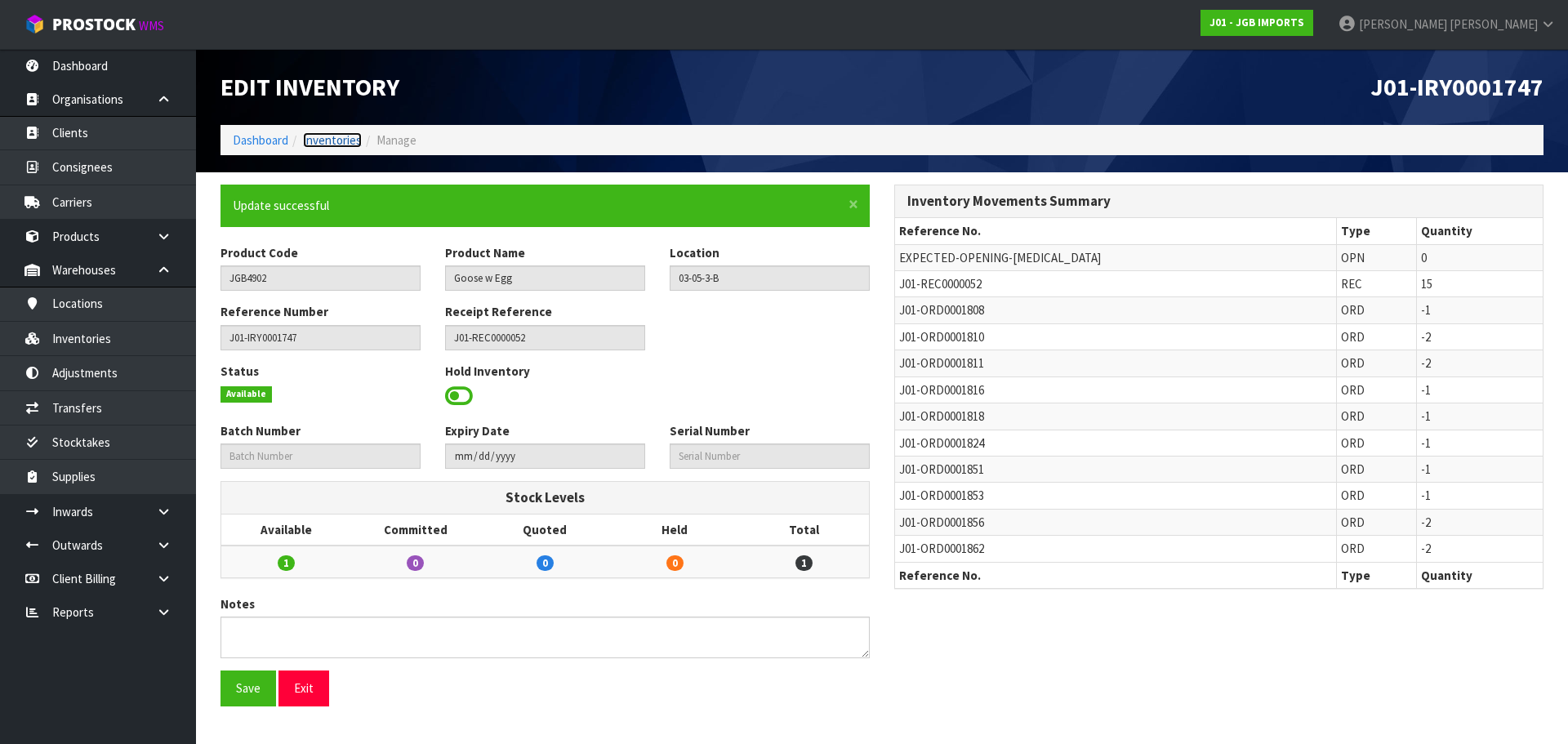
click at [326, 137] on link "Inventories" at bounding box center [333, 140] width 59 height 15
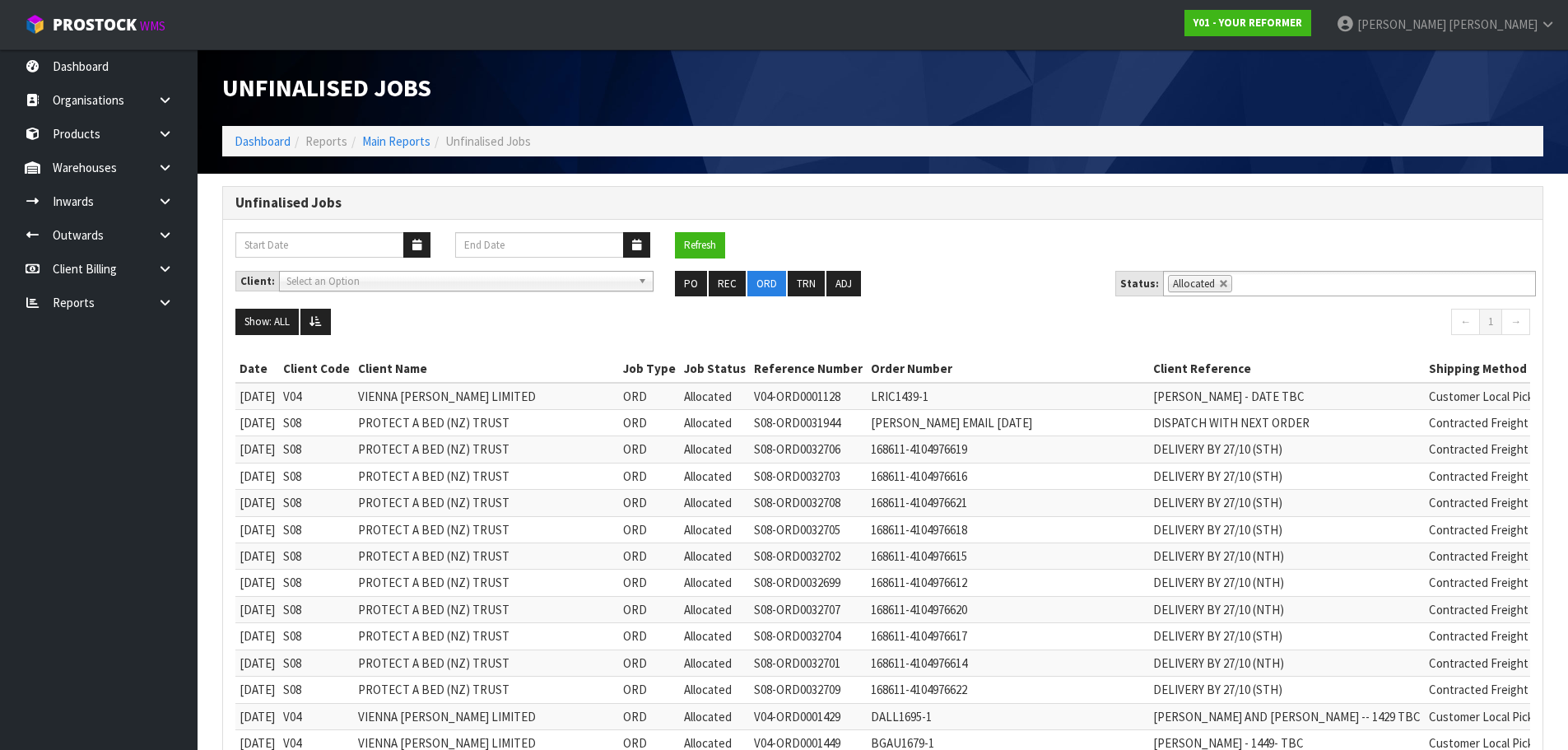
scroll to position [1510, 0]
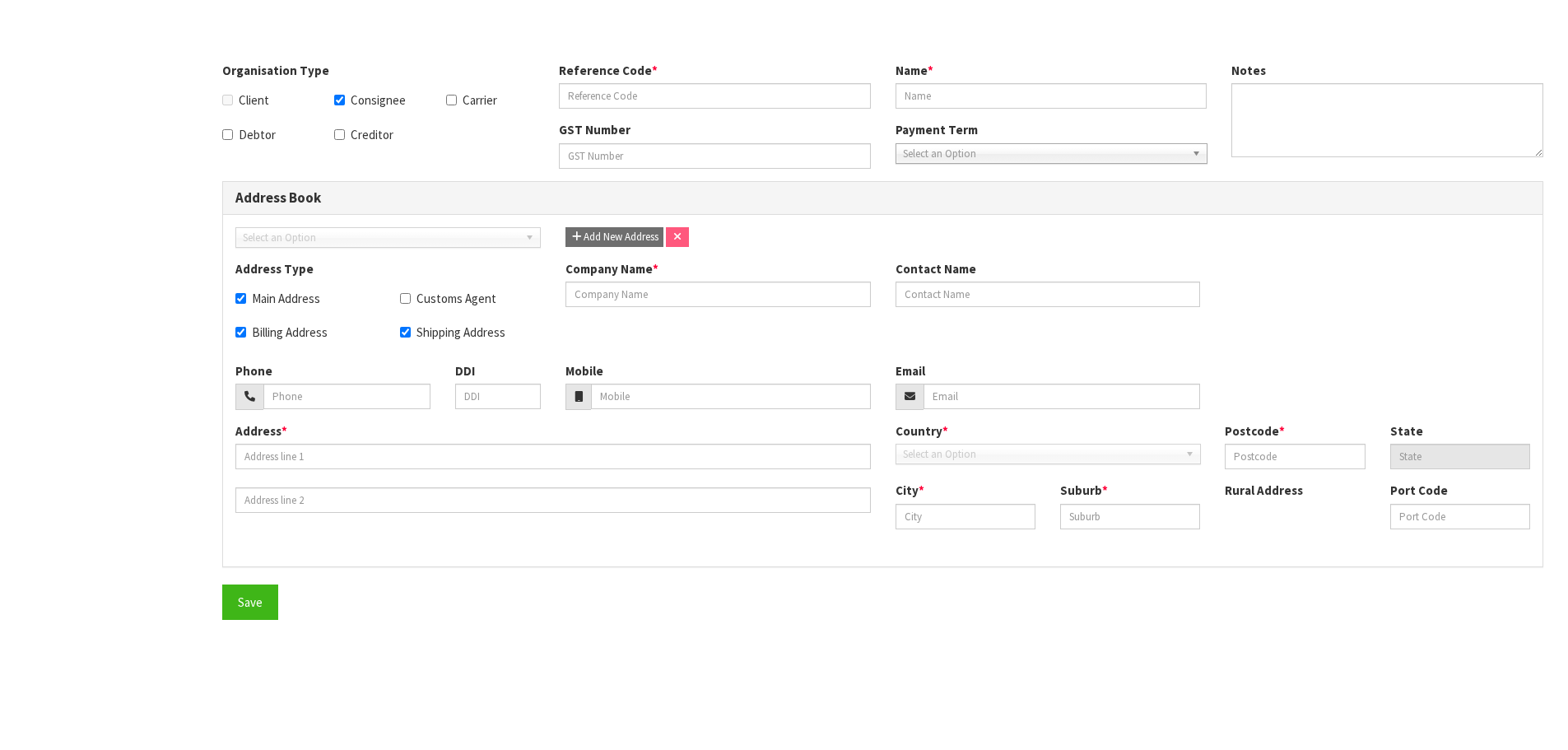
checkbox input "true"
type input "MITTENWRE"
type input "MITRE 10 RETAIL WHANGAREI"
checkbox input "true"
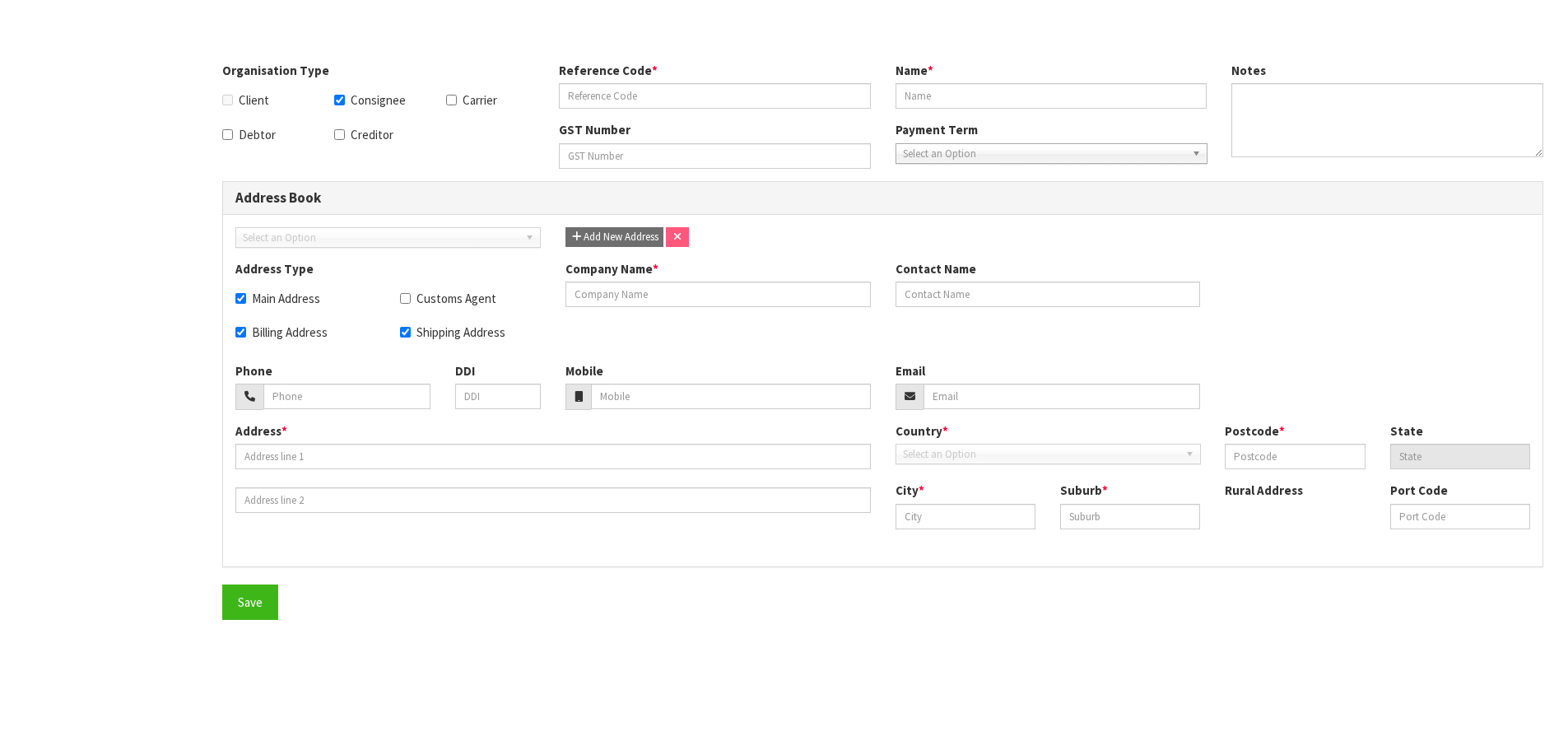
checkbox input "true"
type input "MITRE 10 MEGA WHANGAREI - STORE CODE X57"
type input "WELLSCOTT HARDWARE WHANGAREI LIMITED"
type input "094304009"
type input "[STREET_ADDRESS]"
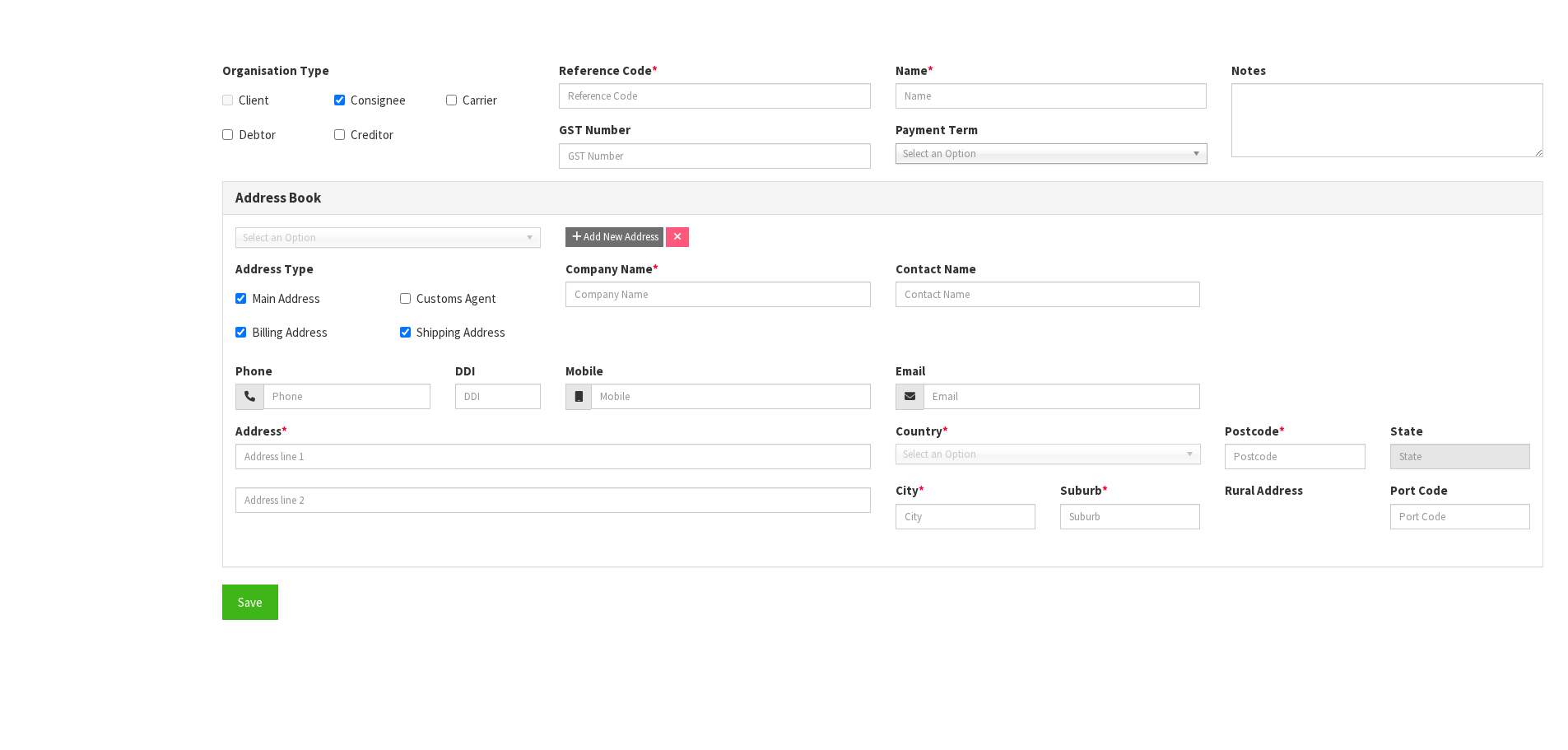
type input "0110"
type input "NTL"
type input "WHANGAREI"
type input "MORNINGSIDE"
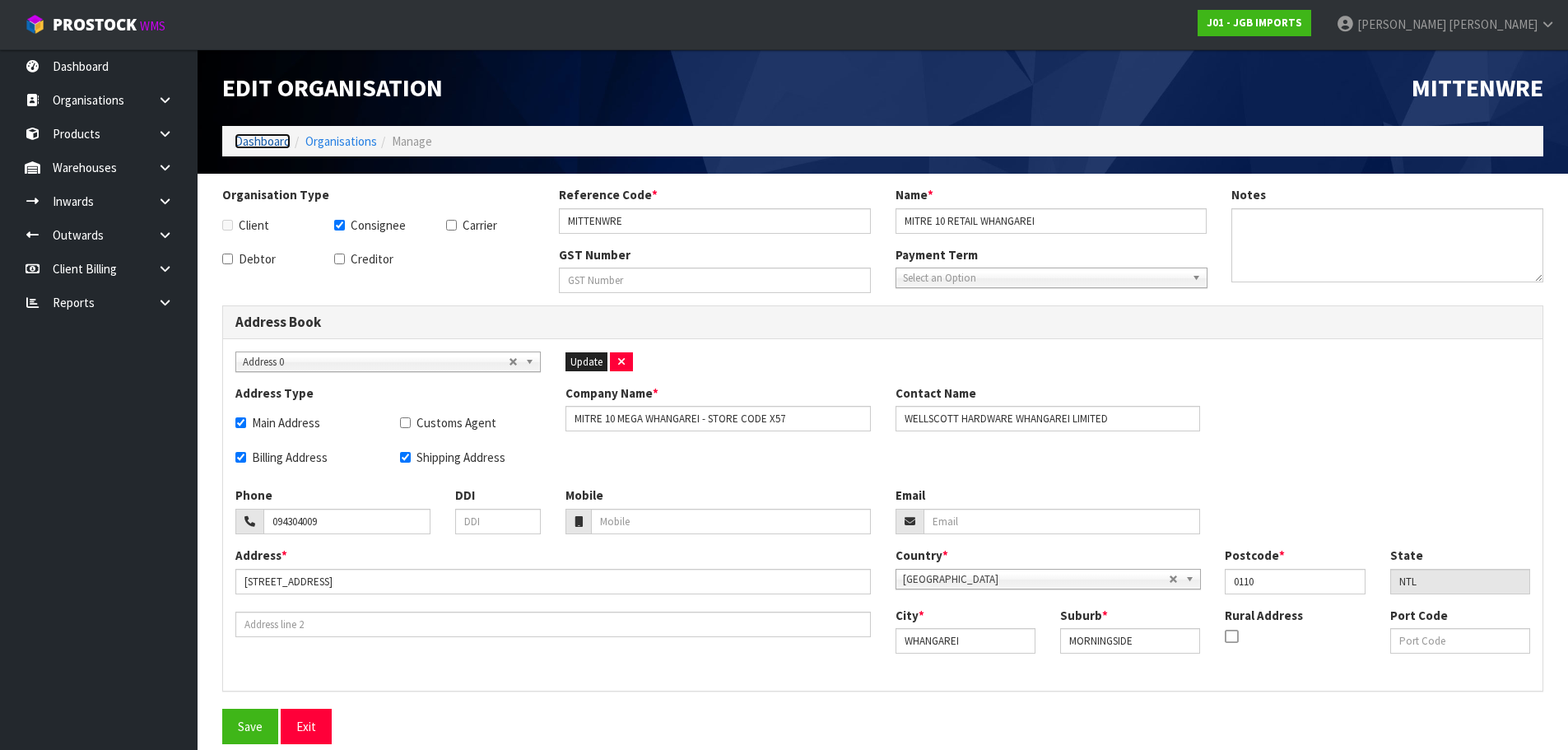
click at [251, 142] on link "Dashboard" at bounding box center [262, 141] width 56 height 15
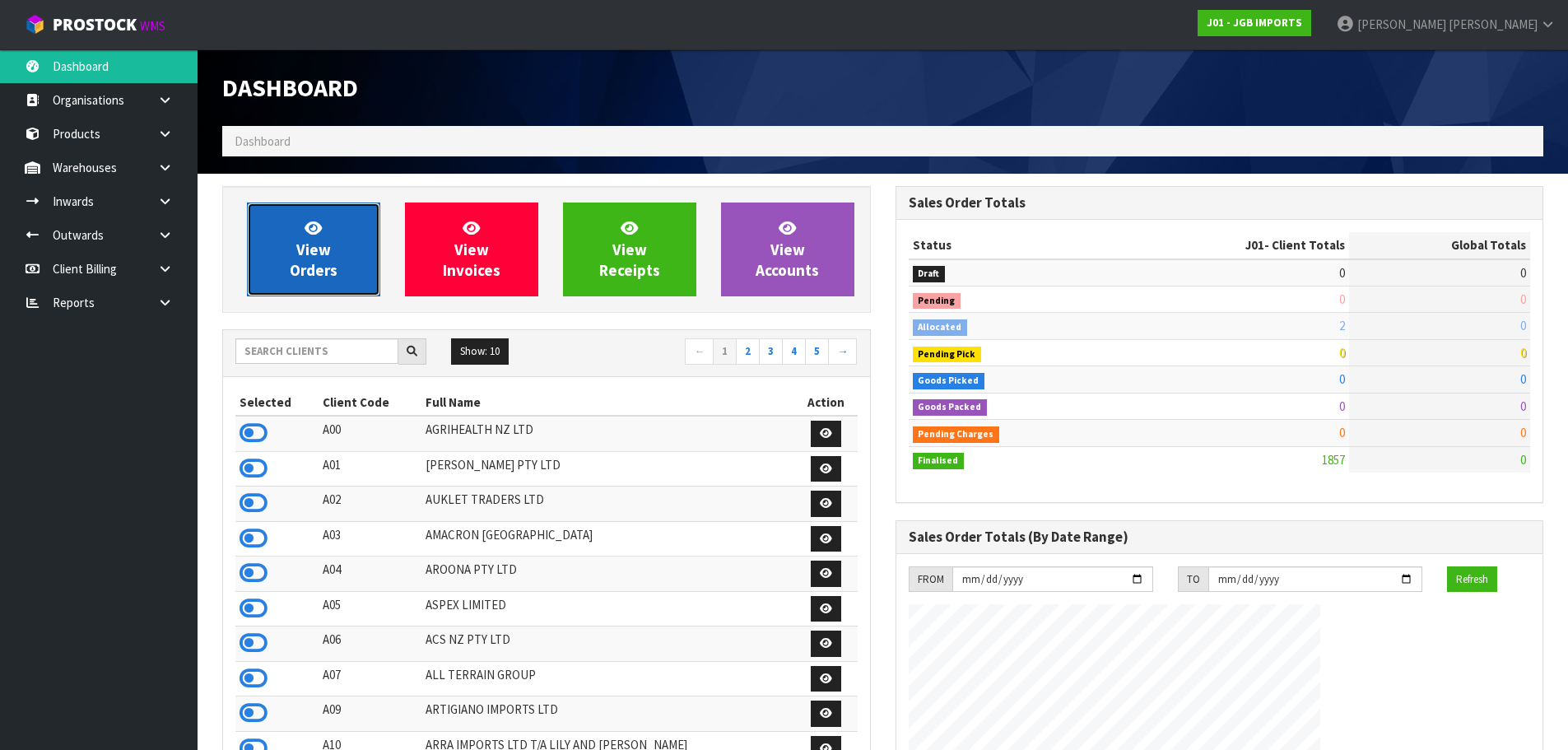
click at [334, 244] on link "View Orders" at bounding box center [314, 250] width 133 height 94
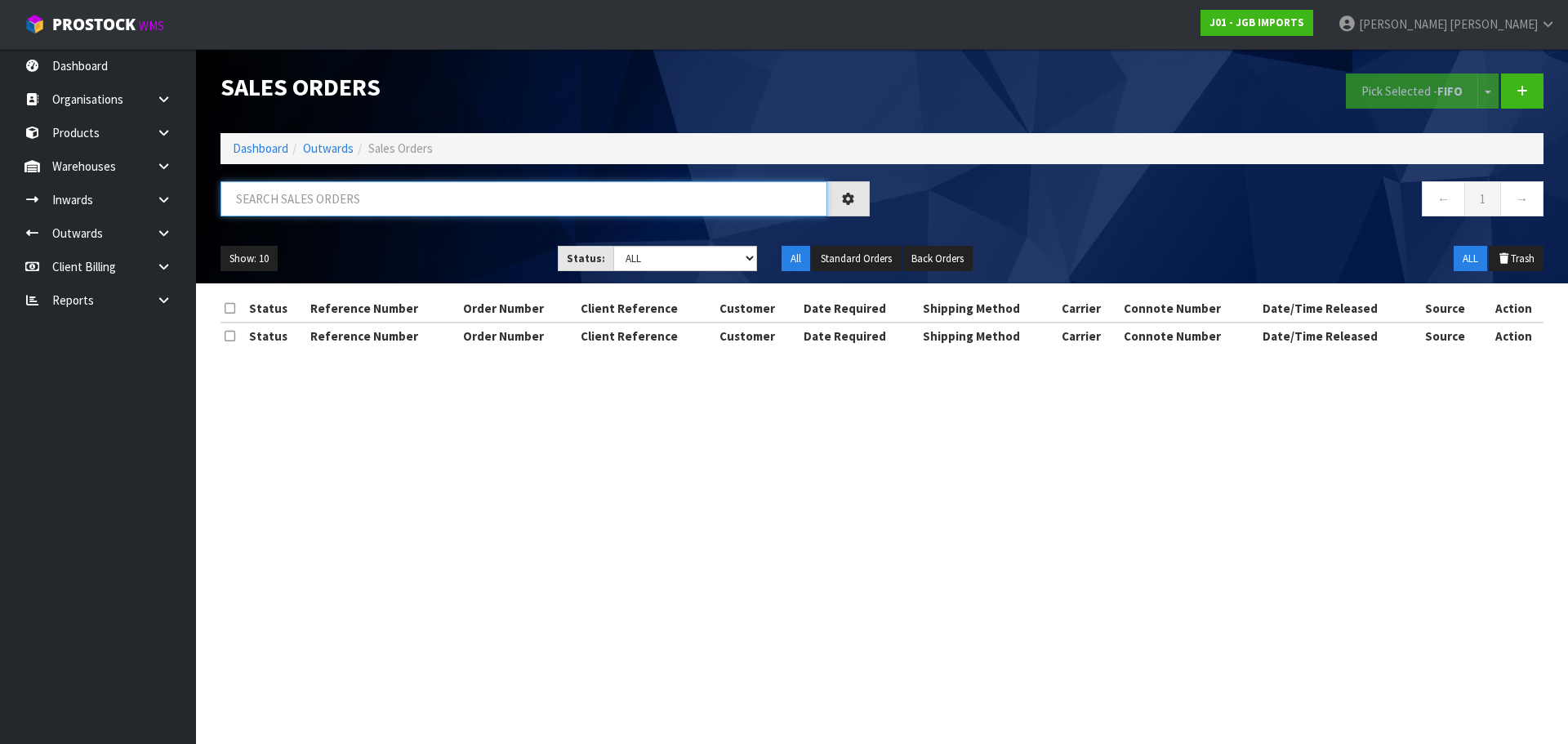
click at [424, 212] on input "text" at bounding box center [524, 199] width 607 height 35
paste input "MITTENWRE"
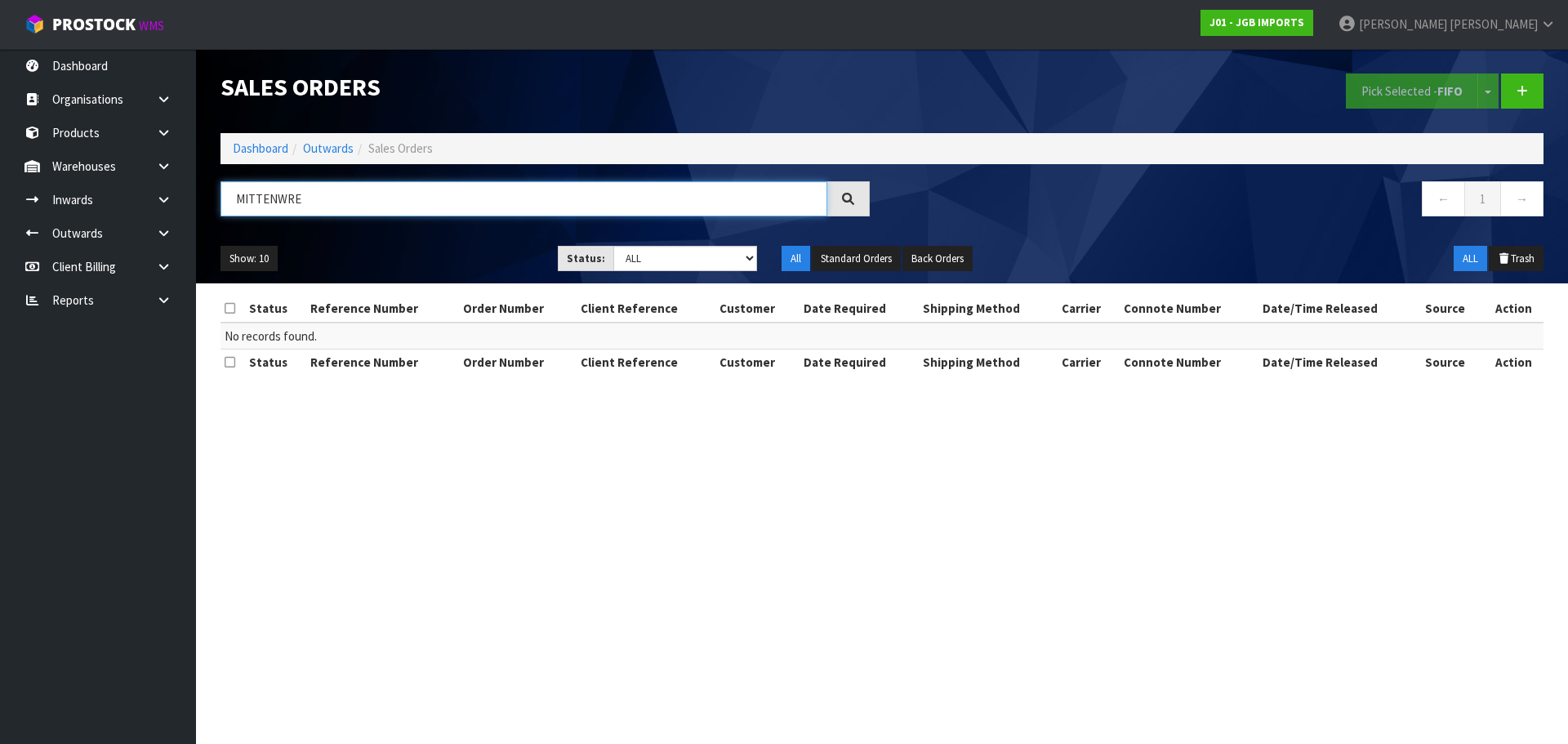
drag, startPoint x: 341, startPoint y: 198, endPoint x: 206, endPoint y: 203, distance: 135.1
click at [208, 203] on div "MITTENWRE" at bounding box center [545, 205] width 674 height 47
paste input "RE 10 RETAIL WHANGAREI"
click at [307, 202] on input "MITRE 10 RETAIL WHANGAREI" at bounding box center [524, 199] width 607 height 35
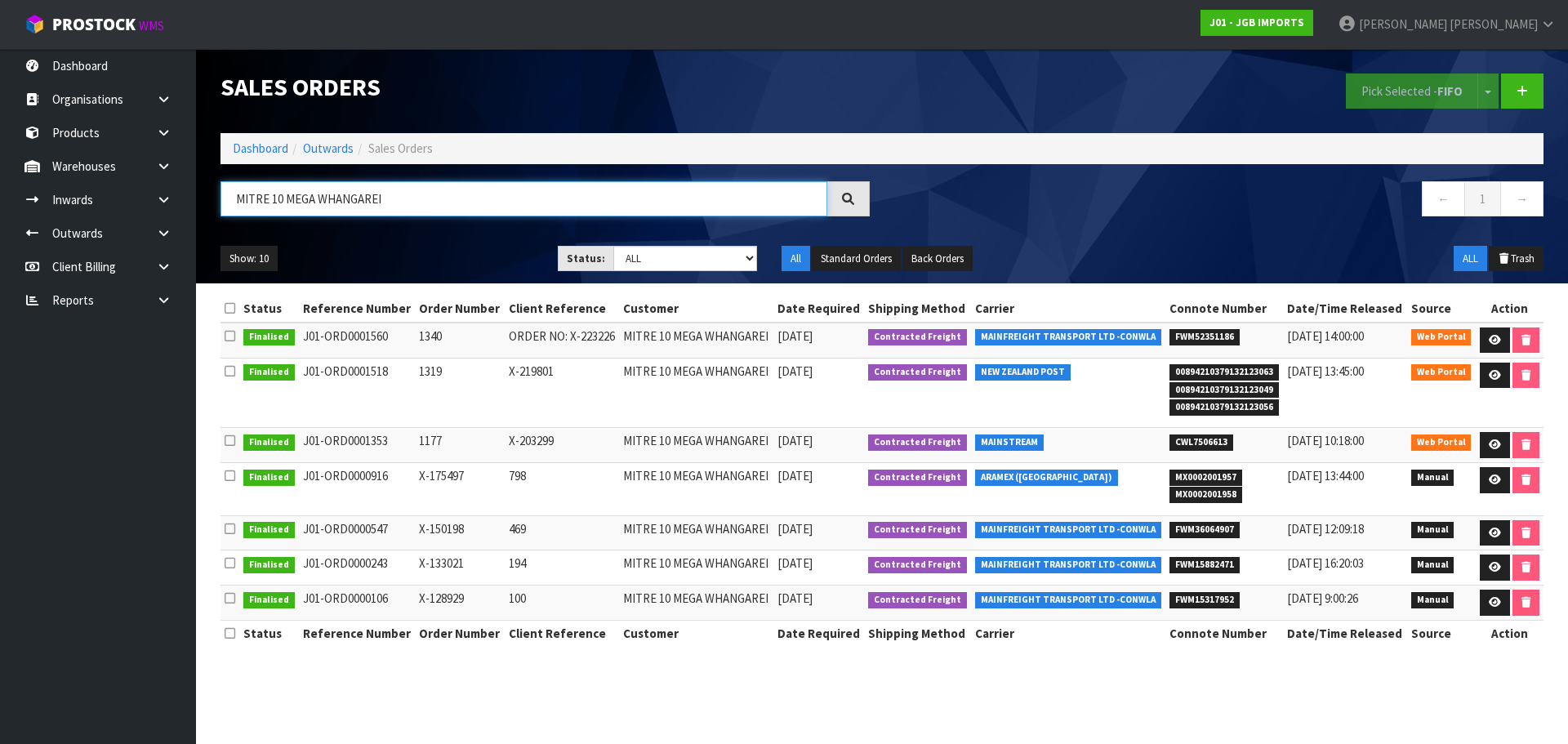
type input "MITRE 10 MEGA WHANGAREI"
click at [162, 99] on icon at bounding box center [163, 99] width 15 height 13
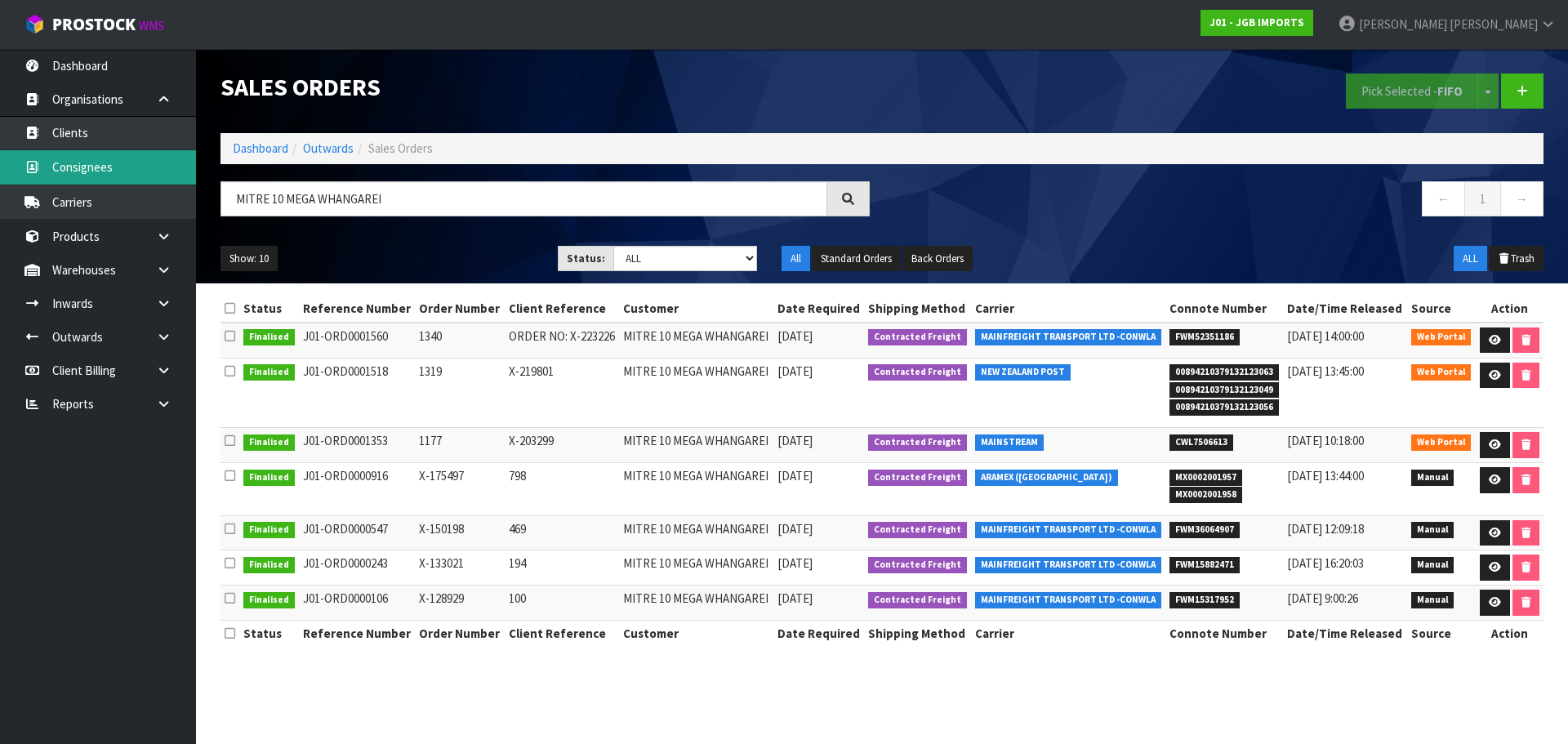
click at [113, 167] on link "Consignees" at bounding box center [97, 166] width 196 height 33
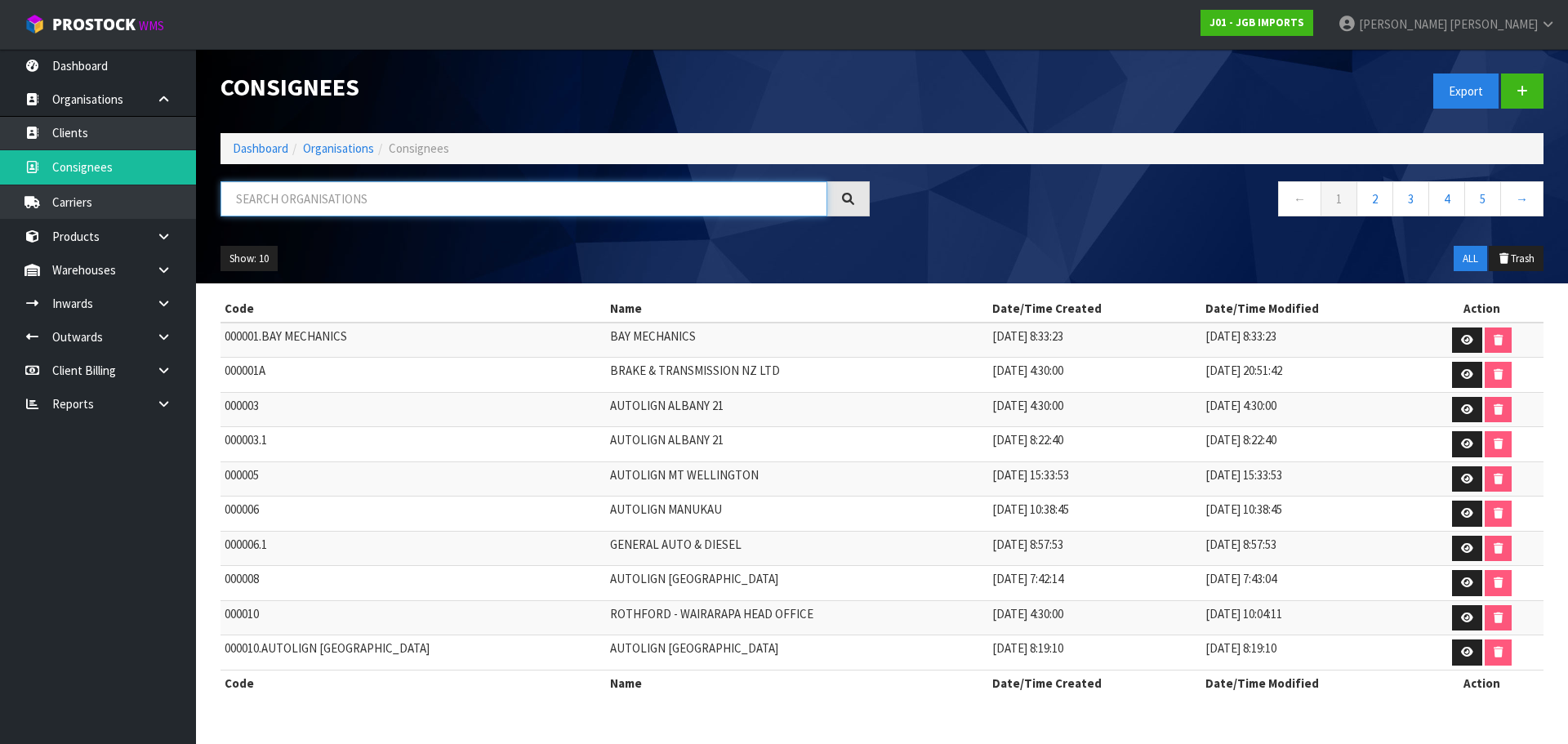
click at [328, 203] on input "text" at bounding box center [524, 199] width 607 height 35
paste input "MITRE 10 RETAIL WHANGAREI"
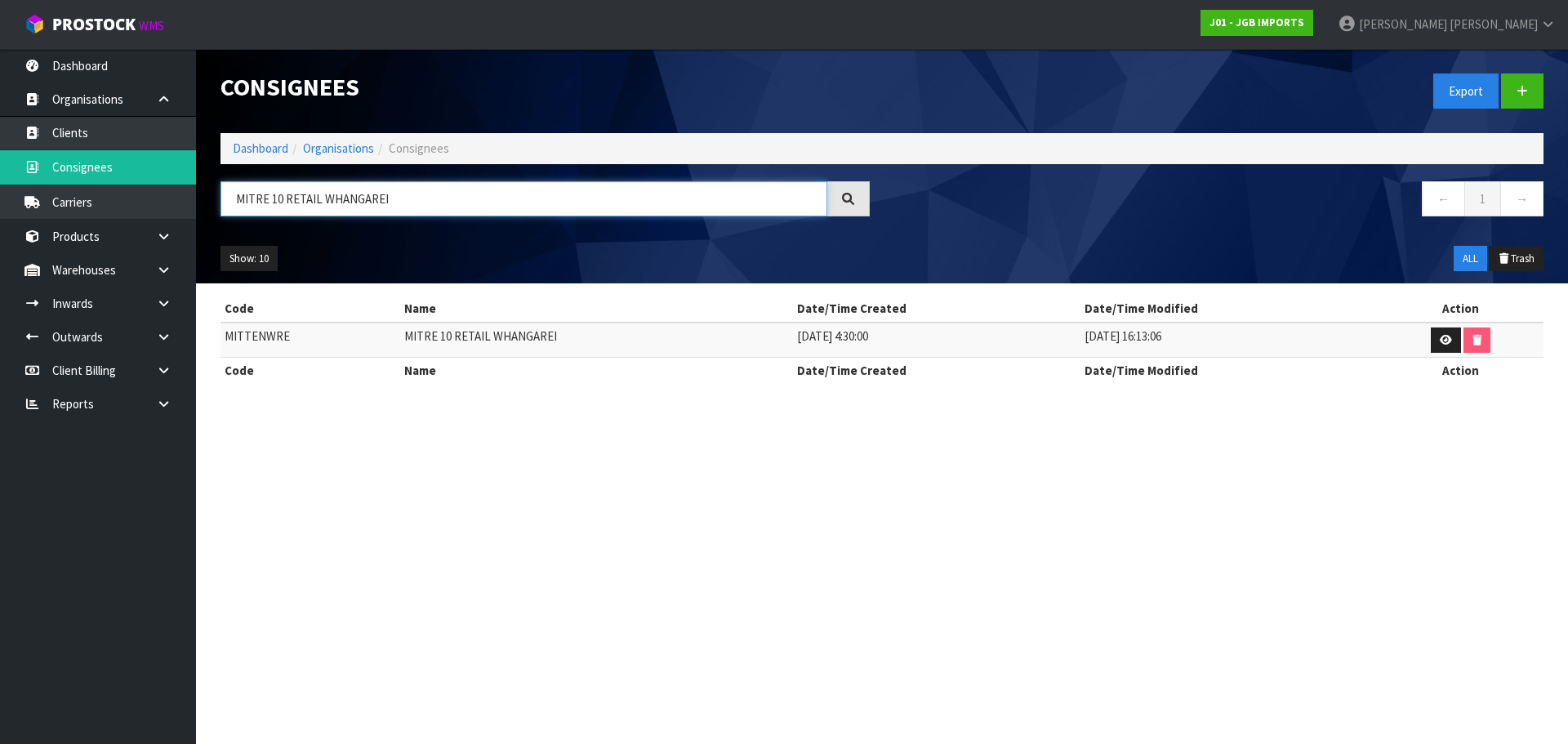
type input "MITRE 10 RETAIL WHANGAREI"
click at [522, 333] on td "MITRE 10 RETAIL WHANGAREI" at bounding box center [596, 340] width 392 height 35
click at [522, 332] on td "MITRE 10 RETAIL WHANGAREI" at bounding box center [596, 340] width 392 height 35
click at [521, 331] on td "MITRE 10 RETAIL WHANGAREI" at bounding box center [596, 340] width 392 height 35
copy tr "MITRE 10 RETAIL WHANGAREI"
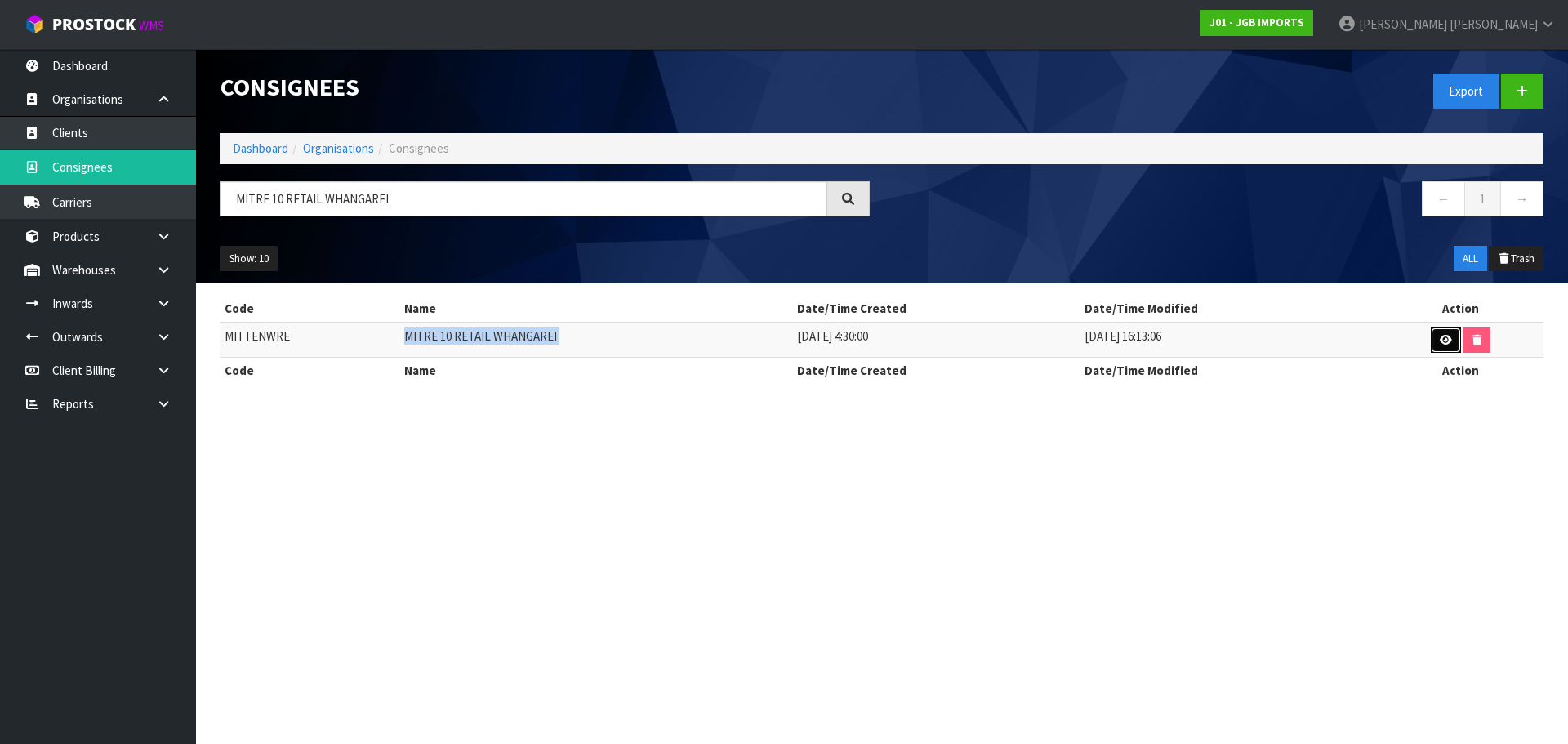
click at [1441, 343] on icon at bounding box center [1446, 340] width 13 height 11
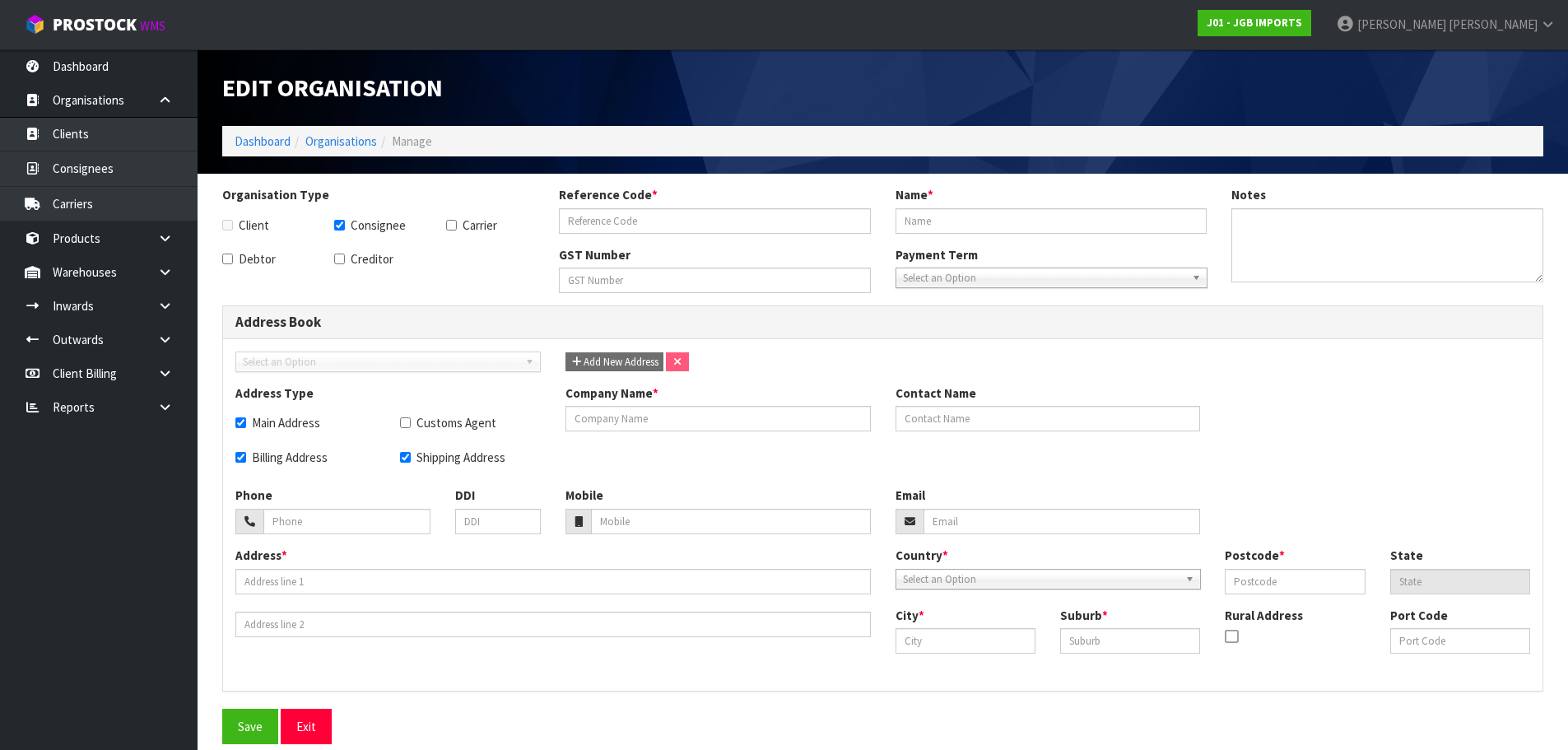
checkbox input "true"
type input "MITTENWRE"
type input "MITRE 10 RETAIL WHANGAREI"
checkbox input "true"
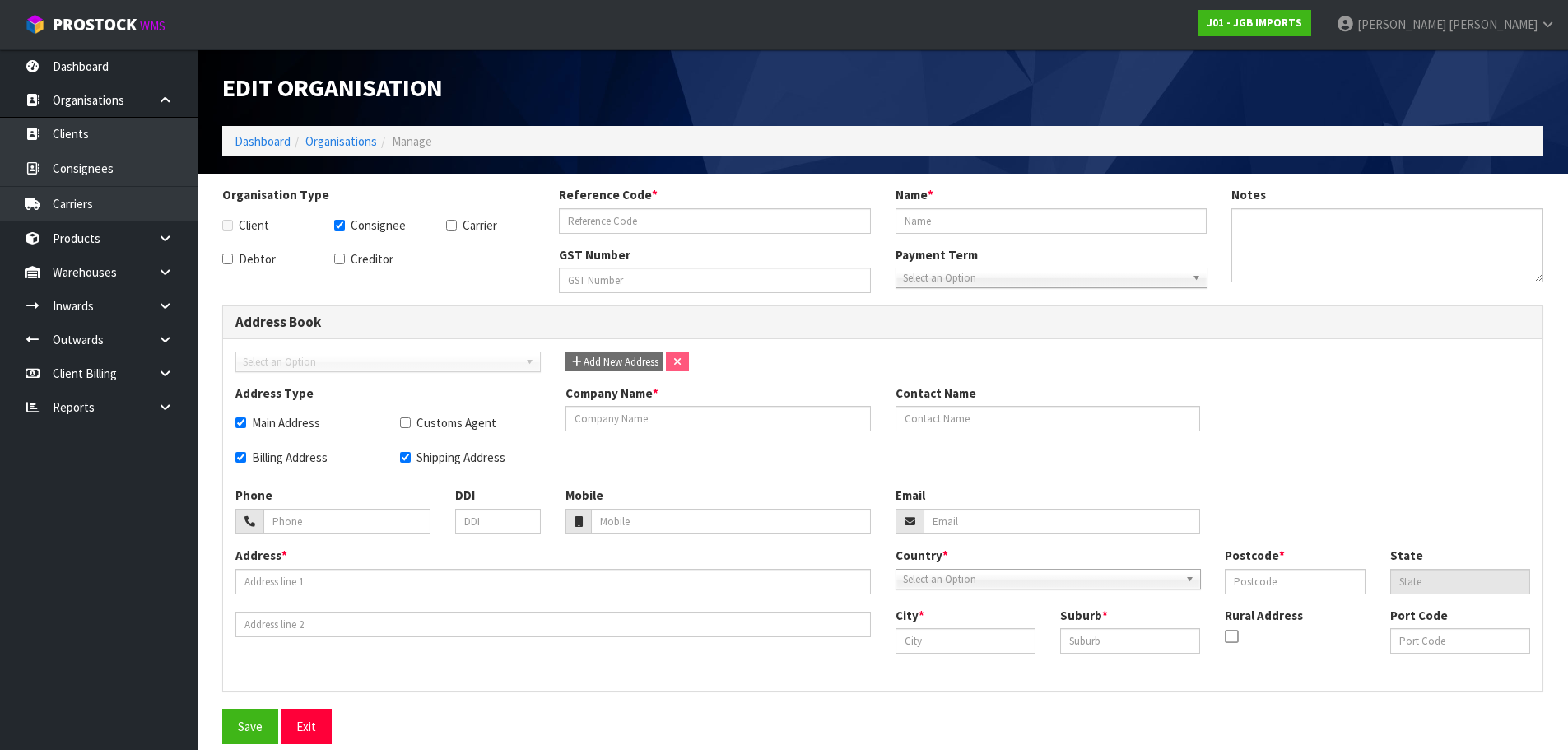
checkbox input "true"
type input "MITRE 10 MEGA WHANGAREI - STORE CODE X57-NOT USE"
type input "WELLSCOTT HARDWARE WHANGAREI LIMITED"
type input "094304009"
type input "[STREET_ADDRESS]"
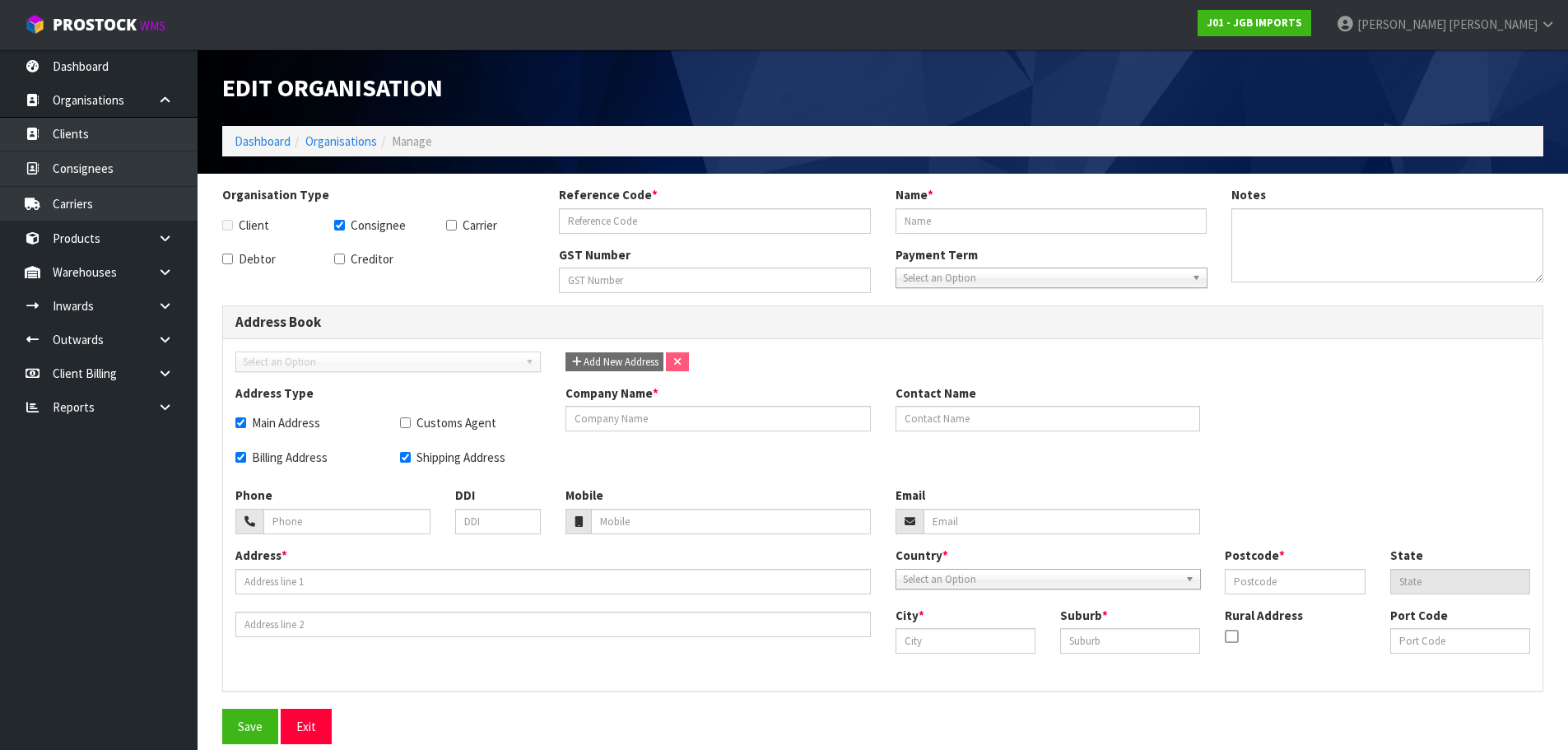
type input "0110"
type input "NTL"
type input "WHANGAREI"
type input "MORNINGSIDE"
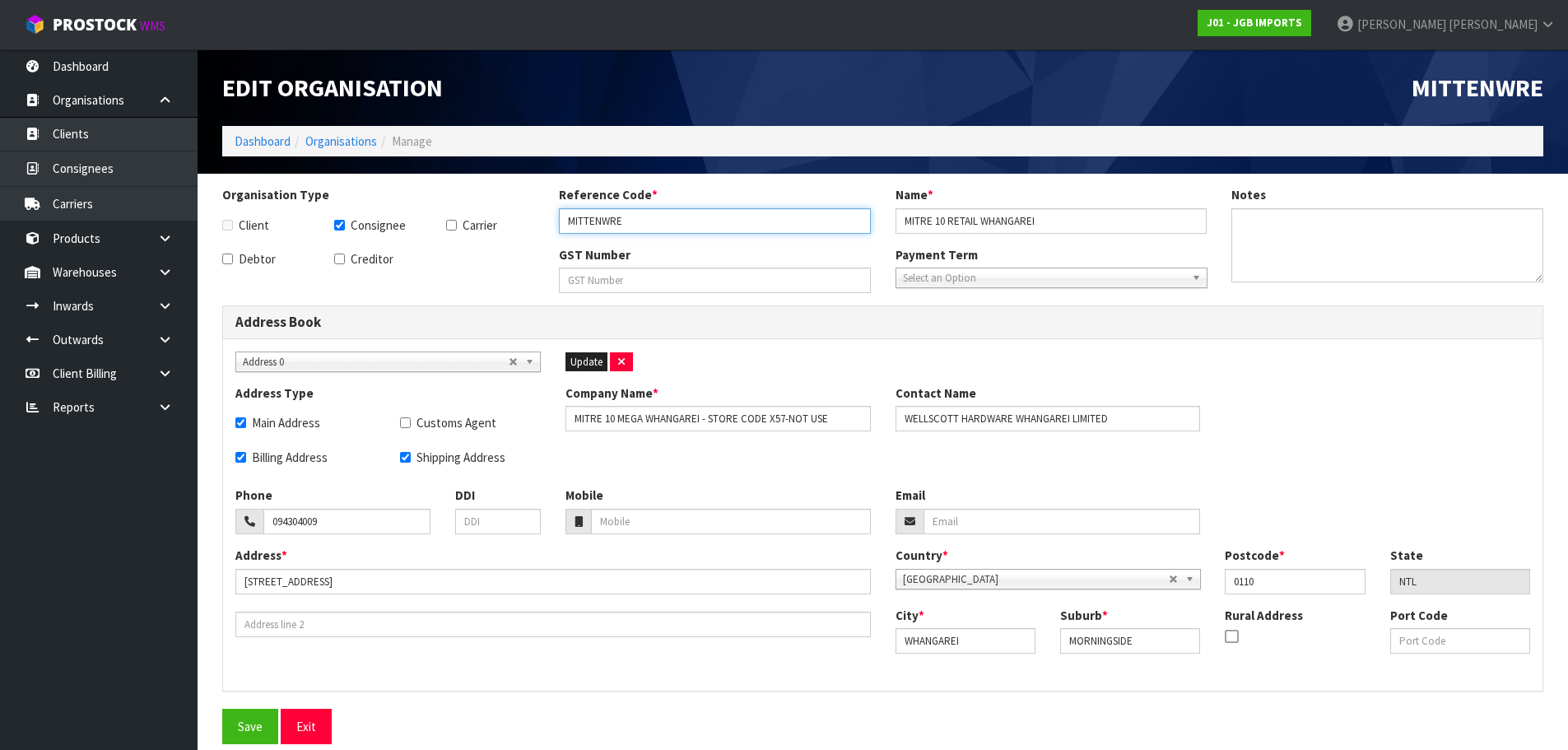
click at [820, 218] on input "MITTENWRE" at bounding box center [715, 221] width 312 height 25
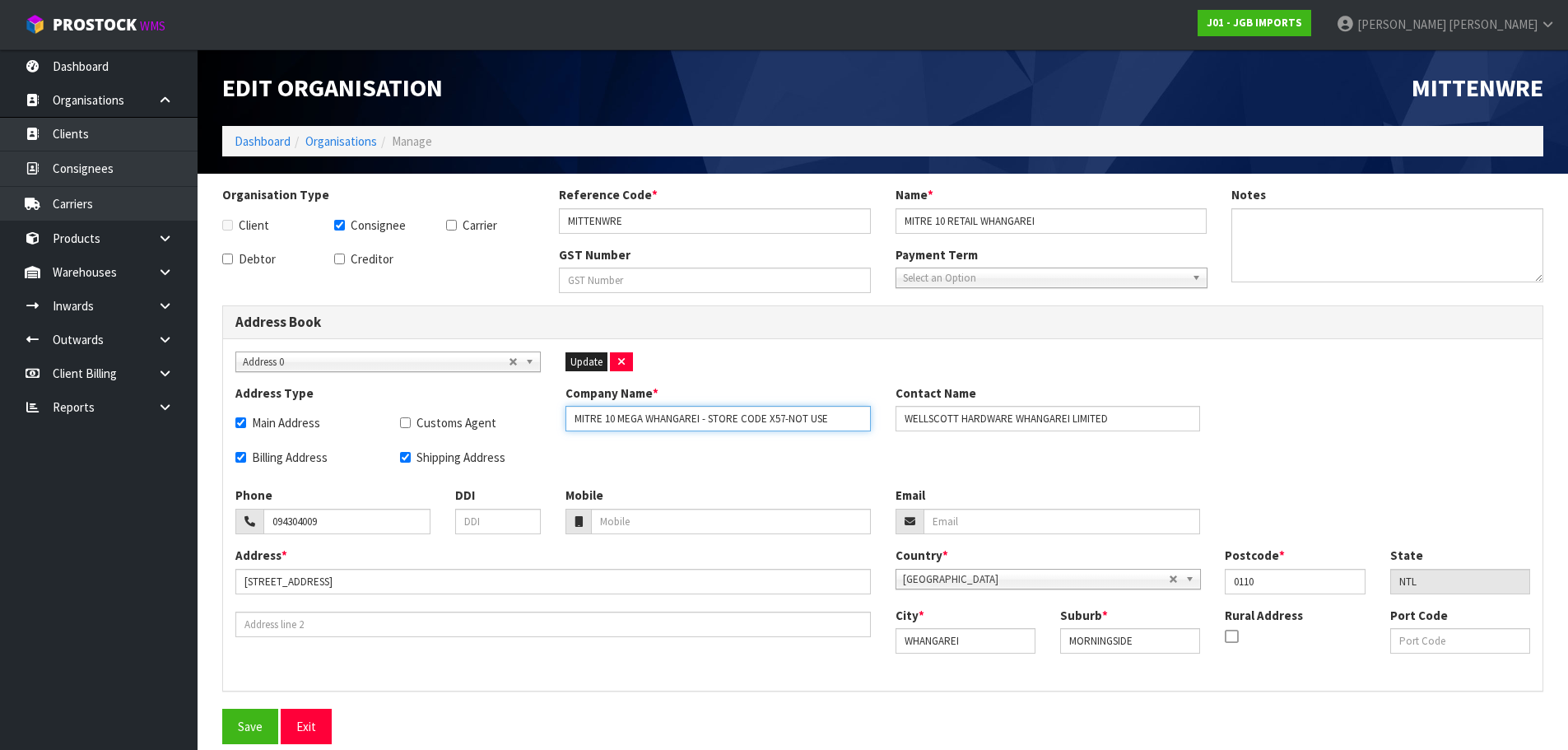
drag, startPoint x: 843, startPoint y: 418, endPoint x: 784, endPoint y: 417, distance: 59.0
click at [784, 417] on input "MITRE 10 MEGA WHANGAREI - STORE CODE X57-NOT USE" at bounding box center [717, 418] width 305 height 25
type input "MITRE 10 MEGA WHANGAREI - STORE CODE X57"
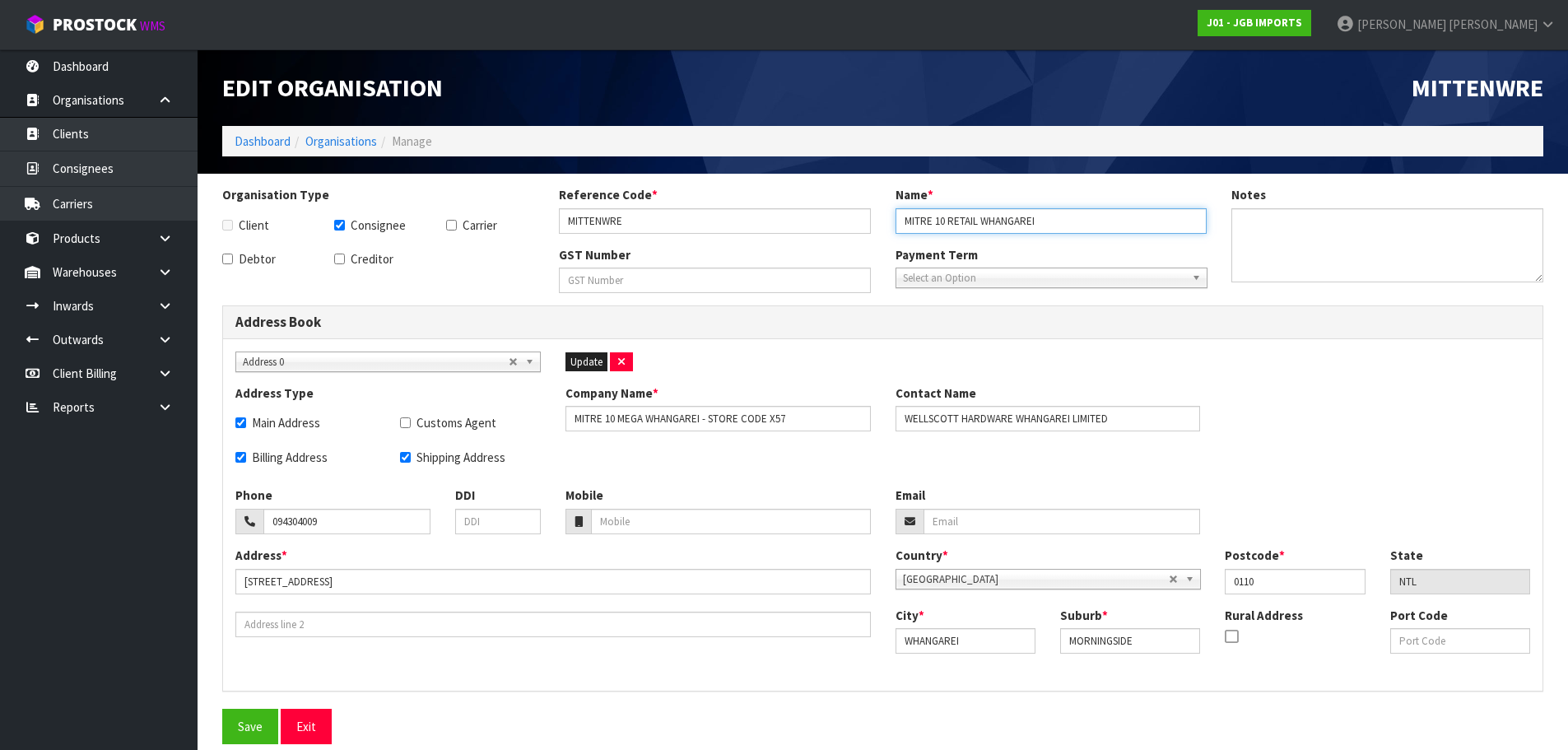
paste input "-NOT USE"
click at [1072, 222] on input "MITRE 10 RETAIL WHANGAREI-NOT USE" at bounding box center [1052, 221] width 312 height 25
type input "MITRE 10 RETAIL WHANGAREI-NOT USE"
click at [582, 352] on button "Update" at bounding box center [586, 362] width 42 height 20
checkbox input "false"
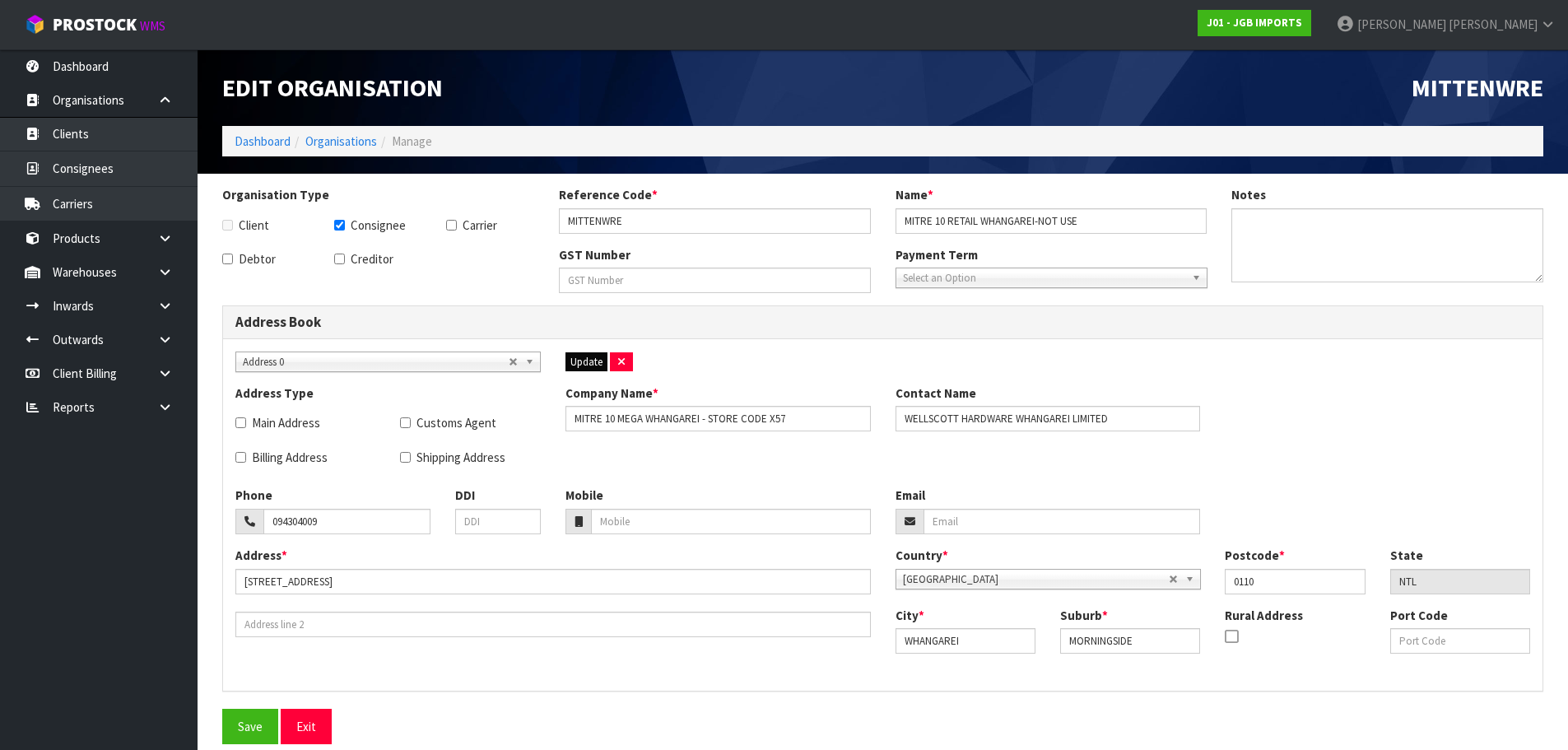
checkbox input "false"
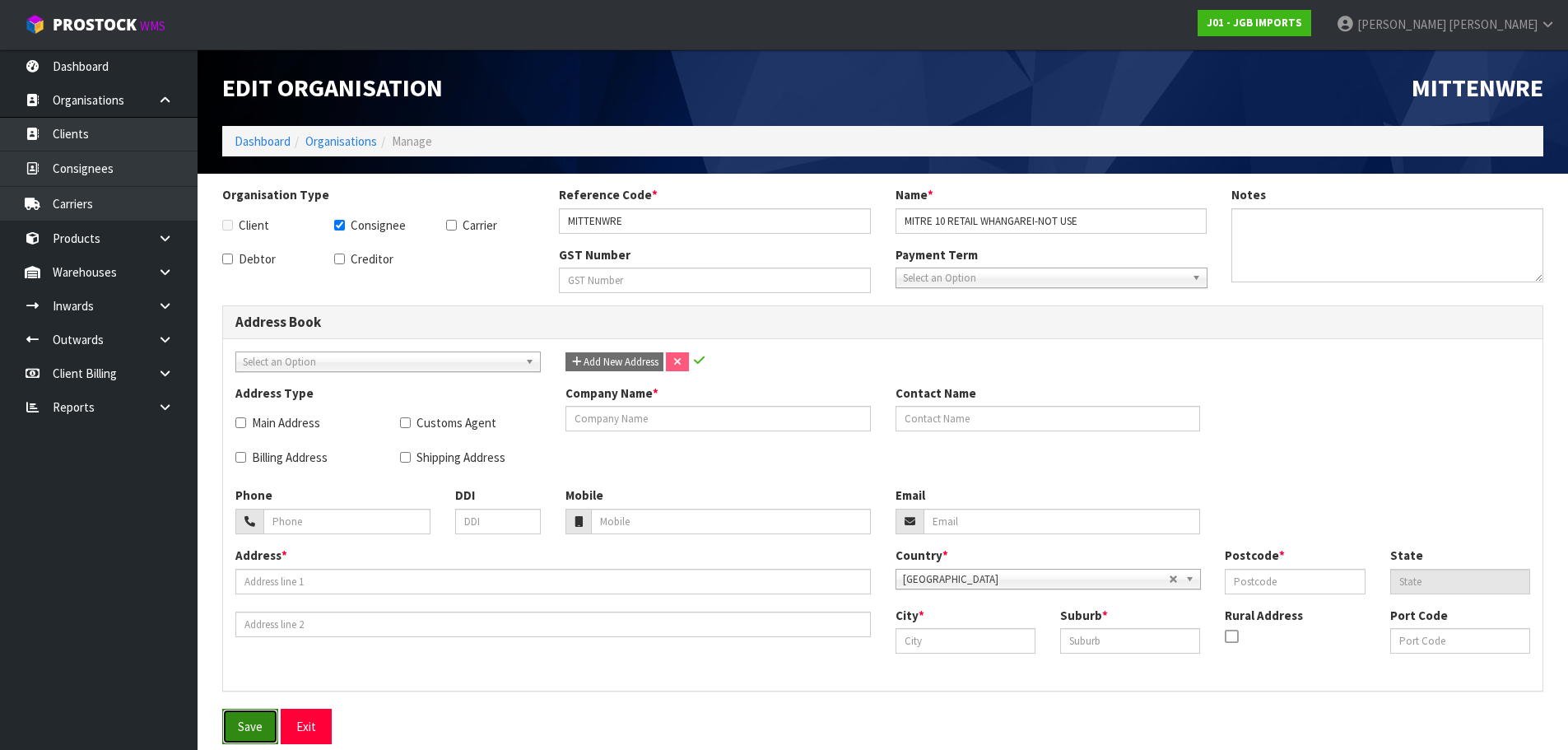
click at [245, 718] on button "Save" at bounding box center [251, 726] width 56 height 35
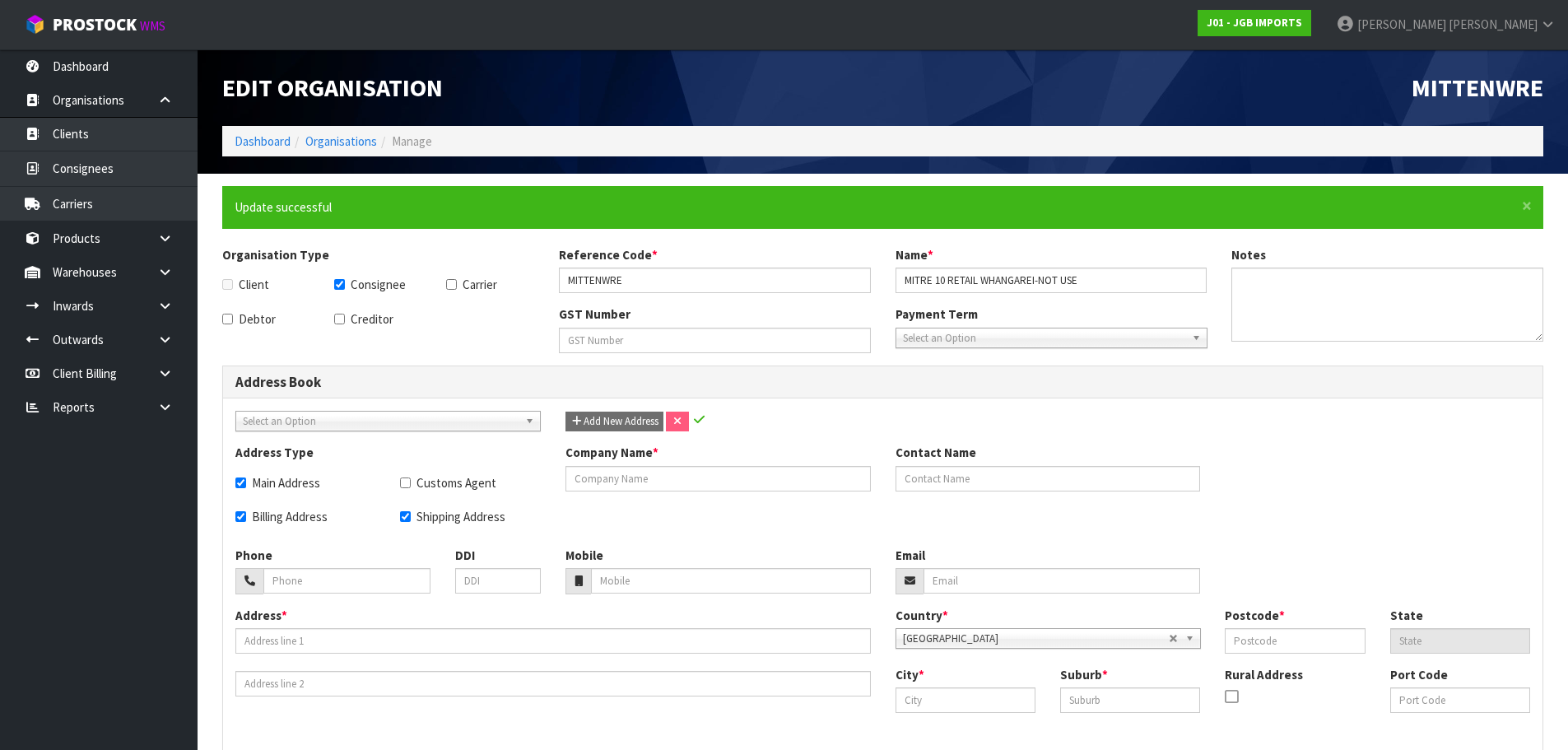
checkbox input "true"
type input "MITRE 10 MEGA WHANGAREI - STORE CODE X57"
type input "WELLSCOTT HARDWARE WHANGAREI LIMITED"
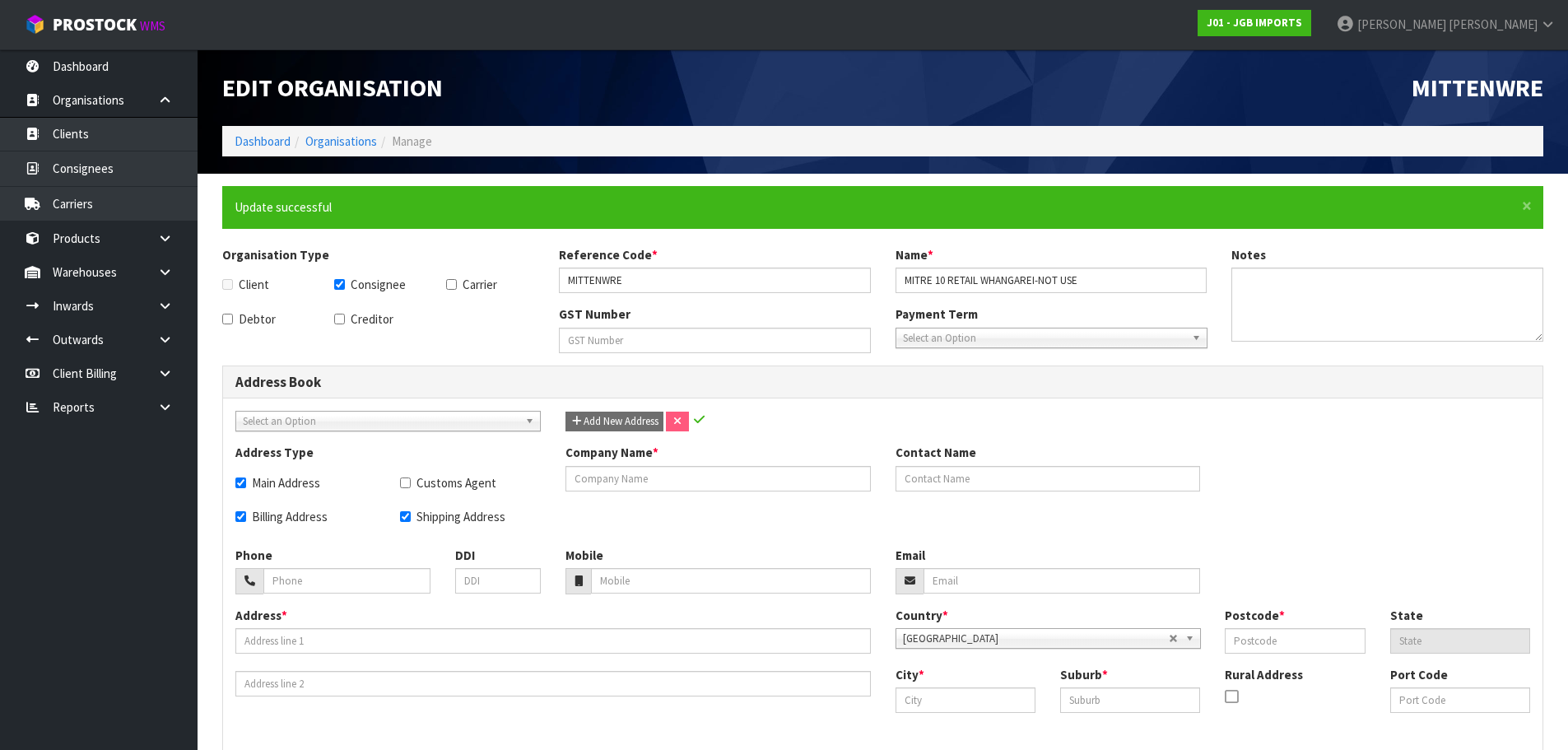
type input "094304009"
type input "[STREET_ADDRESS]"
type input "0110"
type input "NTL"
type input "WHANGAREI"
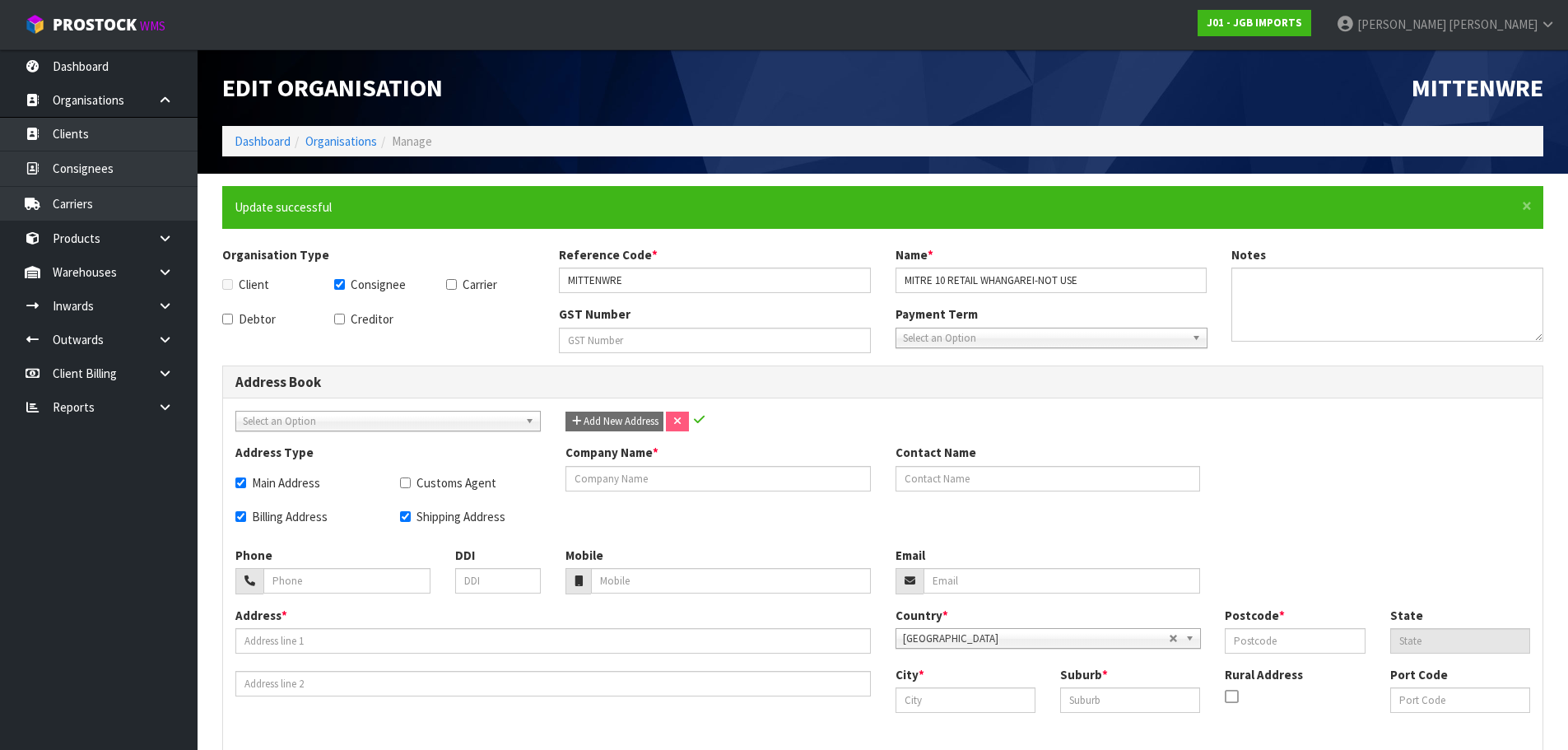
type input "MORNINGSIDE"
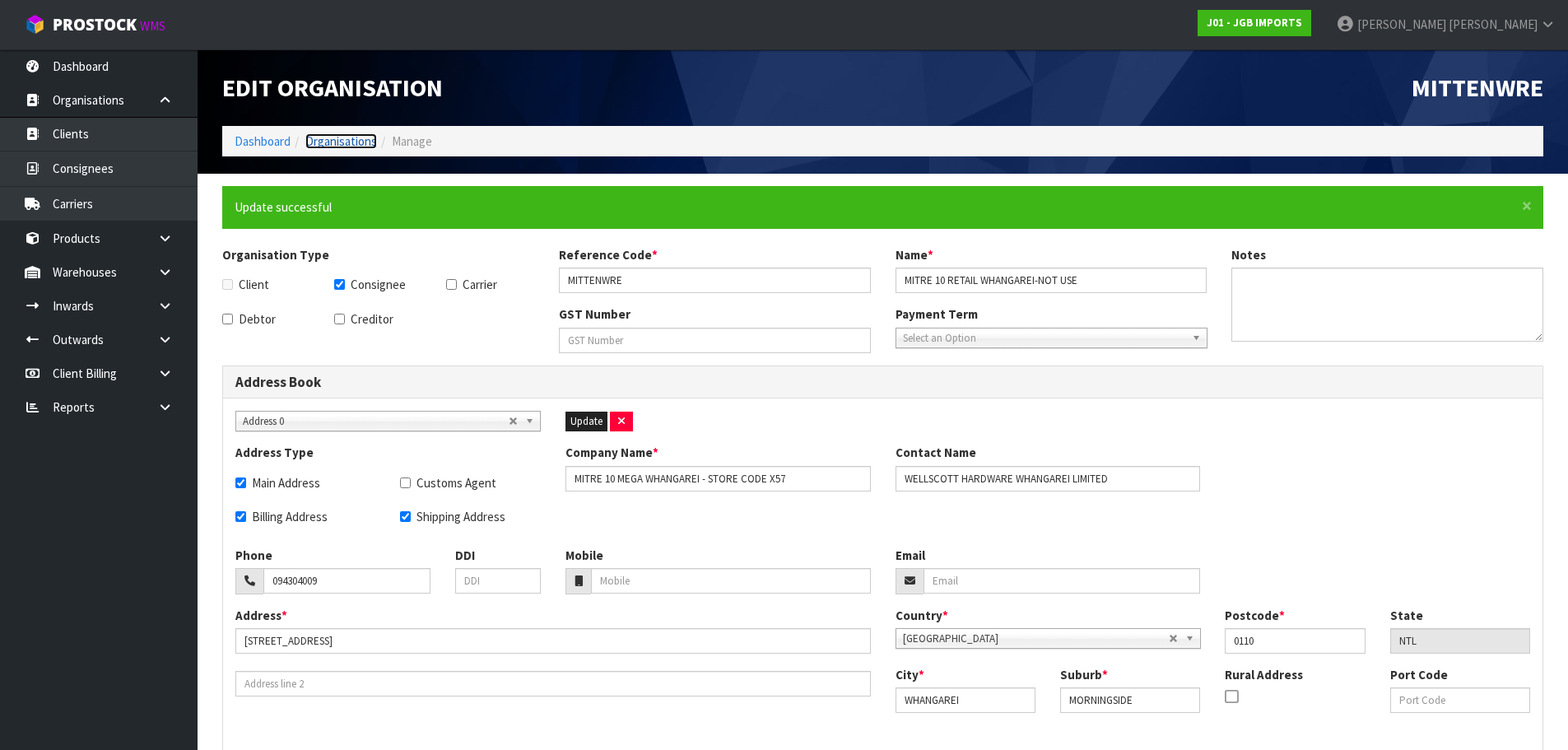
click at [357, 137] on link "Organisations" at bounding box center [341, 141] width 71 height 15
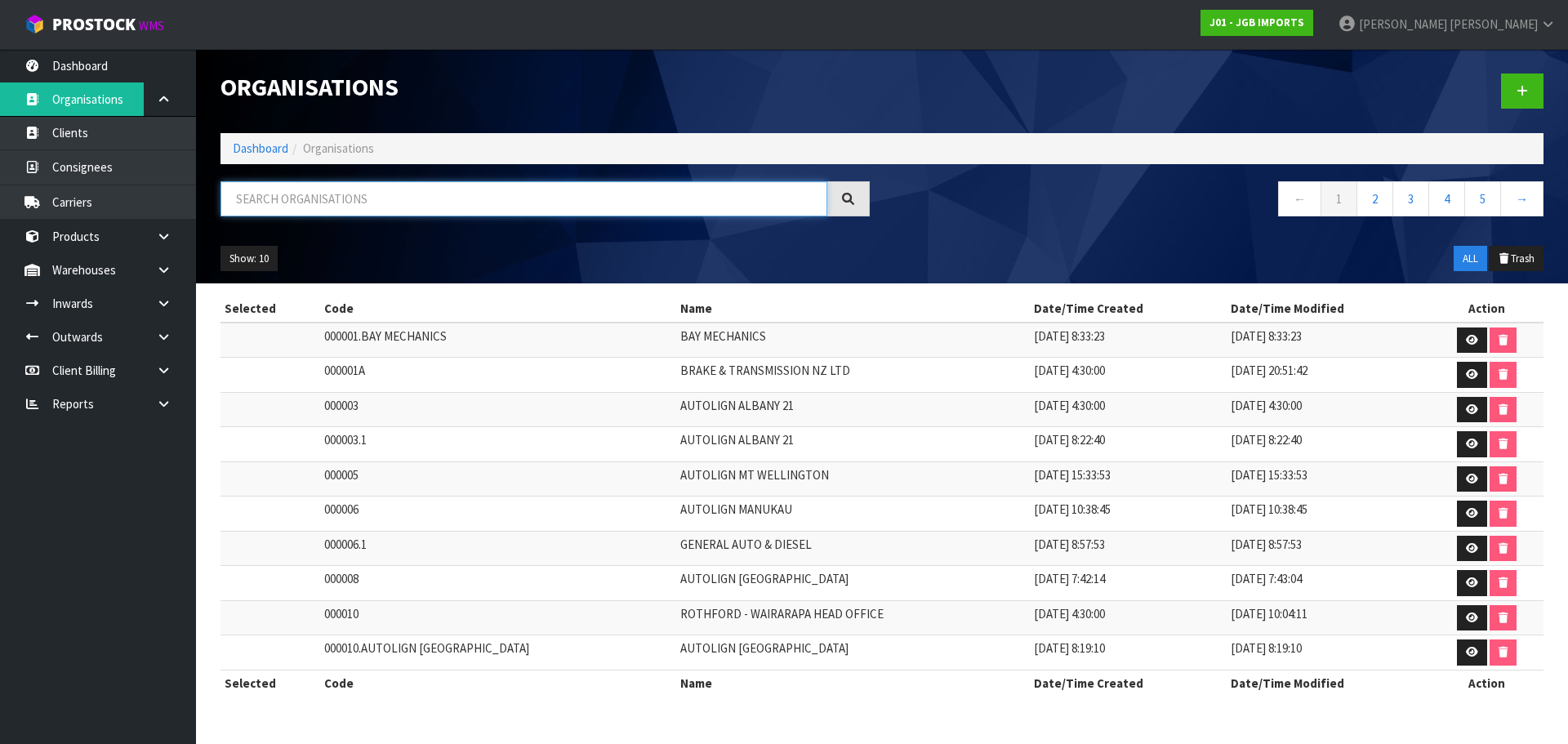
click at [363, 207] on input "text" at bounding box center [524, 199] width 607 height 35
paste input "-NOT USE"
type input "-NOT USE"
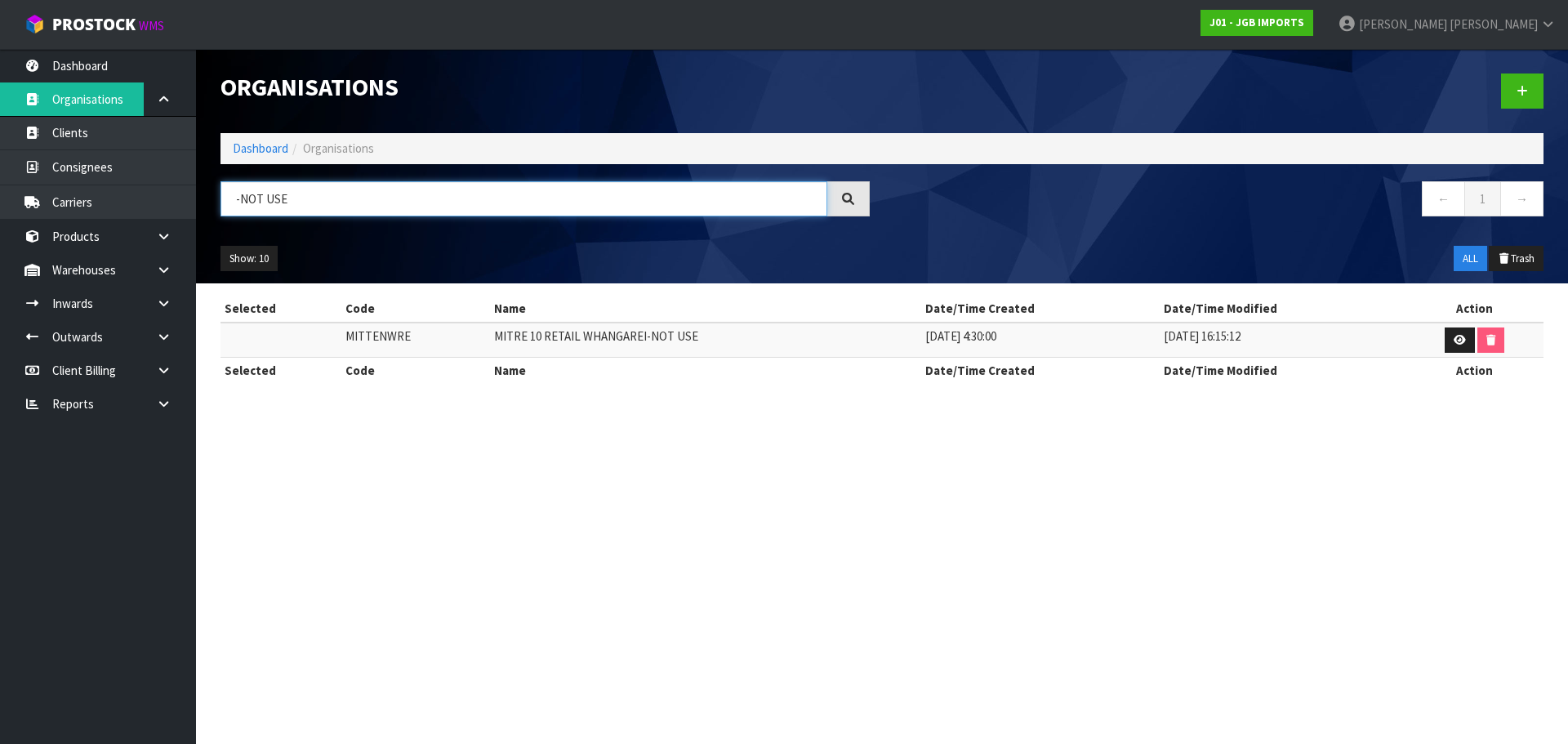
drag, startPoint x: 379, startPoint y: 194, endPoint x: 226, endPoint y: 199, distance: 153.1
click at [226, 199] on input "-NOT USE" at bounding box center [524, 199] width 607 height 35
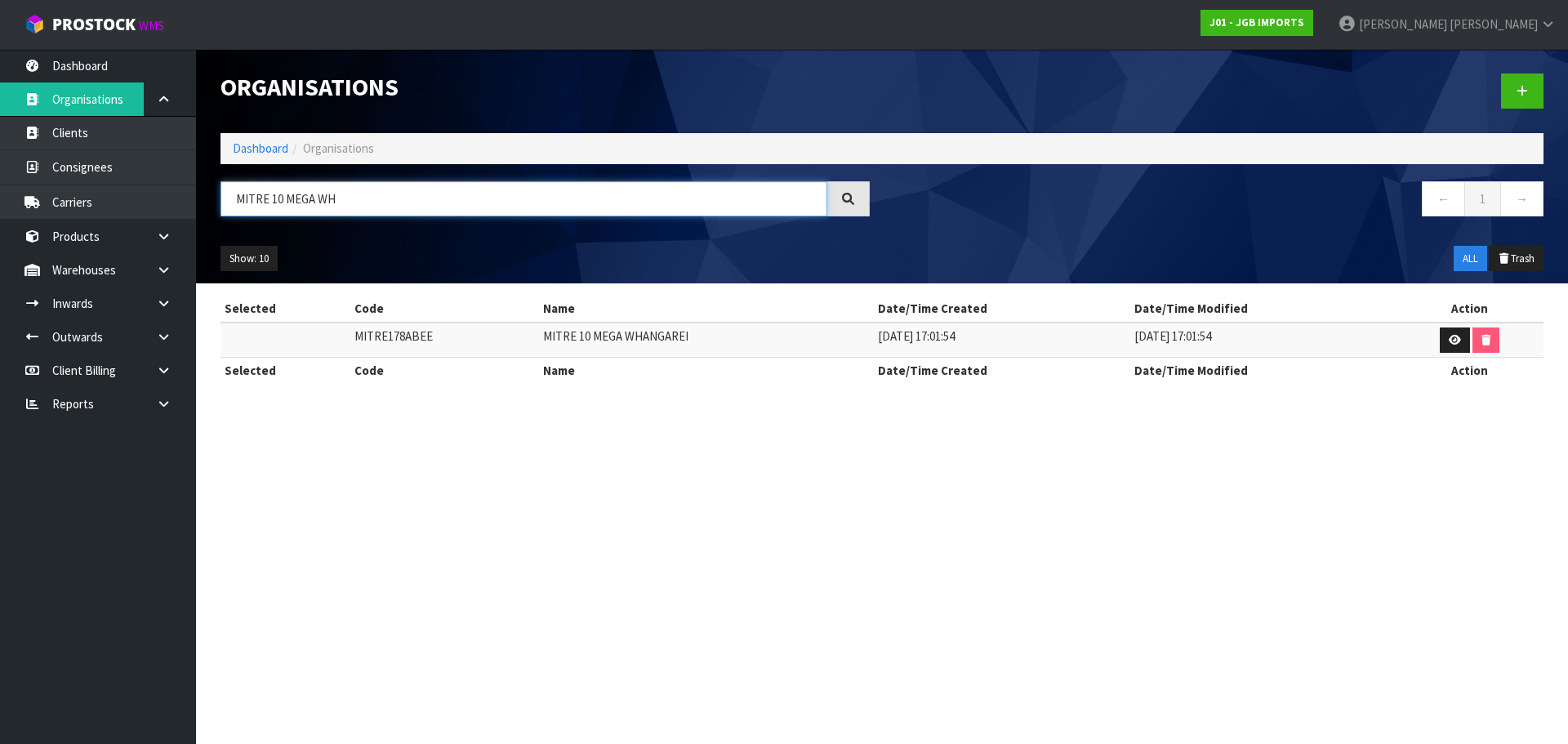
type input "MITRE 10 MEGA WH"
click at [379, 334] on td "MITRE178ABEE" at bounding box center [444, 340] width 189 height 35
copy td "MITRE178ABEE"
click at [1445, 344] on link at bounding box center [1454, 340] width 30 height 26
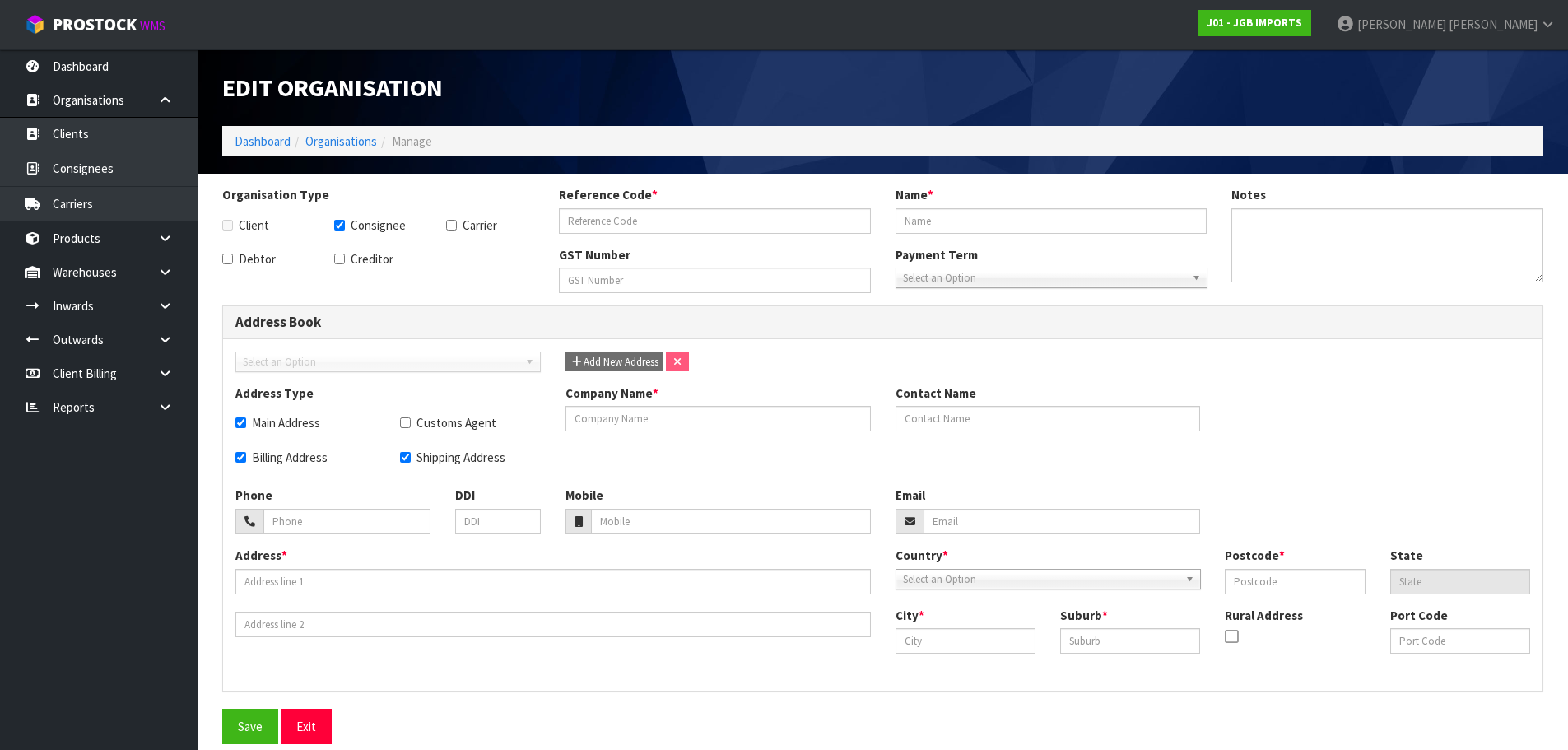
checkbox input "true"
type input "MITRE178ABEE"
type input "MITRE 10 MEGA WHANGAREI"
checkbox input "true"
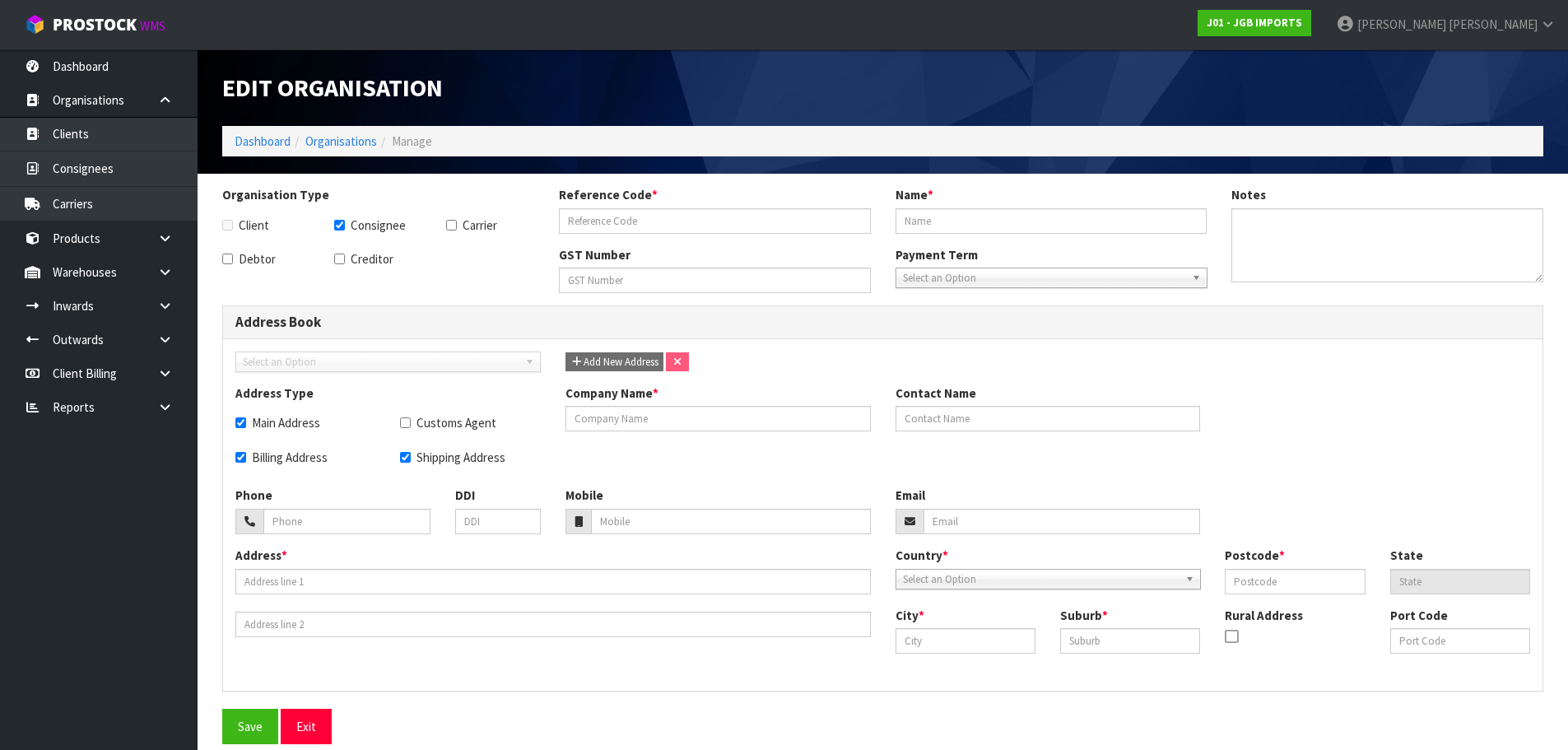
checkbox input "true"
type input "MITRE 10 MEGA WHANGAREI"
type input "[STREET_ADDRESS]"
type input "0110"
type input "WHANGAREI"
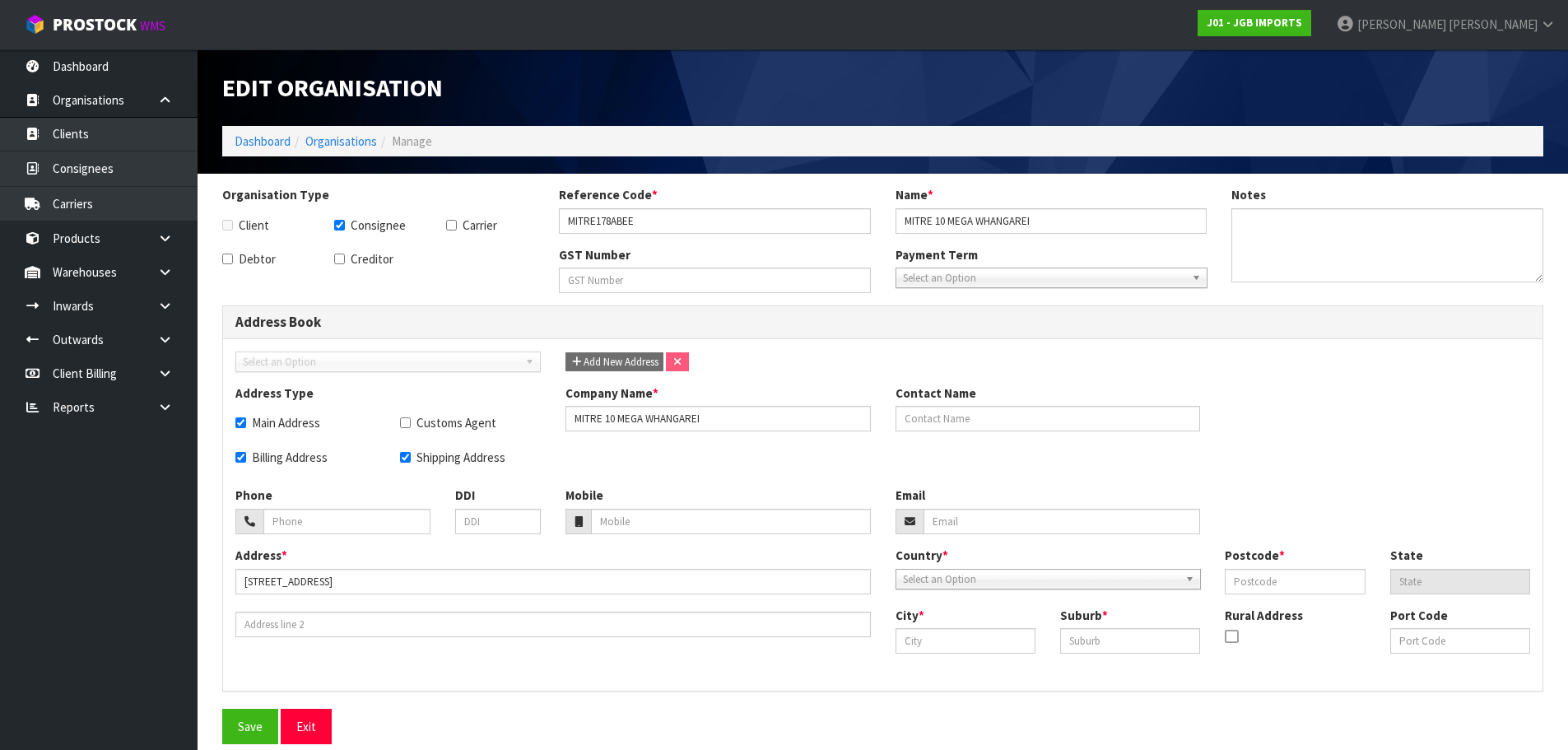
type input "MORNINGSIDE"
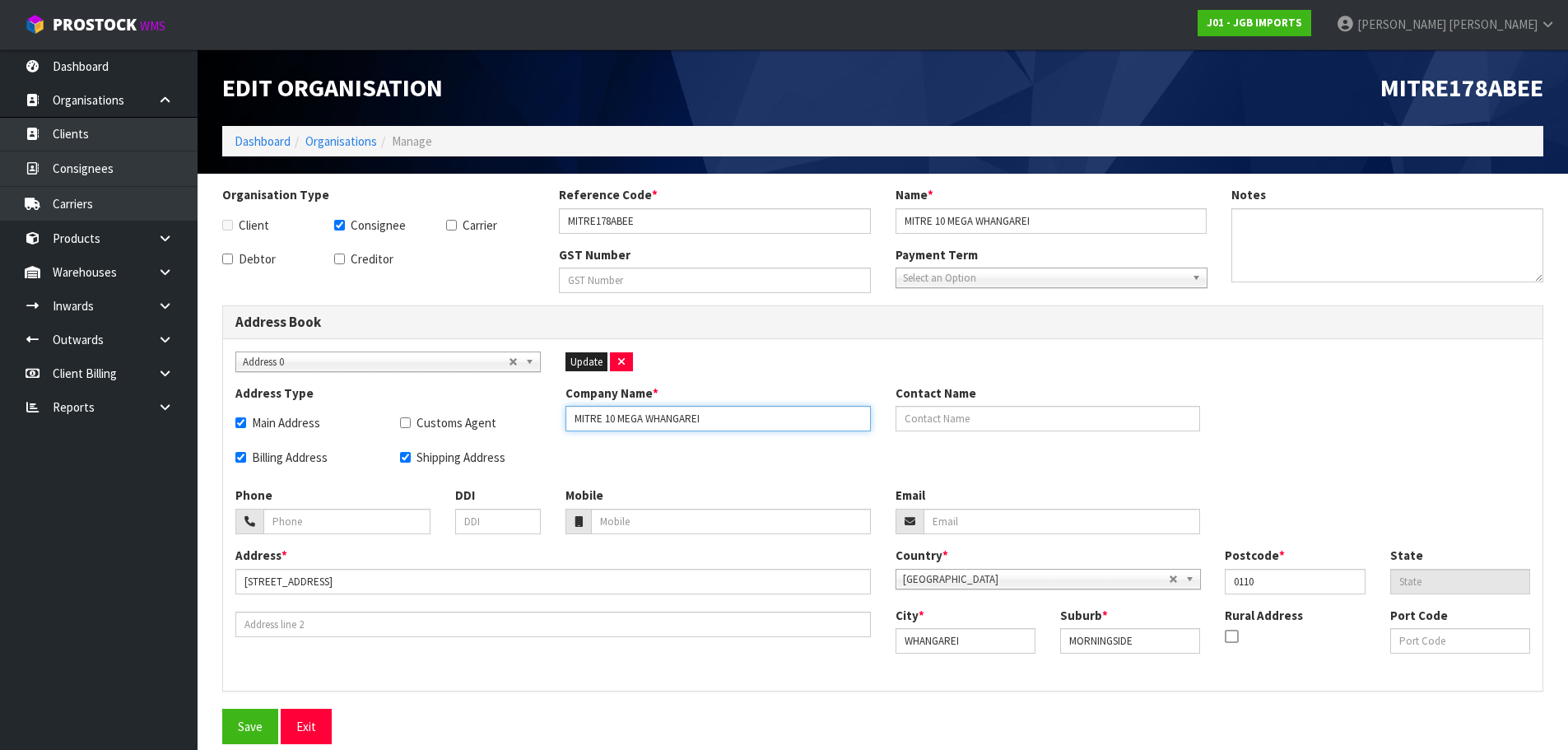
drag, startPoint x: 765, startPoint y: 411, endPoint x: 299, endPoint y: 421, distance: 466.1
click at [501, 421] on div "Address Type Main Address Customs Agent Billing Address Shipping Address Compan…" at bounding box center [883, 435] width 1319 height 102
click at [365, 139] on link "Organisations" at bounding box center [341, 141] width 71 height 15
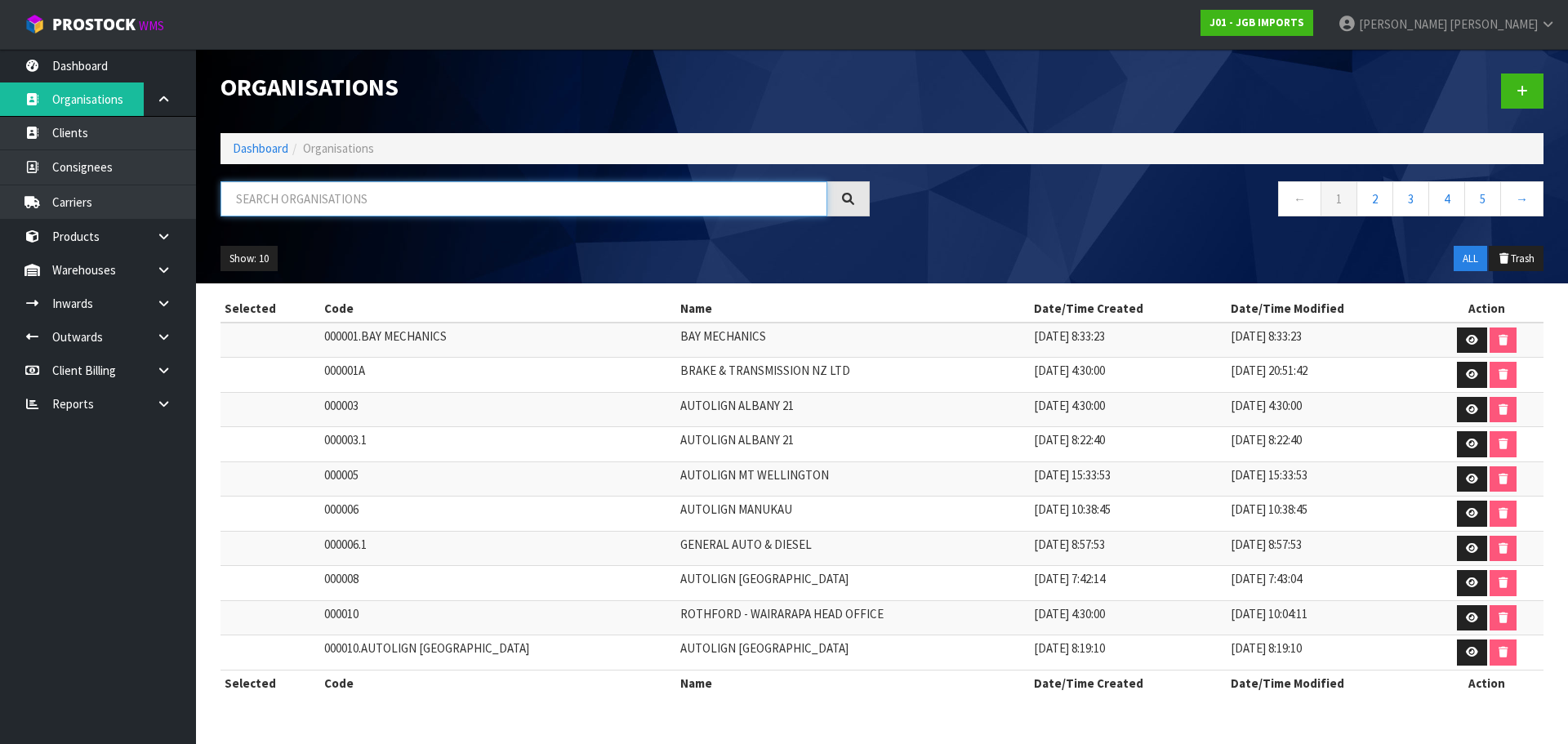
click at [442, 208] on input "text" at bounding box center [524, 199] width 607 height 35
paste input "MITRE 10 [PERSON_NAME]"
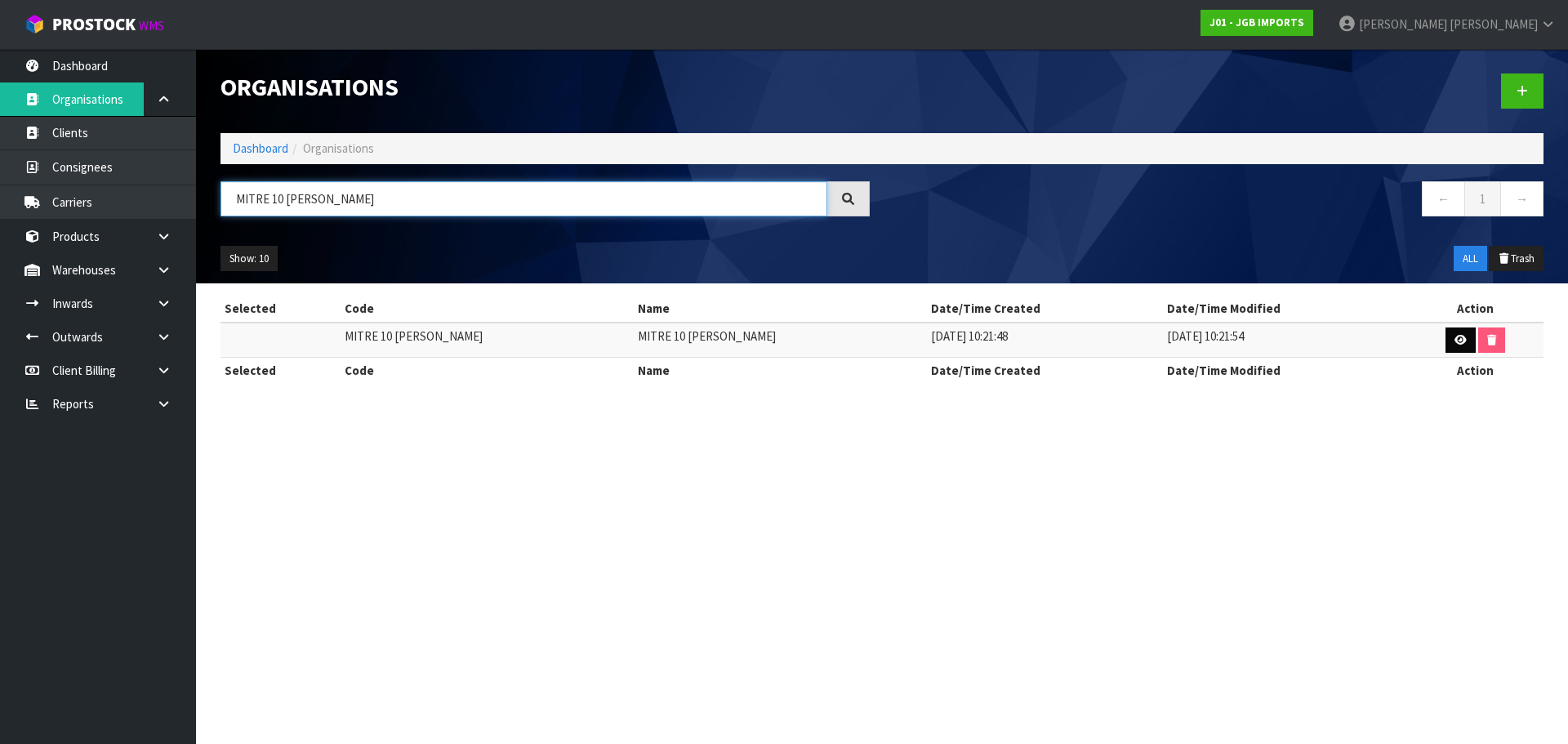
type input "MITRE 10 [PERSON_NAME]"
click at [1460, 343] on icon at bounding box center [1461, 340] width 13 height 11
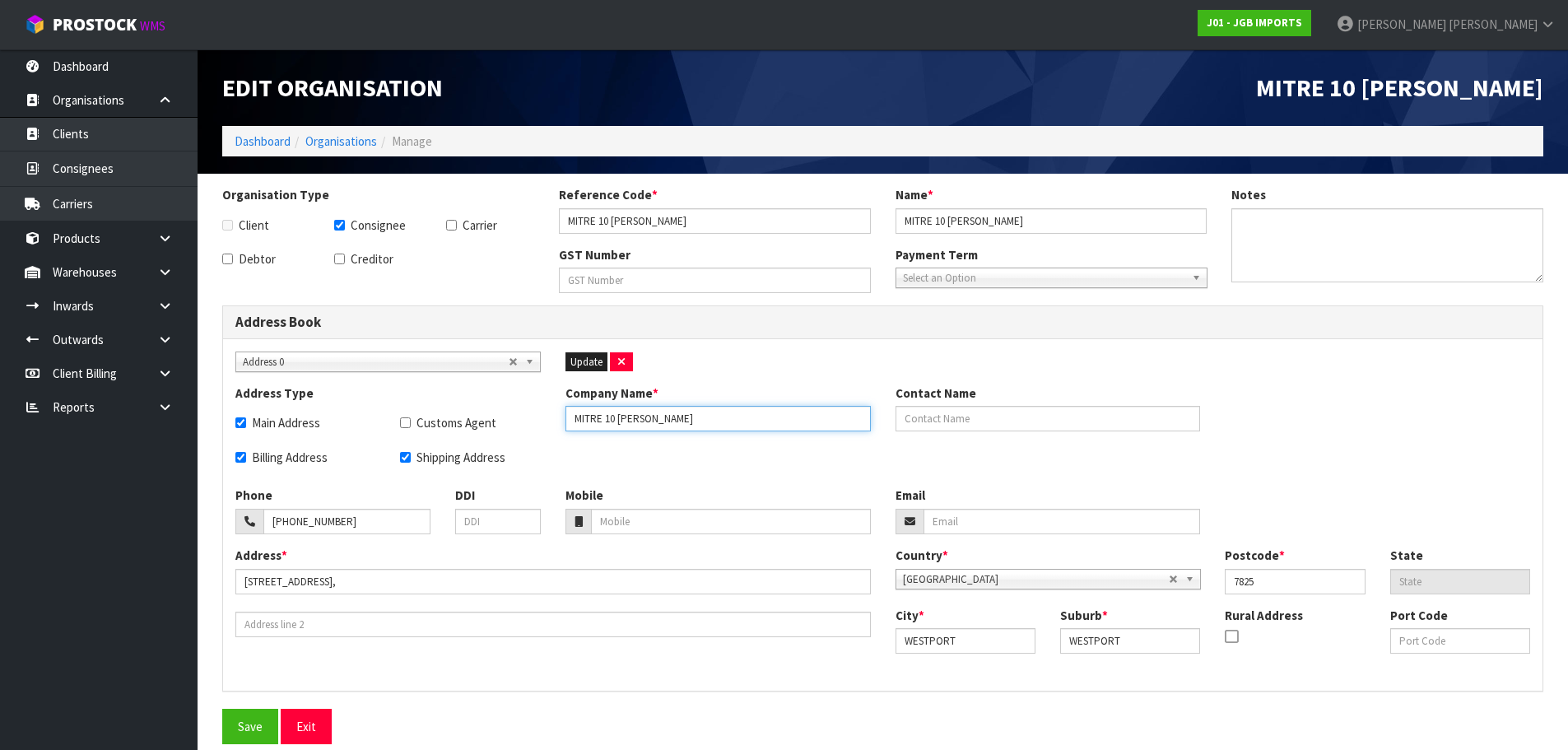
drag, startPoint x: 737, startPoint y: 415, endPoint x: 573, endPoint y: 412, distance: 164.0
click at [573, 412] on input "MITRE 10 [PERSON_NAME]" at bounding box center [717, 418] width 305 height 25
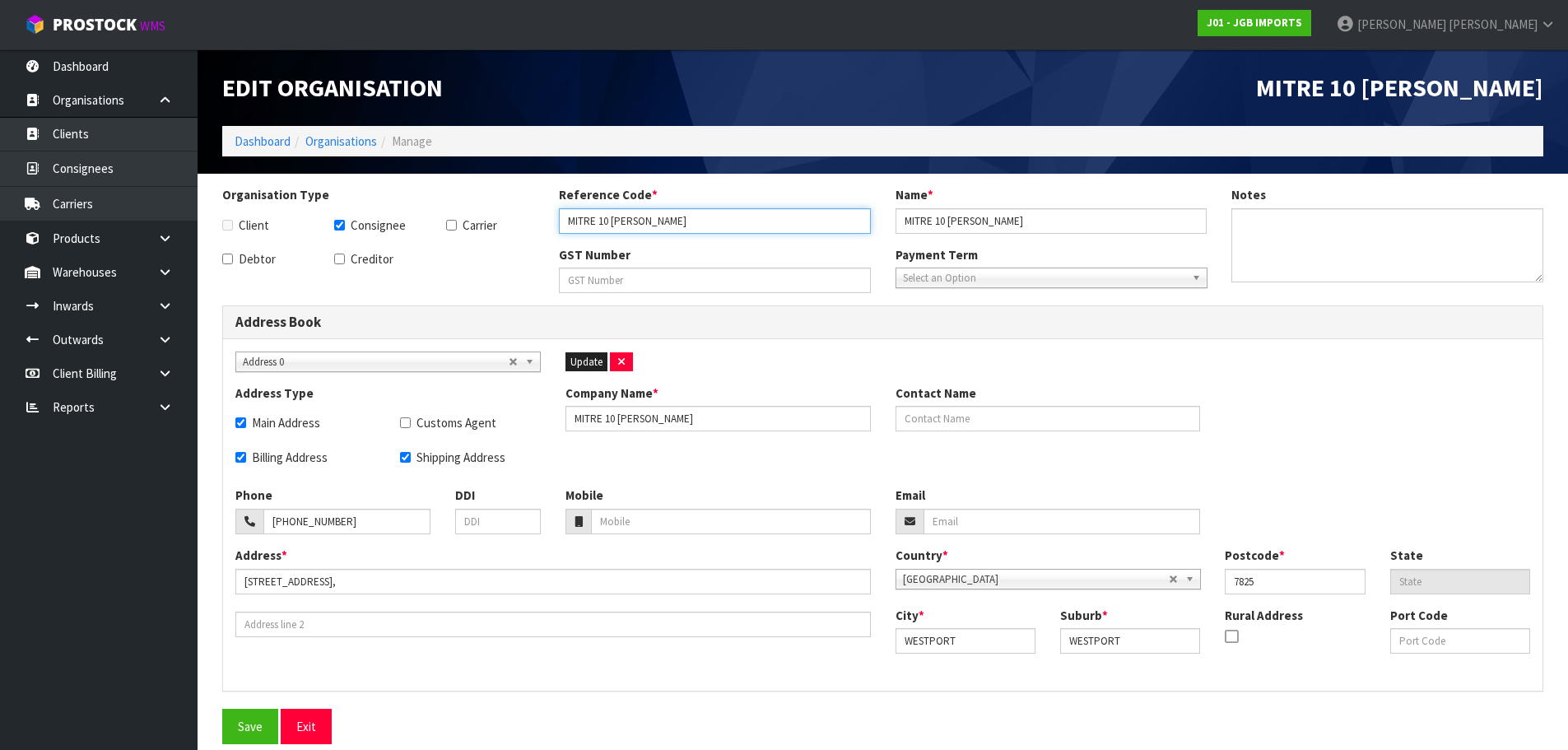
drag, startPoint x: 606, startPoint y: 233, endPoint x: 421, endPoint y: 258, distance: 186.7
click at [423, 257] on div "Organisation Type Client Consignee Carrier Debtor Creditor Reference Code * MIT…" at bounding box center [882, 245] width 1345 height 119
click at [641, 218] on input "MITRE 10 [PERSON_NAME]" at bounding box center [715, 221] width 312 height 25
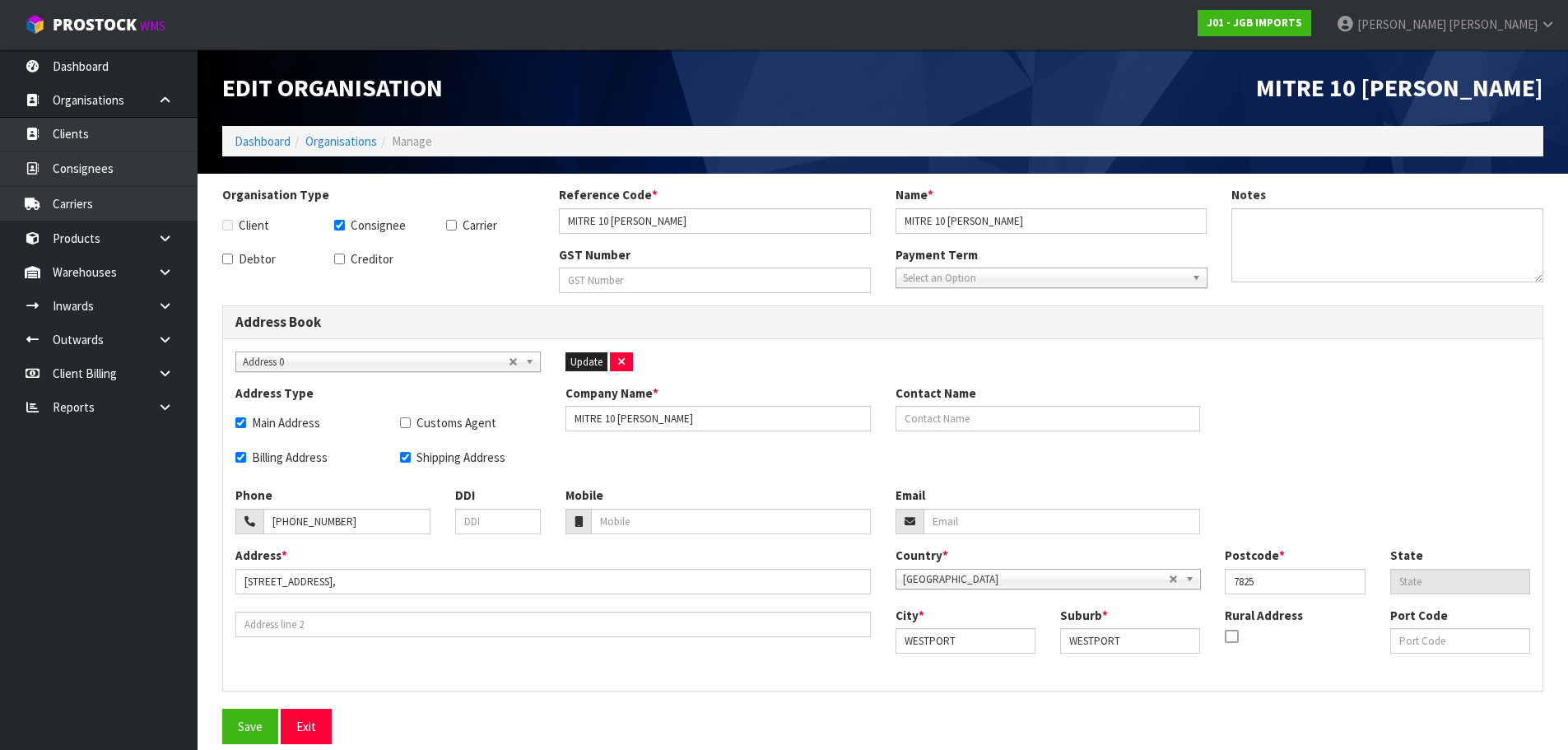
click at [347, 151] on ol "Dashboard Organisations Manage" at bounding box center [883, 142] width 1321 height 31
click at [342, 142] on link "Organisations" at bounding box center [341, 141] width 71 height 15
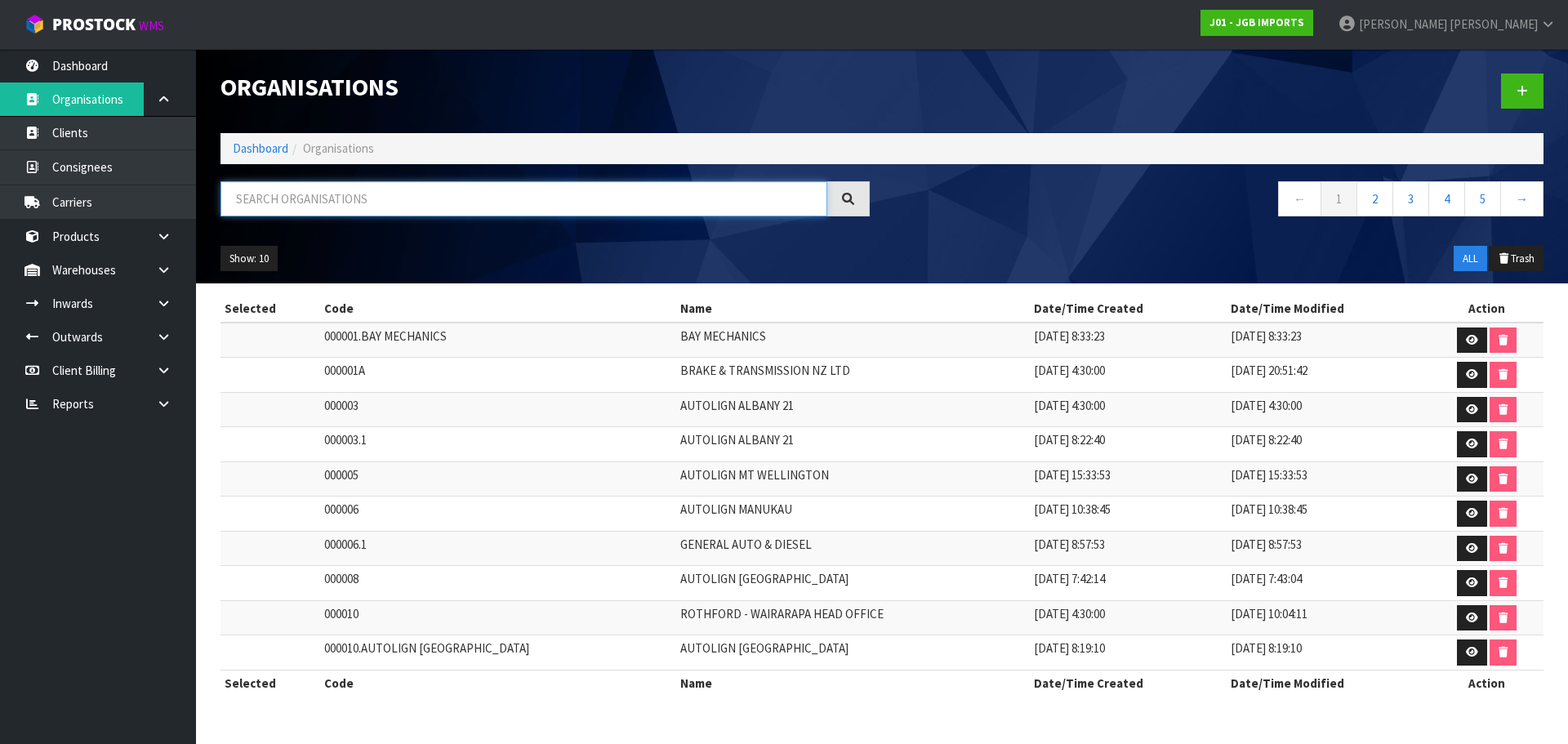
click at [315, 197] on input "text" at bounding box center [524, 199] width 607 height 35
paste input "Mitre10 Mega Botany"
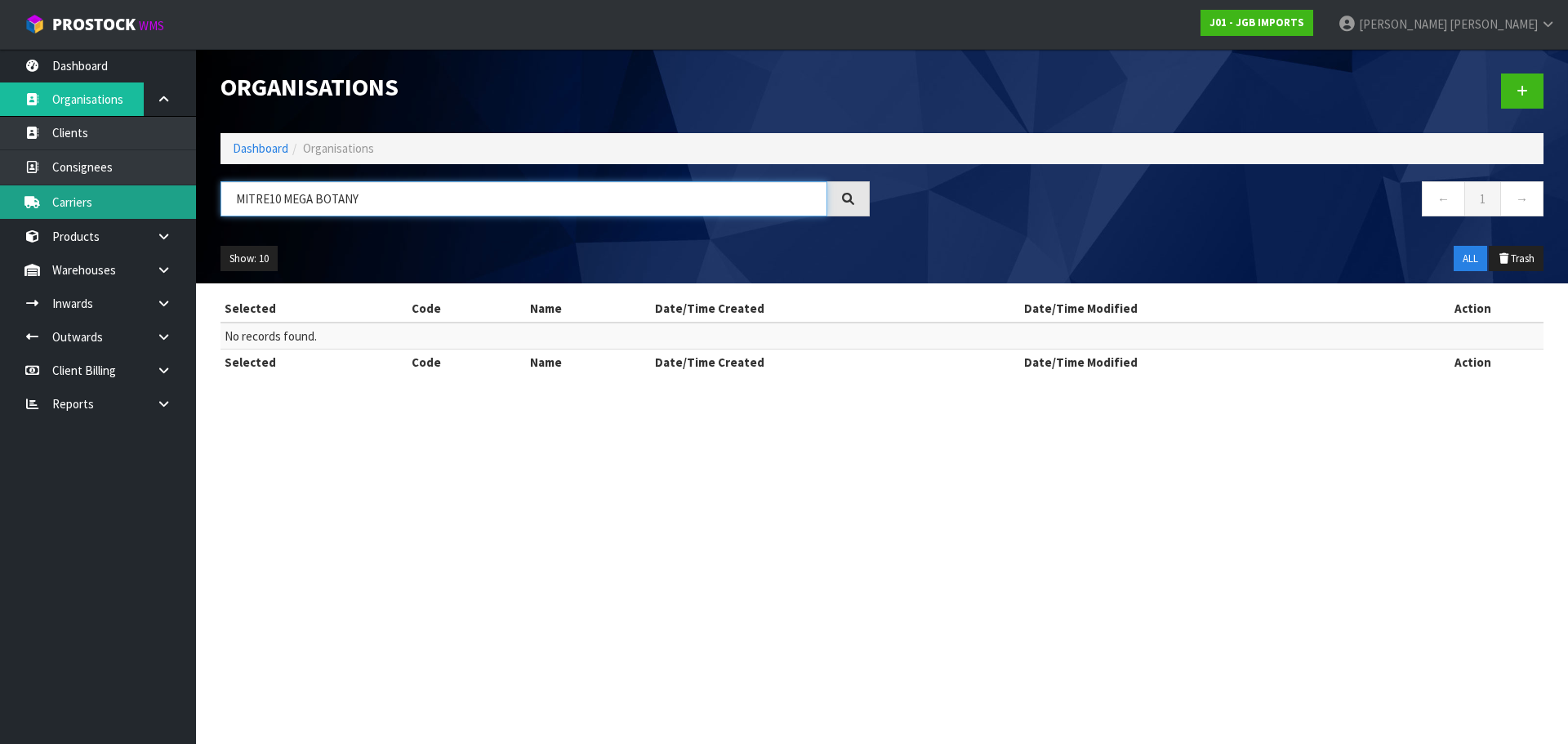
drag, startPoint x: 374, startPoint y: 192, endPoint x: 193, endPoint y: 207, distance: 181.6
click at [208, 207] on div "MITRE10 MEGA BOTANY" at bounding box center [545, 205] width 674 height 47
paste input "TENFTB"
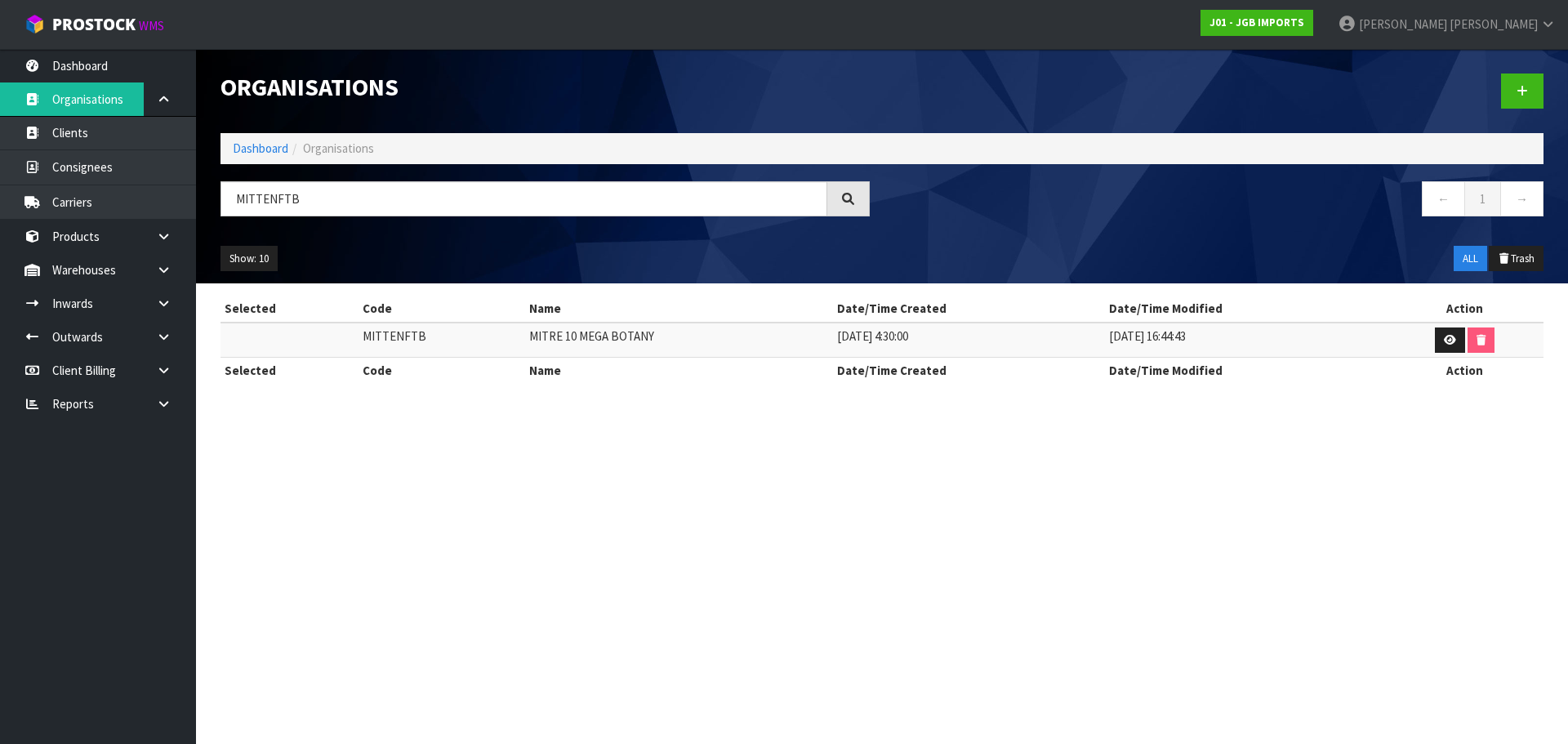
click at [563, 341] on td "MITRE 10 MEGA BOTANY" at bounding box center [679, 340] width 308 height 35
copy tr "MITRE 10 MEGA BOTANY"
click at [388, 342] on td "MITTENFTB" at bounding box center [442, 340] width 166 height 35
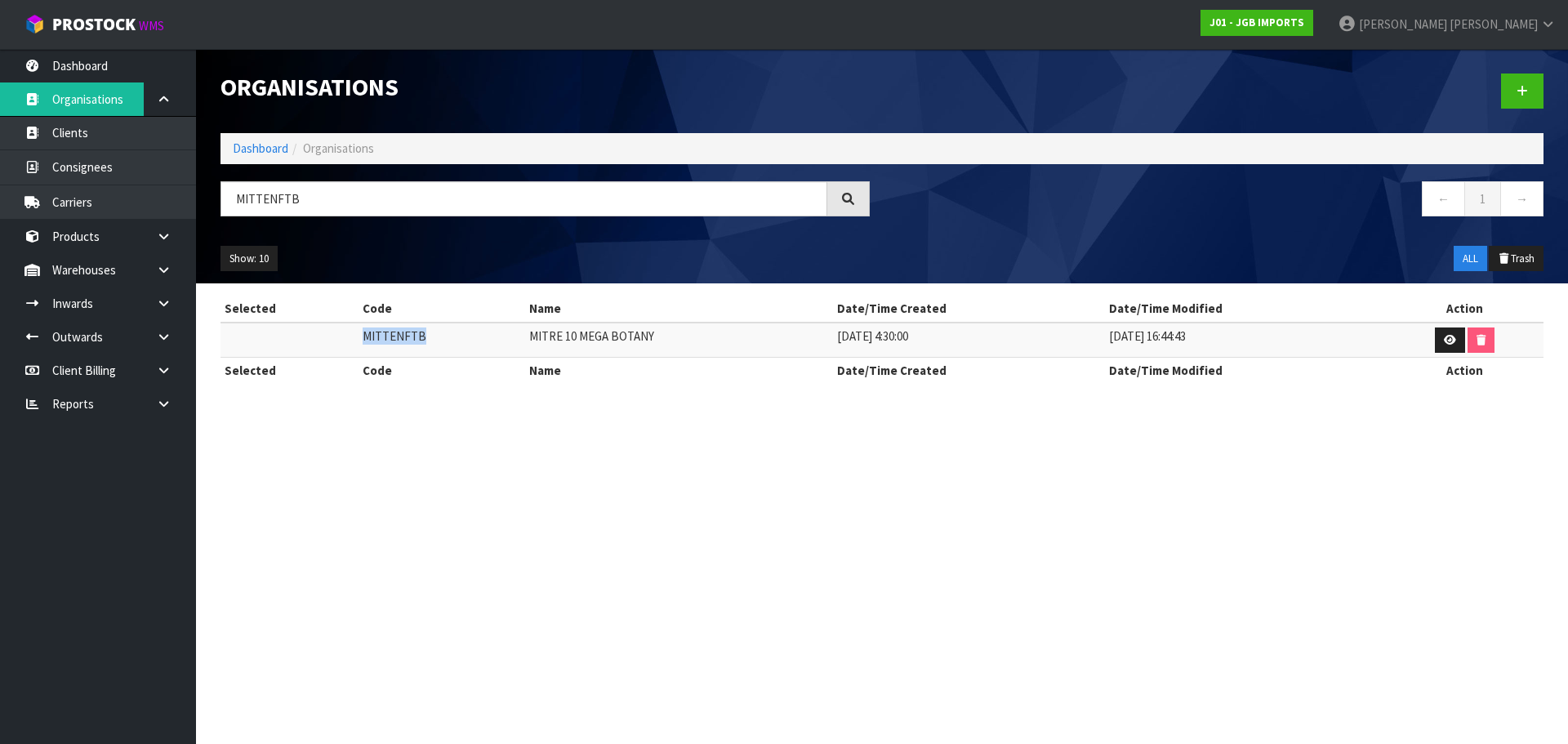
click at [388, 342] on td "MITTENFTB" at bounding box center [442, 340] width 166 height 35
copy td "MITTENFTB"
click at [275, 207] on input "MITTENFTB" at bounding box center [524, 199] width 607 height 35
paste input "10MAKL"
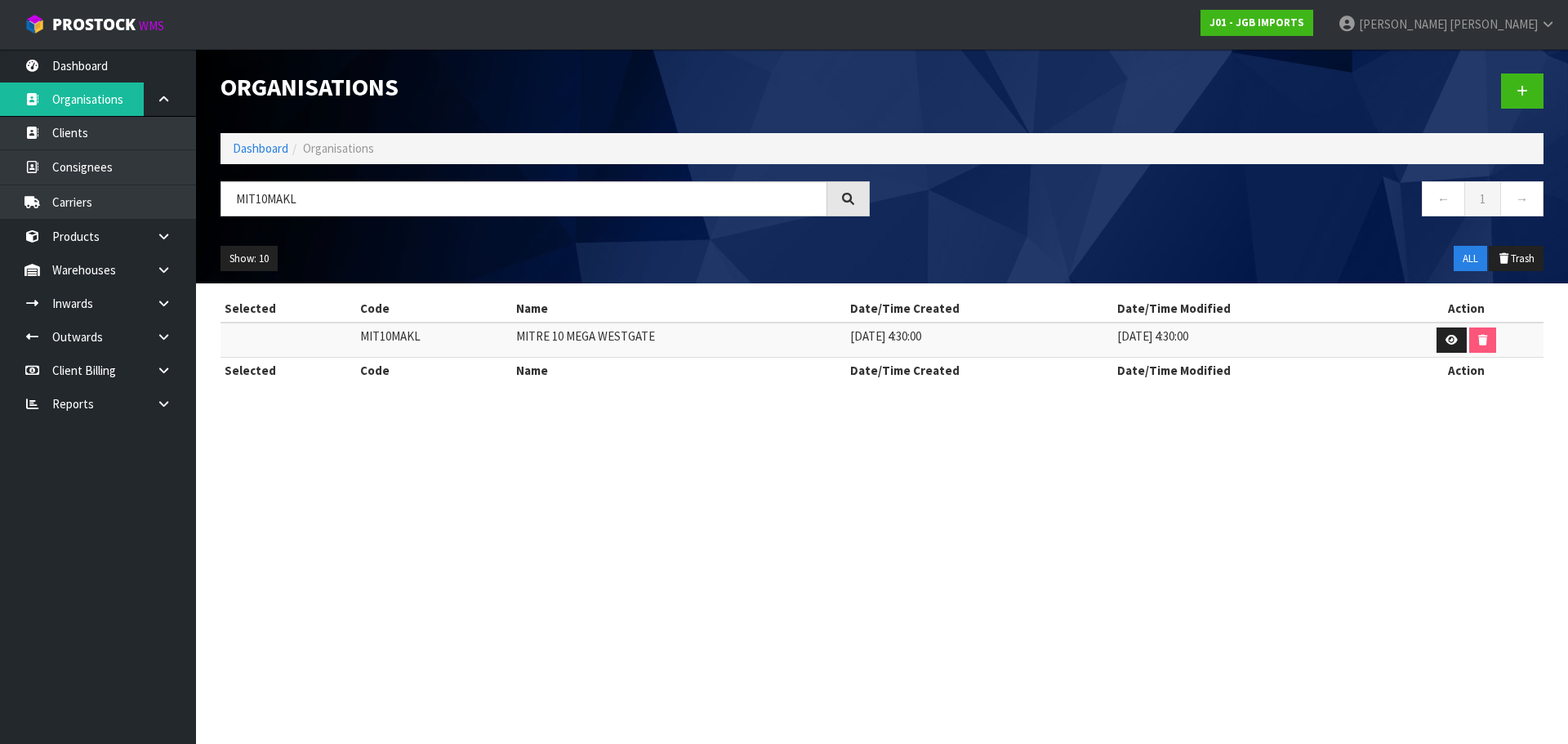
click at [590, 341] on td "MITRE 10 MEGA WESTGATE" at bounding box center [679, 340] width 334 height 35
copy tr "MITRE 10 MEGA WESTGATE"
click at [385, 335] on td "MIT10MAKL" at bounding box center [434, 340] width 156 height 35
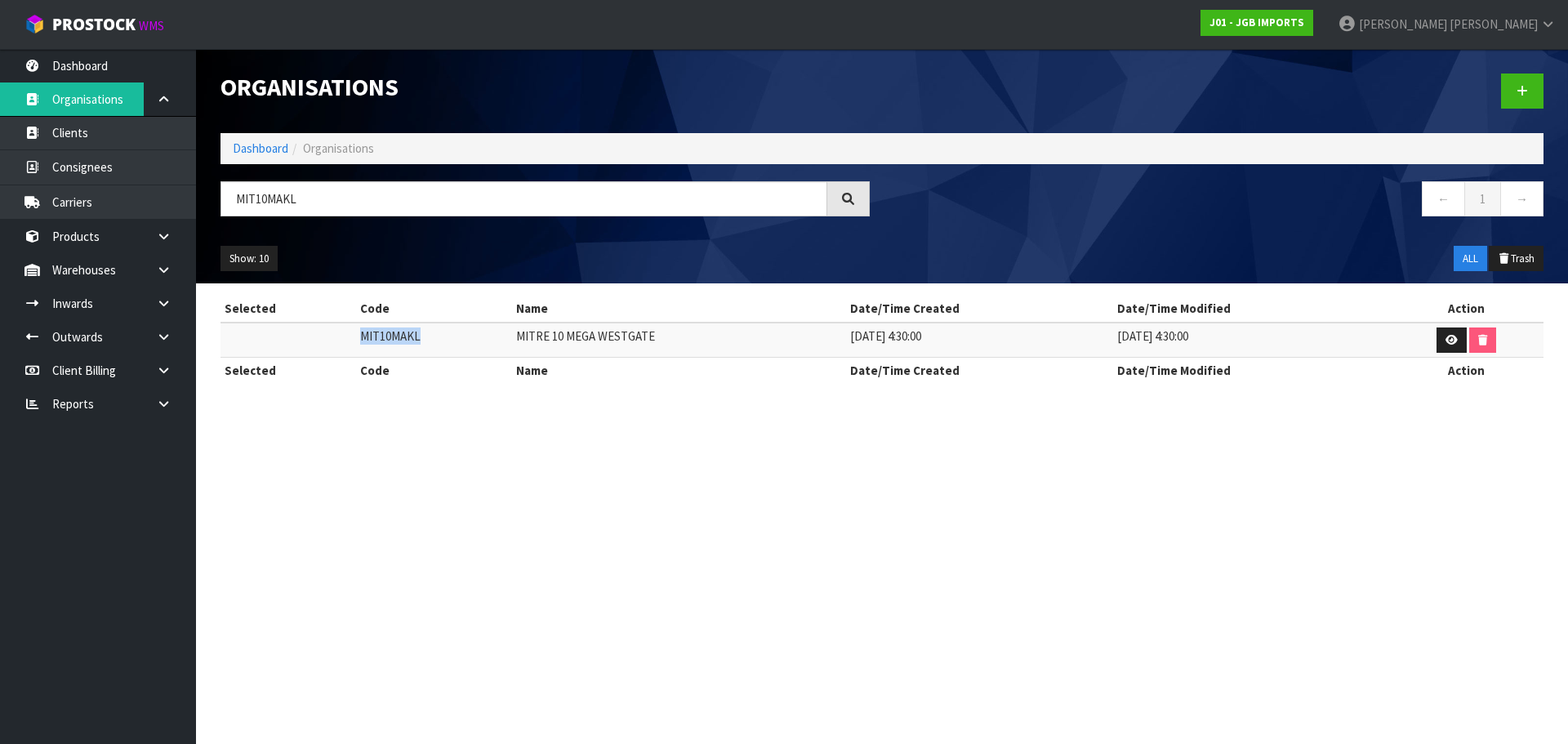
click at [385, 335] on td "MIT10MAKL" at bounding box center [434, 340] width 156 height 35
copy td "MIT10MAKL"
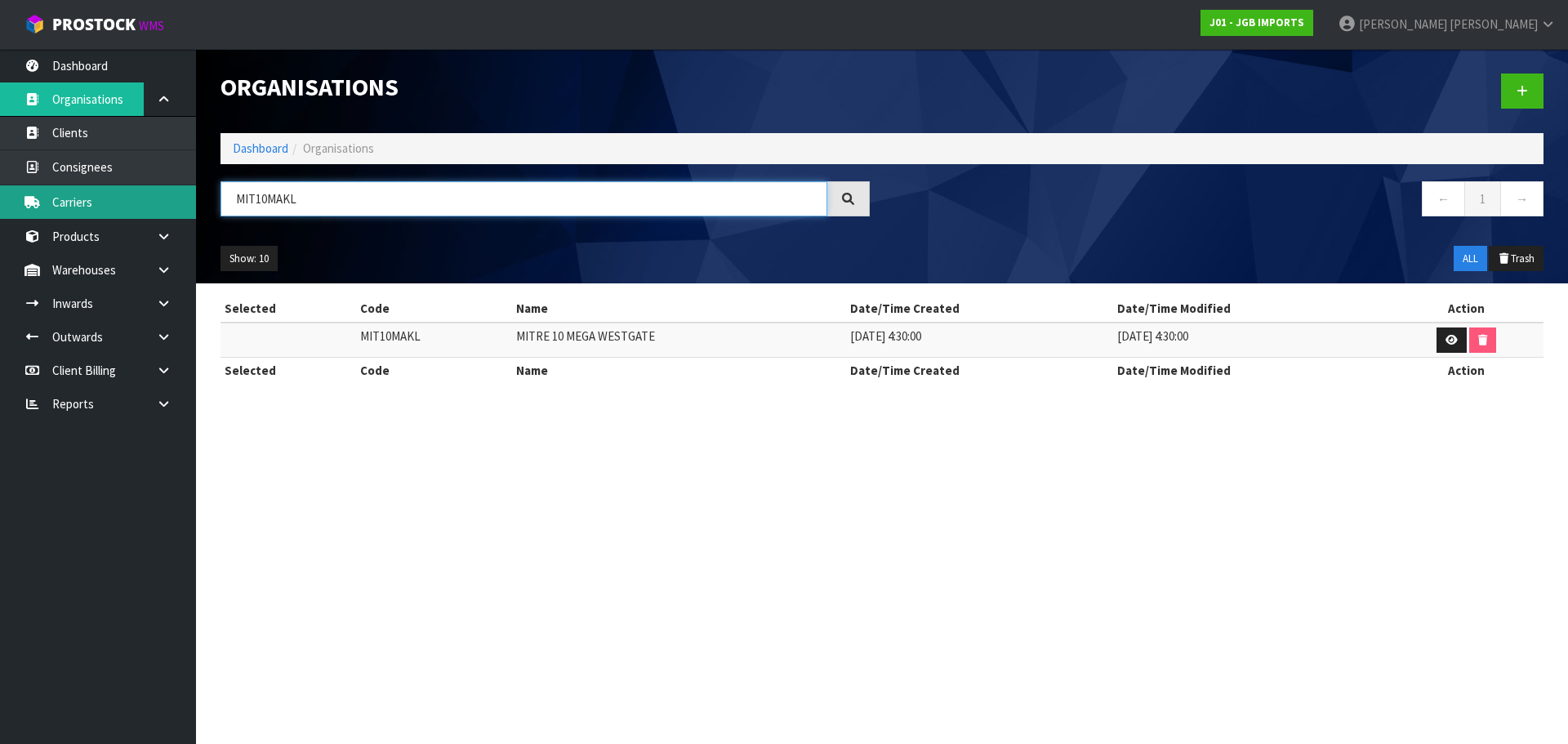
drag, startPoint x: 316, startPoint y: 199, endPoint x: 154, endPoint y: 216, distance: 162.9
click at [159, 214] on body "Toggle navigation ProStock WMS J01 - JGB IMPORTS [PERSON_NAME] Logout Dashboard…" at bounding box center [784, 372] width 1568 height 744
paste input "TENPP"
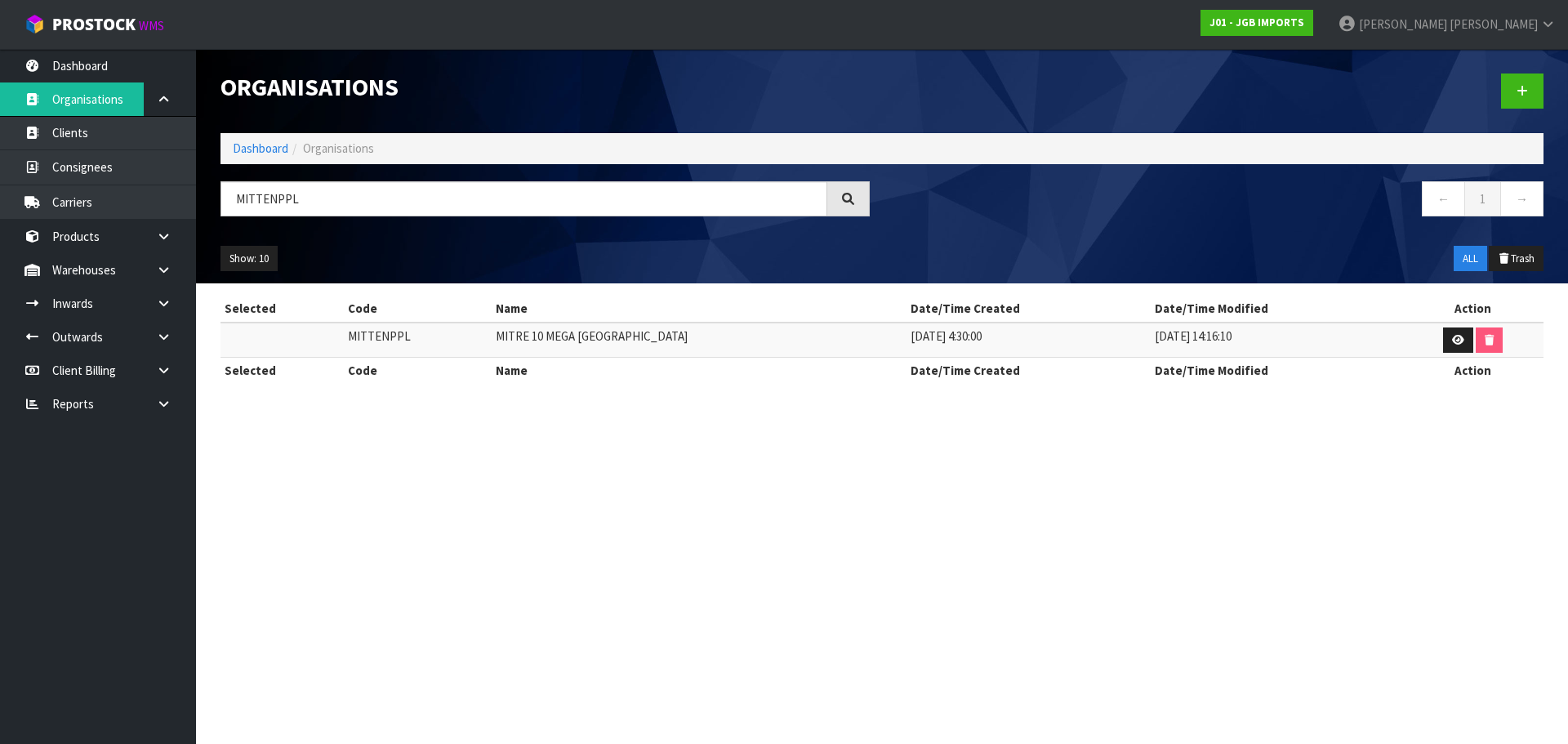
click at [573, 344] on td "MITRE 10 MEGA [GEOGRAPHIC_DATA]" at bounding box center [699, 340] width 415 height 35
click at [557, 330] on td "MITRE 10 MEGA [GEOGRAPHIC_DATA]" at bounding box center [699, 340] width 415 height 35
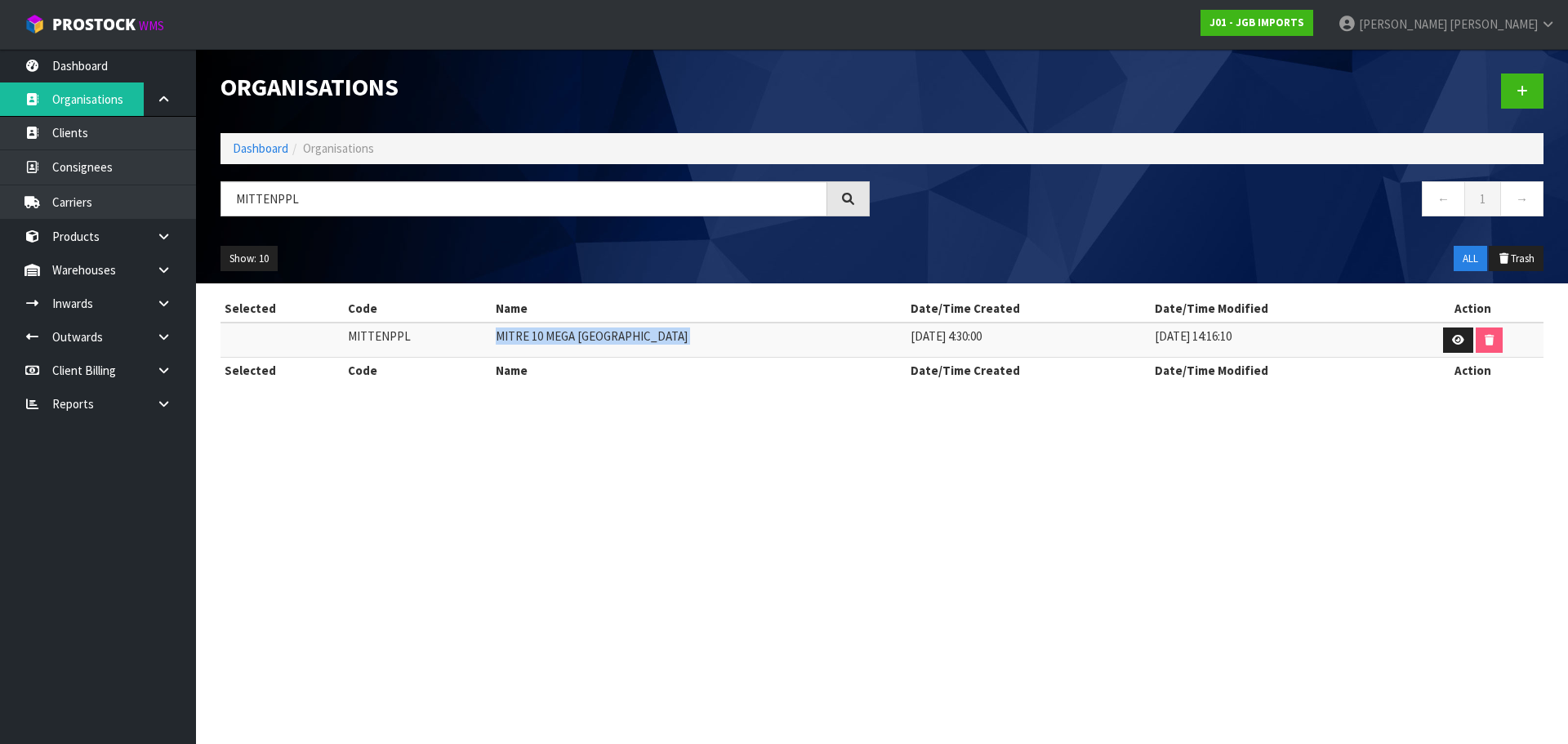
click at [557, 330] on td "MITRE 10 MEGA [GEOGRAPHIC_DATA]" at bounding box center [699, 340] width 415 height 35
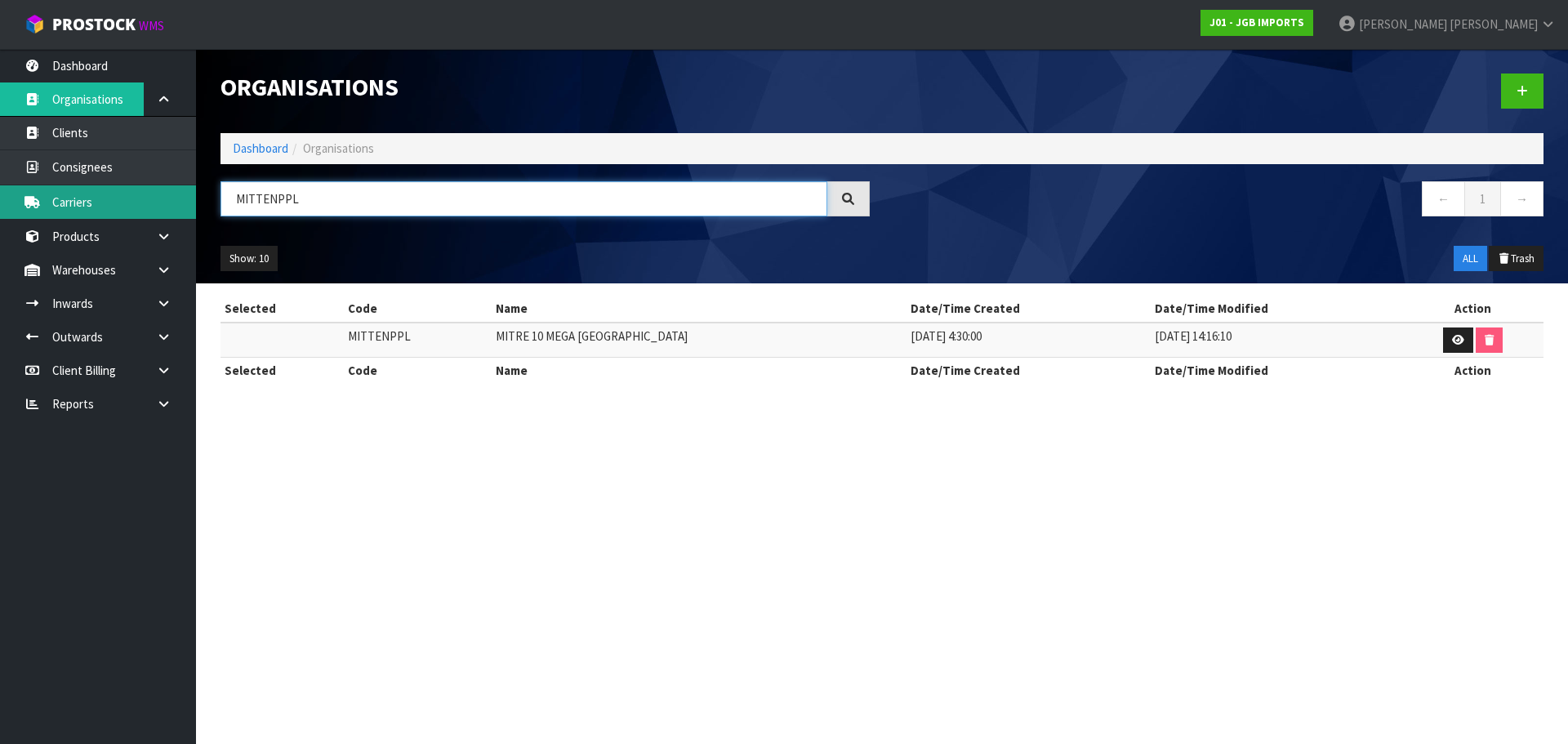
drag, startPoint x: 305, startPoint y: 198, endPoint x: 171, endPoint y: 208, distance: 134.4
click at [187, 205] on body "Toggle navigation ProStock WMS J01 - JGB IMPORTS [PERSON_NAME] Logout Dashboard…" at bounding box center [784, 372] width 1568 height 744
paste input "10N"
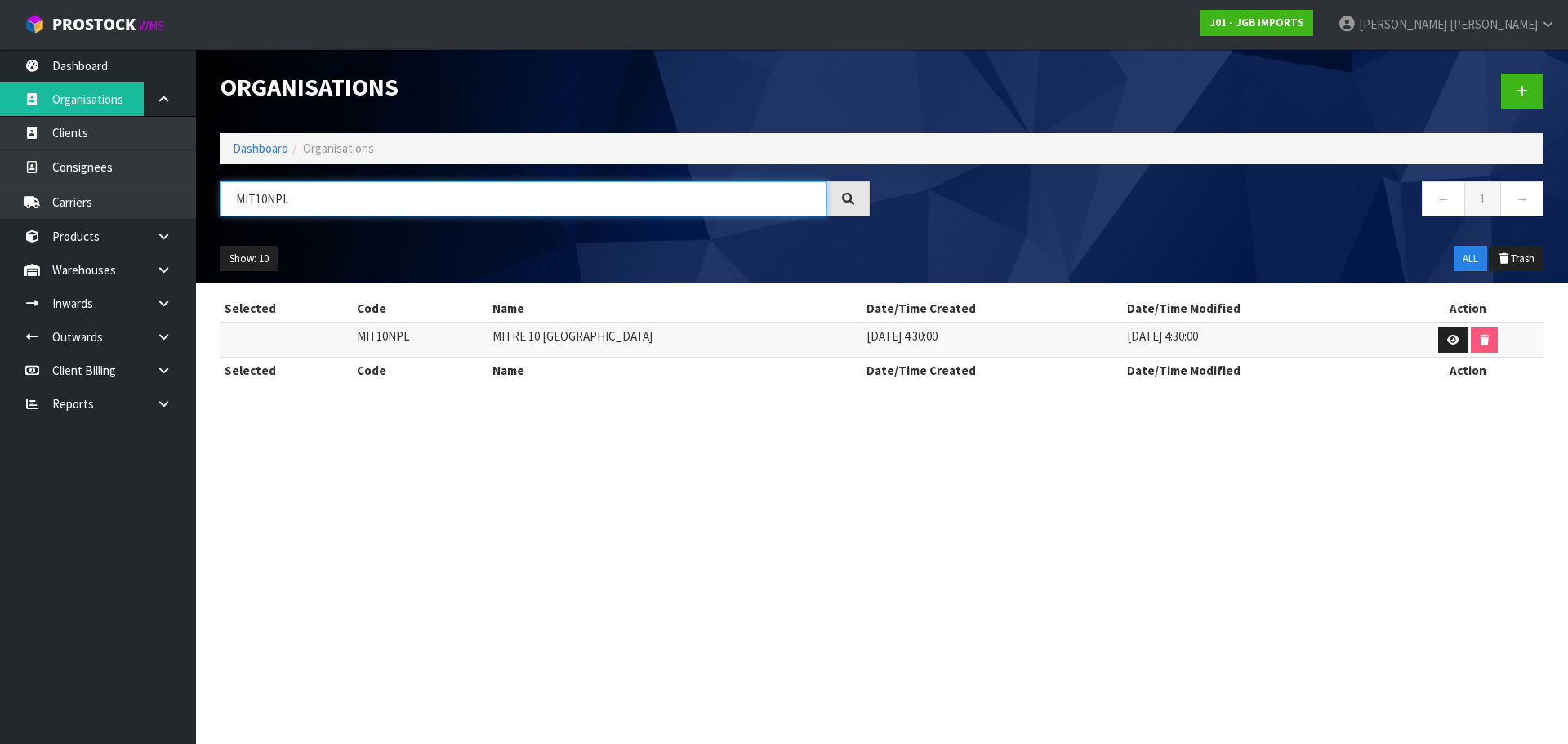
type input "MIT10NPL"
click at [583, 337] on td "MITRE 10 [GEOGRAPHIC_DATA]" at bounding box center [674, 340] width 373 height 35
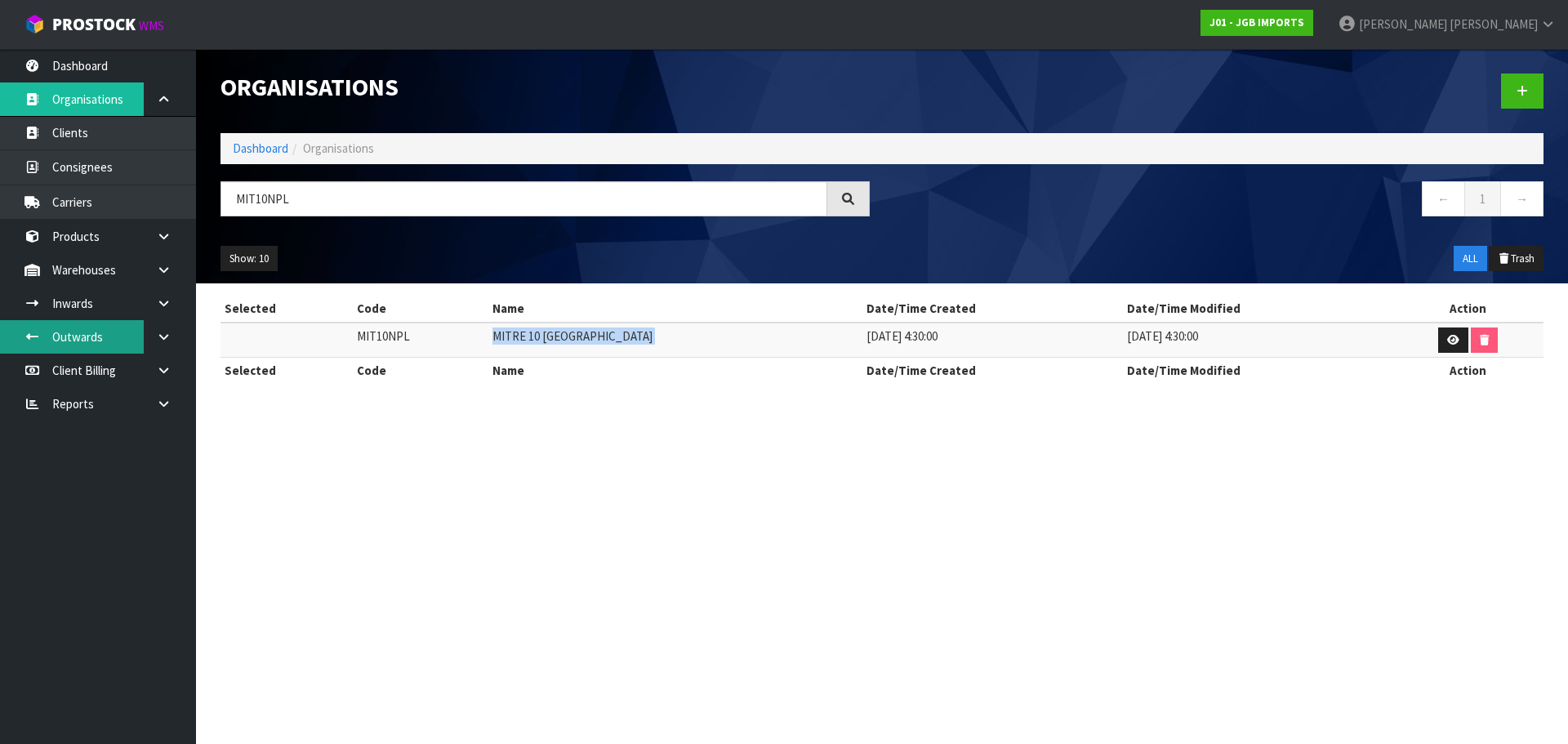
copy tr "MITRE 10 [GEOGRAPHIC_DATA]"
click at [1454, 339] on link at bounding box center [1453, 340] width 30 height 26
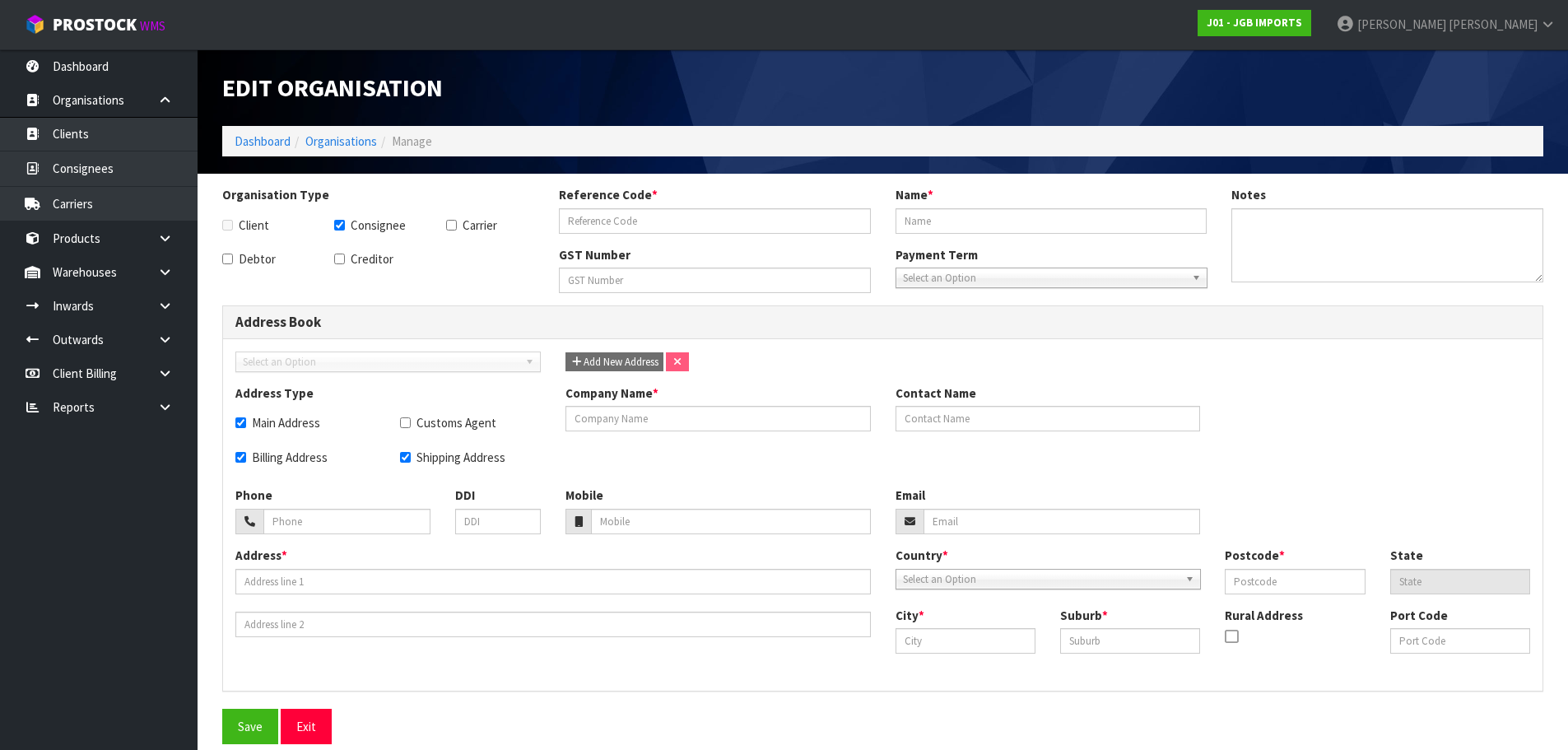
checkbox input "true"
type input "MIT10NPL"
type input "MITRE 10 [GEOGRAPHIC_DATA]"
checkbox input "true"
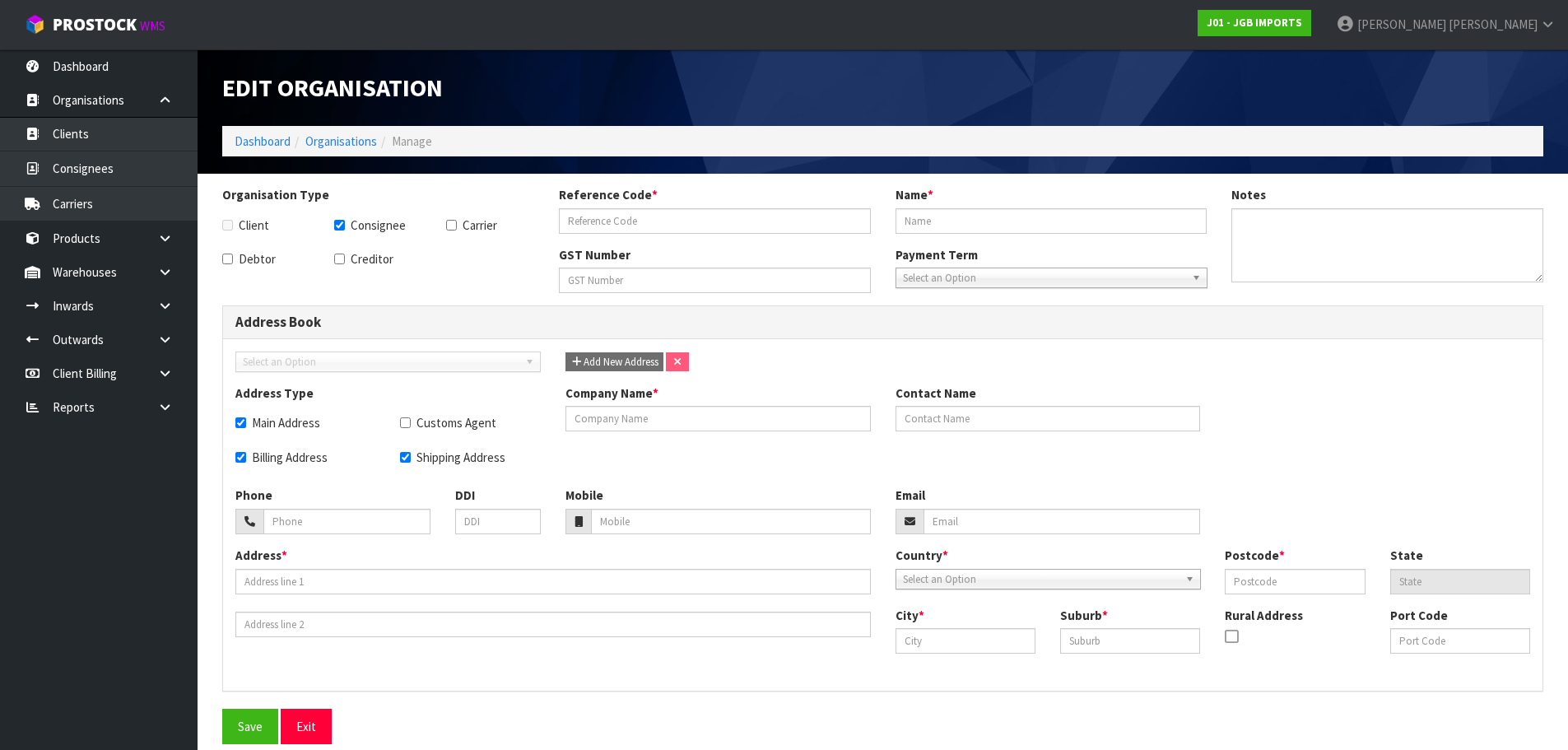
checkbox input "true"
type input "MITRE 10 [GEOGRAPHIC_DATA]"
type input "[STREET_ADDRESS]"
type input "4310"
type input "TKI"
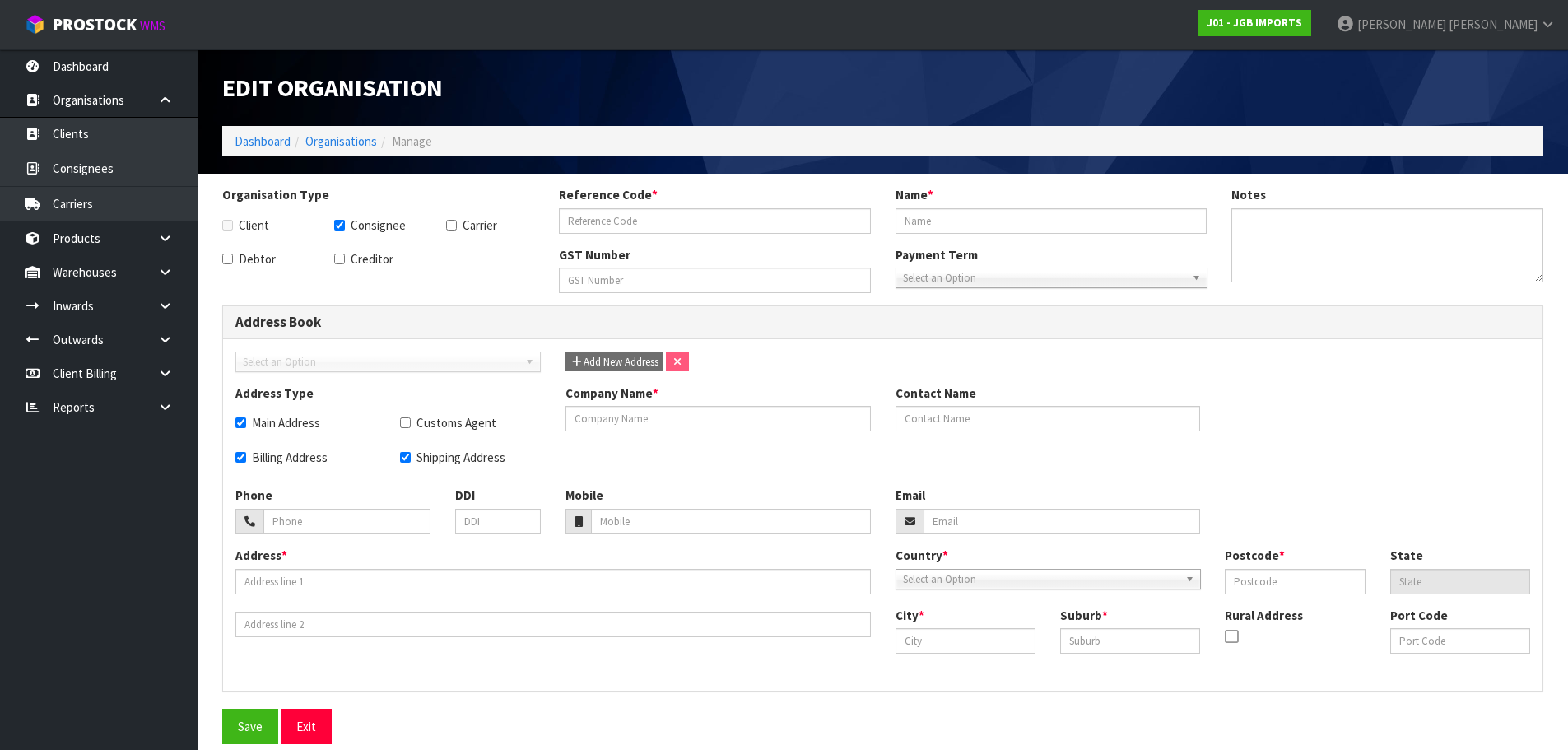
type input "[GEOGRAPHIC_DATA]"
type input "MOTUROA"
type input "NZNPL"
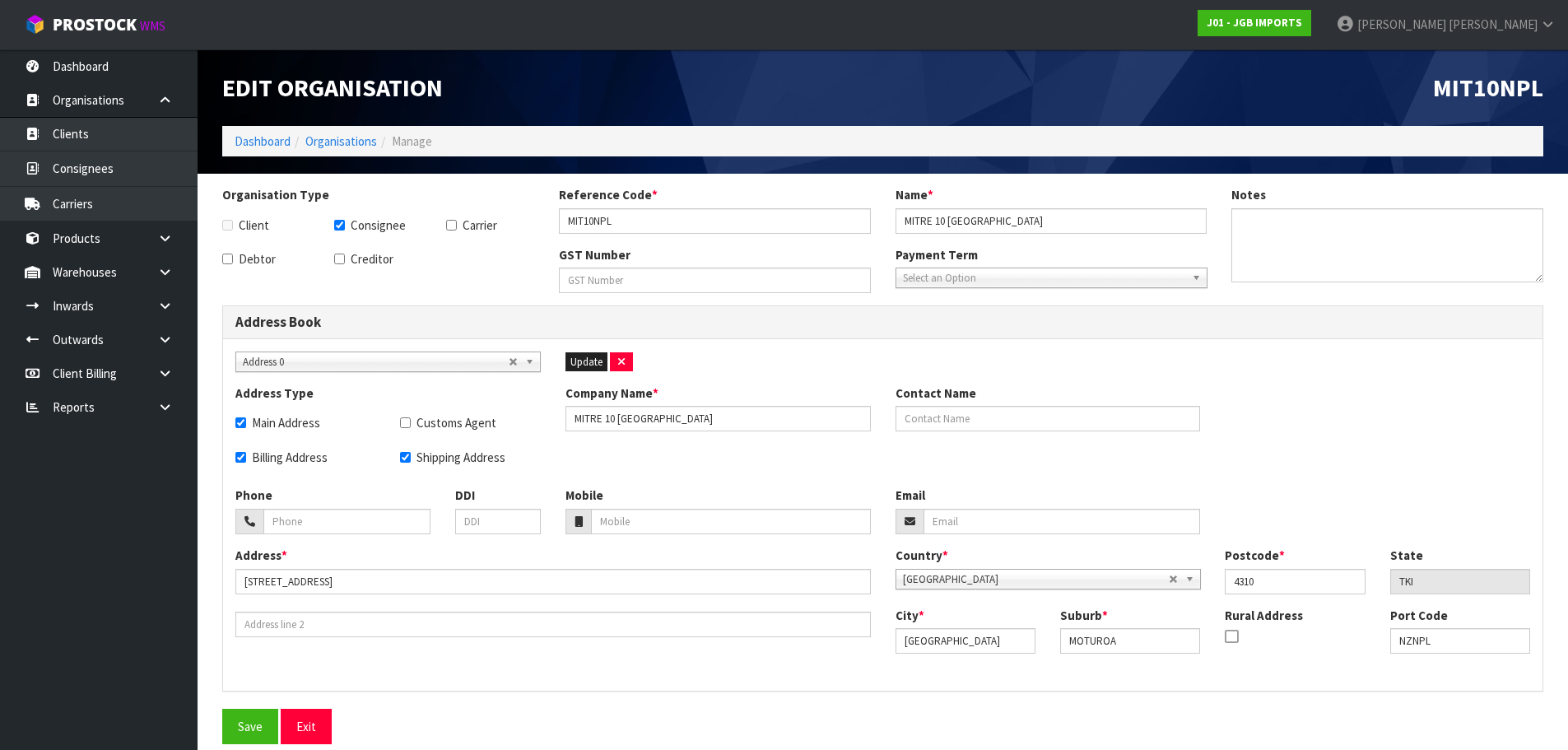
scroll to position [6, 0]
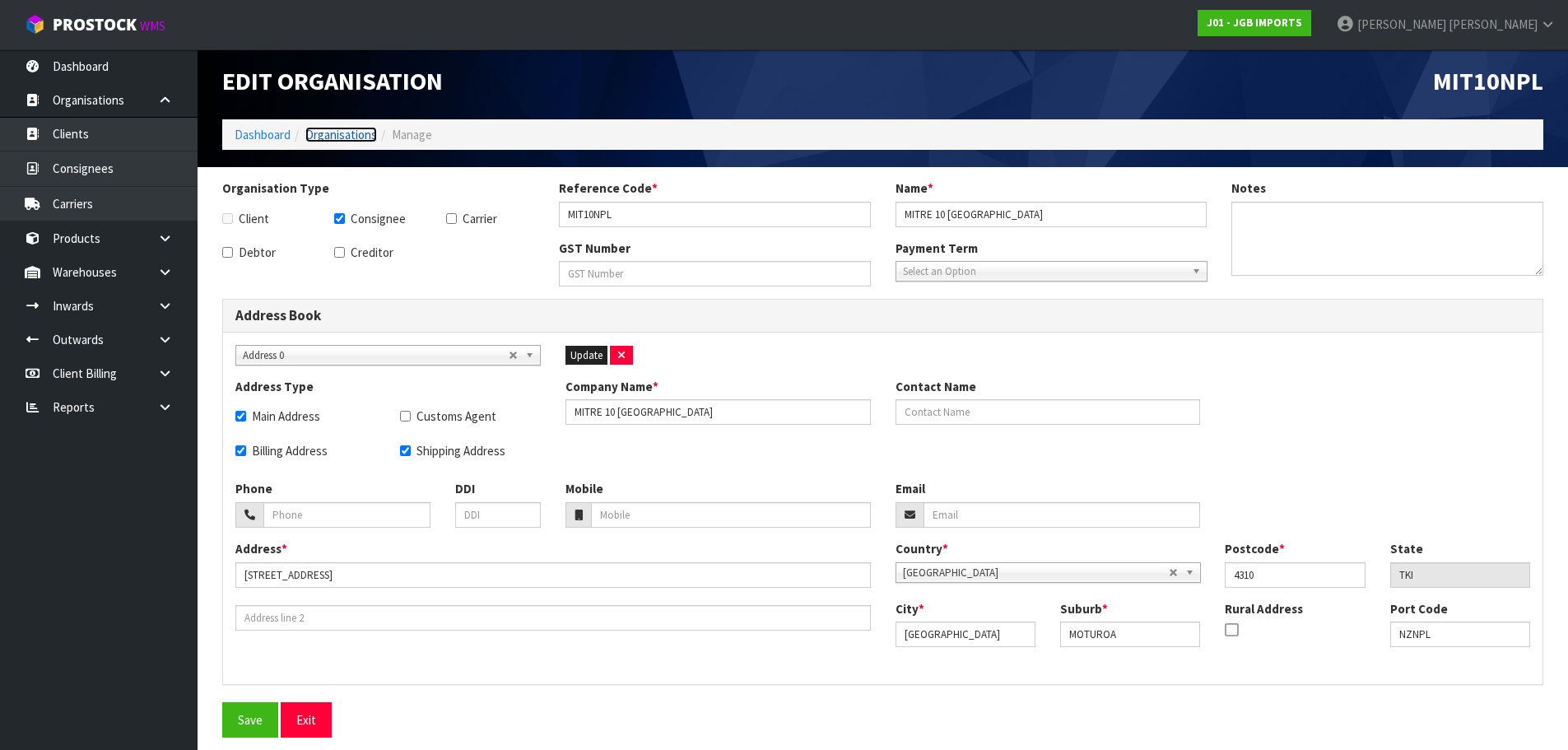
click at [347, 132] on link "Organisations" at bounding box center [341, 134] width 71 height 15
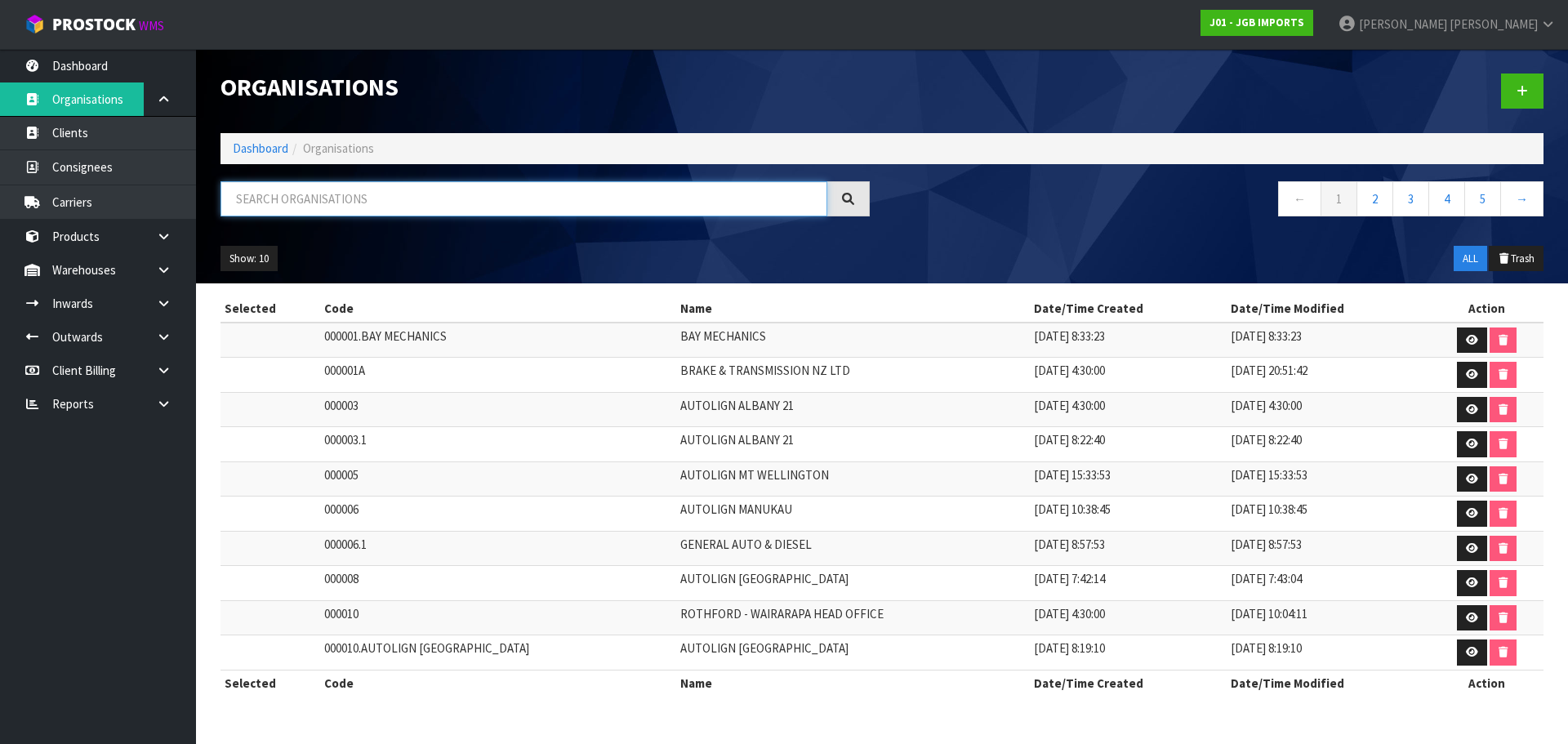
click at [309, 192] on input "text" at bounding box center [524, 199] width 607 height 35
paste input "MITRE 10 [GEOGRAPHIC_DATA]"
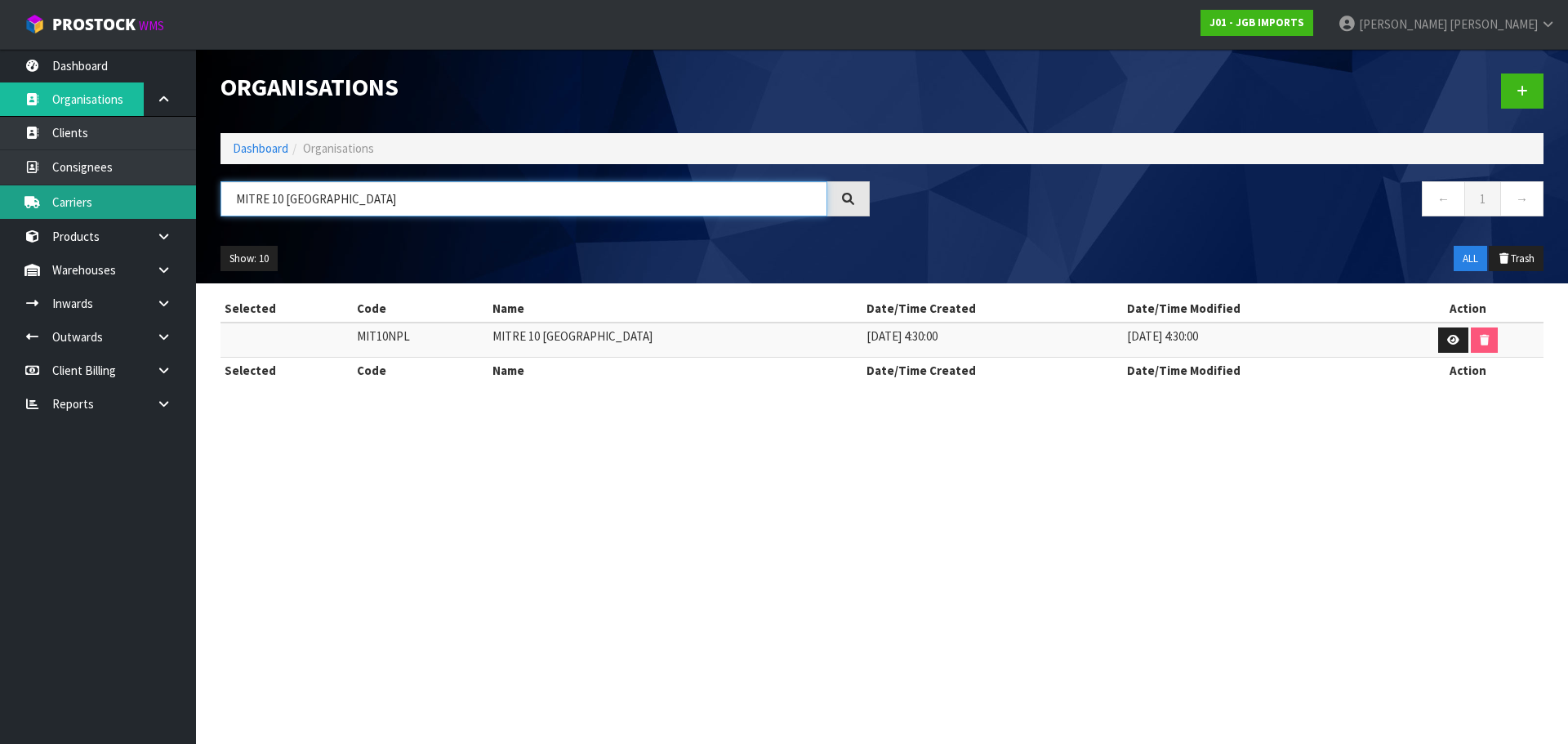
drag, startPoint x: 378, startPoint y: 199, endPoint x: 150, endPoint y: 195, distance: 228.0
click at [171, 196] on body "Toggle navigation ProStock WMS J01 - JGB IMPORTS [PERSON_NAME] Logout Dashboard…" at bounding box center [784, 372] width 1568 height 744
paste input ""MITRE 10 MEGA [GEOGRAPHIC_DATA] ""
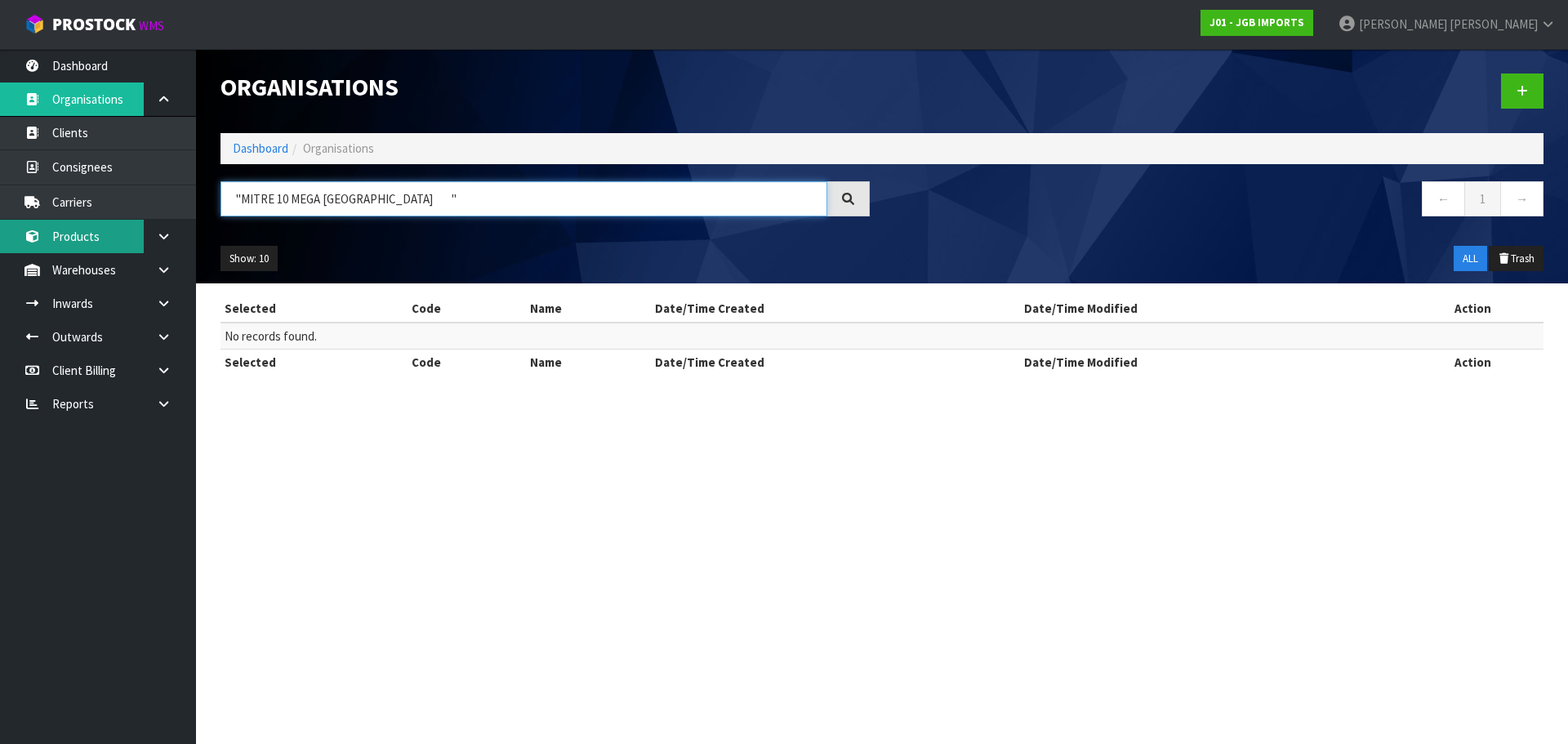
drag, startPoint x: 452, startPoint y: 203, endPoint x: 104, endPoint y: 231, distance: 349.1
click at [105, 231] on body "Toggle navigation ProStock WMS J01 - JGB IMPORTS [PERSON_NAME] Logout Dashboard…" at bounding box center [784, 372] width 1568 height 744
paste input "MITTENPPL"
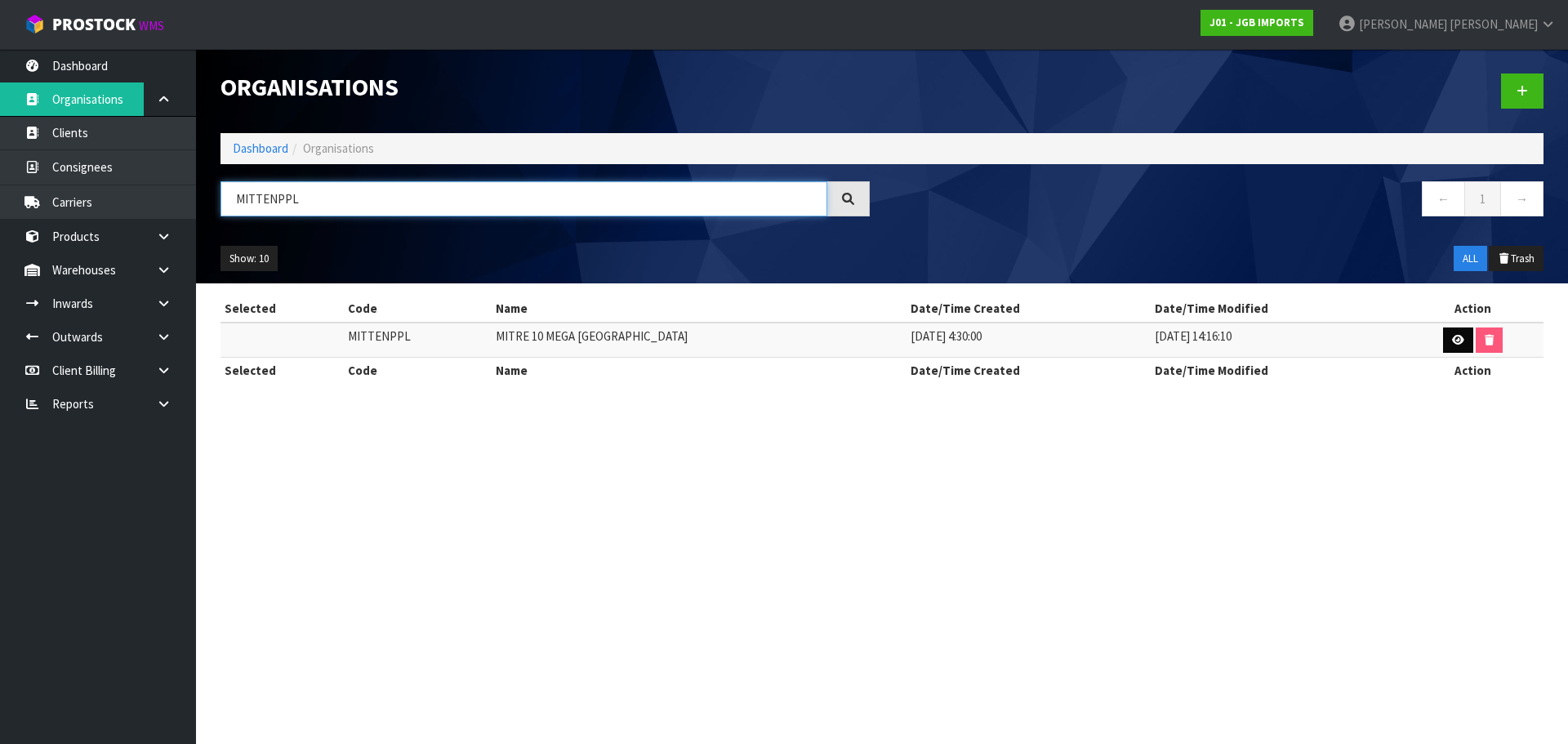
type input "MITTENPPL"
click at [1452, 341] on icon at bounding box center [1458, 340] width 13 height 11
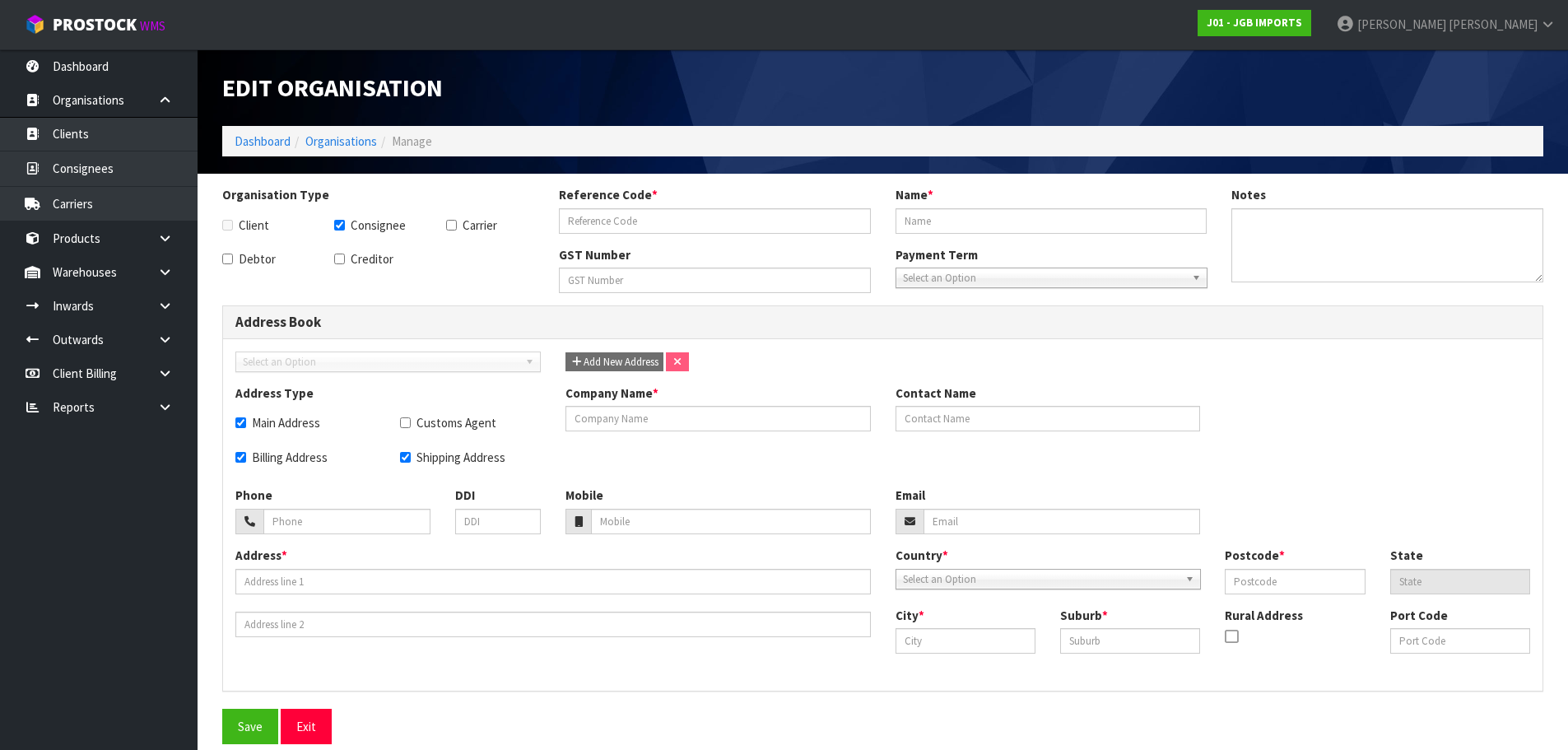
checkbox input "true"
type input "MITTENPPL"
type input "MITRE 10 MEGA [GEOGRAPHIC_DATA]"
checkbox input "true"
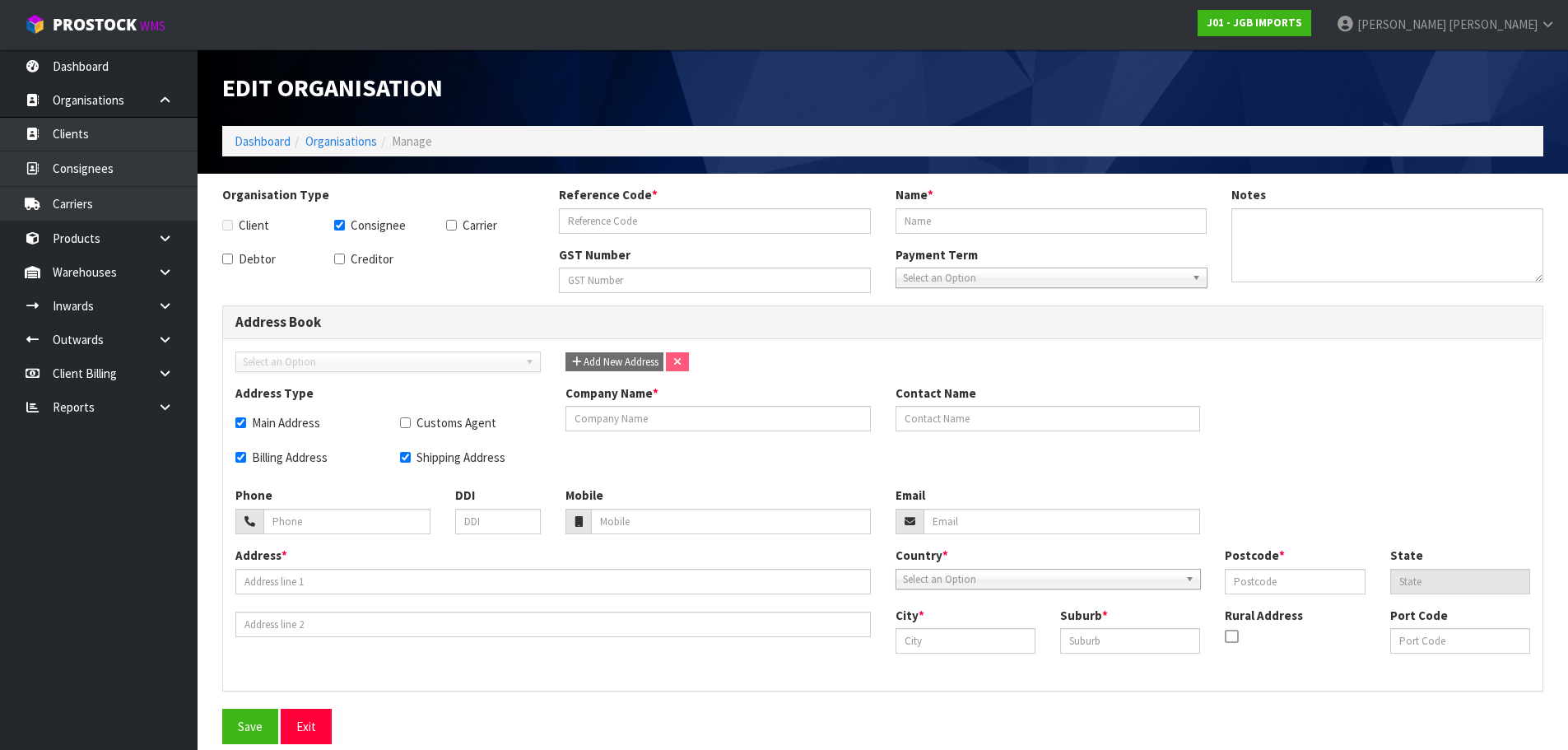
checkbox input "true"
type input "MITRE 10 MEGA [GEOGRAPHIC_DATA]"
type input "[PHONE_NUMBER]"
type input "[PERSON_NAME][EMAIL_ADDRESS][PERSON_NAME][DOMAIN_NAME]"
type input "5A [PERSON_NAME] ROAD"
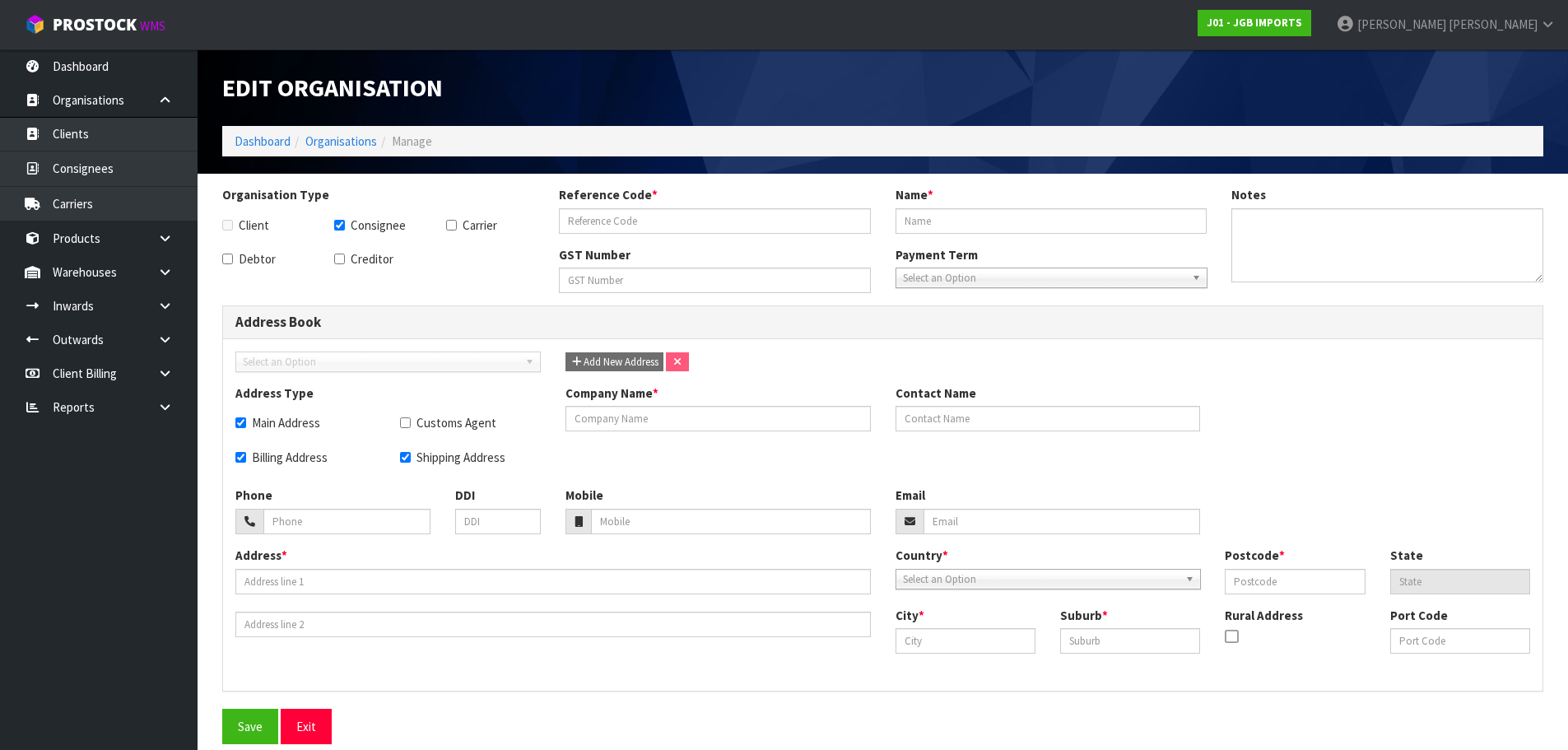
type input "4312"
type input "TKI"
type input "[GEOGRAPHIC_DATA]"
type input "WAIWHAKAIHO"
type input "NZNPL"
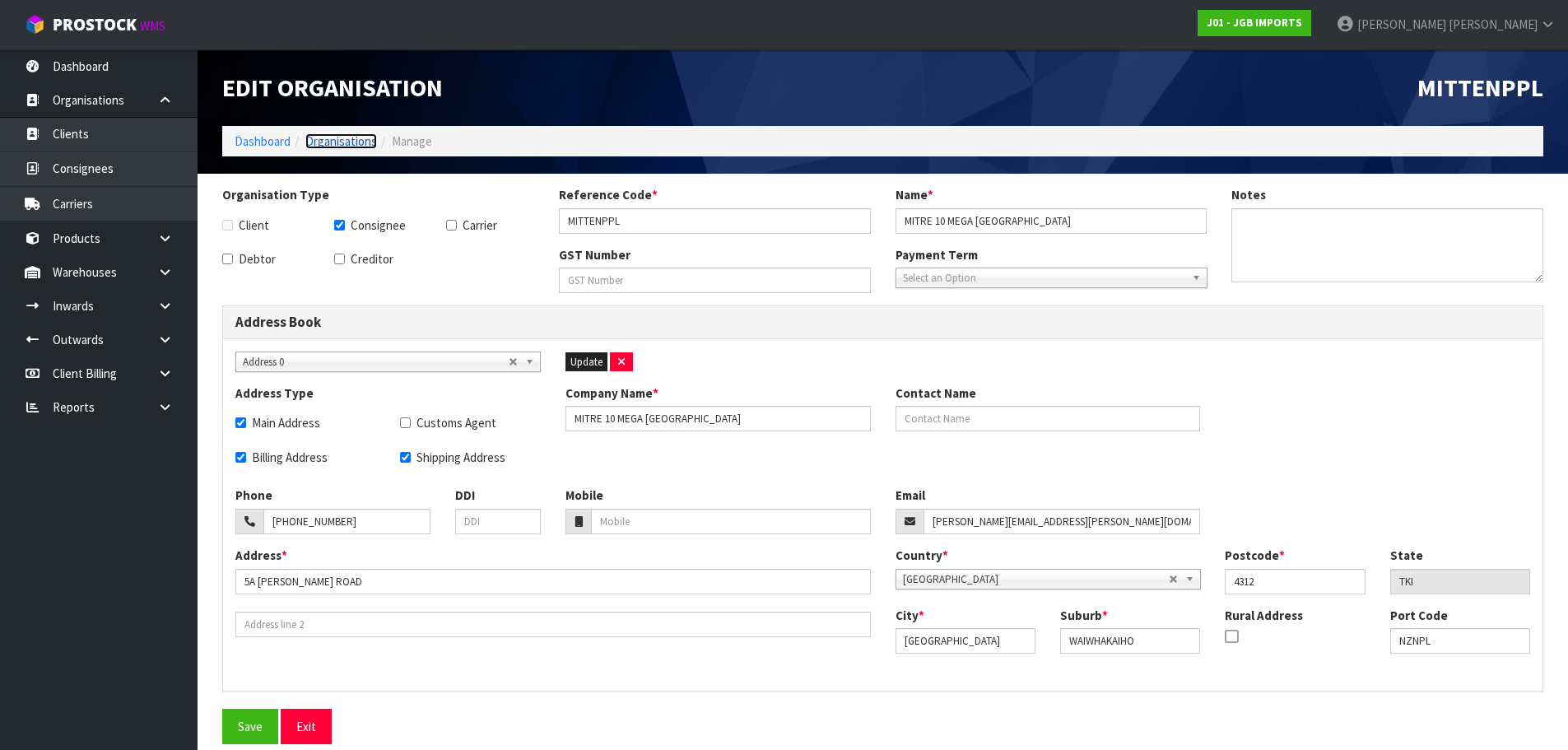
click at [358, 138] on link "Organisations" at bounding box center [341, 141] width 71 height 15
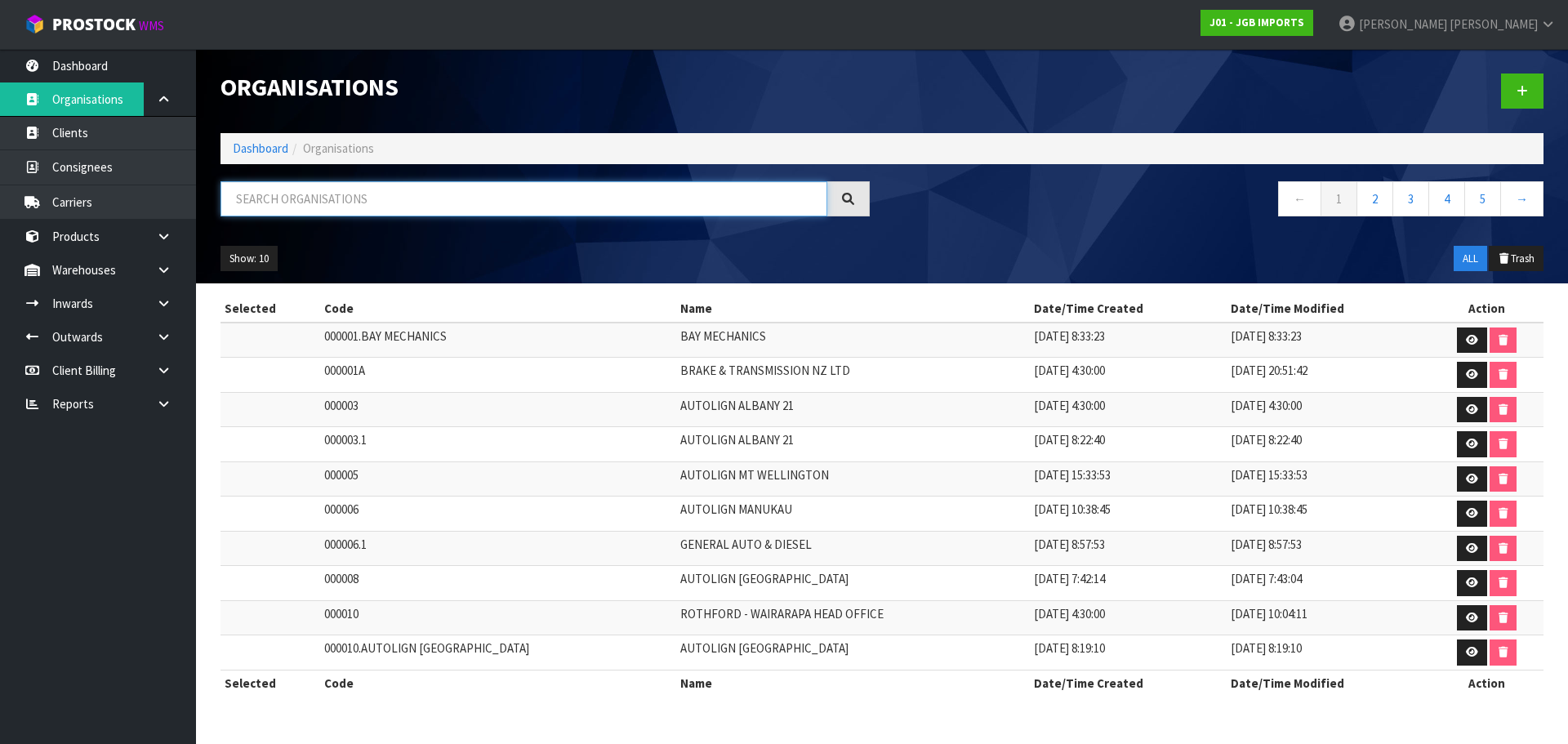
click at [432, 197] on input "text" at bounding box center [524, 199] width 607 height 35
paste input "PALMERS GARDENWORLD [PERSON_NAME]"
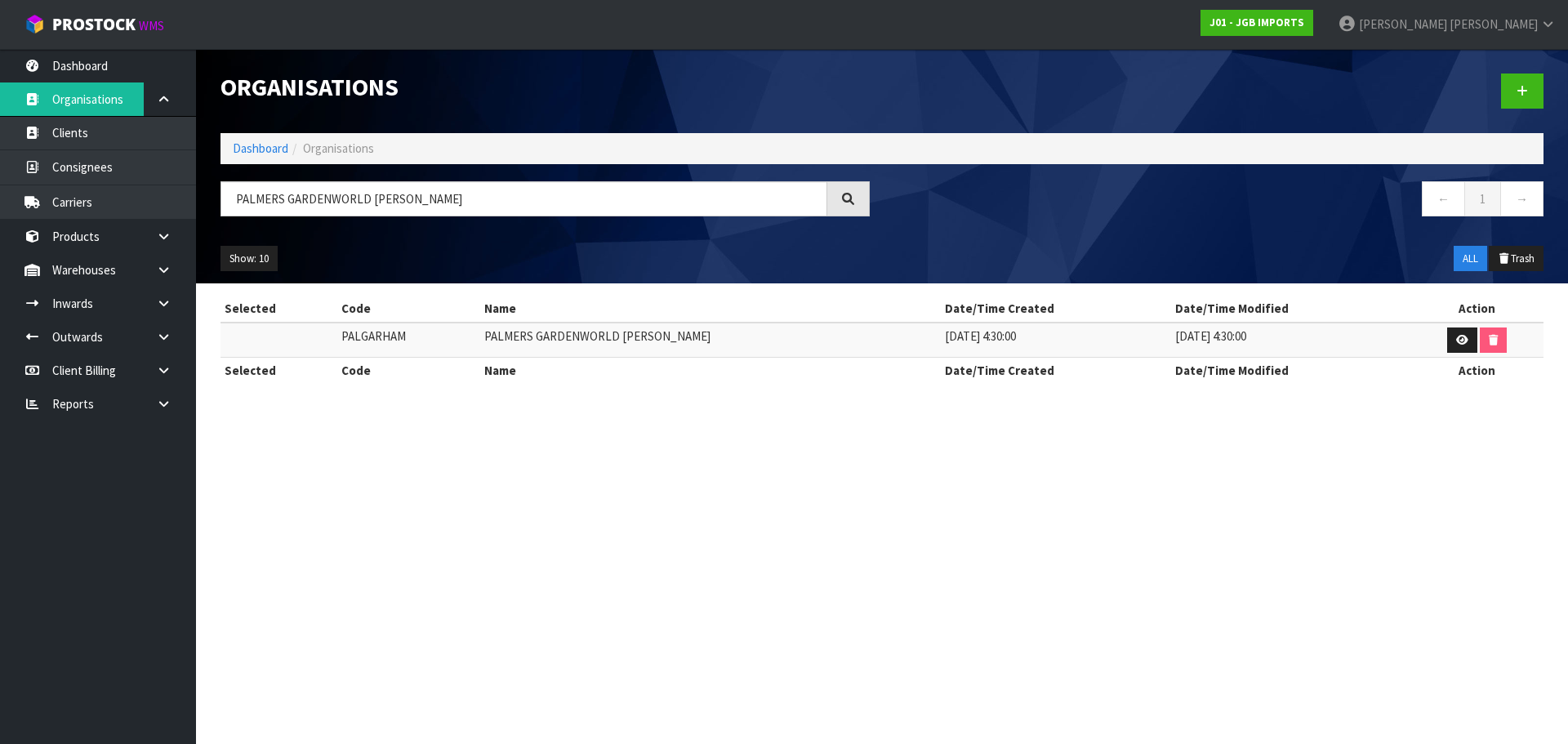
click at [357, 326] on td "PALGARHAM" at bounding box center [409, 340] width 143 height 35
copy td "PALGARHAM"
drag, startPoint x: 462, startPoint y: 184, endPoint x: 192, endPoint y: 208, distance: 271.1
click at [196, 207] on header "Organisations Dashboard Organisations [GEOGRAPHIC_DATA][PERSON_NAME] ← 1 → Show…" at bounding box center [881, 166] width 1371 height 234
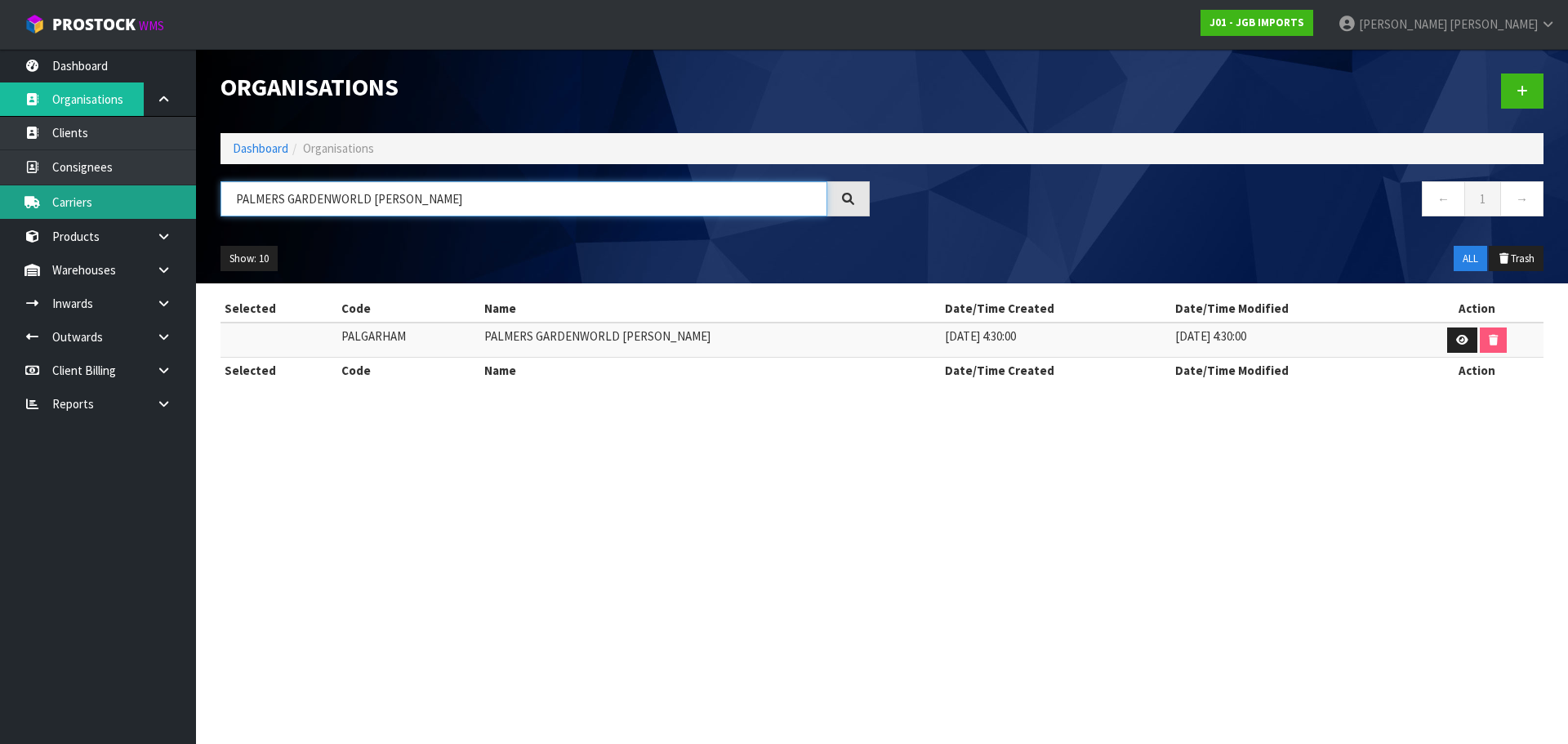
paste input "almers Pakuranga"
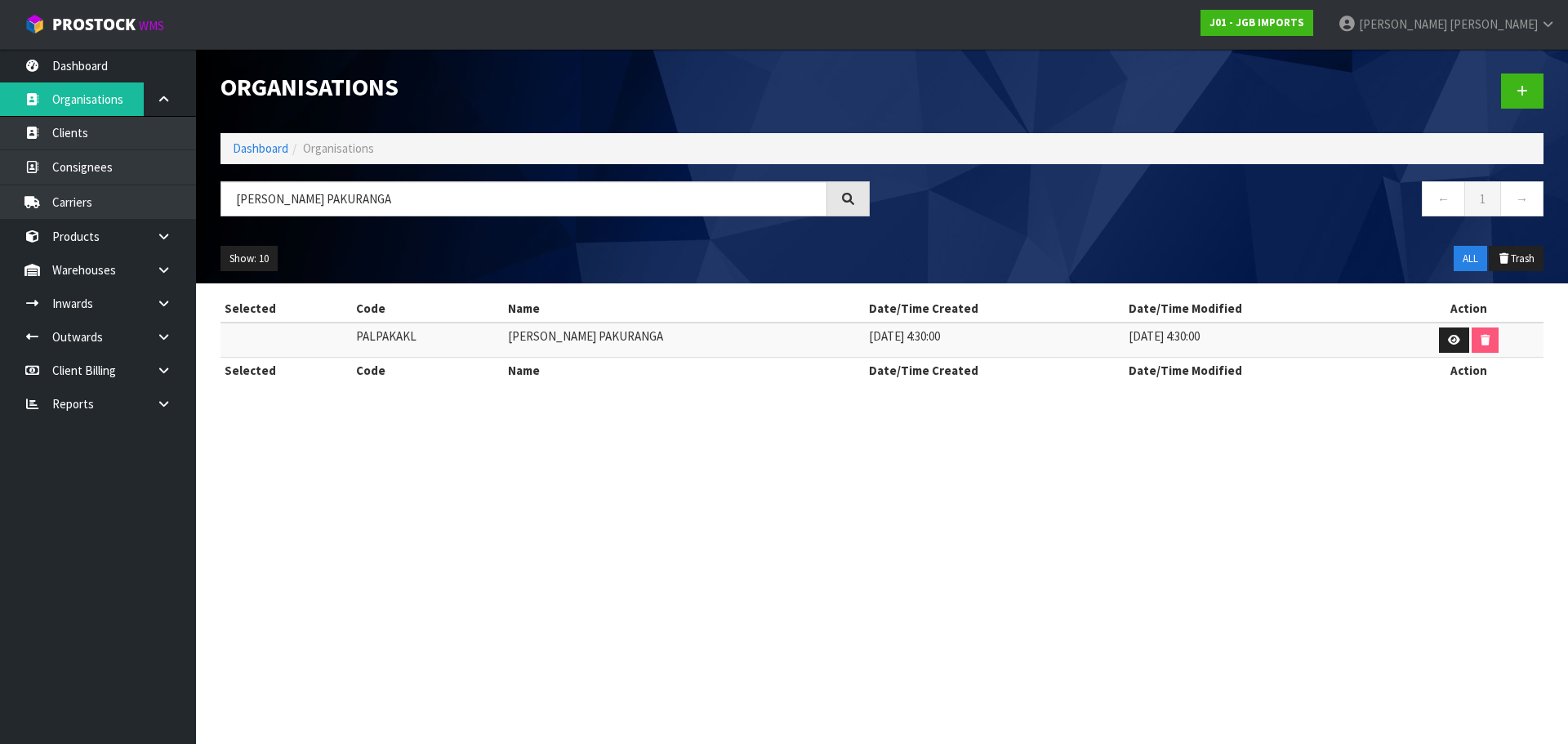
click at [389, 334] on td "PALPAKAKL" at bounding box center [428, 340] width 152 height 35
copy td "PALPAKAKL"
drag, startPoint x: 682, startPoint y: 334, endPoint x: 151, endPoint y: 357, distance: 531.5
click at [459, 340] on tr "PALPAKAKL PALMERS PAKURANGA [DATE] 4:30:00 [DATE] 4:30:00" at bounding box center [882, 340] width 1323 height 35
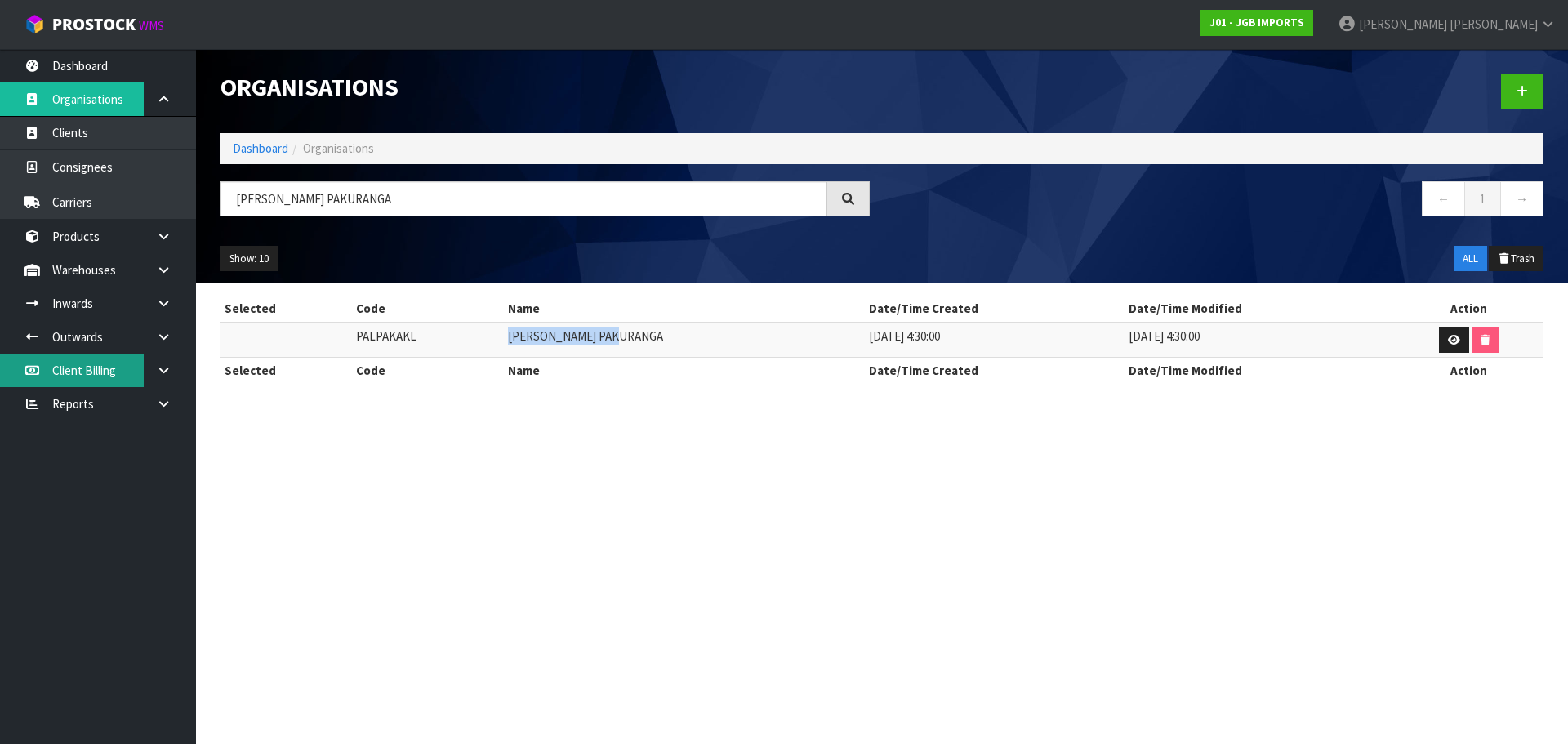
copy tr "[PERSON_NAME] PAKURANGA"
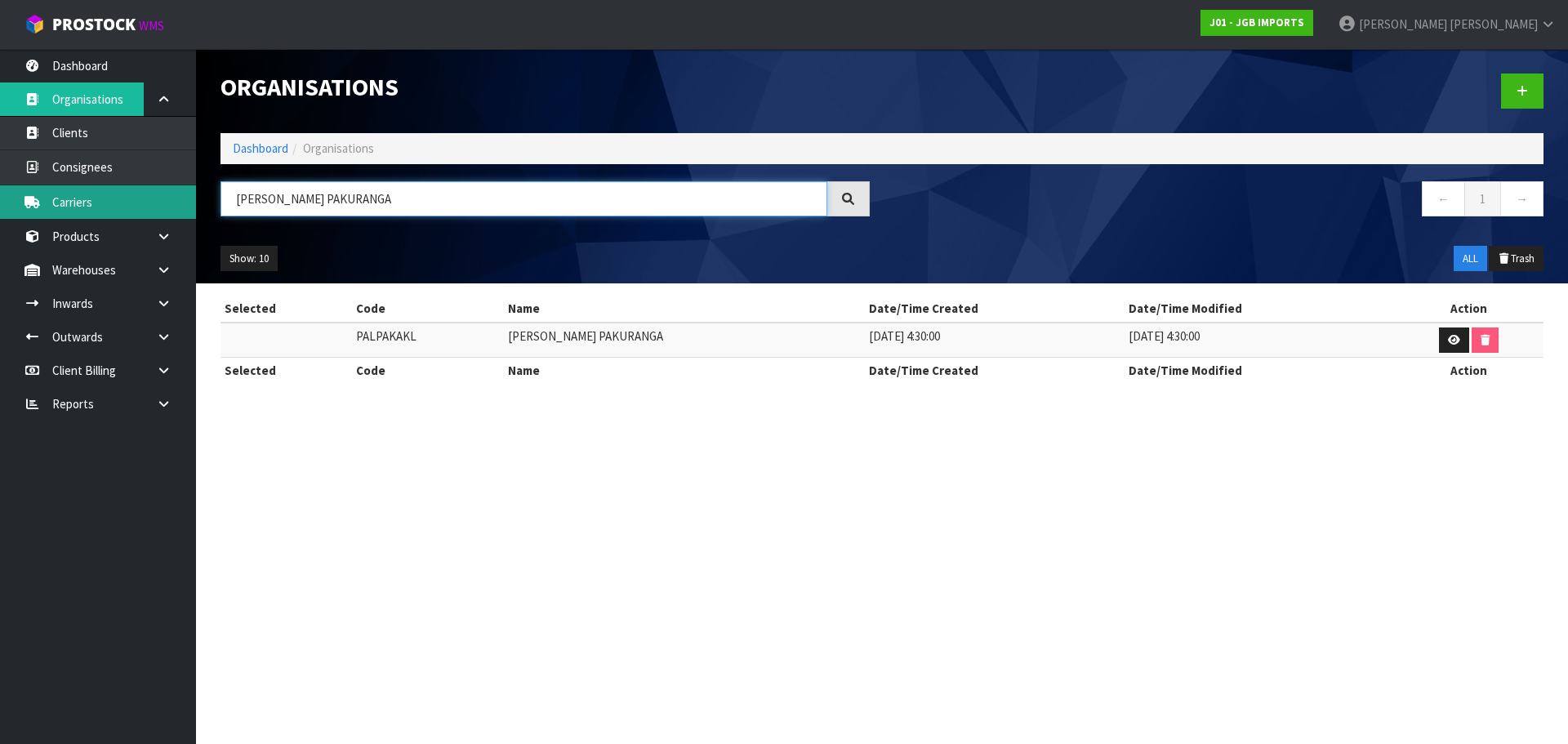
drag, startPoint x: 363, startPoint y: 199, endPoint x: 146, endPoint y: 219, distance: 217.9
click at [146, 219] on body "Toggle navigation ProStock WMS J01 - JGB IMPORTS [PERSON_NAME] Logout Dashboard…" at bounding box center [784, 372] width 1568 height 744
paste input "almers Planet St [PERSON_NAME]"
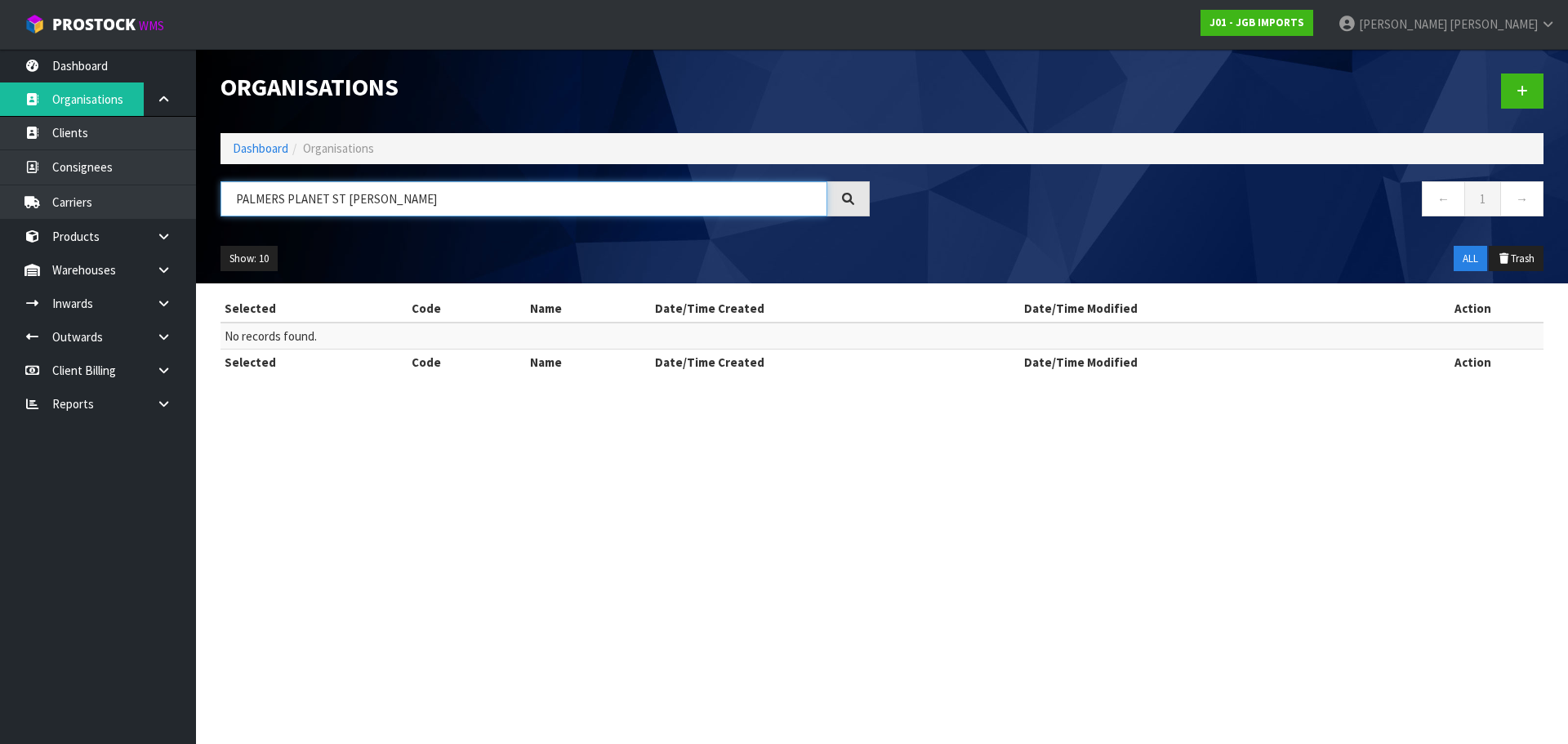
click at [312, 197] on input "PALMERS PLANET ST [PERSON_NAME]" at bounding box center [524, 199] width 607 height 35
click at [333, 196] on input "PALMERS PLANET ST [PERSON_NAME]" at bounding box center [524, 199] width 607 height 35
click at [343, 200] on input "PALMERS PLANET ST [PERSON_NAME]" at bounding box center [524, 199] width 607 height 35
drag, startPoint x: 330, startPoint y: 199, endPoint x: 51, endPoint y: 221, distance: 279.9
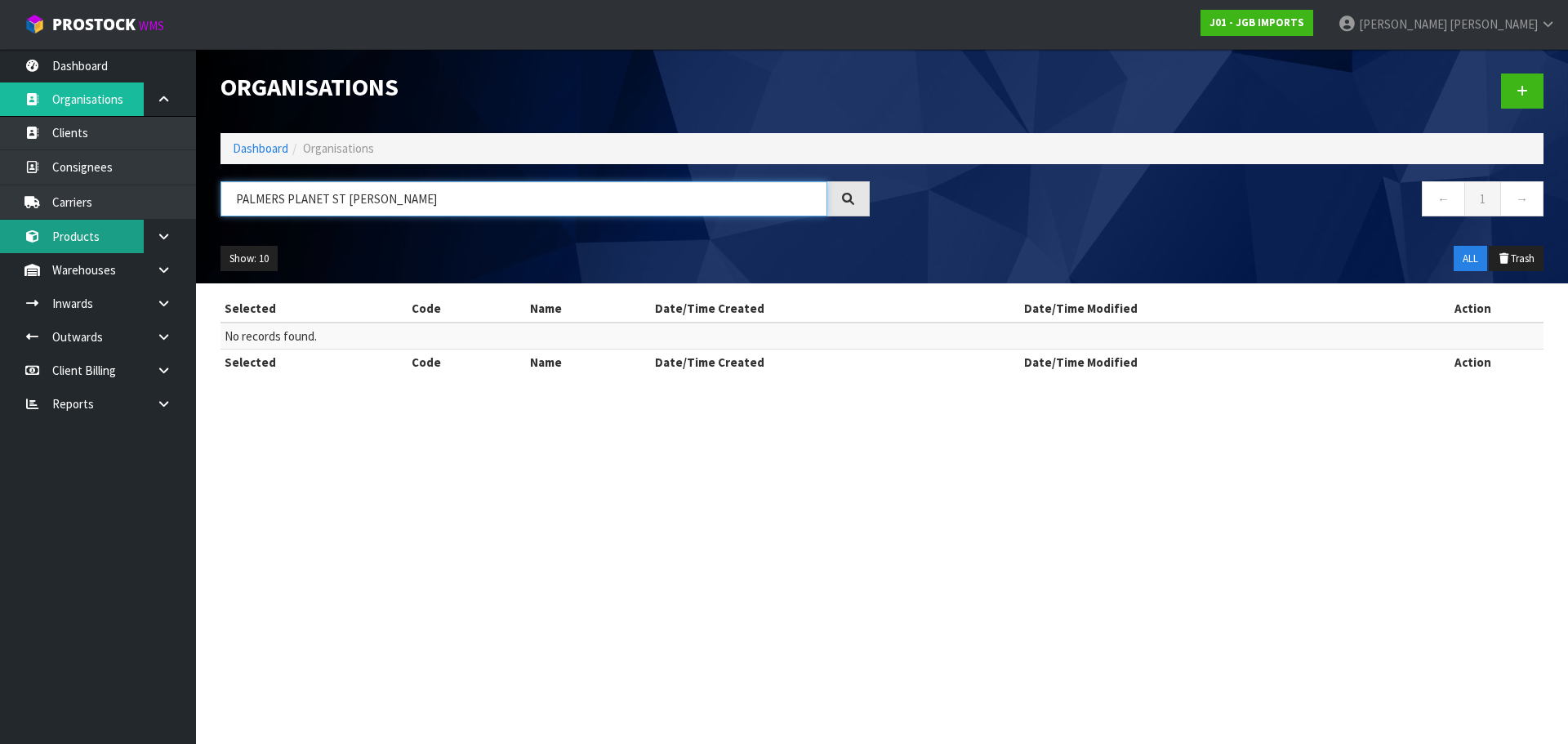
click at [51, 221] on body "Toggle navigation ProStock WMS J01 - JGB IMPORTS [PERSON_NAME] Logout Dashboard…" at bounding box center [784, 372] width 1568 height 744
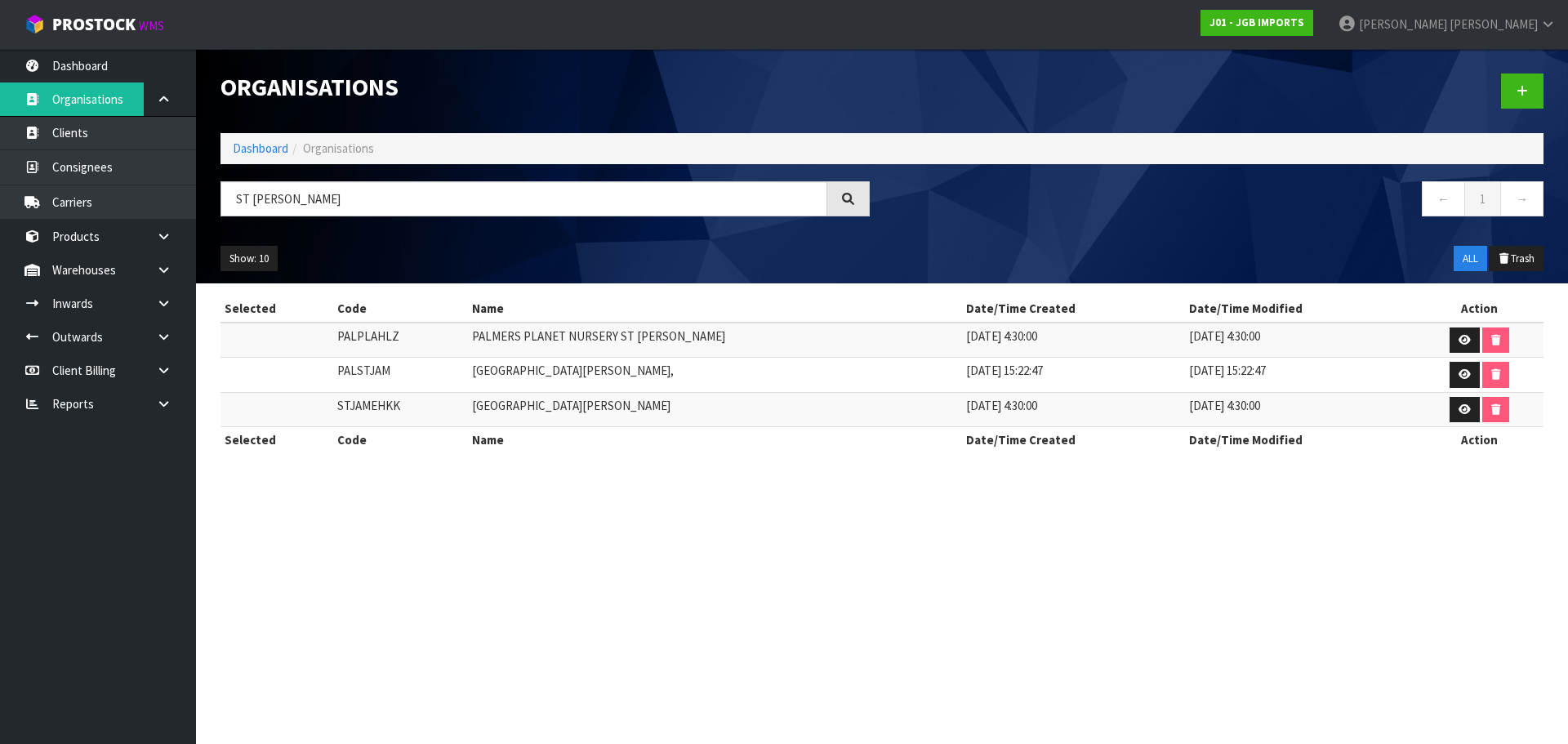
click at [557, 341] on td "PALMERS PLANET NURSERY ST [PERSON_NAME]" at bounding box center [715, 340] width 495 height 35
click at [386, 332] on td "PALPLAHLZ" at bounding box center [400, 340] width 135 height 35
click at [563, 333] on td "PALMERS PLANET NURSERY ST [PERSON_NAME]" at bounding box center [715, 340] width 495 height 35
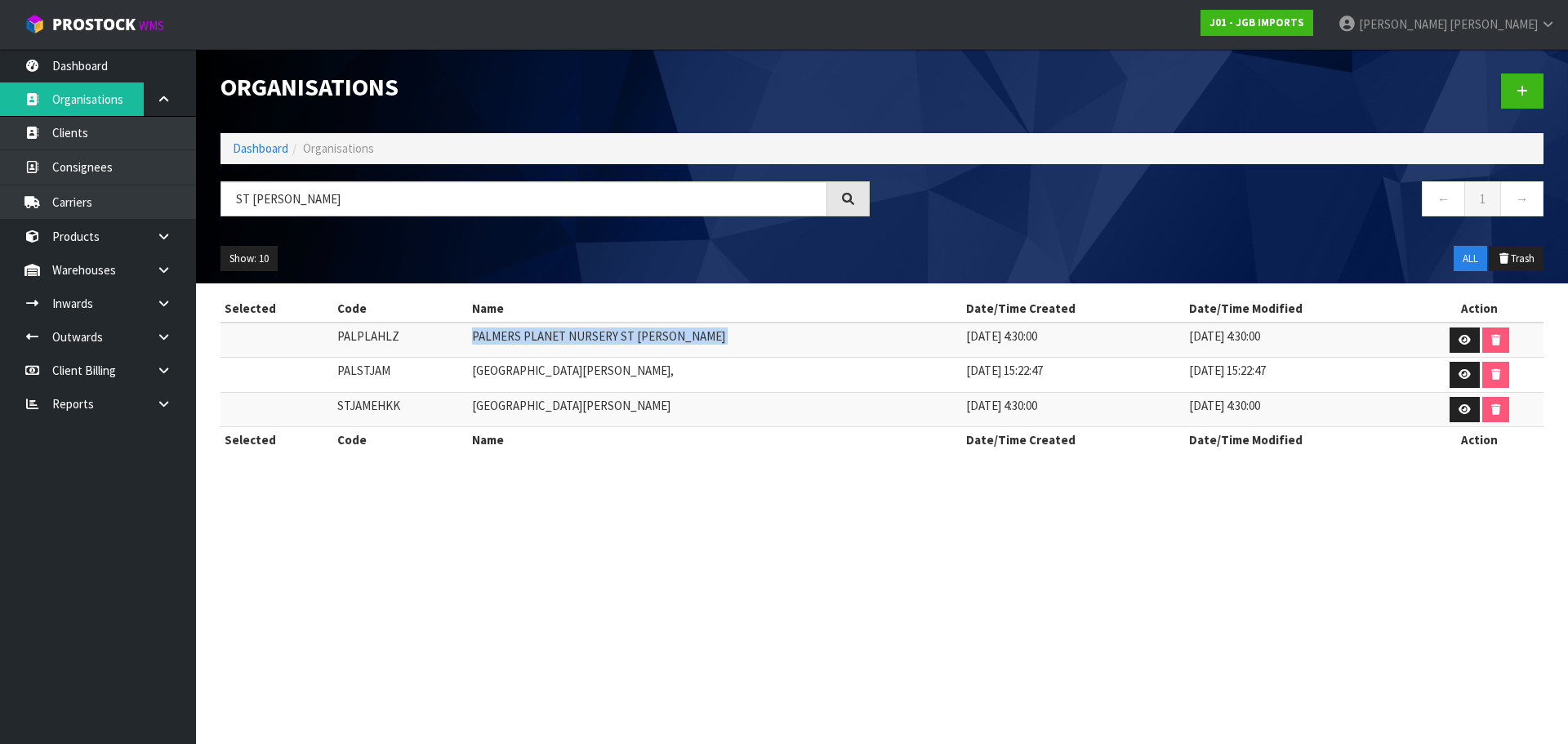
click at [563, 333] on td "PALMERS PLANET NURSERY ST [PERSON_NAME]" at bounding box center [715, 340] width 495 height 35
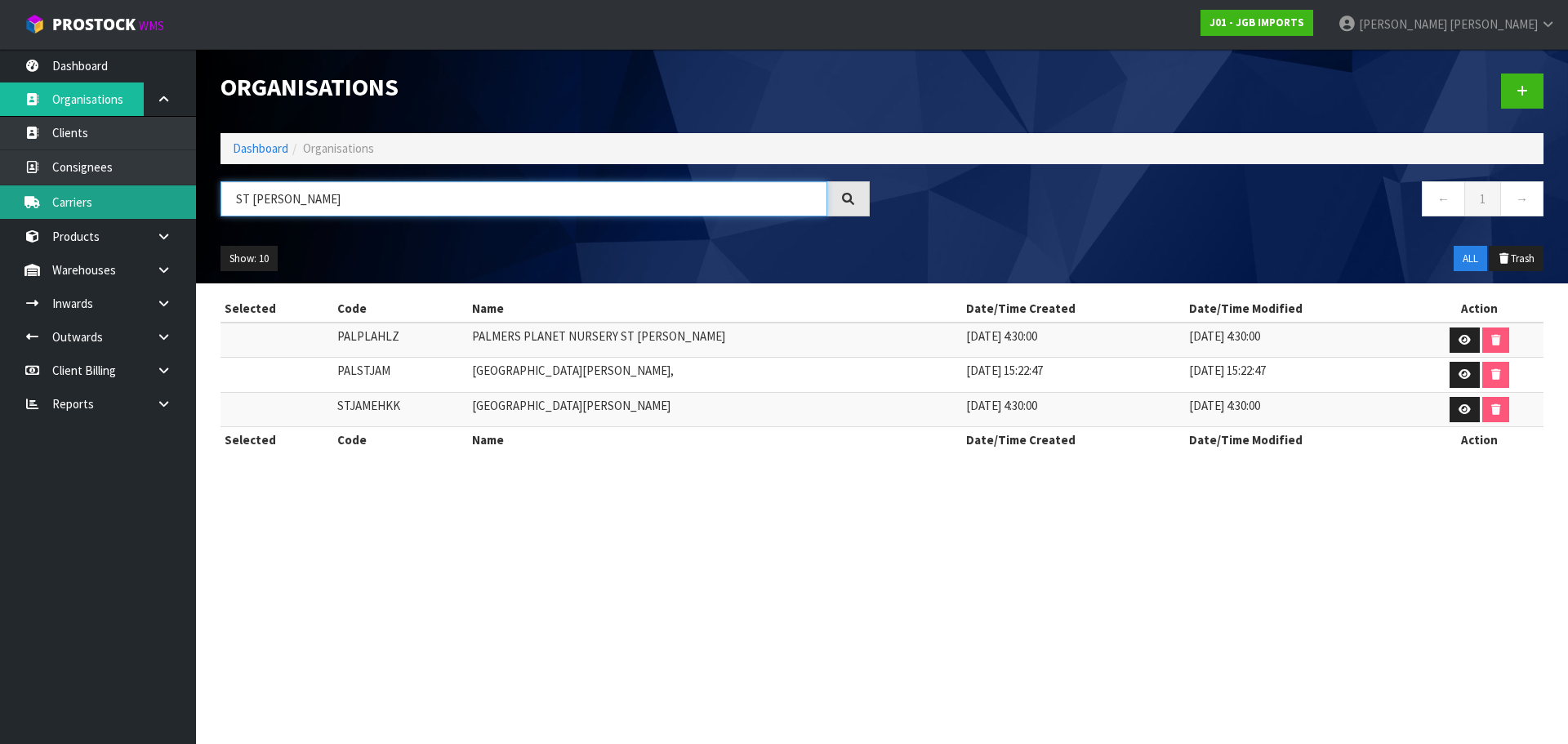
drag, startPoint x: 295, startPoint y: 198, endPoint x: 176, endPoint y: 195, distance: 119.0
click at [179, 195] on body "Toggle navigation ProStock WMS J01 - JGB IMPORTS [PERSON_NAME] Logout Dashboard…" at bounding box center [784, 372] width 1568 height 744
paste input "Palmers Remuera"
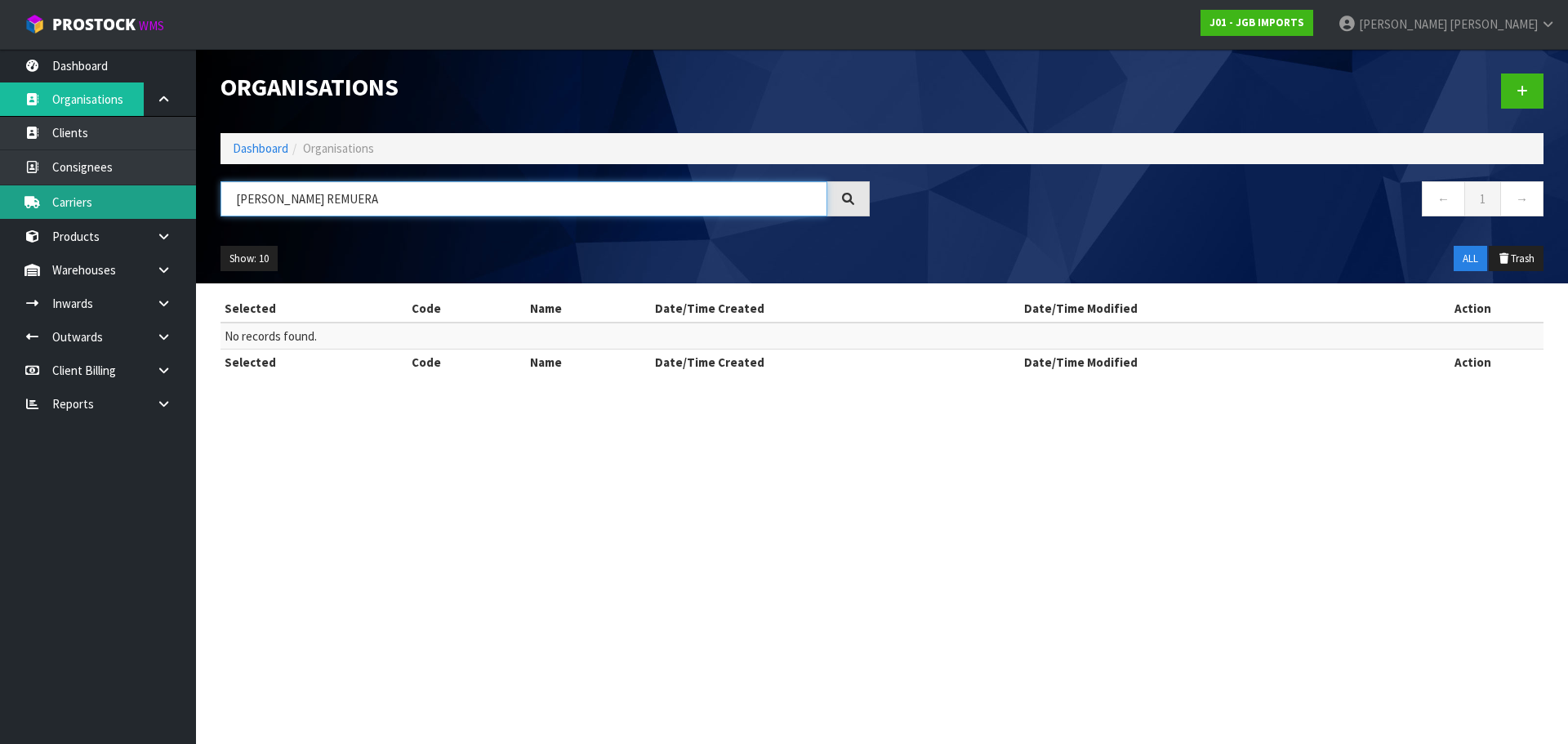
drag, startPoint x: 348, startPoint y: 193, endPoint x: 181, endPoint y: 203, distance: 167.3
click at [184, 203] on body "Toggle navigation ProStock WMS J01 - JGB IMPORTS [PERSON_NAME] Logout Dashboard…" at bounding box center [784, 372] width 1568 height 744
paste input "GARAKL"
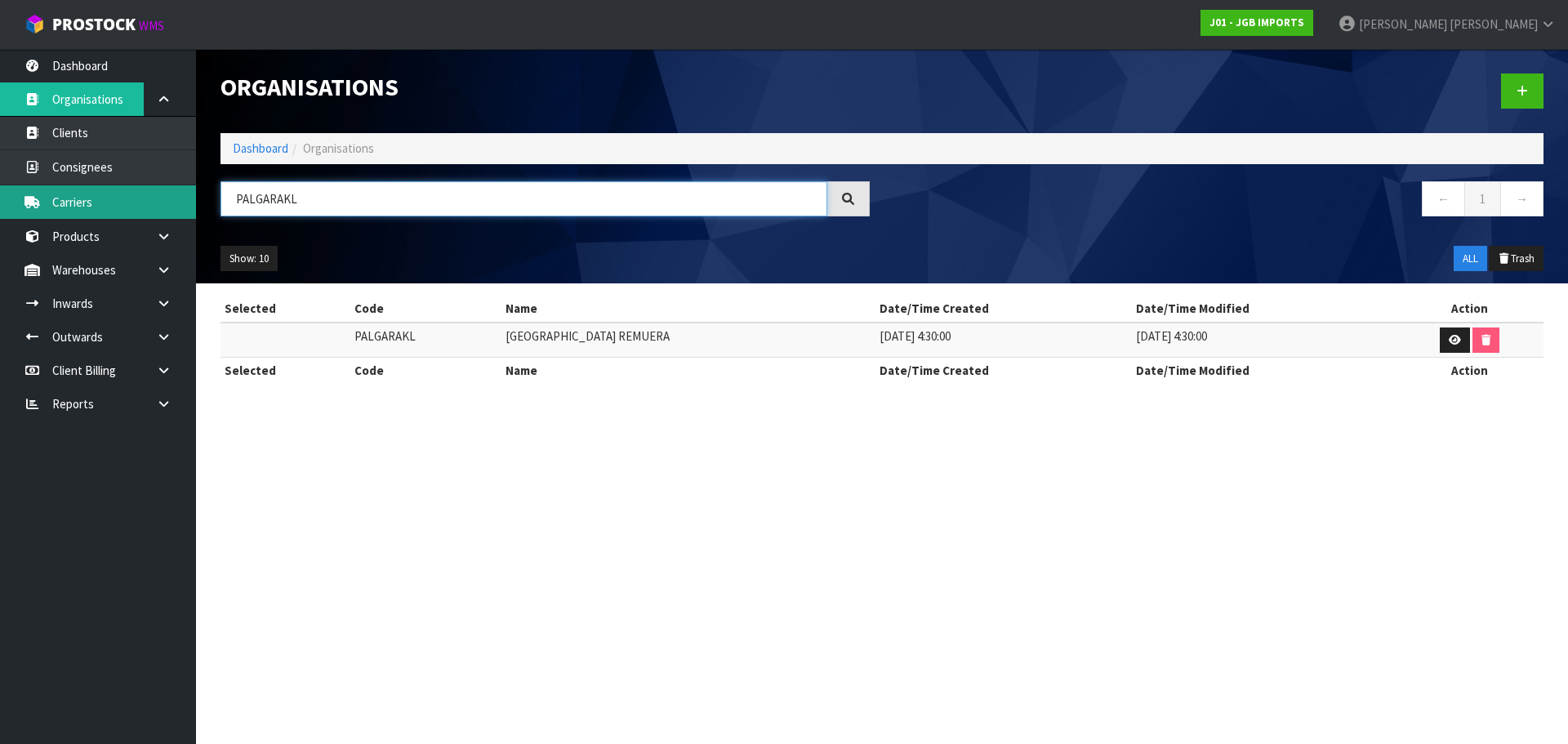
drag, startPoint x: 304, startPoint y: 198, endPoint x: 175, endPoint y: 206, distance: 129.2
click at [181, 204] on body "Toggle navigation ProStock WMS J01 - JGB IMPORTS [PERSON_NAME] Logout Dashboard…" at bounding box center [784, 372] width 1568 height 744
paste input "aper Plus [PERSON_NAME]"
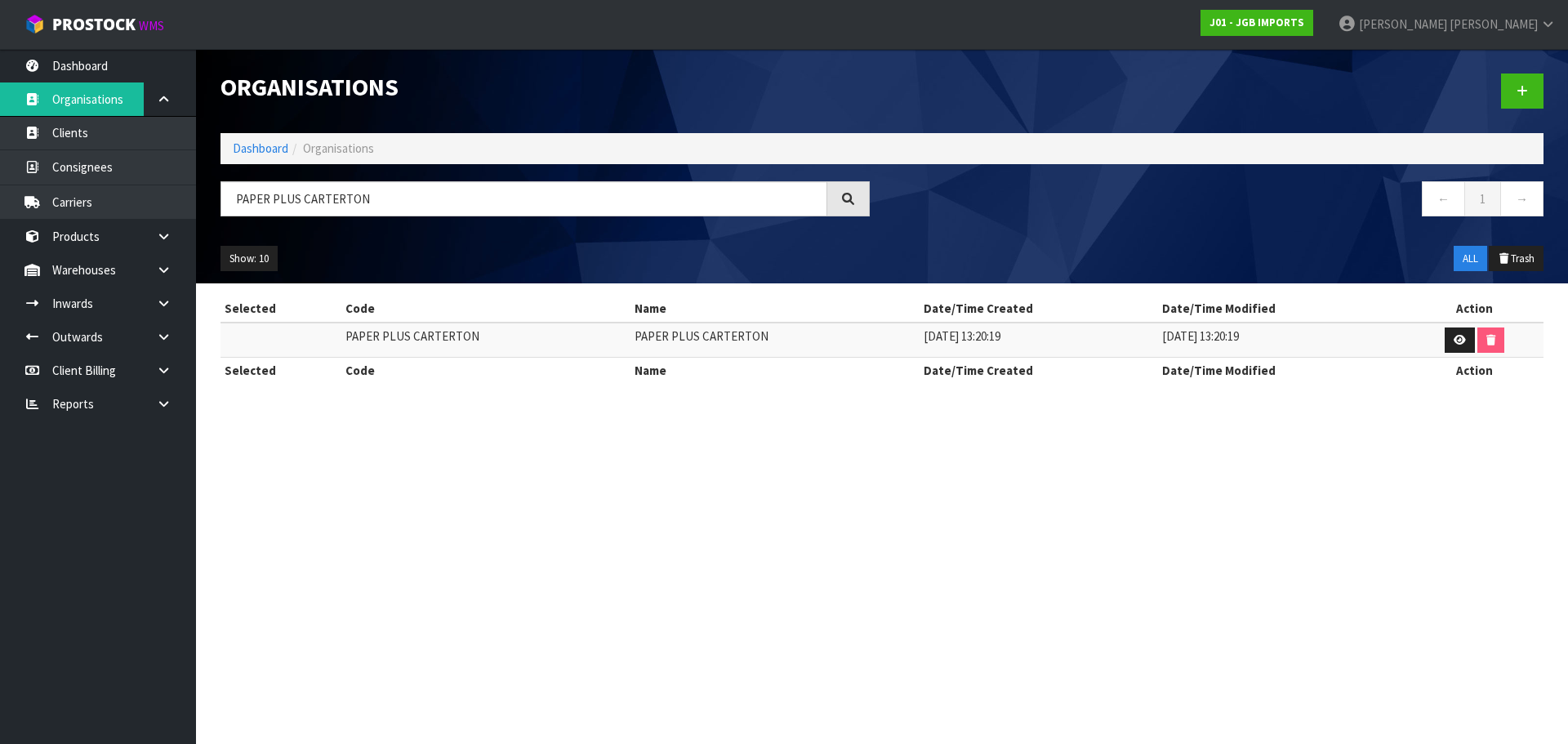
click at [408, 343] on td "PAPER PLUS CARTERTON" at bounding box center [485, 340] width 289 height 35
drag, startPoint x: 417, startPoint y: 203, endPoint x: 137, endPoint y: 205, distance: 280.0
click at [139, 204] on body "Toggle navigation ProStock WMS J01 - JGB IMPORTS Rocio Lopez Logout Dashboard O…" at bounding box center [784, 372] width 1568 height 744
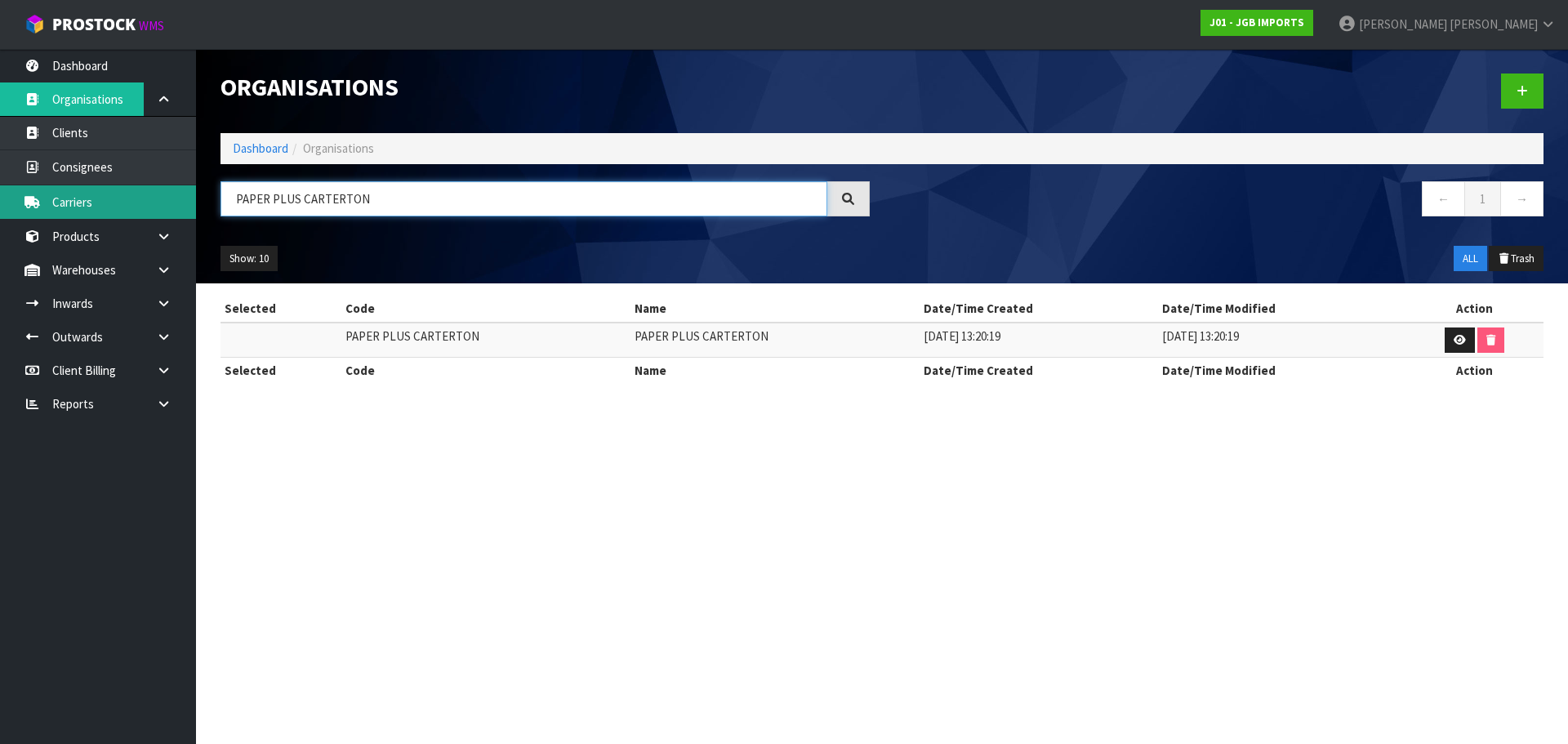
paste input "aula’s HOME & LIVING"
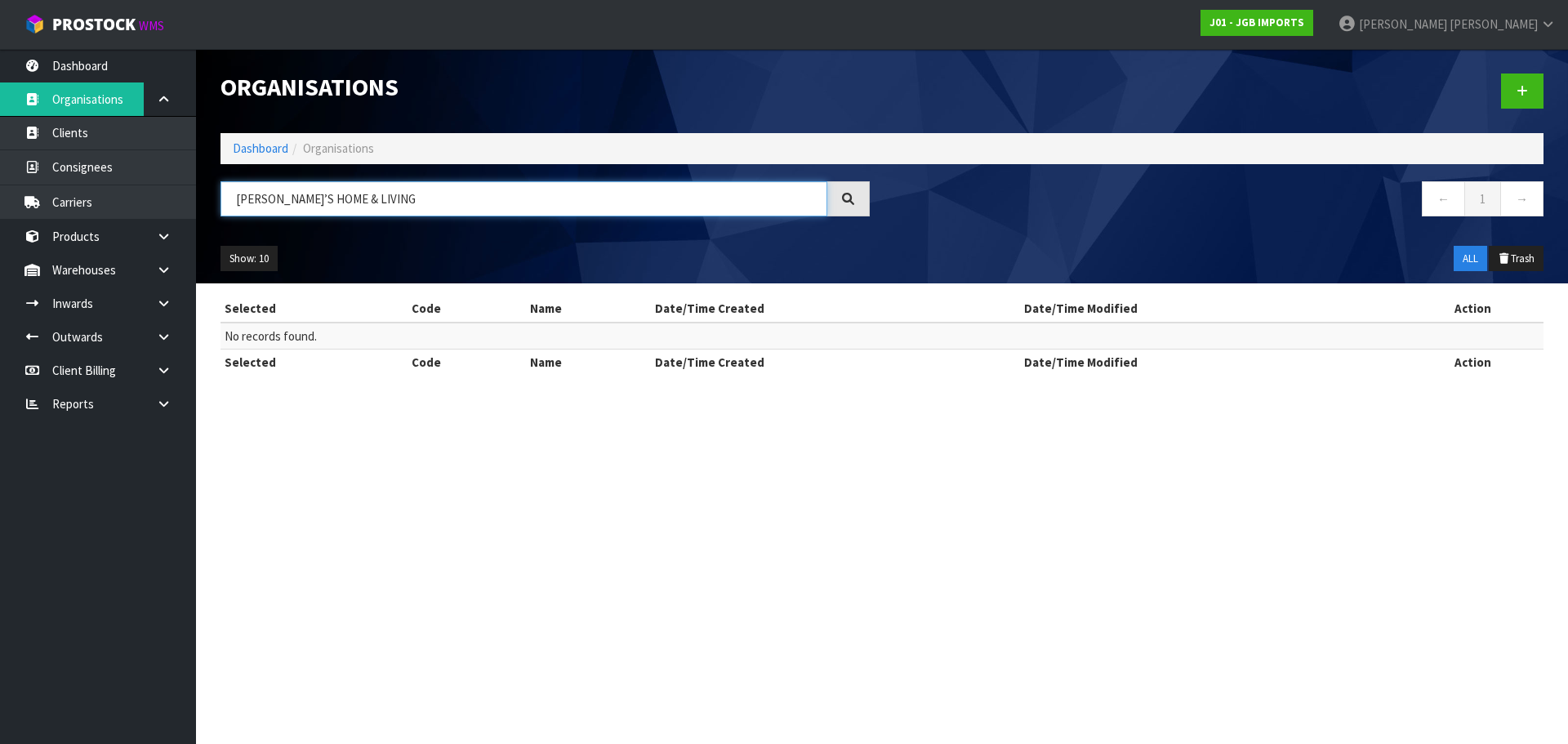
drag, startPoint x: 277, startPoint y: 194, endPoint x: 234, endPoint y: 199, distance: 43.3
click at [234, 199] on input "PAULA’S HOME & LIVING" at bounding box center [524, 199] width 607 height 35
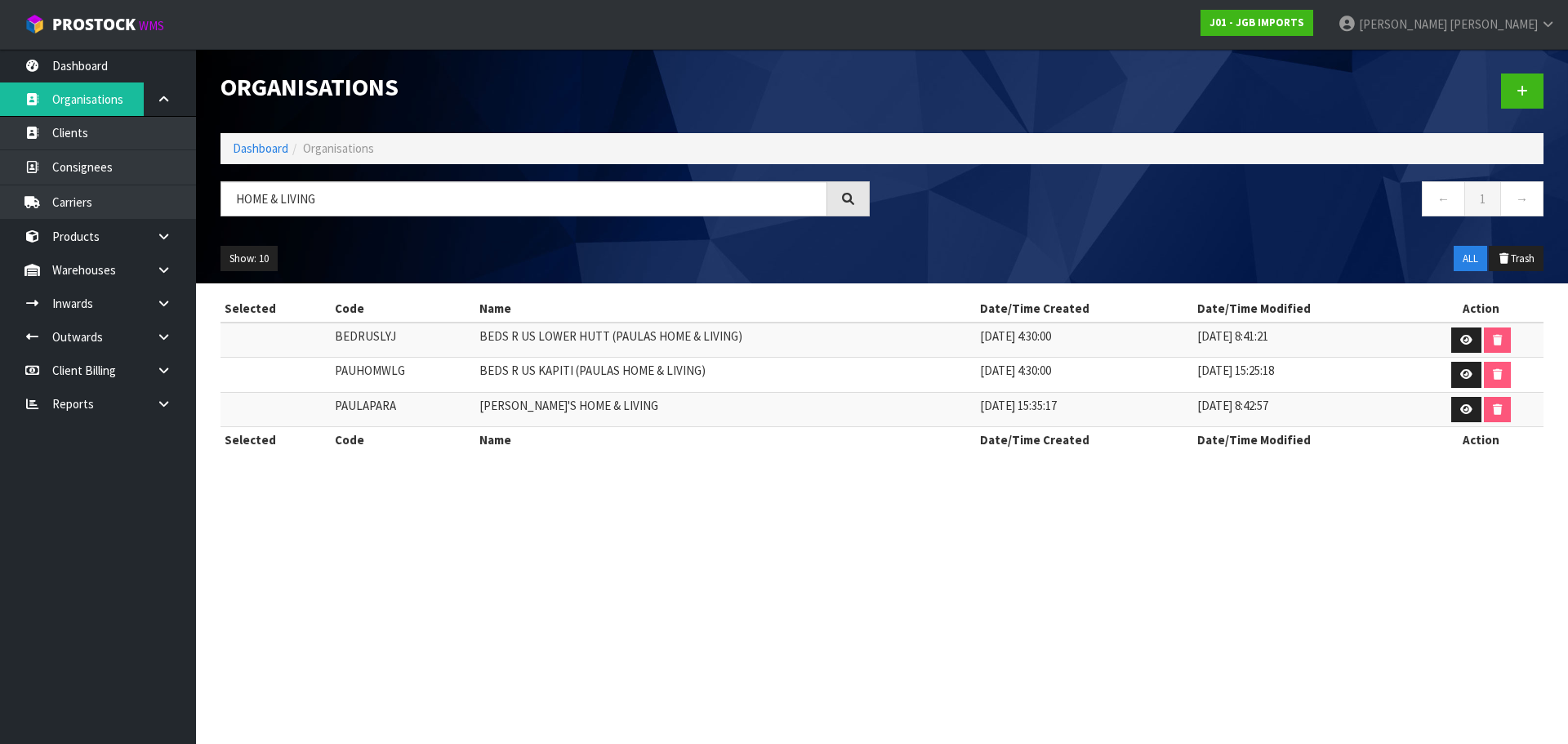
click at [351, 403] on td "PAULAPARA" at bounding box center [403, 409] width 145 height 35
drag, startPoint x: 325, startPoint y: 199, endPoint x: 159, endPoint y: 209, distance: 166.3
click at [164, 207] on body "Toggle navigation ProStock WMS J01 - JGB IMPORTS Rocio Lopez Logout Dashboard O…" at bounding box center [784, 372] width 1568 height 744
paste input "PLANT ZONE DIRECT"
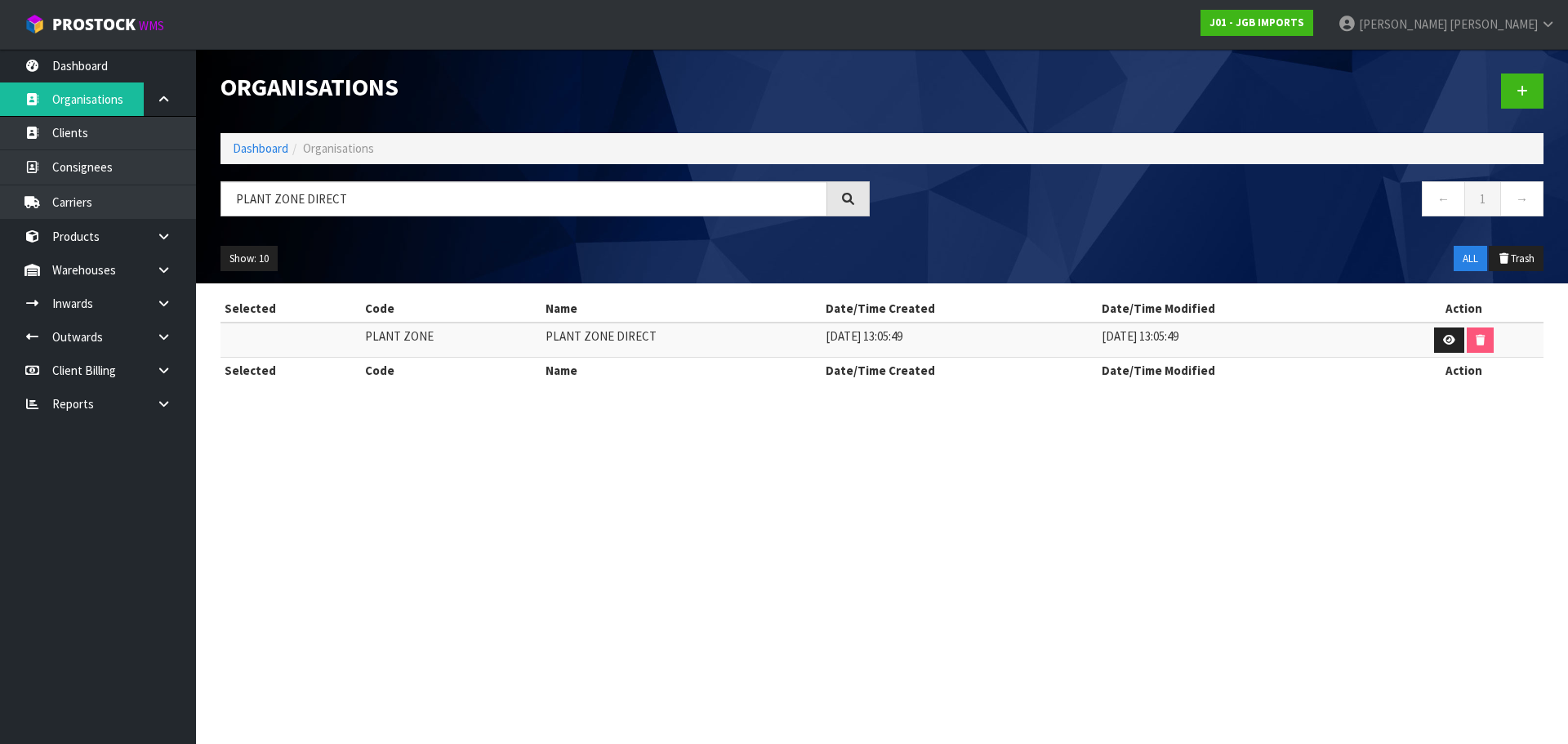
click at [382, 340] on td "PLANT ZONE" at bounding box center [451, 340] width 181 height 35
drag, startPoint x: 350, startPoint y: 193, endPoint x: 143, endPoint y: 213, distance: 208.0
click at [158, 210] on body "Toggle navigation ProStock WMS J01 - JGB IMPORTS Rocio Lopez Logout Dashboard O…" at bounding box center [784, 372] width 1568 height 744
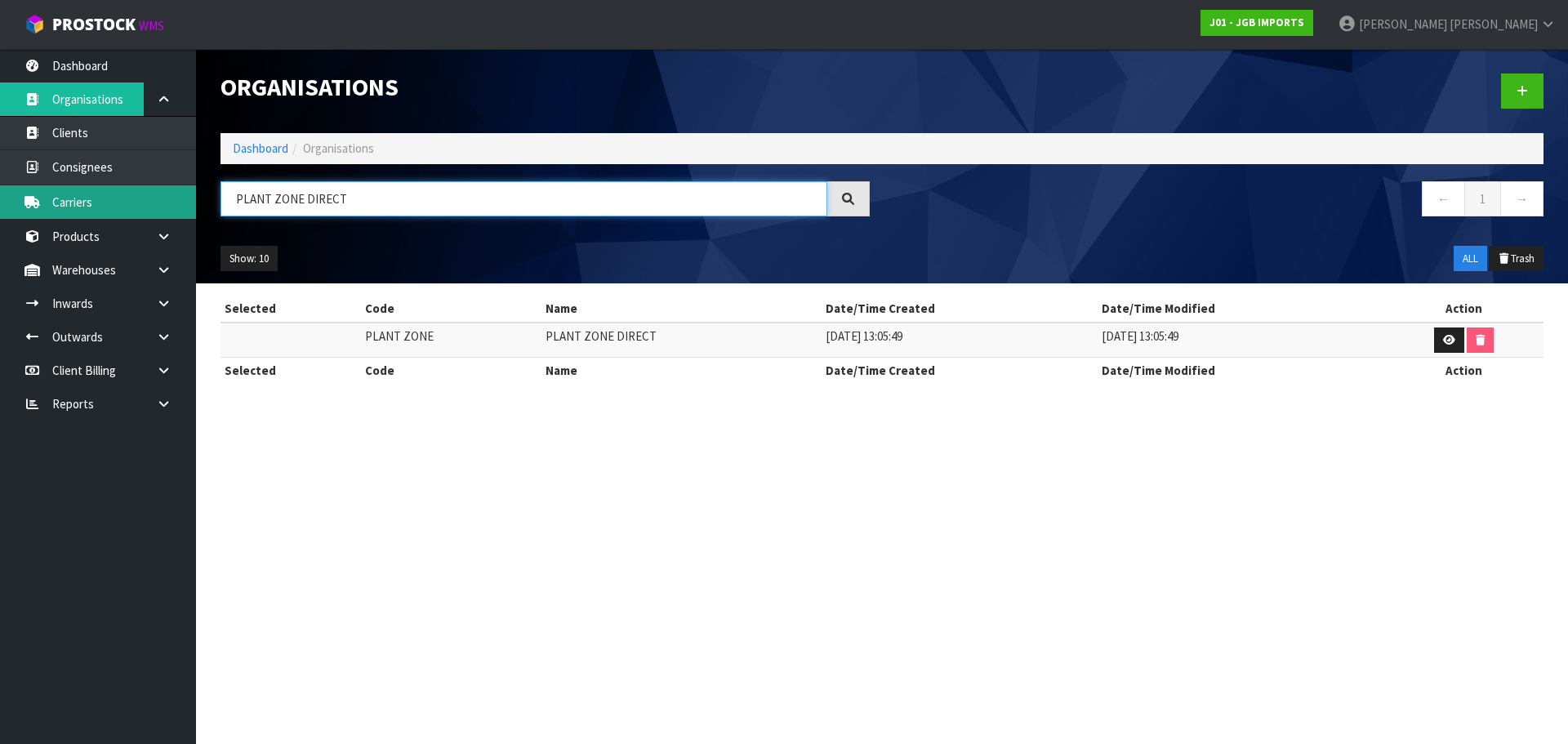
paste input "AULAPARA"
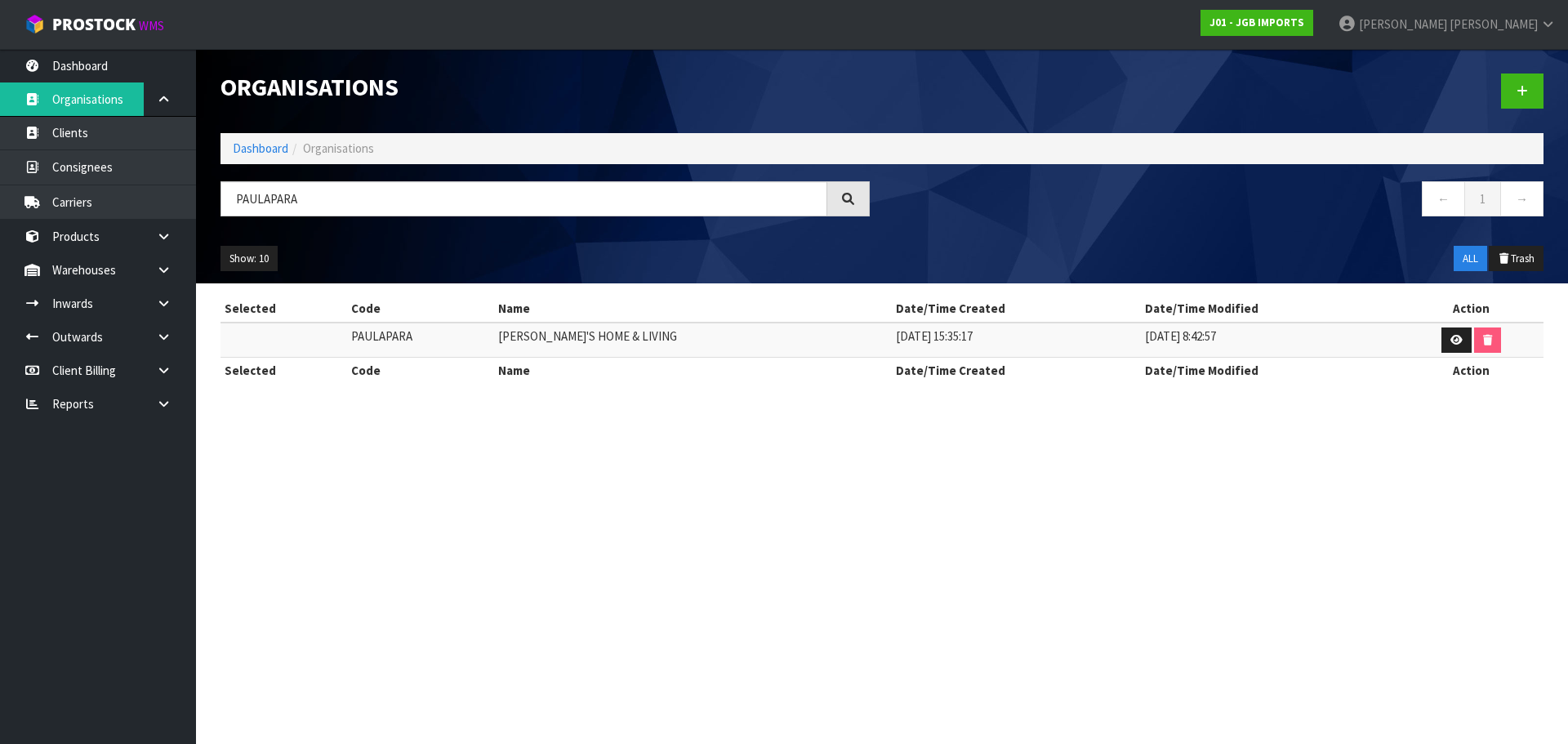
click at [591, 337] on td "PAULA'S HOME & LIVING" at bounding box center [693, 340] width 397 height 35
click at [243, 199] on input "PAULAPARA" at bounding box center [524, 199] width 607 height 35
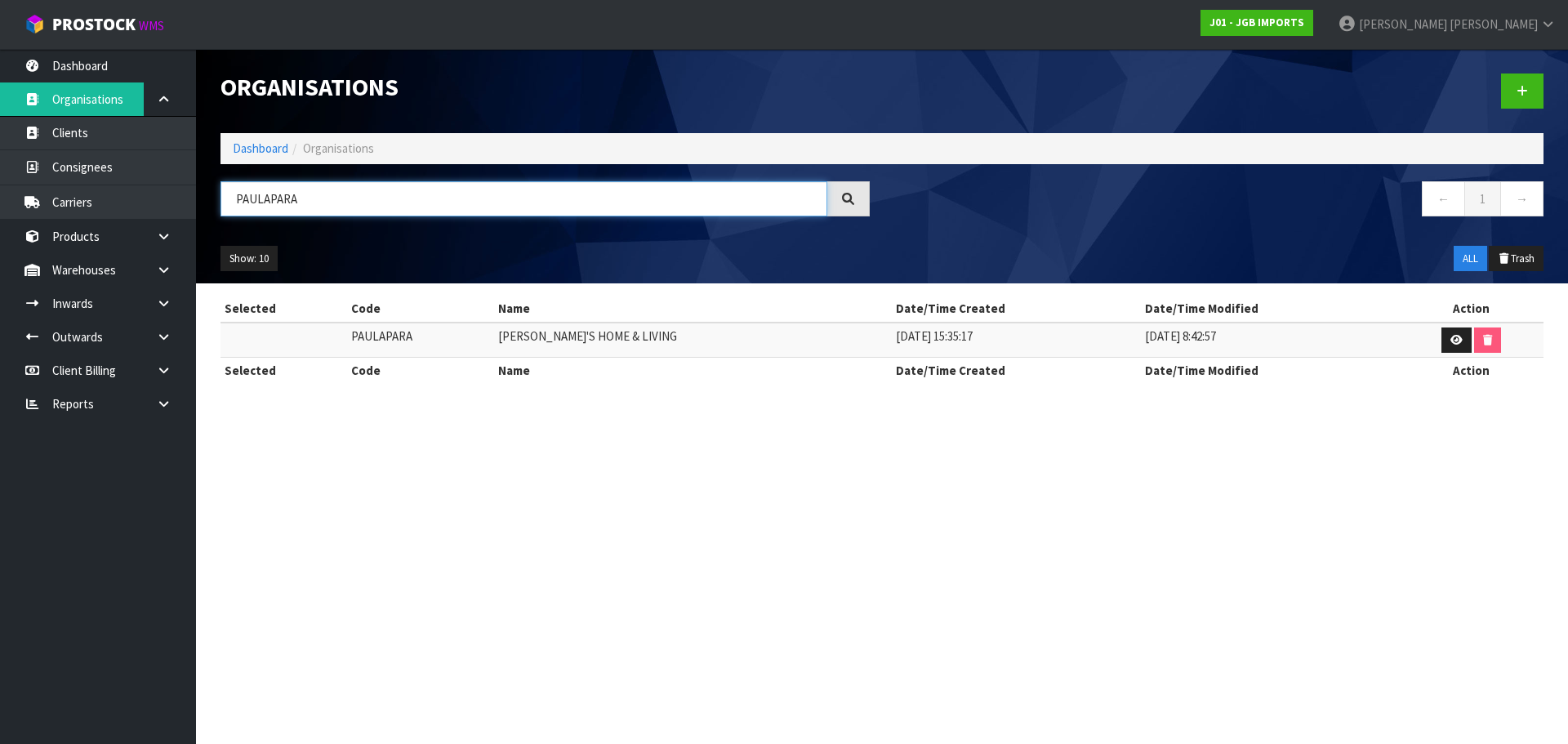
paste input "ROARTEDE"
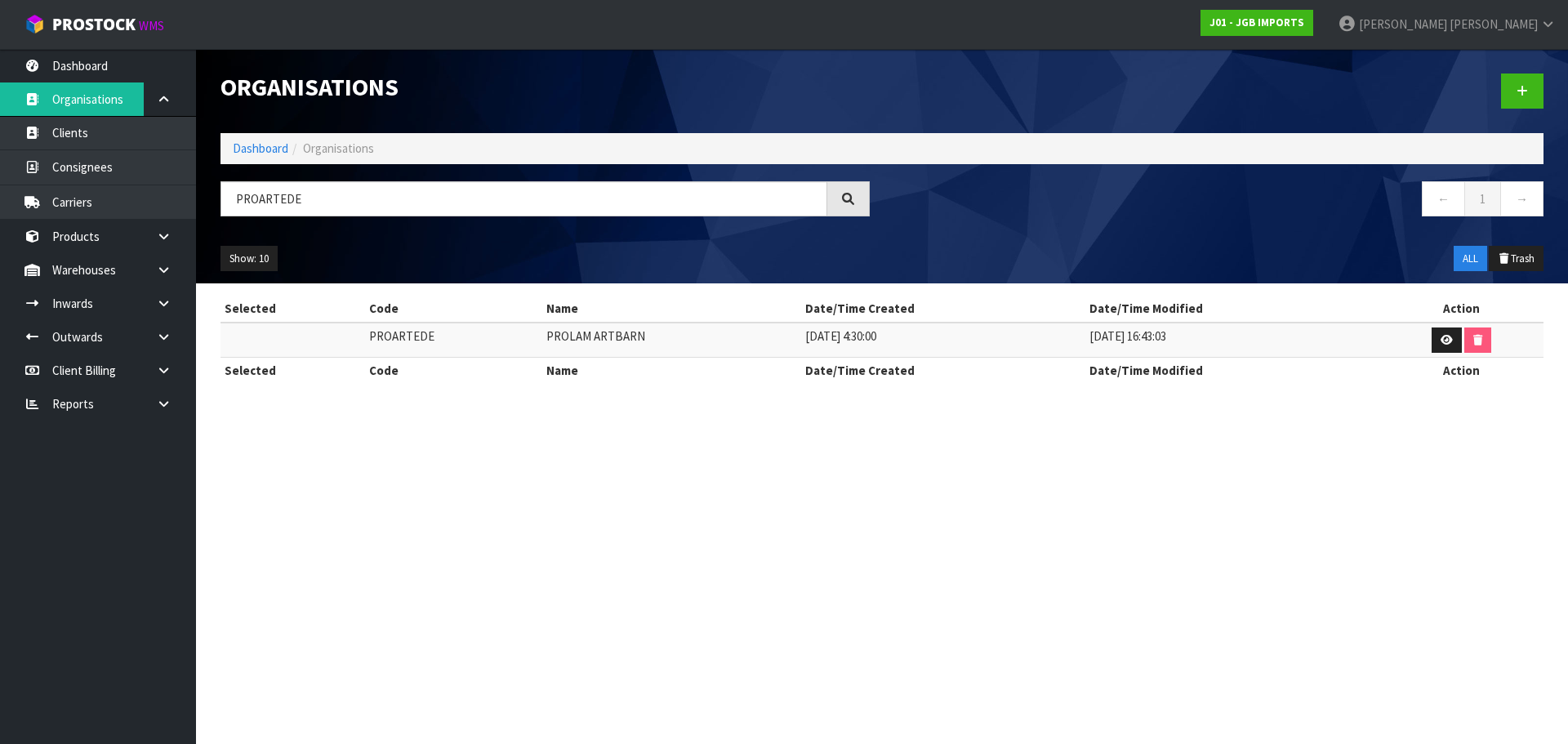
click at [406, 340] on td "PROARTEDE" at bounding box center [453, 340] width 178 height 35
click at [405, 340] on td "PROARTEDE" at bounding box center [453, 340] width 178 height 35
drag, startPoint x: 316, startPoint y: 203, endPoint x: 147, endPoint y: 224, distance: 170.3
click at [148, 224] on body "Toggle navigation ProStock WMS J01 - JGB IMPORTS Rocio Lopez Logout Dashboard O…" at bounding box center [784, 372] width 1568 height 744
paste input "ukekohe Traders Ltd"
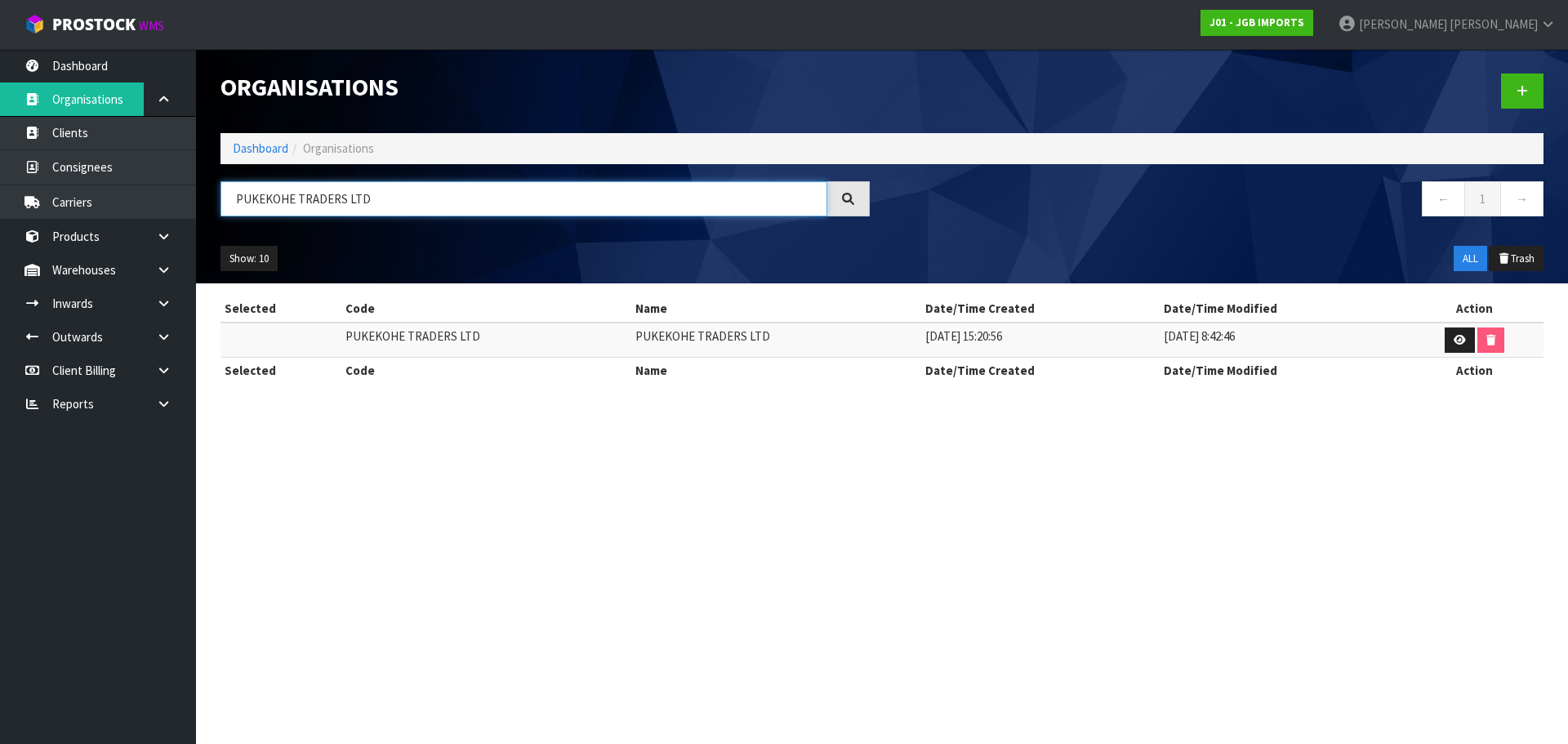
type input "PUKEKOHE TRADERS LTD"
click at [389, 336] on td "PUKEKOHE TRADERS LTD" at bounding box center [486, 340] width 290 height 35
click at [248, 140] on li "Dashboard" at bounding box center [260, 148] width 55 height 17
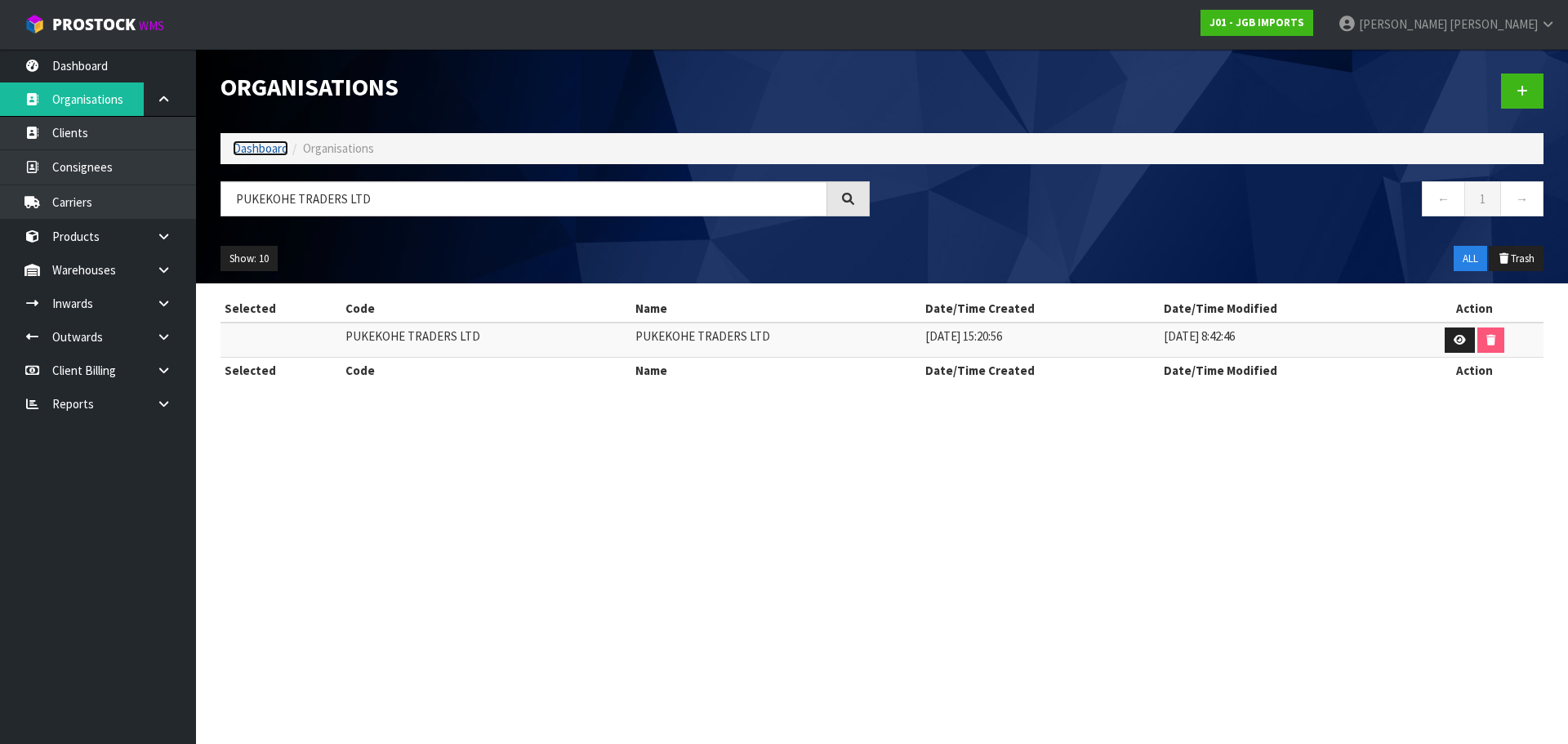
click at [252, 146] on link "Dashboard" at bounding box center [260, 148] width 55 height 15
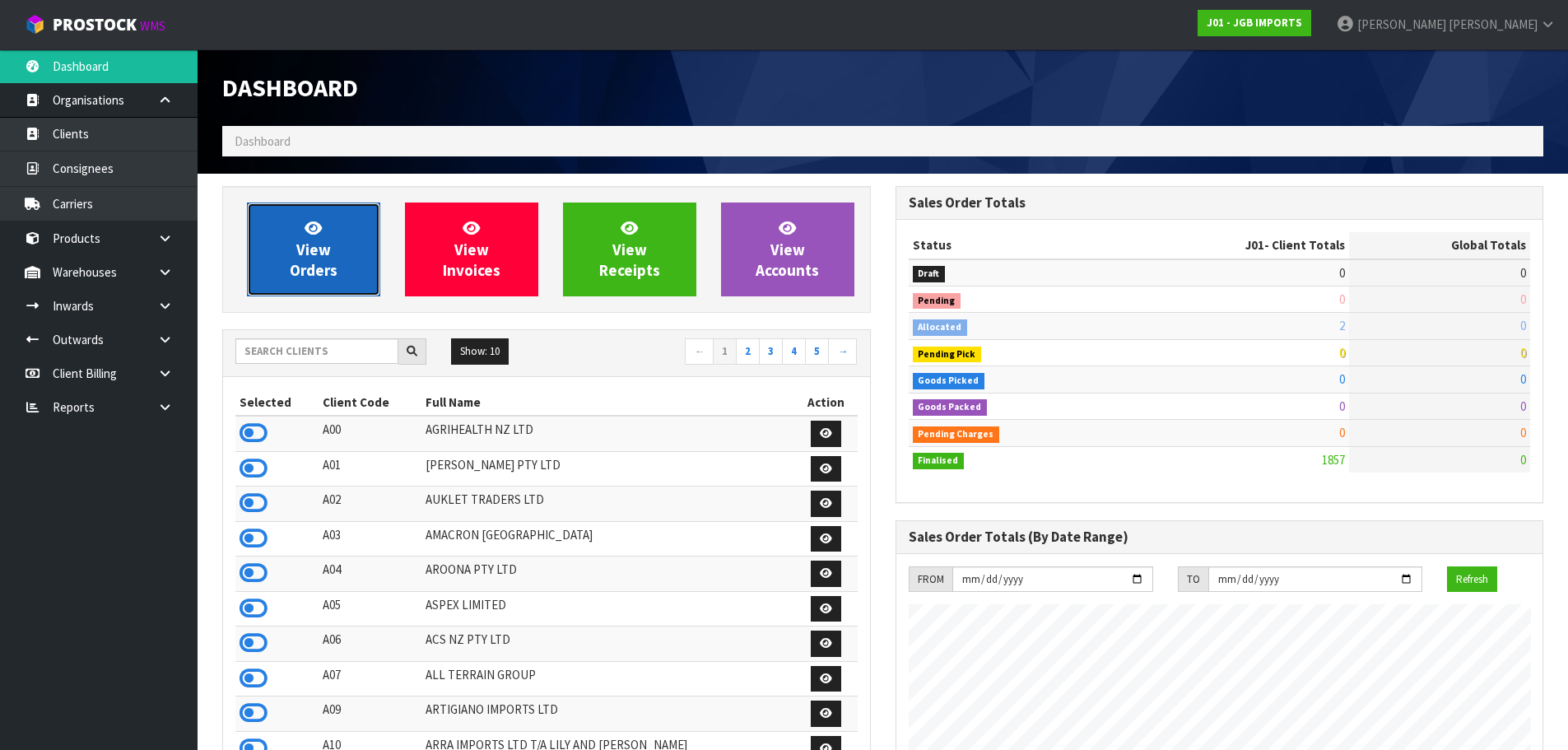
click at [339, 261] on link "View Orders" at bounding box center [314, 250] width 133 height 94
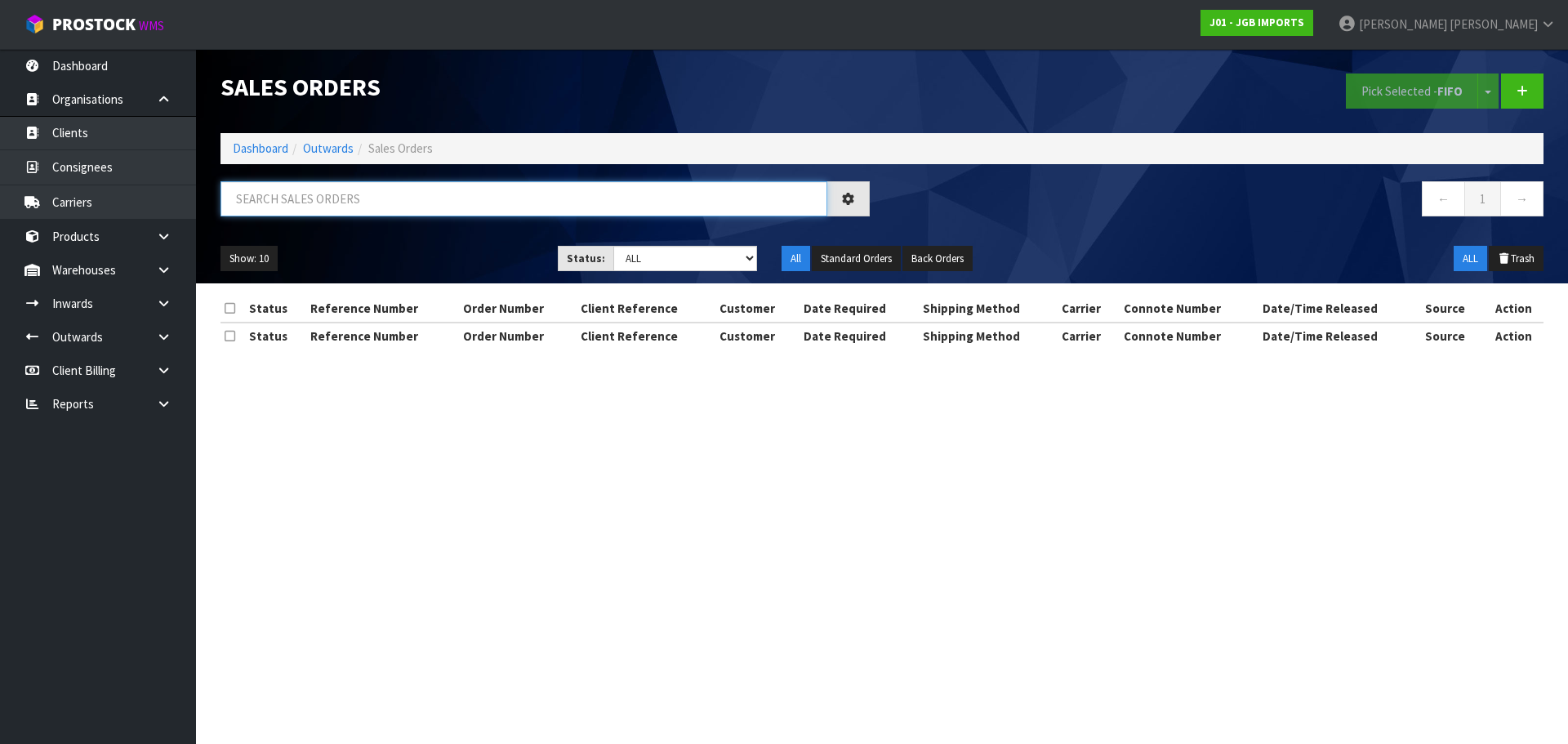
click at [356, 206] on input "text" at bounding box center [524, 199] width 607 height 35
paste input "Riverstone"
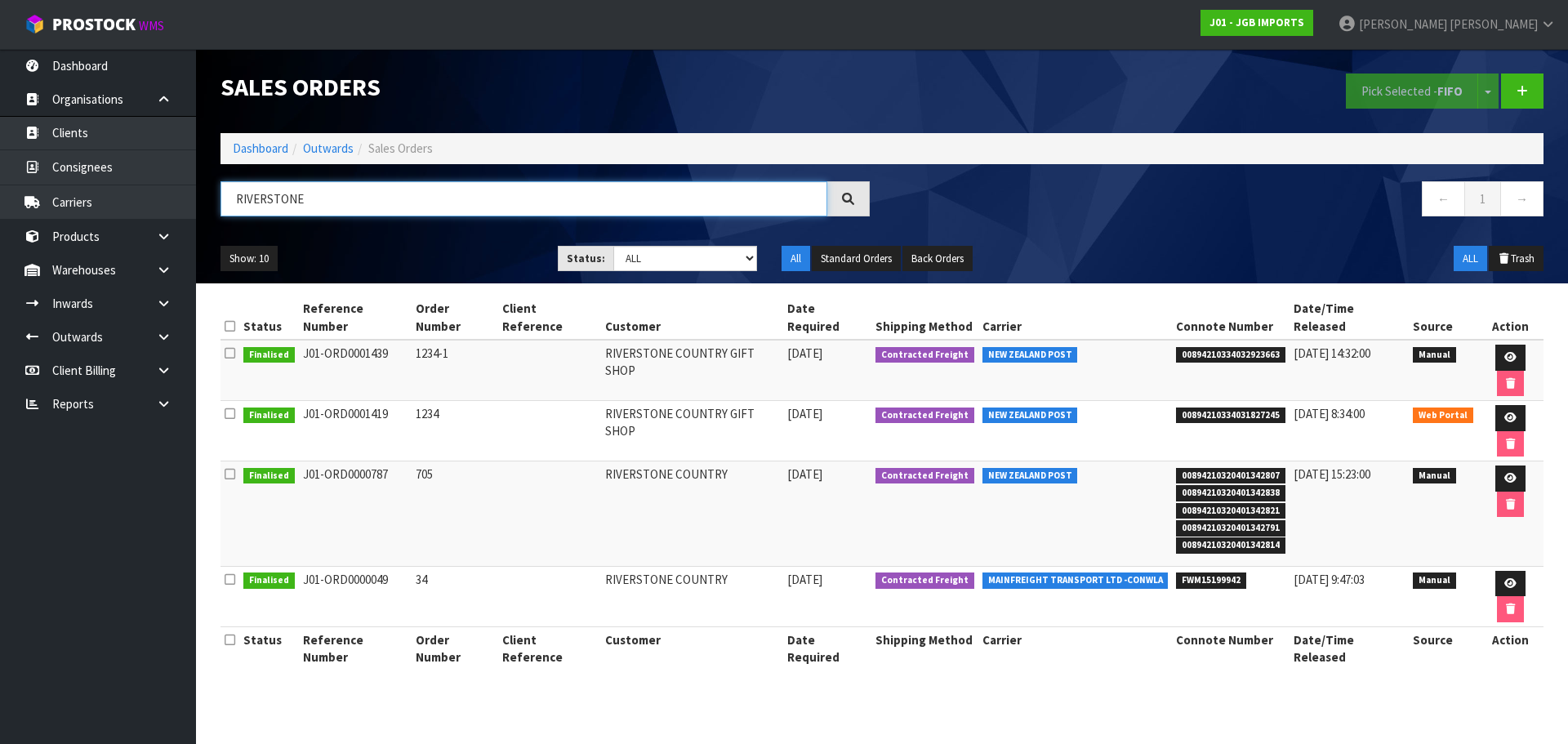
type input "RIVERSTONE"
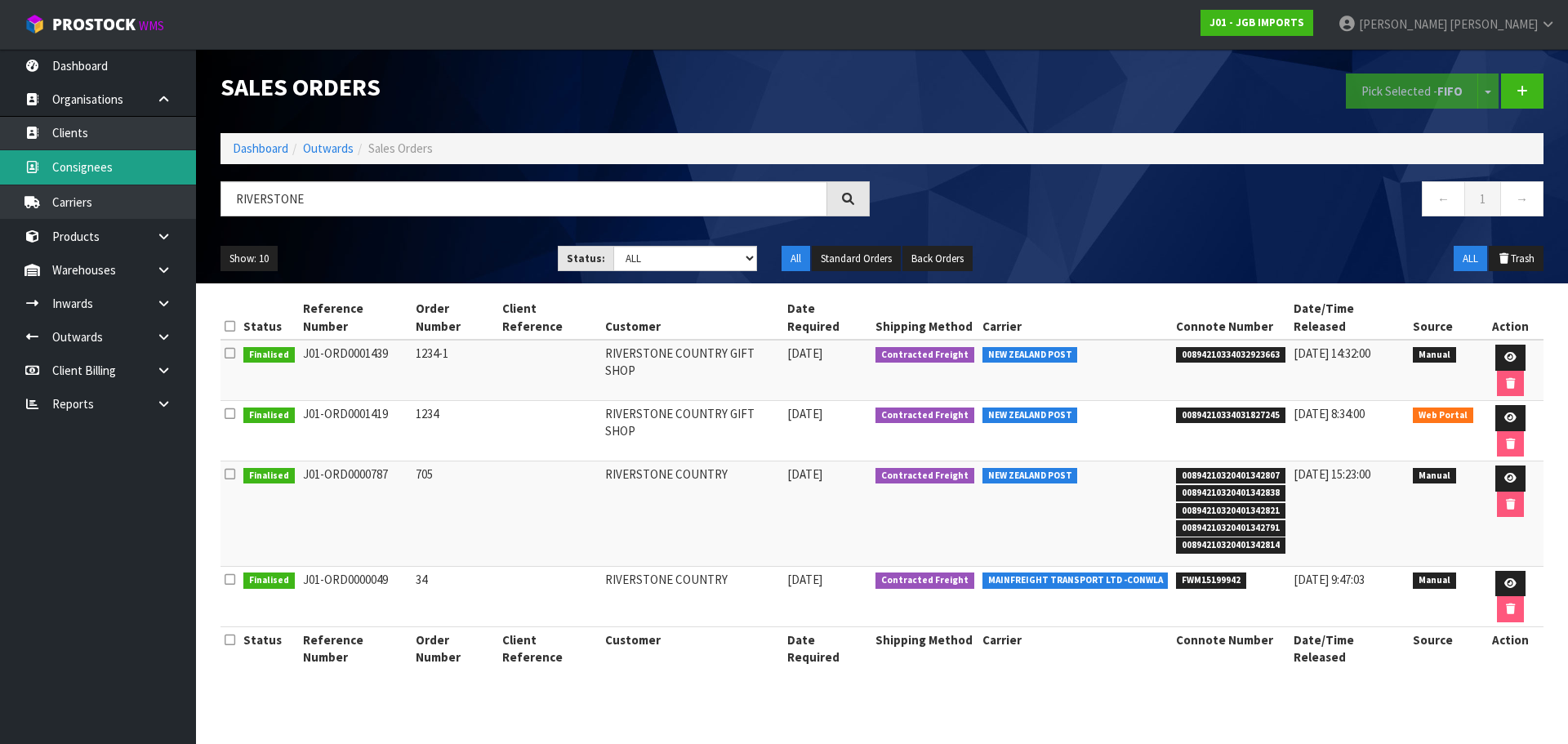
click at [118, 165] on link "Consignees" at bounding box center [97, 166] width 196 height 33
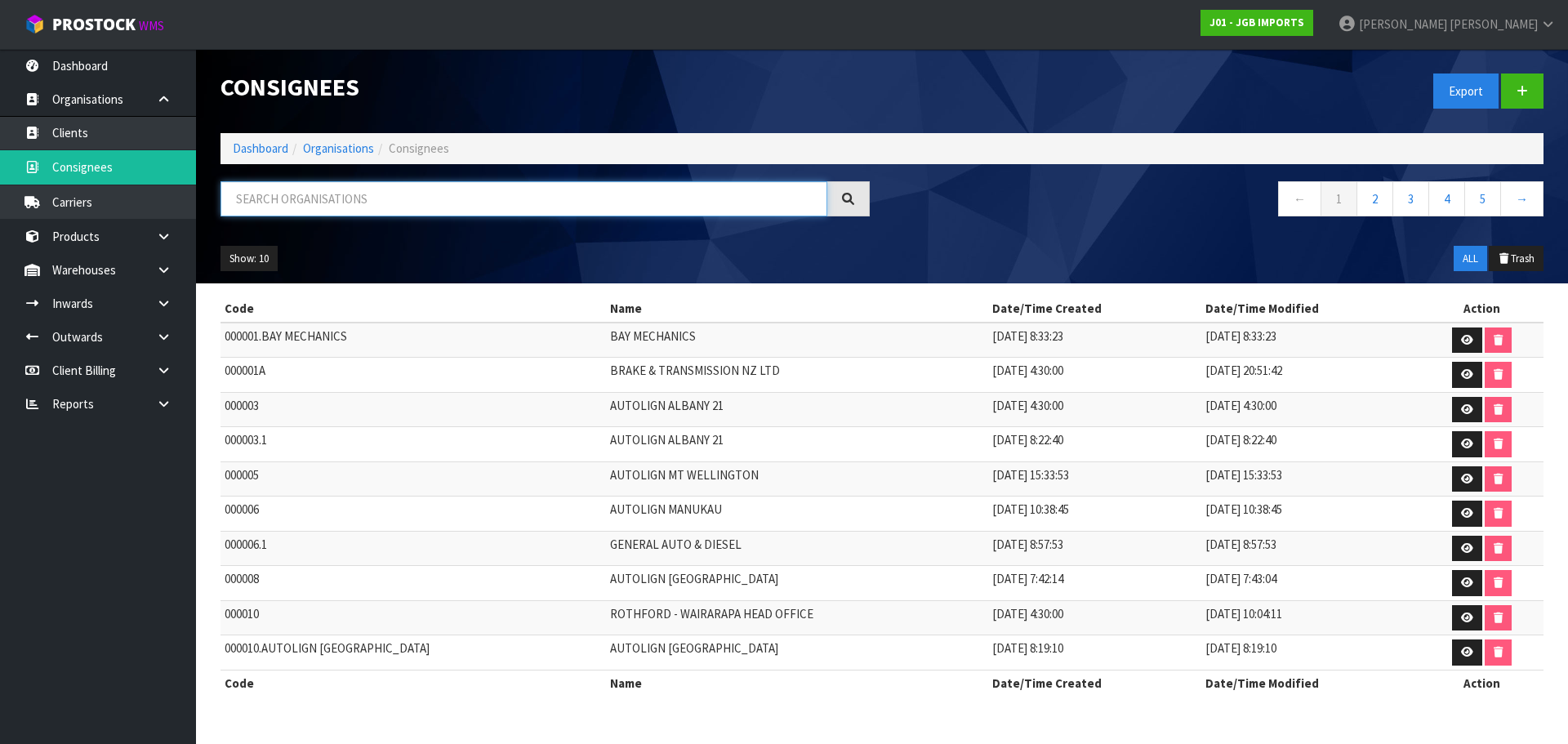
click at [306, 204] on input "text" at bounding box center [524, 199] width 607 height 35
paste input "ROLLESTON FLORIST & GIFTS"
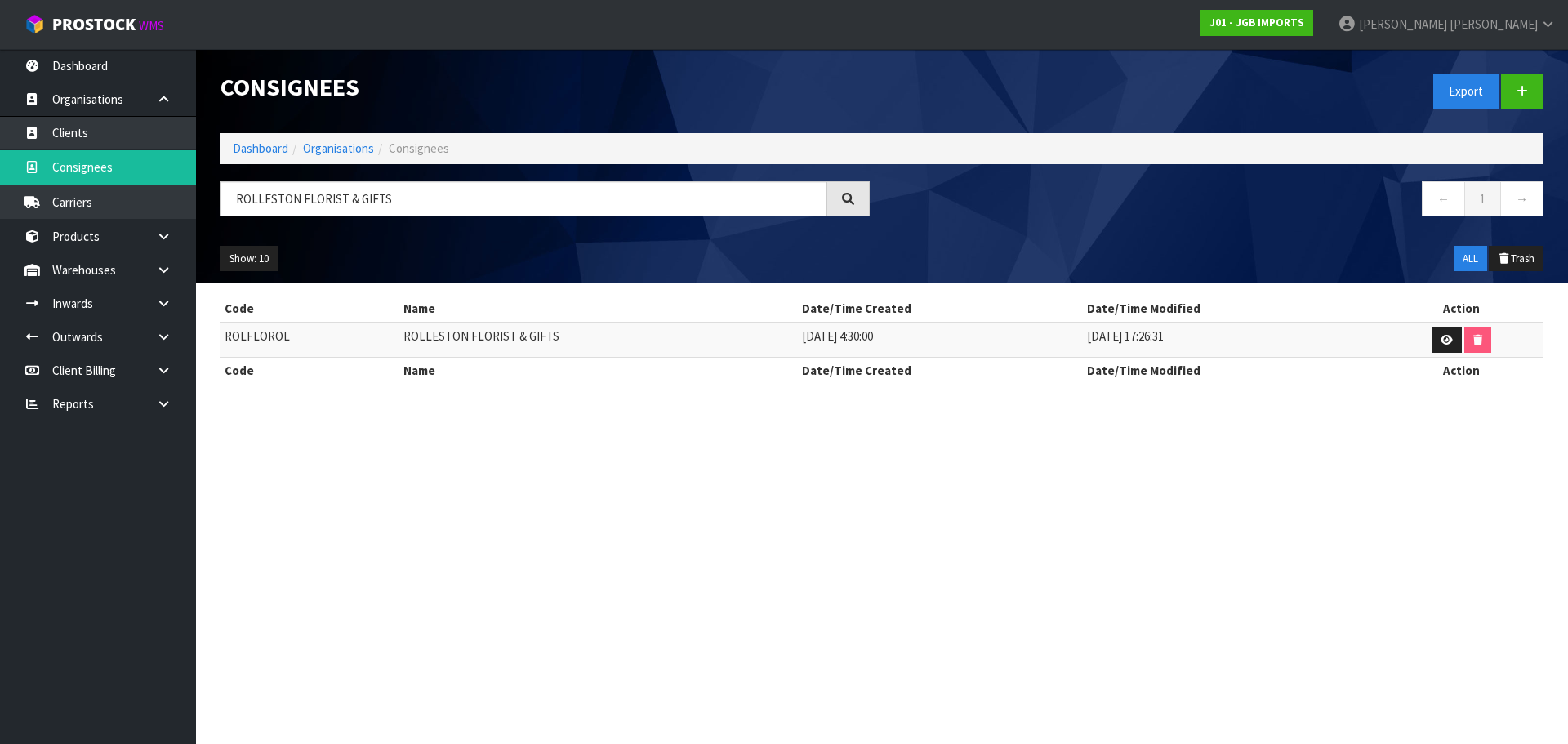
click at [249, 333] on td "ROLFLOROL" at bounding box center [310, 340] width 179 height 35
click at [365, 187] on input "ROLLESTON FLORIST & GIFTS" at bounding box center [524, 199] width 607 height 35
drag, startPoint x: 395, startPoint y: 206, endPoint x: 122, endPoint y: 230, distance: 274.1
click at [136, 227] on body "Toggle navigation ProStock WMS J01 - JGB IMPORTS Rocio Lopez Logout Dashboard O…" at bounding box center [784, 372] width 1568 height 744
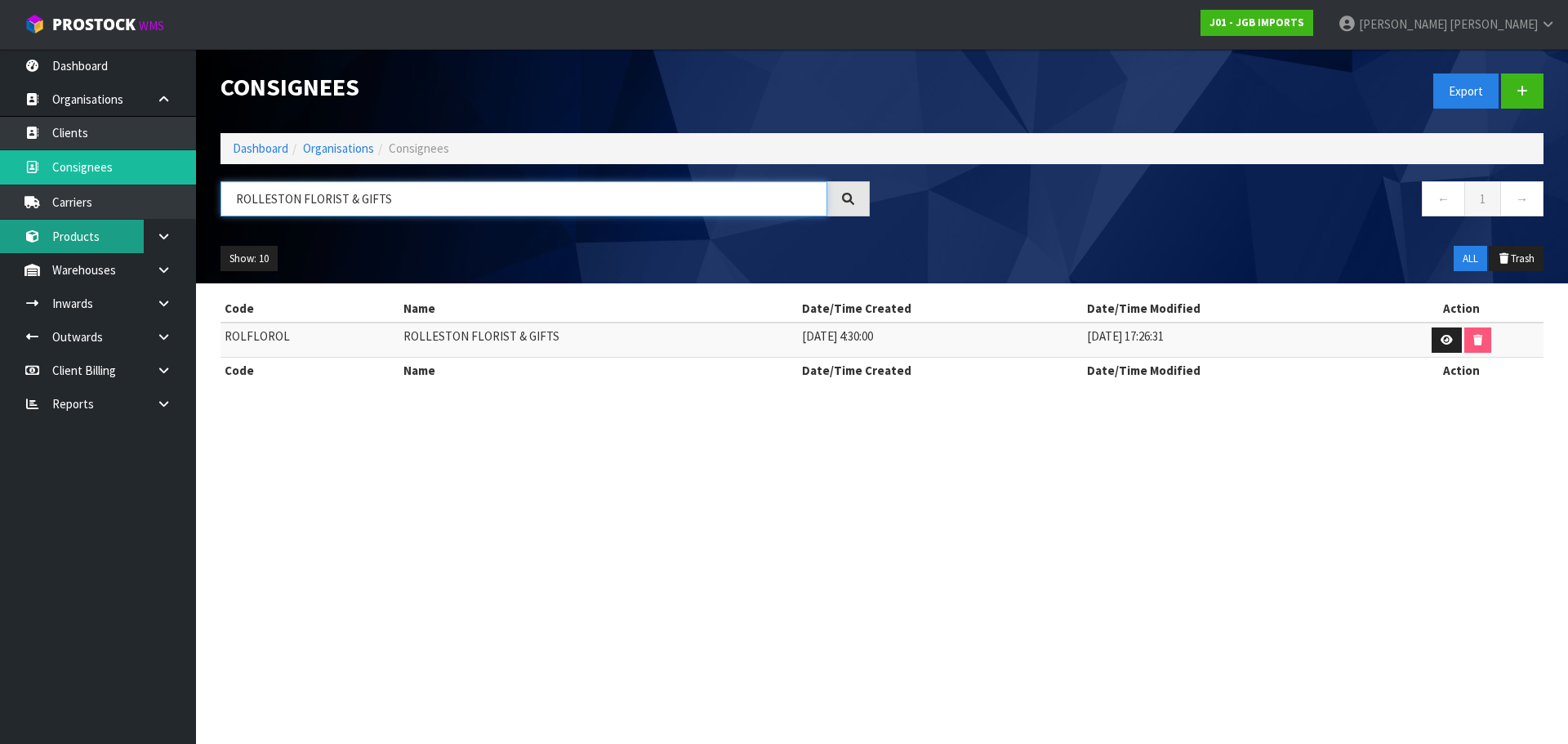
paste input "ShaRae Westown Books & Gift Centre,"
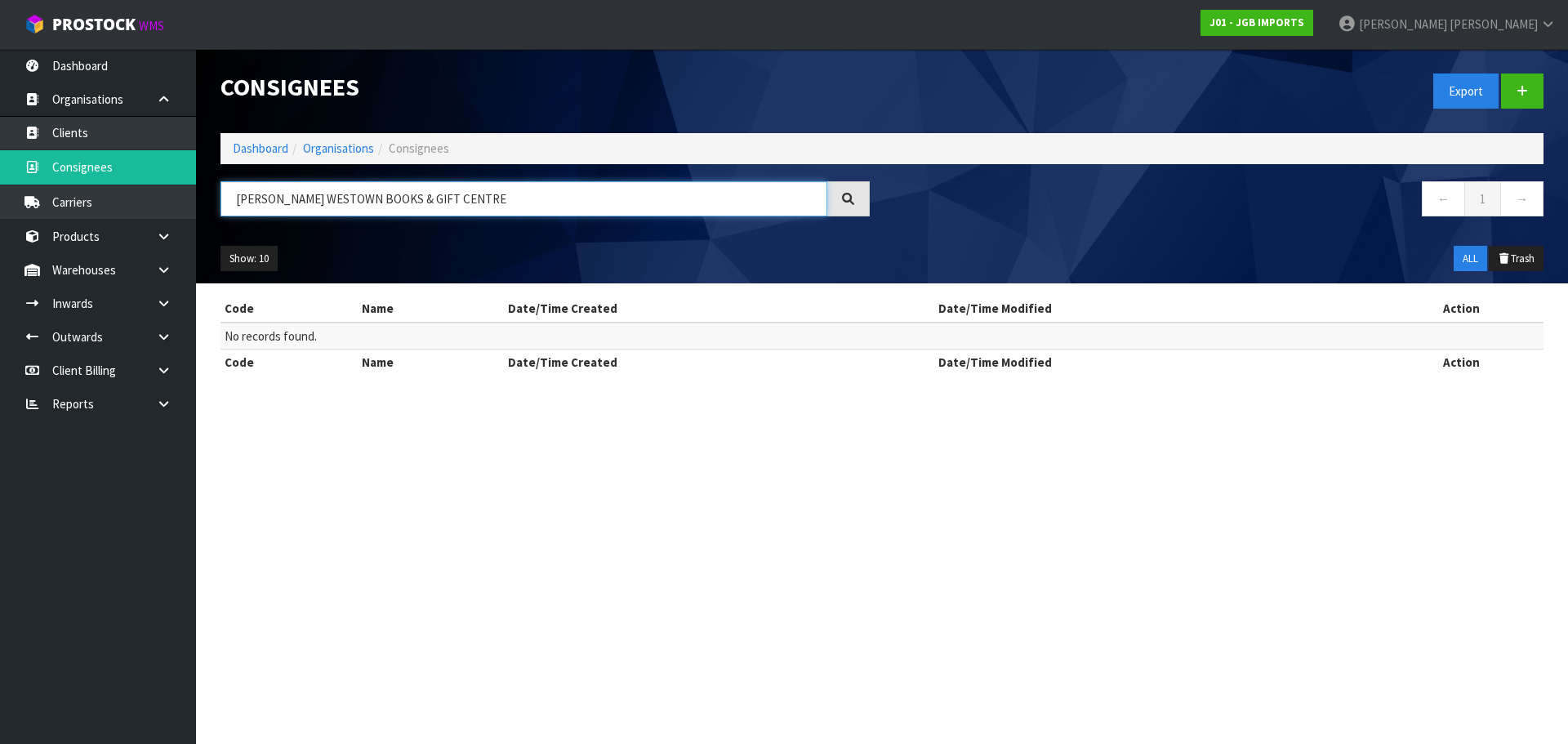
drag, startPoint x: 373, startPoint y: 195, endPoint x: 496, endPoint y: 189, distance: 123.1
click at [496, 189] on input "SHARAE WESTOWN BOOKS & GIFT CENTRE" at bounding box center [524, 199] width 607 height 35
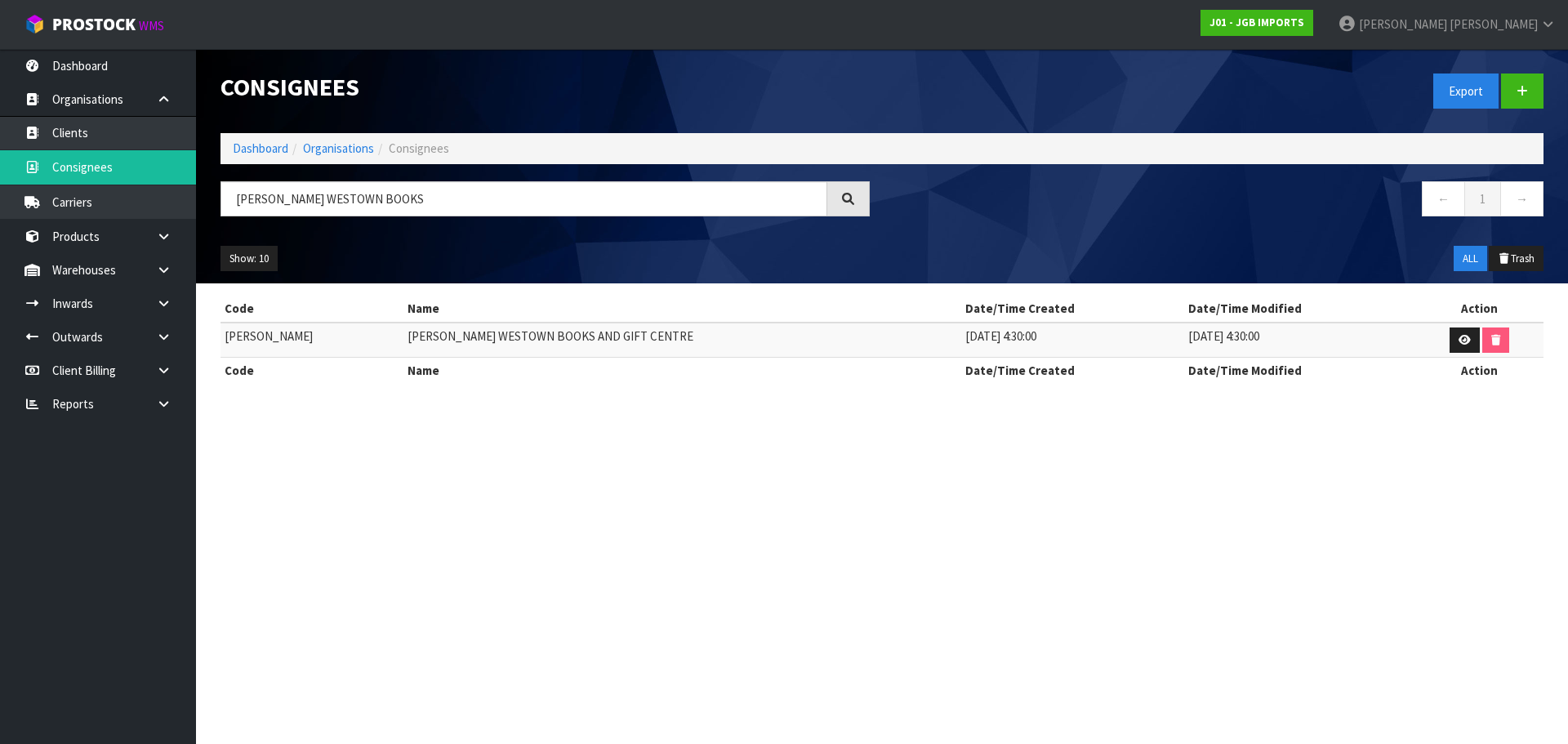
click at [507, 326] on td "SHARAE WESTOWN BOOKS AND GIFT CENTRE" at bounding box center [682, 340] width 558 height 35
click at [233, 335] on td "SHARAE" at bounding box center [312, 340] width 183 height 35
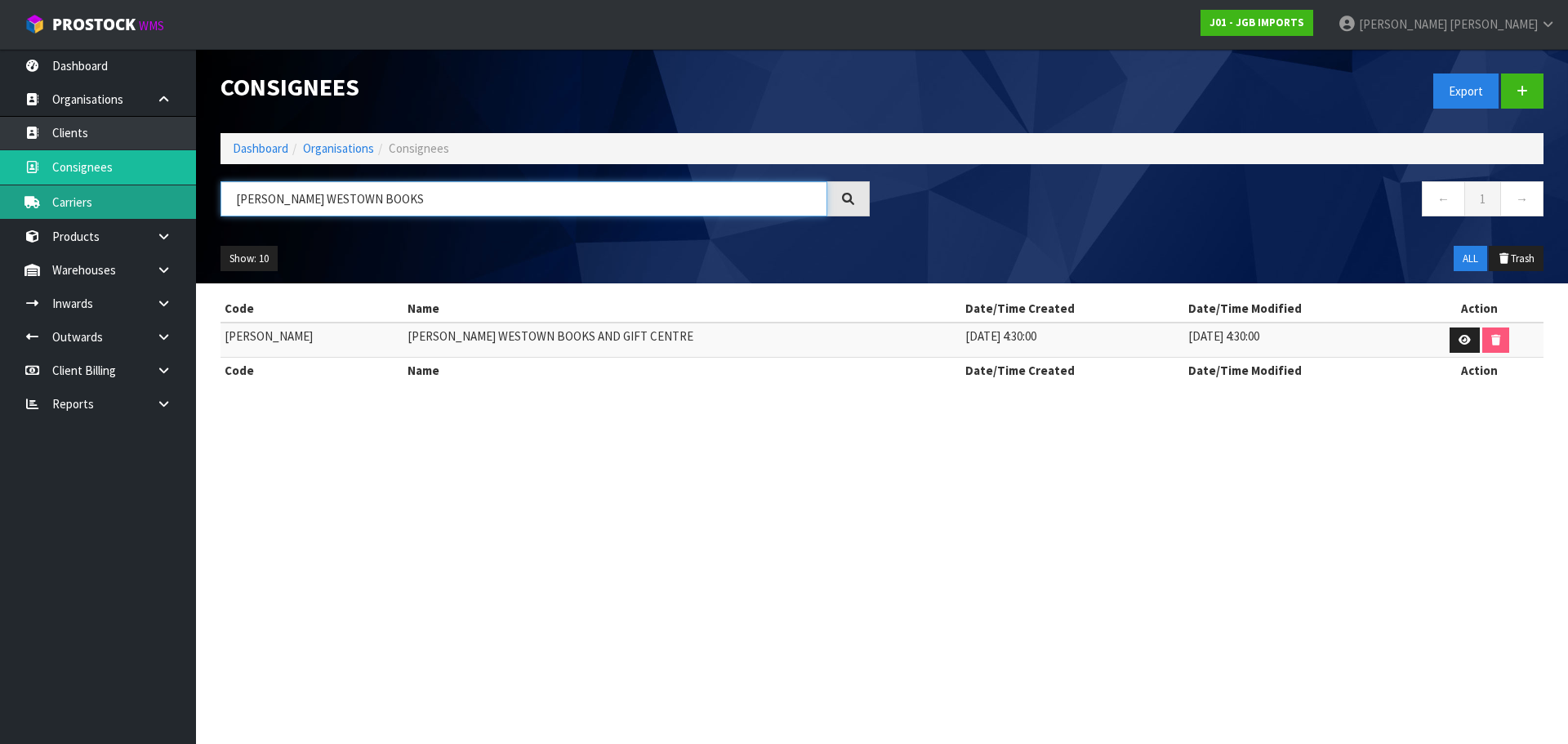
drag, startPoint x: 379, startPoint y: 203, endPoint x: 185, endPoint y: 207, distance: 194.0
click at [197, 205] on header "Consignees Export Dashboard Organisations Consignees SHARAE WESTOWN BOOKS ← 1 →…" at bounding box center [881, 166] width 1371 height 234
paste input "The Silky Oak Chocolate - The Silky Oak Chocolate Co Ltd"
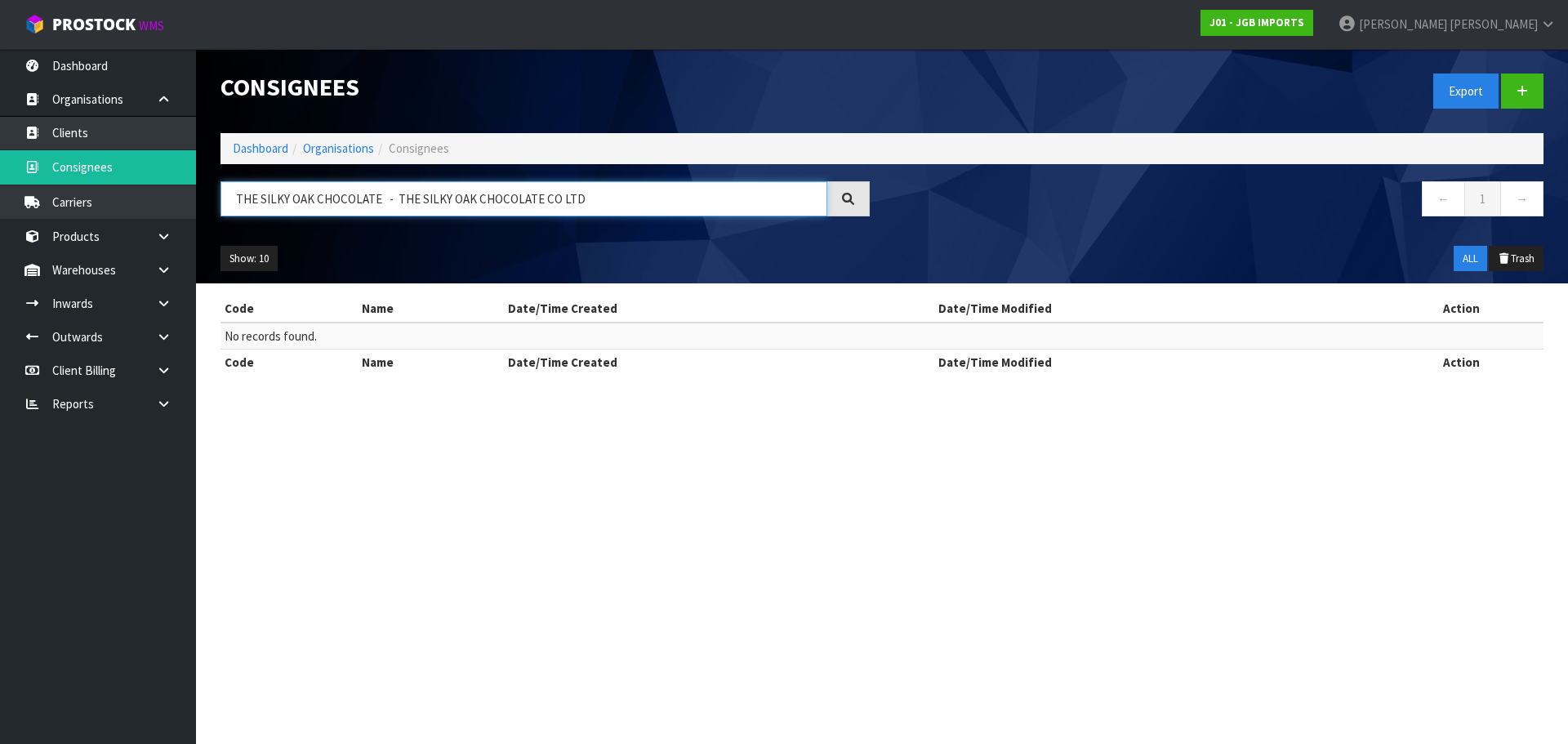
drag, startPoint x: 380, startPoint y: 202, endPoint x: 741, endPoint y: 216, distance: 361.3
click at [741, 216] on input "THE SILKY OAK CHOCOLATE - THE SILKY OAK CHOCOLATE CO LTD" at bounding box center [524, 199] width 607 height 35
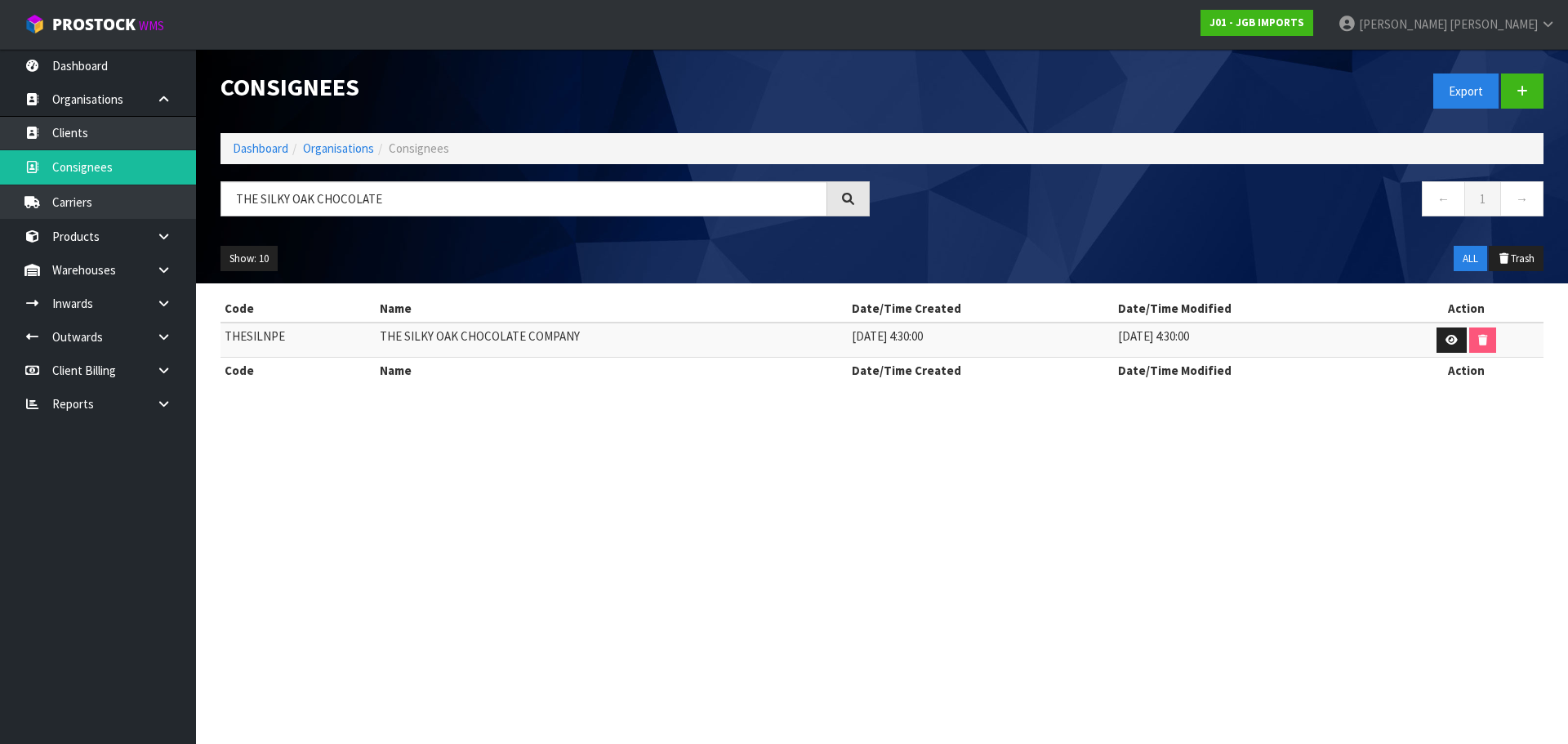
click at [470, 339] on td "THE SILKY OAK CHOCOLATE COMPANY" at bounding box center [611, 340] width 472 height 35
click at [321, 204] on input "THE SILKY OAK CHOCOLATE" at bounding box center [524, 199] width 607 height 35
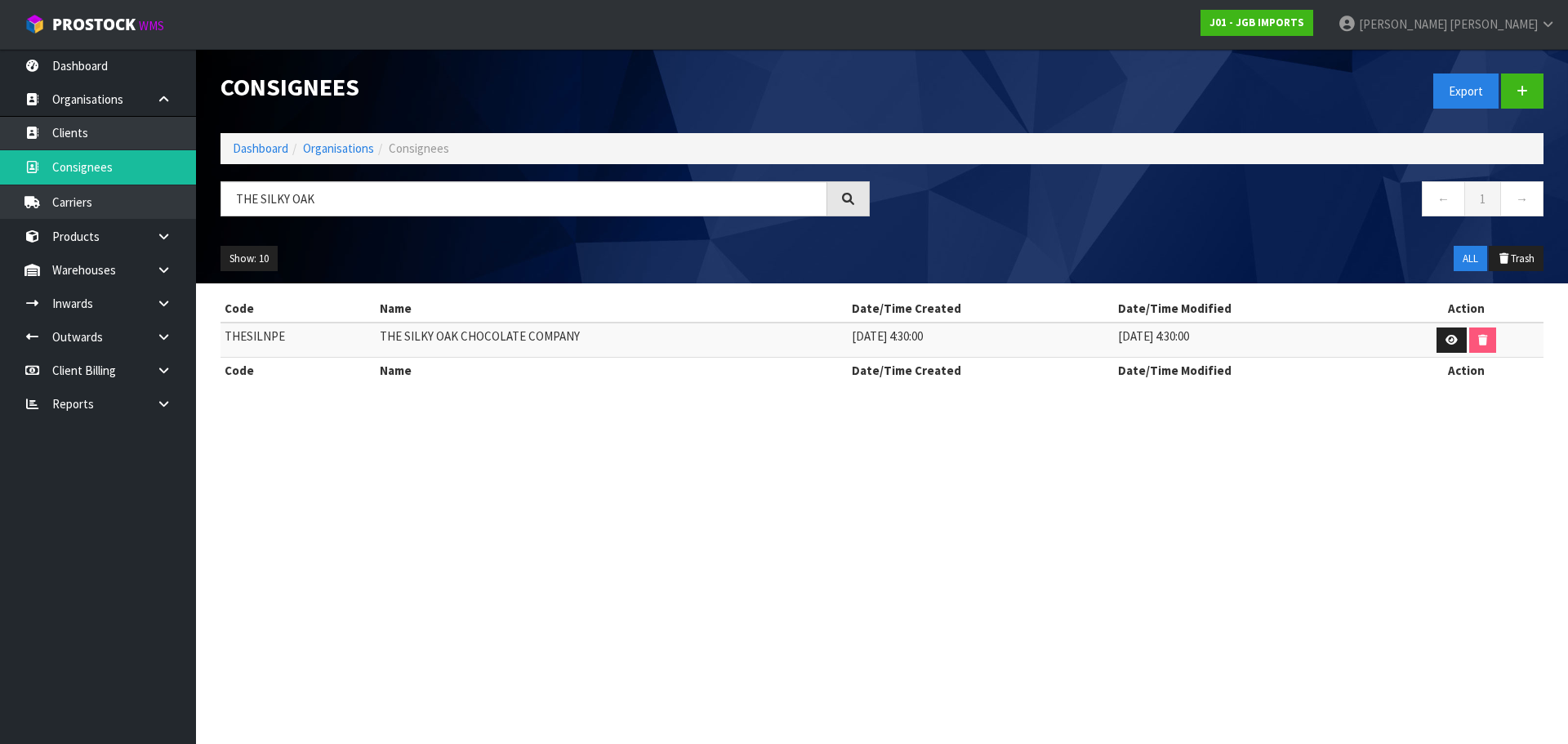
click at [406, 341] on td "THE SILKY OAK CHOCOLATE COMPANY" at bounding box center [611, 340] width 472 height 35
click at [240, 336] on td "THESILNPE" at bounding box center [299, 340] width 156 height 35
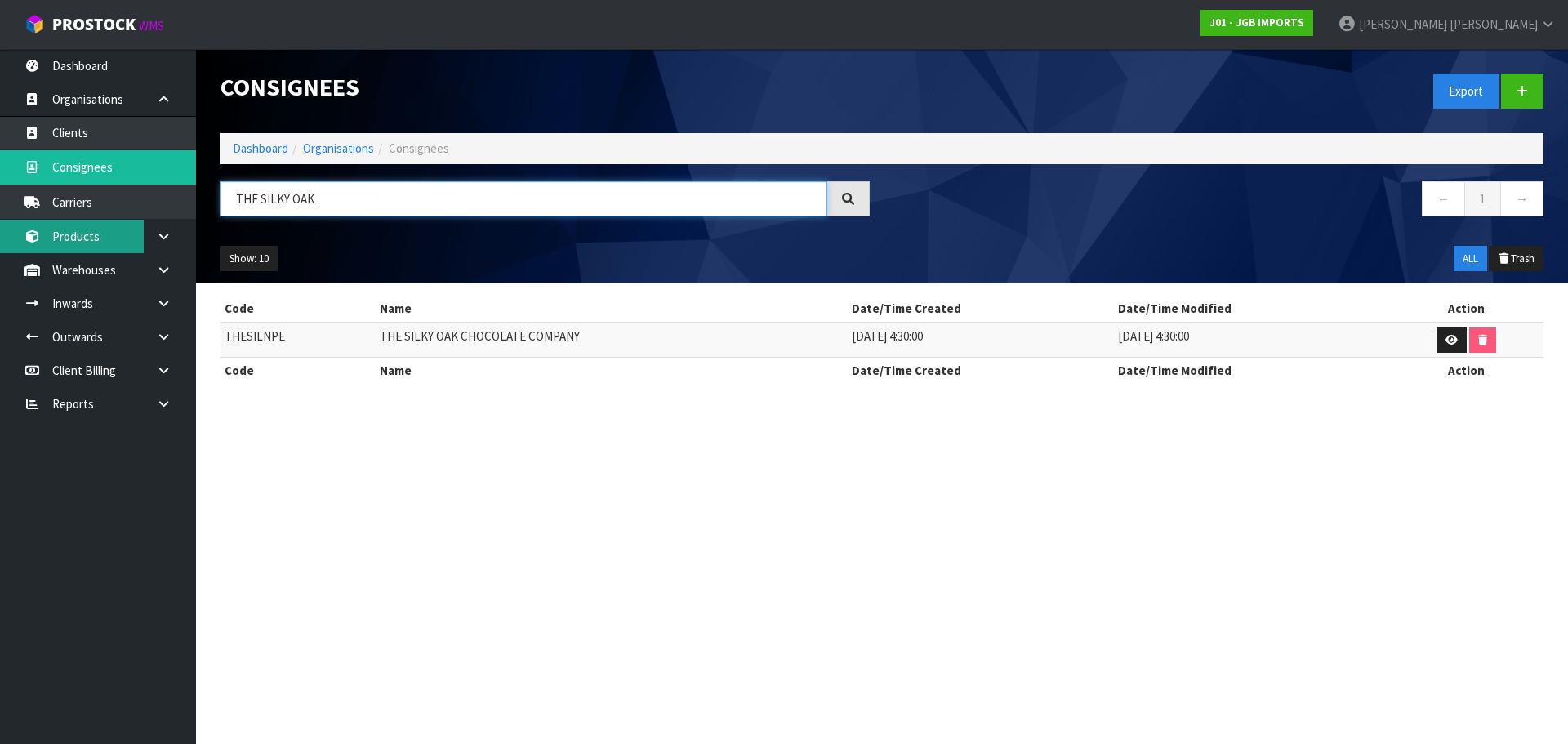
drag, startPoint x: 329, startPoint y: 199, endPoint x: 113, endPoint y: 224, distance: 217.4
click at [140, 220] on body "Toggle navigation ProStock WMS J01 - JGB IMPORTS Rocio Lopez Logout Dashboard O…" at bounding box center [784, 372] width 1568 height 744
paste input "SPRINGVALE GARDEN CENTRE"
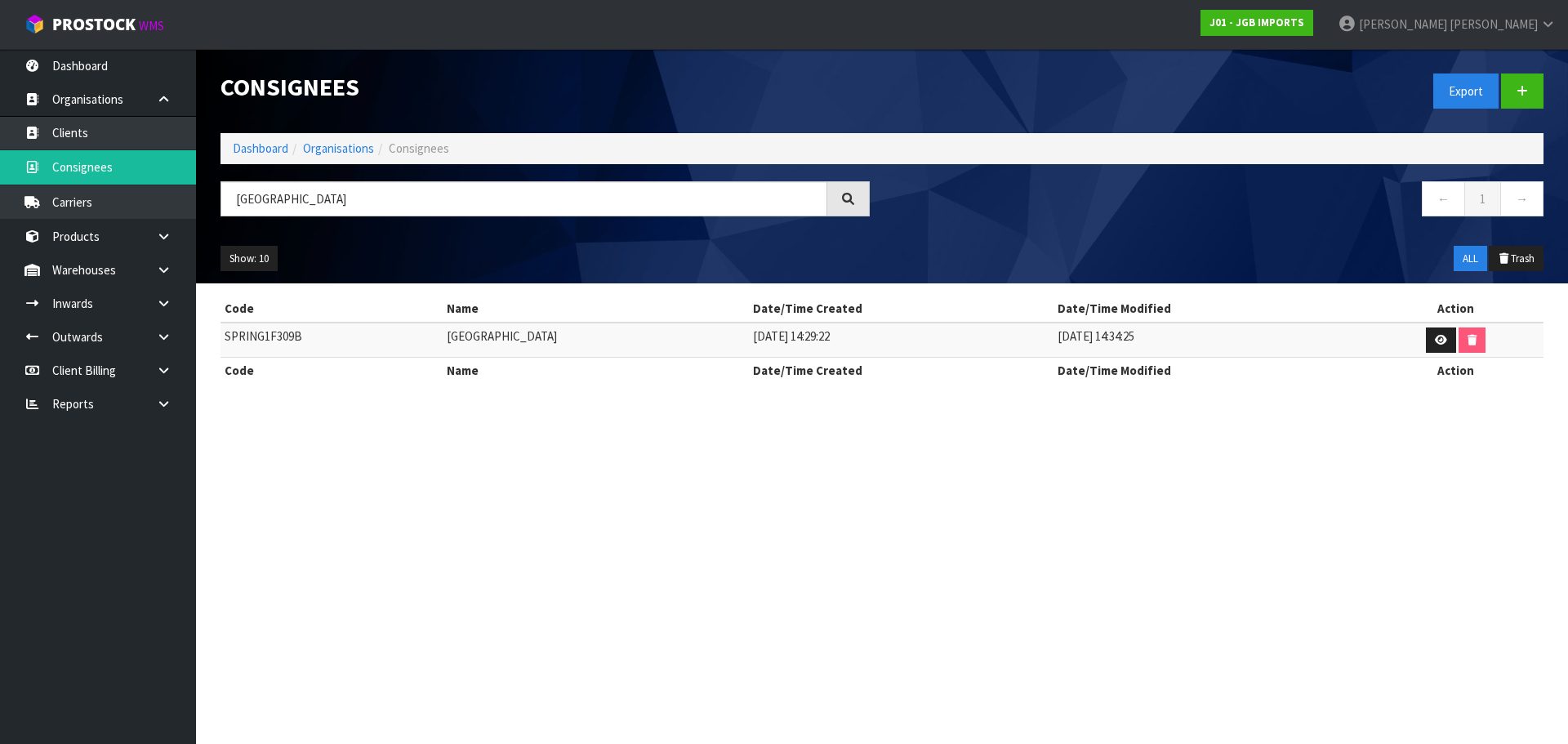
click at [290, 335] on td "SPRING1F309B" at bounding box center [332, 340] width 222 height 35
click at [289, 335] on td "SPRING1F309B" at bounding box center [332, 340] width 222 height 35
drag, startPoint x: 351, startPoint y: 201, endPoint x: 469, endPoint y: 204, distance: 118.0
click at [469, 204] on input "SPRINGVALE GARDEN CENTRE" at bounding box center [524, 199] width 607 height 35
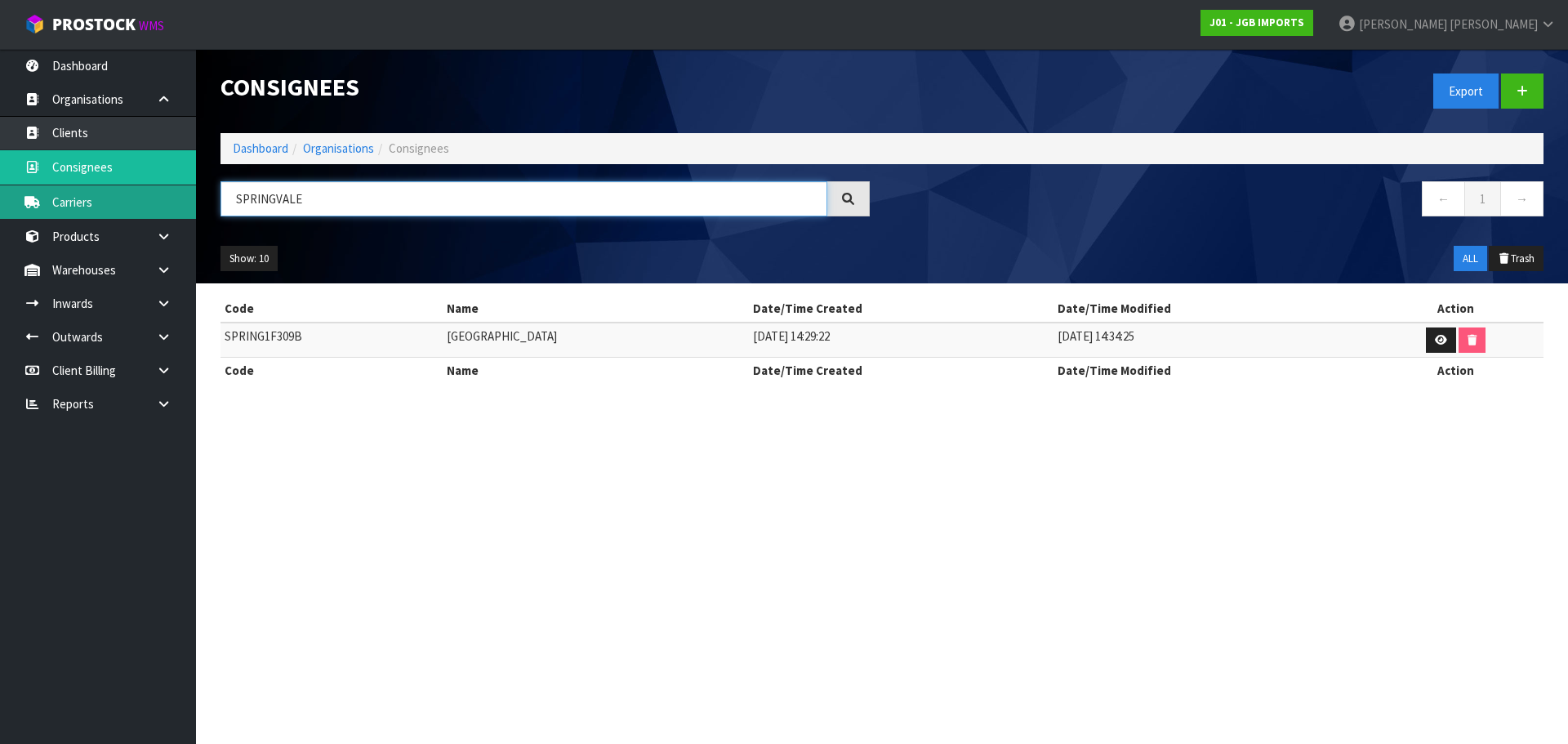
drag, startPoint x: 231, startPoint y: 203, endPoint x: 173, endPoint y: 219, distance: 60.2
click at [175, 217] on body "Toggle navigation ProStock WMS J01 - JGB IMPORTS Rocio Lopez Logout Dashboard O…" at bounding box center [784, 372] width 1568 height 744
paste input "TITCH ONE PURL ON"
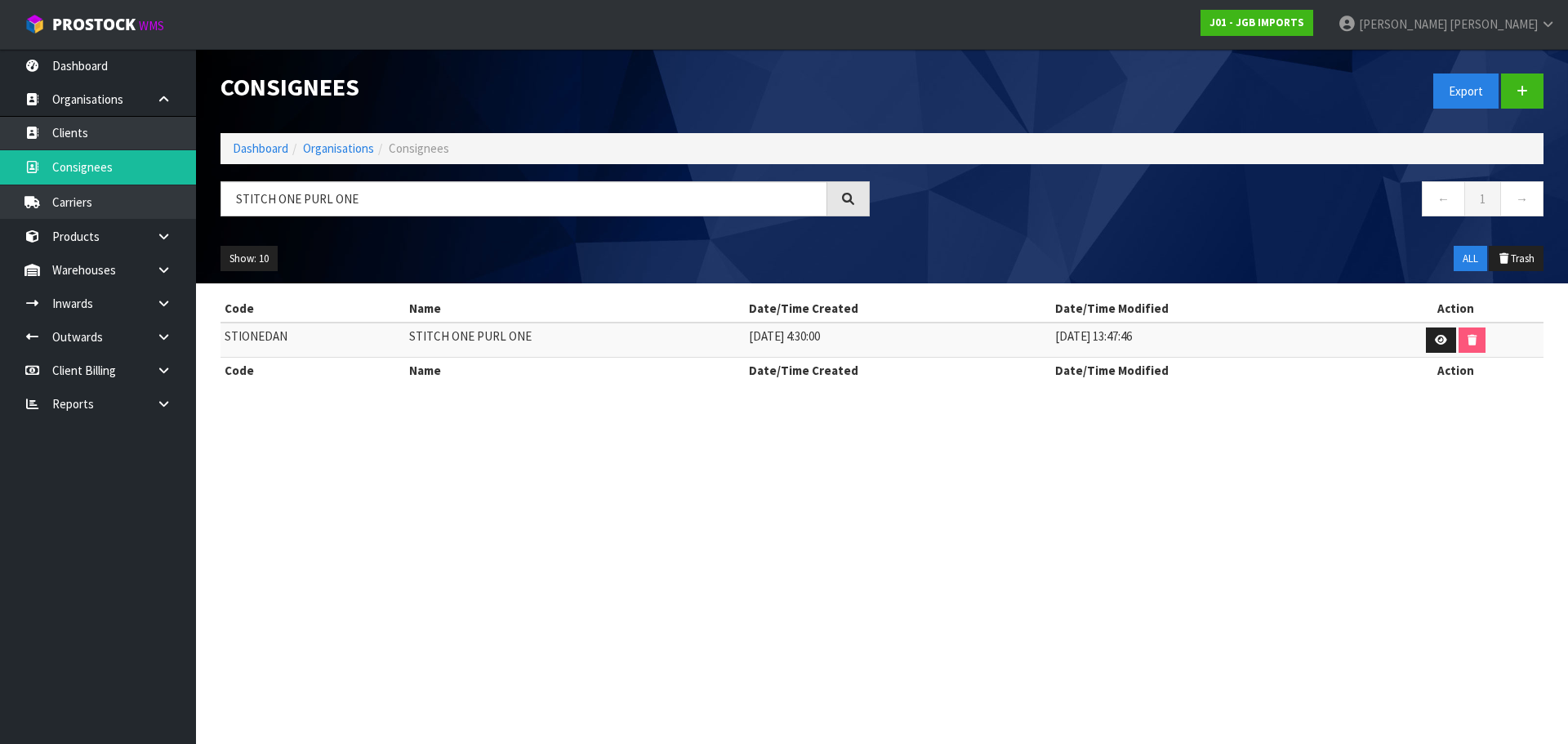
click at [271, 340] on td "STIONEDAN" at bounding box center [313, 340] width 184 height 35
click at [270, 340] on td "STIONEDAN" at bounding box center [313, 340] width 184 height 35
drag, startPoint x: 358, startPoint y: 206, endPoint x: 150, endPoint y: 220, distance: 208.5
click at [165, 216] on body "Toggle navigation ProStock WMS J01 - JGB IMPORTS Rocio Lopez Logout Dashboard O…" at bounding box center [784, 372] width 1568 height 744
paste input "TE ANAU PHOTO CENTRE"
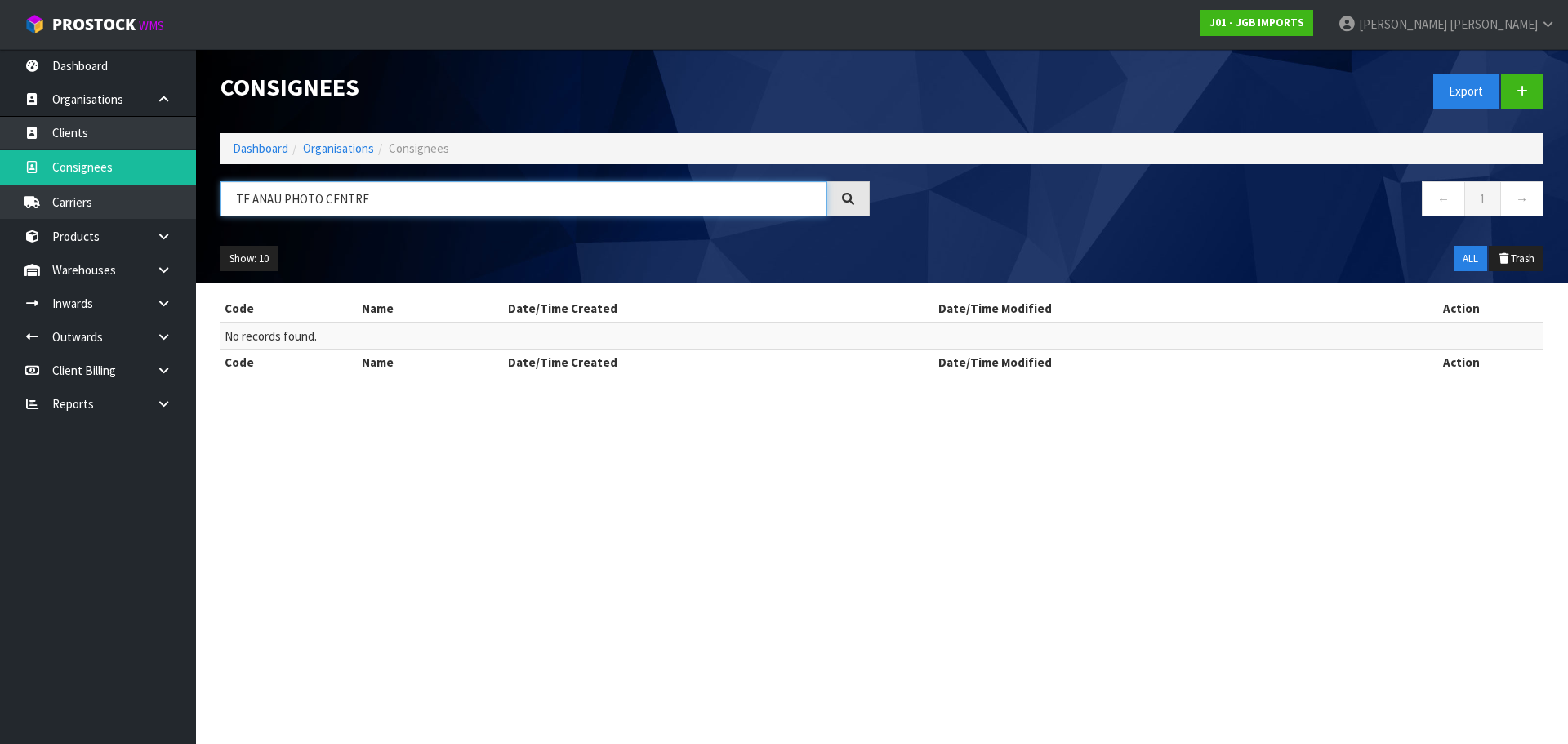
click at [329, 212] on input "TE ANAU PHOTO CENTRE" at bounding box center [524, 199] width 607 height 35
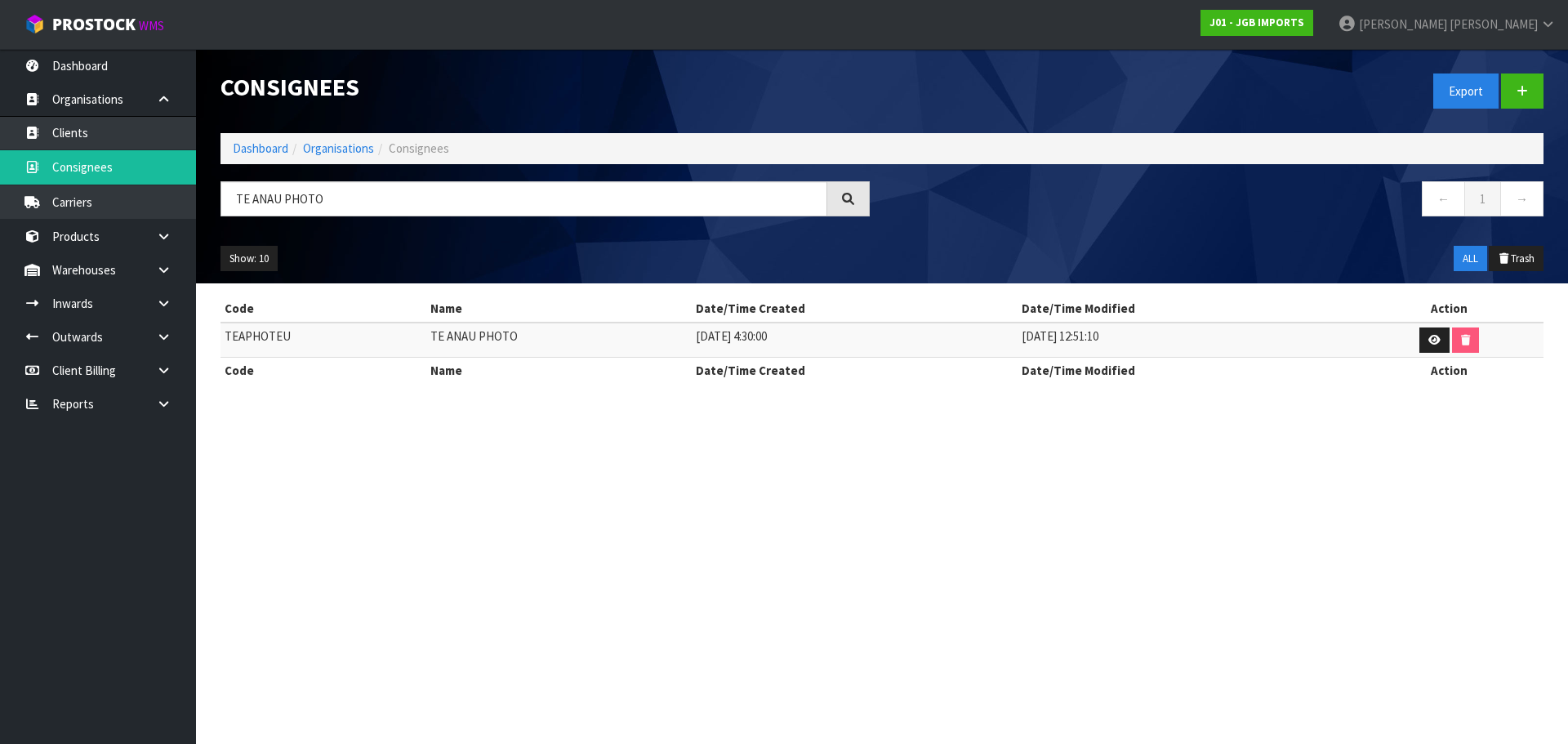
click at [457, 331] on td "TE ANAU PHOTO" at bounding box center [559, 340] width 266 height 35
click at [458, 331] on td "TE ANAU PHOTO" at bounding box center [559, 340] width 266 height 35
click at [259, 338] on td "TEAPHOTEU" at bounding box center [324, 340] width 206 height 35
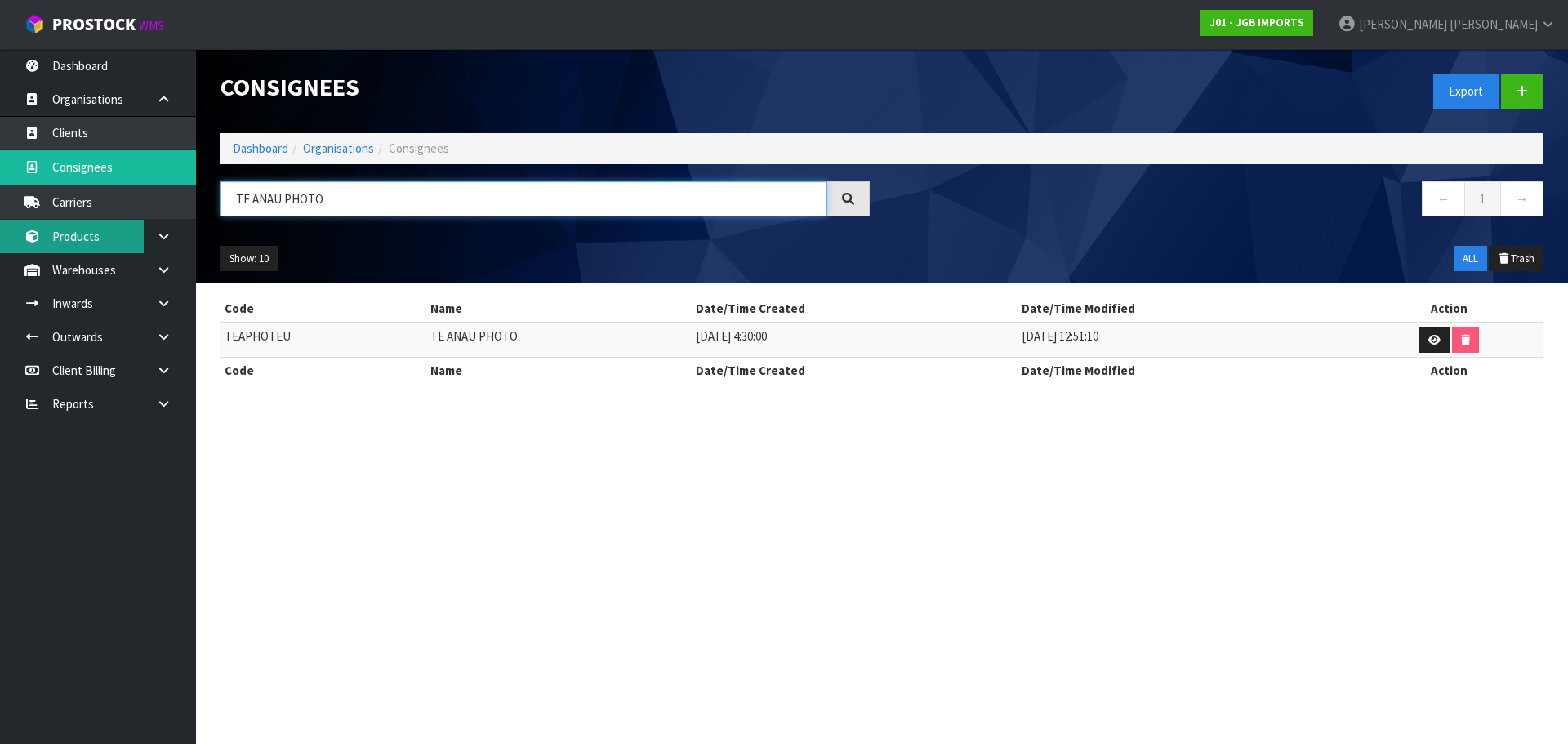
drag, startPoint x: 344, startPoint y: 201, endPoint x: 78, endPoint y: 225, distance: 267.1
click at [79, 224] on body "Toggle navigation ProStock WMS J01 - JGB IMPORTS Rocio Lopez Logout Dashboard O…" at bounding box center [784, 372] width 1568 height 744
paste input "RAPA LUCKY LOTTO & GIFTS LTD"
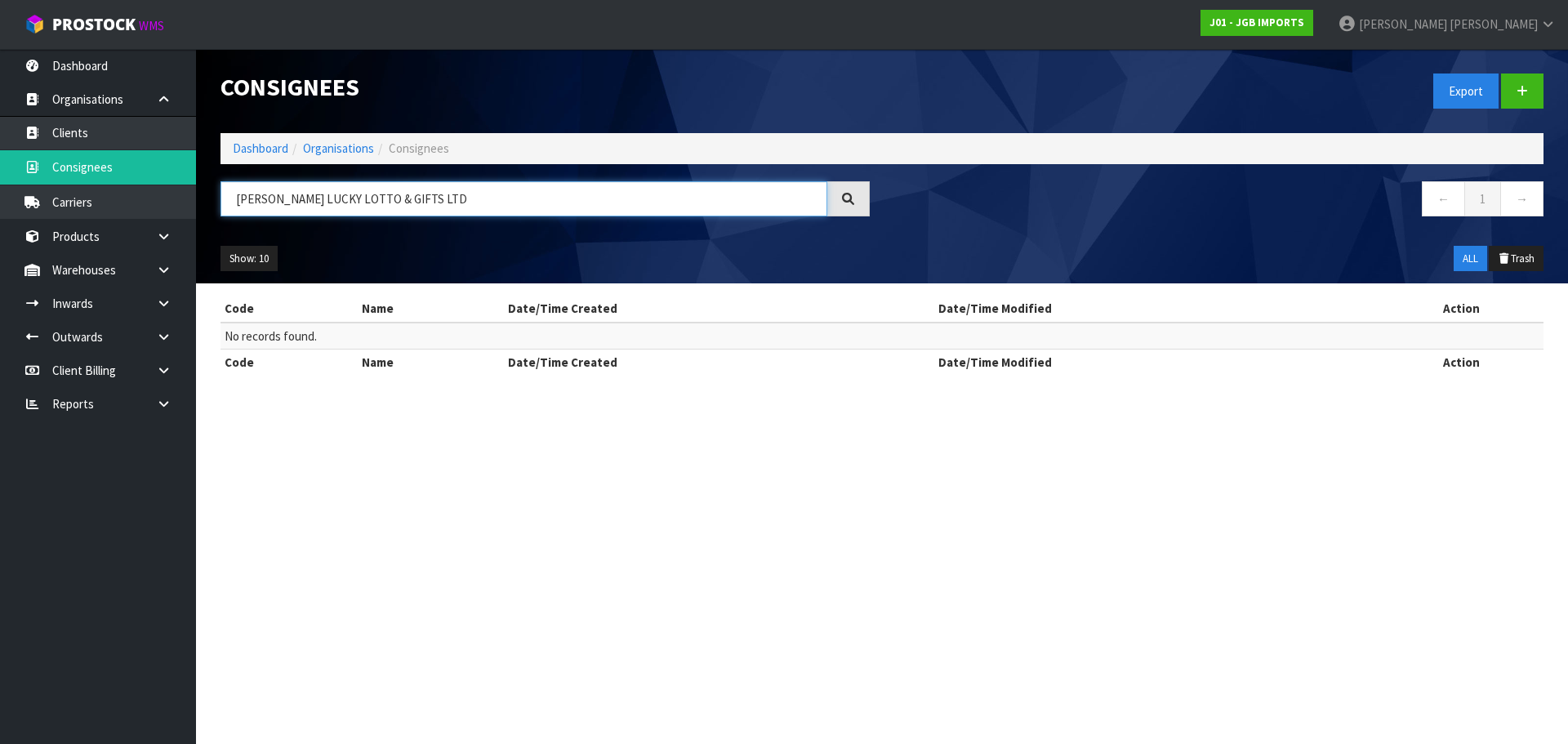
drag, startPoint x: 410, startPoint y: 203, endPoint x: 353, endPoint y: 207, distance: 57.1
click at [353, 207] on input "TE RAPA LUCKY LOTTO & GIFTS LTD" at bounding box center [524, 199] width 607 height 35
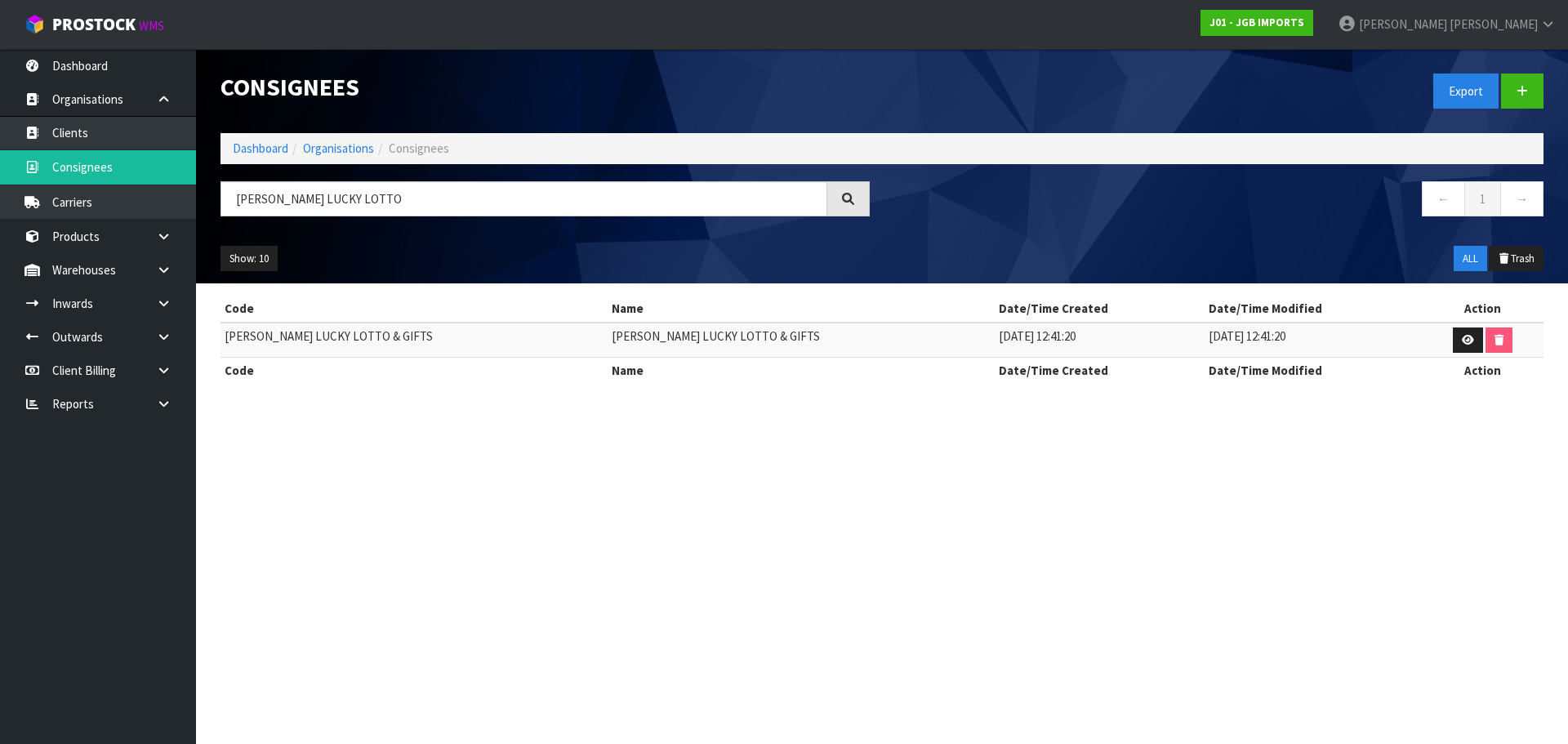
click at [669, 336] on td "TE RAPA LUCKY LOTTO & GIFTS" at bounding box center [801, 340] width 387 height 35
click at [288, 330] on td "TE RAPA LUCKY LOTTO & GIFTS" at bounding box center [414, 340] width 387 height 35
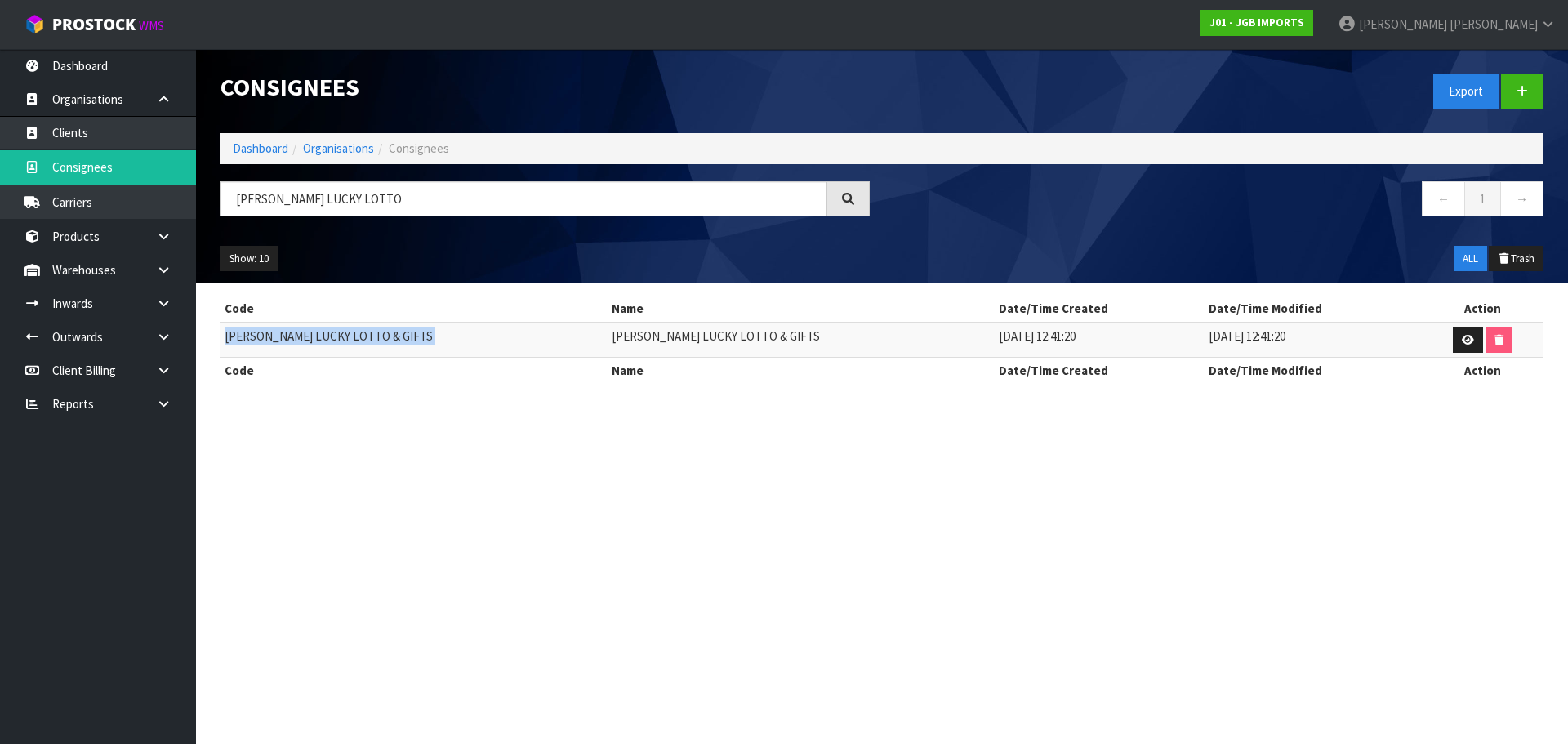
click at [288, 330] on td "TE RAPA LUCKY LOTTO & GIFTS" at bounding box center [414, 340] width 387 height 35
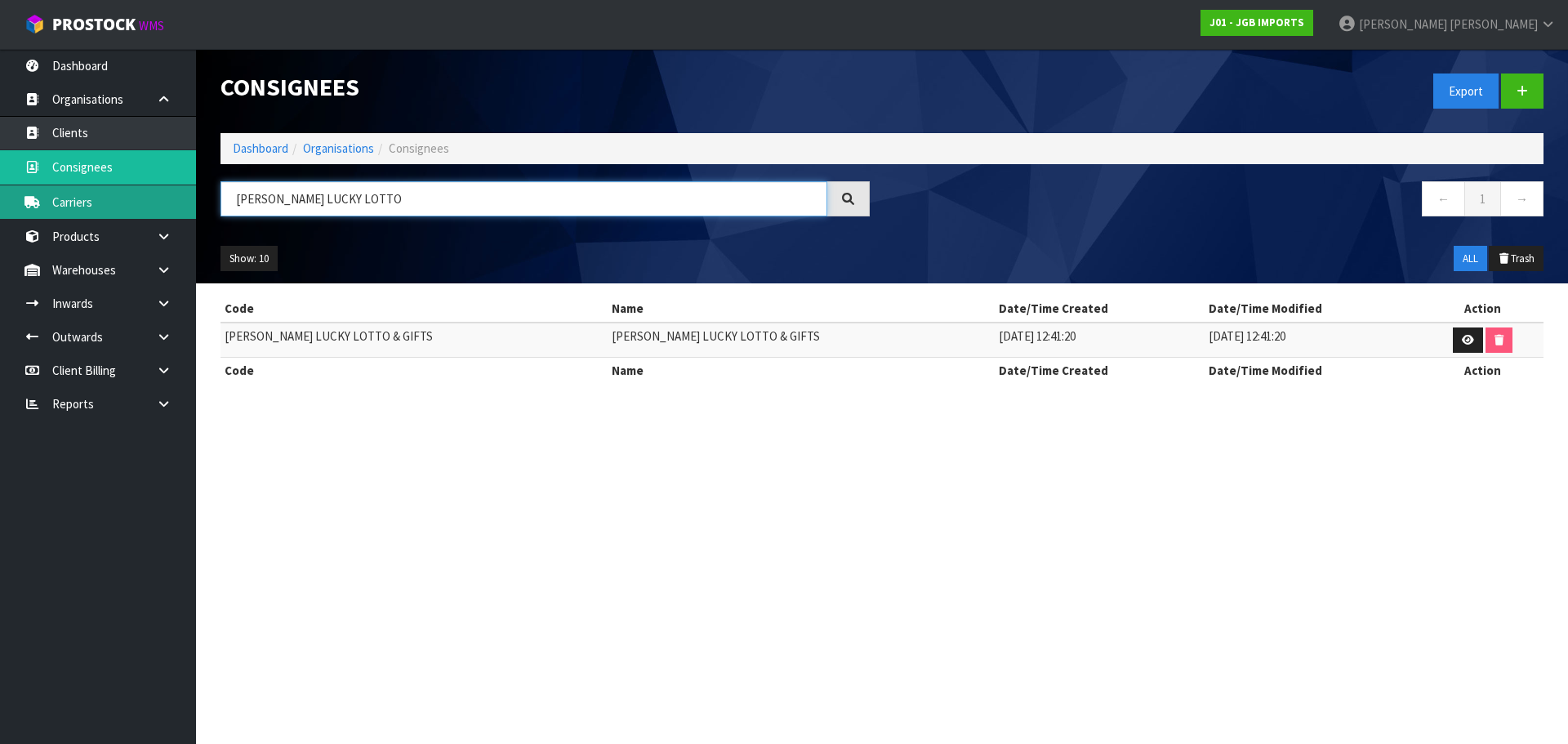
drag, startPoint x: 340, startPoint y: 208, endPoint x: 156, endPoint y: 212, distance: 184.0
click at [204, 208] on header "Consignees Export Dashboard Organisations Consignees TE RAPA LUCKY LOTTO ← 1 → …" at bounding box center [881, 166] width 1371 height 234
paste input ""THE BESPOKE LIVING ROOM ""
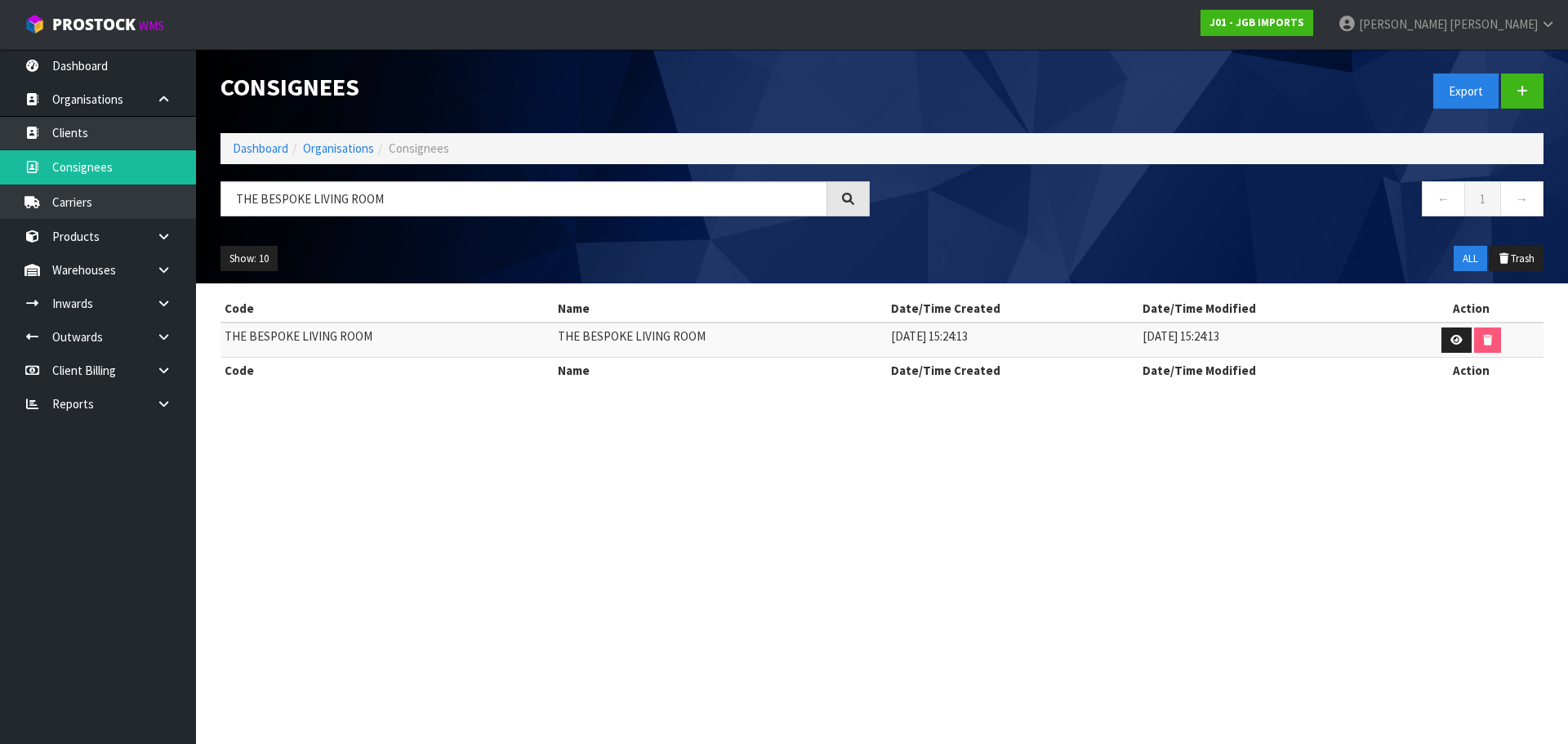
click at [332, 335] on td "THE BESPOKE LIVING ROOM" at bounding box center [387, 340] width 333 height 35
click at [326, 197] on input "THE BESPOKE LIVING ROOM" at bounding box center [524, 199] width 607 height 35
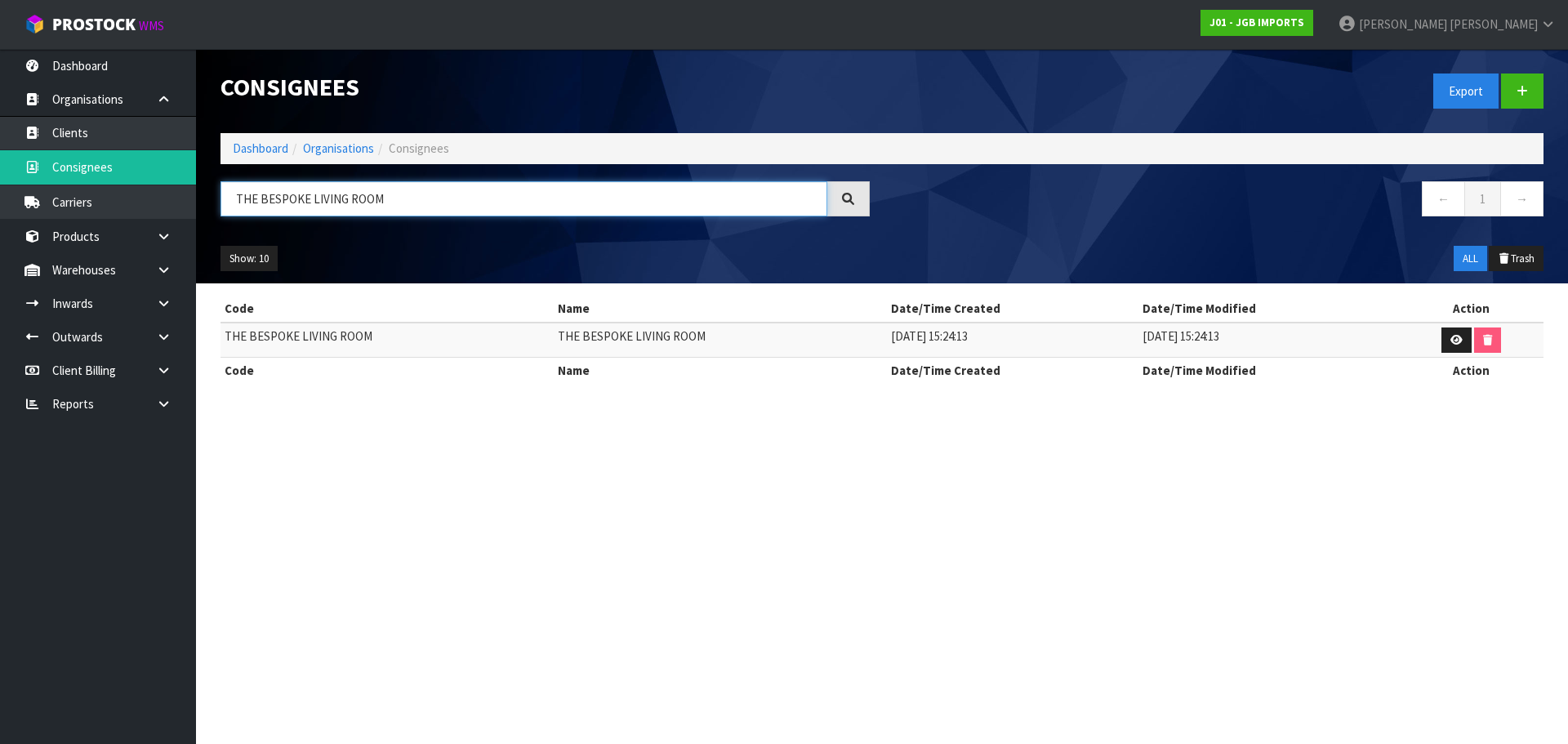
click at [326, 197] on input "THE BESPOKE LIVING ROOM" at bounding box center [524, 199] width 607 height 35
paste input "he Garden Depot Levin"
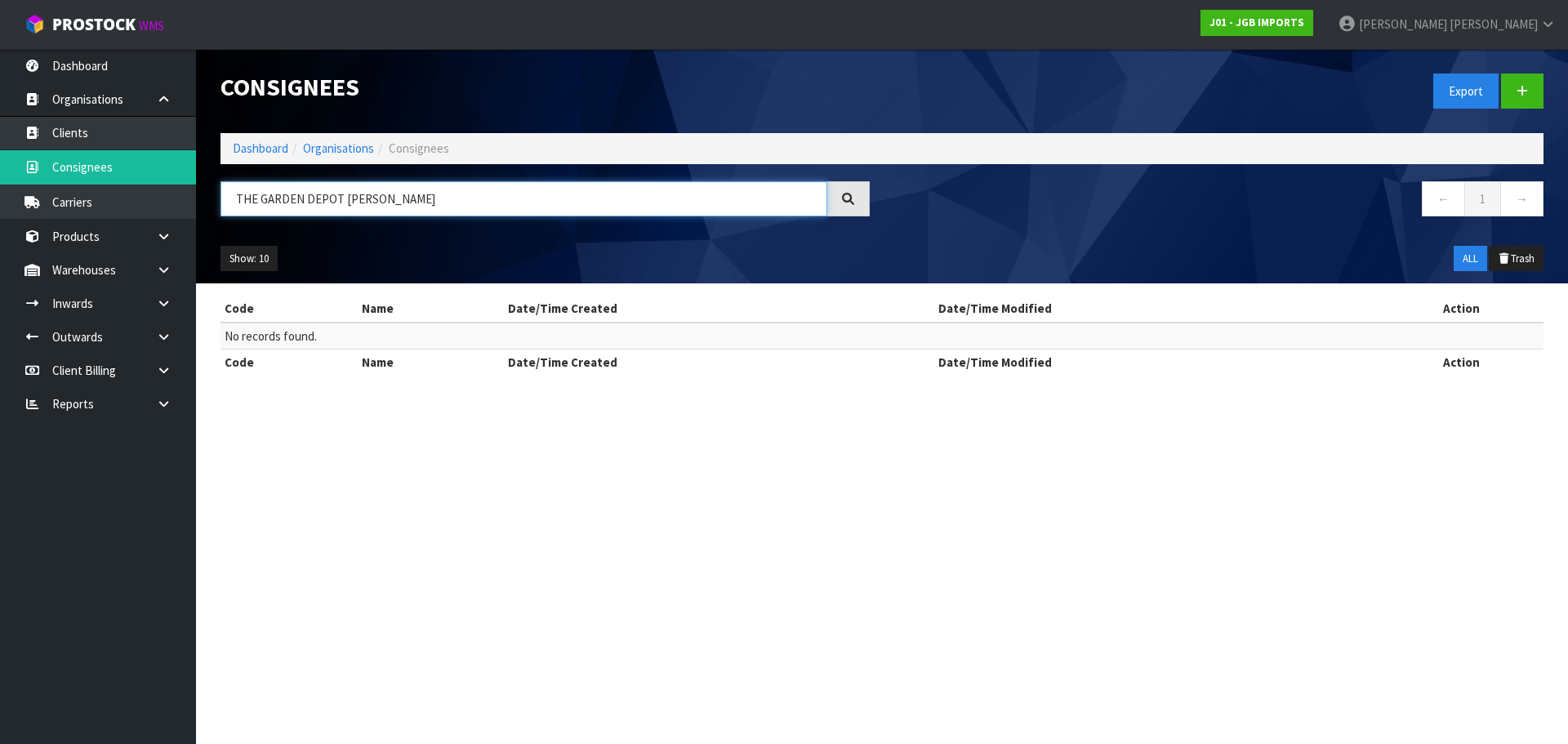
click at [374, 207] on input "THE GARDEN DEPOT LEVIN" at bounding box center [524, 199] width 607 height 35
click at [371, 205] on input "THE GARDEN DEPOT LEVIN" at bounding box center [524, 199] width 607 height 35
click at [363, 202] on input "THE GARDEN DEPOT LEVIN" at bounding box center [524, 199] width 607 height 35
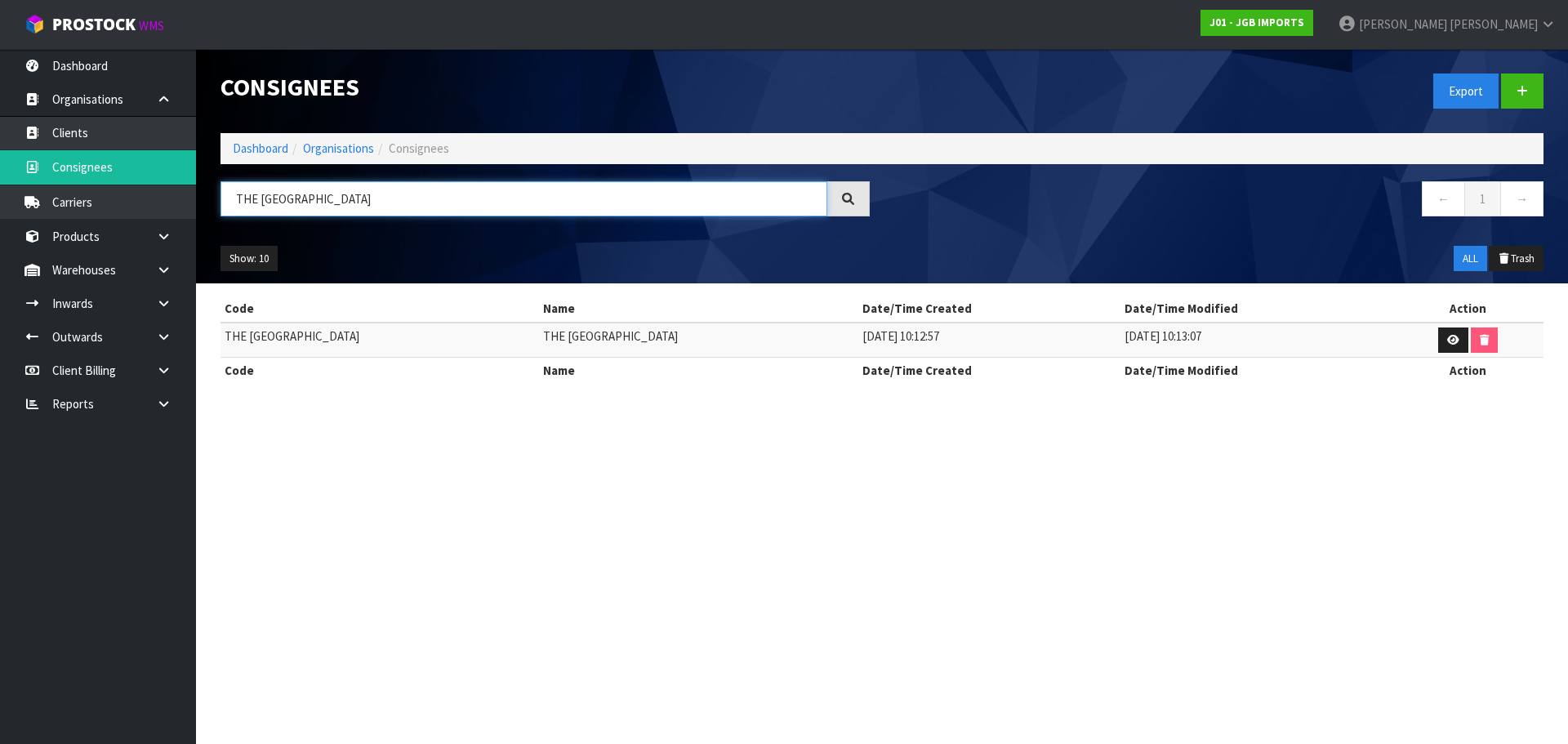
type input "THE [GEOGRAPHIC_DATA]"
click at [581, 332] on td "THE [GEOGRAPHIC_DATA]" at bounding box center [698, 340] width 318 height 35
drag, startPoint x: 1422, startPoint y: 346, endPoint x: 1434, endPoint y: 346, distance: 12.0
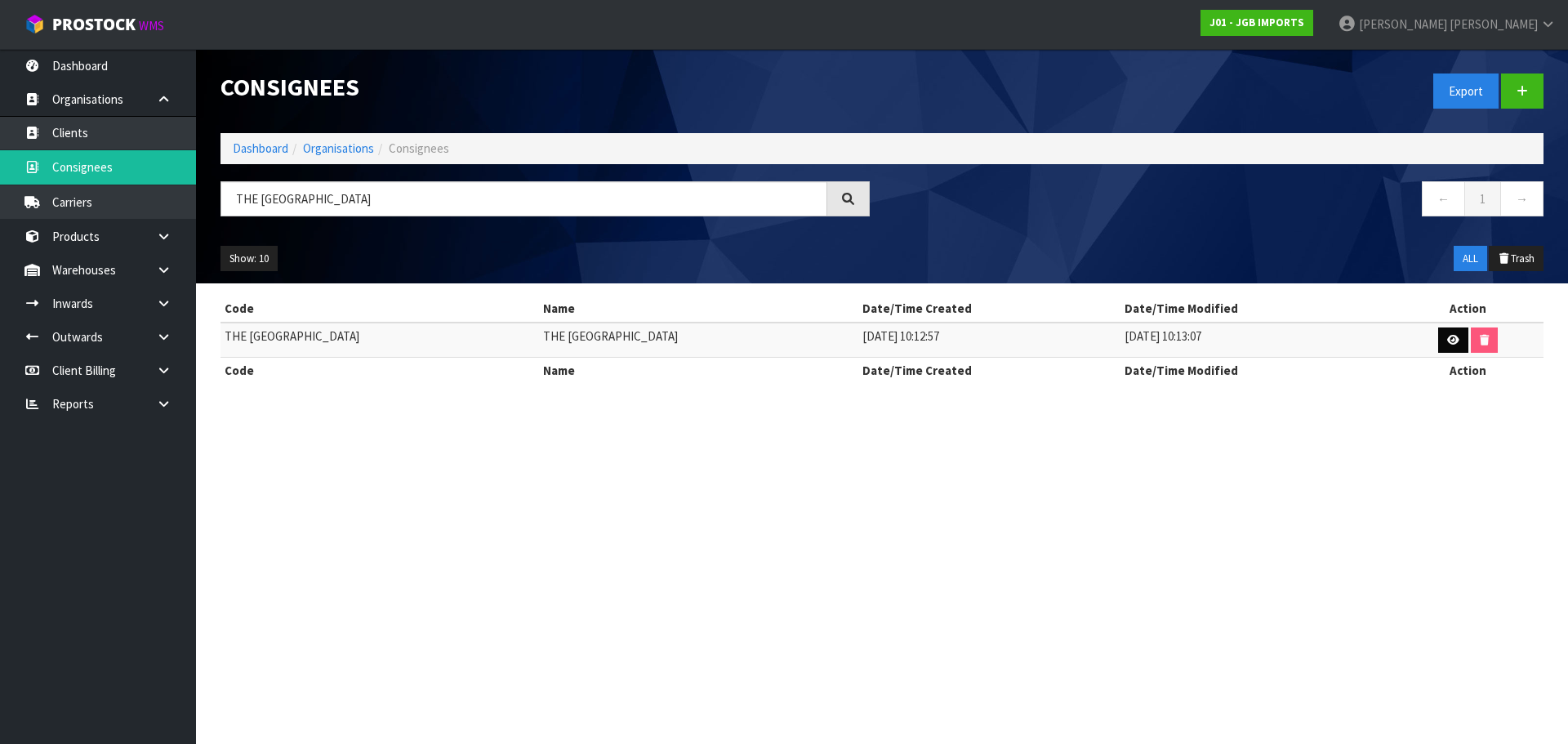
click at [1428, 346] on td at bounding box center [1467, 340] width 151 height 35
click at [1446, 344] on icon at bounding box center [1453, 340] width 13 height 11
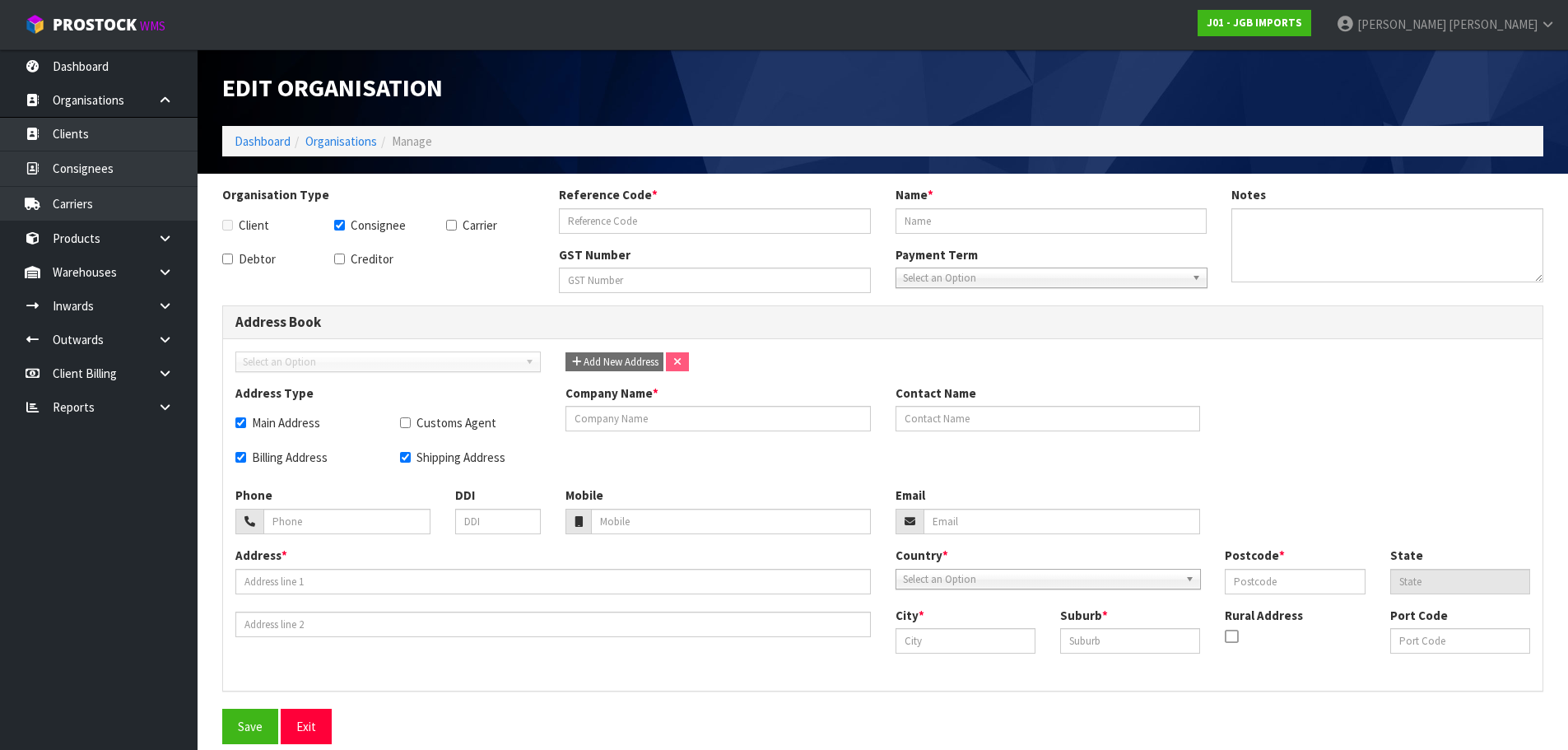
checkbox input "true"
type input "THE [GEOGRAPHIC_DATA]"
checkbox input "true"
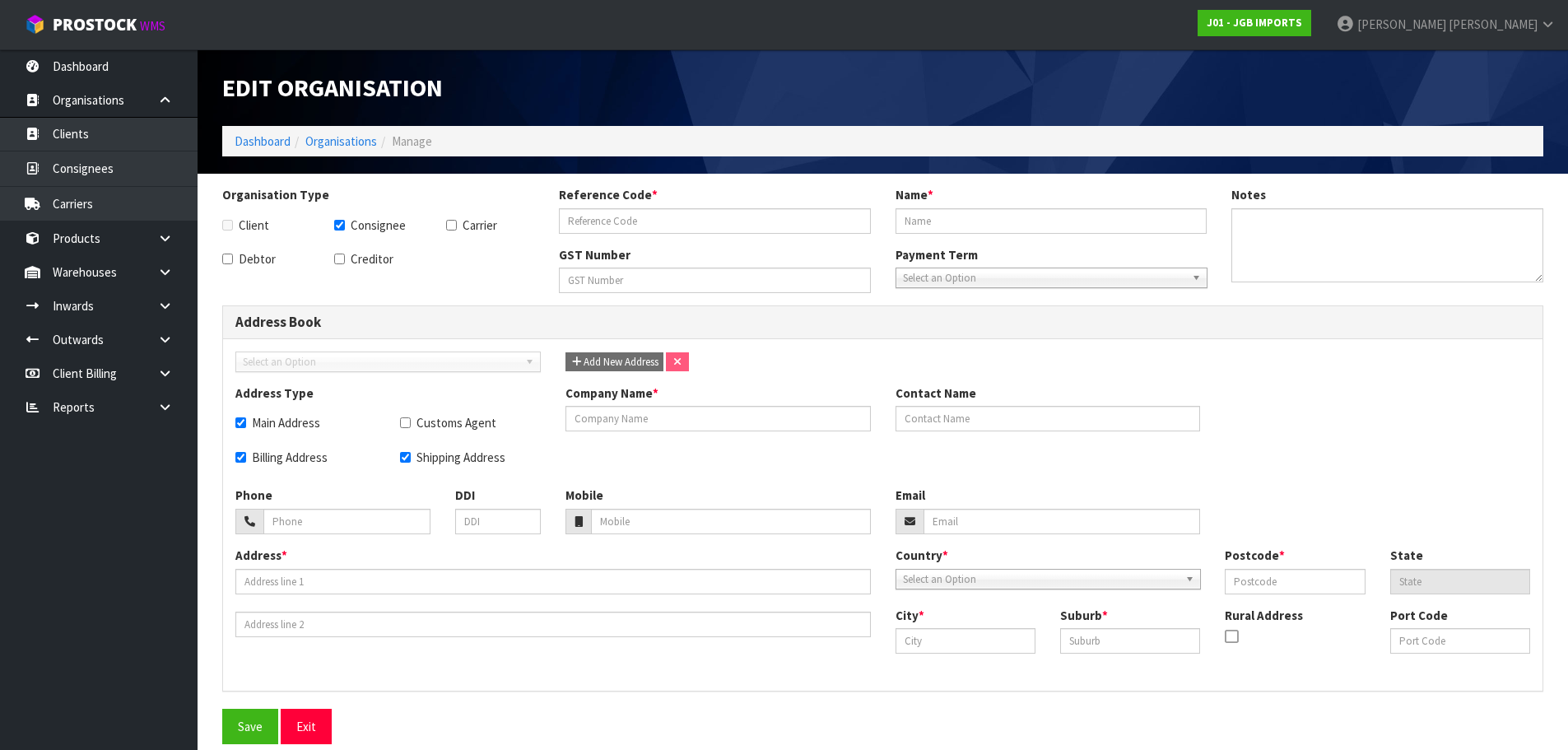
checkbox input "true"
type input "THE [GEOGRAPHIC_DATA]"
type input "4 BULLER ROAD"
type input "5510"
type input "Levin"
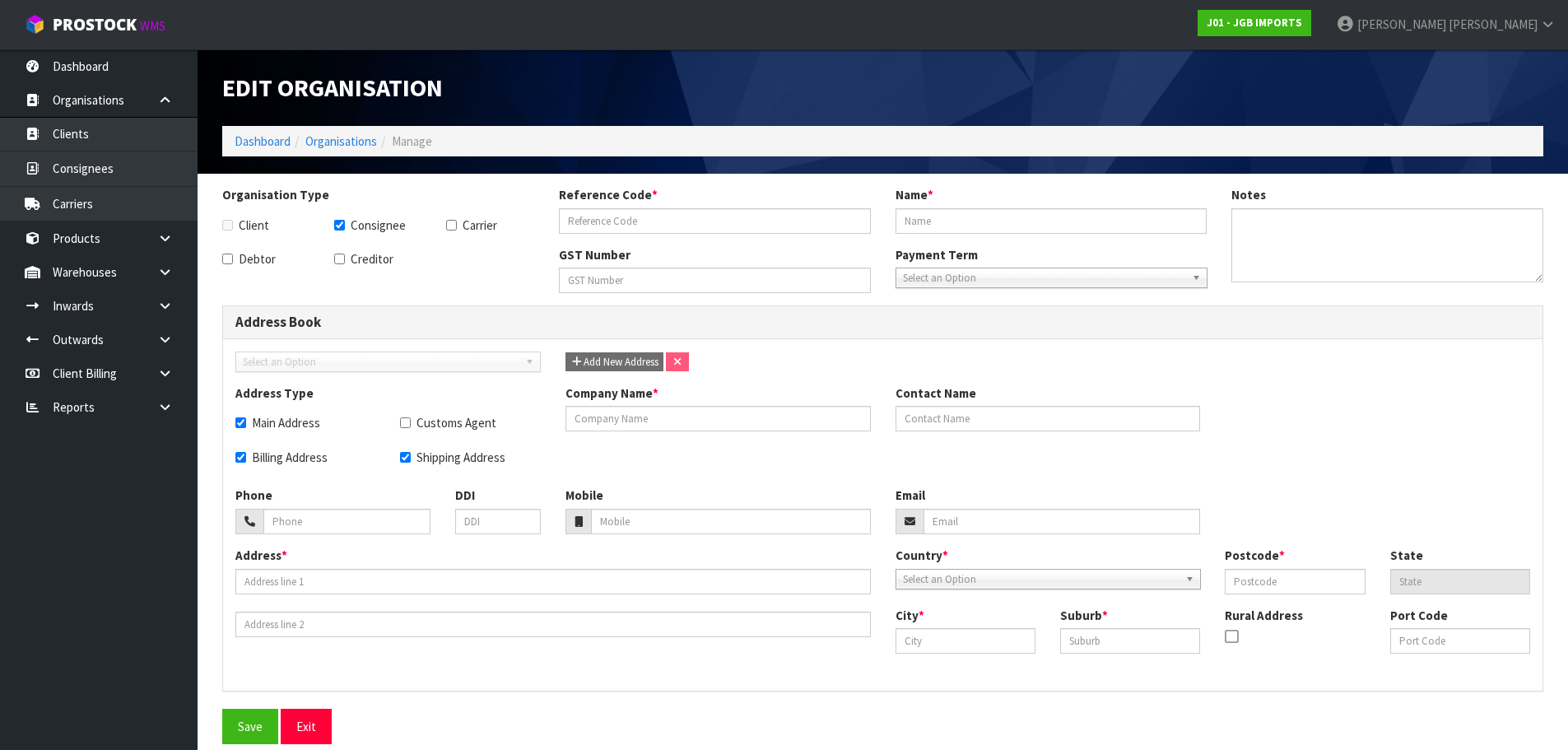
type input "LEVIN"
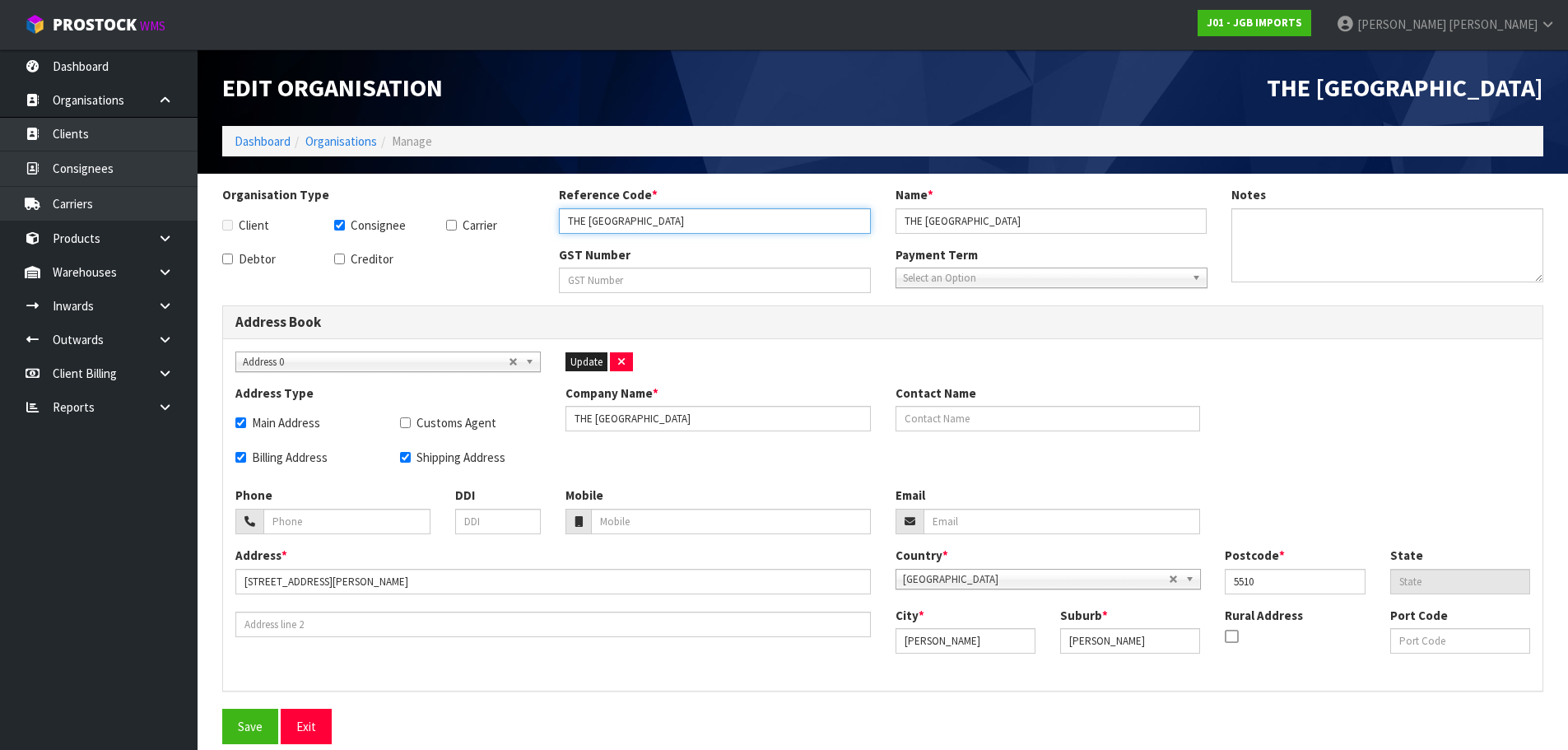
drag, startPoint x: 714, startPoint y: 224, endPoint x: 395, endPoint y: 242, distance: 319.5
click at [417, 236] on div "Organisation Type Client Consignee Carrier Debtor Creditor Reference Code * THE…" at bounding box center [882, 245] width 1345 height 119
click at [361, 149] on link "Organisations" at bounding box center [341, 141] width 71 height 15
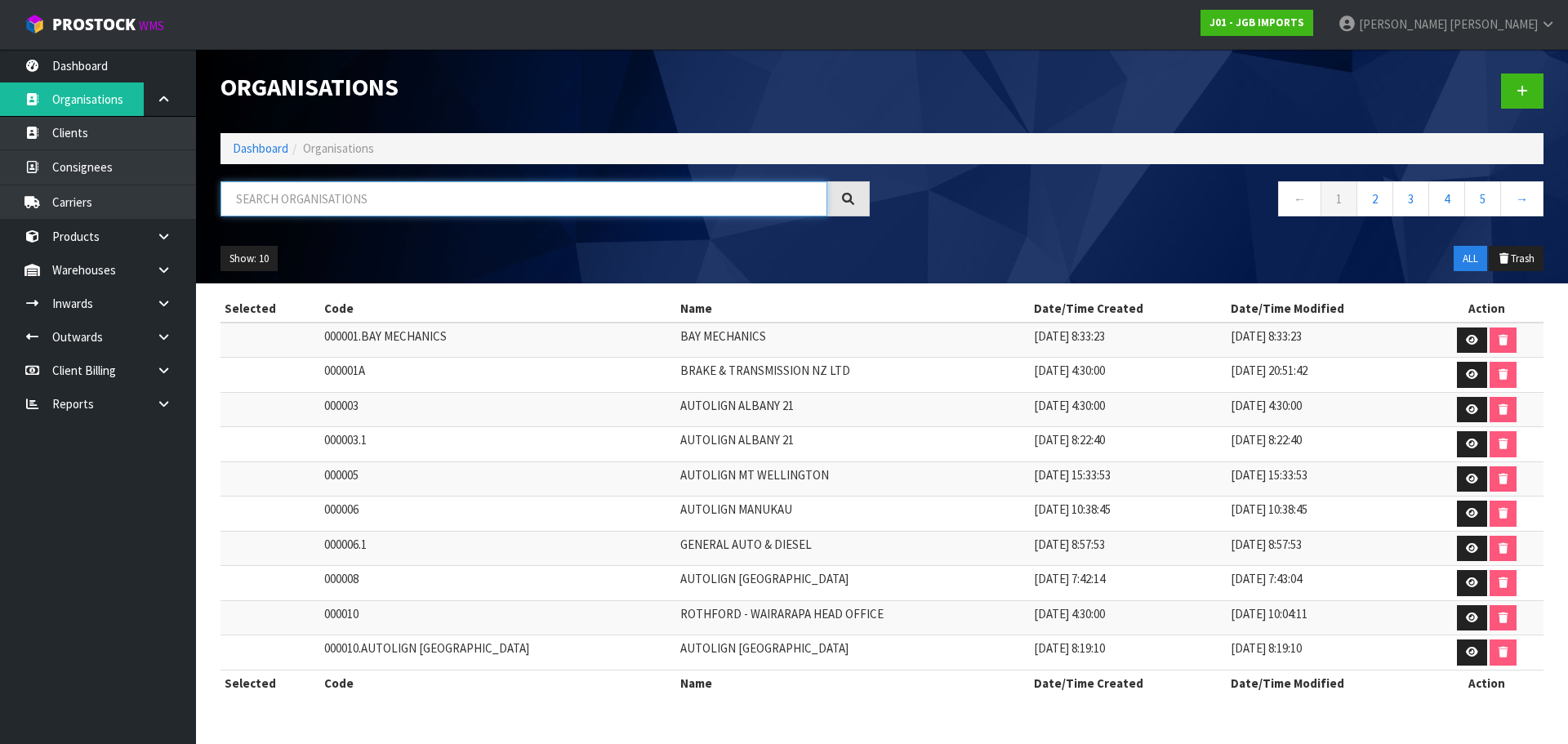
drag, startPoint x: 322, startPoint y: 199, endPoint x: 298, endPoint y: 200, distance: 24.0
click at [322, 199] on input "text" at bounding box center [524, 199] width 607 height 35
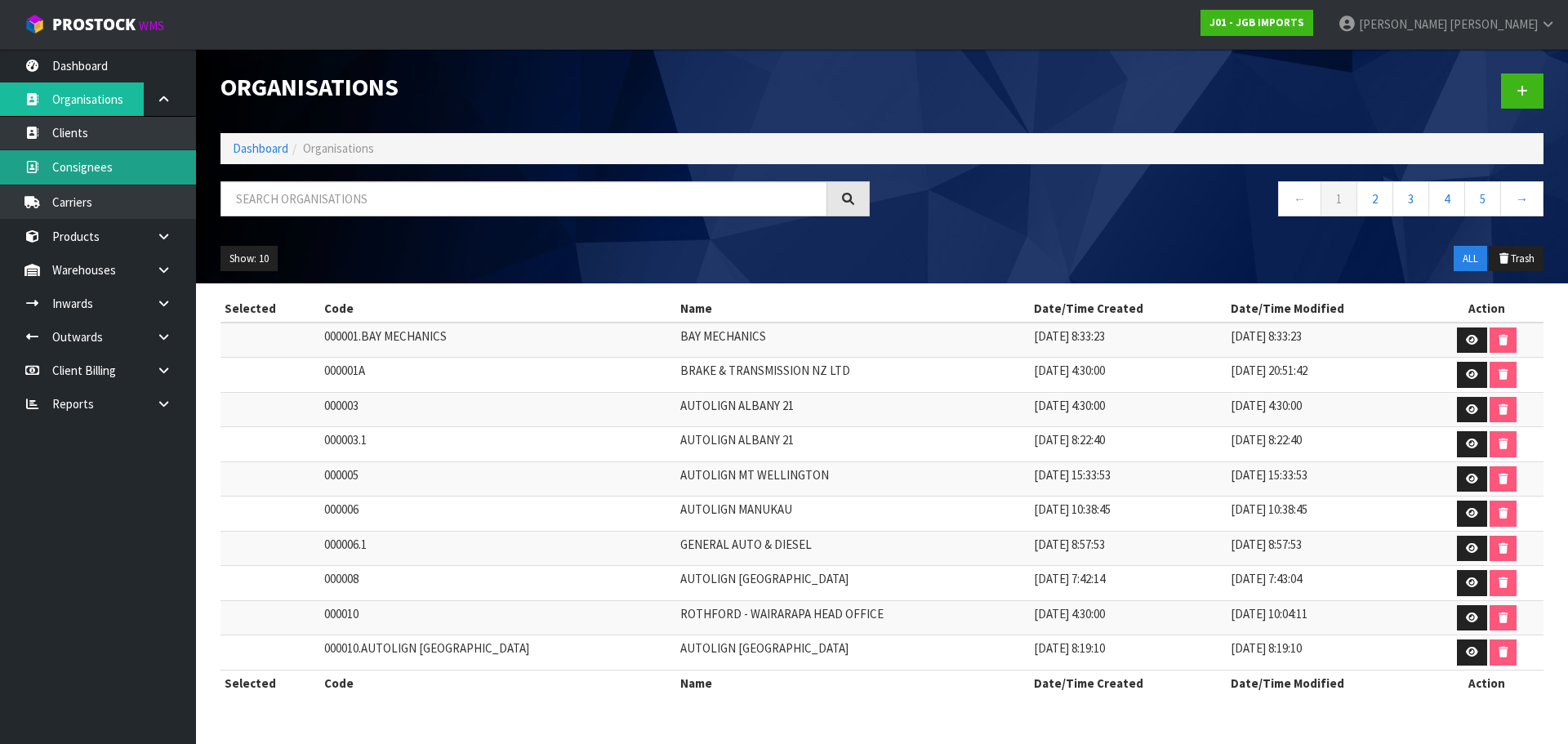
click at [81, 168] on link "Consignees" at bounding box center [97, 166] width 196 height 33
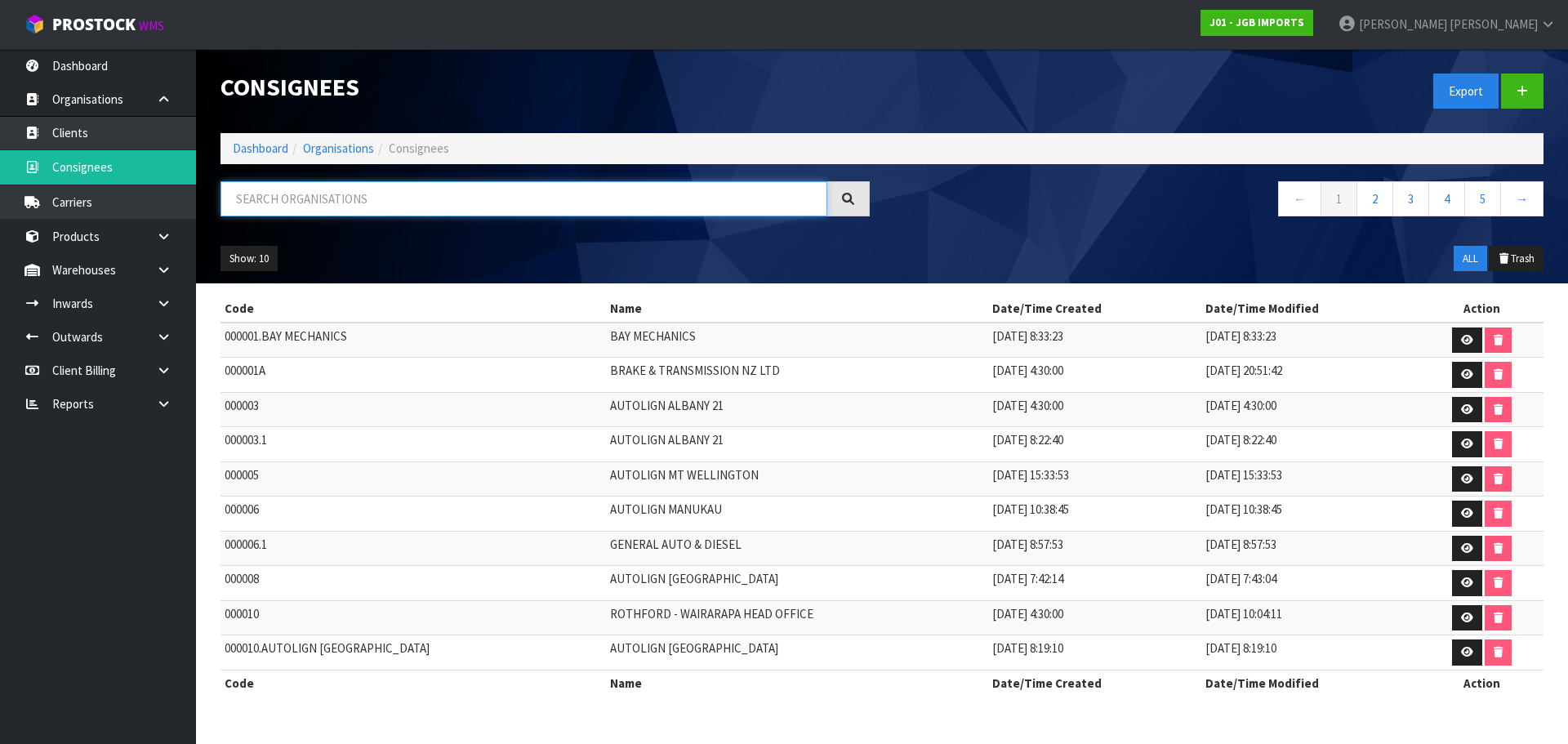
click at [366, 202] on input "text" at bounding box center [524, 199] width 607 height 35
paste input "Good life"
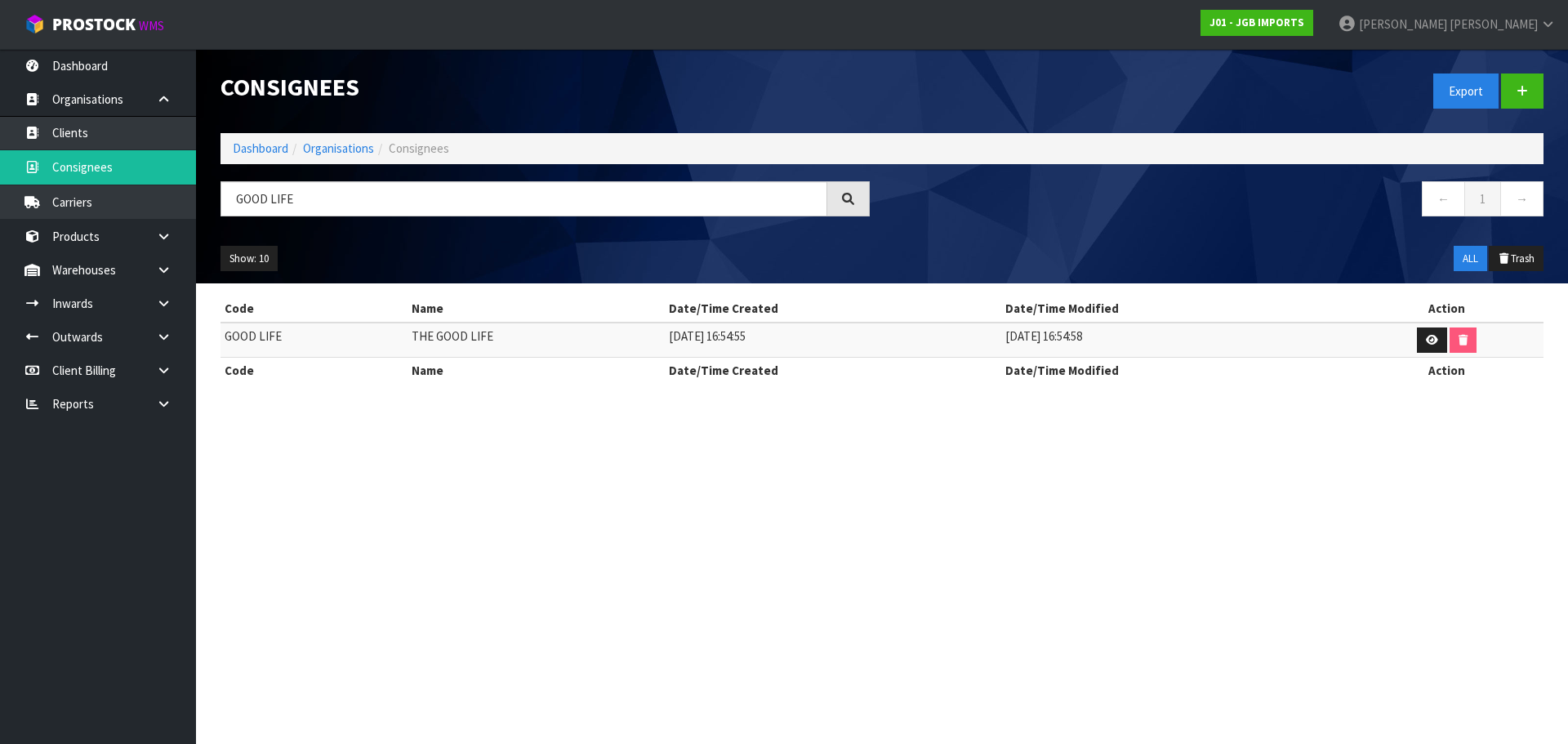
click at [471, 333] on td "THE GOOD LIFE" at bounding box center [536, 340] width 257 height 35
click at [260, 329] on td "GOOD LIFE" at bounding box center [314, 340] width 187 height 35
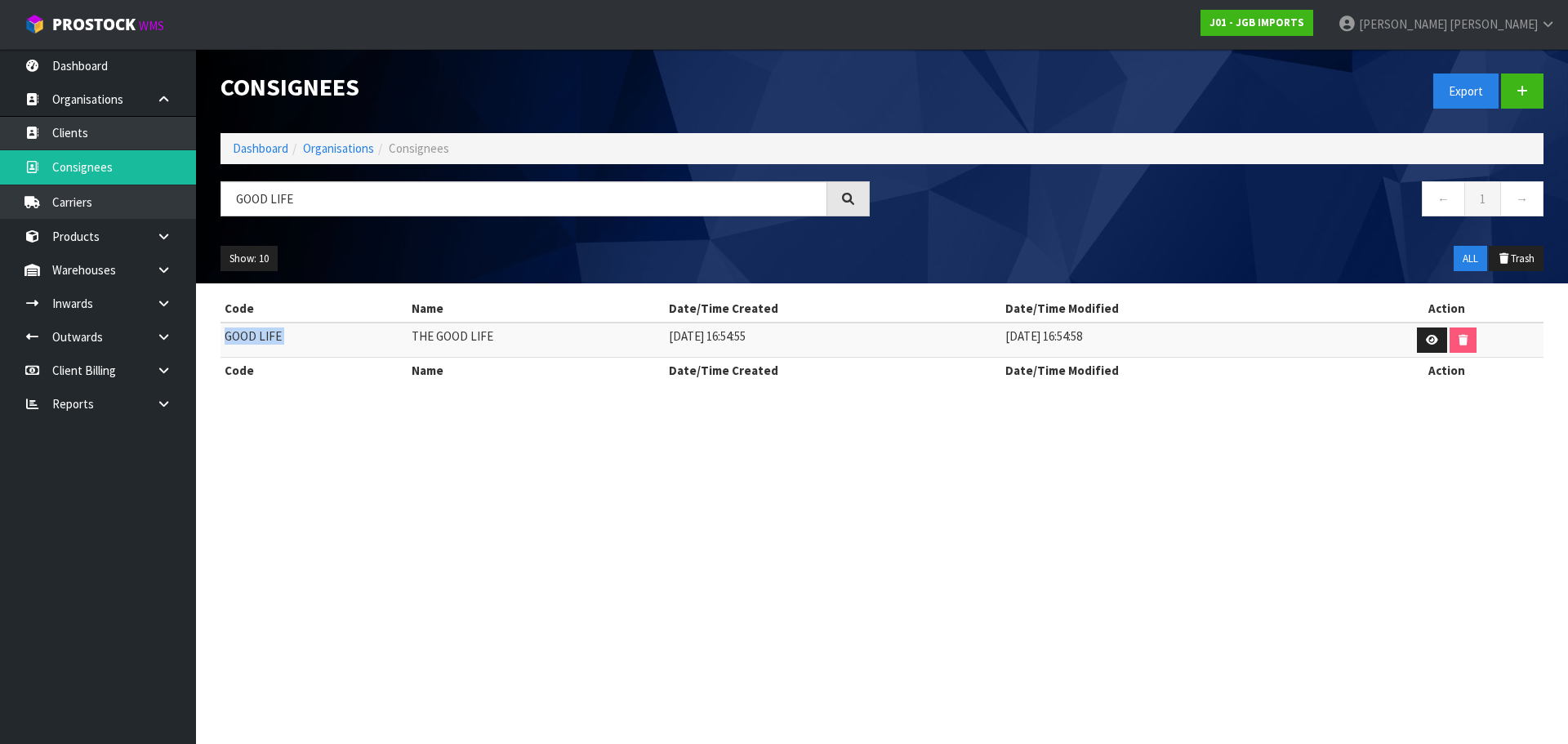
click at [260, 329] on td "GOOD LIFE" at bounding box center [314, 340] width 187 height 35
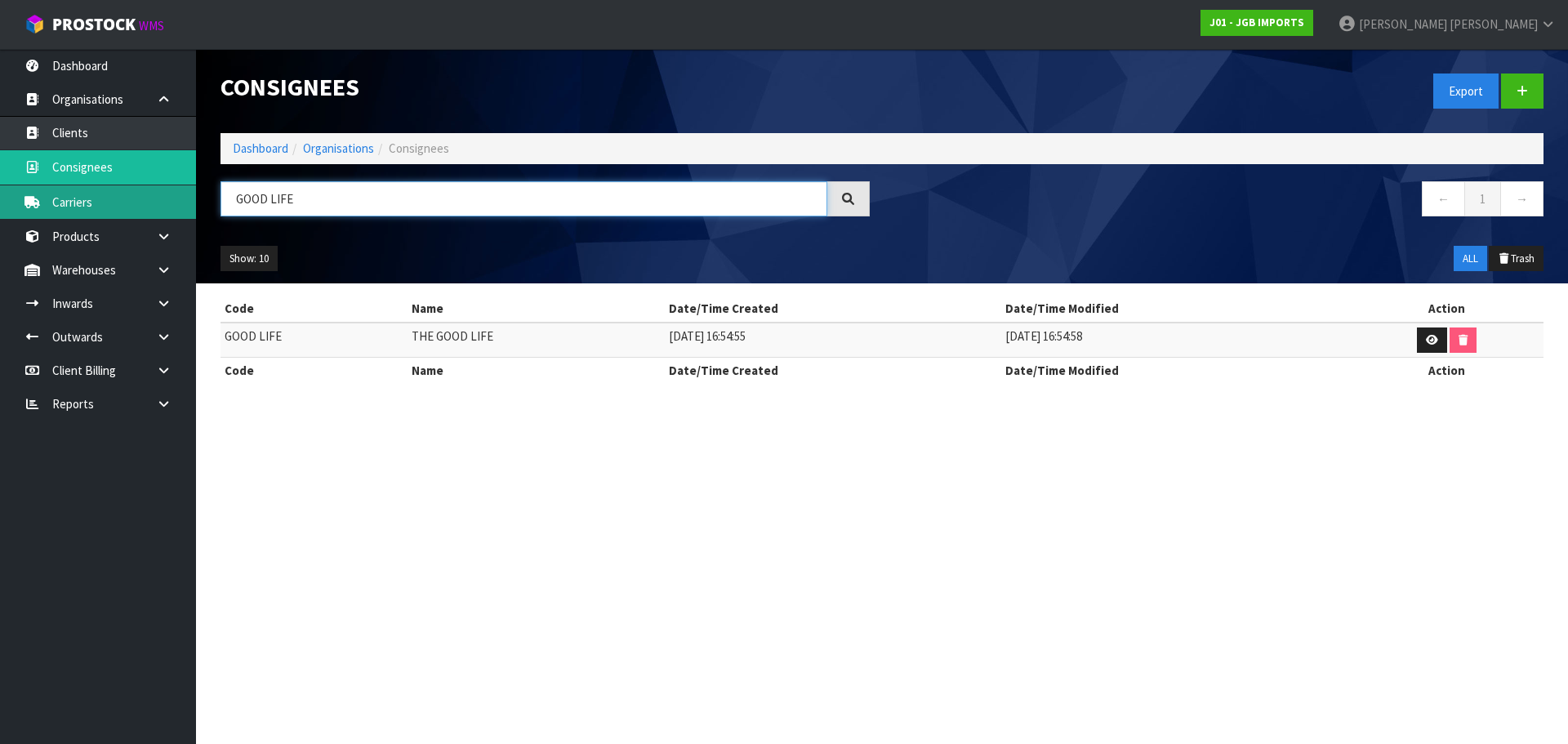
drag, startPoint x: 303, startPoint y: 208, endPoint x: 186, endPoint y: 210, distance: 117.0
click at [189, 208] on body "Toggle navigation ProStock WMS J01 - JGB IMPORTS Rocio Lopez Logout Dashboard O…" at bounding box center [784, 372] width 1568 height 744
paste input "VAN DYKS / beds r us rotorua"
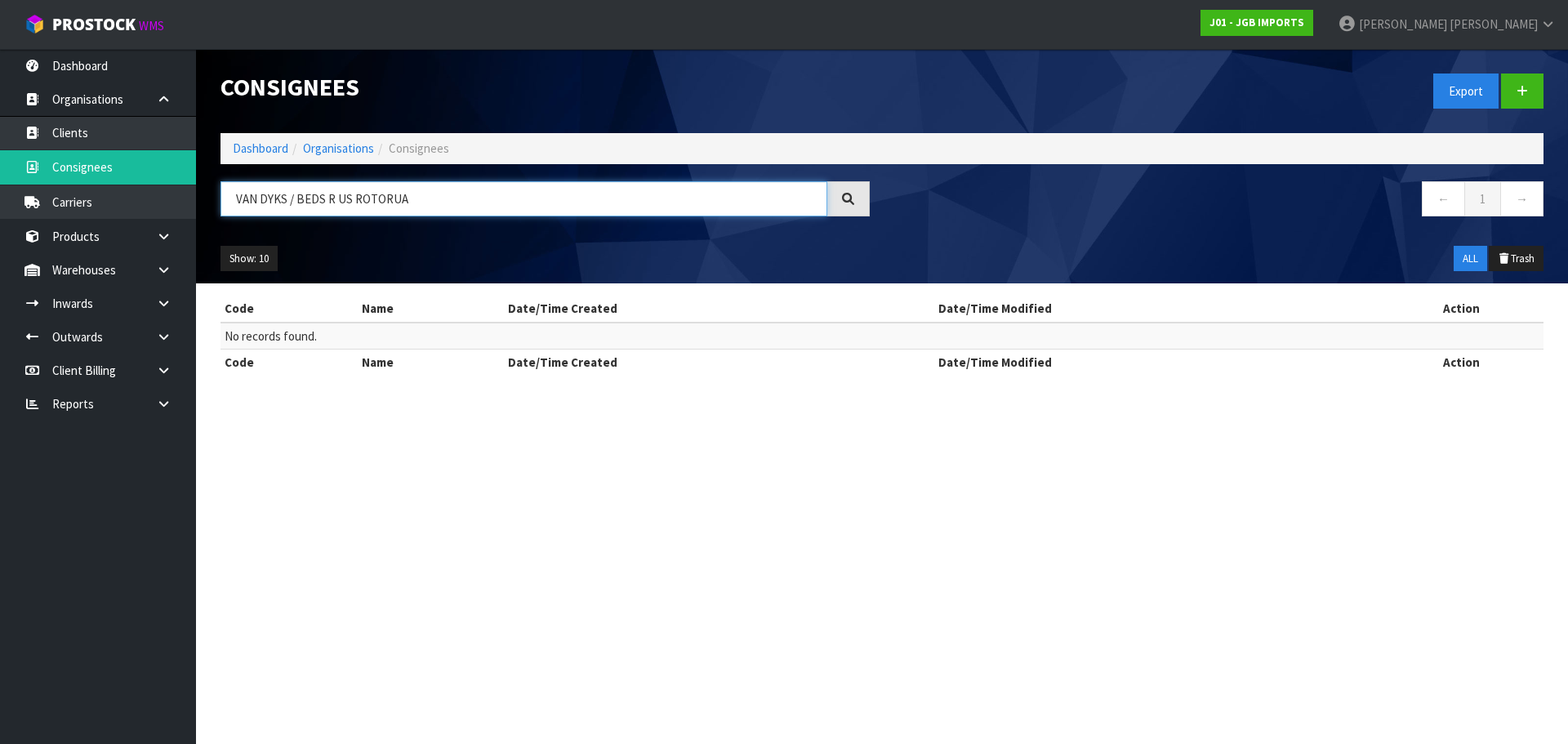
drag, startPoint x: 294, startPoint y: 202, endPoint x: 226, endPoint y: 199, distance: 68.1
click at [226, 199] on input "VAN DYKS / BEDS R US ROTORUA" at bounding box center [524, 199] width 607 height 35
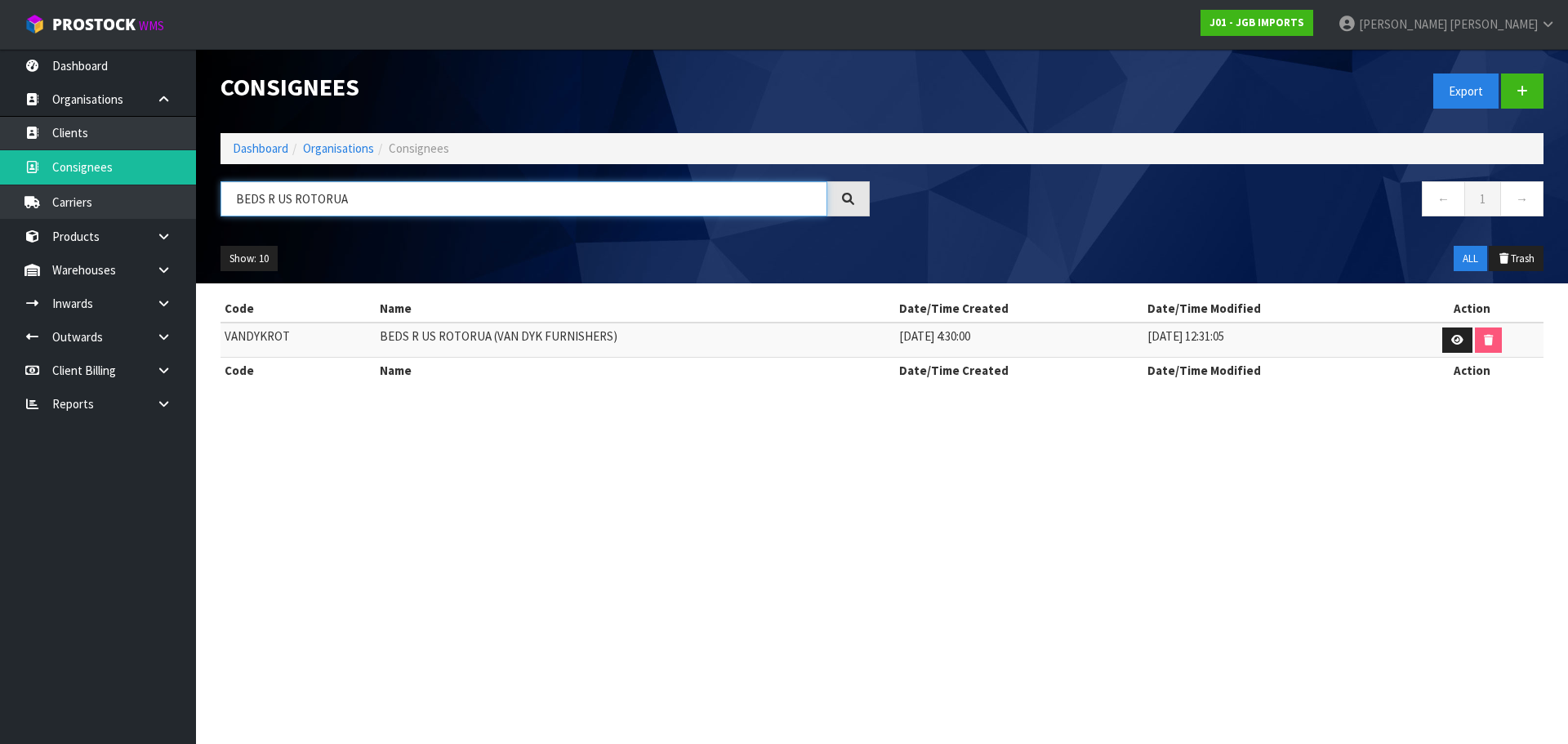
type input "BEDS R US ROTORUA"
click at [410, 340] on td "BEDS R US ROTORUA (VAN DYK FURNISHERS)" at bounding box center [635, 340] width 519 height 35
click at [279, 333] on td "VANDYKROT" at bounding box center [299, 340] width 156 height 35
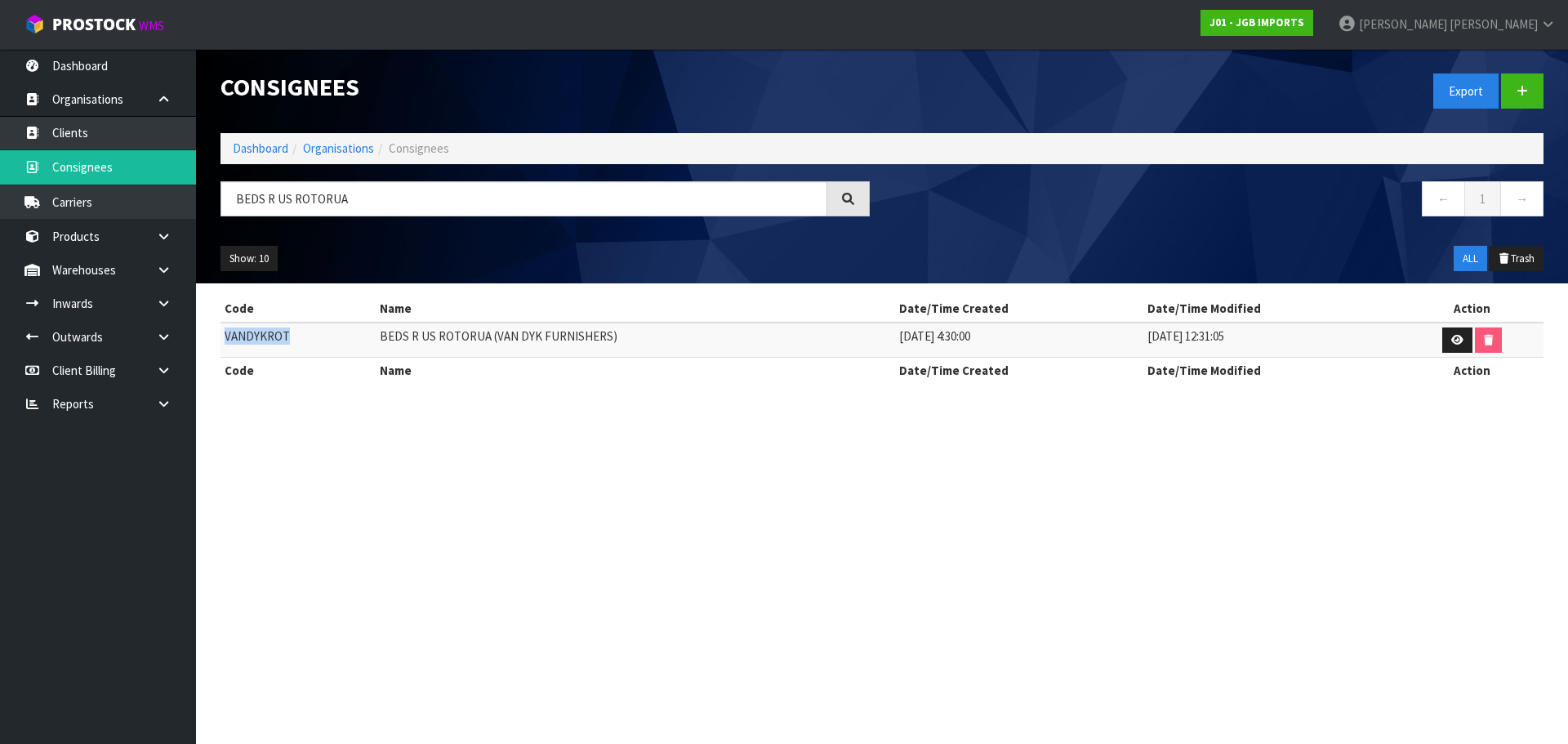
click at [279, 333] on td "VANDYKROT" at bounding box center [299, 340] width 156 height 35
drag, startPoint x: 232, startPoint y: 151, endPoint x: 242, endPoint y: 156, distance: 11.2
click at [232, 151] on link "Dashboard" at bounding box center [260, 148] width 55 height 15
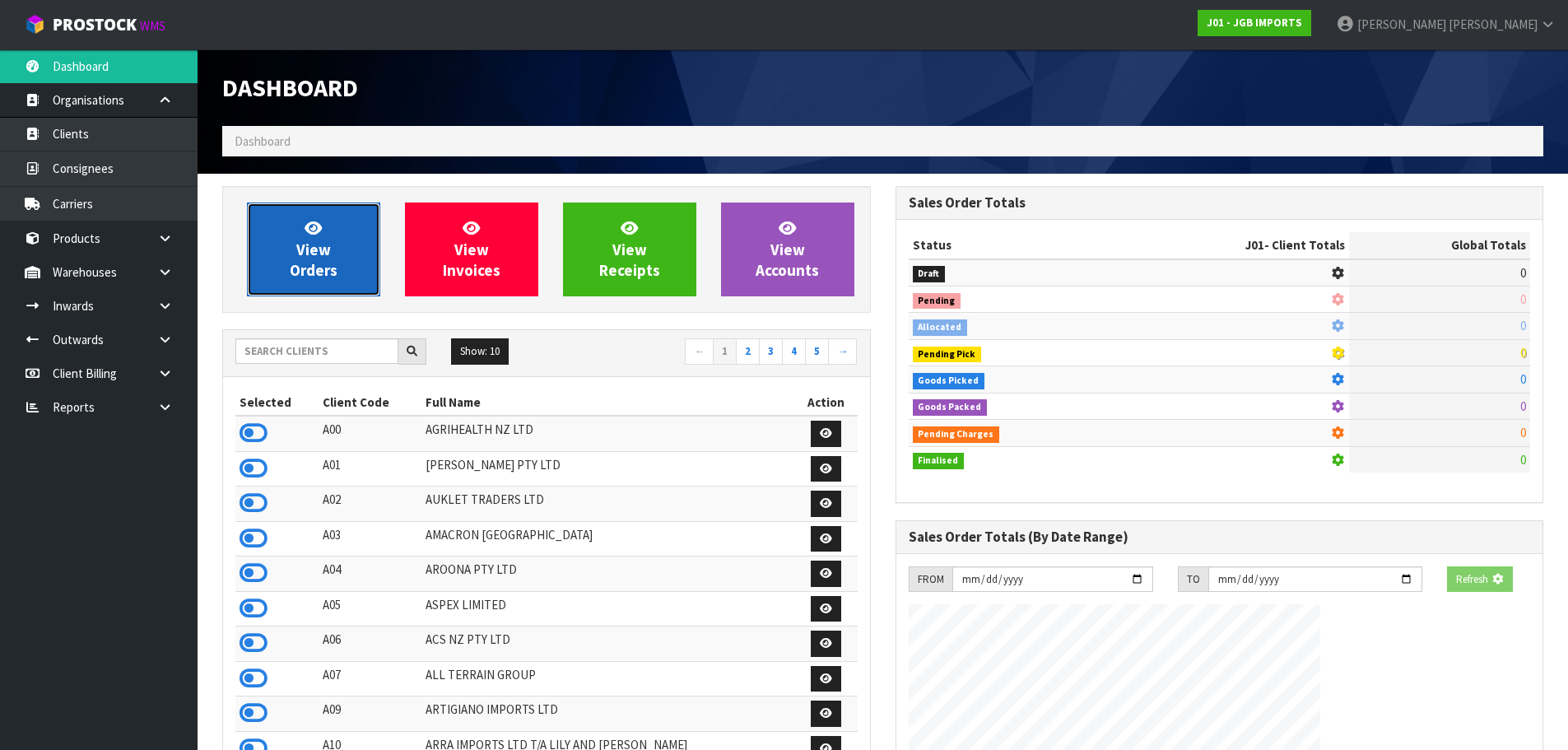
click at [308, 241] on span "View Orders" at bounding box center [314, 249] width 48 height 62
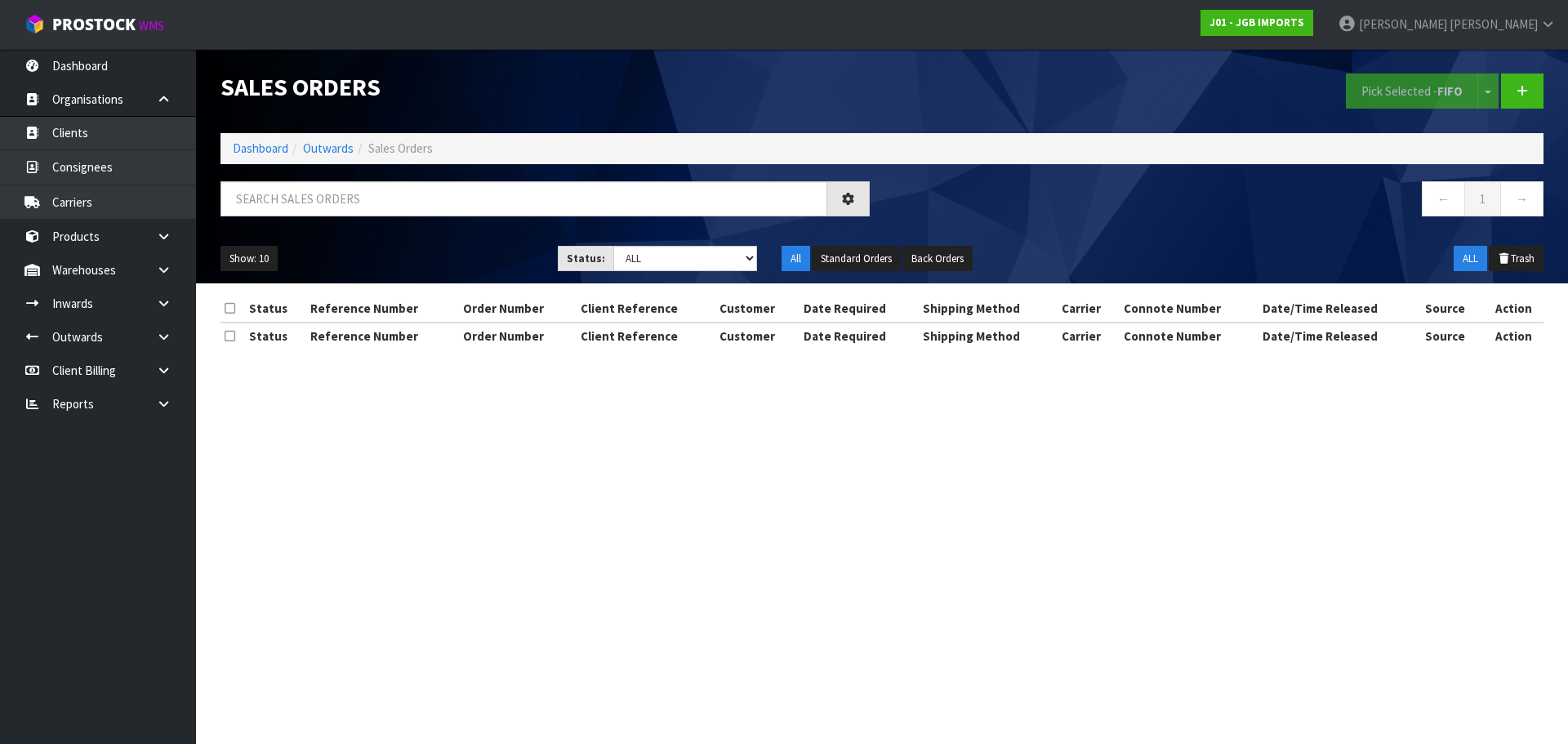
drag, startPoint x: 400, startPoint y: 234, endPoint x: 369, endPoint y: 194, distance: 50.6
click at [395, 233] on div "Show: 10 5 10 25 50 Status: Draft Pending Allocated Pending Pick Goods Picked G…" at bounding box center [881, 258] width 1347 height 51
click at [368, 193] on input "text" at bounding box center [524, 199] width 607 height 35
paste input "VANDYKROT"
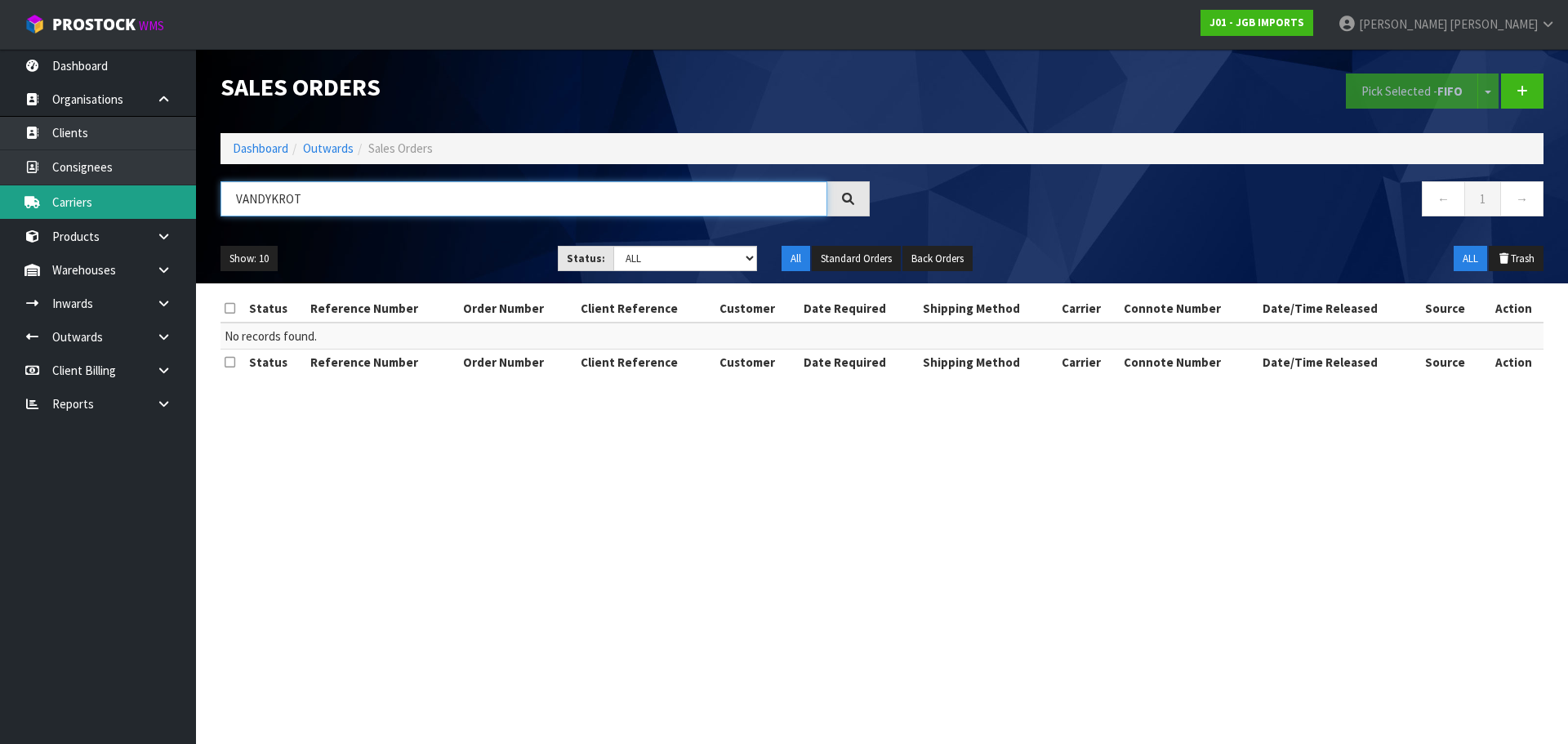
drag, startPoint x: 274, startPoint y: 197, endPoint x: 163, endPoint y: 203, distance: 111.2
click at [163, 203] on body "Toggle navigation ProStock WMS J01 - JGB IMPORTS Rocio Lopez Logout Dashboard O…" at bounding box center [784, 372] width 1568 height 744
paste input ""BEDS R US ROTORUA (VAN DYK FURNISHERS) ""
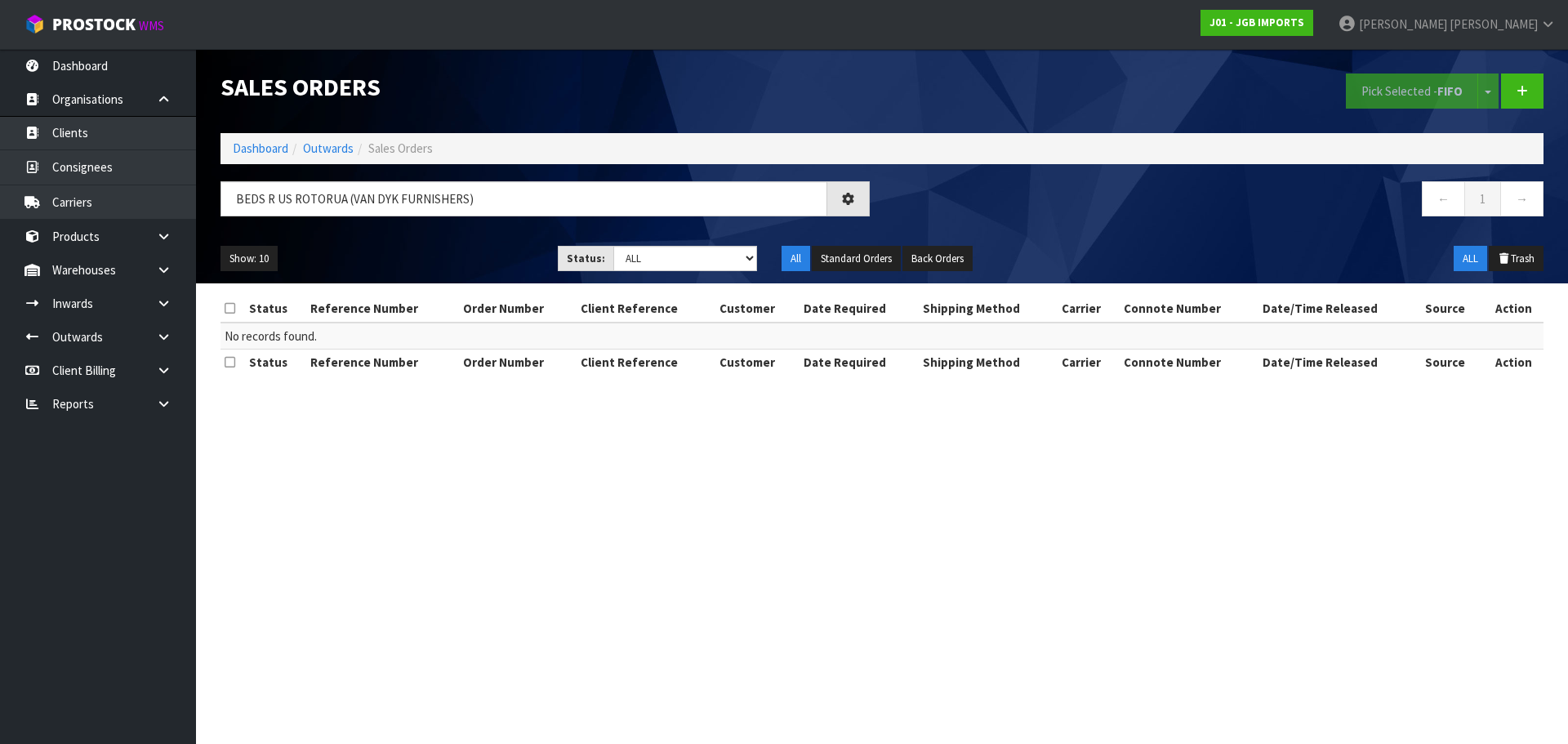
click at [324, 383] on div "Status Reference Number Order Number Client Reference Customer Date Required Sh…" at bounding box center [882, 344] width 1323 height 97
drag, startPoint x: 489, startPoint y: 199, endPoint x: 350, endPoint y: 207, distance: 139.2
click at [350, 207] on input "BEDS R US ROTORUA (VAN DYK FURNISHERS)" at bounding box center [524, 199] width 607 height 35
drag, startPoint x: 353, startPoint y: 193, endPoint x: 213, endPoint y: 209, distance: 140.9
click at [213, 209] on div "BEDS R US ROTORUA" at bounding box center [545, 205] width 674 height 47
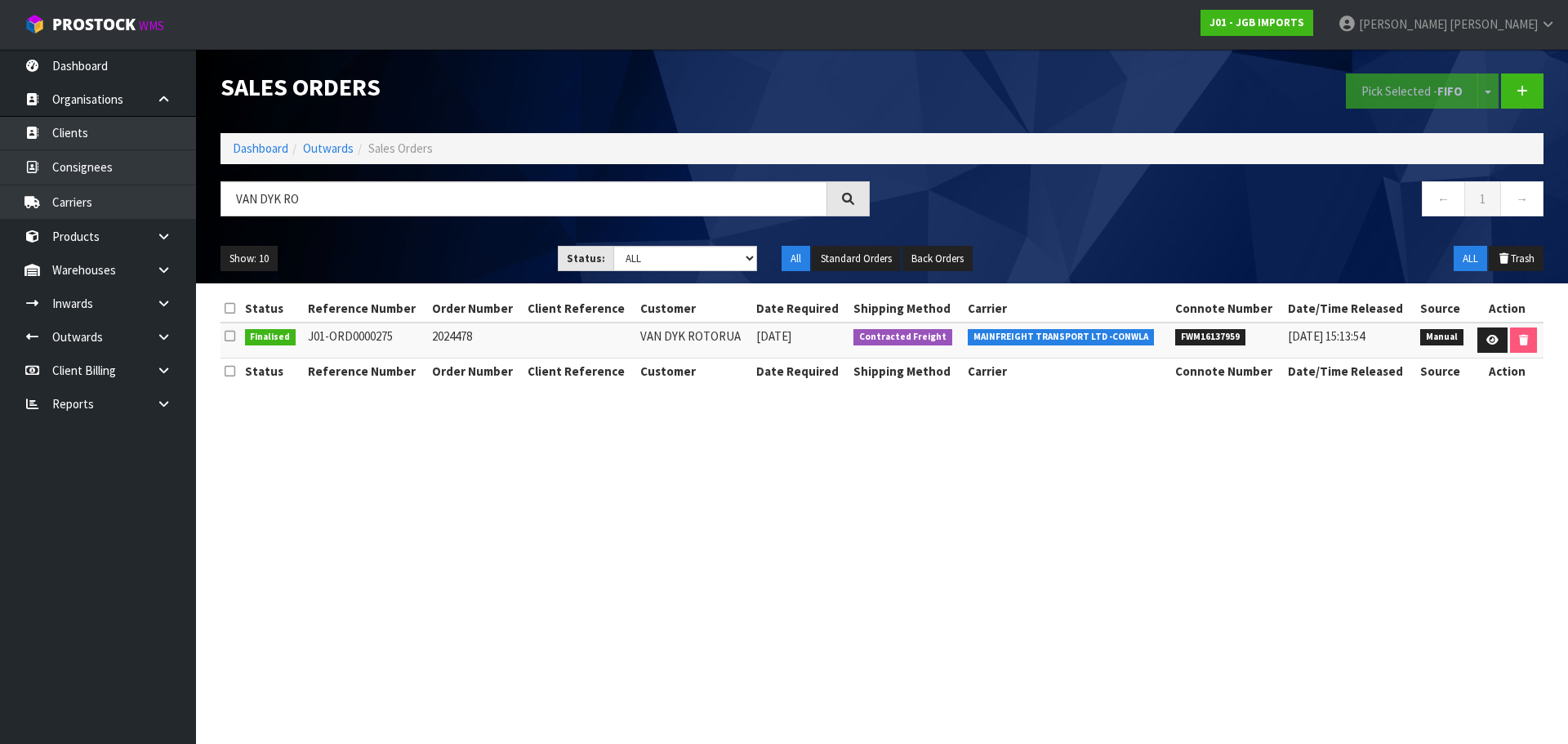
click at [678, 338] on td "VAN DYK ROTORUA" at bounding box center [695, 340] width 116 height 35
click at [290, 188] on input "VAN DYK RO" at bounding box center [524, 199] width 607 height 35
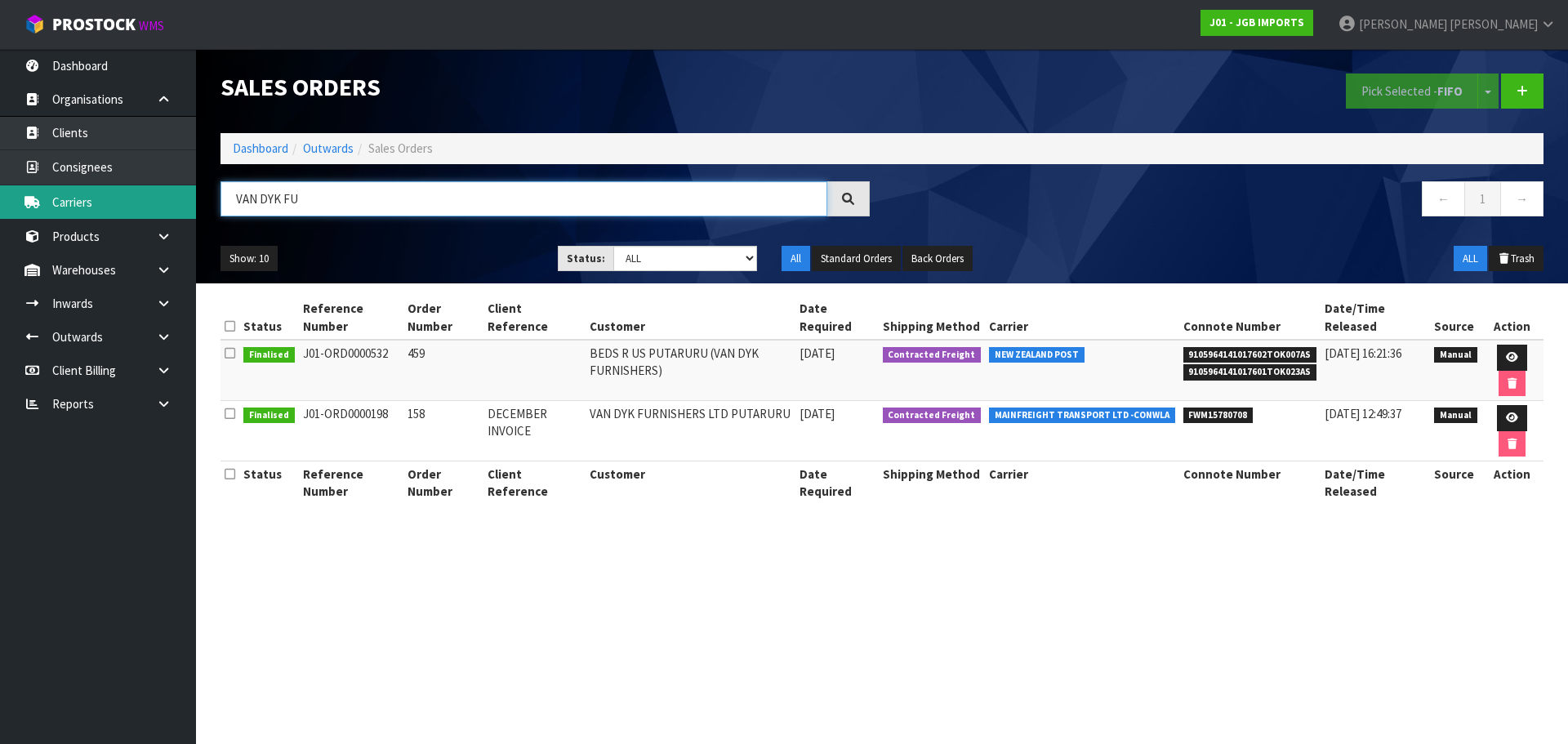
drag, startPoint x: 295, startPoint y: 190, endPoint x: 127, endPoint y: 213, distance: 169.6
click at [127, 213] on body "Toggle navigation ProStock WMS J01 - JGB IMPORTS Rocio Lopez Logout Dashboard O…" at bounding box center [784, 372] width 1568 height 744
paste input "Wairoa Hammer Hardware"
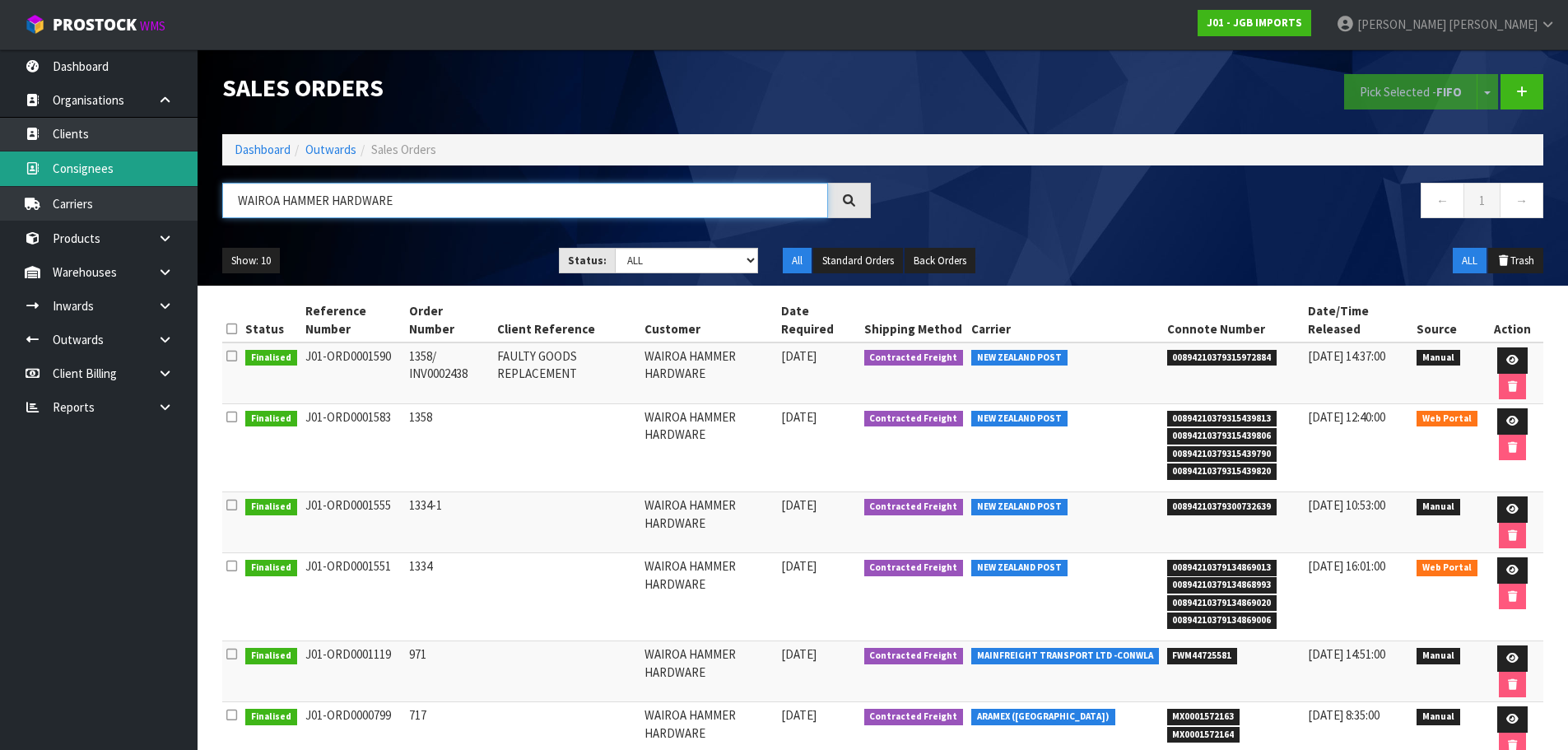
type input "WAIROA HAMMER HARDWARE"
click at [92, 166] on link "Consignees" at bounding box center [98, 168] width 197 height 33
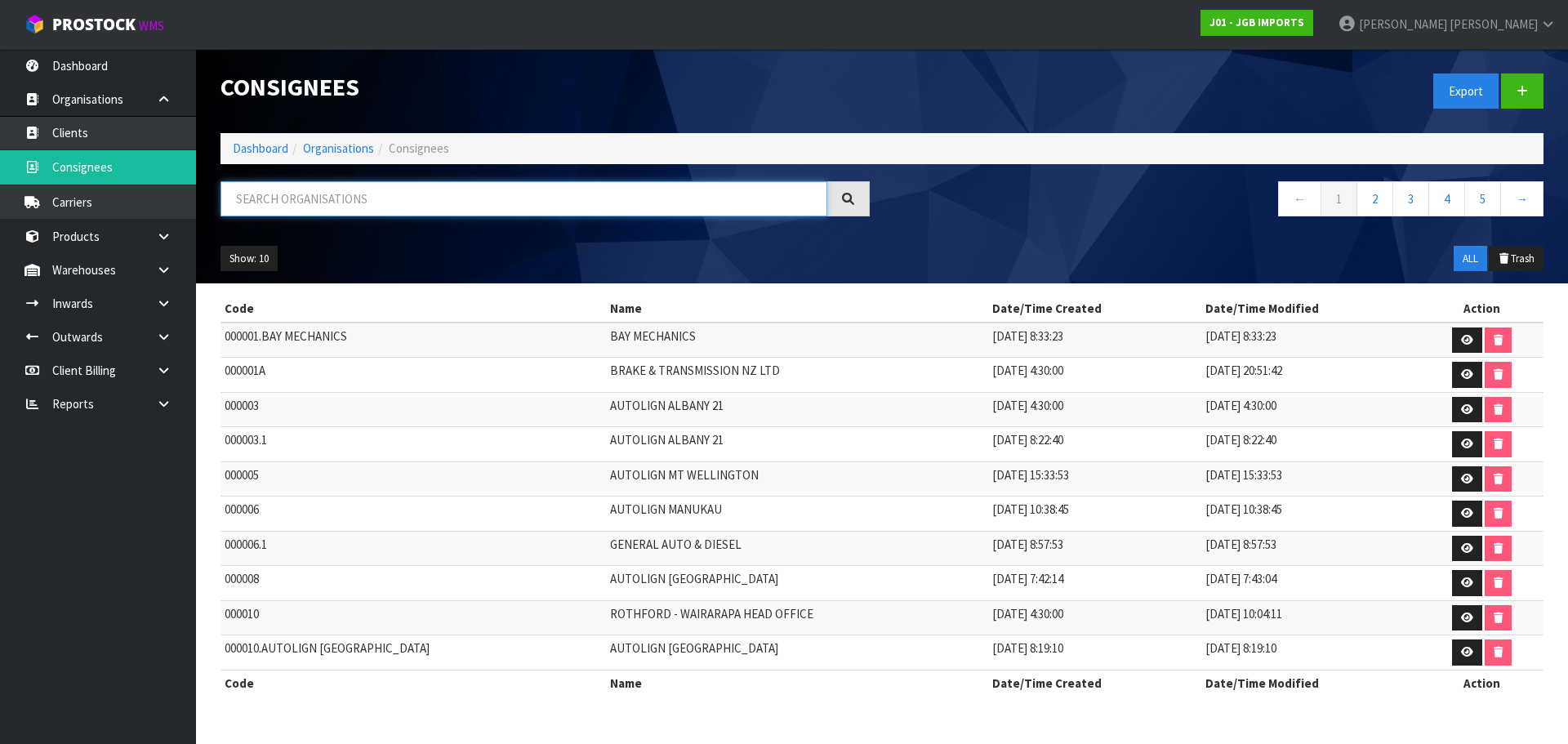
click at [338, 212] on input "text" at bounding box center [524, 199] width 607 height 35
paste input "Wairoa Hammer Hardware"
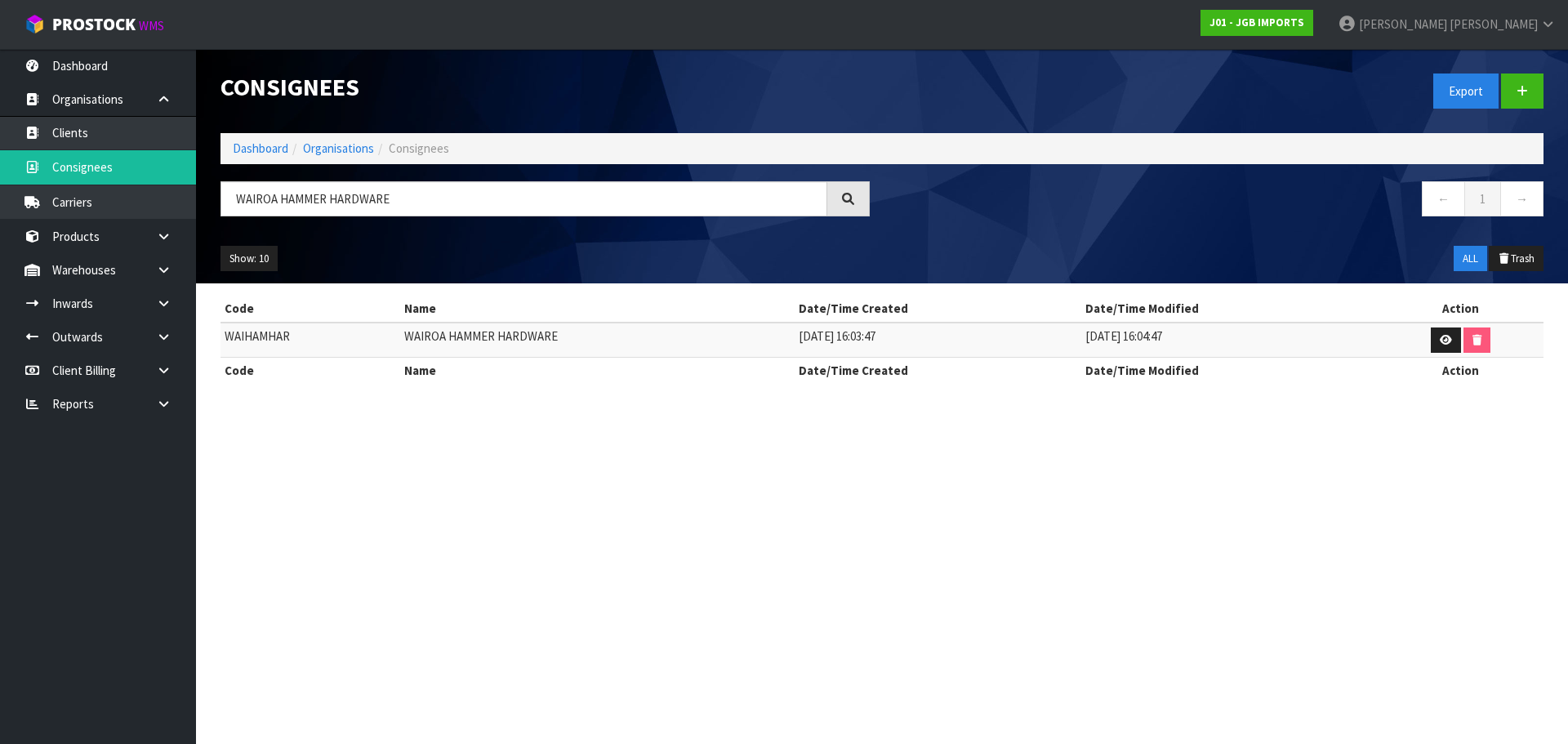
click at [274, 334] on td "WAIHAMHAR" at bounding box center [310, 340] width 180 height 35
drag, startPoint x: 308, startPoint y: 197, endPoint x: 155, endPoint y: 222, distance: 155.0
click at [189, 213] on body "Toggle navigation ProStock WMS J01 - JGB IMPORTS Rocio Lopez Logout Dashboard O…" at bounding box center [784, 372] width 1568 height 744
paste input "L'S PLANT LAND & FUN LAND"
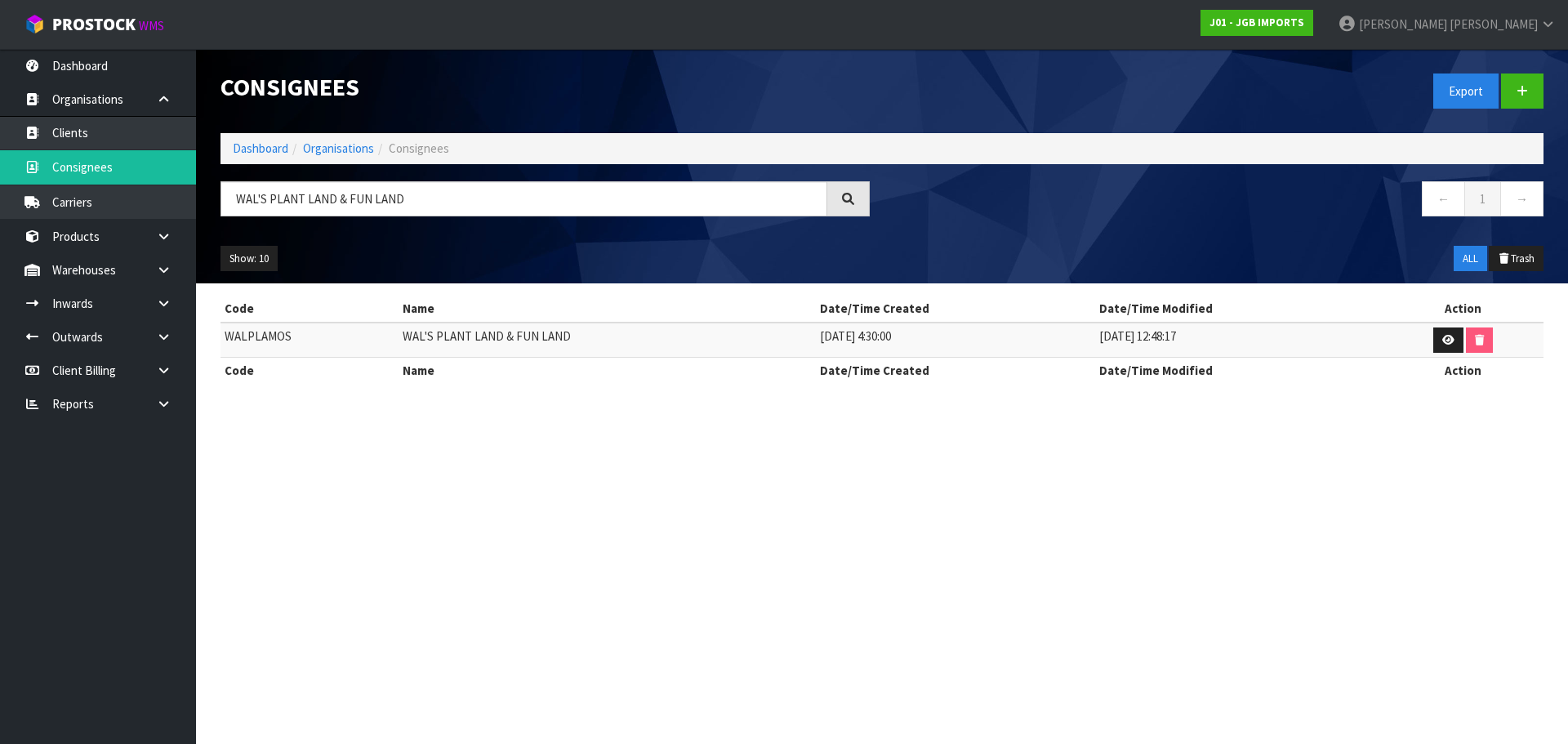
click at [284, 339] on td "WALPLAMOS" at bounding box center [309, 340] width 178 height 35
click at [282, 338] on td "WALPLAMOS" at bounding box center [309, 340] width 178 height 35
drag, startPoint x: 385, startPoint y: 203, endPoint x: 96, endPoint y: 253, distance: 293.3
click at [109, 249] on body "Toggle navigation ProStock WMS J01 - JGB IMPORTS Rocio Lopez Logout Dashboard O…" at bounding box center [784, 372] width 1568 height 744
paste input "TSON'S GARDEN LT"
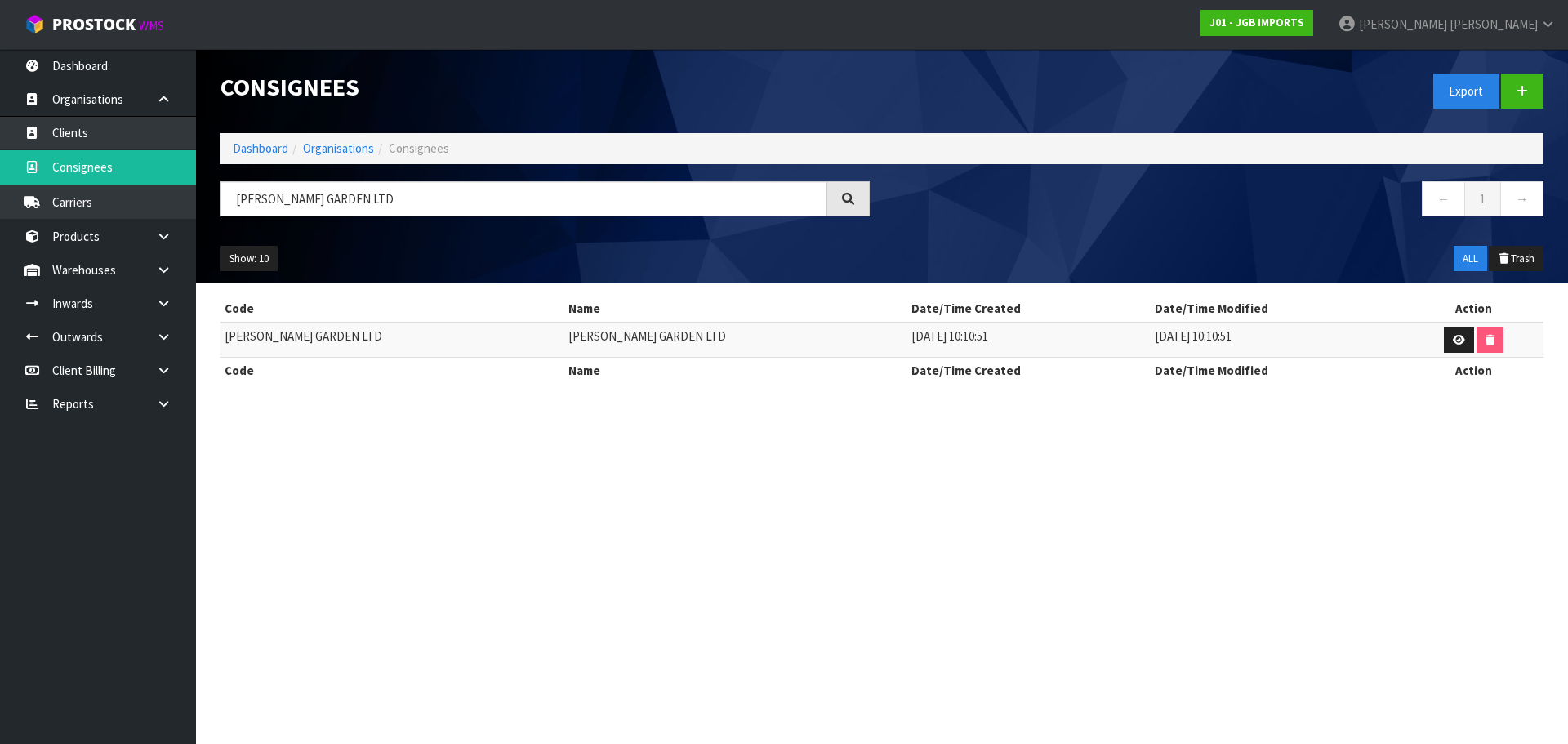
click at [307, 333] on td "WATSON'S GARDEN LTD" at bounding box center [392, 340] width 344 height 35
drag, startPoint x: 358, startPoint y: 210, endPoint x: 115, endPoint y: 226, distance: 243.5
click at [141, 220] on body "Toggle navigation ProStock WMS J01 - JGB IMPORTS Rocio Lopez Logout Dashboard O…" at bounding box center [784, 372] width 1568 height 744
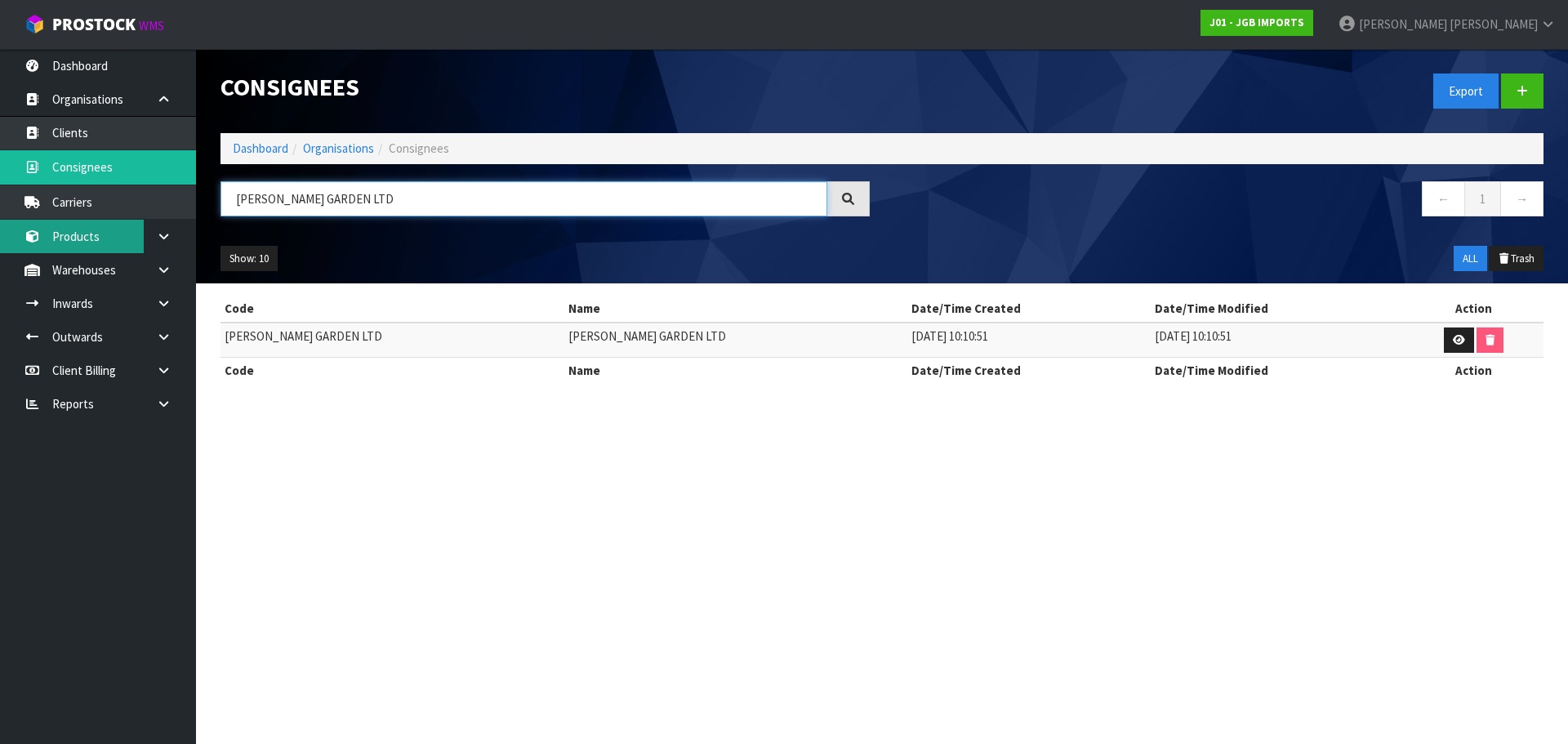
paste input "Mitre 10 Dannevirke"
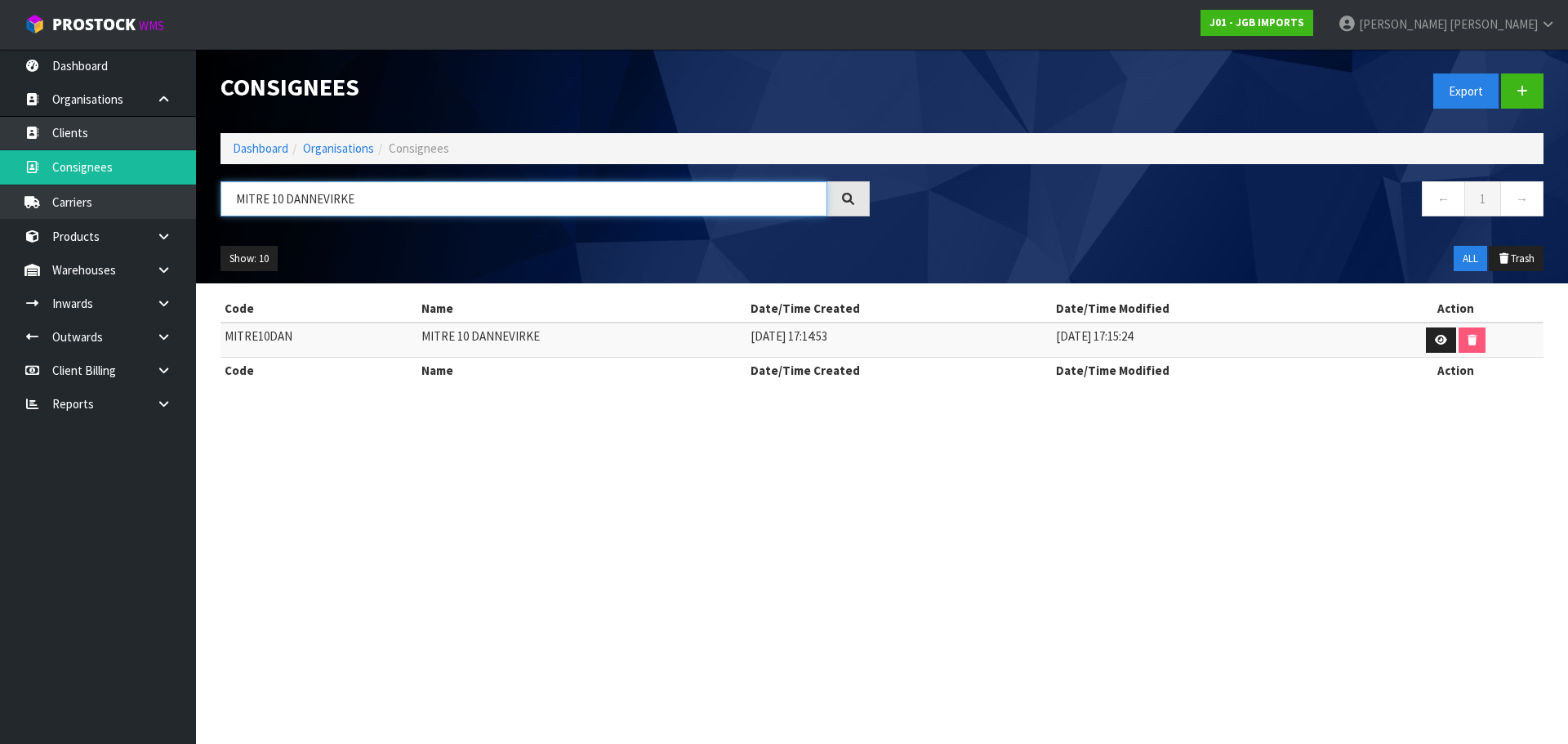
type input "MITRE 10 DANNEVIRKE"
click at [268, 332] on td "MITRE10DAN" at bounding box center [319, 340] width 197 height 35
click at [519, 340] on td "MITRE 10 DANNEVIRKE" at bounding box center [581, 340] width 328 height 35
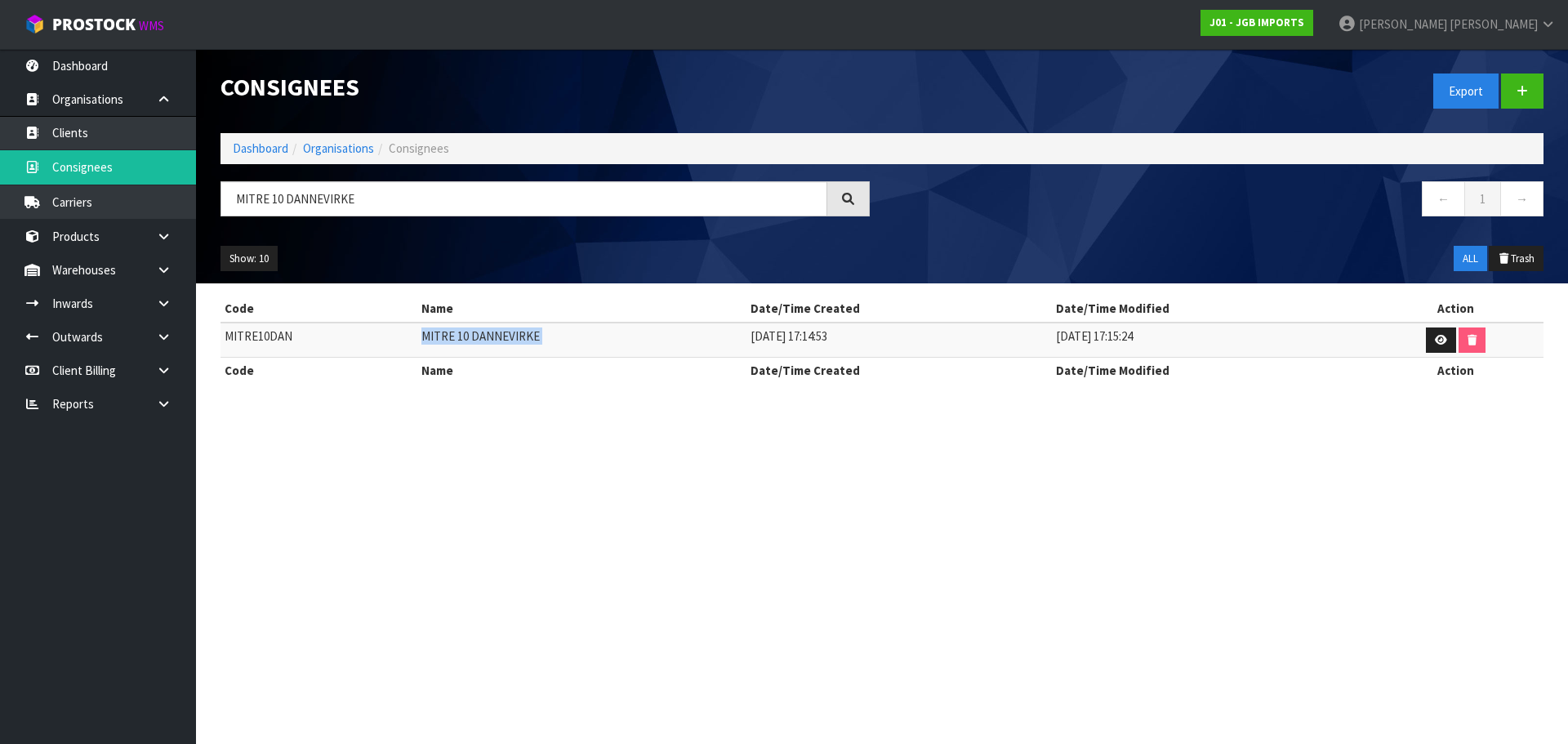
click at [519, 340] on td "MITRE 10 DANNEVIRKE" at bounding box center [581, 340] width 328 height 35
click at [255, 156] on ol "Dashboard Organisations Consignees" at bounding box center [882, 148] width 1323 height 30
click at [249, 148] on link "Dashboard" at bounding box center [260, 148] width 55 height 15
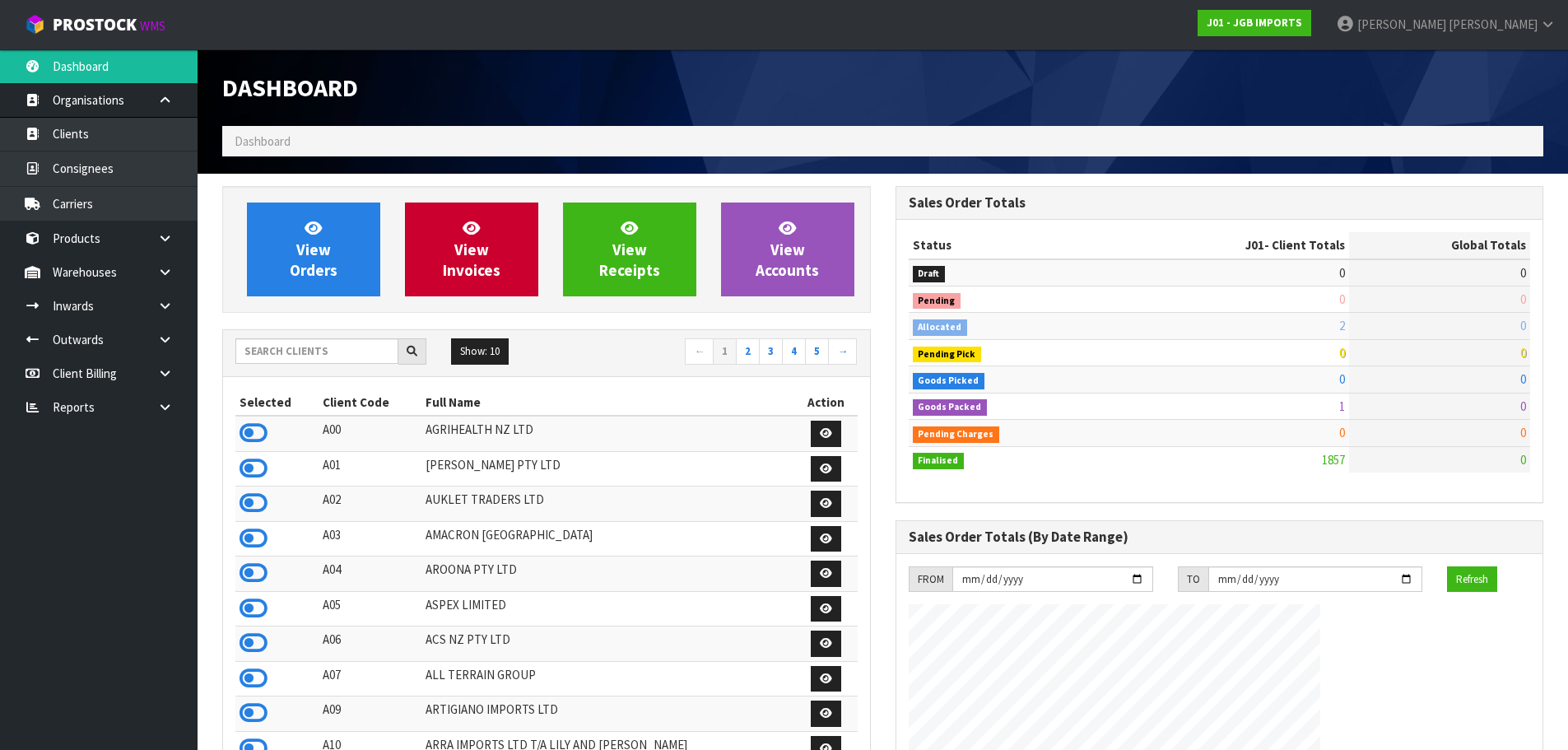
scroll to position [1027, 672]
click at [460, 252] on span "View Invoices" at bounding box center [471, 249] width 58 height 62
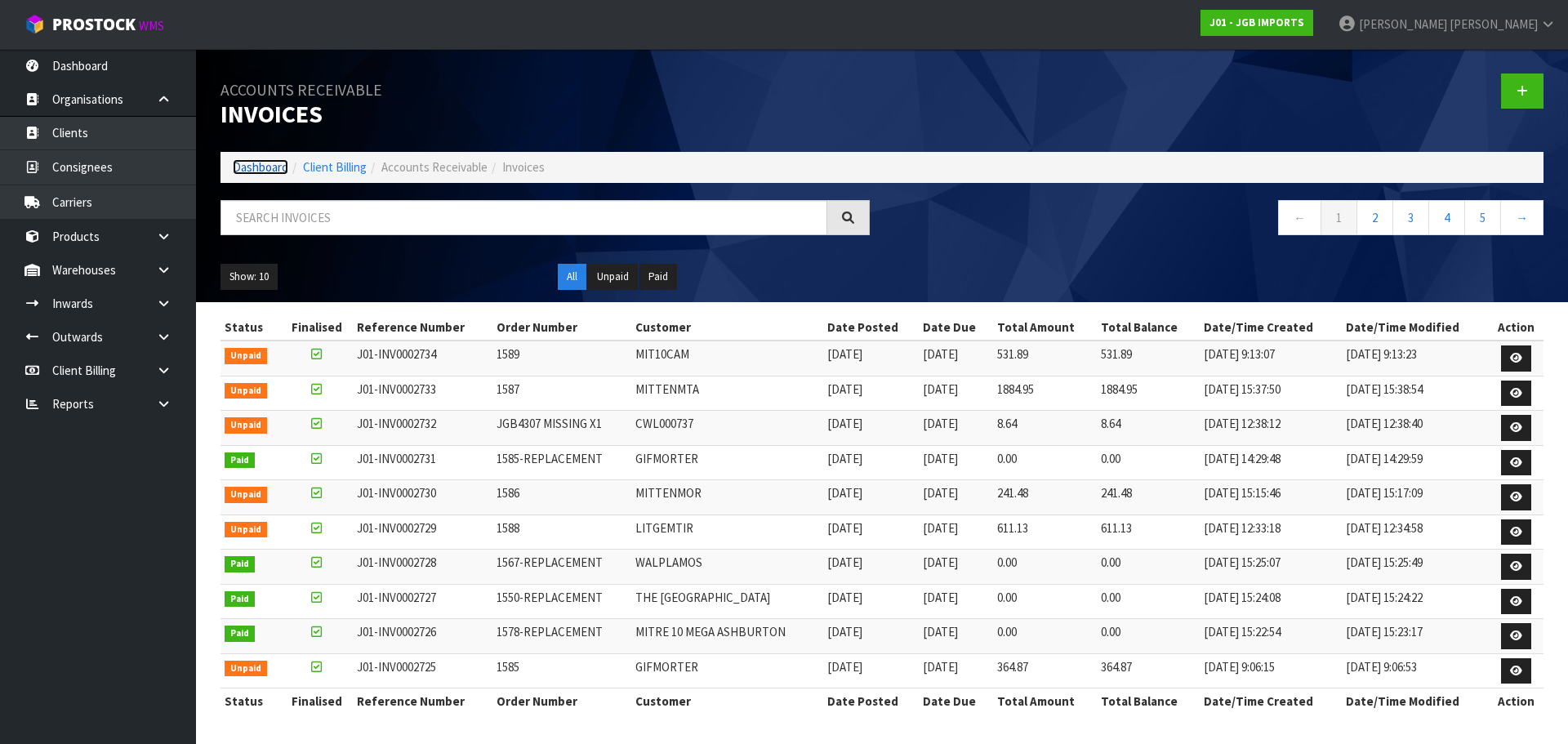
click at [250, 168] on link "Dashboard" at bounding box center [260, 166] width 55 height 15
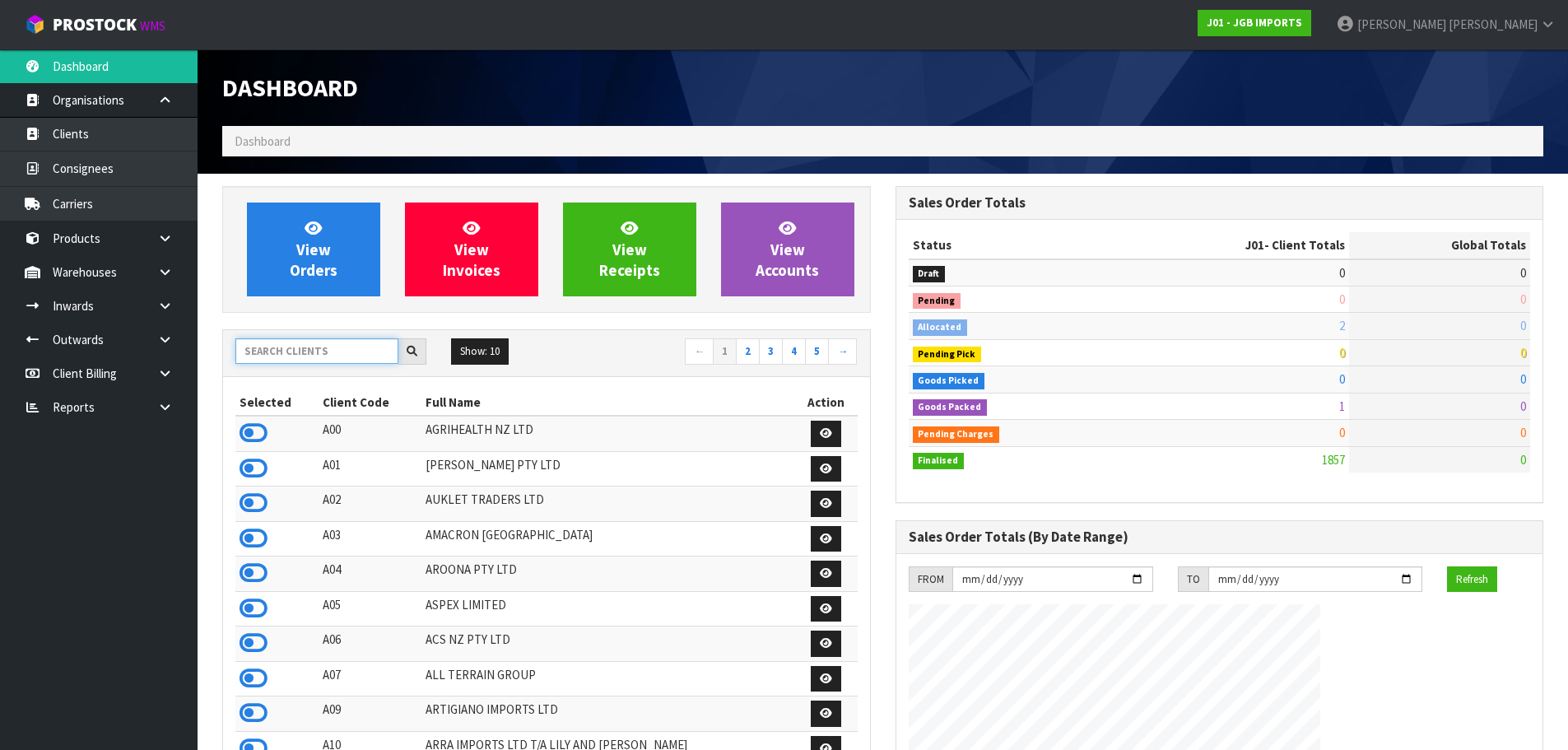
click at [328, 339] on input "text" at bounding box center [316, 351] width 163 height 25
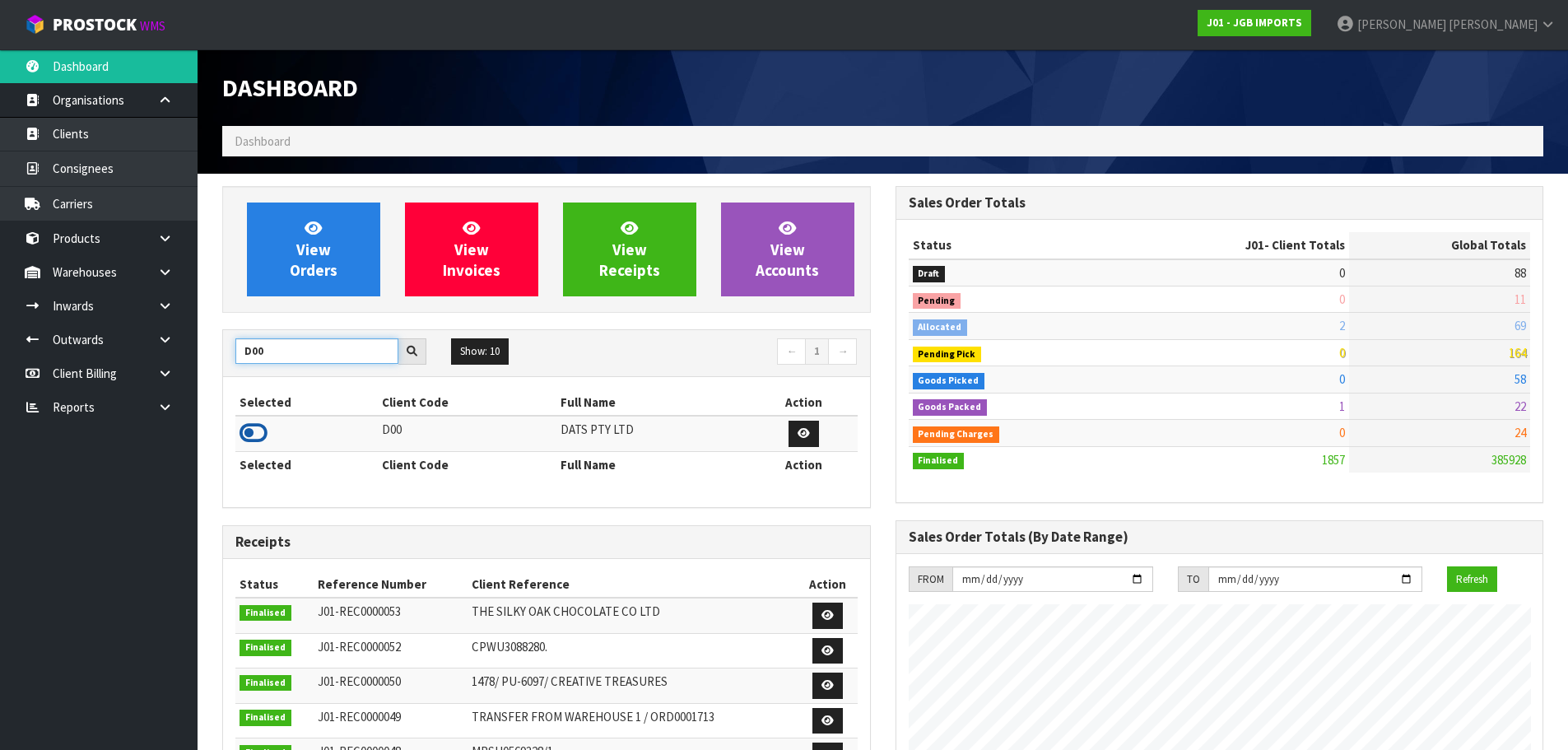
type input "D00"
click at [251, 434] on td at bounding box center [306, 433] width 142 height 35
click at [251, 434] on icon at bounding box center [253, 433] width 28 height 24
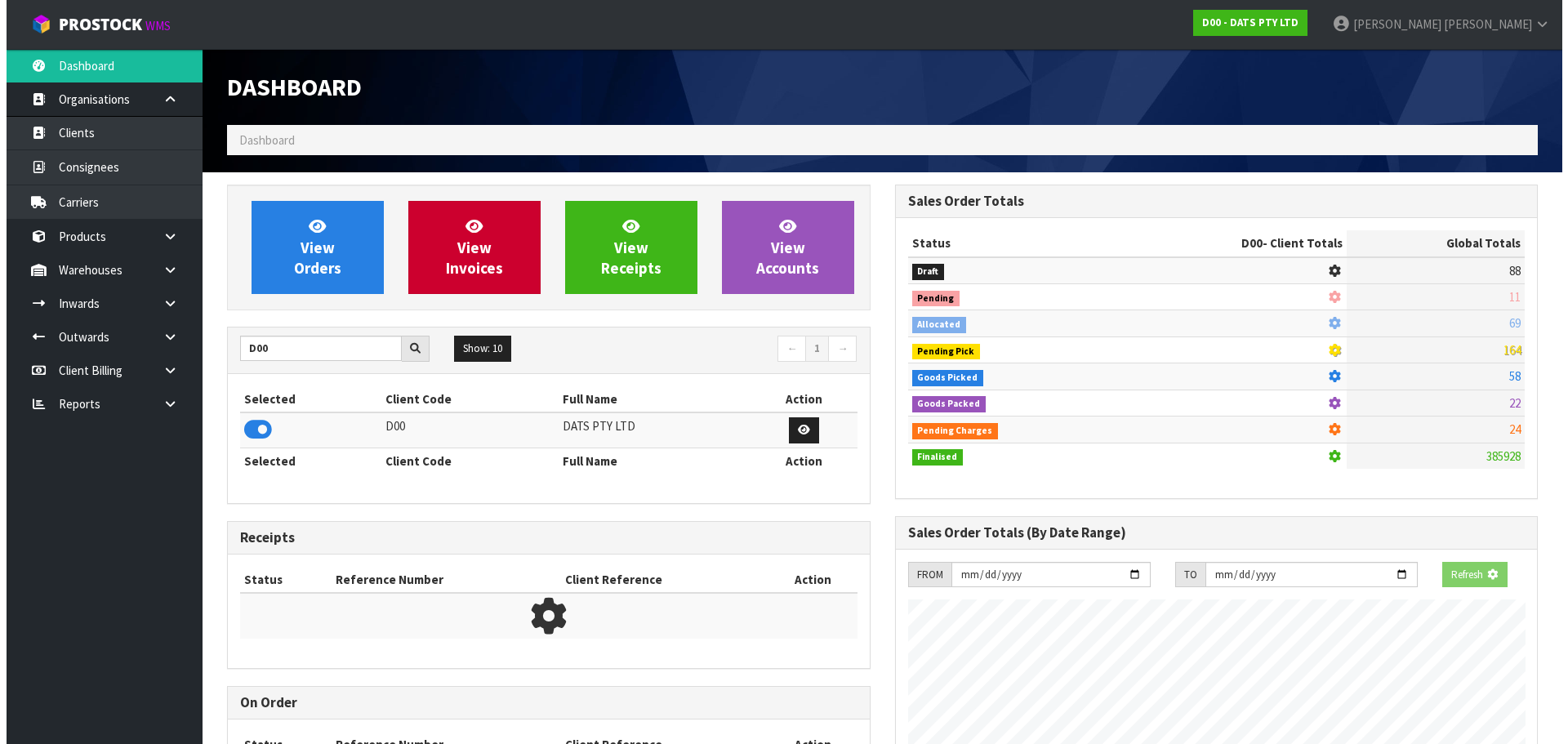
scroll to position [815750, 815849]
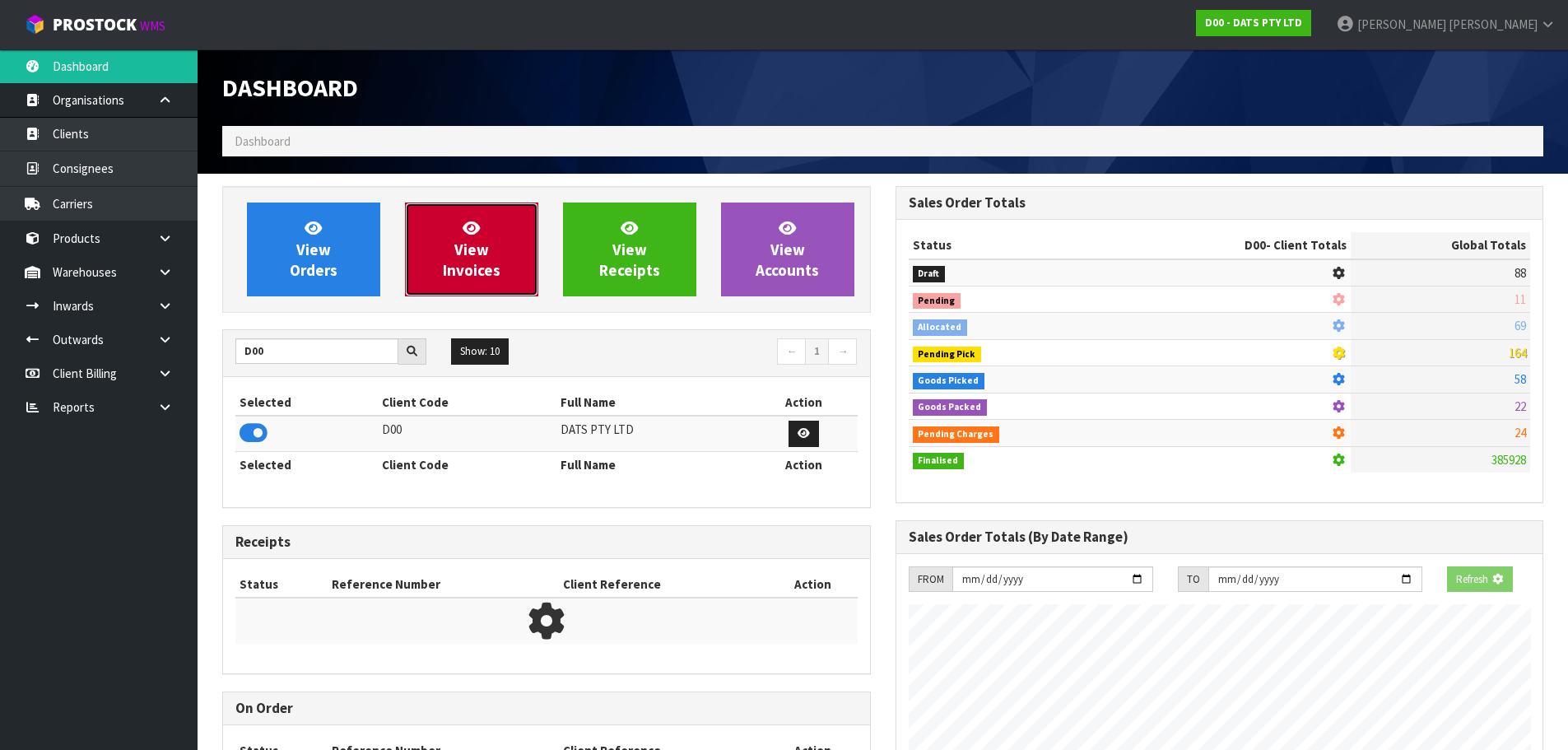
click at [470, 280] on link "View Invoices" at bounding box center [471, 250] width 133 height 94
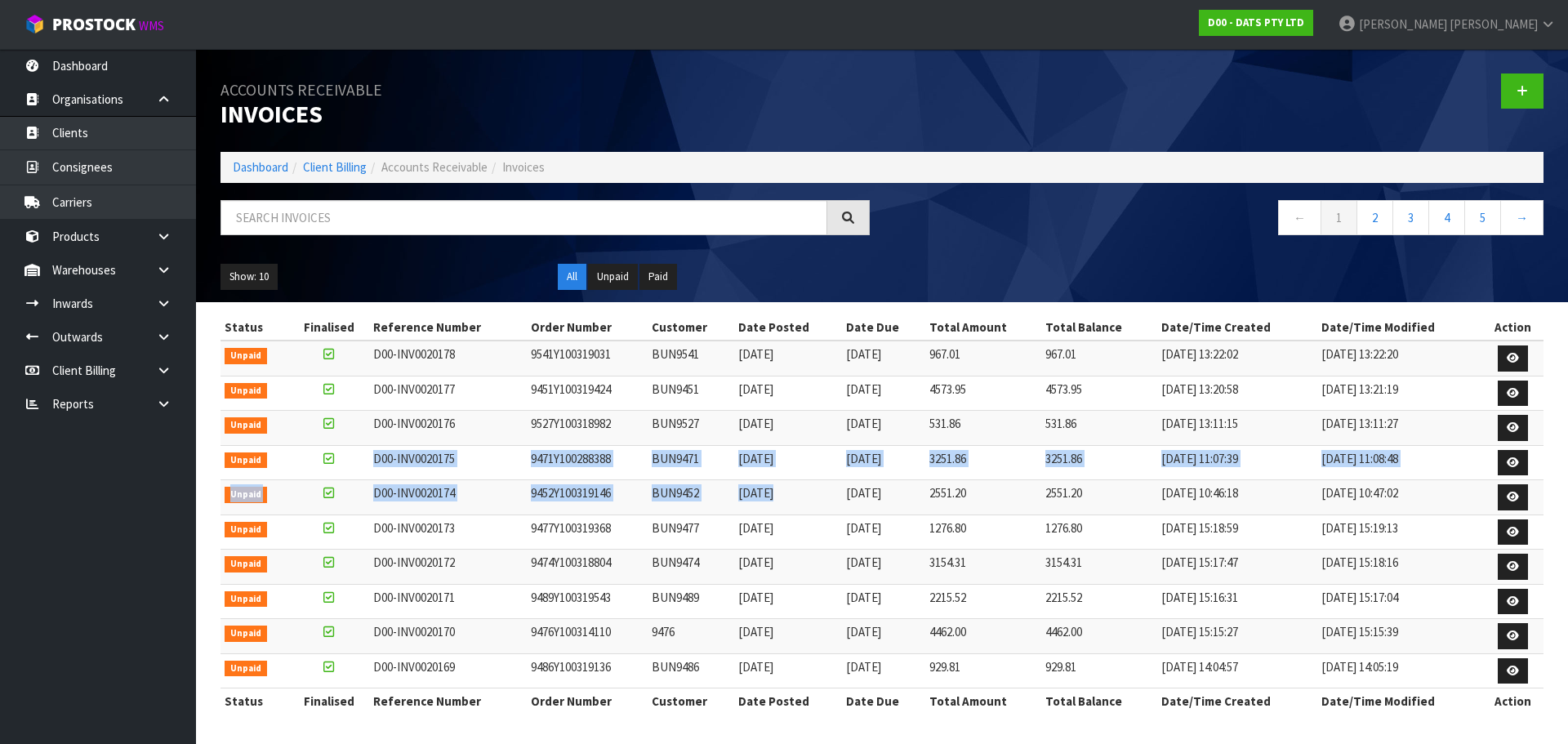
drag, startPoint x: 777, startPoint y: 503, endPoint x: 353, endPoint y: 473, distance: 425.1
click at [353, 473] on tbody "Unpaid D00-INV0020178 9541Y100319031 BUN9541 15/10/2025 20/11/2025 967.01 967.0…" at bounding box center [882, 514] width 1323 height 348
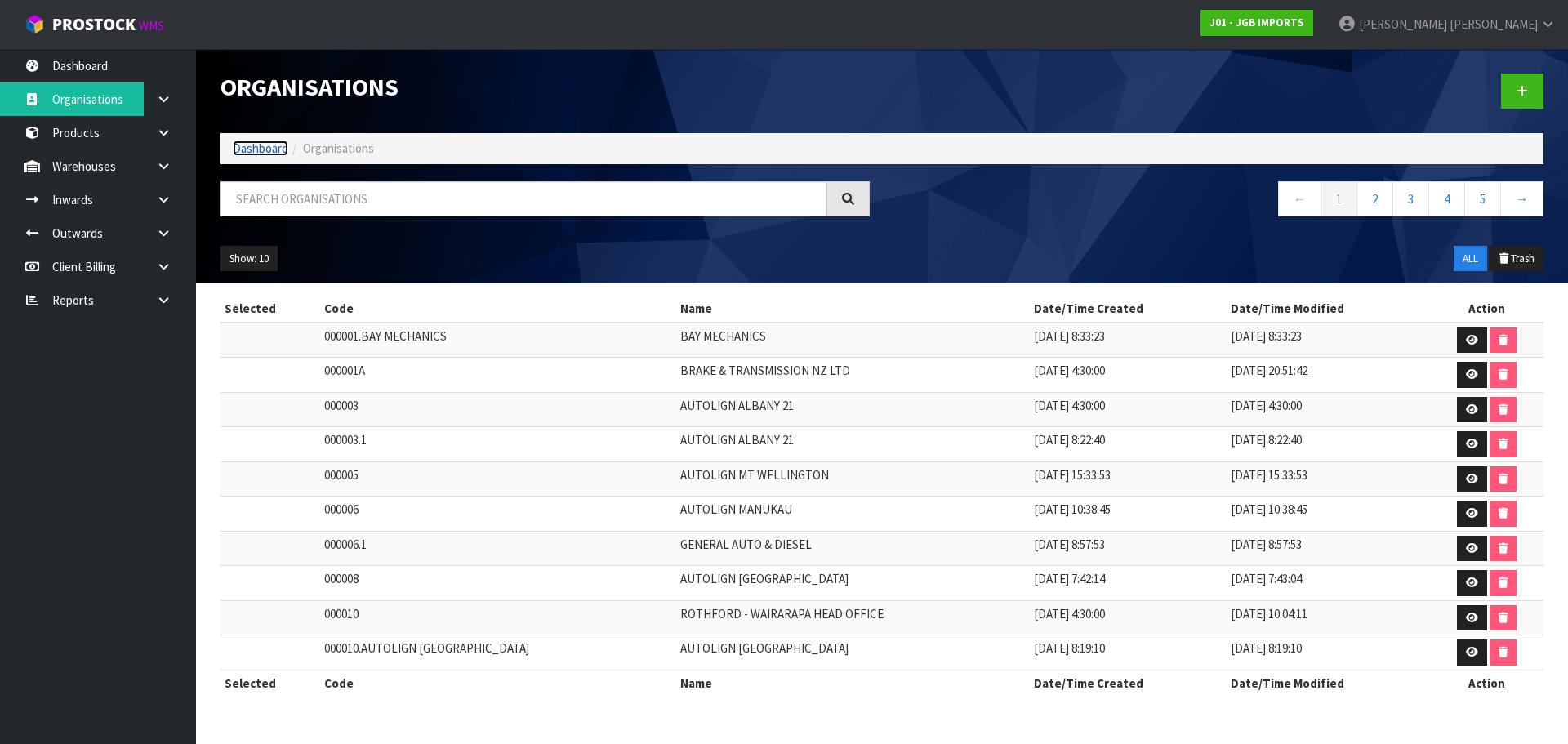
click at [247, 144] on link "Dashboard" at bounding box center [260, 148] width 55 height 15
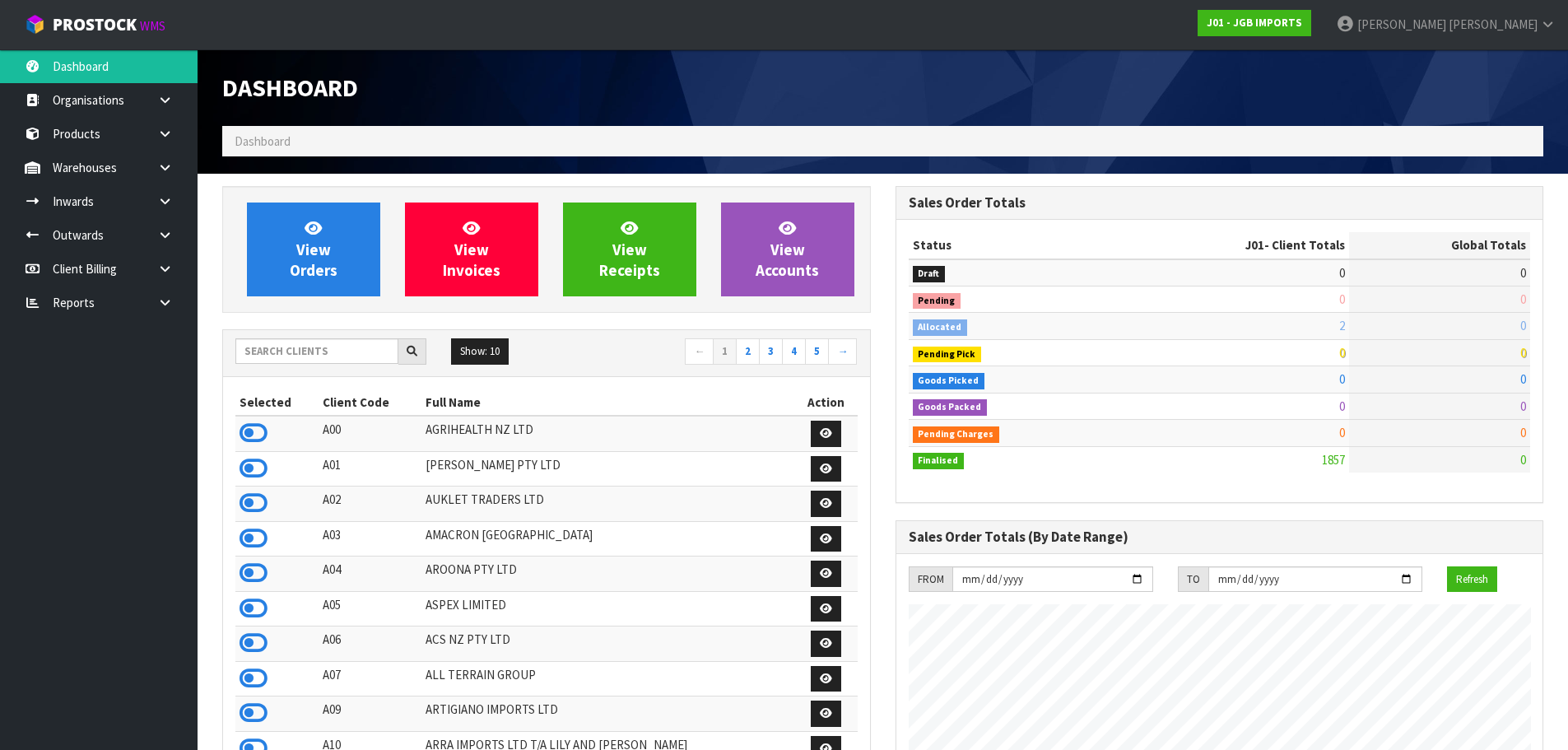
scroll to position [1248, 672]
click at [342, 346] on input "text" at bounding box center [316, 351] width 163 height 25
click at [151, 303] on link at bounding box center [171, 302] width 52 height 33
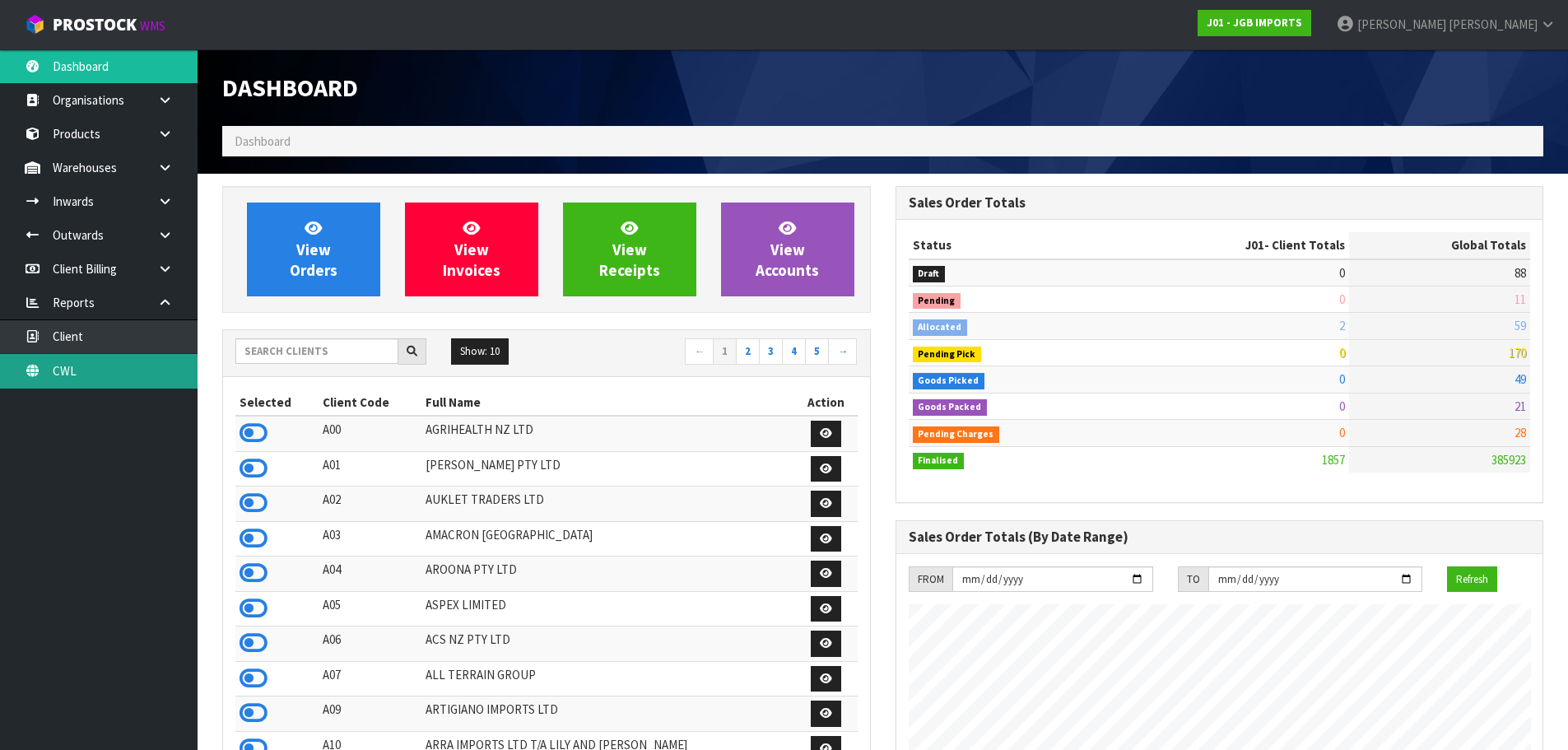
click at [115, 375] on link "CWL" at bounding box center [98, 370] width 197 height 33
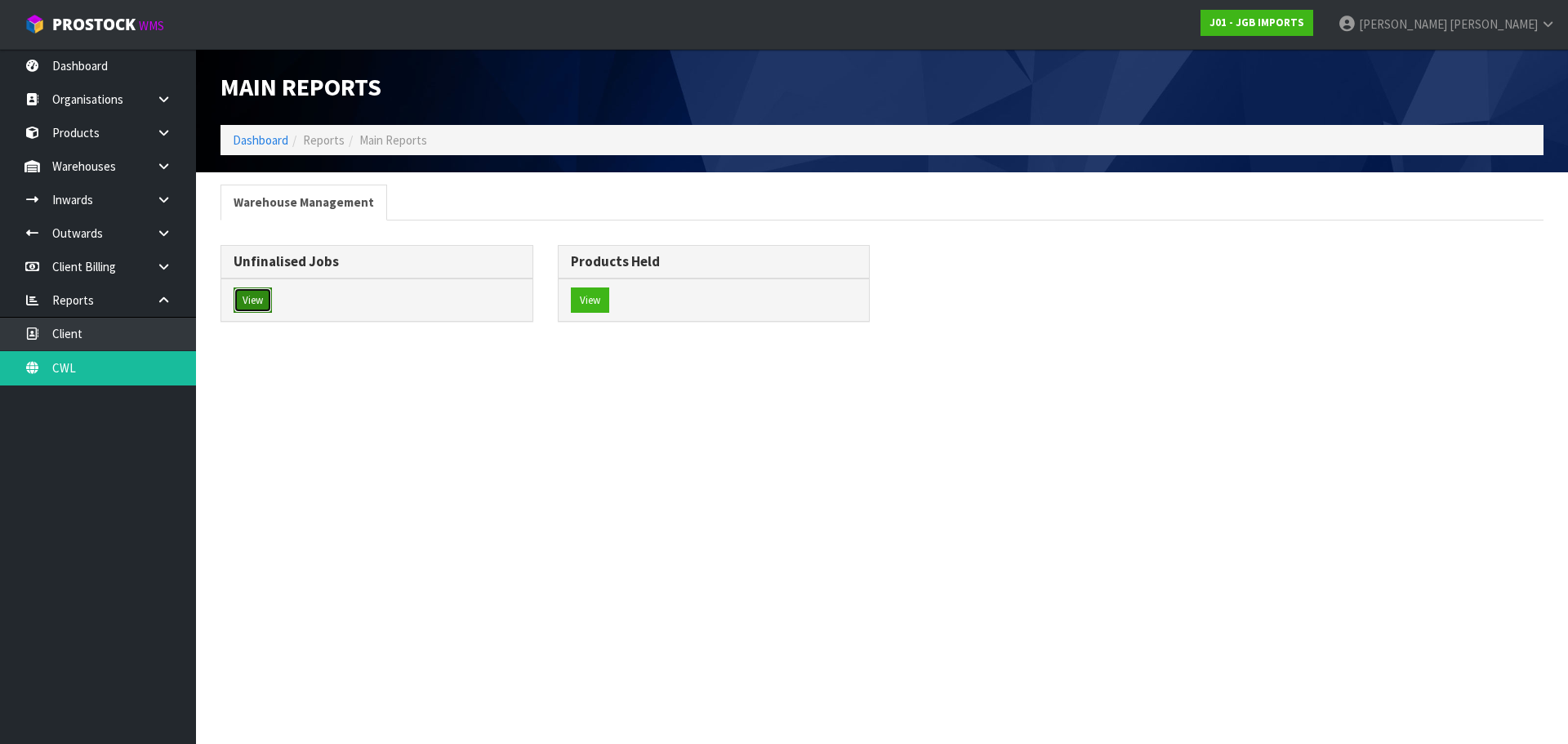
click at [258, 297] on button "View" at bounding box center [252, 300] width 38 height 26
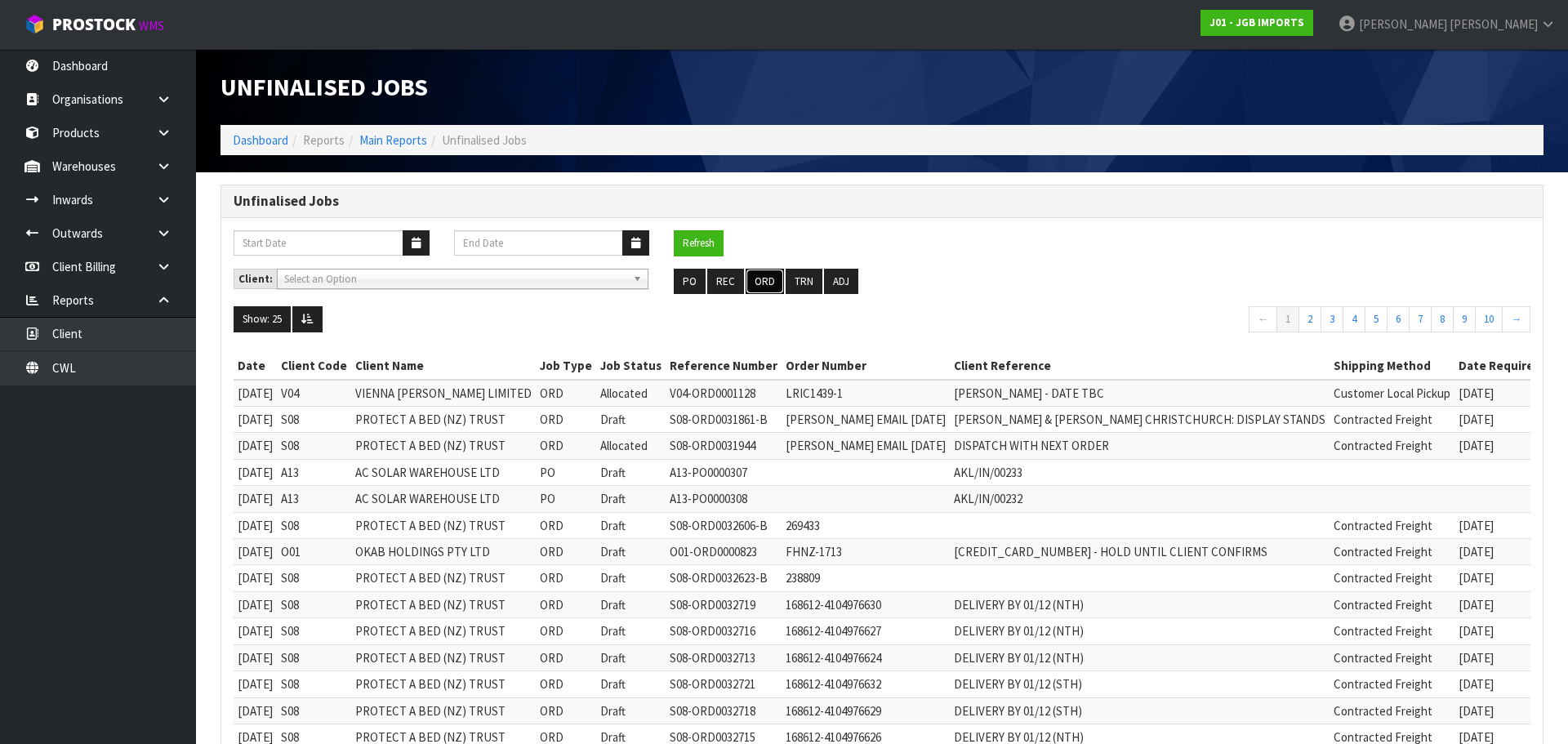
click at [772, 279] on button "ORD" at bounding box center [764, 282] width 38 height 26
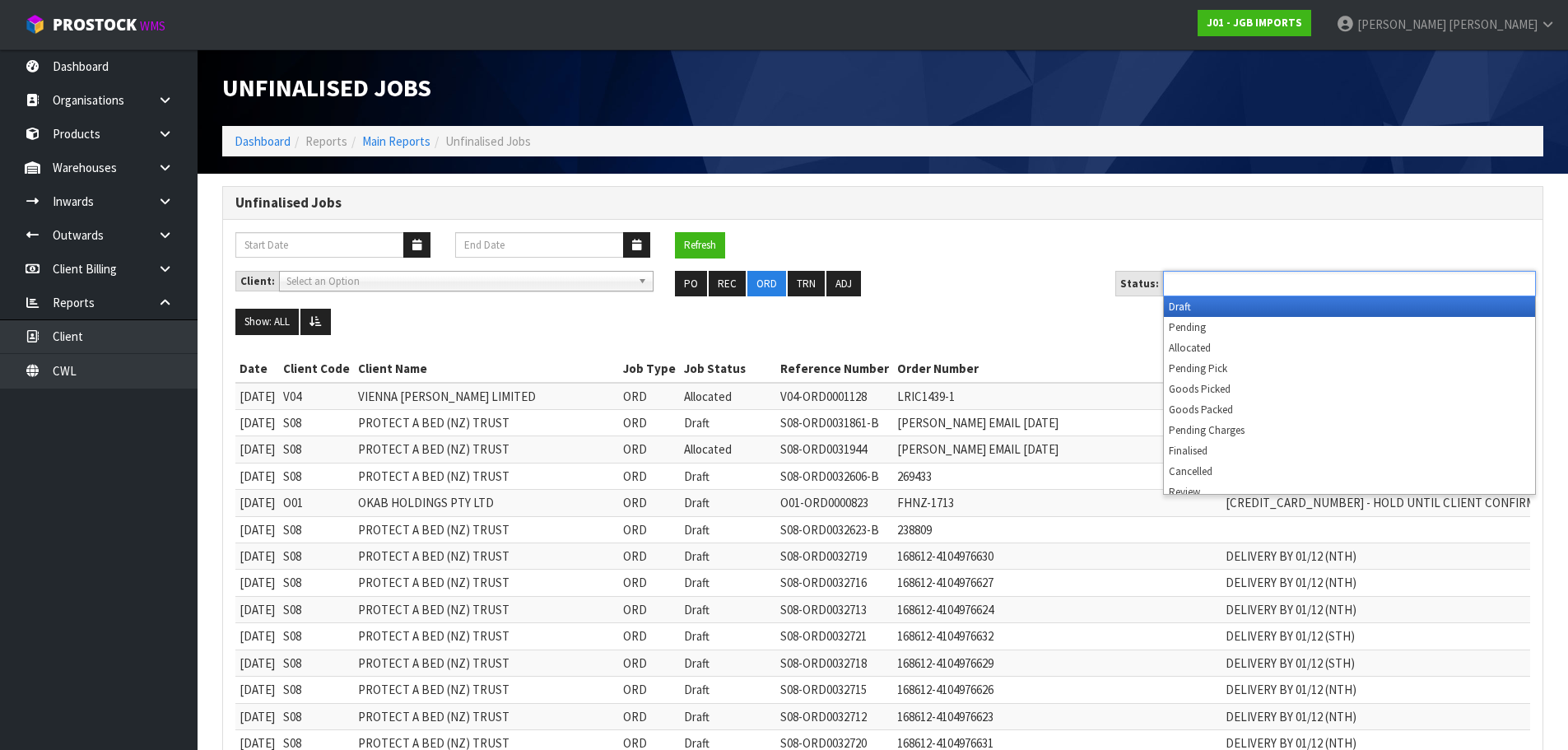
click at [1203, 282] on input "text" at bounding box center [1228, 283] width 121 height 21
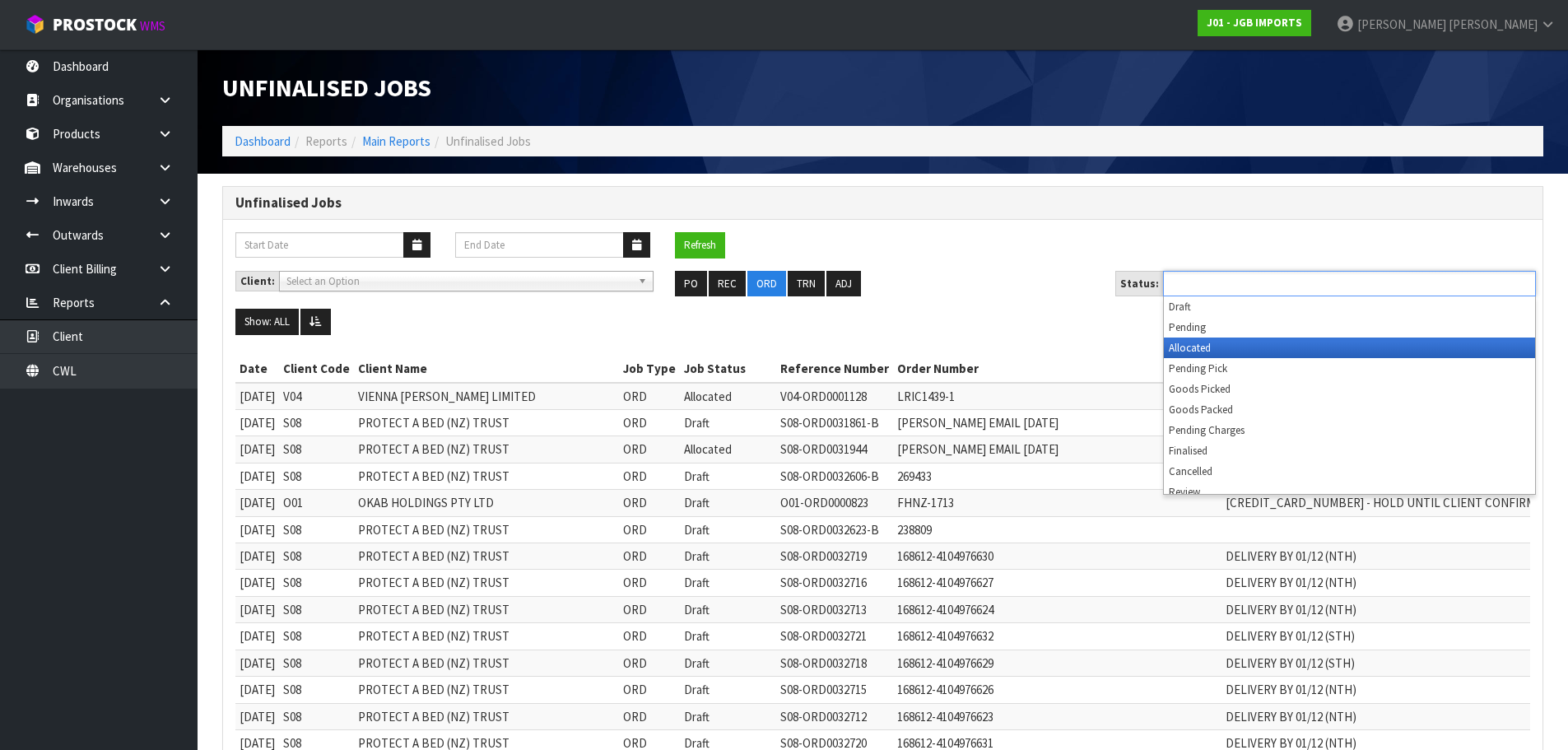
click at [1214, 351] on li "Allocated" at bounding box center [1350, 347] width 371 height 21
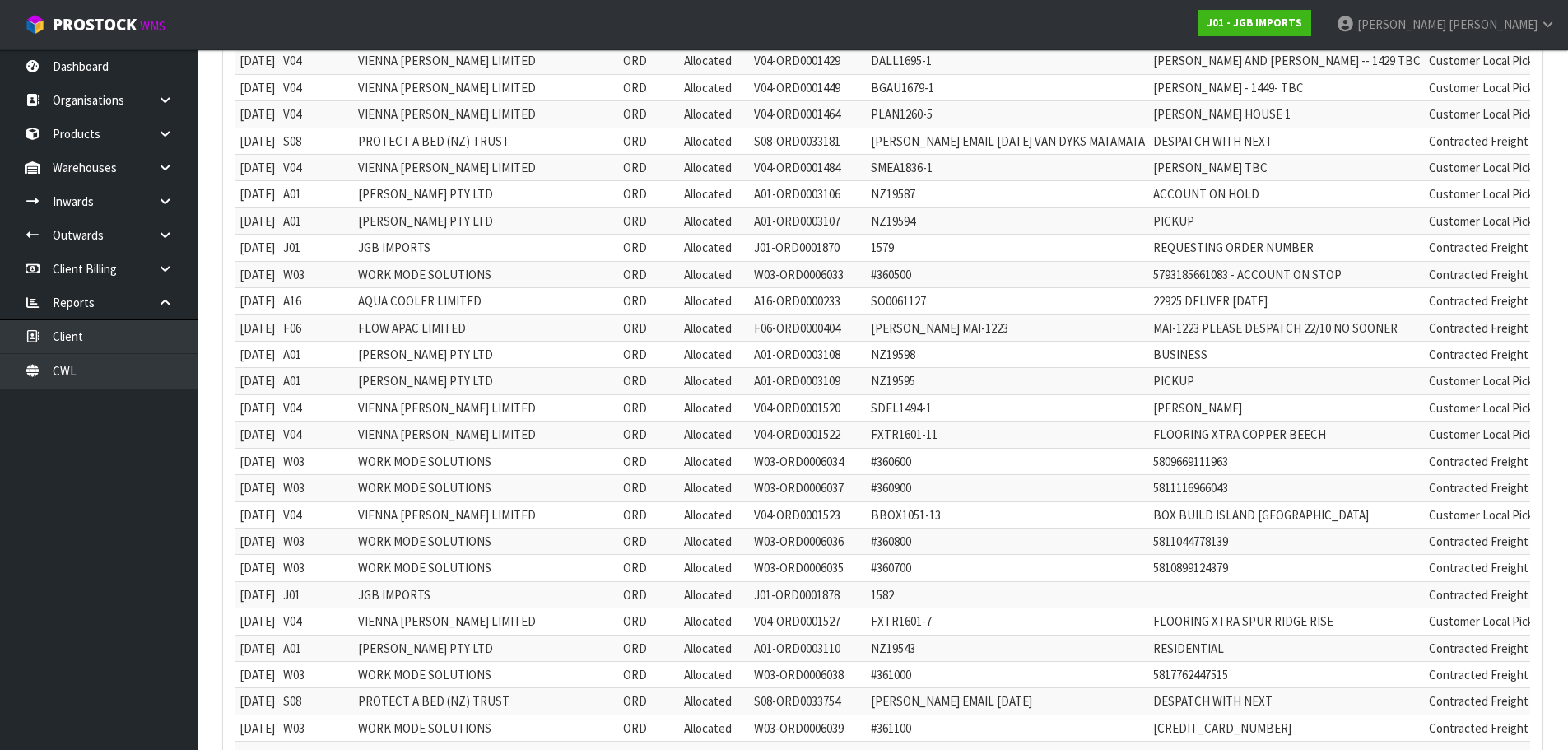
scroll to position [361, 0]
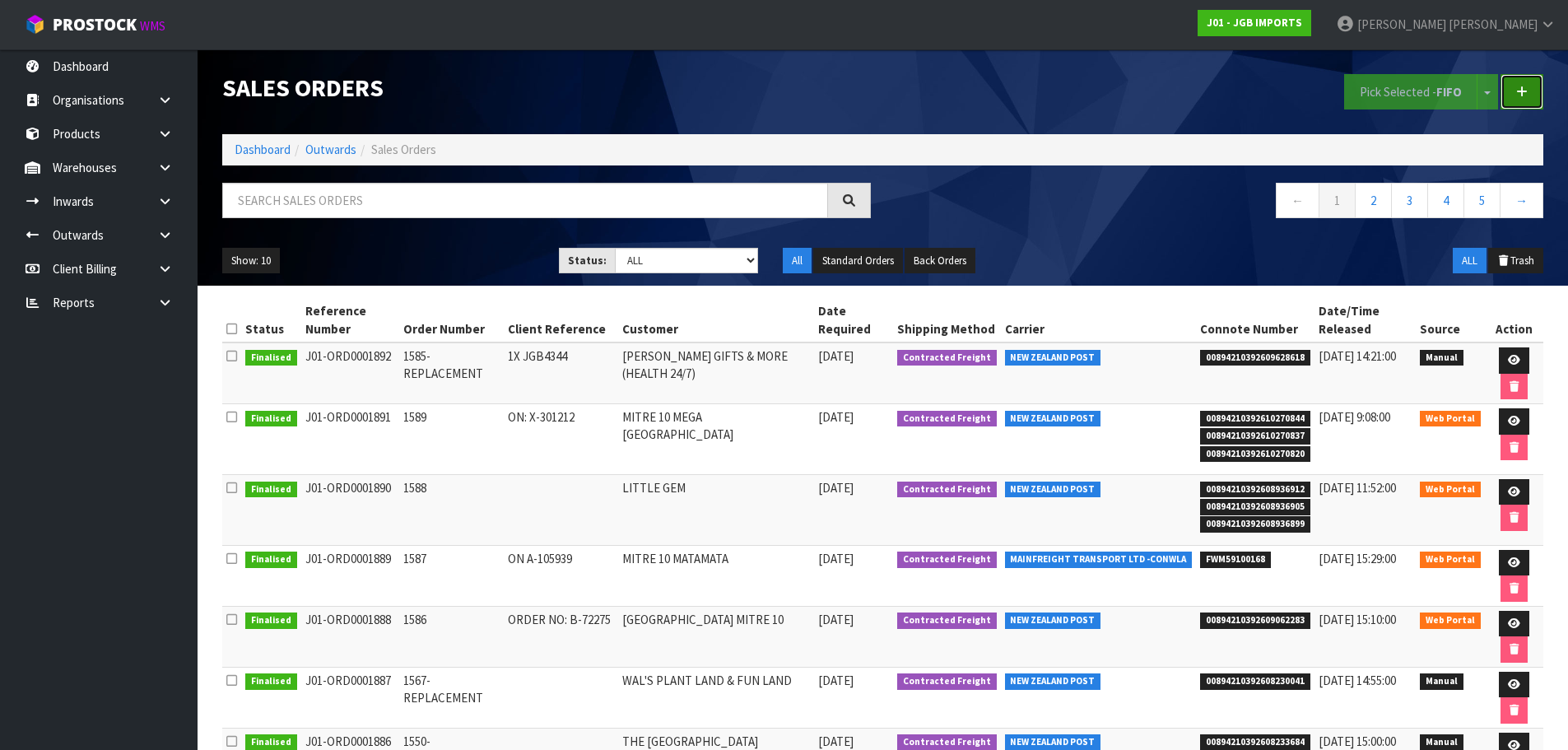
click at [1521, 92] on icon at bounding box center [1521, 92] width 12 height 13
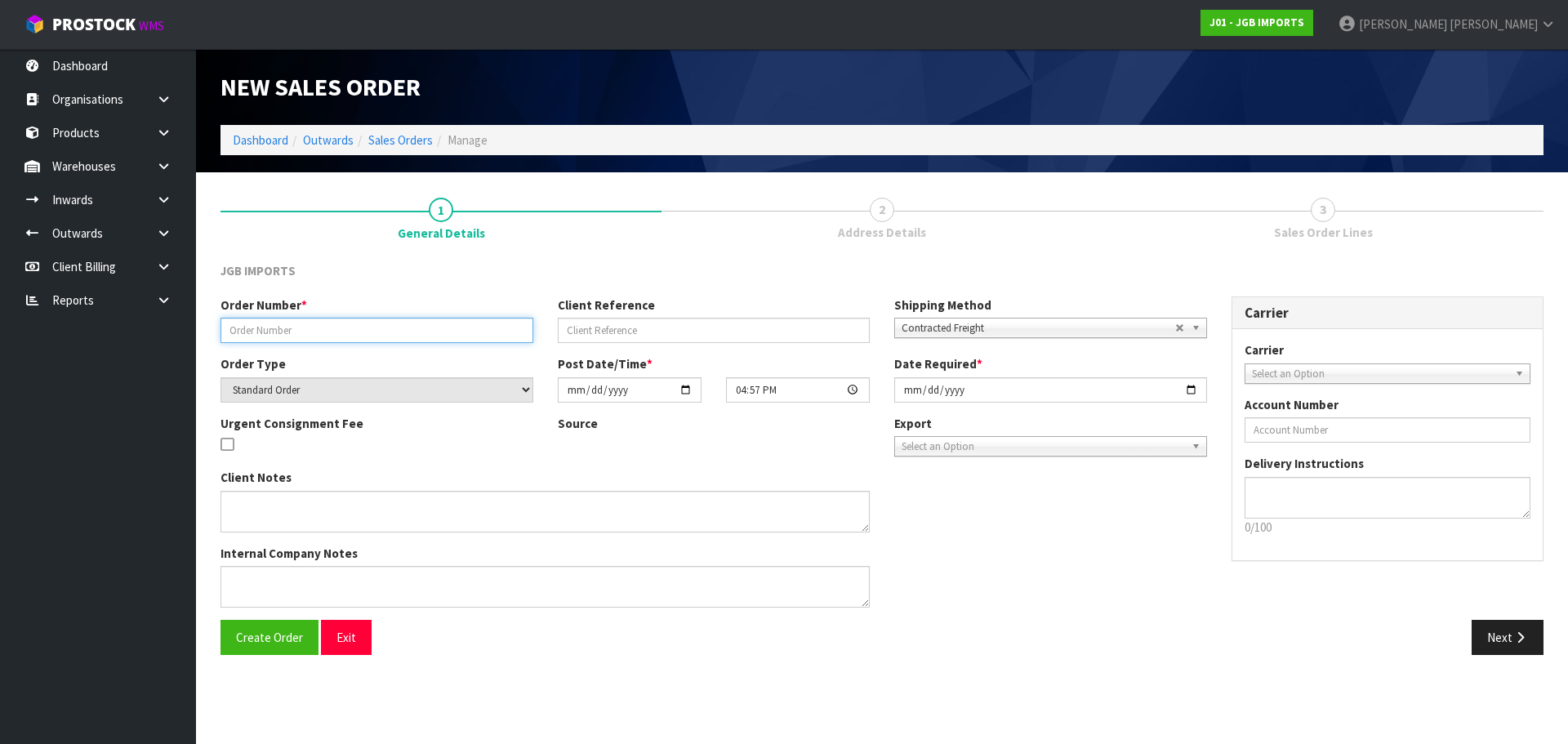
click at [378, 333] on input "text" at bounding box center [377, 330] width 313 height 25
click at [375, 328] on input "text" at bounding box center [377, 330] width 313 height 25
paste input "JGB4901"
click at [280, 334] on input "1 X JGB4901 MISSING" at bounding box center [377, 330] width 313 height 25
click at [284, 329] on input "1 X JGB4901 MISSING" at bounding box center [377, 330] width 313 height 25
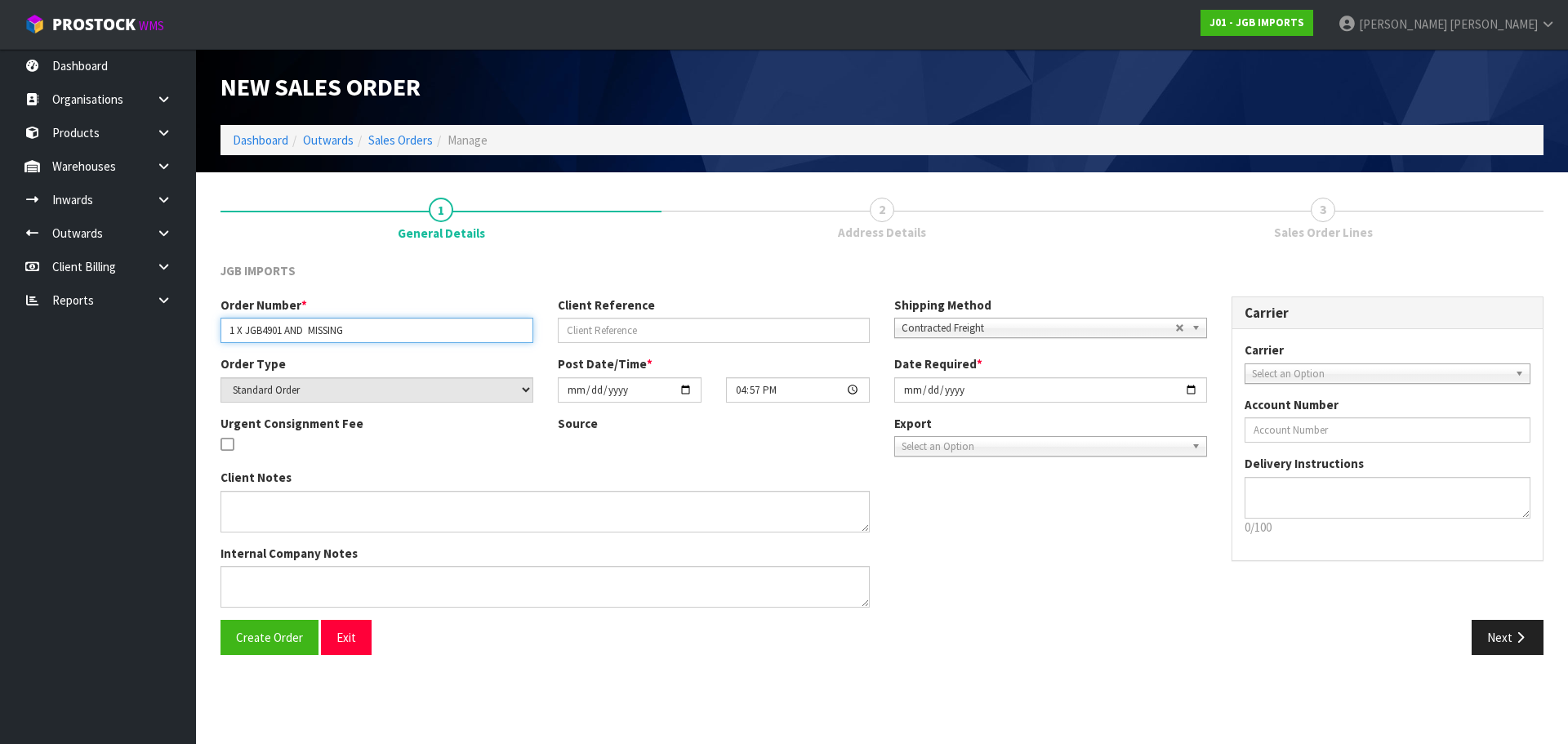
click at [282, 334] on input "1 X JGB4901 AND MISSING" at bounding box center [377, 330] width 313 height 25
click at [311, 335] on input "1 X JGB4901 AND MISSING" at bounding box center [377, 330] width 313 height 25
click at [294, 332] on input "1 X JGB4901 ANDMISSING" at bounding box center [377, 330] width 313 height 25
click at [311, 326] on input "1 X JGB4901 ANDMISSING" at bounding box center [377, 330] width 313 height 25
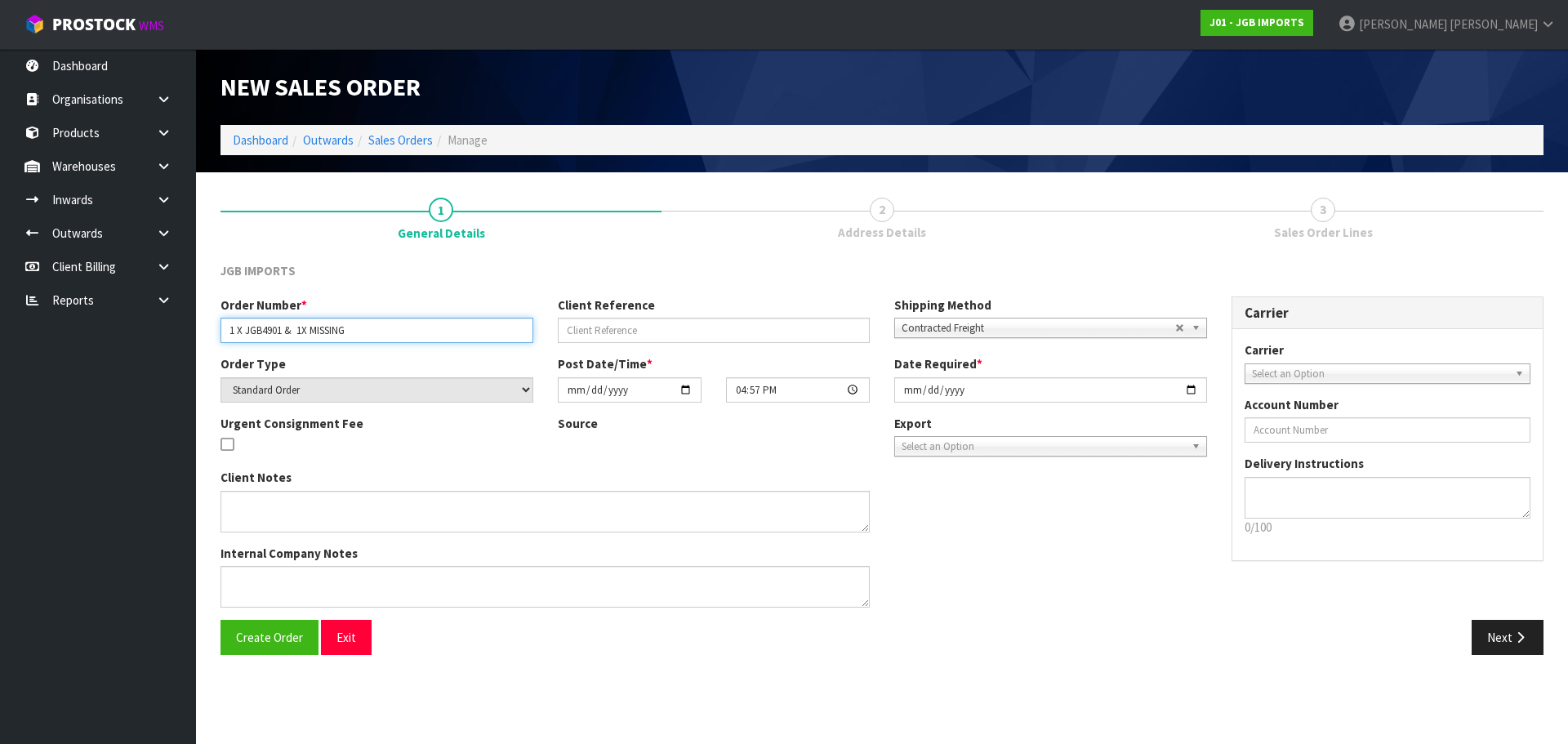
paste input "JGB4902"
click at [301, 329] on input "1 X JGB4901 & 1X JGB4902 MISSING" at bounding box center [377, 330] width 313 height 25
click at [310, 332] on input "1 X JGB4901 & 1 X JGB4902 MISSING" at bounding box center [377, 330] width 313 height 25
click at [367, 331] on input "1 X JGB4901 & 1 X JGB4902 MISSING" at bounding box center [377, 330] width 313 height 25
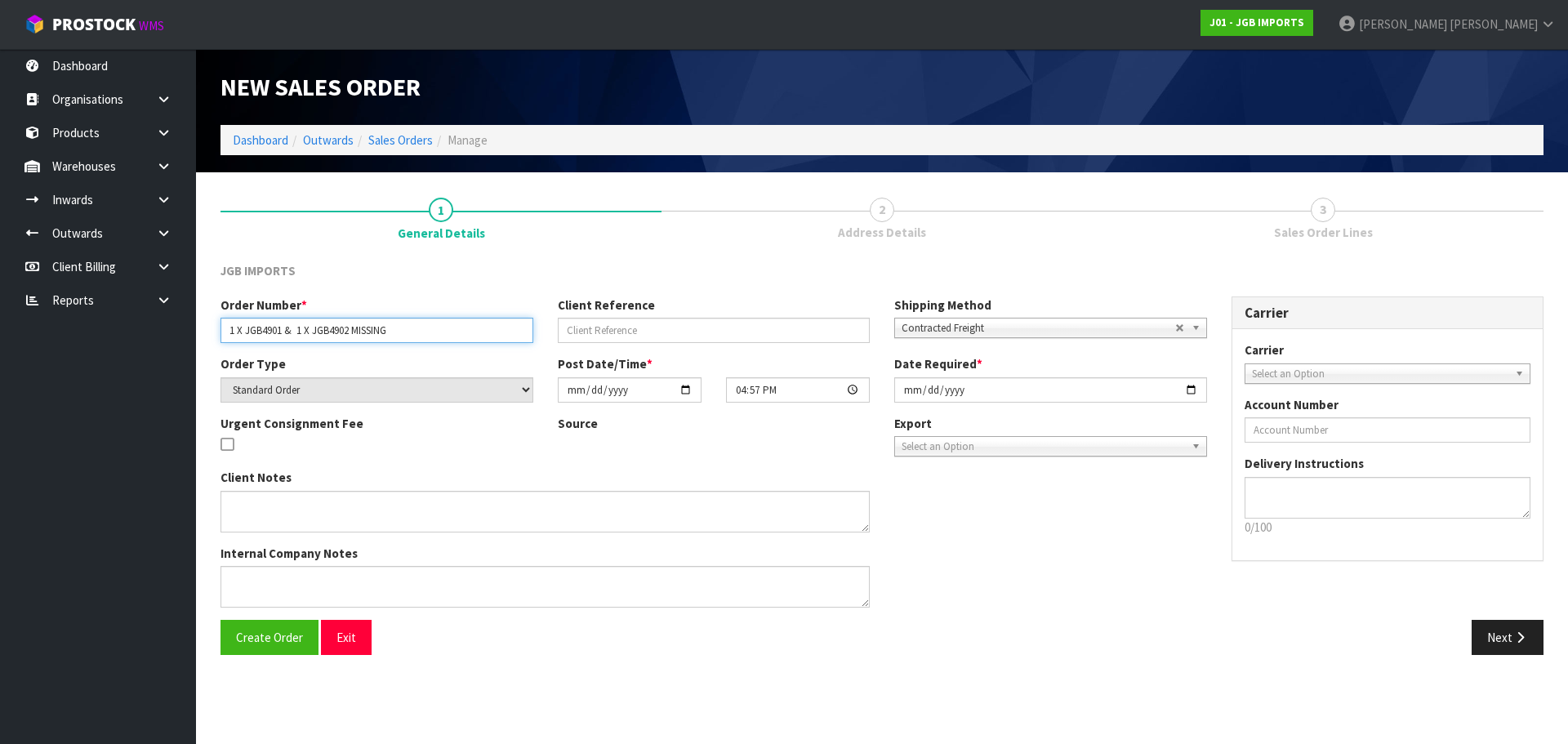
type input "1 X JGB4901 & 1 X JGB4902 MISSING"
click at [242, 639] on span "Create Order" at bounding box center [269, 637] width 67 height 15
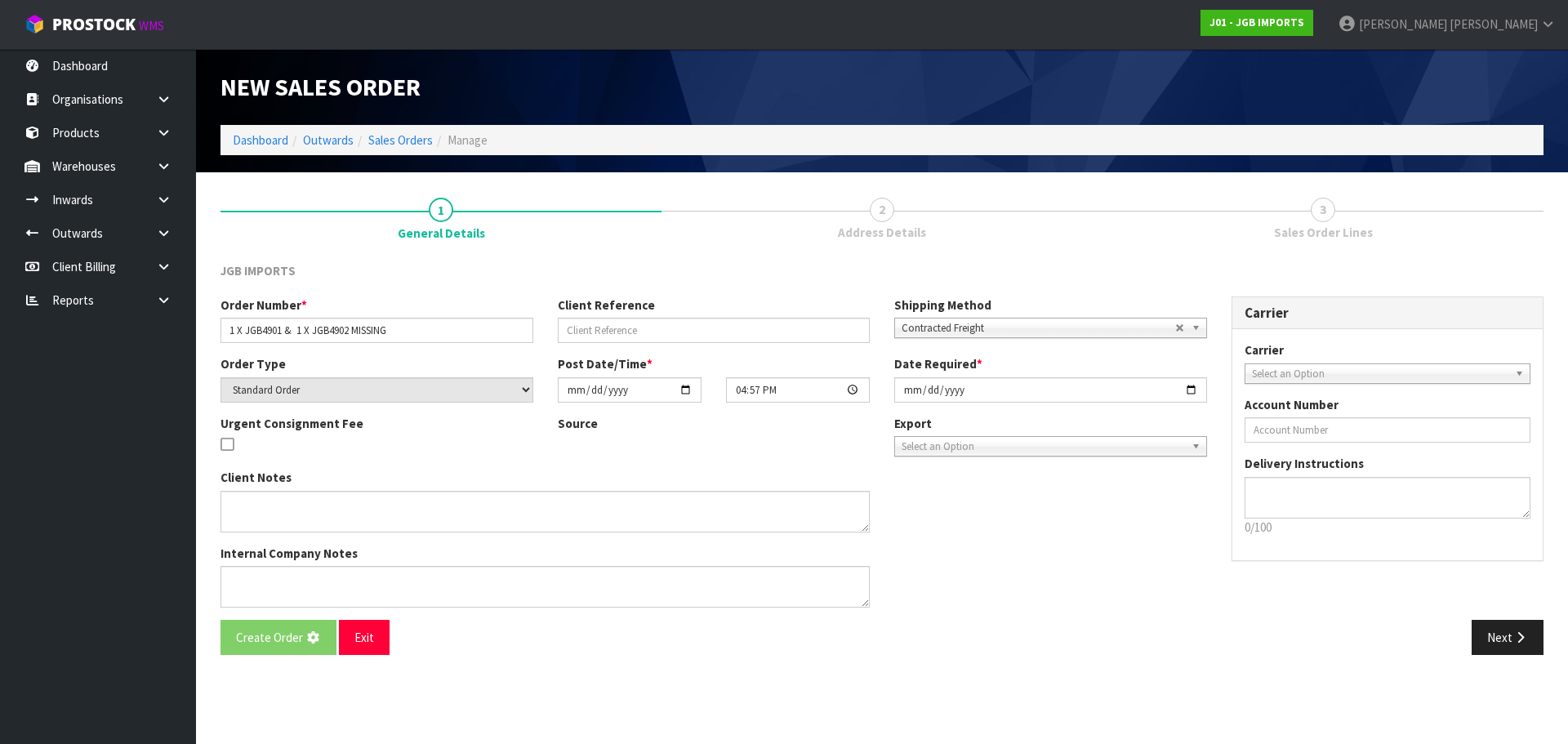
click at [999, 296] on div "JGB IMPORTS" at bounding box center [881, 278] width 1347 height 33
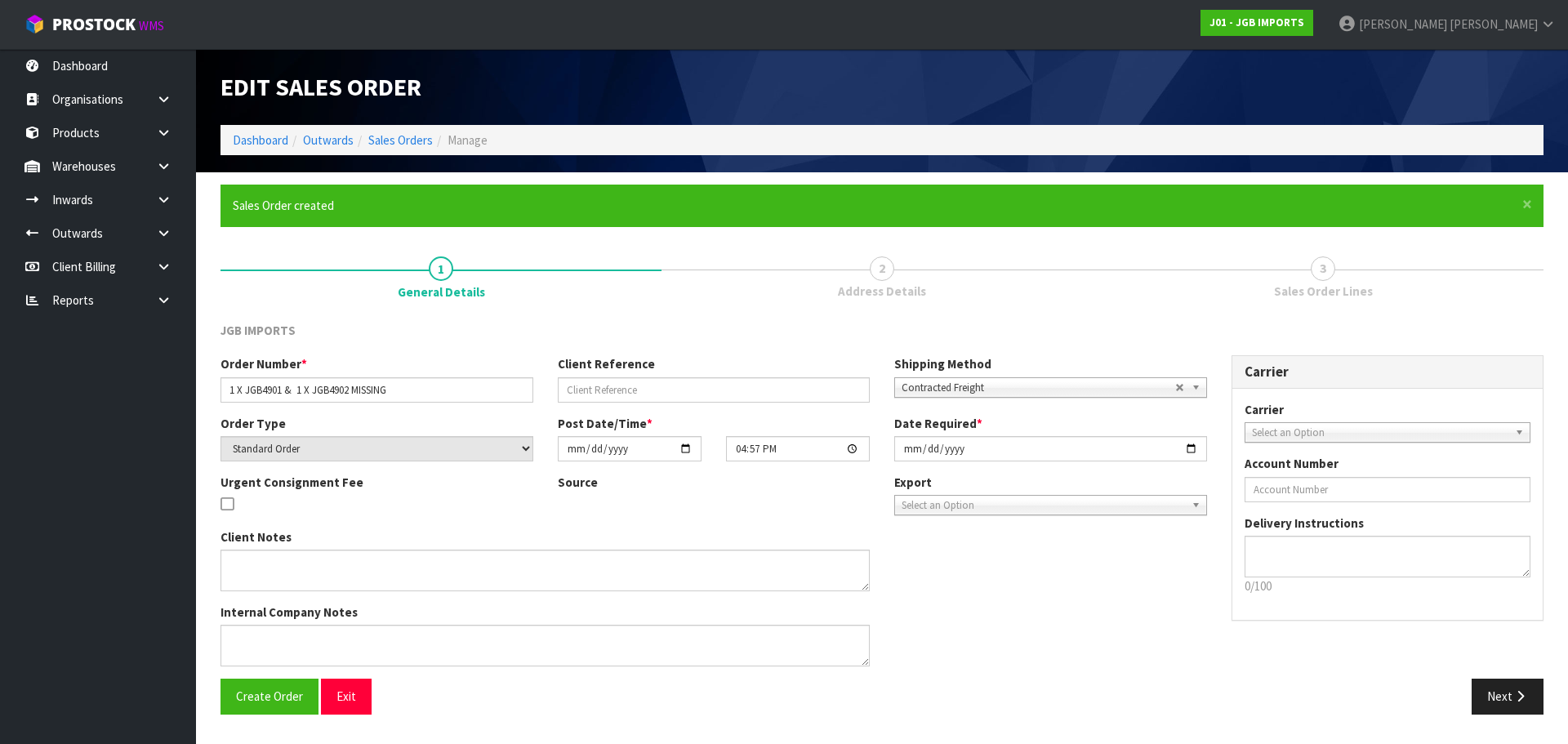
click at [988, 386] on span "Contracted Freight" at bounding box center [1038, 388] width 274 height 20
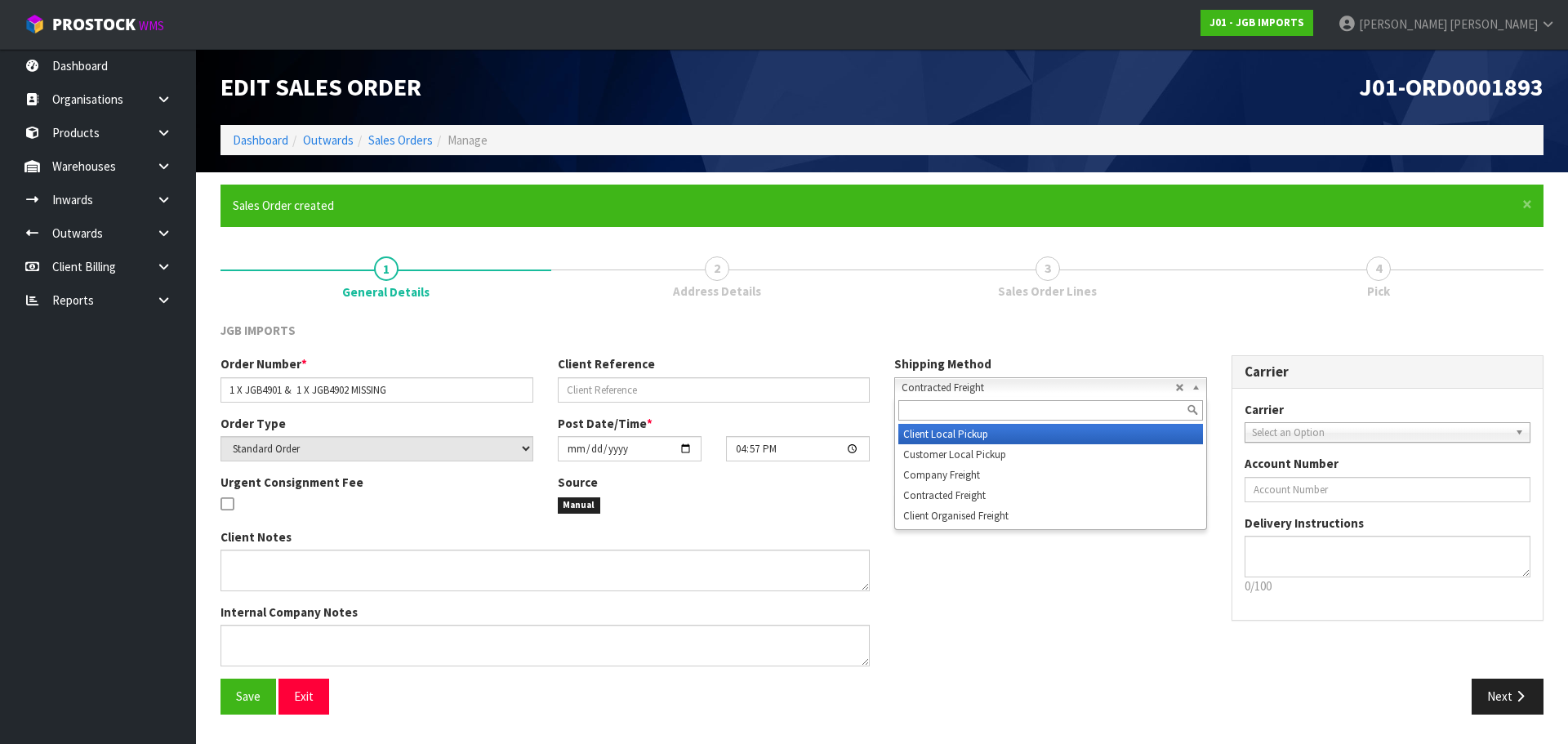
click at [972, 434] on li "Client Local Pickup" at bounding box center [1050, 434] width 305 height 21
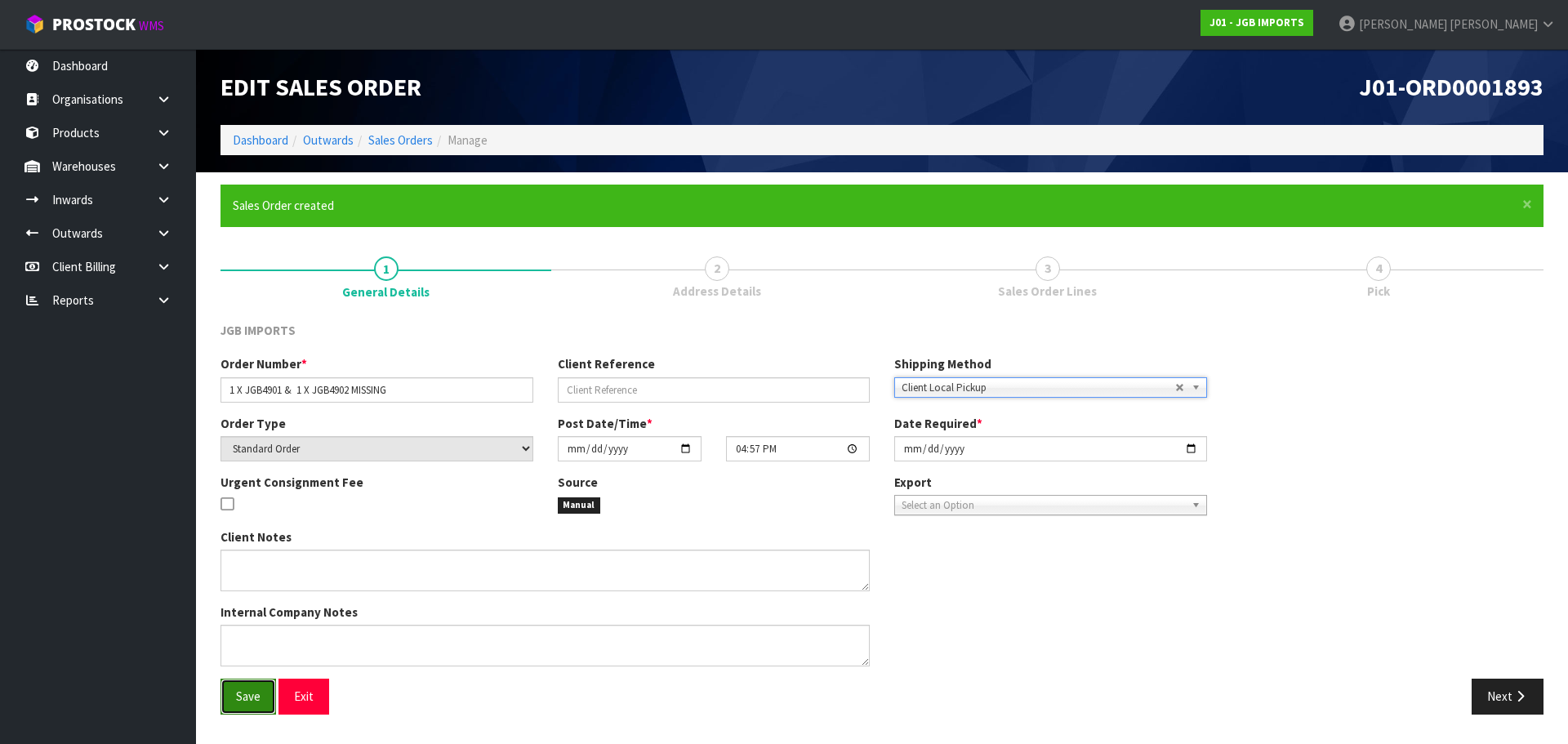
click at [241, 707] on button "Save" at bounding box center [249, 696] width 55 height 35
click at [1518, 699] on icon "button" at bounding box center [1520, 697] width 15 height 13
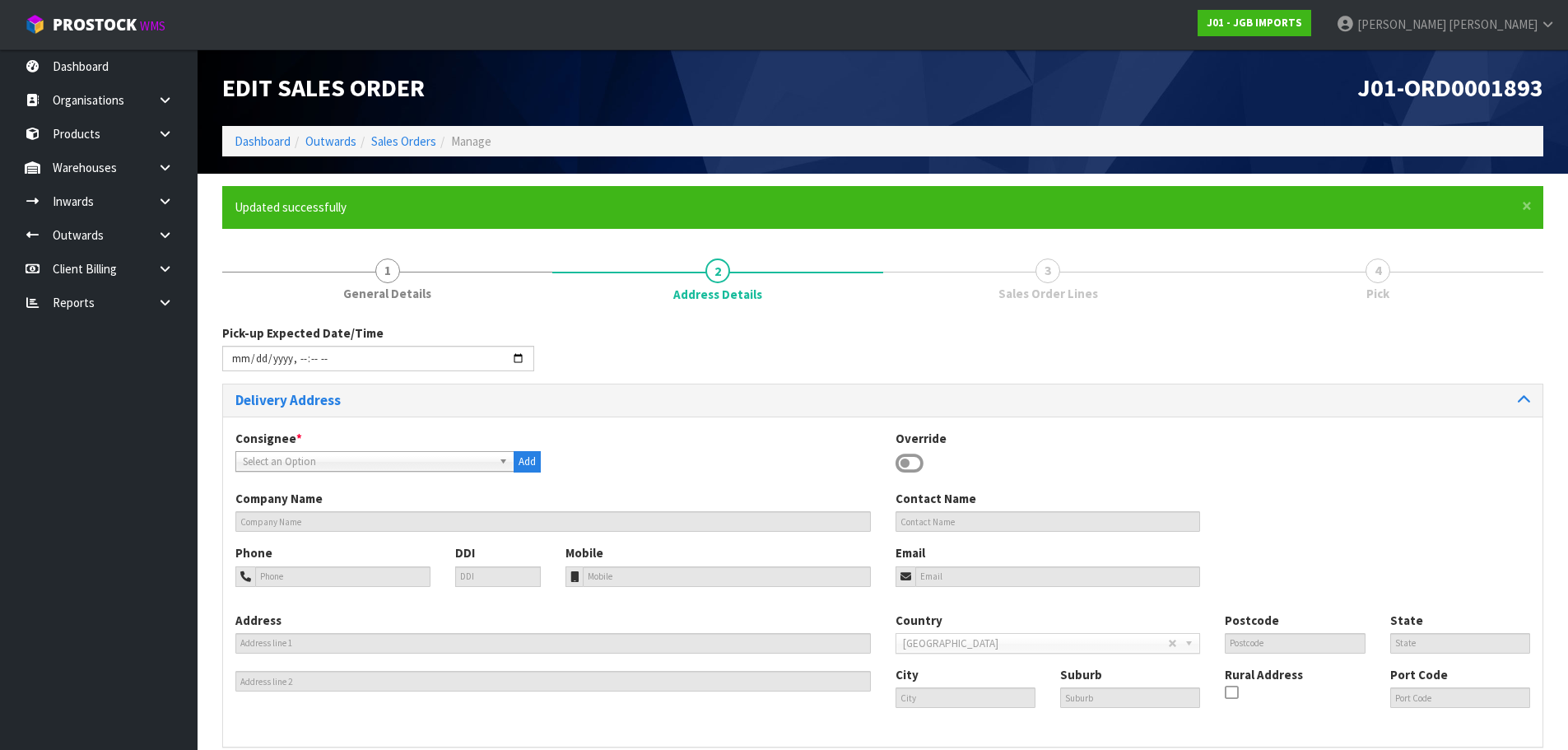
click at [439, 464] on span "Select an Option" at bounding box center [367, 462] width 250 height 20
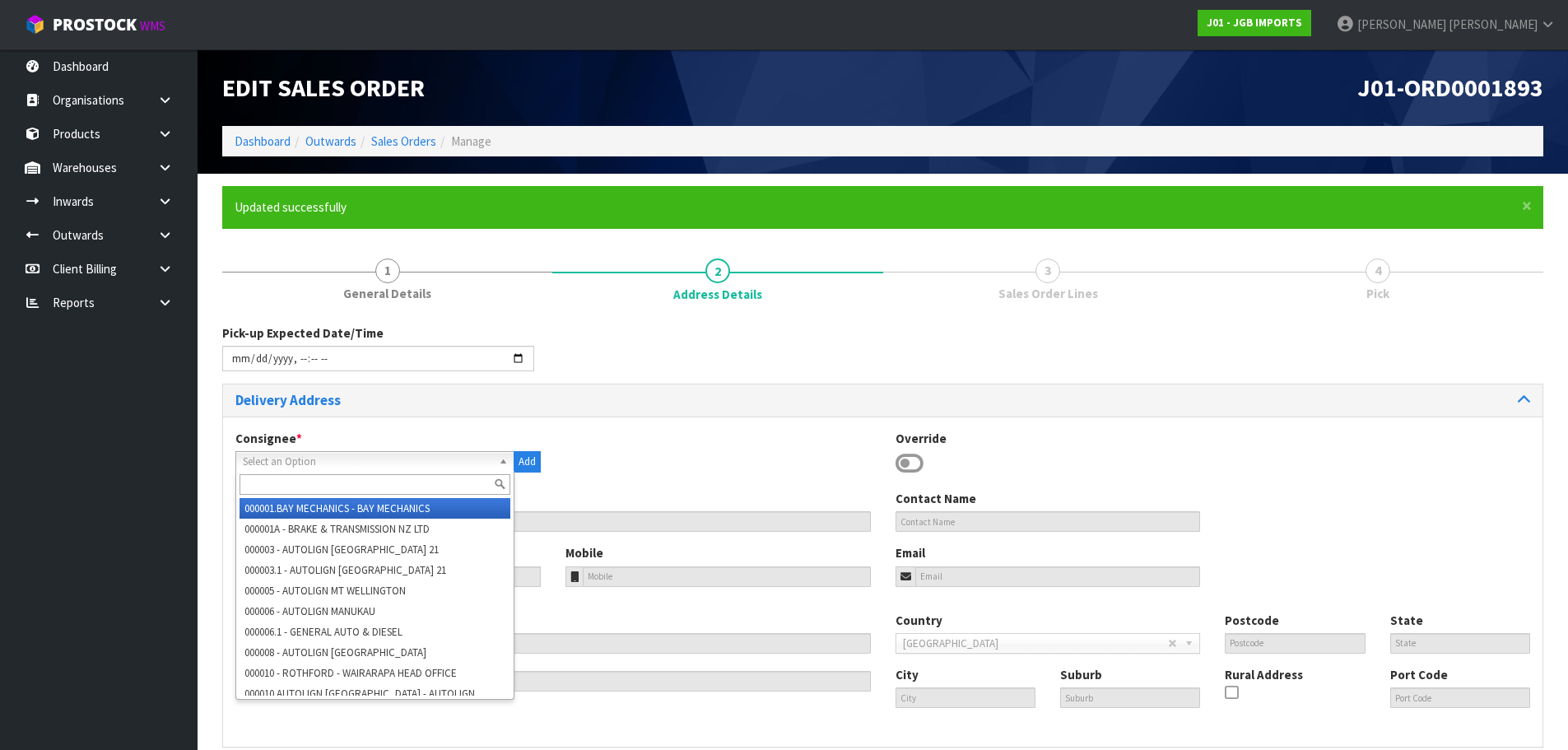
click at [450, 491] on input "text" at bounding box center [375, 484] width 271 height 21
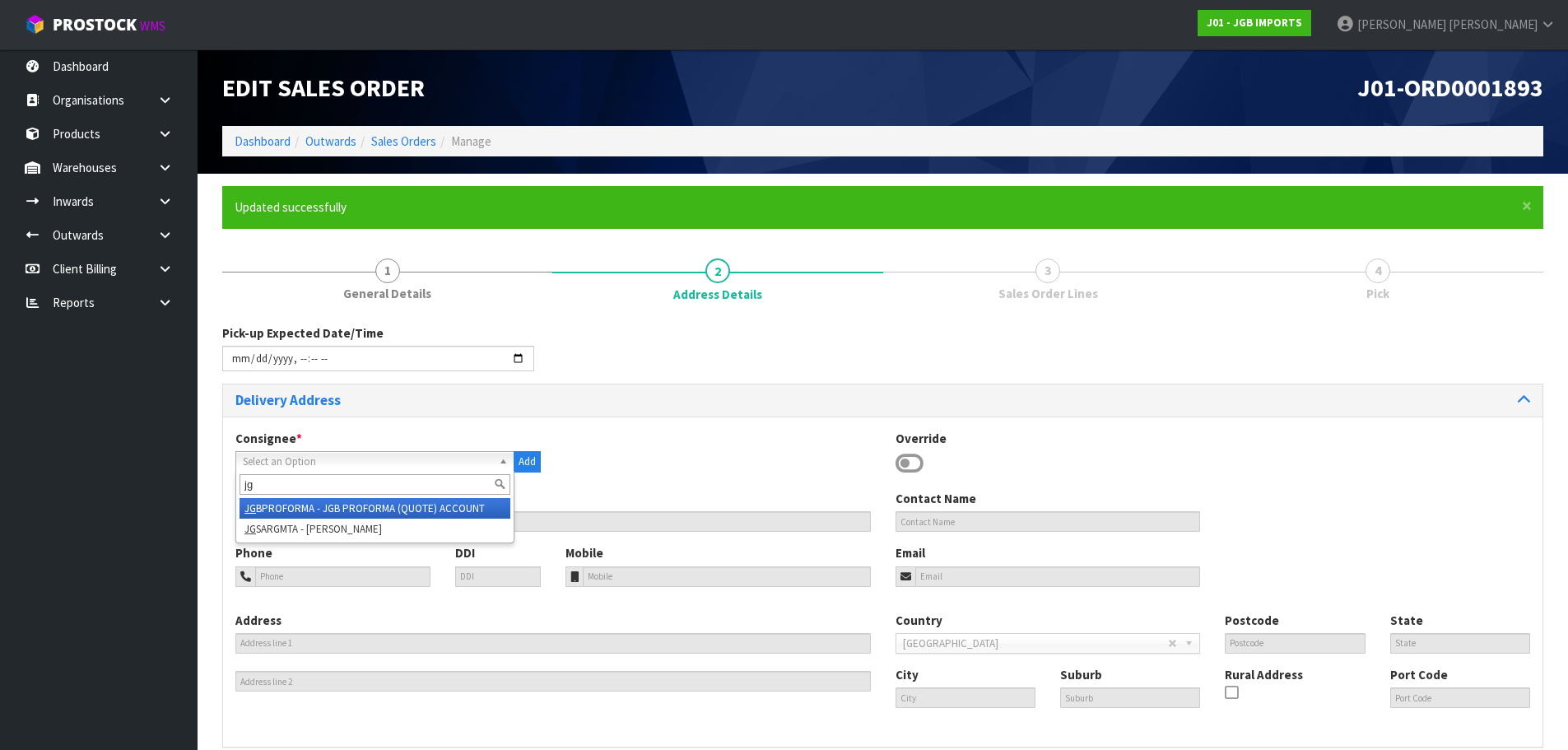
type input "jgb"
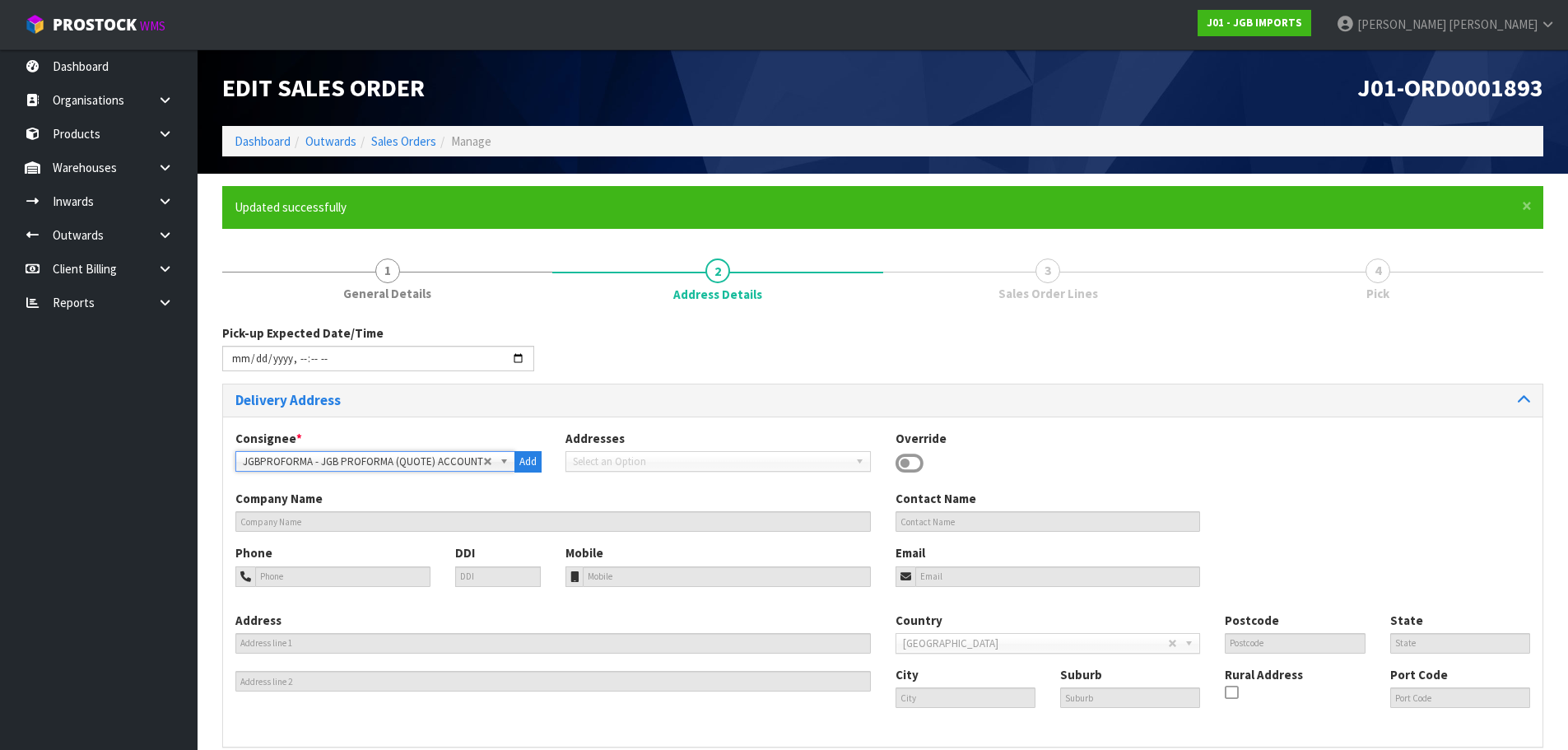
type input "JGB PROFORMA (QUOTE) ACCOUNT"
type input "[STREET_ADDRESS]"
type input "2013"
type input "AUK"
type input "[GEOGRAPHIC_DATA]"
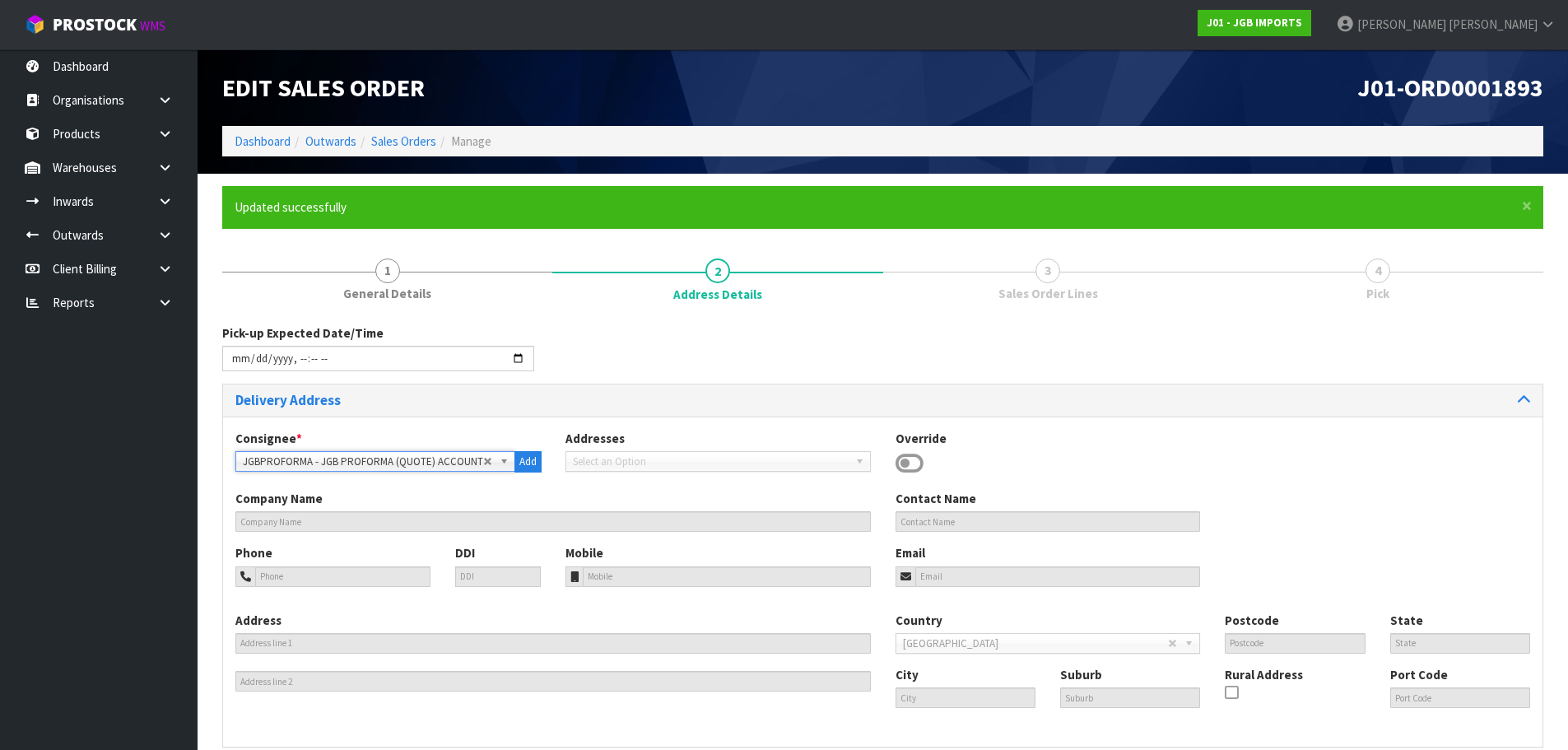
type input "EAST TAMAKI"
type input "NZETM"
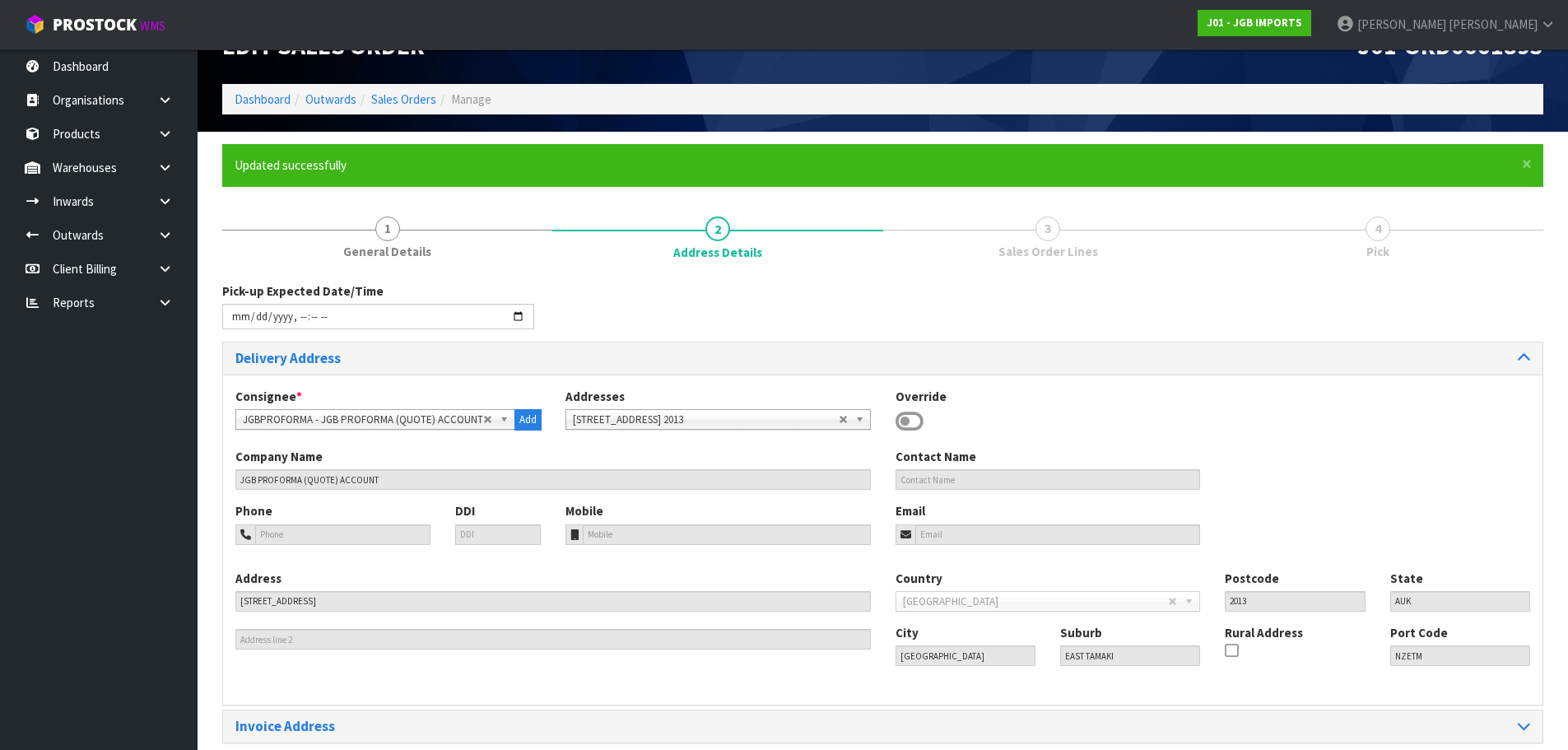
scroll to position [113, 0]
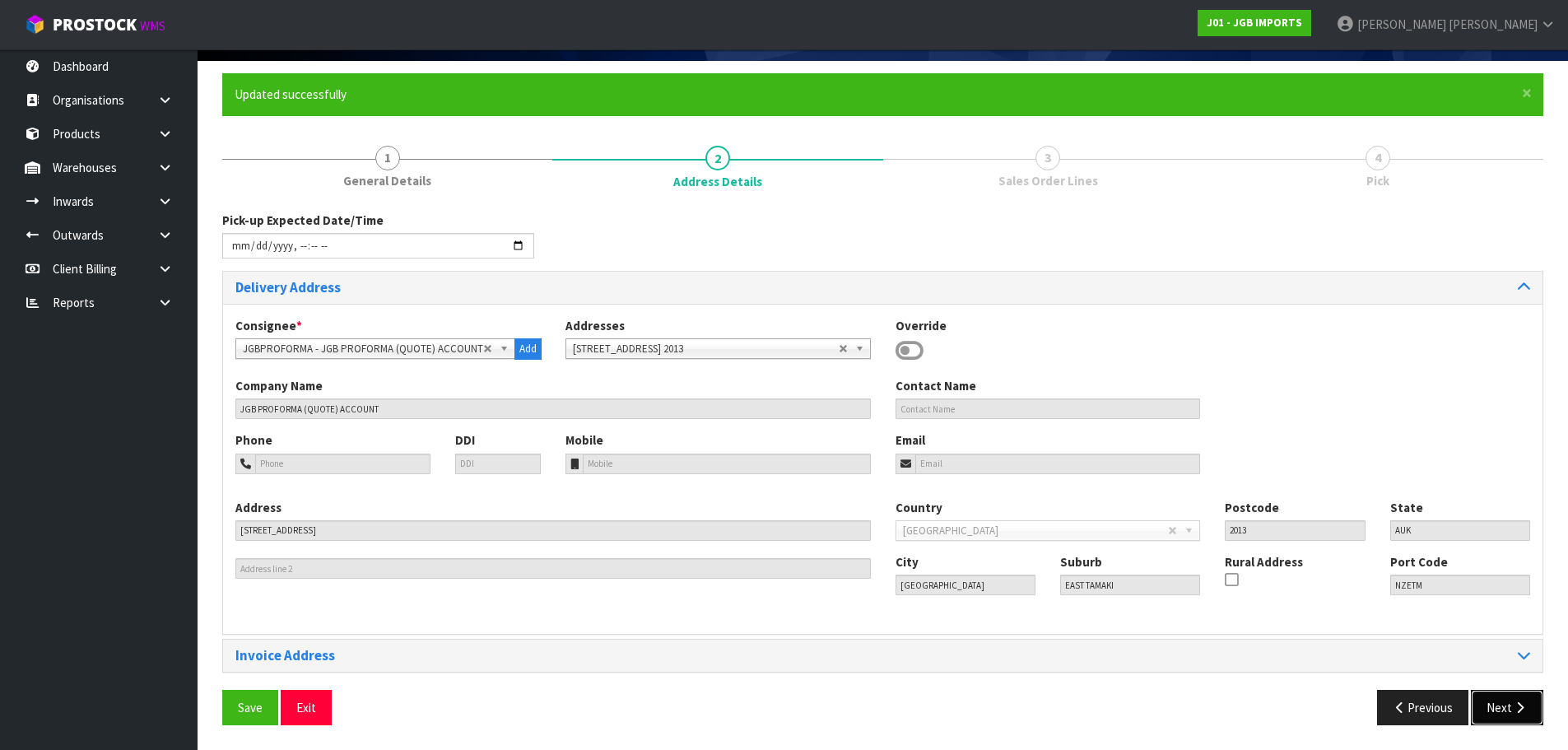
click at [1508, 705] on button "Next" at bounding box center [1507, 707] width 72 height 35
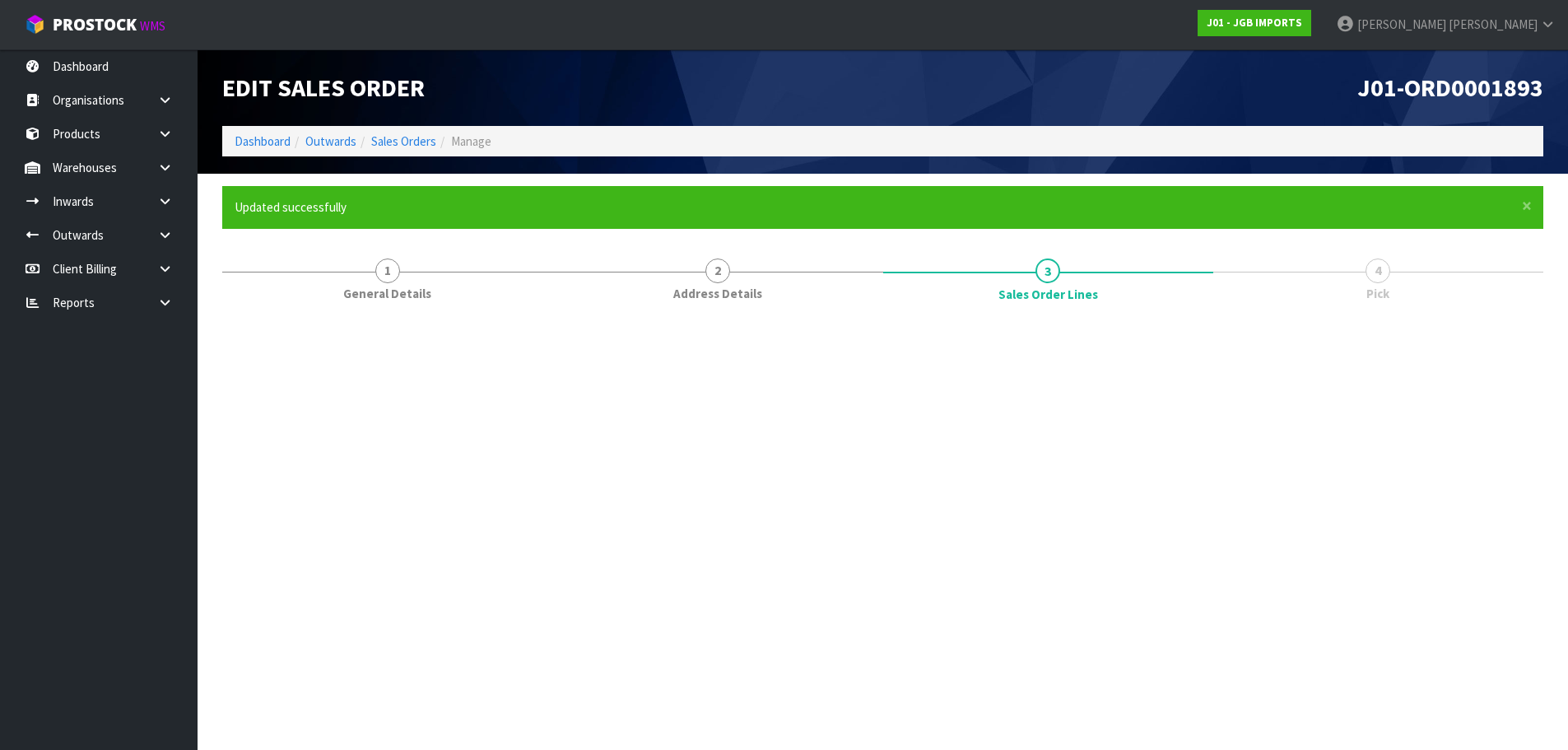
scroll to position [0, 0]
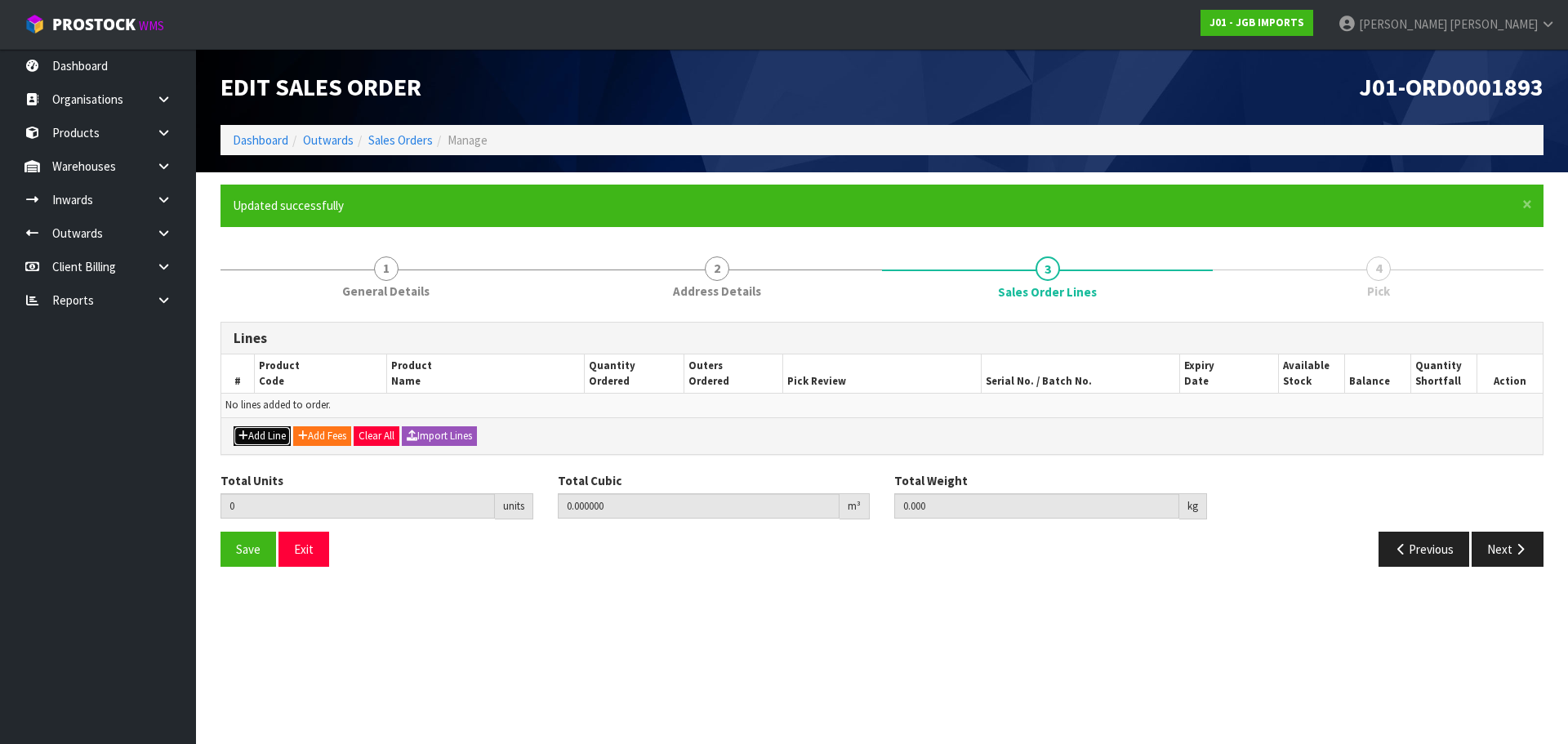
click at [262, 431] on button "Add Line" at bounding box center [262, 436] width 57 height 20
type input "0"
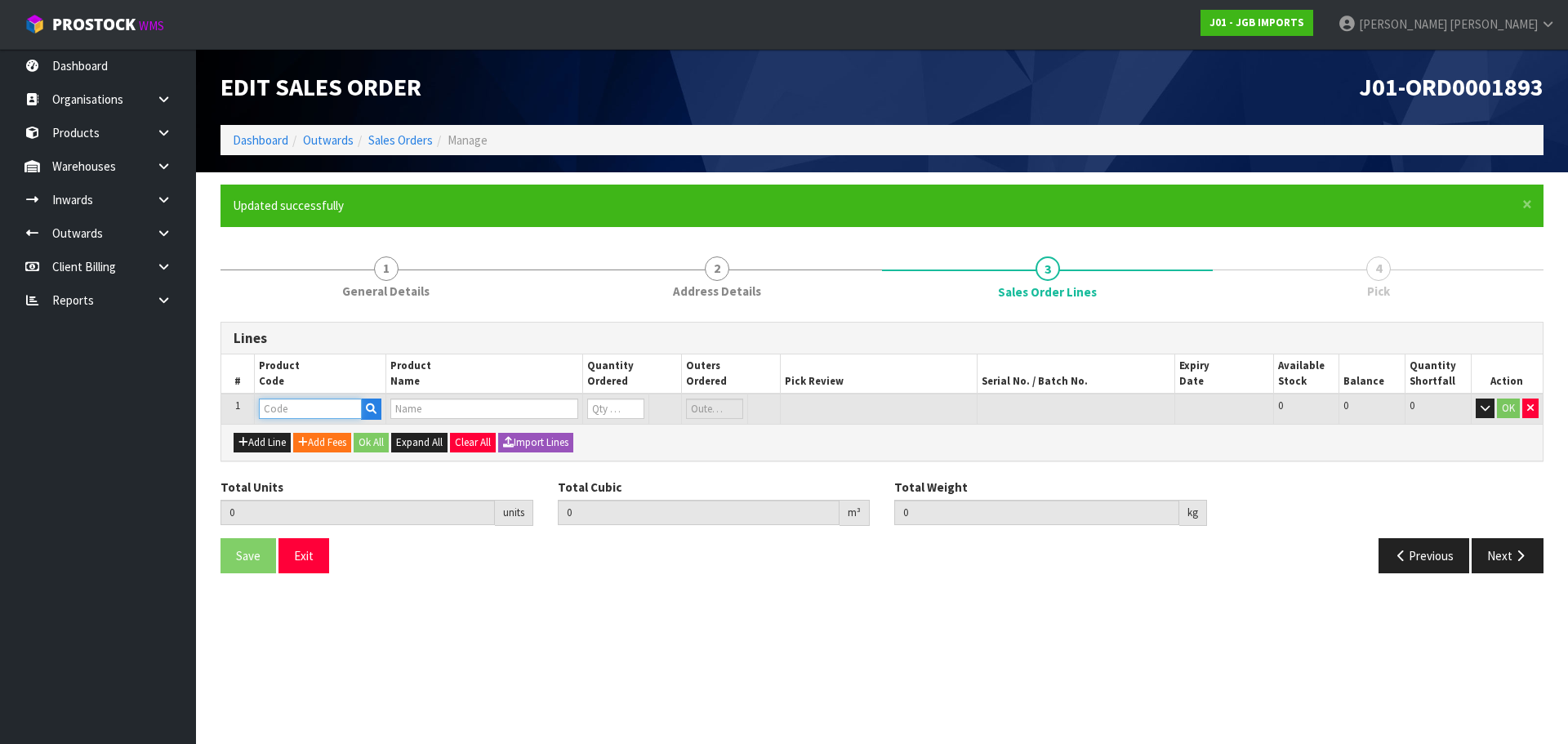
click at [291, 416] on input "text" at bounding box center [310, 409] width 103 height 21
paste input "JGB4902"
type input "JGB4902"
type input "0.000000"
type input "0.000"
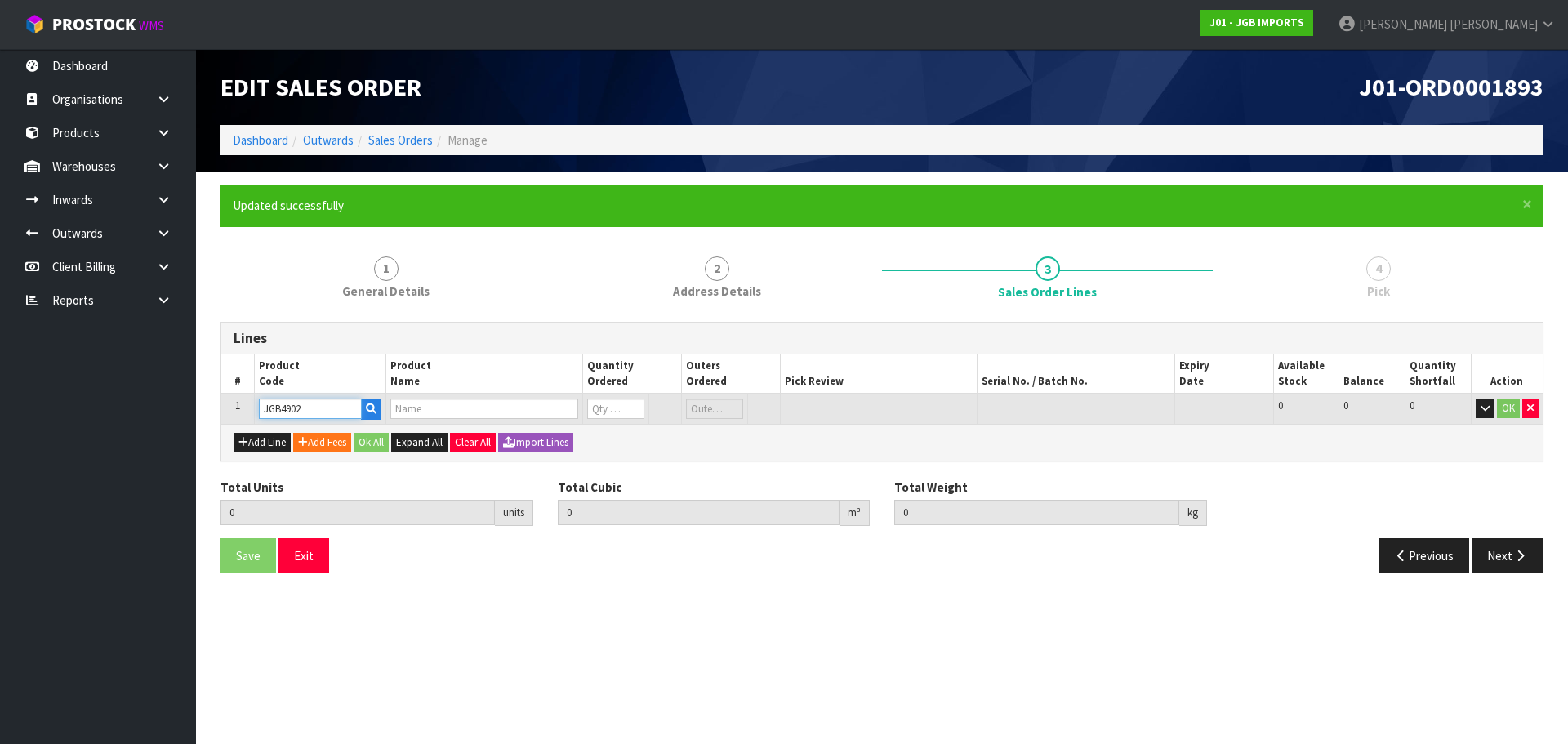
type input "Goose w Egg"
type input "0"
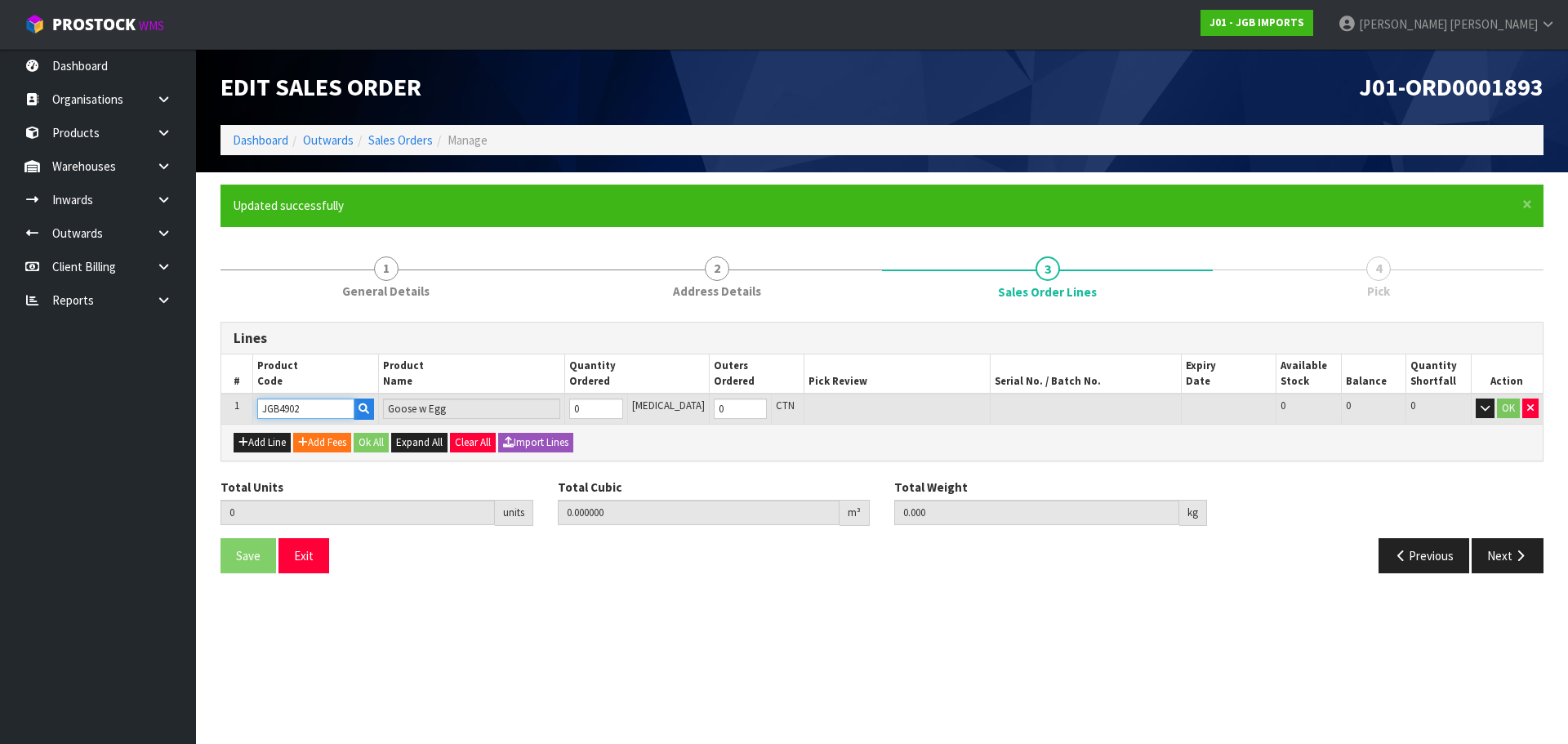
drag, startPoint x: 318, startPoint y: 416, endPoint x: 246, endPoint y: 415, distance: 72.0
click at [246, 415] on tr "1 JGB4902 Goose w Egg 0 [MEDICAL_DATA] 0 CTN 0 0 0 OK" at bounding box center [882, 409] width 1321 height 30
paste input "1"
type input "JGB4901"
type input "Goose"
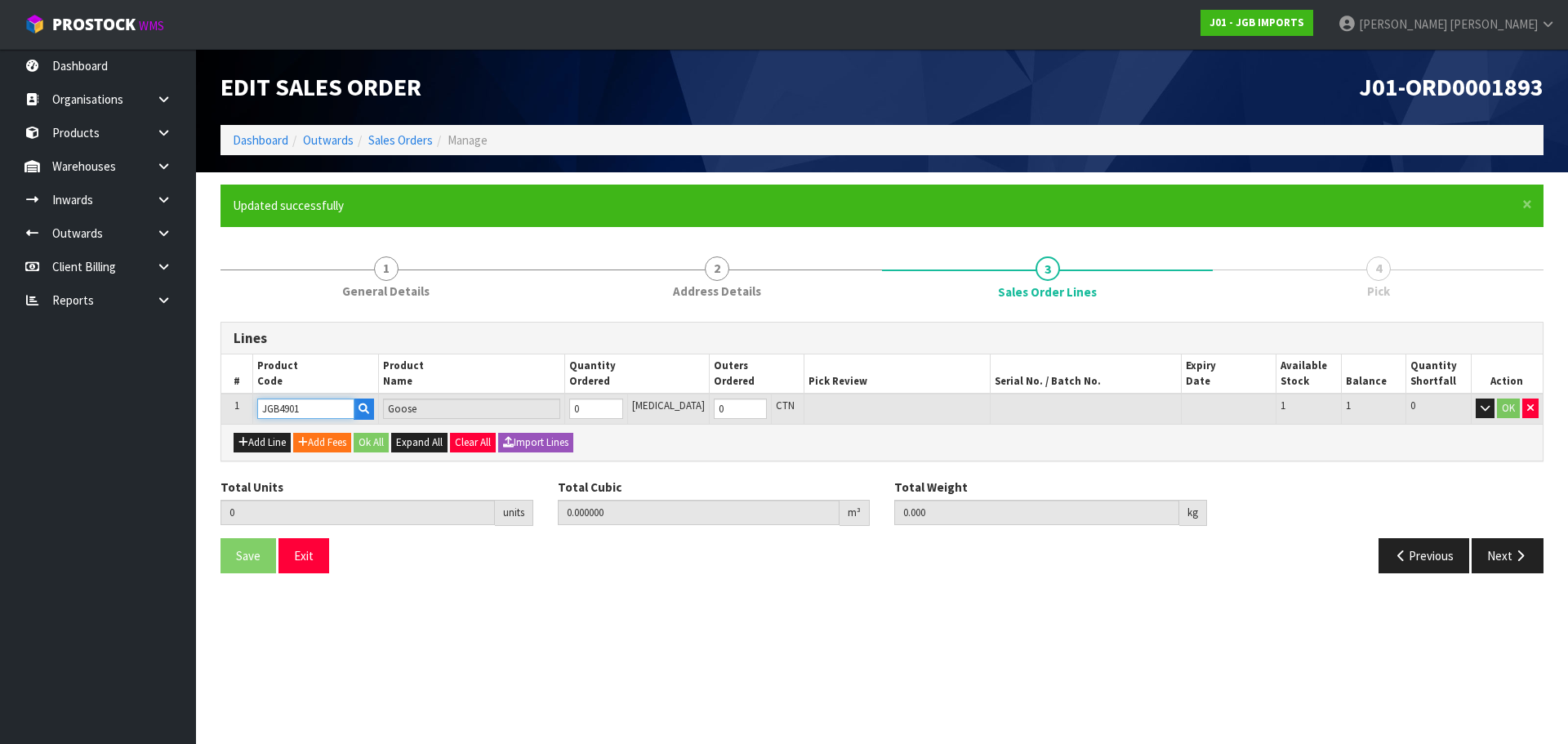
type input "JGB4901"
click at [612, 410] on input "0" at bounding box center [595, 409] width 53 height 21
type input "1"
type input "0.026568"
type input "2"
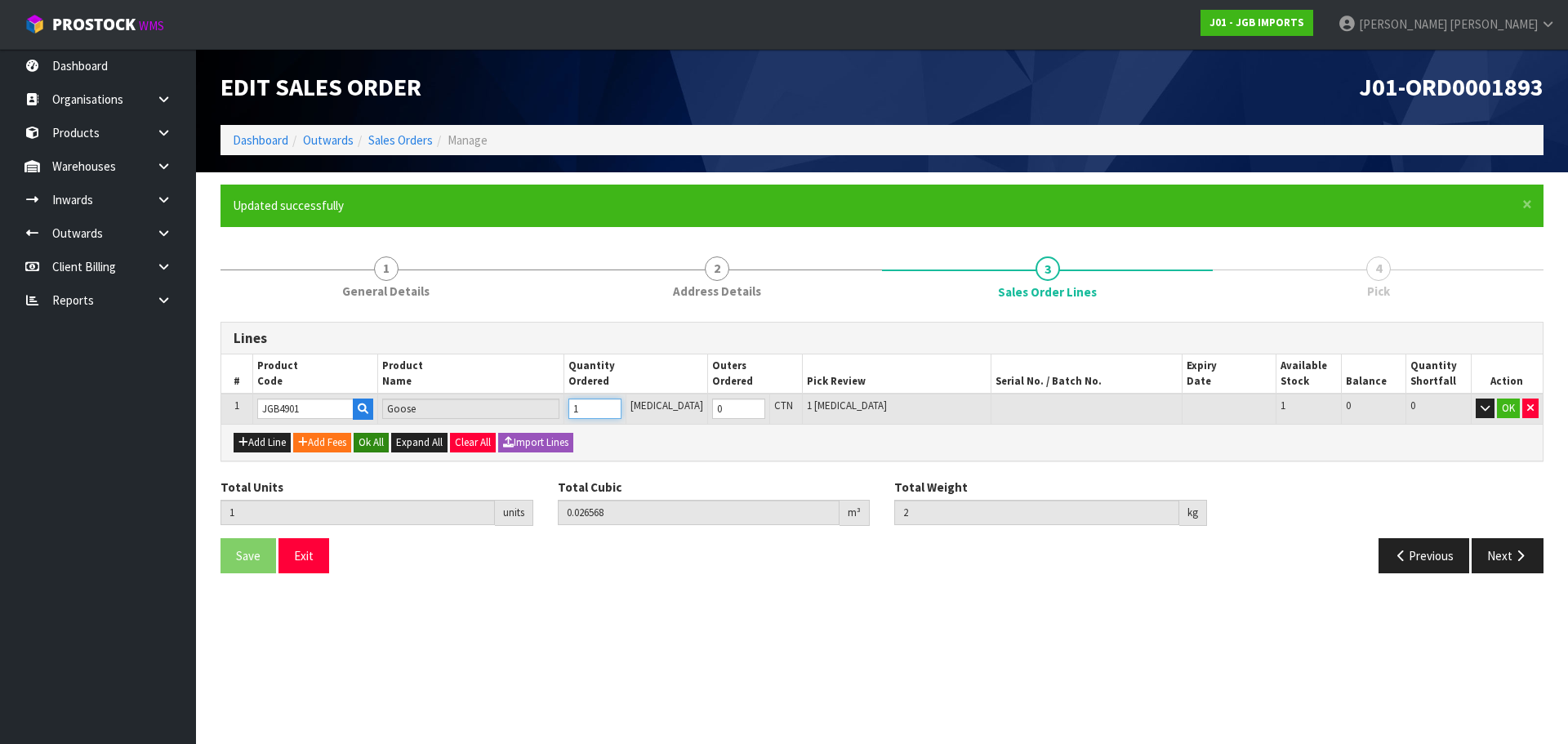
type input "1"
click at [369, 441] on button "Ok All" at bounding box center [370, 443] width 35 height 20
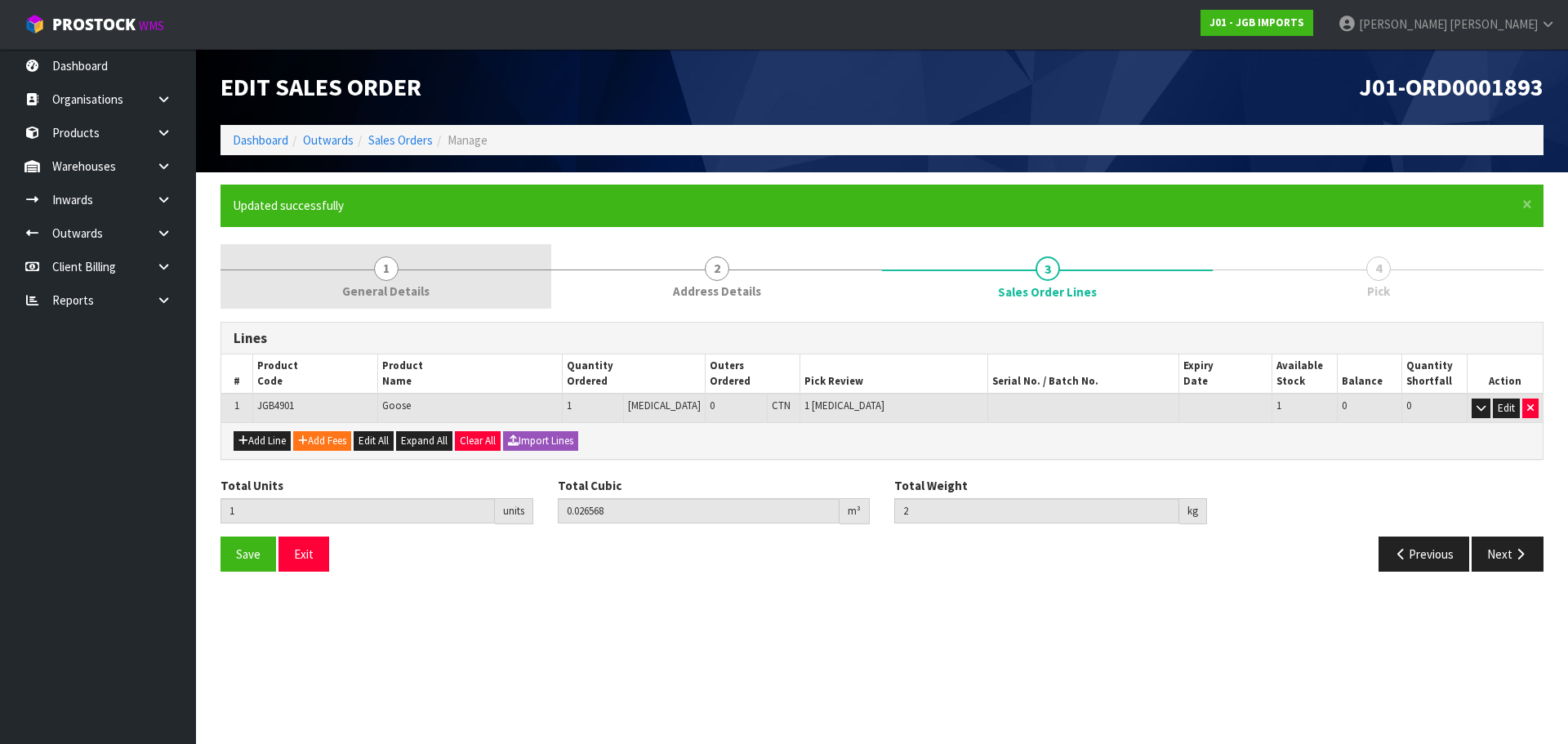
click at [357, 285] on span "General Details" at bounding box center [386, 291] width 88 height 17
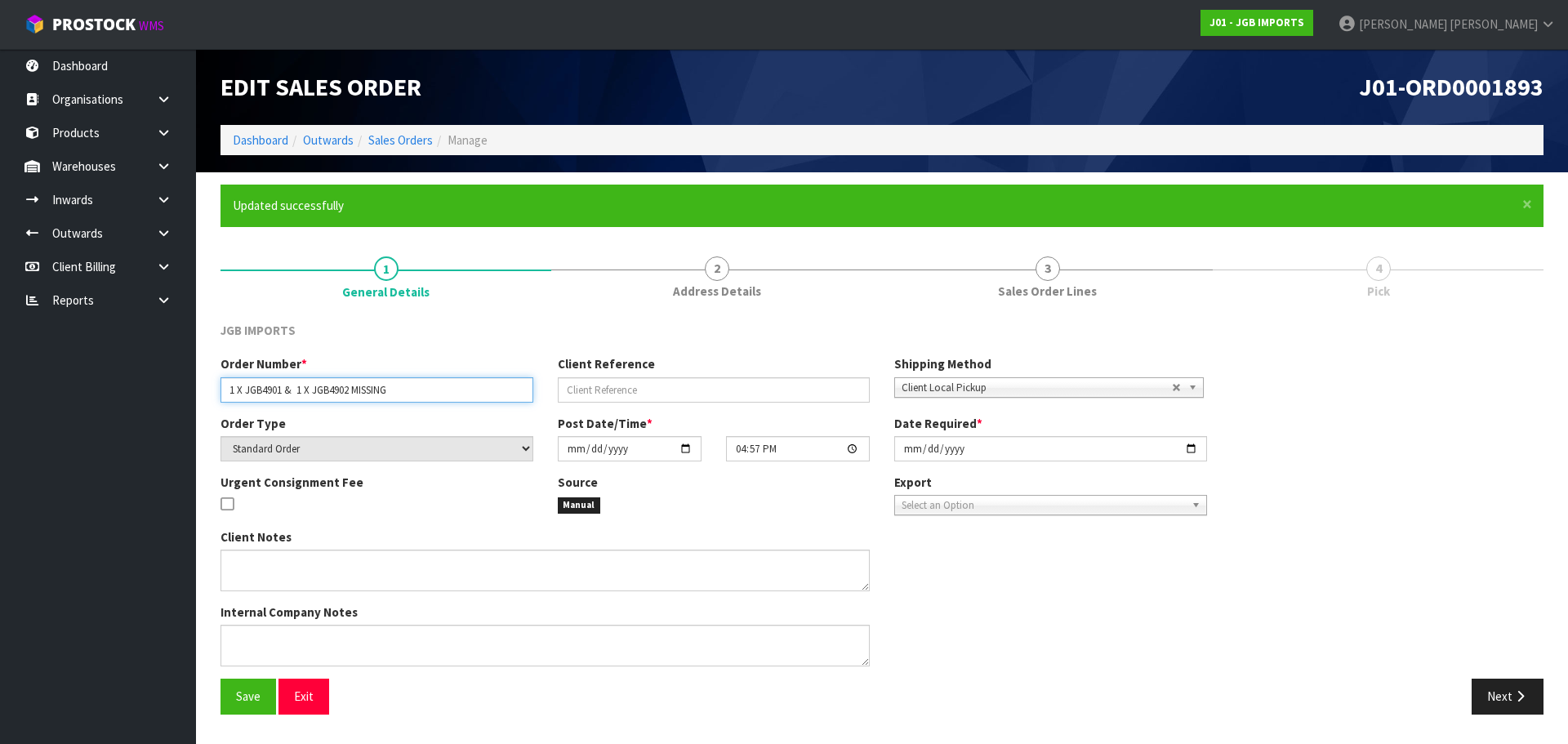
click at [330, 391] on input "1 X JGB4901 & 1 X JGB4902 MISSING" at bounding box center [377, 390] width 313 height 25
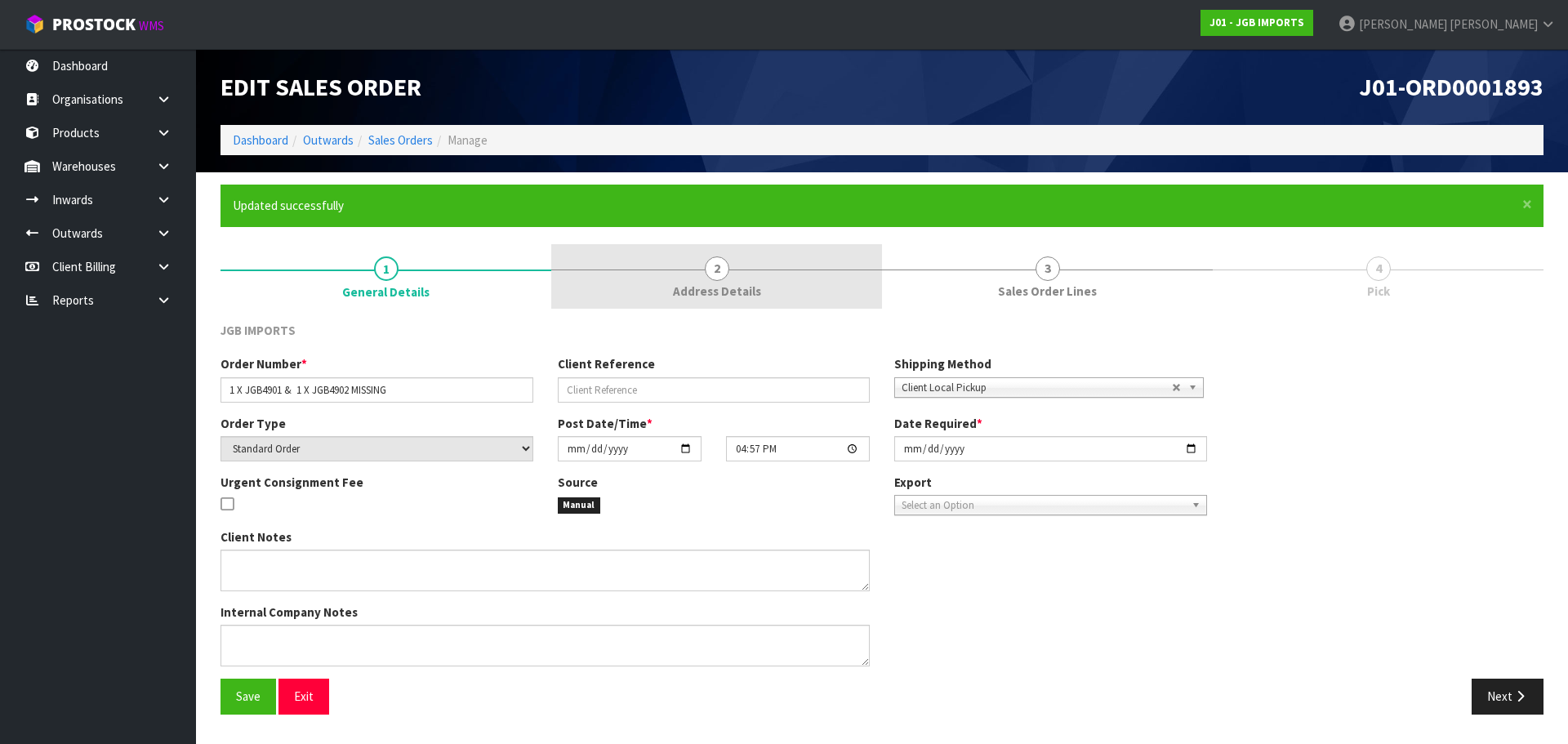
click at [775, 274] on link "2 Address Details" at bounding box center [717, 276] width 331 height 64
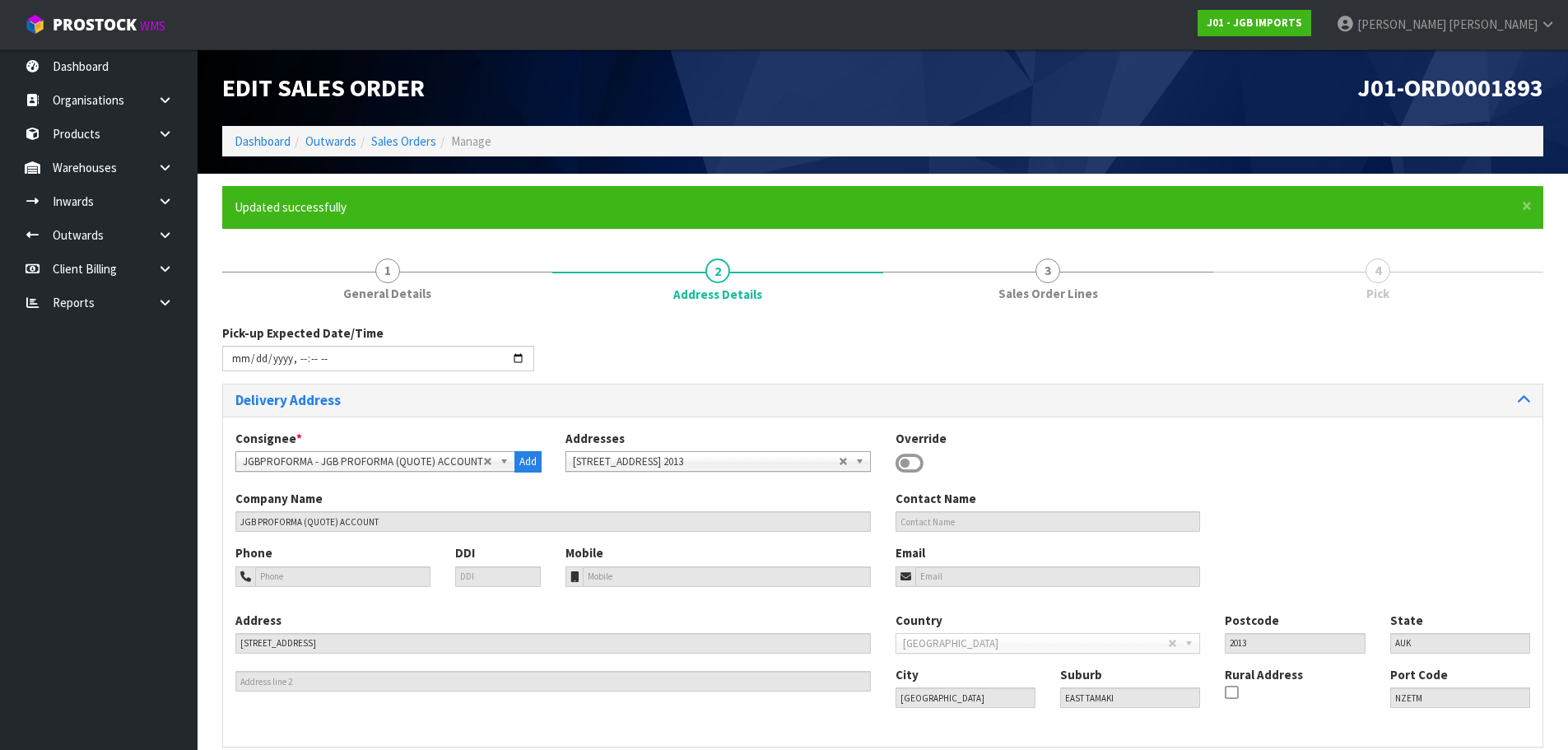
scroll to position [113, 0]
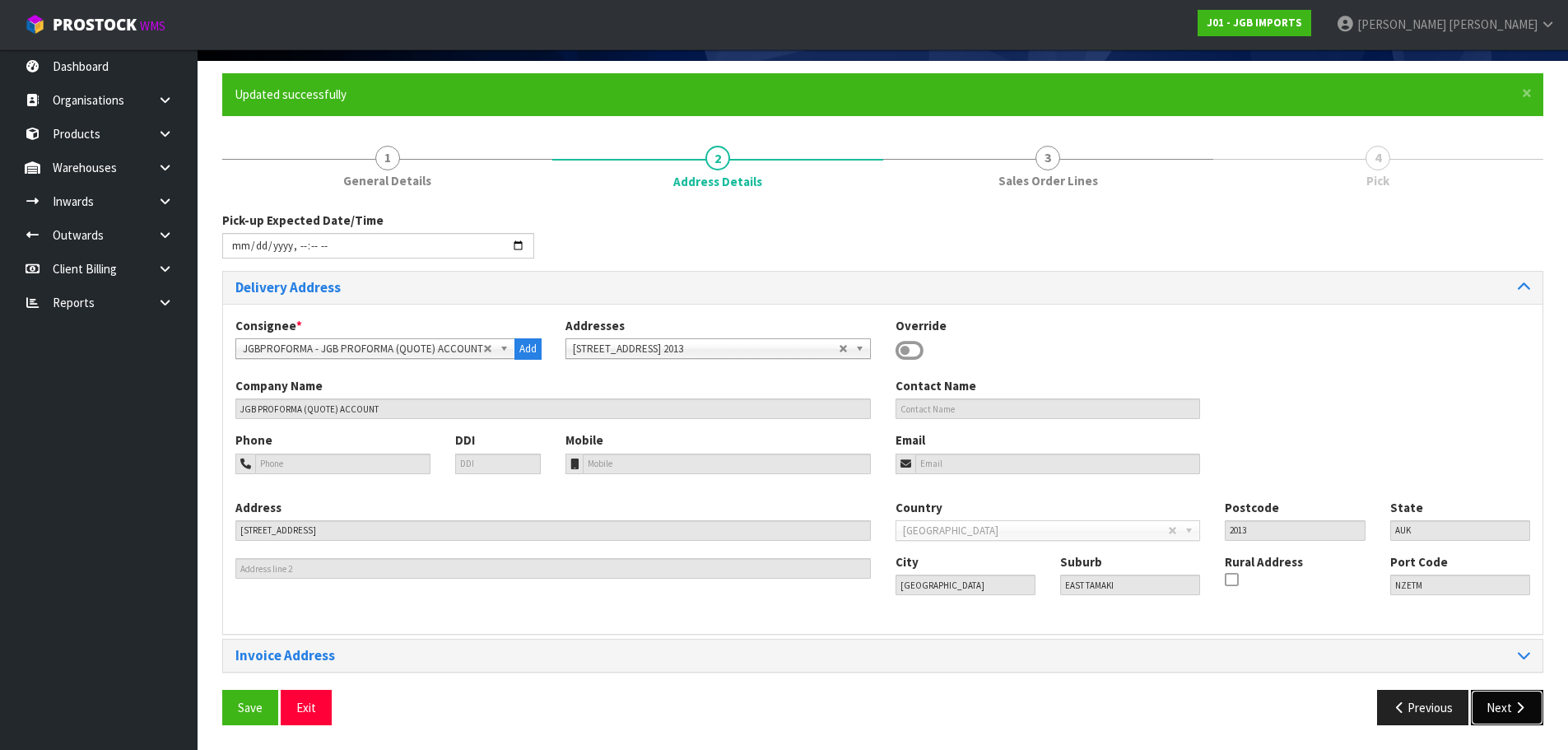
click at [1493, 709] on button "Next" at bounding box center [1507, 707] width 72 height 35
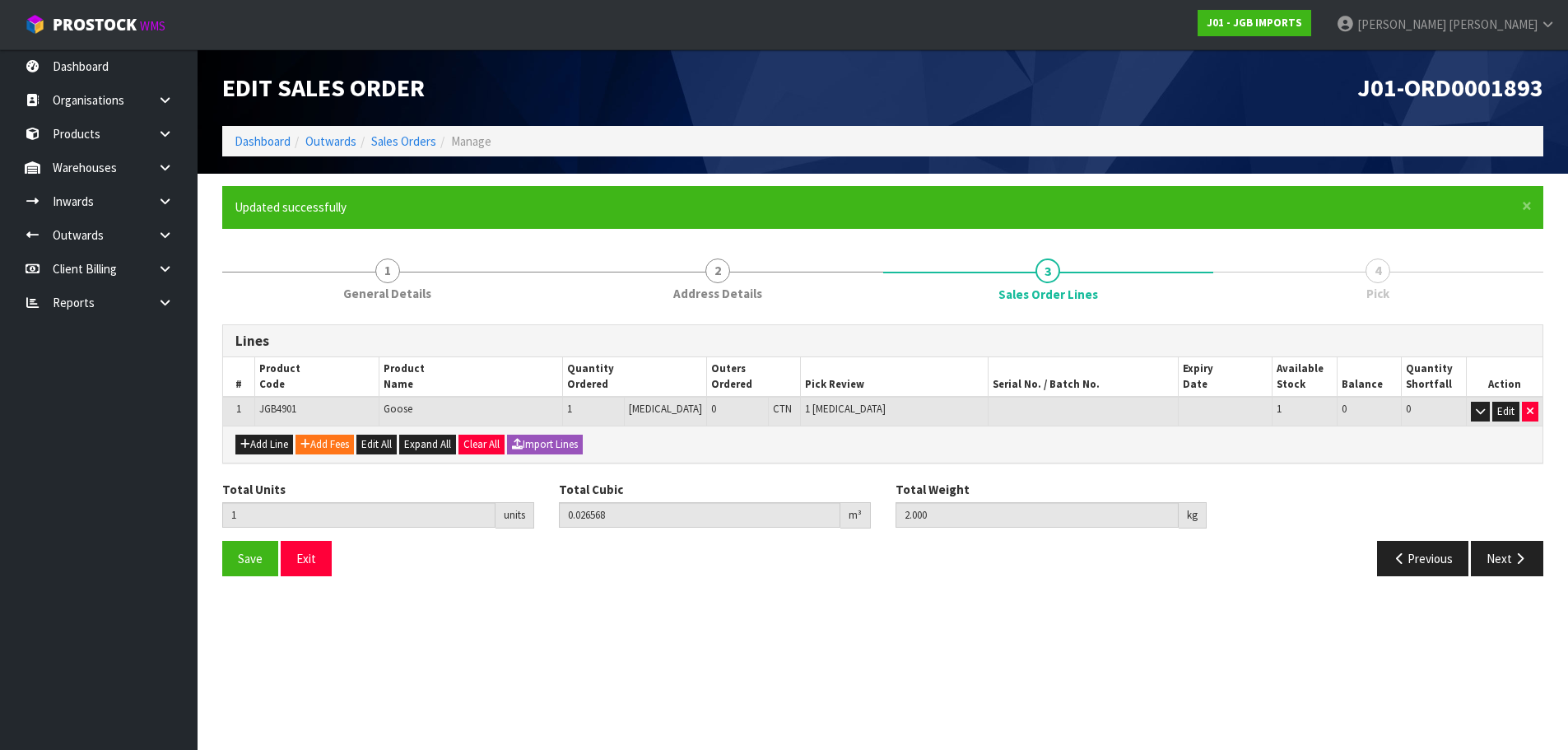
scroll to position [0, 0]
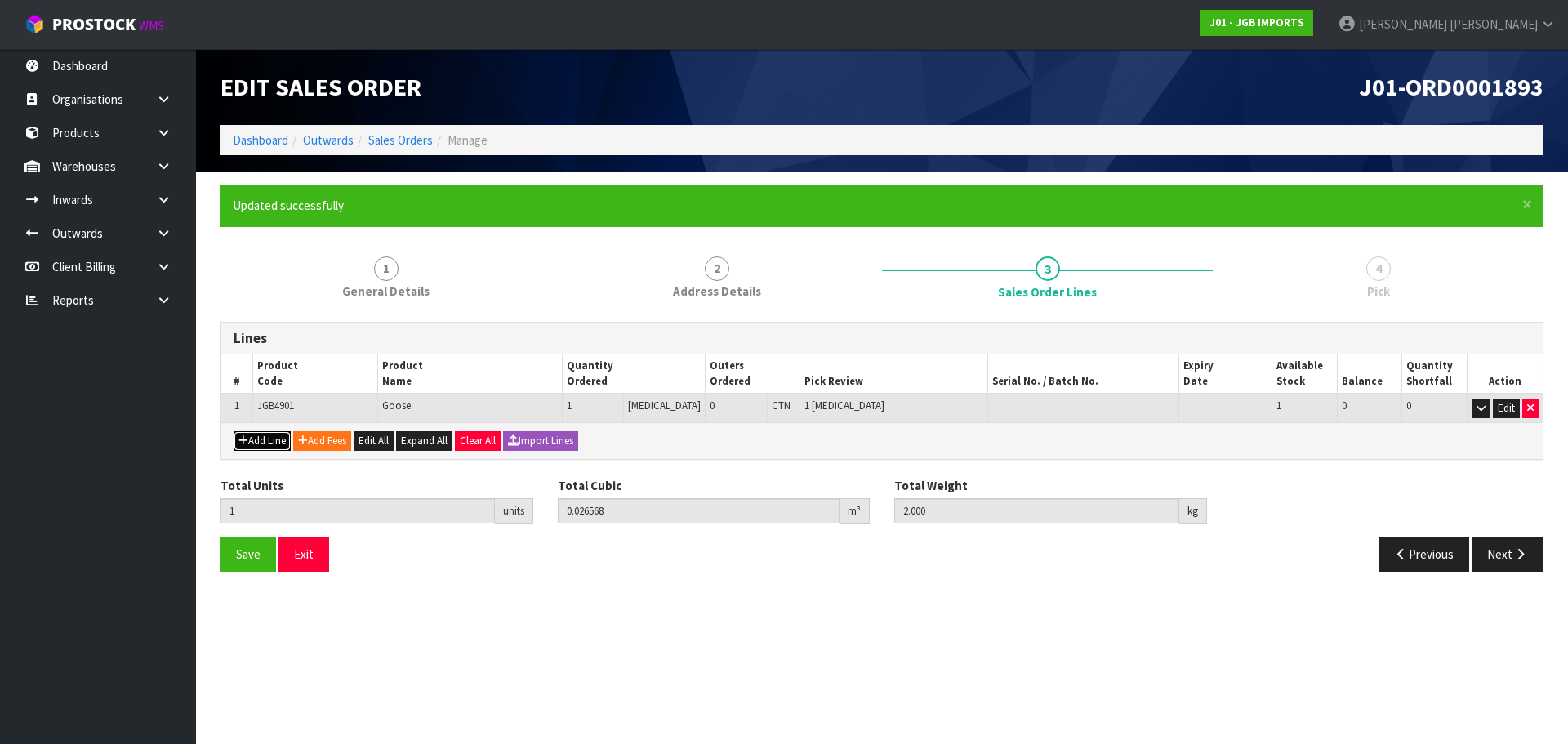
click at [240, 442] on icon "button" at bounding box center [243, 441] width 10 height 11
type input "0"
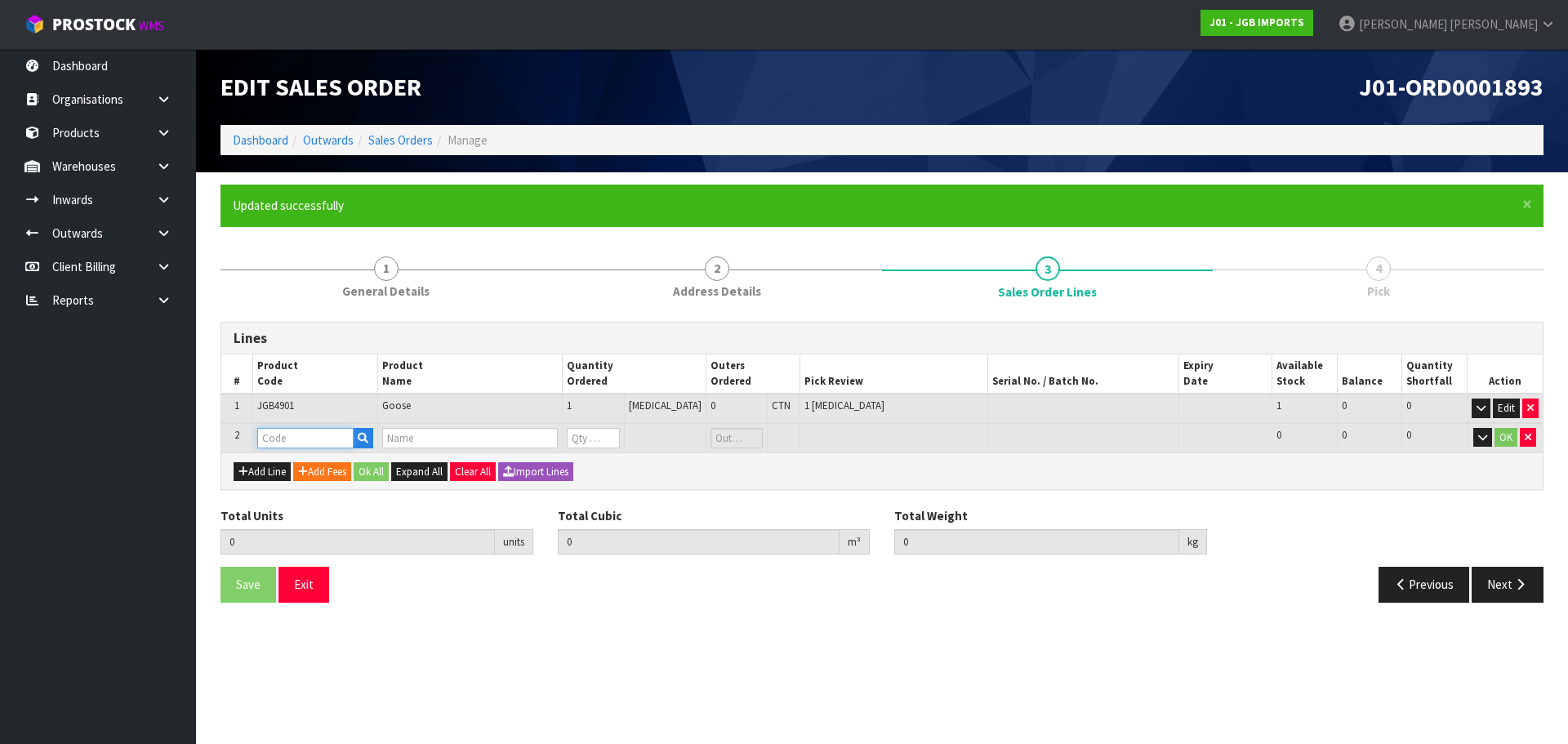
click at [275, 440] on input "text" at bounding box center [306, 438] width 97 height 21
paste input "JGB4902"
type input "JGB4902"
type input "1"
type input "0.026568"
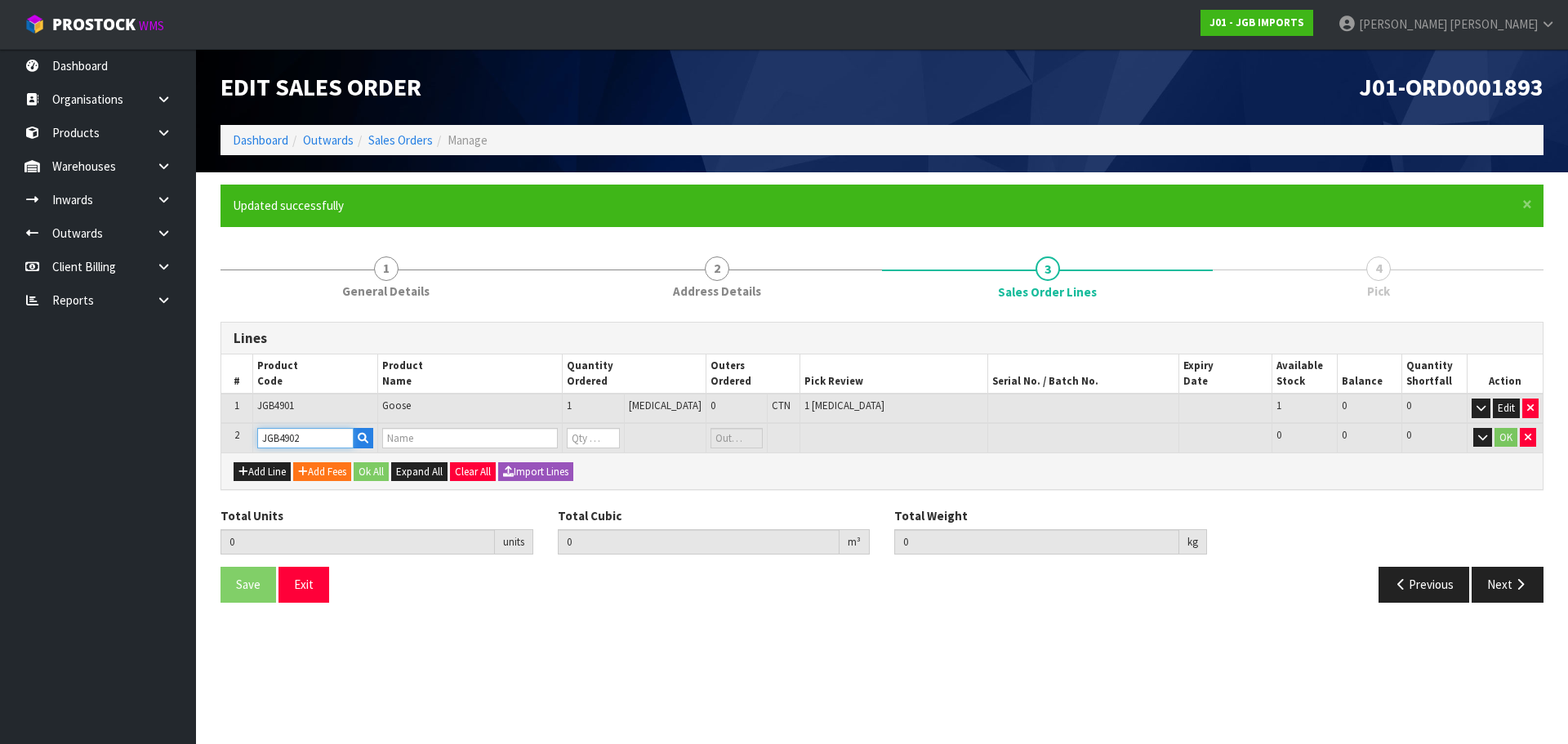
type input "2"
type input "Goose w Egg"
type input "0"
type input "JGB4902"
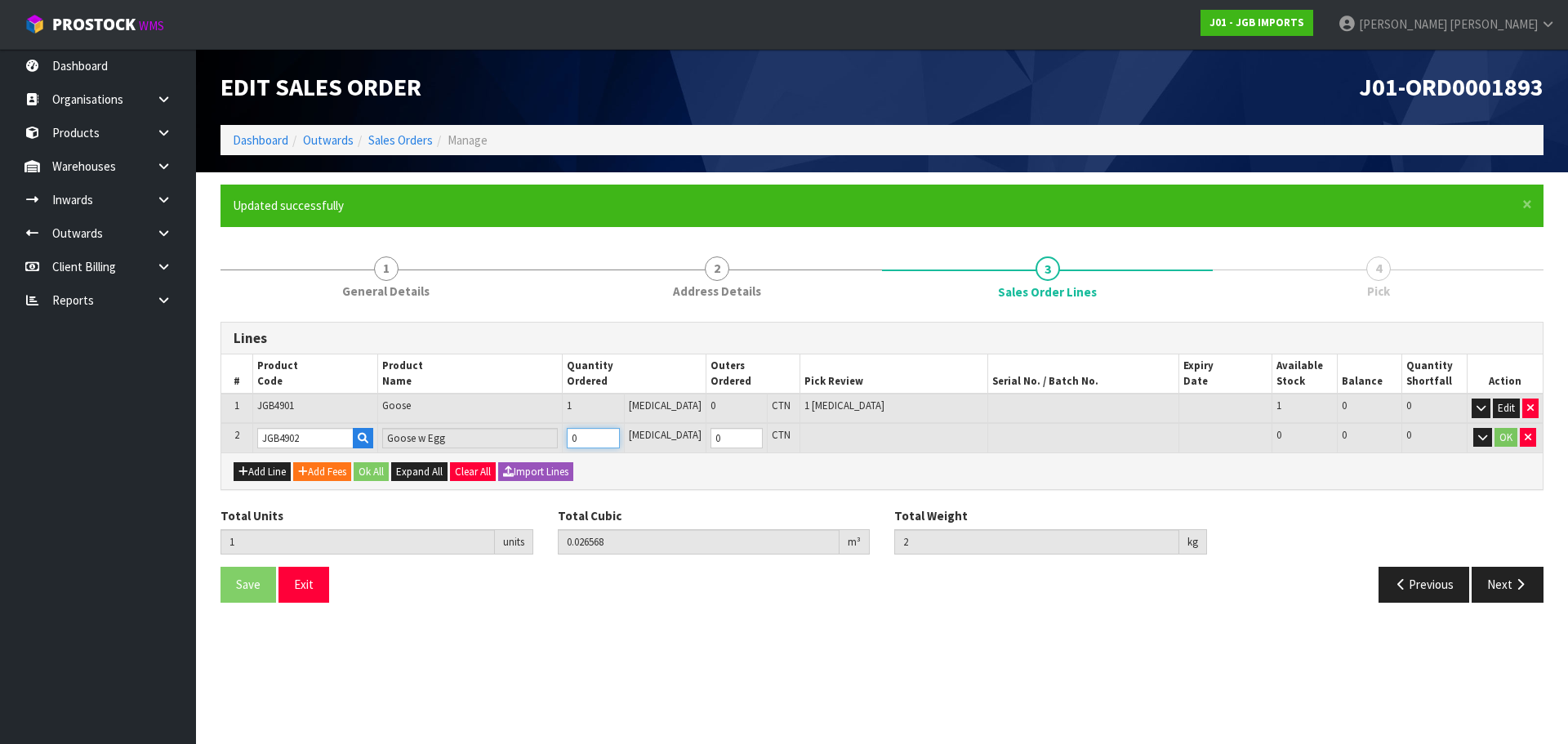
click at [600, 436] on input "0" at bounding box center [593, 438] width 53 height 21
type input "2"
type input "0.053136"
type input "3.45"
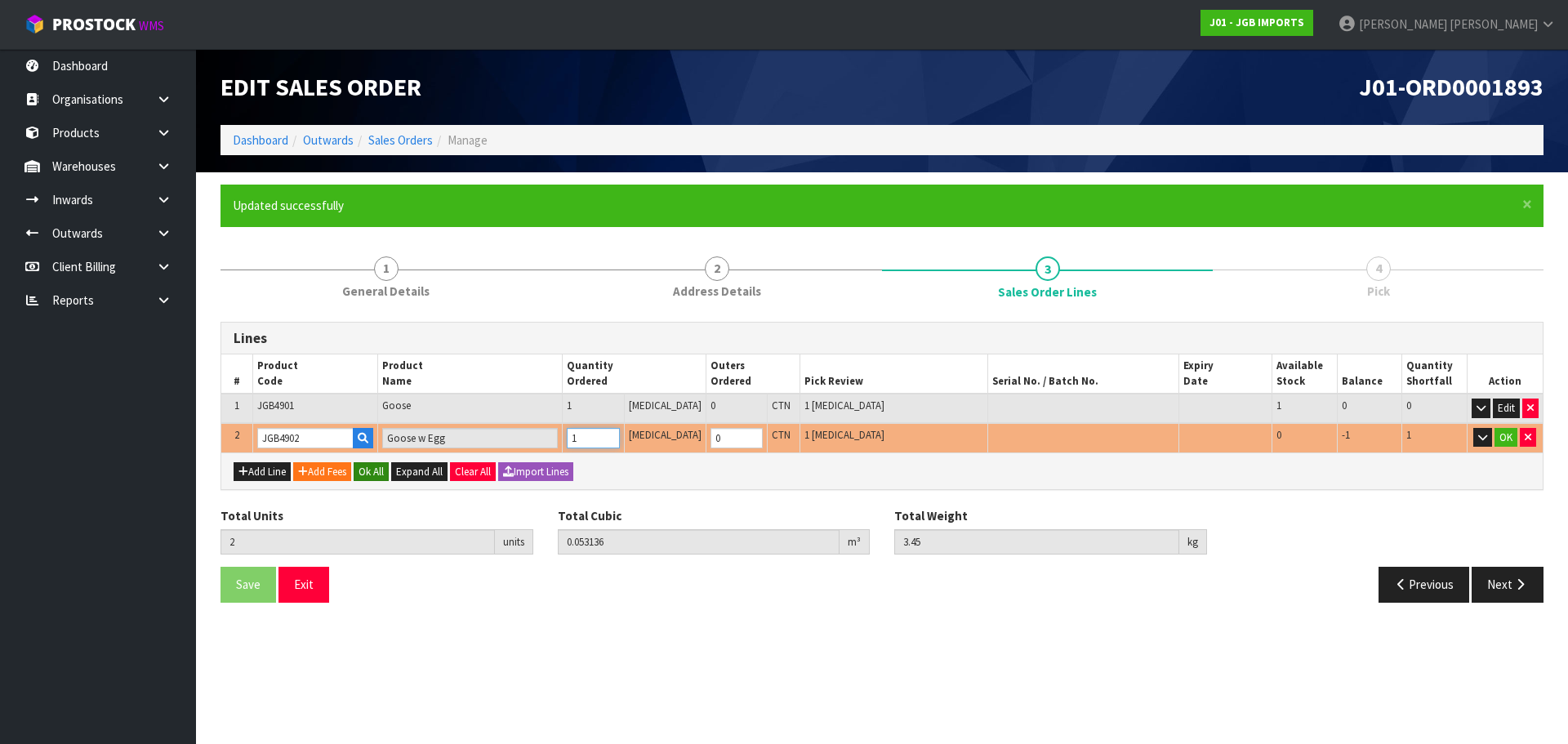
type input "1"
click at [364, 472] on button "Ok All" at bounding box center [370, 472] width 35 height 20
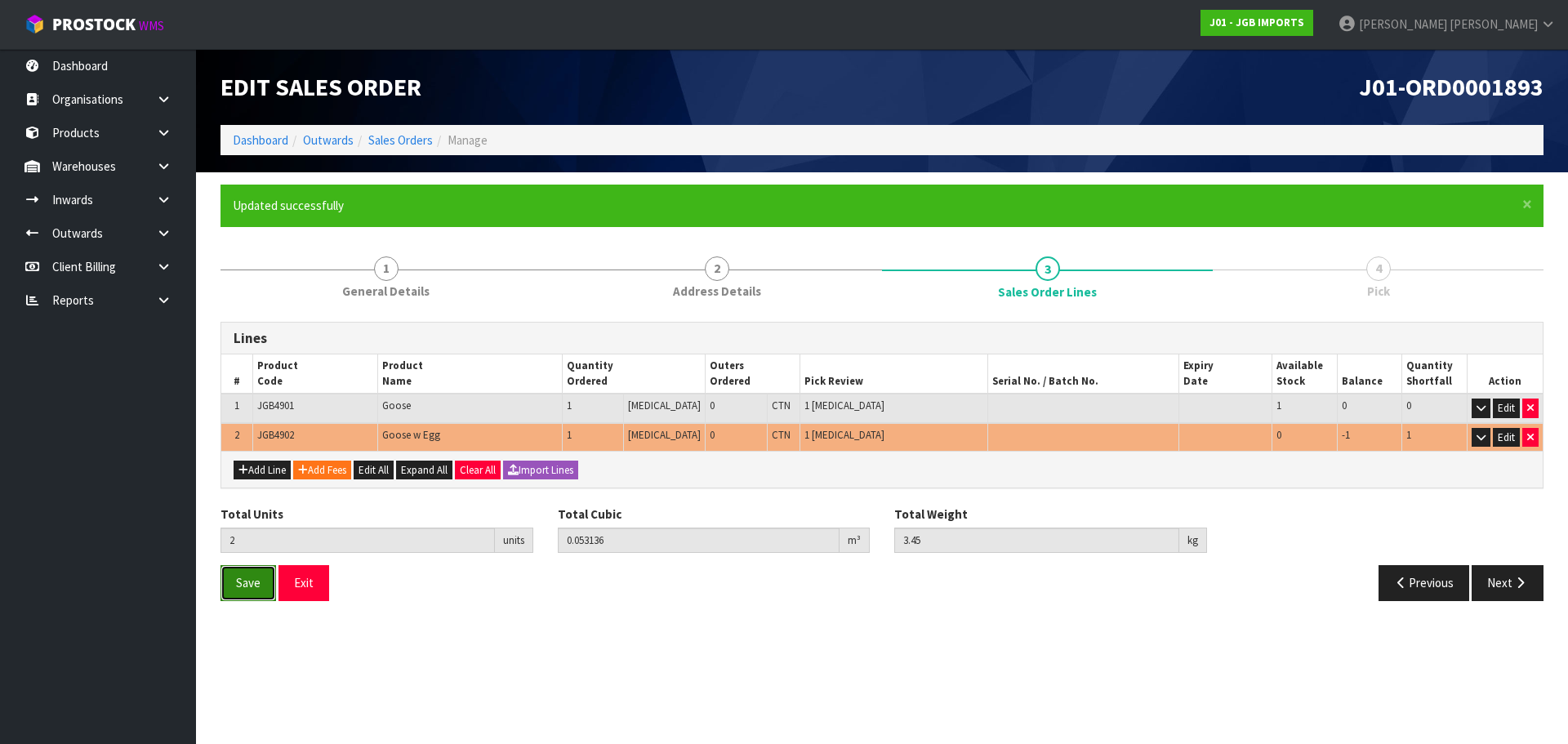
click at [235, 580] on button "Save" at bounding box center [249, 582] width 55 height 35
click at [1507, 441] on button "Edit" at bounding box center [1506, 438] width 27 height 20
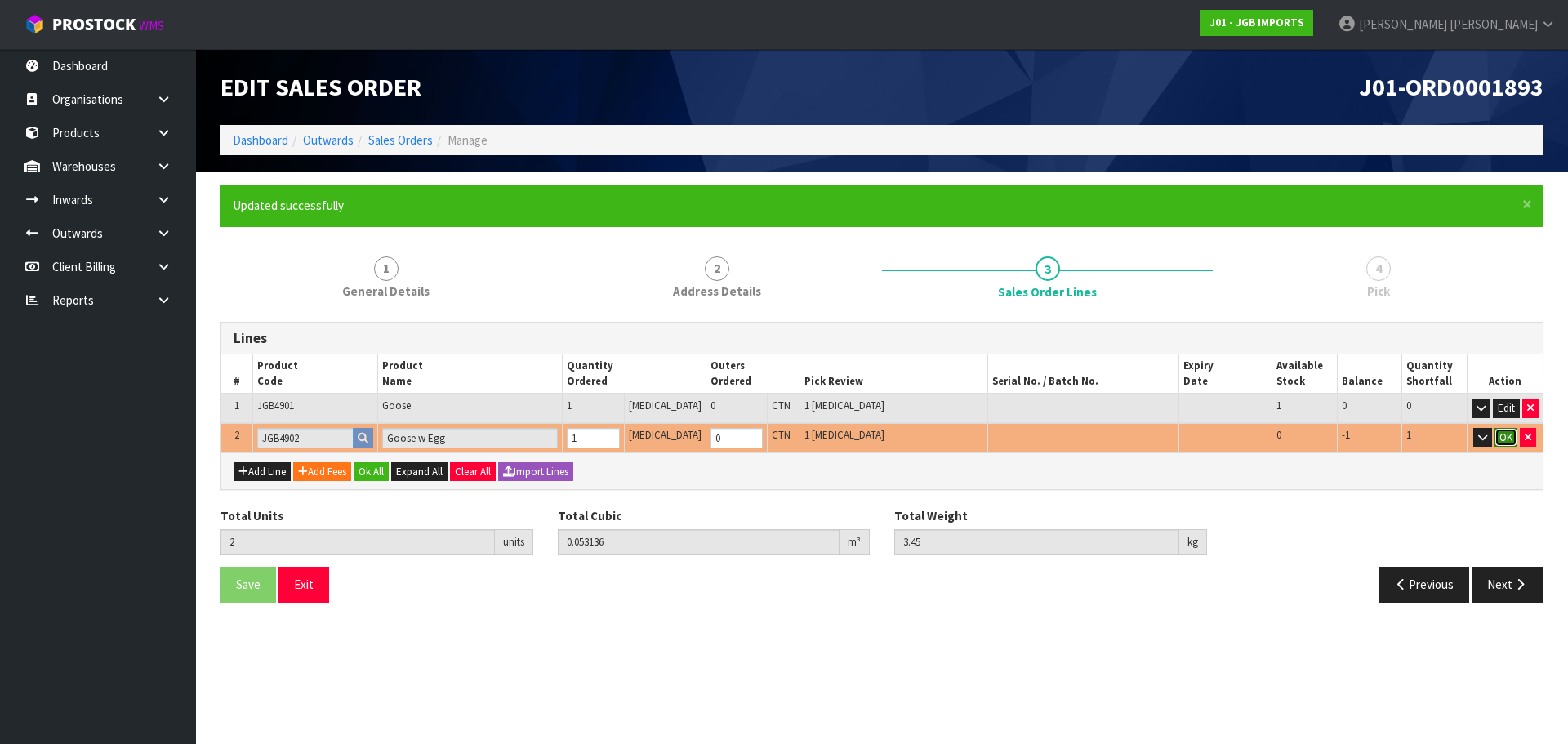
click at [1503, 437] on button "OK" at bounding box center [1505, 438] width 23 height 20
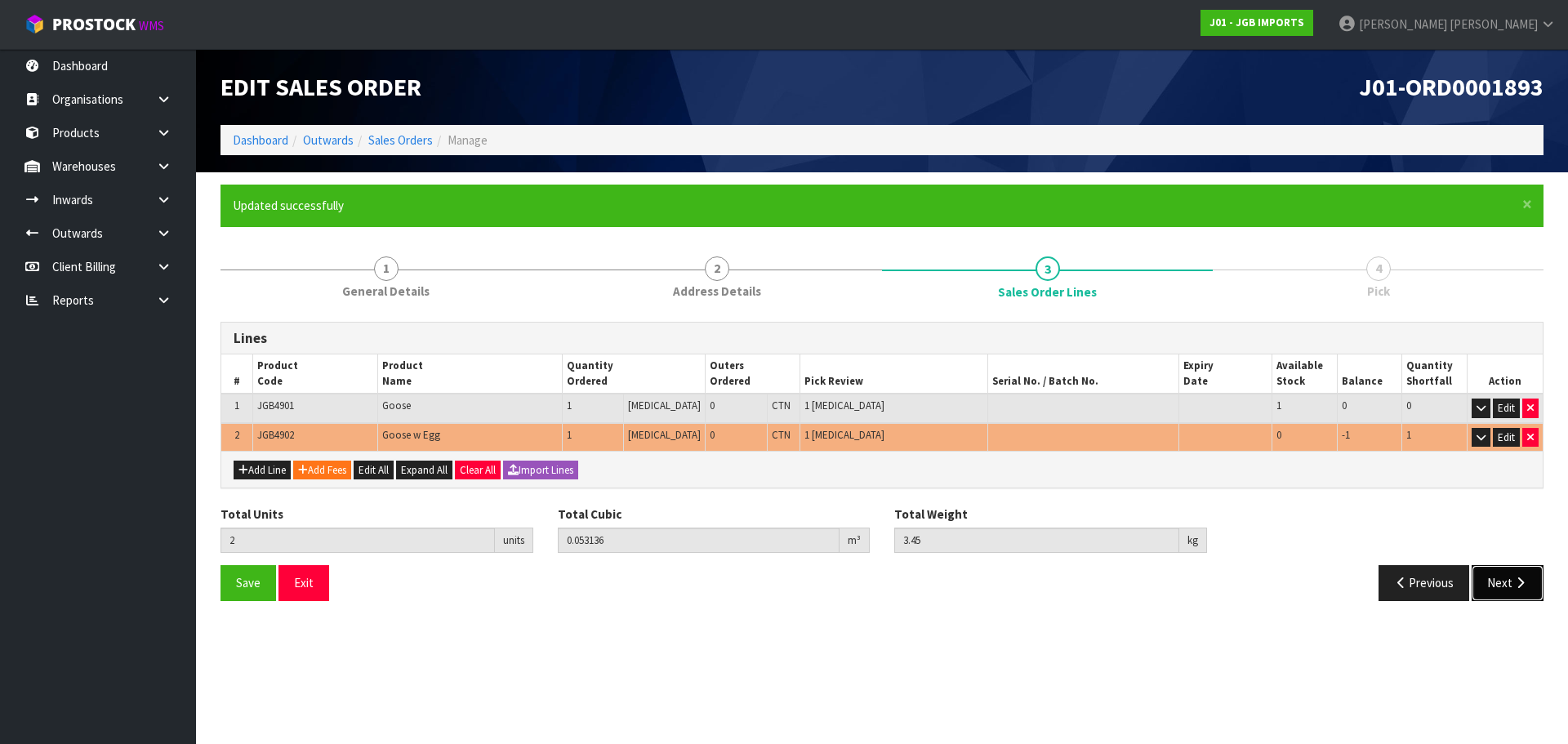
click at [1490, 593] on button "Next" at bounding box center [1507, 582] width 72 height 35
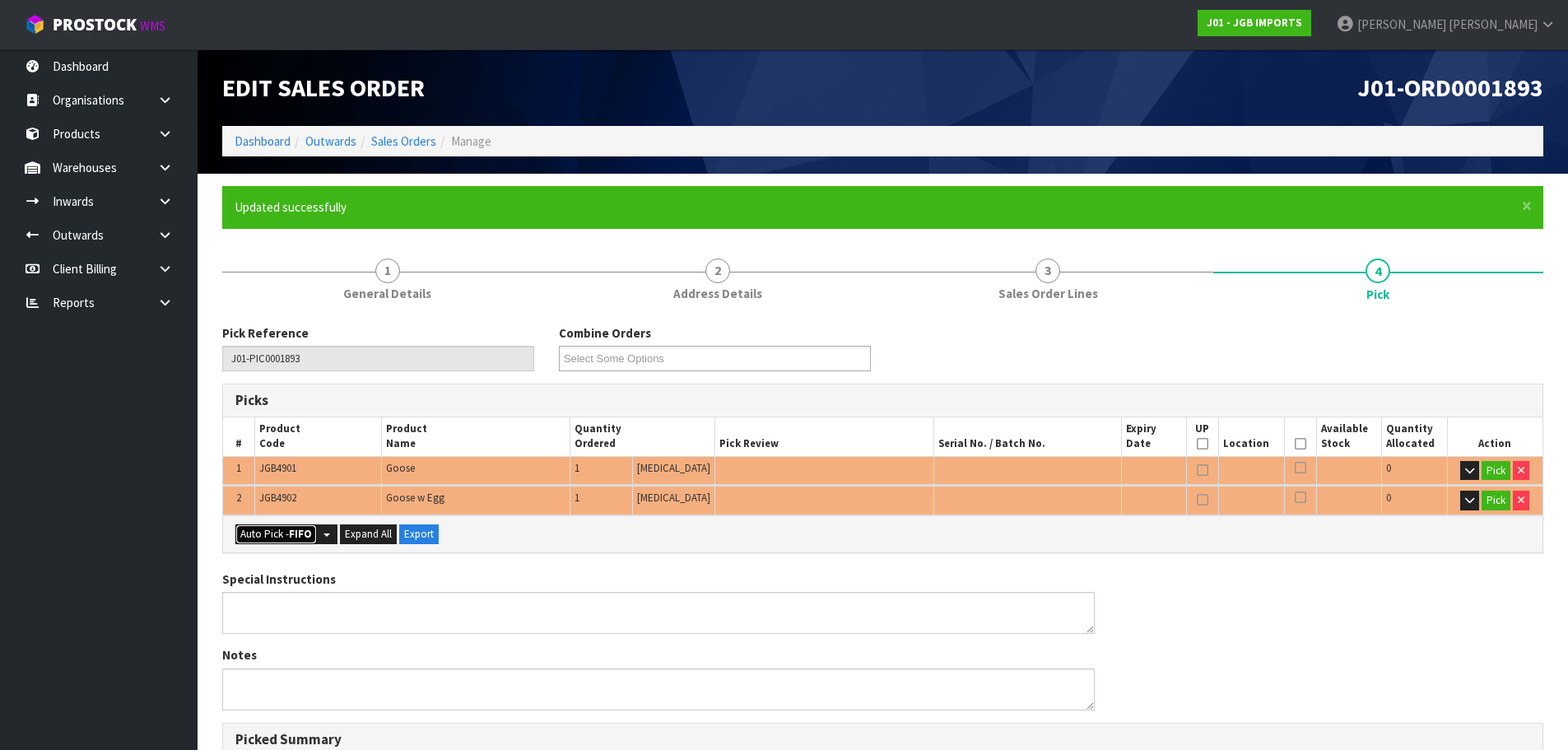
click at [275, 532] on button "Auto Pick - FIFO" at bounding box center [276, 535] width 81 height 20
type input "Piece x 2"
type input "2"
type input "0.053136"
type input "3.450"
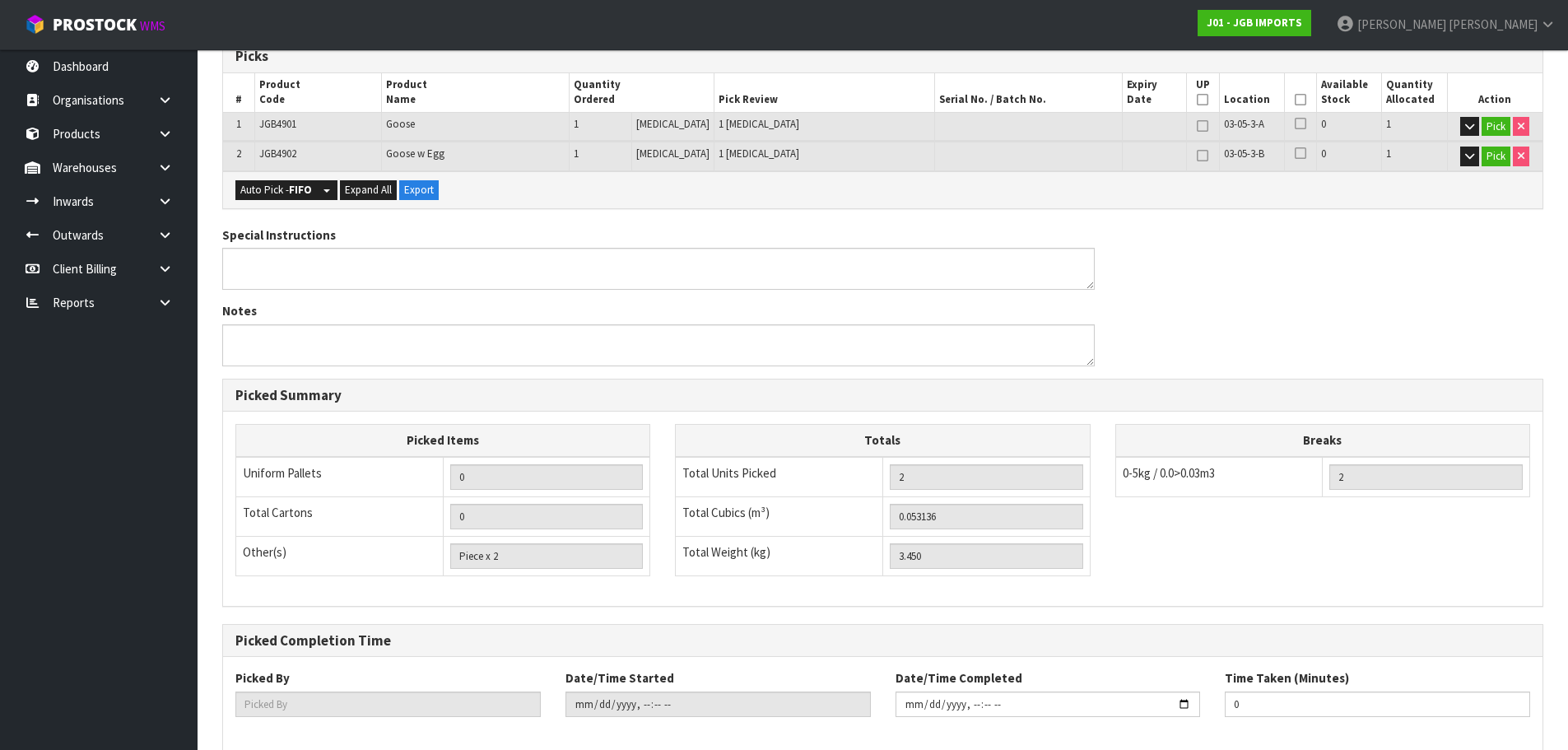
scroll to position [426, 0]
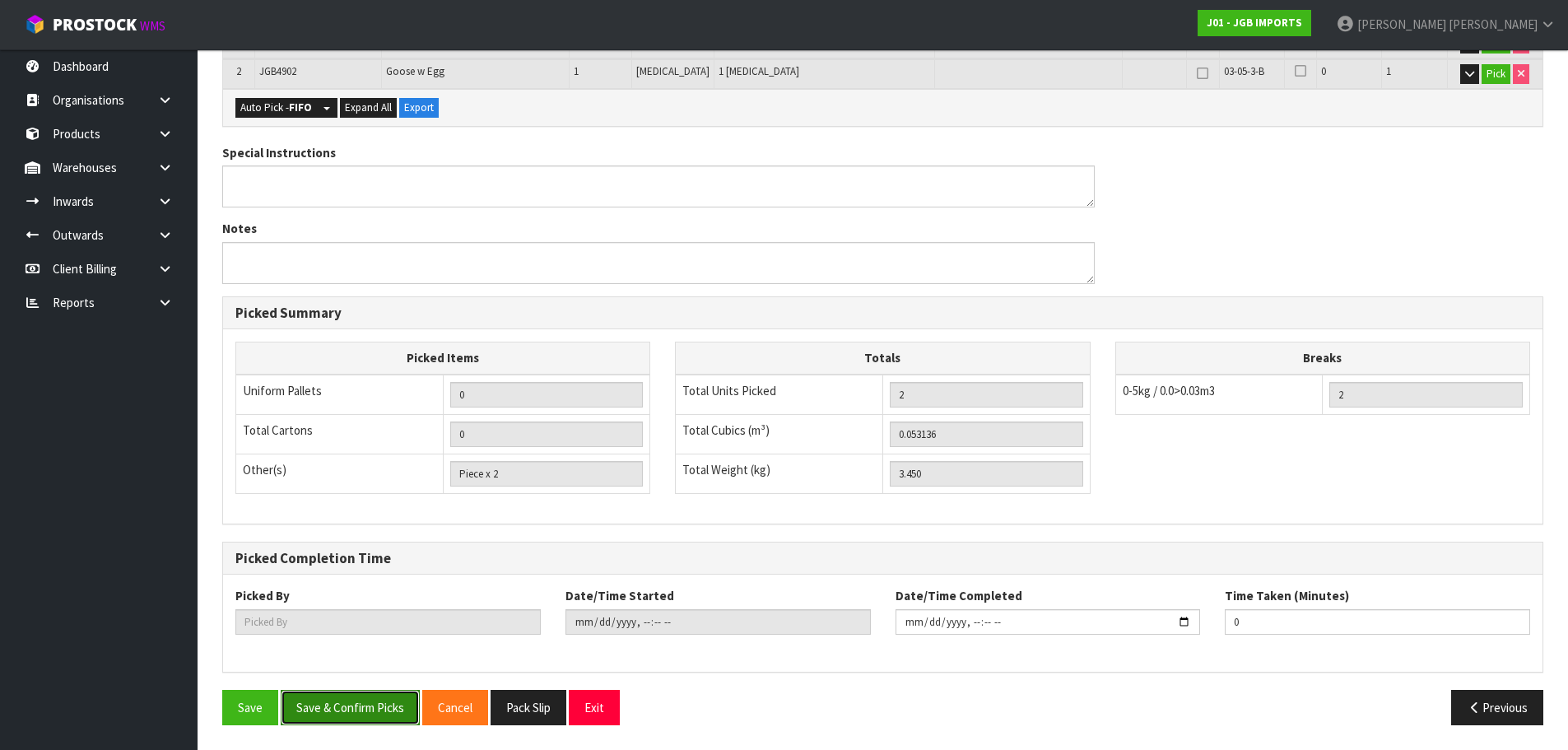
click at [374, 700] on button "Save & Confirm Picks" at bounding box center [350, 707] width 139 height 35
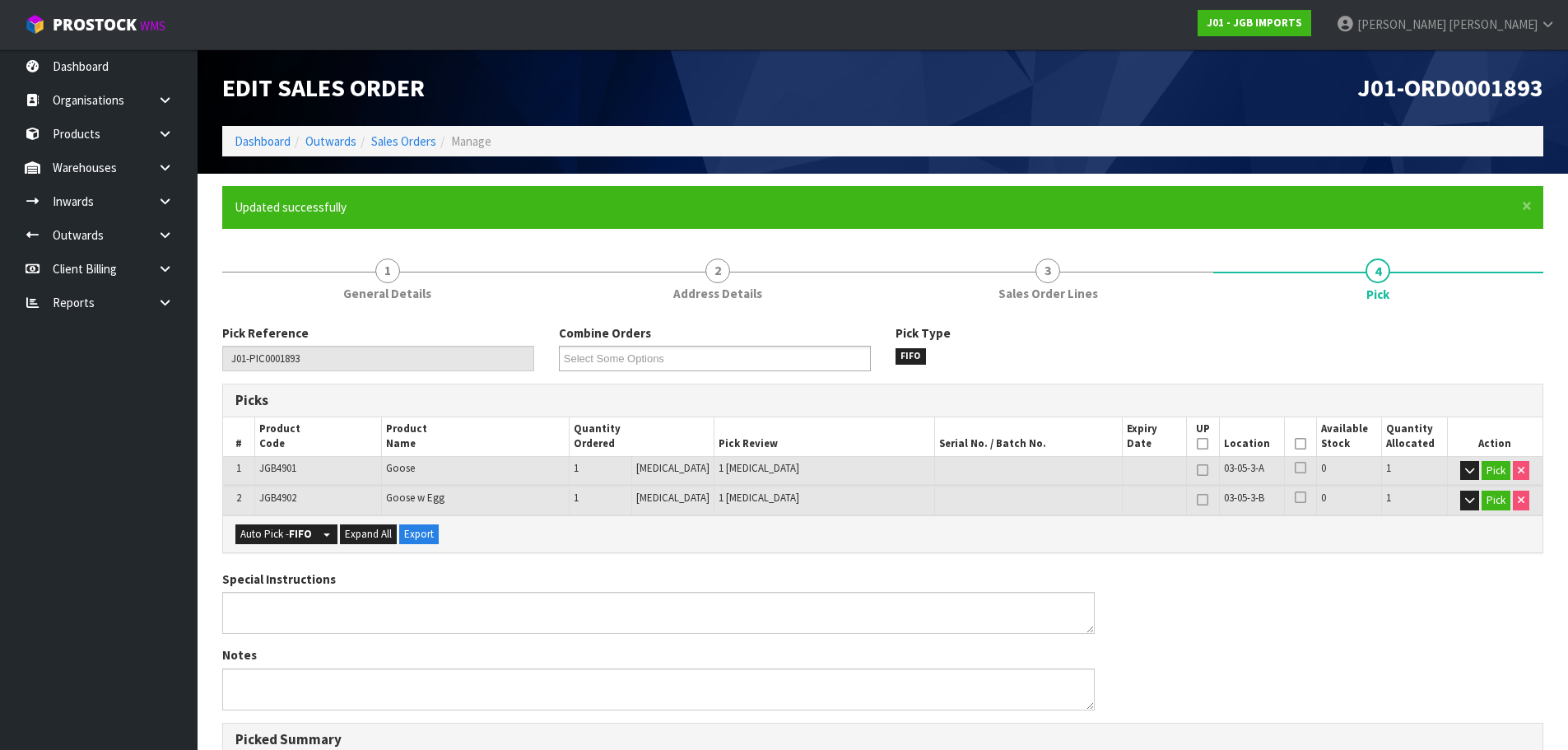
type input "[PERSON_NAME]"
type input "[DATE]T16:59:30"
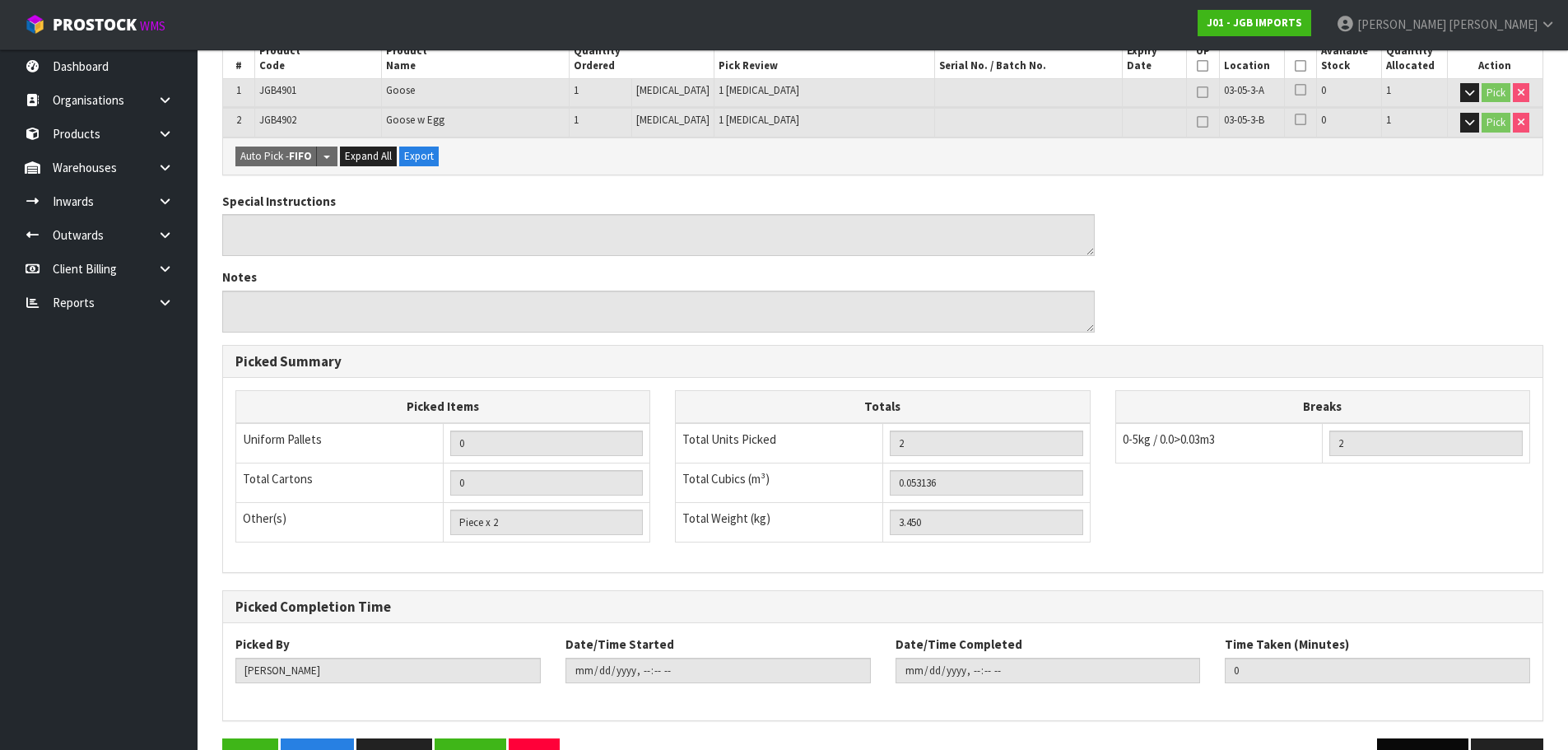
scroll to position [426, 0]
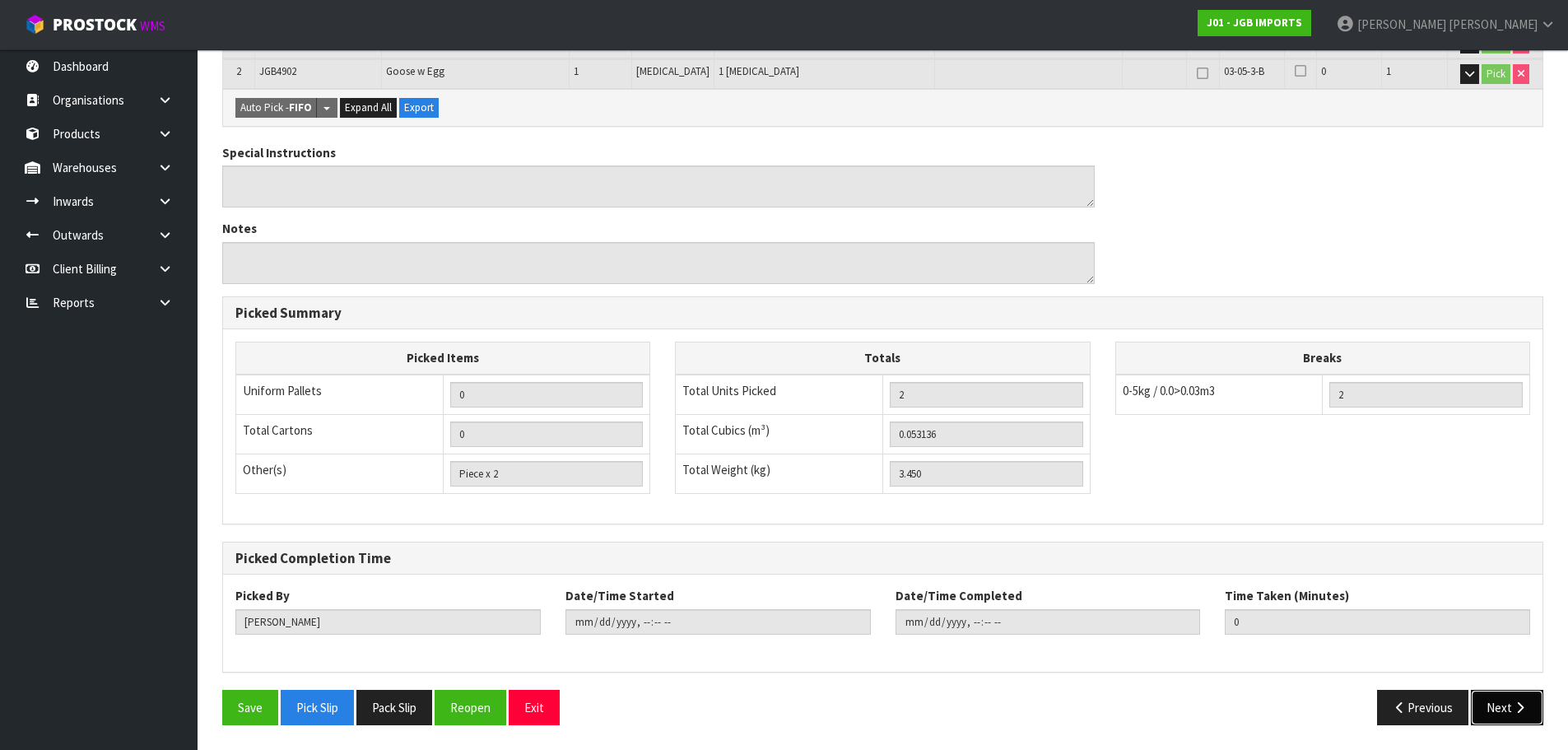
click at [1533, 712] on button "Next" at bounding box center [1507, 707] width 72 height 35
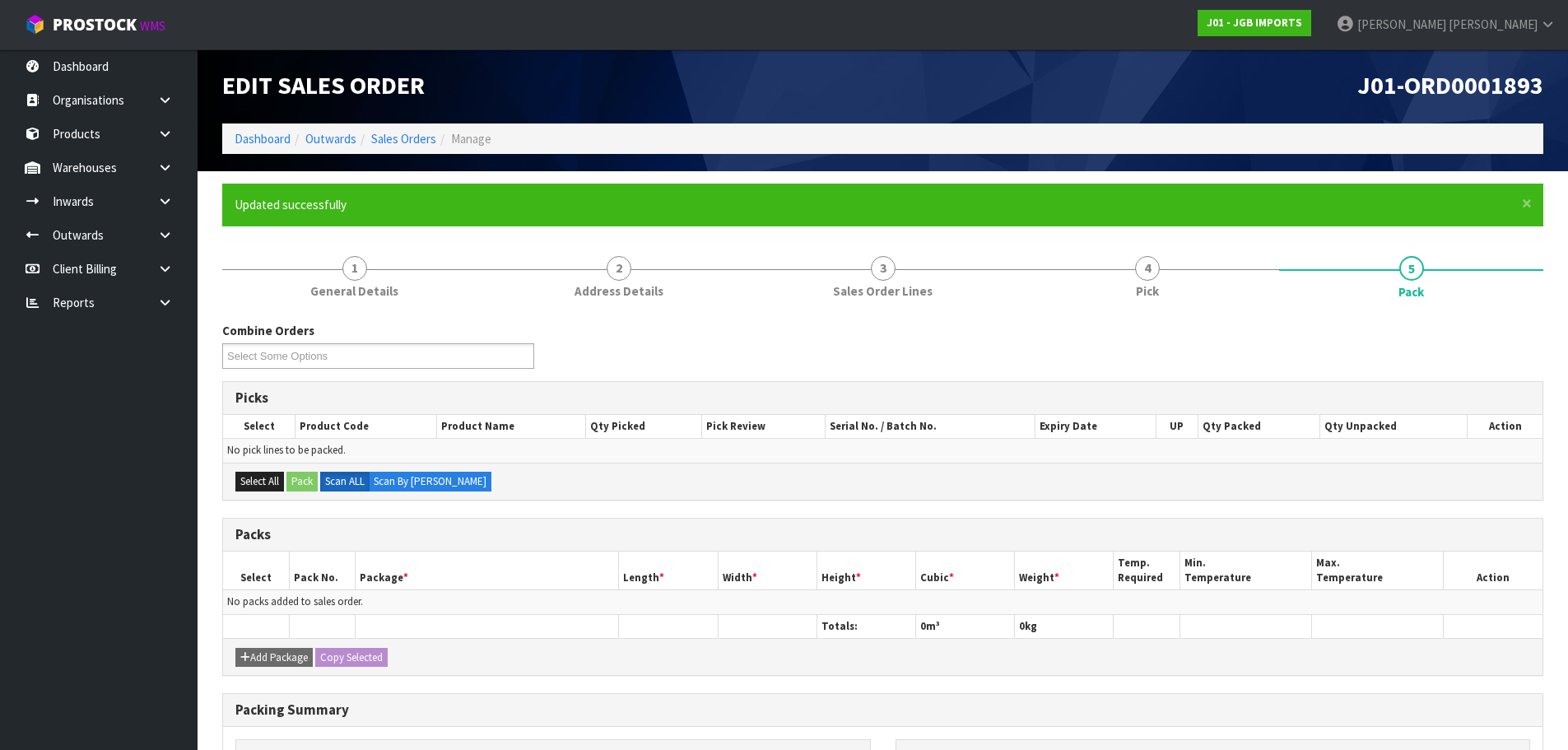
scroll to position [0, 0]
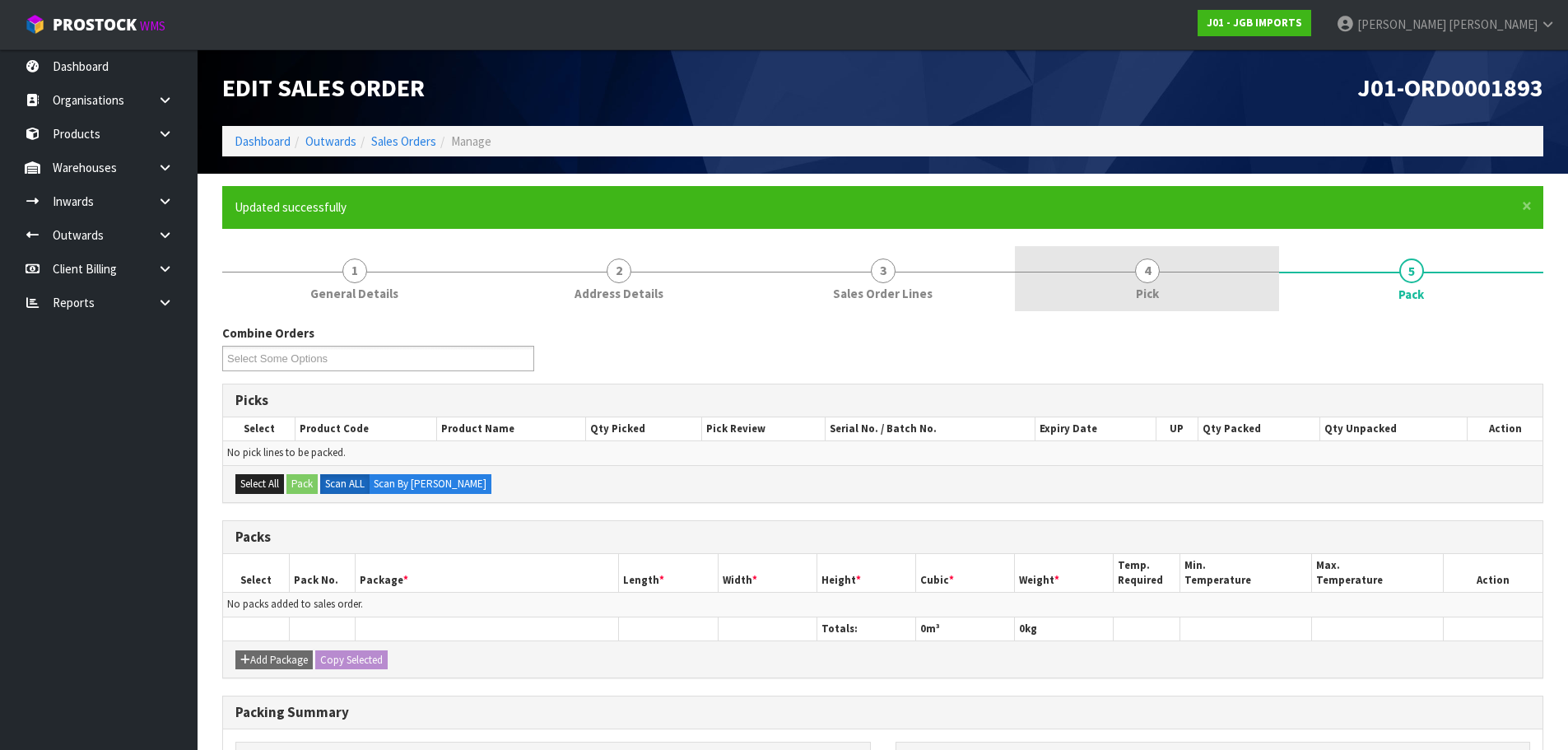
click at [1117, 289] on link "4 Pick" at bounding box center [1146, 279] width 264 height 65
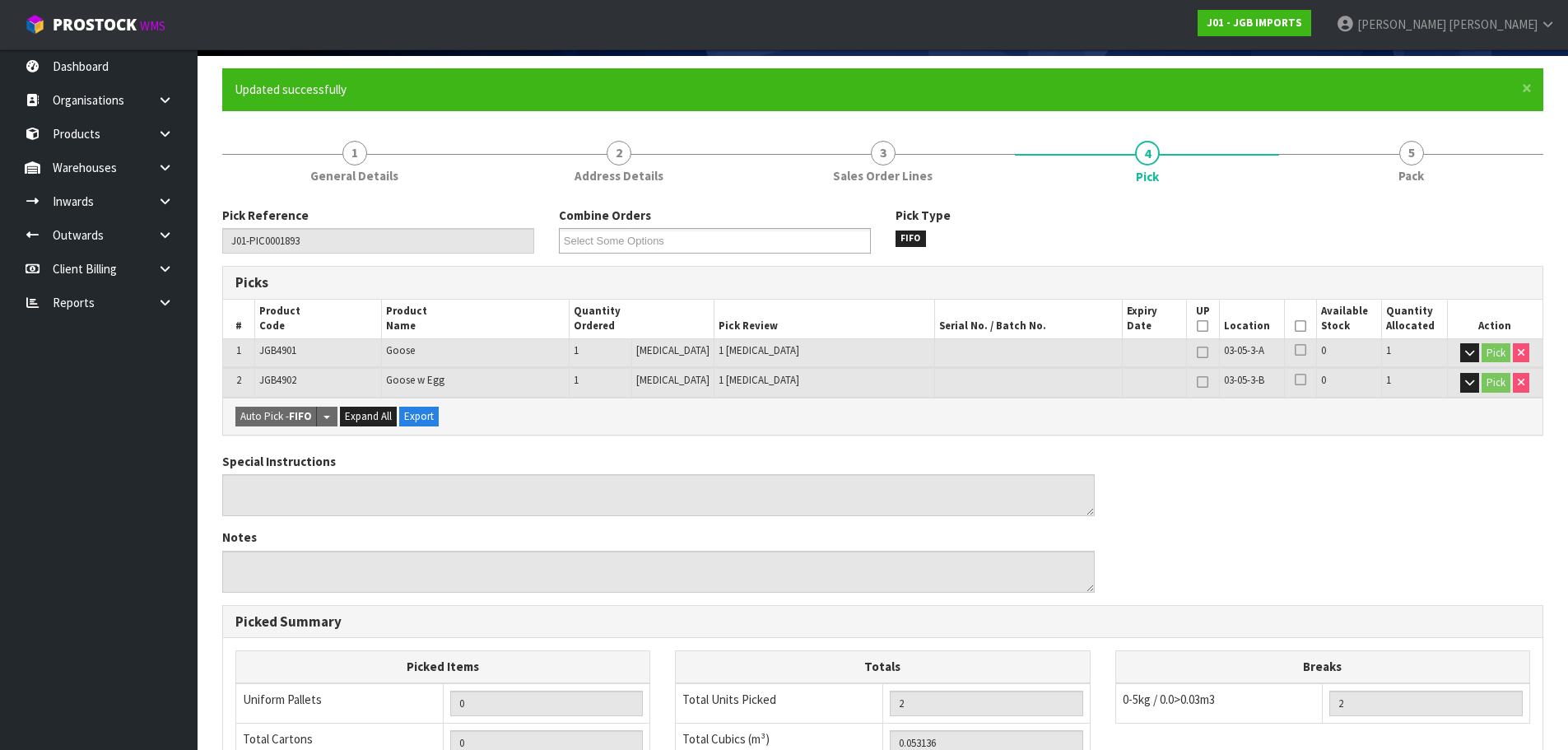
scroll to position [97, 0]
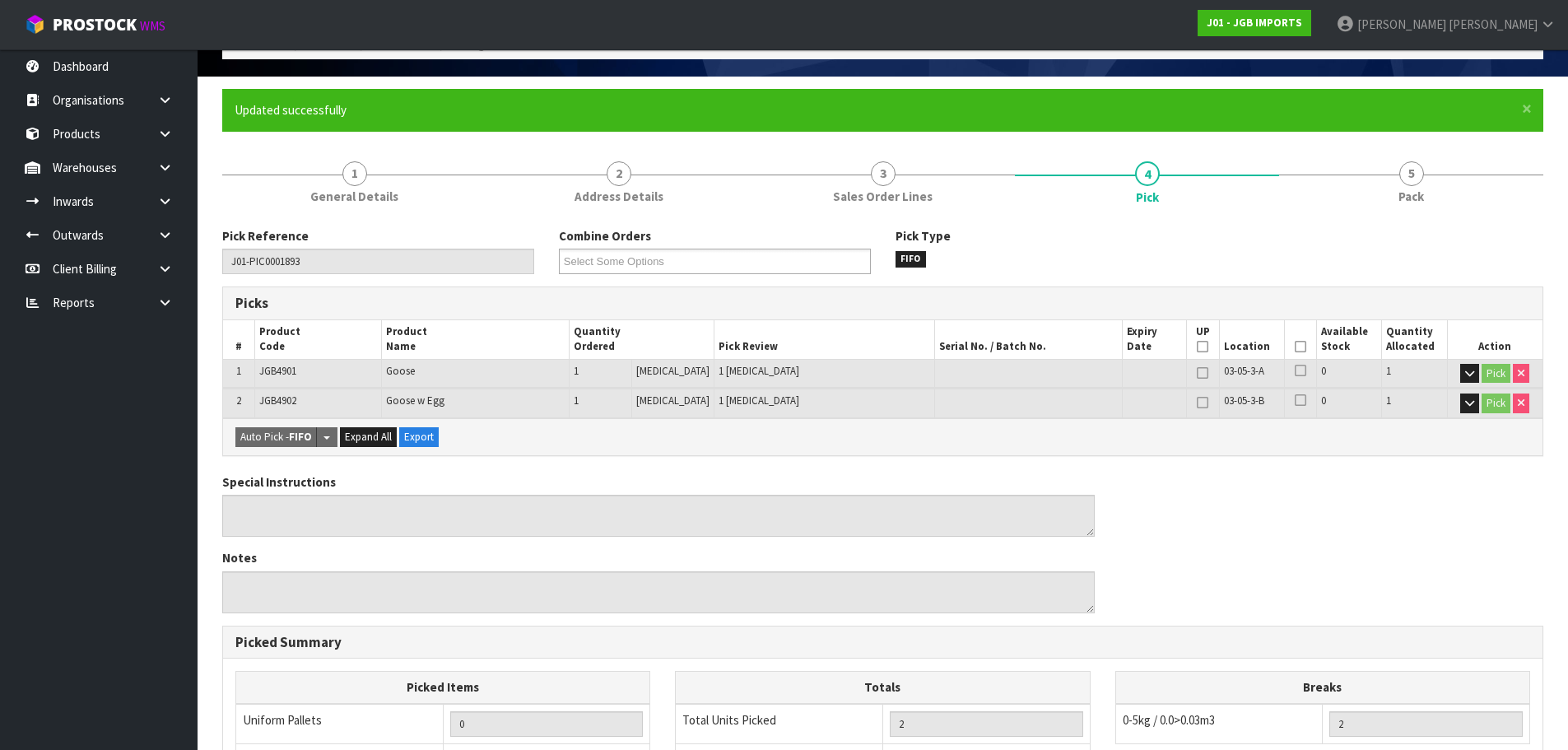
click at [1296, 347] on icon at bounding box center [1300, 347] width 12 height 1
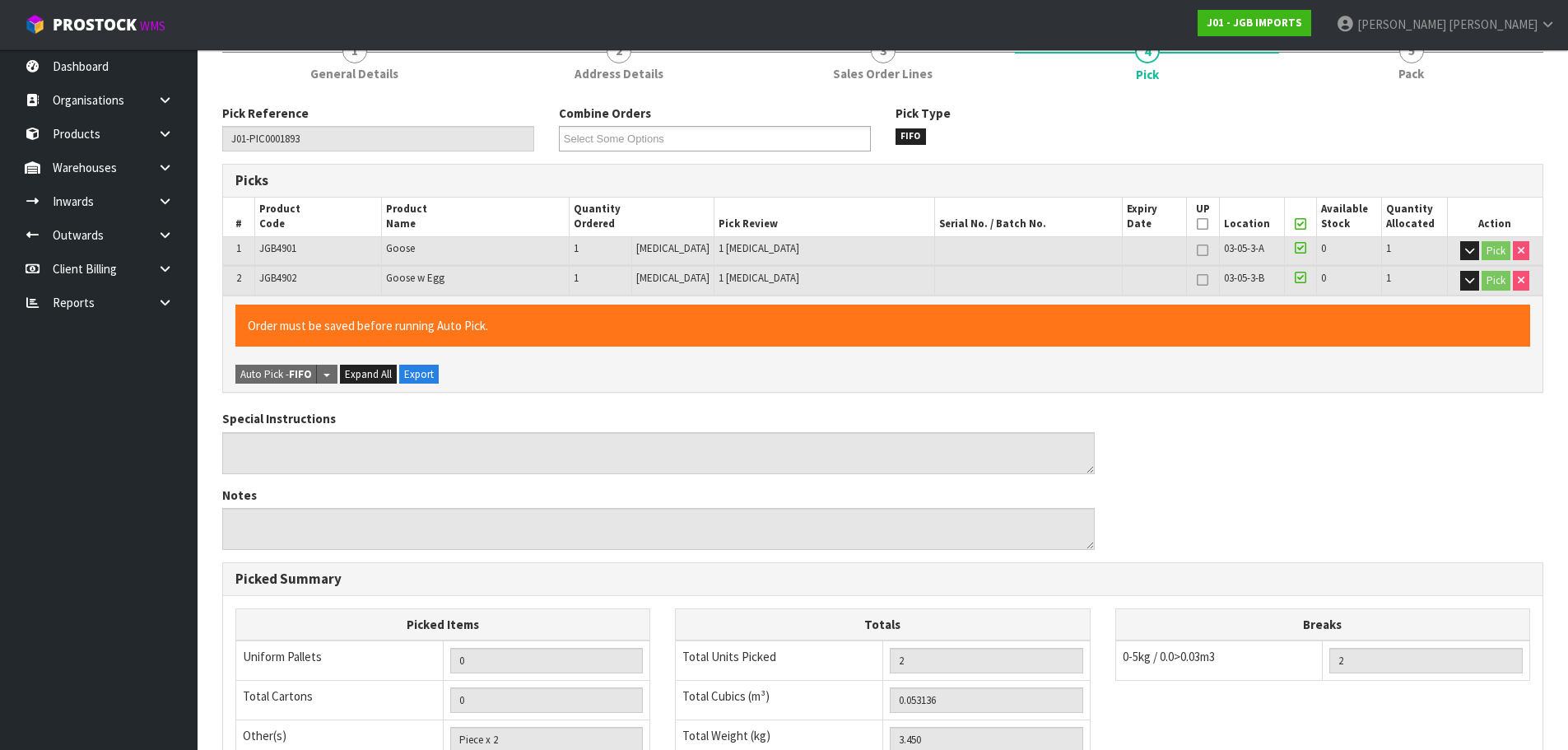
scroll to position [487, 0]
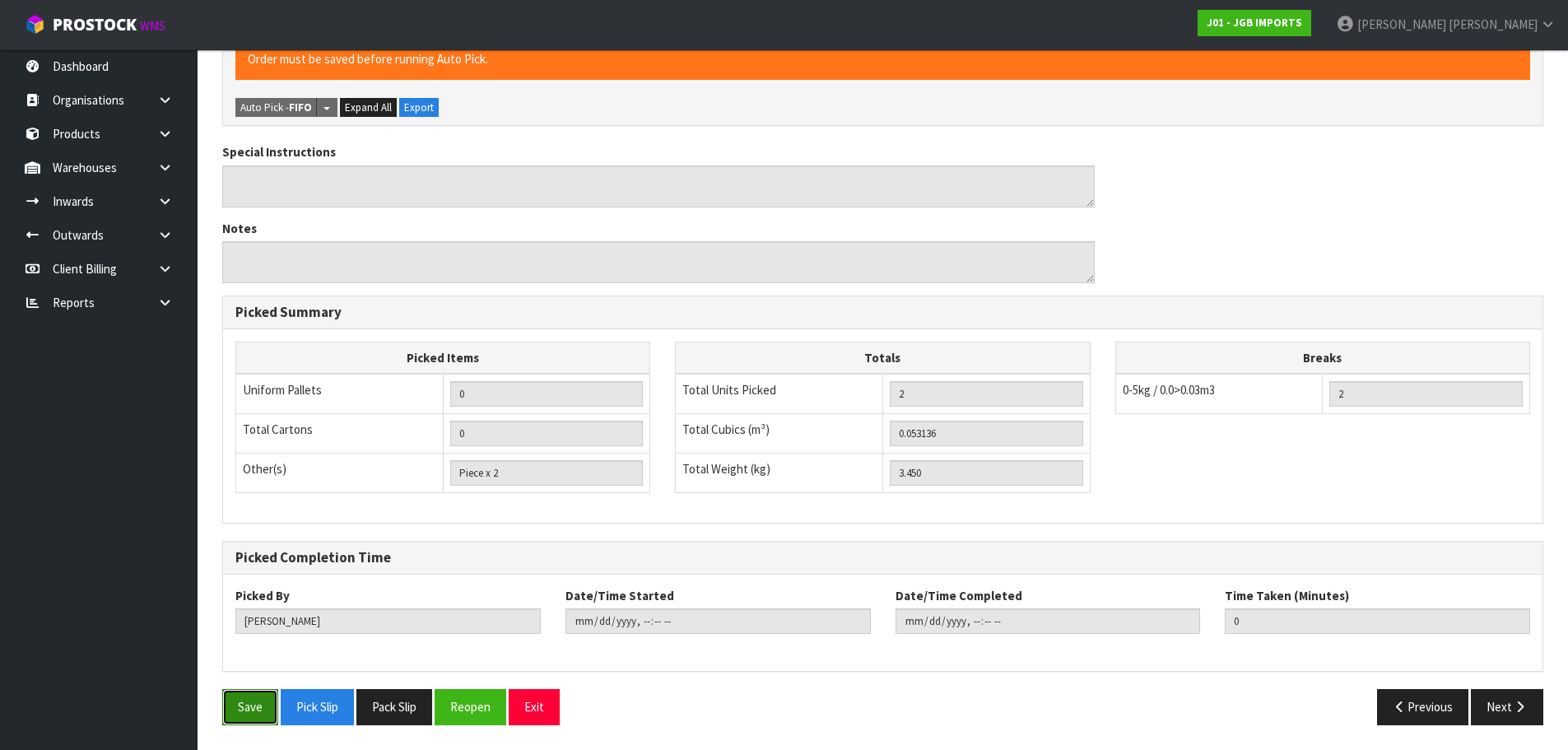
click at [264, 709] on button "Save" at bounding box center [251, 706] width 56 height 35
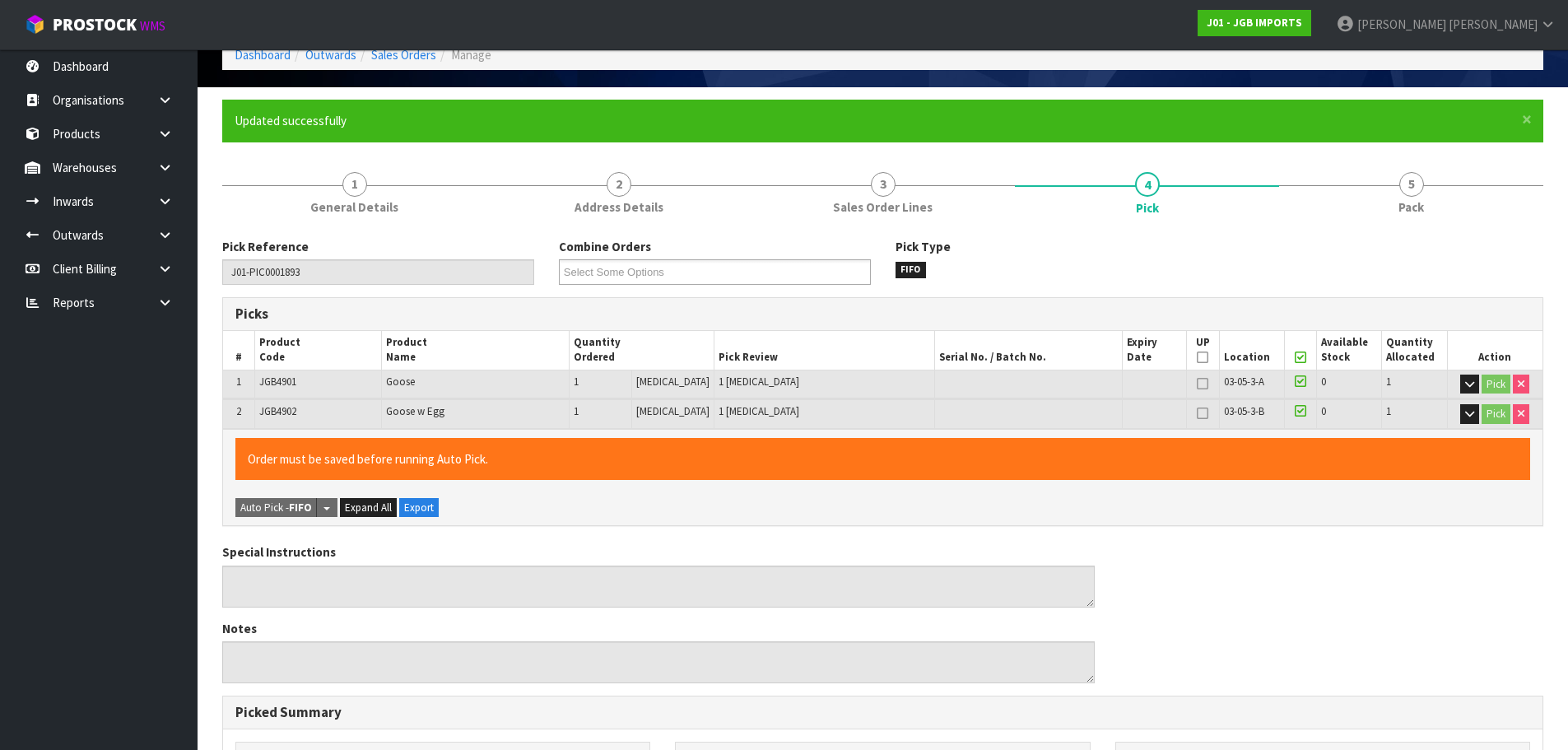
type input "[DATE]T17:01:24"
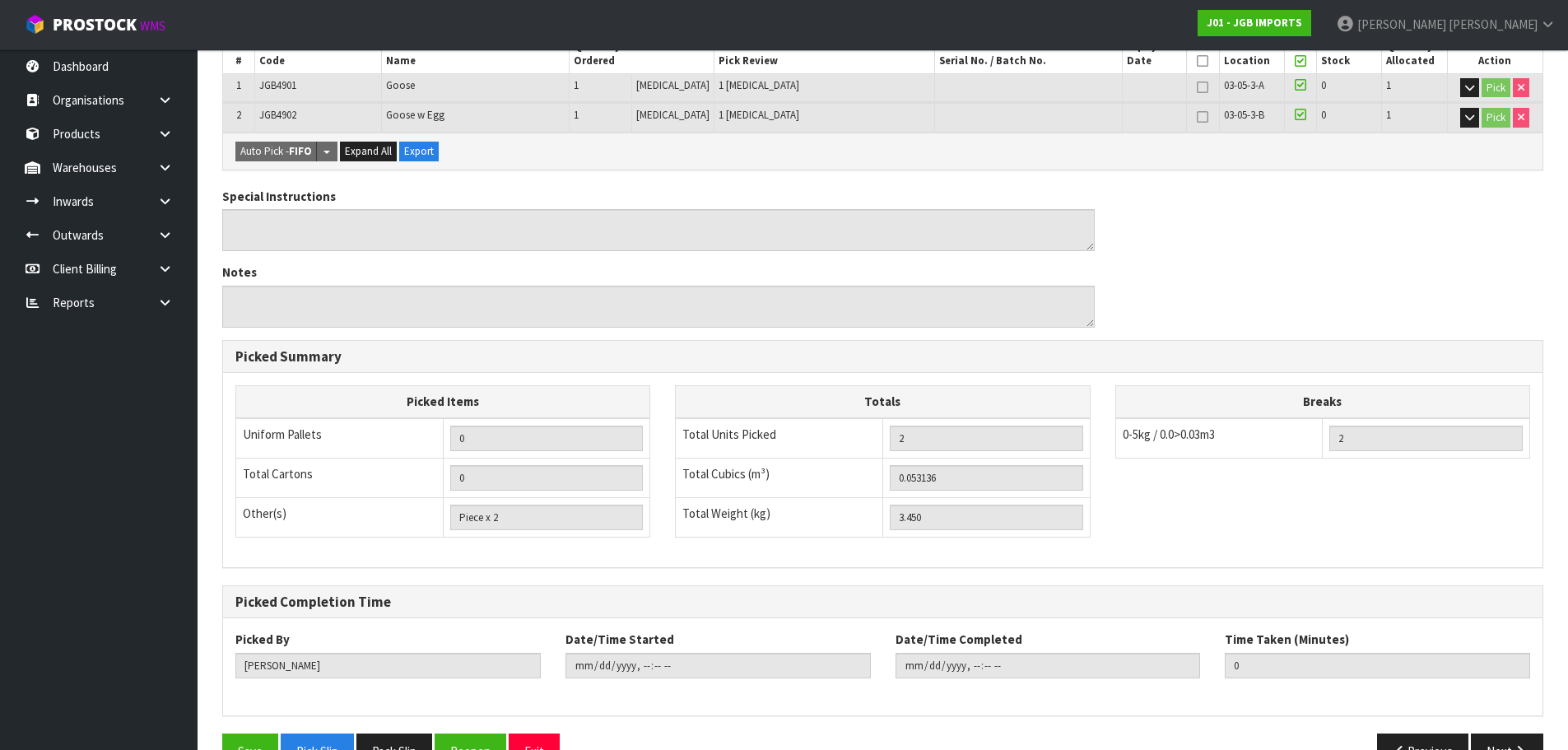
scroll to position [426, 0]
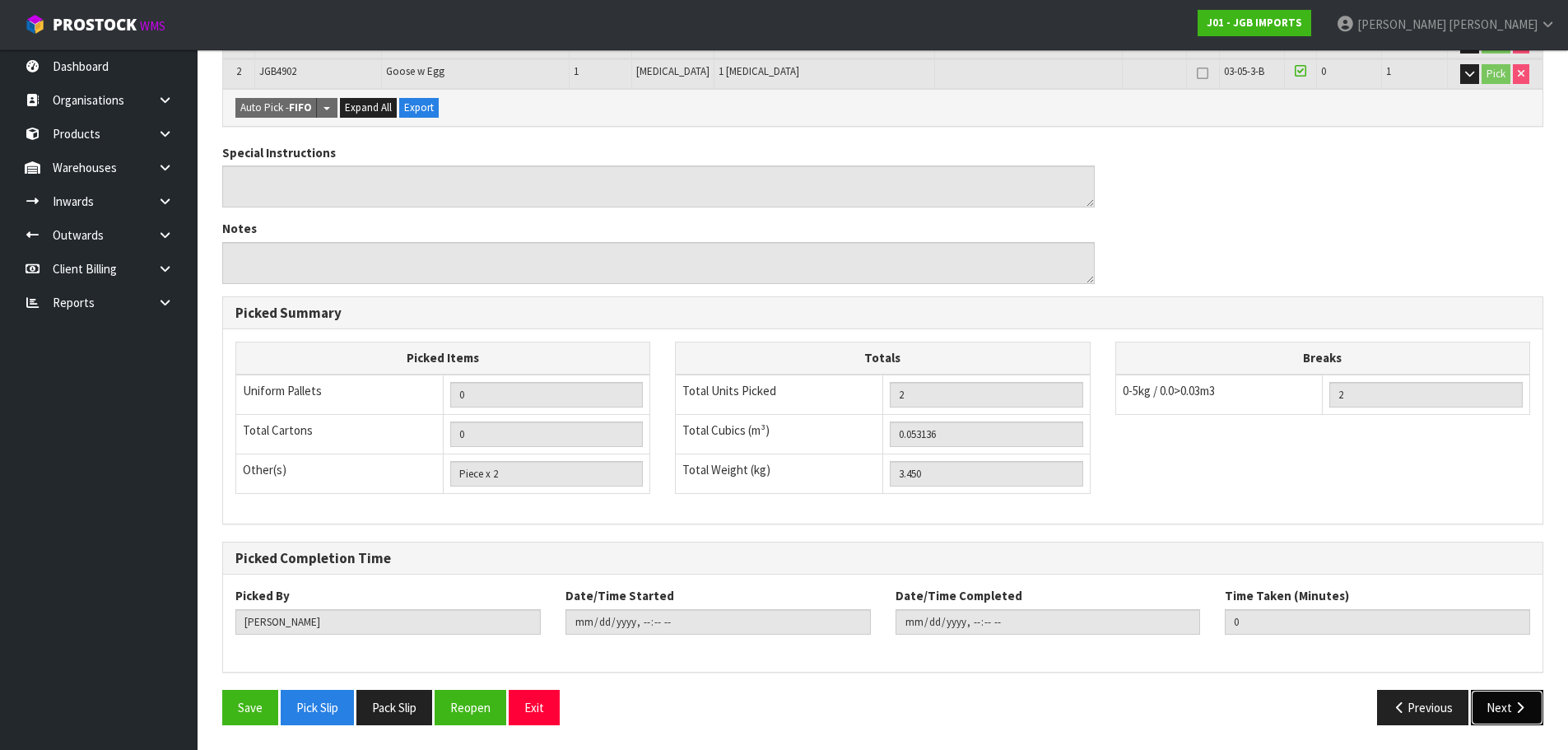
click at [1506, 703] on button "Next" at bounding box center [1507, 707] width 72 height 35
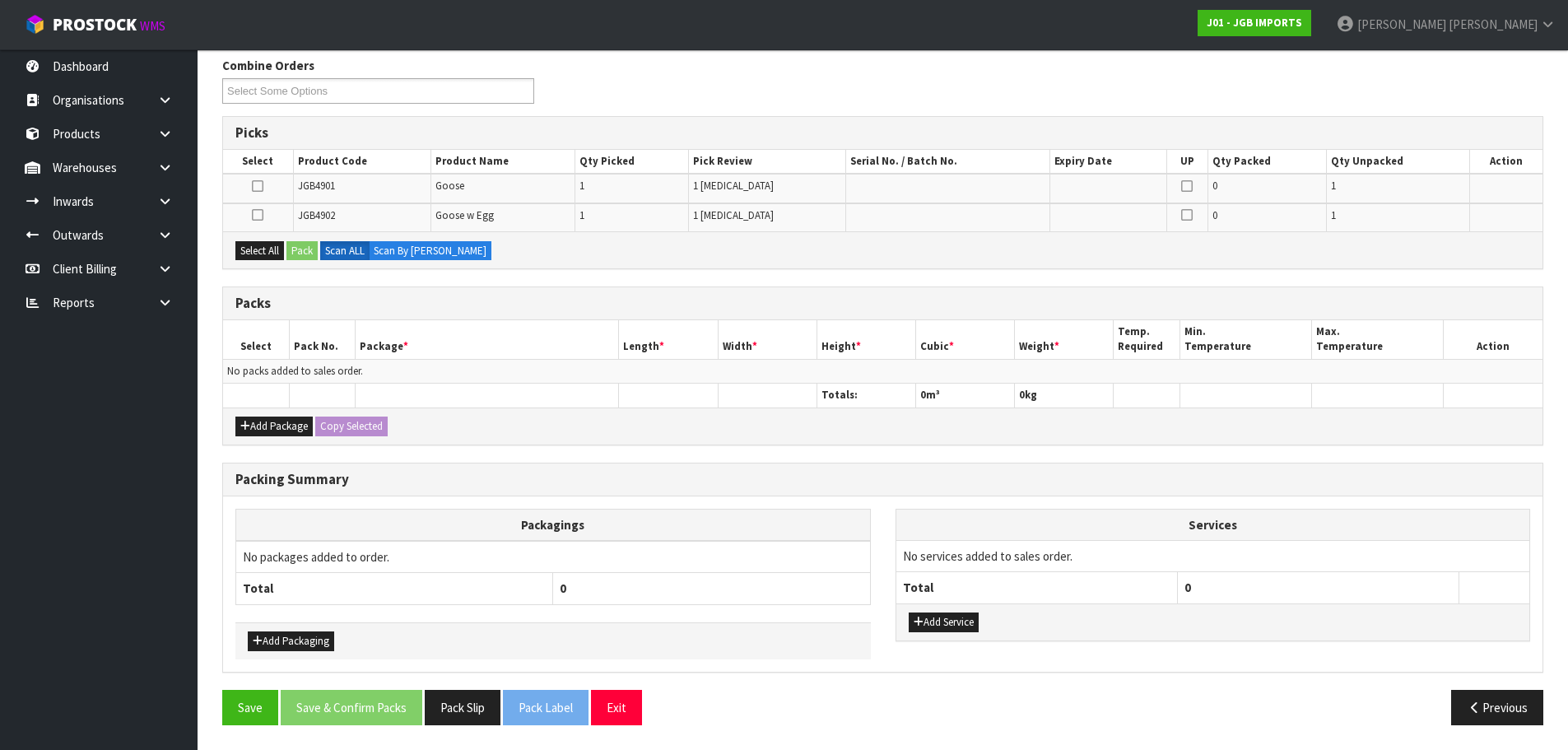
scroll to position [0, 0]
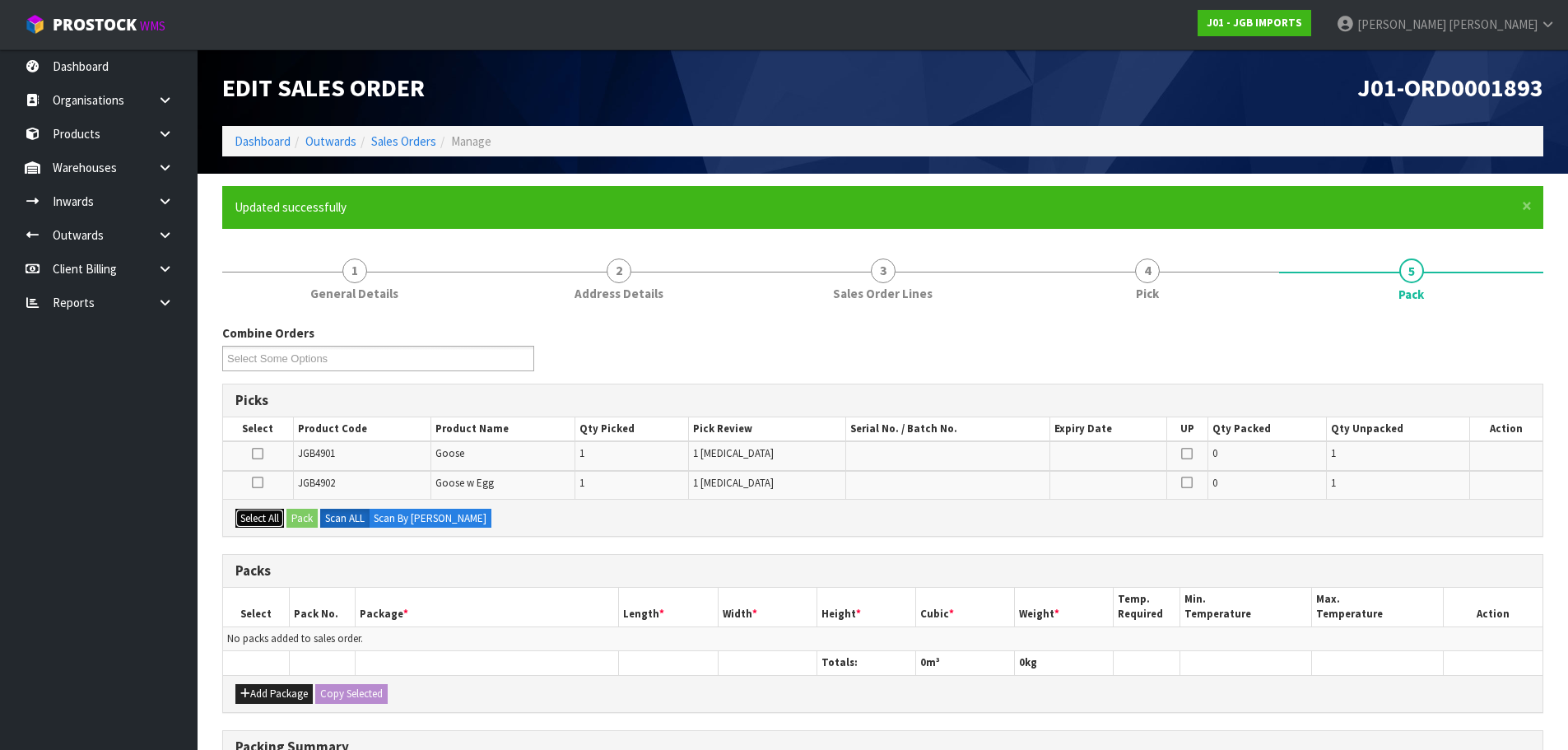
click at [258, 516] on button "Select All" at bounding box center [260, 518] width 49 height 20
click at [271, 694] on button "Add Package" at bounding box center [274, 694] width 77 height 20
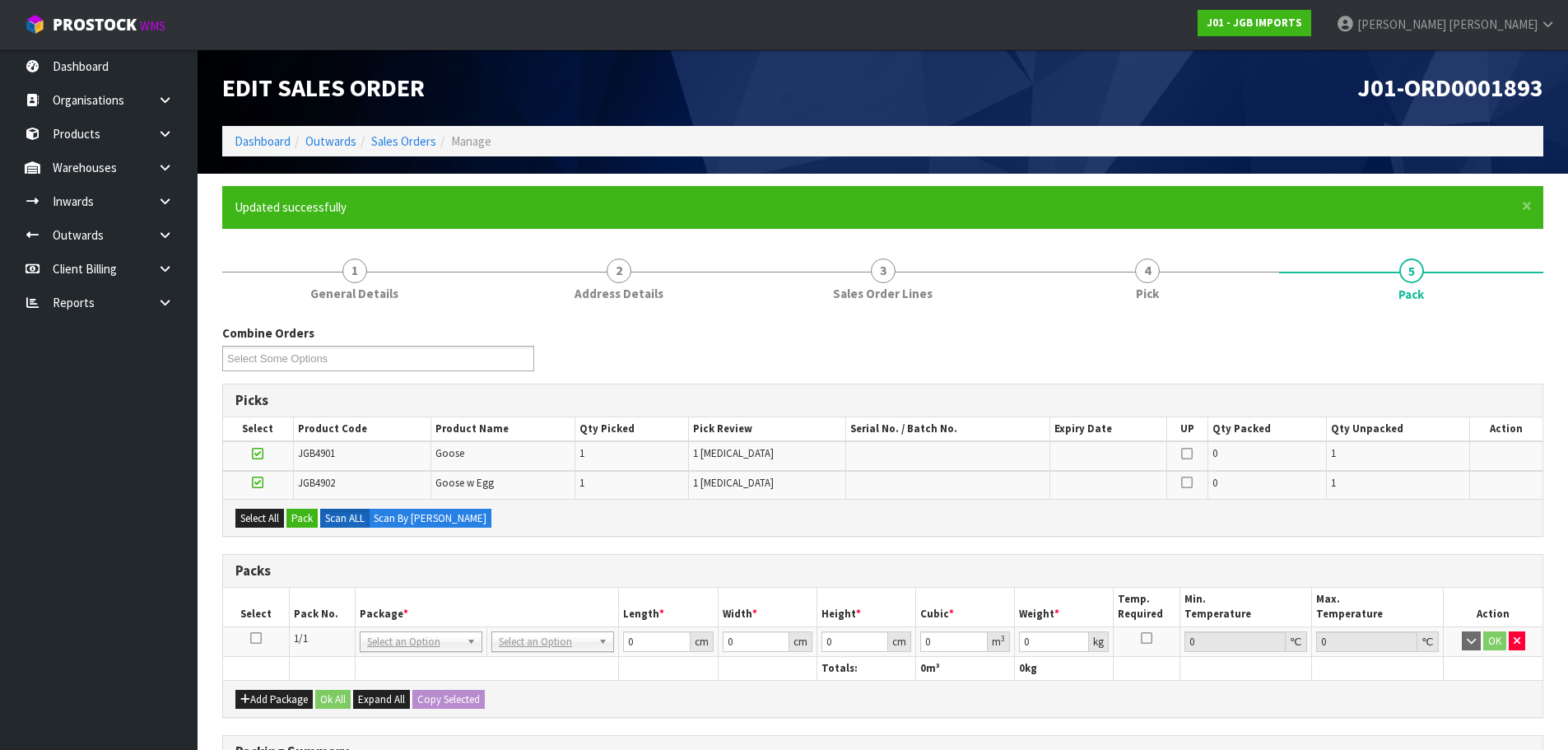
click at [251, 638] on icon at bounding box center [256, 638] width 12 height 1
click at [300, 518] on button "Pack" at bounding box center [302, 518] width 32 height 20
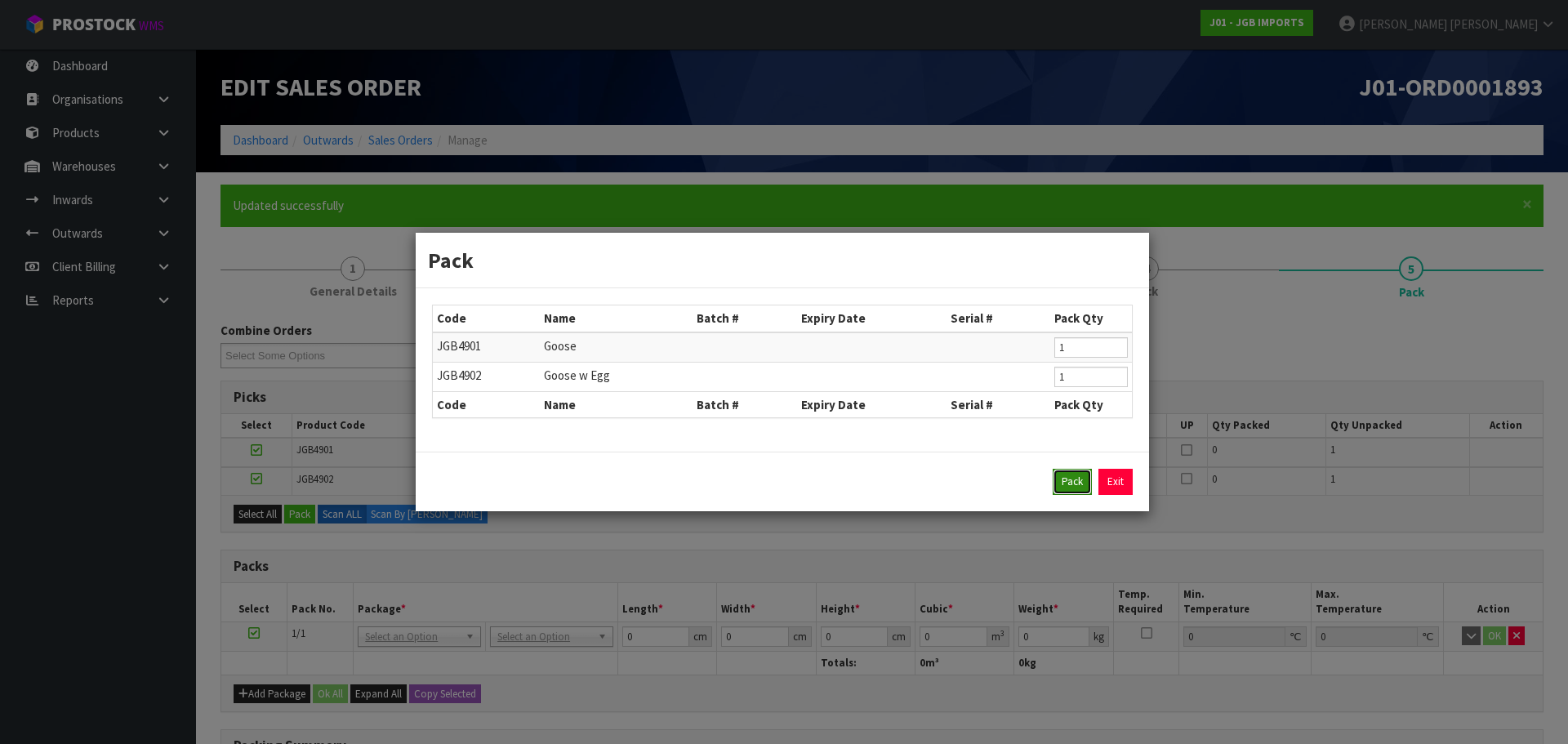
click at [1066, 478] on button "Pack" at bounding box center [1072, 481] width 39 height 26
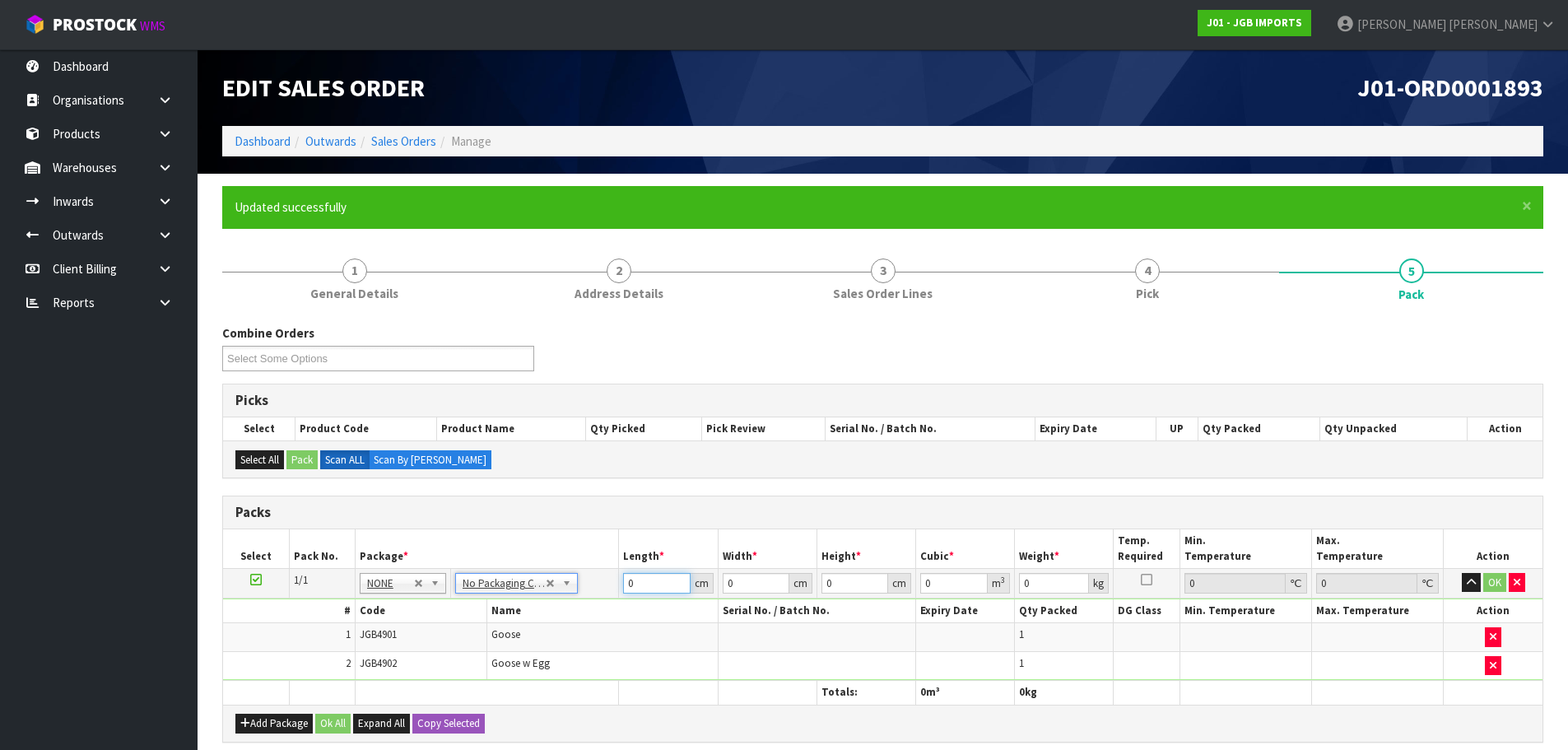
drag, startPoint x: 636, startPoint y: 587, endPoint x: 638, endPoint y: 572, distance: 15.1
click at [639, 584] on input "0" at bounding box center [656, 583] width 67 height 21
type input "01"
type input "1"
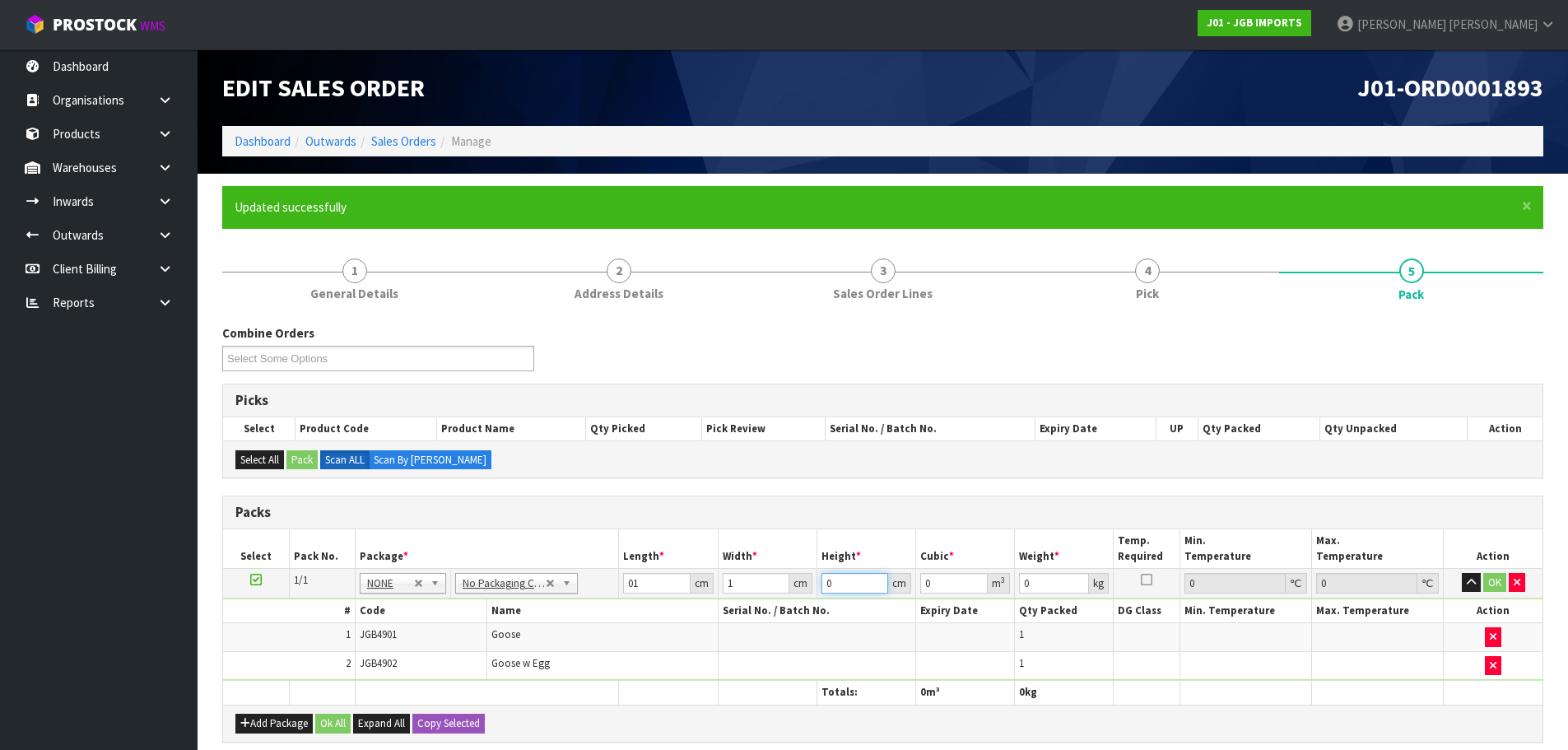
type input "0.000001"
type input "1"
drag, startPoint x: 857, startPoint y: 578, endPoint x: 783, endPoint y: 581, distance: 74.1
click at [783, 581] on tr "1/1 NONE 007-001 007-002 007-004 007-009 007-013 007-014 007-015 007-017 007-01…" at bounding box center [883, 582] width 1319 height 30
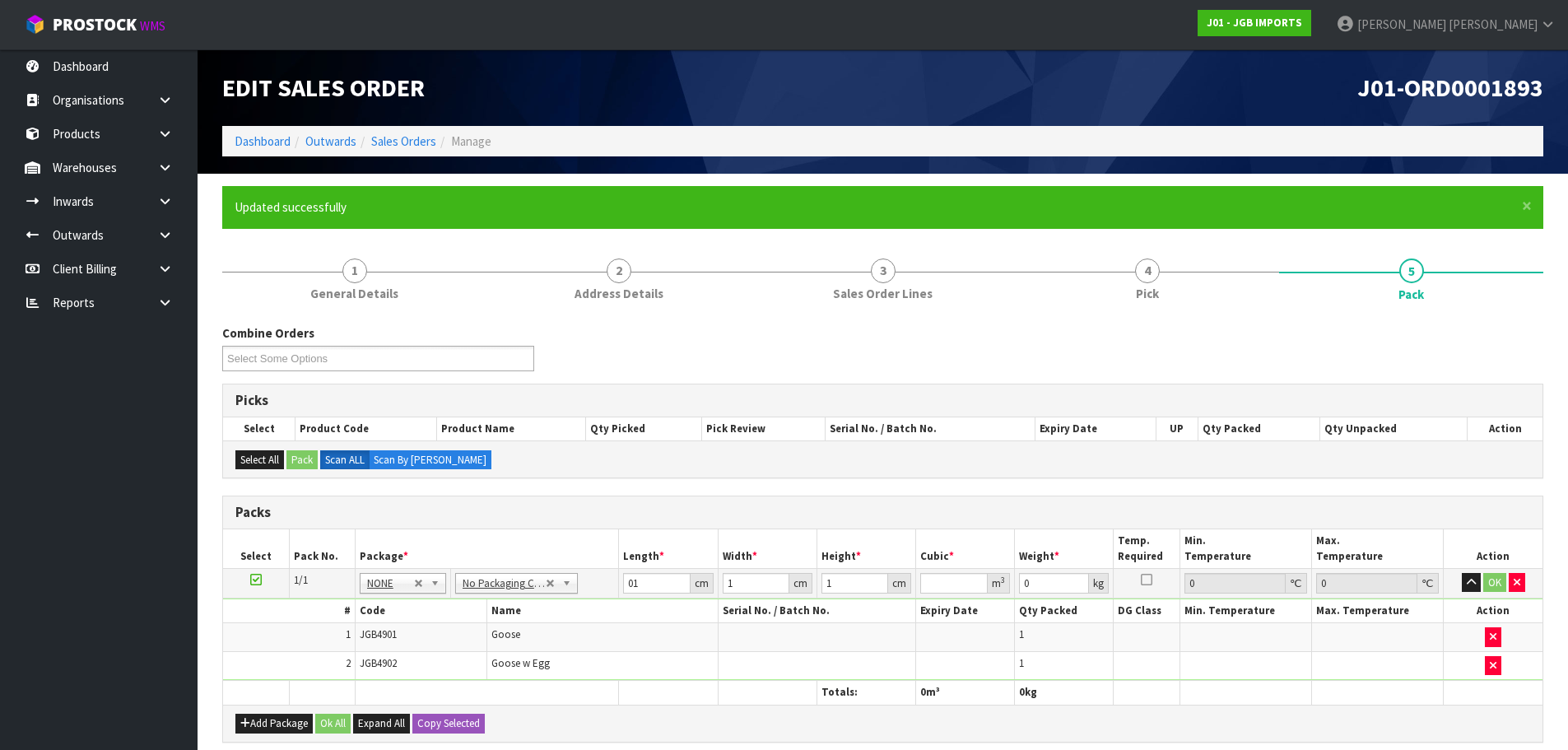
drag, startPoint x: 608, startPoint y: 582, endPoint x: 636, endPoint y: 583, distance: 28.0
click at [611, 583] on tr "1/1 NONE 007-001 007-002 007-004 007-009 007-013 007-014 007-015 007-017 007-01…" at bounding box center [883, 582] width 1319 height 30
click at [643, 582] on input "01" at bounding box center [656, 583] width 67 height 21
type input "011"
type input "0.000011"
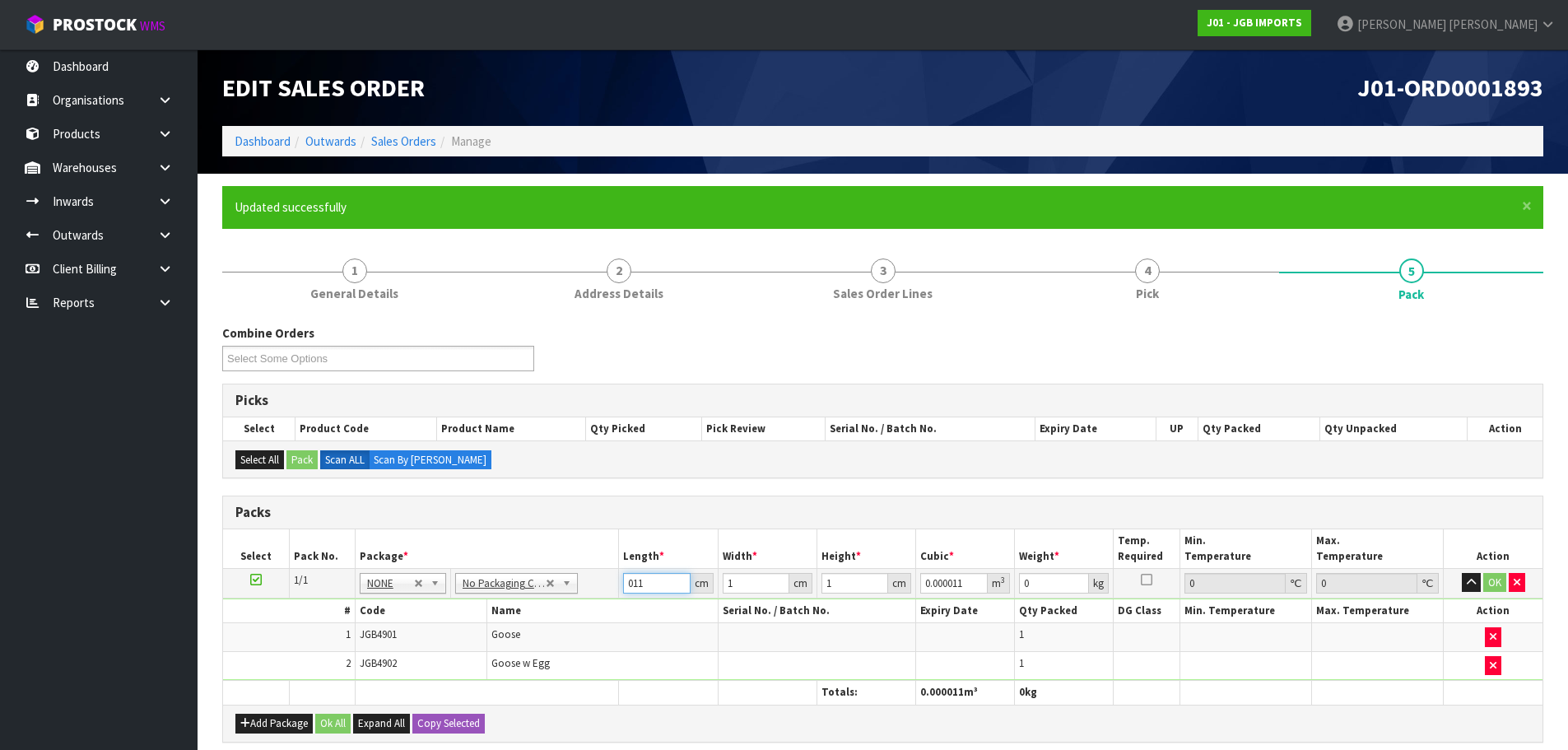
type input "011"
type input "1"
click at [1491, 590] on button "OK" at bounding box center [1495, 583] width 23 height 20
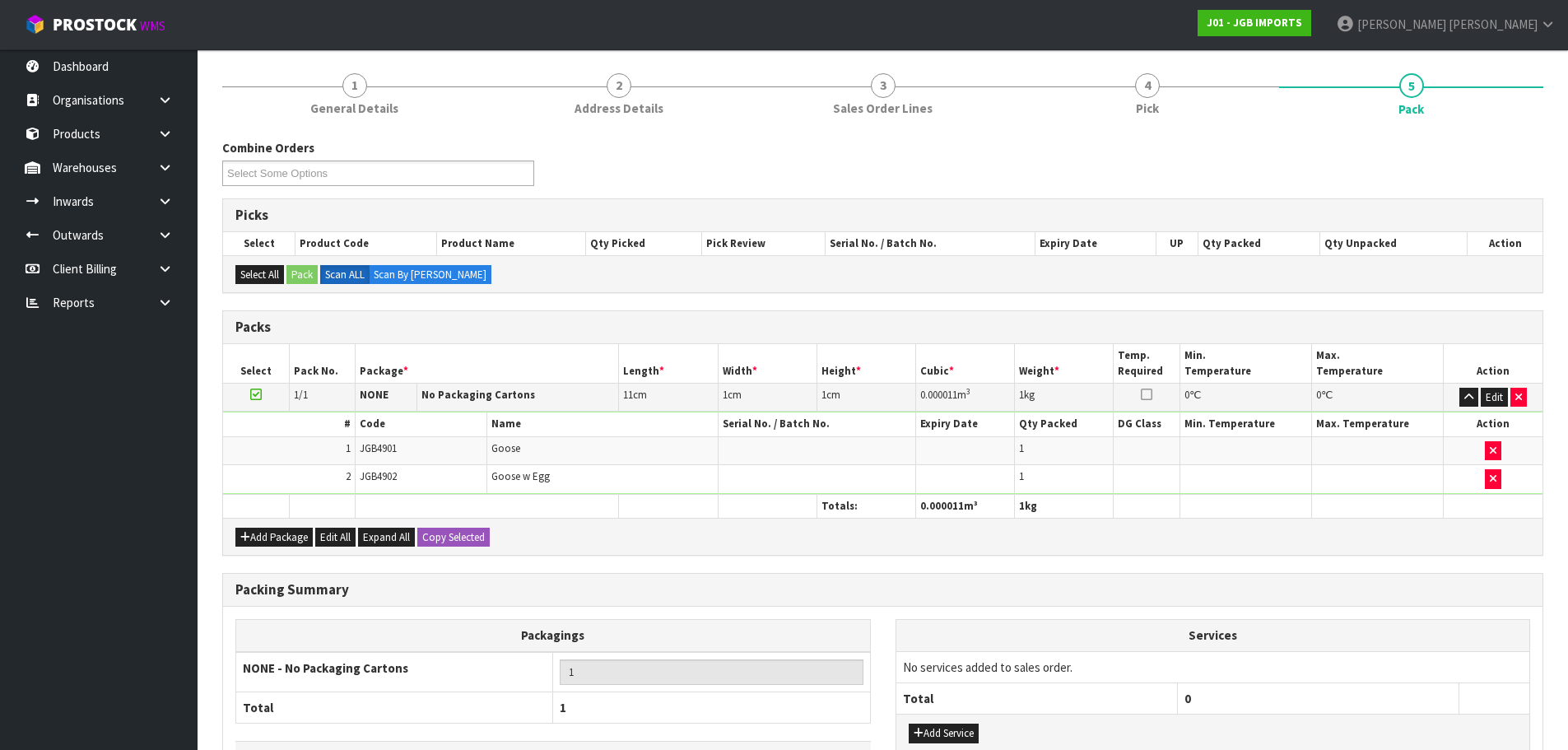
scroll to position [305, 0]
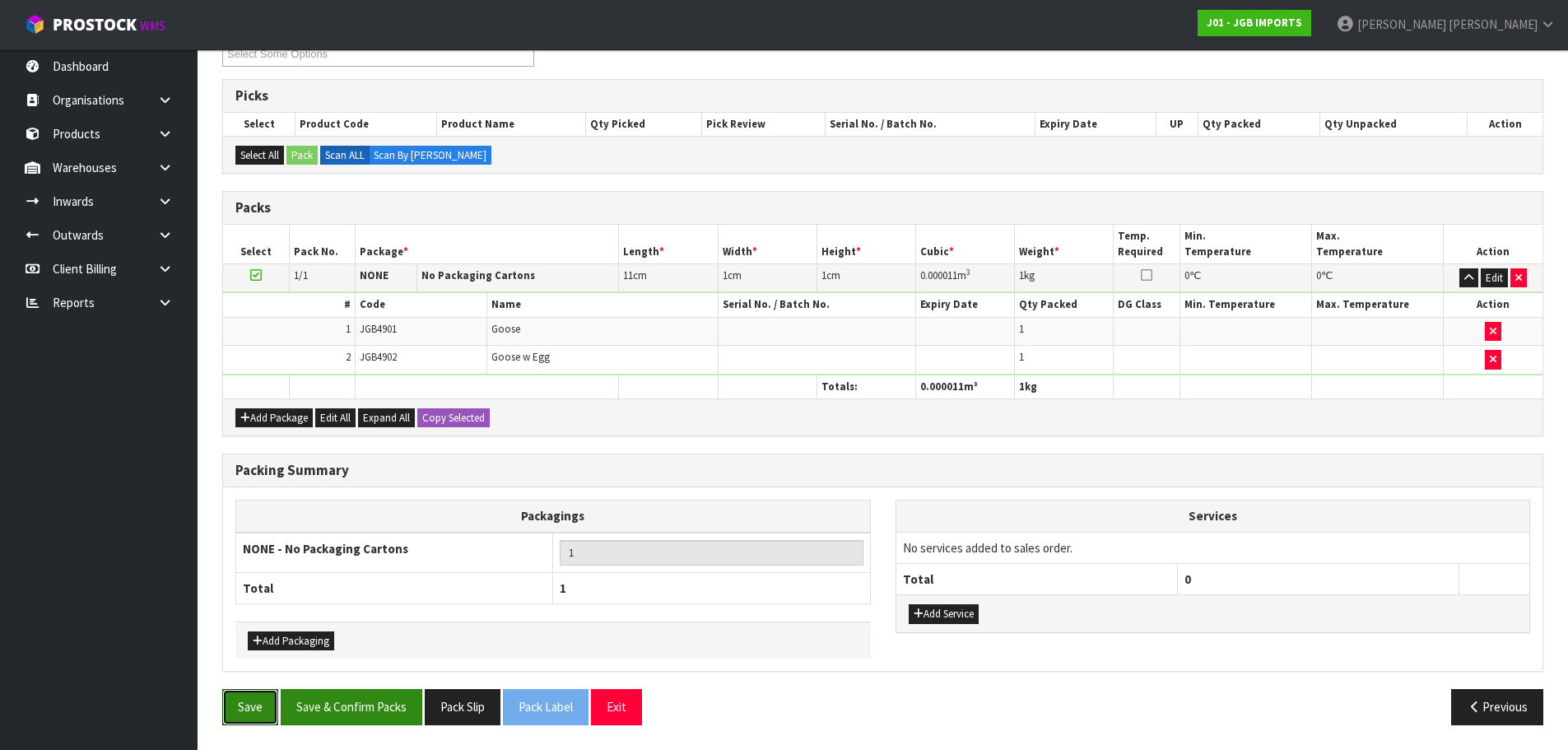
drag, startPoint x: 242, startPoint y: 702, endPoint x: 343, endPoint y: 700, distance: 101.0
click at [341, 704] on div "Save Save & Confirm Packs Pack Slip Pack Label Exit" at bounding box center [546, 706] width 673 height 35
click at [343, 699] on button "Save & Confirm Packs" at bounding box center [351, 706] width 141 height 35
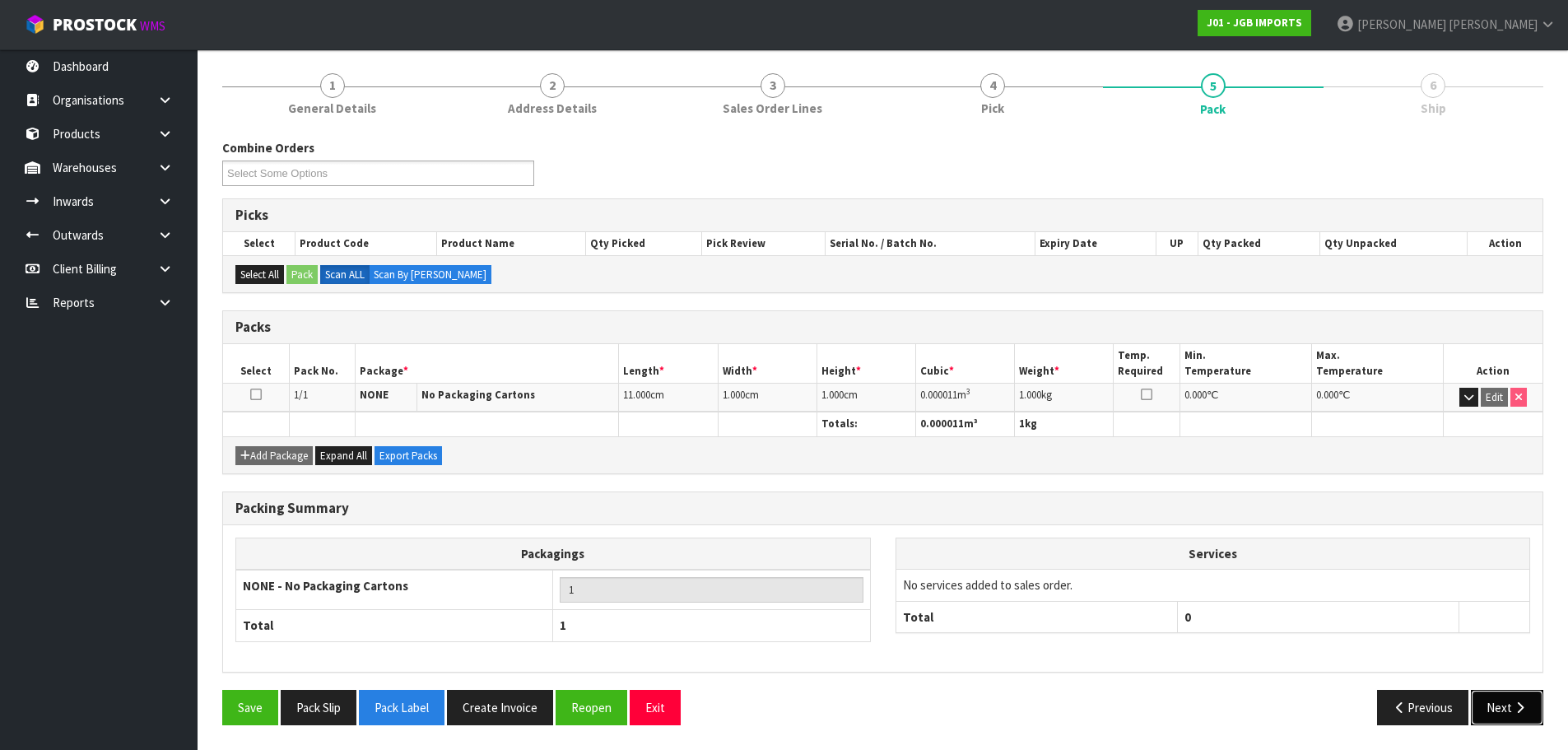
drag, startPoint x: 1518, startPoint y: 711, endPoint x: 1501, endPoint y: 707, distance: 17.5
click at [1518, 711] on icon "button" at bounding box center [1519, 708] width 15 height 13
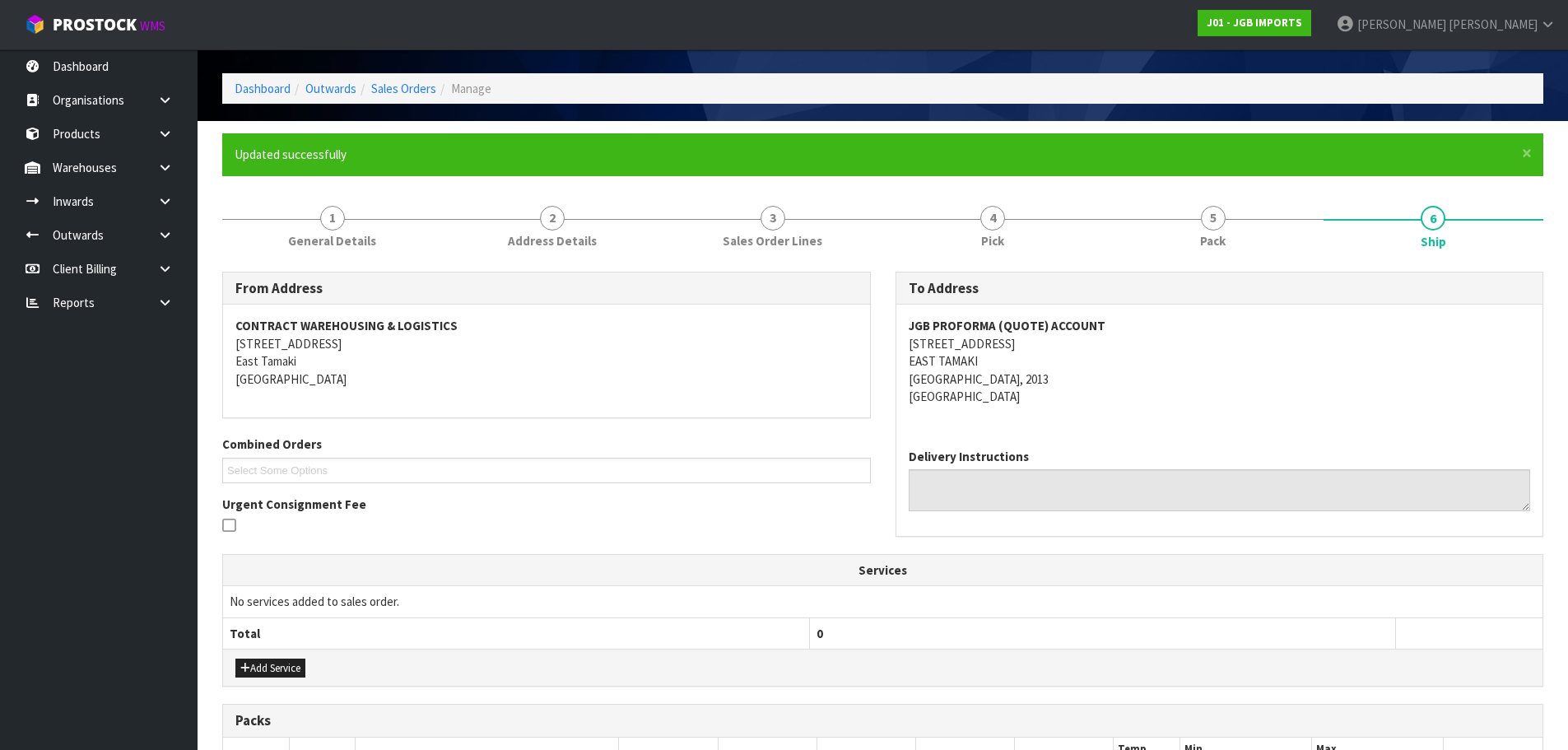
scroll to position [324, 0]
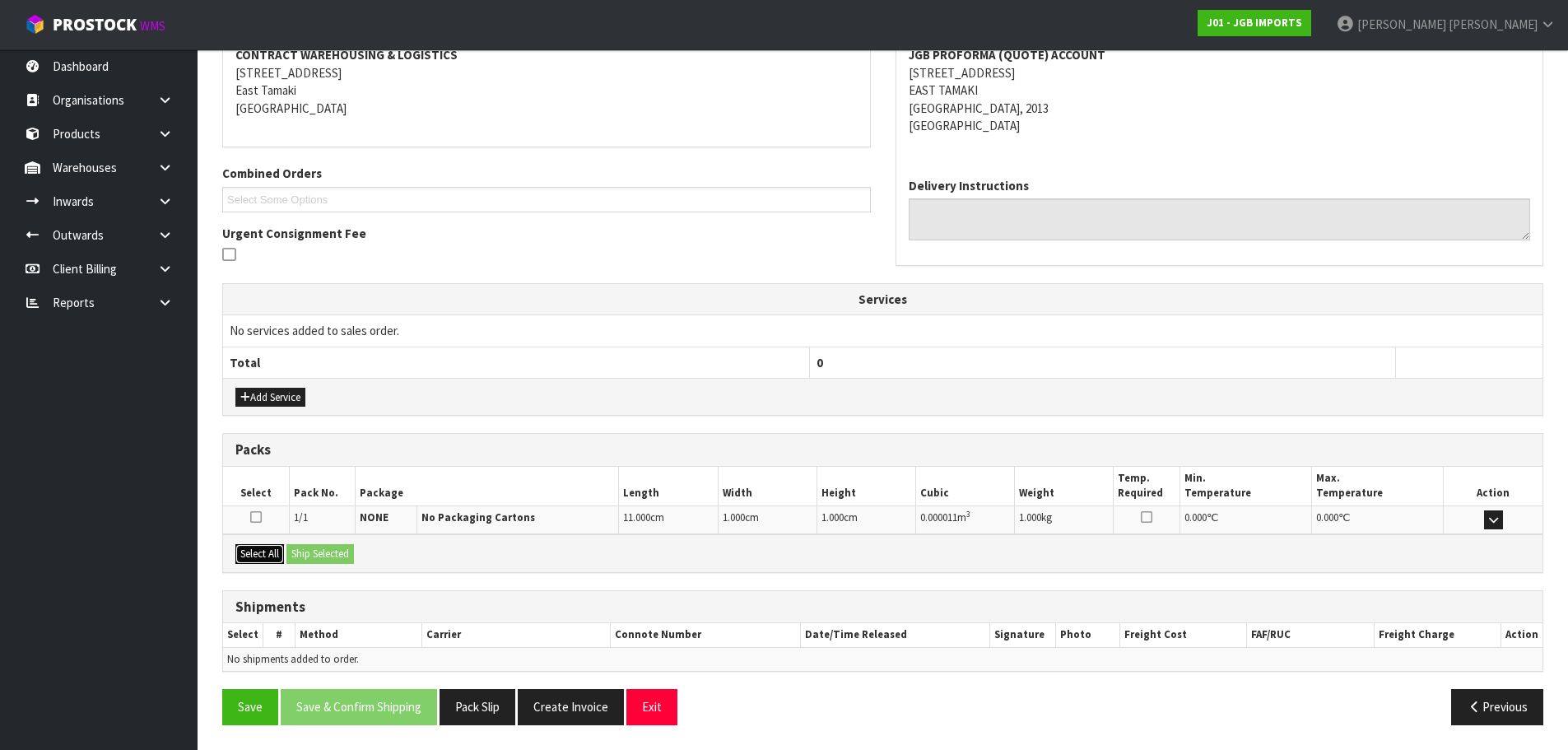
drag, startPoint x: 251, startPoint y: 563, endPoint x: 272, endPoint y: 565, distance: 21.1
click at [251, 563] on button "Select All" at bounding box center [260, 554] width 49 height 20
click at [317, 561] on button "Ship Selected" at bounding box center [320, 554] width 68 height 20
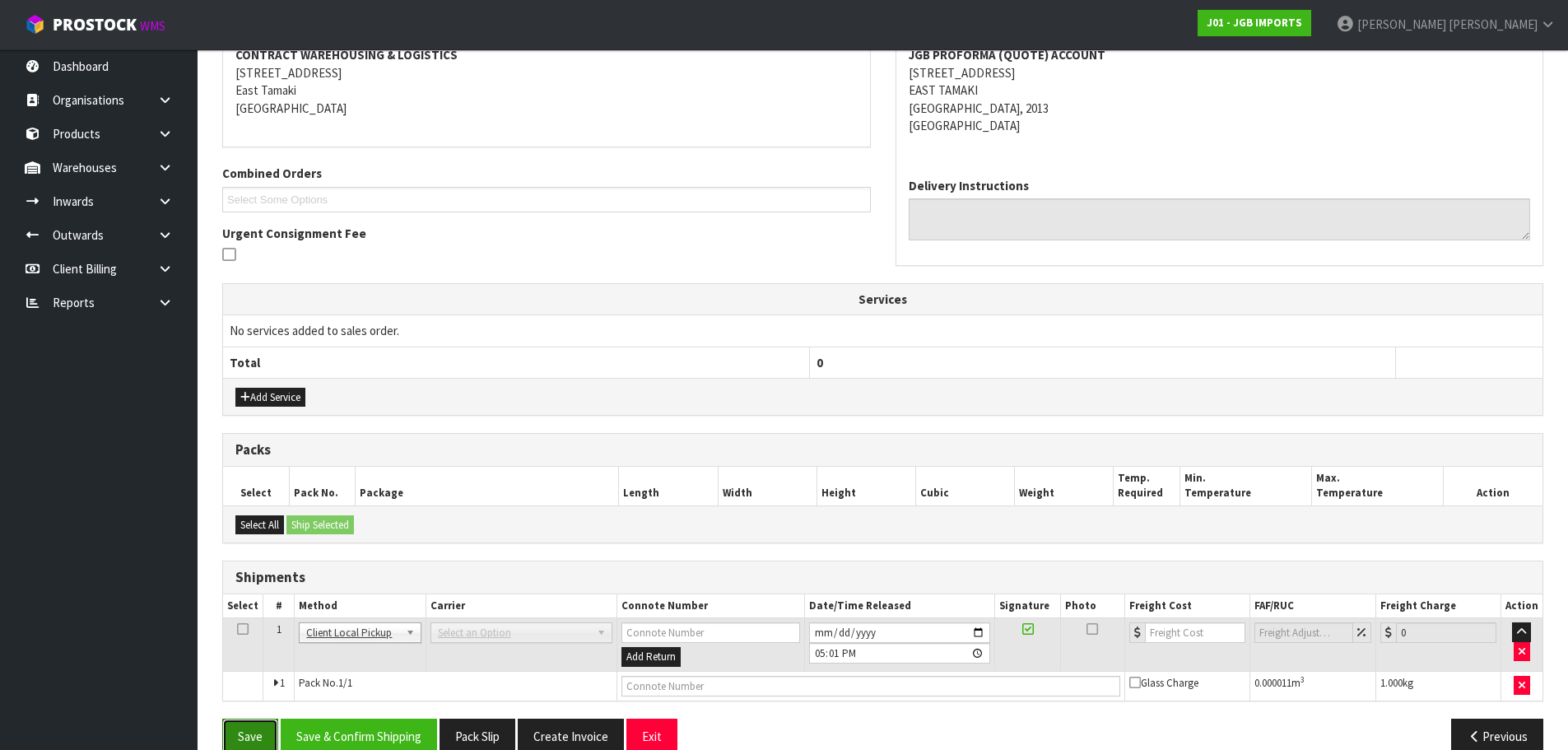
click at [261, 725] on button "Save" at bounding box center [251, 736] width 56 height 35
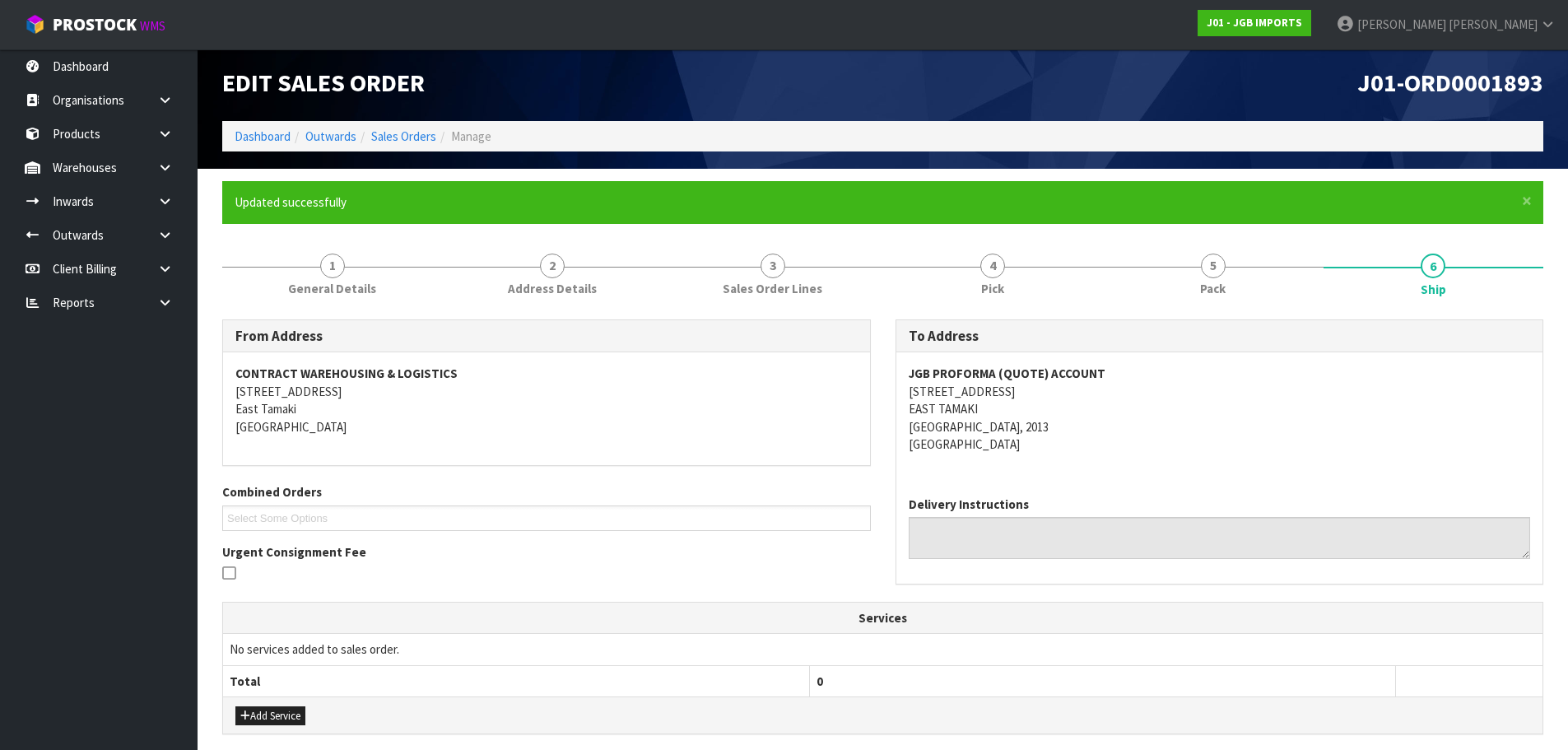
scroll to position [0, 0]
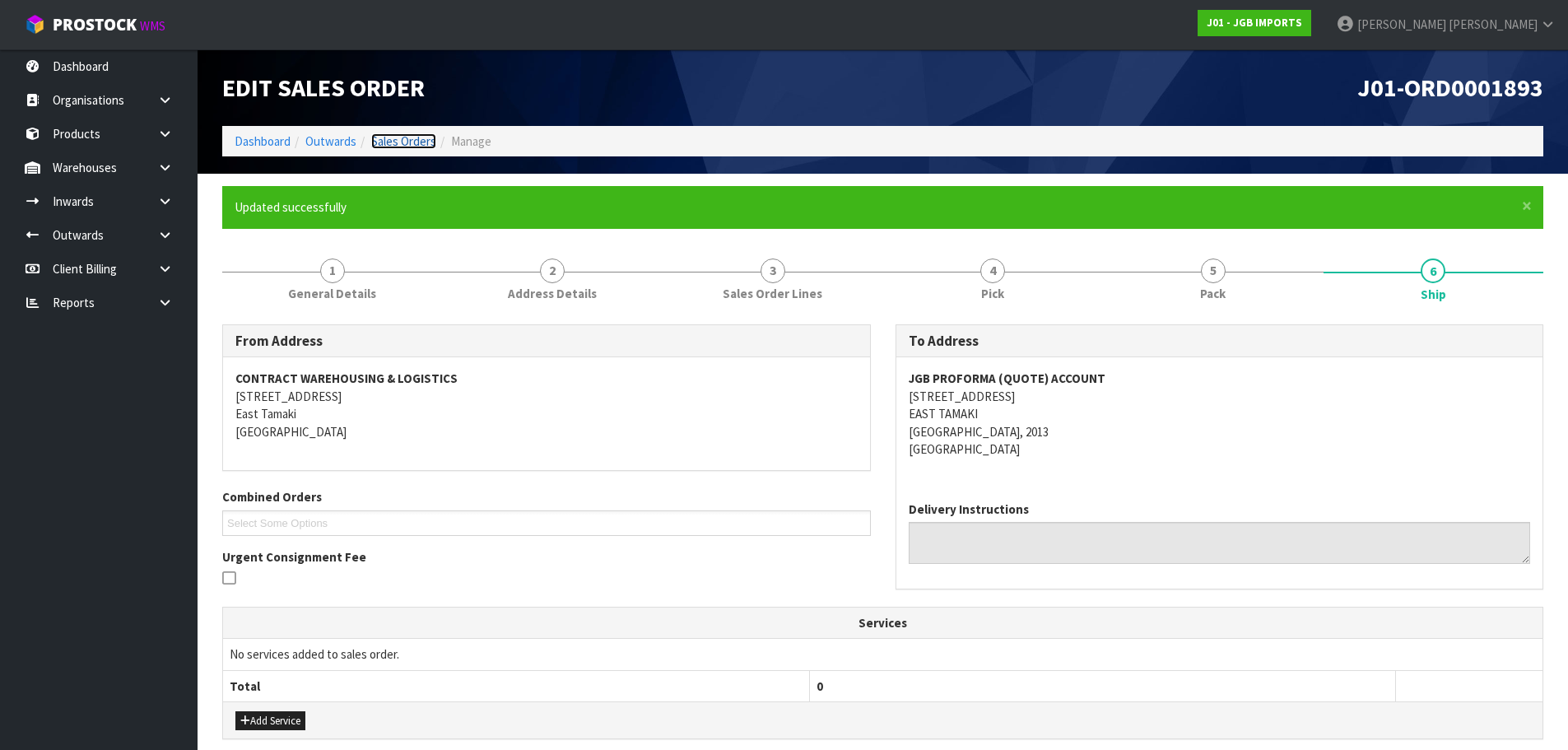
click at [425, 146] on link "Sales Orders" at bounding box center [404, 141] width 65 height 15
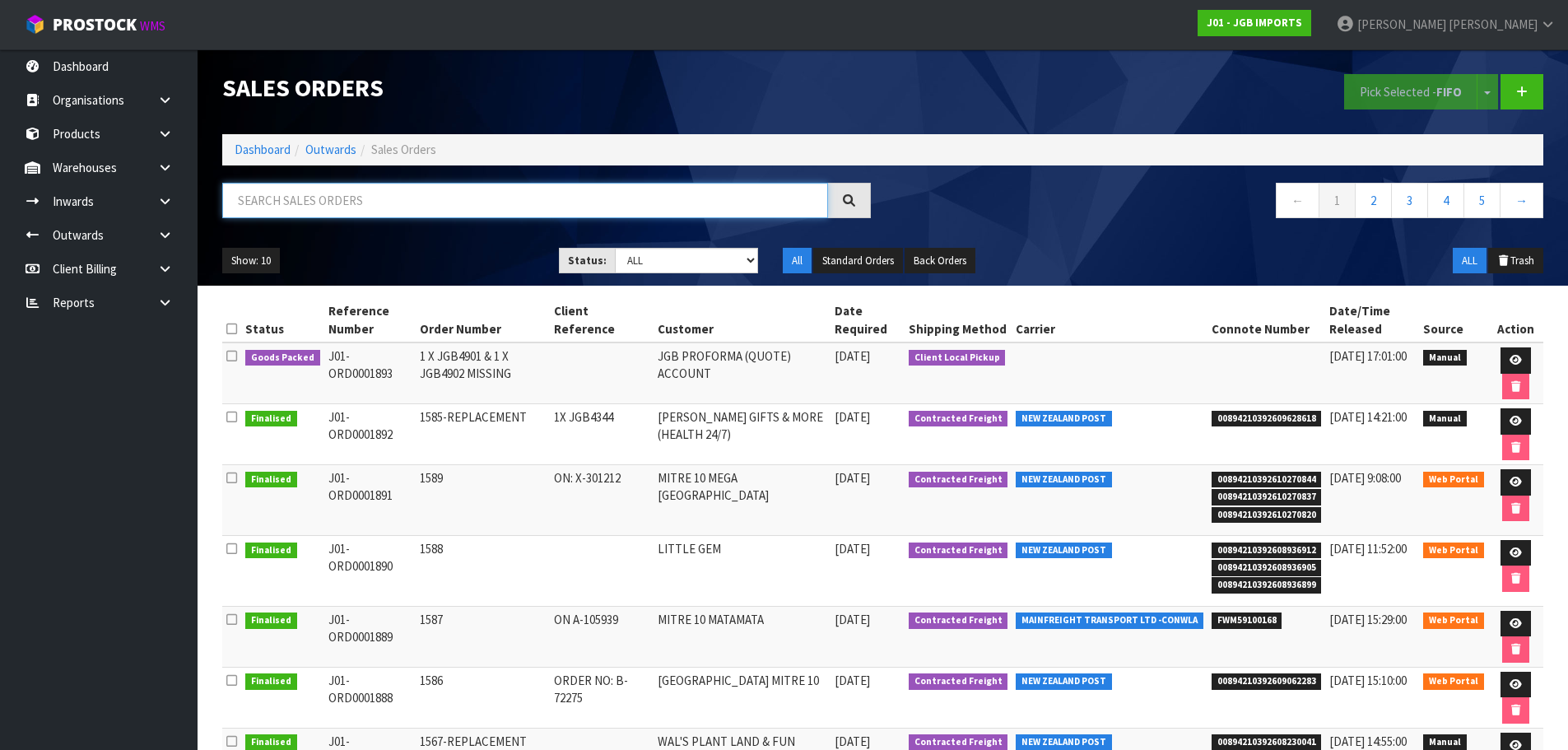
click at [442, 211] on input "text" at bounding box center [525, 200] width 606 height 35
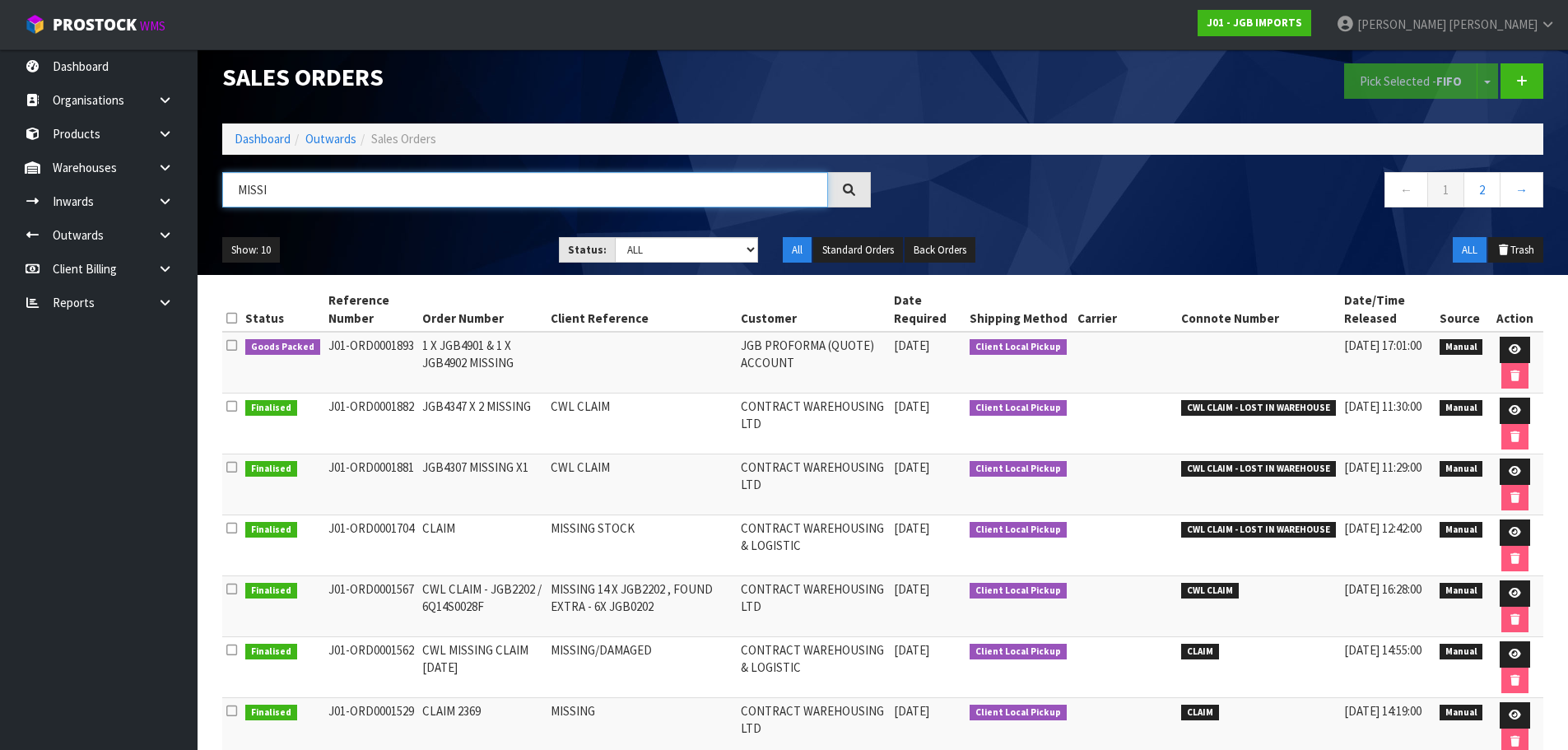
scroll to position [165, 0]
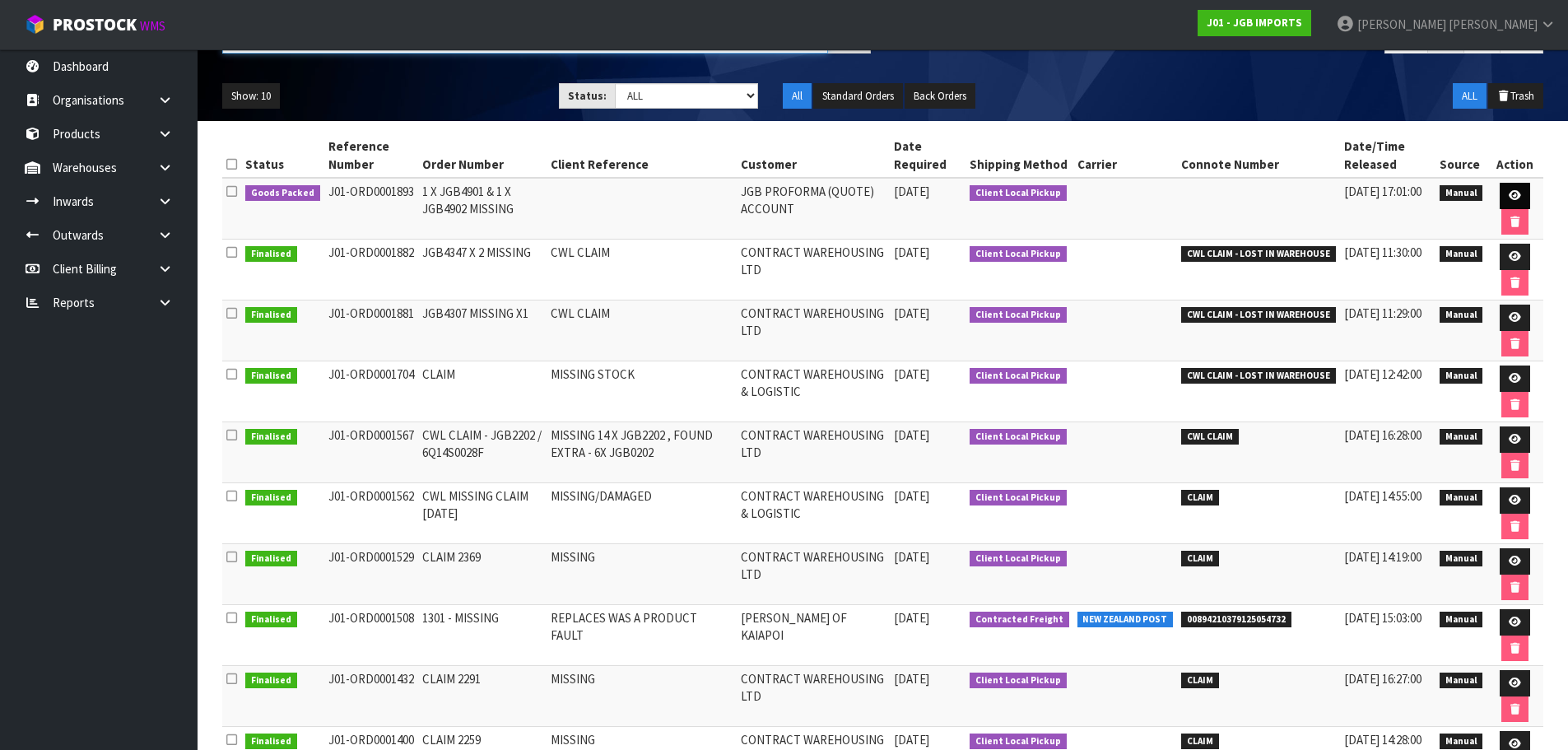
type input "MISSI"
drag, startPoint x: 1514, startPoint y: 189, endPoint x: 1472, endPoint y: 195, distance: 42.4
click at [1514, 189] on link at bounding box center [1515, 196] width 31 height 26
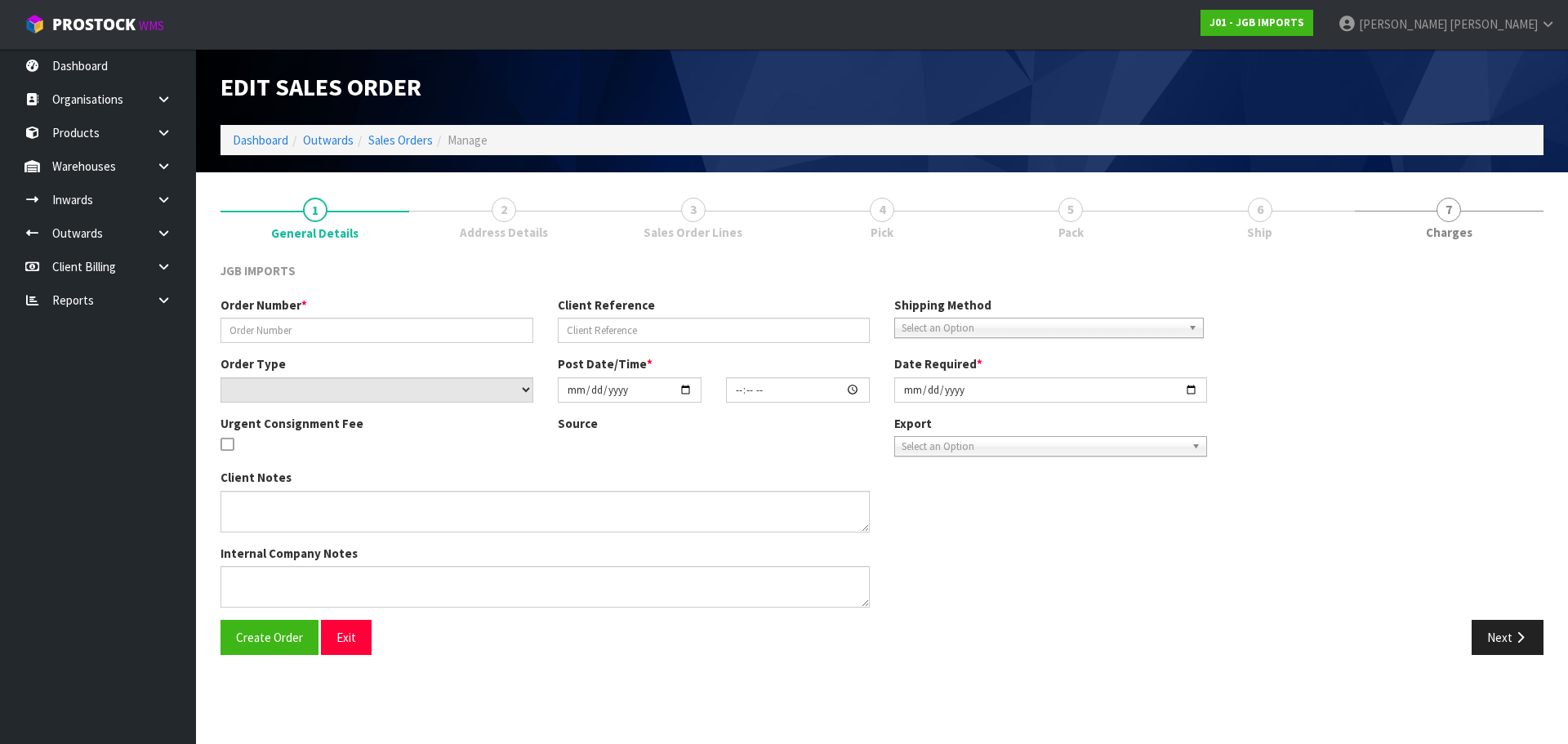
type input "1 X JGB4901 & 1 X JGB4902 MISSING"
select select "number:0"
type input "[DATE]"
type input "16:57:00.000"
type input "[DATE]"
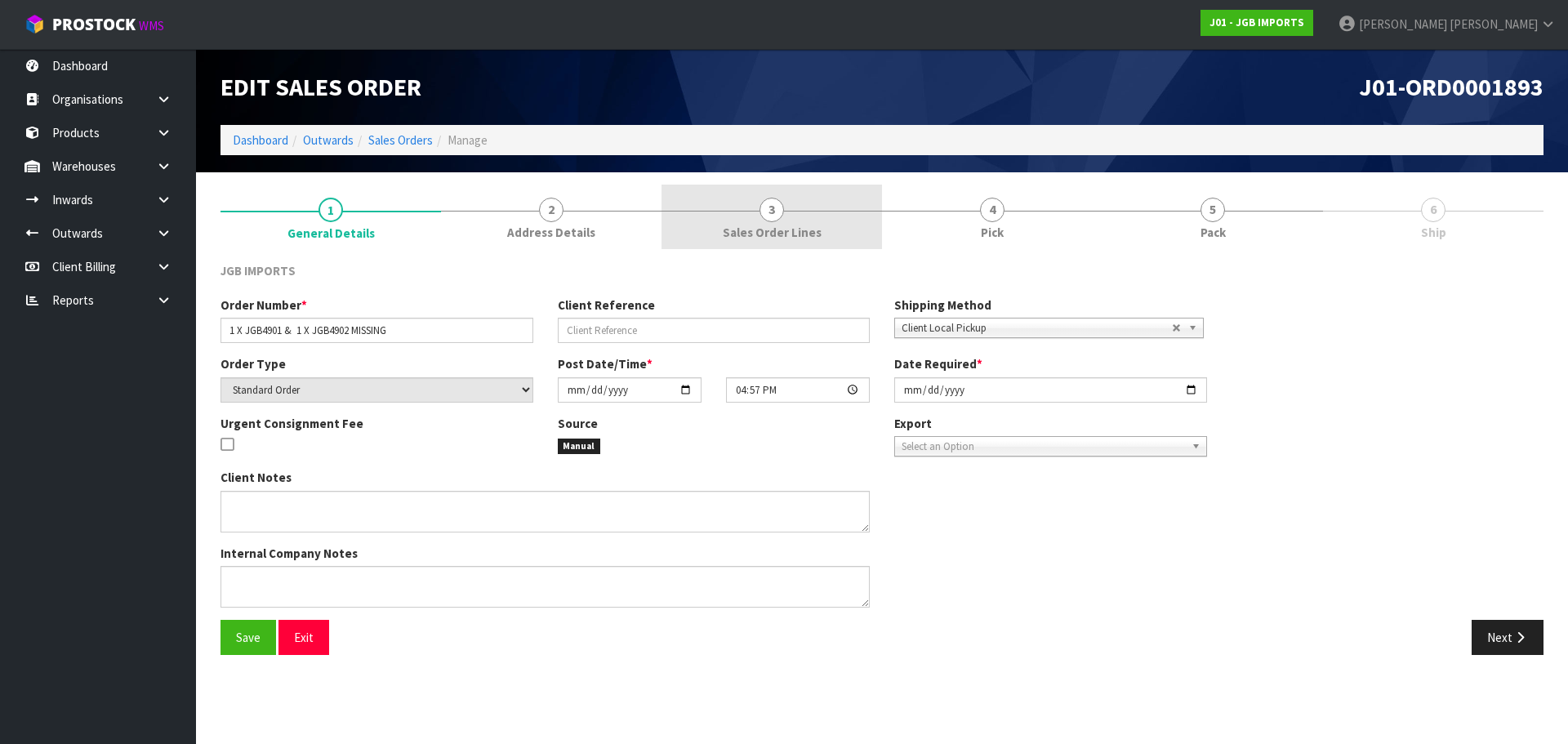
click at [711, 209] on link "3 Sales Order Lines" at bounding box center [771, 216] width 221 height 64
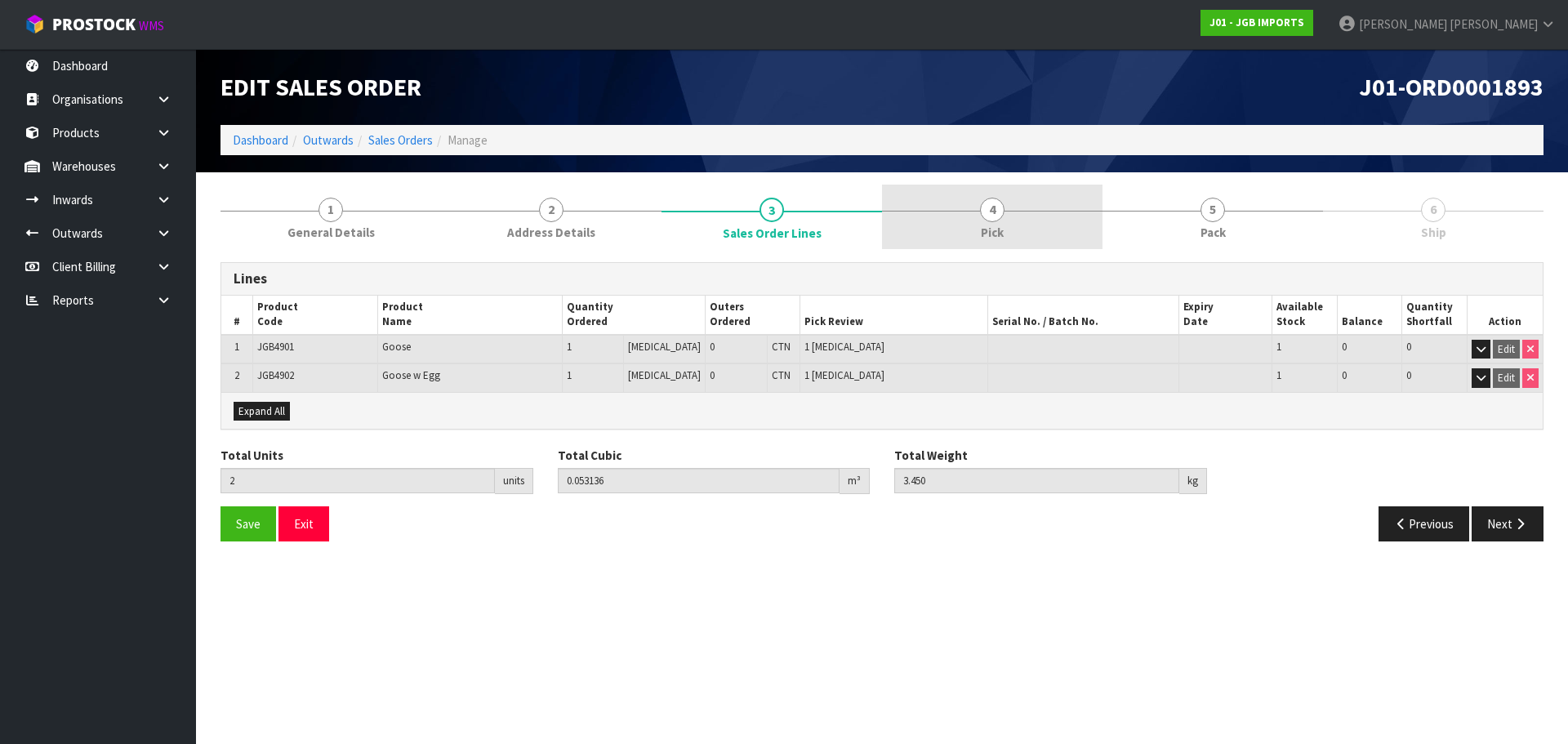
click at [942, 231] on link "4 Pick" at bounding box center [991, 216] width 221 height 64
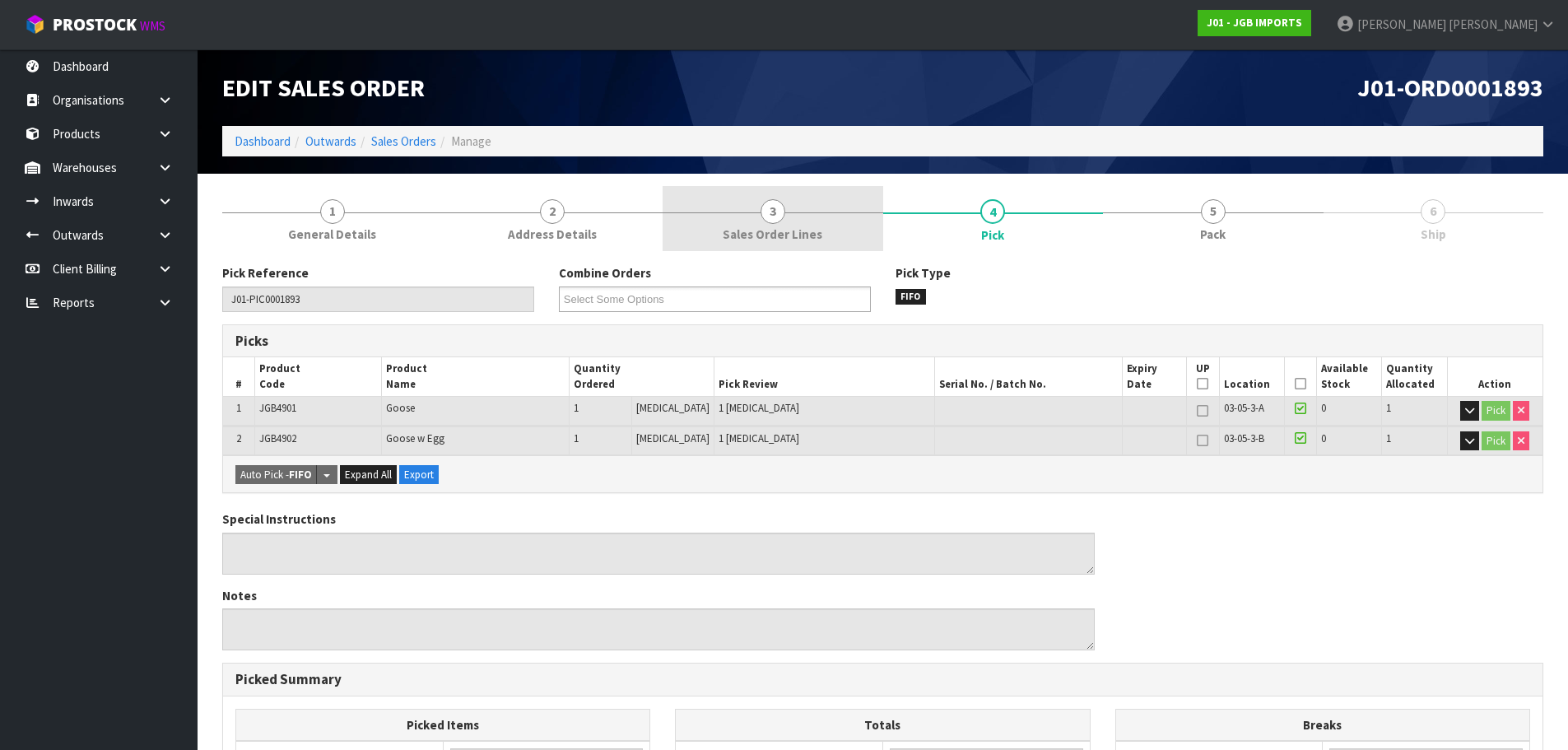
click at [746, 218] on link "3 Sales Order Lines" at bounding box center [772, 218] width 221 height 65
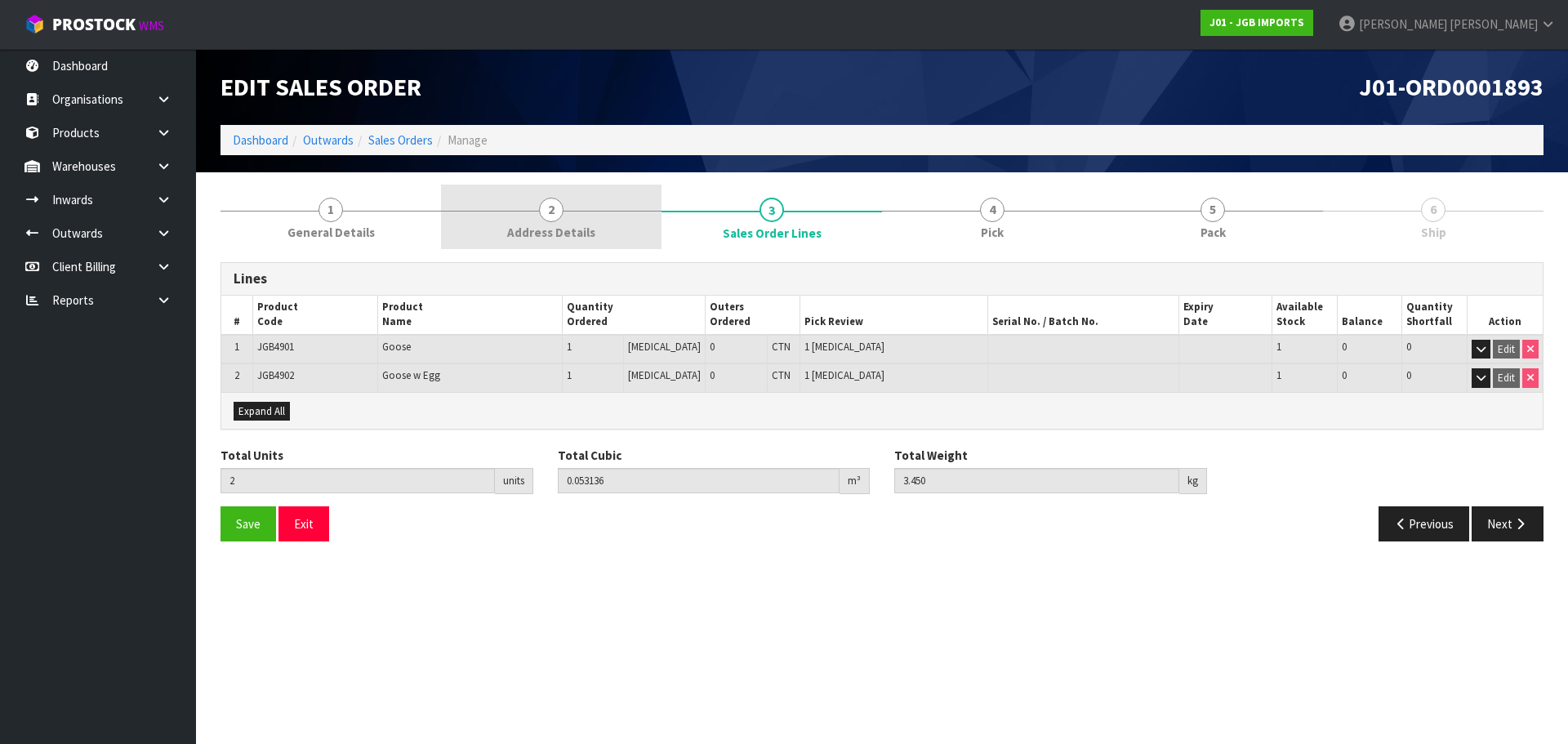
click at [600, 225] on link "2 Address Details" at bounding box center [551, 216] width 221 height 64
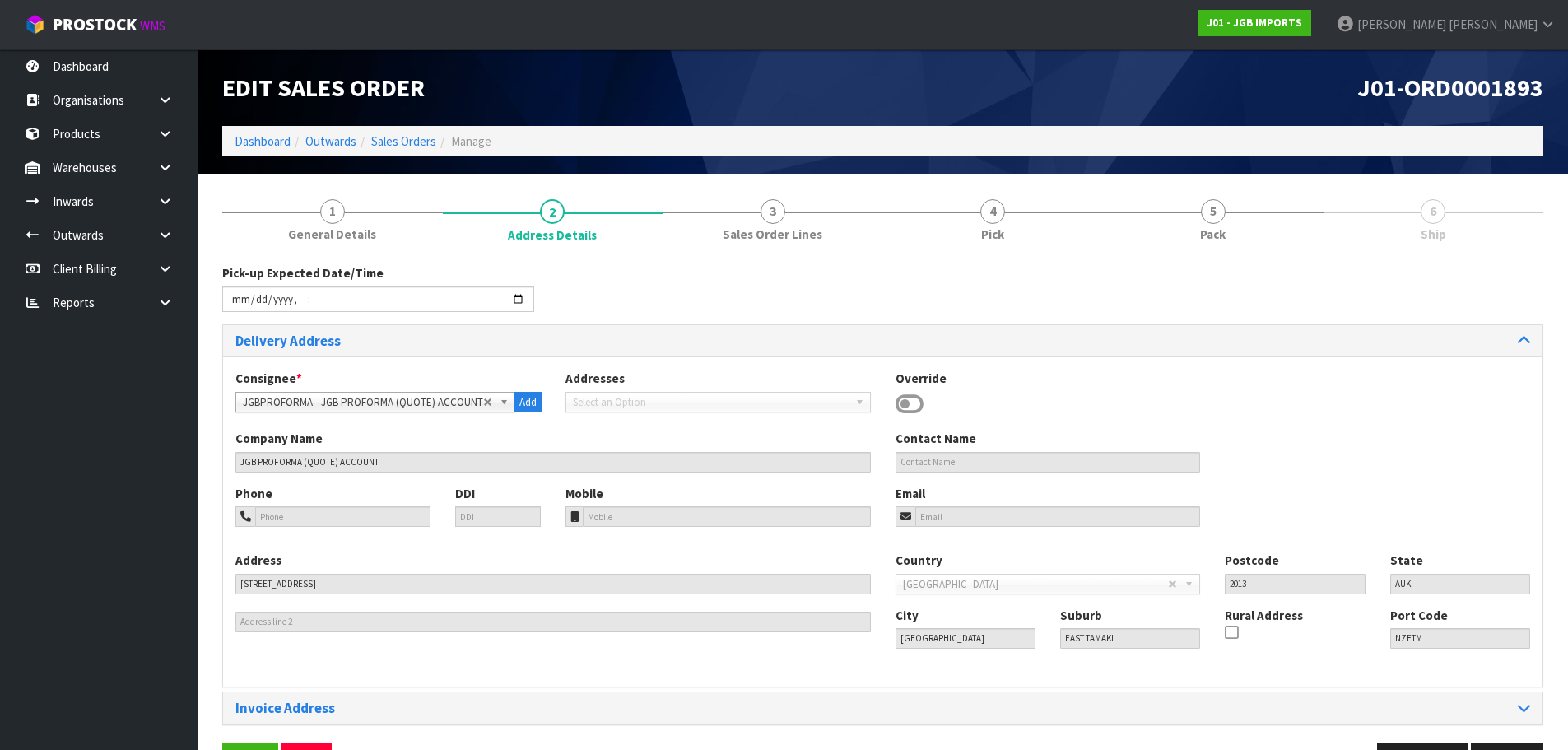
click at [444, 405] on span "JGBPROFORMA - JGB PROFORMA (QUOTE) ACCOUNT" at bounding box center [362, 403] width 241 height 20
type input "cwl"
click at [423, 138] on link "Sales Orders" at bounding box center [404, 141] width 65 height 15
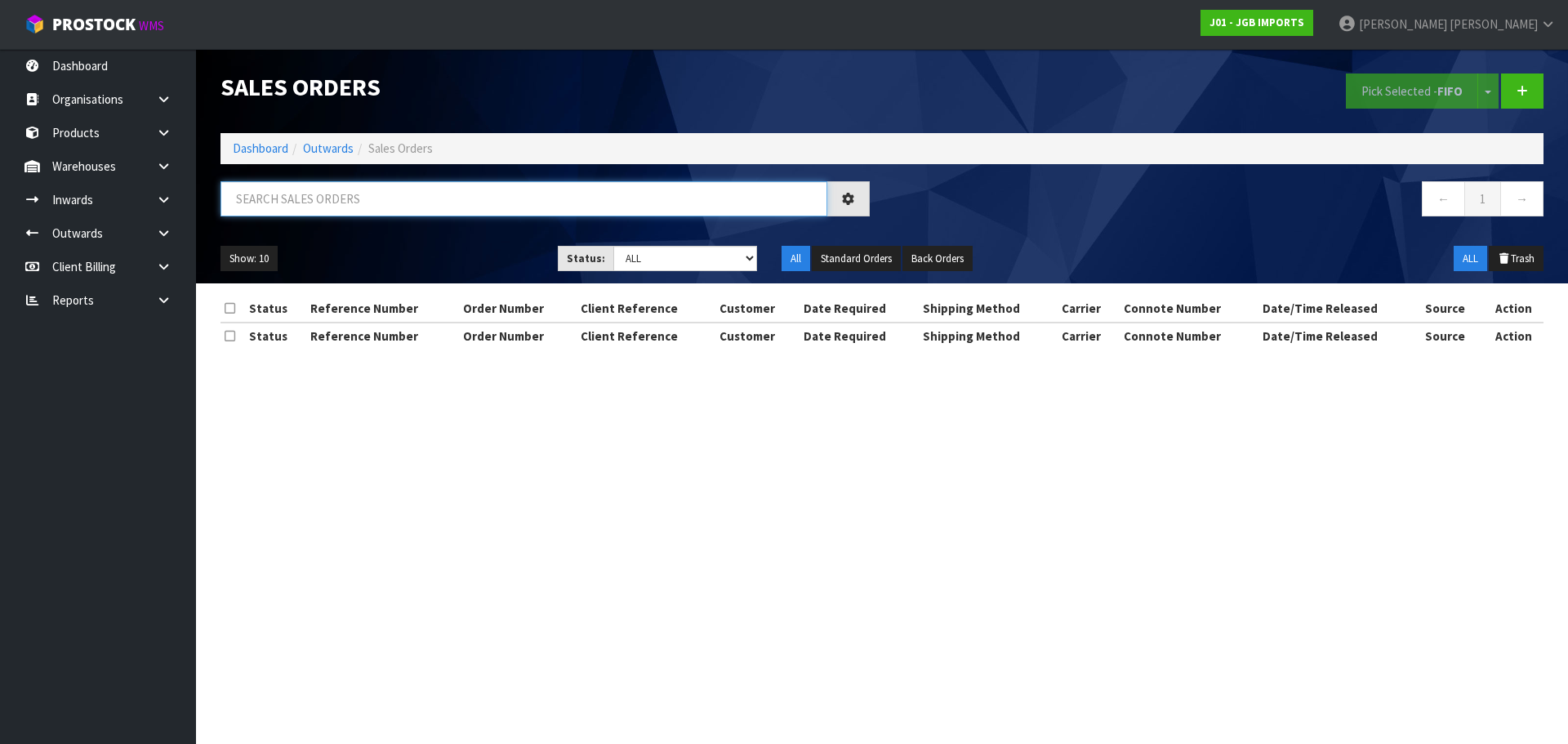
click at [448, 205] on input "text" at bounding box center [524, 199] width 607 height 35
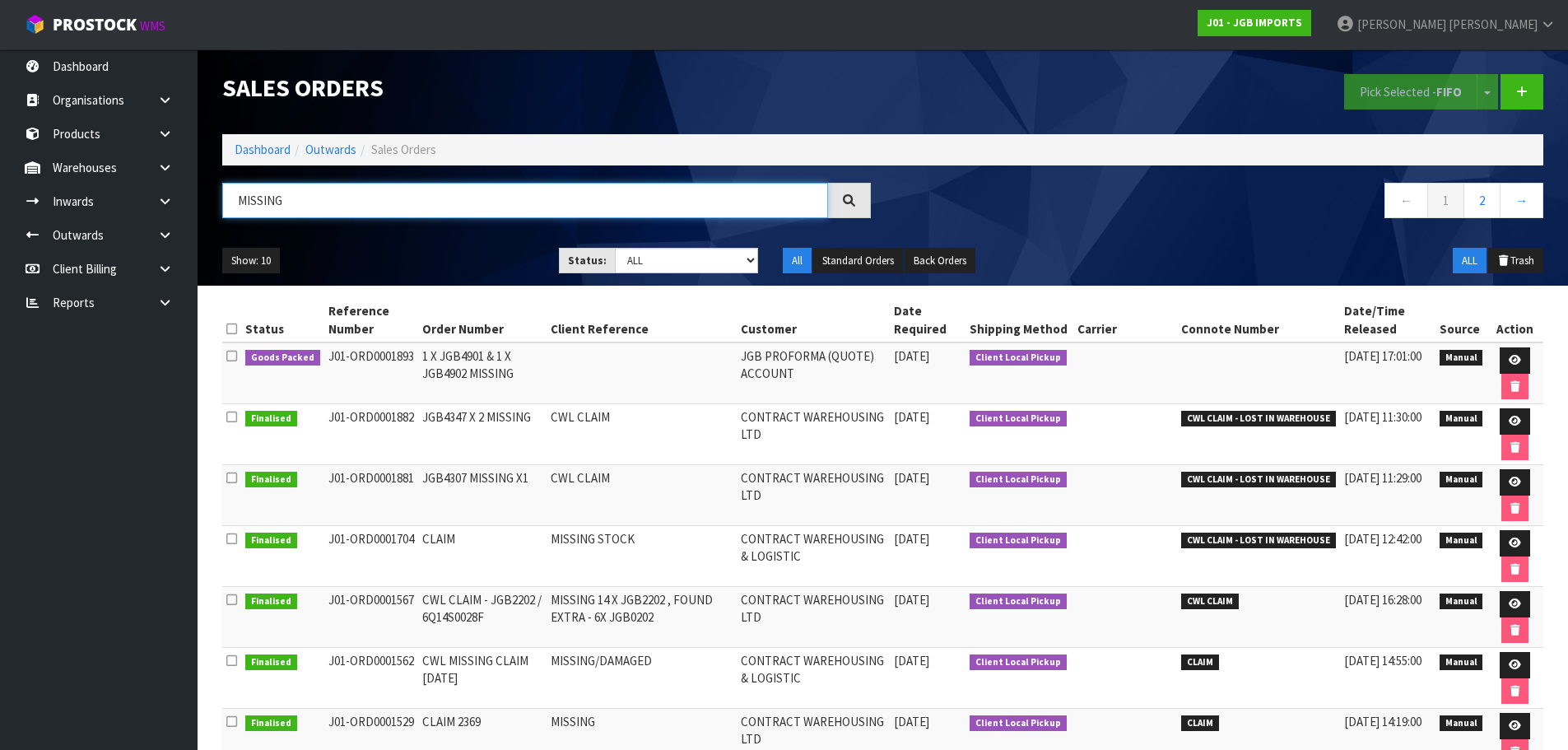
type input "MISSING"
click at [789, 417] on td "CONTRACT WAREHOUSING LTD" at bounding box center [813, 434] width 154 height 61
copy tr "CONTRACT WAREHOUSING LTD"
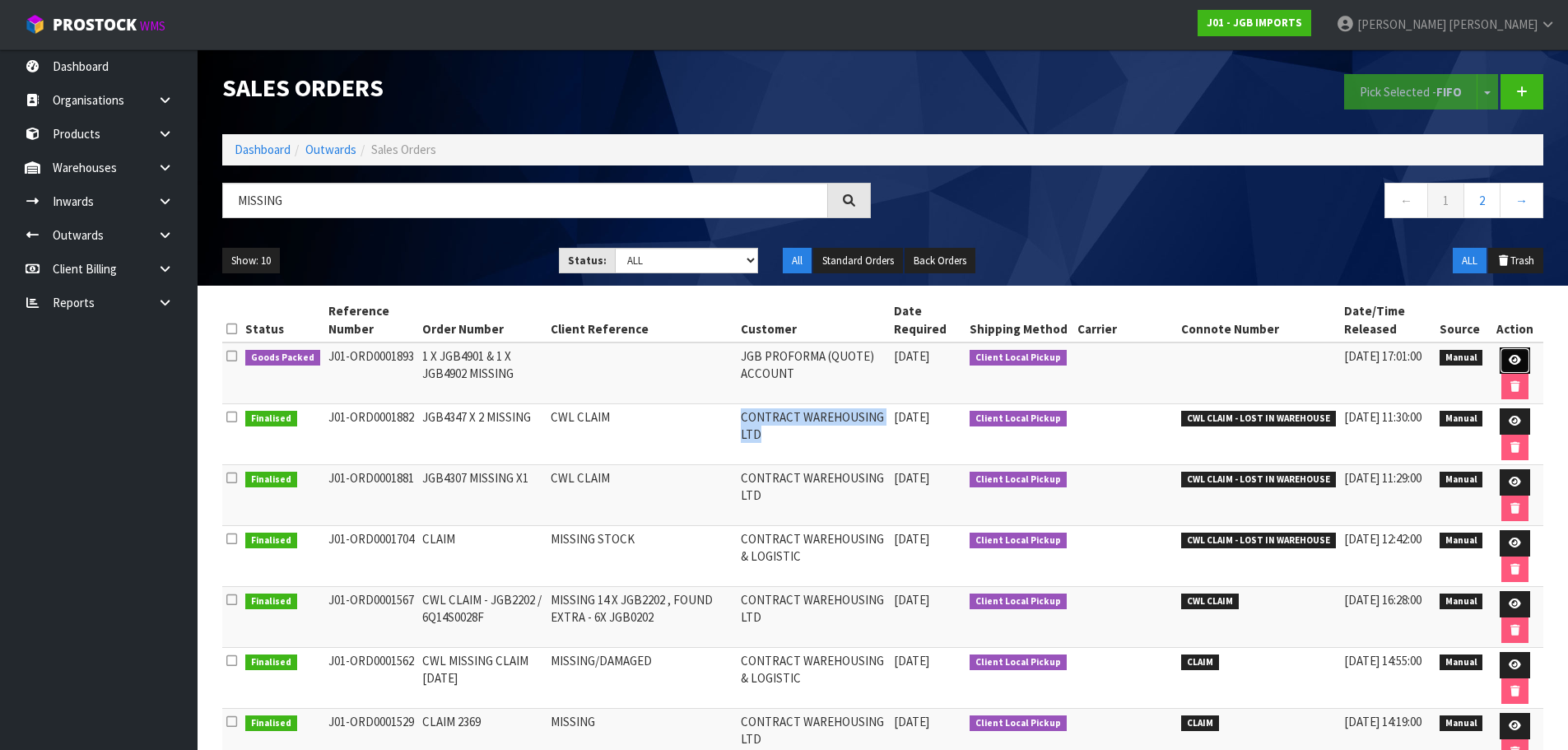
click at [1512, 359] on icon at bounding box center [1515, 361] width 13 height 11
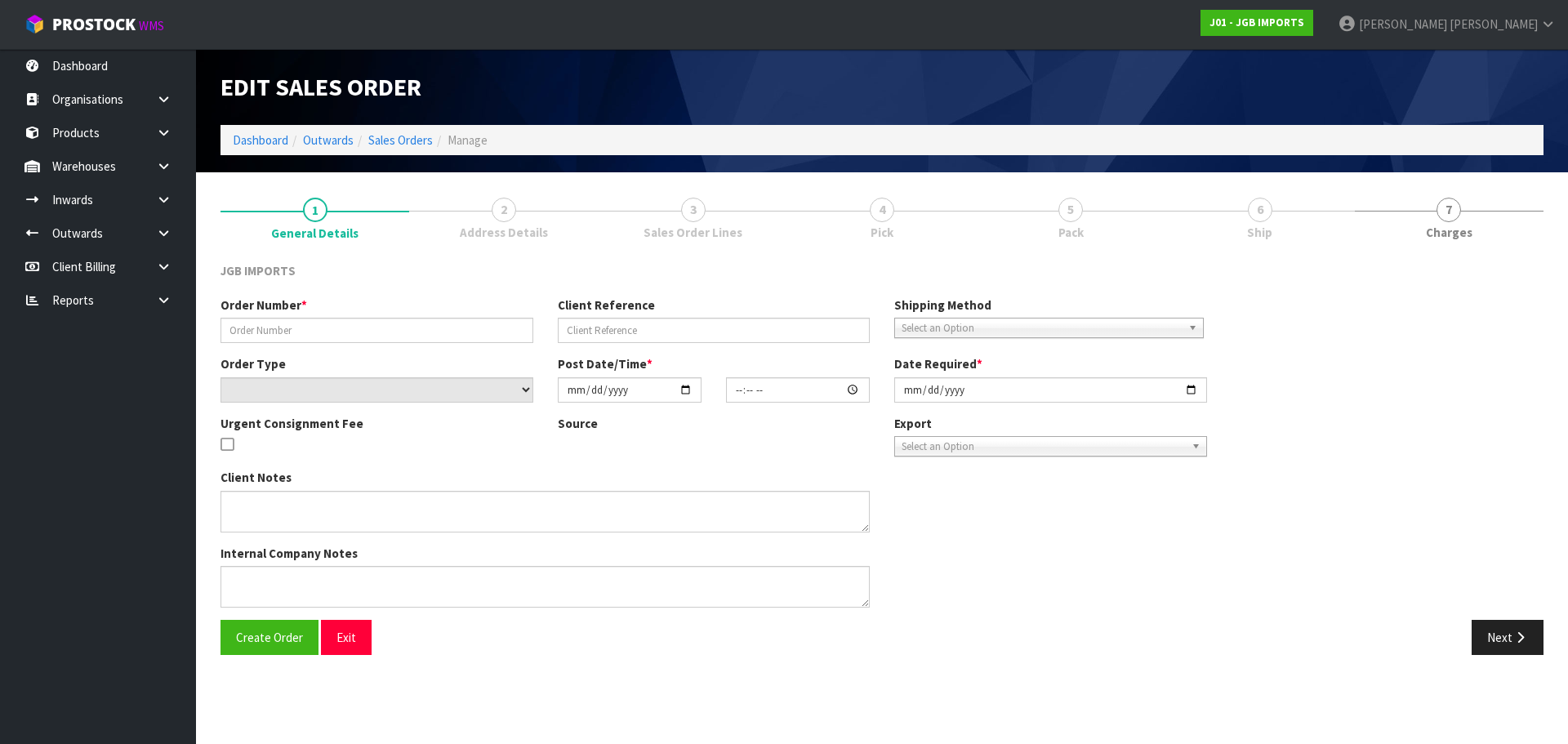
type input "1 X JGB4901 & 1 X JGB4902 MISSING"
select select "number:0"
type input "[DATE]"
type input "16:57:00.000"
type input "[DATE]"
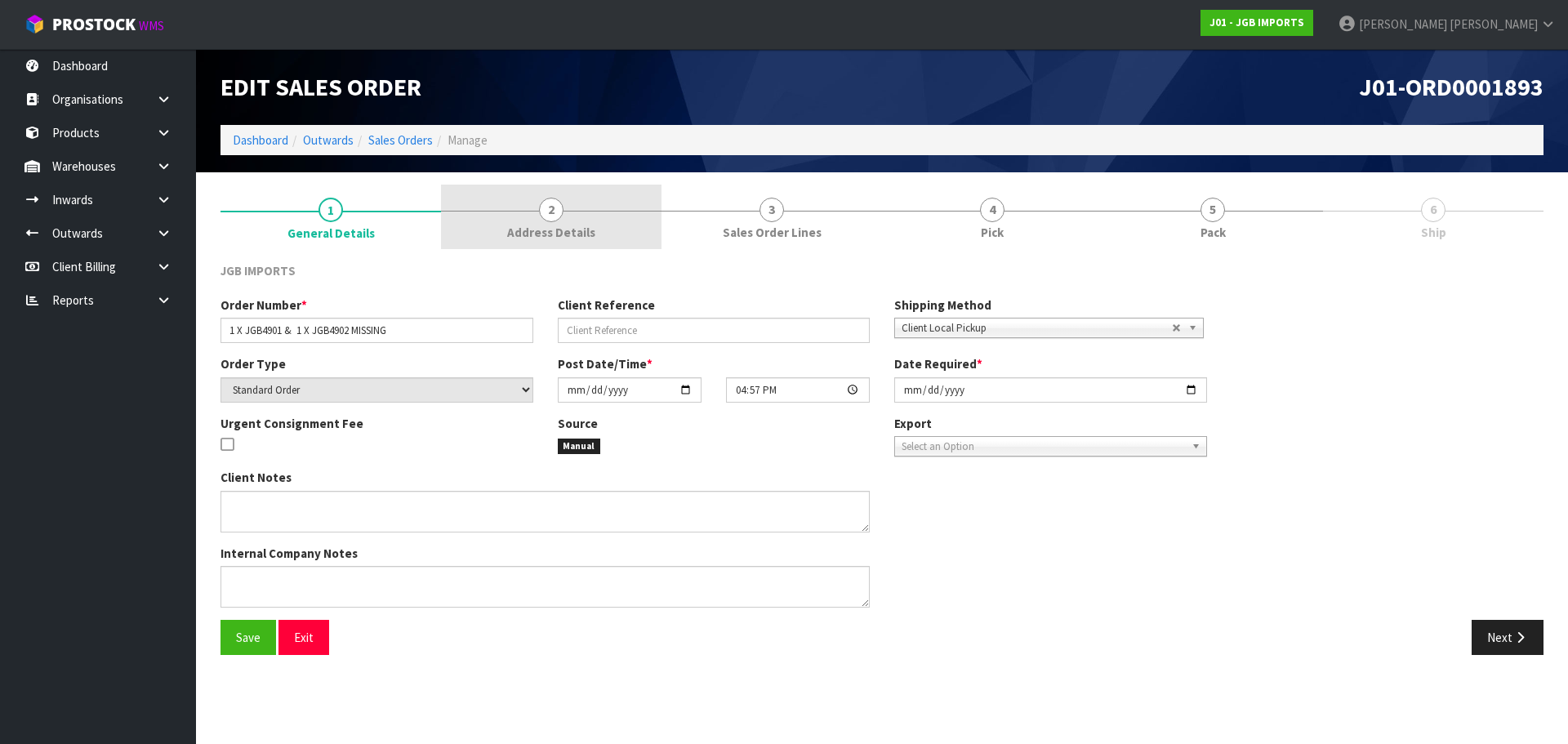
click at [595, 216] on link "2 Address Details" at bounding box center [551, 216] width 221 height 64
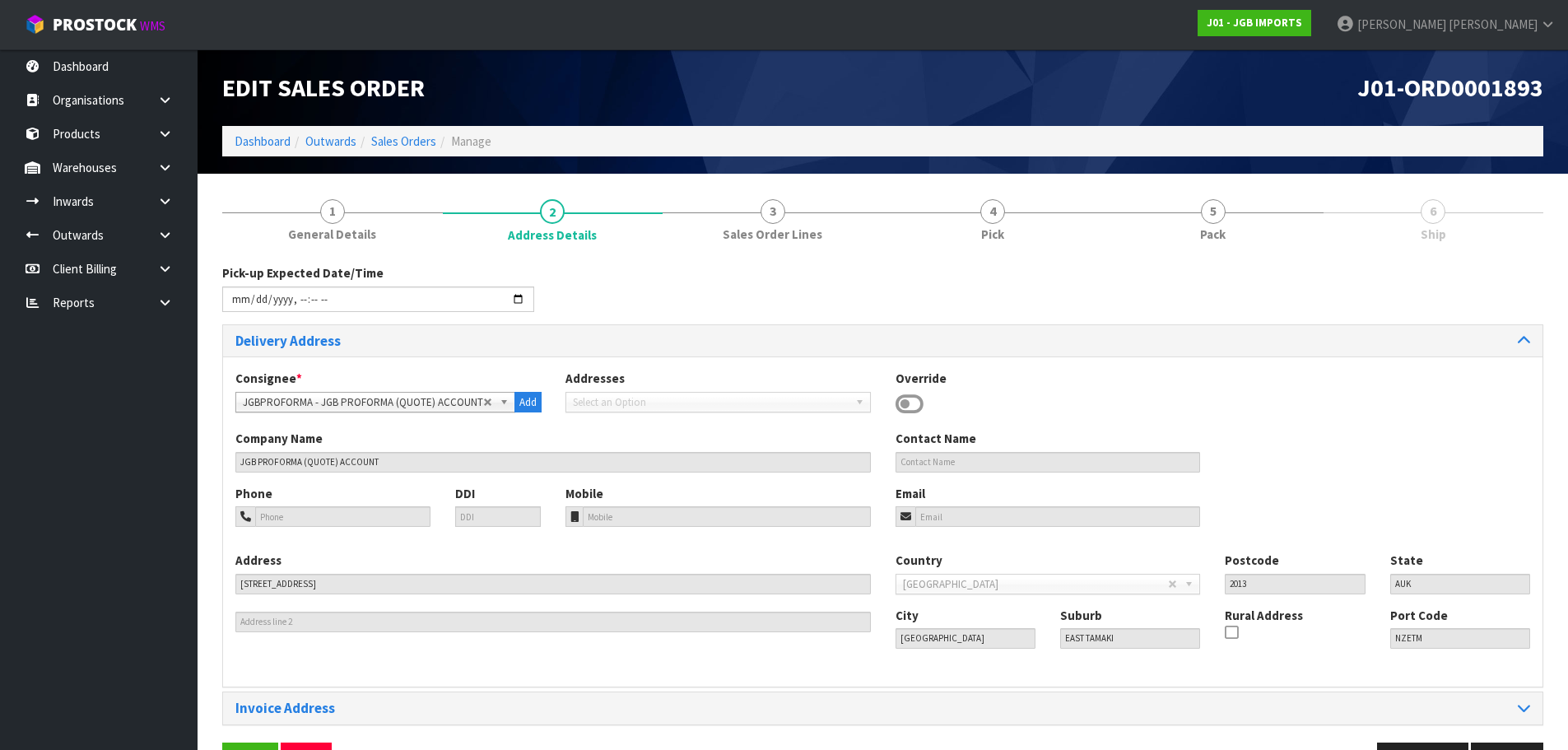
click at [434, 401] on span "JGBPROFORMA - JGB PROFORMA (QUOTE) ACCOUNT" at bounding box center [362, 403] width 241 height 20
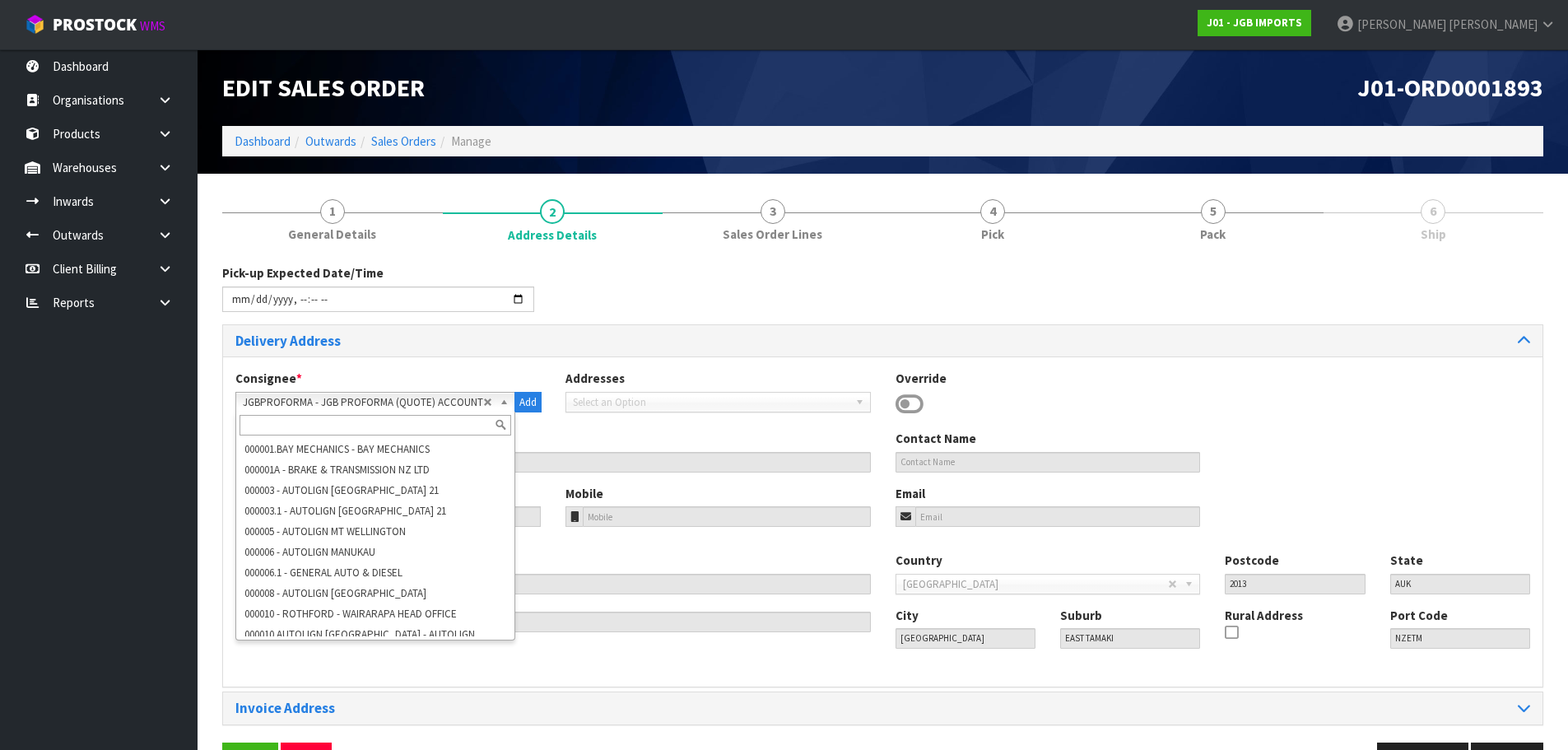
scroll to position [70150, 0]
paste input "CONTRACT WAREHOUSING LTD"
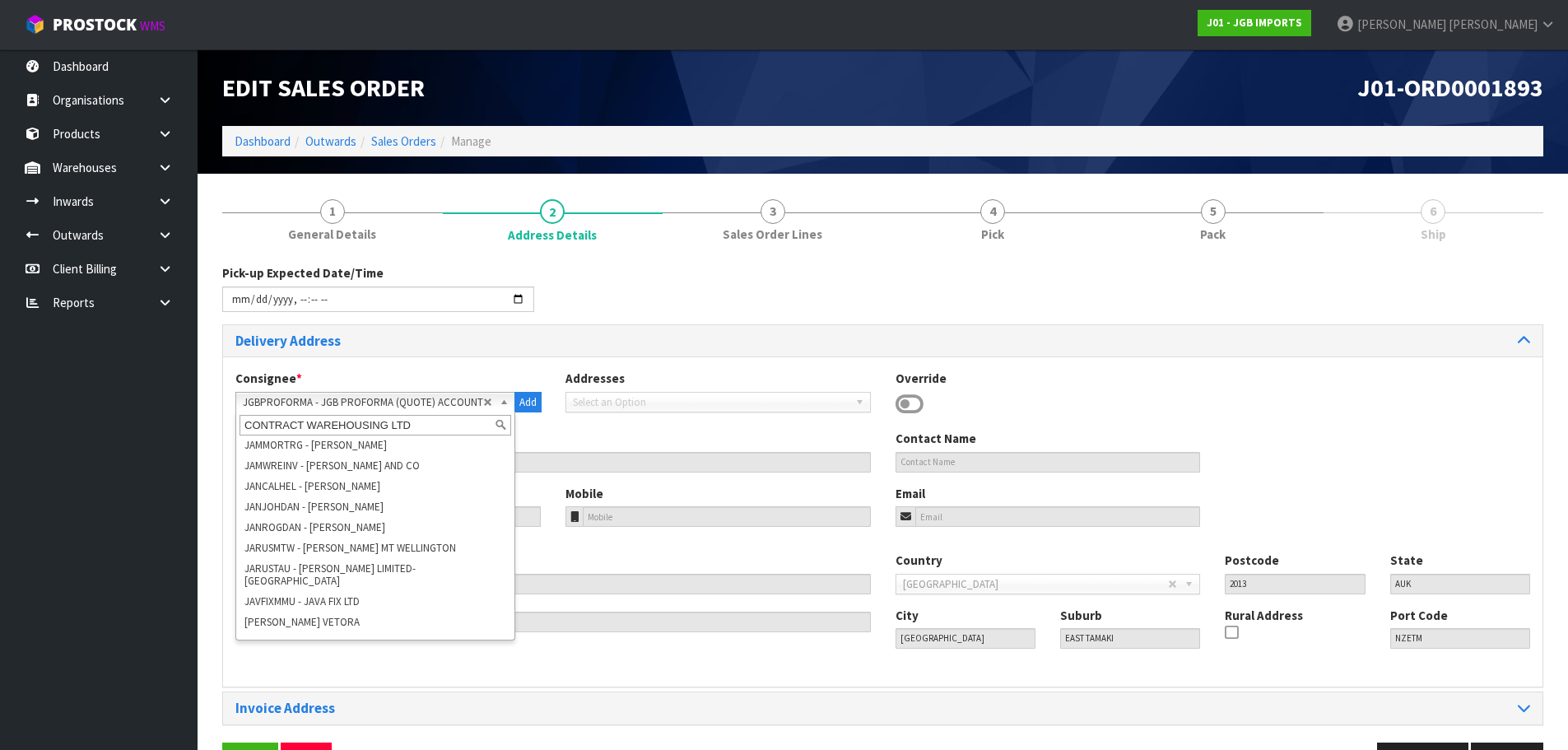
scroll to position [0, 0]
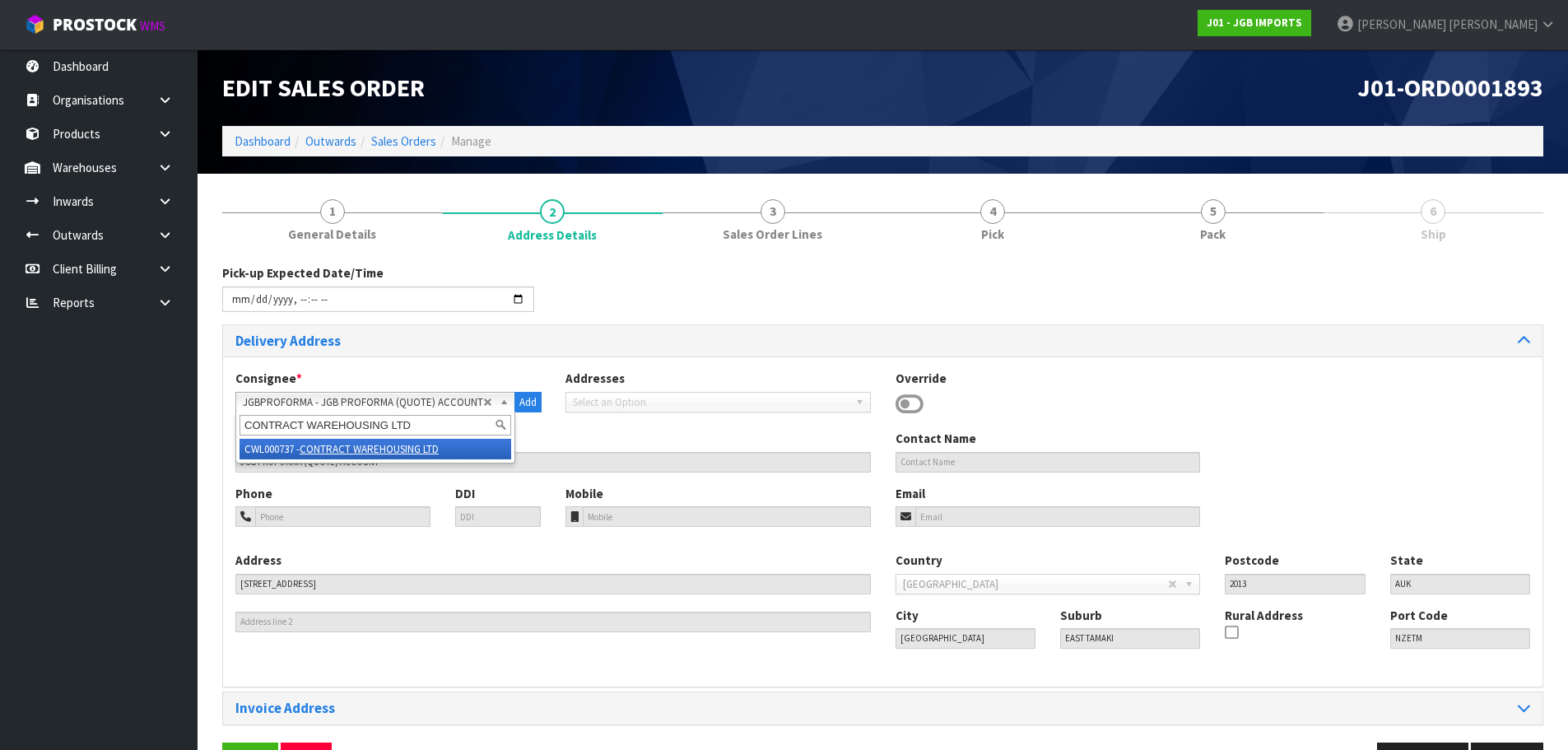
type input "CONTRACT WAREHOUSING LTD"
click at [418, 437] on div "CONTRACT WAREHOUSING LTD" at bounding box center [375, 425] width 278 height 27
click at [421, 444] on em "CONTRACT WAREHOUSING LTD" at bounding box center [369, 449] width 139 height 14
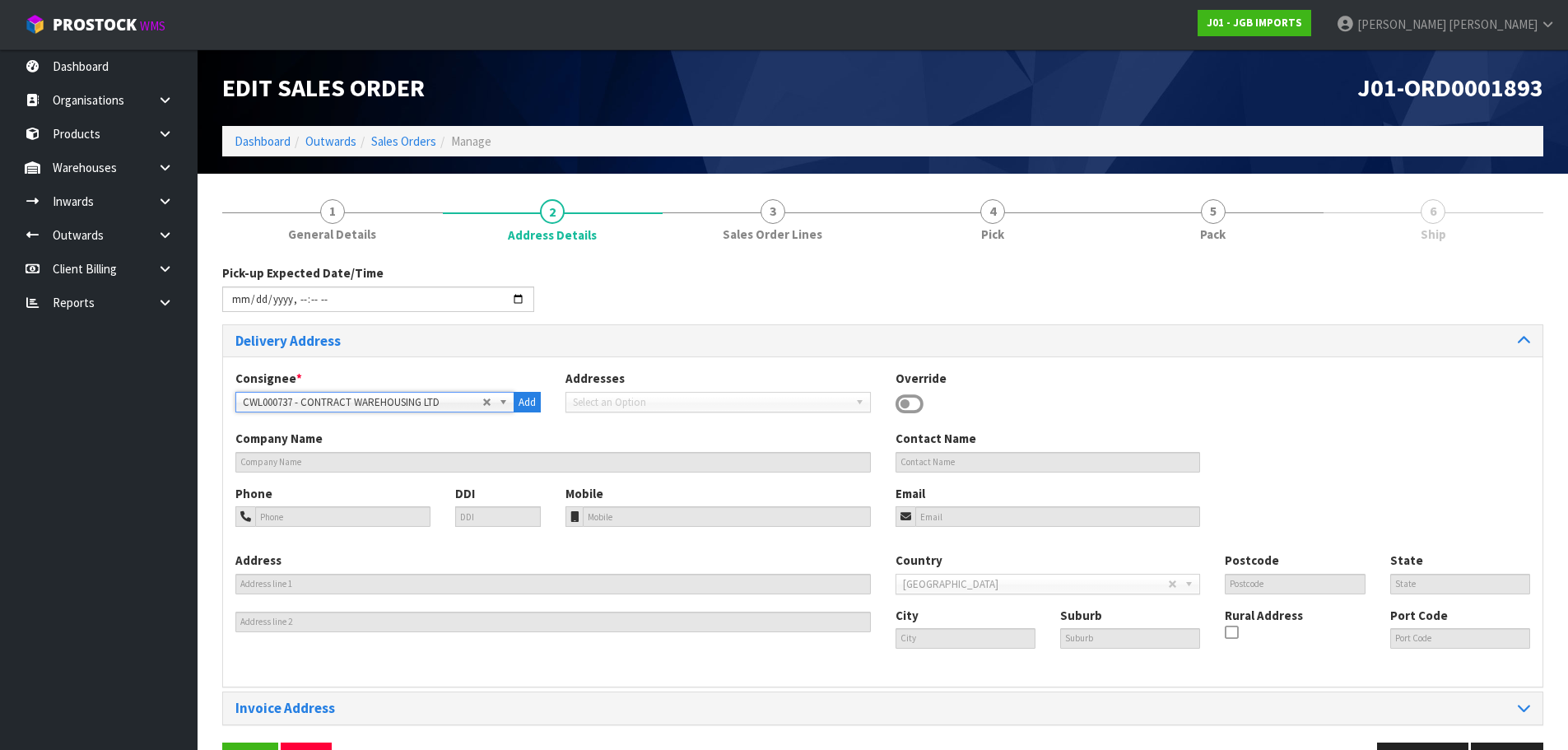
type input "CONTRACT WAREHOUSING LTD"
type input "[STREET_ADDRESS]"
type input "2013"
type input "[GEOGRAPHIC_DATA]"
type input "EAST TAMAKI"
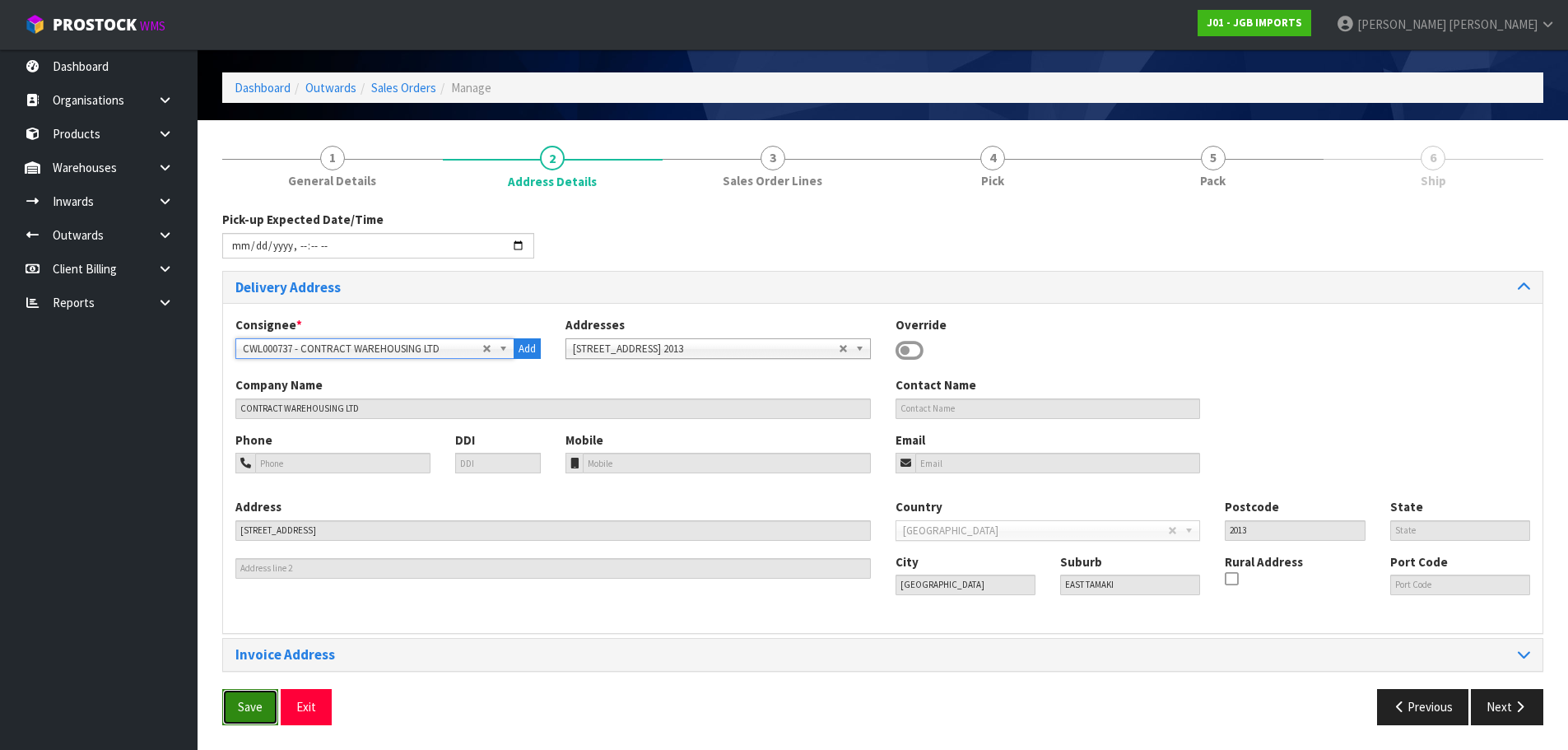
click at [259, 705] on span "Save" at bounding box center [250, 706] width 24 height 15
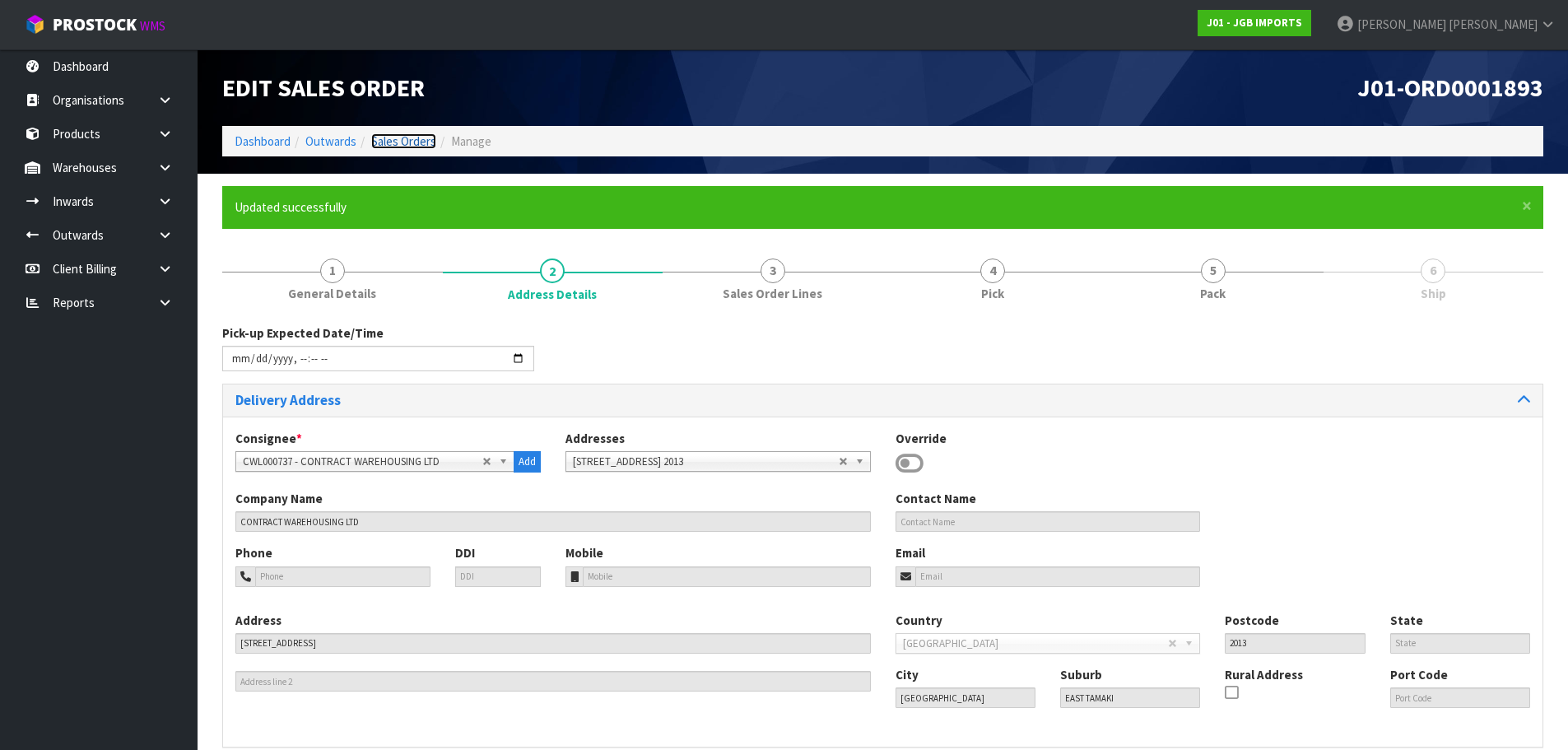
click at [423, 145] on link "Sales Orders" at bounding box center [404, 141] width 65 height 15
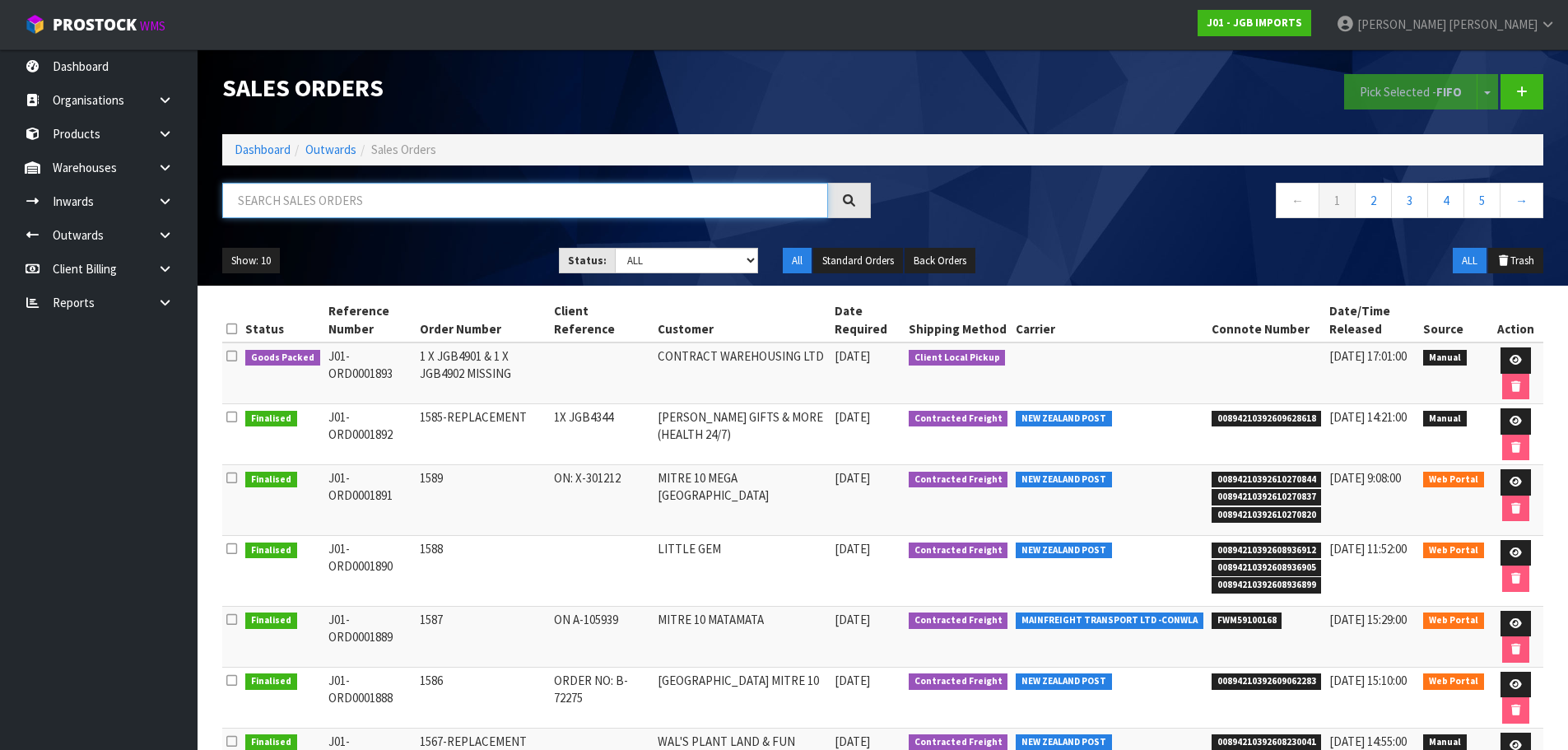
click at [420, 204] on input "text" at bounding box center [525, 200] width 606 height 35
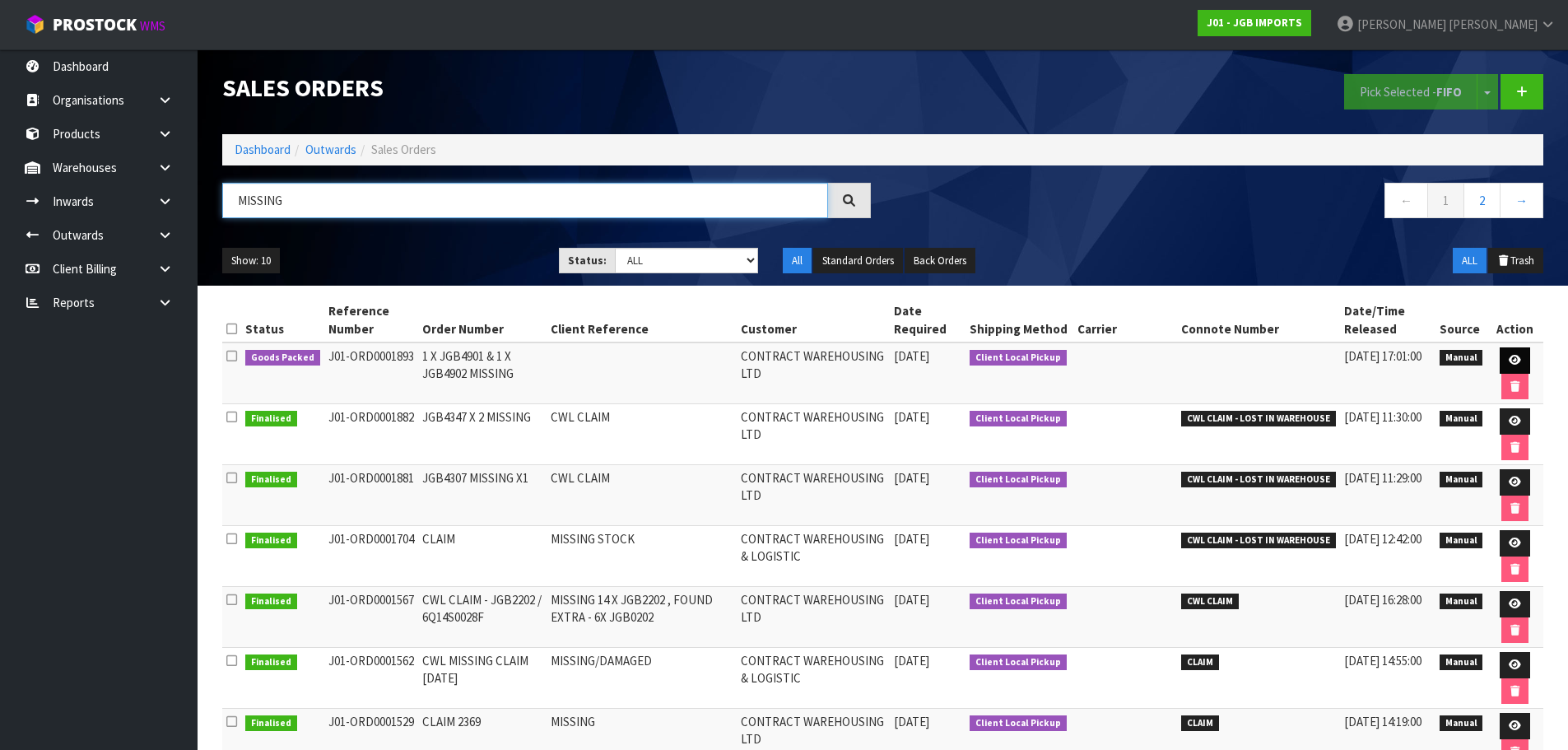
type input "MISSING"
click at [1506, 356] on link at bounding box center [1515, 360] width 31 height 26
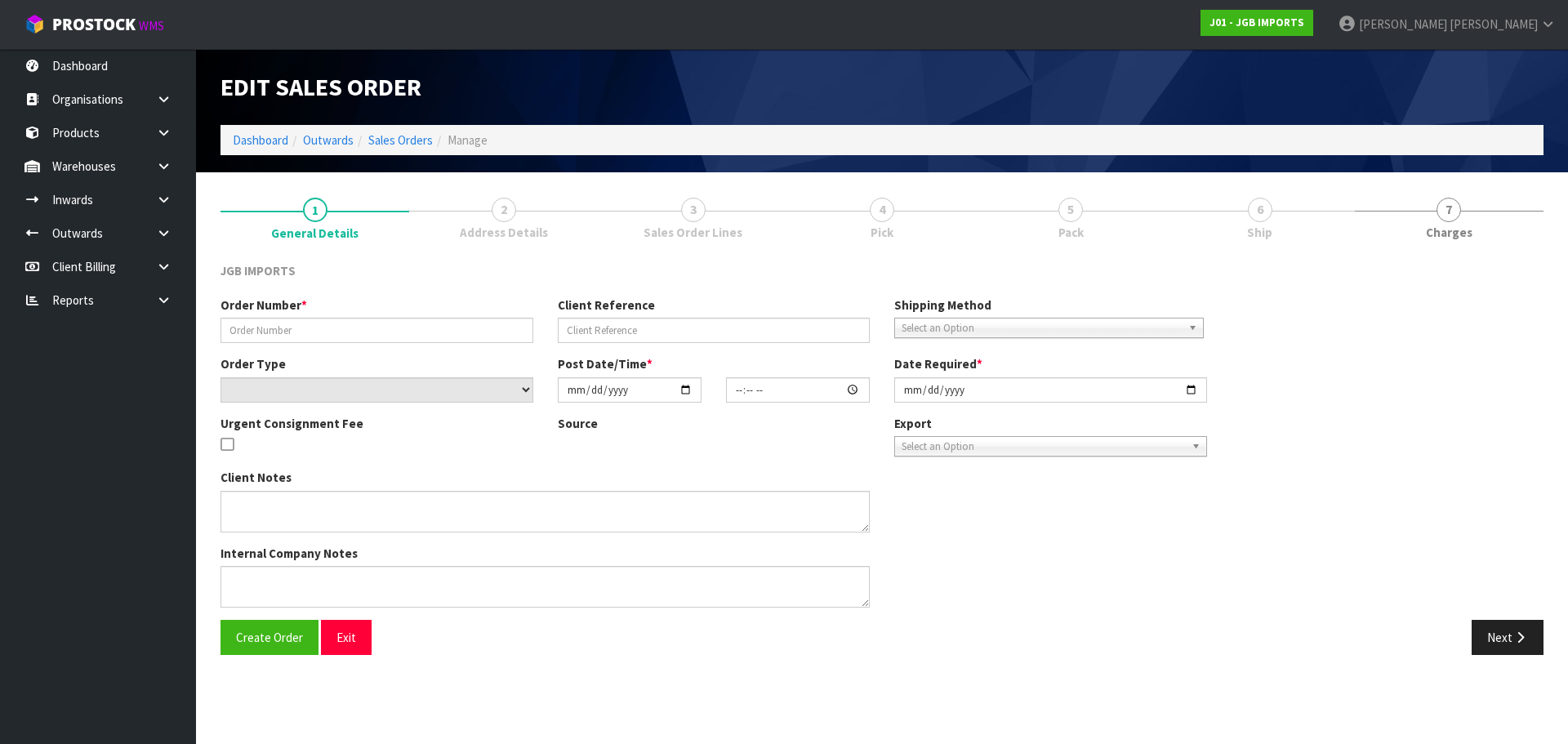
type input "1 X JGB4901 & 1 X JGB4902 MISSING"
select select "number:0"
type input "[DATE]"
type input "16:57:00.000"
type input "[DATE]"
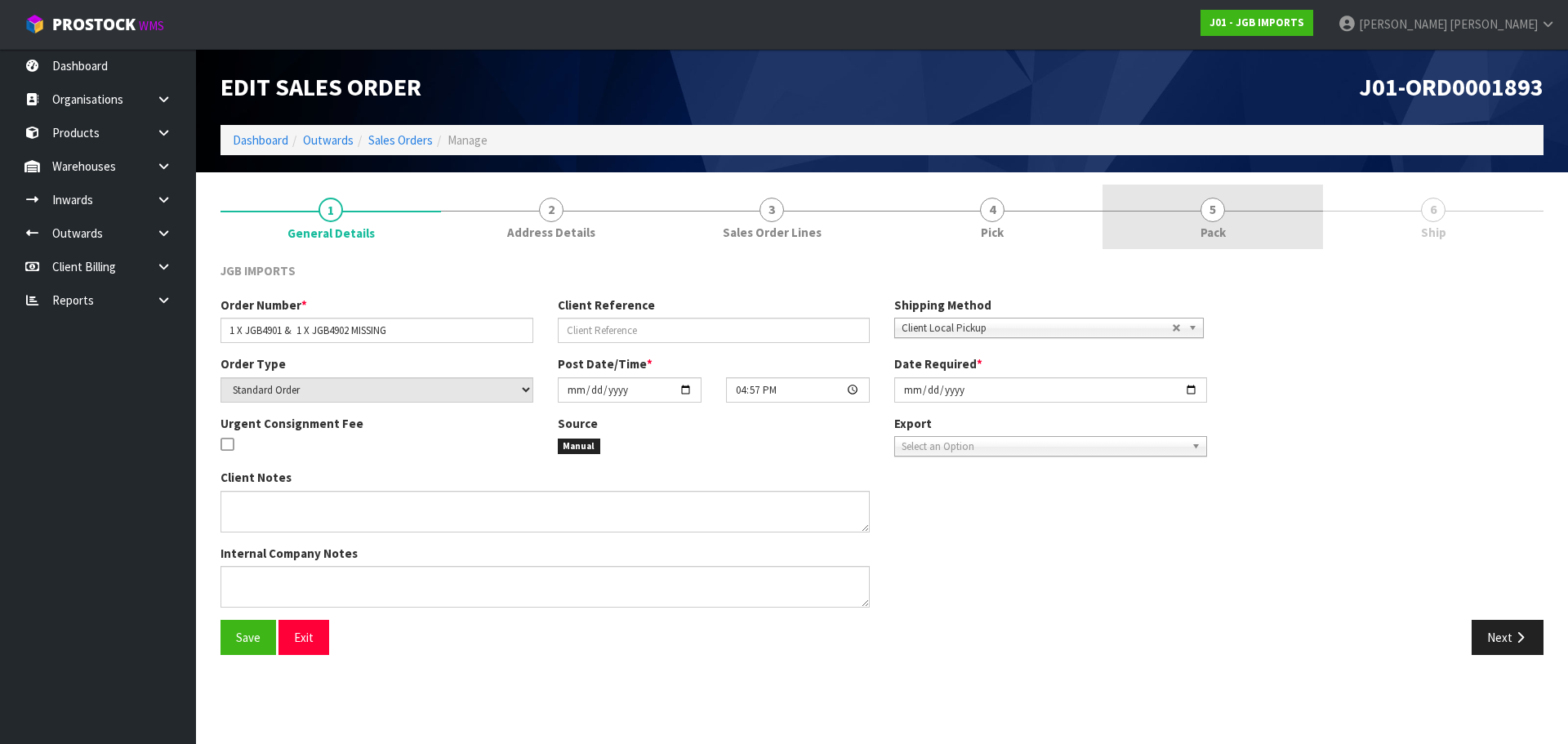
click at [1233, 204] on link "5 Pack" at bounding box center [1212, 216] width 221 height 64
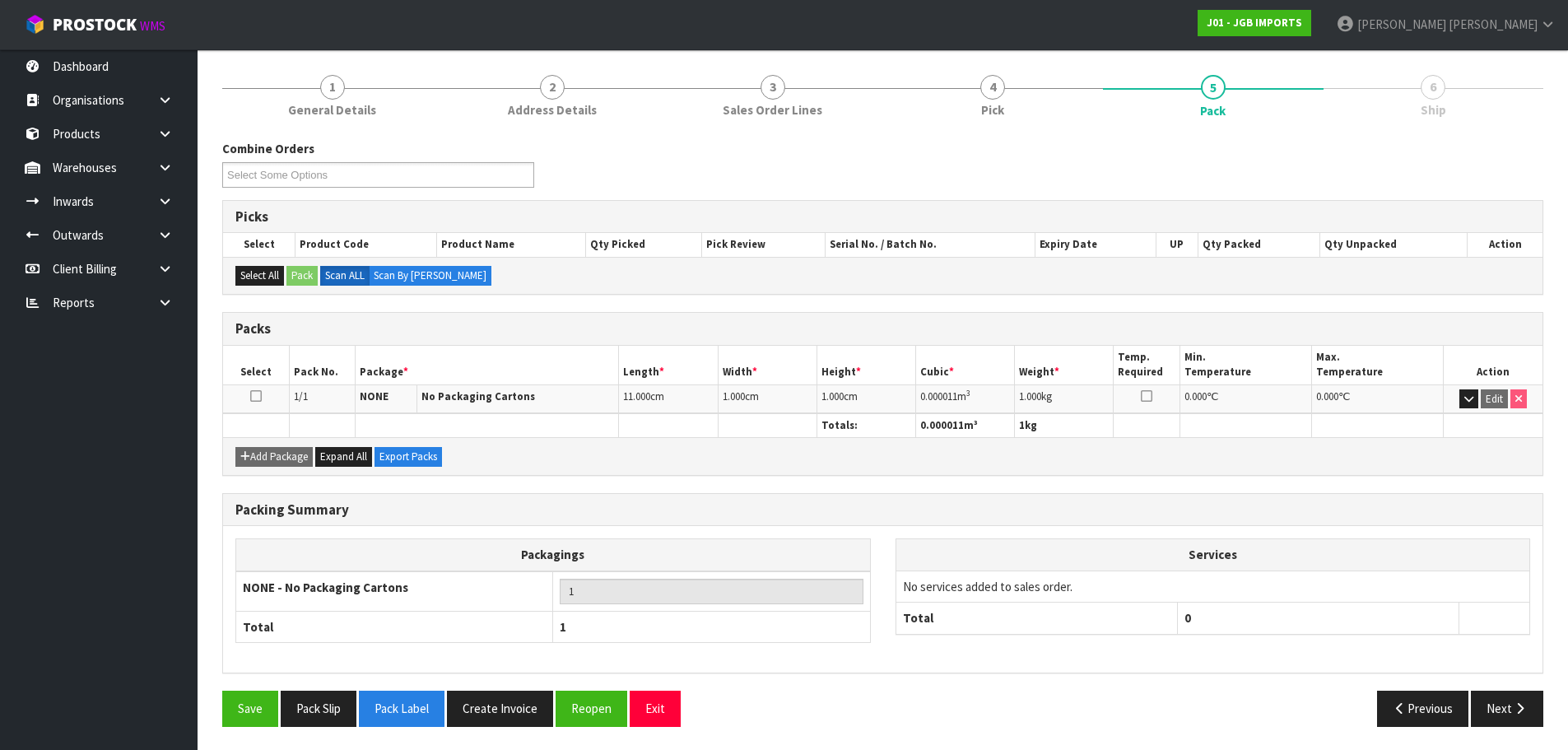
scroll to position [126, 0]
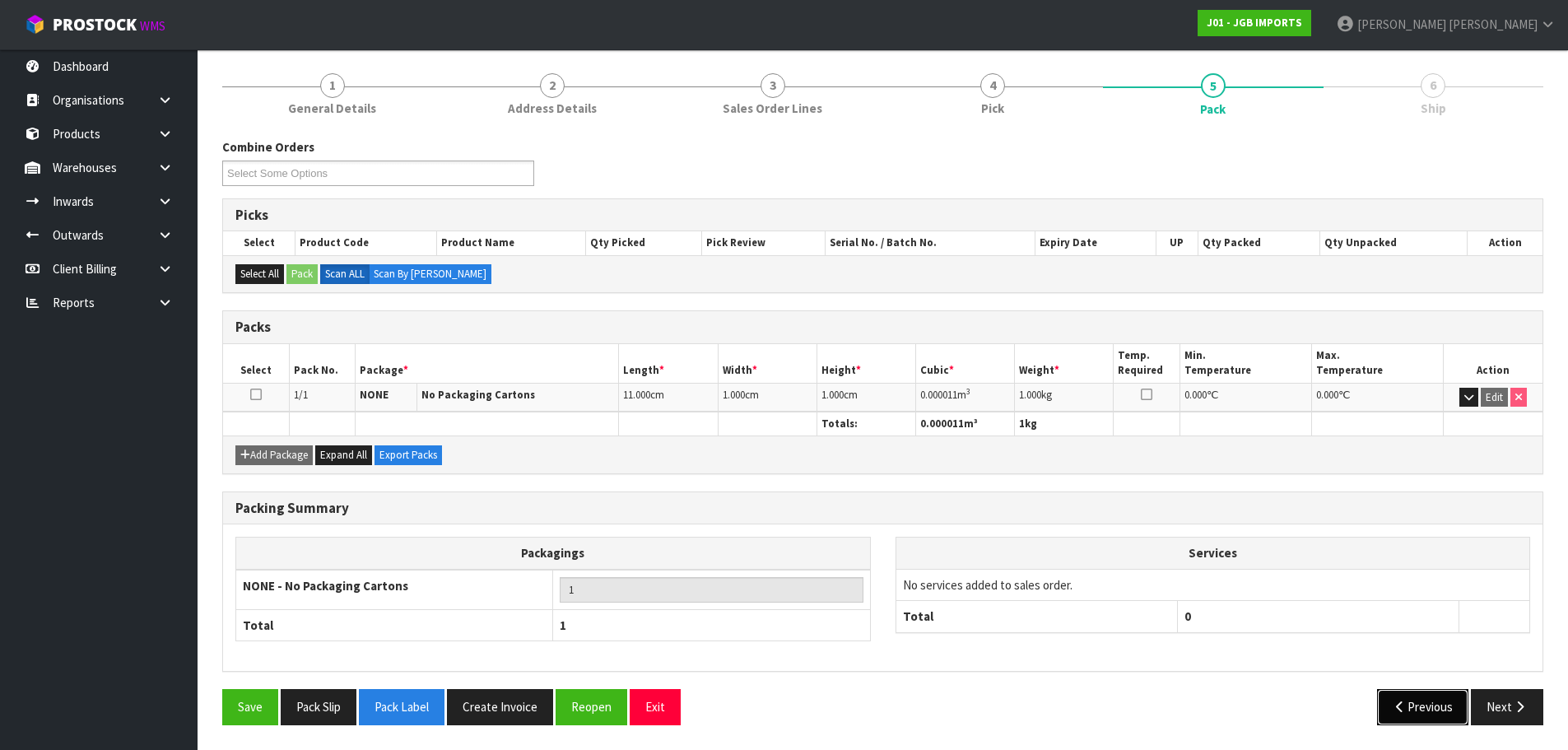
click at [1422, 709] on button "Previous" at bounding box center [1423, 706] width 92 height 35
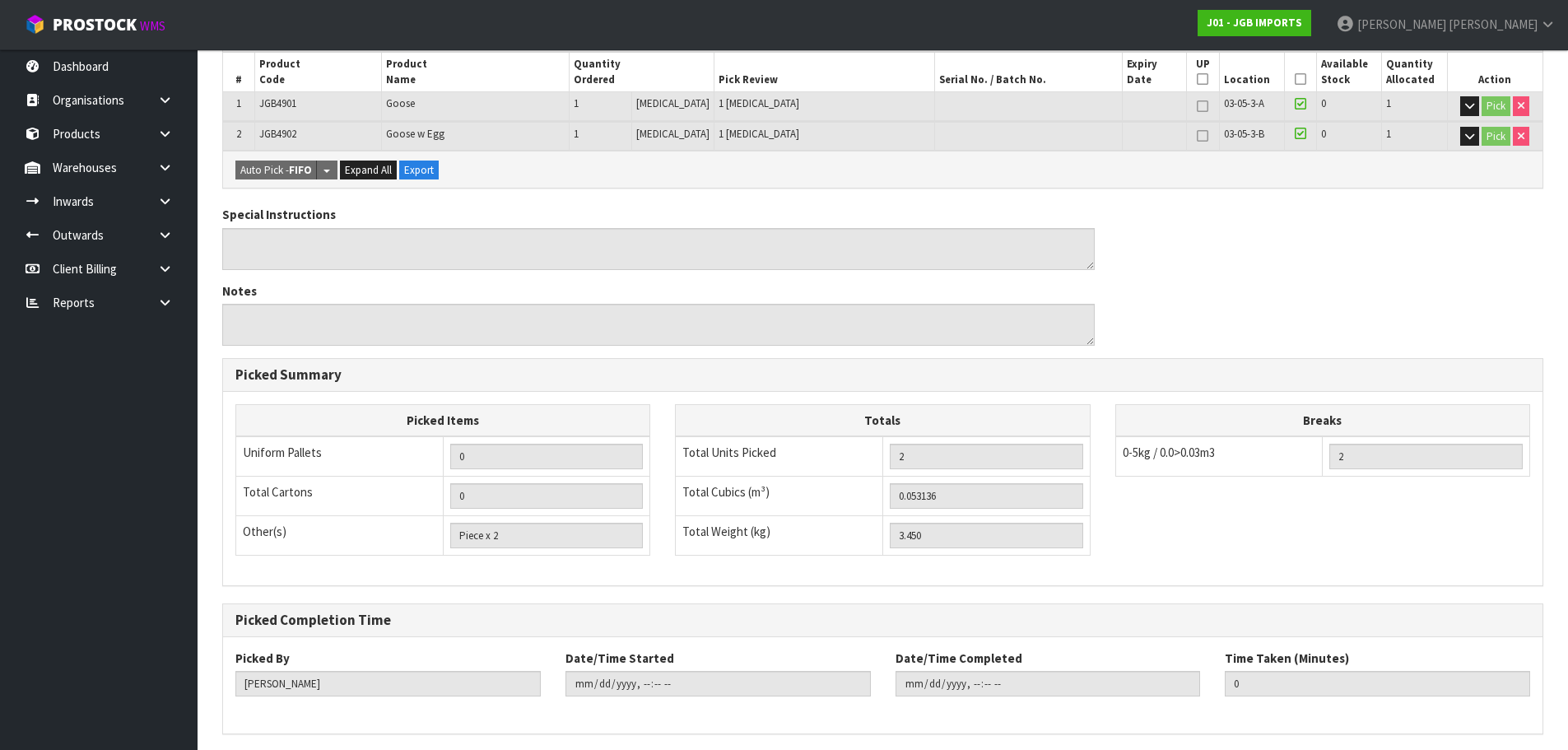
scroll to position [367, 0]
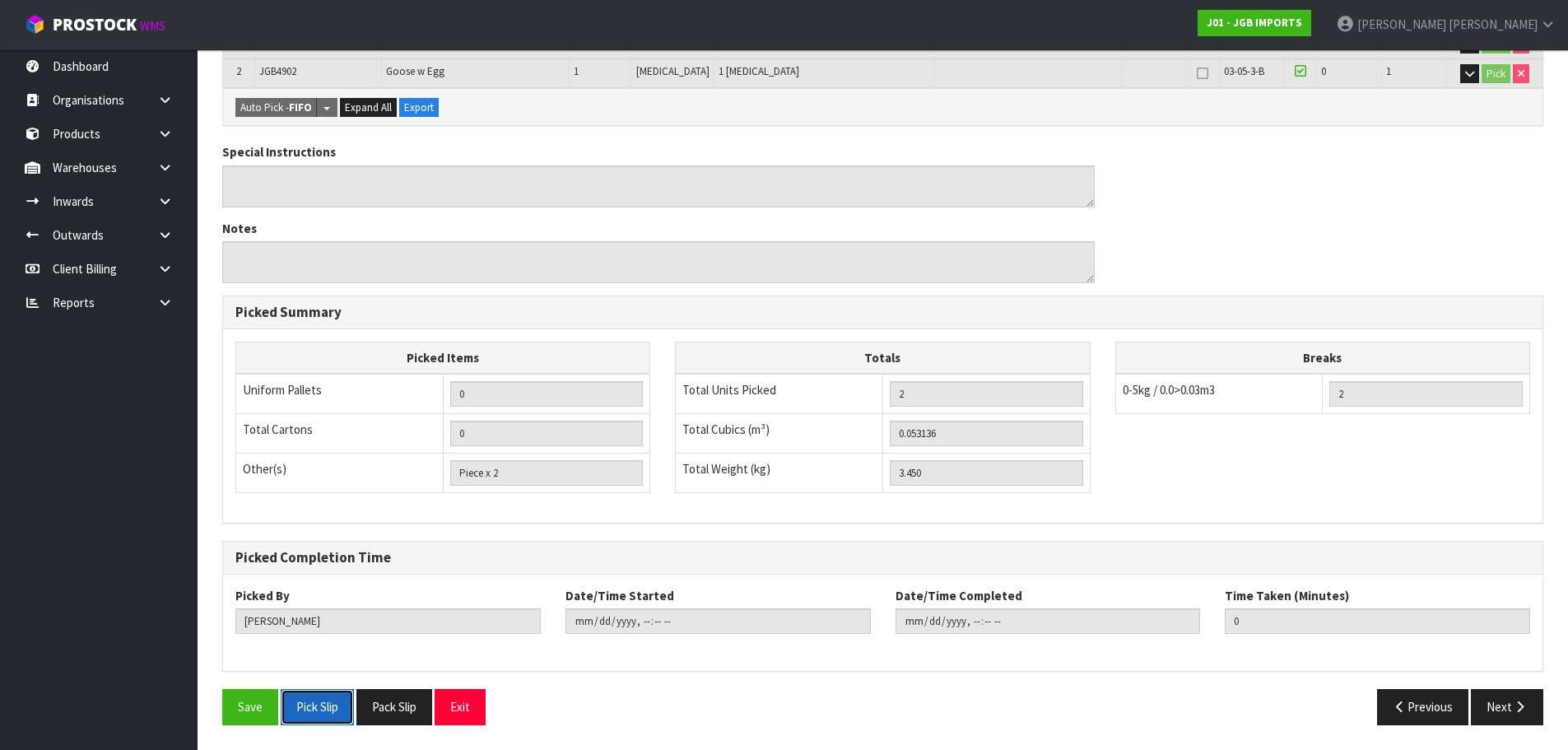
click at [339, 709] on button "Pick Slip" at bounding box center [316, 706] width 73 height 35
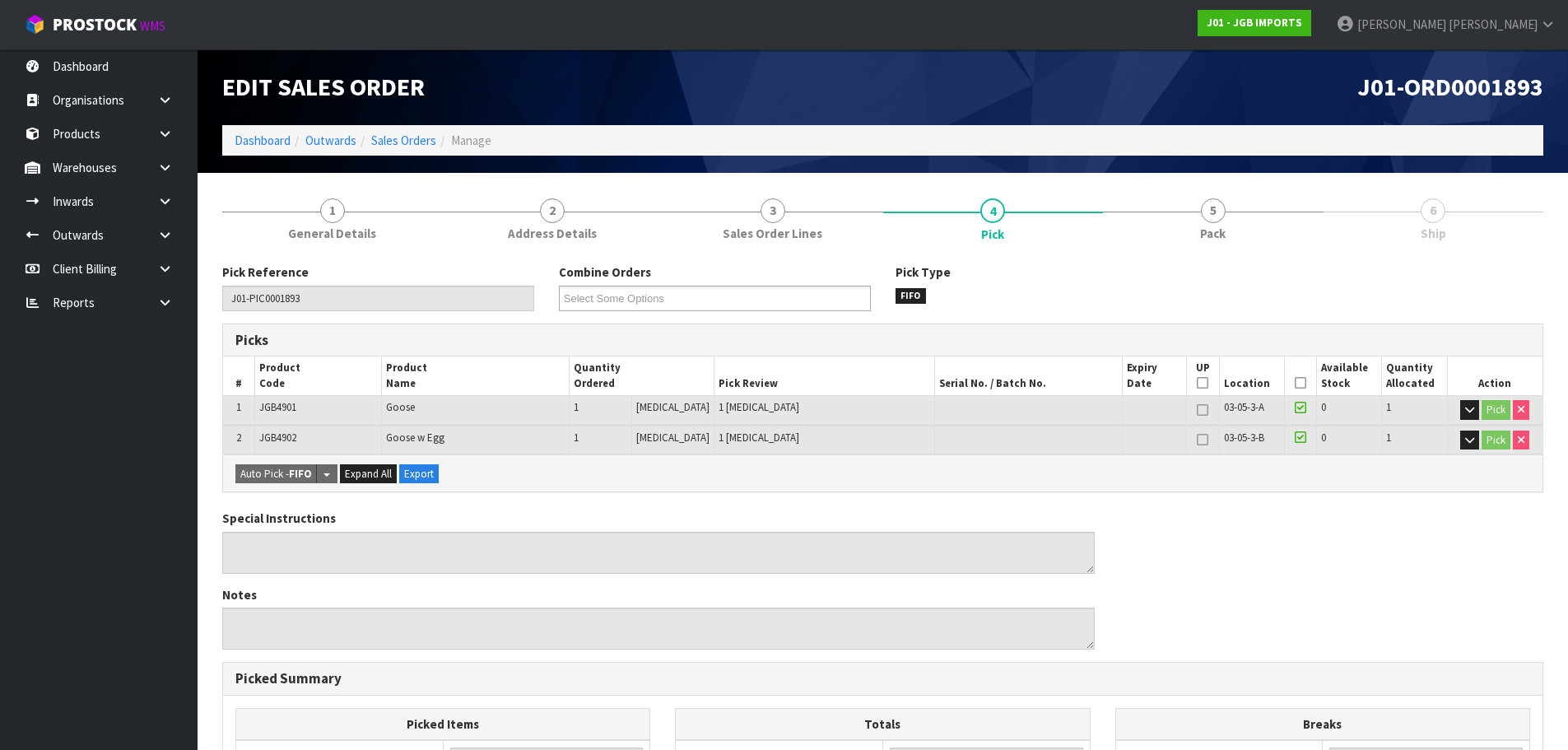
scroll to position [0, 0]
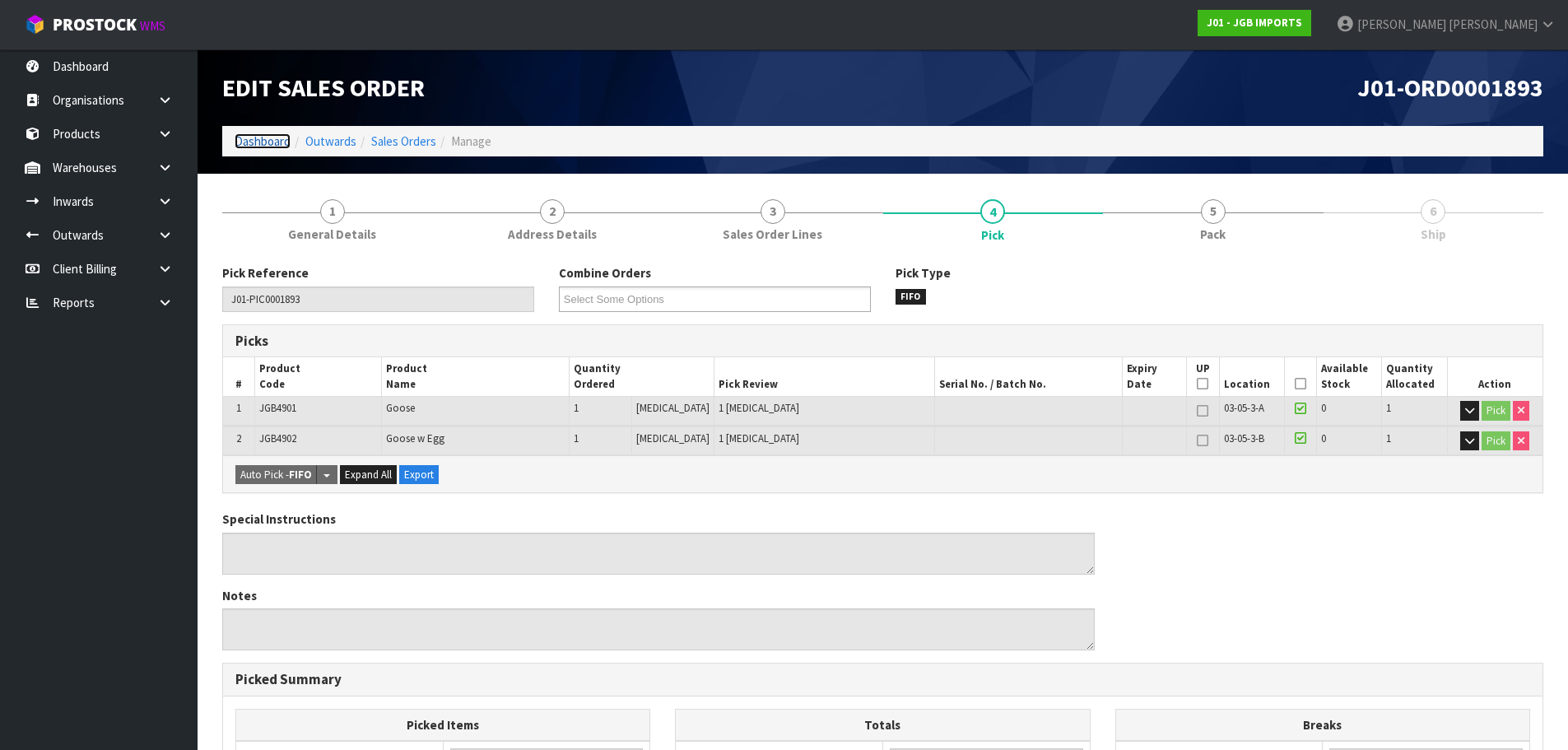
click at [247, 143] on link "Dashboard" at bounding box center [262, 141] width 56 height 15
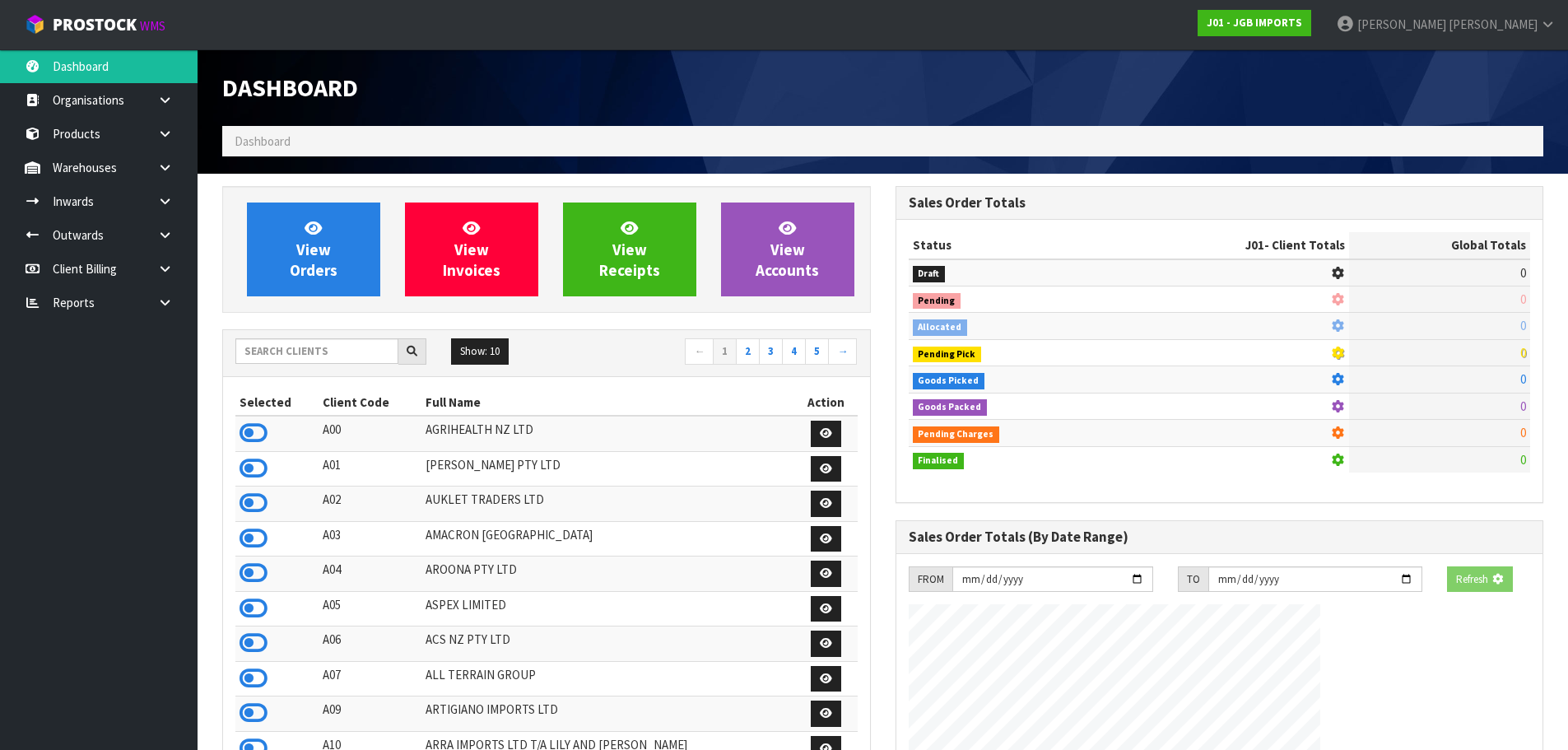
click at [171, 302] on icon at bounding box center [164, 303] width 15 height 13
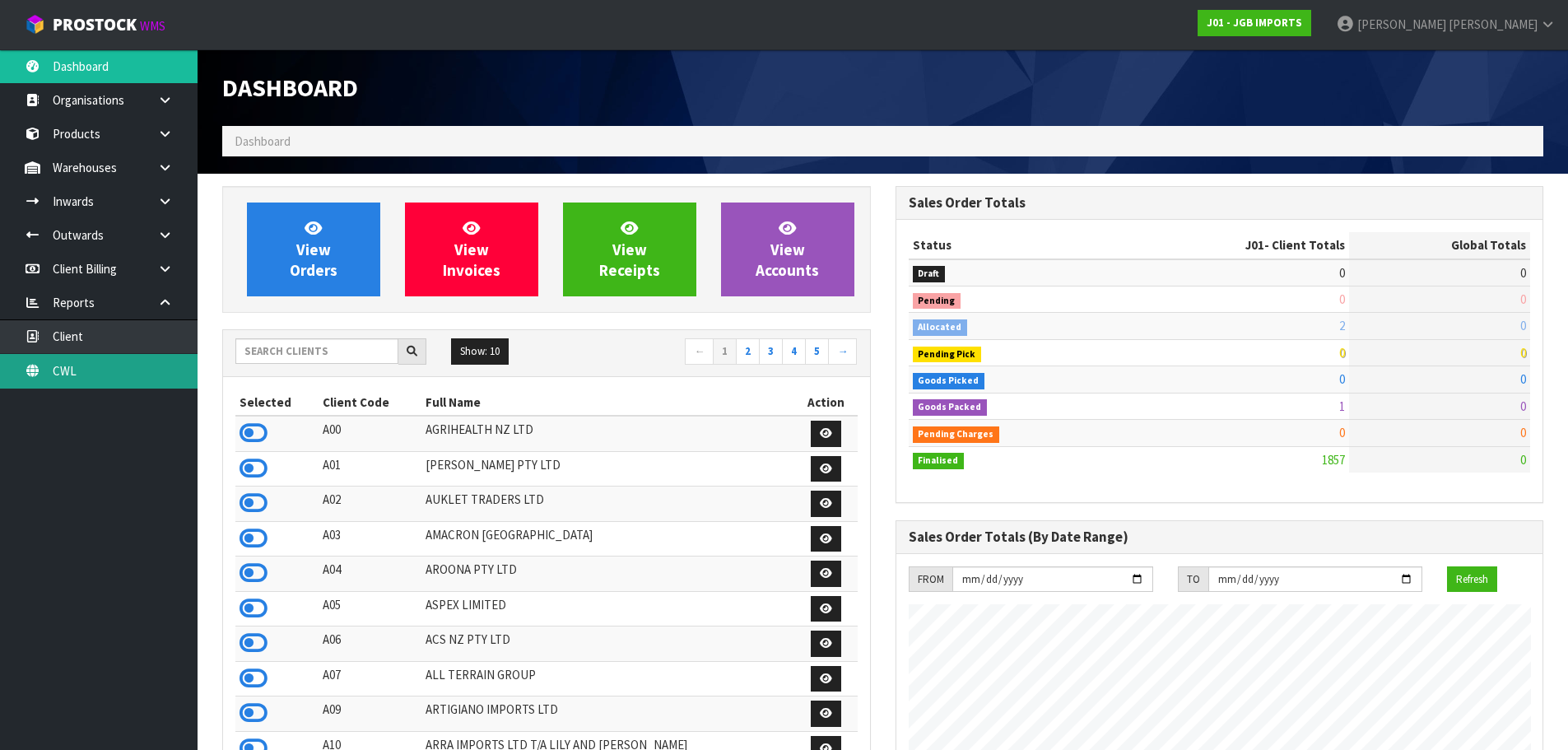
scroll to position [1248, 672]
click at [126, 373] on link "CWL" at bounding box center [98, 370] width 197 height 33
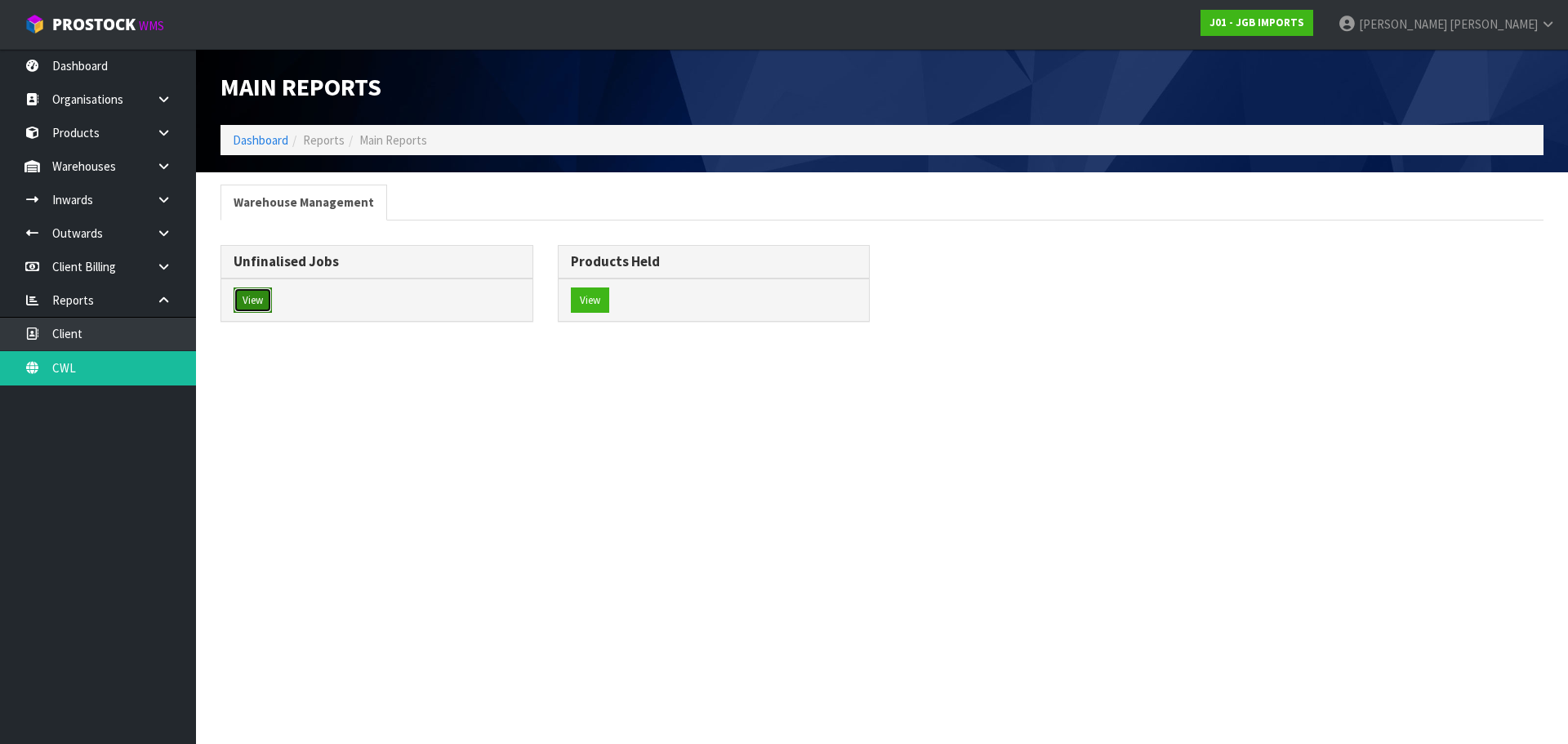
click at [238, 307] on button "View" at bounding box center [252, 300] width 38 height 26
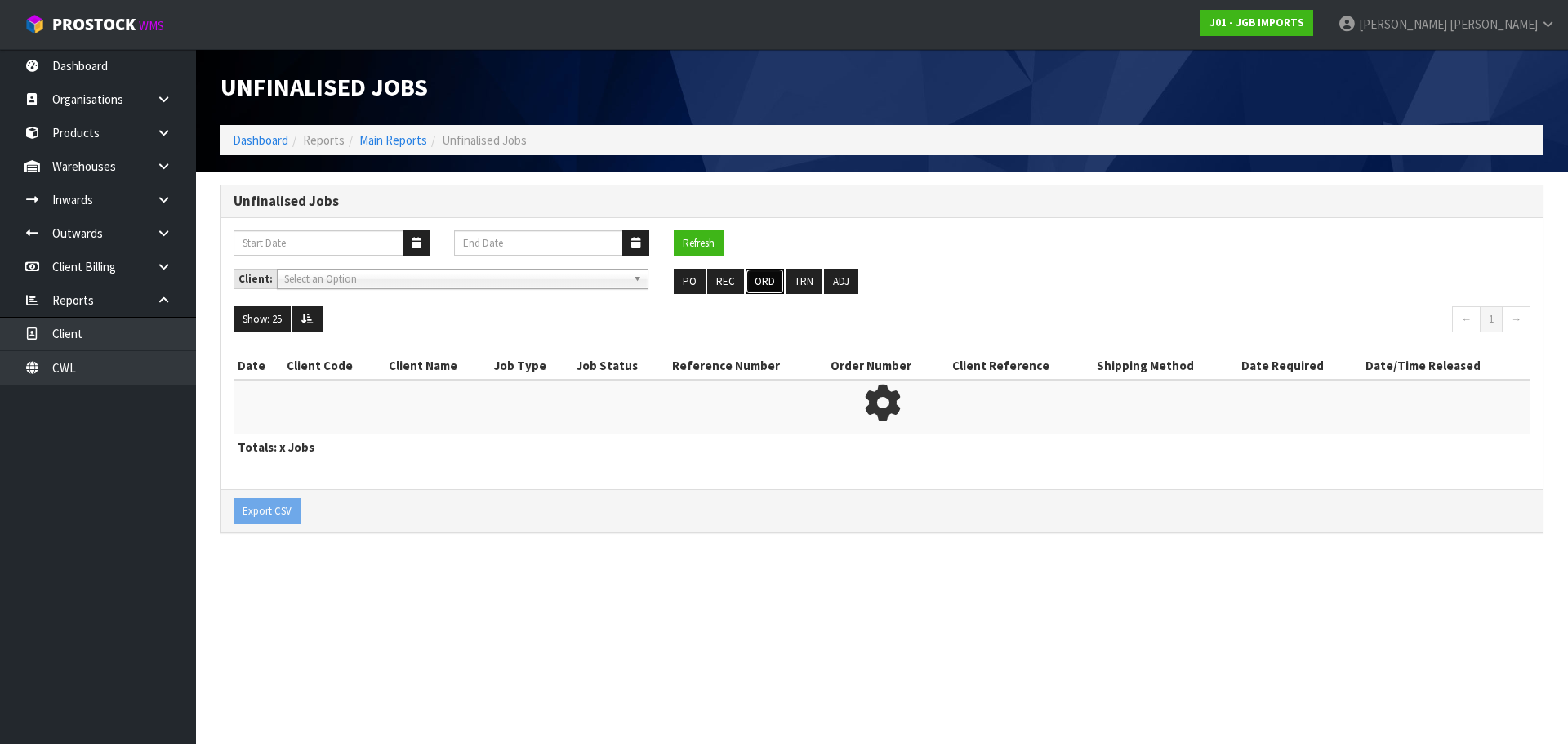
click at [759, 283] on button "ORD" at bounding box center [764, 282] width 38 height 26
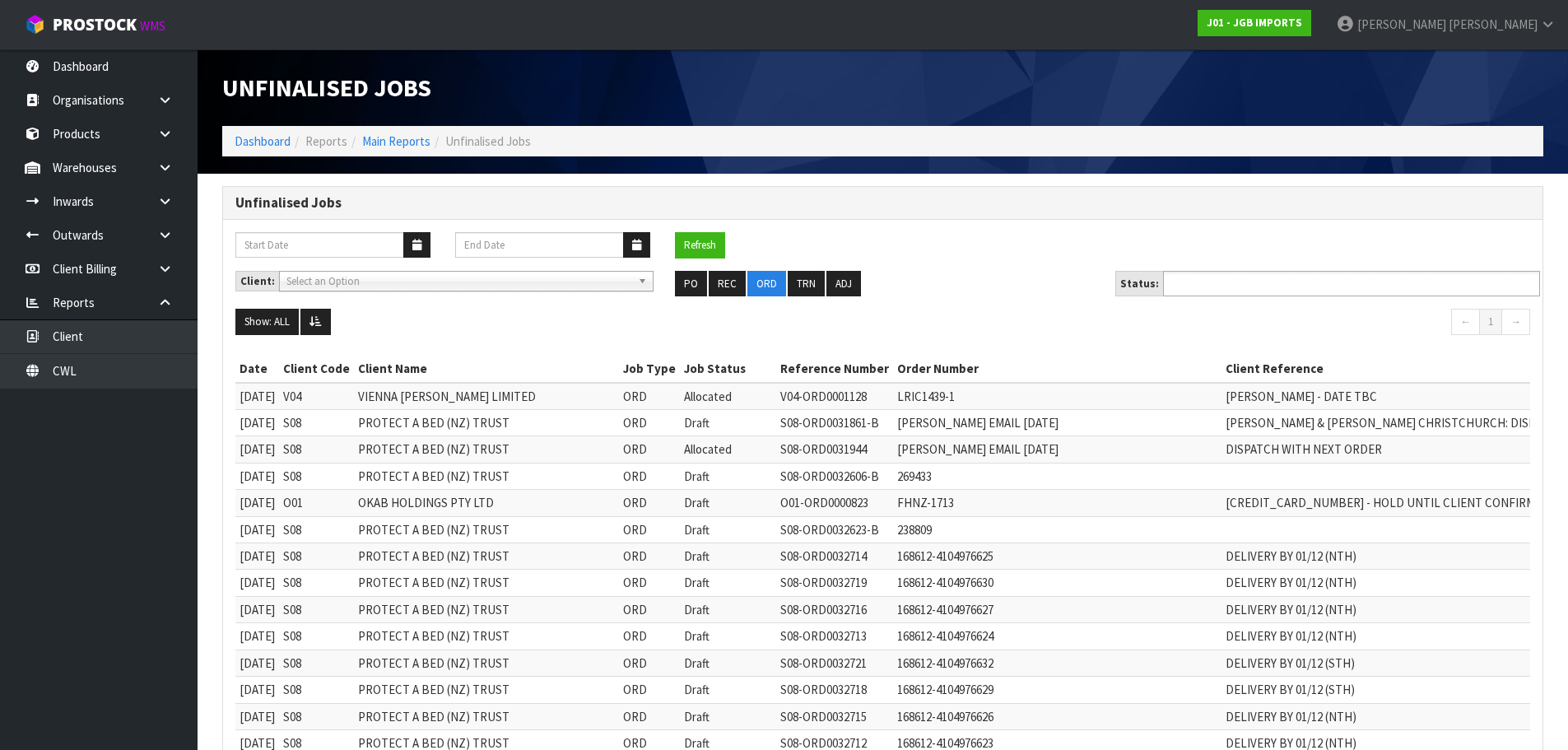
click at [1234, 280] on input "text" at bounding box center [1228, 283] width 121 height 21
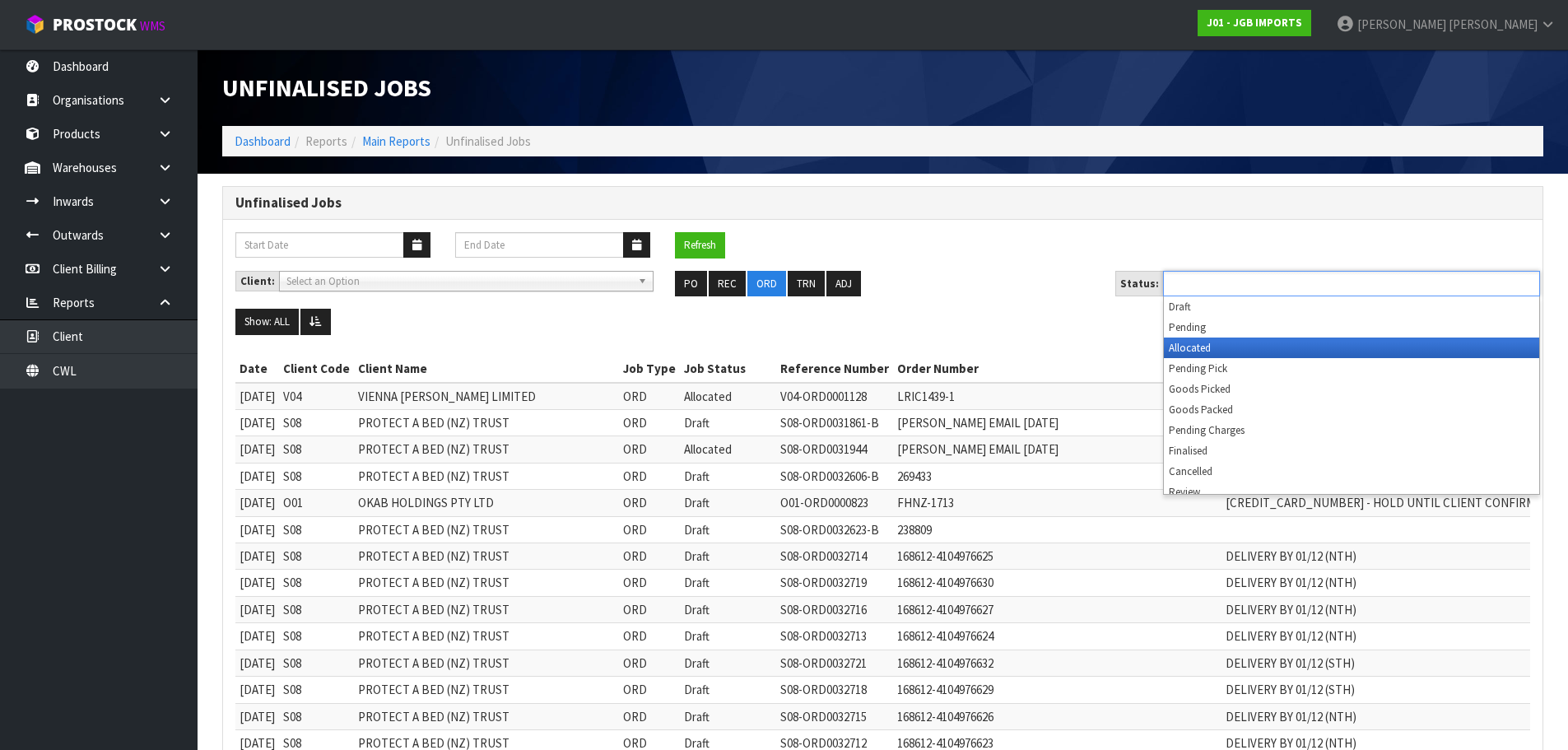
click at [1219, 351] on li "Allocated" at bounding box center [1352, 347] width 375 height 21
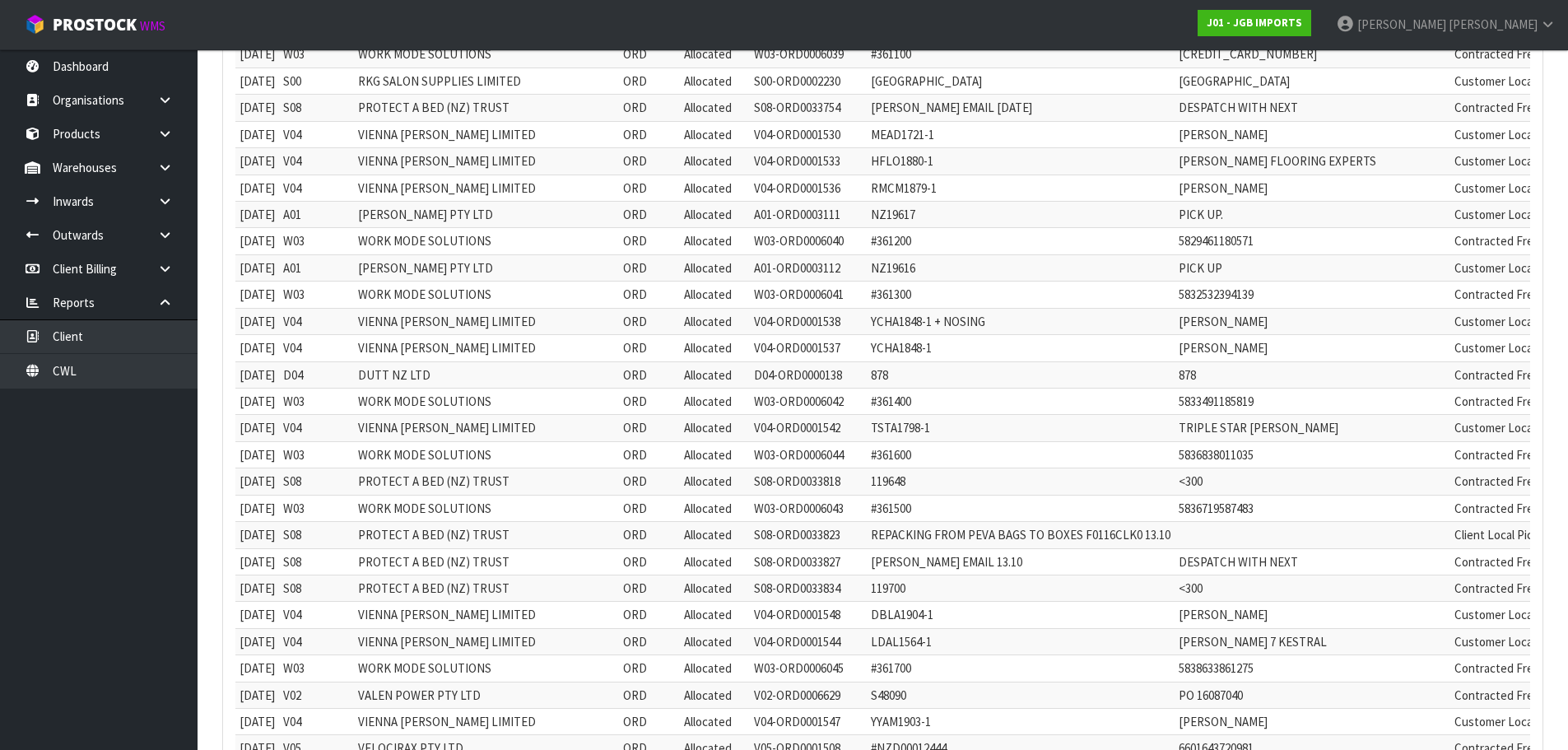
scroll to position [1019, 0]
